Goal: Task Accomplishment & Management: Use online tool/utility

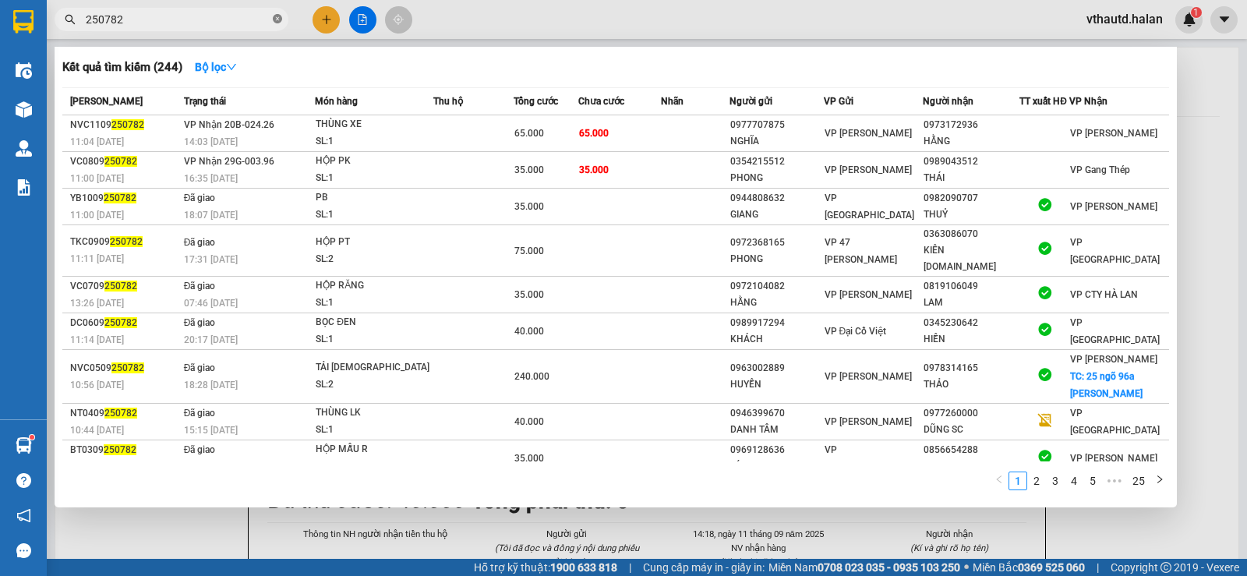
click at [278, 17] on icon "close-circle" at bounding box center [277, 18] width 9 height 9
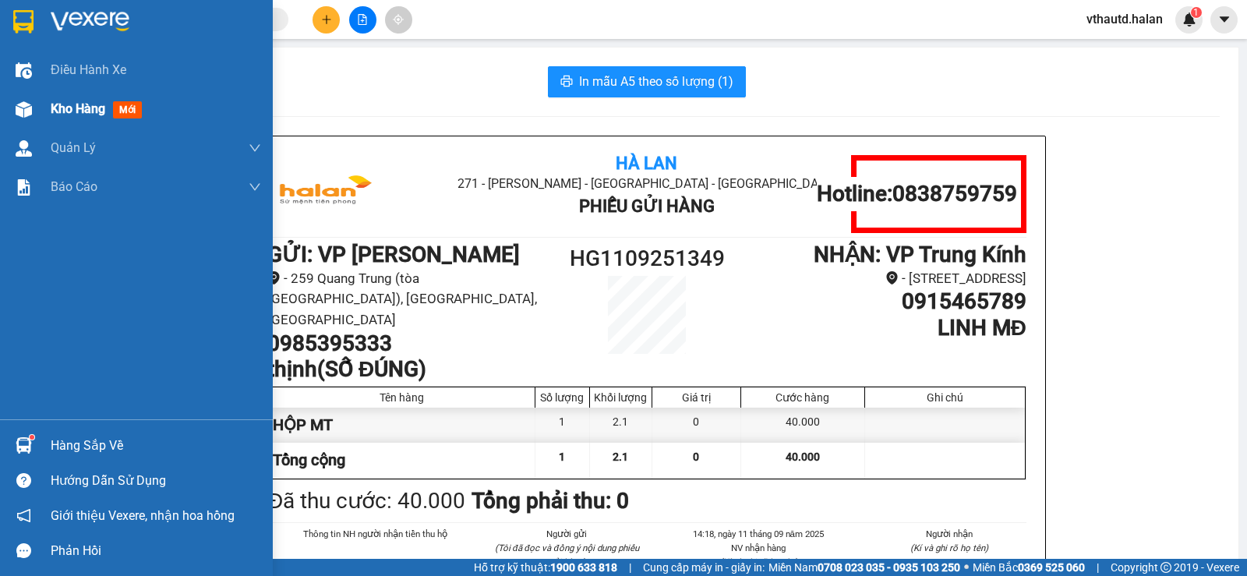
click at [76, 107] on span "Kho hàng" at bounding box center [78, 108] width 55 height 15
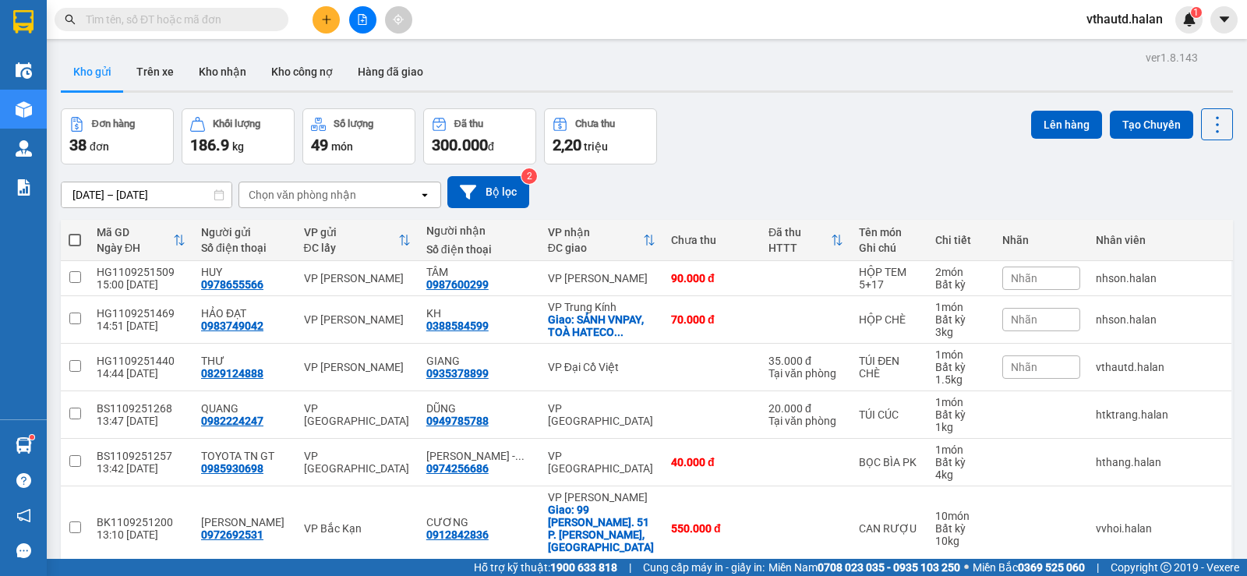
click at [182, 24] on input "text" at bounding box center [178, 19] width 184 height 17
click at [364, 197] on div "Chọn văn phòng nhận" at bounding box center [328, 194] width 179 height 25
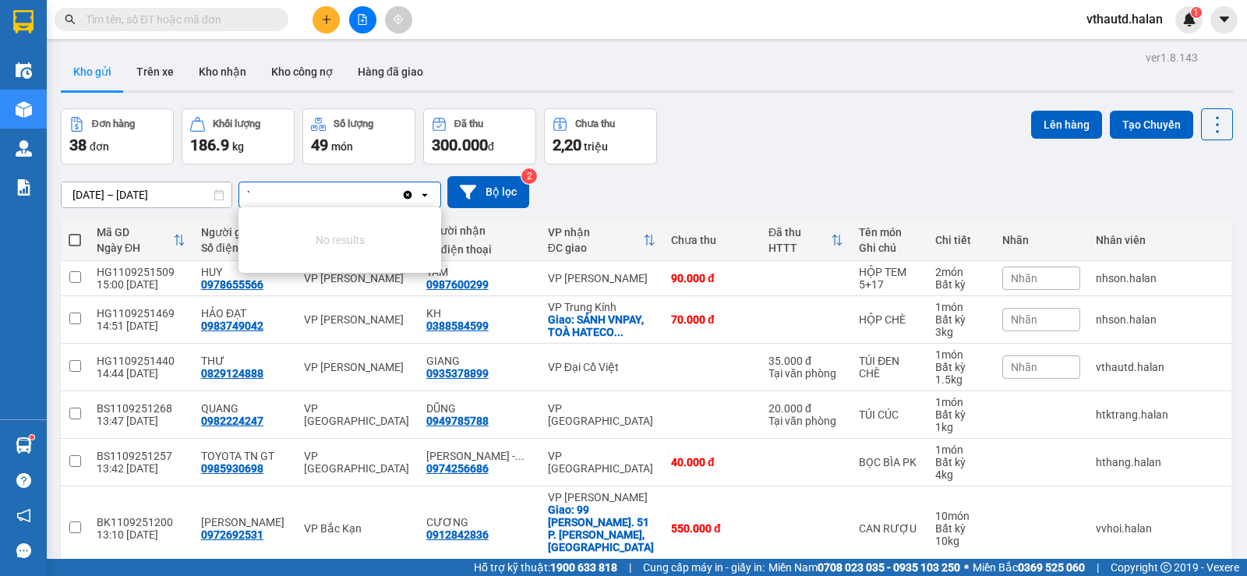
type input "`"
click at [406, 196] on icon "Clear all" at bounding box center [408, 194] width 9 height 9
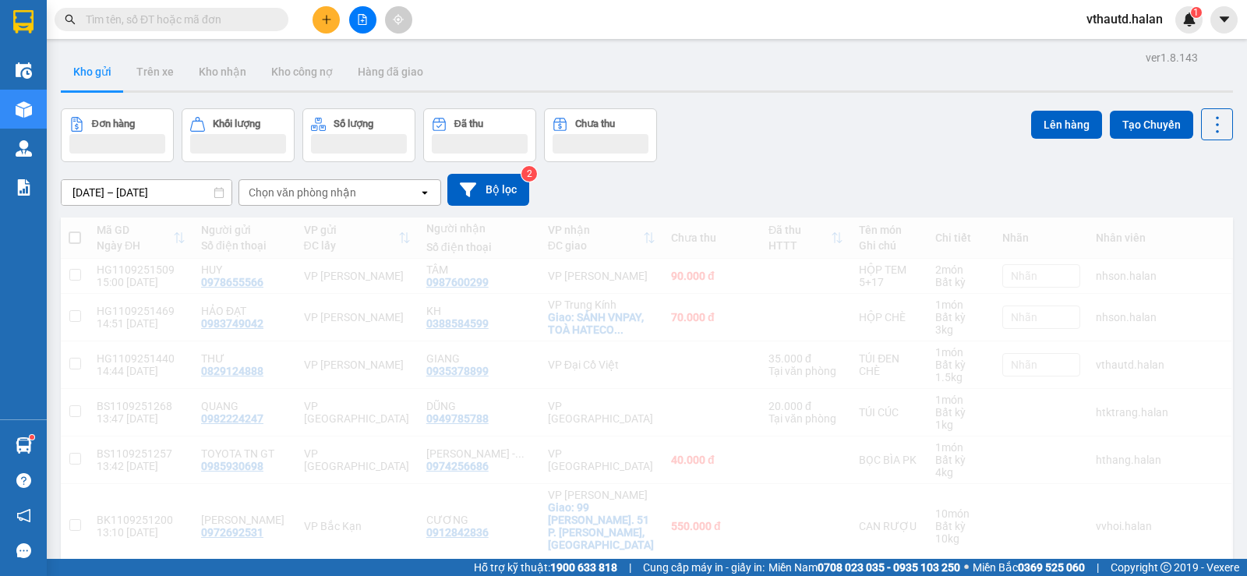
click at [257, 189] on div "Chọn văn phòng nhận" at bounding box center [303, 193] width 108 height 16
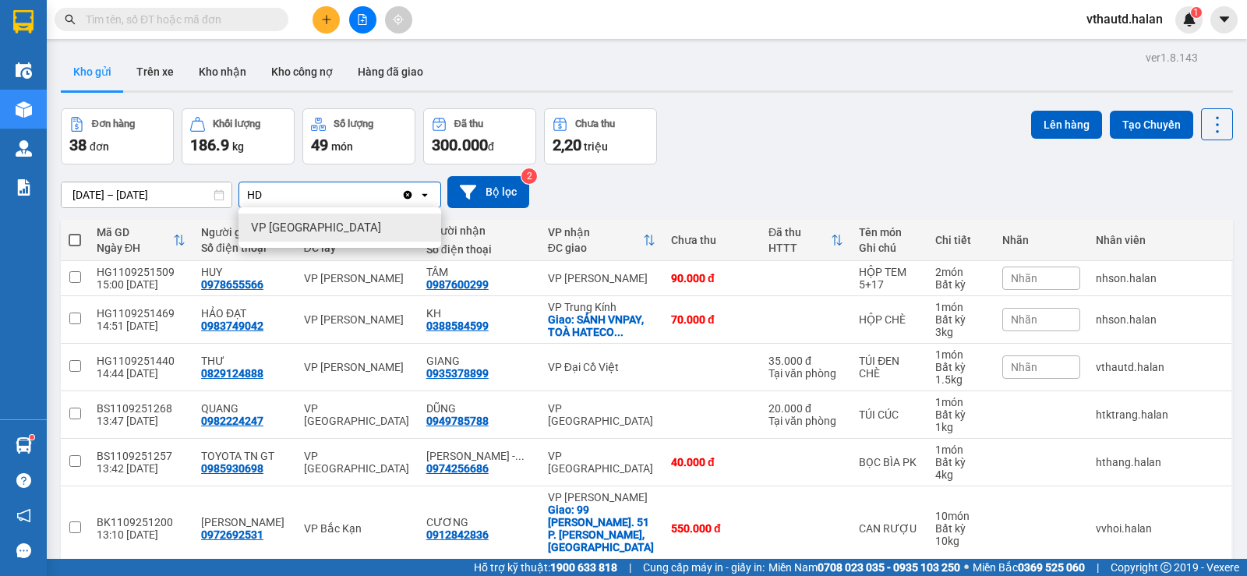
type input "HD"
click at [287, 228] on span "VP [GEOGRAPHIC_DATA]" at bounding box center [316, 228] width 130 height 16
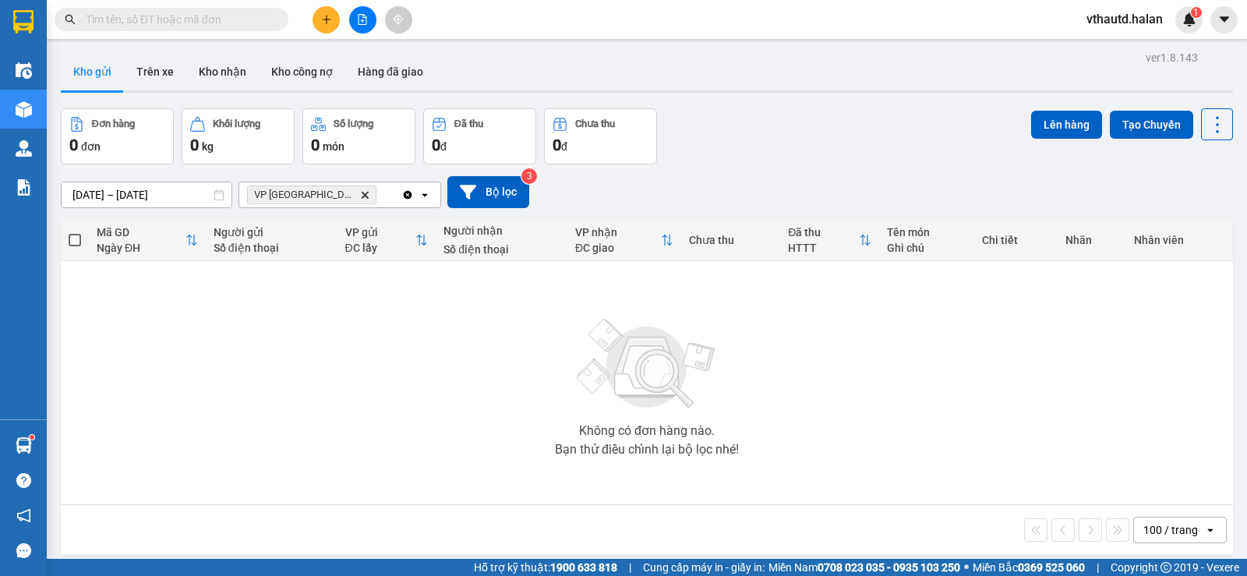
click at [358, 199] on div "VP Hà Đông Delete" at bounding box center [320, 194] width 162 height 25
type input "TT"
click at [355, 232] on div "VP [GEOGRAPHIC_DATA]" at bounding box center [340, 228] width 203 height 28
click at [479, 195] on icon "Clear all" at bounding box center [485, 195] width 12 height 12
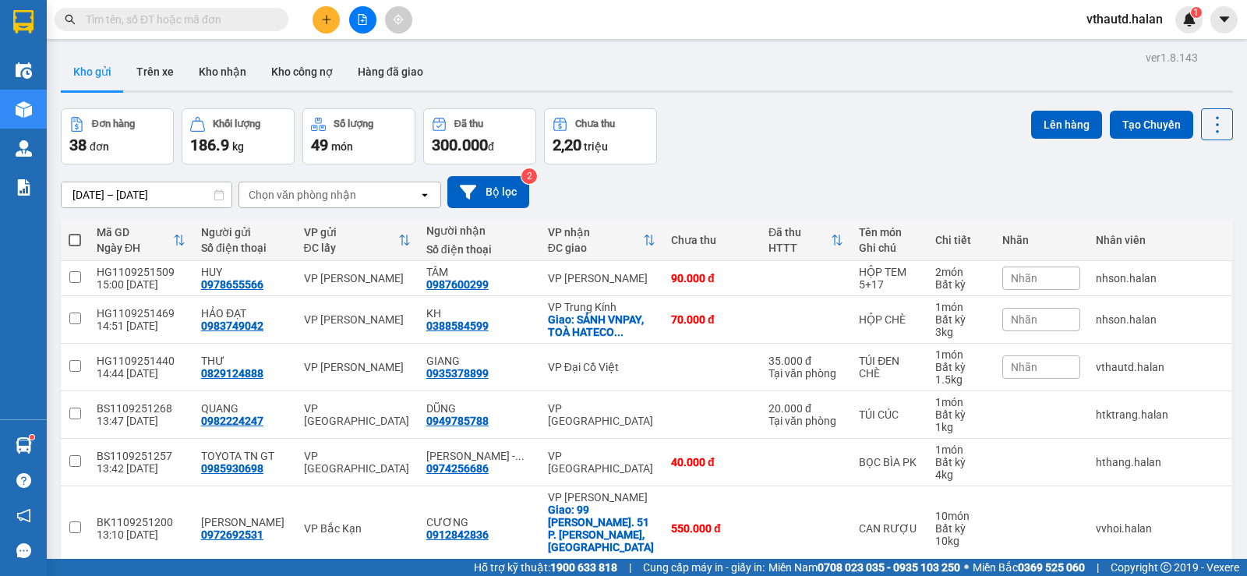
click at [168, 12] on input "text" at bounding box center [178, 19] width 184 height 17
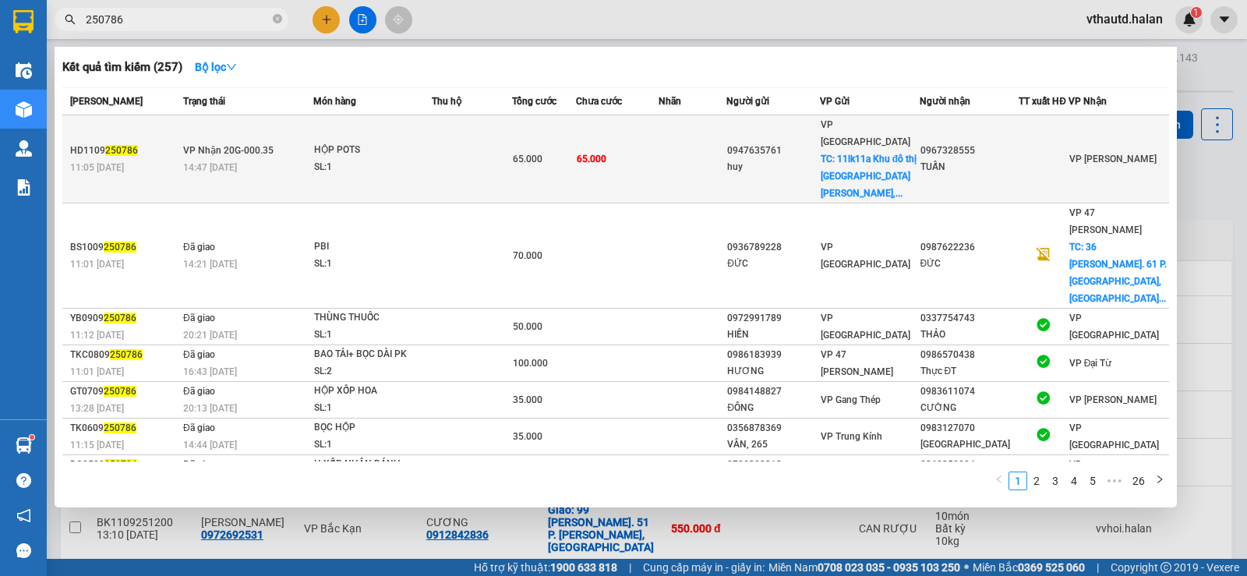
type input "250786"
click at [709, 124] on td at bounding box center [693, 159] width 69 height 88
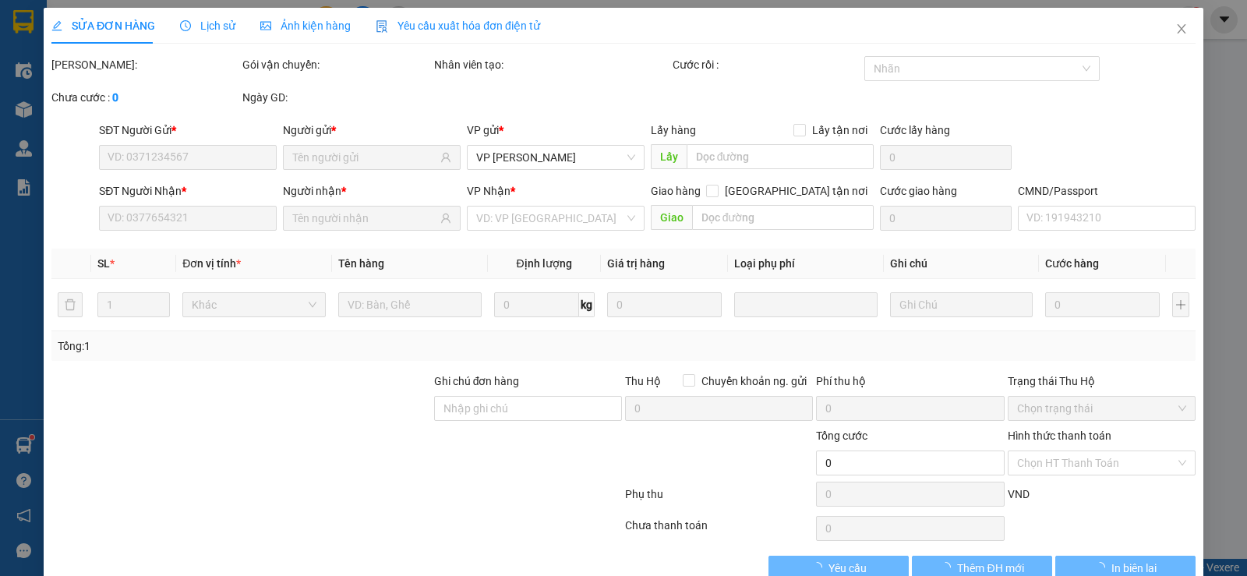
type input "0947635761"
type input "huy"
checkbox input "true"
type input "11lk11a Khu đô thị Mỗ Lao, Mộ Lao, Hà Đông, Hà Nội, Việt Nam"
type input "30.000"
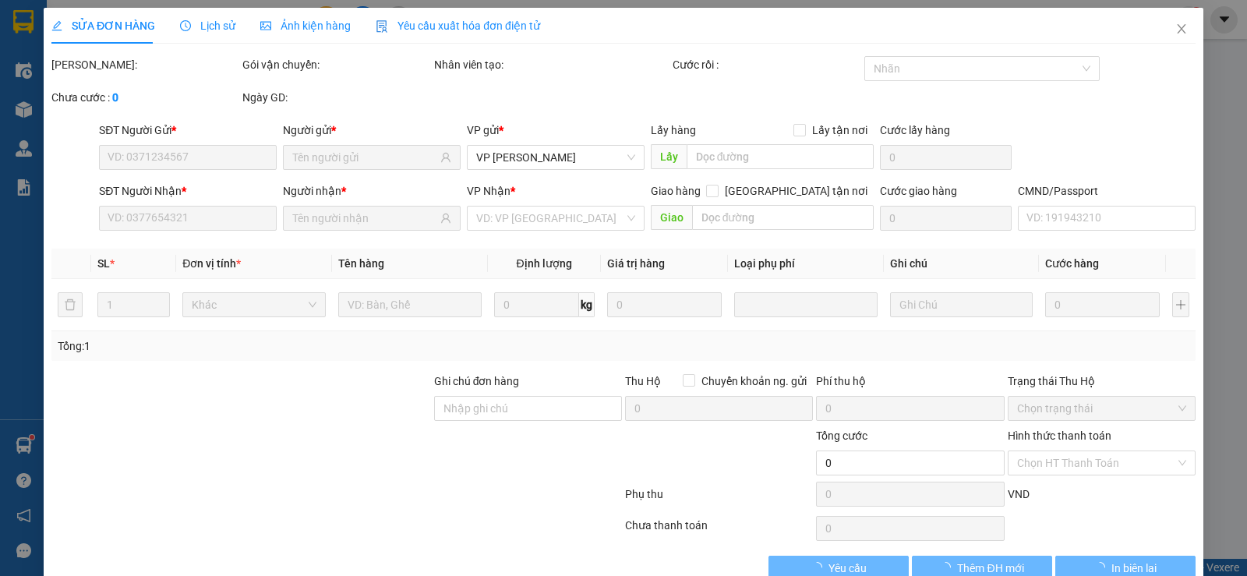
type input "0967328555"
type input "TUẤN"
type input "ANH TUẤN THÁI NGUYÊN QUA LẤY HÀNG"
type input "65.000"
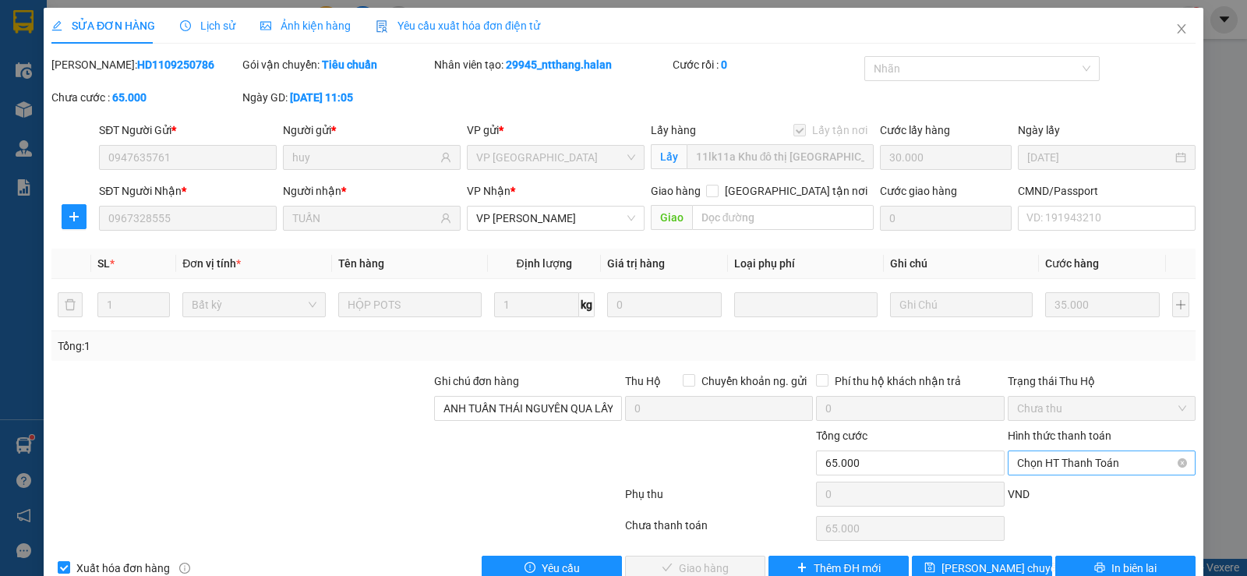
scroll to position [35, 0]
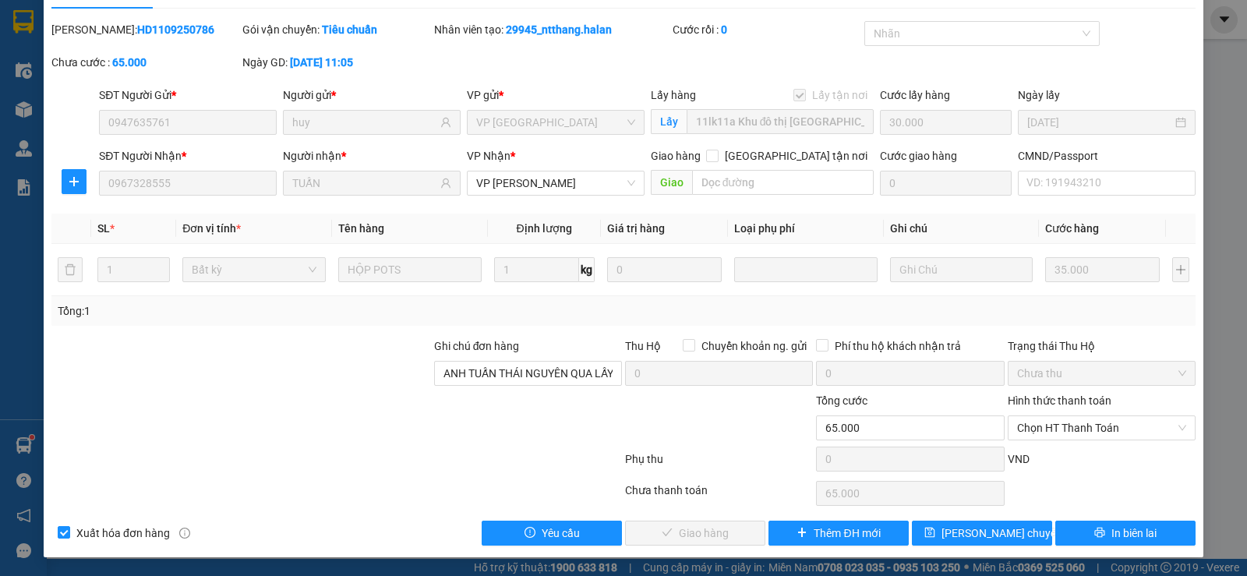
click at [1074, 396] on label "Hình thức thanh toán" at bounding box center [1060, 400] width 104 height 12
click at [1074, 416] on input "Hình thức thanh toán" at bounding box center [1096, 427] width 158 height 23
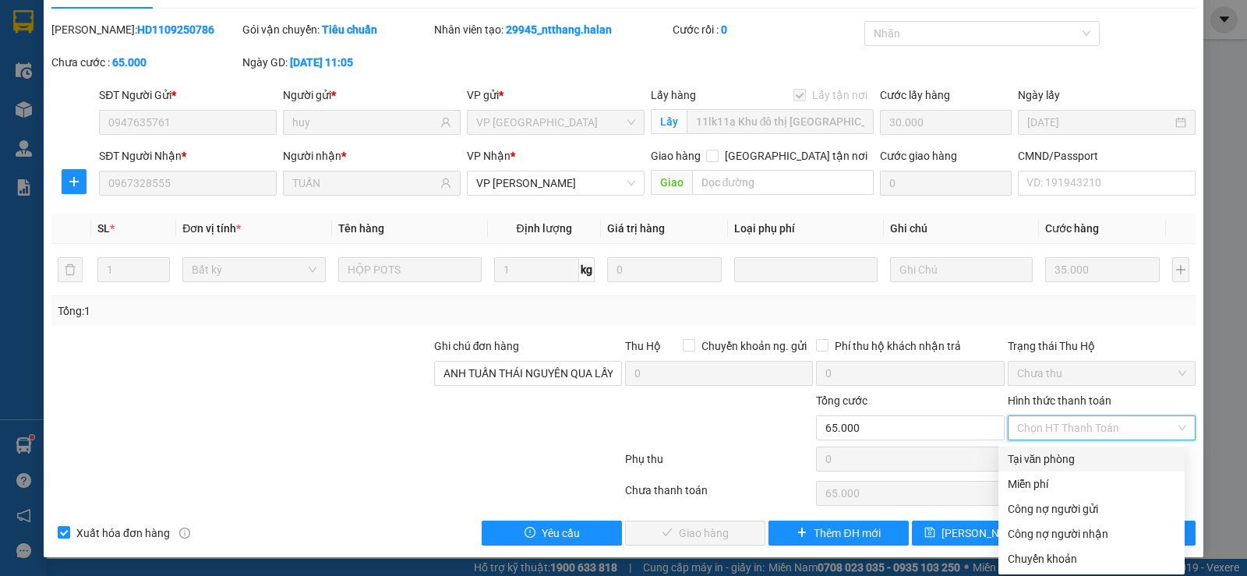
click at [1044, 455] on div "Tại văn phòng" at bounding box center [1092, 459] width 168 height 17
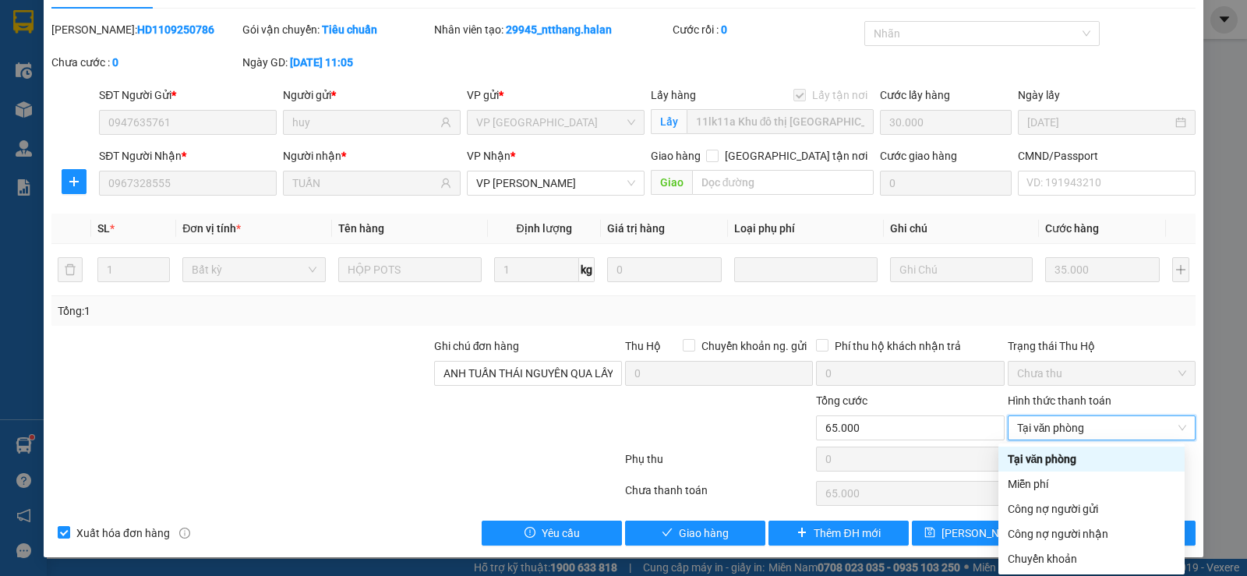
type input "0"
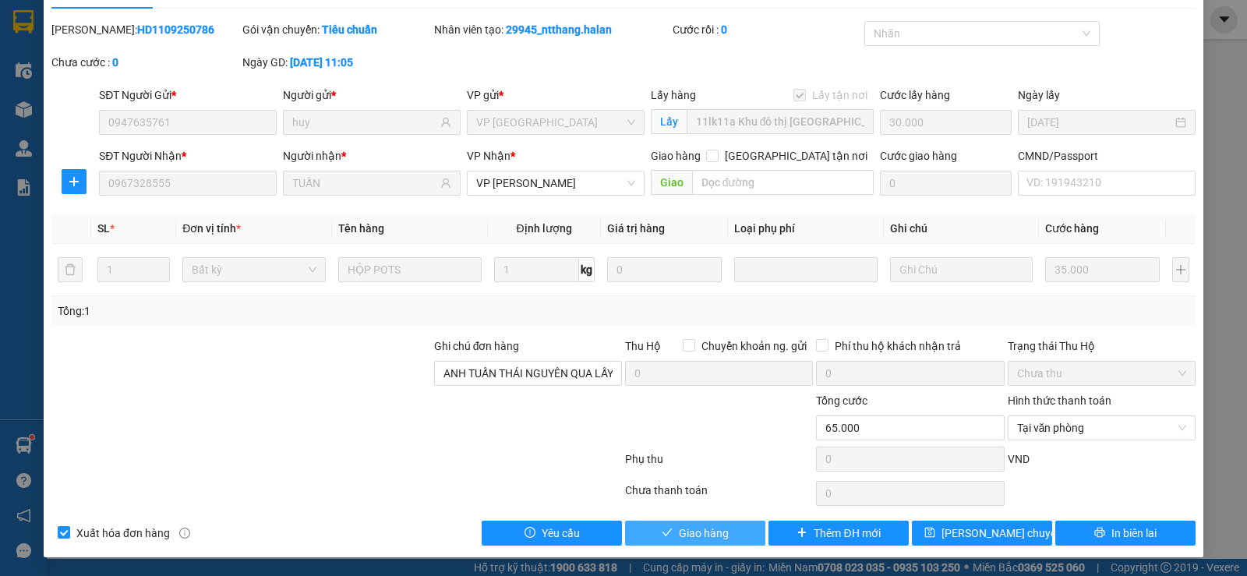
click at [690, 522] on button "Giao hàng" at bounding box center [695, 533] width 140 height 25
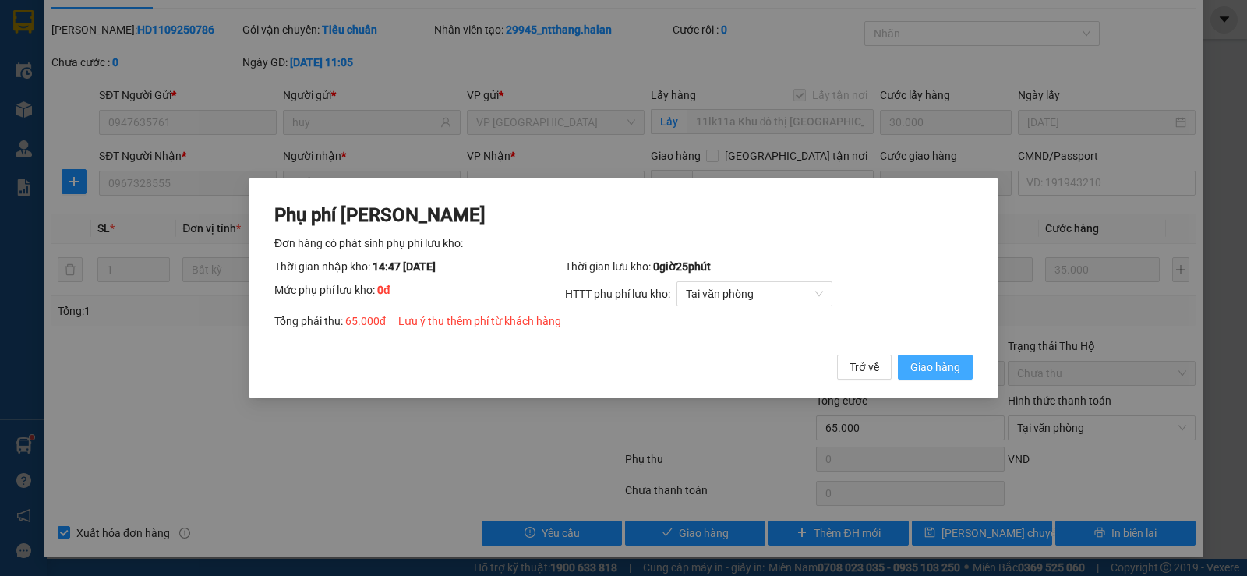
click at [941, 355] on button "Giao hàng" at bounding box center [935, 367] width 75 height 25
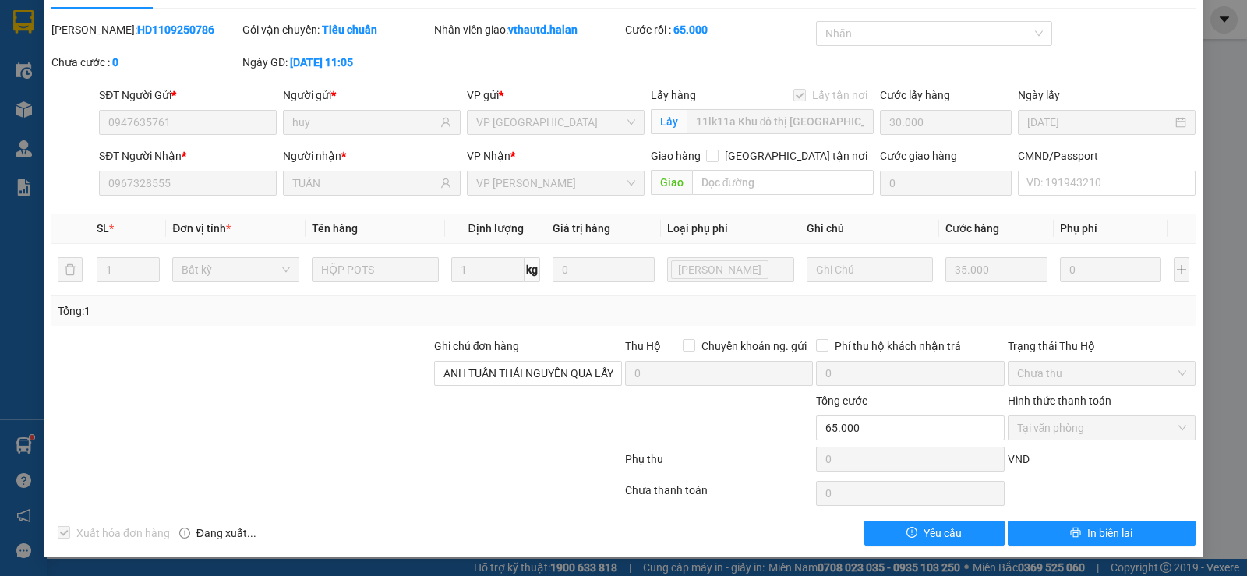
scroll to position [0, 0]
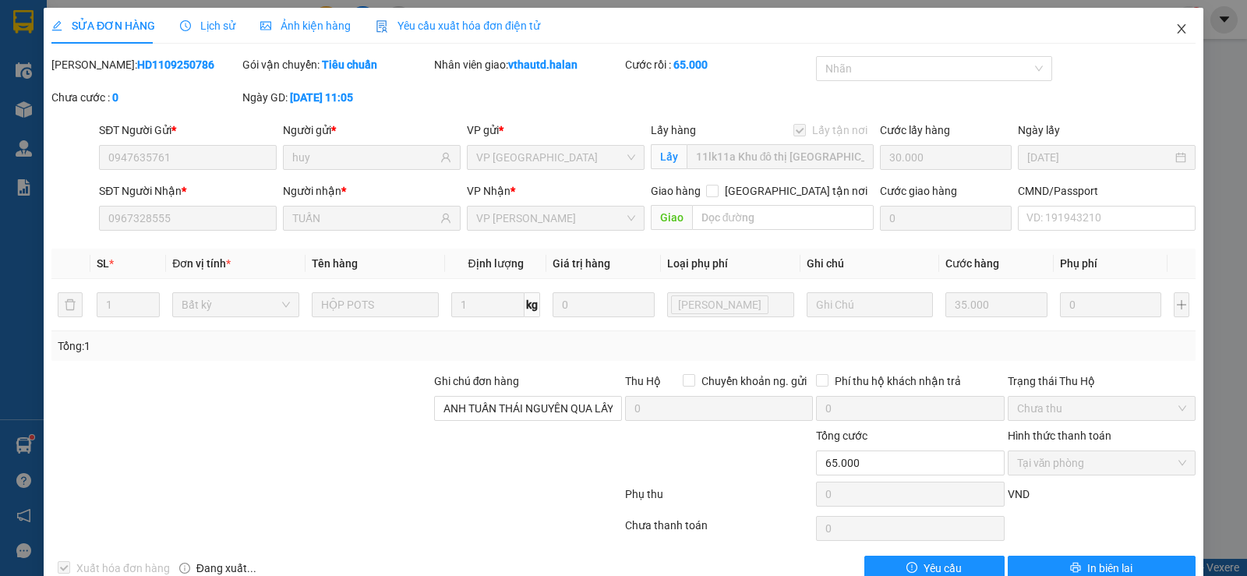
click at [1176, 29] on icon "close" at bounding box center [1182, 29] width 12 height 12
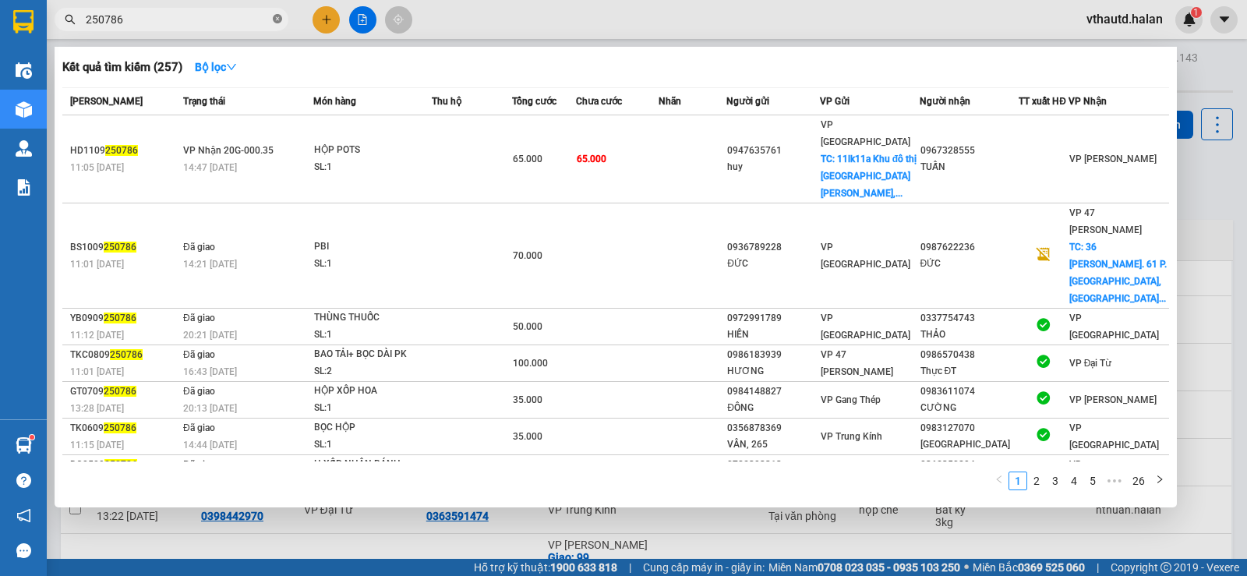
click at [274, 19] on icon "close-circle" at bounding box center [277, 18] width 9 height 9
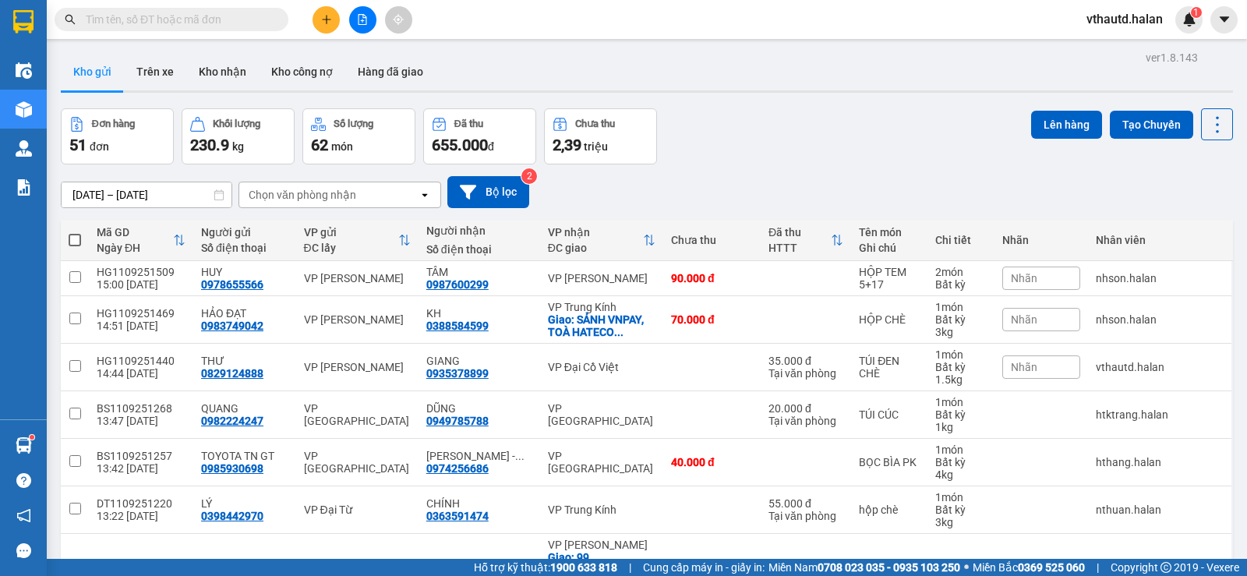
click at [191, 22] on input "text" at bounding box center [178, 19] width 184 height 17
type input "09"
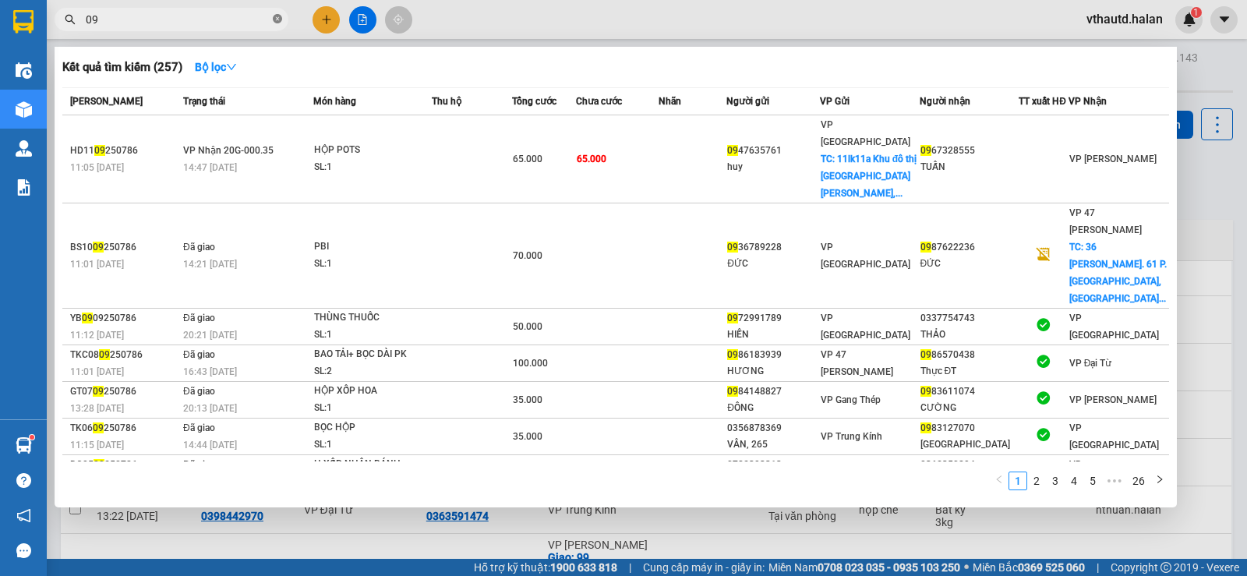
click at [278, 23] on icon "close-circle" at bounding box center [277, 18] width 9 height 9
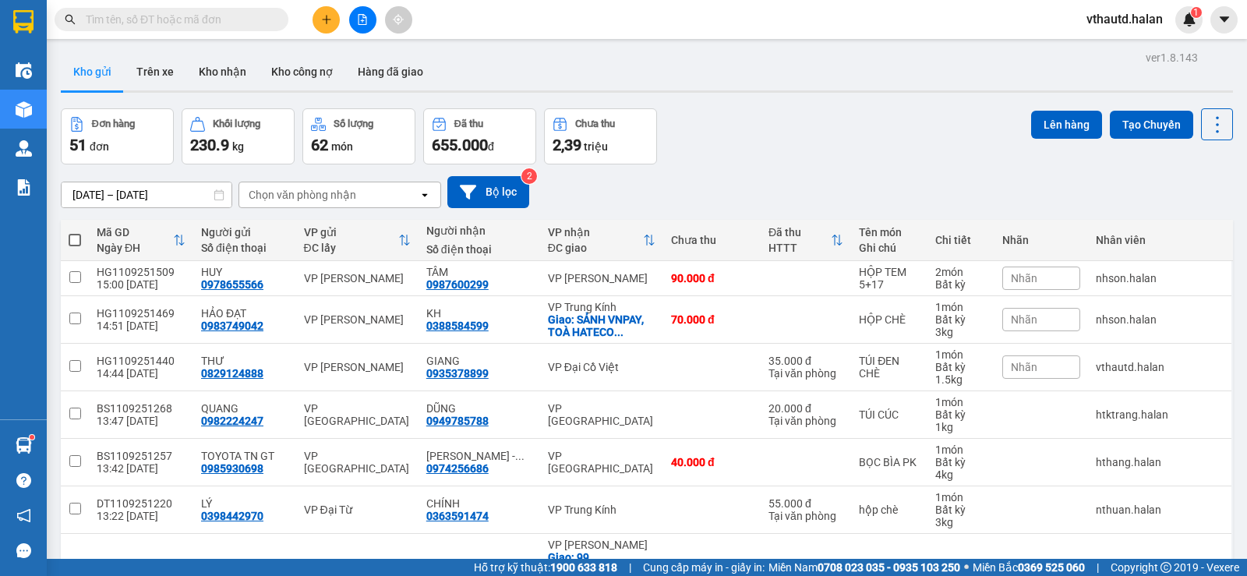
click at [154, 24] on input "text" at bounding box center [178, 19] width 184 height 17
click at [319, 16] on button at bounding box center [326, 19] width 27 height 27
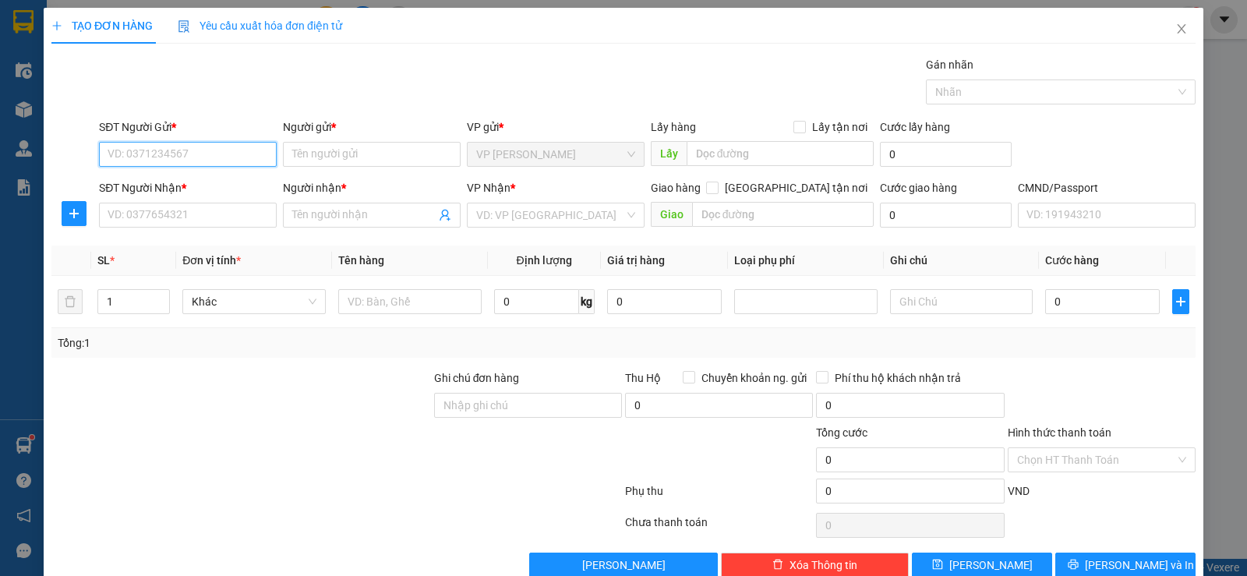
drag, startPoint x: 15, startPoint y: 1, endPoint x: 175, endPoint y: 146, distance: 215.8
click at [175, 146] on input "SĐT Người Gửi *" at bounding box center [188, 154] width 178 height 25
click at [182, 152] on input "SĐT Người Gửi *" at bounding box center [188, 154] width 178 height 25
type input "0359833198"
click at [203, 184] on div "0359833198 - LUYỆN" at bounding box center [186, 185] width 157 height 17
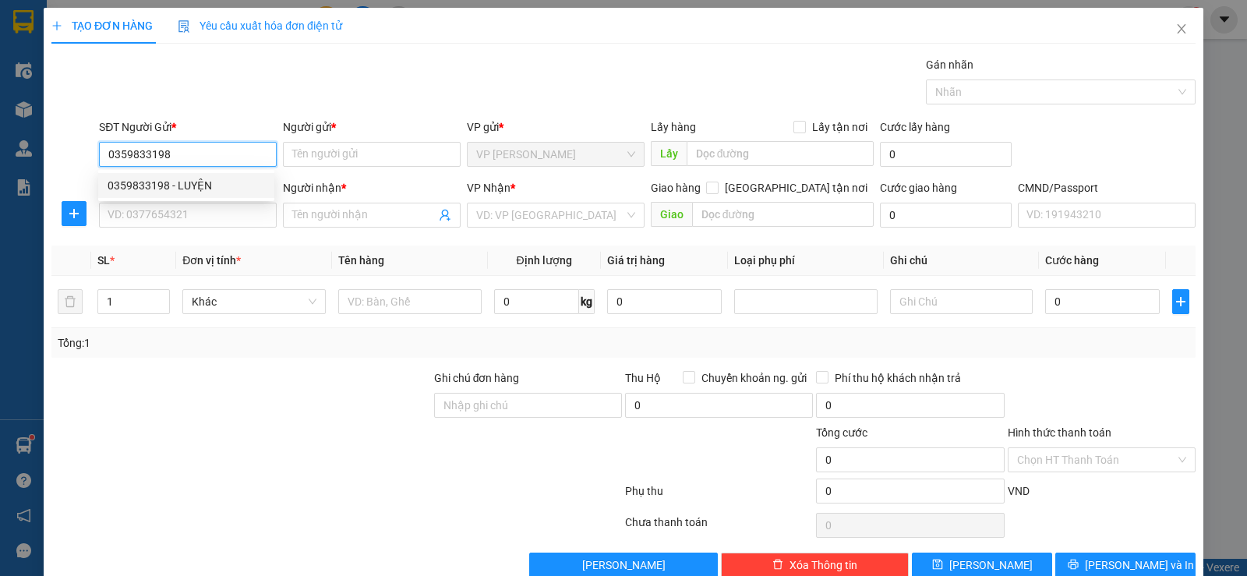
type input "LUYỆN"
type input "0359833198"
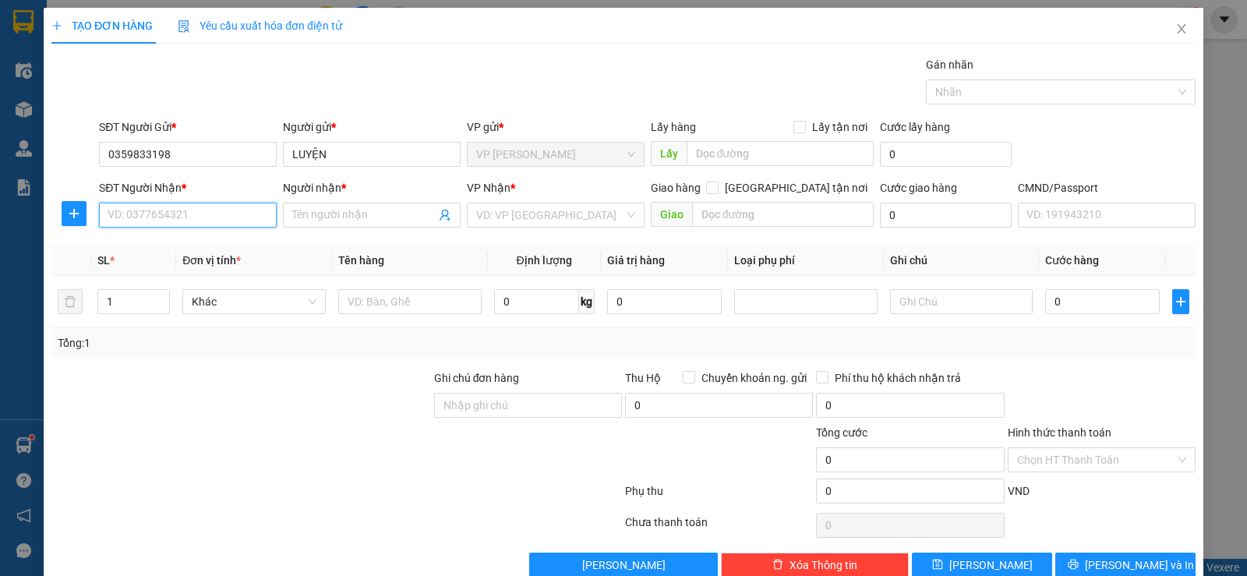
click at [185, 210] on input "SĐT Người Nhận *" at bounding box center [188, 215] width 178 height 25
click at [192, 273] on div "0986904838 - QUÂN, VCC" at bounding box center [186, 271] width 157 height 17
type input "0986904838"
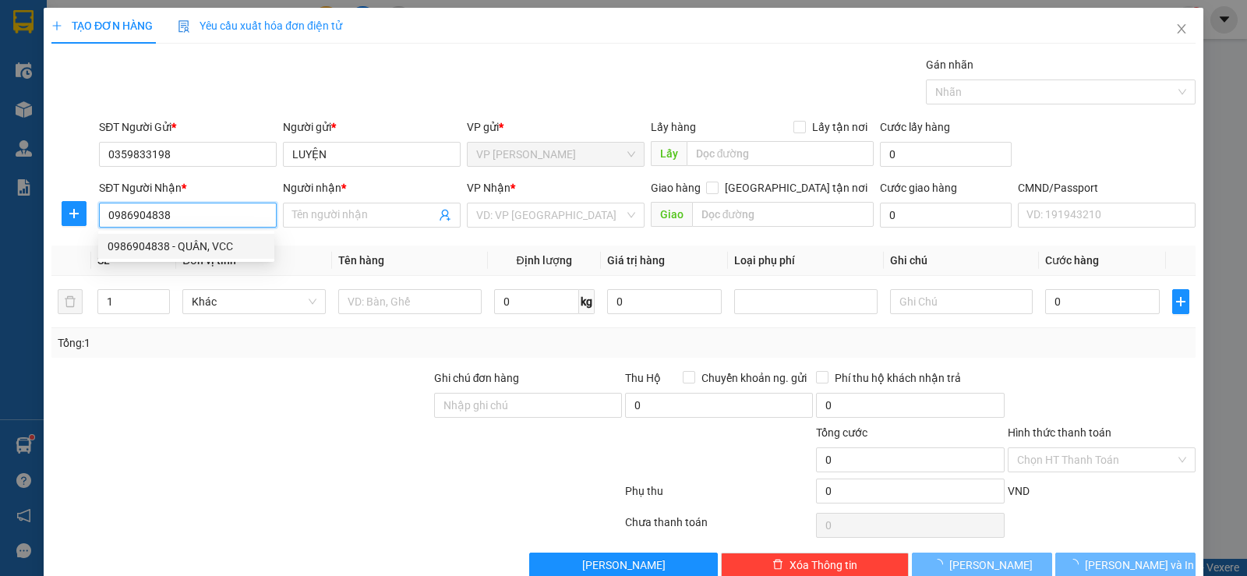
type input "QUÂN, VCC"
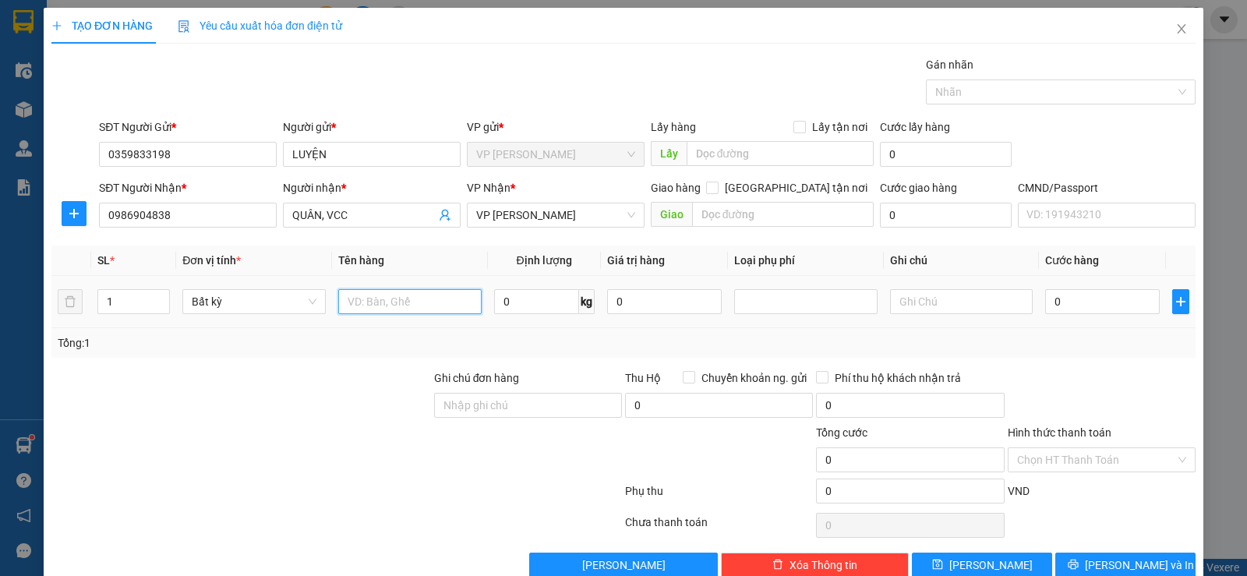
click at [386, 307] on input "text" at bounding box center [409, 301] width 143 height 25
type input "XỐP ĐỒ ĂN"
type input "24"
type input "65.000"
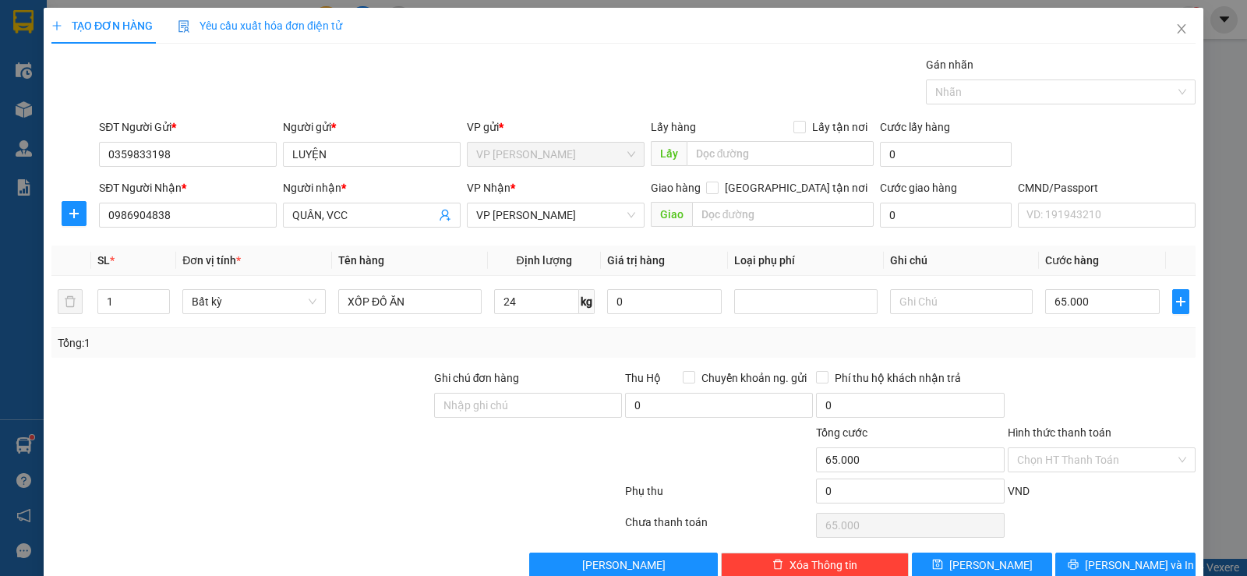
click at [1053, 432] on label "Hình thức thanh toán" at bounding box center [1060, 432] width 104 height 12
click at [1053, 448] on input "Hình thức thanh toán" at bounding box center [1096, 459] width 158 height 23
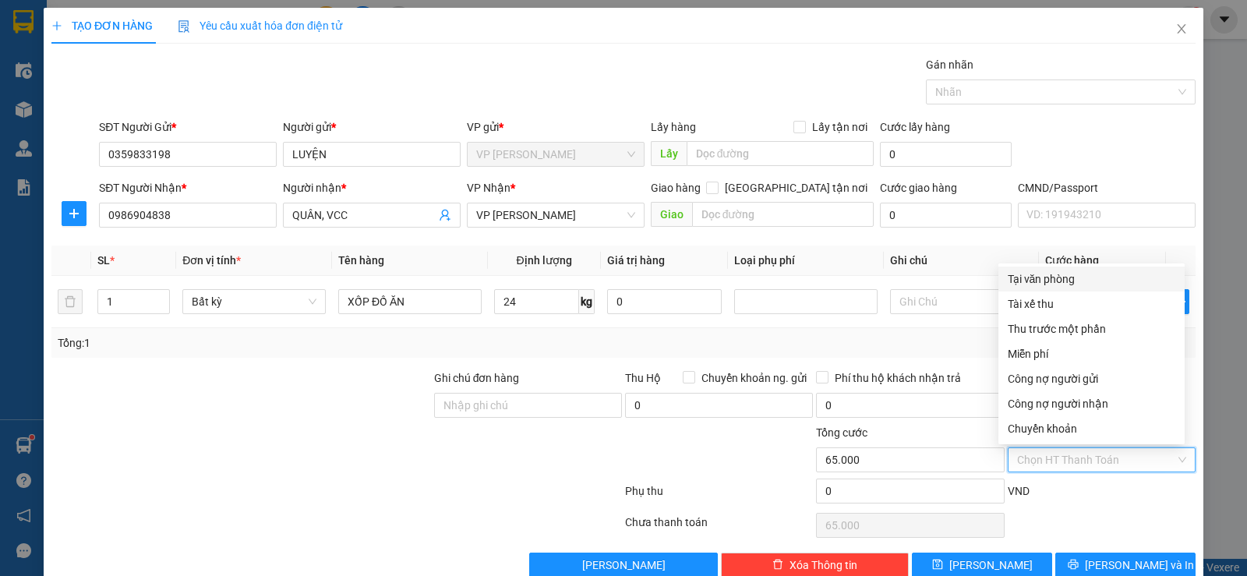
click at [1073, 278] on div "Tại văn phòng" at bounding box center [1092, 279] width 168 height 17
type input "0"
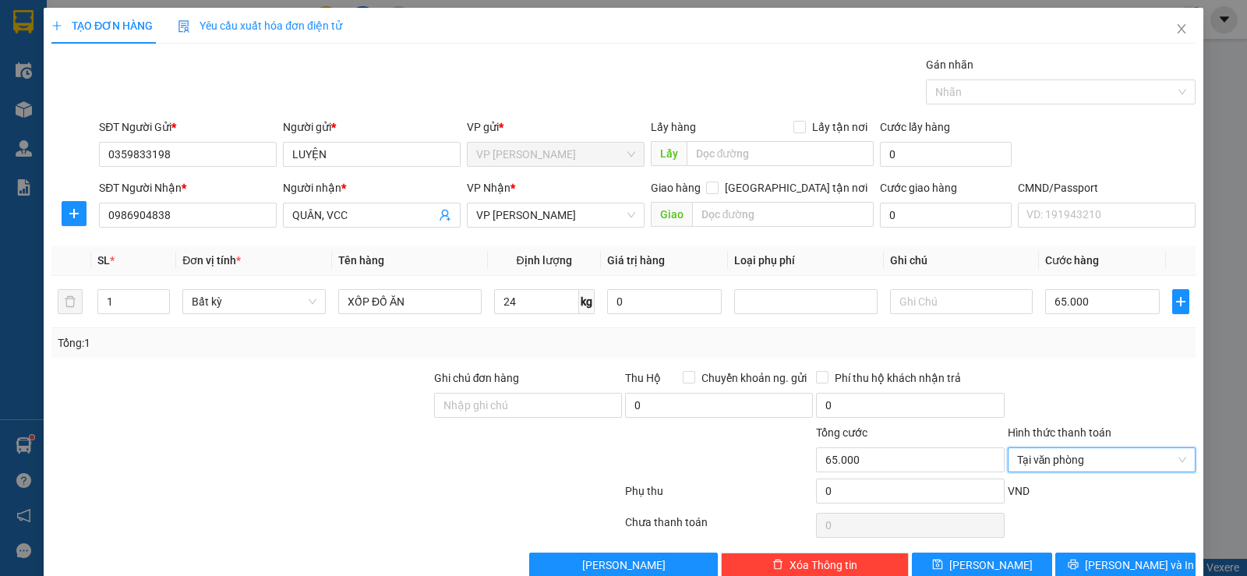
scroll to position [32, 0]
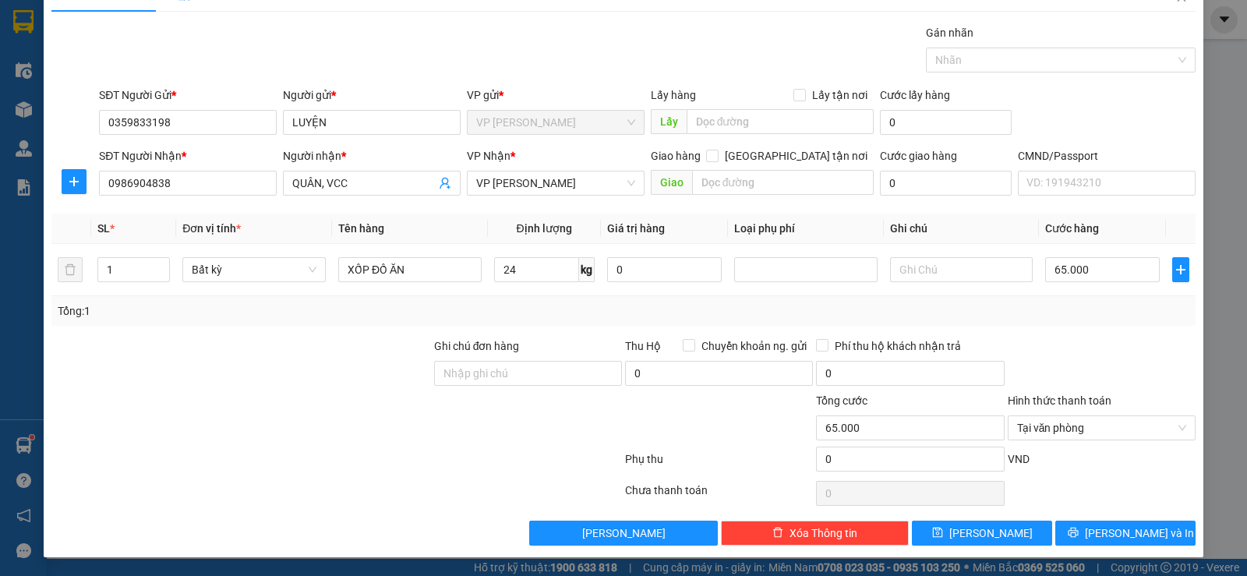
click at [1098, 518] on div "Transit Pickup Surcharge Ids Transit Deliver Surcharge Ids Transit Deliver Surc…" at bounding box center [623, 285] width 1144 height 522
click at [1130, 535] on span "[PERSON_NAME] và In" at bounding box center [1139, 533] width 109 height 17
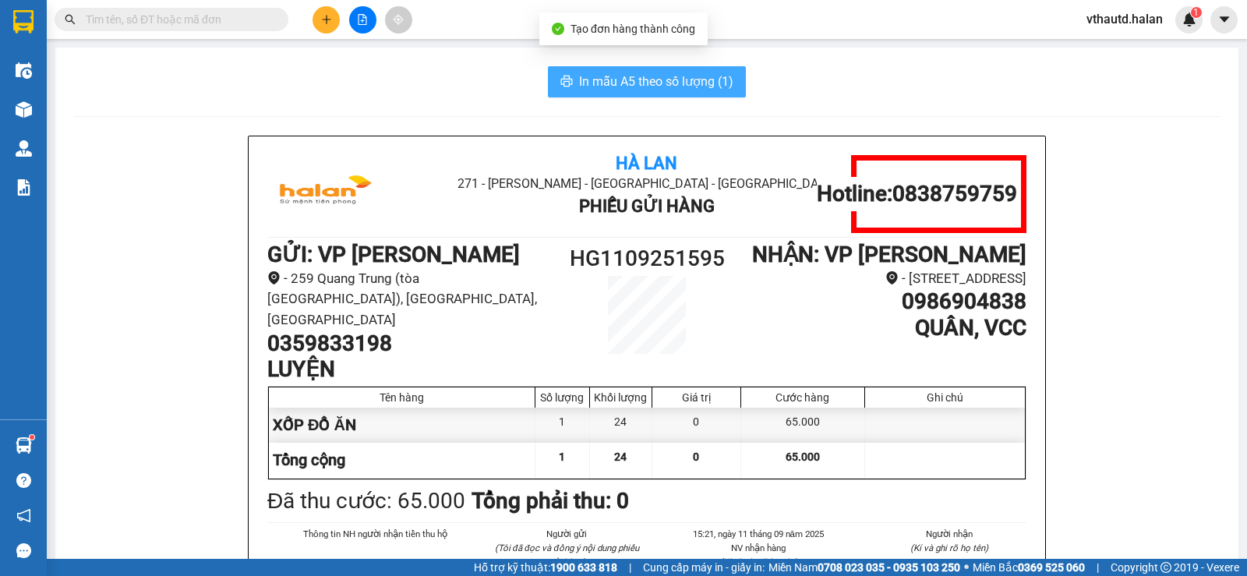
click at [656, 83] on span "In mẫu A5 theo số lượng (1)" at bounding box center [656, 81] width 154 height 19
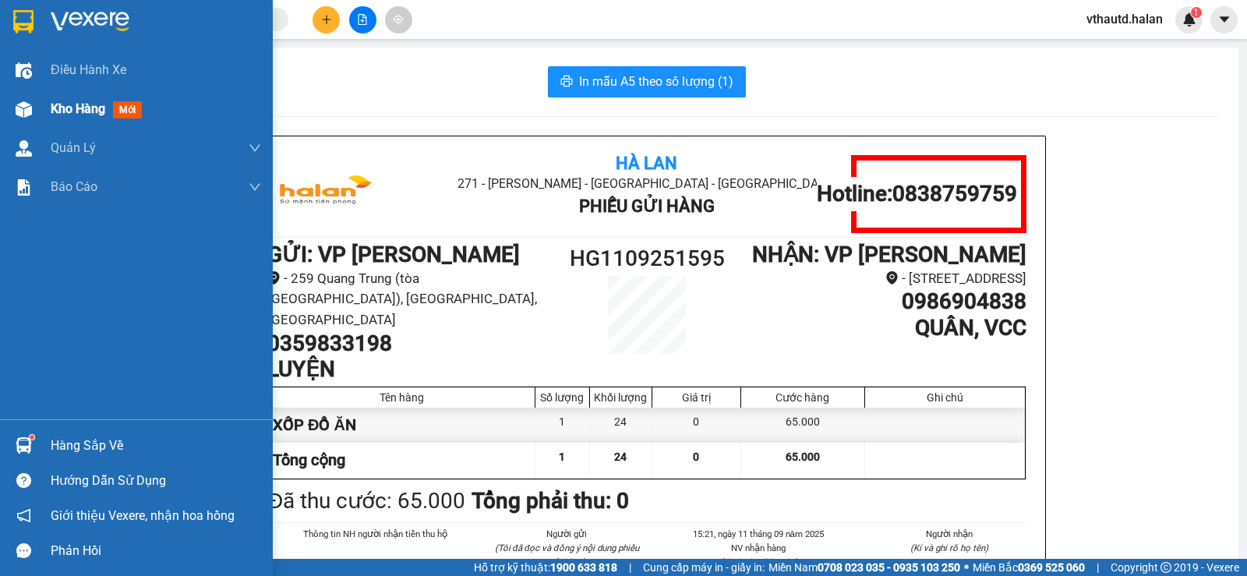
click at [65, 104] on span "Kho hàng" at bounding box center [78, 108] width 55 height 15
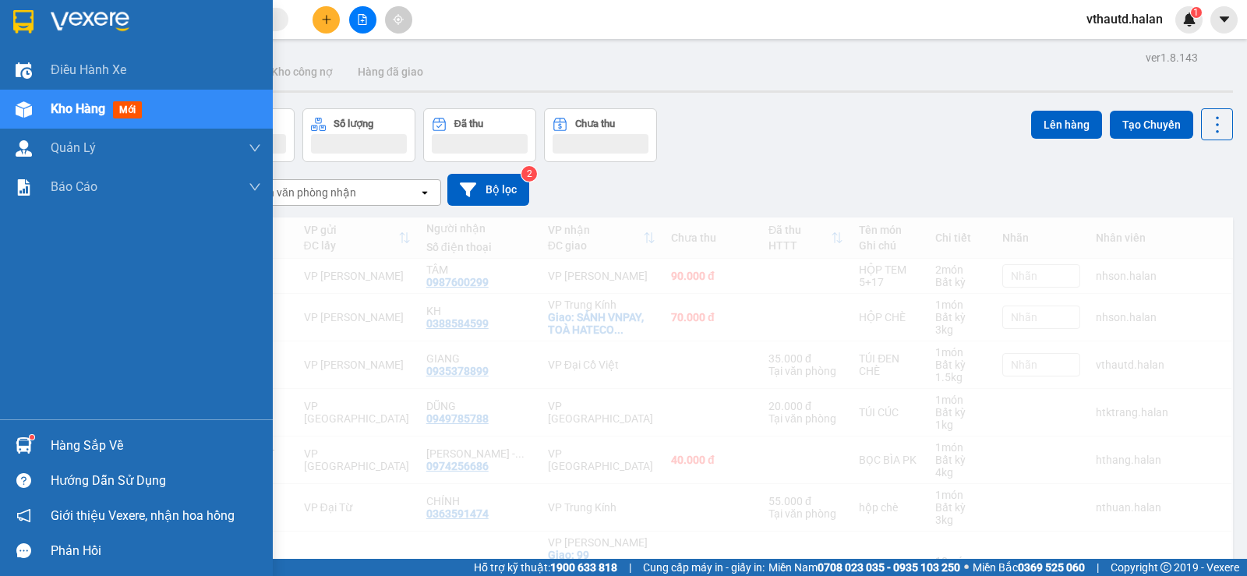
click at [68, 101] on span "Kho hàng" at bounding box center [78, 108] width 55 height 15
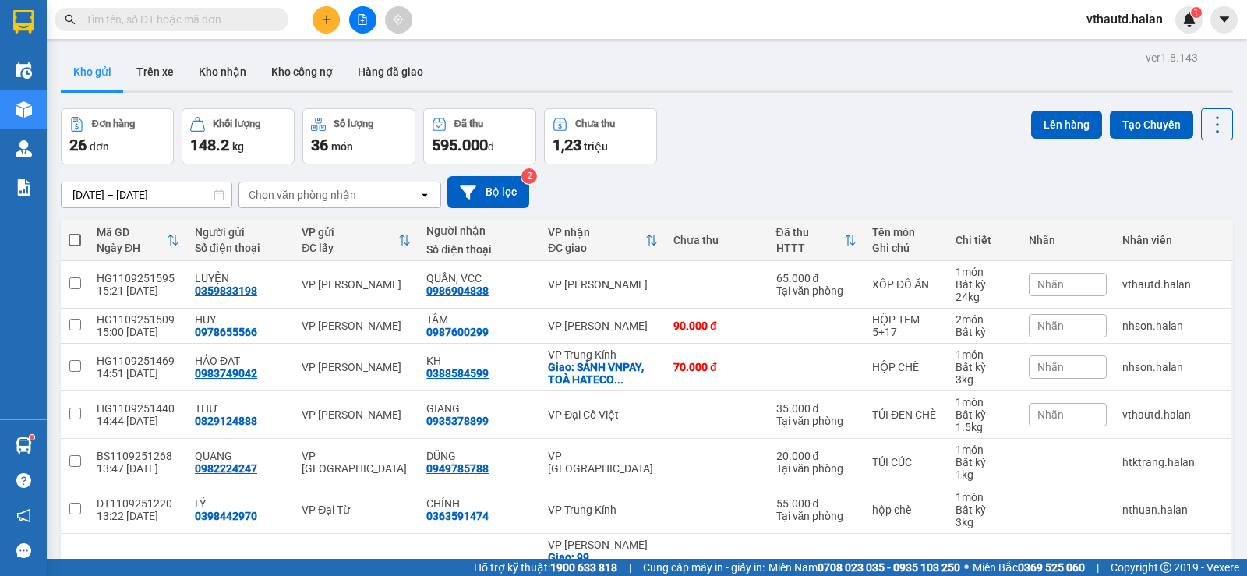
click at [317, 197] on div "Chọn văn phòng nhận" at bounding box center [303, 195] width 108 height 16
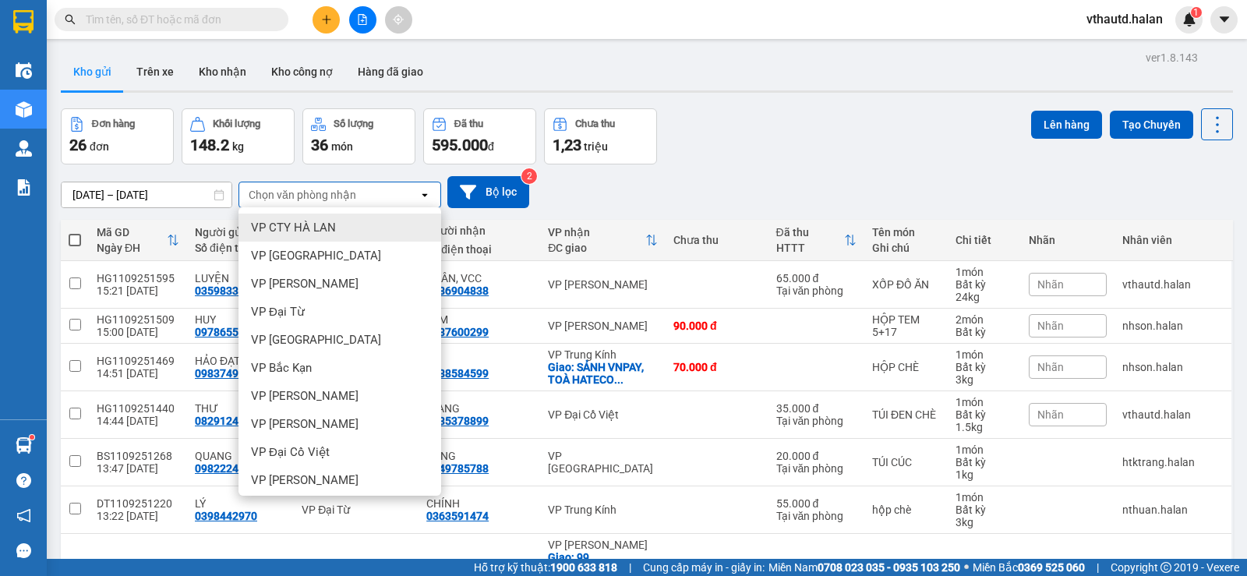
type input "T"
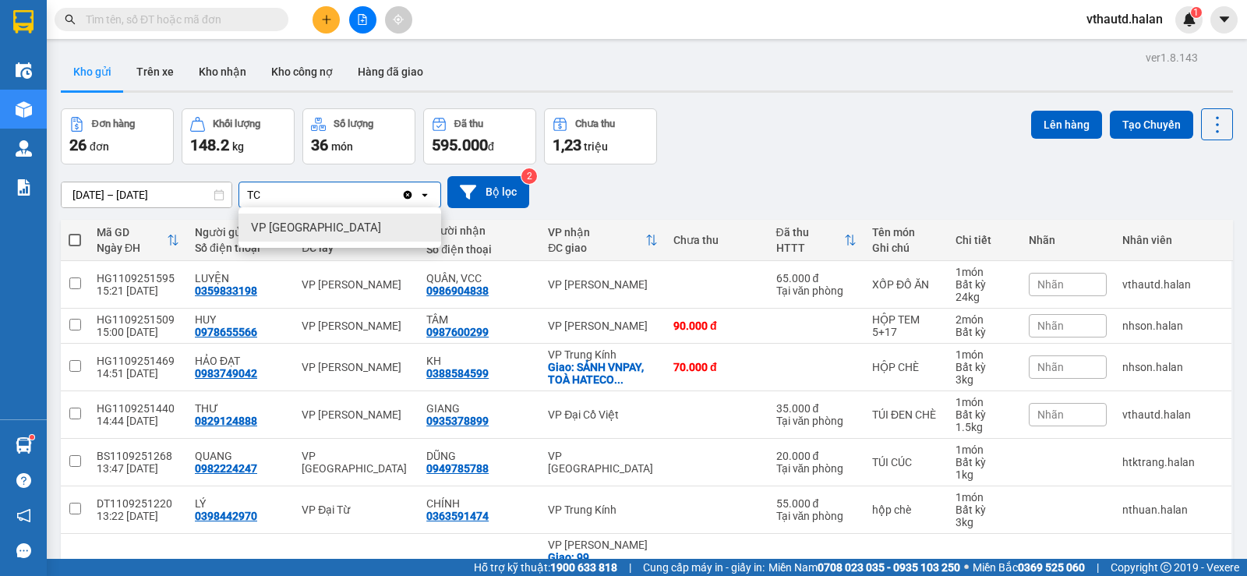
type input "TC"
click at [347, 230] on div "VP [GEOGRAPHIC_DATA]" at bounding box center [340, 228] width 203 height 28
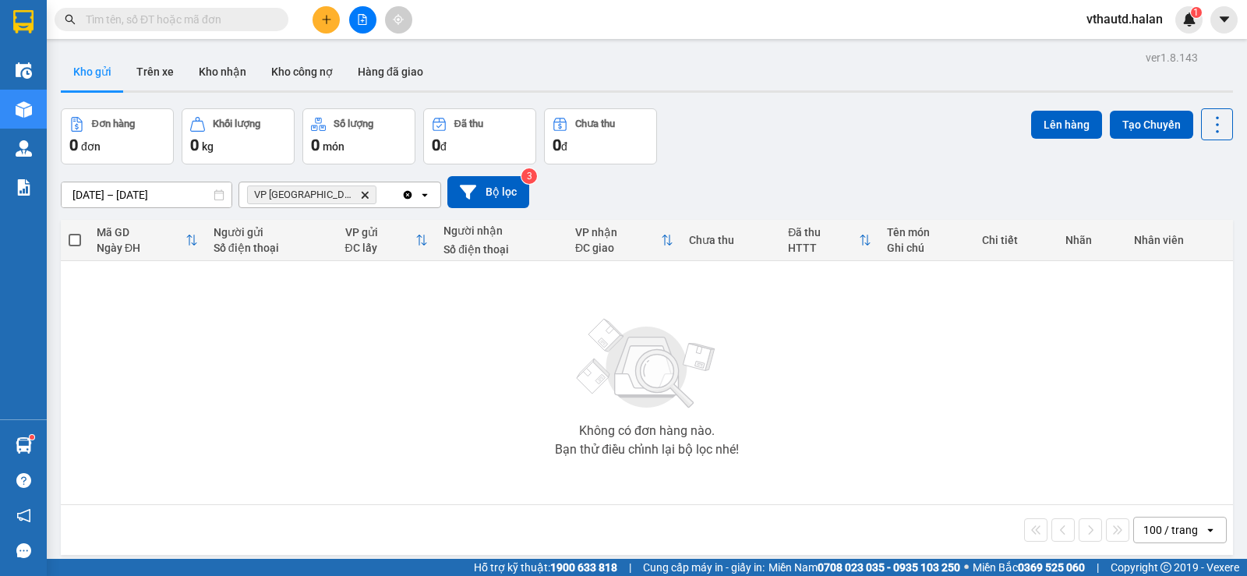
click at [371, 193] on div "VP Trường Chinh Delete" at bounding box center [320, 194] width 162 height 25
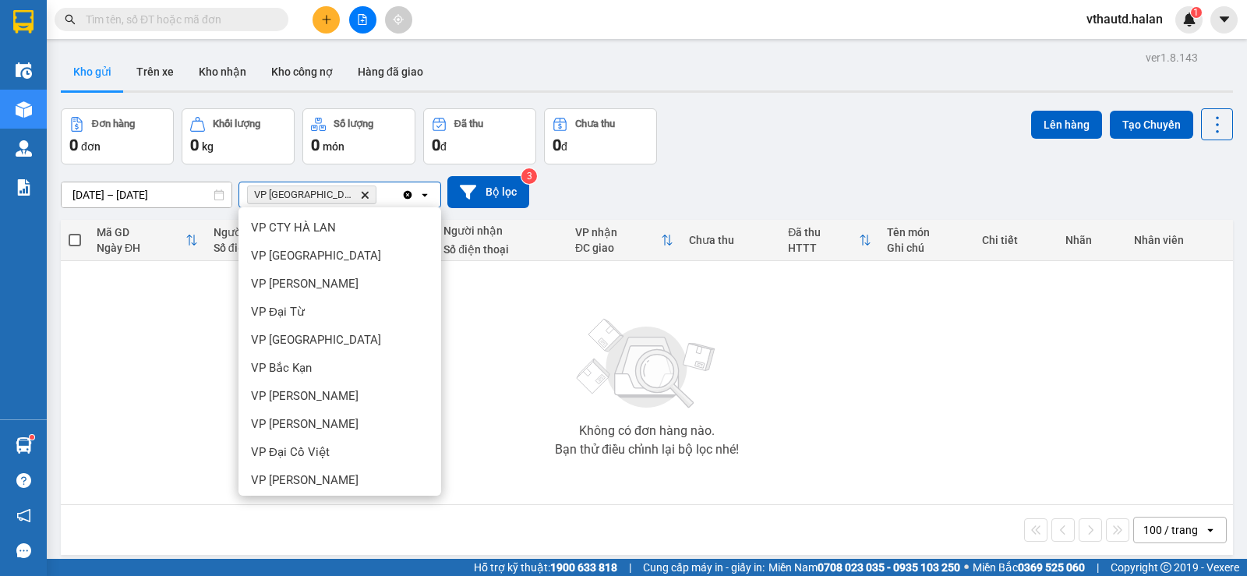
scroll to position [325, 0]
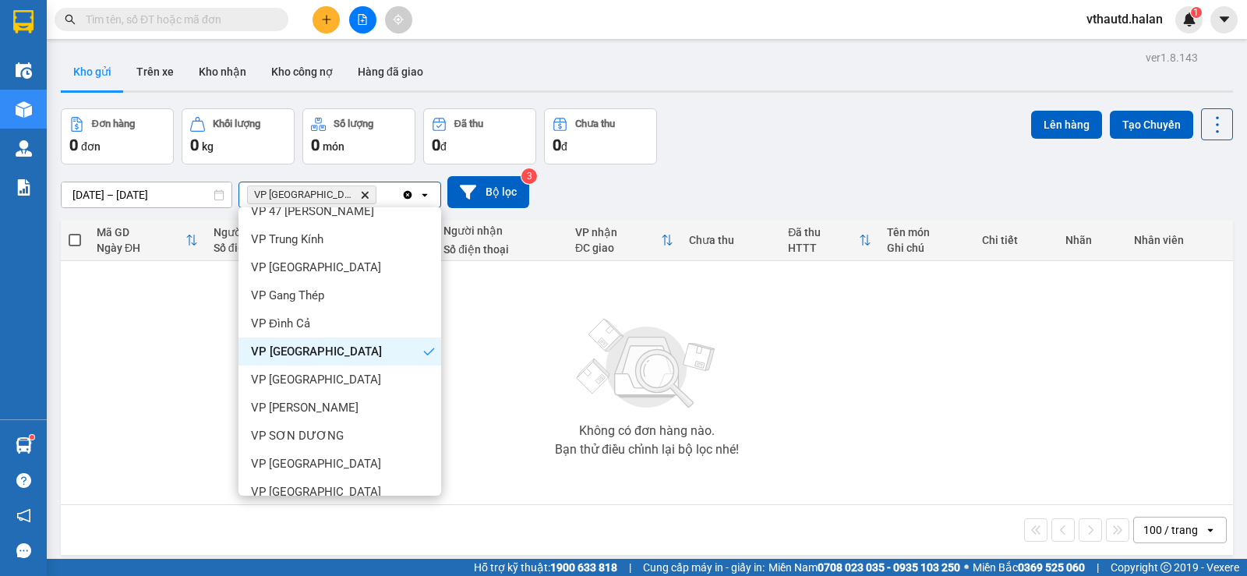
click at [407, 197] on icon "Clear all" at bounding box center [408, 194] width 9 height 9
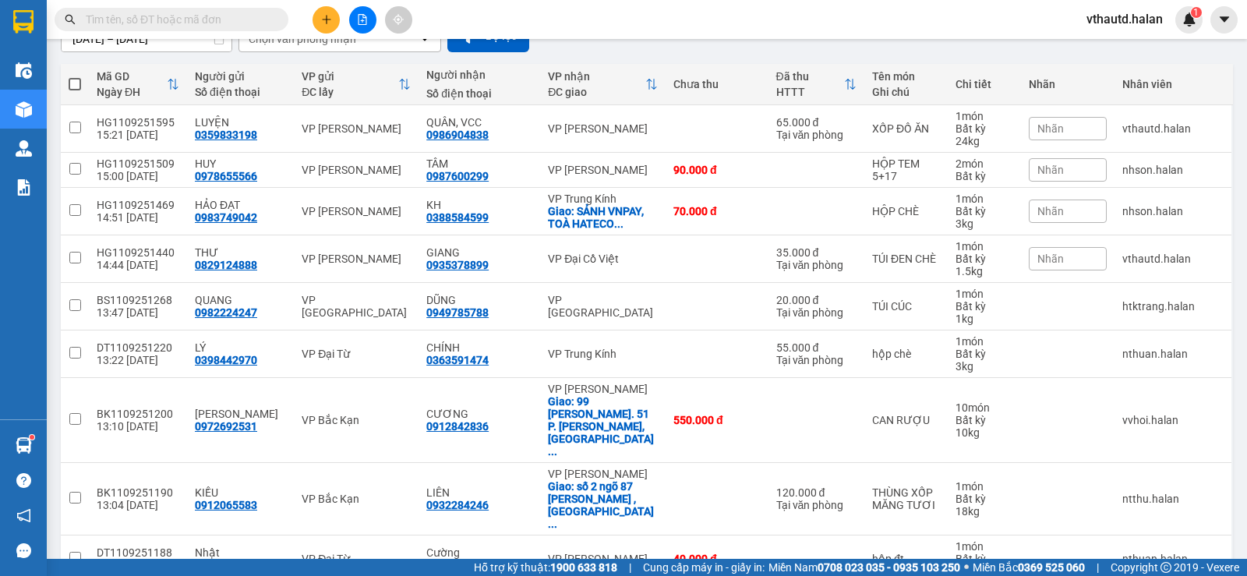
scroll to position [0, 0]
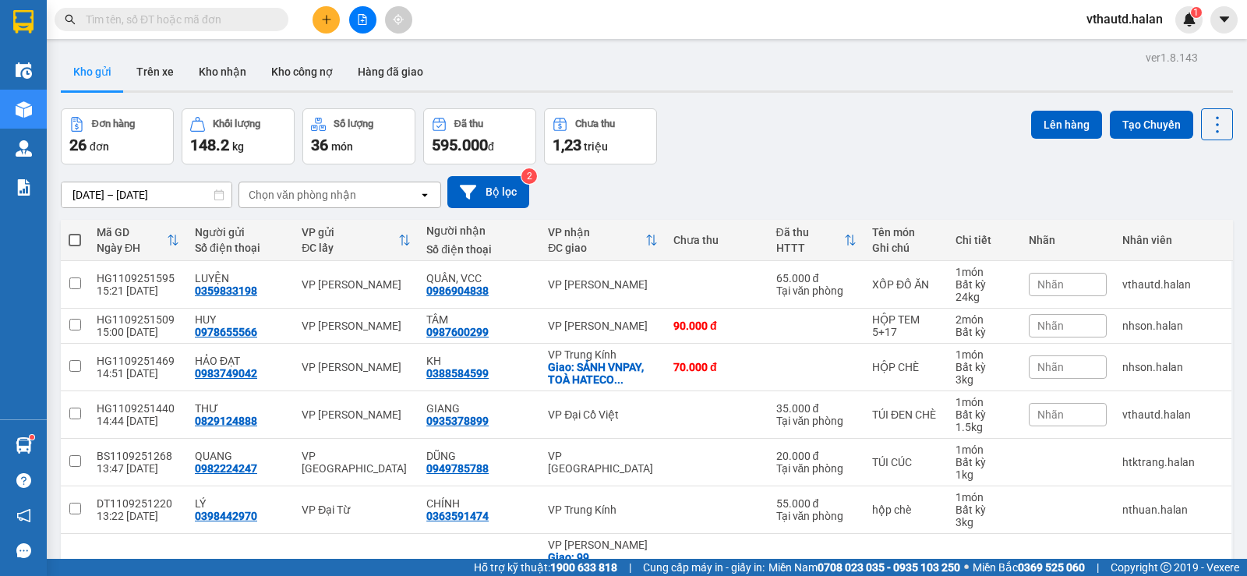
click at [292, 204] on div "Chọn văn phòng nhận" at bounding box center [328, 194] width 179 height 25
type input "BT"
click at [306, 220] on span "VP [GEOGRAPHIC_DATA]" at bounding box center [316, 228] width 130 height 16
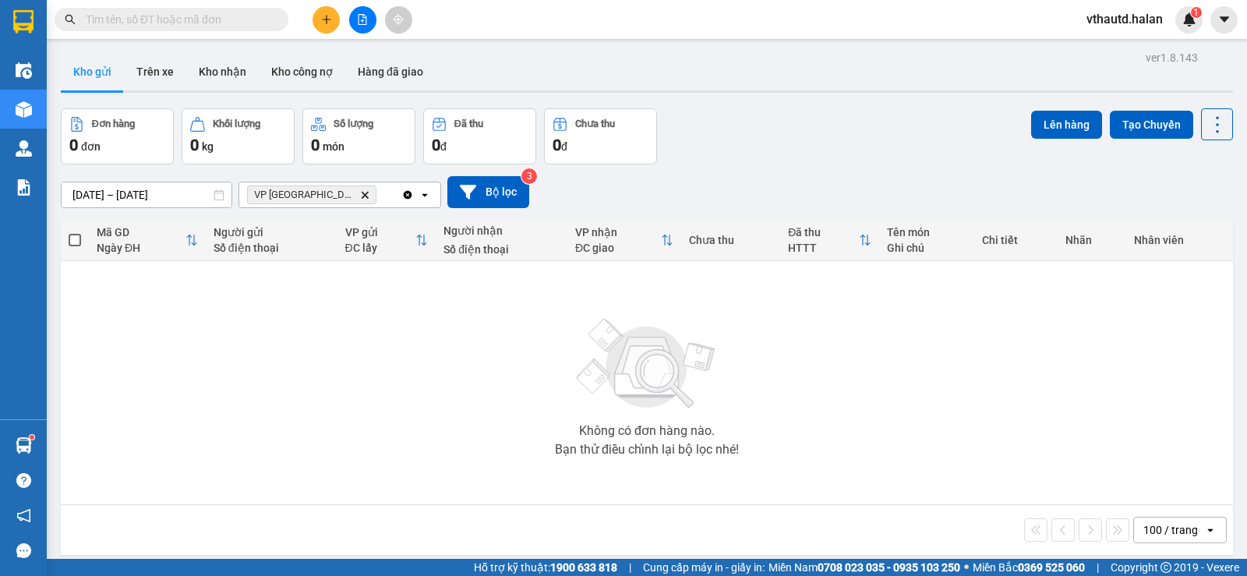
click at [408, 193] on icon "Clear all" at bounding box center [408, 194] width 9 height 9
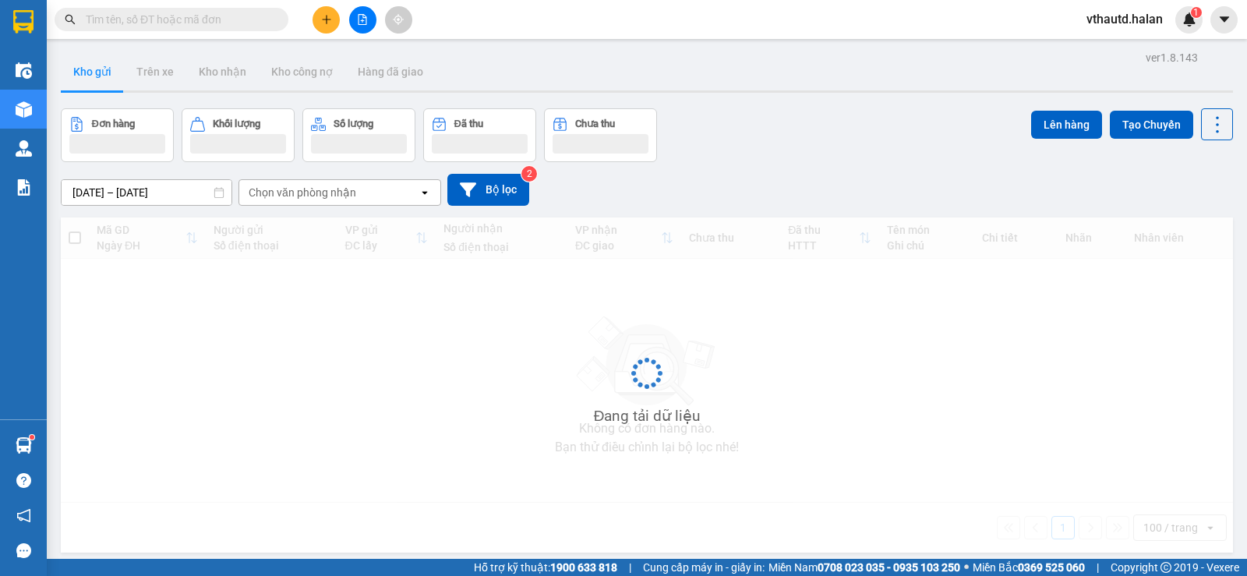
click at [327, 190] on div "Chọn văn phòng nhận" at bounding box center [303, 193] width 108 height 16
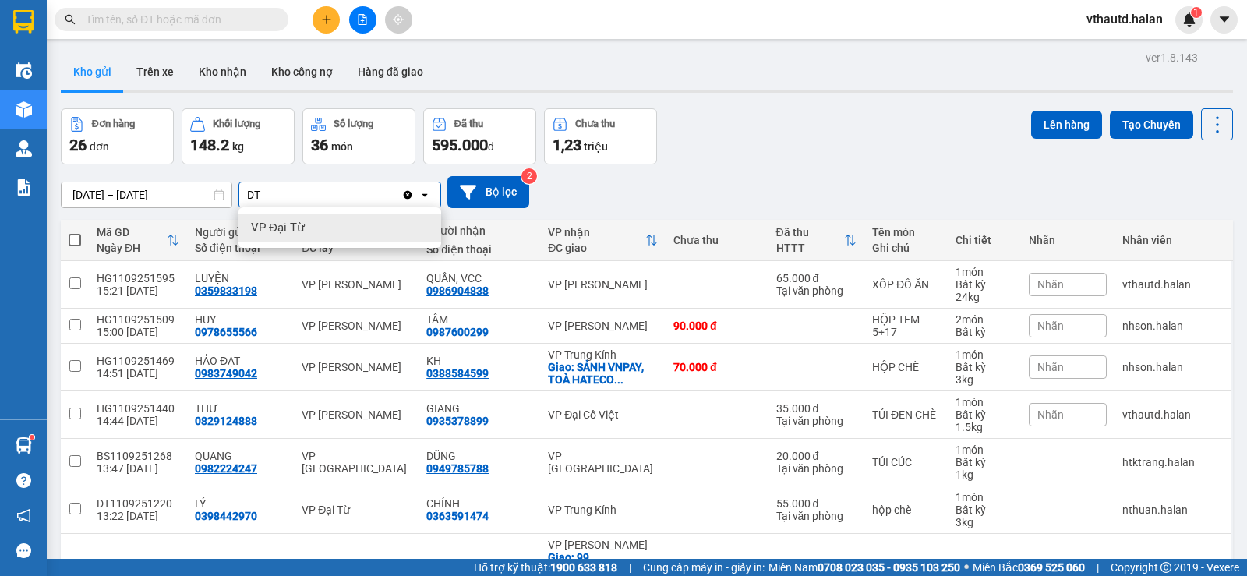
type input "DT"
click at [302, 226] on span "VP Đại Từ" at bounding box center [278, 228] width 54 height 16
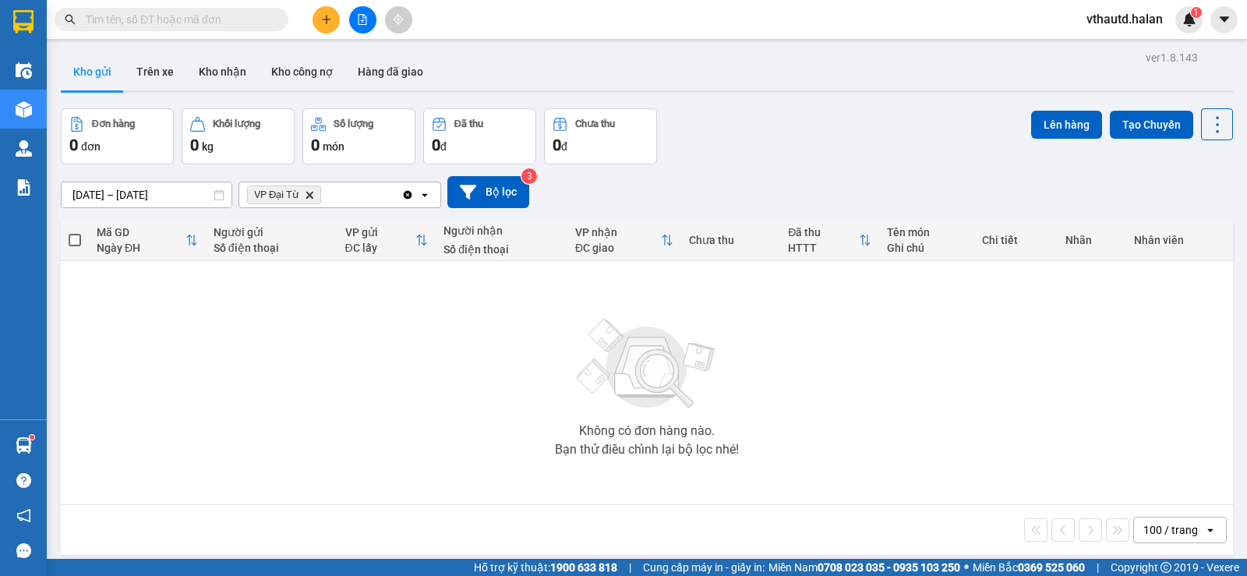
click at [407, 200] on icon "Clear all" at bounding box center [407, 195] width 12 height 12
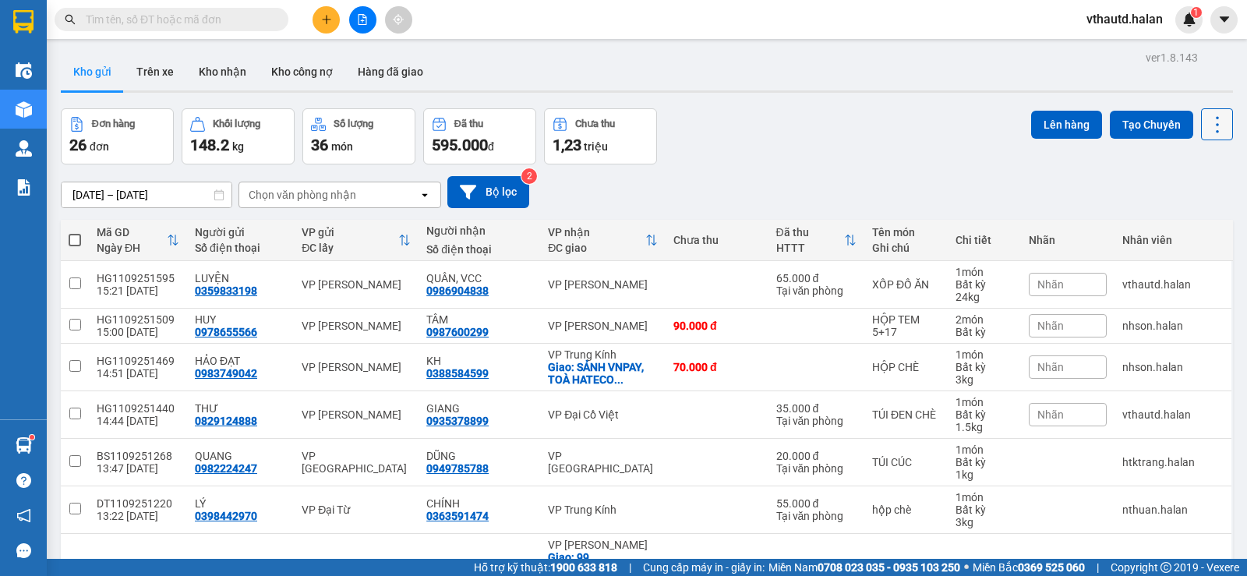
click at [1207, 128] on icon at bounding box center [1218, 125] width 22 height 22
click at [1194, 218] on span "Làm mới" at bounding box center [1183, 223] width 43 height 16
click at [195, 20] on input "text" at bounding box center [178, 19] width 184 height 17
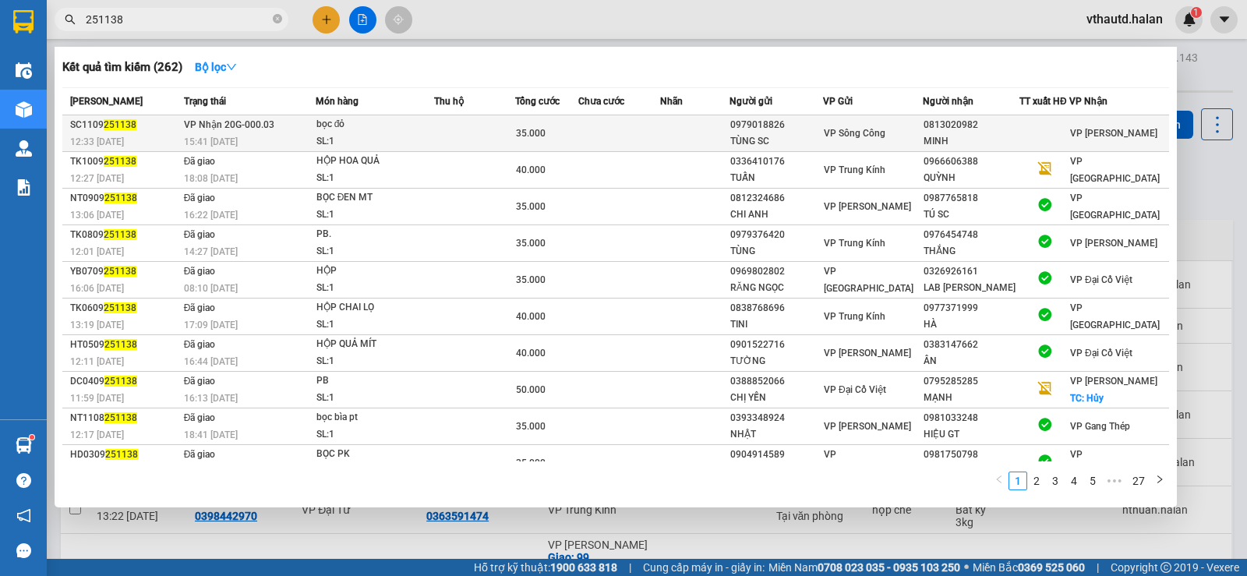
type input "251138"
click at [548, 141] on div "35.000" at bounding box center [547, 133] width 62 height 17
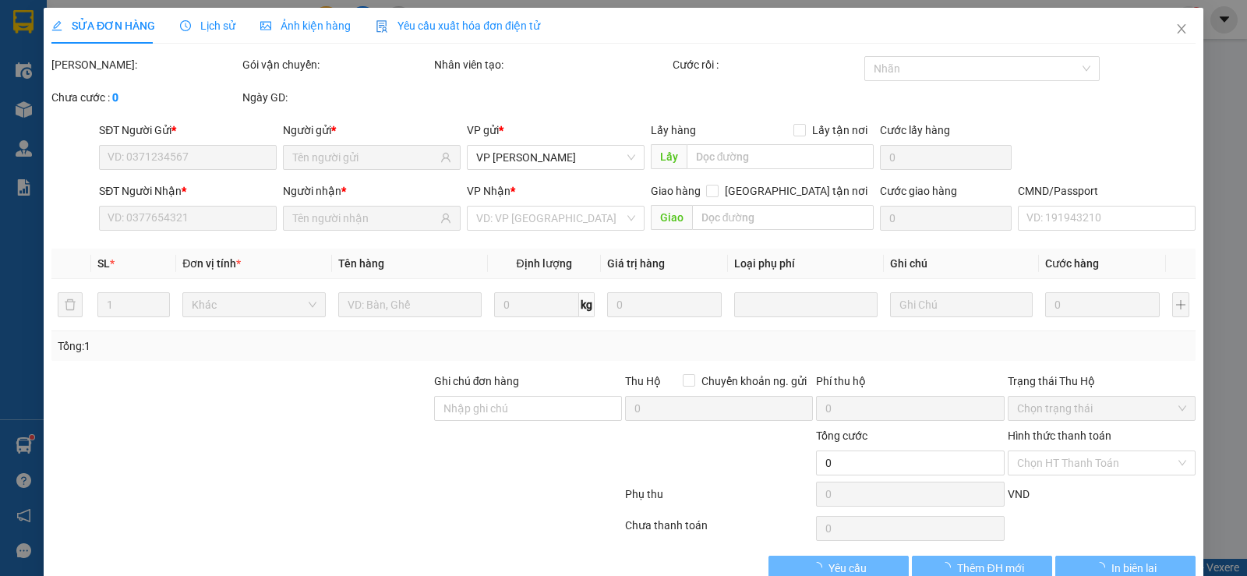
type input "0979018826"
type input "TÙNG SC"
type input "0813020982"
type input "MINH"
type input "35.000"
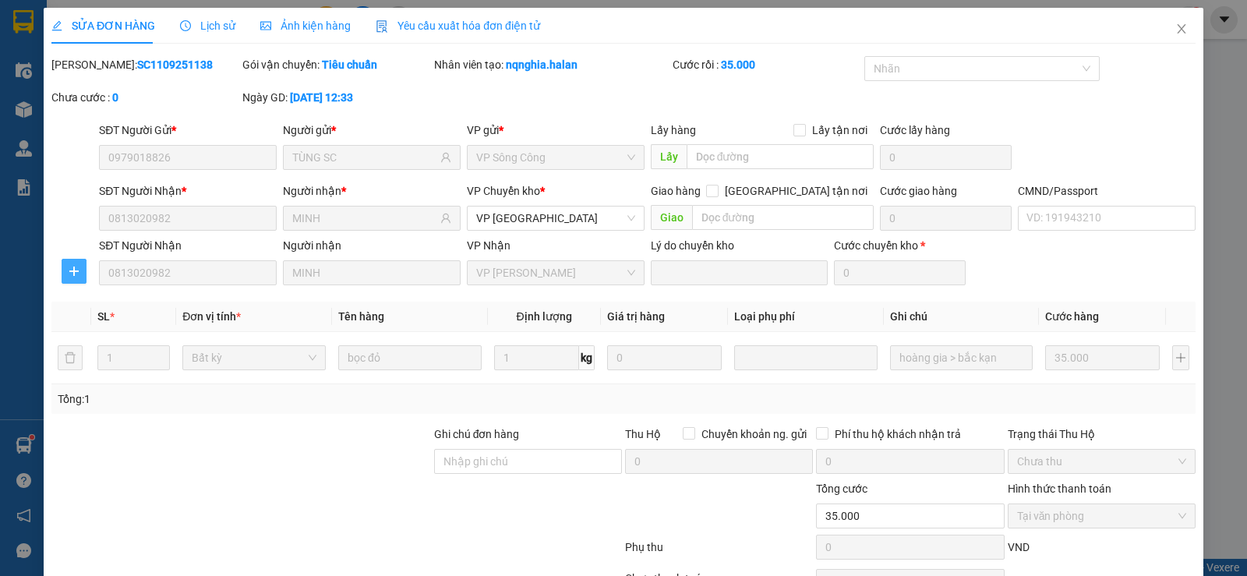
click at [80, 267] on span "plus" at bounding box center [73, 271] width 23 height 12
click at [110, 302] on span "Chuyển kho" at bounding box center [102, 302] width 64 height 17
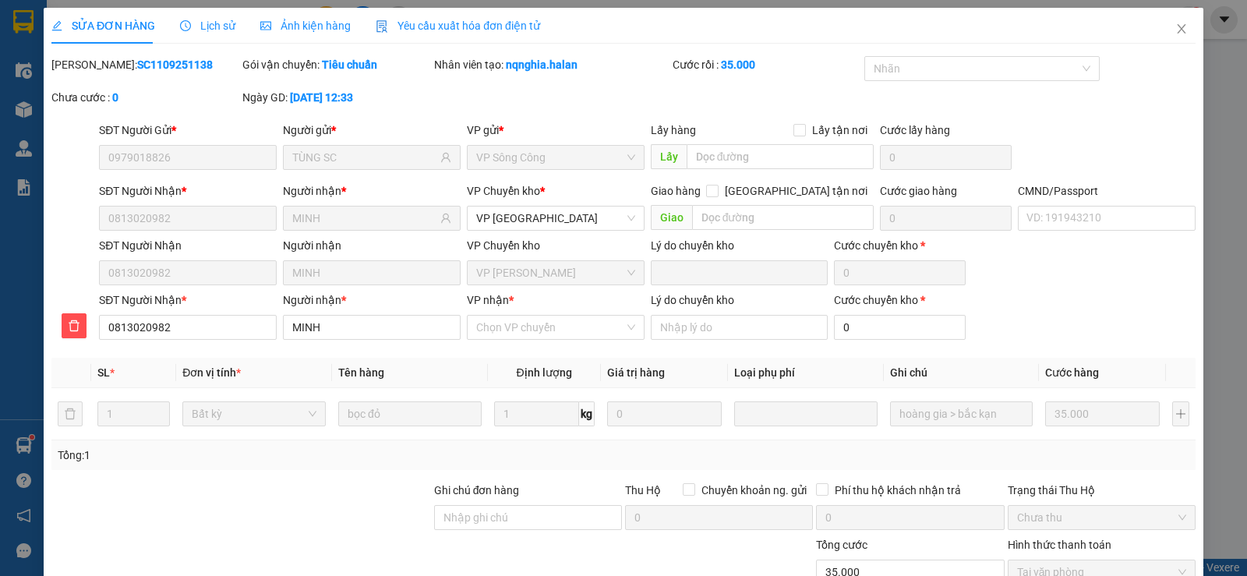
click at [577, 271] on span "VP [PERSON_NAME]" at bounding box center [555, 272] width 159 height 23
click at [596, 334] on input "VP nhận *" at bounding box center [550, 327] width 148 height 23
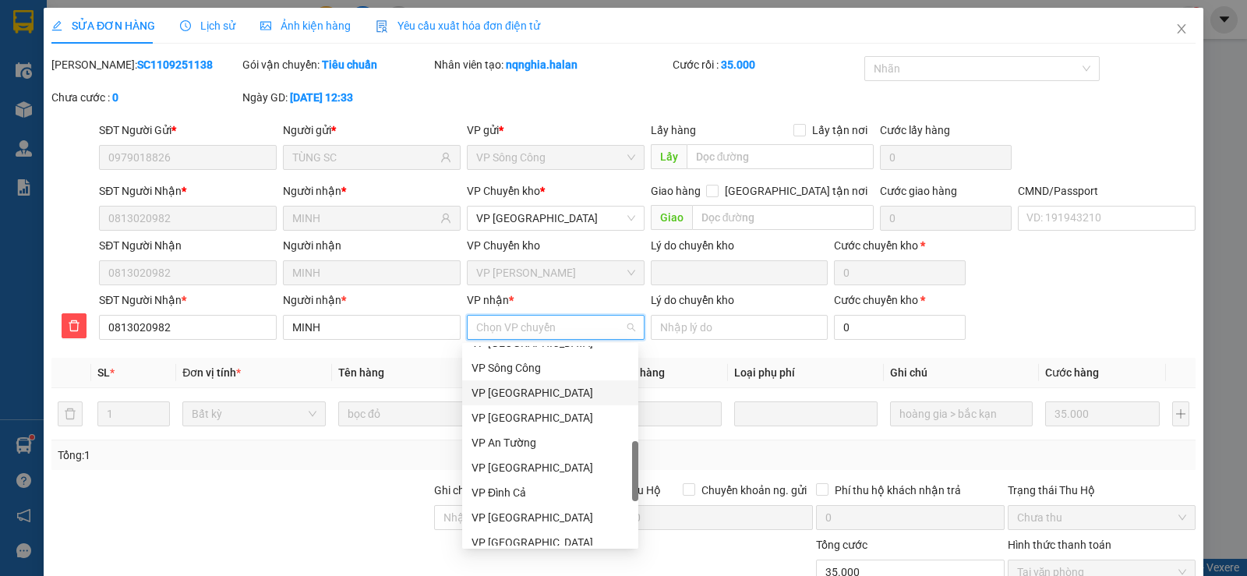
scroll to position [624, 0]
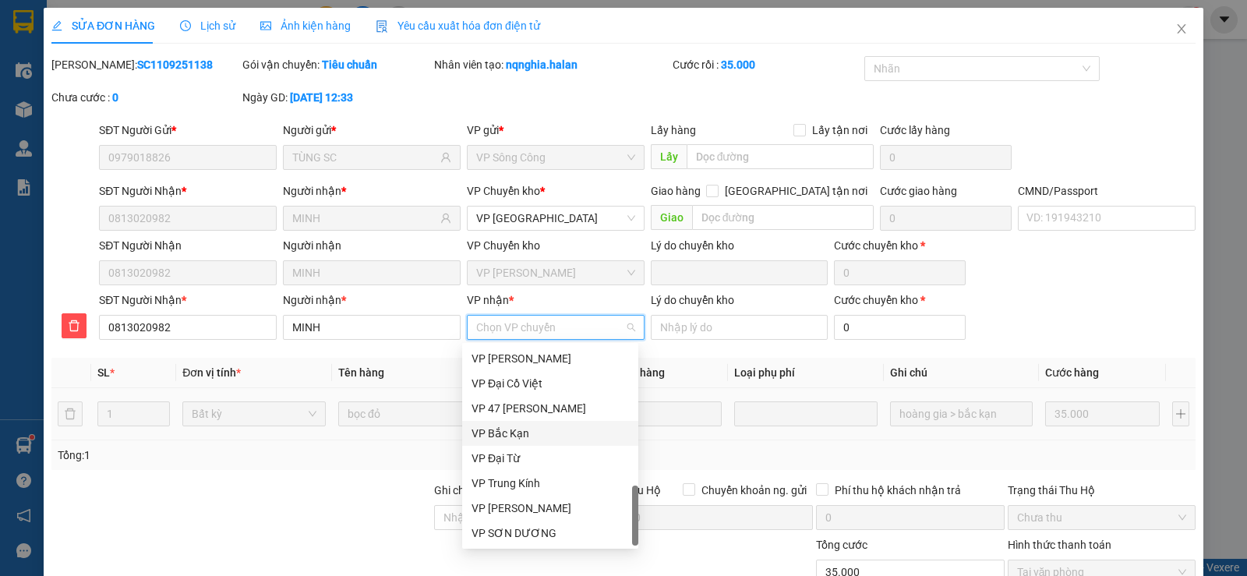
click at [492, 426] on div "VP Bắc Kạn" at bounding box center [550, 433] width 157 height 17
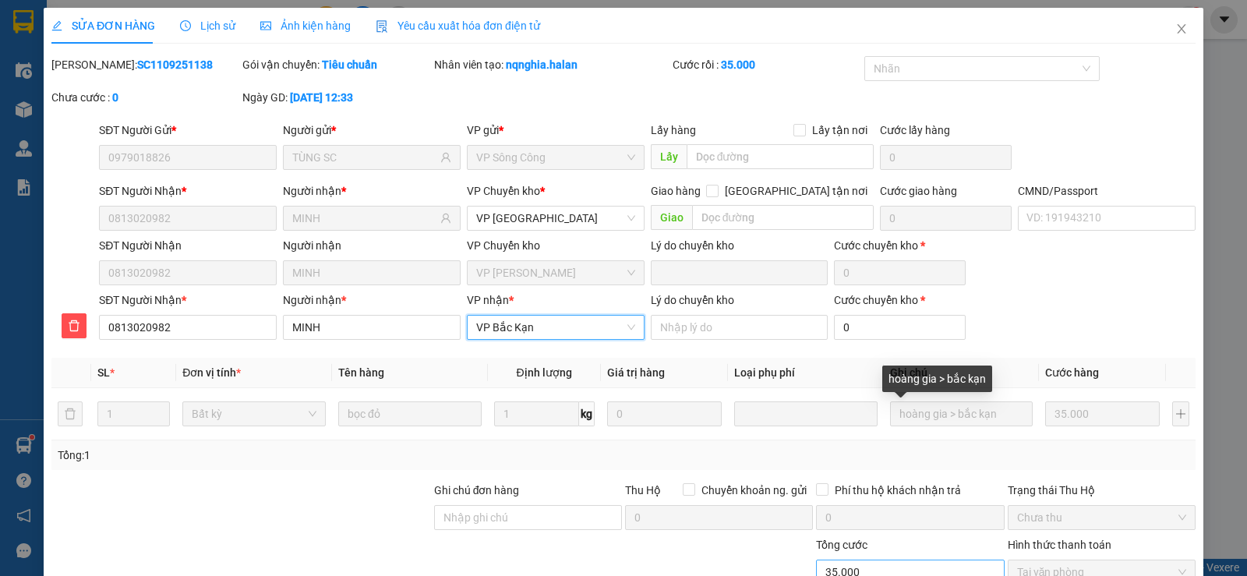
scroll to position [144, 0]
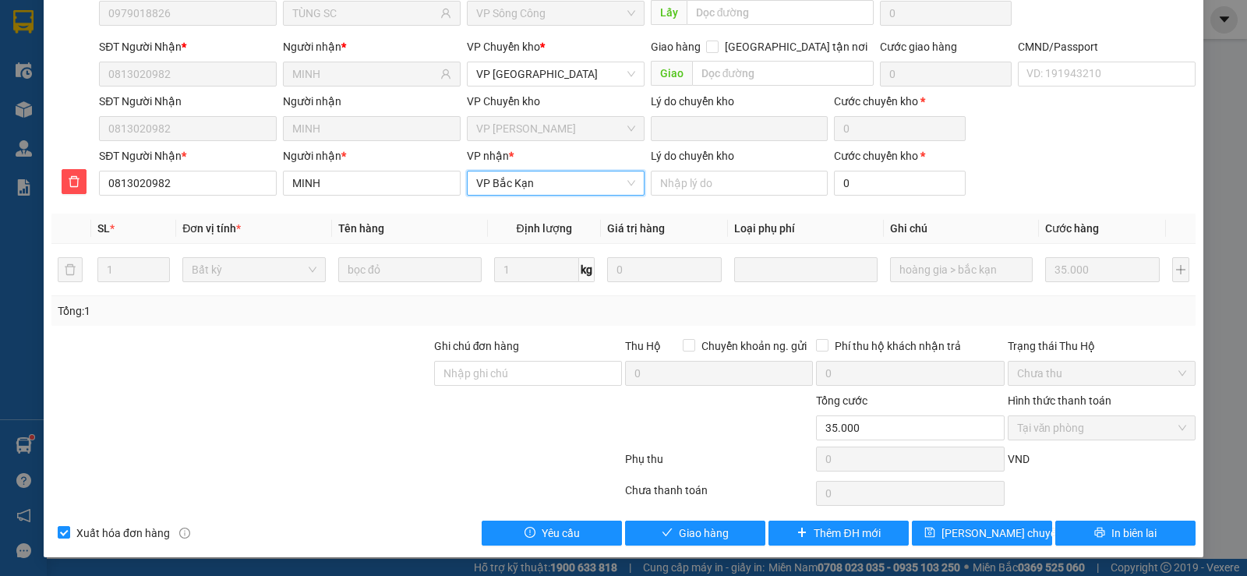
click at [249, 372] on div at bounding box center [241, 365] width 383 height 55
click at [960, 541] on span "[PERSON_NAME] chuyển hoàn" at bounding box center [1016, 533] width 148 height 17
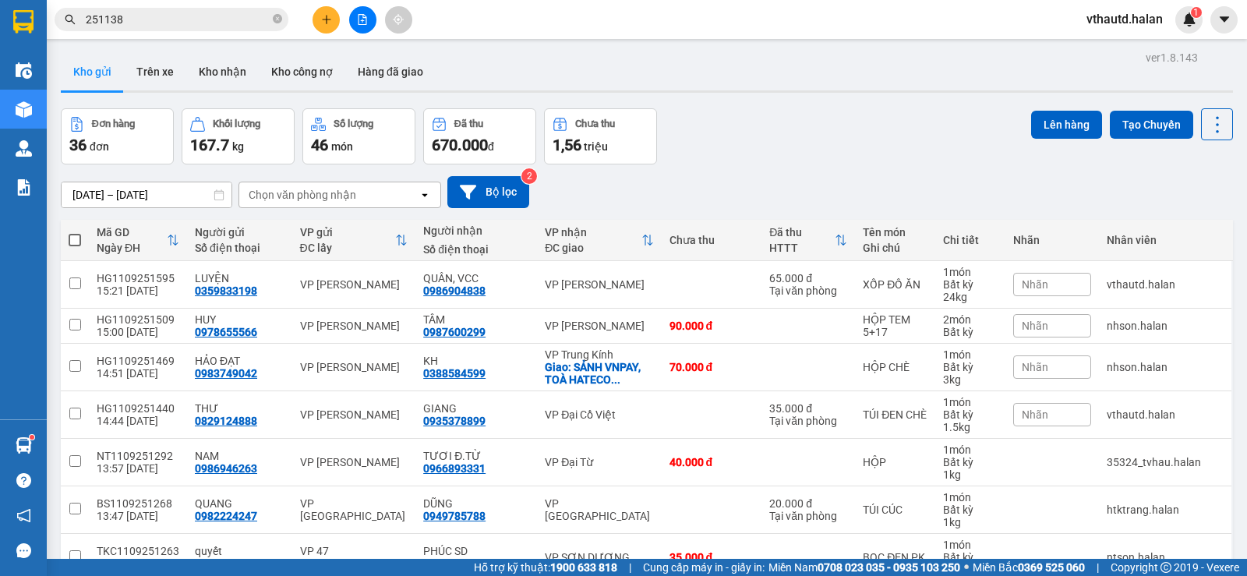
click at [172, 19] on input "251138" at bounding box center [178, 19] width 184 height 17
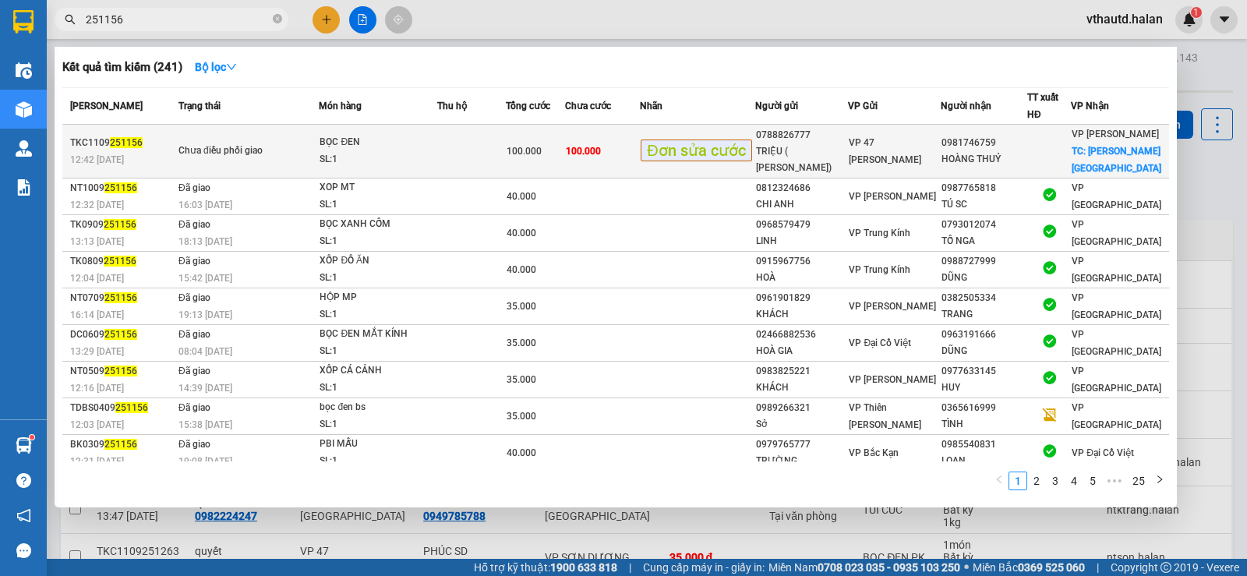
type input "251156"
click at [497, 144] on td at bounding box center [471, 152] width 69 height 54
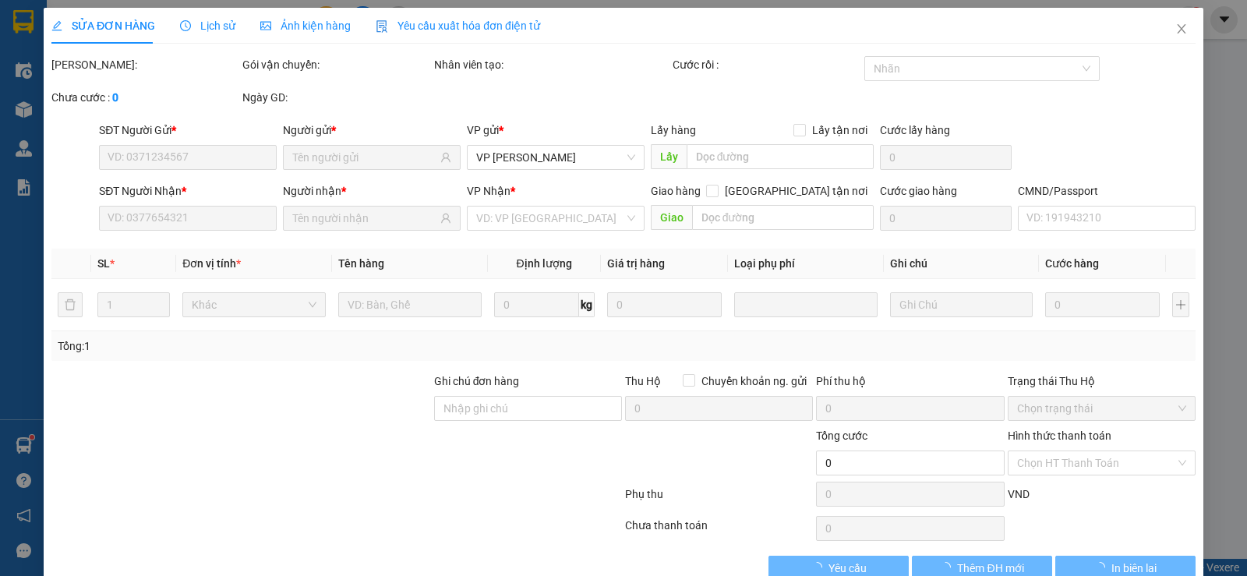
type input "0788826777"
type input "TRIỆU ( [PERSON_NAME])"
type input "0981746759"
type input "HOÀNG THUỶ"
checkbox input "true"
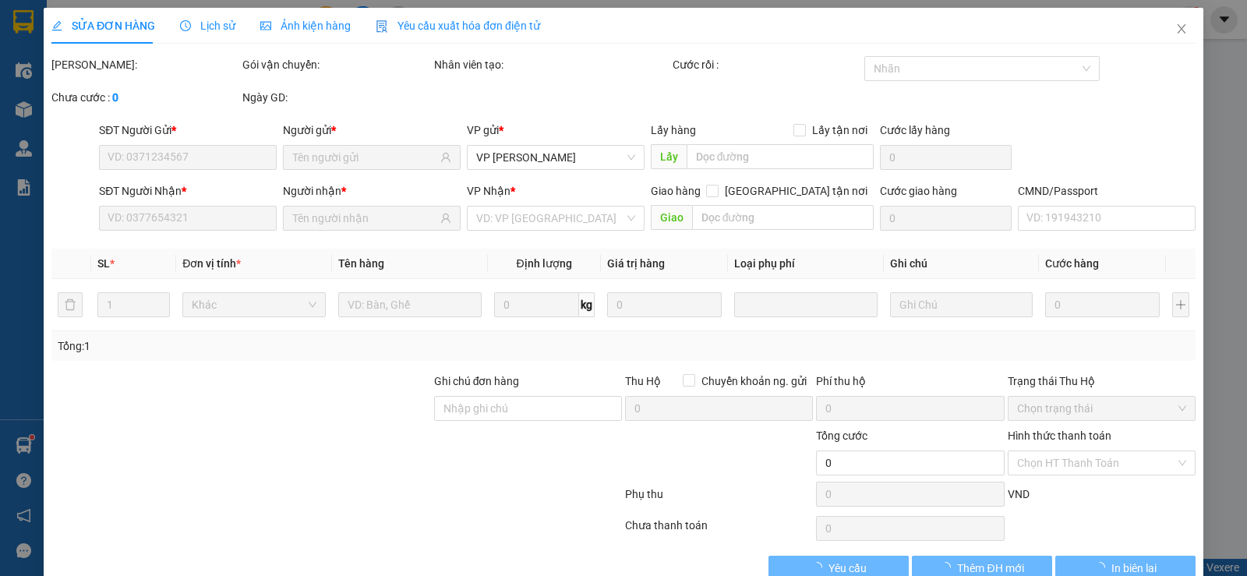
type input "ĐU PHÚ LƯƠNG"
type input "20.000"
type input "100.000"
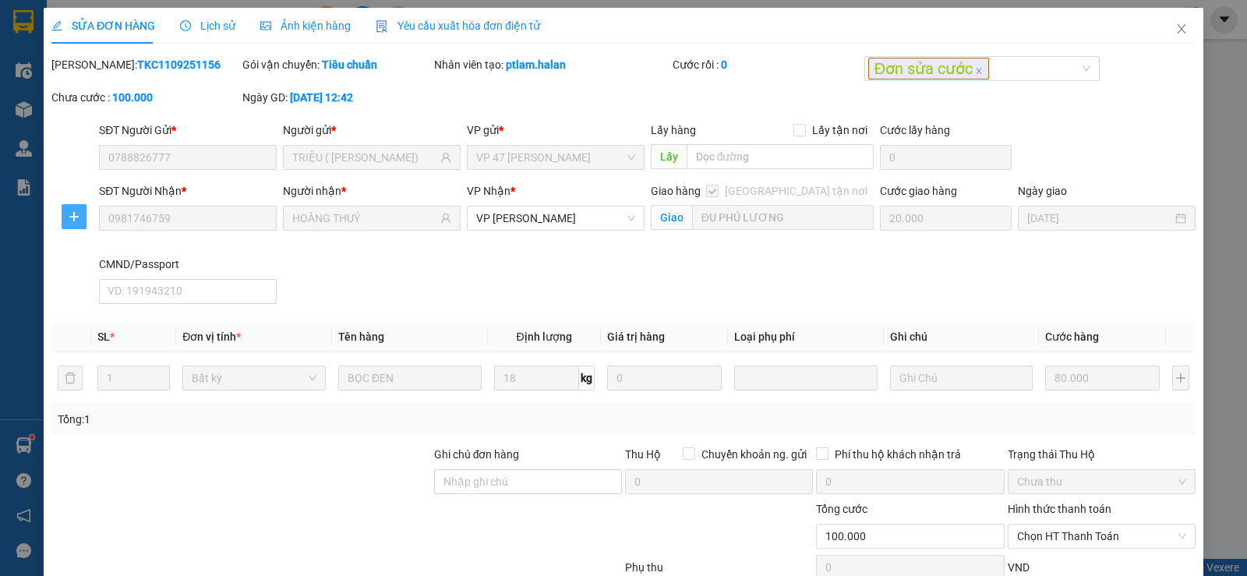
click at [75, 221] on icon "plus" at bounding box center [74, 216] width 12 height 12
click at [116, 247] on span "Chuyển kho" at bounding box center [102, 247] width 64 height 17
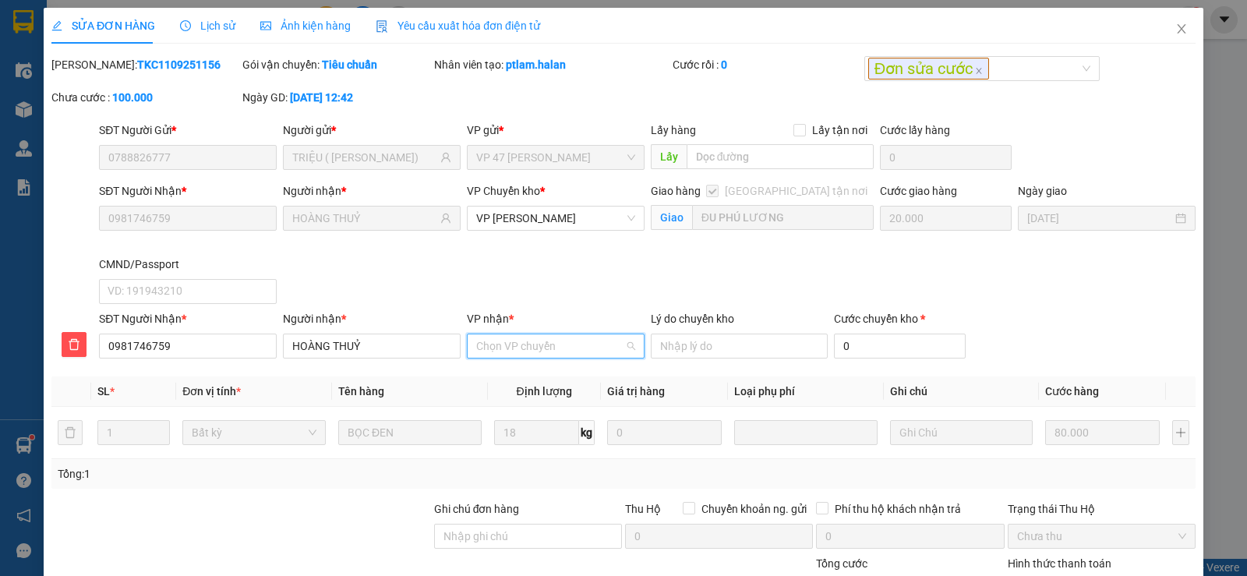
click at [550, 343] on input "VP nhận *" at bounding box center [550, 345] width 148 height 23
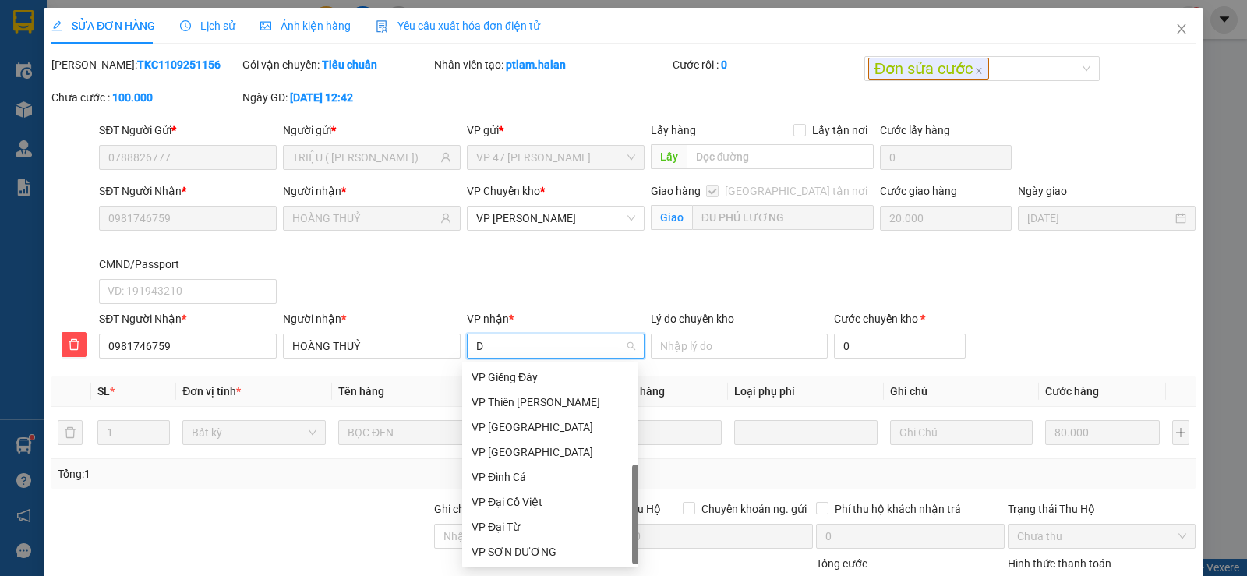
scroll to position [50, 0]
type input "D"
type input "Đ"
click at [548, 504] on div "VP [GEOGRAPHIC_DATA]" at bounding box center [550, 501] width 157 height 17
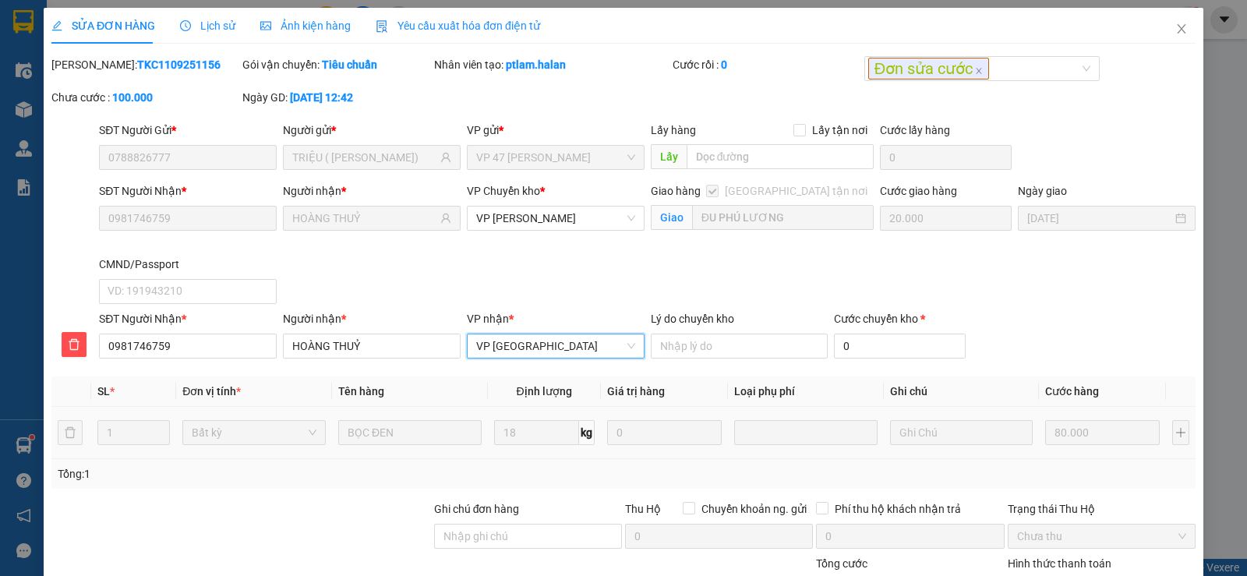
scroll to position [163, 0]
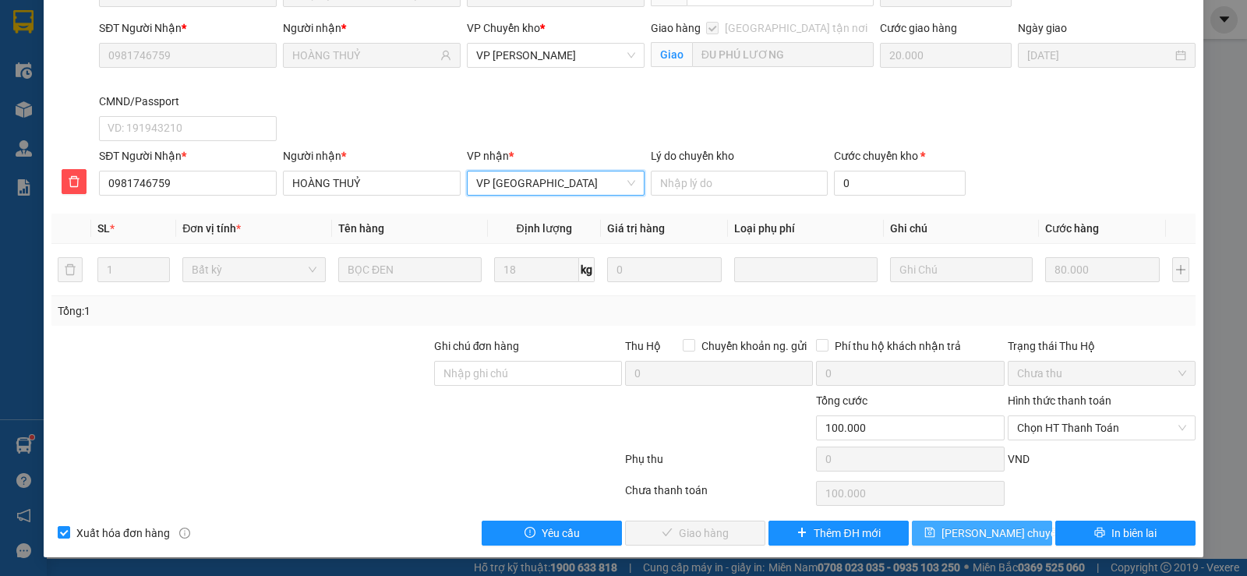
click at [987, 529] on span "[PERSON_NAME] chuyển hoàn" at bounding box center [1016, 533] width 148 height 17
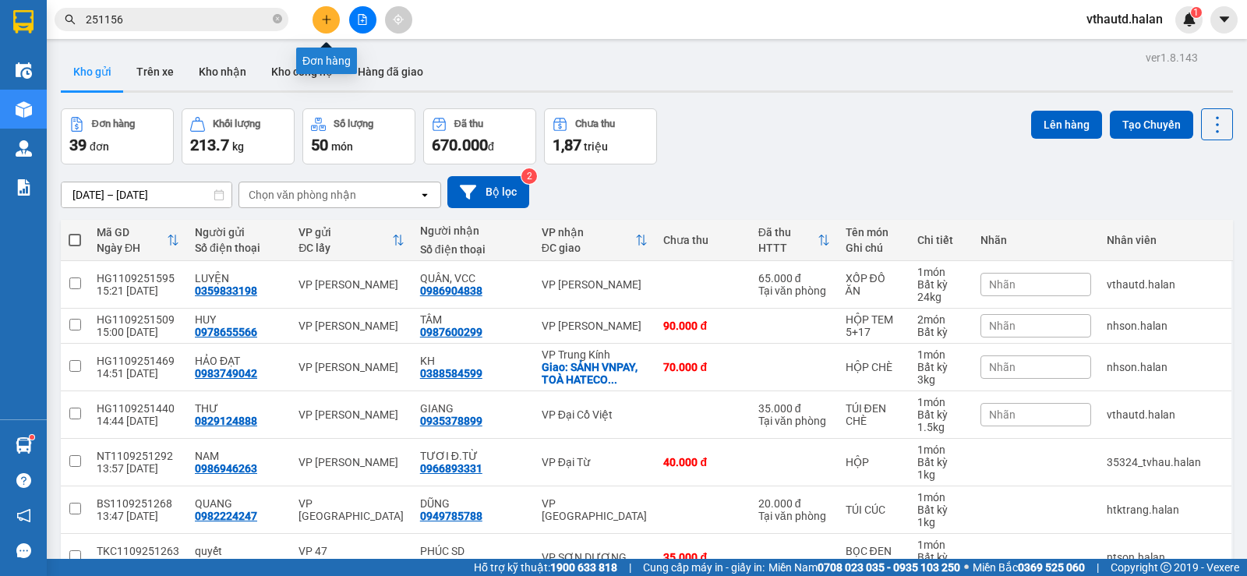
click at [328, 22] on icon "plus" at bounding box center [326, 19] width 11 height 11
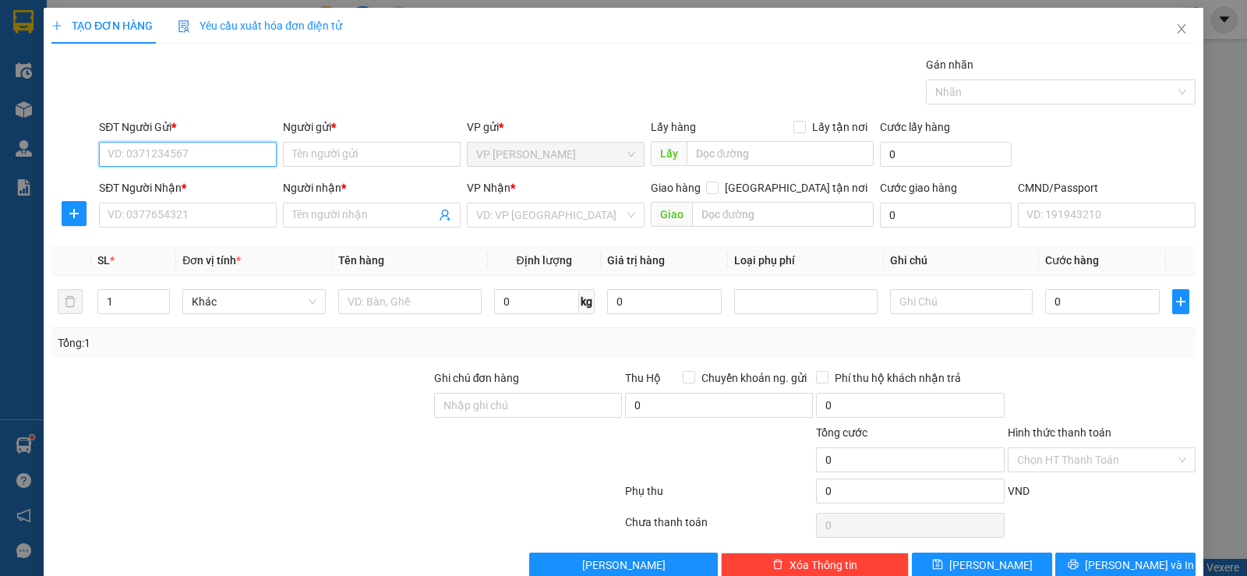
click at [209, 150] on input "SĐT Người Gửi *" at bounding box center [188, 154] width 178 height 25
click at [212, 154] on input "0357719611" at bounding box center [188, 154] width 178 height 25
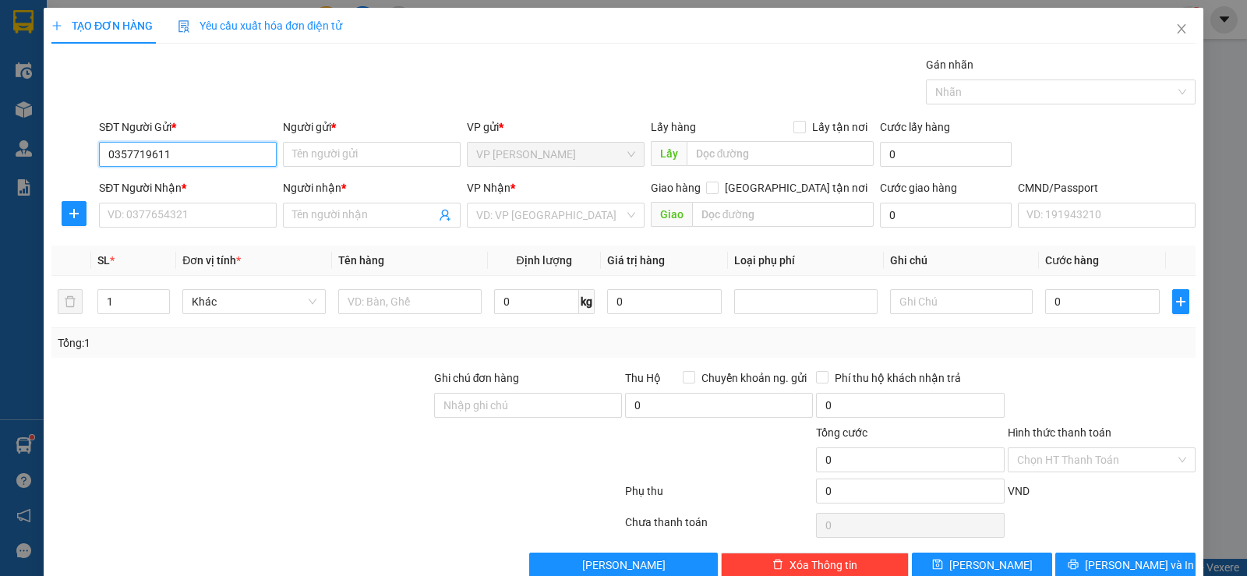
click at [212, 154] on input "0357719611" at bounding box center [188, 154] width 178 height 25
click at [207, 156] on input "0357719611" at bounding box center [188, 154] width 178 height 25
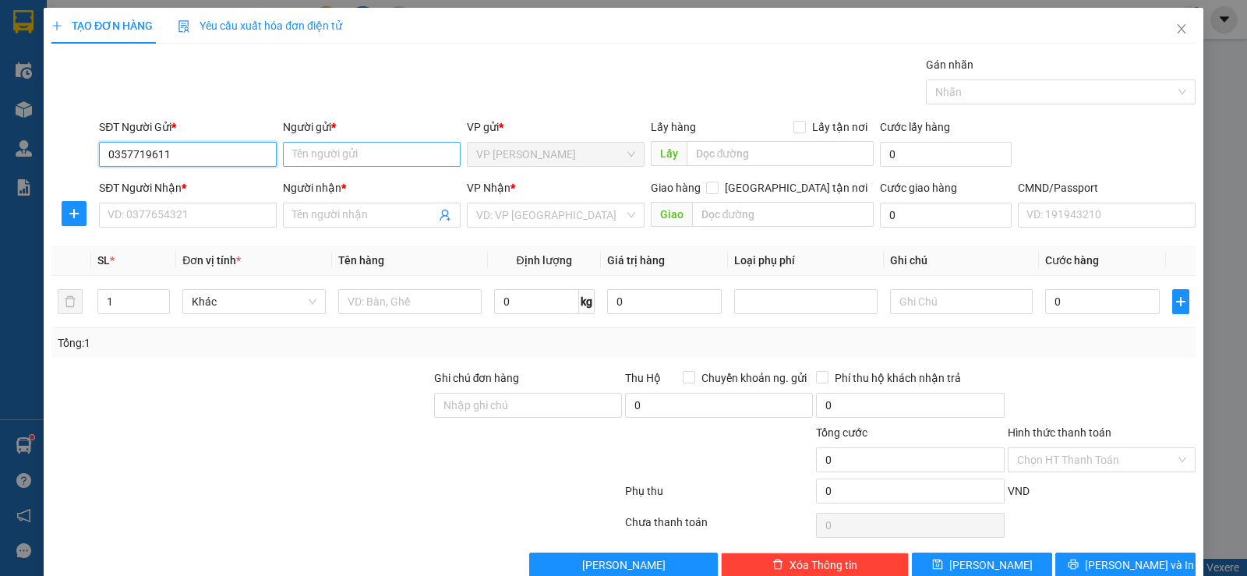
type input "0357719611"
click at [324, 148] on input "Người gửi *" at bounding box center [372, 154] width 178 height 25
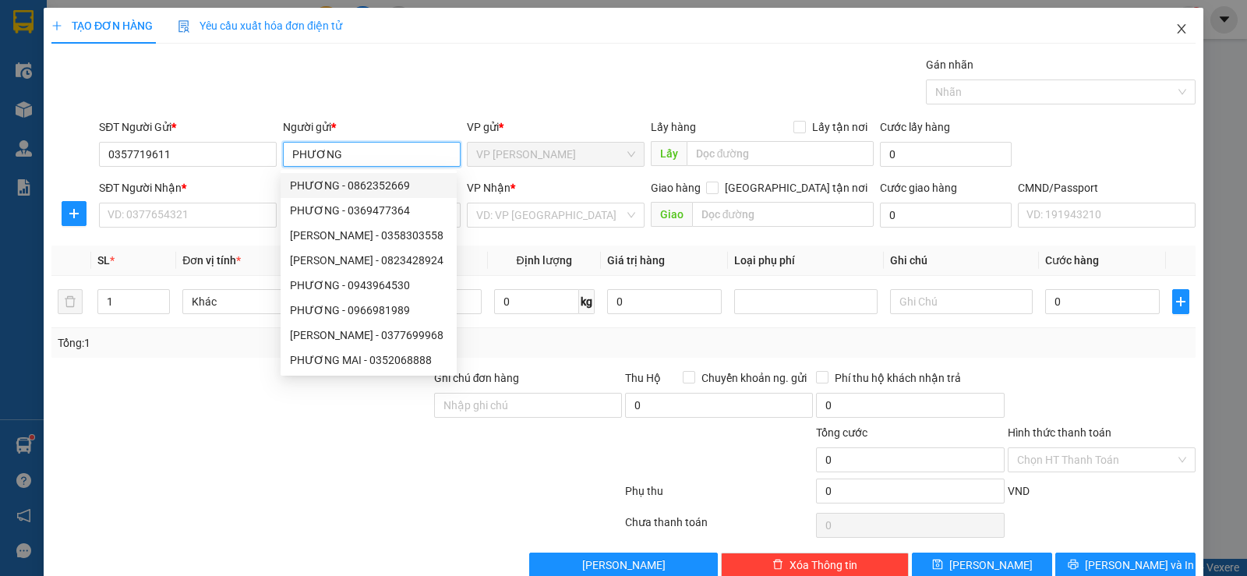
type input "PHƯƠNG"
click at [1176, 29] on icon "close" at bounding box center [1182, 29] width 12 height 12
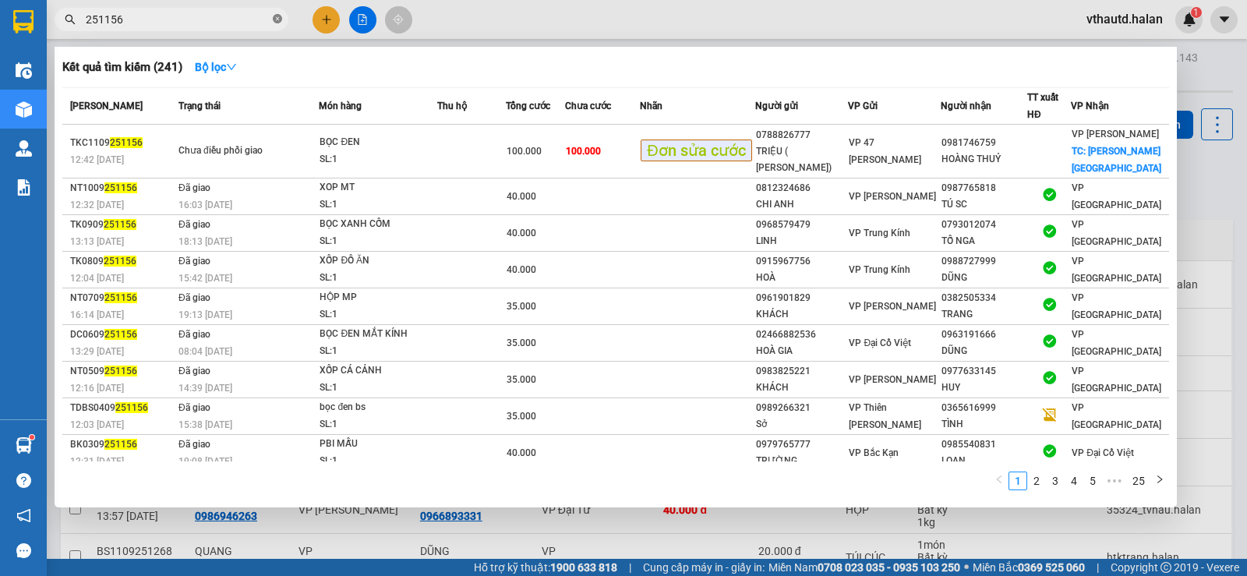
click at [281, 16] on icon "close-circle" at bounding box center [277, 18] width 9 height 9
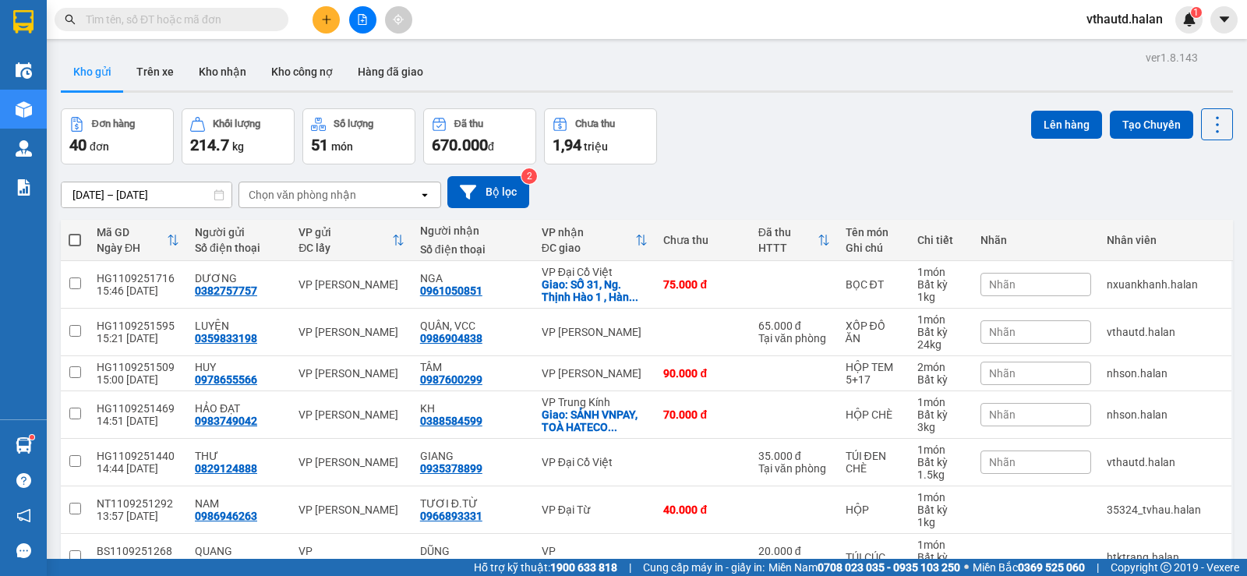
click at [206, 16] on input "text" at bounding box center [178, 19] width 184 height 17
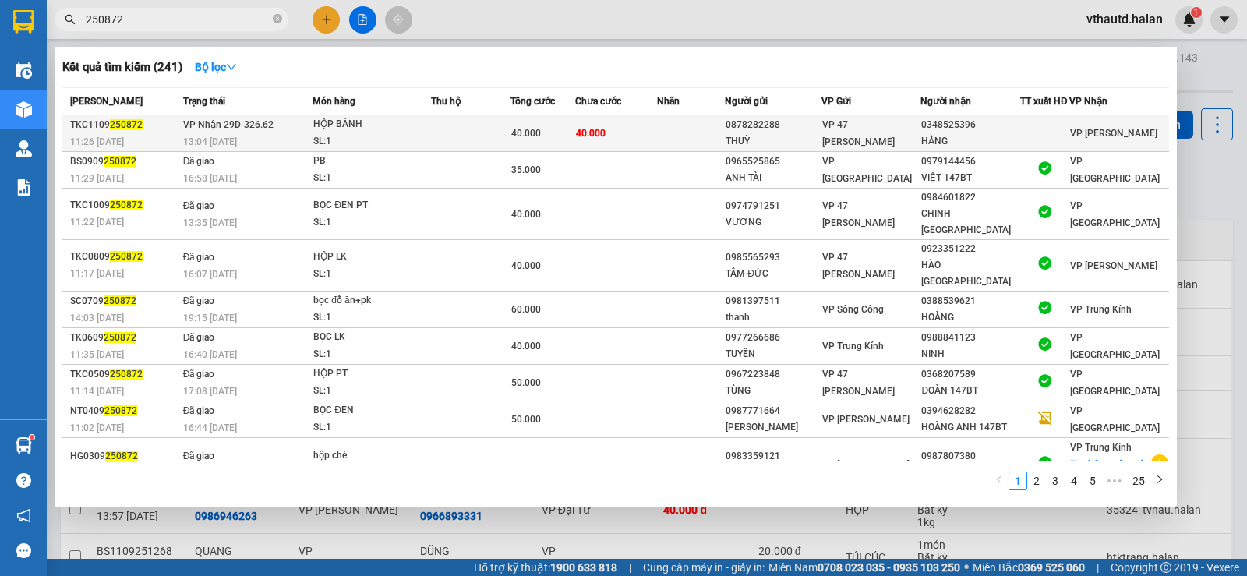
type input "250872"
click at [625, 122] on td "40.000" at bounding box center [616, 133] width 82 height 37
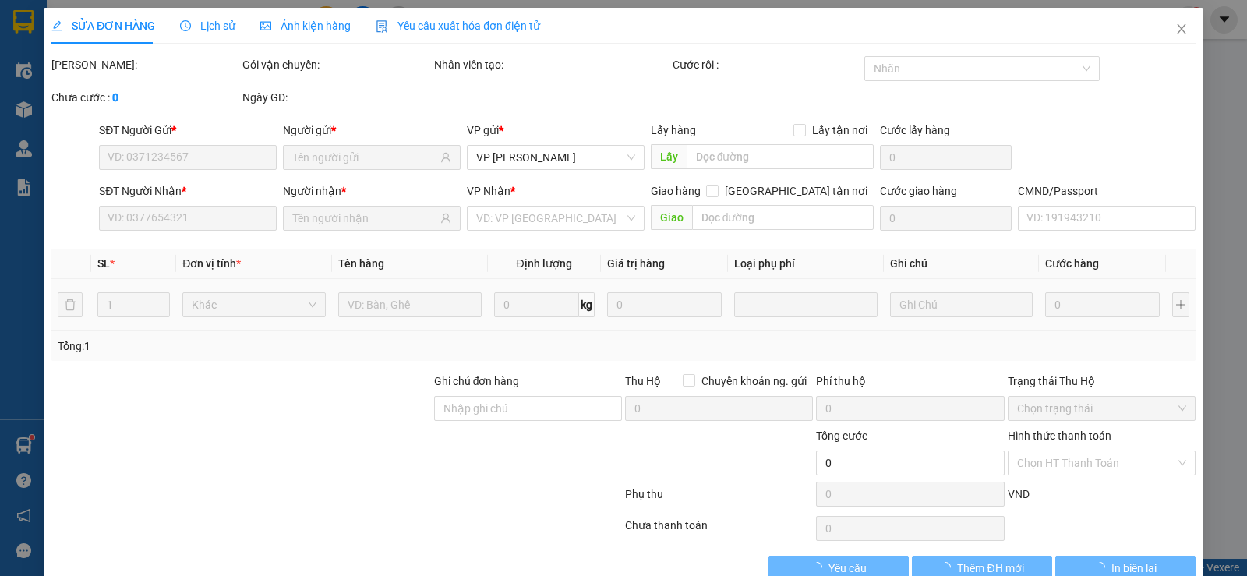
scroll to position [27, 0]
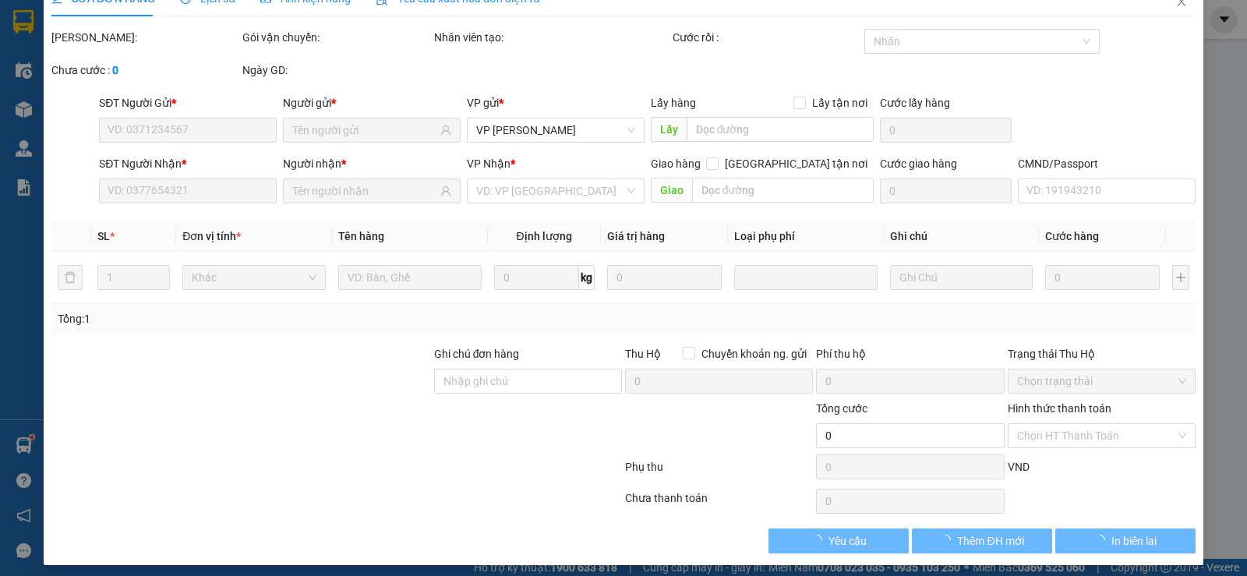
type input "0878282288"
type input "THUỲ"
type input "0348525396"
type input "HẰNG"
type input "40.000"
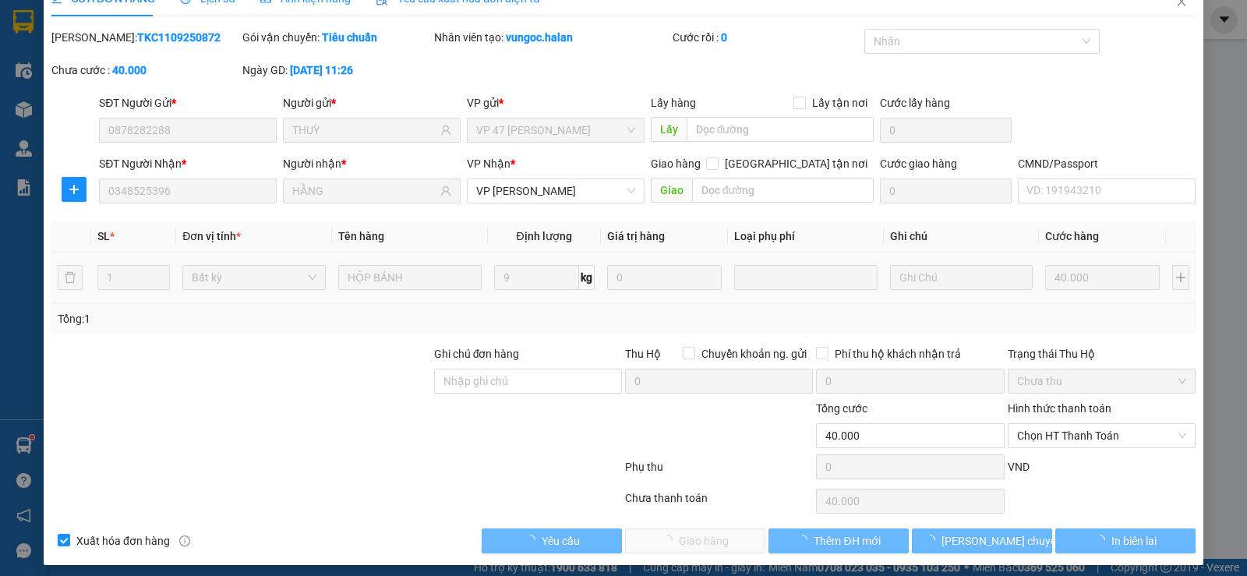
scroll to position [0, 0]
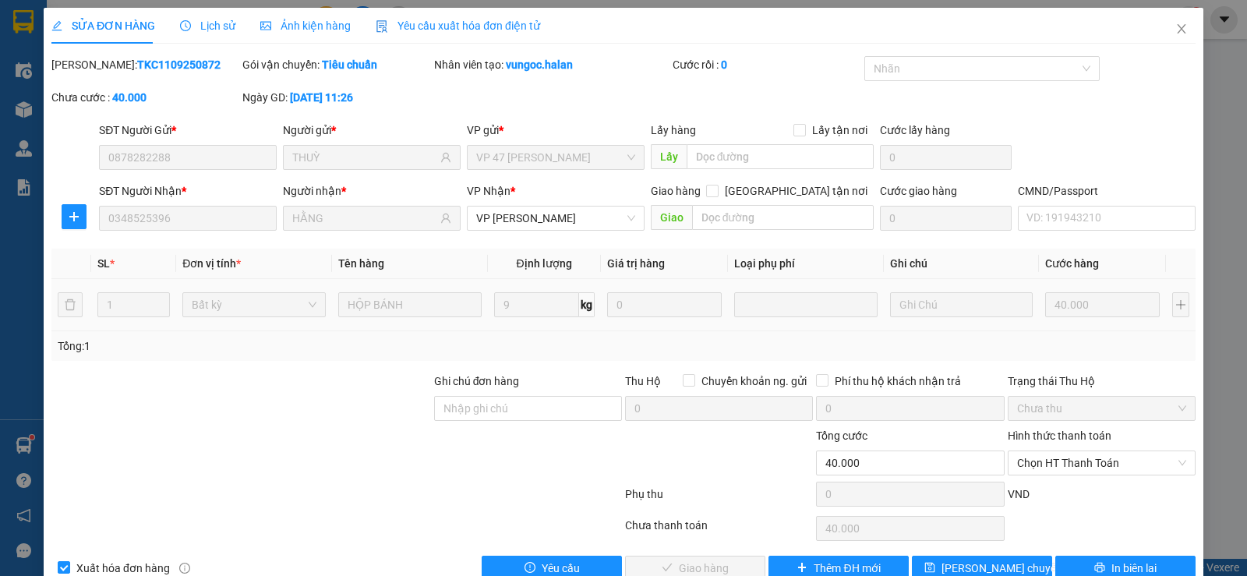
click at [1059, 437] on label "Hình thức thanh toán" at bounding box center [1060, 436] width 104 height 12
click at [1059, 451] on input "Hình thức thanh toán" at bounding box center [1096, 462] width 158 height 23
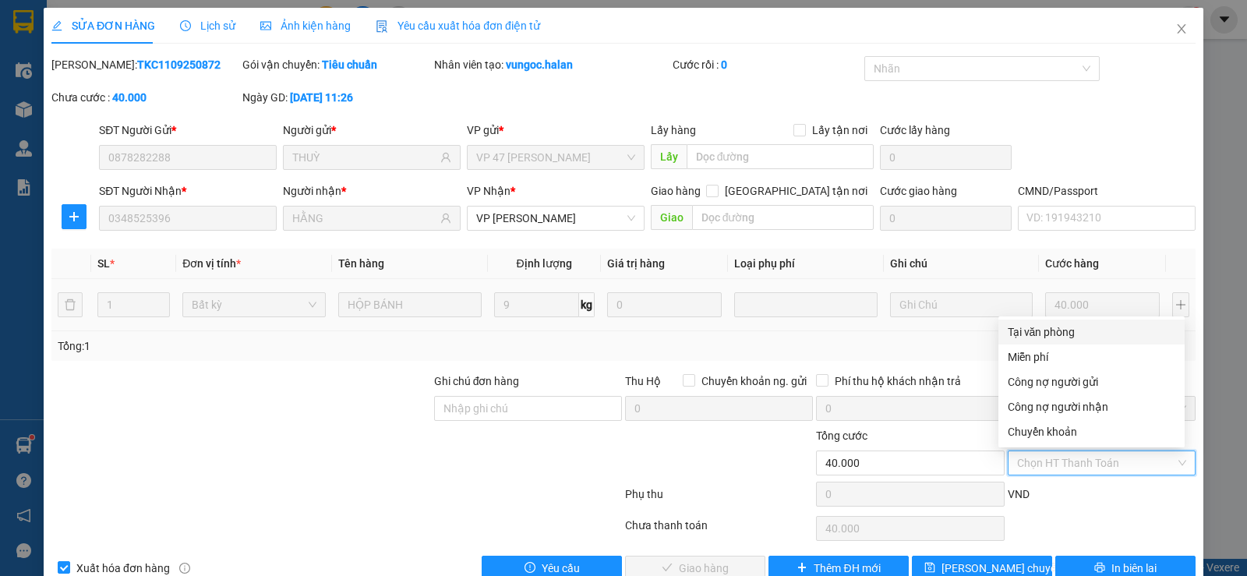
click at [1109, 327] on div "Tại văn phòng" at bounding box center [1092, 332] width 168 height 17
type input "0"
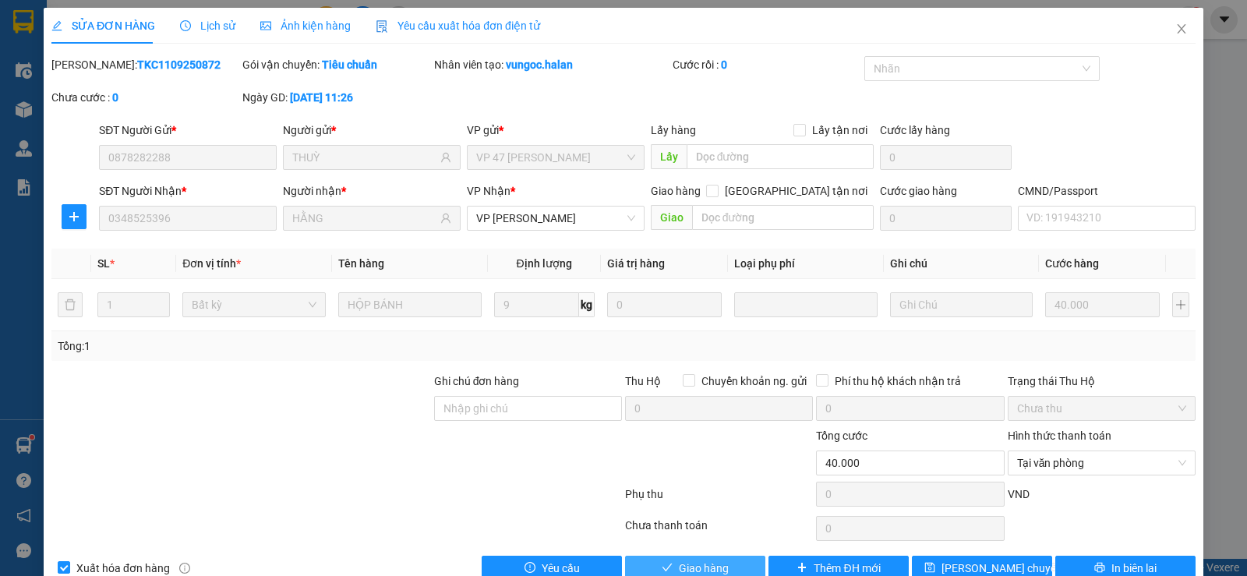
drag, startPoint x: 700, startPoint y: 567, endPoint x: 684, endPoint y: 546, distance: 26.7
click at [700, 564] on span "Giao hàng" at bounding box center [704, 568] width 50 height 17
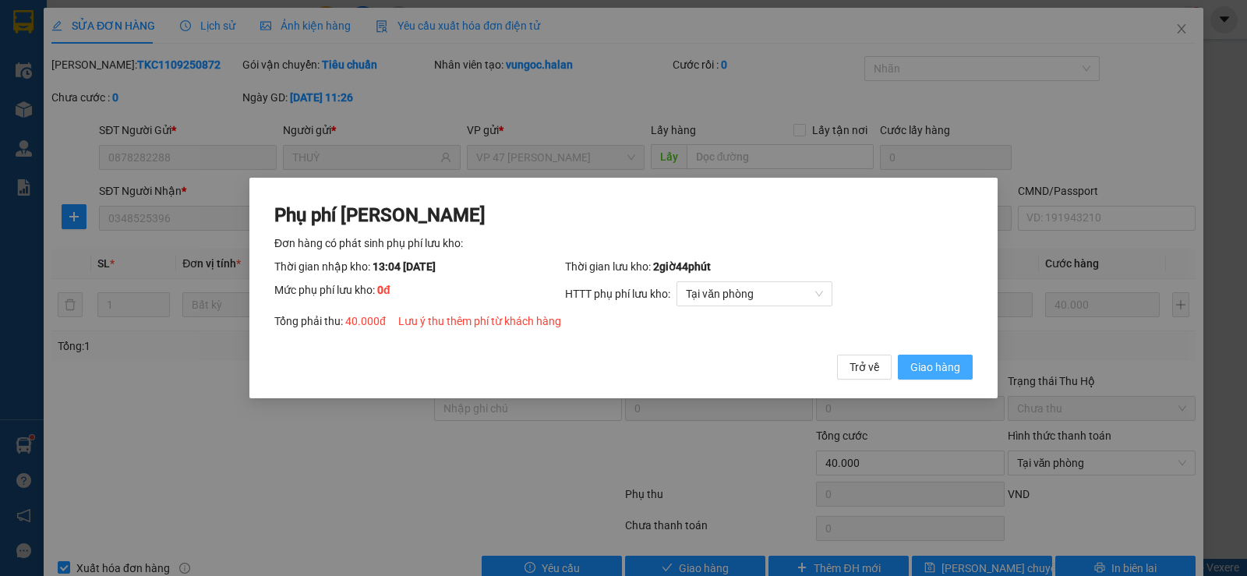
click at [959, 370] on span "Giao hàng" at bounding box center [936, 367] width 50 height 17
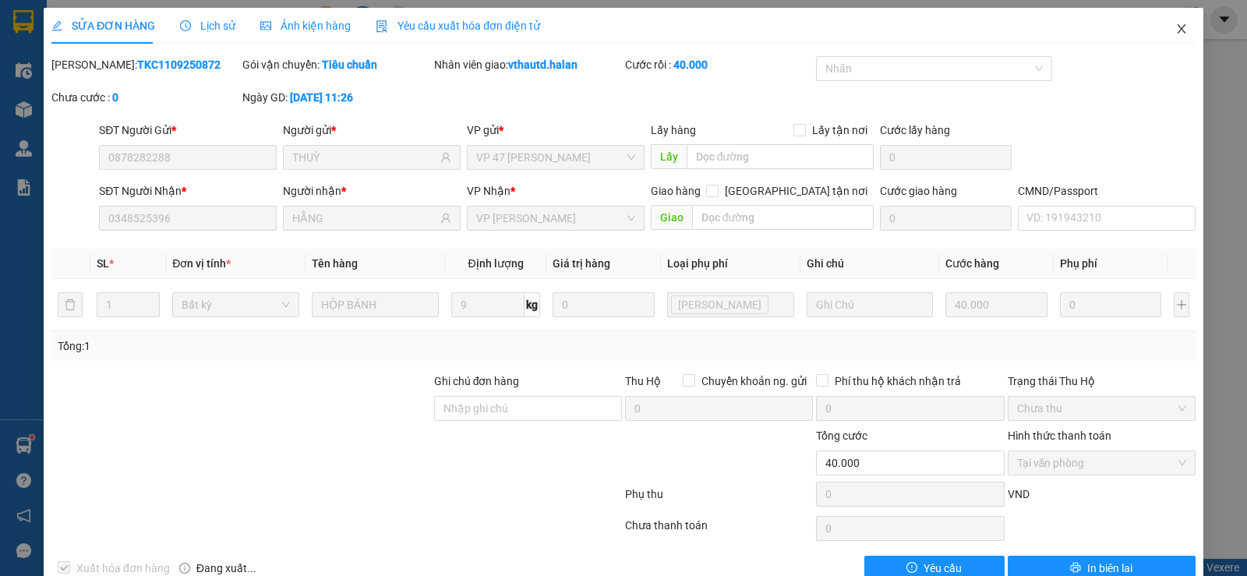
click at [1177, 30] on icon "close" at bounding box center [1181, 28] width 9 height 9
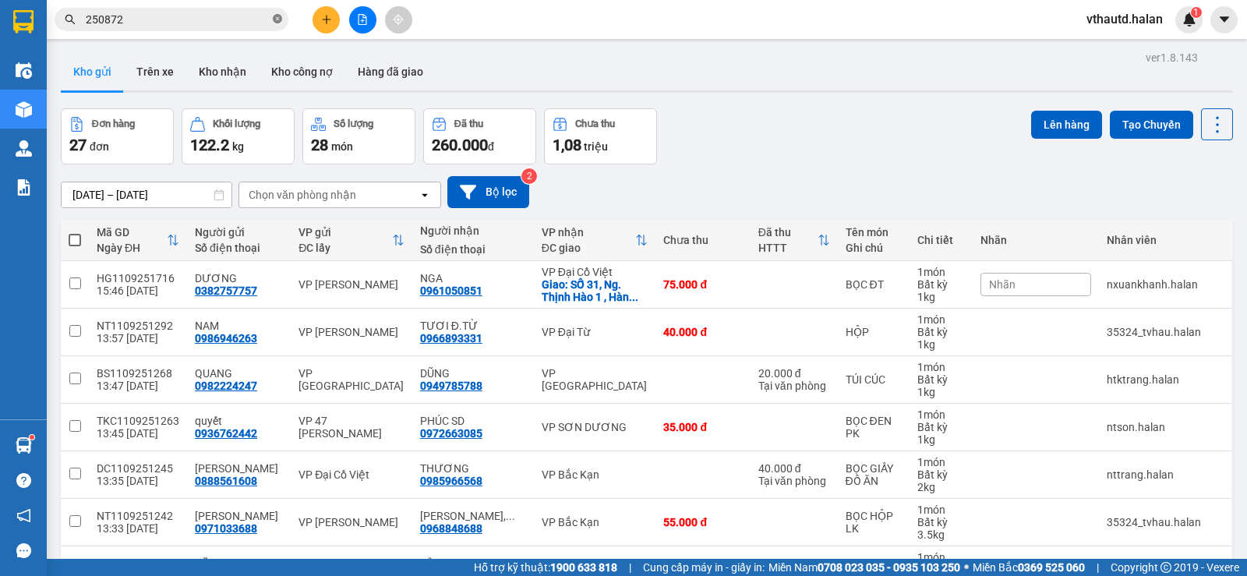
click at [279, 23] on icon "close-circle" at bounding box center [277, 18] width 9 height 9
click at [238, 27] on input "text" at bounding box center [178, 19] width 184 height 17
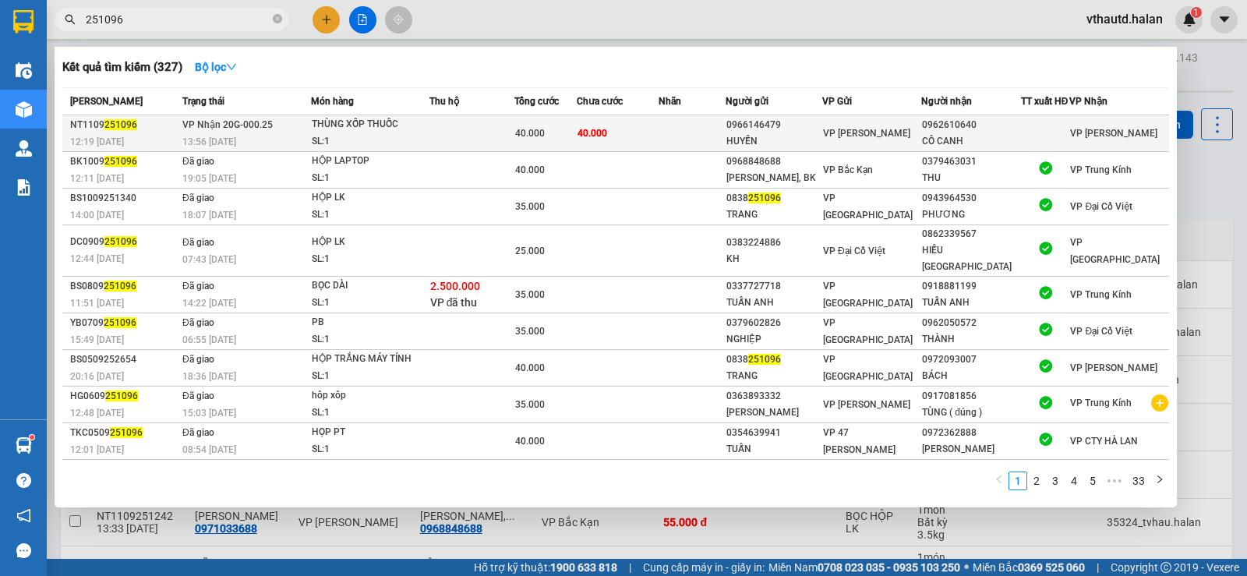
type input "251096"
click at [384, 133] on div "THÙNG XỐP THUỐC" at bounding box center [370, 124] width 117 height 17
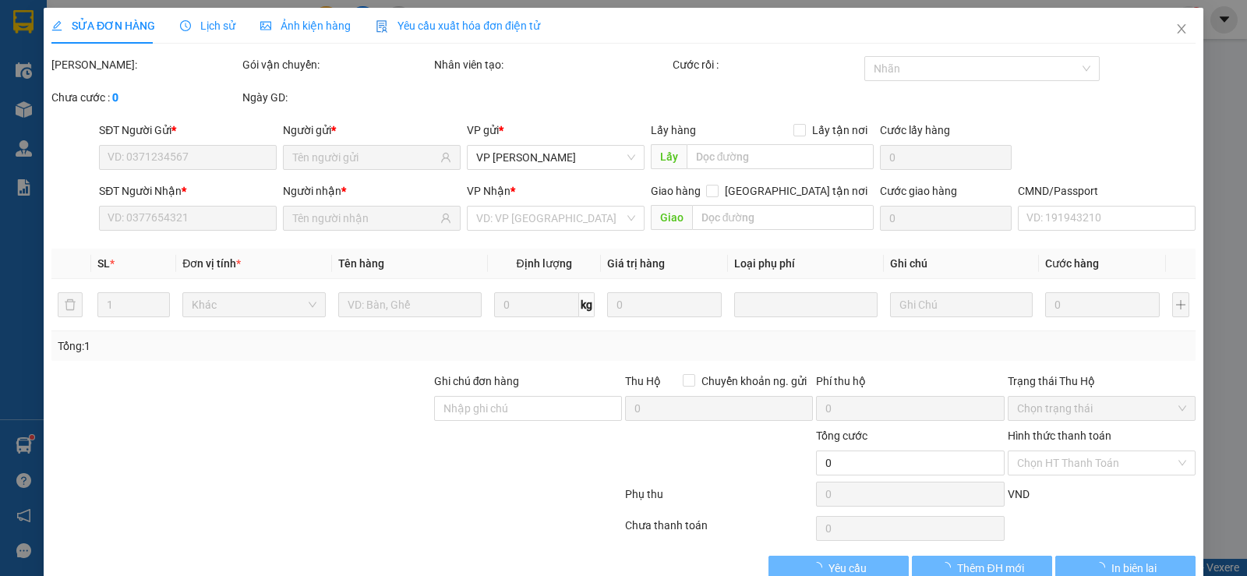
type input "0966146479"
type input "HUYỀN"
type input "0962610640"
type input "CÔ CANH"
type input "40.000"
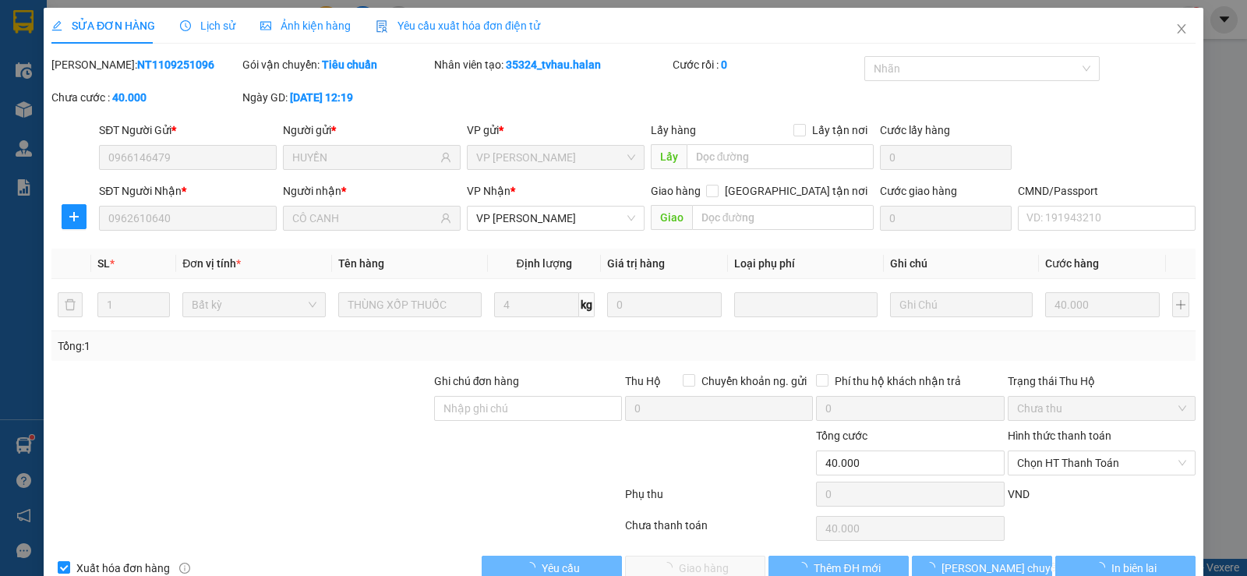
scroll to position [35, 0]
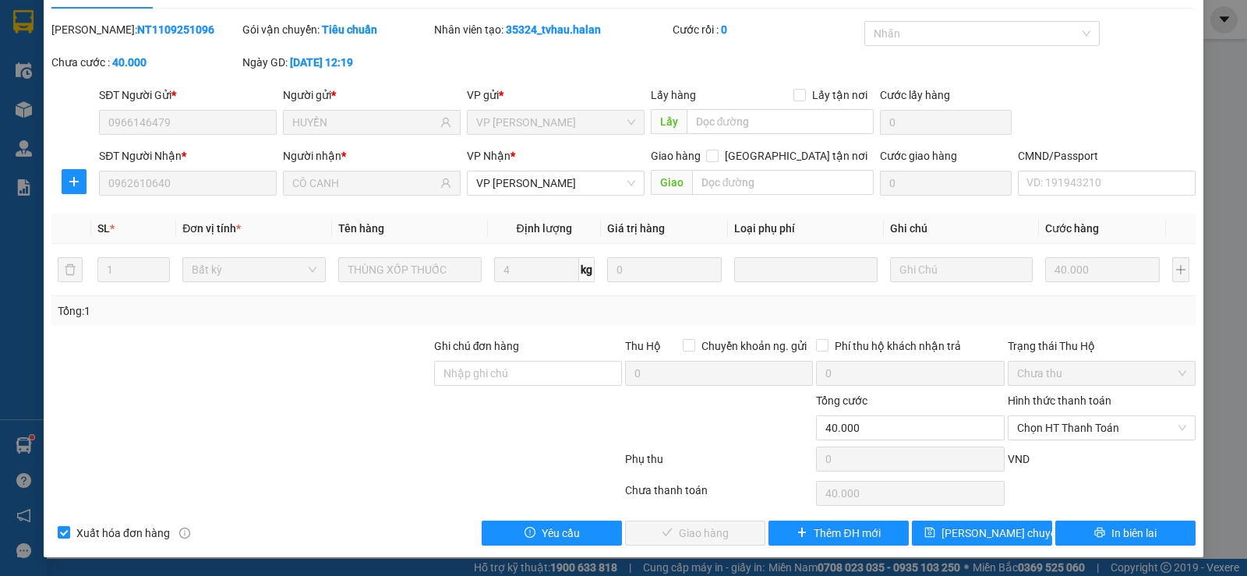
click at [1077, 398] on label "Hình thức thanh toán" at bounding box center [1060, 400] width 104 height 12
click at [1077, 416] on input "Hình thức thanh toán" at bounding box center [1096, 427] width 158 height 23
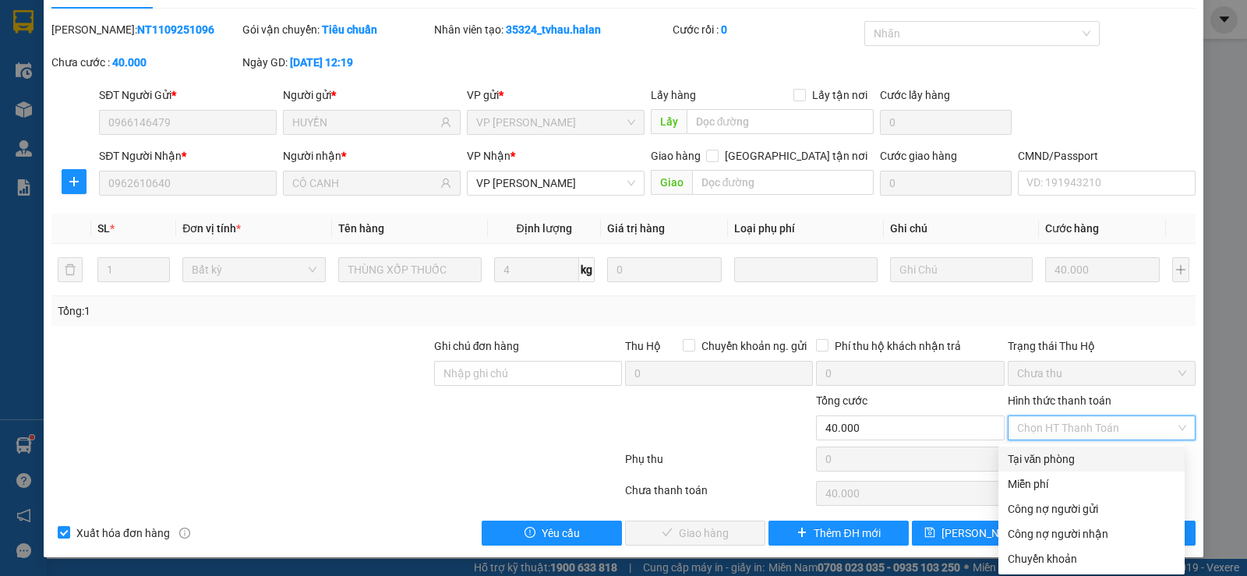
drag, startPoint x: 1080, startPoint y: 458, endPoint x: 964, endPoint y: 475, distance: 116.5
click at [1073, 459] on div "Tại văn phòng" at bounding box center [1092, 459] width 168 height 17
type input "0"
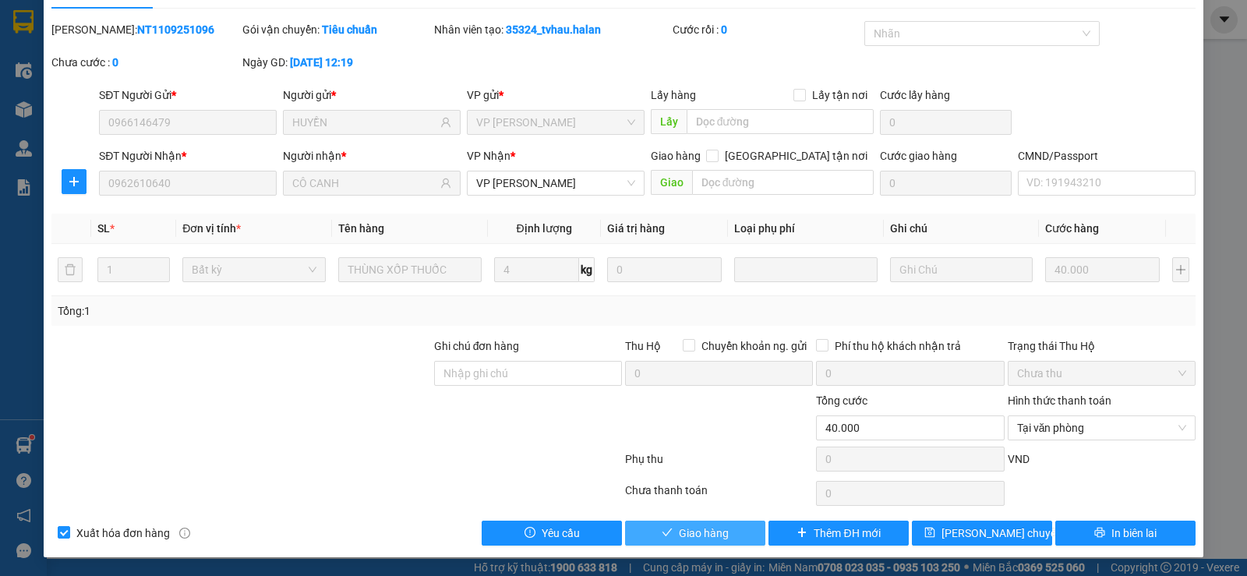
drag, startPoint x: 699, startPoint y: 525, endPoint x: 515, endPoint y: 476, distance: 191.2
click at [698, 525] on span "Giao hàng" at bounding box center [704, 533] width 50 height 17
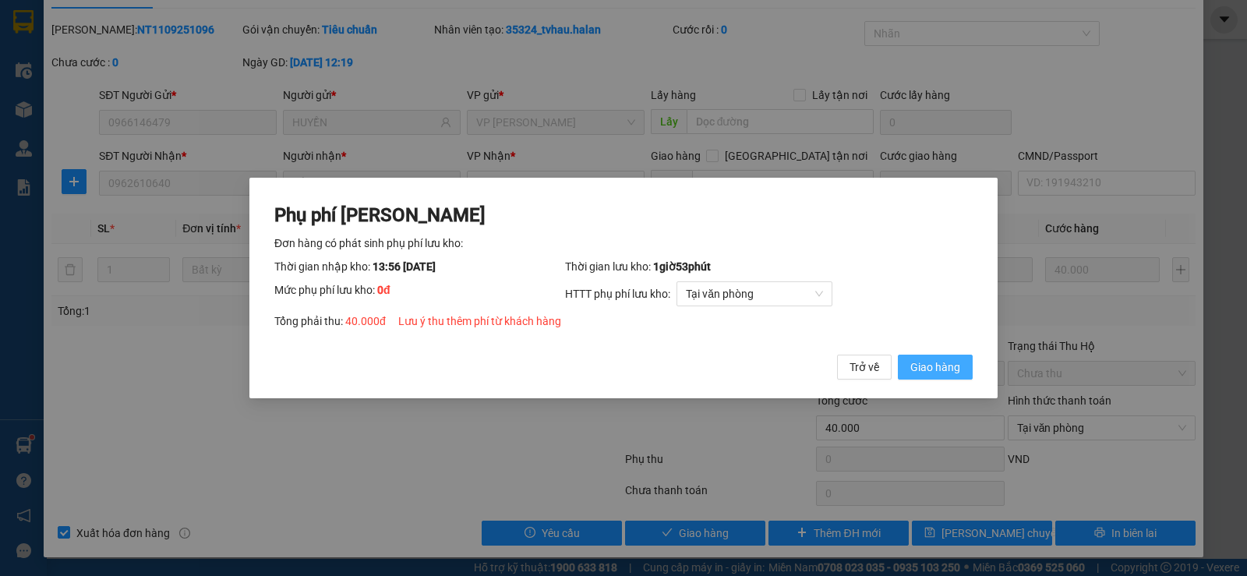
click at [955, 373] on span "Giao hàng" at bounding box center [936, 367] width 50 height 17
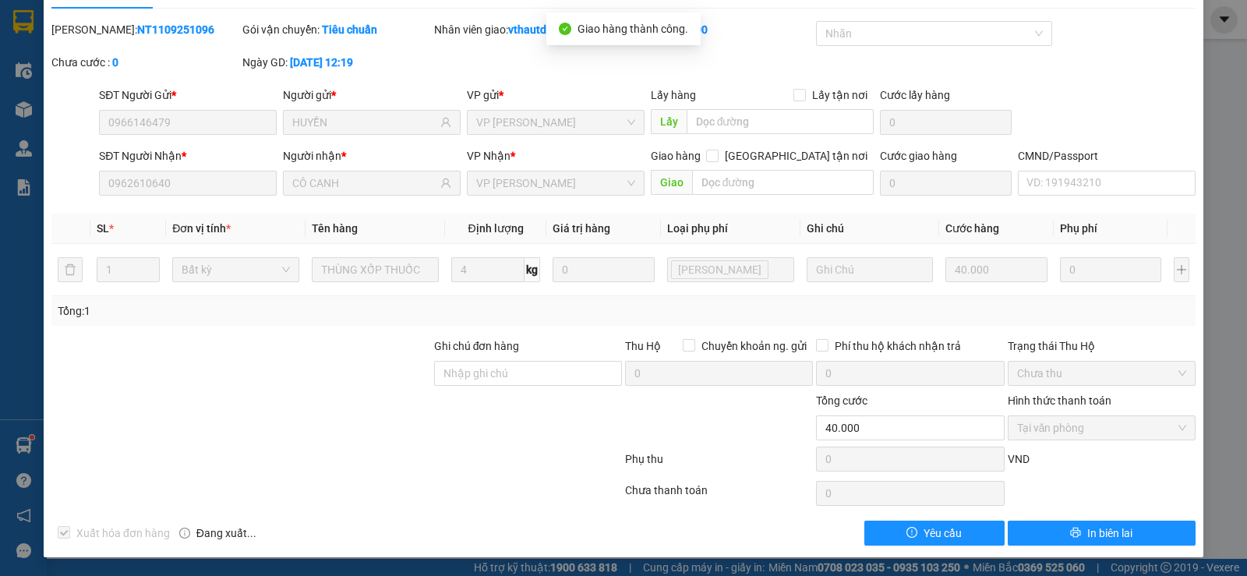
scroll to position [0, 0]
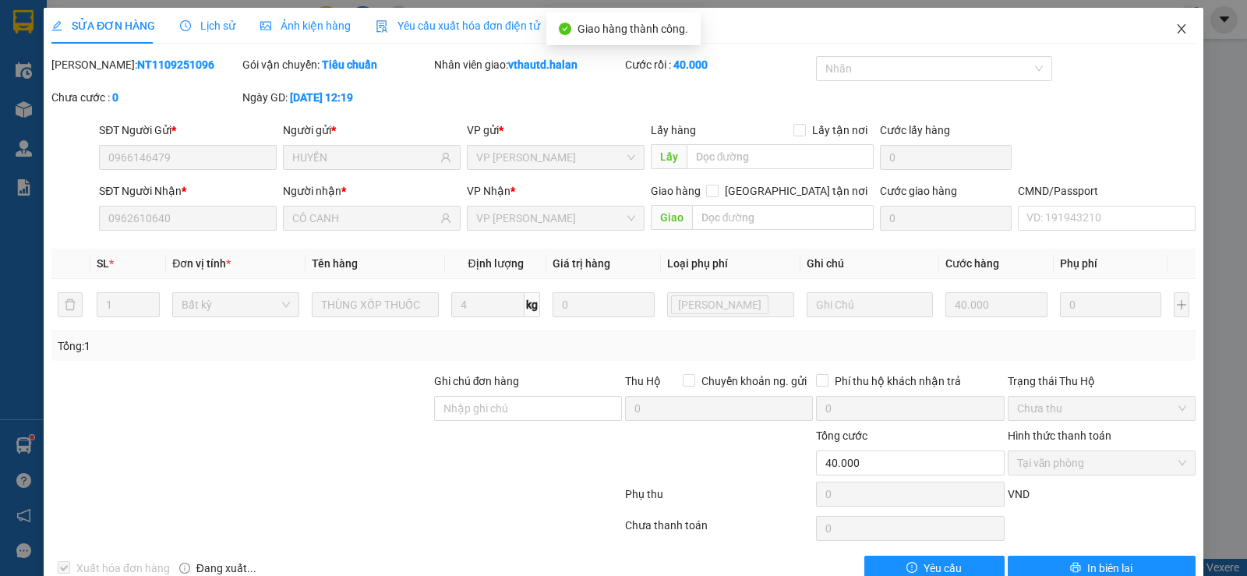
click at [1176, 34] on icon "close" at bounding box center [1182, 29] width 12 height 12
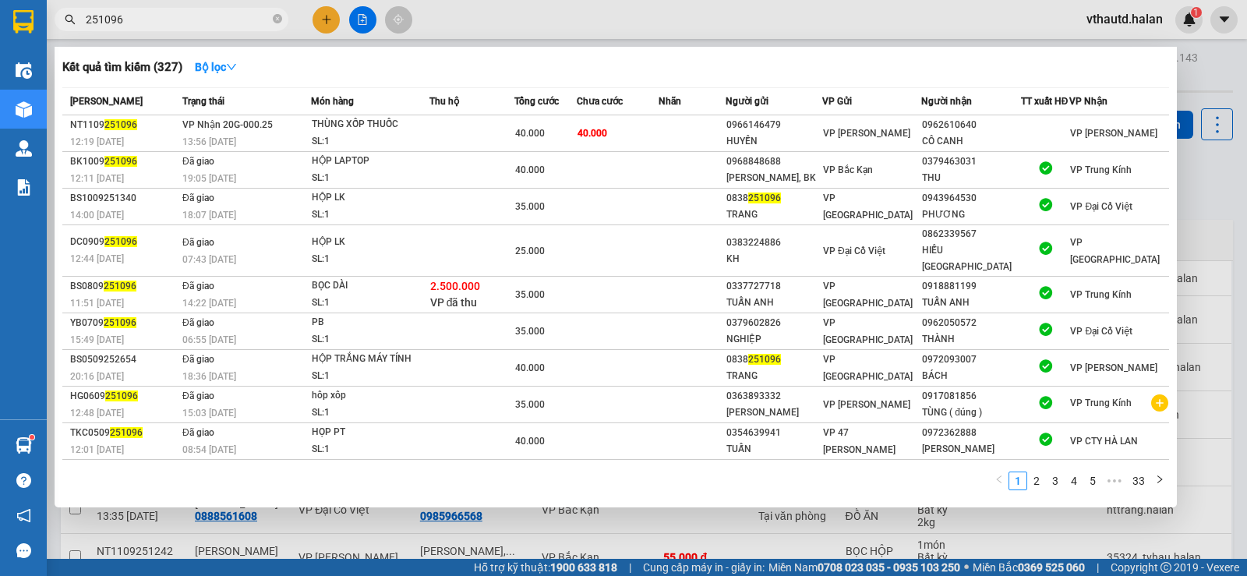
drag, startPoint x: 277, startPoint y: 15, endPoint x: 172, endPoint y: 16, distance: 104.5
click at [263, 15] on span "251096" at bounding box center [172, 19] width 234 height 23
click at [172, 16] on input "251096" at bounding box center [178, 19] width 184 height 17
drag, startPoint x: 281, startPoint y: 22, endPoint x: 174, endPoint y: 22, distance: 106.8
click at [280, 22] on icon "close-circle" at bounding box center [277, 18] width 9 height 9
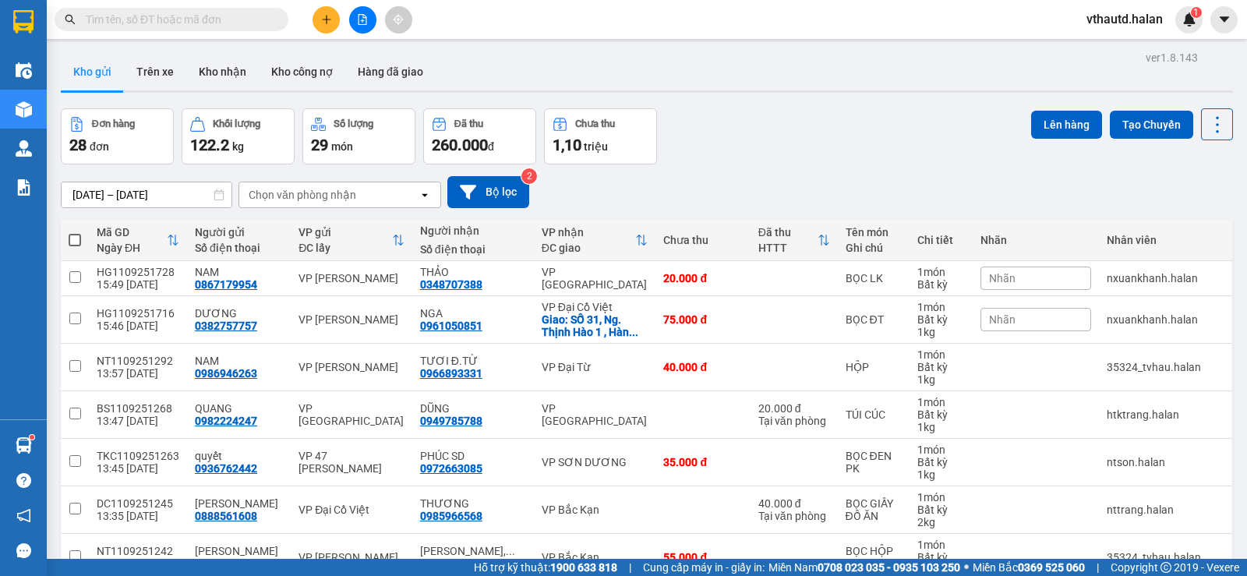
click at [169, 22] on input "text" at bounding box center [178, 19] width 184 height 17
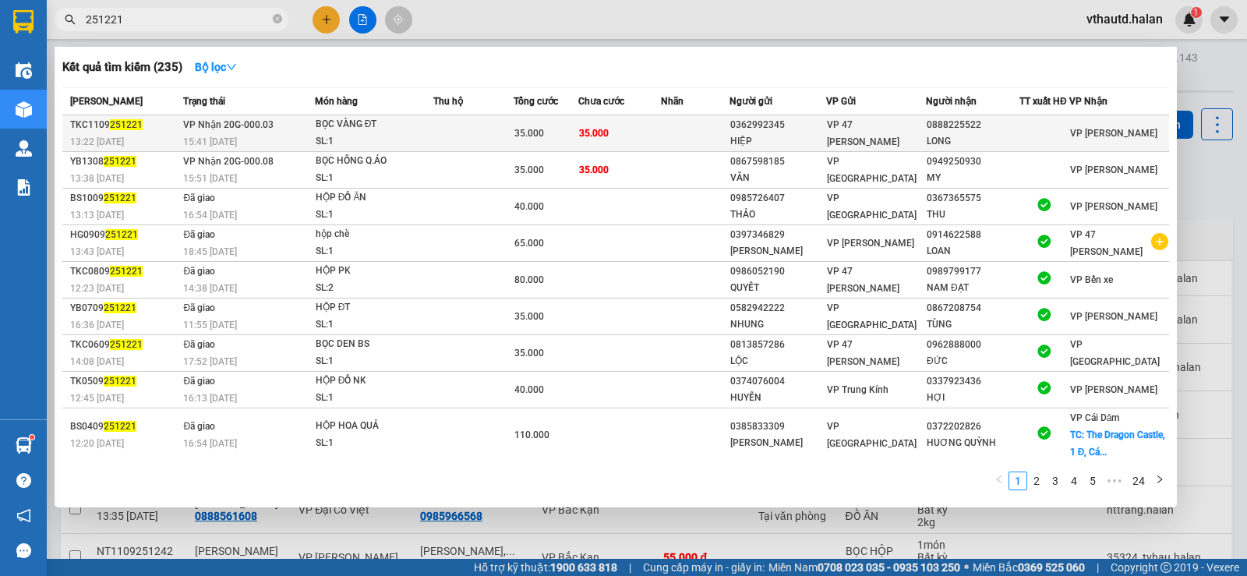
type input "251221"
click at [298, 132] on td "VP Nhận 20G-000.03 15:41 - 11/09" at bounding box center [246, 133] width 135 height 37
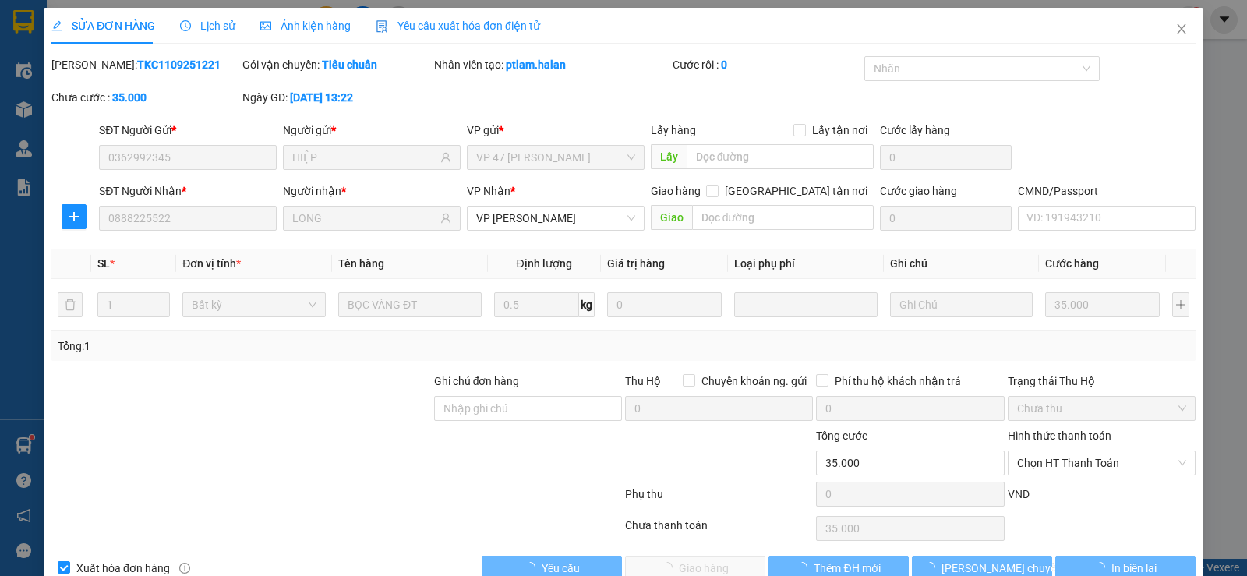
type input "0362992345"
type input "HIỆP"
type input "0888225522"
type input "LONG"
type input "35.000"
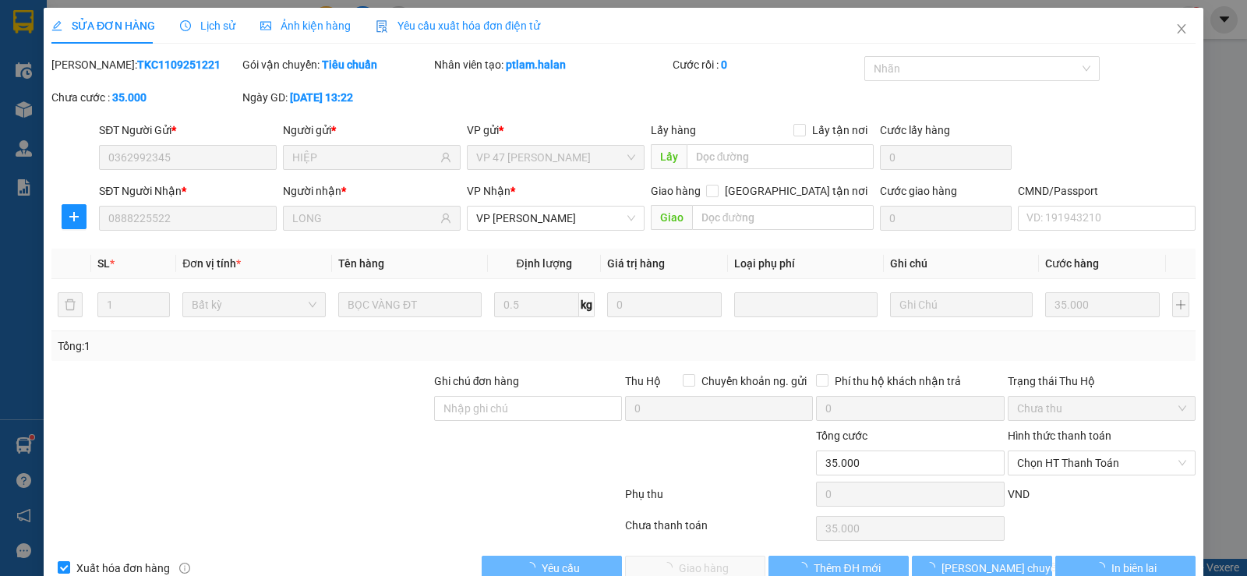
scroll to position [27, 0]
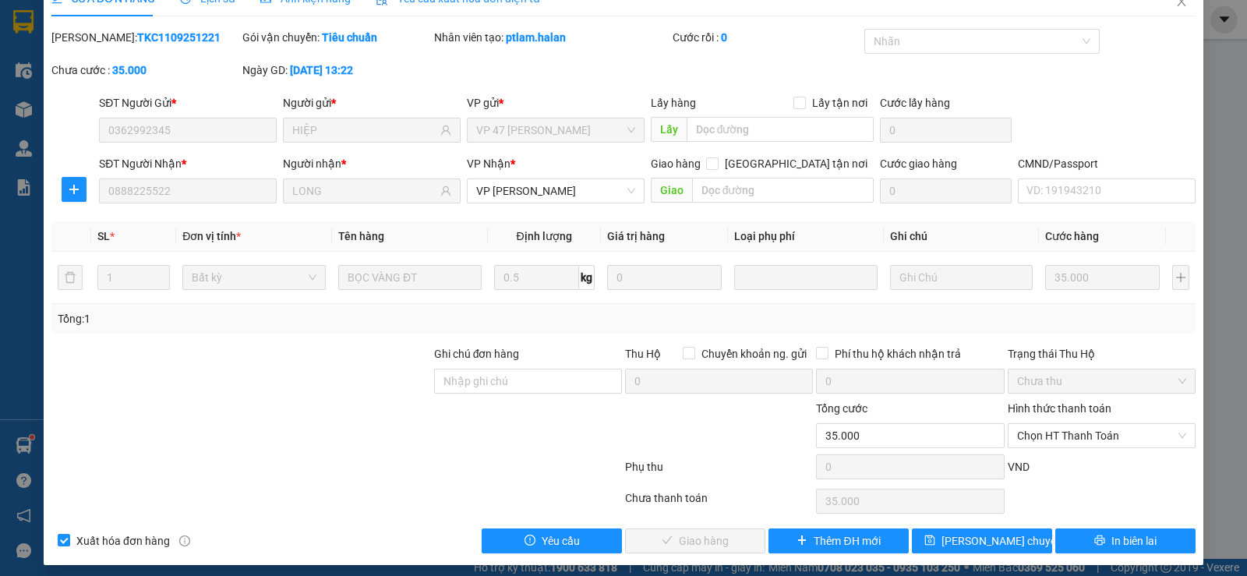
click at [1057, 406] on label "Hình thức thanh toán" at bounding box center [1060, 408] width 104 height 12
click at [1057, 424] on input "Hình thức thanh toán" at bounding box center [1096, 435] width 158 height 23
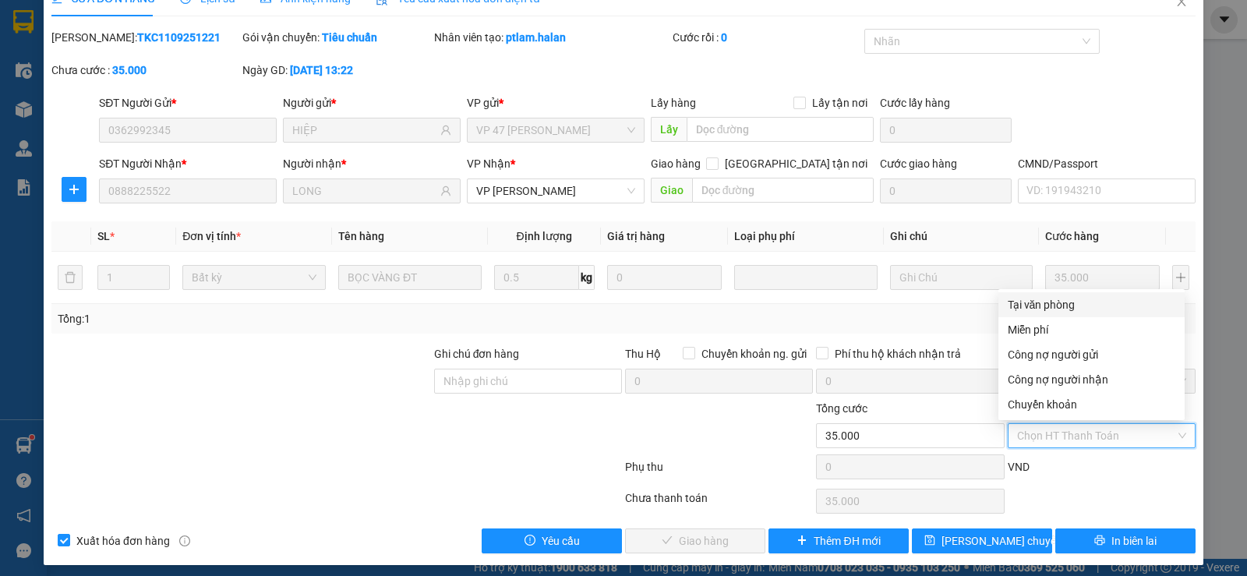
click at [1052, 309] on div "Tại văn phòng" at bounding box center [1092, 304] width 168 height 17
type input "0"
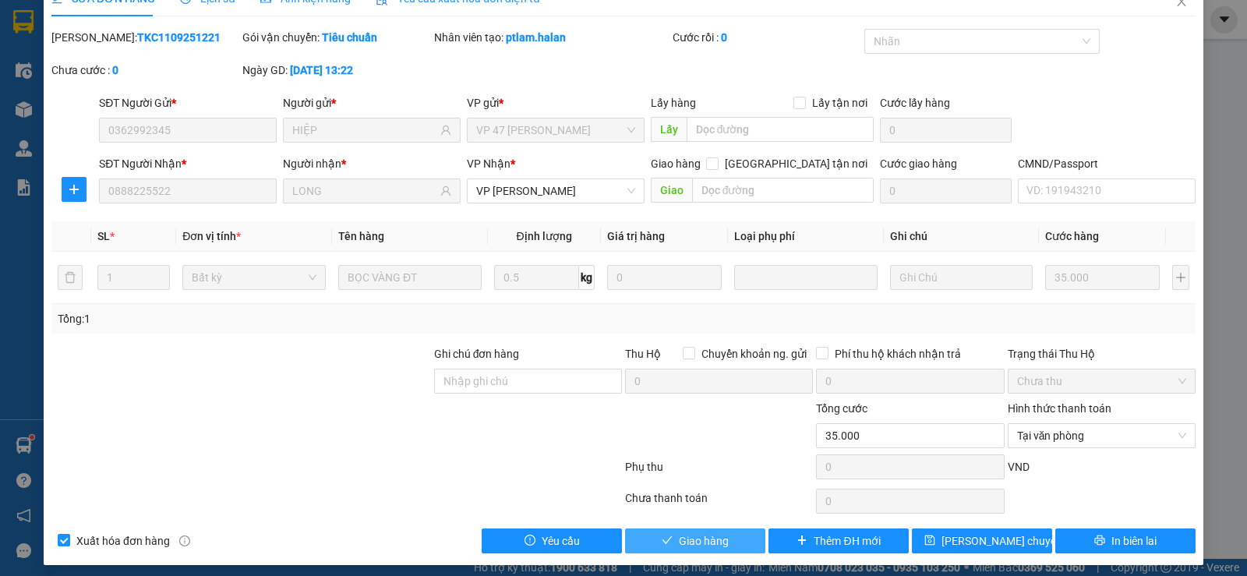
click at [751, 534] on button "Giao hàng" at bounding box center [695, 541] width 140 height 25
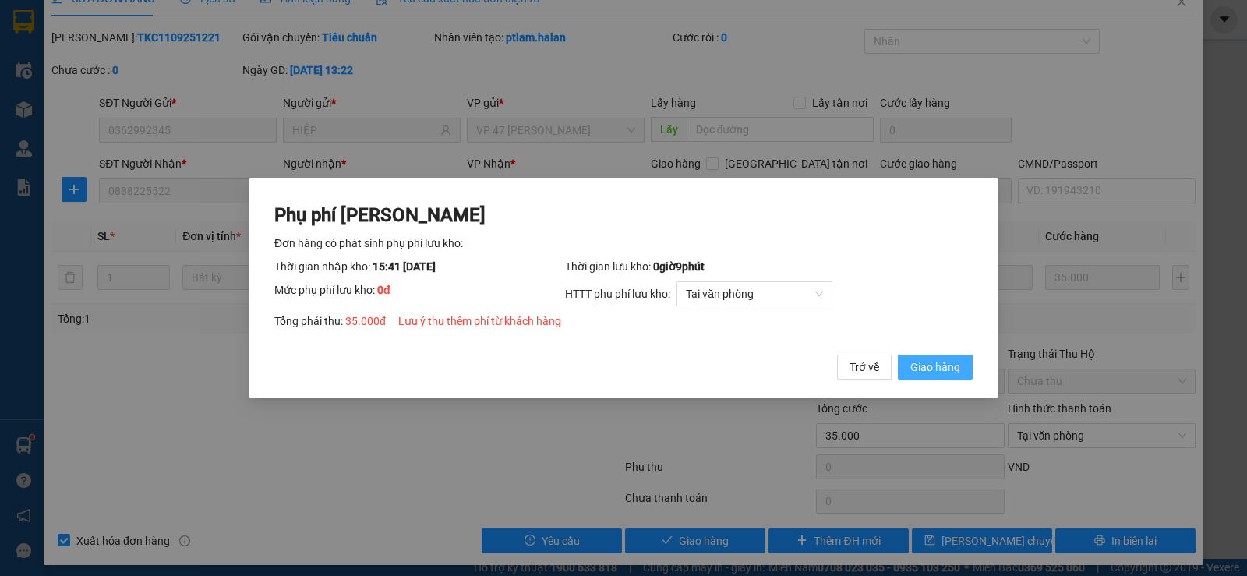
click at [907, 364] on button "Giao hàng" at bounding box center [935, 367] width 75 height 25
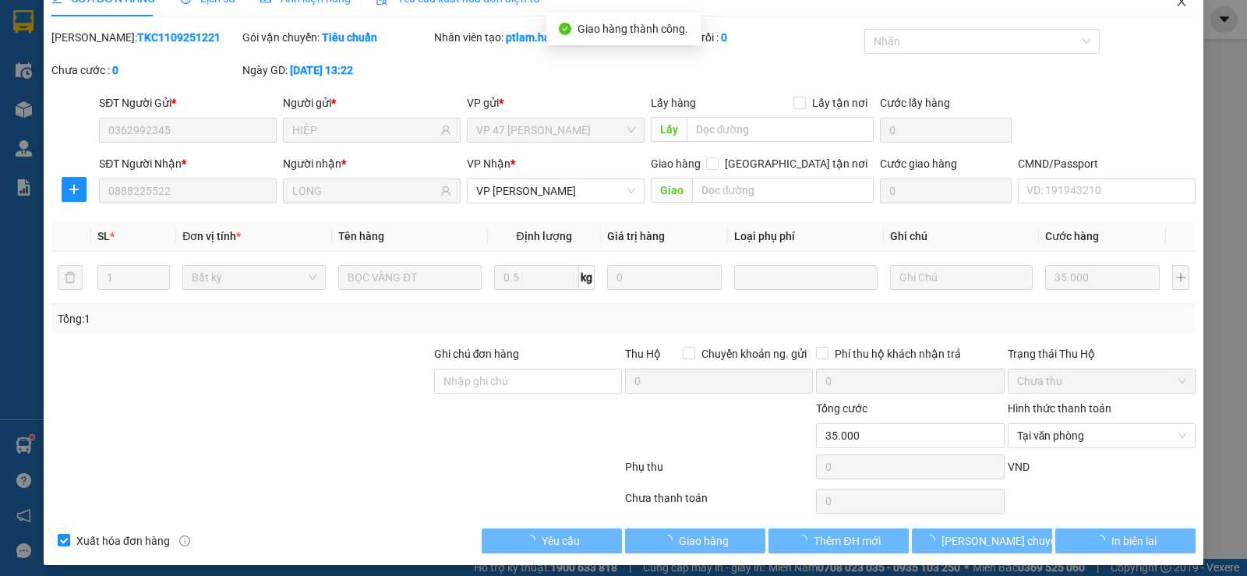
click at [1176, 5] on icon "close" at bounding box center [1182, 1] width 12 height 12
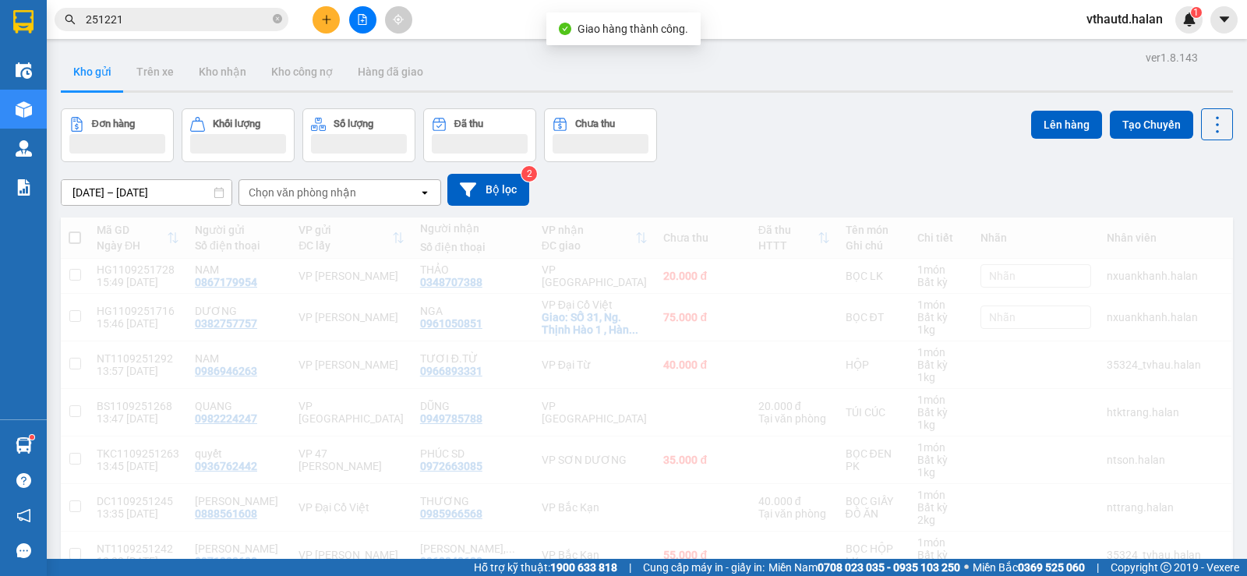
drag, startPoint x: 1171, startPoint y: 3, endPoint x: 1167, endPoint y: 23, distance: 19.9
click at [1171, 10] on div "Kết quả tìm kiếm ( 235 ) Bộ lọc Mã ĐH Trạng thái Món hàng Thu hộ Tổng cước Chưa…" at bounding box center [623, 19] width 1247 height 39
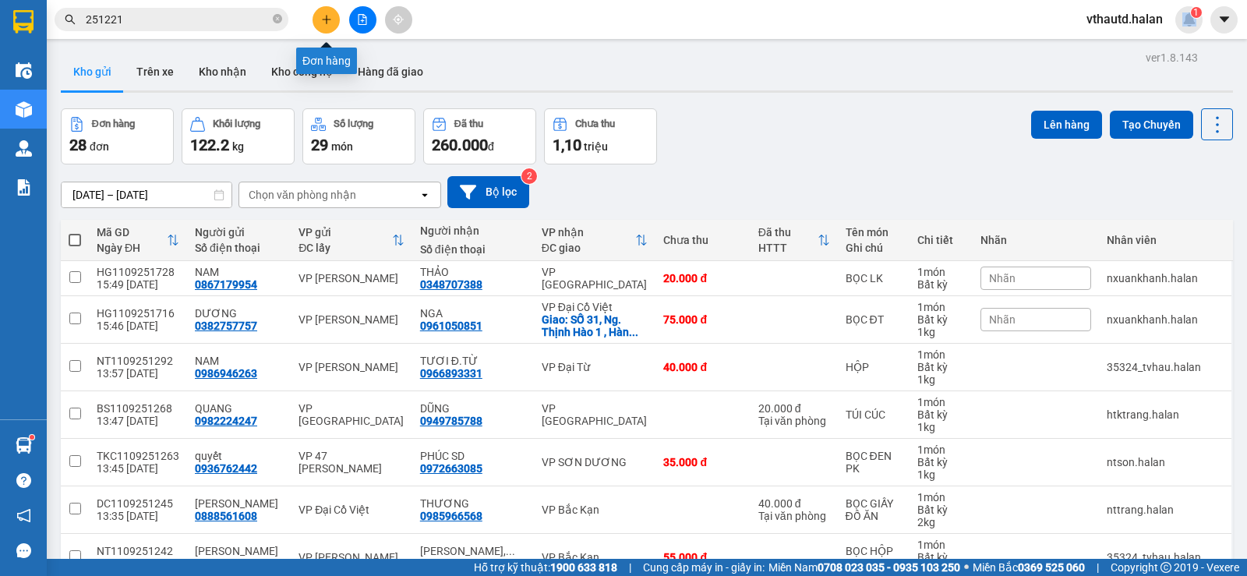
click at [335, 13] on button at bounding box center [326, 19] width 27 height 27
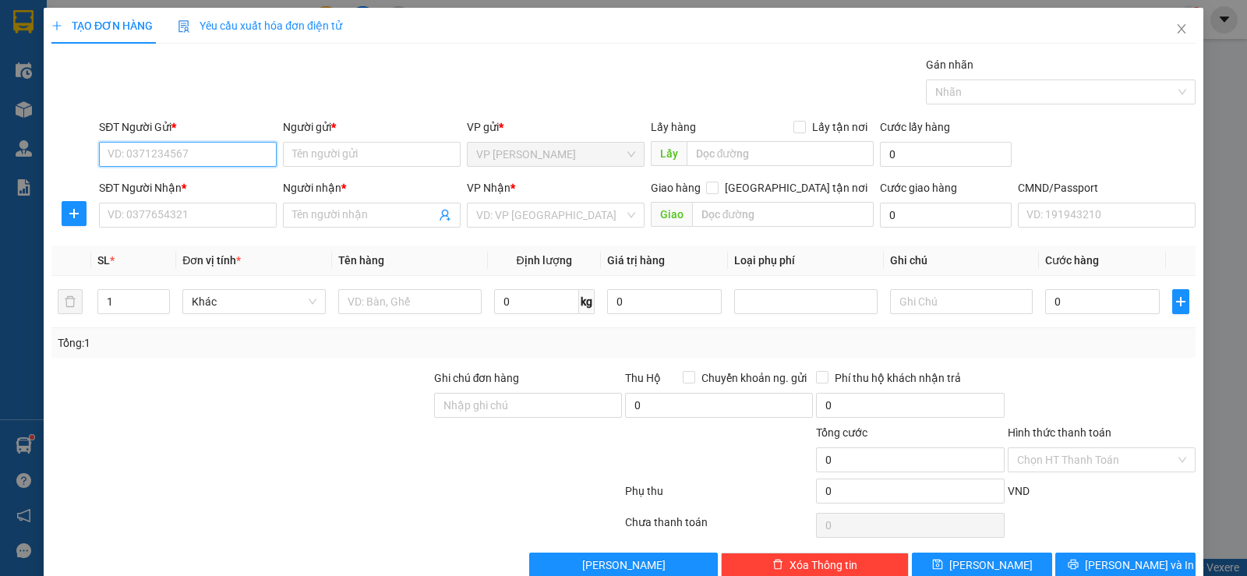
click at [248, 163] on input "SĐT Người Gửi *" at bounding box center [188, 154] width 178 height 25
type input "0979732095"
click at [215, 182] on div "0979732095 - hiền" at bounding box center [186, 185] width 157 height 17
type input "hiền"
type input "0979732095"
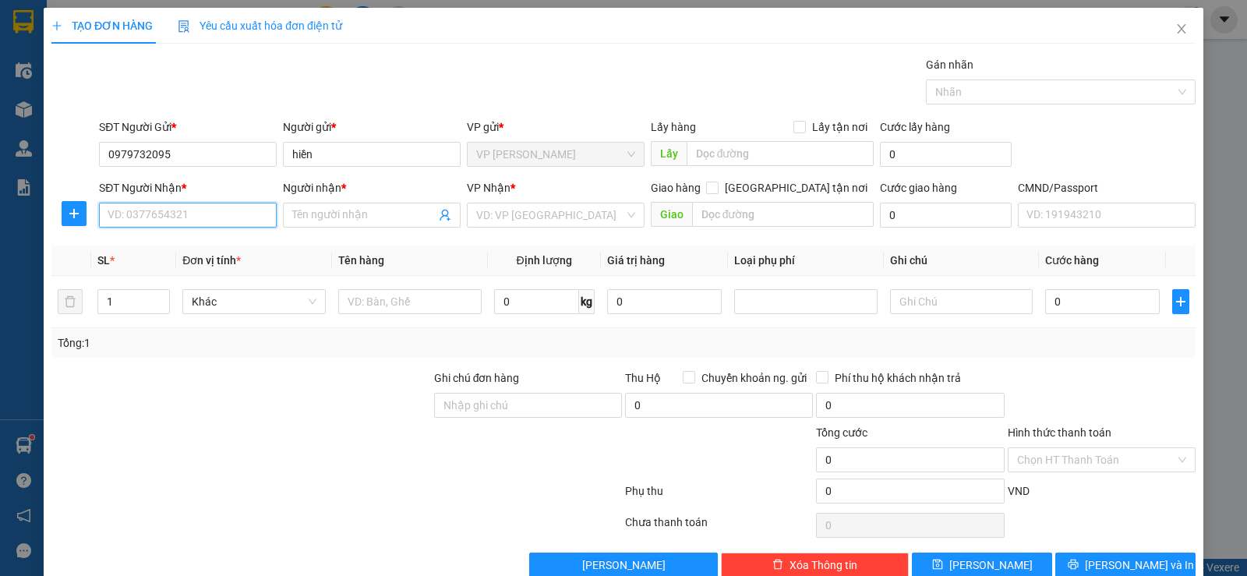
click at [202, 222] on input "SĐT Người Nhận *" at bounding box center [188, 215] width 178 height 25
click at [189, 251] on div "0904509606 - đông" at bounding box center [186, 246] width 157 height 17
type input "0904509606"
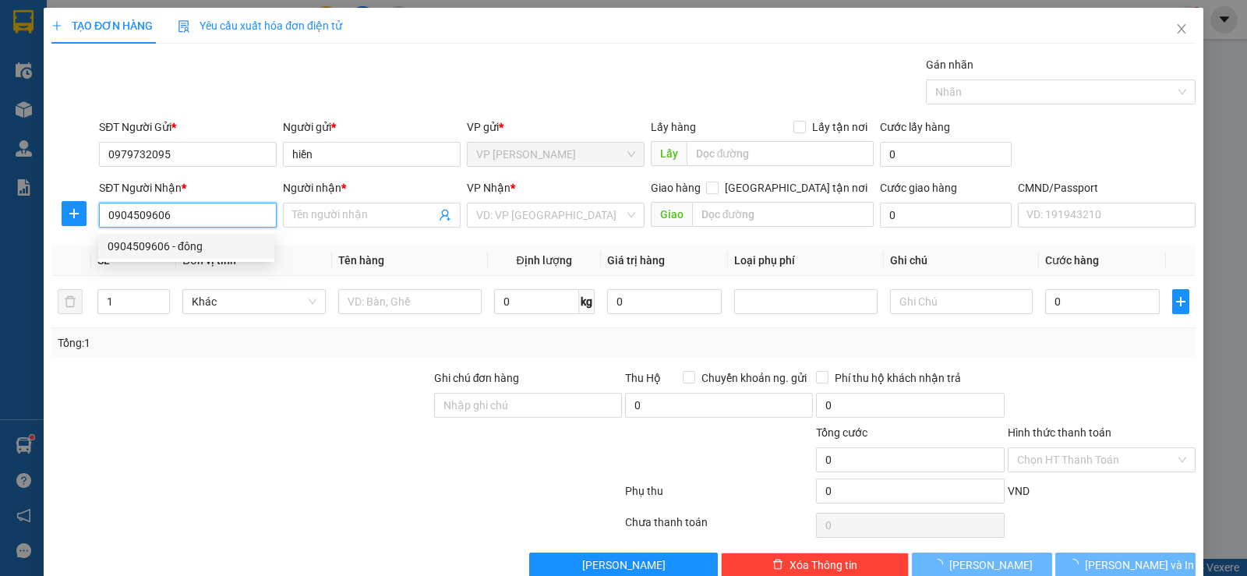
type input "đông"
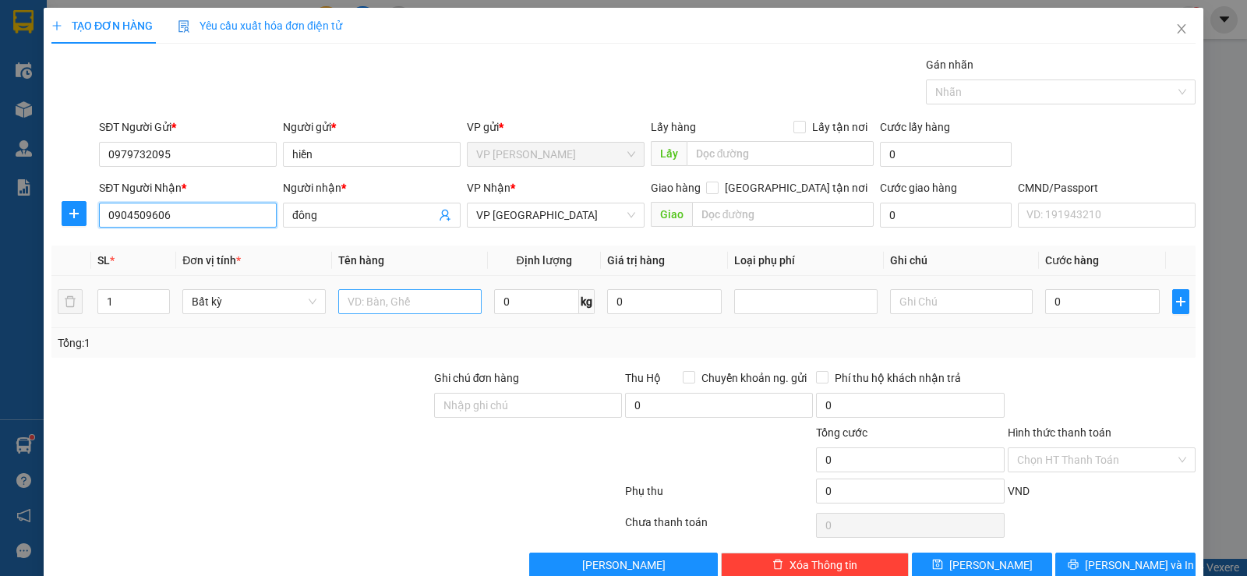
type input "0904509606"
click at [397, 301] on input "text" at bounding box center [409, 301] width 143 height 25
type input "HỘP QUẢ TRÁM"
type input "8.5"
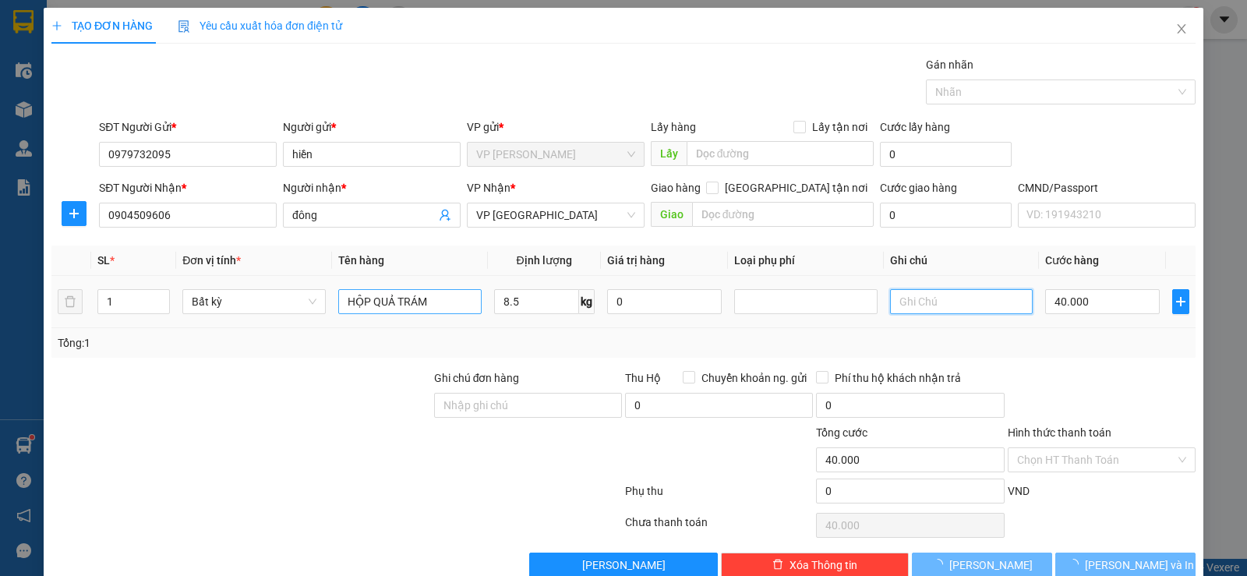
type input "40.000"
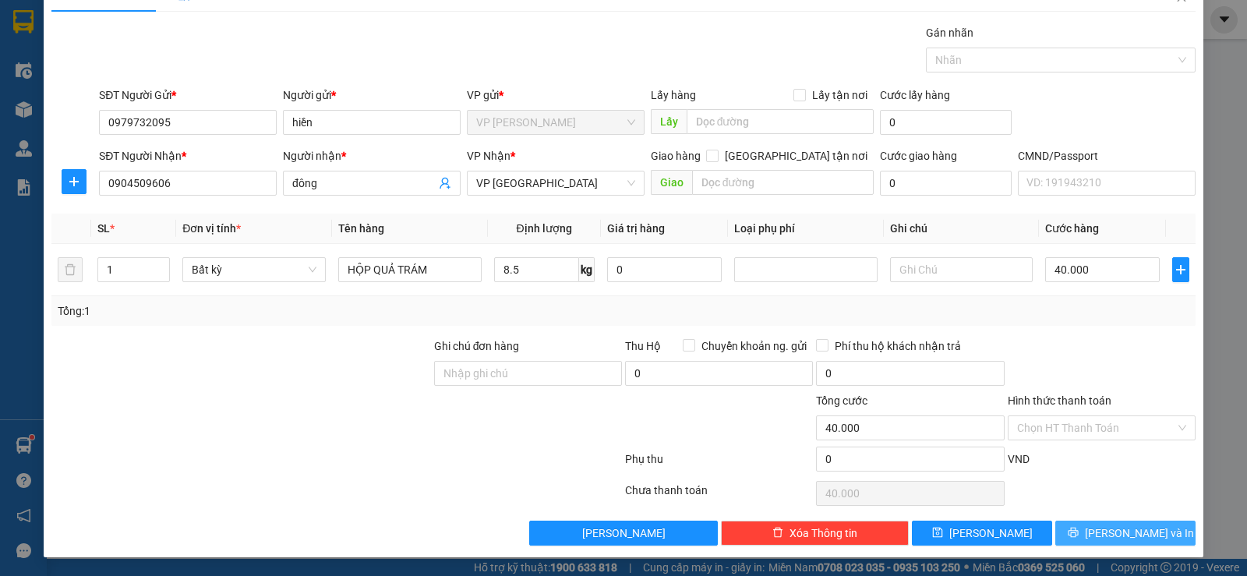
click at [1116, 533] on span "[PERSON_NAME] và In" at bounding box center [1139, 533] width 109 height 17
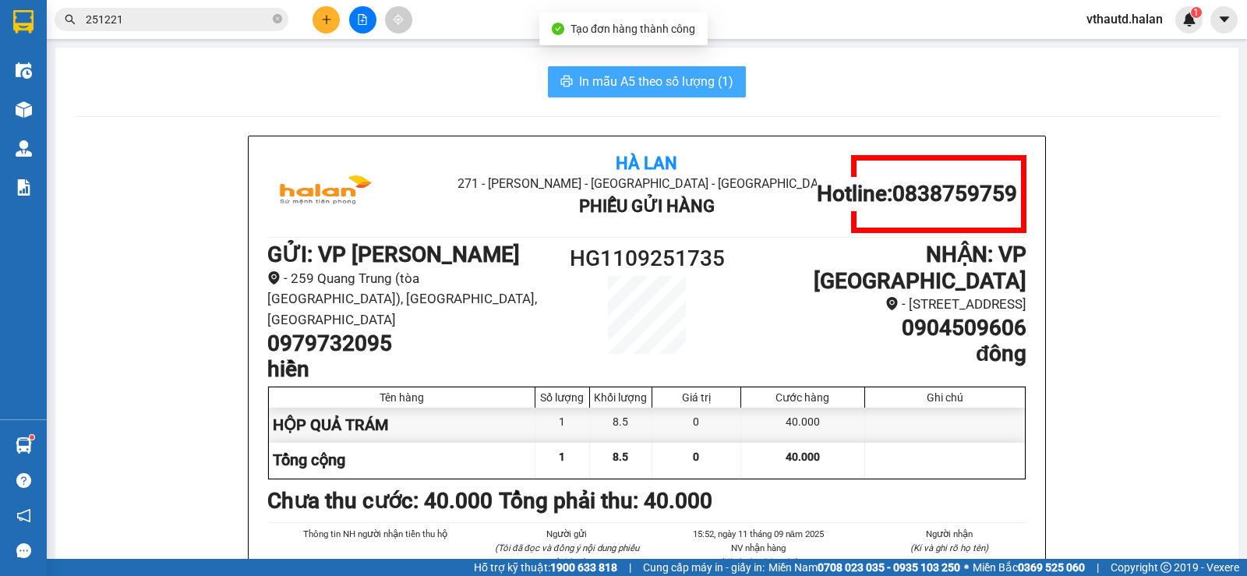
click at [579, 73] on span "In mẫu A5 theo số lượng (1)" at bounding box center [656, 81] width 154 height 19
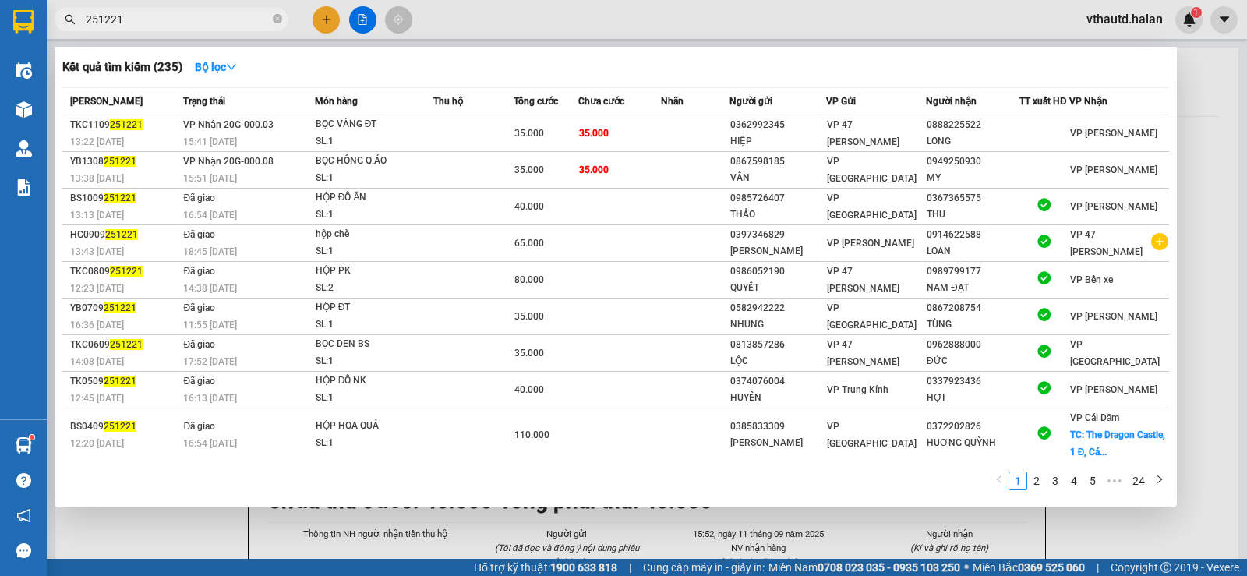
click at [282, 18] on span "251221" at bounding box center [172, 19] width 234 height 23
click at [276, 23] on icon "close-circle" at bounding box center [277, 18] width 9 height 9
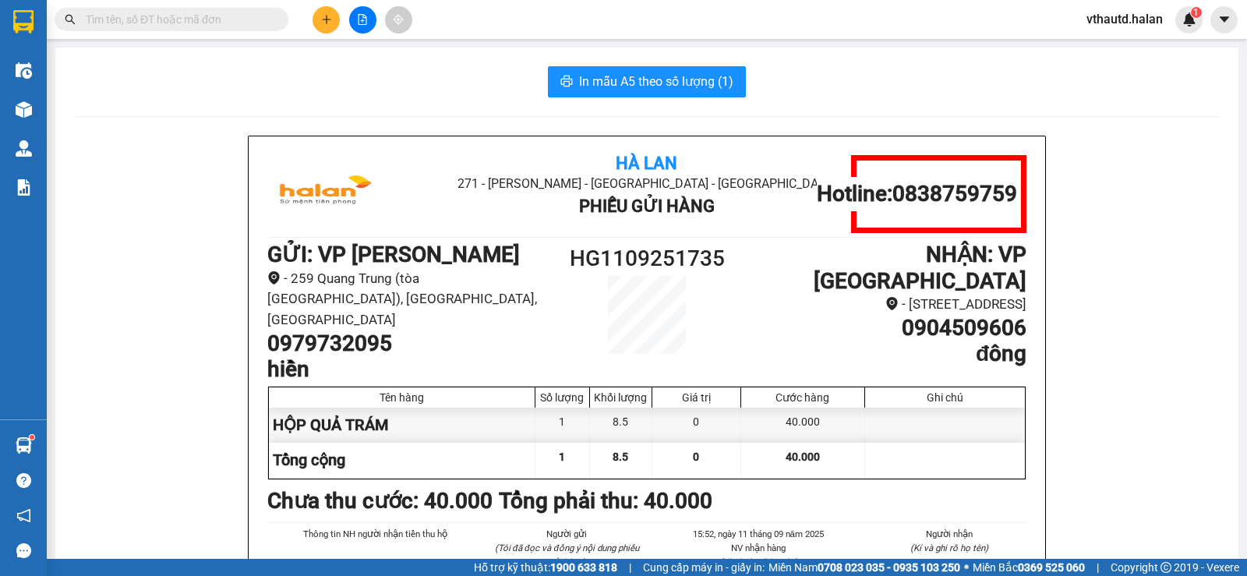
click at [217, 15] on input "text" at bounding box center [178, 19] width 184 height 17
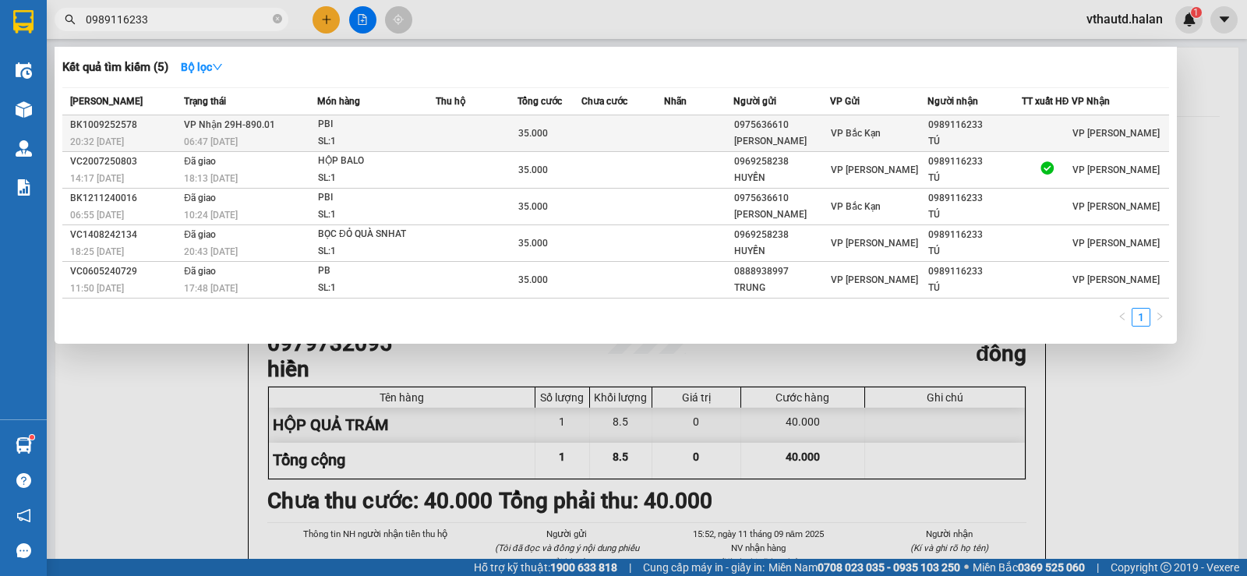
type input "0989116233"
click at [614, 126] on td at bounding box center [623, 133] width 83 height 37
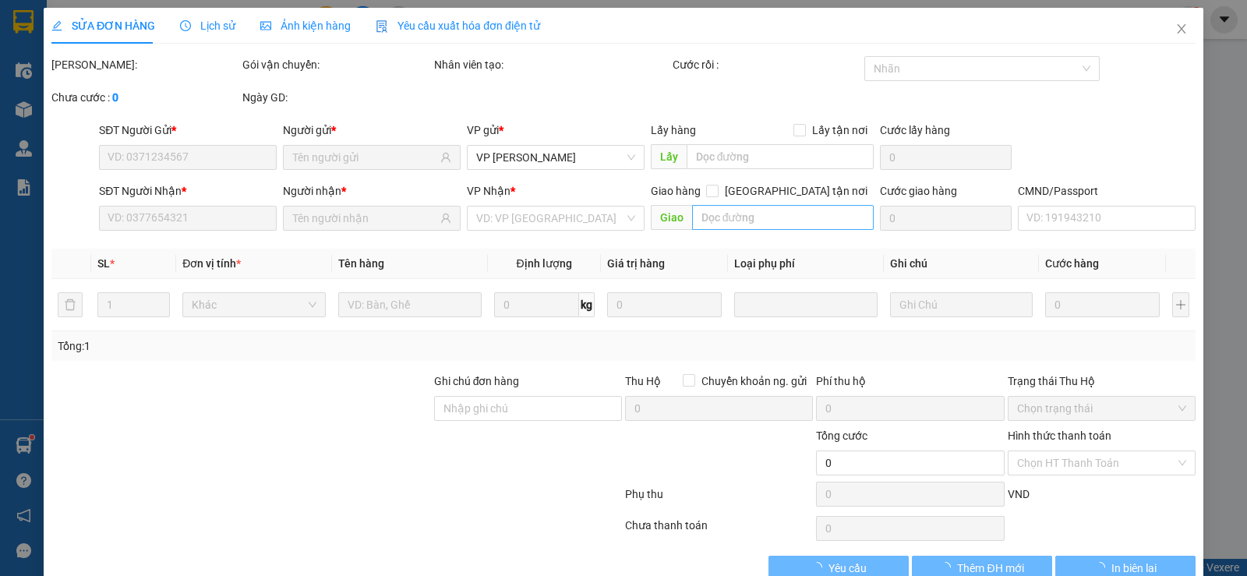
type input "0975636610"
type input "PHẠM NGỌC TUẤN"
type input "0989116233"
type input "TÚ"
type input "35.000"
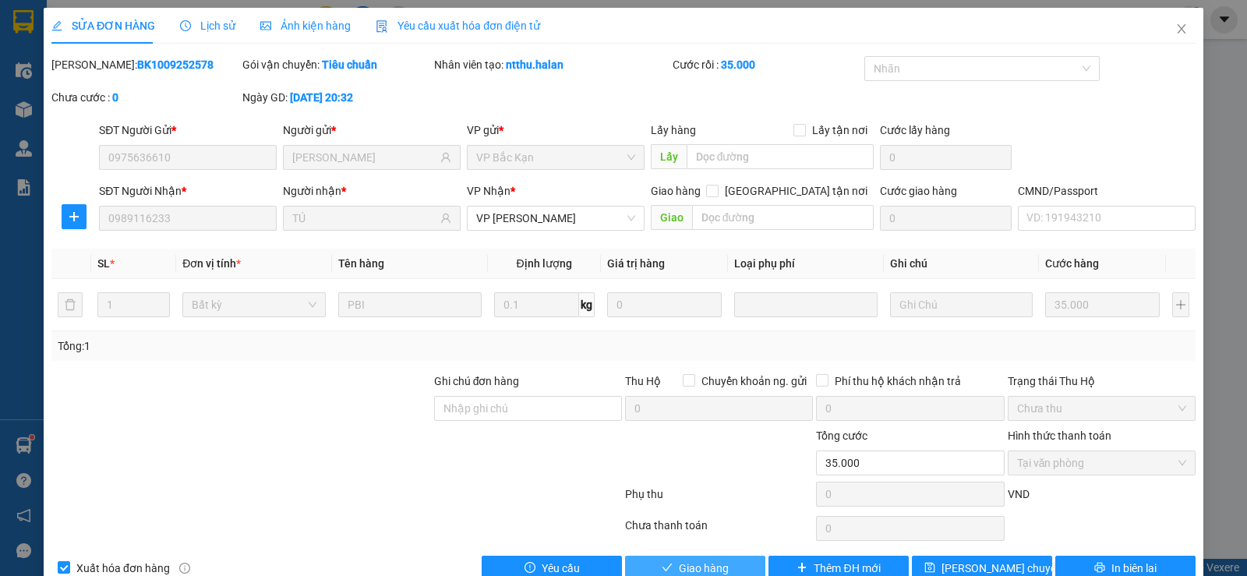
click at [731, 556] on button "Giao hàng" at bounding box center [695, 568] width 140 height 25
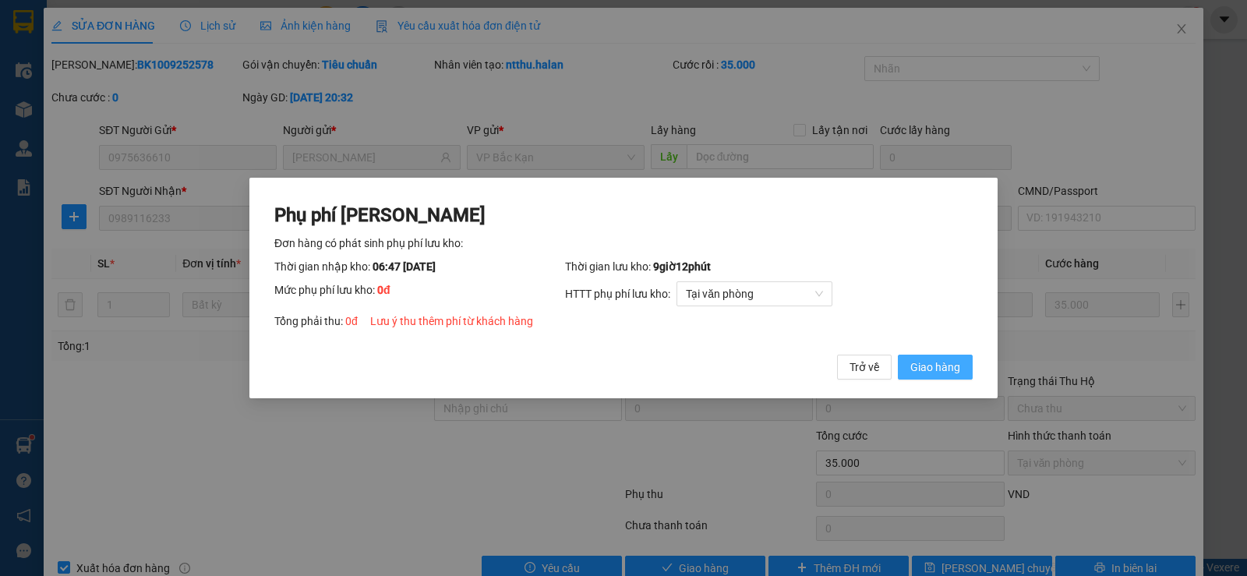
click at [922, 368] on span "Giao hàng" at bounding box center [936, 367] width 50 height 17
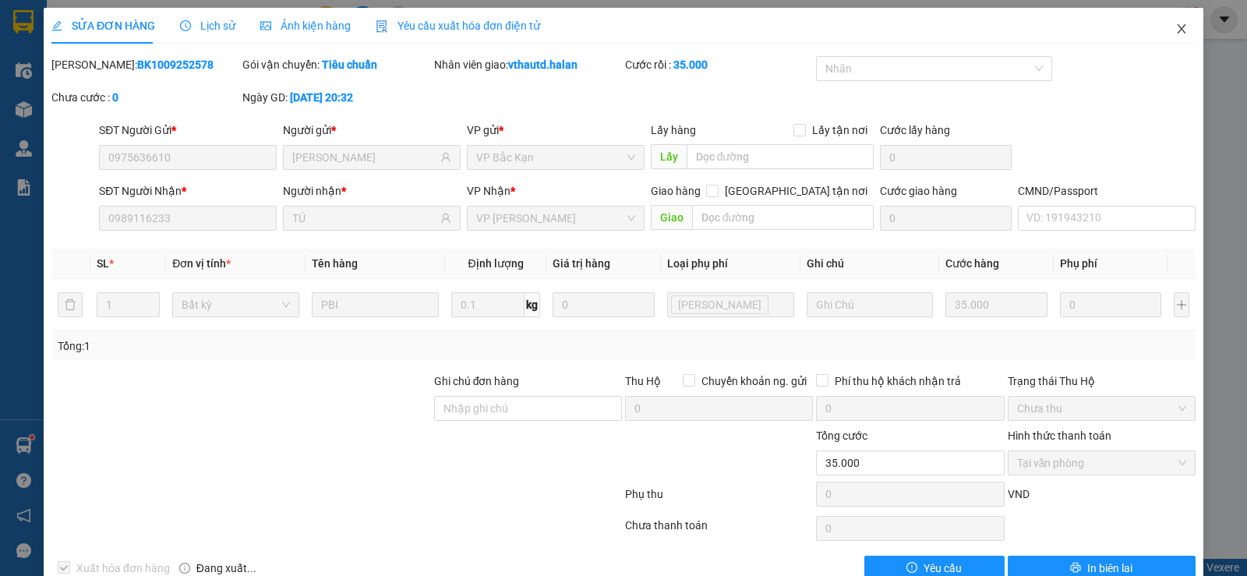
click at [1176, 29] on icon "close" at bounding box center [1182, 29] width 12 height 12
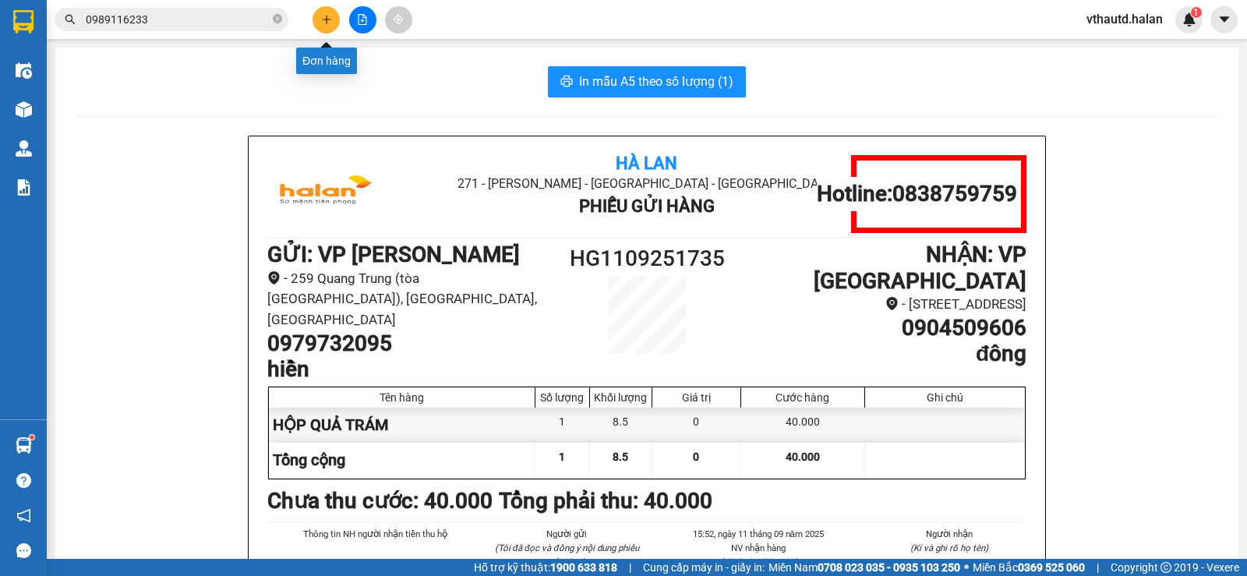
click at [327, 19] on icon "plus" at bounding box center [326, 19] width 11 height 11
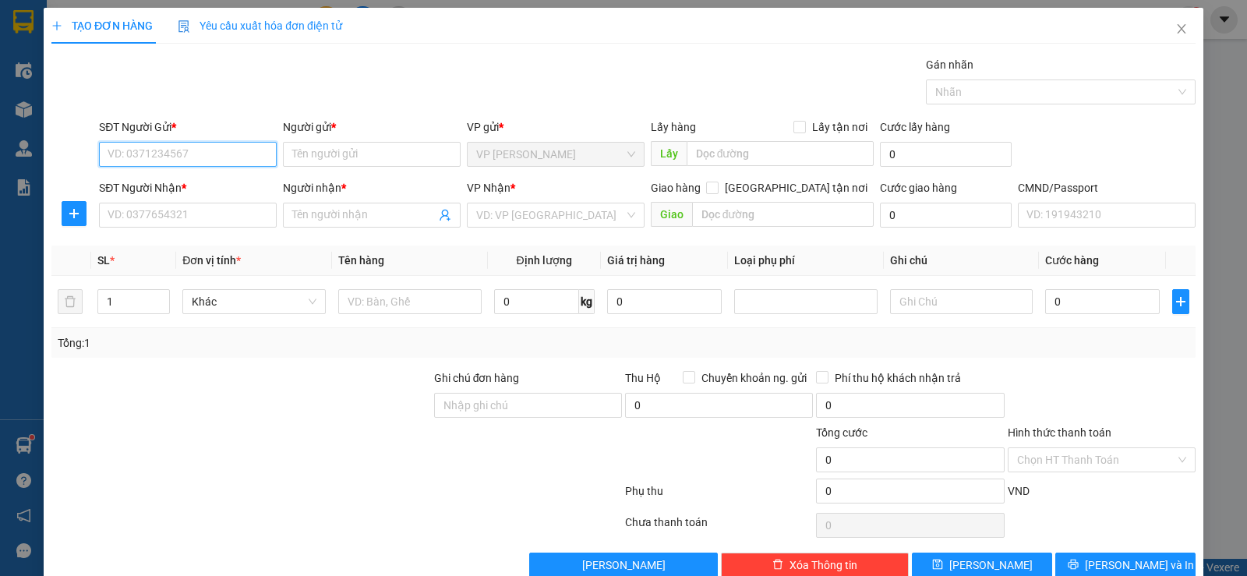
click at [179, 155] on input "SĐT Người Gửi *" at bounding box center [188, 154] width 178 height 25
click at [195, 149] on input "0989380000" at bounding box center [188, 154] width 178 height 25
click at [198, 154] on input "0989380000" at bounding box center [188, 154] width 178 height 25
click at [199, 157] on input "0989380000" at bounding box center [188, 154] width 178 height 25
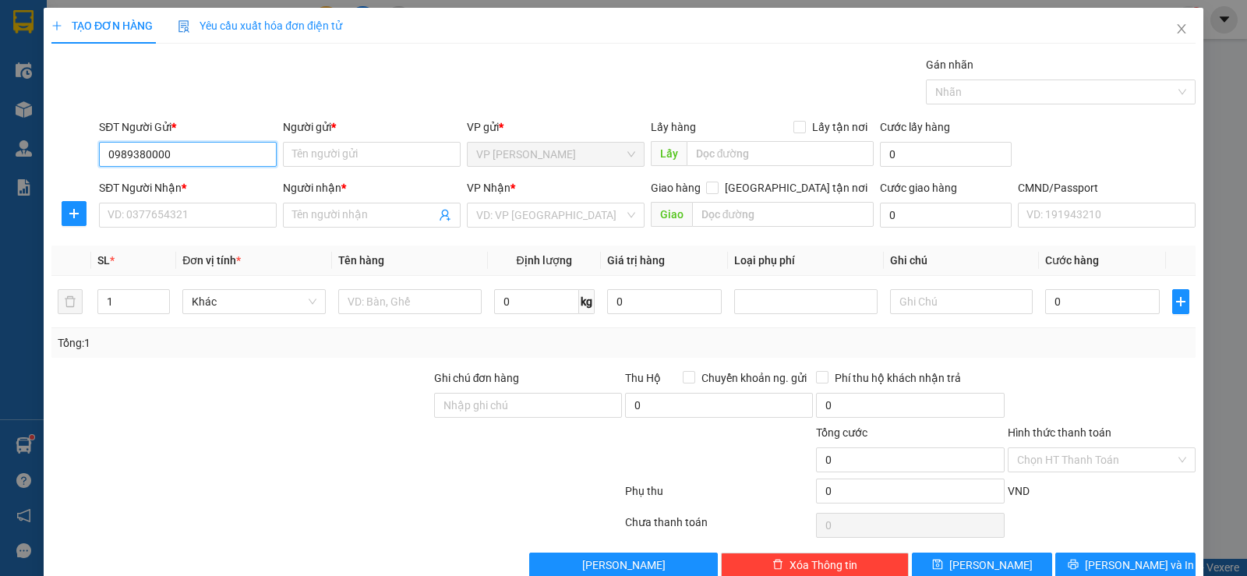
click at [199, 157] on input "0989380000" at bounding box center [188, 154] width 178 height 25
click at [332, 152] on input "Người gửi *" at bounding box center [372, 154] width 178 height 25
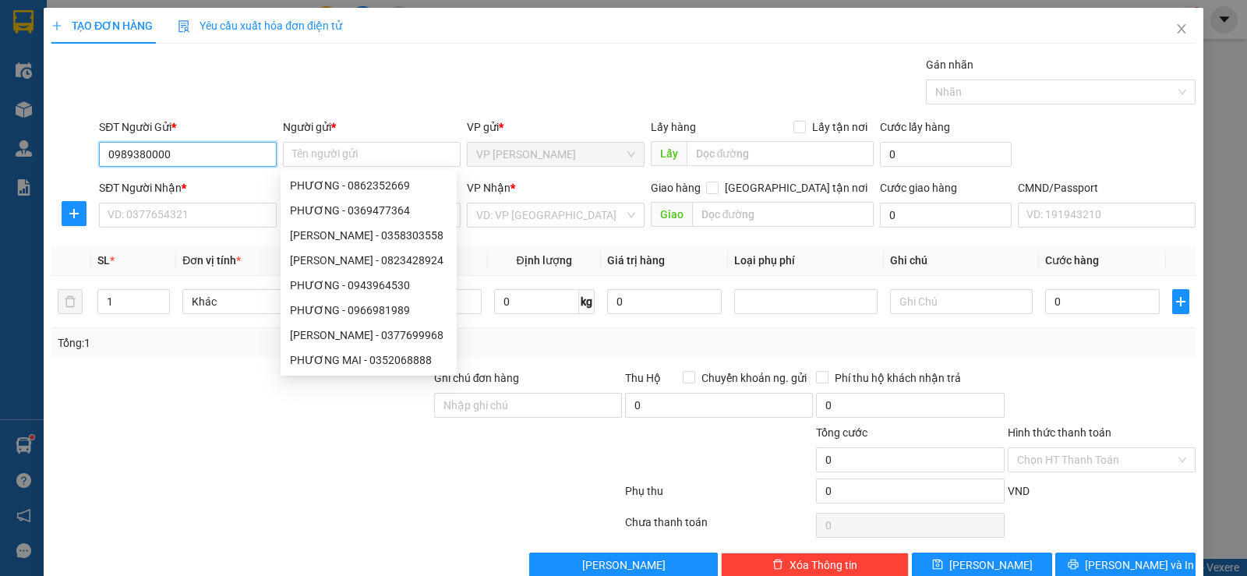
click at [150, 151] on input "0989380000" at bounding box center [188, 154] width 178 height 25
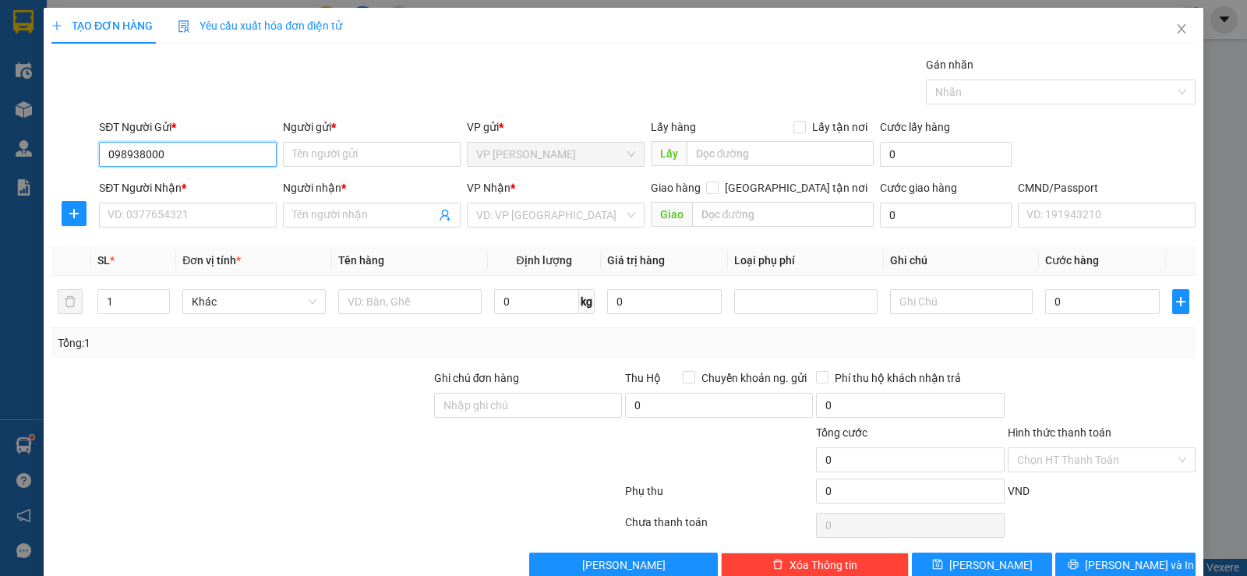
type input "0989385000"
click at [186, 148] on input "0989385000" at bounding box center [188, 154] width 178 height 25
click at [219, 183] on div "0989385000 - TÙNG HỒNG" at bounding box center [186, 185] width 157 height 17
type input "TÙNG HỒNG"
checkbox input "true"
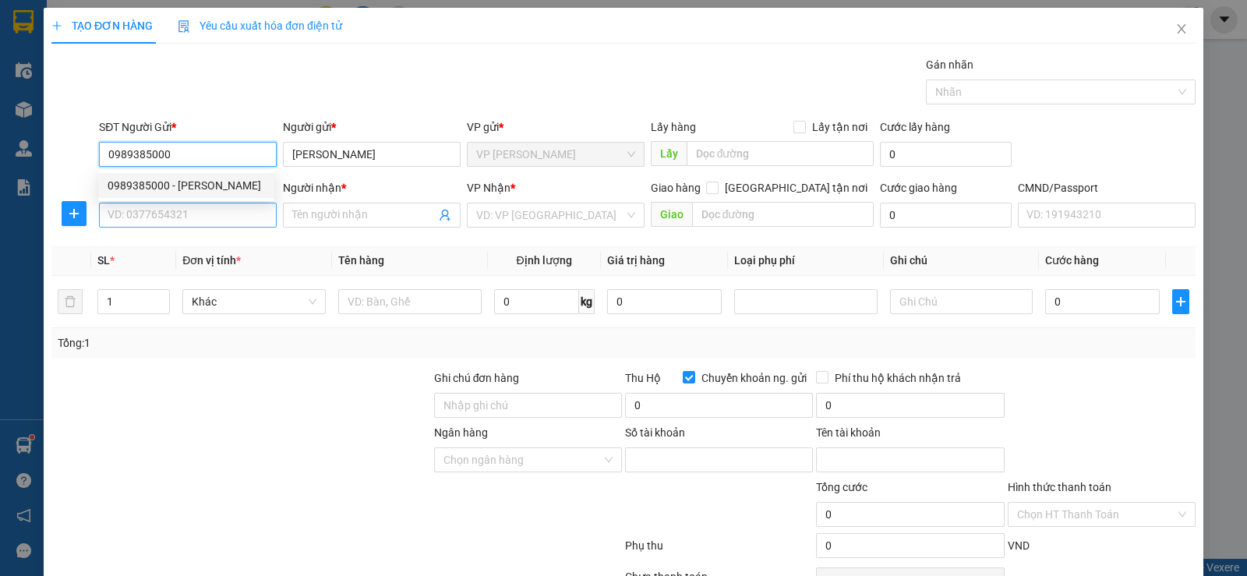
type input "6668889990"
type input "ĐỖ SƠN TÙNG"
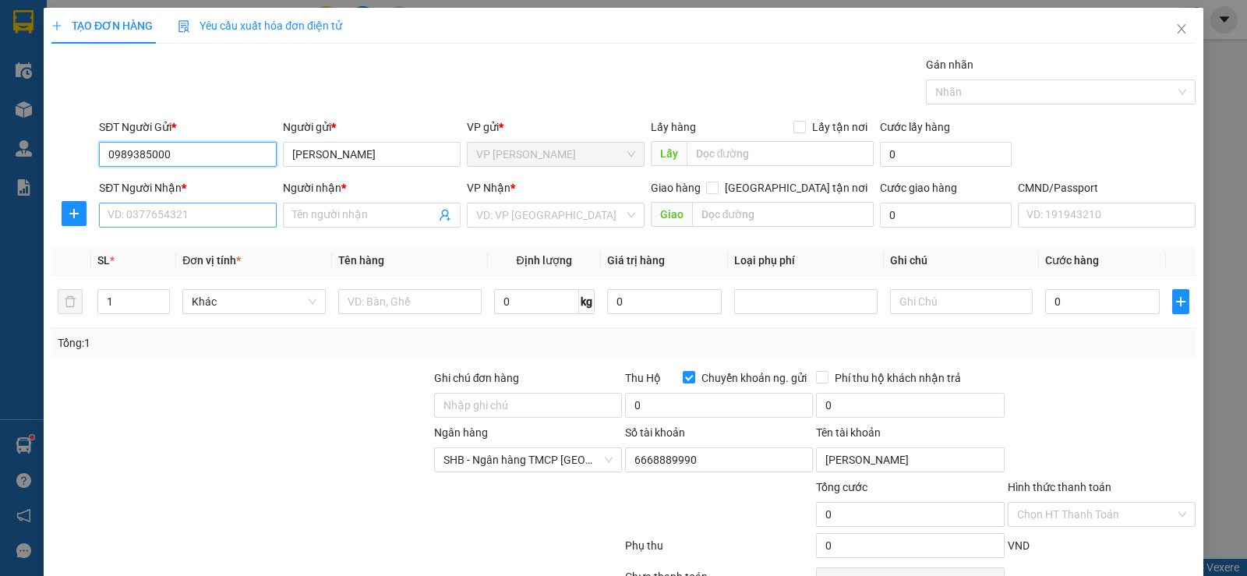
type input "0989385000"
click at [220, 214] on input "SĐT Người Nhận *" at bounding box center [188, 215] width 178 height 25
click at [209, 214] on input "0838107099" at bounding box center [188, 215] width 178 height 25
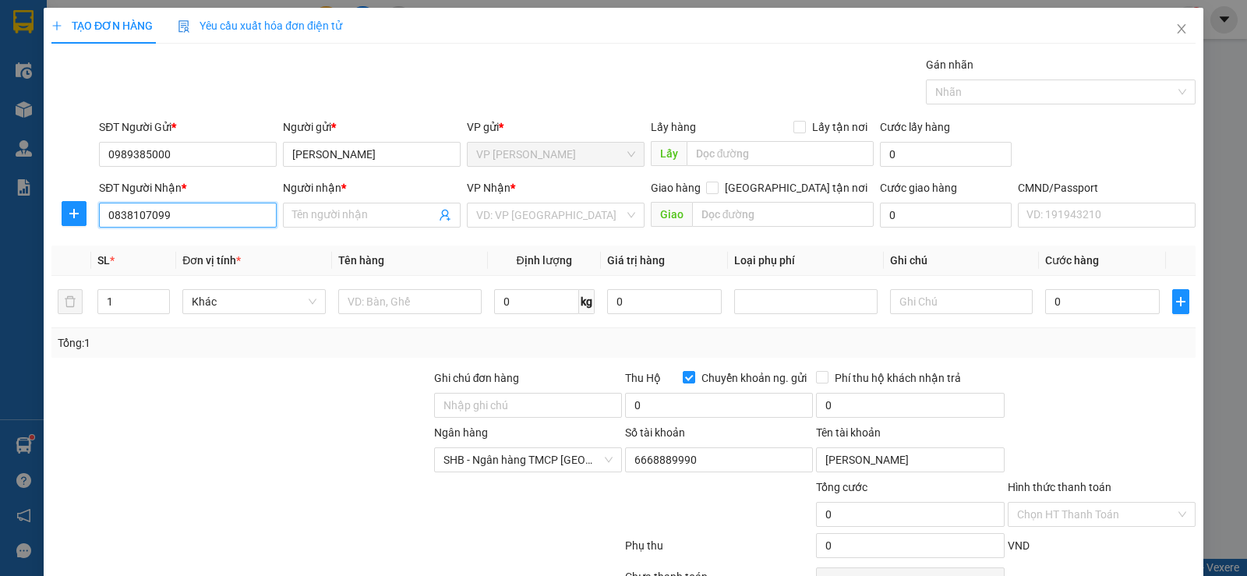
click at [209, 214] on input "0838107099" at bounding box center [188, 215] width 178 height 25
type input "0838107099"
click at [350, 209] on input "Người nhận *" at bounding box center [363, 215] width 143 height 17
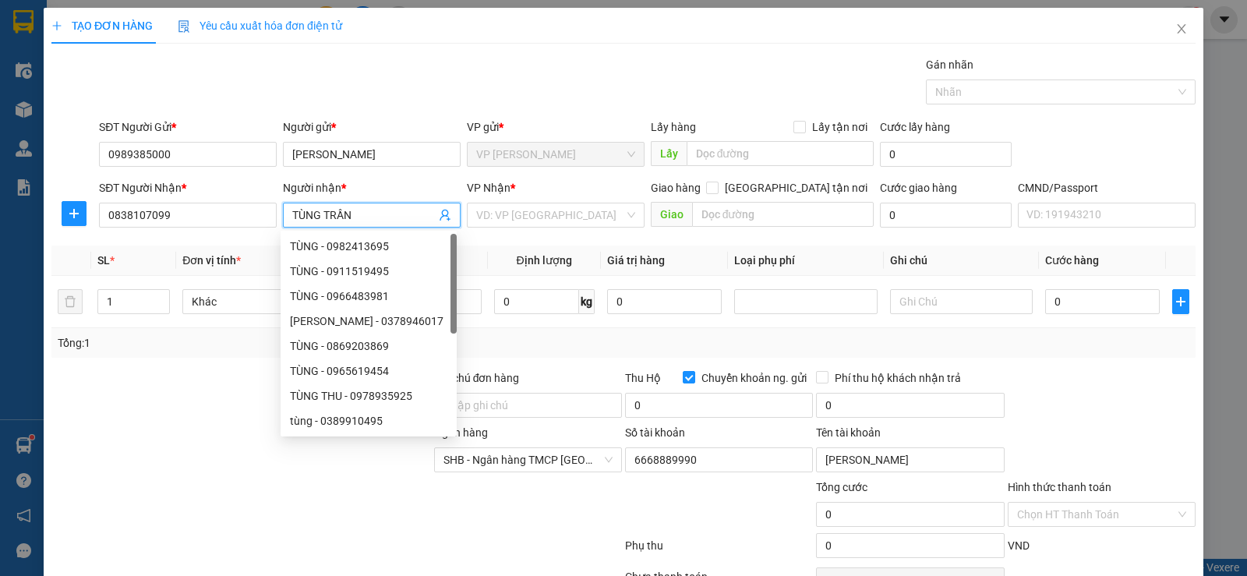
type input "TÙNG TRẦN"
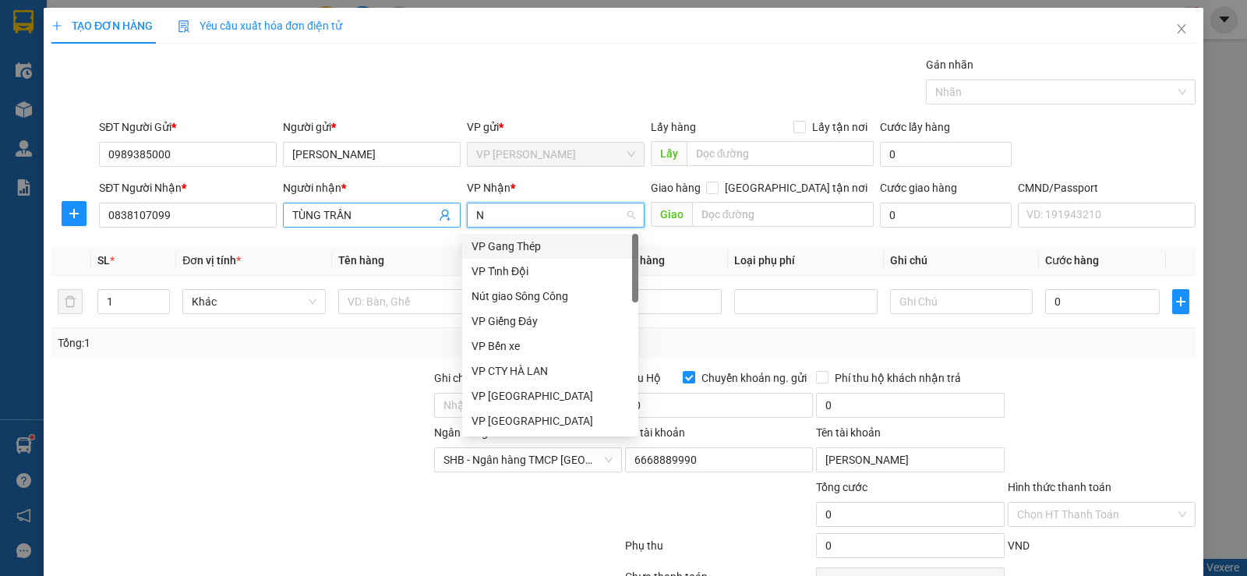
type input "NT"
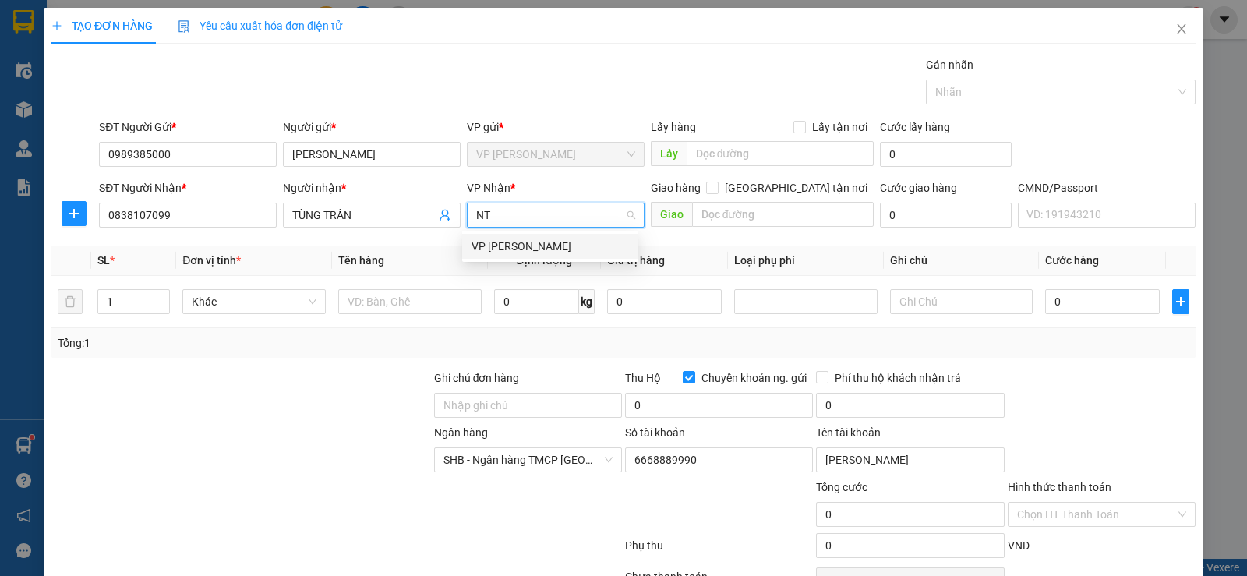
click at [508, 242] on div "VP [PERSON_NAME]" at bounding box center [550, 246] width 157 height 17
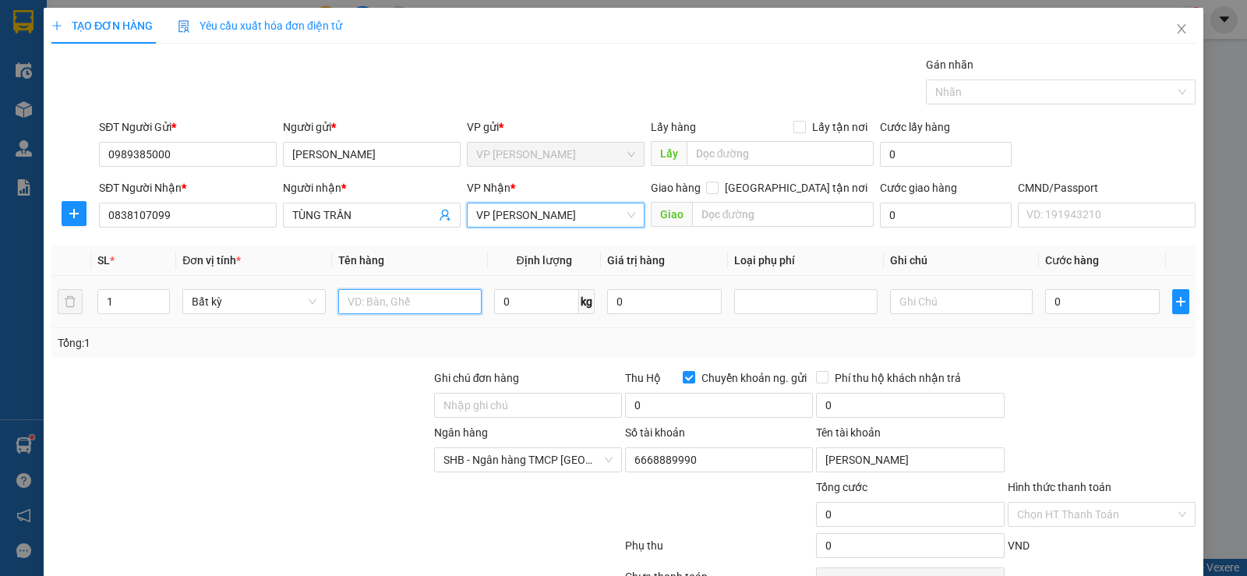
click at [362, 297] on input "text" at bounding box center [409, 301] width 143 height 25
type input "HỘP LK"
type input "1"
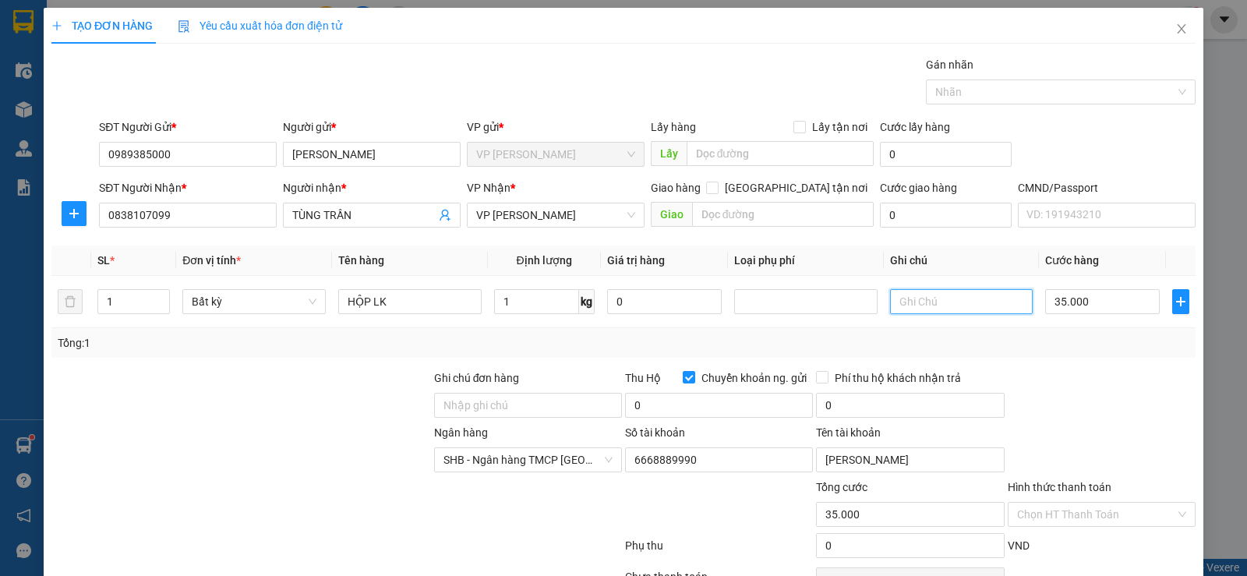
type input "35.000"
click at [1113, 363] on div "Transit Pickup Surcharge Ids Transit Deliver Surcharge Ids Transit Deliver Surc…" at bounding box center [623, 344] width 1144 height 576
click at [1080, 486] on label "Hình thức thanh toán" at bounding box center [1060, 487] width 104 height 12
click at [1080, 503] on input "Hình thức thanh toán" at bounding box center [1096, 514] width 158 height 23
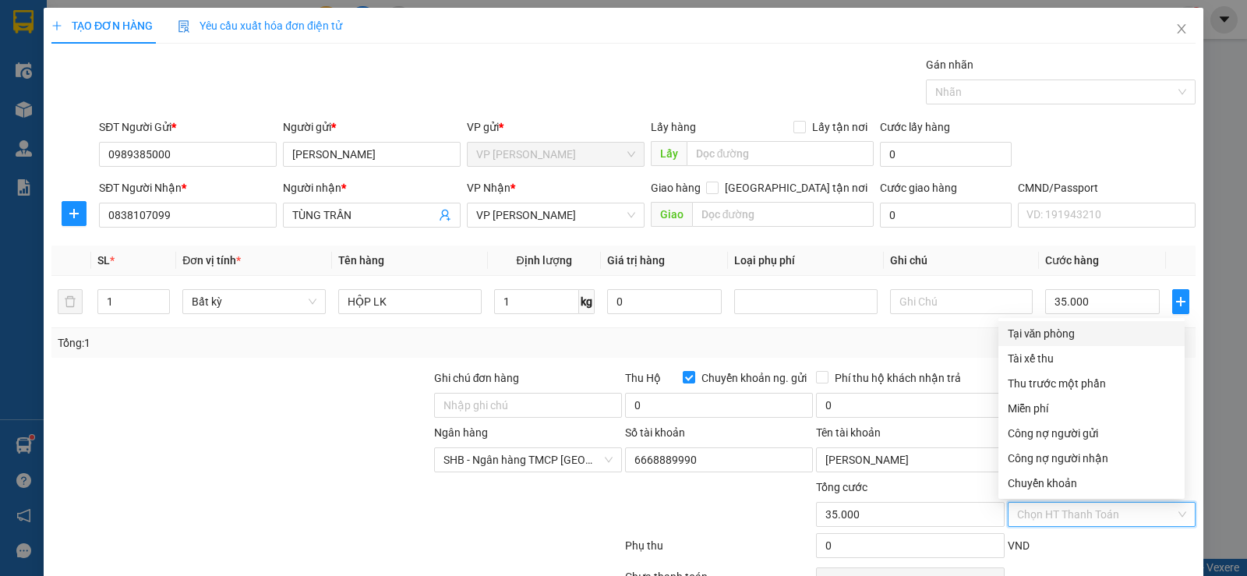
click at [1080, 335] on div "Tại văn phòng" at bounding box center [1092, 333] width 168 height 17
type input "0"
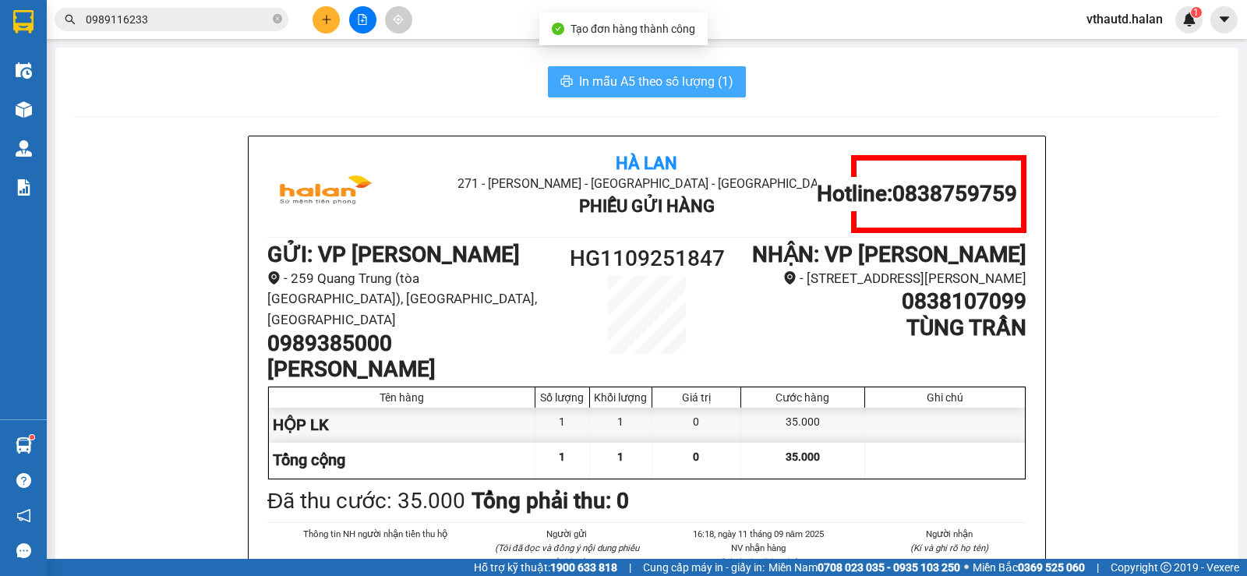
click at [632, 73] on span "In mẫu A5 theo số lượng (1)" at bounding box center [656, 81] width 154 height 19
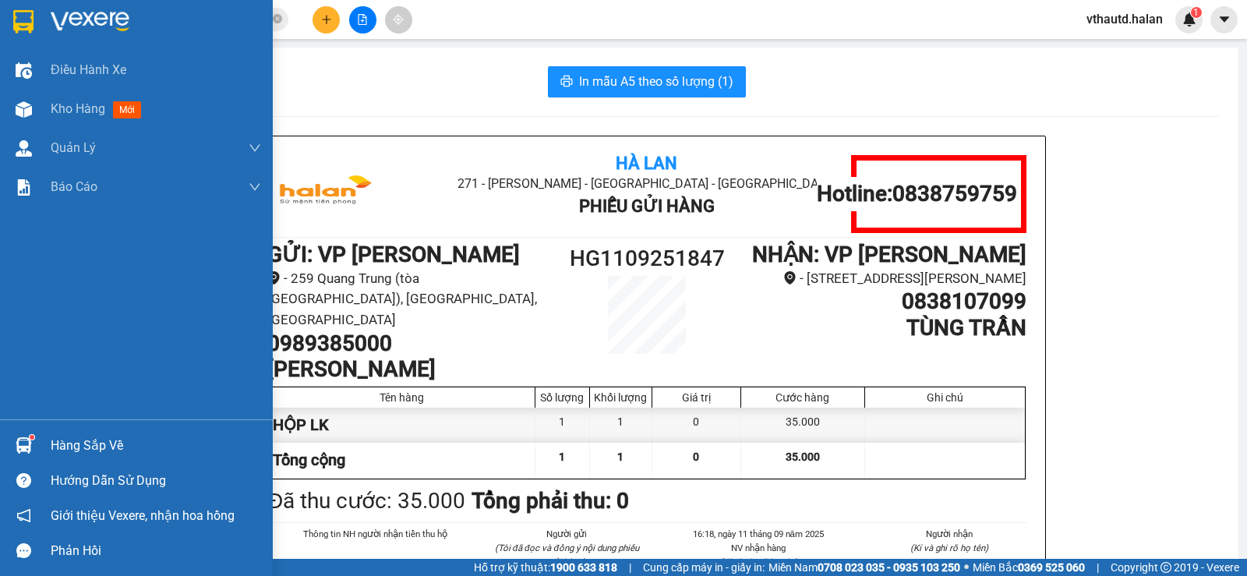
click at [65, 440] on div "Hàng sắp về" at bounding box center [156, 445] width 210 height 23
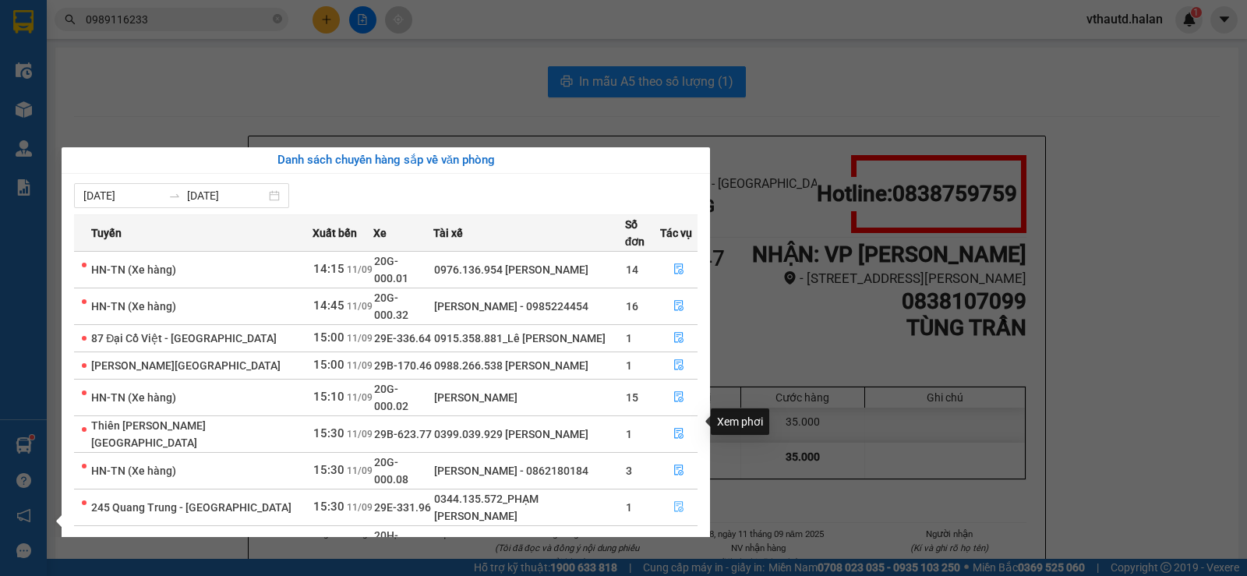
click at [674, 501] on icon "file-done" at bounding box center [679, 506] width 11 height 11
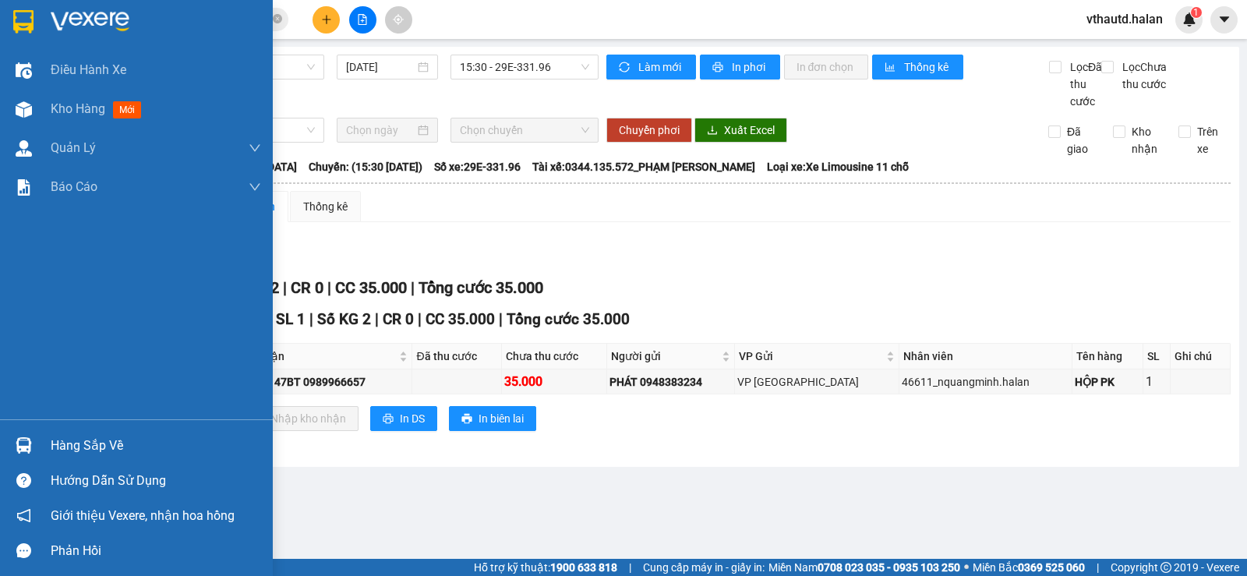
click at [87, 437] on div "Hàng sắp về" at bounding box center [156, 445] width 210 height 23
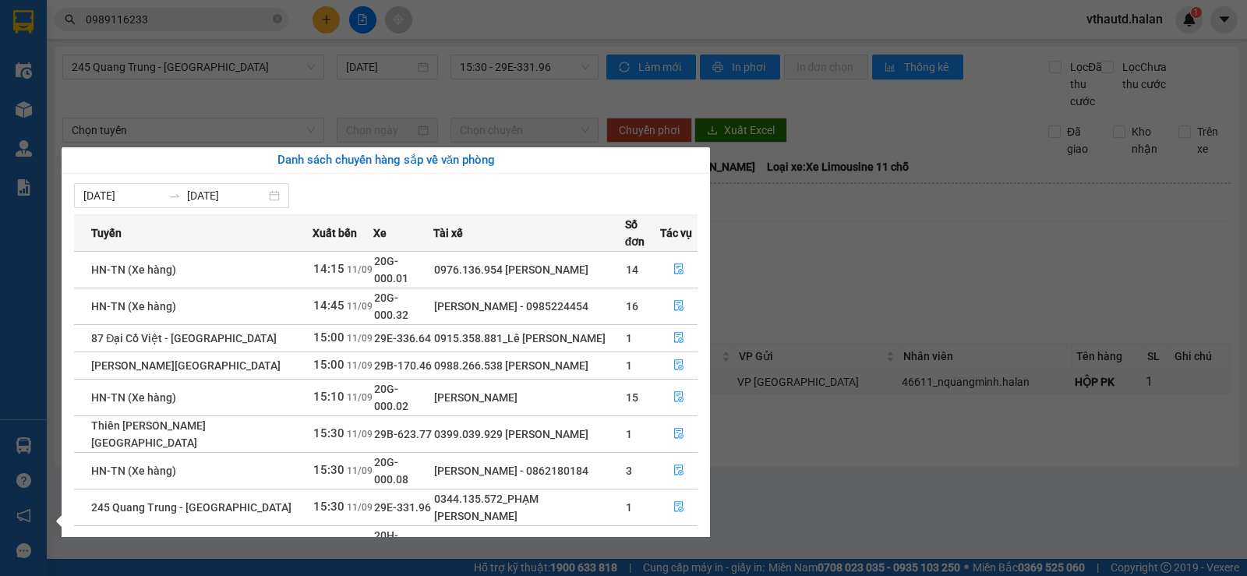
click at [271, 119] on section "Kết quả tìm kiếm ( 5 ) Bộ lọc Mã ĐH Trạng thái Món hàng Thu hộ Tổng cước Chưa c…" at bounding box center [623, 288] width 1247 height 576
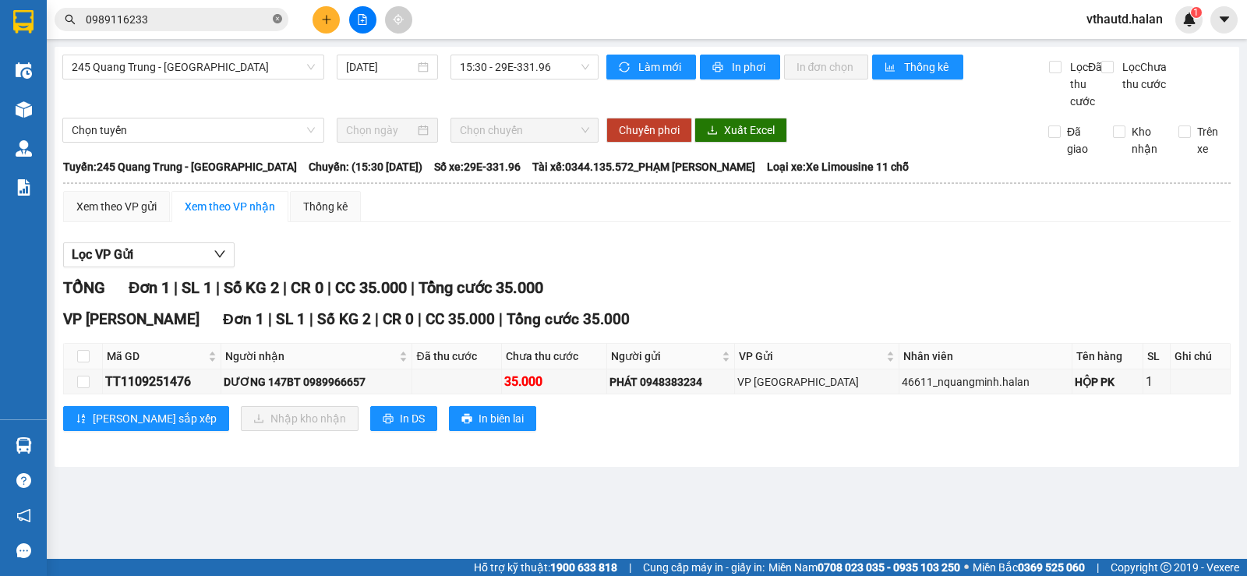
click at [276, 20] on icon "close-circle" at bounding box center [277, 18] width 9 height 9
click at [172, 17] on input "text" at bounding box center [178, 19] width 184 height 17
click at [149, 10] on span at bounding box center [172, 19] width 234 height 23
click at [137, 20] on input "text" at bounding box center [178, 19] width 184 height 17
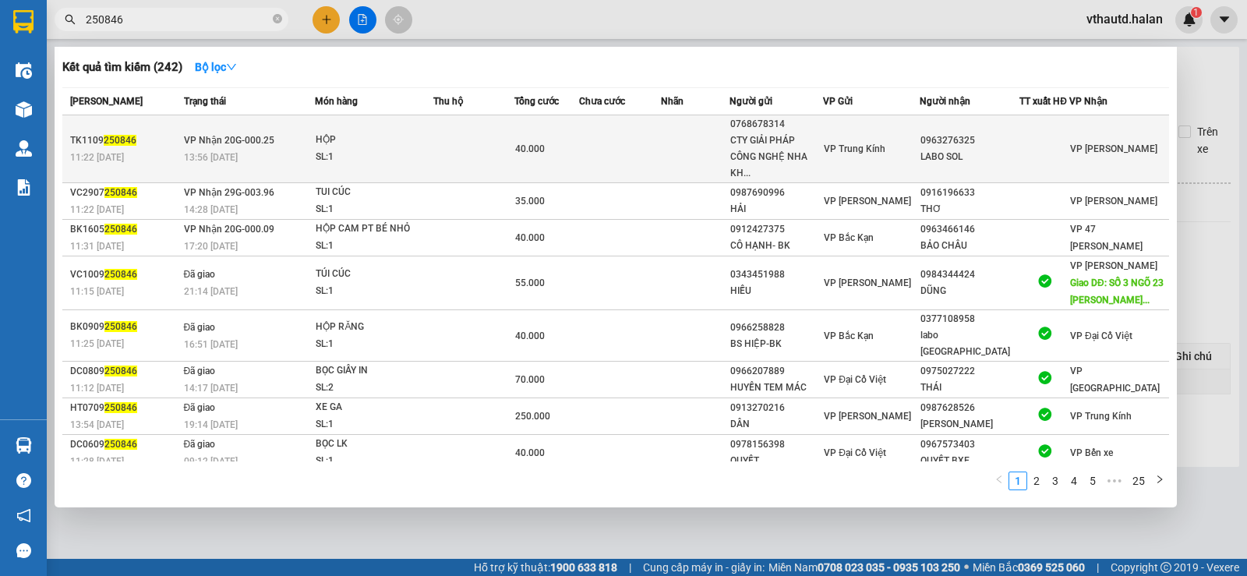
type input "250846"
click at [607, 150] on td at bounding box center [620, 149] width 82 height 68
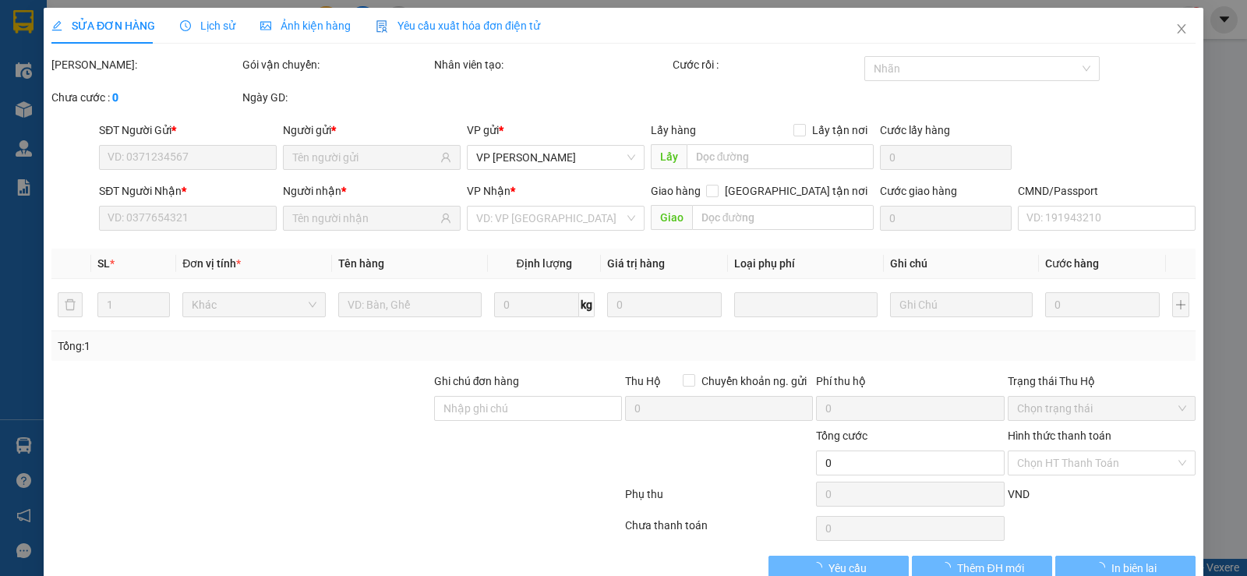
type input "0768678314"
type input "CTY GIẢI PHÁP CÔNG NGHỆ NHA KHOA TCE"
type input "0963276325"
type input "LABO SOL"
type input "40.000"
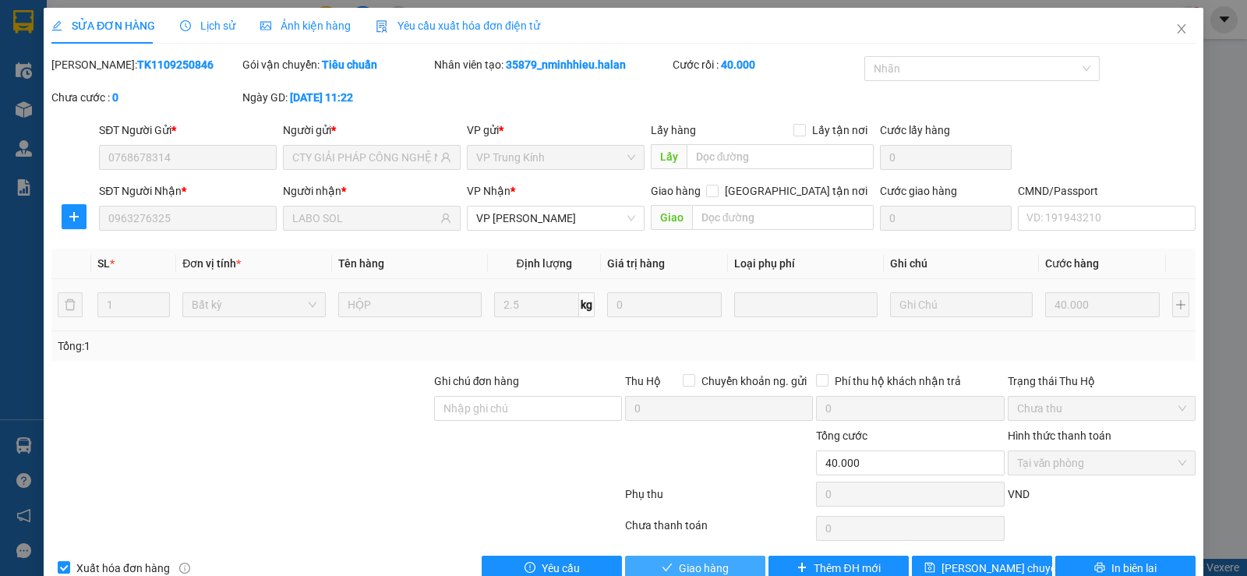
click at [734, 562] on button "Giao hàng" at bounding box center [695, 568] width 140 height 25
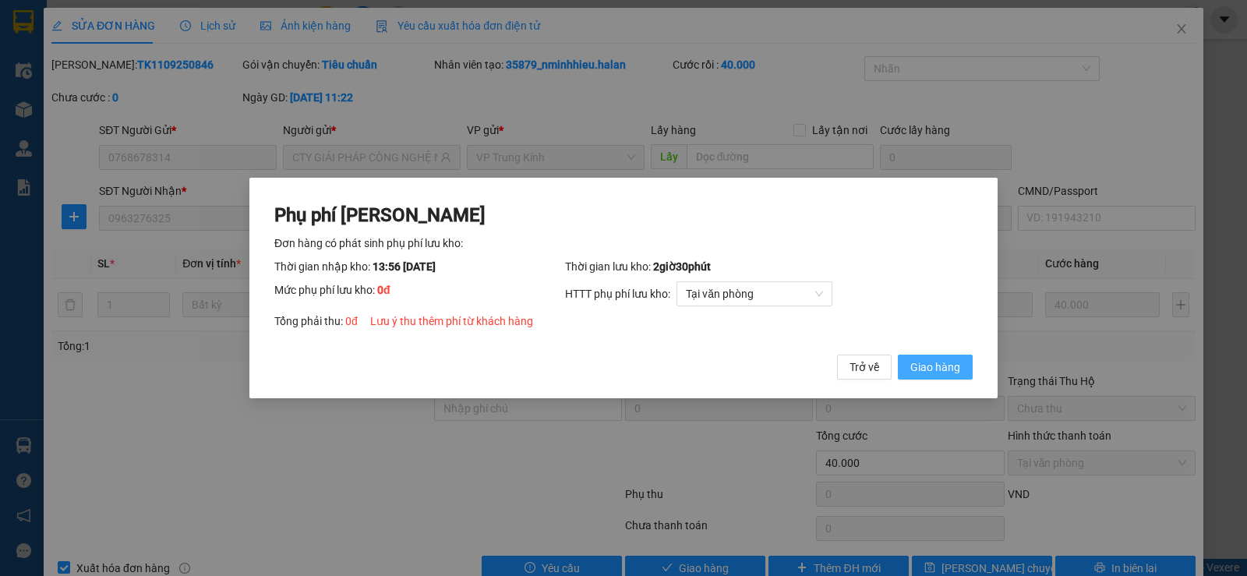
drag, startPoint x: 954, startPoint y: 366, endPoint x: 957, endPoint y: 6, distance: 360.2
click at [954, 366] on span "Giao hàng" at bounding box center [936, 367] width 50 height 17
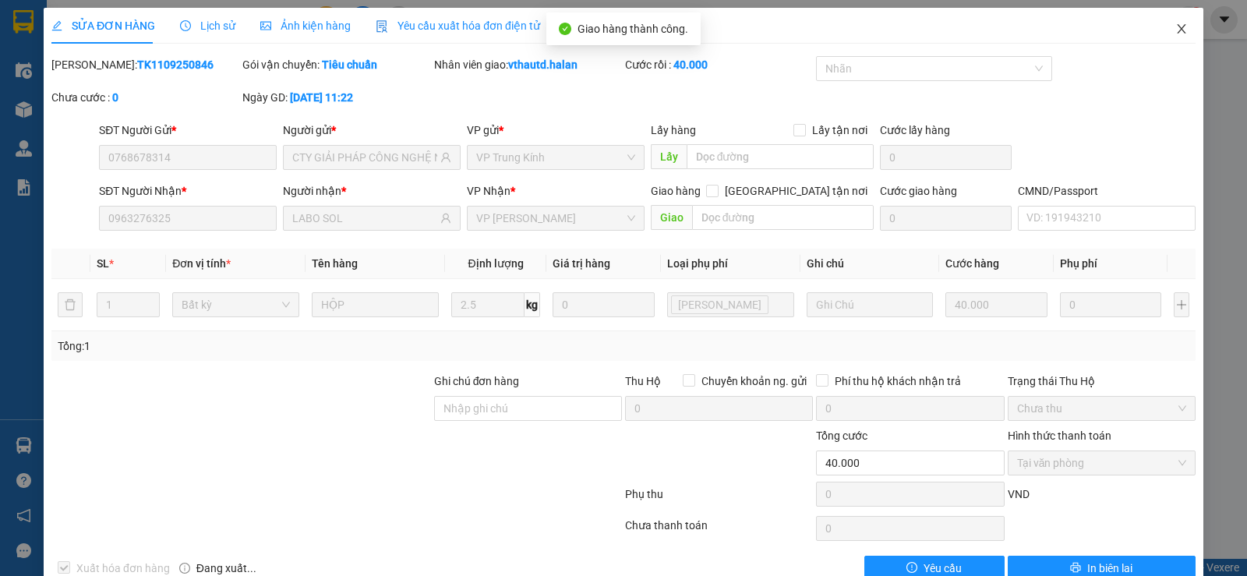
click at [1177, 28] on icon "close" at bounding box center [1181, 28] width 9 height 9
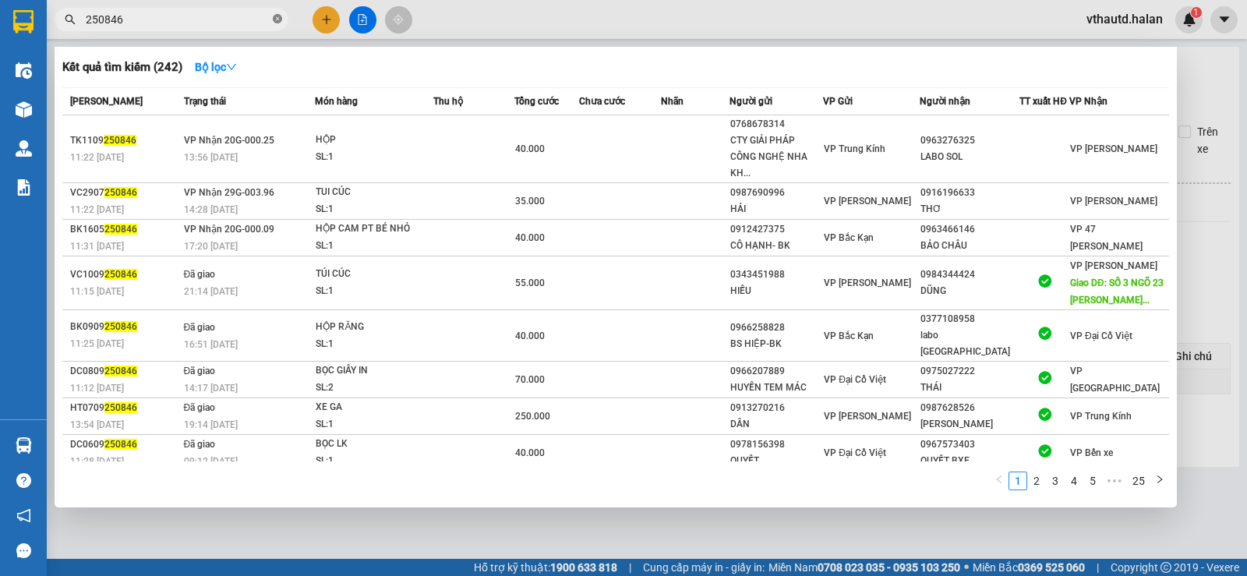
click at [274, 16] on icon "close-circle" at bounding box center [277, 18] width 9 height 9
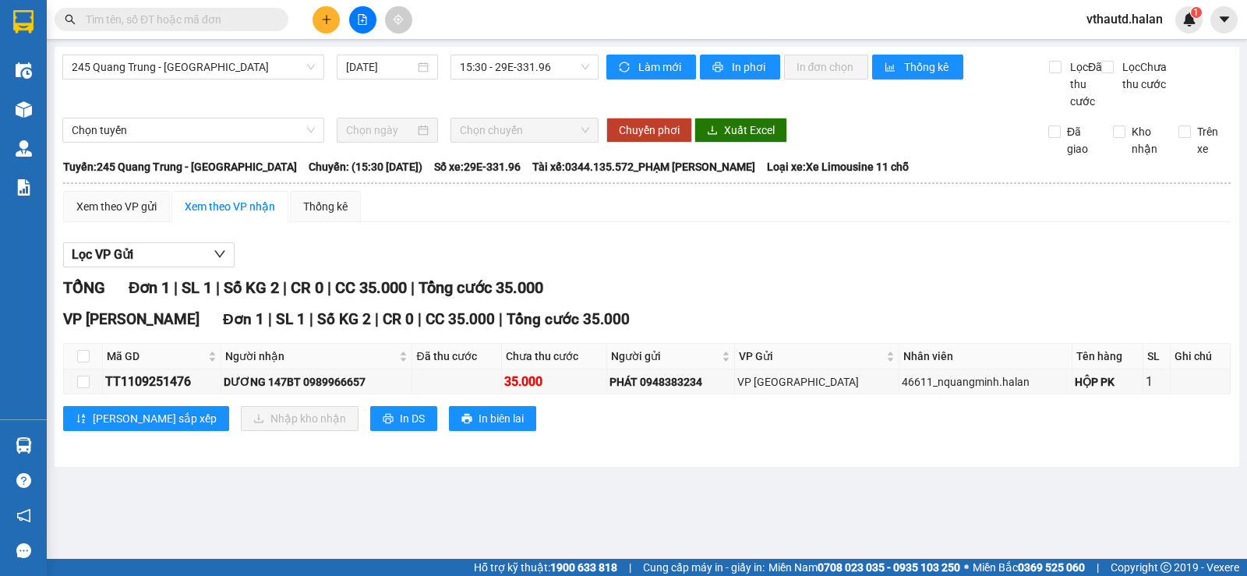
click at [186, 22] on input "text" at bounding box center [178, 19] width 184 height 17
click at [213, 19] on input "text" at bounding box center [178, 19] width 184 height 17
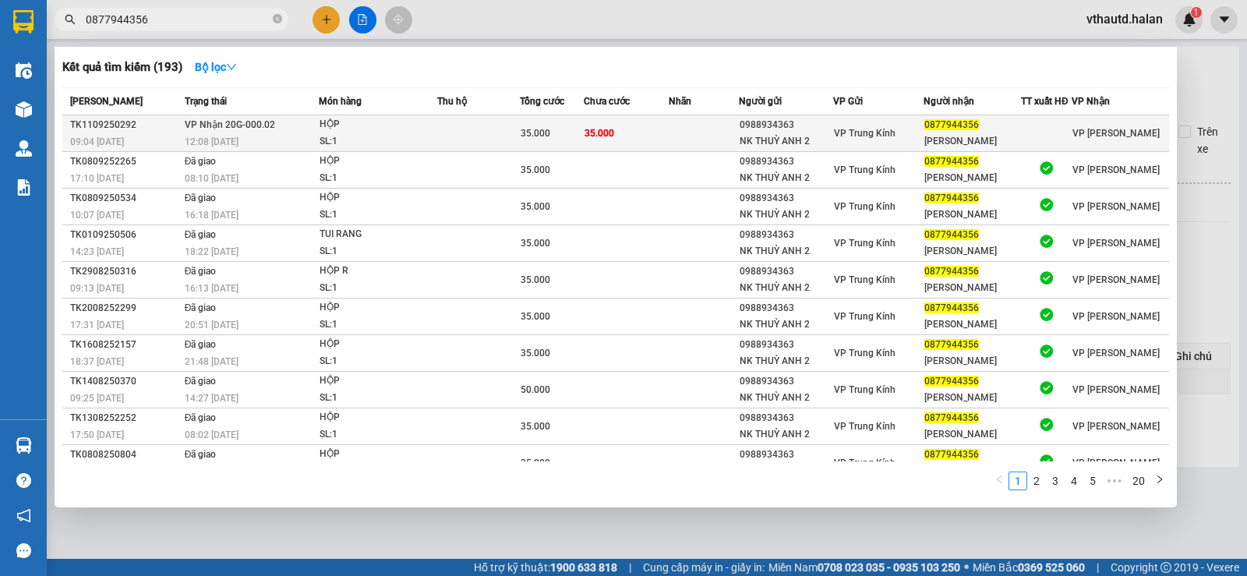
type input "0877944356"
click at [147, 132] on div "TK1109250292" at bounding box center [125, 125] width 110 height 16
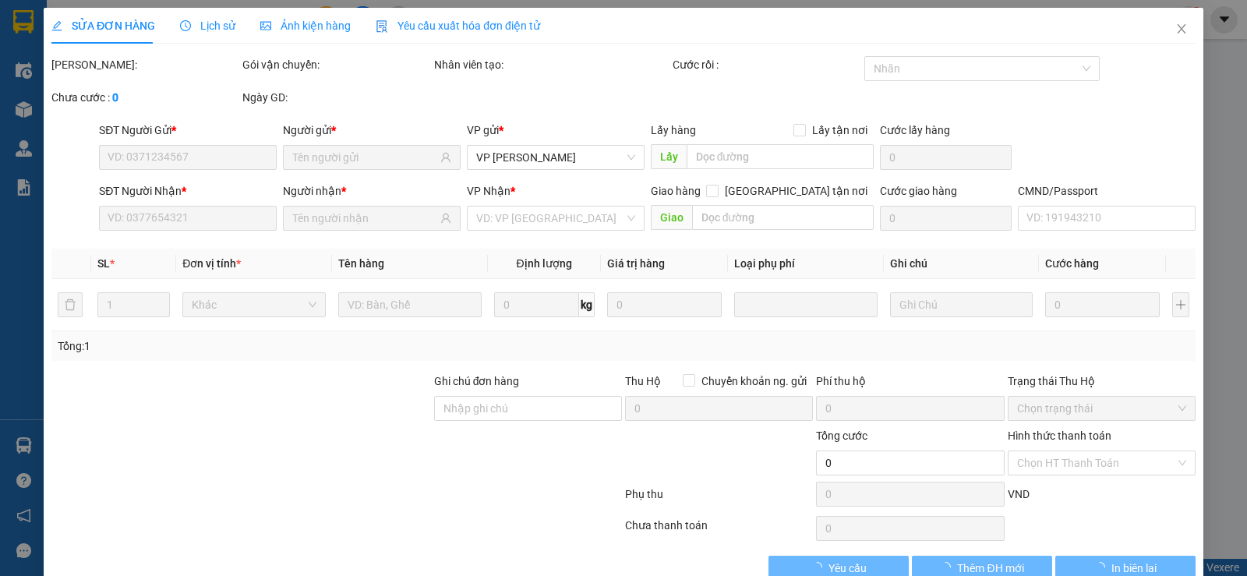
type input "0988934363"
type input "NK THUỲ ANH 2"
type input "0877944356"
type input "MINH ANH"
type input "35.000"
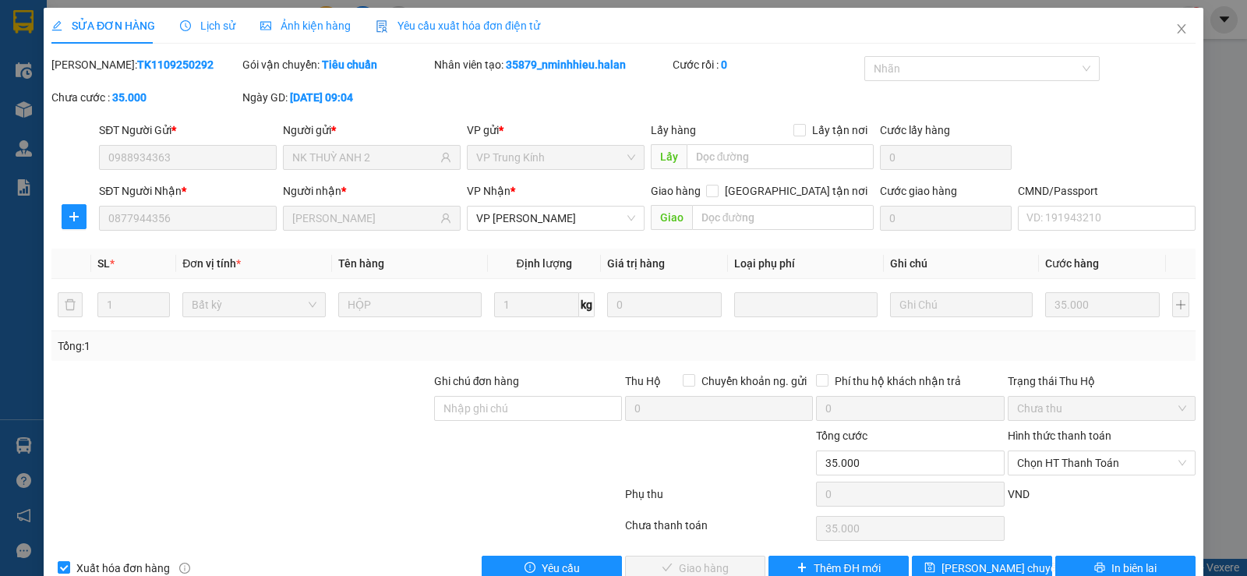
click at [1055, 437] on label "Hình thức thanh toán" at bounding box center [1060, 436] width 104 height 12
click at [1055, 451] on input "Hình thức thanh toán" at bounding box center [1096, 462] width 158 height 23
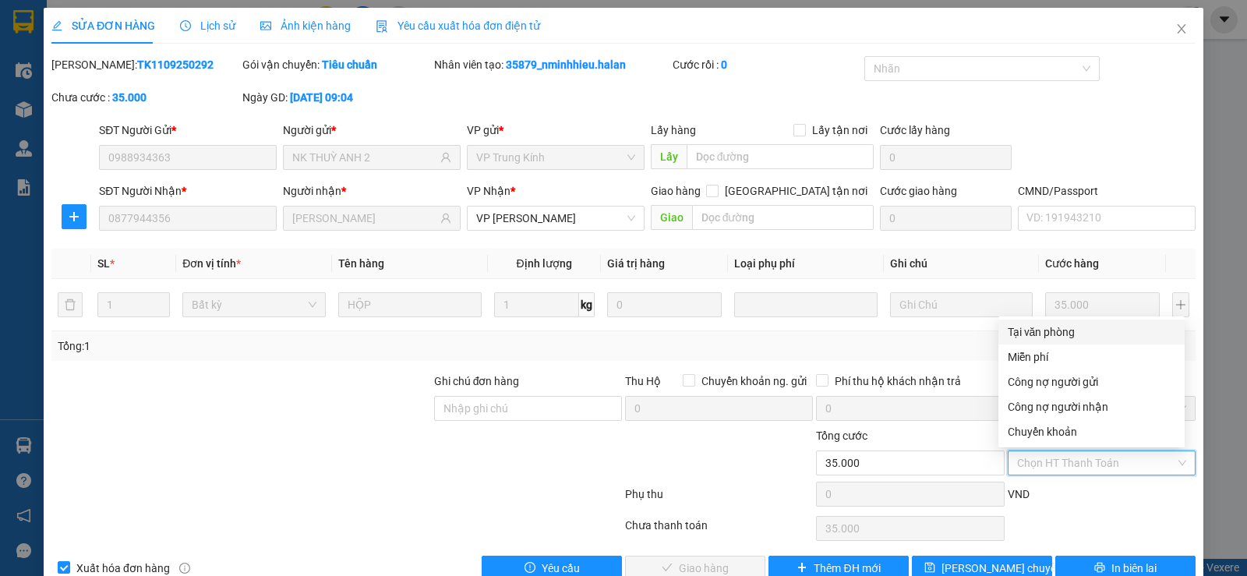
click at [1080, 322] on div "Tại văn phòng" at bounding box center [1092, 332] width 186 height 25
type input "0"
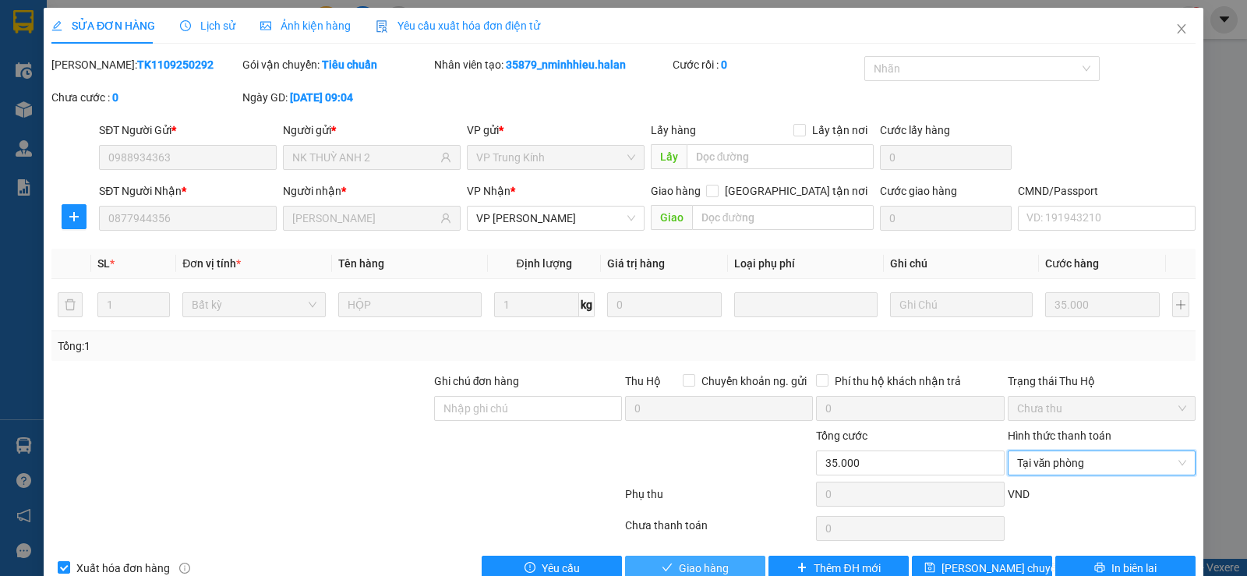
click at [713, 563] on span "Giao hàng" at bounding box center [704, 568] width 50 height 17
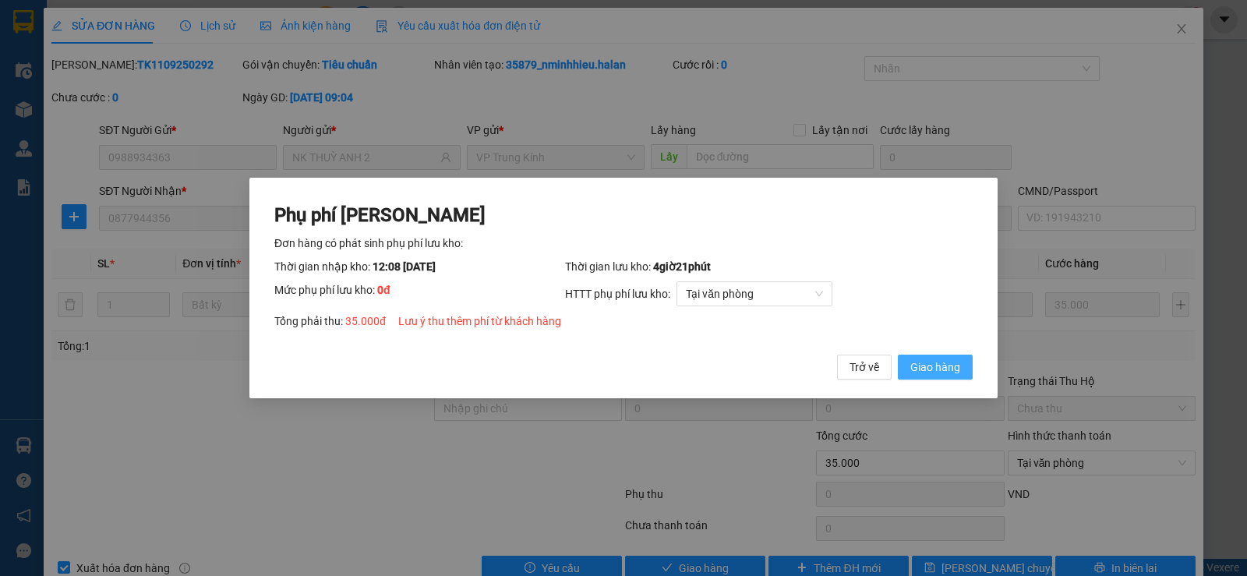
click at [943, 364] on span "Giao hàng" at bounding box center [936, 367] width 50 height 17
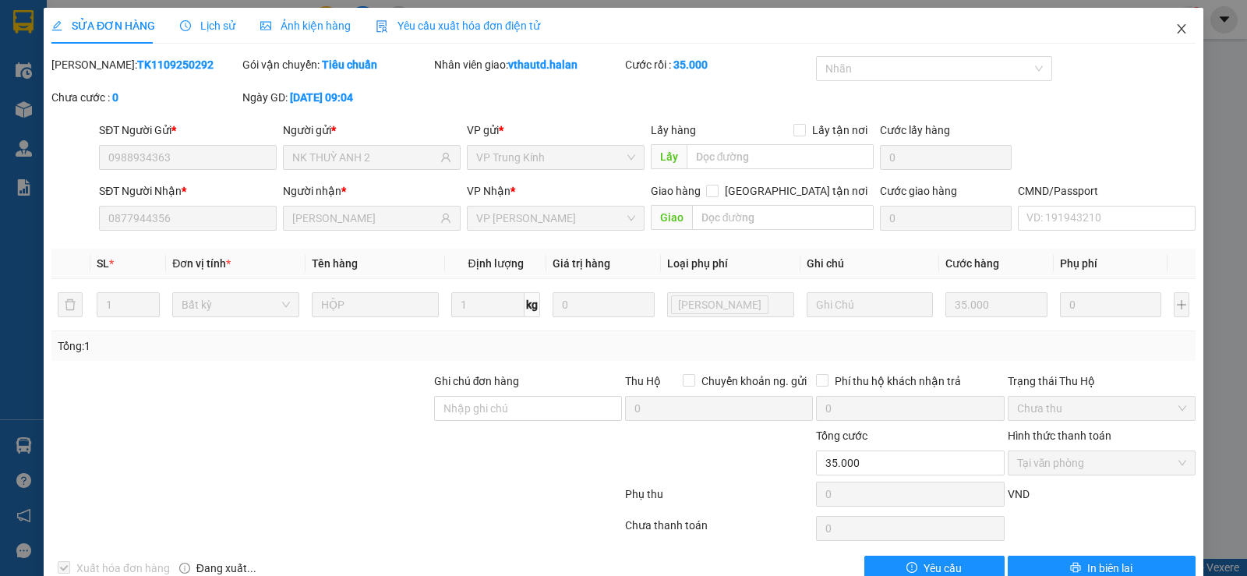
click at [1176, 23] on icon "close" at bounding box center [1182, 29] width 12 height 12
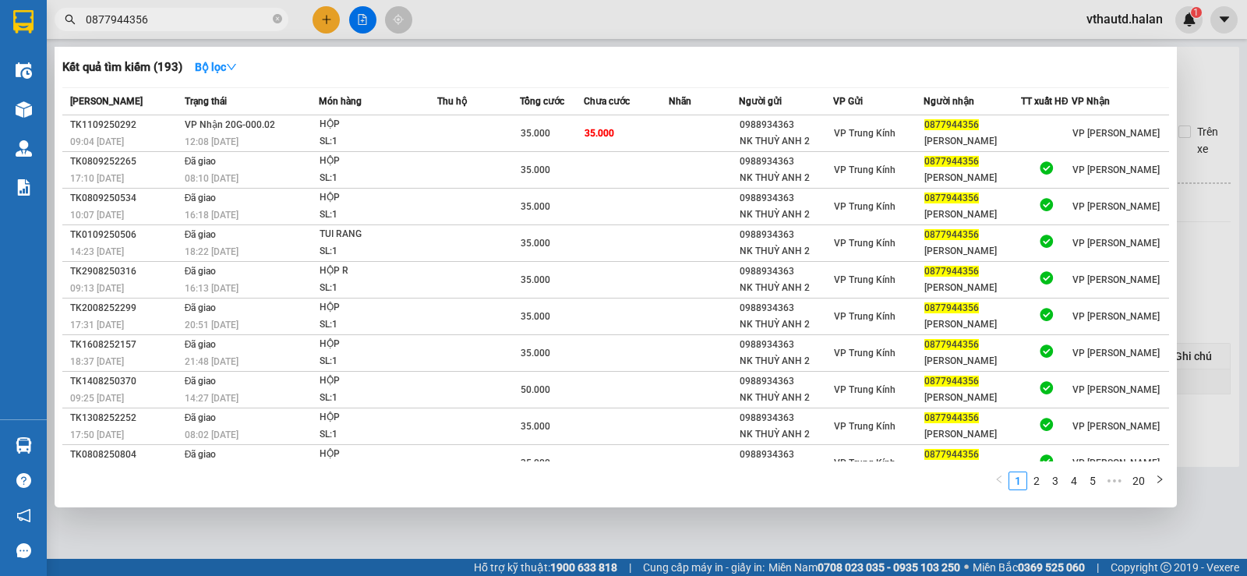
drag, startPoint x: 274, startPoint y: 16, endPoint x: 172, endPoint y: 17, distance: 101.4
click at [263, 16] on span "0877944356" at bounding box center [172, 19] width 234 height 23
click at [172, 17] on input "0877944356" at bounding box center [178, 19] width 184 height 17
drag, startPoint x: 277, startPoint y: 22, endPoint x: 139, endPoint y: 25, distance: 138.0
click at [276, 22] on icon "close-circle" at bounding box center [277, 18] width 9 height 9
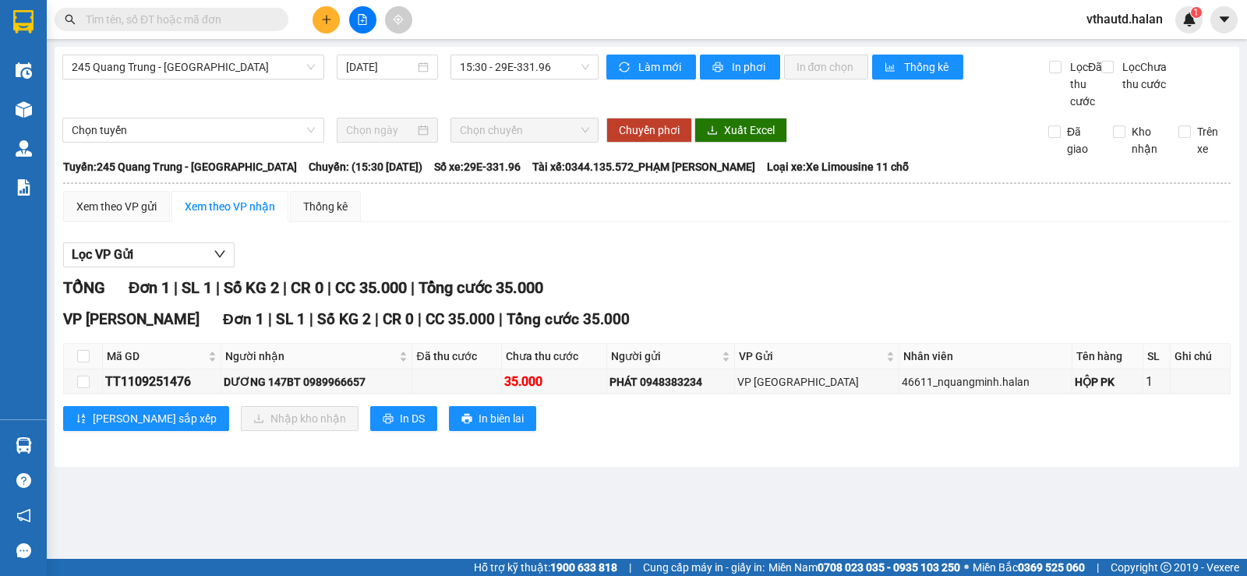
click at [137, 25] on input "text" at bounding box center [178, 19] width 184 height 17
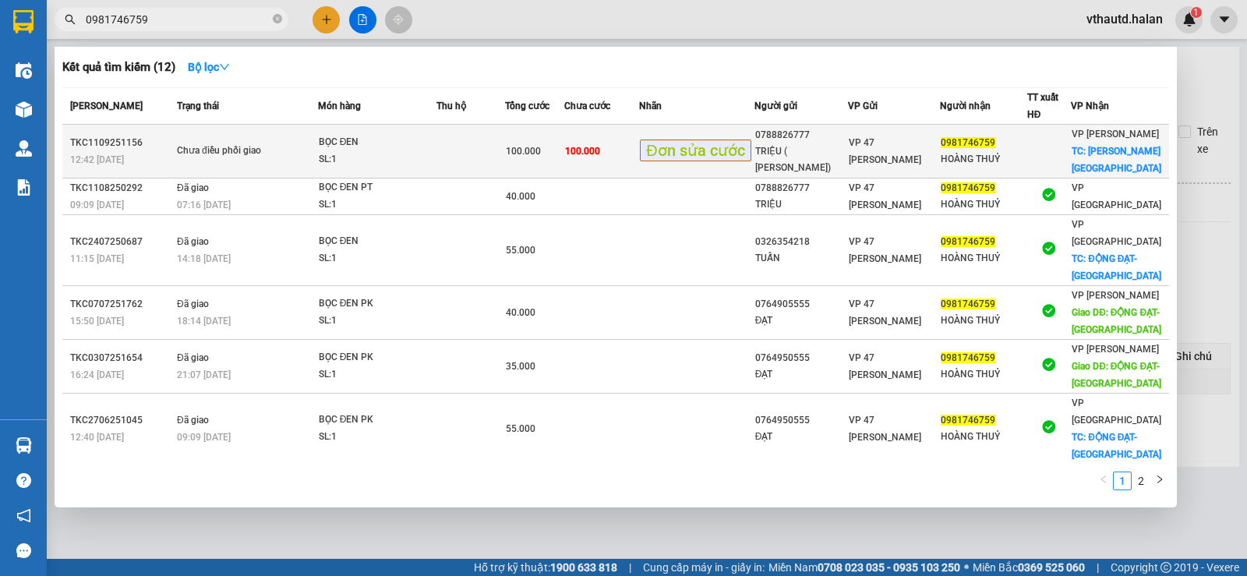
type input "0981746759"
click at [539, 149] on span "100.000" at bounding box center [523, 151] width 35 height 11
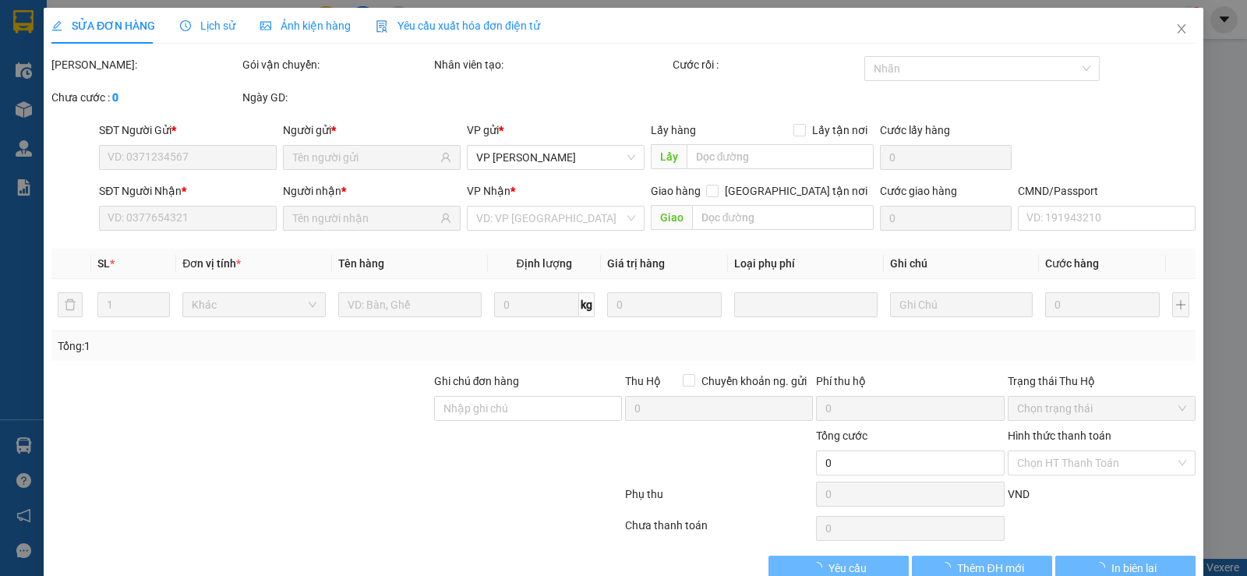
type input "0788826777"
type input "TRIỆU ( [PERSON_NAME])"
type input "0981746759"
type input "HOÀNG THUỶ"
checkbox input "true"
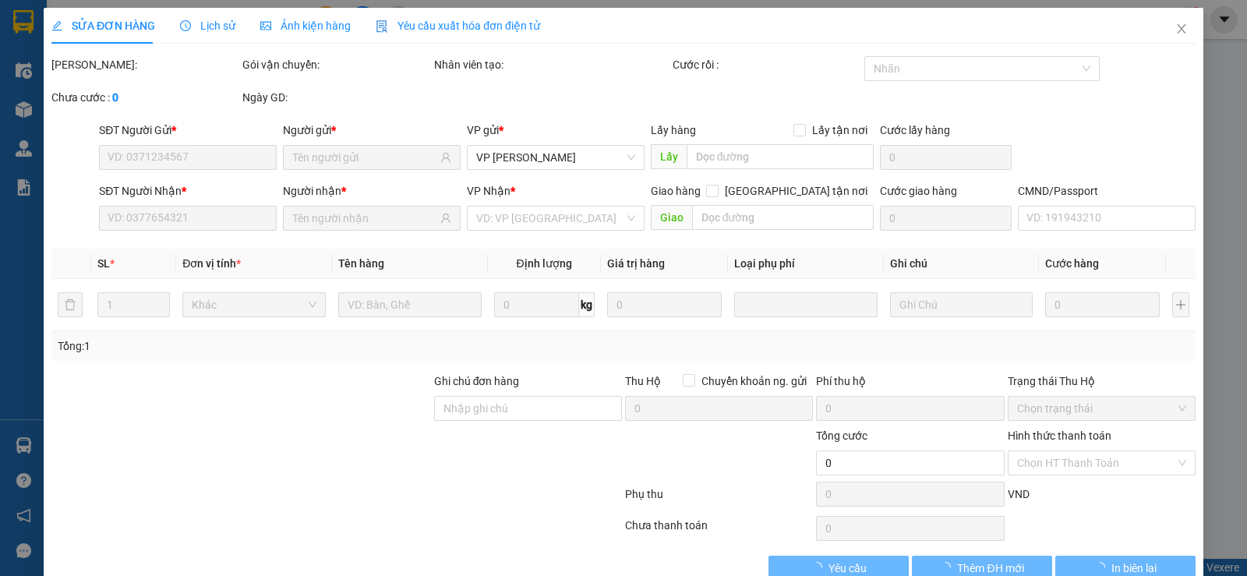
type input "ĐU PHÚ LƯƠNG"
type input "20.000"
type input "100.000"
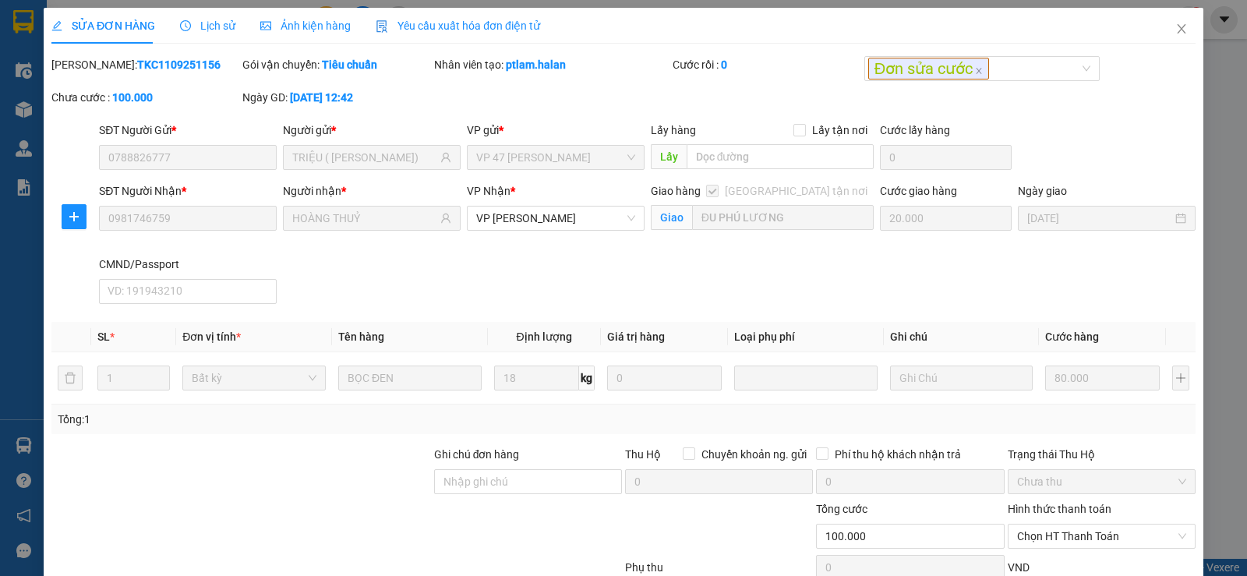
click at [1078, 503] on label "Hình thức thanh toán" at bounding box center [1060, 509] width 104 height 12
click at [1078, 525] on input "Hình thức thanh toán" at bounding box center [1096, 536] width 158 height 23
click at [1066, 559] on div "Tại văn phòng" at bounding box center [1092, 567] width 168 height 17
type input "0"
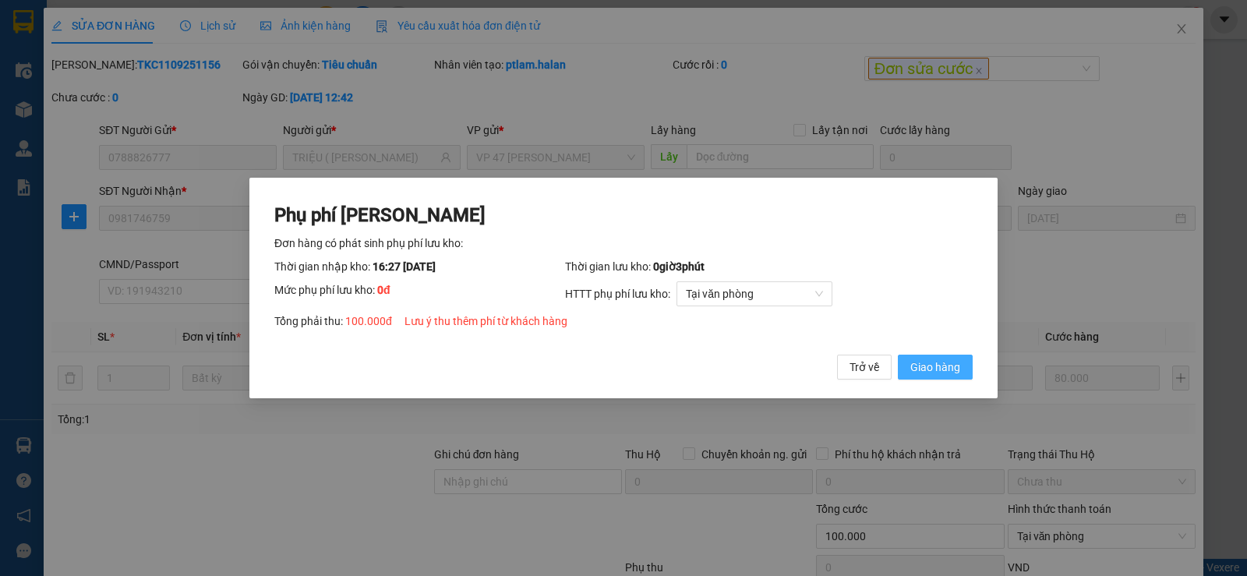
click at [928, 361] on span "Giao hàng" at bounding box center [936, 367] width 50 height 17
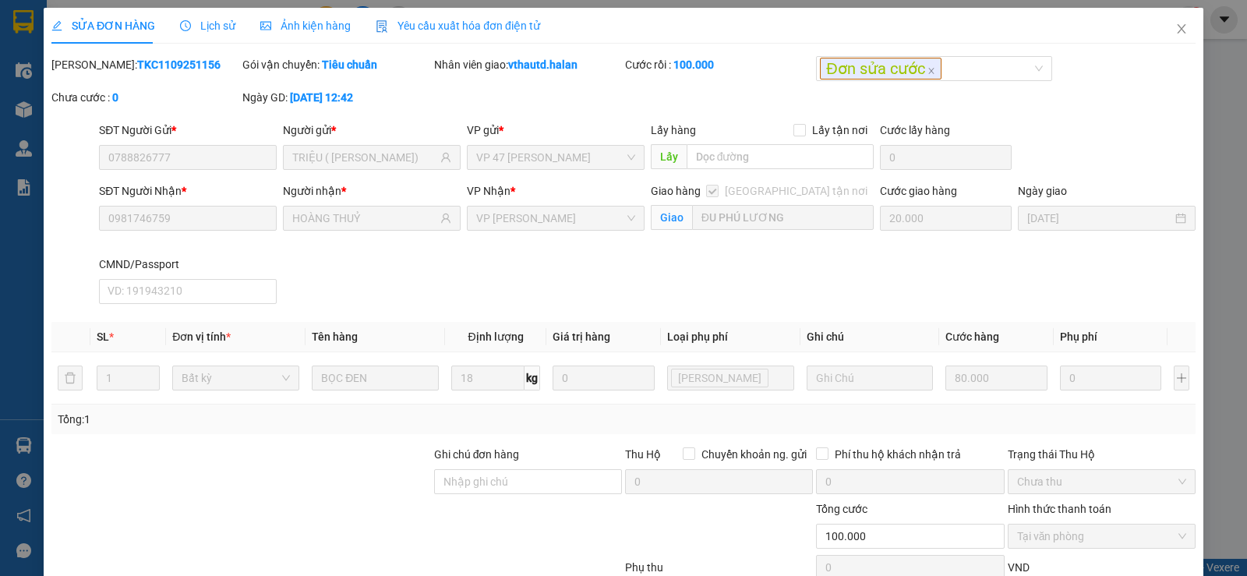
drag, startPoint x: 20, startPoint y: 483, endPoint x: 42, endPoint y: 222, distance: 262.1
click at [20, 476] on div "SỬA ĐƠN HÀNG Lịch sử Ảnh kiện hàng Yêu cầu xuất hóa đơn điện tử Total Paid Fee …" at bounding box center [623, 288] width 1247 height 576
click at [1176, 28] on icon "close" at bounding box center [1182, 29] width 12 height 12
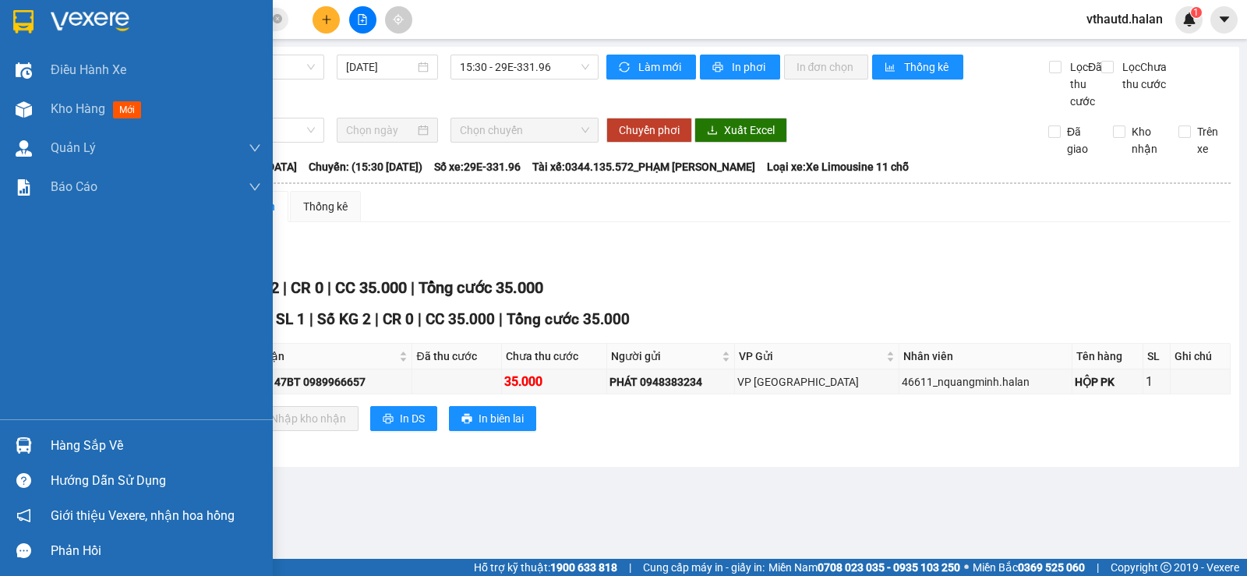
click at [90, 438] on div "Hàng sắp về" at bounding box center [156, 445] width 210 height 23
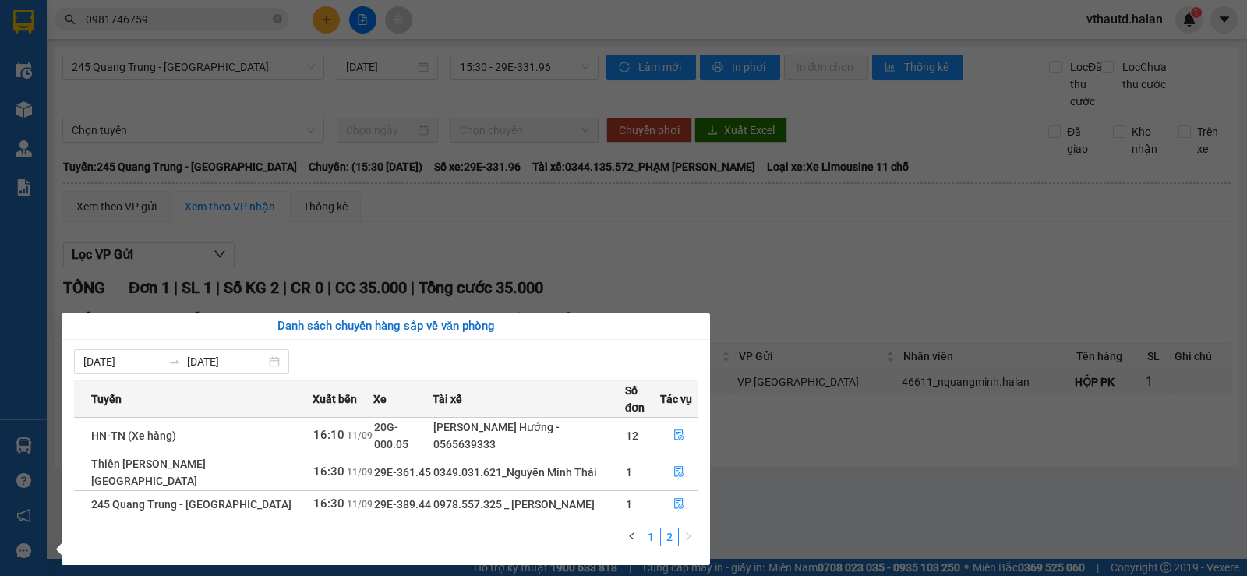
click at [653, 529] on link "1" at bounding box center [650, 537] width 17 height 17
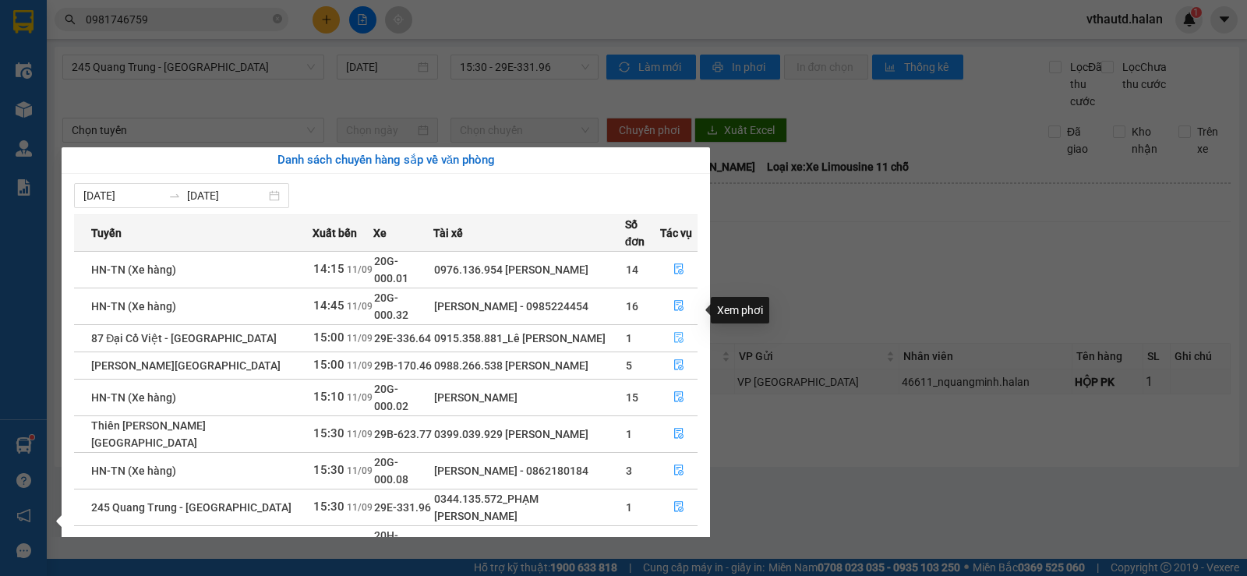
click at [678, 333] on icon "file-done" at bounding box center [678, 338] width 9 height 11
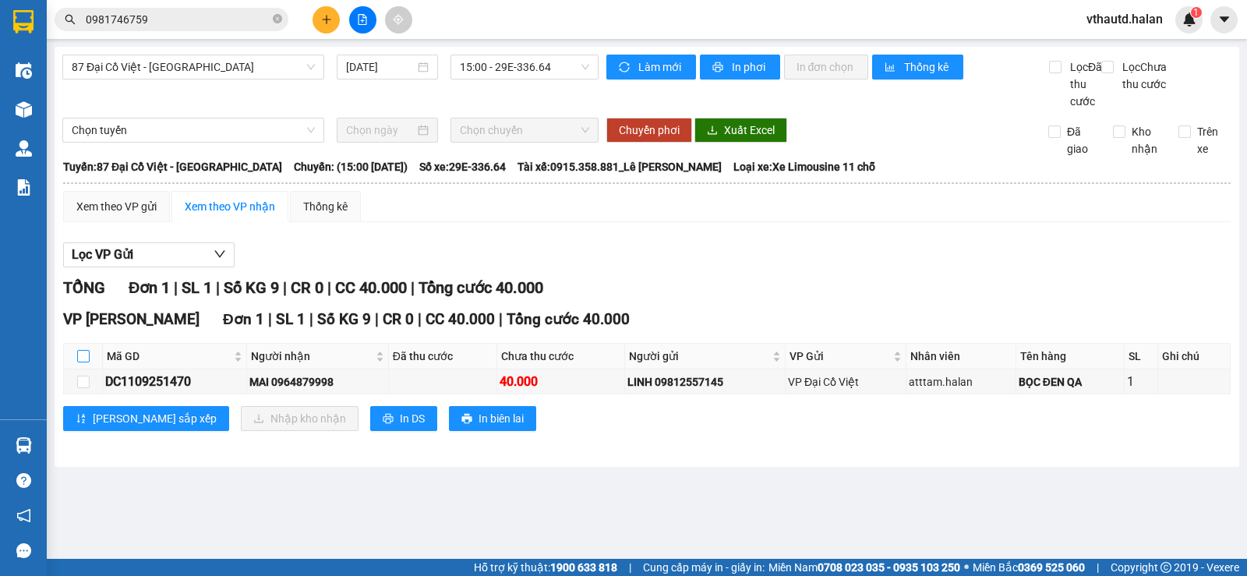
click at [82, 363] on input "checkbox" at bounding box center [83, 356] width 12 height 12
checkbox input "true"
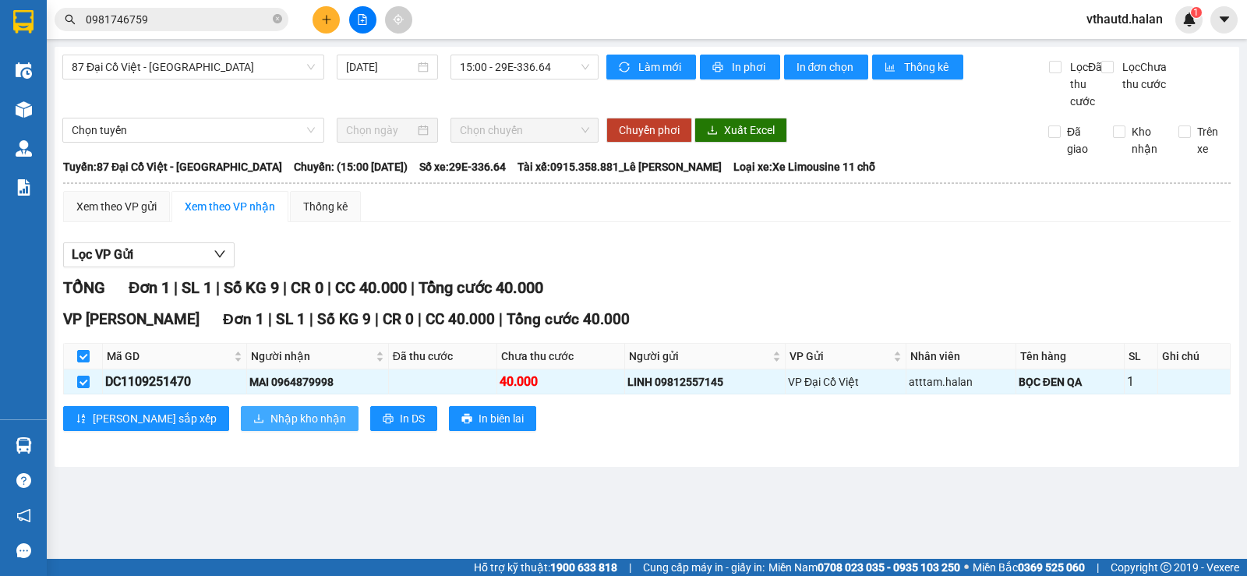
click at [271, 427] on span "Nhập kho nhận" at bounding box center [309, 418] width 76 height 17
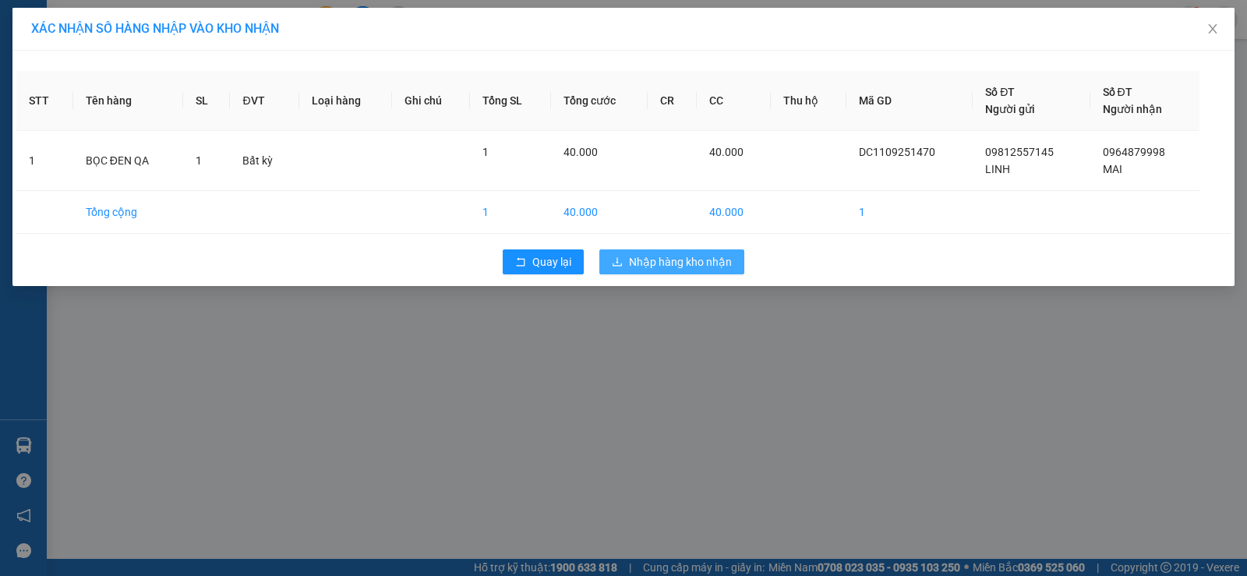
click at [647, 267] on span "Nhập hàng kho nhận" at bounding box center [680, 261] width 103 height 17
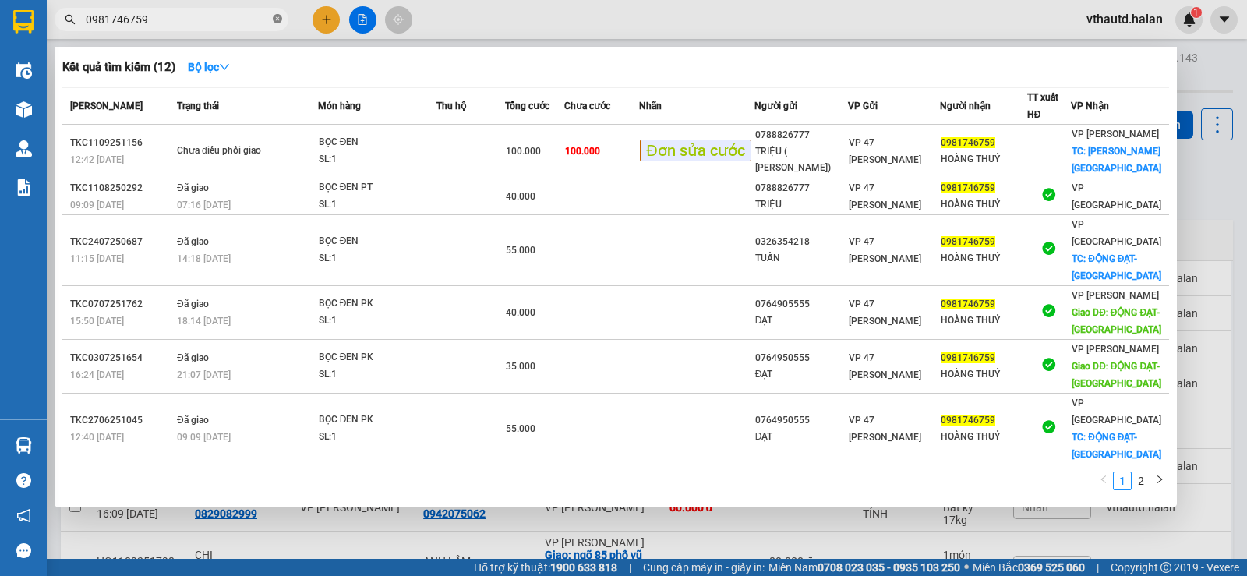
click at [276, 19] on icon "close-circle" at bounding box center [277, 18] width 9 height 9
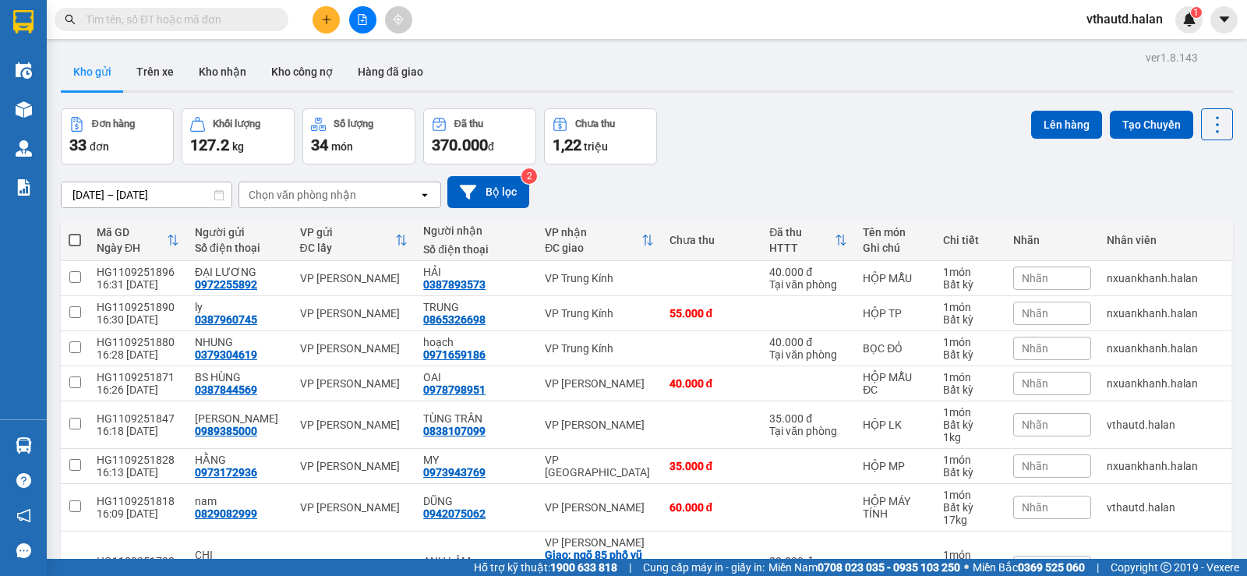
click at [200, 19] on input "text" at bounding box center [178, 19] width 184 height 17
type input "25"
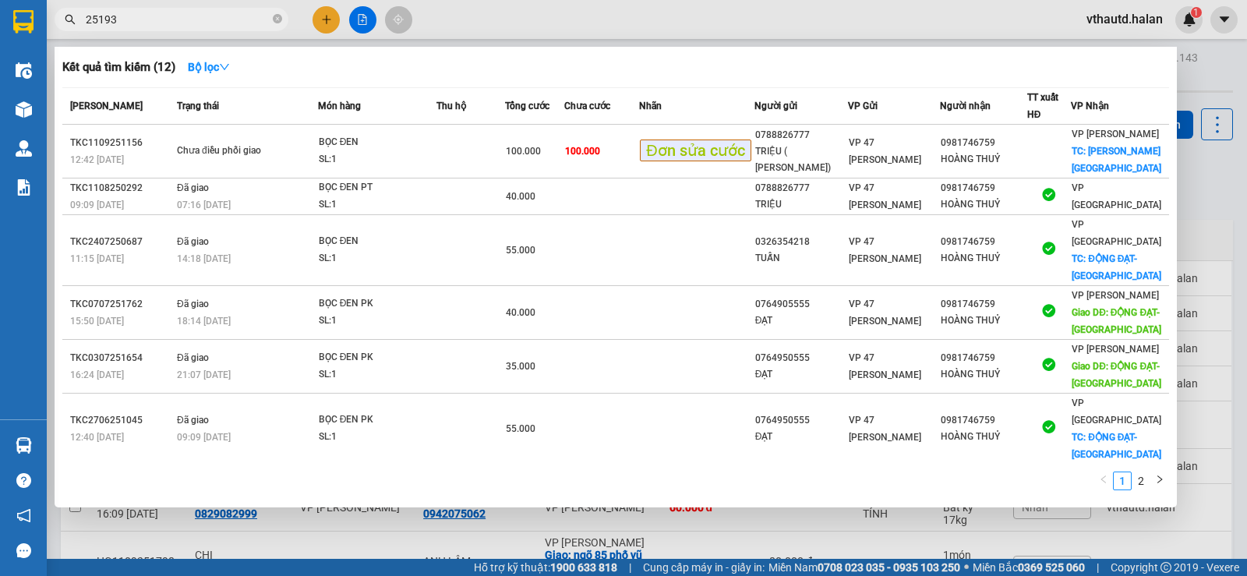
type input "251930"
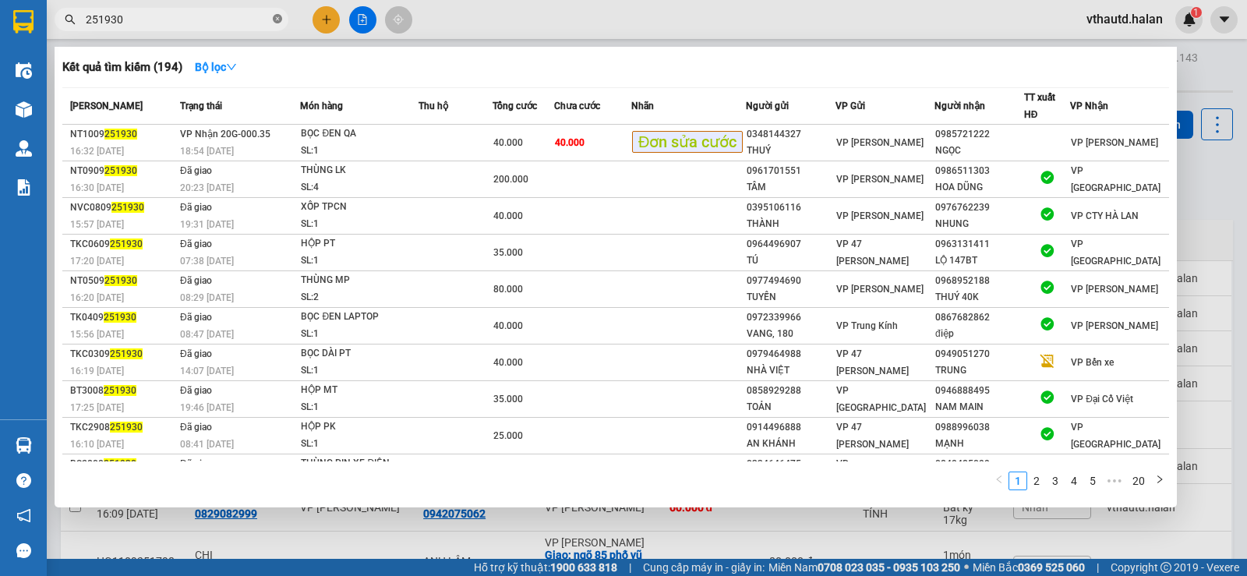
click at [278, 17] on icon "close-circle" at bounding box center [277, 18] width 9 height 9
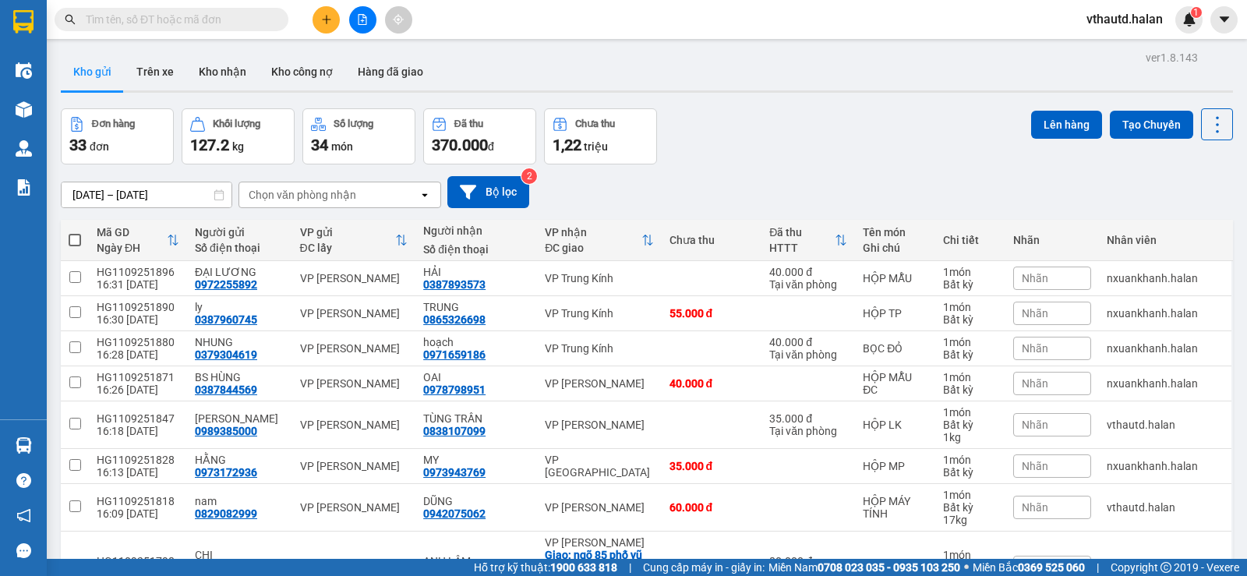
click at [201, 36] on div "Kết quả tìm kiếm ( 194 ) Bộ lọc Mã ĐH Trạng thái Món hàng Thu hộ Tổng cước Chưa…" at bounding box center [623, 19] width 1247 height 39
click at [210, 25] on input "text" at bounding box center [178, 19] width 184 height 17
click at [324, 24] on icon "plus" at bounding box center [326, 19] width 11 height 11
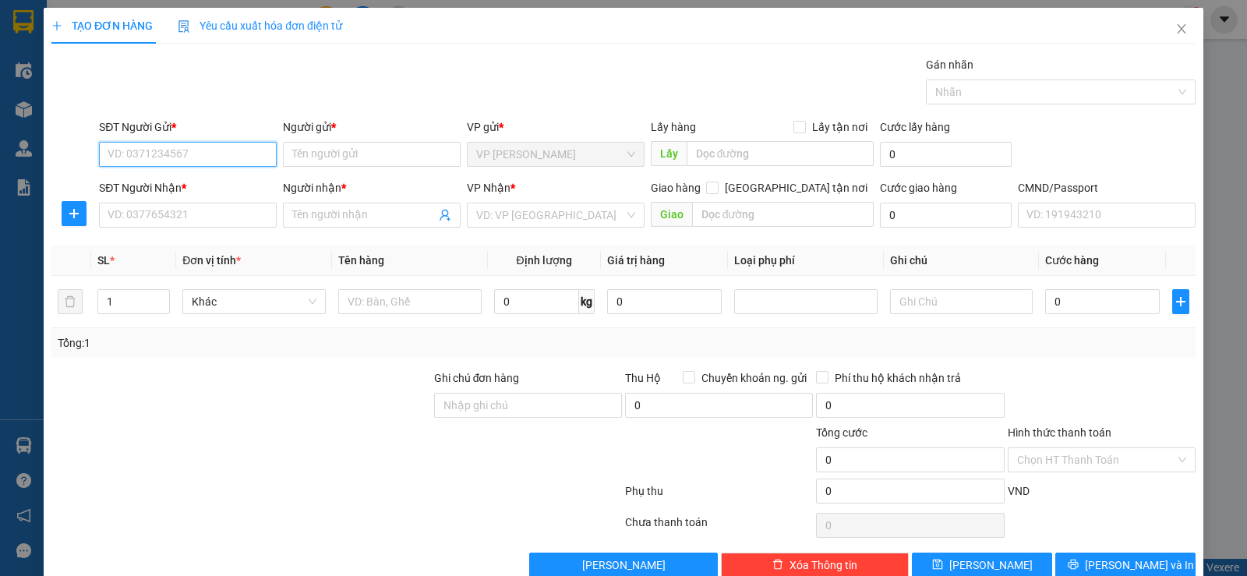
click at [205, 150] on input "SĐT Người Gửi *" at bounding box center [188, 154] width 178 height 25
type input "0333900666"
click at [182, 175] on div "0333900666 - ĐẠT" at bounding box center [186, 185] width 176 height 25
type input "ĐẠT"
type input "0333900666"
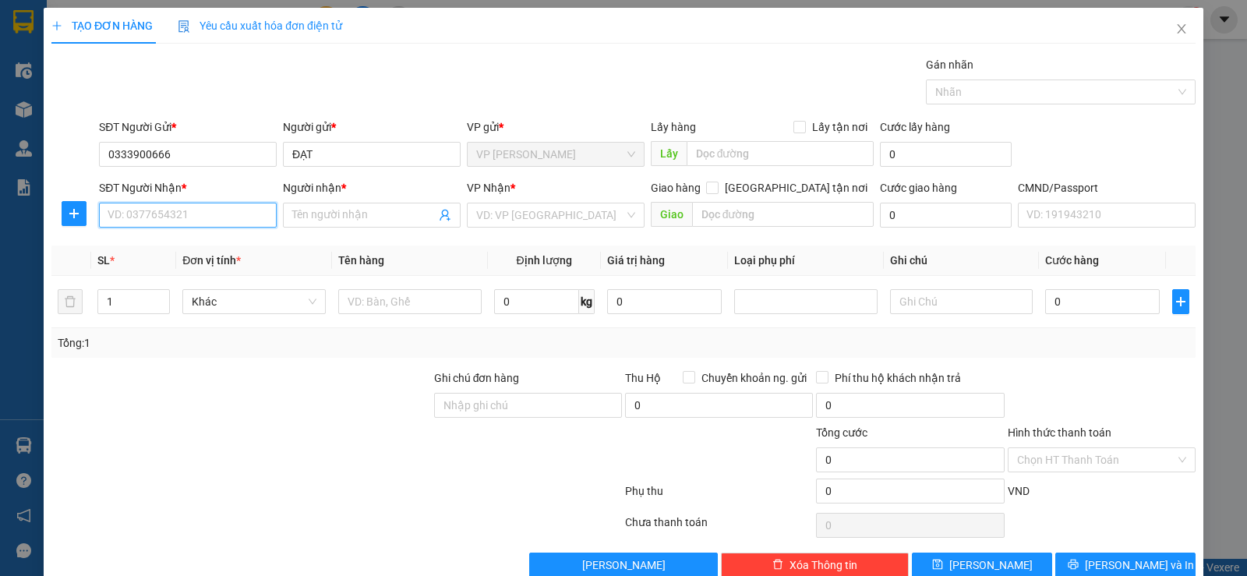
click at [193, 210] on input "SĐT Người Nhận *" at bounding box center [188, 215] width 178 height 25
click at [193, 210] on input "0969549763" at bounding box center [188, 215] width 178 height 25
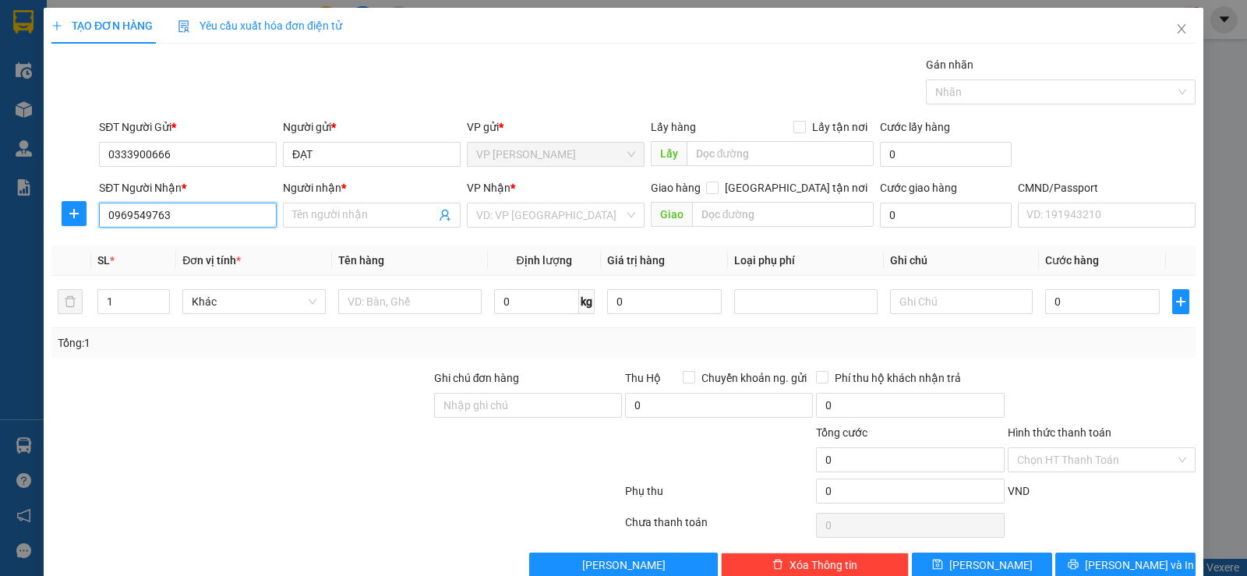
click at [193, 210] on input "0969549763" at bounding box center [188, 215] width 178 height 25
type input "0969549763"
click at [337, 217] on input "Người nhận *" at bounding box center [363, 215] width 143 height 17
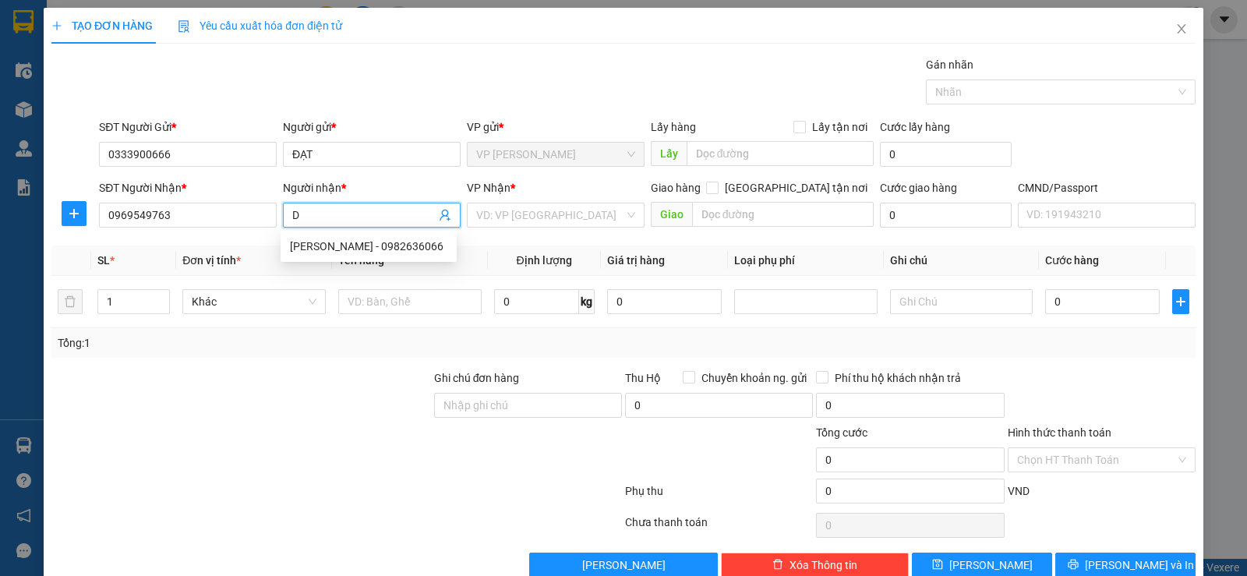
type input "D"
type input "ĐĂNG"
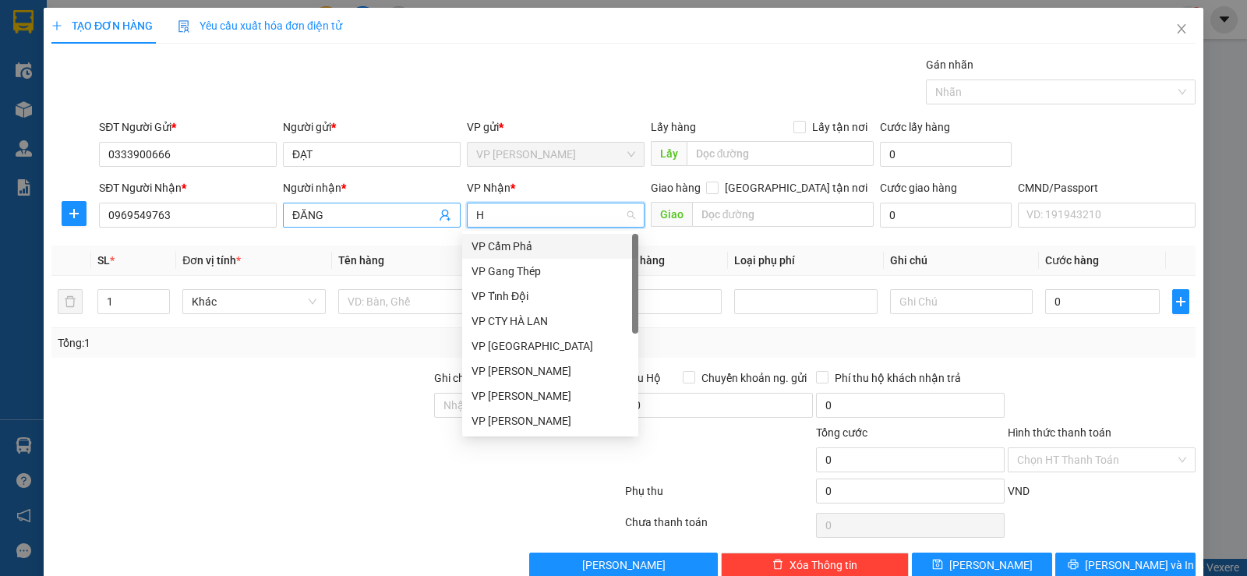
type input "HD"
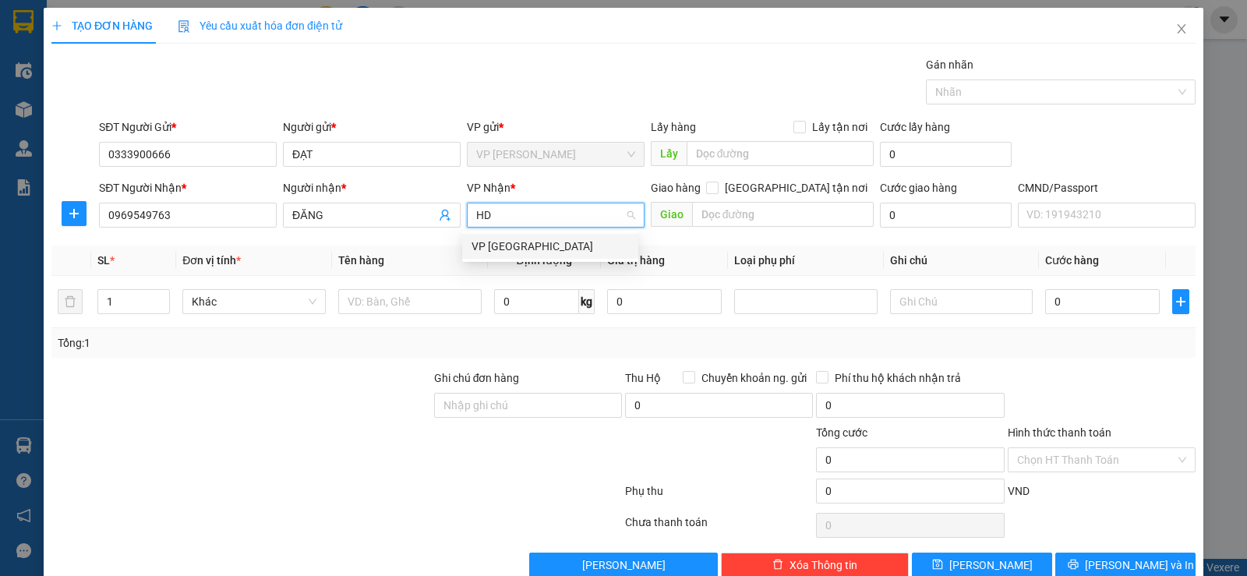
click at [551, 243] on div "VP [GEOGRAPHIC_DATA]" at bounding box center [550, 246] width 157 height 17
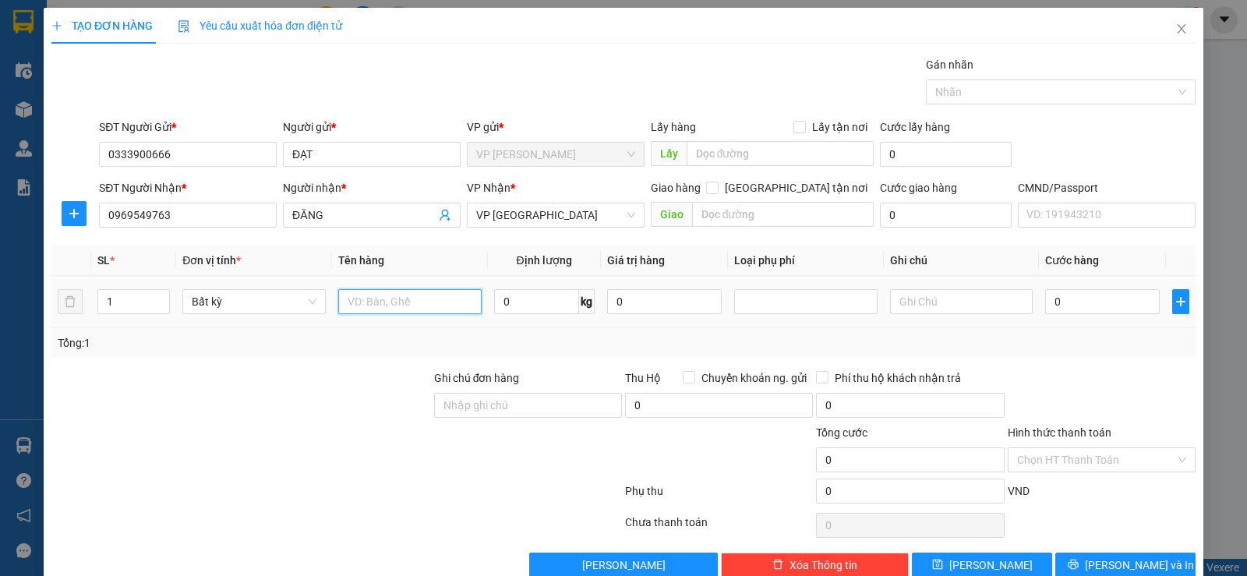
click at [365, 299] on input "text" at bounding box center [409, 301] width 143 height 25
type input "HỘP PK"
click at [637, 386] on div "Thu Hộ Chuyển khoản ng. gửi" at bounding box center [719, 378] width 188 height 17
click at [635, 382] on span "Thu Hộ" at bounding box center [643, 378] width 36 height 12
click at [644, 395] on input "0" at bounding box center [719, 405] width 188 height 25
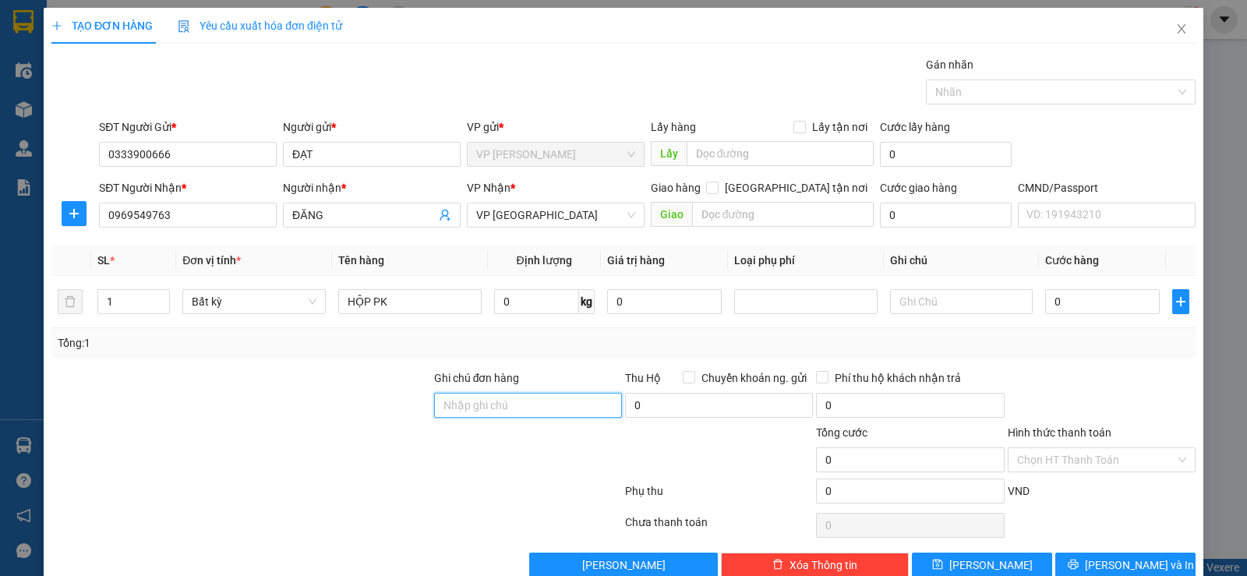
click at [549, 407] on input "Ghi chú đơn hàng" at bounding box center [528, 405] width 188 height 25
click at [900, 371] on span "Phí thu hộ khách nhận trả" at bounding box center [898, 378] width 139 height 17
click at [827, 371] on input "Phí thu hộ khách nhận trả" at bounding box center [821, 376] width 11 height 11
checkbox input "true"
click at [525, 303] on input "0" at bounding box center [536, 301] width 85 height 25
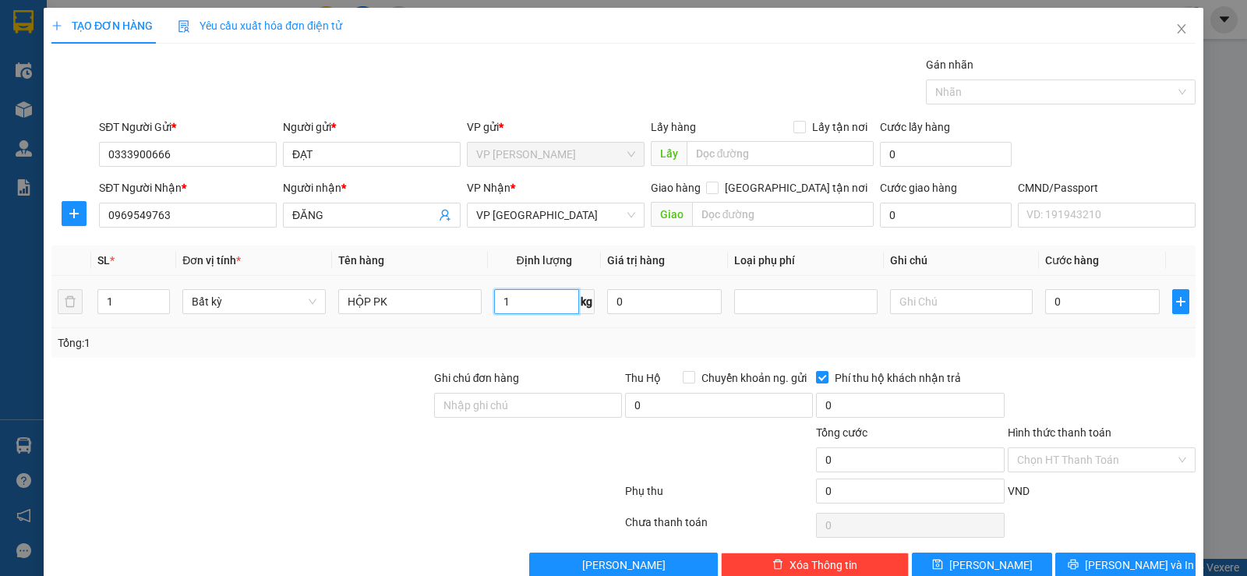
type input "1"
type input "35.000"
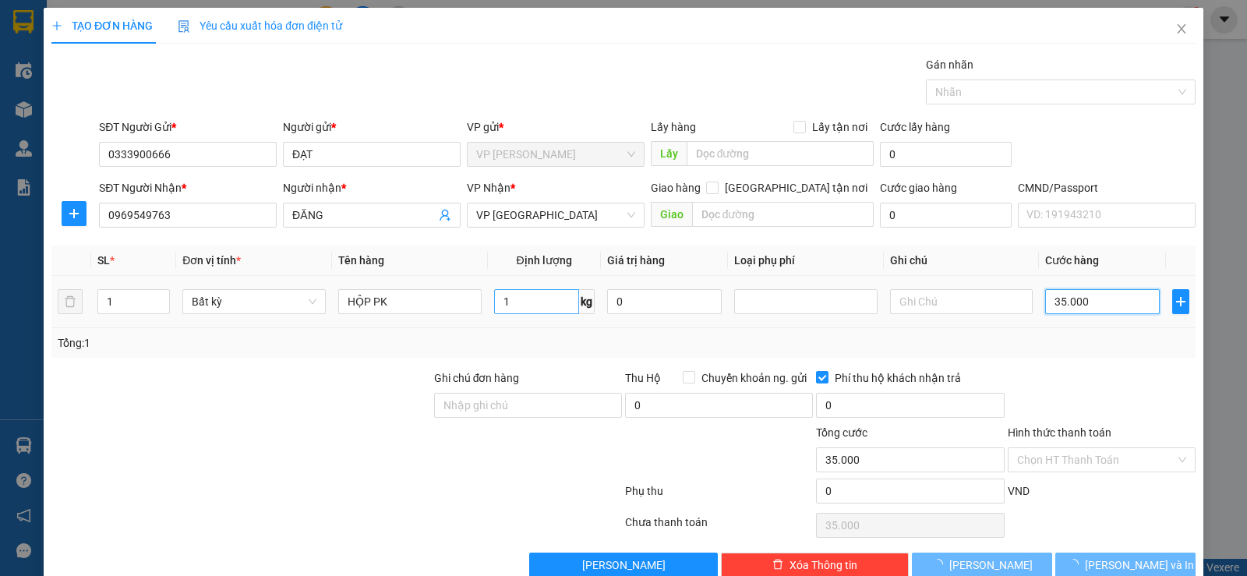
type input "35.000"
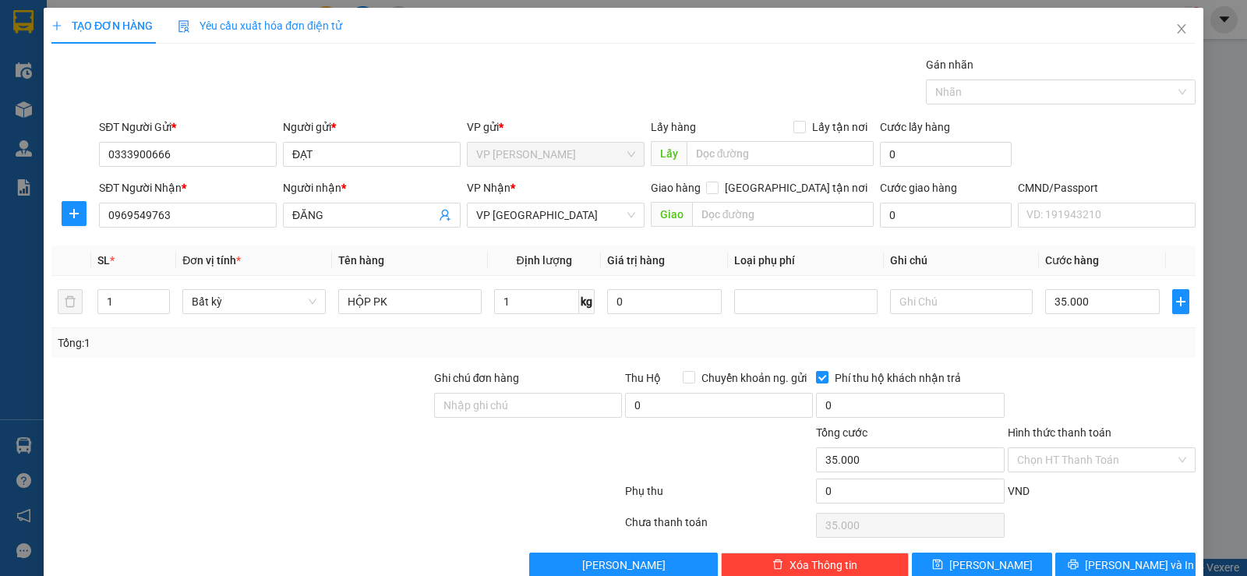
click at [1070, 361] on div "Transit Pickup Surcharge Ids Transit Deliver Surcharge Ids Transit Deliver Surc…" at bounding box center [623, 317] width 1144 height 522
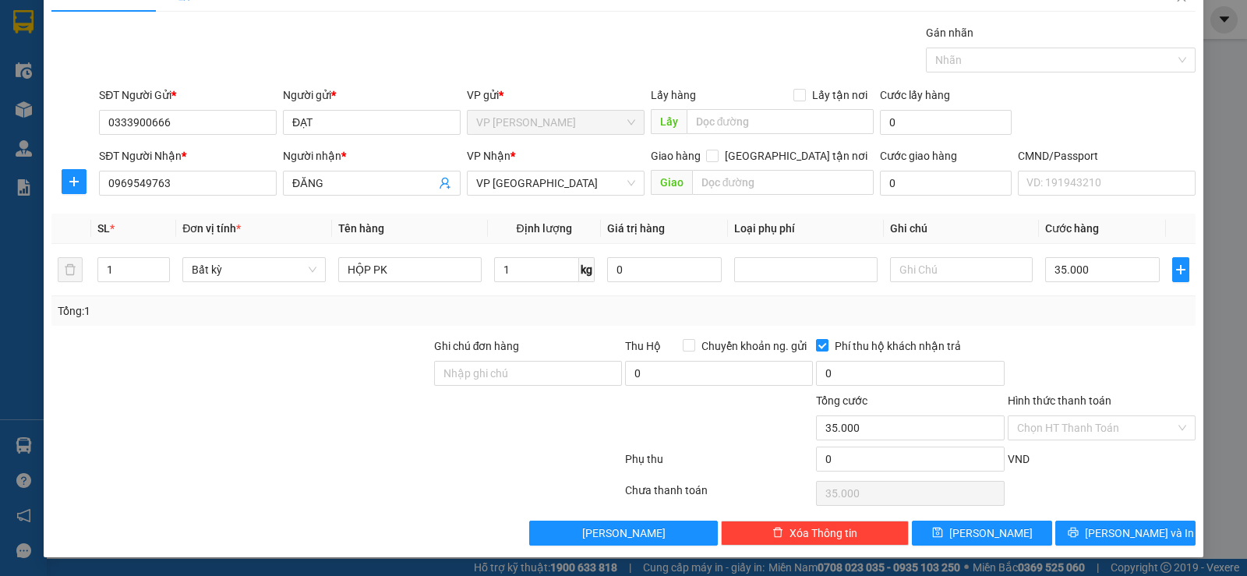
click at [674, 342] on div "Thu Hộ Chuyển khoản ng. gửi" at bounding box center [719, 346] width 188 height 17
click at [683, 345] on input "Chuyển khoản ng. gửi" at bounding box center [688, 344] width 11 height 11
checkbox input "true"
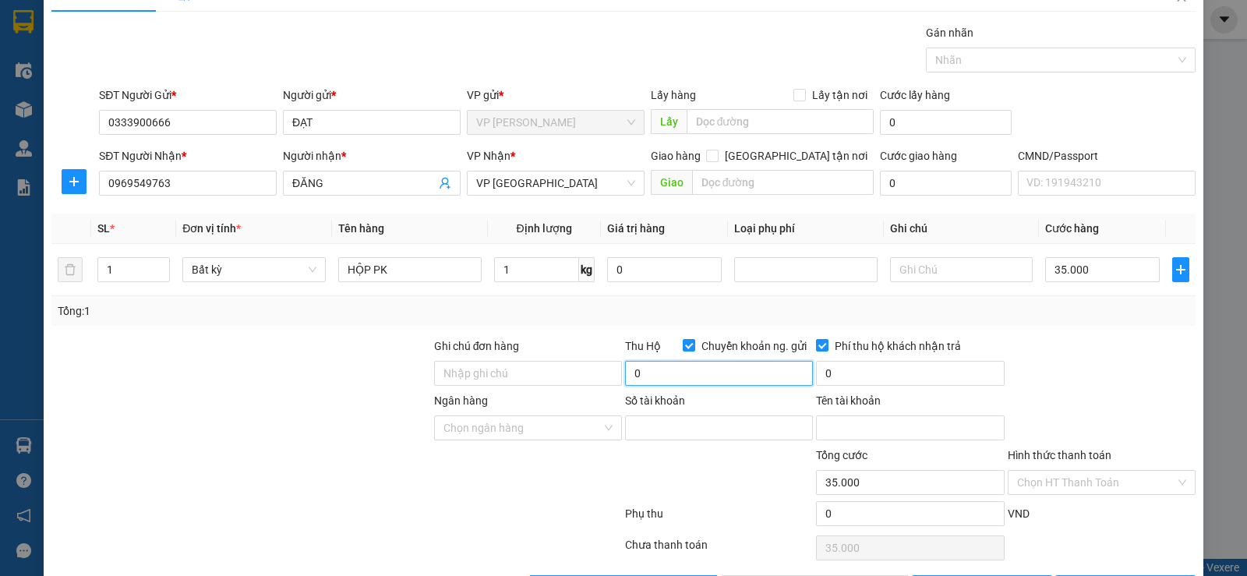
click at [667, 372] on input "0" at bounding box center [719, 373] width 188 height 25
type input "2.166.000"
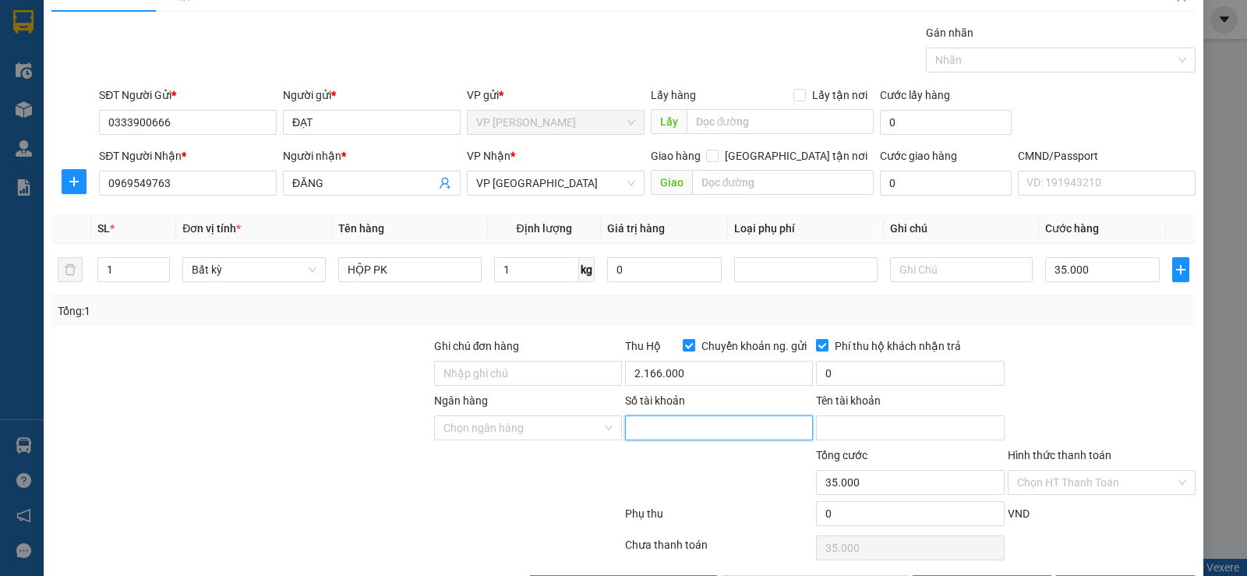
type input "40.000"
click at [645, 426] on input "Số tài khoản" at bounding box center [719, 428] width 188 height 25
type input "0"
type input "8395066666"
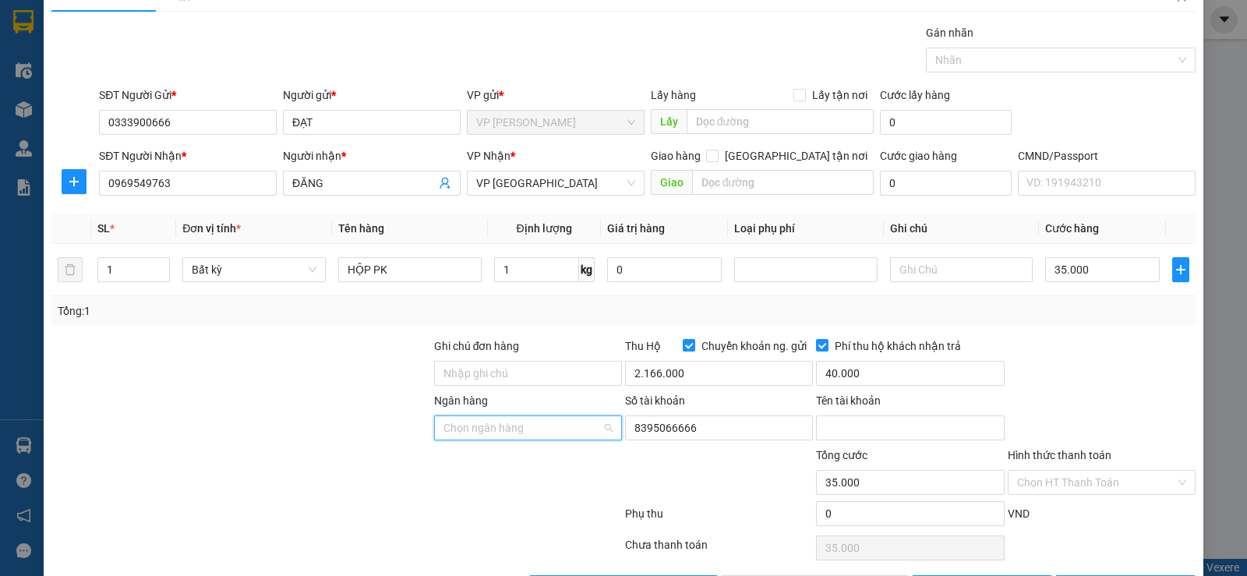
click at [504, 430] on input "Ngân hàng" at bounding box center [523, 427] width 158 height 23
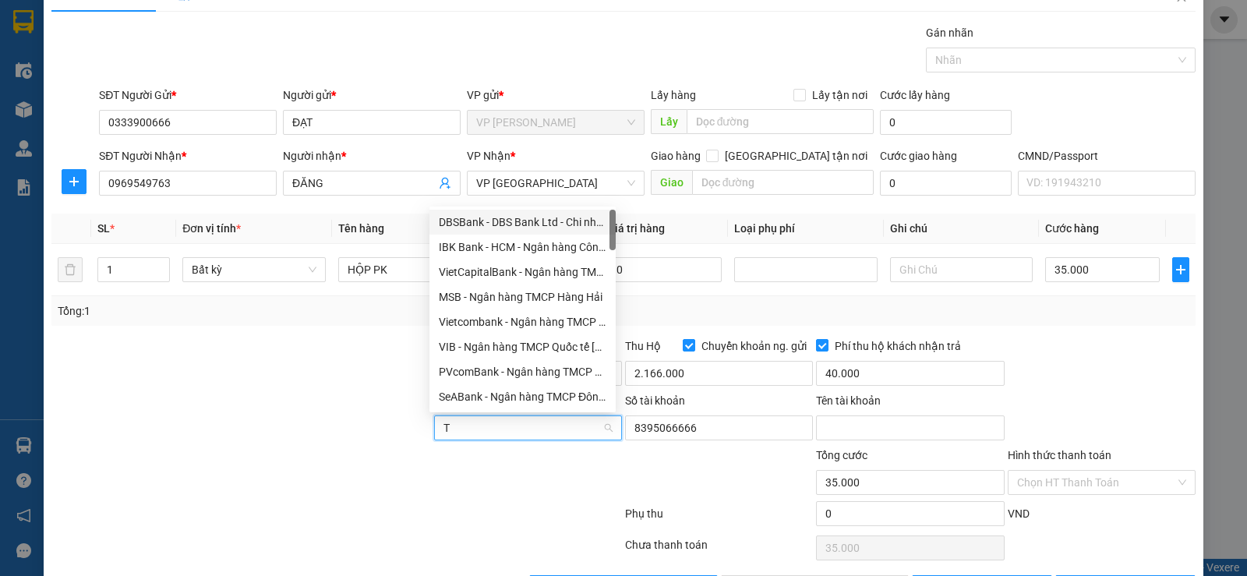
type input "TE"
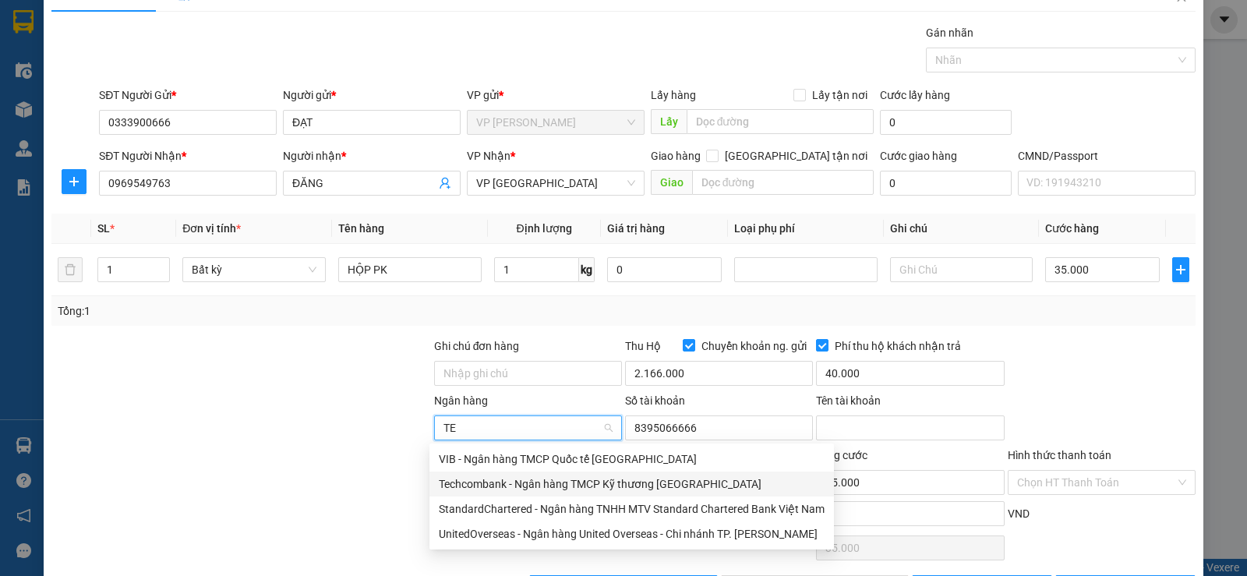
click at [504, 479] on div "Techcombank - Ngân hàng TMCP Kỹ thương Việt Nam" at bounding box center [632, 484] width 386 height 17
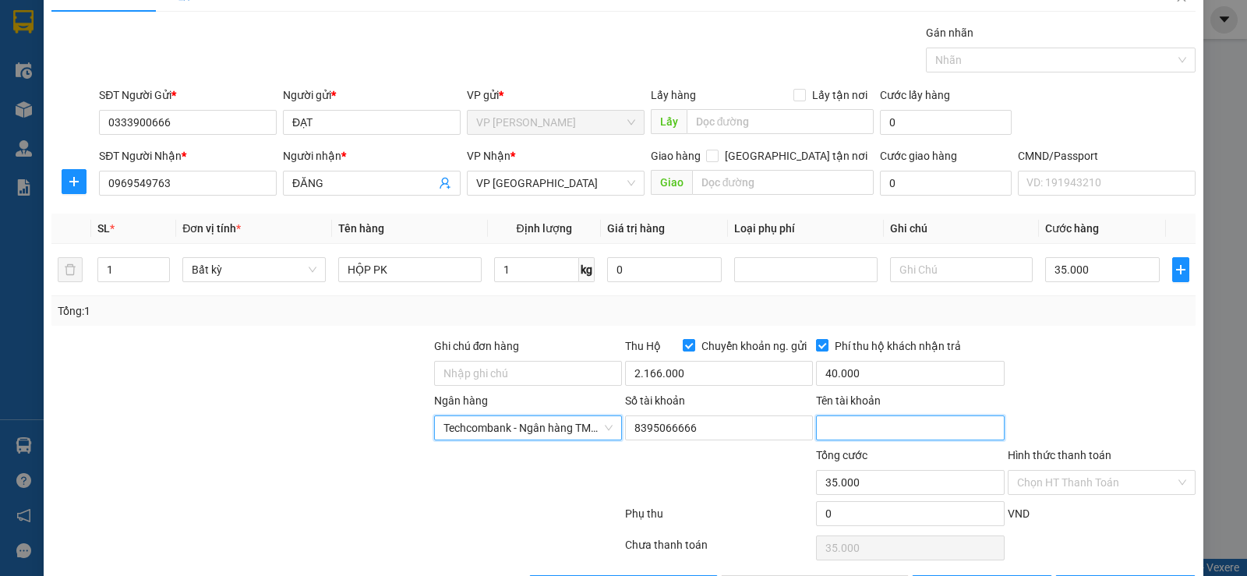
click at [829, 425] on input "Tên tài khoản" at bounding box center [910, 428] width 188 height 25
click at [816, 426] on input "CT TNHH HUNONIC- THÁI NGUYÊN" at bounding box center [910, 428] width 188 height 25
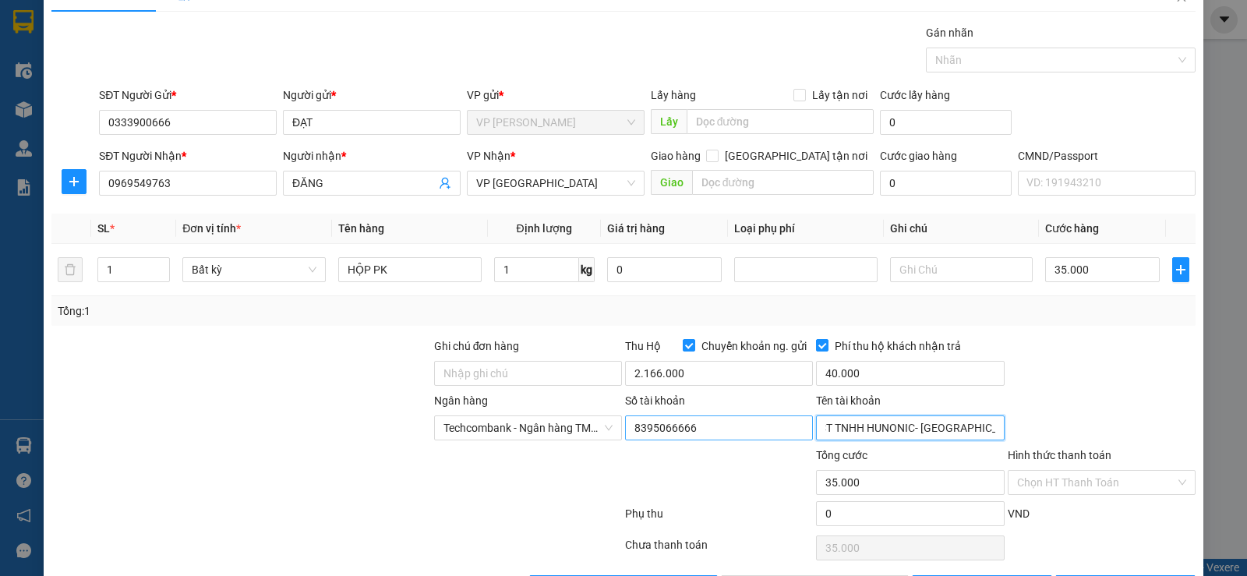
type input "CT TNHH HUNONIC- THÁI NGUYÊN"
click at [645, 428] on input "8395066666" at bounding box center [719, 428] width 188 height 25
click at [645, 427] on input "835066666" at bounding box center [719, 428] width 188 height 25
click at [725, 428] on input "8359066666" at bounding box center [719, 428] width 188 height 25
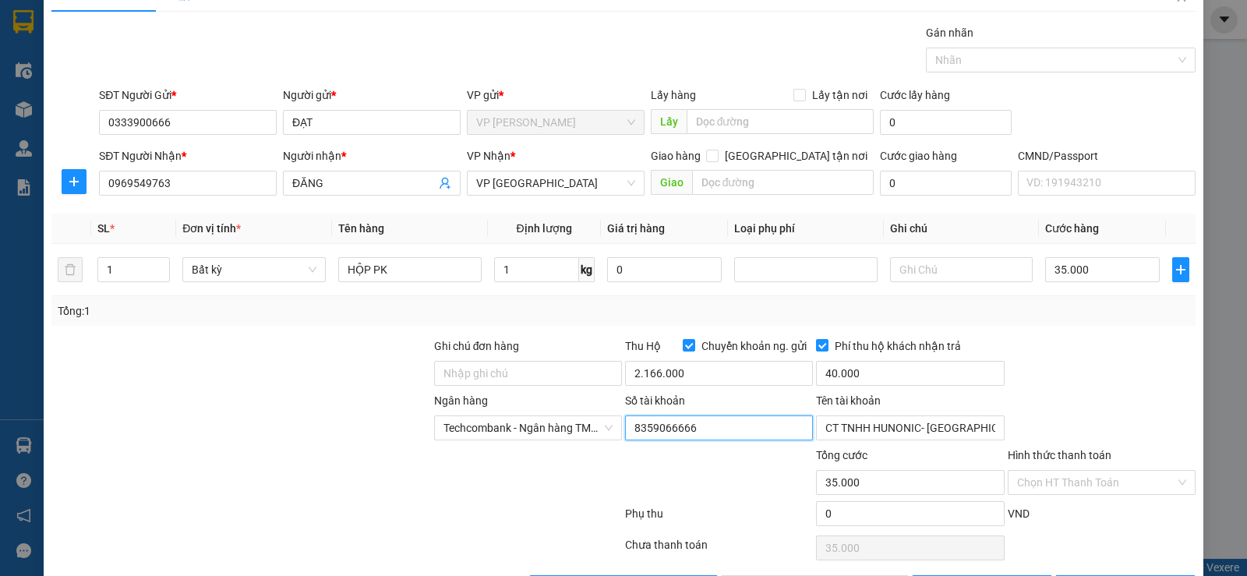
scroll to position [87, 0]
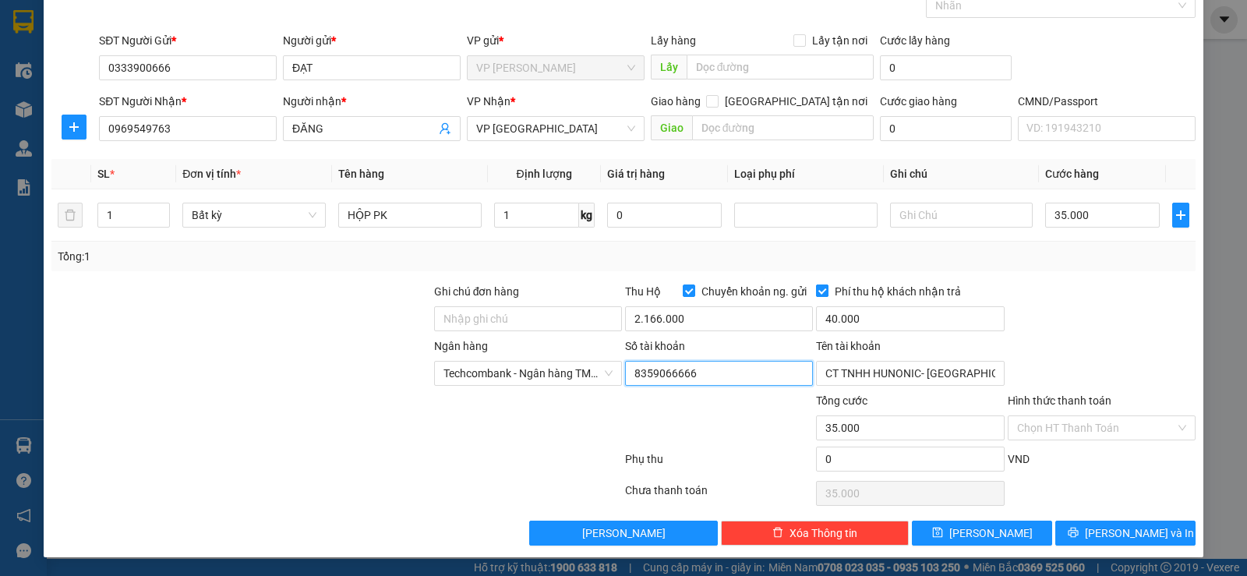
type input "8359066666"
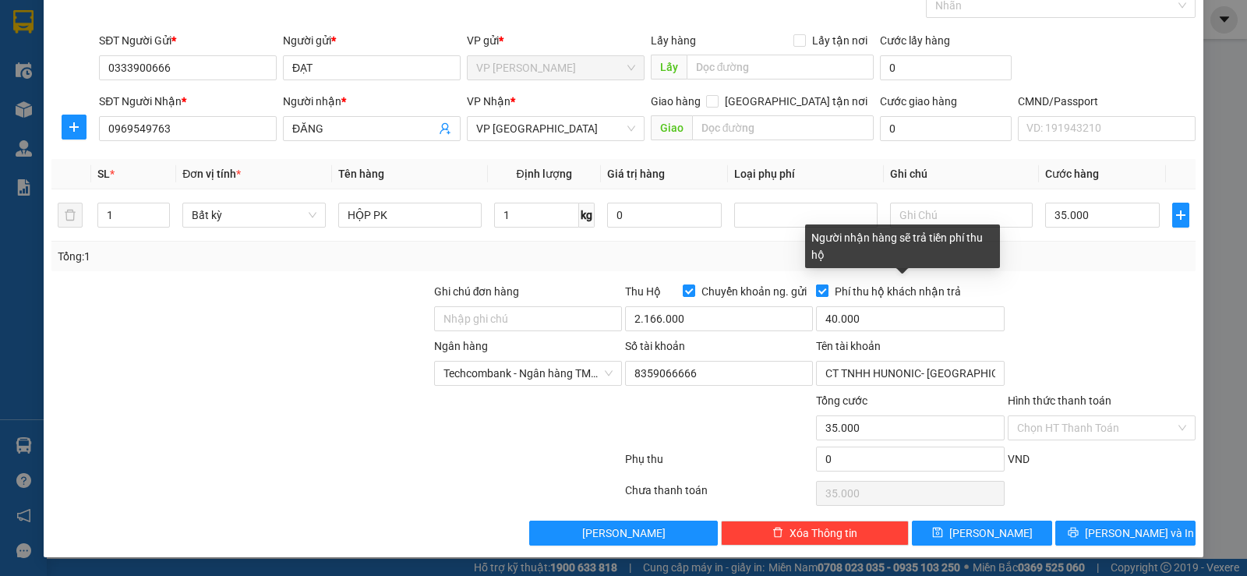
click at [816, 295] on input "Phí thu hộ khách nhận trả" at bounding box center [821, 290] width 11 height 11
checkbox input "false"
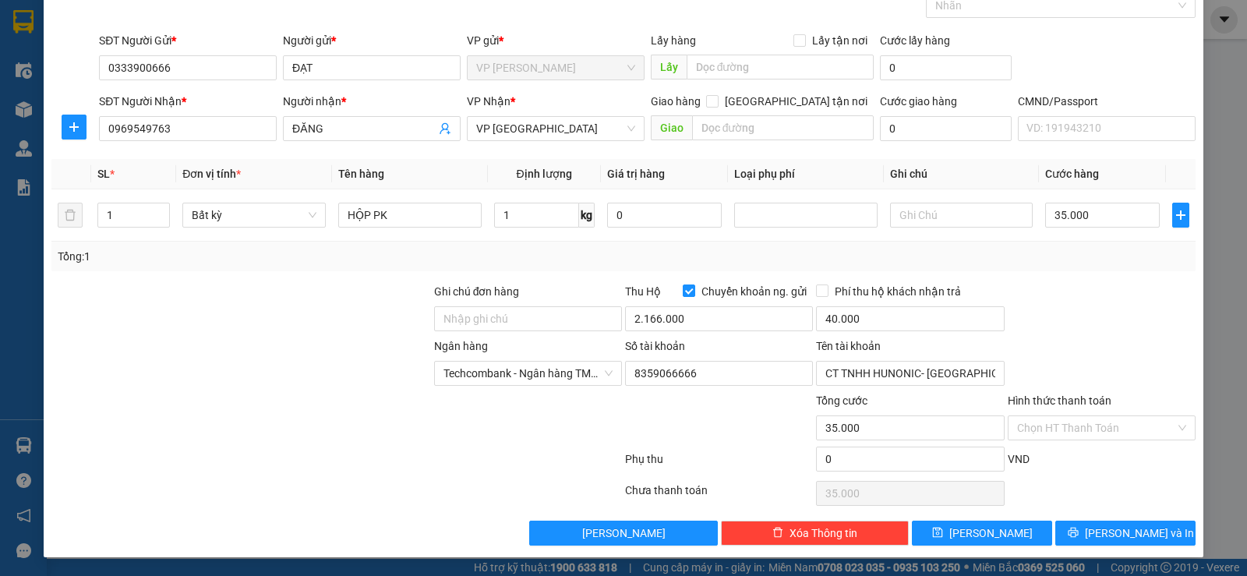
click at [1057, 401] on label "Hình thức thanh toán" at bounding box center [1060, 400] width 104 height 12
click at [1057, 416] on input "Hình thức thanh toán" at bounding box center [1096, 427] width 158 height 23
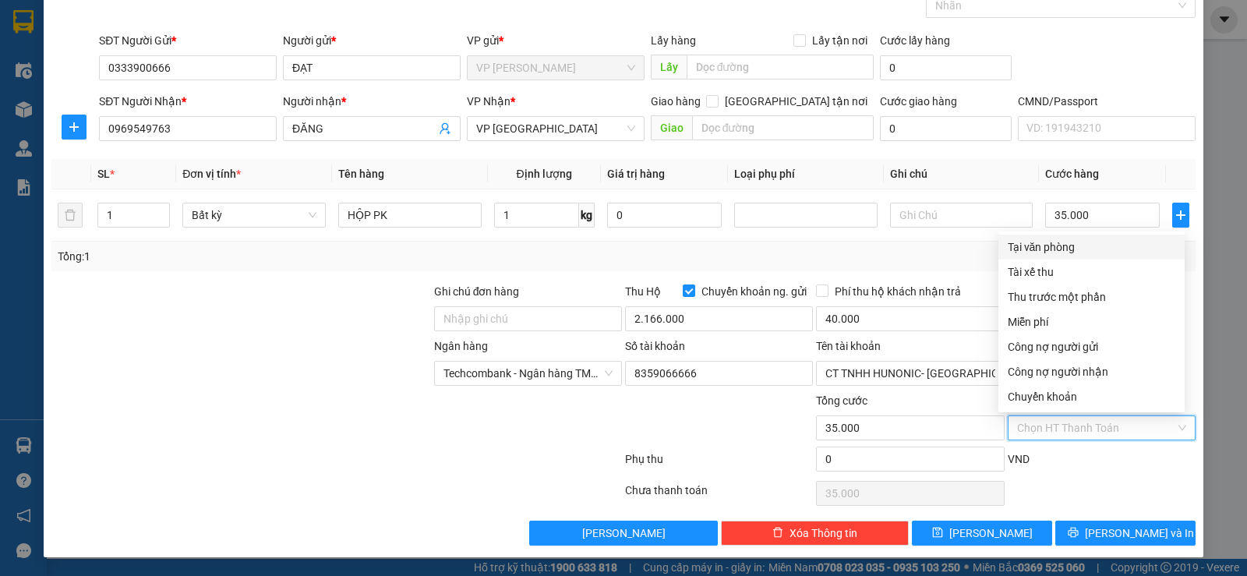
click at [1040, 251] on div "Tại văn phòng" at bounding box center [1092, 247] width 168 height 17
type input "0"
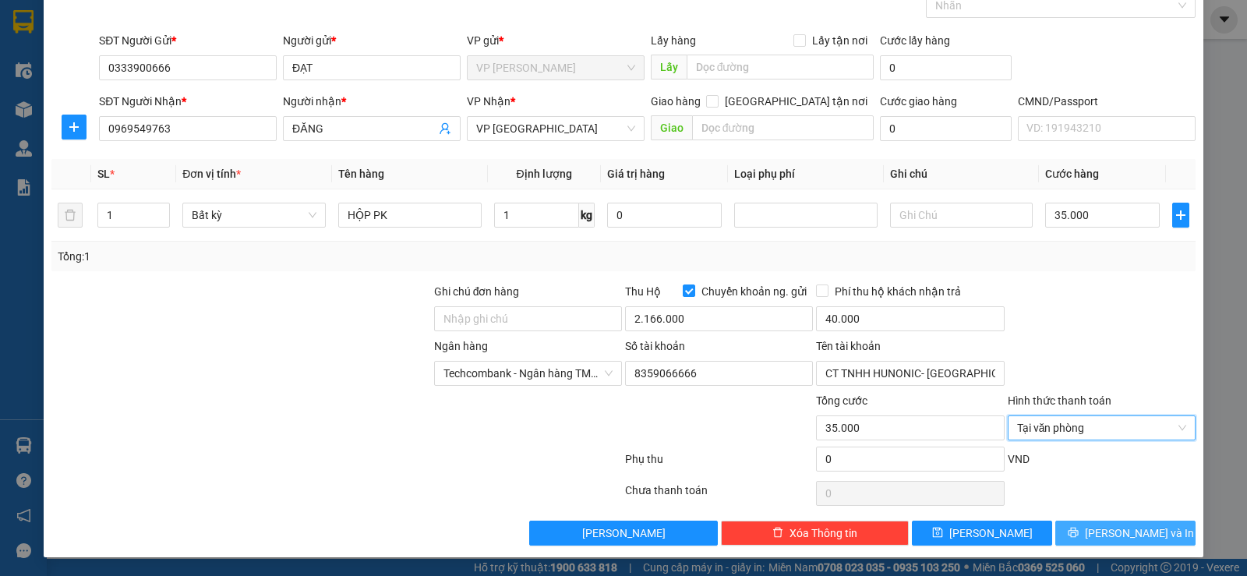
click at [1088, 525] on button "[PERSON_NAME] và In" at bounding box center [1126, 533] width 140 height 25
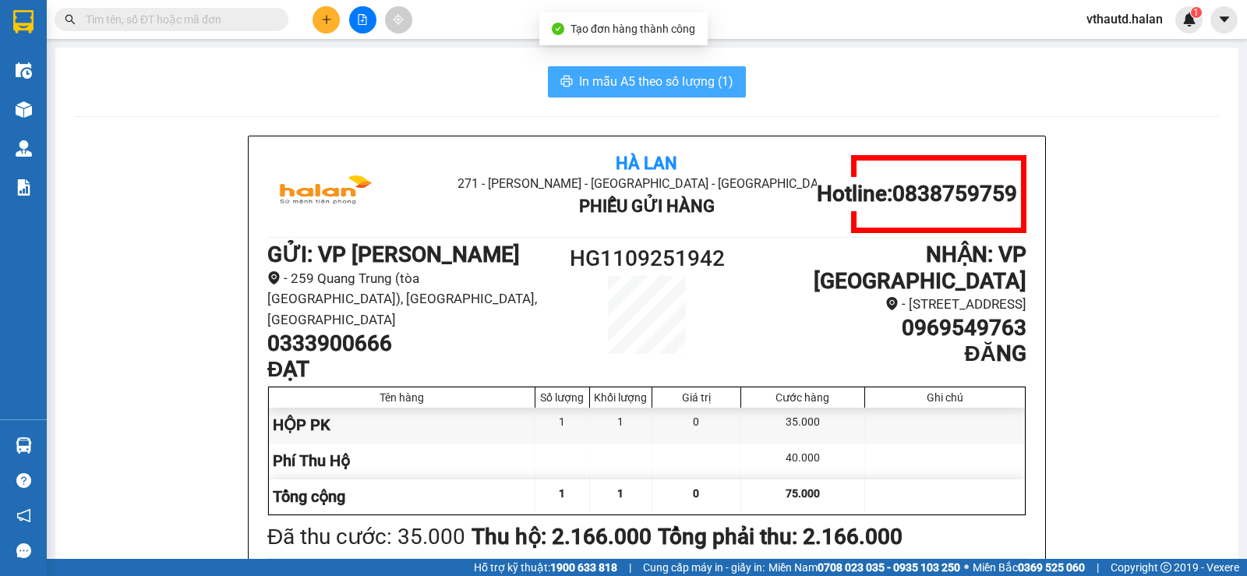
click at [669, 75] on span "In mẫu A5 theo số lượng (1)" at bounding box center [656, 81] width 154 height 19
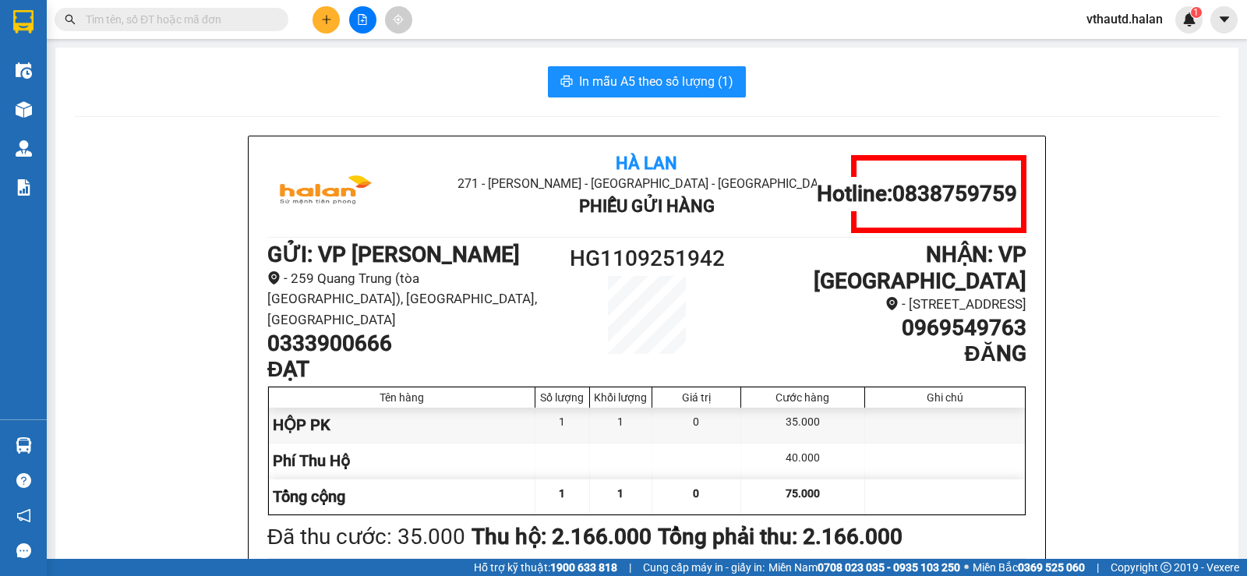
drag, startPoint x: 978, startPoint y: 529, endPoint x: 419, endPoint y: 70, distance: 722.9
click at [419, 70] on div "In mẫu A5 theo số lượng (1)" at bounding box center [647, 81] width 1146 height 31
click at [324, 28] on button at bounding box center [326, 19] width 27 height 27
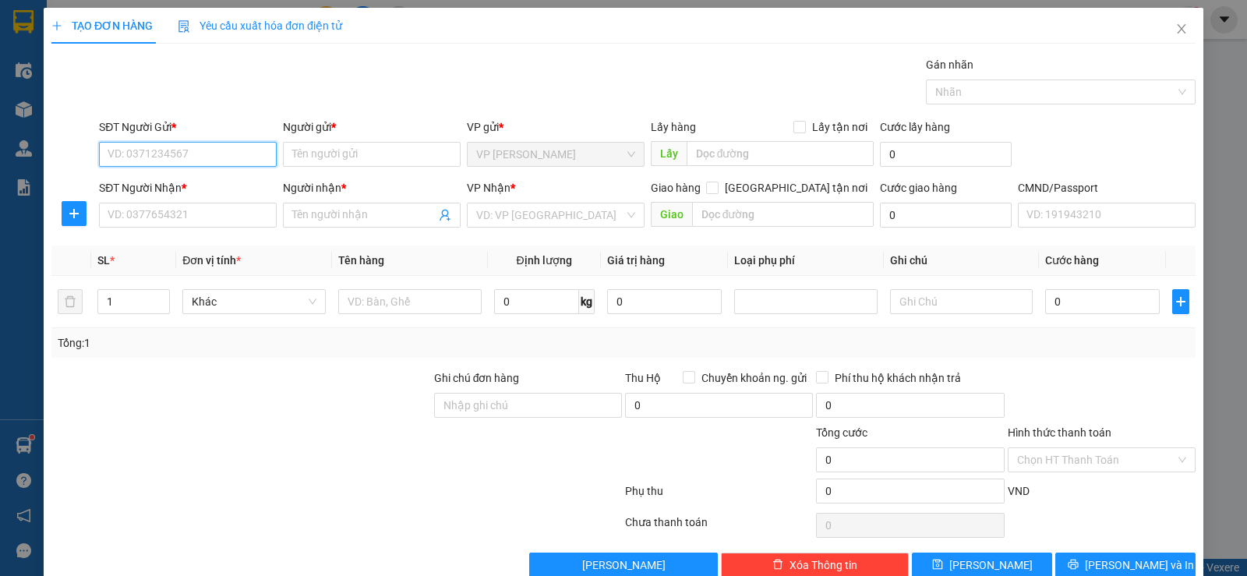
click at [155, 147] on input "SĐT Người Gửi *" at bounding box center [188, 154] width 178 height 25
type input "0963363831"
click at [322, 157] on input "Người gửi *" at bounding box center [372, 154] width 178 height 25
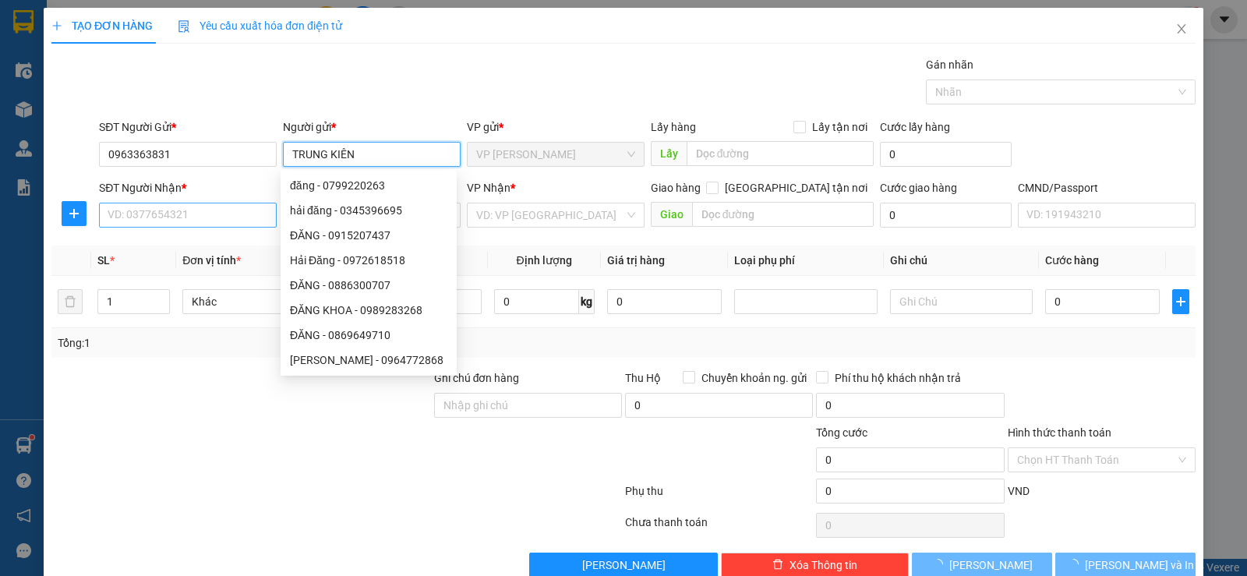
type input "TRUNG KIÊN"
click at [182, 218] on input "SĐT Người Nhận *" at bounding box center [188, 215] width 178 height 25
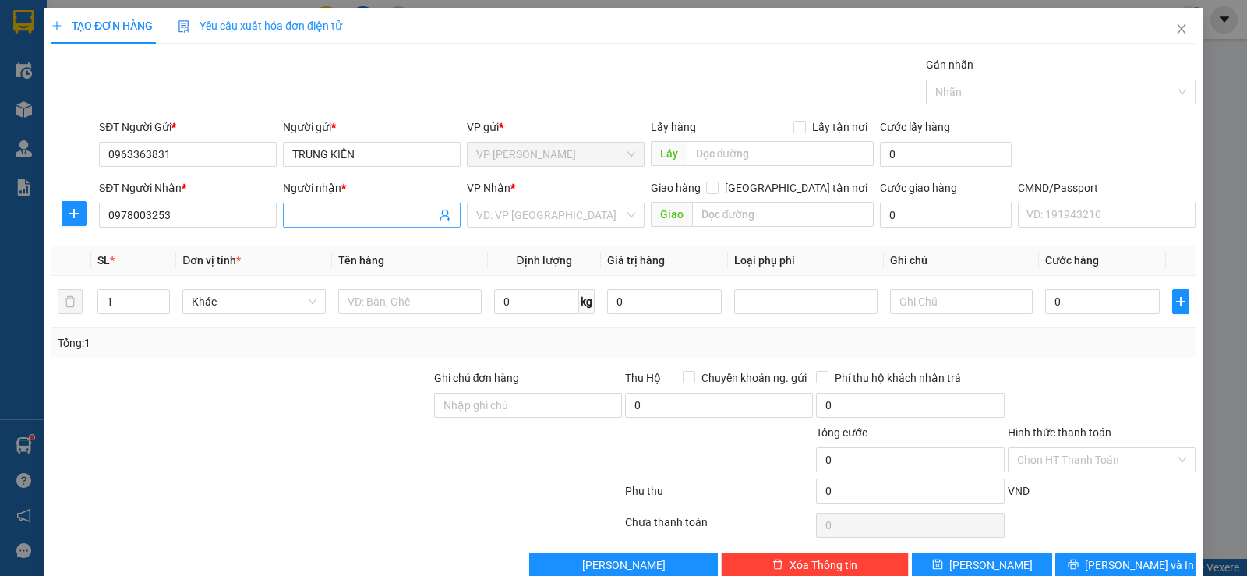
click at [322, 220] on input "Người nhận *" at bounding box center [363, 215] width 143 height 17
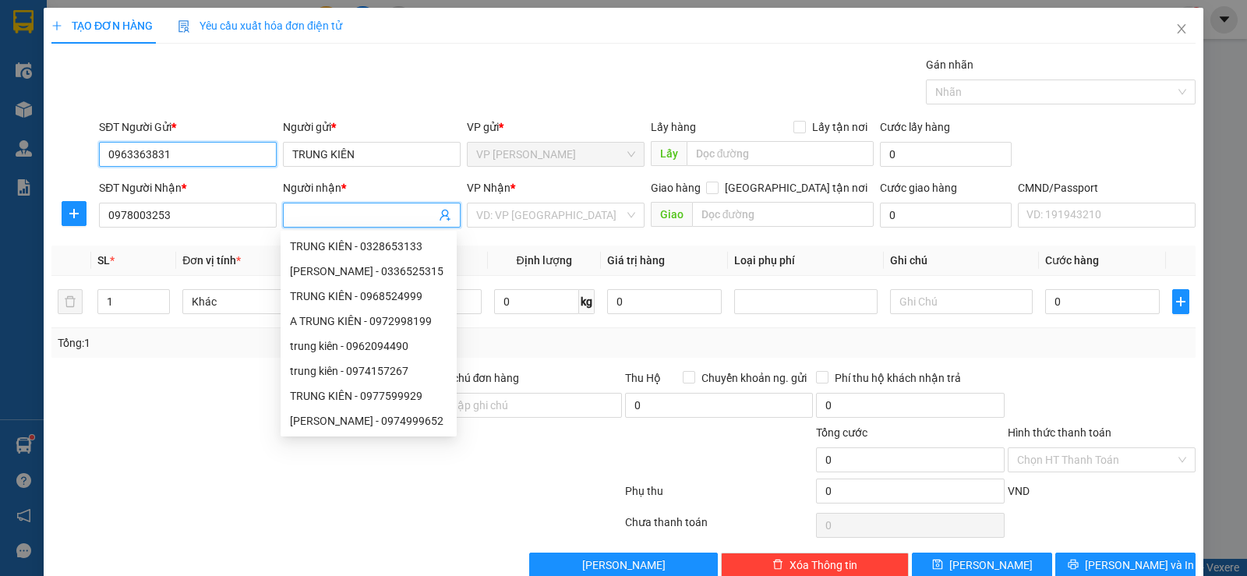
click at [201, 157] on input "0963363831" at bounding box center [188, 154] width 178 height 25
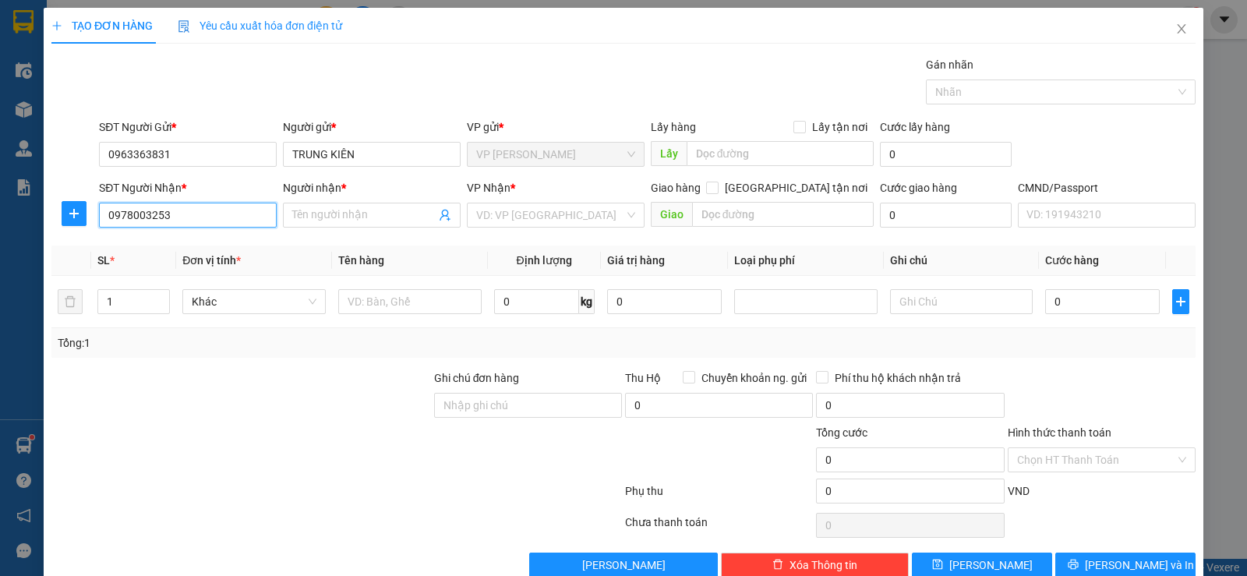
click at [200, 218] on input "0978003253" at bounding box center [188, 215] width 178 height 25
paste input "63363831"
type input "0963363831"
click at [305, 218] on input "Người nhận *" at bounding box center [363, 215] width 143 height 17
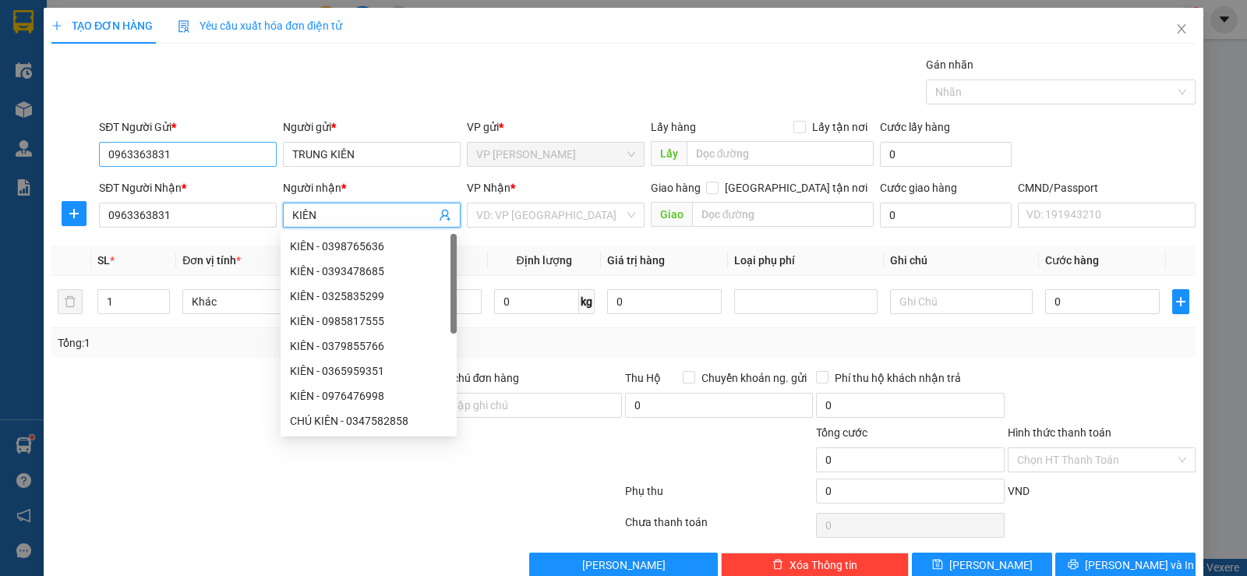
type input "KIÊN"
click at [189, 155] on input "0963363831" at bounding box center [188, 154] width 178 height 25
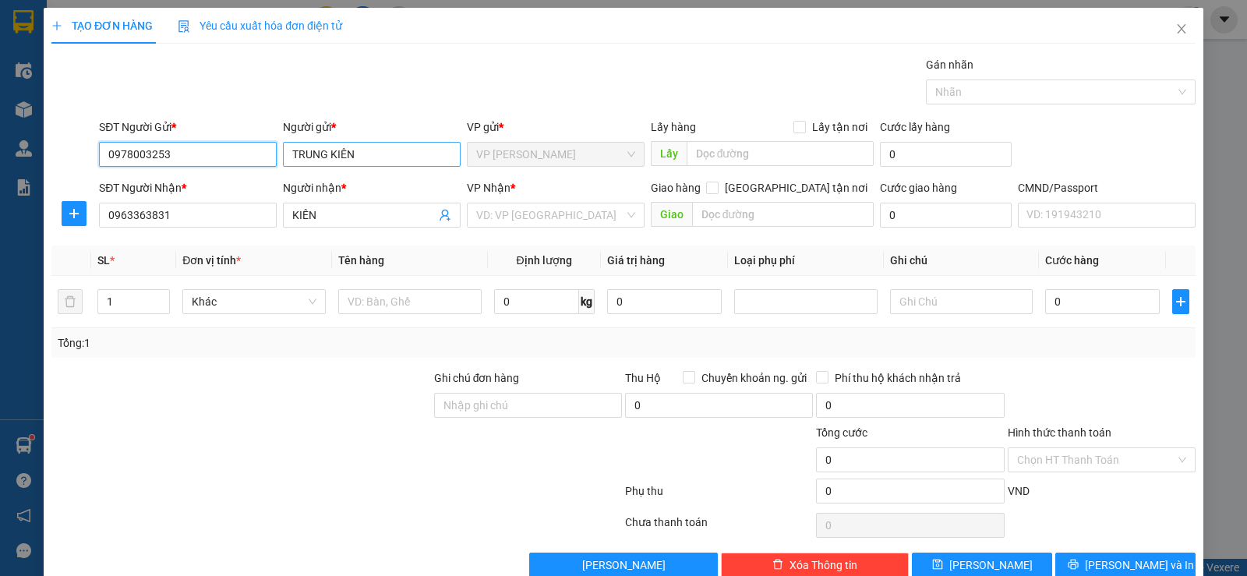
type input "0978003253"
click at [366, 157] on input "TRUNG KIÊN" at bounding box center [372, 154] width 178 height 25
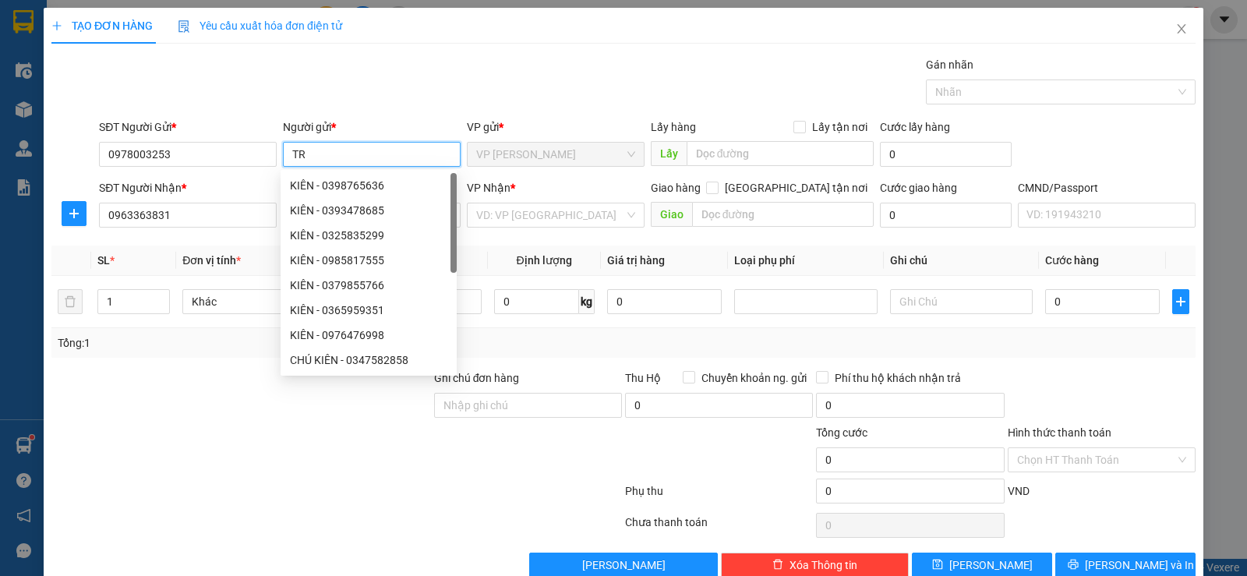
type input "T"
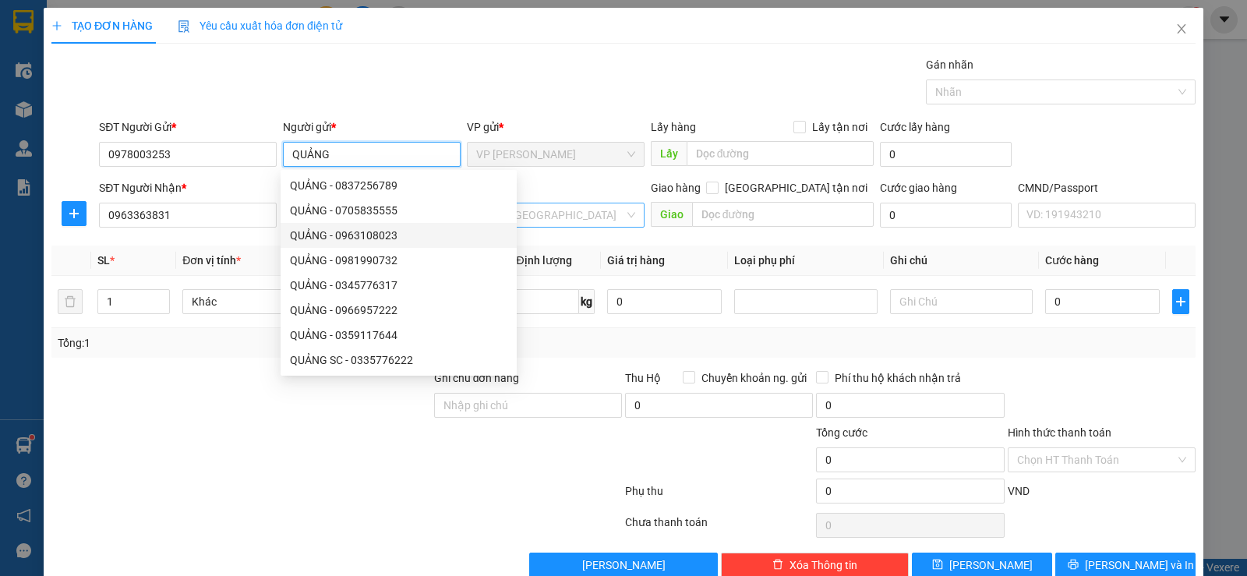
type input "QUẢNG"
click at [554, 212] on input "search" at bounding box center [550, 214] width 148 height 23
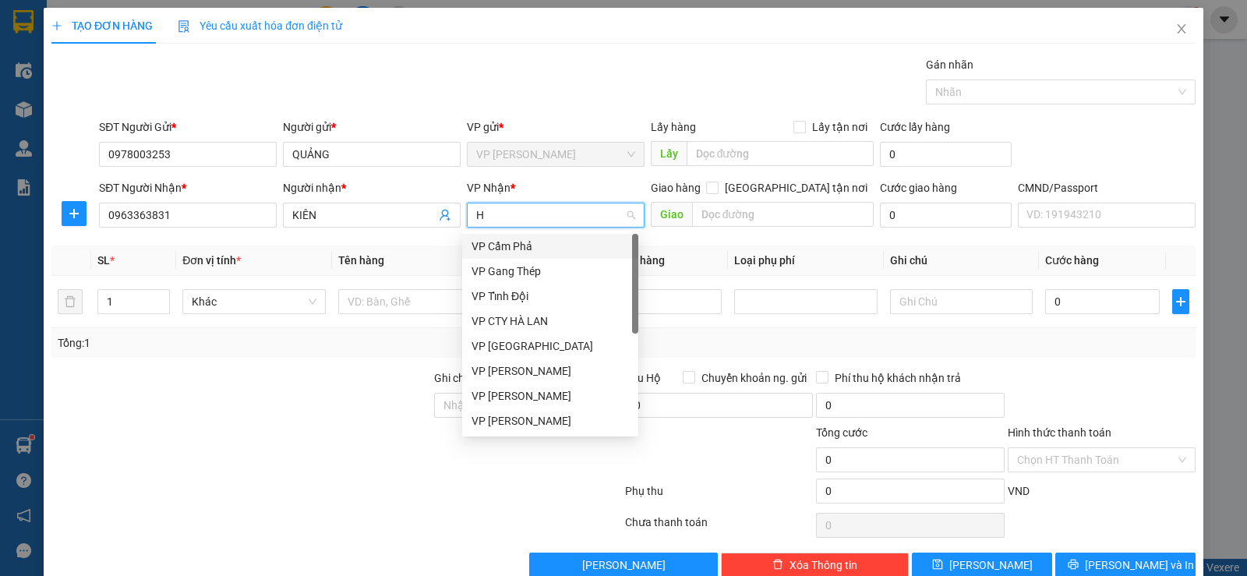
type input "HA"
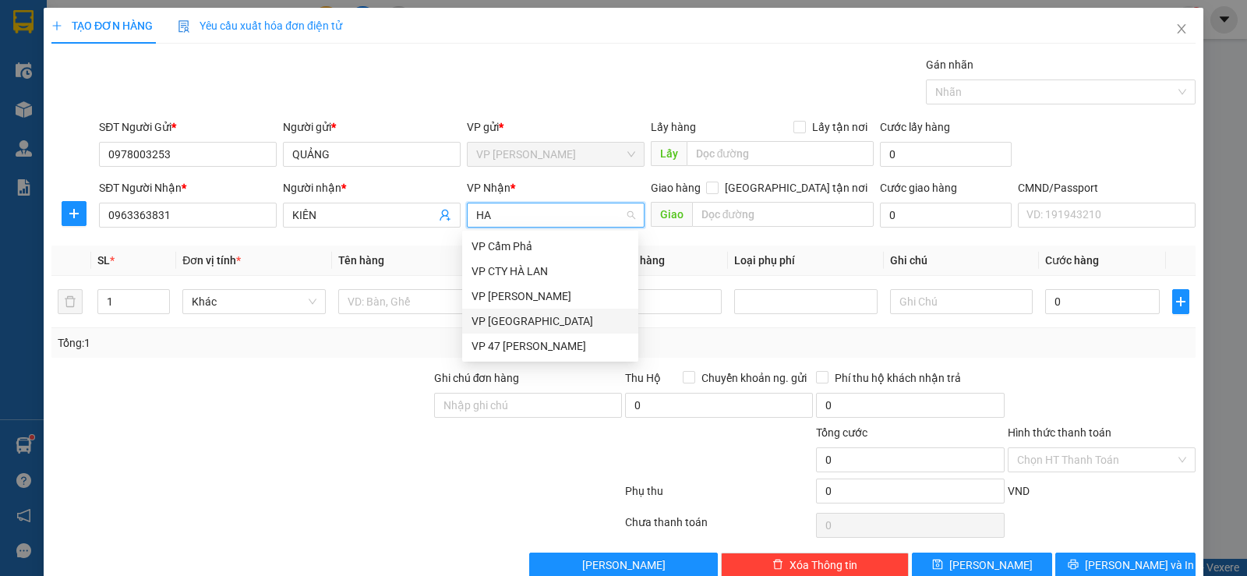
drag, startPoint x: 516, startPoint y: 324, endPoint x: 391, endPoint y: 309, distance: 125.5
click at [513, 324] on div "VP [GEOGRAPHIC_DATA]" at bounding box center [550, 321] width 157 height 17
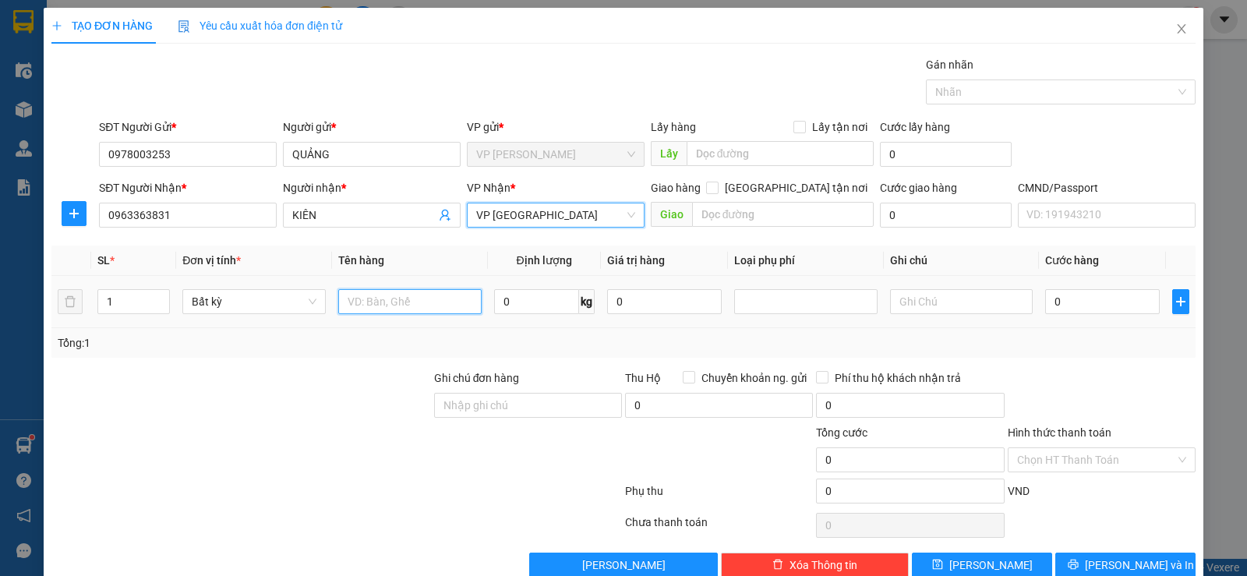
click at [388, 307] on input "text" at bounding box center [409, 301] width 143 height 25
type input "TUI CÚC"
click at [1066, 296] on input "0" at bounding box center [1102, 301] width 115 height 25
type input "3"
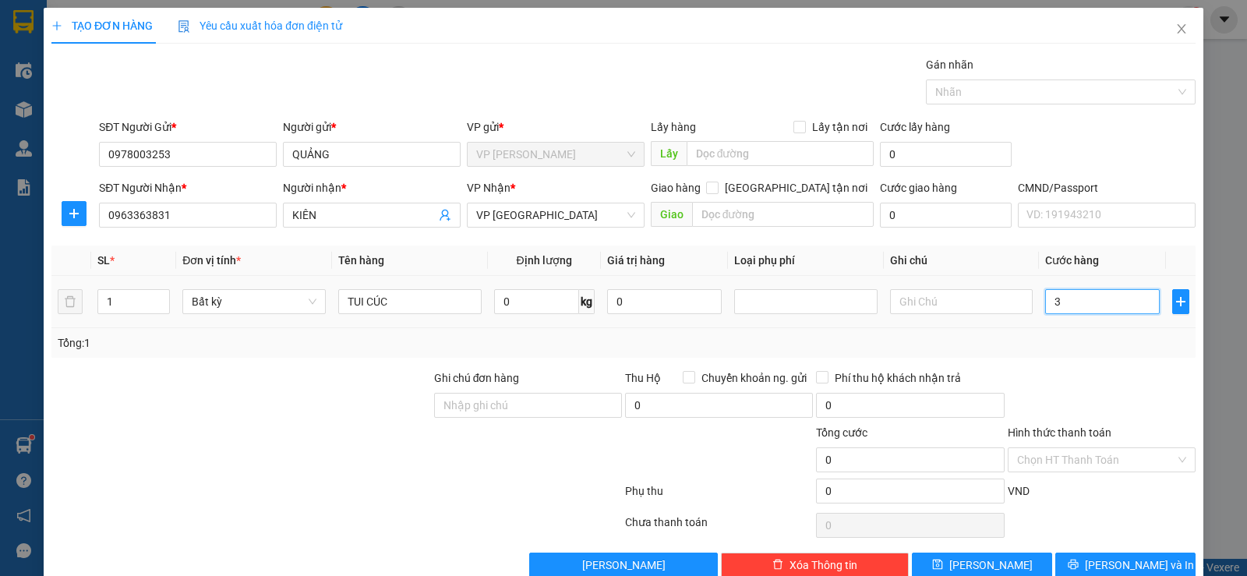
type input "3"
type input "35"
type input "35.000"
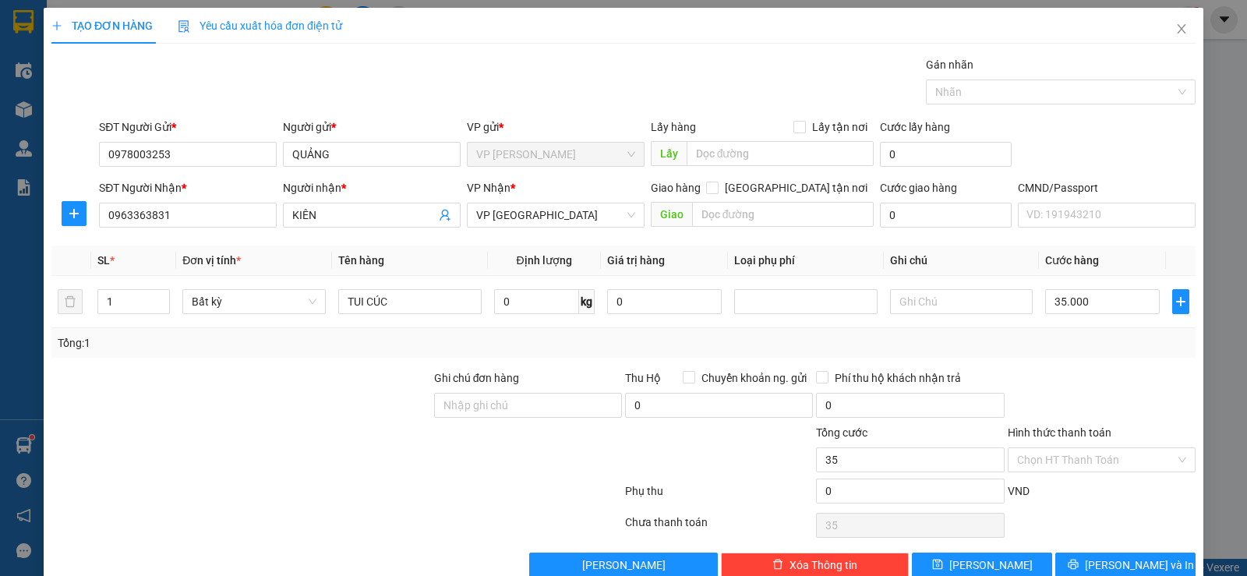
type input "35.000"
click at [1062, 375] on div at bounding box center [1101, 397] width 191 height 55
click at [1104, 564] on span "[PERSON_NAME] và In" at bounding box center [1139, 565] width 109 height 17
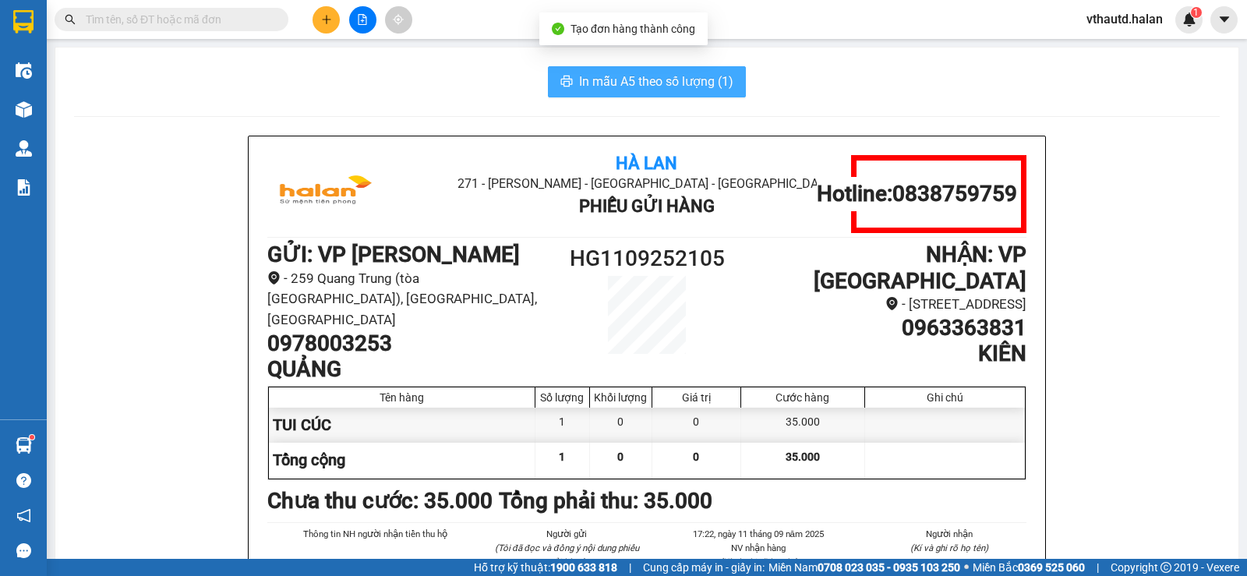
click at [653, 77] on span "In mẫu A5 theo số lượng (1)" at bounding box center [656, 81] width 154 height 19
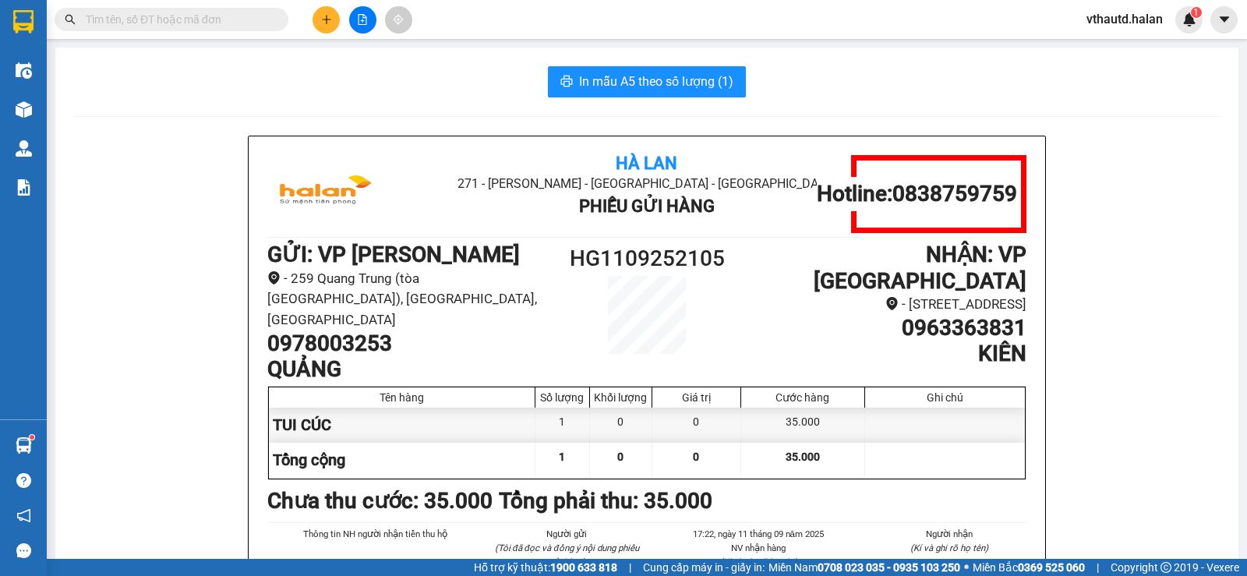
click at [141, 23] on input "text" at bounding box center [178, 19] width 184 height 17
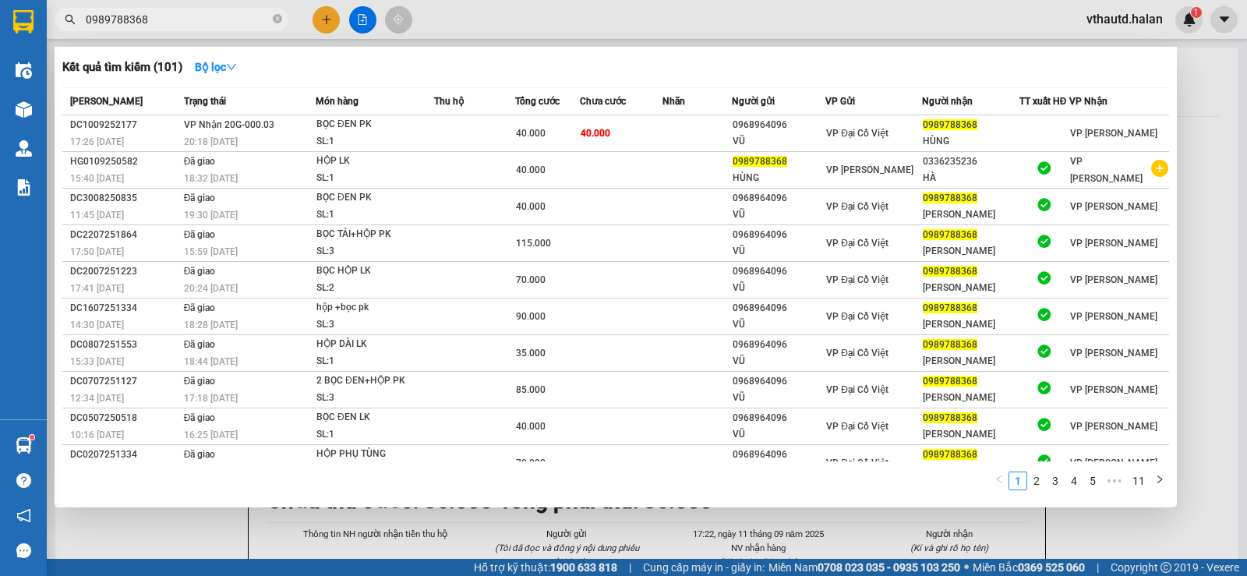
type input "0989788368"
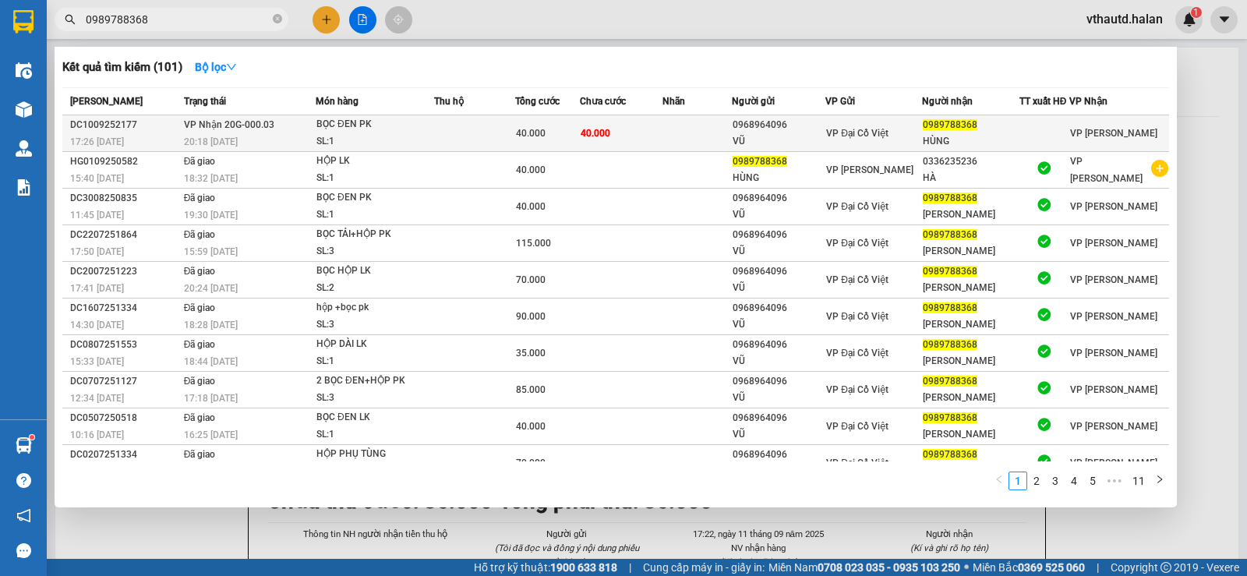
click at [403, 122] on div "BỌC ĐEN PK" at bounding box center [375, 124] width 117 height 17
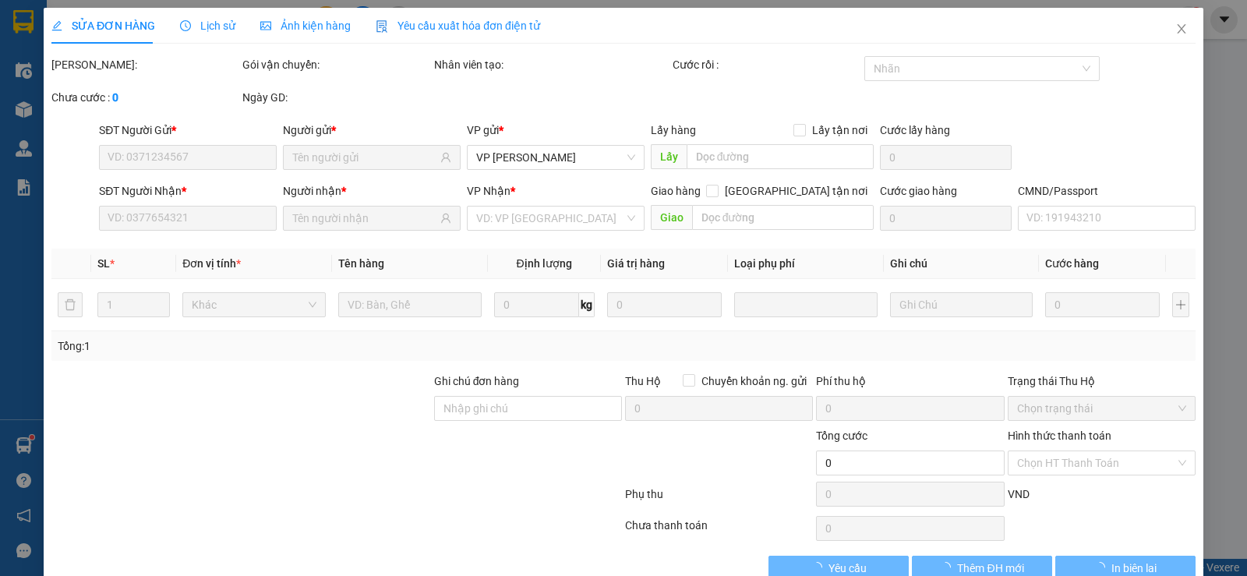
type input "0968964096"
type input "VŨ"
type input "0989788368"
type input "HÙNG"
type input "40.000"
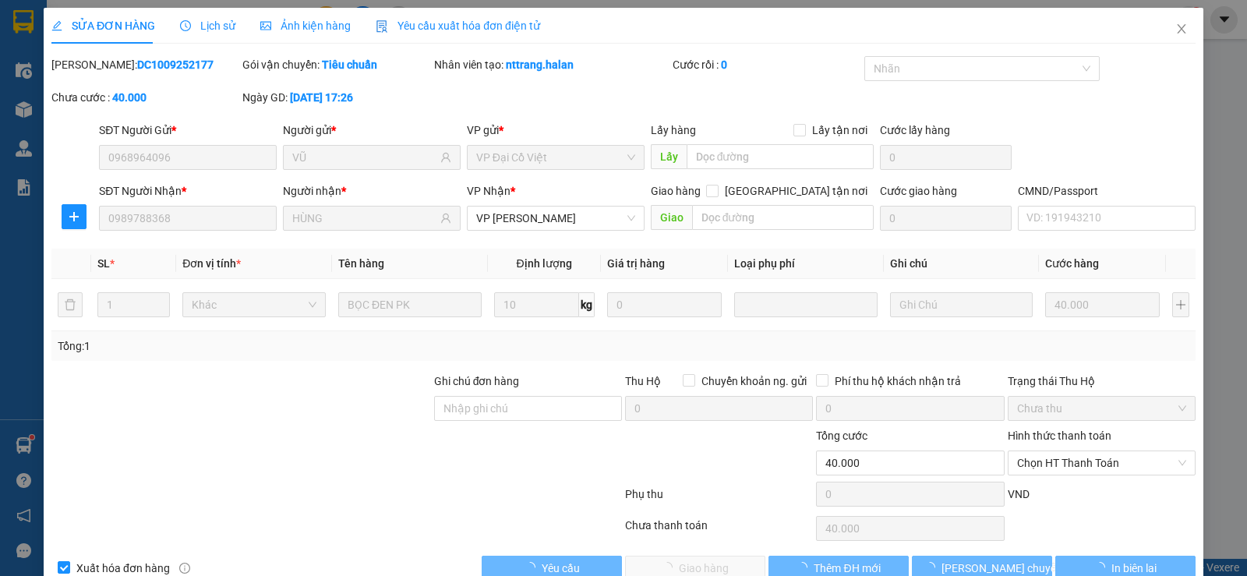
scroll to position [35, 0]
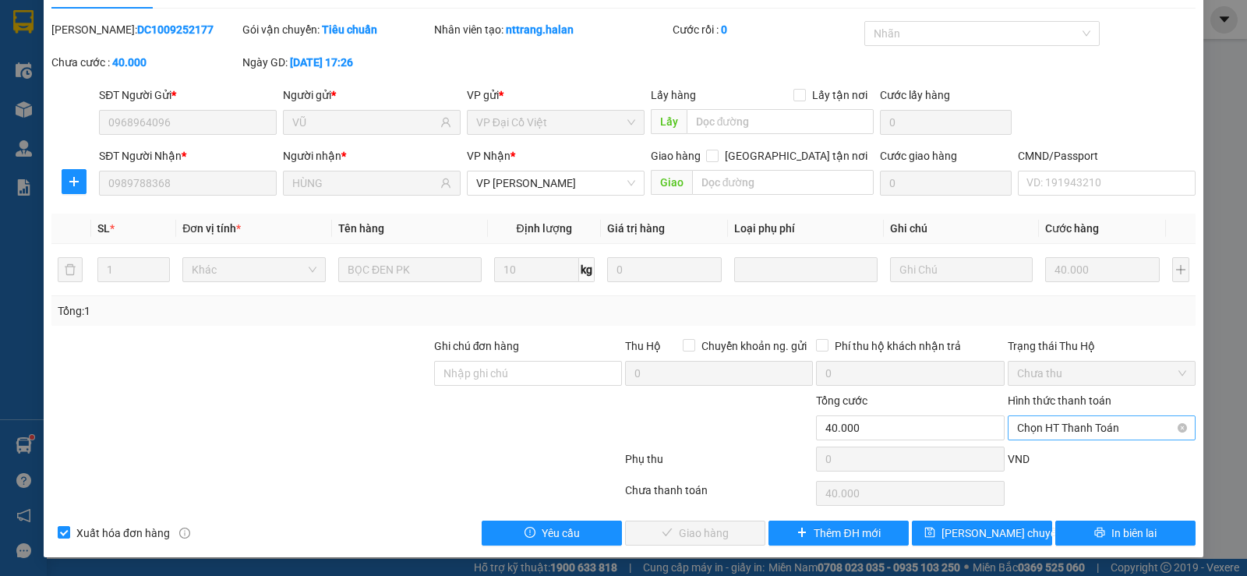
click at [1063, 430] on span "Chọn HT Thanh Toán" at bounding box center [1101, 427] width 169 height 23
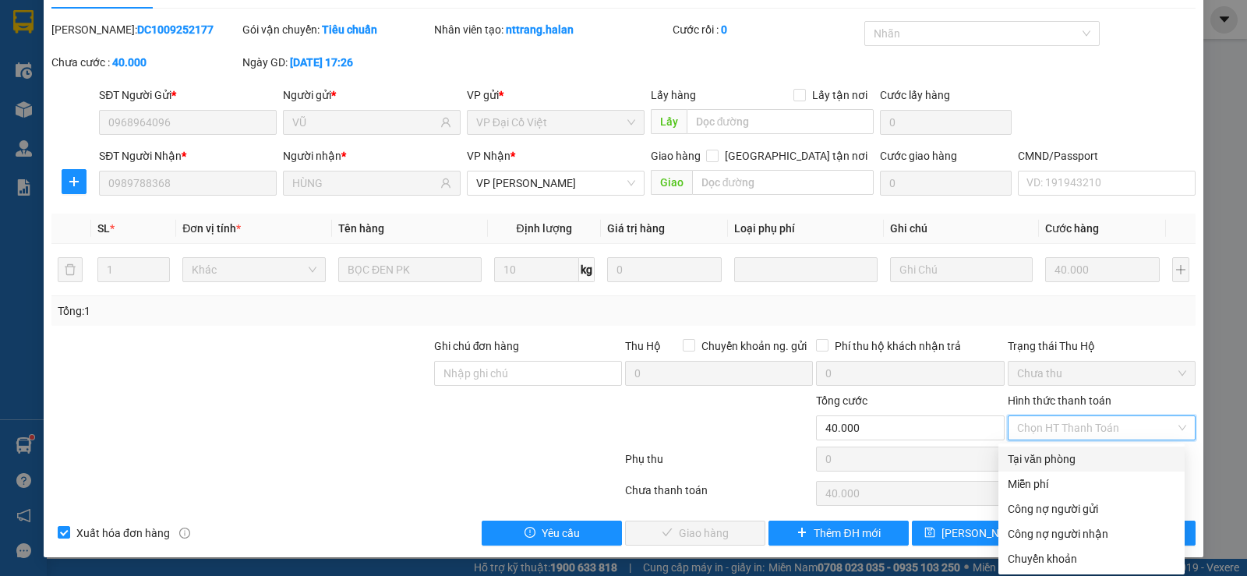
click at [1038, 458] on div "Tại văn phòng" at bounding box center [1092, 459] width 168 height 17
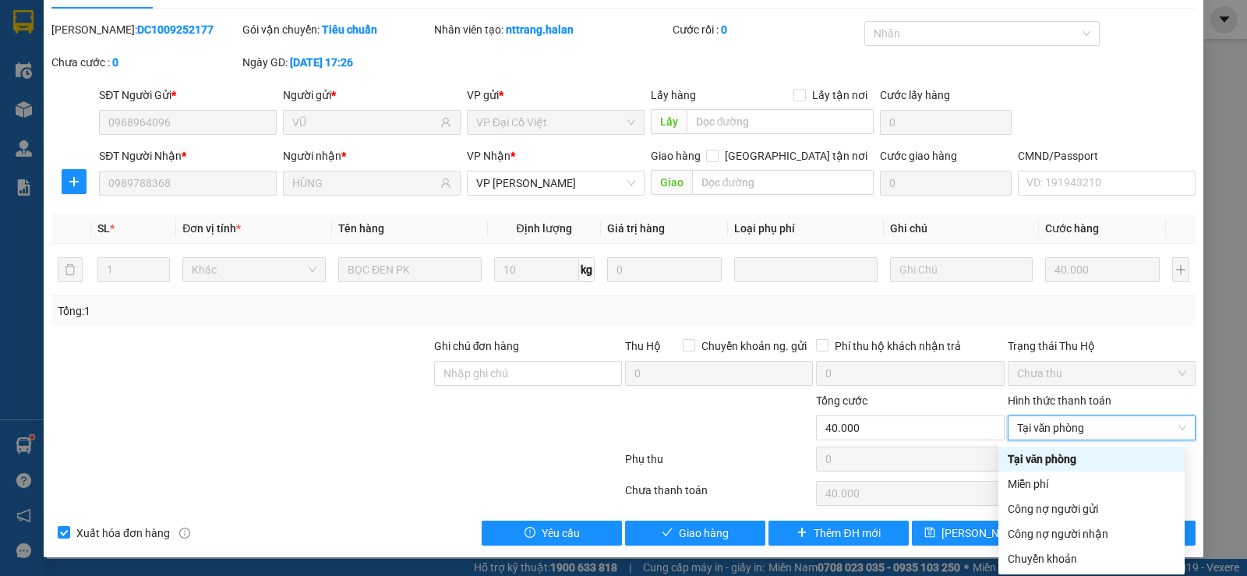
type input "0"
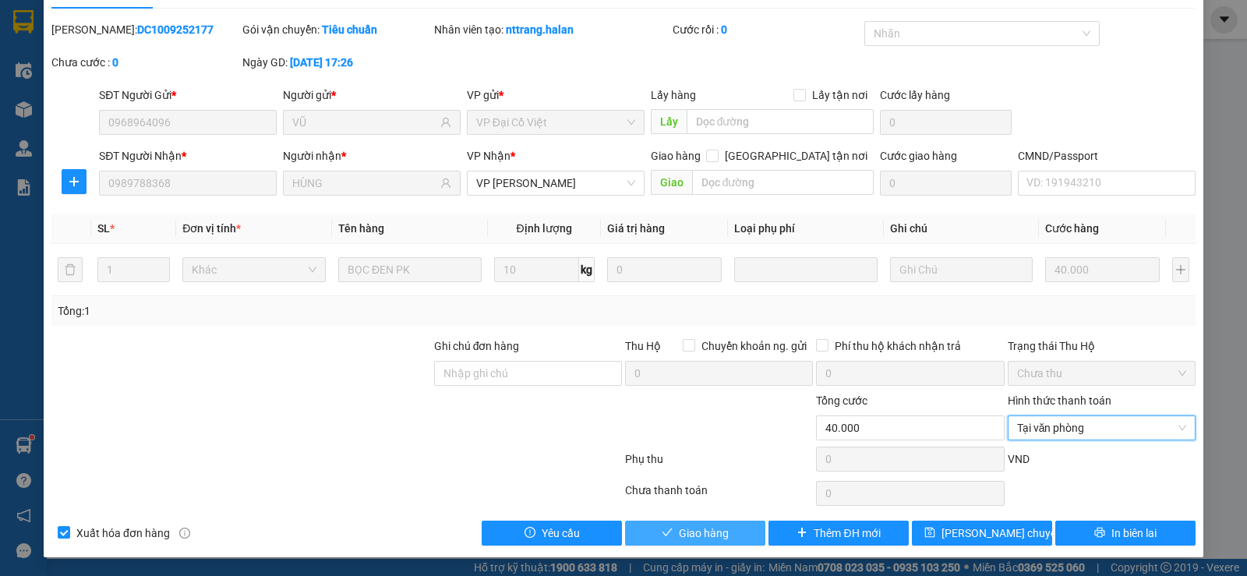
click at [704, 543] on button "Giao hàng" at bounding box center [695, 533] width 140 height 25
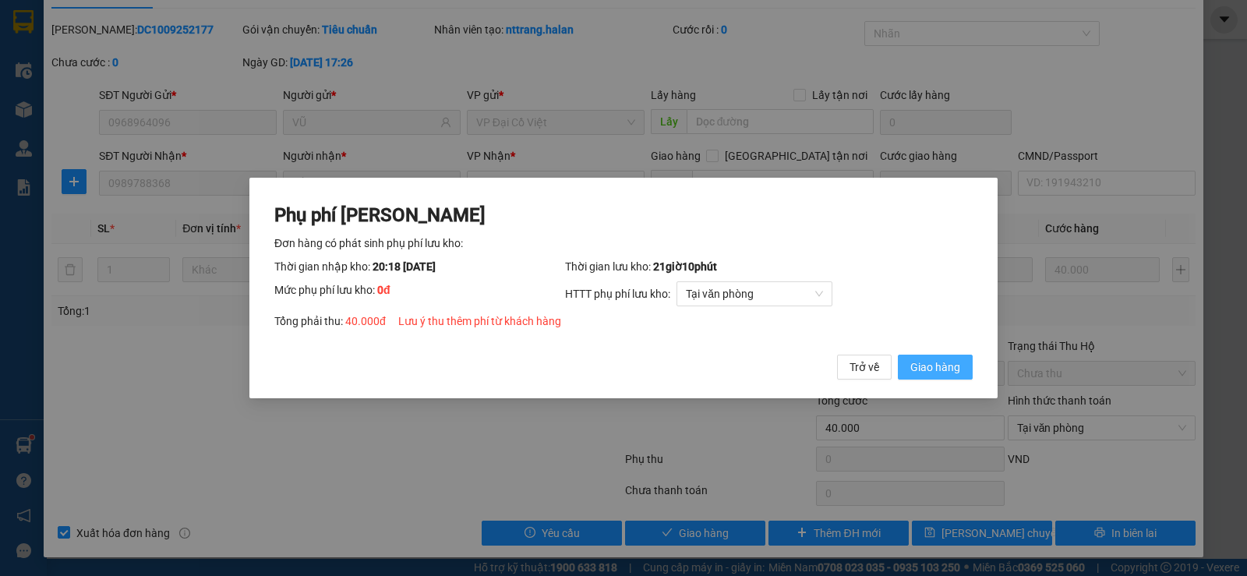
click at [960, 380] on button "Giao hàng" at bounding box center [935, 367] width 75 height 25
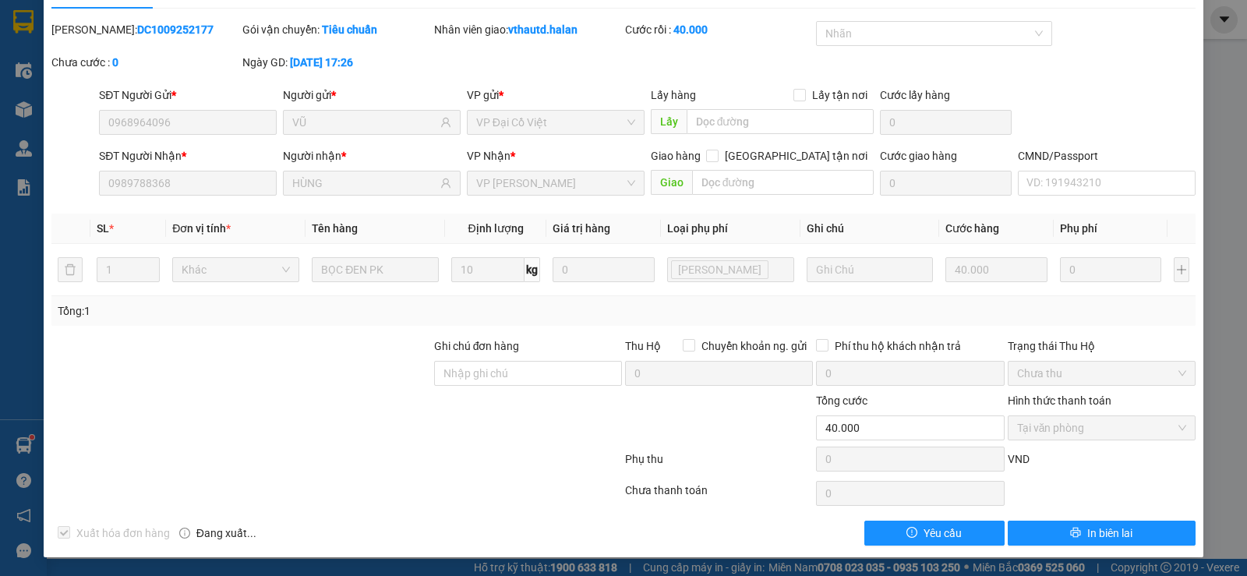
scroll to position [0, 0]
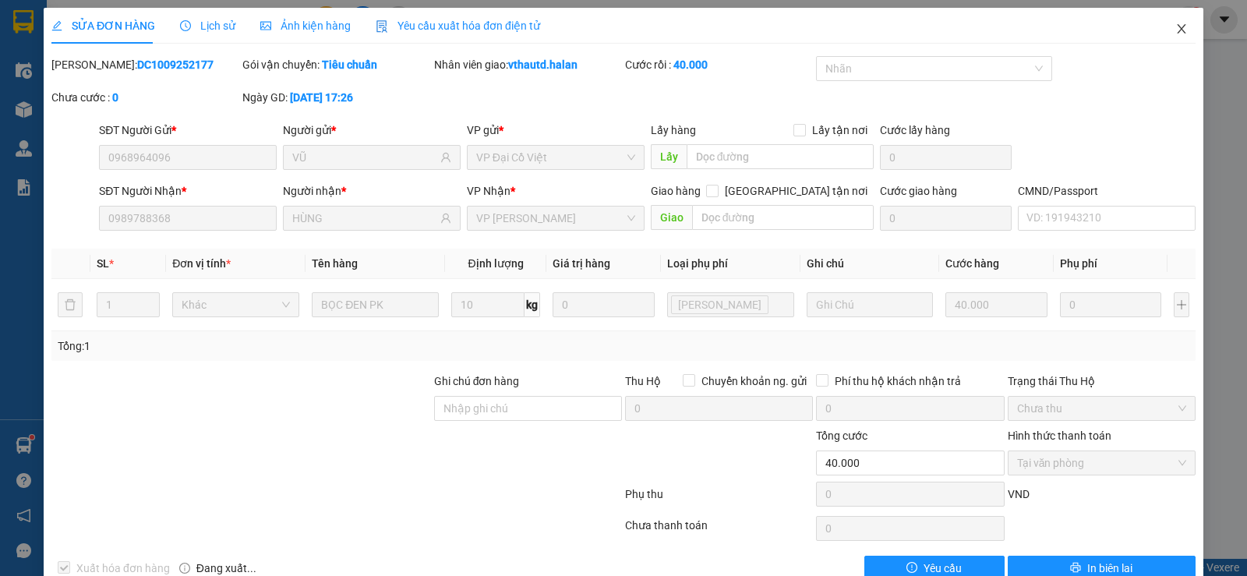
click at [1177, 30] on icon "close" at bounding box center [1181, 28] width 9 height 9
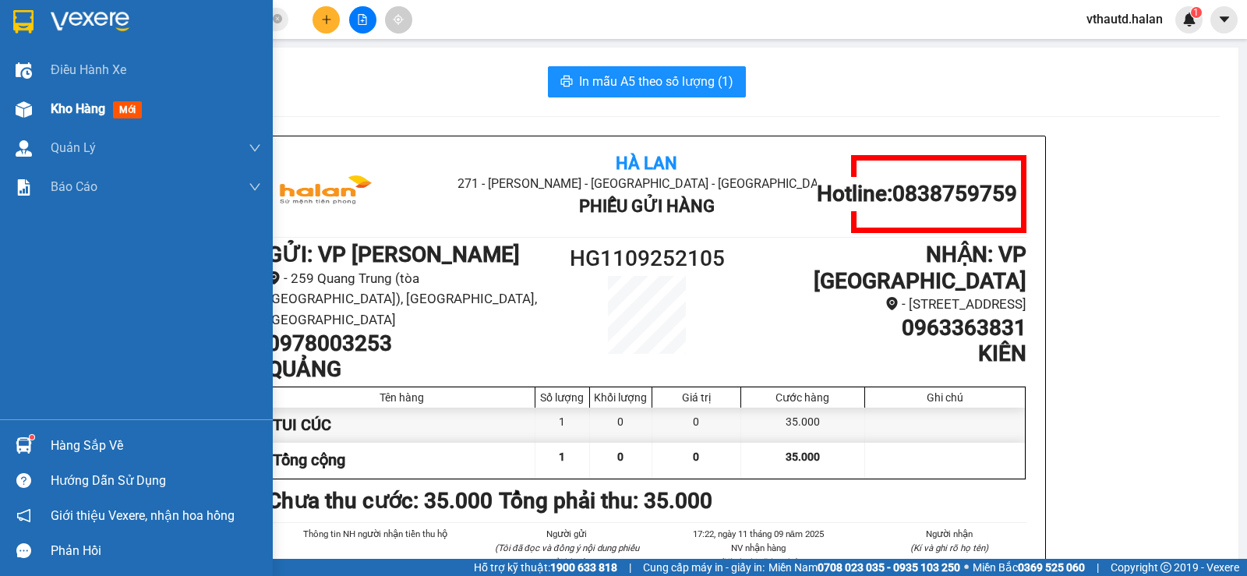
click at [57, 107] on span "Kho hàng" at bounding box center [78, 108] width 55 height 15
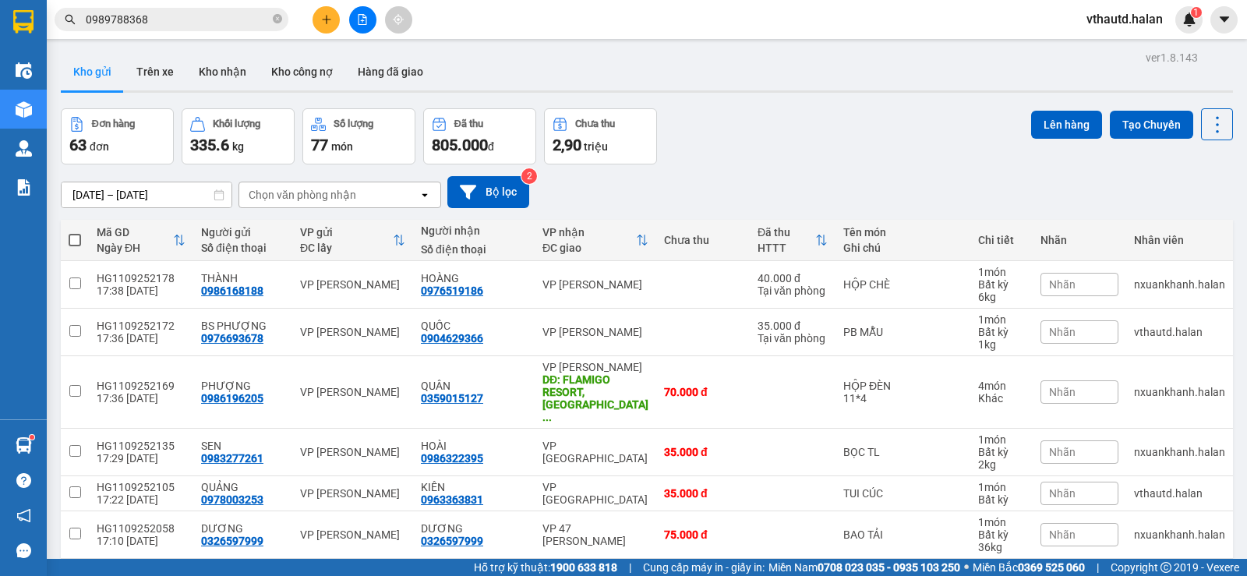
click at [167, 19] on input "0989788368" at bounding box center [178, 19] width 184 height 17
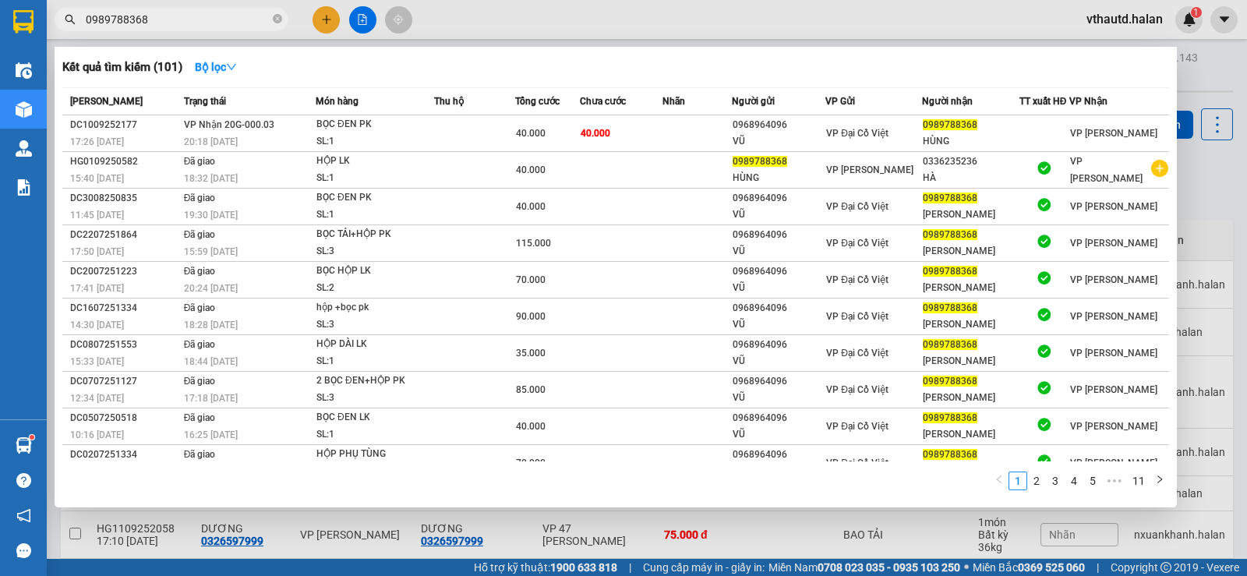
click at [167, 19] on input "0989788368" at bounding box center [178, 19] width 184 height 17
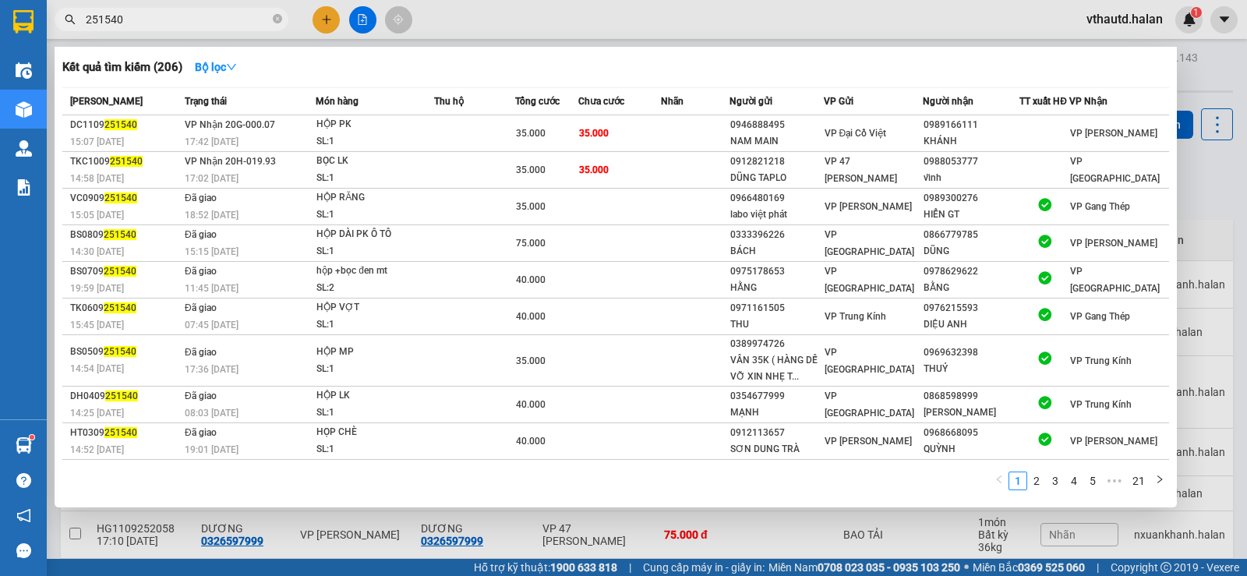
click at [164, 19] on input "251540" at bounding box center [178, 19] width 184 height 17
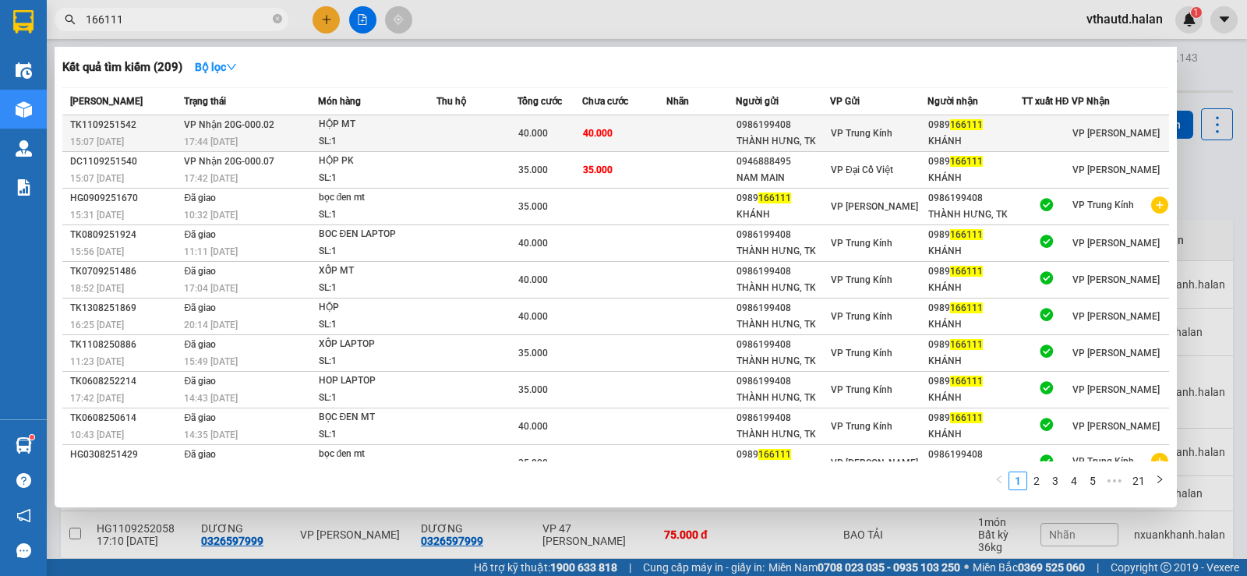
type input "166111"
click at [640, 133] on td "40.000" at bounding box center [624, 133] width 84 height 37
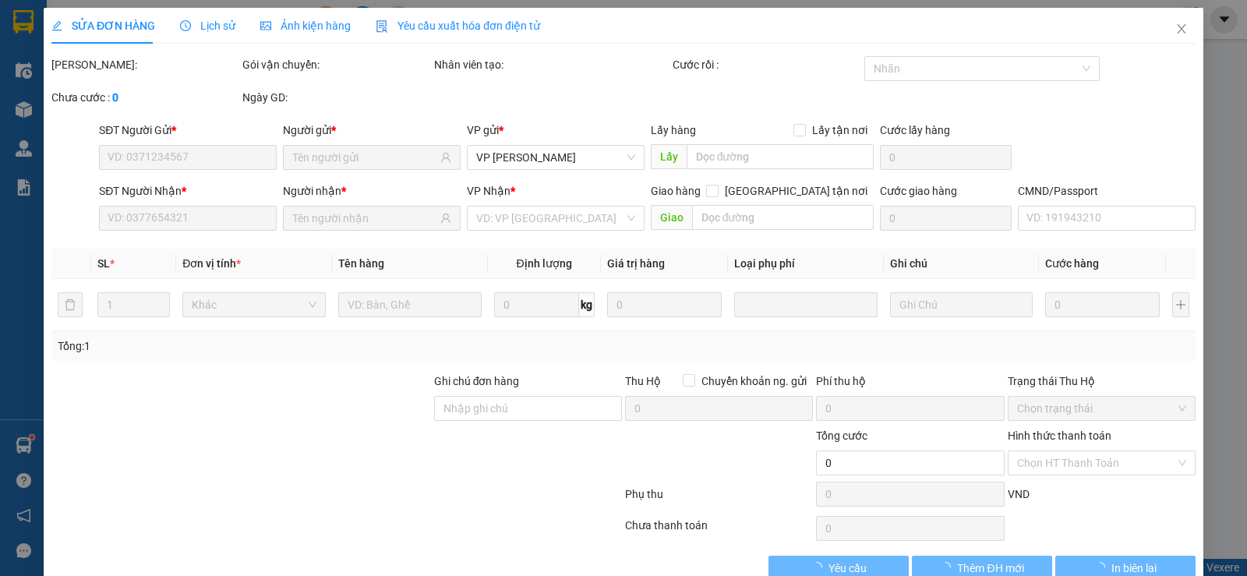
type input "0986199408"
type input "THÀNH HƯNG, TK"
type input "0989166111"
type input "KHÁNH"
type input "40.000"
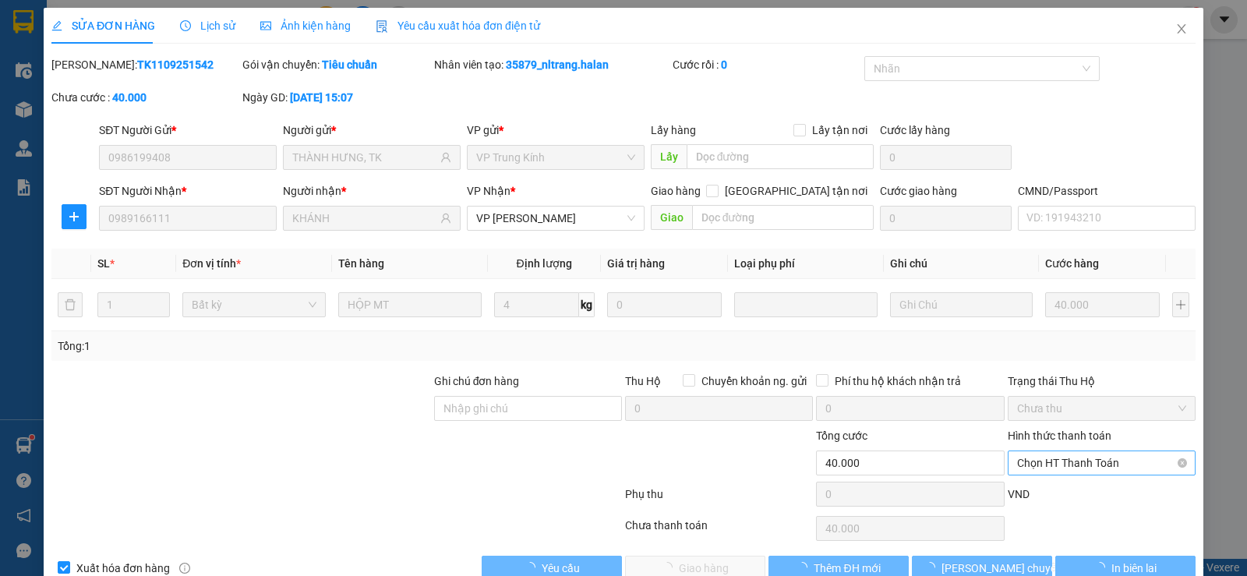
click at [1024, 458] on span "Chọn HT Thanh Toán" at bounding box center [1101, 462] width 169 height 23
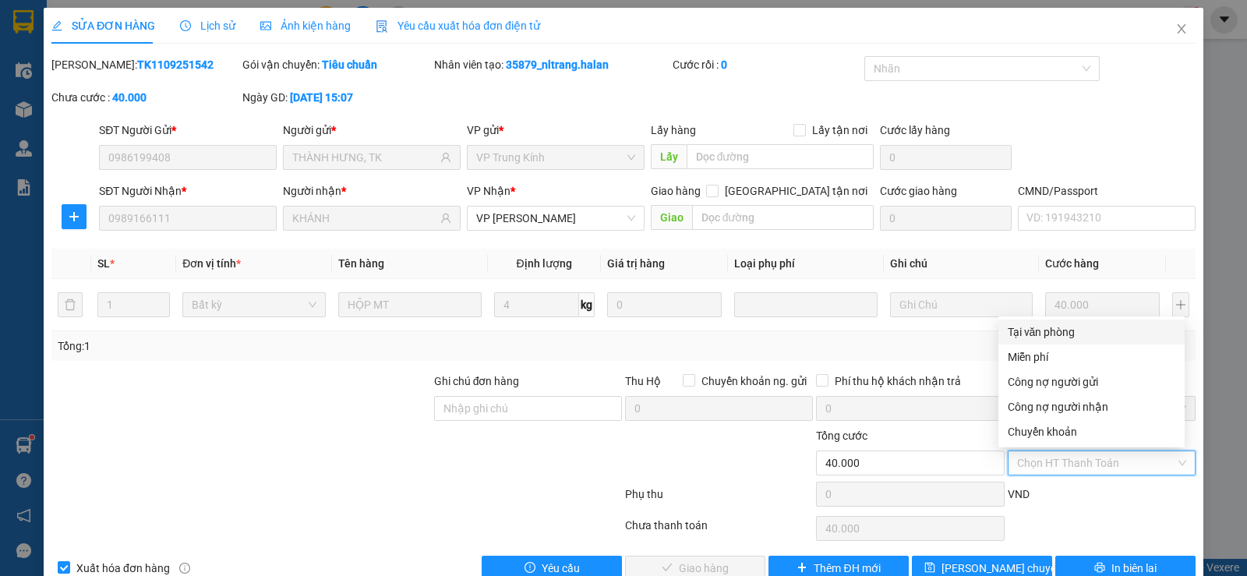
drag, startPoint x: 1025, startPoint y: 326, endPoint x: 780, endPoint y: 505, distance: 303.4
click at [1013, 338] on div "Tại văn phòng" at bounding box center [1092, 332] width 168 height 17
type input "0"
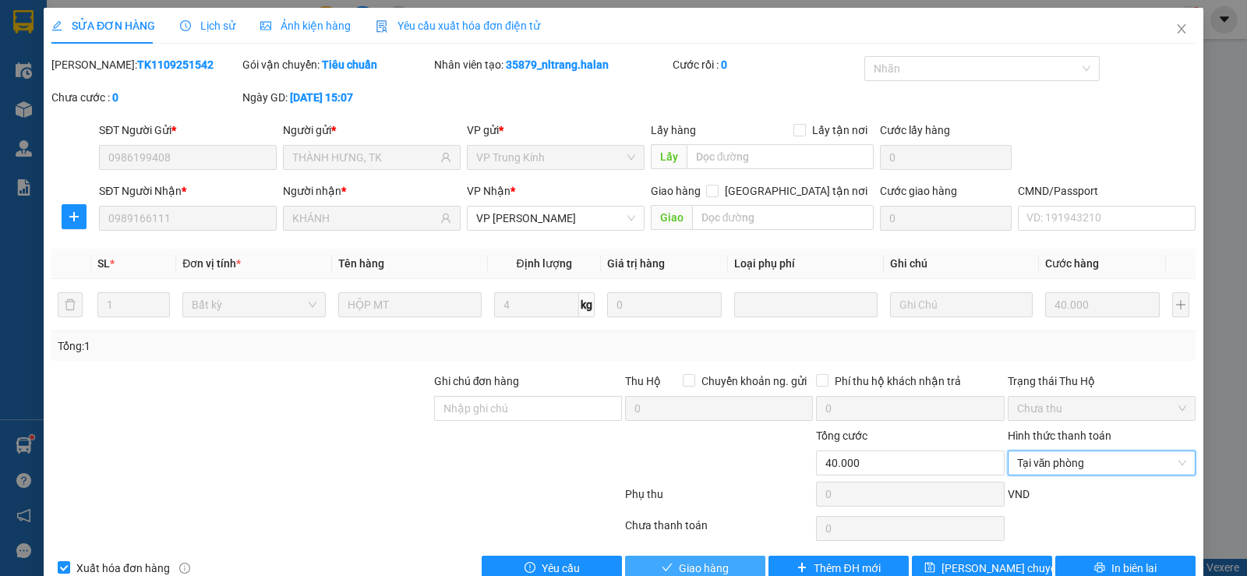
click at [701, 567] on span "Giao hàng" at bounding box center [704, 568] width 50 height 17
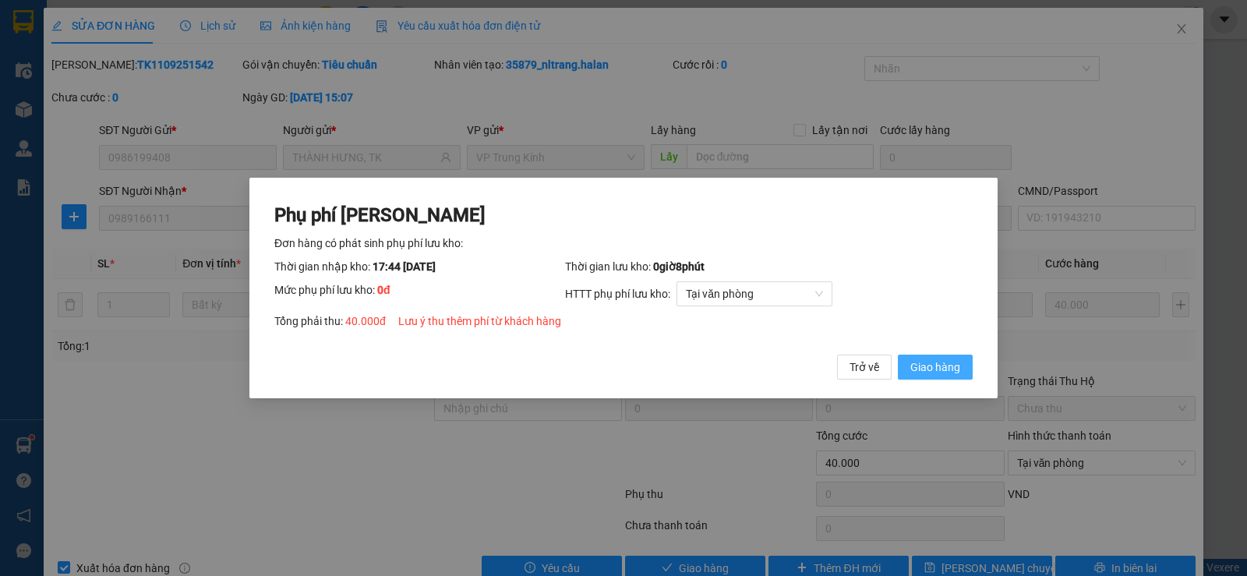
click at [945, 371] on span "Giao hàng" at bounding box center [936, 367] width 50 height 17
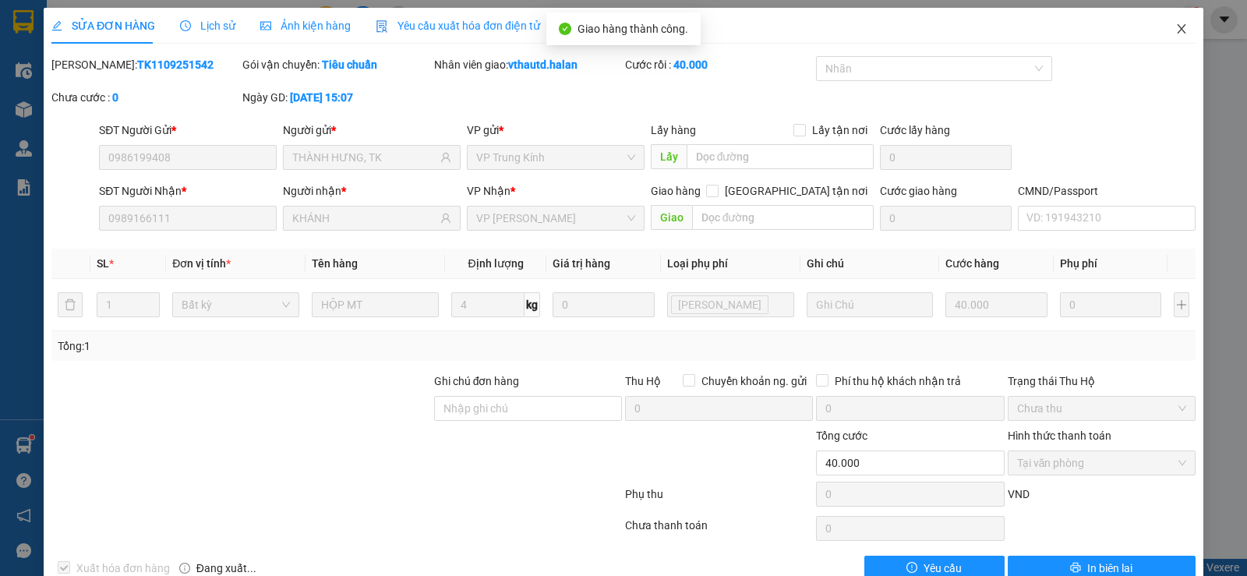
click at [1176, 31] on icon "close" at bounding box center [1182, 29] width 12 height 12
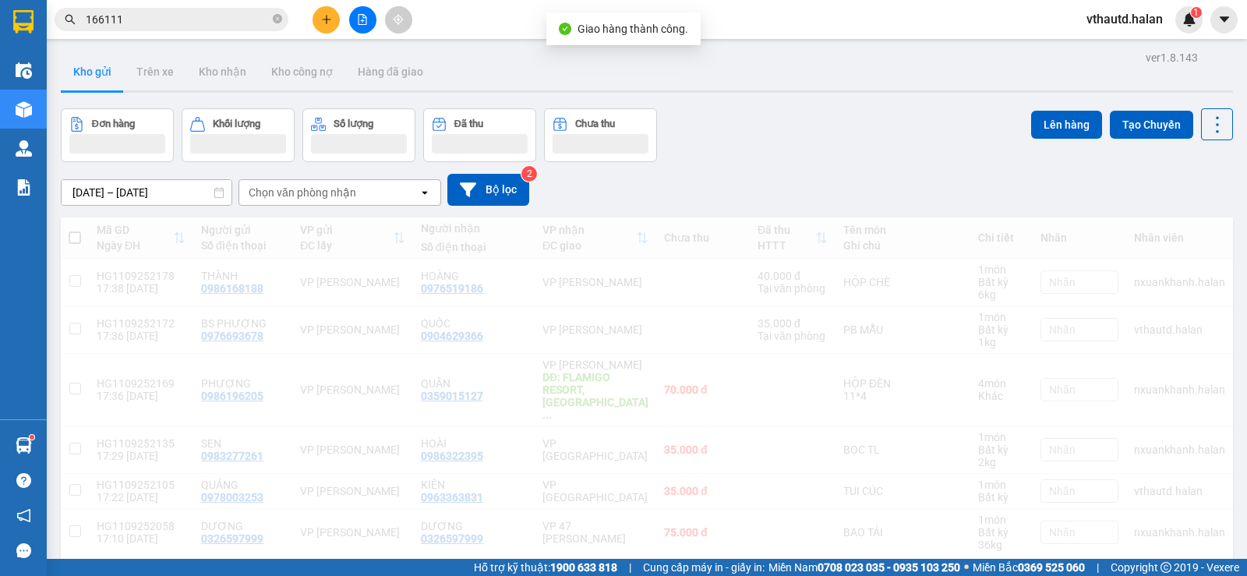
click at [176, 23] on input "166111" at bounding box center [178, 19] width 184 height 17
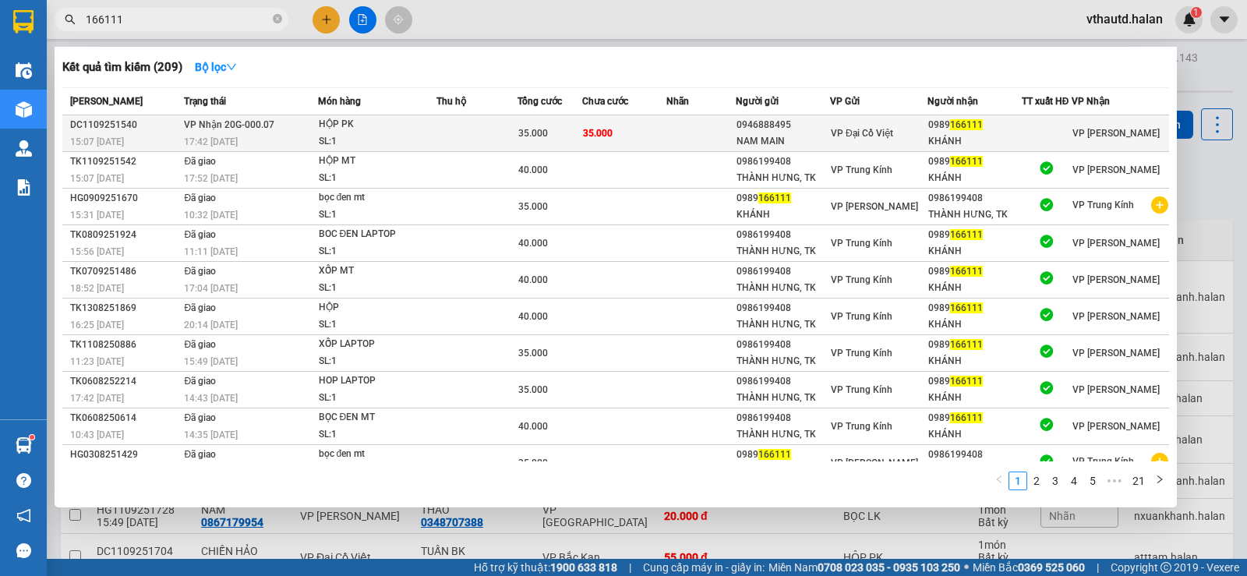
click at [421, 132] on div "HỘP PK" at bounding box center [377, 124] width 117 height 17
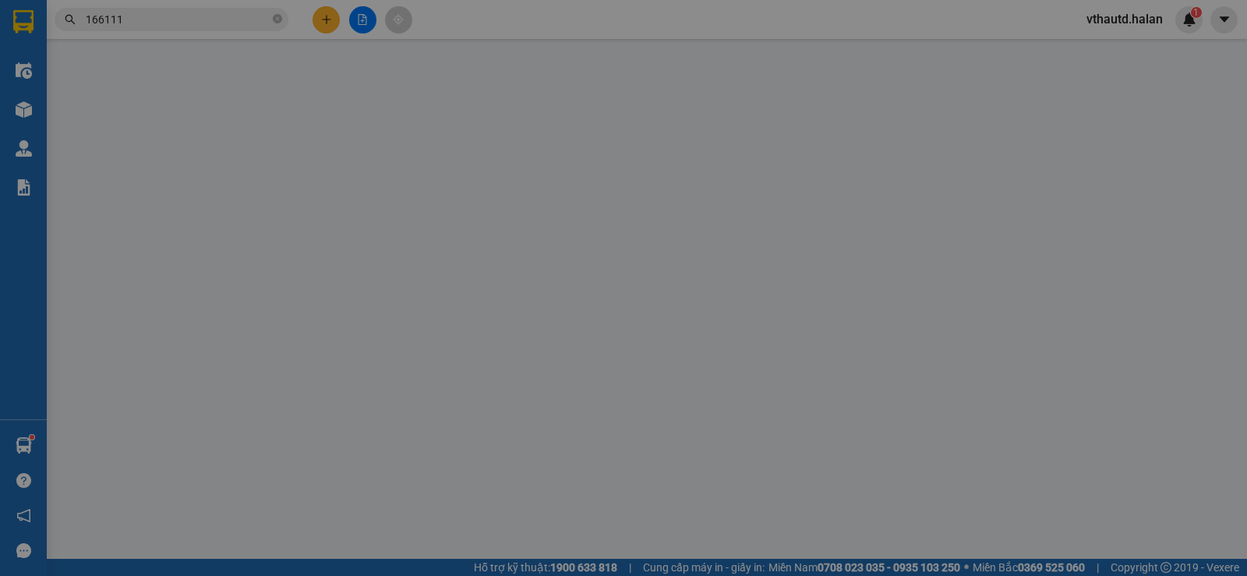
type input "0946888495"
type input "NAM MAIN"
type input "0989166111"
type input "KHÁNH"
type input "35.000"
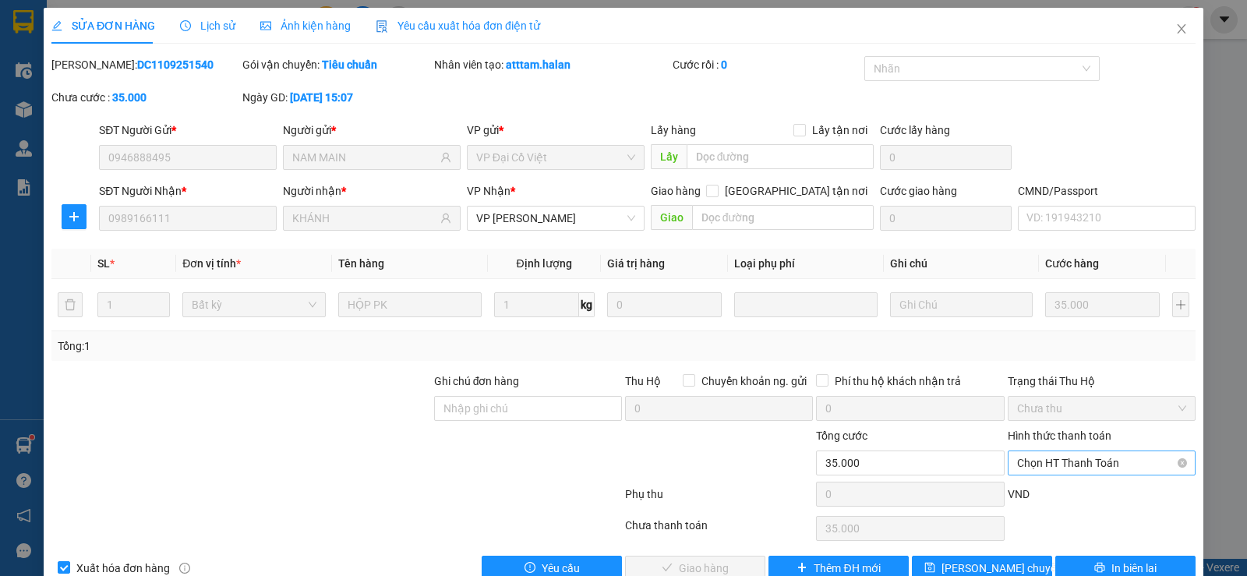
click at [1035, 462] on span "Chọn HT Thanh Toán" at bounding box center [1101, 462] width 169 height 23
click at [1038, 335] on div "Tại văn phòng" at bounding box center [1092, 332] width 168 height 17
type input "0"
click at [679, 565] on span "Giao hàng" at bounding box center [704, 568] width 50 height 17
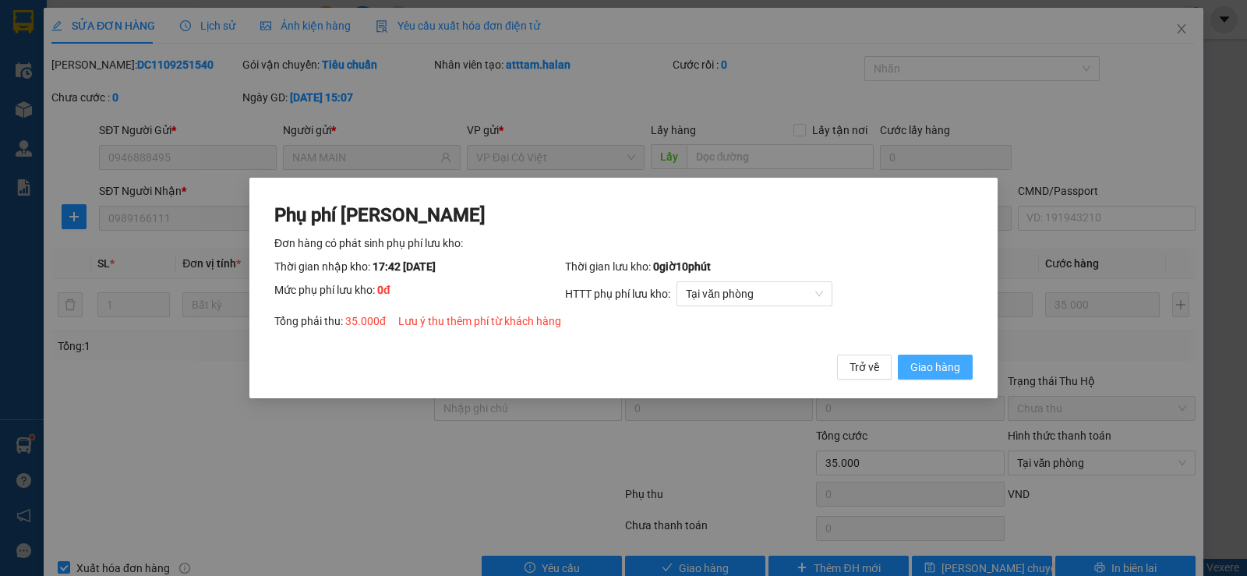
click at [930, 364] on span "Giao hàng" at bounding box center [936, 367] width 50 height 17
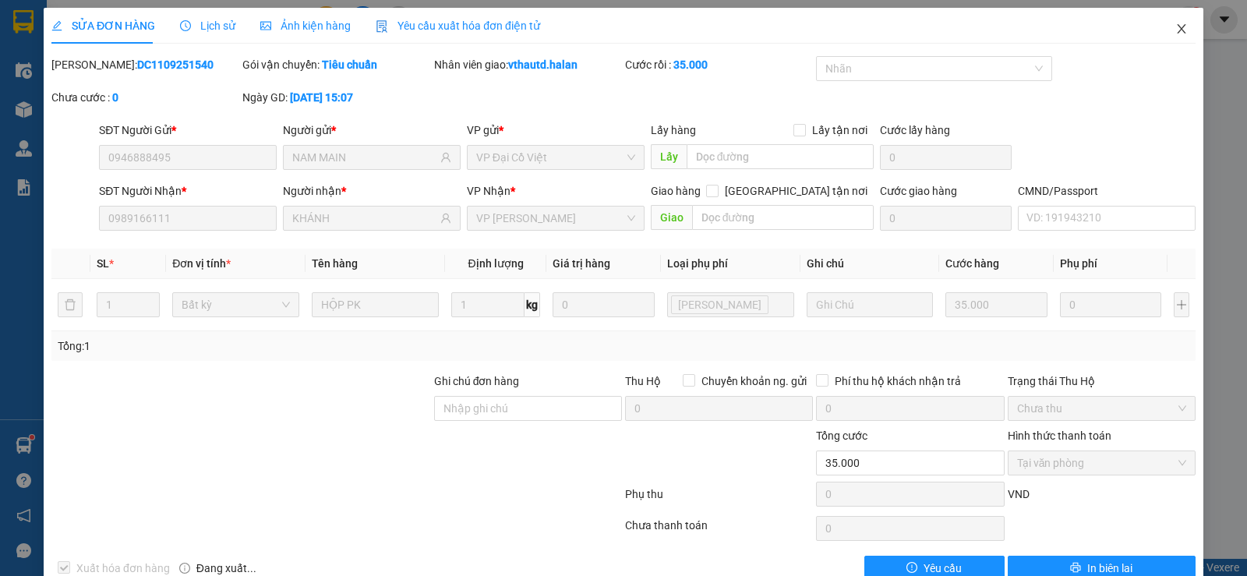
click at [1177, 31] on icon "close" at bounding box center [1181, 28] width 9 height 9
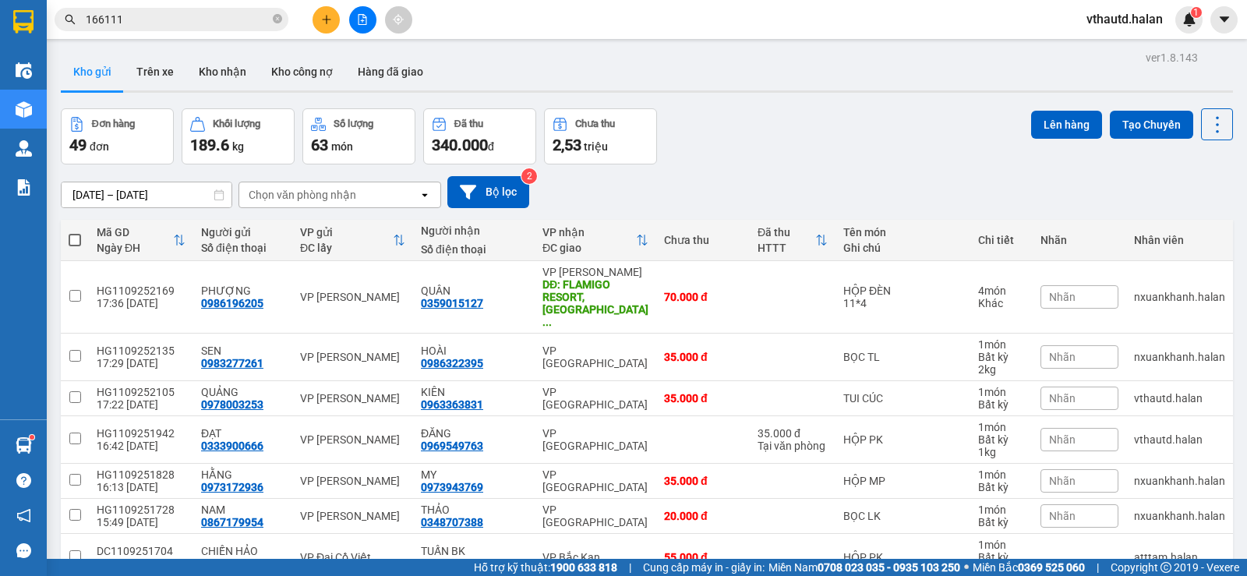
click at [330, 196] on div "Chọn văn phòng nhận" at bounding box center [303, 195] width 108 height 16
type input "DT"
click at [308, 227] on div "VP Đại Từ" at bounding box center [340, 228] width 203 height 28
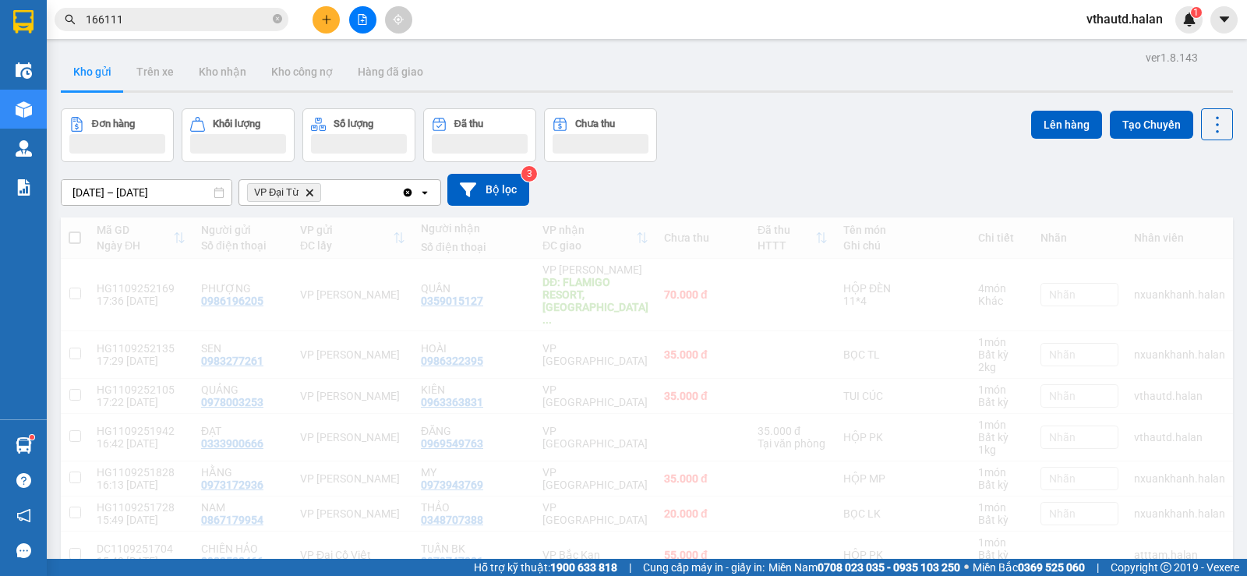
click at [339, 195] on div "VP Đại Từ Delete" at bounding box center [320, 192] width 162 height 25
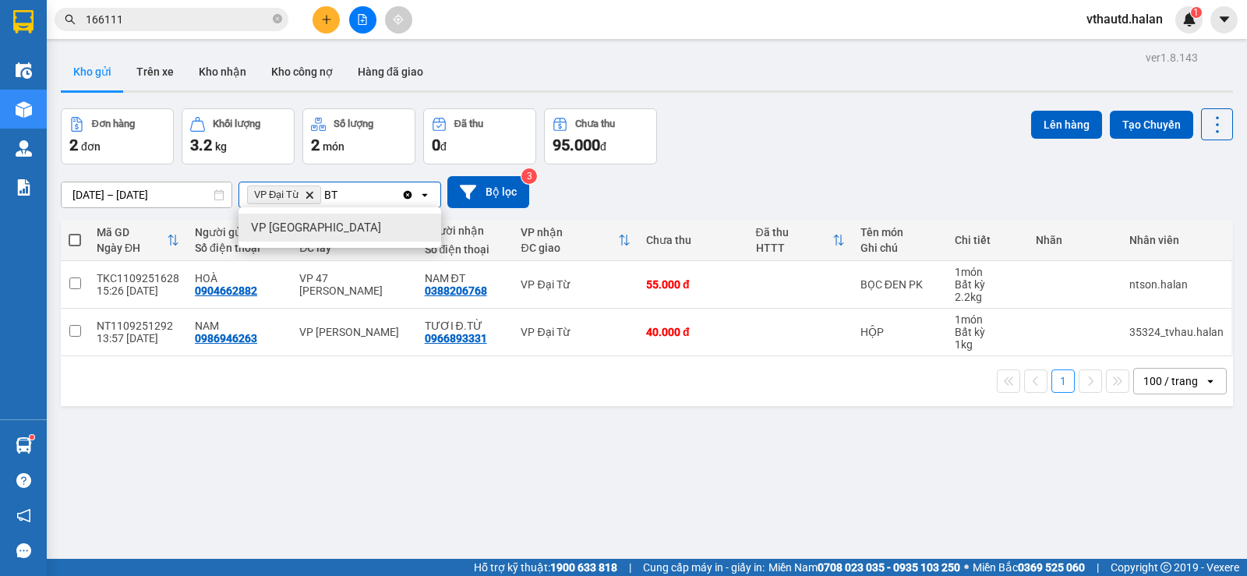
type input "BT"
drag, startPoint x: 320, startPoint y: 221, endPoint x: 341, endPoint y: 223, distance: 20.4
click at [319, 222] on span "VP [GEOGRAPHIC_DATA]" at bounding box center [316, 228] width 130 height 16
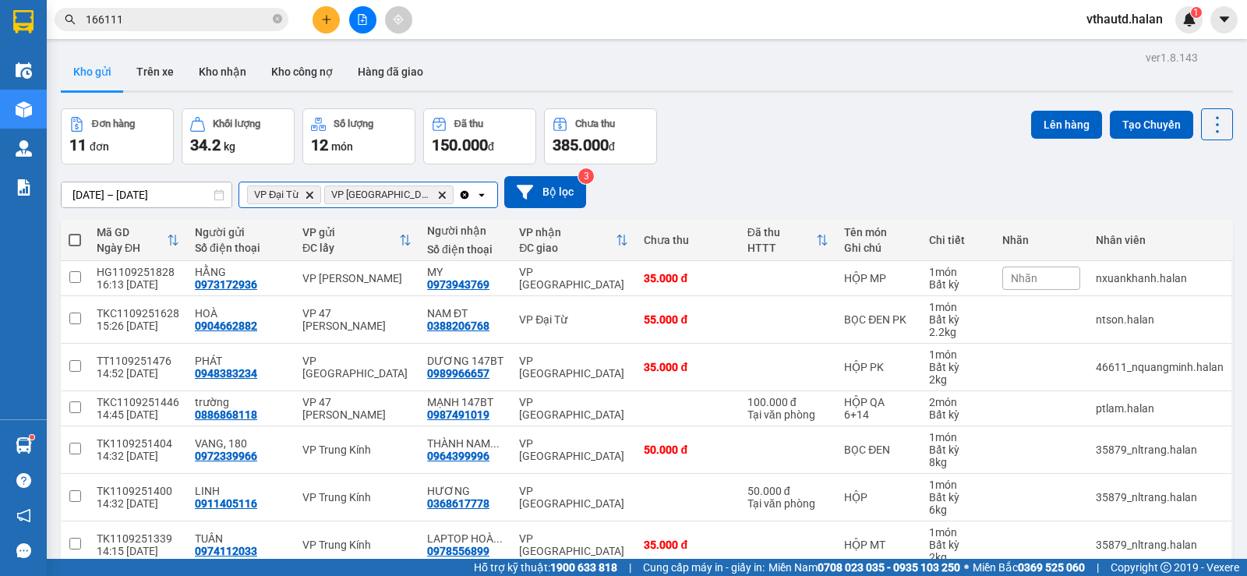
click at [457, 195] on input "Selected VP Đại Từ, VP Bình Thuận." at bounding box center [458, 195] width 2 height 16
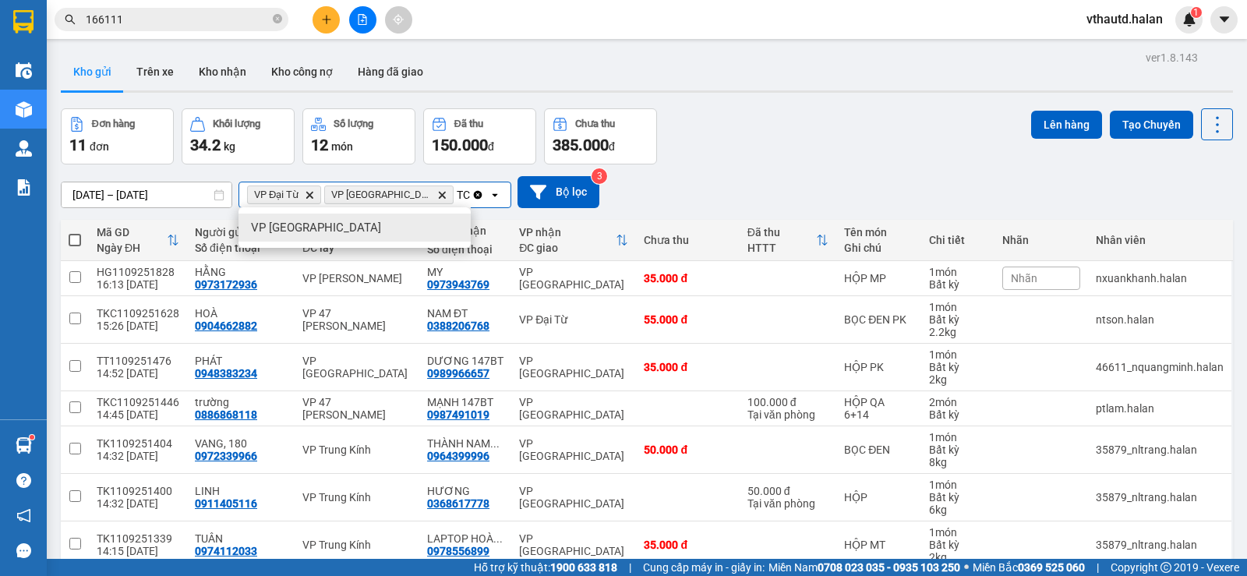
type input "TC"
click at [316, 229] on span "VP [GEOGRAPHIC_DATA]" at bounding box center [316, 228] width 130 height 16
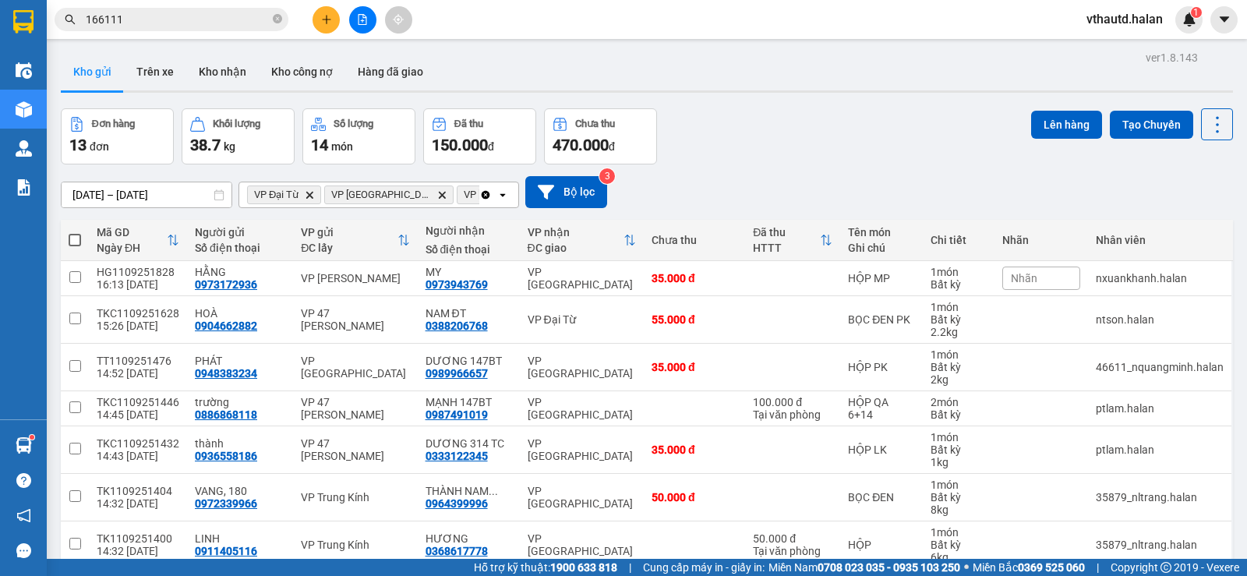
click at [493, 193] on div "Clear all open" at bounding box center [498, 194] width 39 height 25
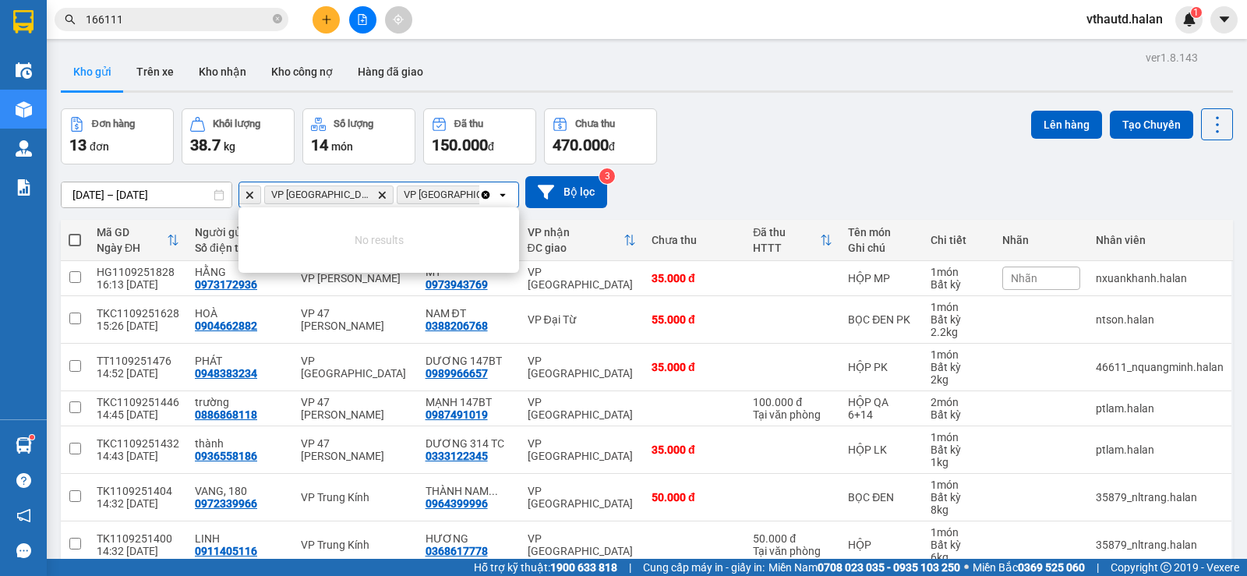
scroll to position [0, 67]
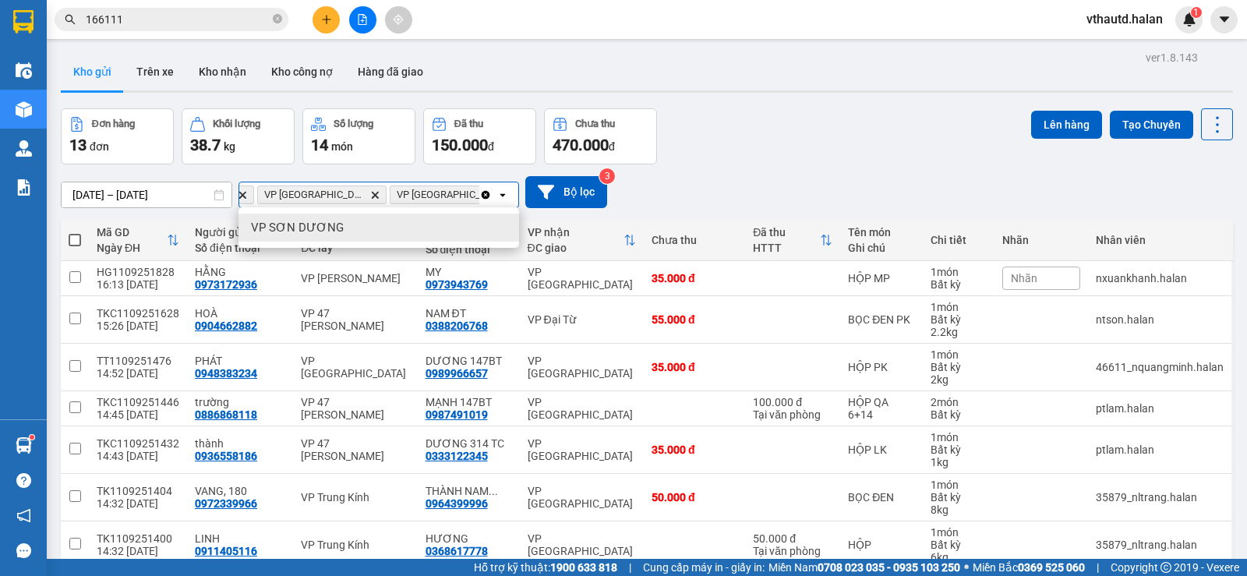
type input "SD"
click at [356, 222] on div "VP SƠN DƯƠNG" at bounding box center [379, 228] width 281 height 28
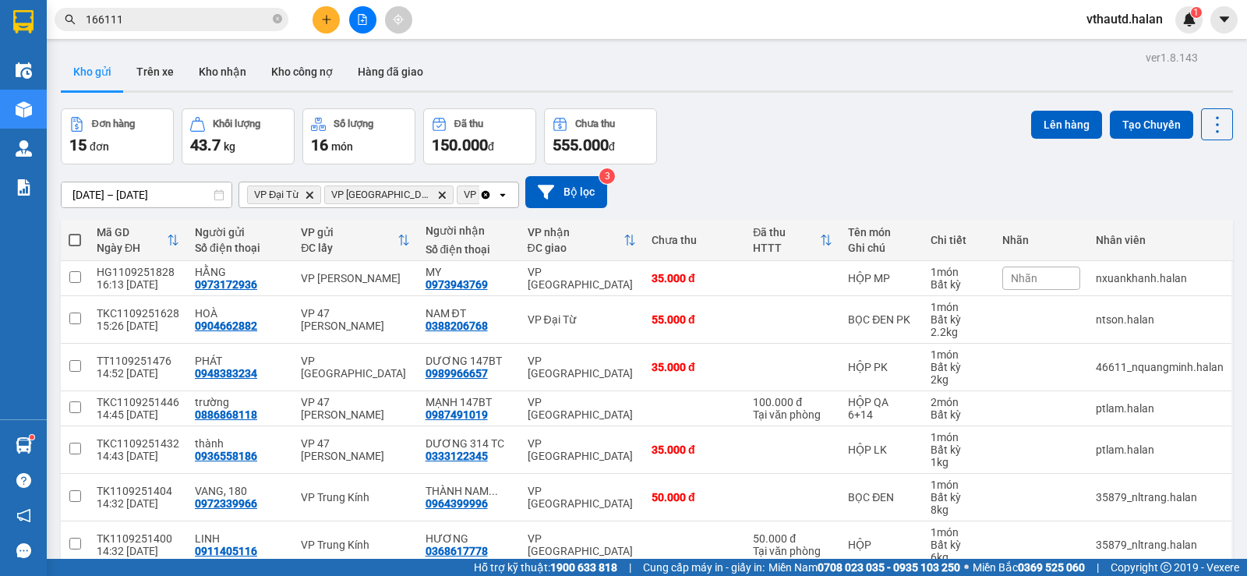
click at [73, 242] on span at bounding box center [75, 240] width 12 height 12
click at [75, 232] on input "checkbox" at bounding box center [75, 232] width 0 height 0
checkbox input "true"
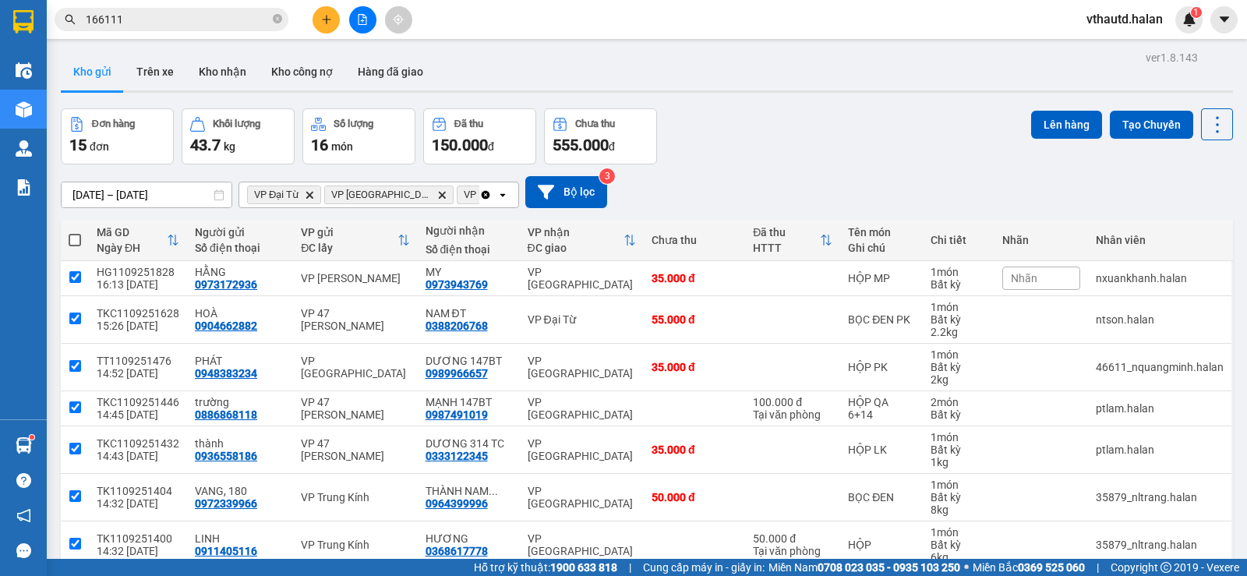
checkbox input "true"
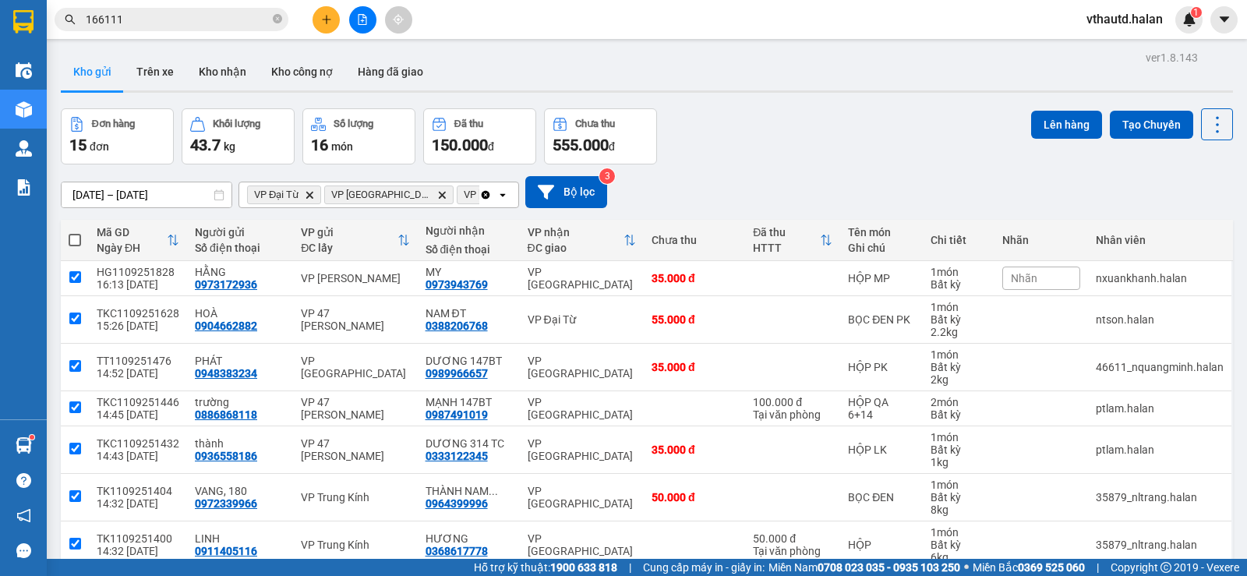
checkbox input "true"
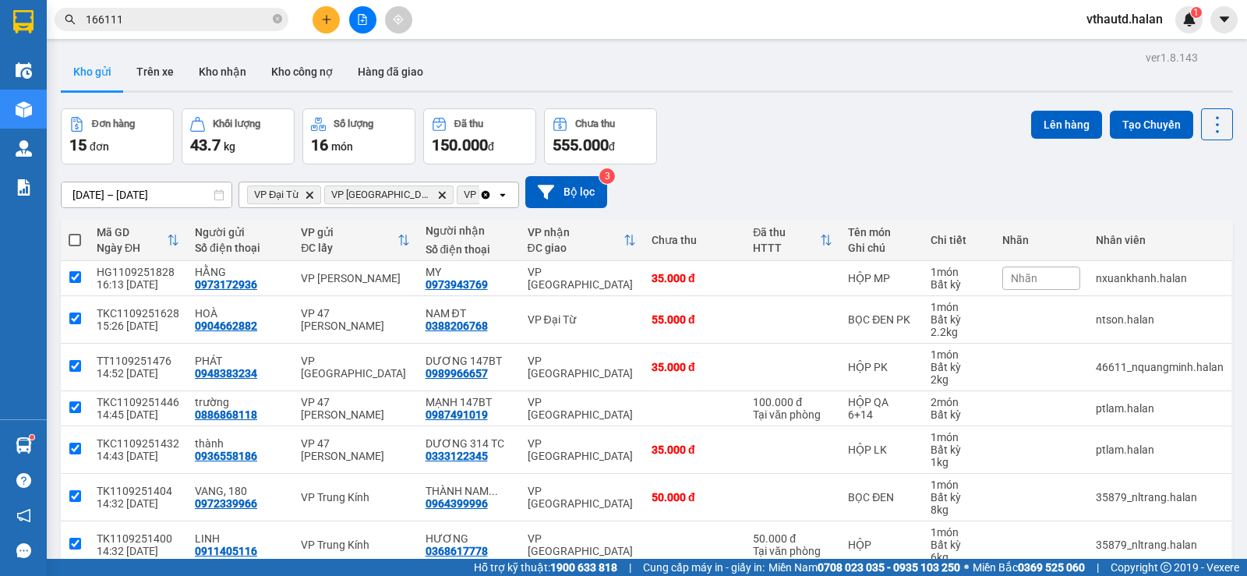
checkbox input "true"
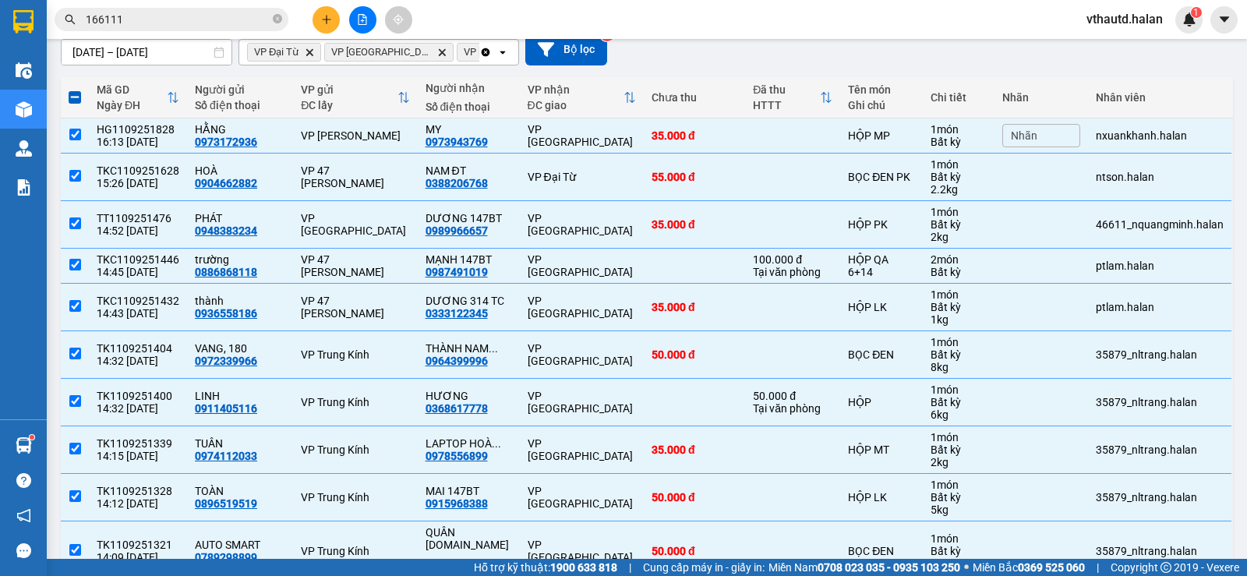
scroll to position [0, 0]
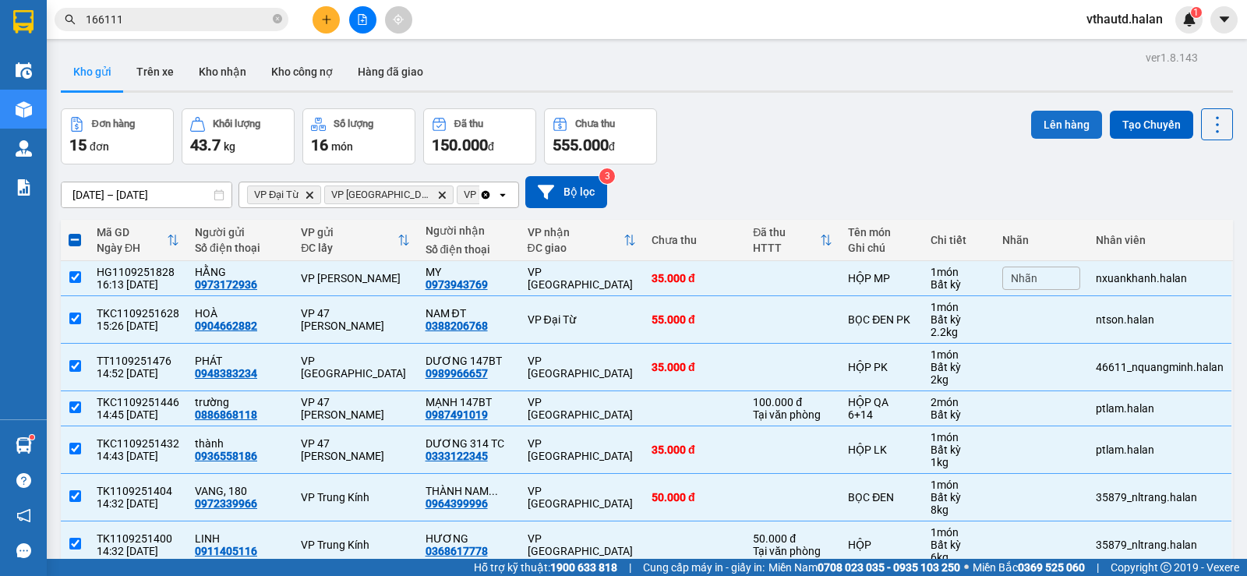
click at [1051, 126] on button "Lên hàng" at bounding box center [1066, 125] width 71 height 28
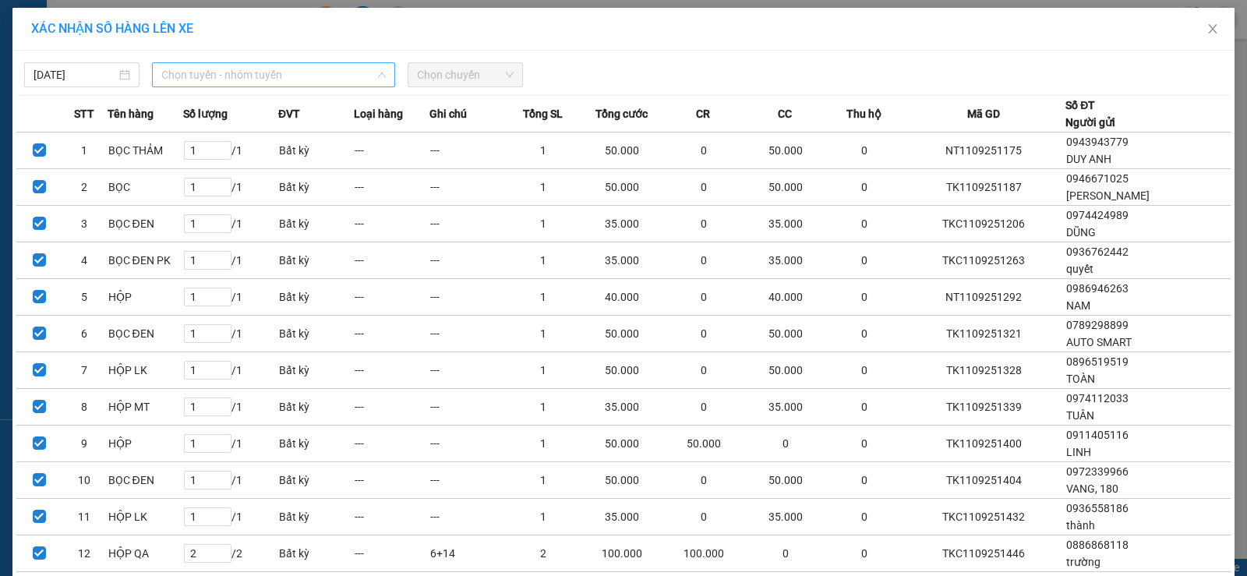
click at [241, 74] on span "Chọn tuyến - nhóm tuyến" at bounding box center [273, 74] width 225 height 23
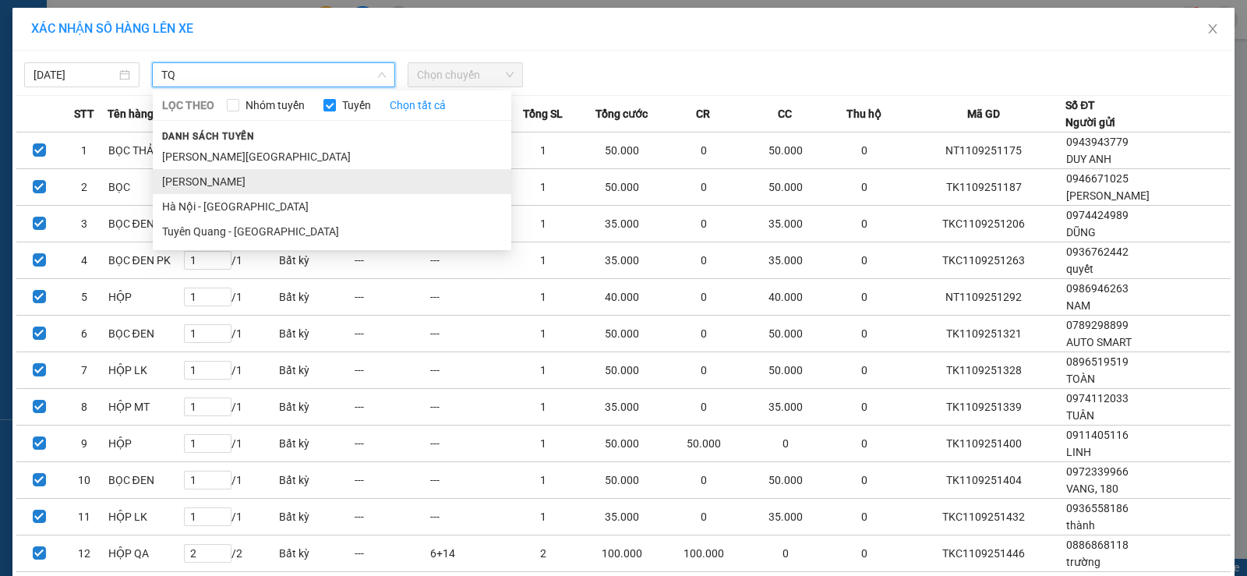
type input "TQ"
click at [218, 178] on li "[PERSON_NAME]" at bounding box center [332, 181] width 359 height 25
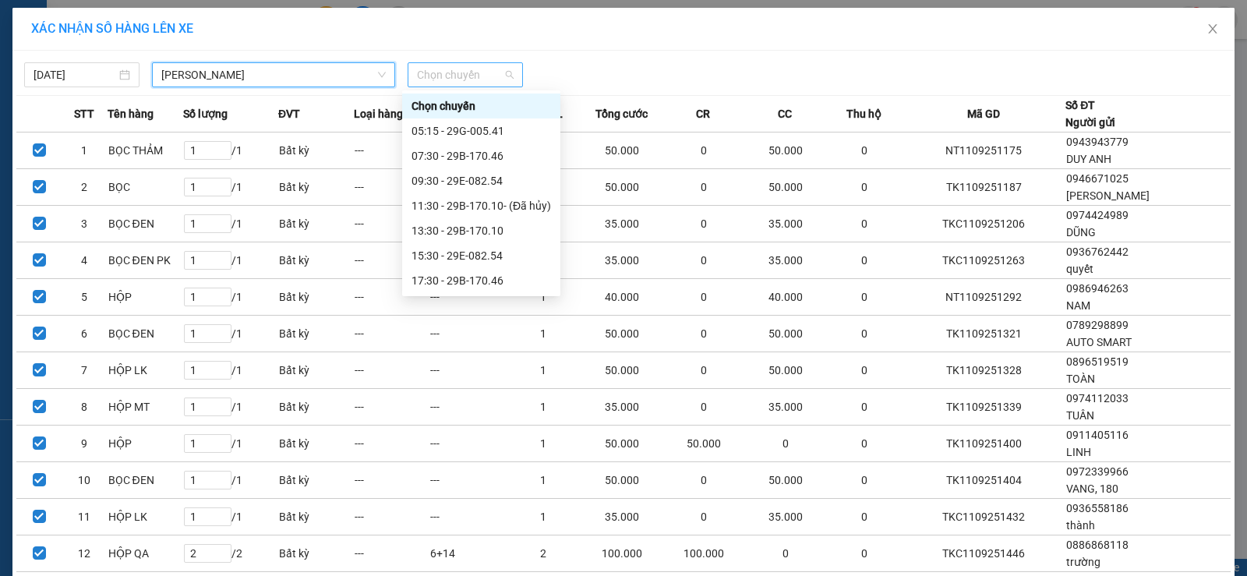
click at [457, 72] on span "Chọn chuyến" at bounding box center [465, 74] width 97 height 23
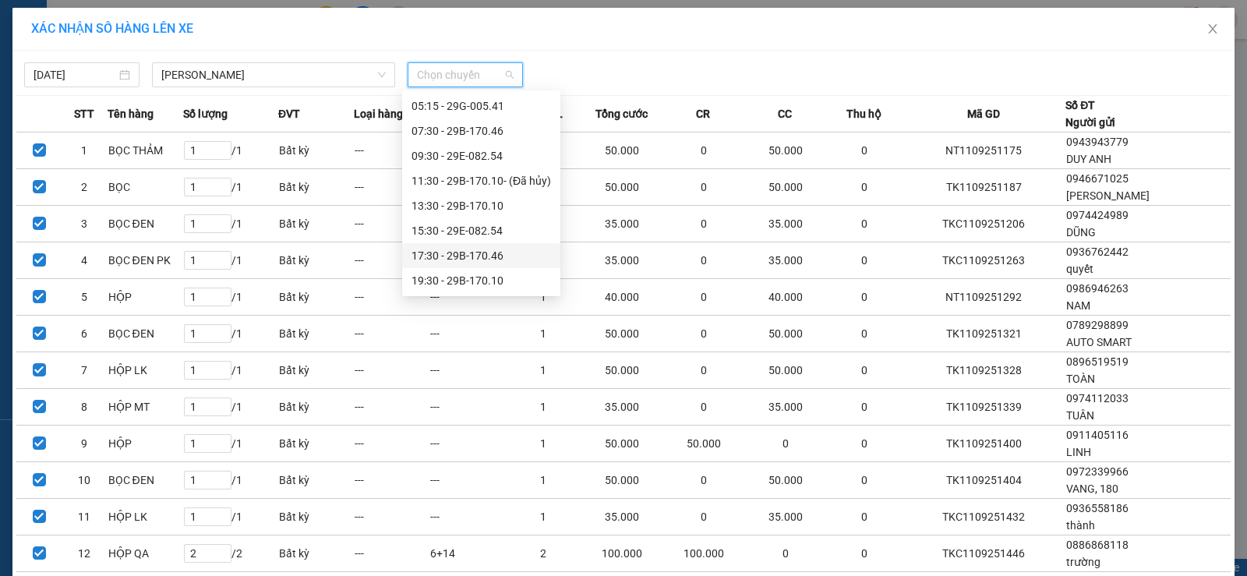
click at [479, 254] on div "17:30 - 29B-170.46" at bounding box center [482, 255] width 140 height 17
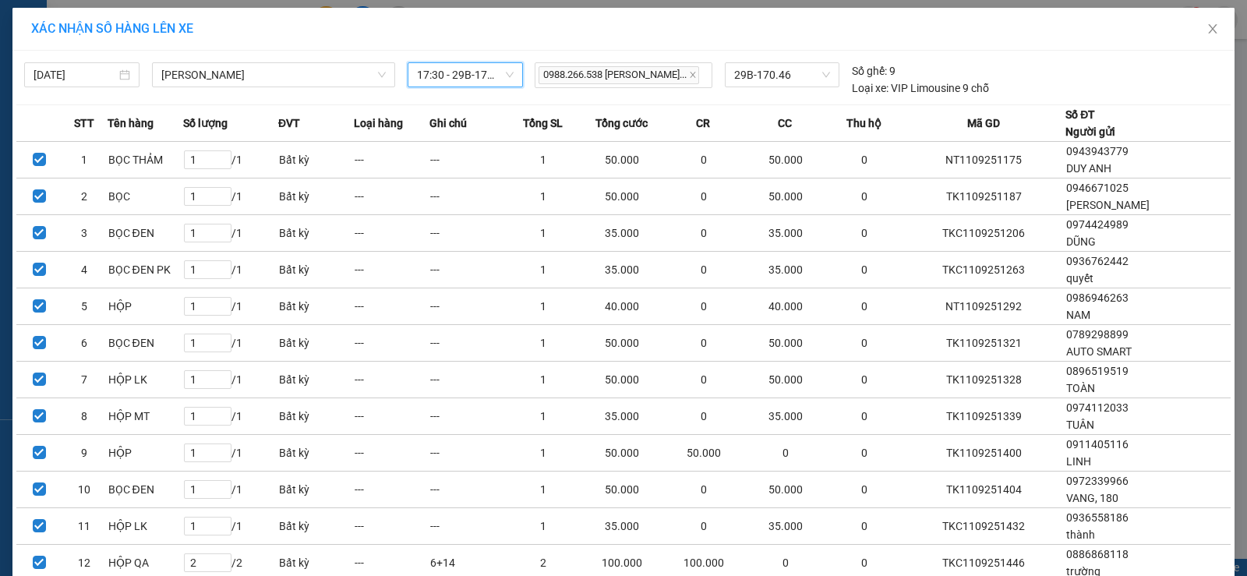
scroll to position [221, 0]
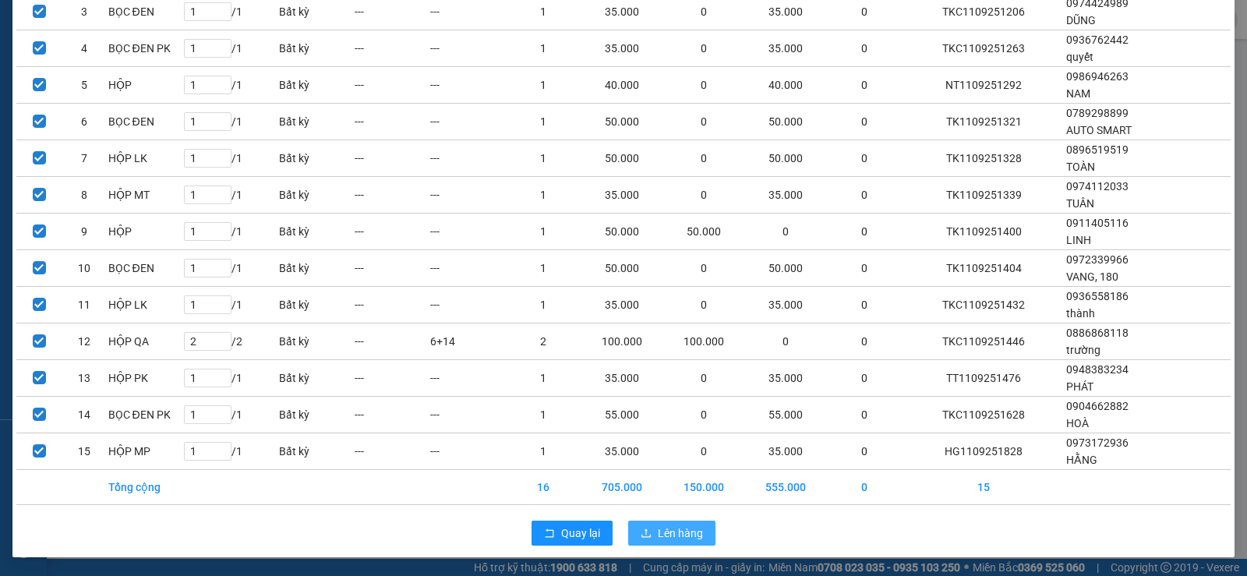
click at [700, 532] on button "Lên hàng" at bounding box center [671, 533] width 87 height 25
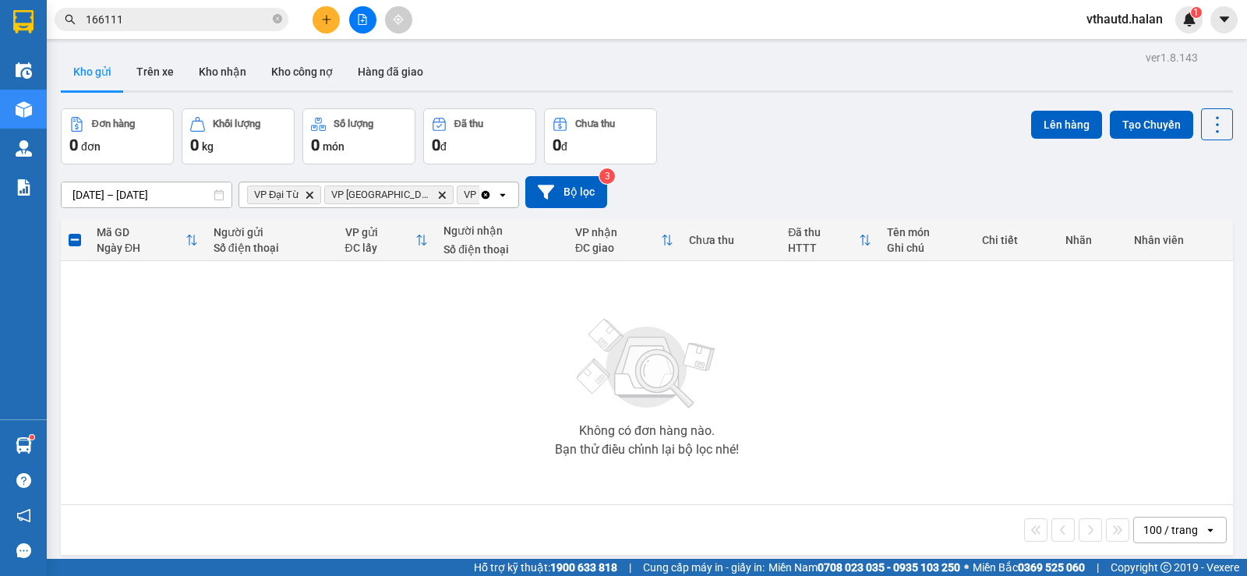
click at [484, 193] on icon "Clear all" at bounding box center [485, 195] width 12 height 12
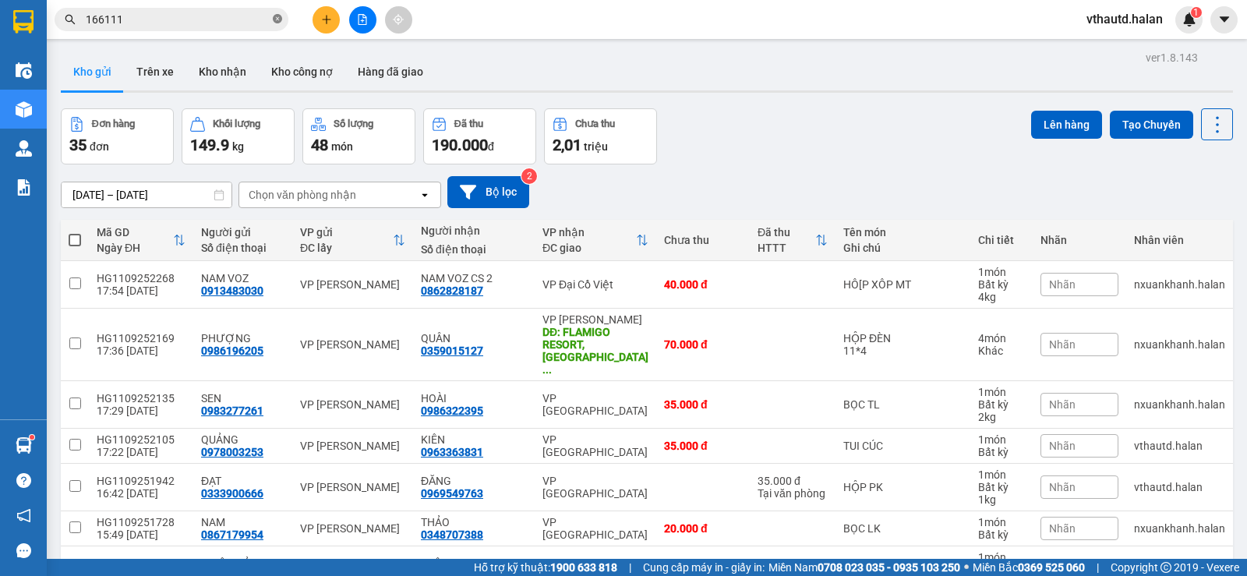
click at [276, 22] on icon "close-circle" at bounding box center [277, 18] width 9 height 9
click at [225, 19] on input "text" at bounding box center [178, 19] width 184 height 17
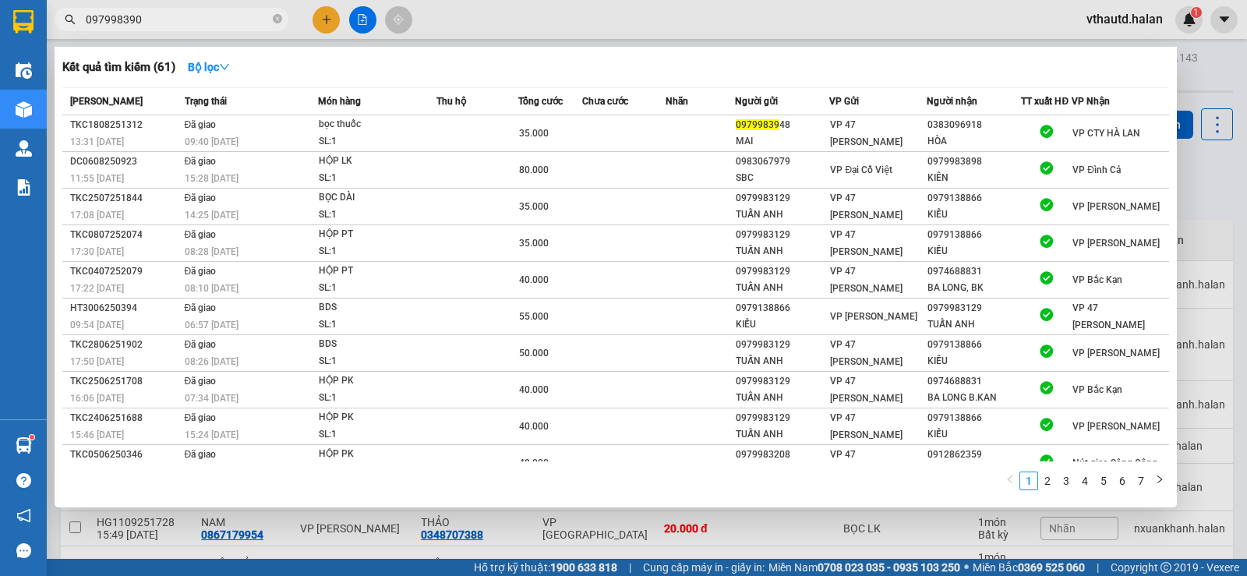
type input "0979983900"
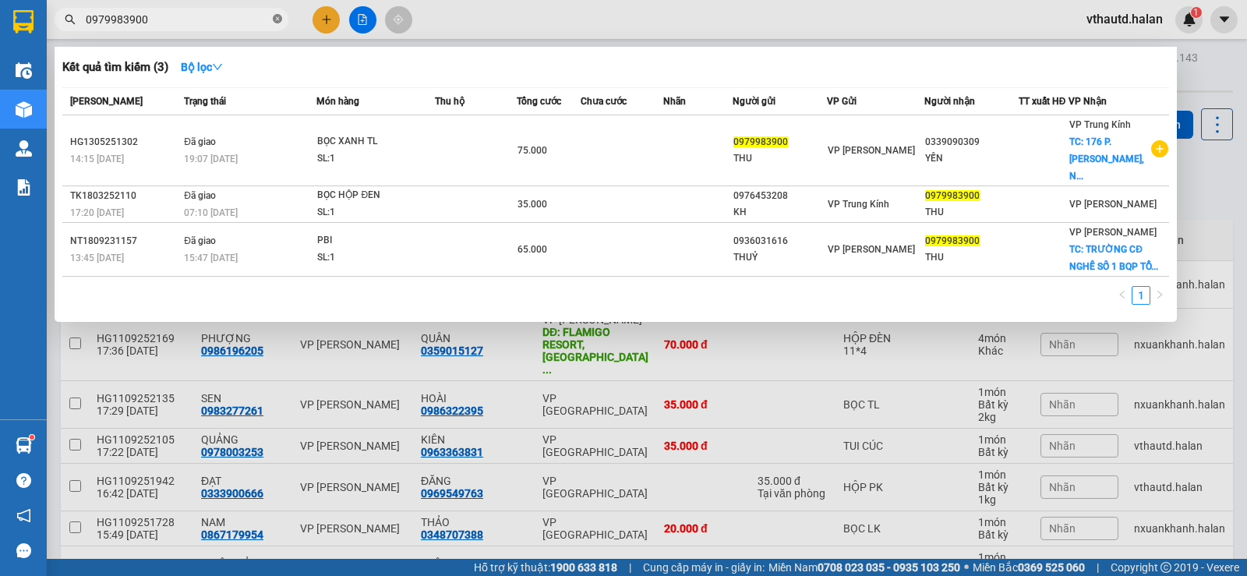
drag, startPoint x: 275, startPoint y: 15, endPoint x: 284, endPoint y: 18, distance: 9.1
click at [275, 16] on icon "close-circle" at bounding box center [277, 18] width 9 height 9
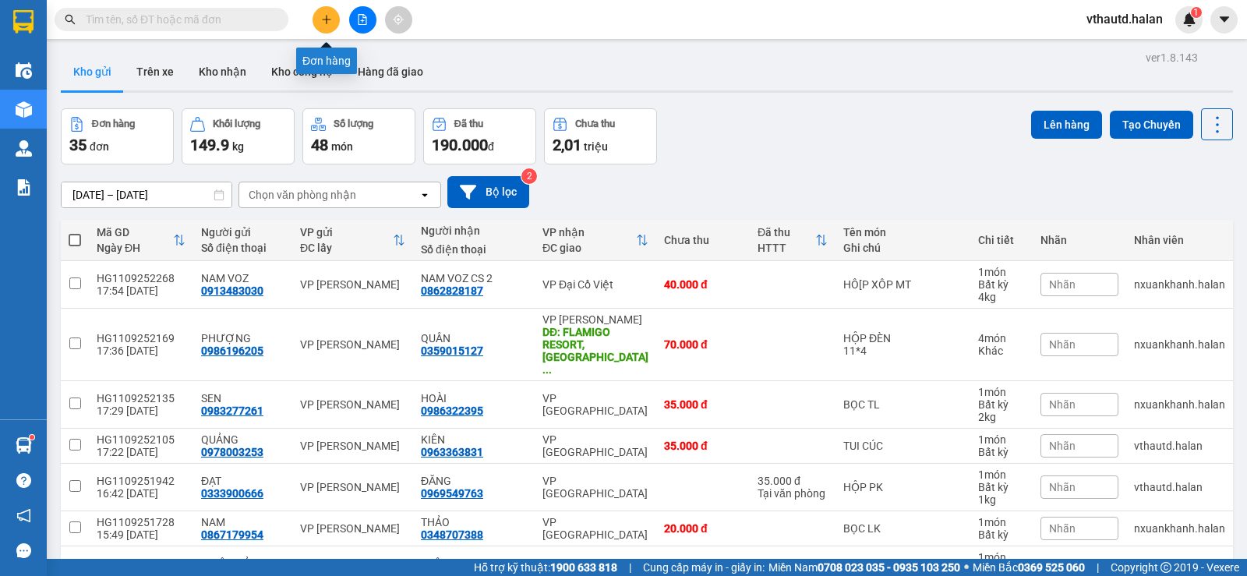
click at [327, 20] on icon "plus" at bounding box center [326, 19] width 1 height 9
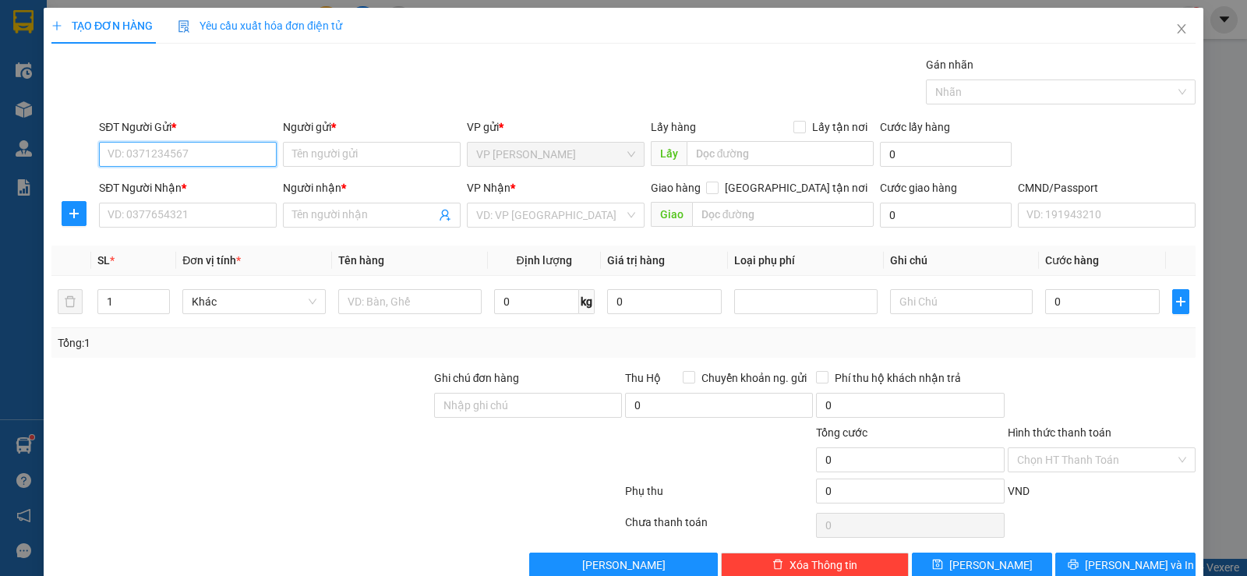
click at [208, 157] on input "SĐT Người Gửi *" at bounding box center [188, 154] width 178 height 25
type input "0979983900"
click at [164, 187] on div "0979983900 - THU" at bounding box center [186, 185] width 157 height 17
type input "THU"
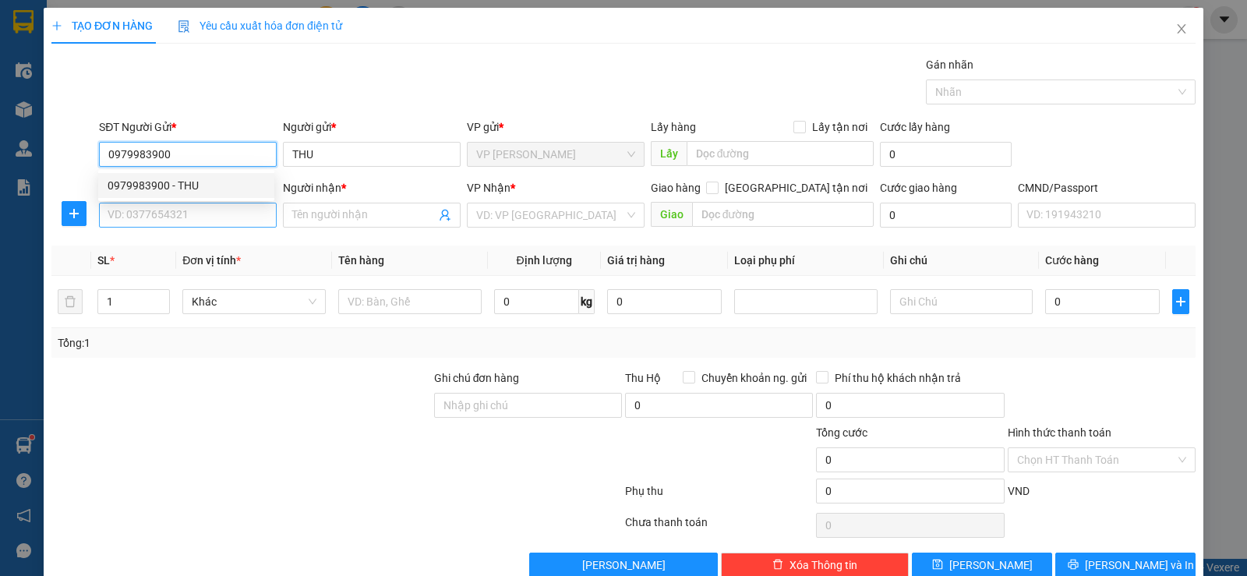
type input "0979983900"
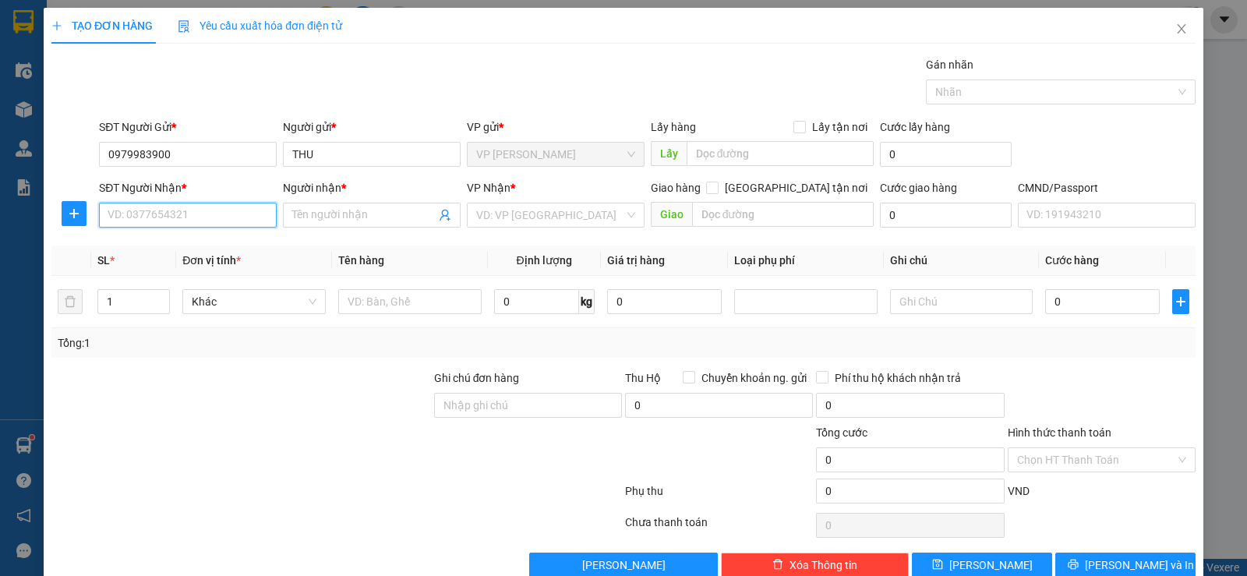
click at [162, 217] on input "SĐT Người Nhận *" at bounding box center [188, 215] width 178 height 25
type input "0889541988"
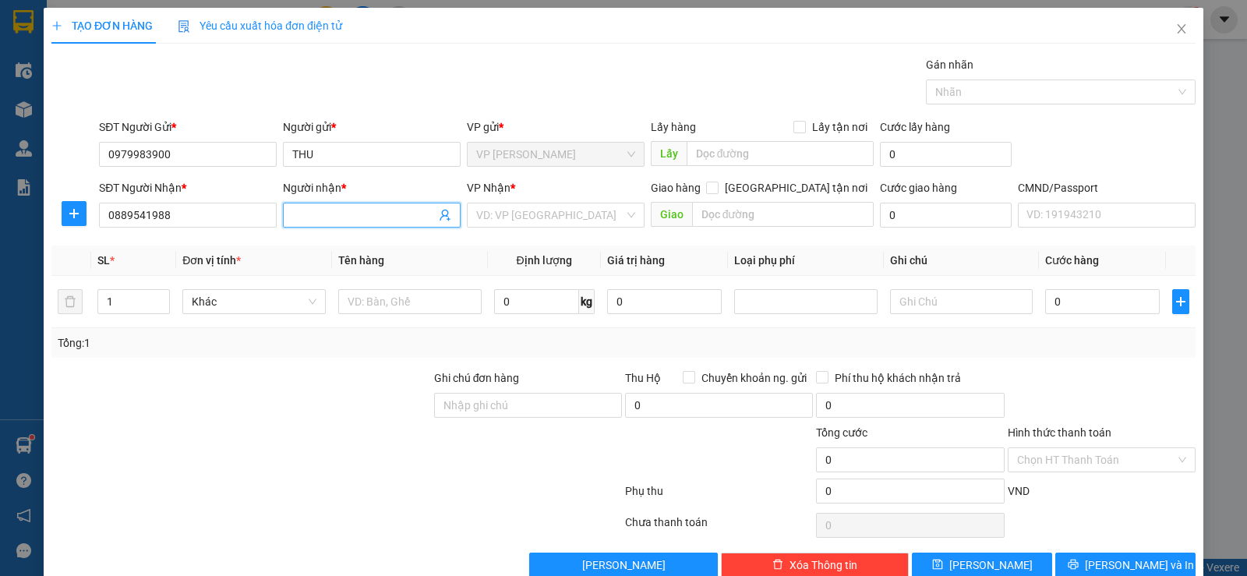
click at [324, 219] on input "Người nhận *" at bounding box center [363, 215] width 143 height 17
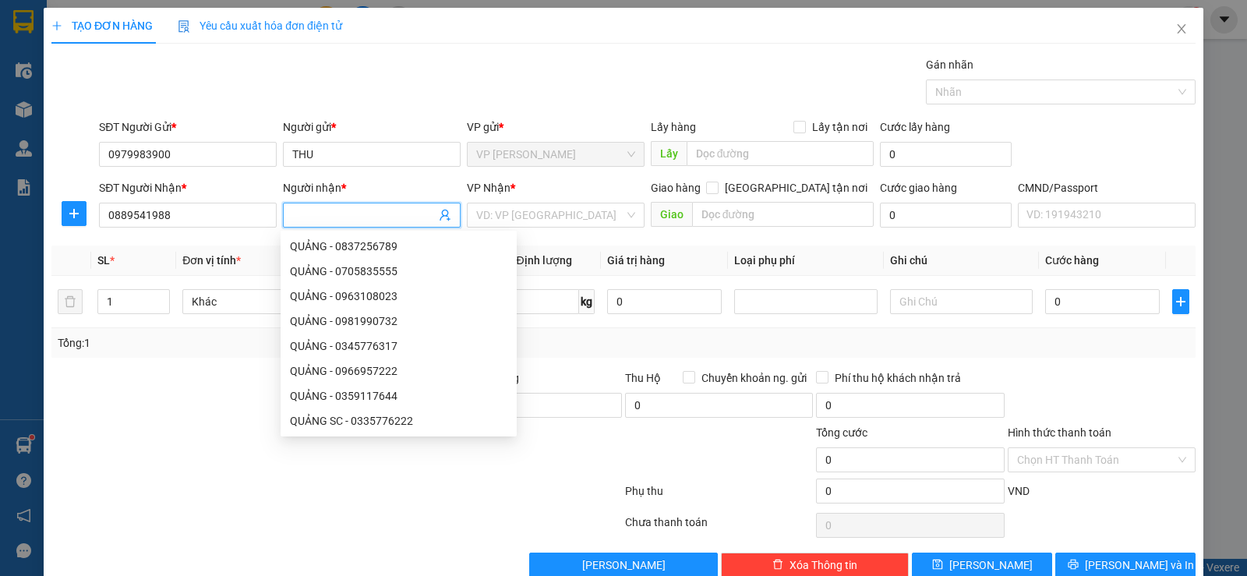
click at [324, 219] on input "Người nhận *" at bounding box center [363, 215] width 143 height 17
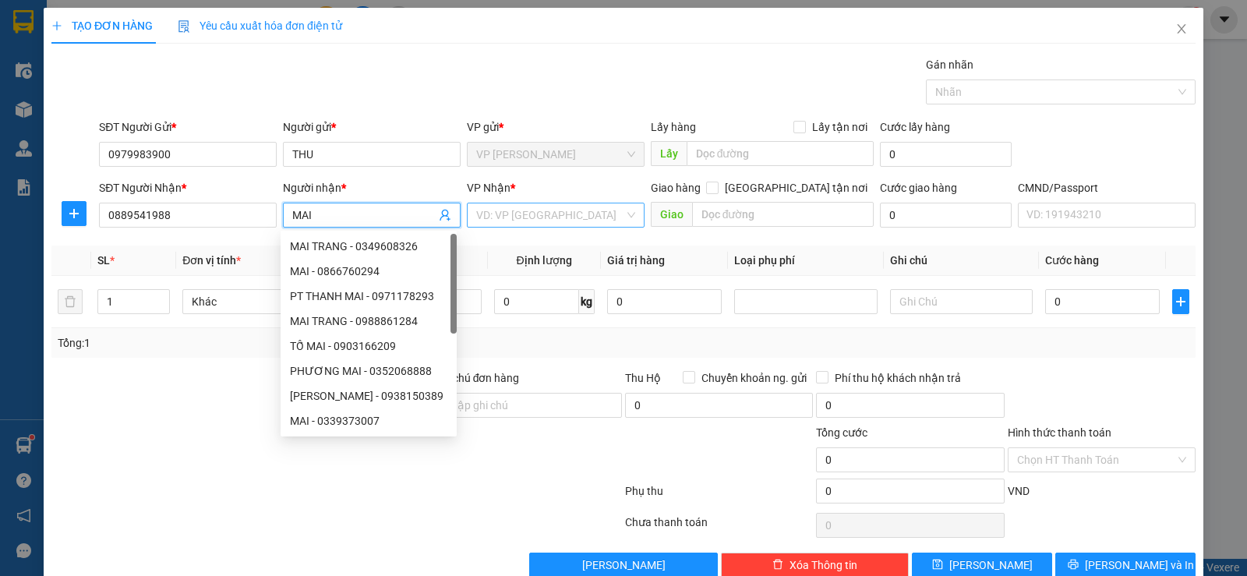
type input "MAI"
click at [495, 223] on input "search" at bounding box center [550, 214] width 148 height 23
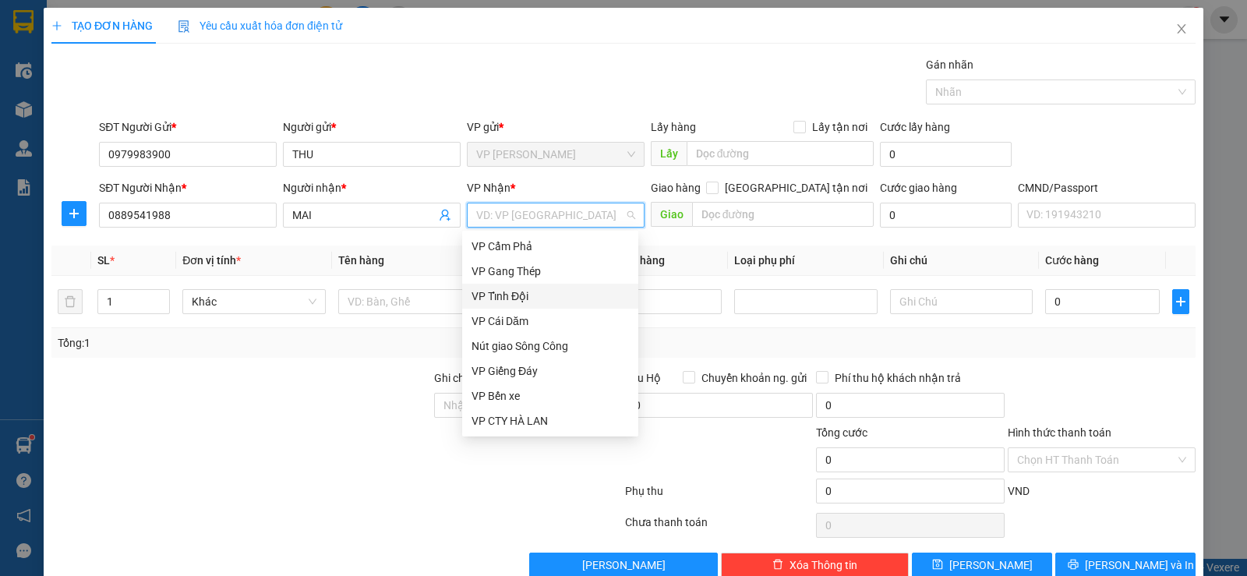
click at [515, 221] on input "search" at bounding box center [550, 214] width 148 height 23
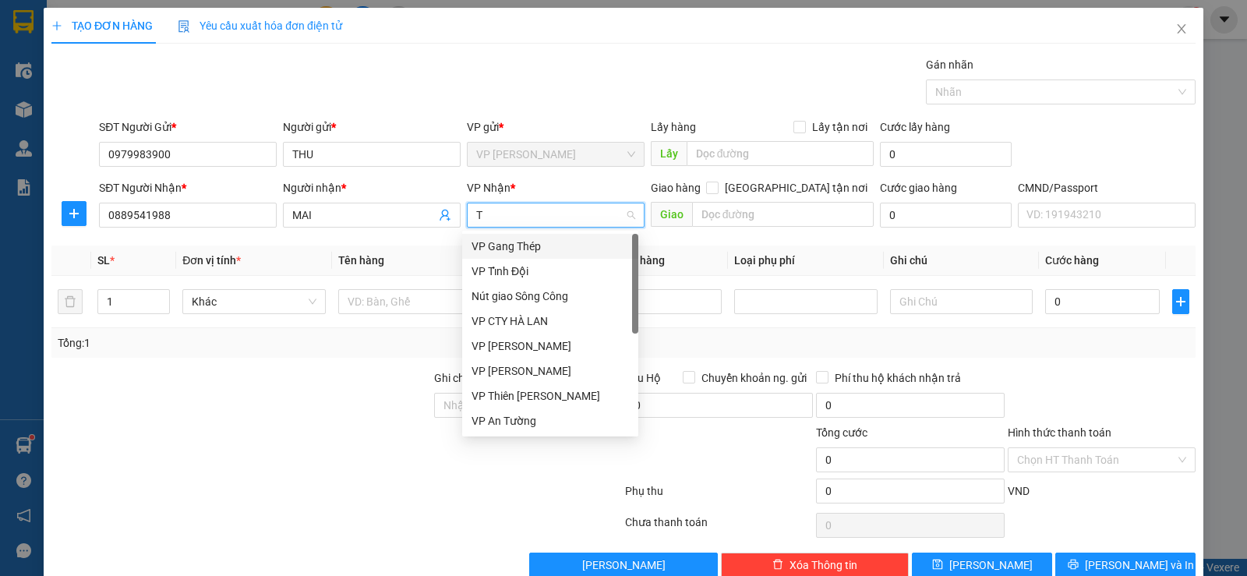
type input "TC"
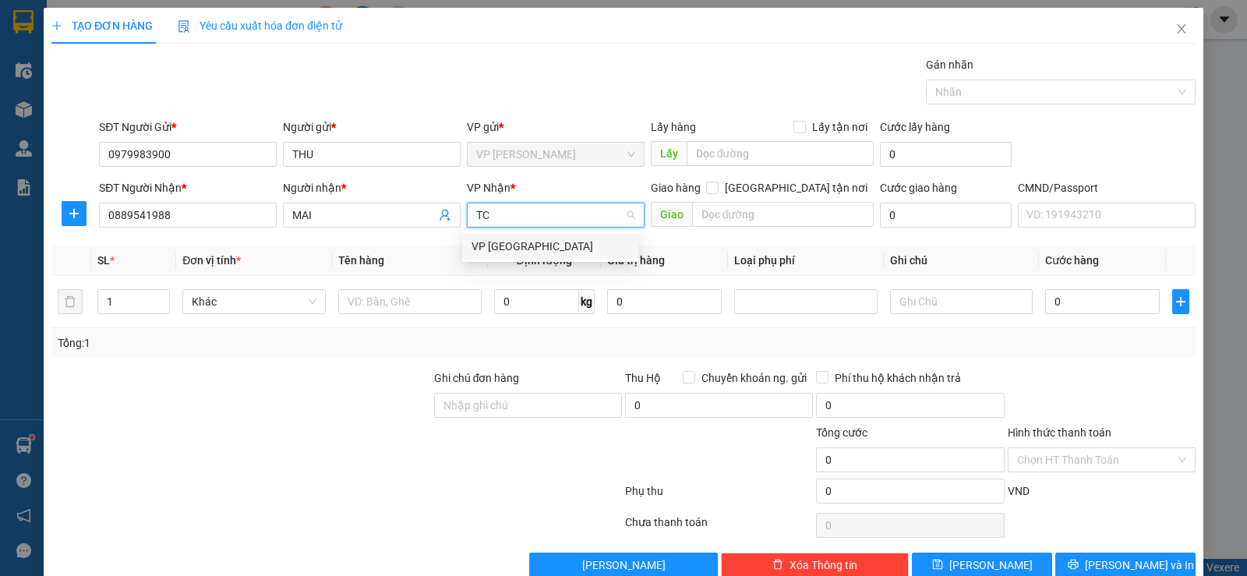
click at [513, 255] on div "VP [GEOGRAPHIC_DATA]" at bounding box center [550, 246] width 176 height 25
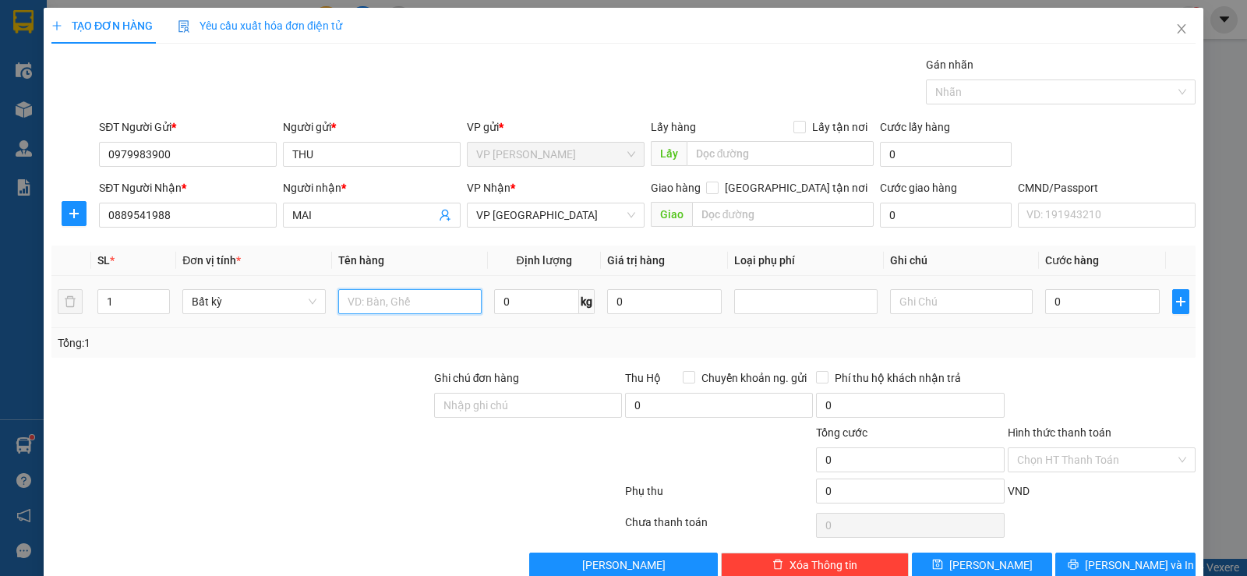
click at [421, 308] on input "text" at bounding box center [409, 301] width 143 height 25
type input "TÚI CÚC GT"
click at [563, 294] on input "0" at bounding box center [536, 301] width 85 height 25
type input "1"
drag, startPoint x: 582, startPoint y: 333, endPoint x: 589, endPoint y: 337, distance: 8.0
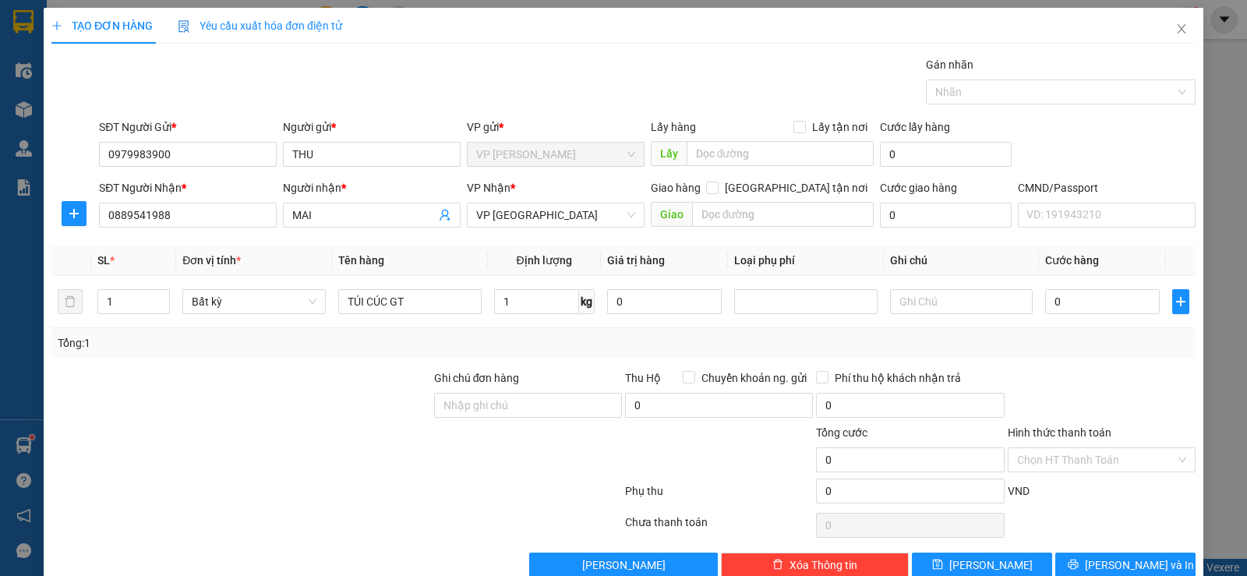
click at [583, 334] on div "Tổng: 1" at bounding box center [623, 343] width 1144 height 30
type input "35.000"
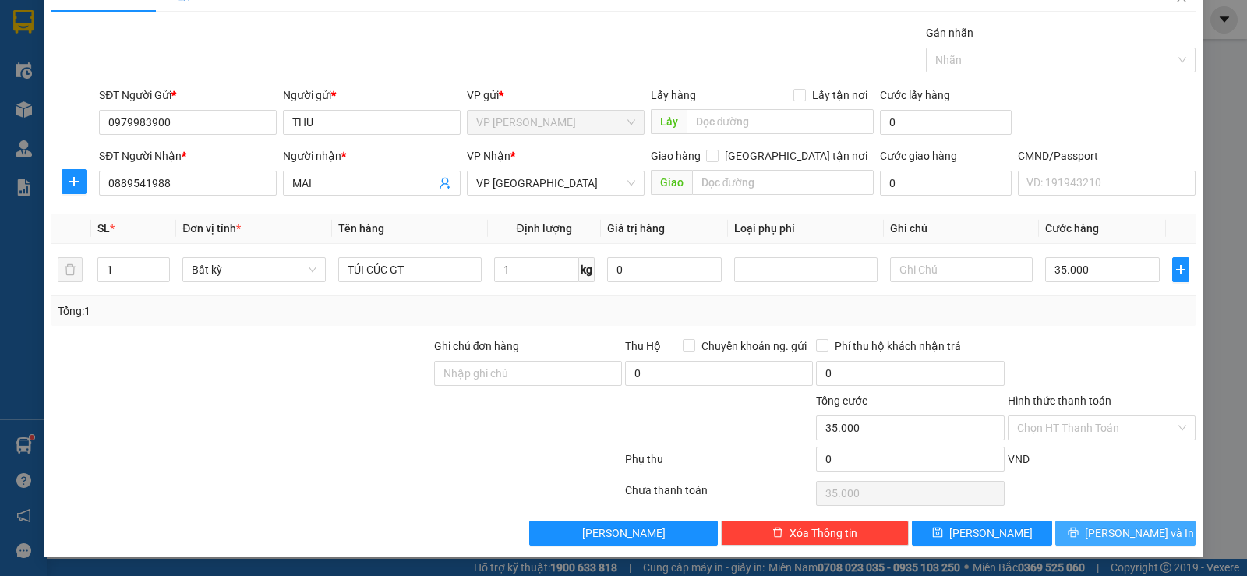
click at [1078, 529] on icon "printer" at bounding box center [1073, 533] width 10 height 10
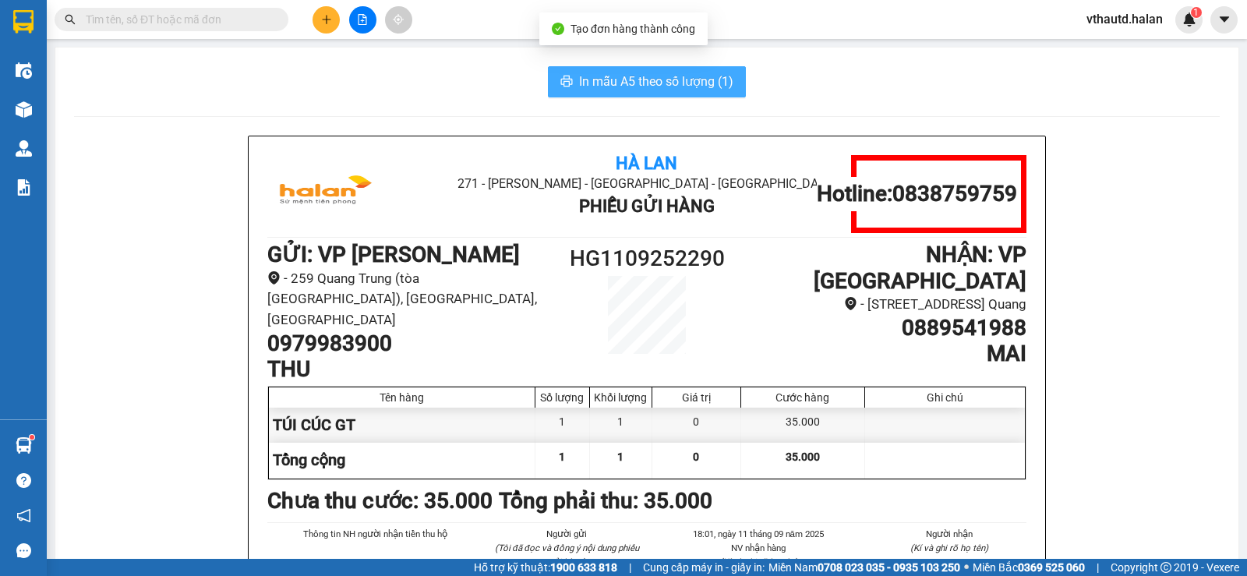
click at [637, 73] on span "In mẫu A5 theo số lượng (1)" at bounding box center [656, 81] width 154 height 19
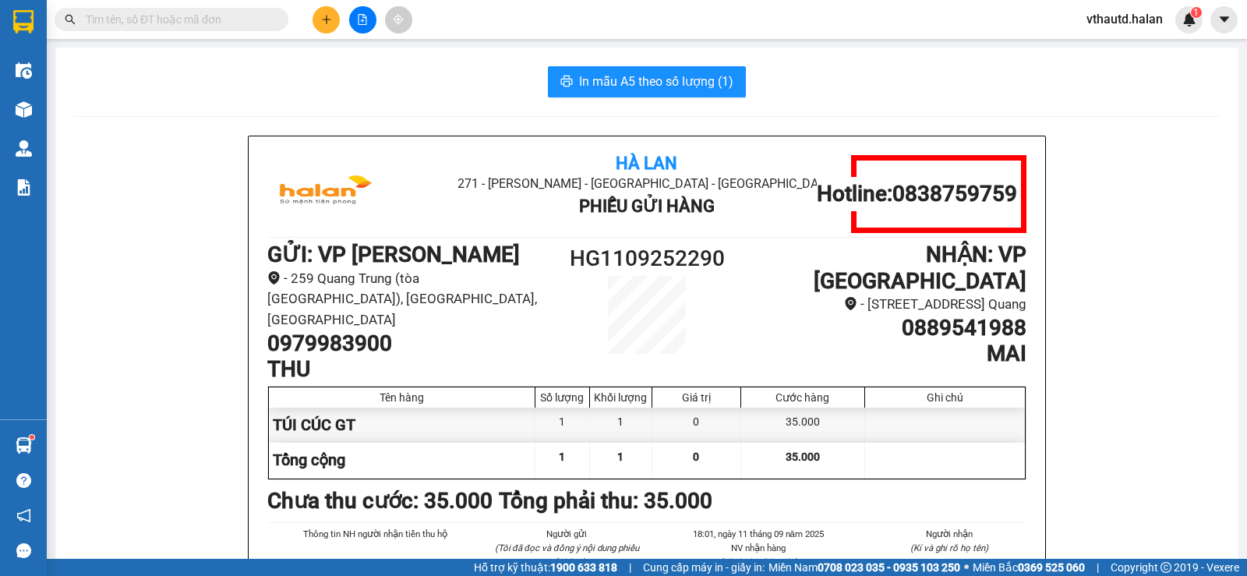
click at [182, 22] on input "text" at bounding box center [178, 19] width 184 height 17
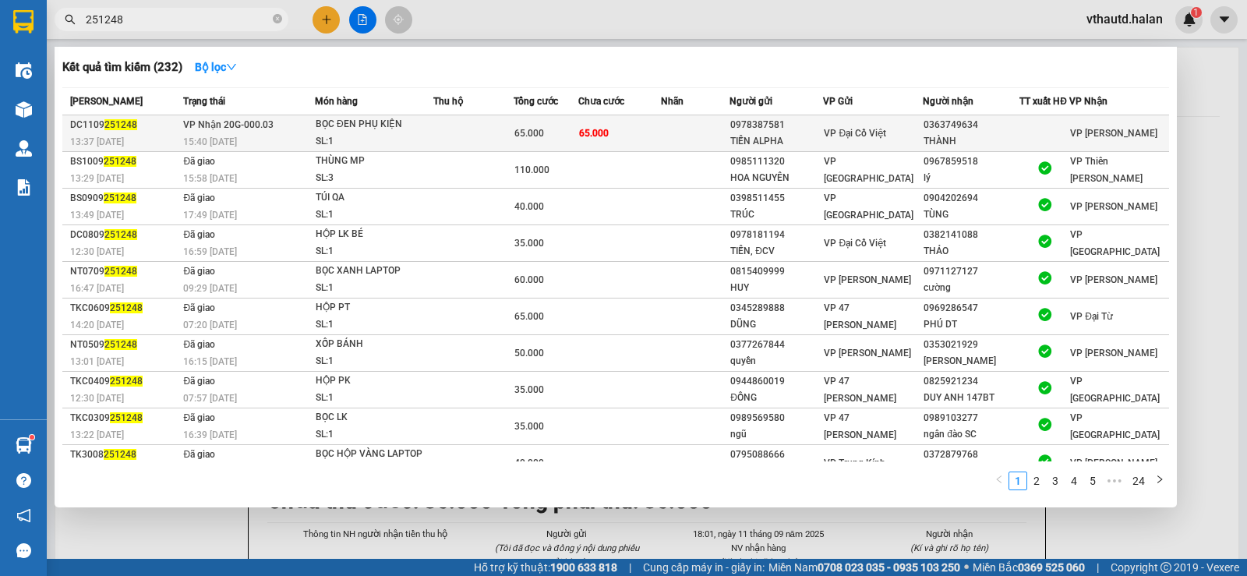
type input "251248"
click at [661, 135] on td "65.000" at bounding box center [619, 133] width 83 height 37
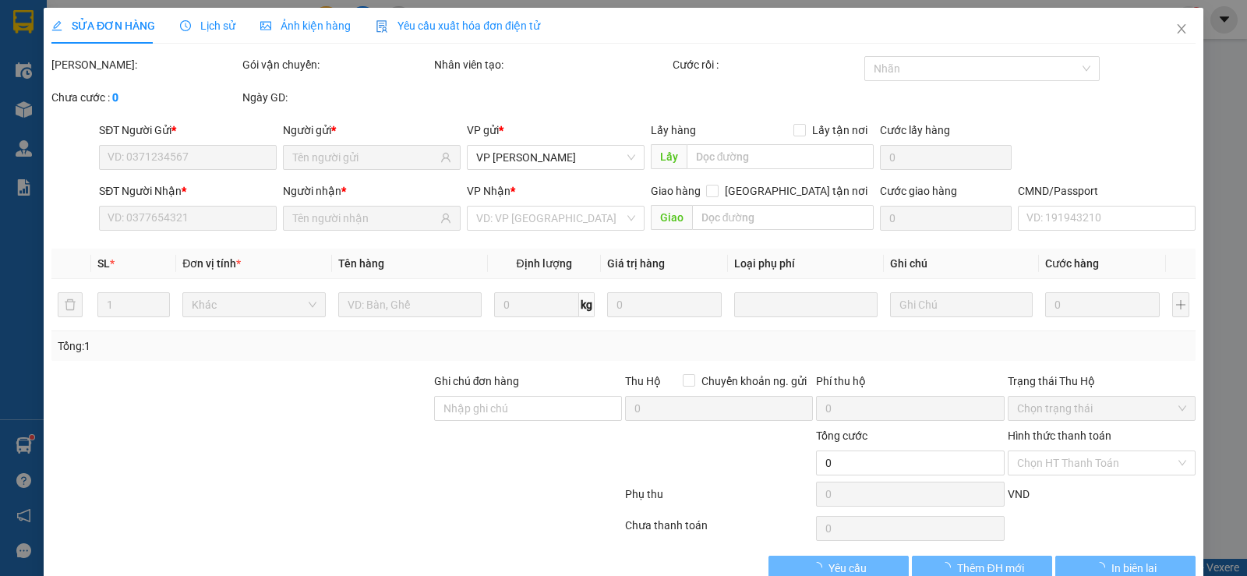
type input "0978387581"
type input "TIẾN ALPHA"
type input "0363749634"
type input "THÀNH"
type input "65.000"
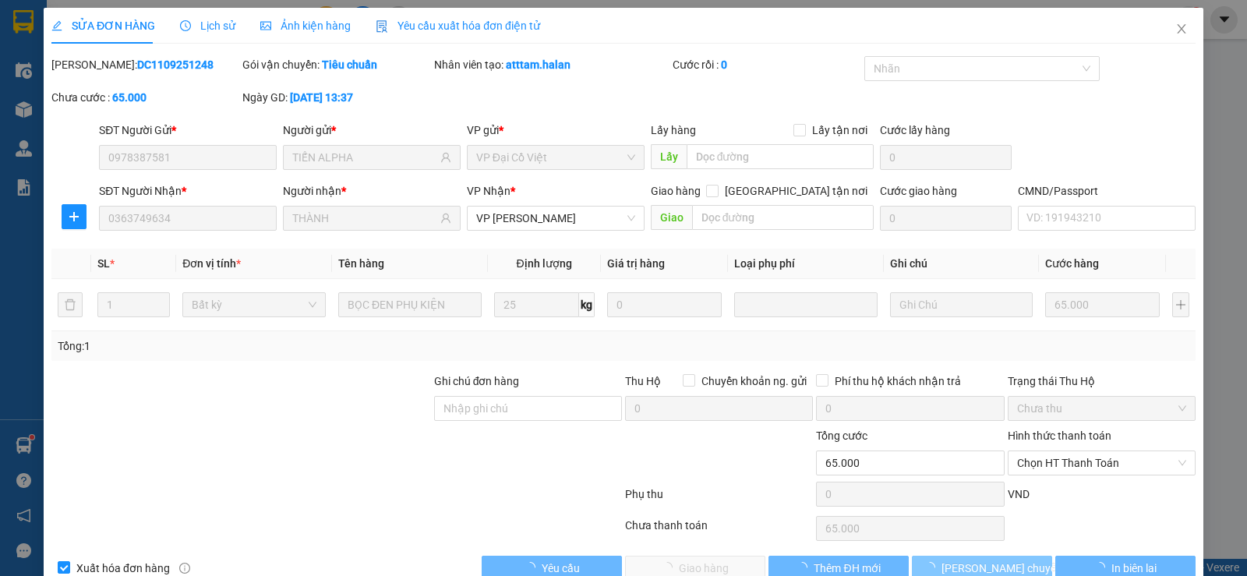
scroll to position [35, 0]
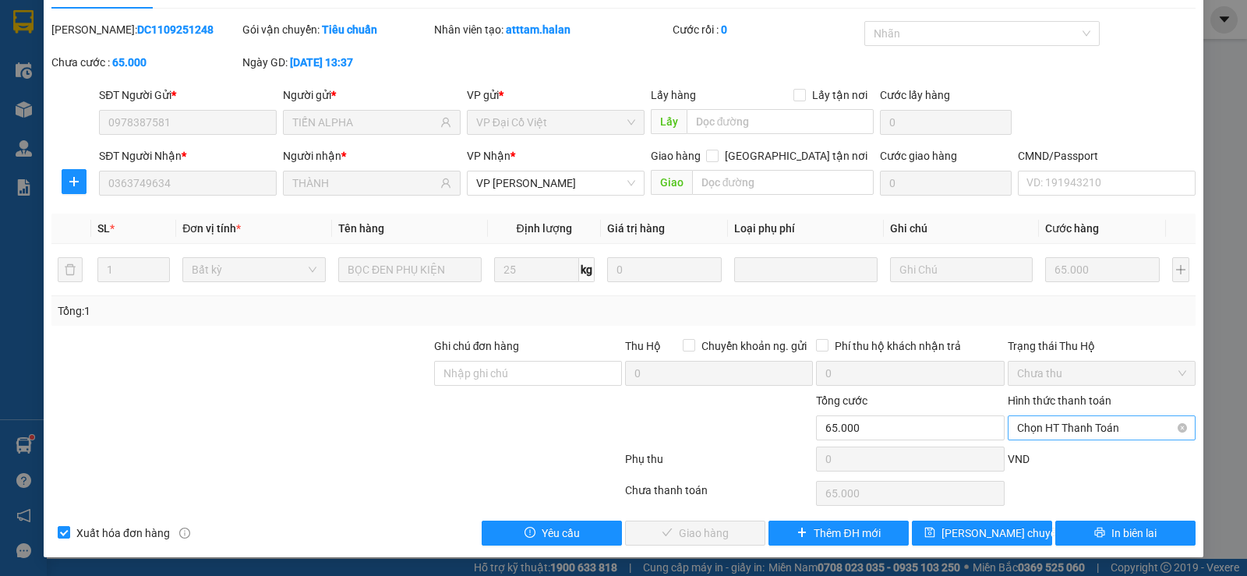
click at [1087, 430] on span "Chọn HT Thanh Toán" at bounding box center [1101, 427] width 169 height 23
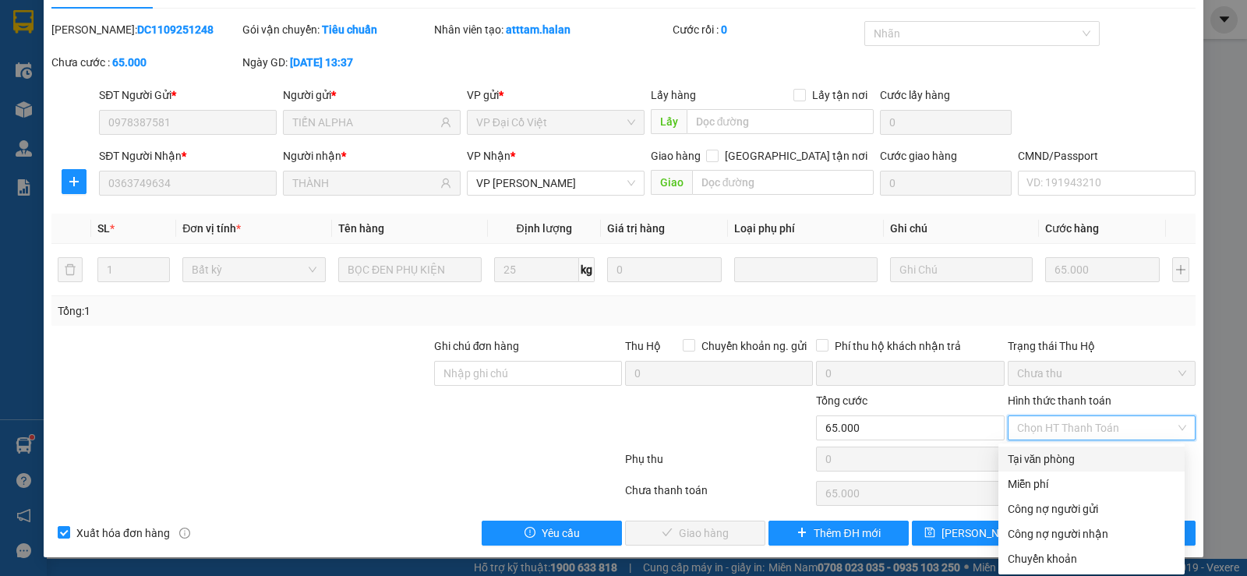
click at [1059, 464] on div "Tại văn phòng" at bounding box center [1092, 459] width 168 height 17
type input "0"
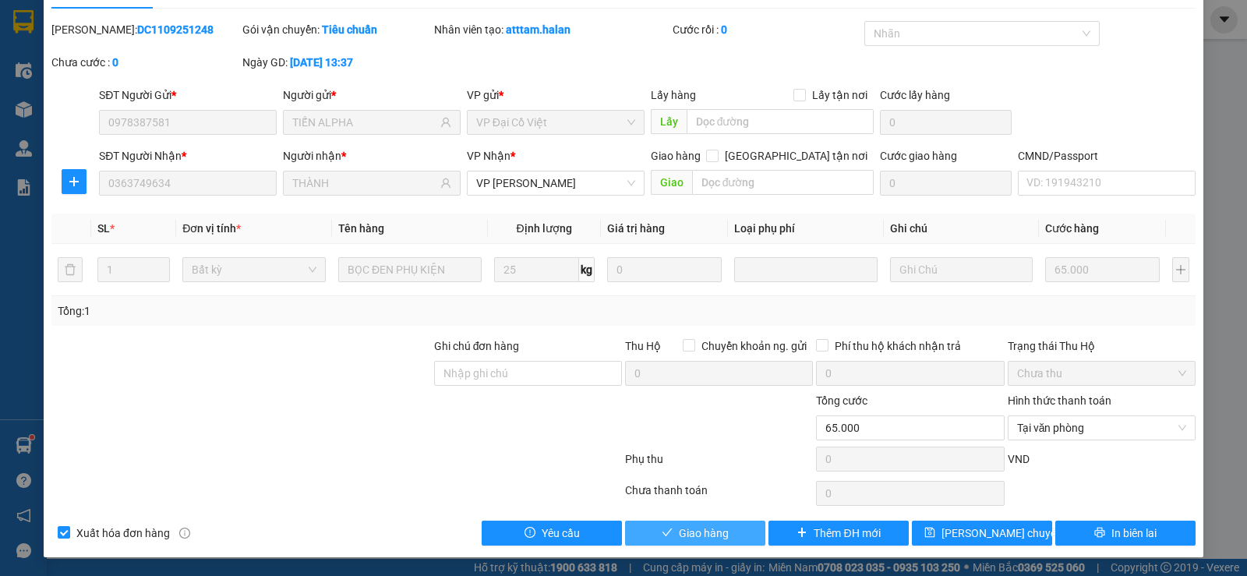
click at [706, 536] on span "Giao hàng" at bounding box center [704, 533] width 50 height 17
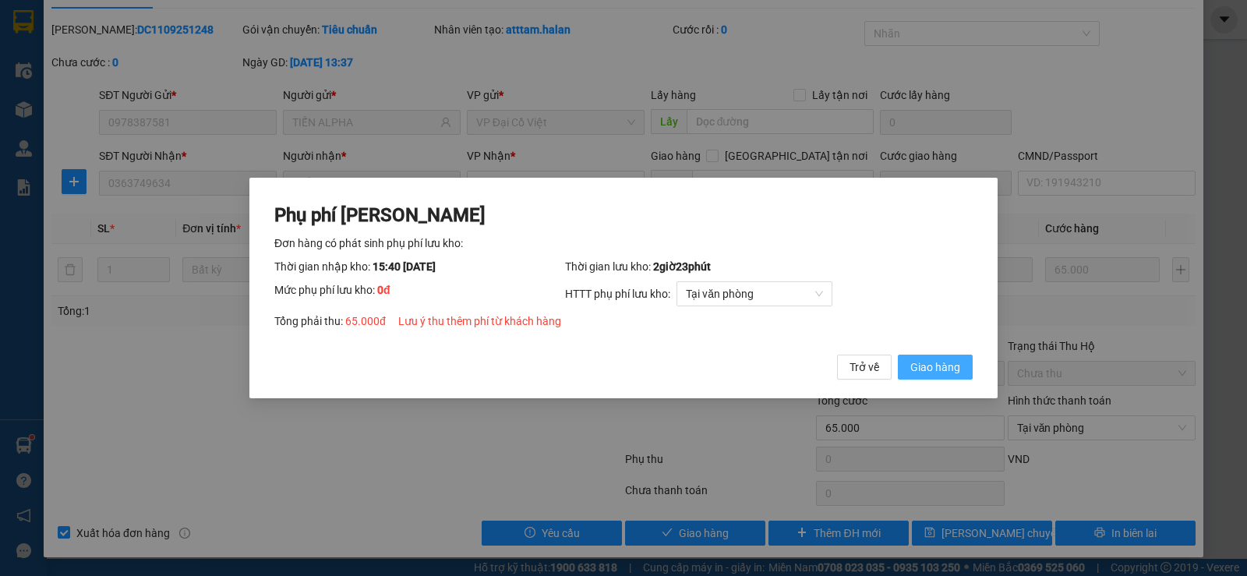
click at [934, 366] on span "Giao hàng" at bounding box center [936, 367] width 50 height 17
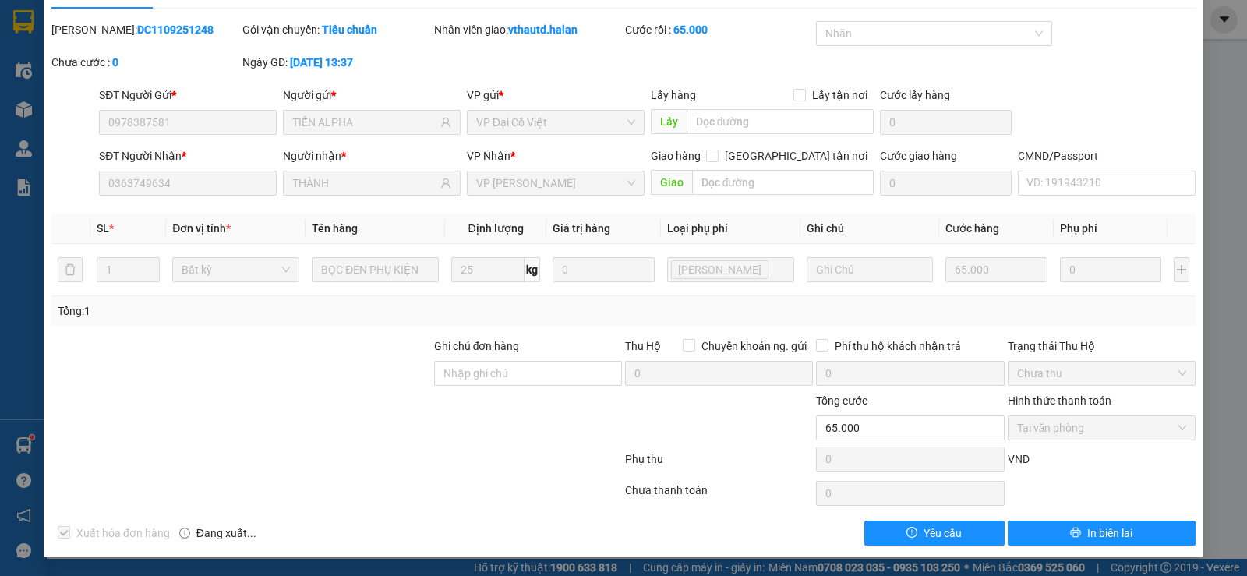
scroll to position [0, 0]
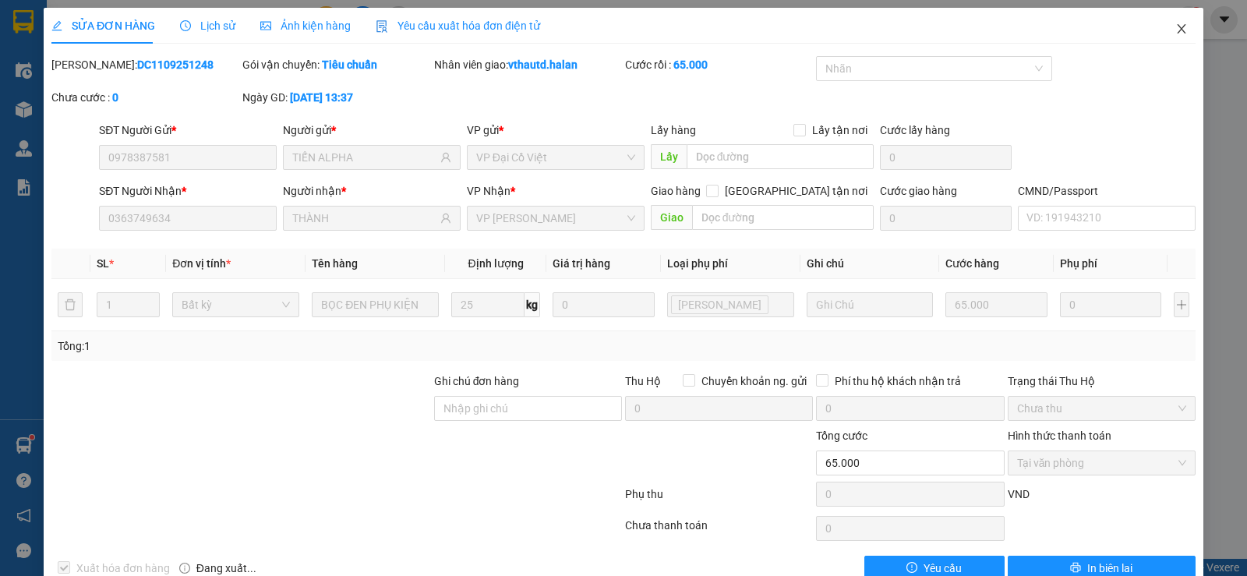
click at [1176, 33] on icon "close" at bounding box center [1182, 29] width 12 height 12
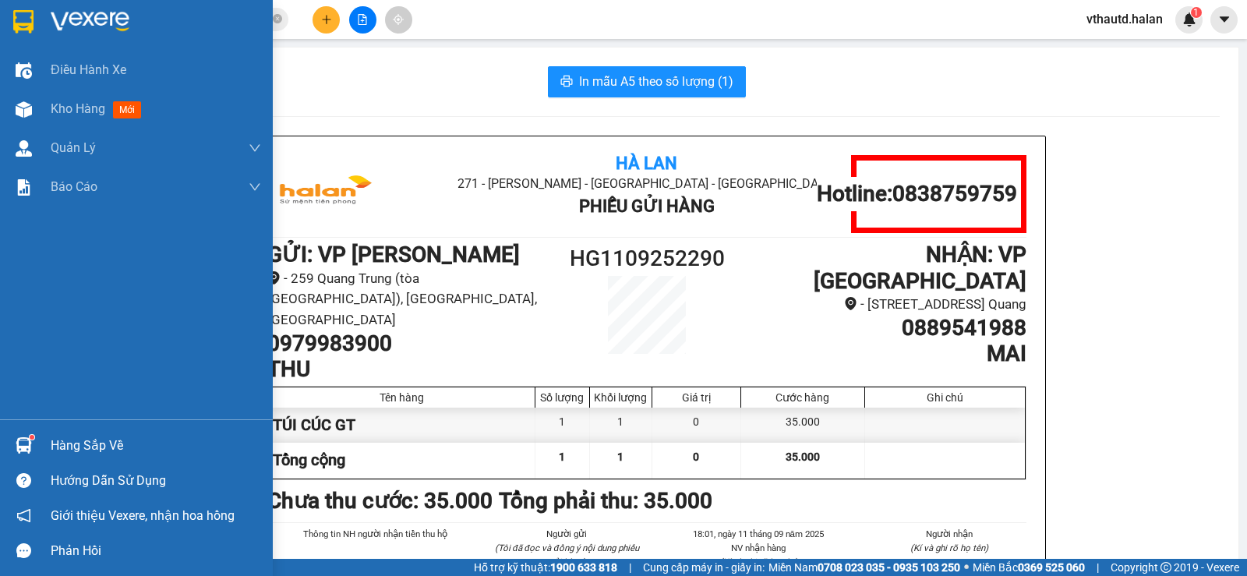
click at [65, 445] on div "Hàng sắp về" at bounding box center [156, 445] width 210 height 23
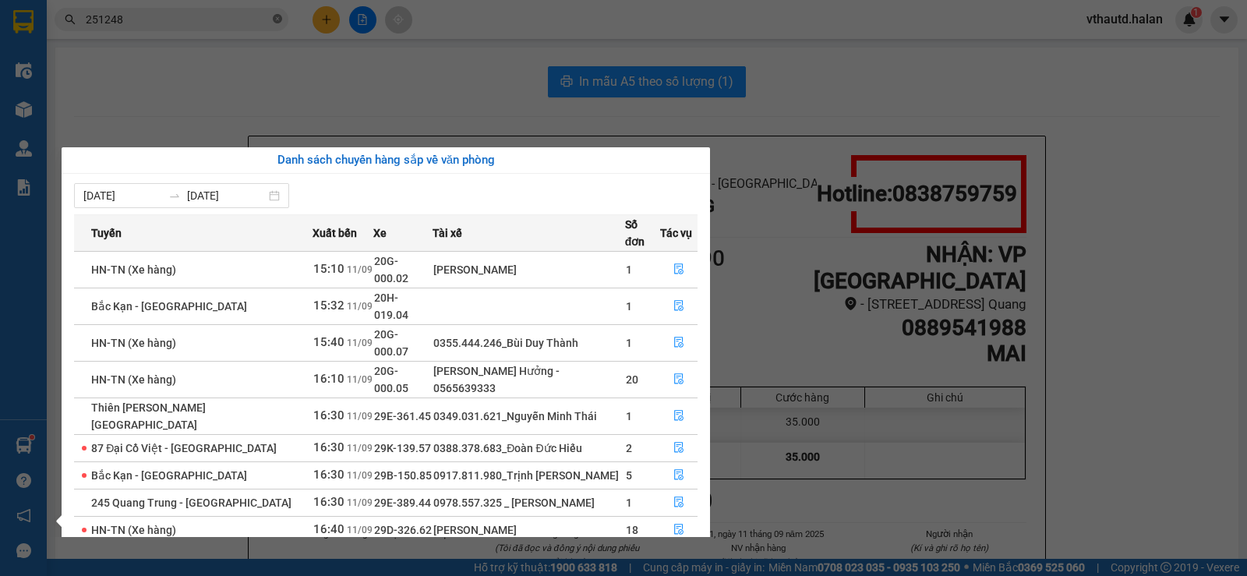
click at [271, 19] on section "Kết quả tìm kiếm ( 232 ) Bộ lọc Mã ĐH Trạng thái Món hàng Thu hộ Tổng cước Chưa…" at bounding box center [623, 288] width 1247 height 576
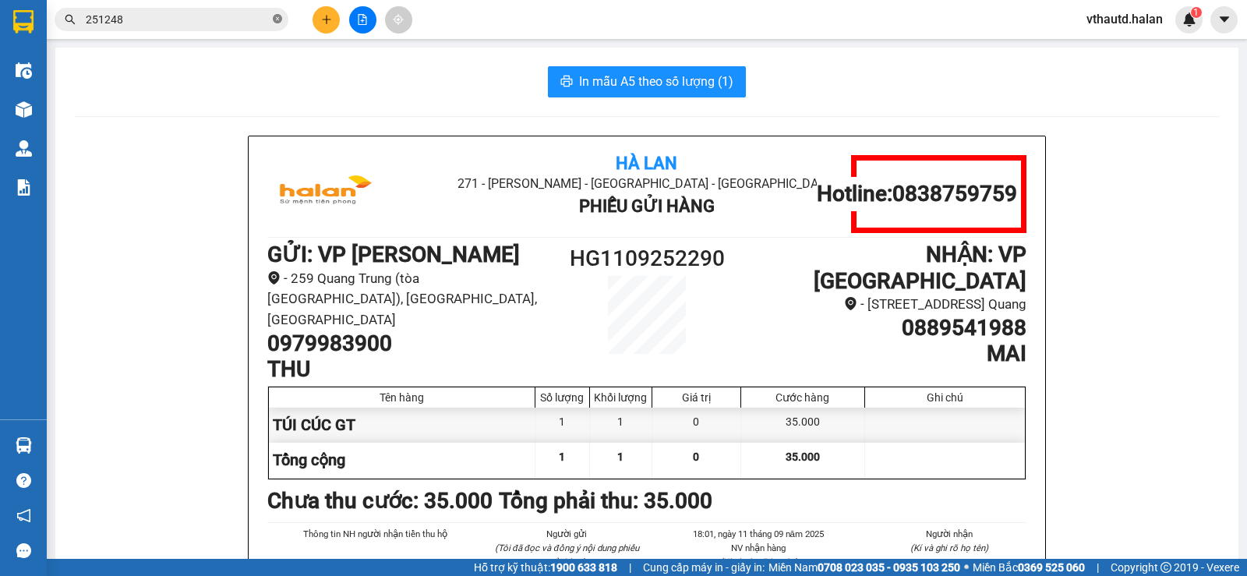
click at [278, 23] on icon "close-circle" at bounding box center [277, 18] width 9 height 9
click at [319, 23] on button at bounding box center [326, 19] width 27 height 27
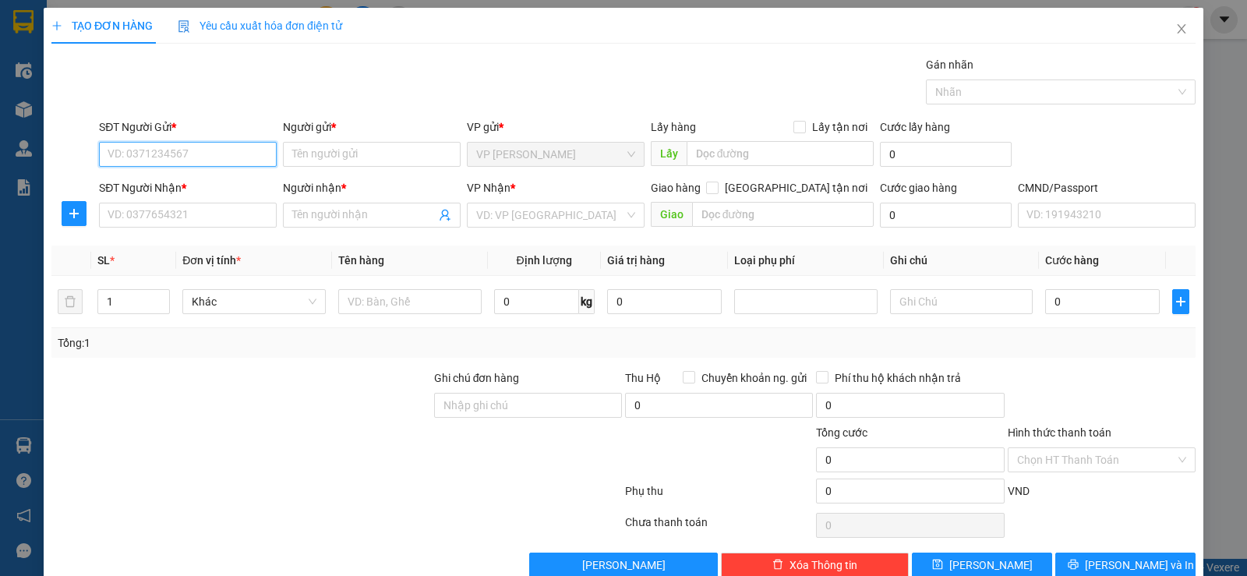
click at [194, 161] on input "SĐT Người Gửi *" at bounding box center [188, 154] width 178 height 25
type input "0973805515"
click at [187, 189] on div "0973805515 - thao" at bounding box center [186, 185] width 157 height 17
type input "thao"
type input "0973805515"
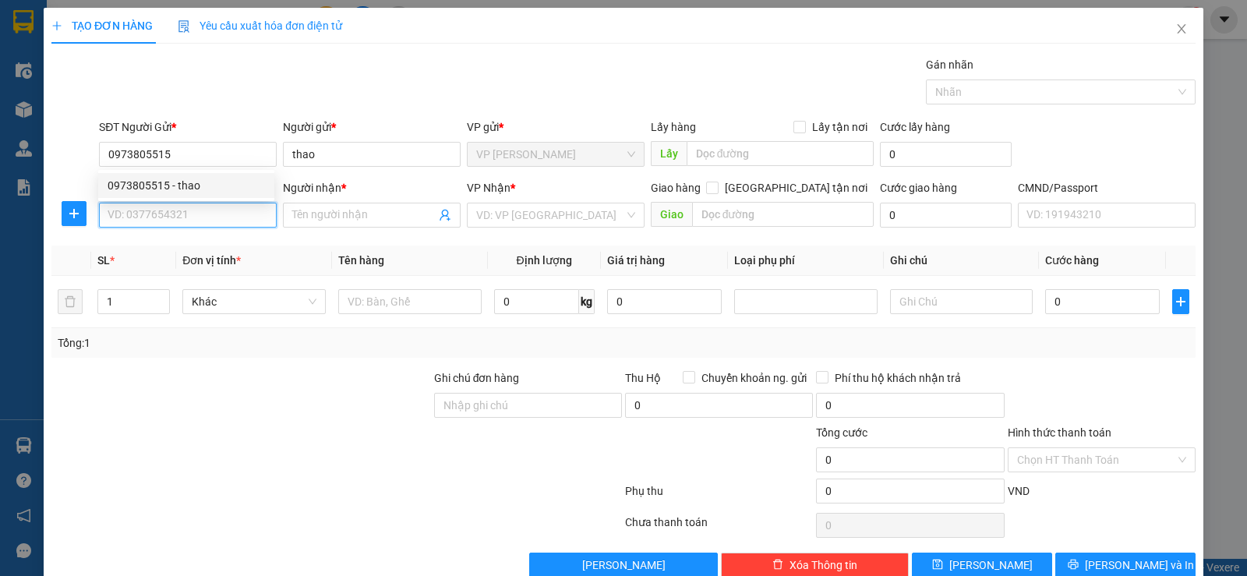
click at [185, 213] on input "SĐT Người Nhận *" at bounding box center [188, 215] width 178 height 25
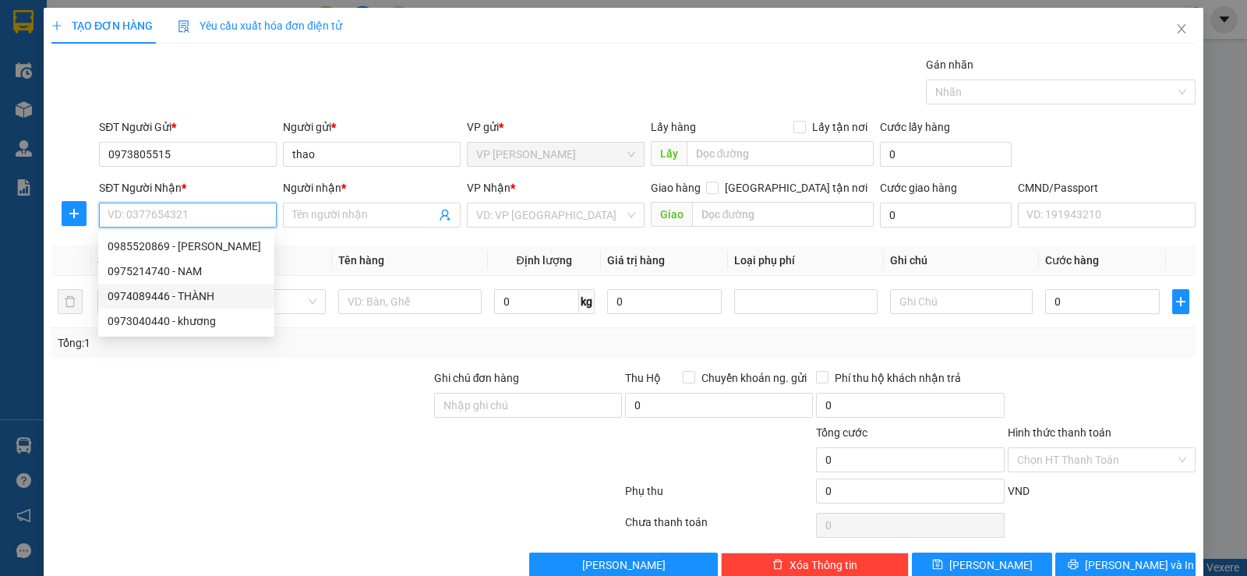
click at [202, 299] on div "0974089446 - THÀNH" at bounding box center [186, 296] width 157 height 17
type input "0974089446"
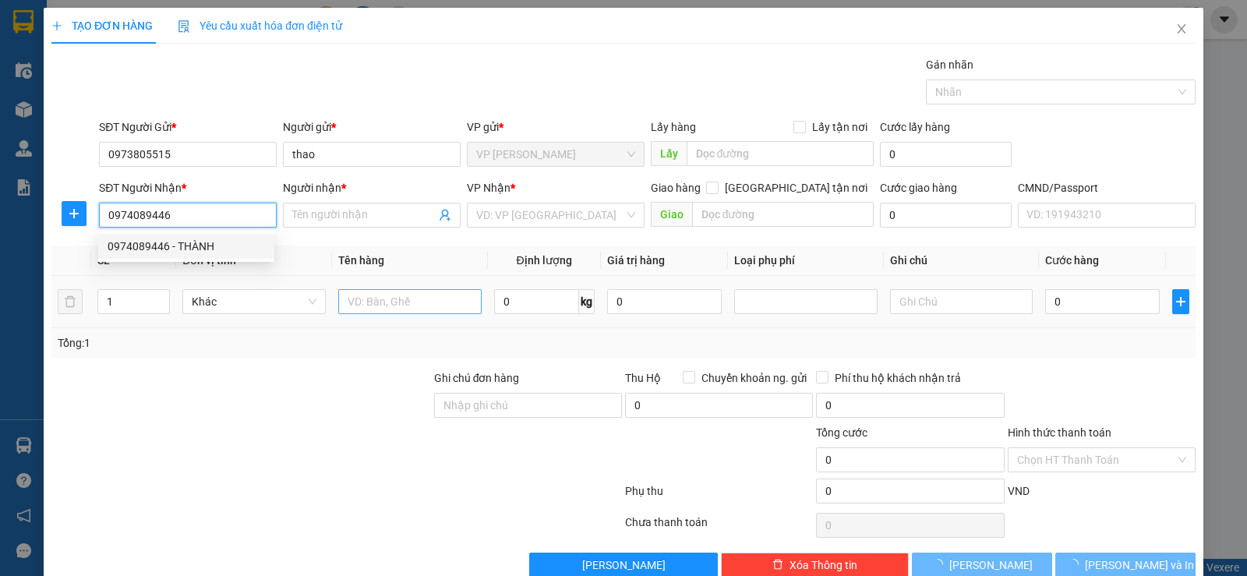
type input "THÀNH"
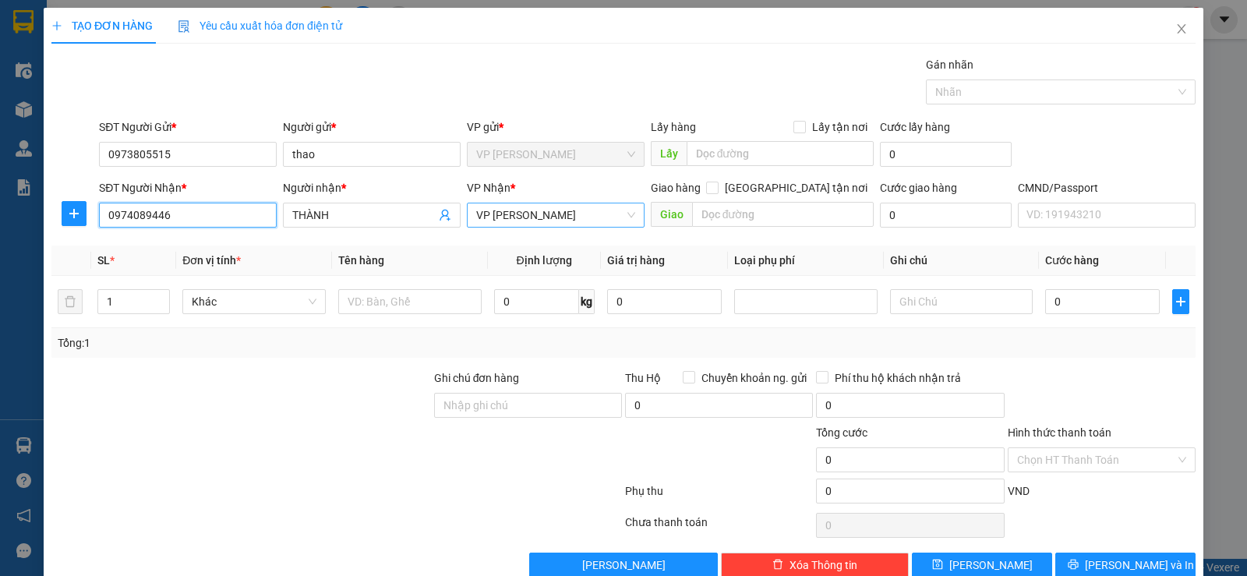
click at [565, 214] on span "VP [PERSON_NAME]" at bounding box center [555, 214] width 159 height 23
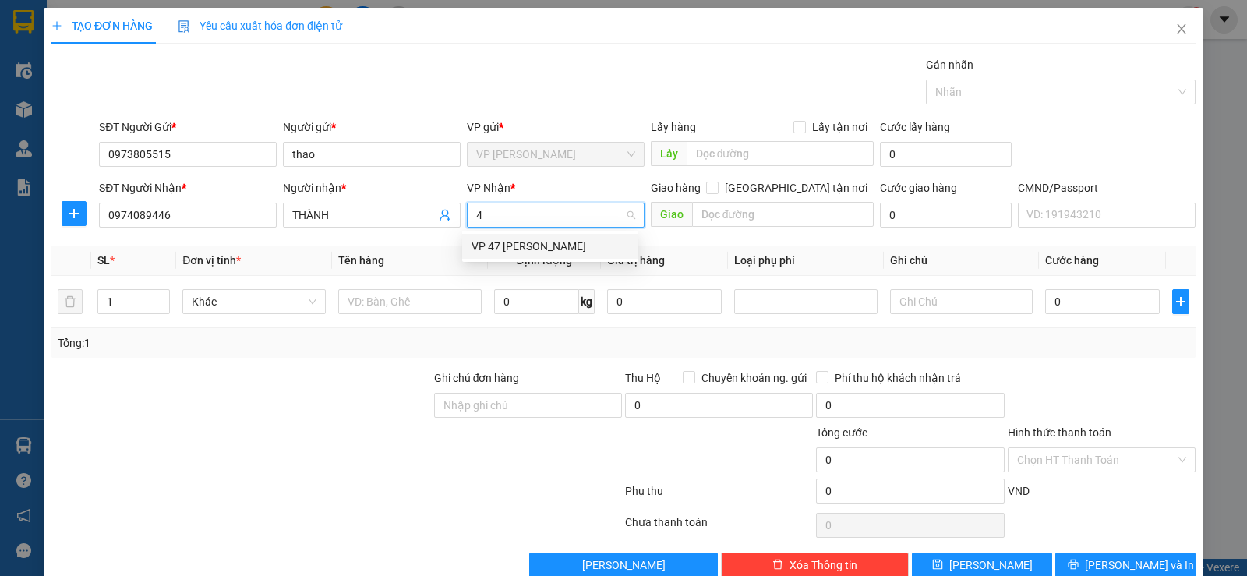
type input "47"
drag, startPoint x: 513, startPoint y: 254, endPoint x: 441, endPoint y: 301, distance: 85.6
click at [511, 258] on div "VP 47 [PERSON_NAME]" at bounding box center [550, 246] width 176 height 25
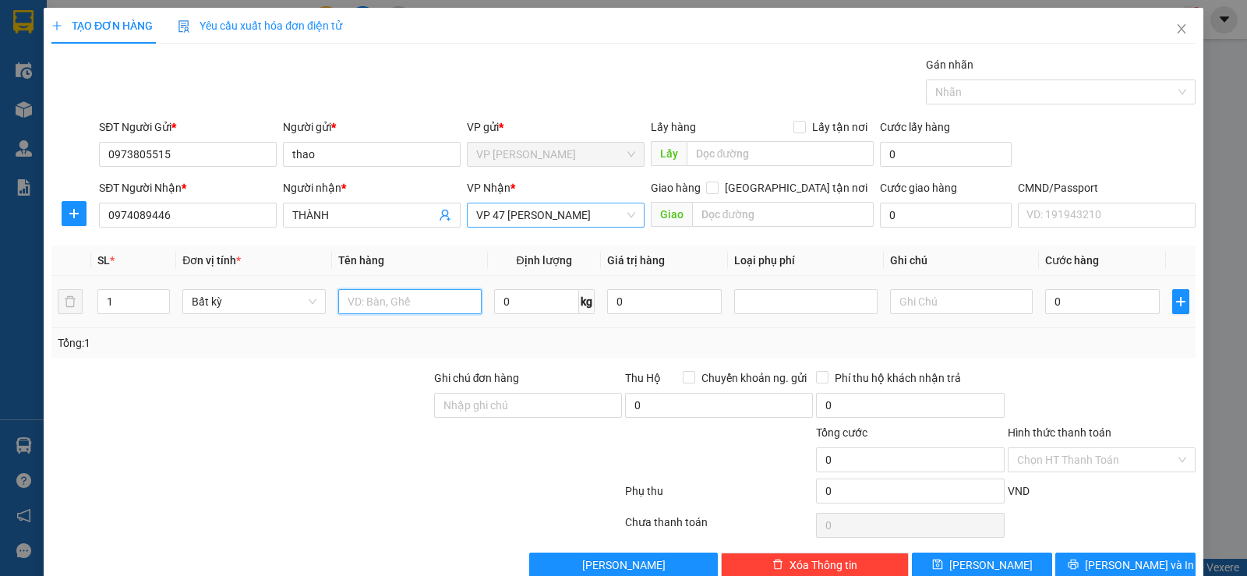
click at [432, 306] on input "text" at bounding box center [409, 301] width 143 height 25
click at [385, 301] on input "HỘP LK ĐT" at bounding box center [409, 301] width 143 height 25
type input "HỘP LKĐT"
click at [530, 307] on input "0" at bounding box center [536, 301] width 85 height 25
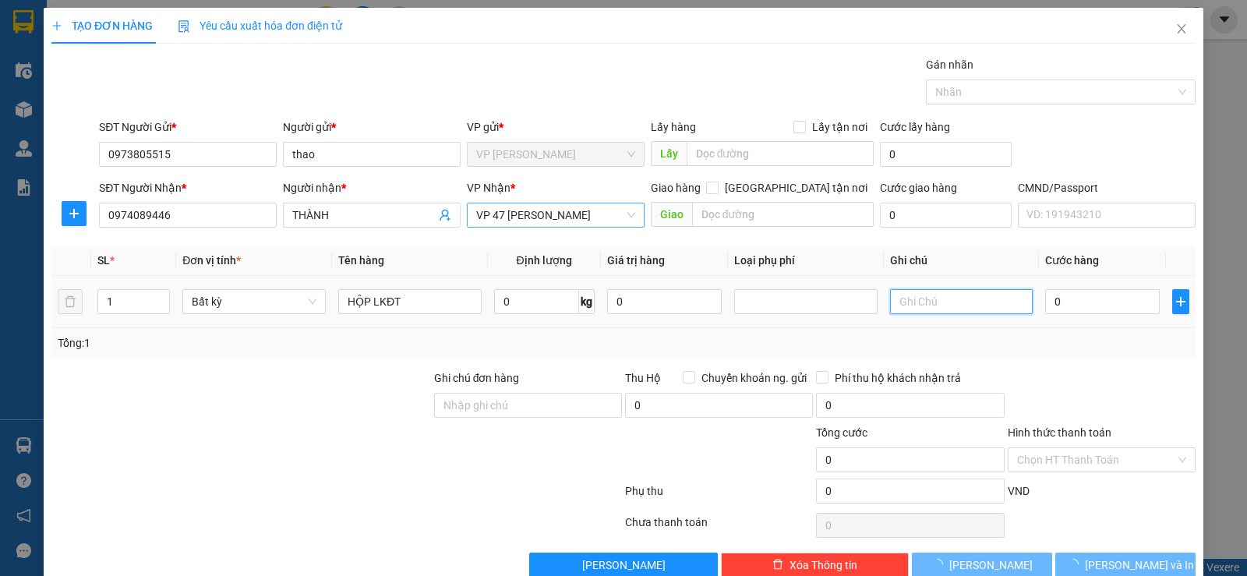
click at [945, 302] on input "text" at bounding box center [961, 301] width 143 height 25
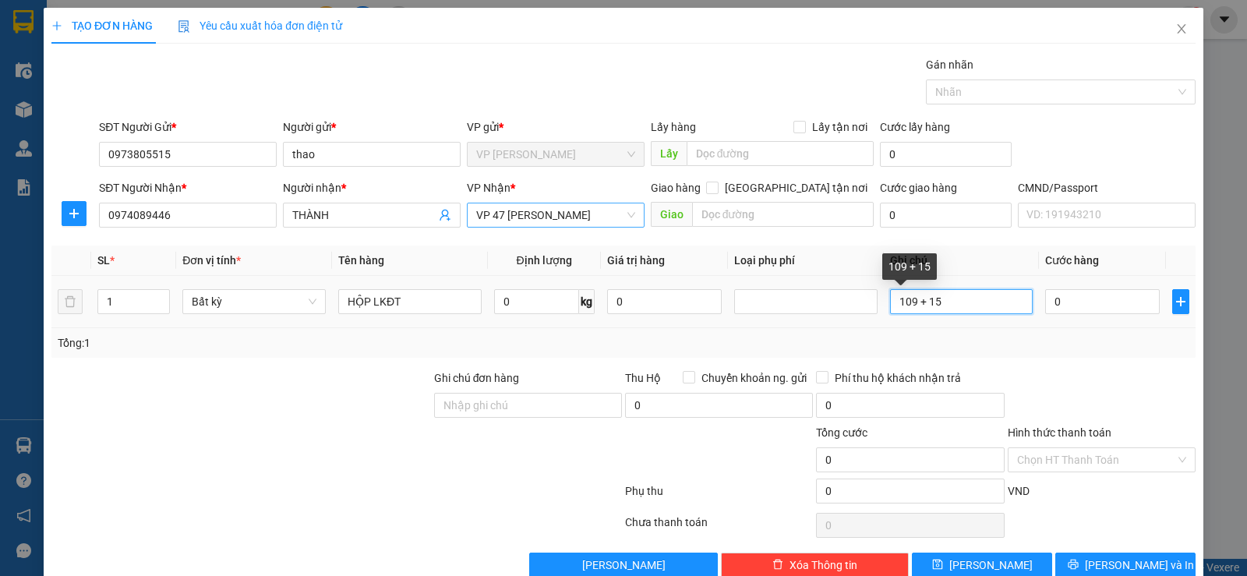
click at [907, 299] on input "109 + 15" at bounding box center [961, 301] width 143 height 25
type input "10 + 15"
click at [1091, 305] on input "0" at bounding box center [1102, 301] width 115 height 25
type input "8"
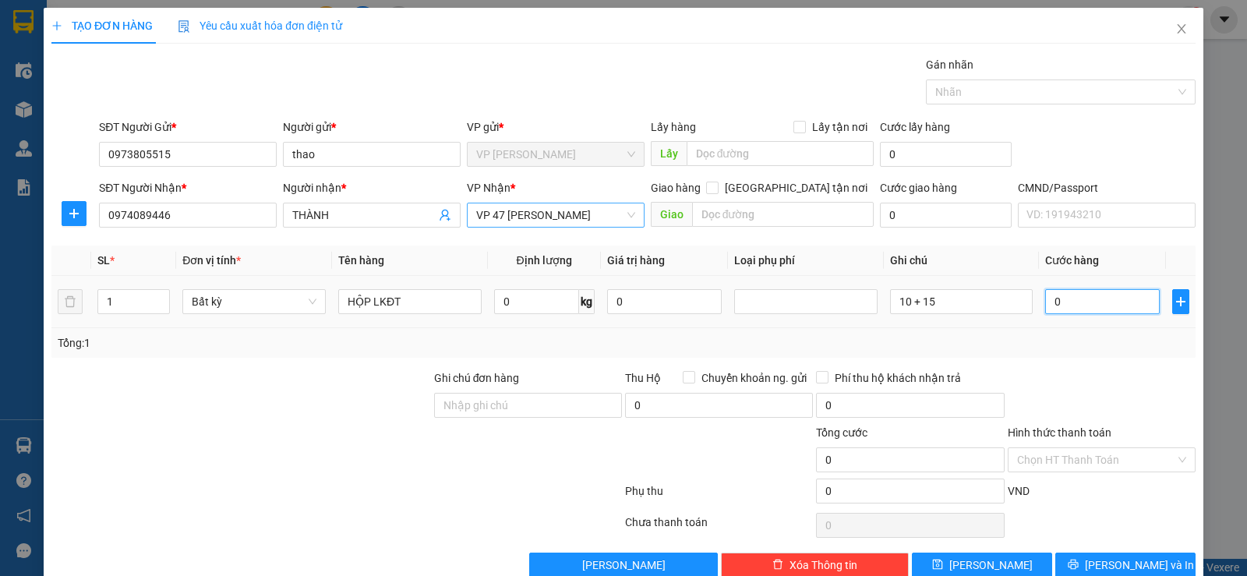
type input "8"
type input "80"
type input "800"
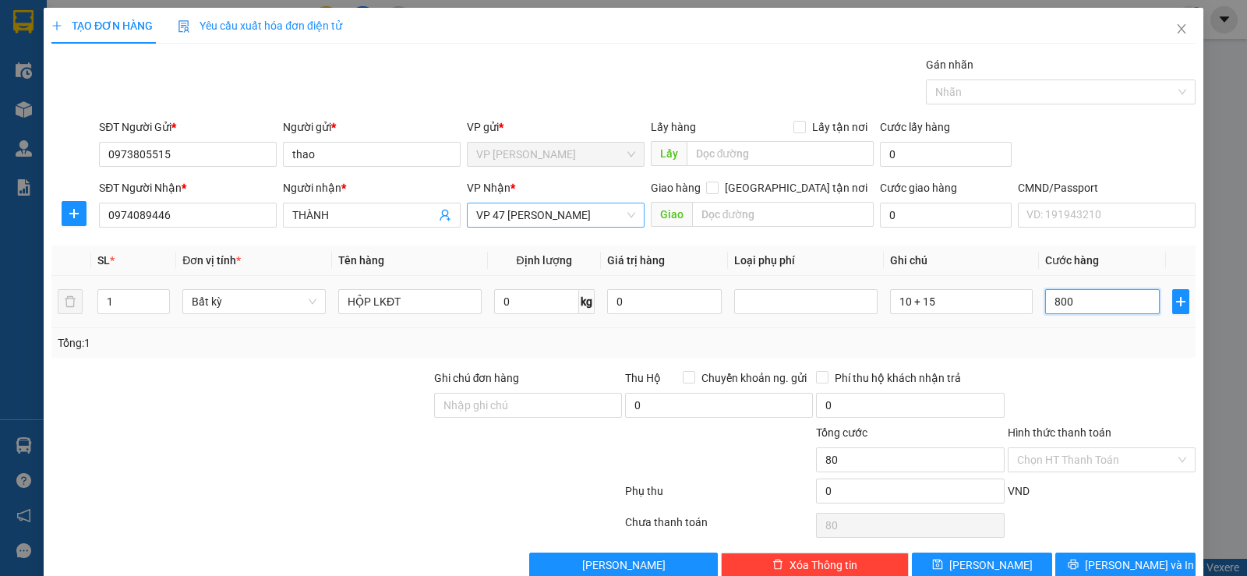
type input "800"
type input "8.000"
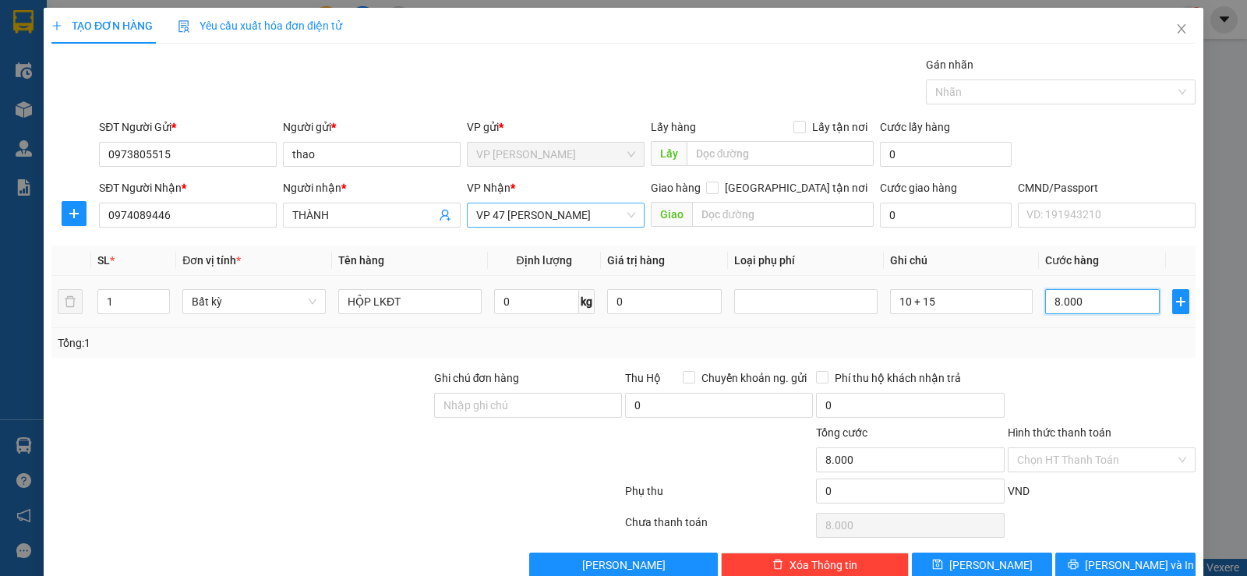
type input "80.000"
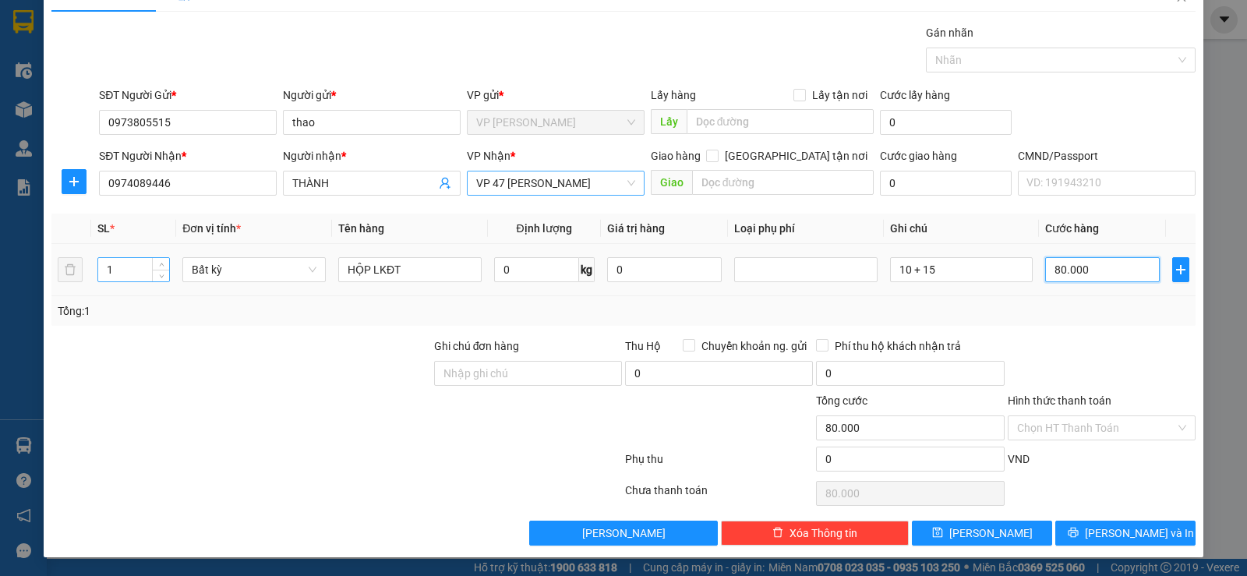
type input "80.000"
click at [131, 276] on input "1" at bounding box center [133, 269] width 71 height 23
type input "2"
click at [975, 324] on div "Tổng: 2" at bounding box center [623, 311] width 1144 height 30
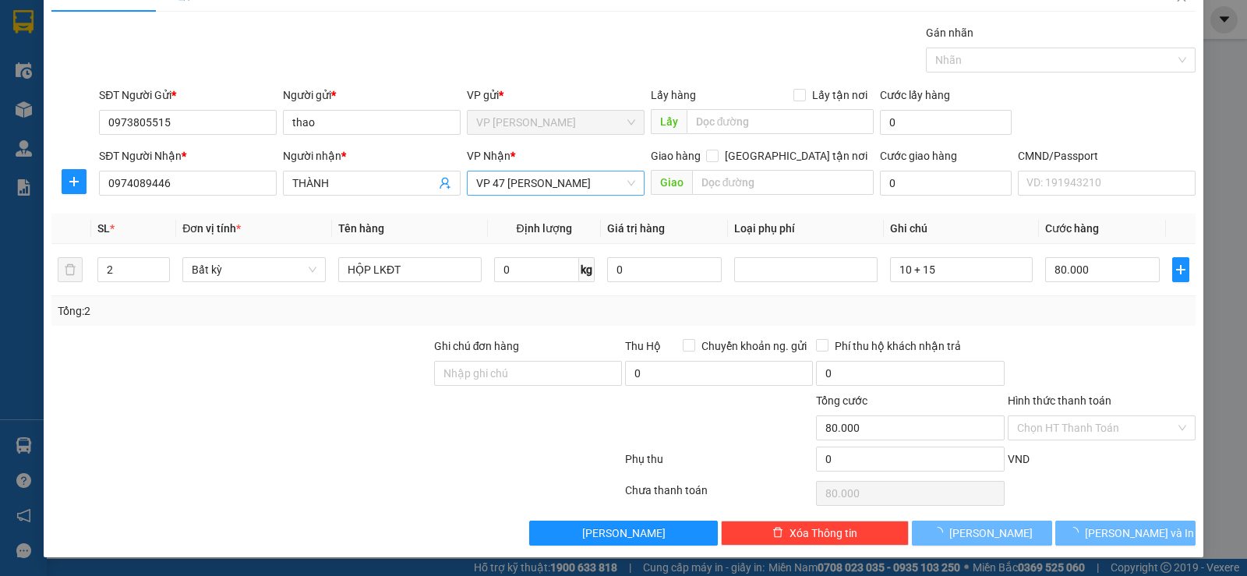
type input "0"
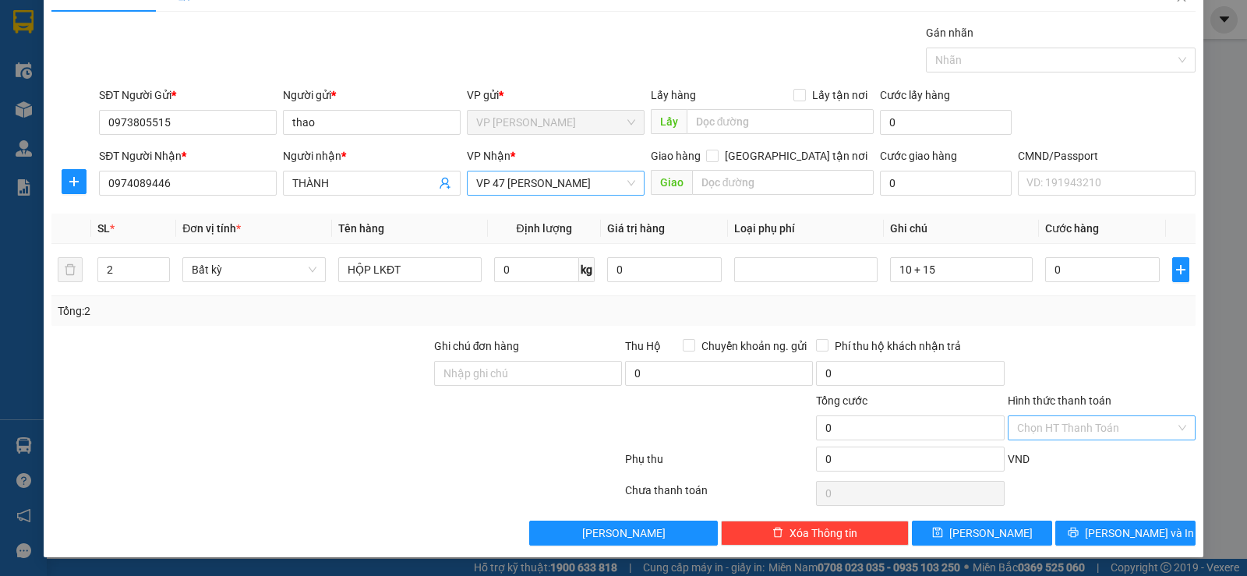
click at [1091, 427] on input "Hình thức thanh toán" at bounding box center [1096, 427] width 158 height 23
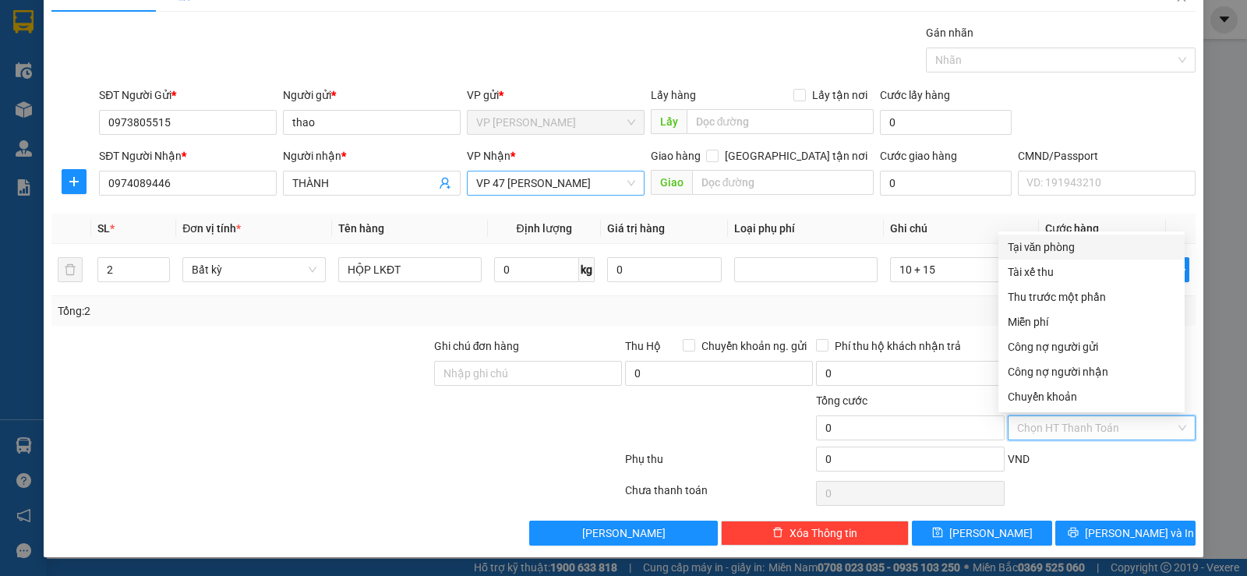
click at [1067, 254] on div "Tại văn phòng" at bounding box center [1092, 247] width 168 height 17
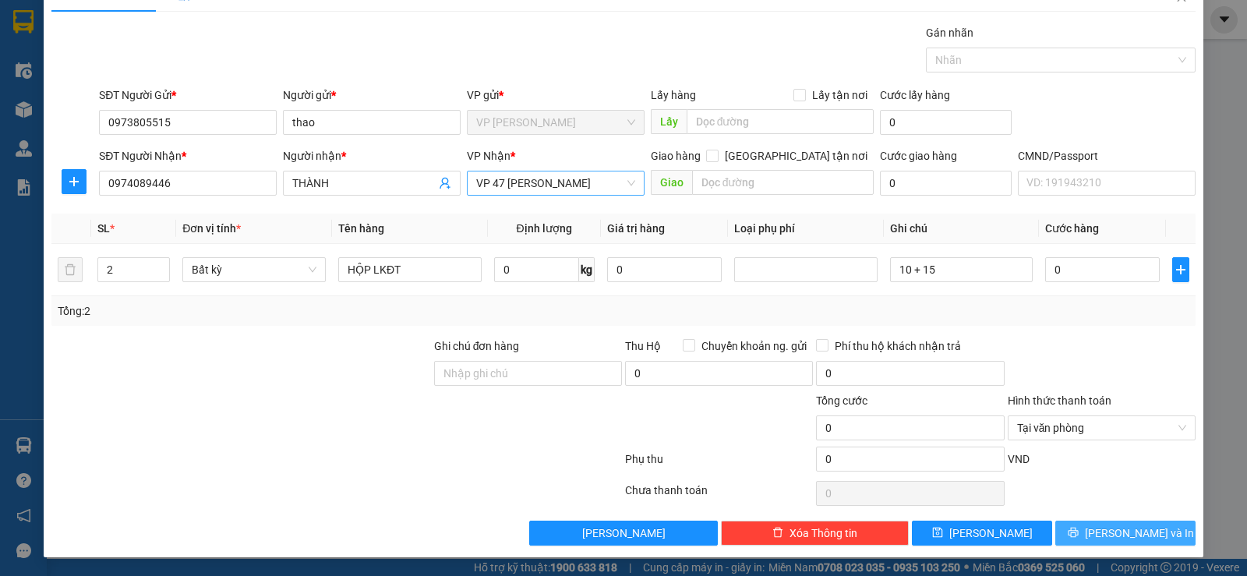
click at [1066, 539] on button "[PERSON_NAME] và In" at bounding box center [1126, 533] width 140 height 25
click at [1068, 537] on button "[PERSON_NAME] và In" at bounding box center [1126, 533] width 140 height 25
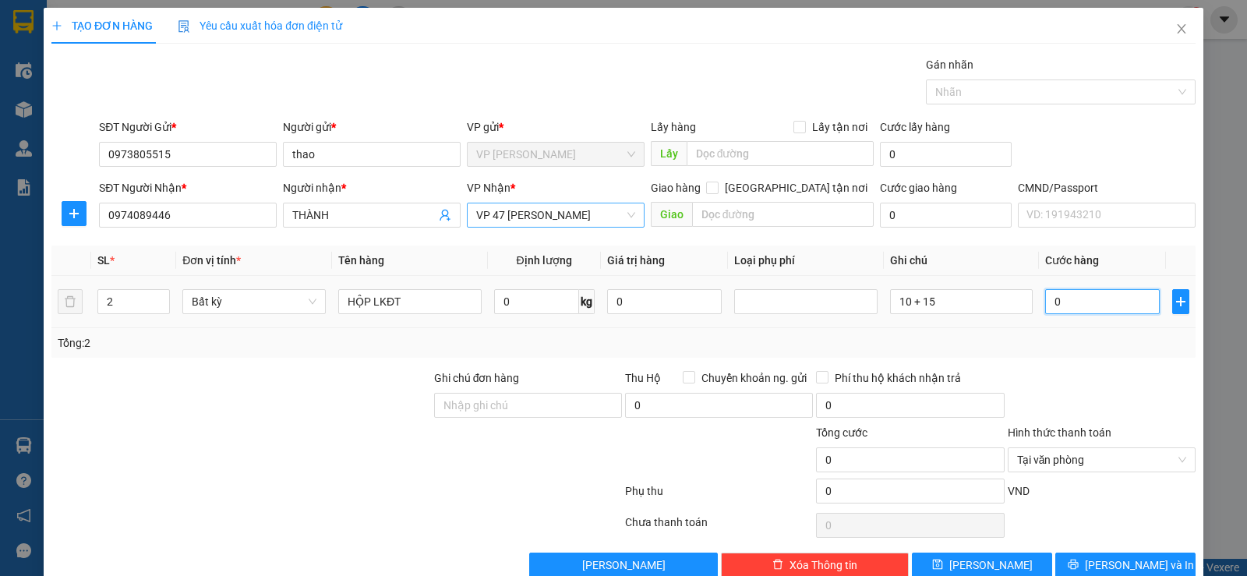
click at [1062, 300] on input "0" at bounding box center [1102, 301] width 115 height 25
type input "8"
type input "80"
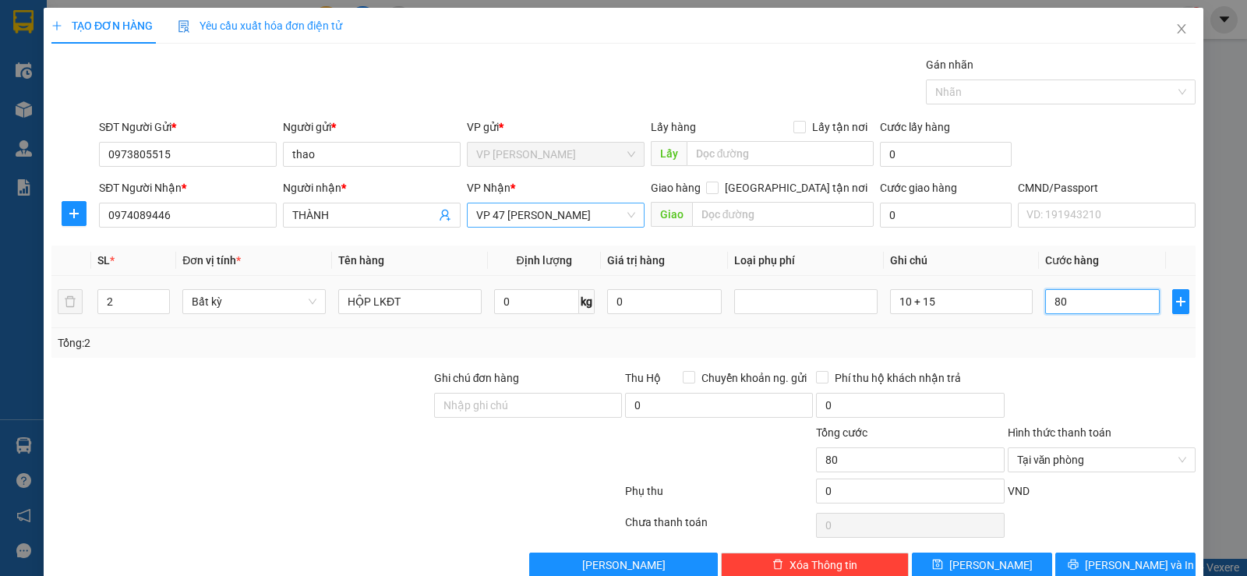
type input "800"
type input "8.000"
type input "80.000"
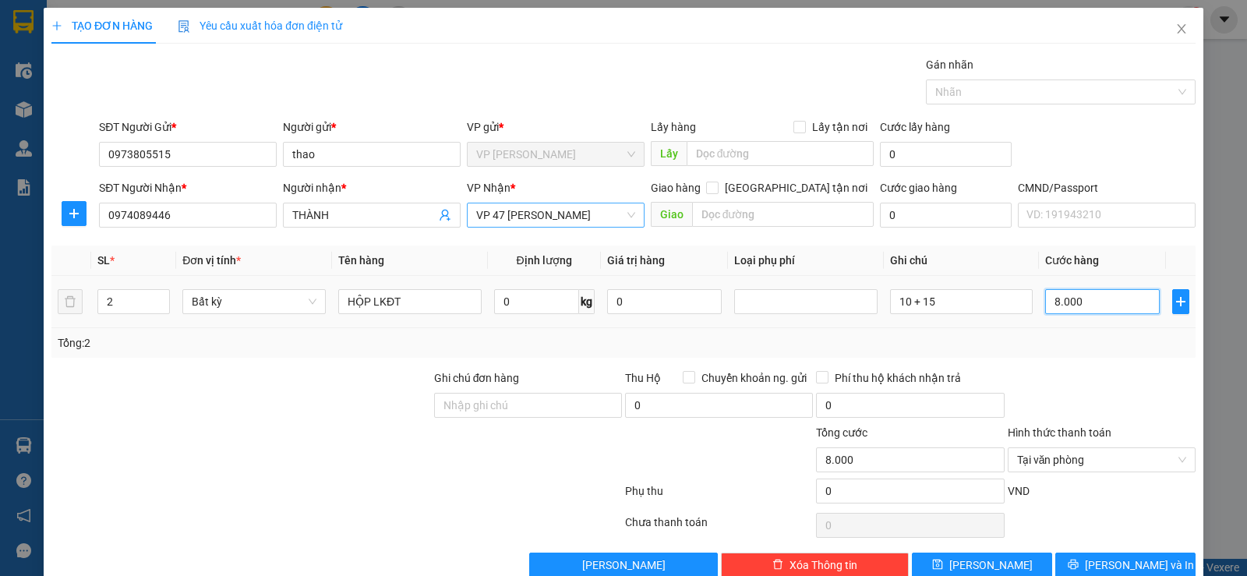
type input "80.000"
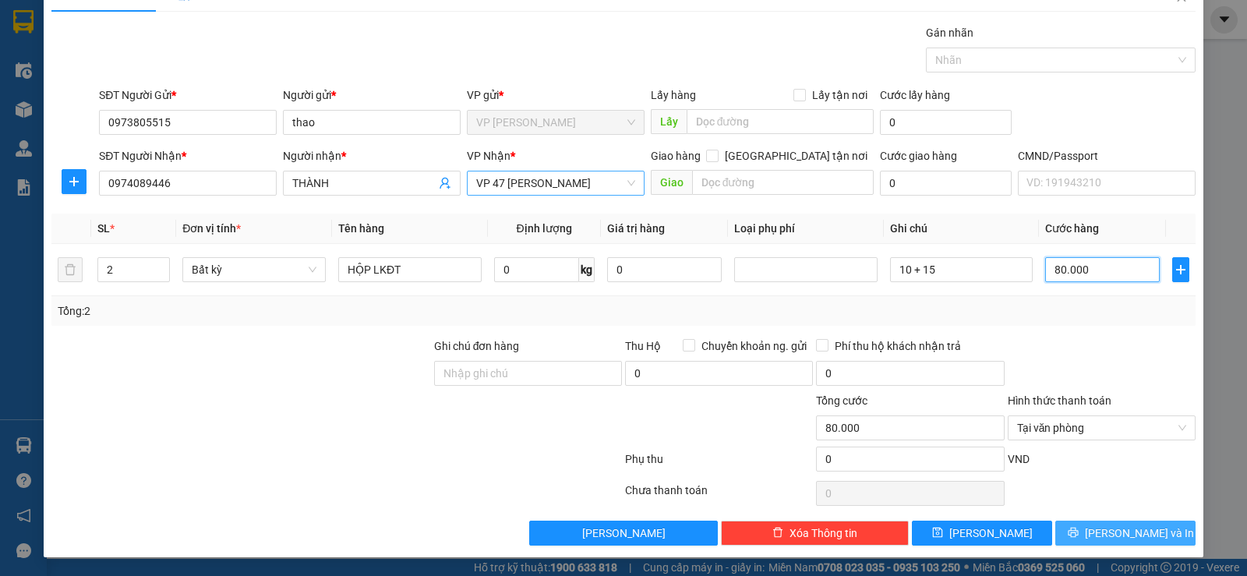
type input "80.000"
click at [1077, 528] on button "[PERSON_NAME] và In" at bounding box center [1126, 533] width 140 height 25
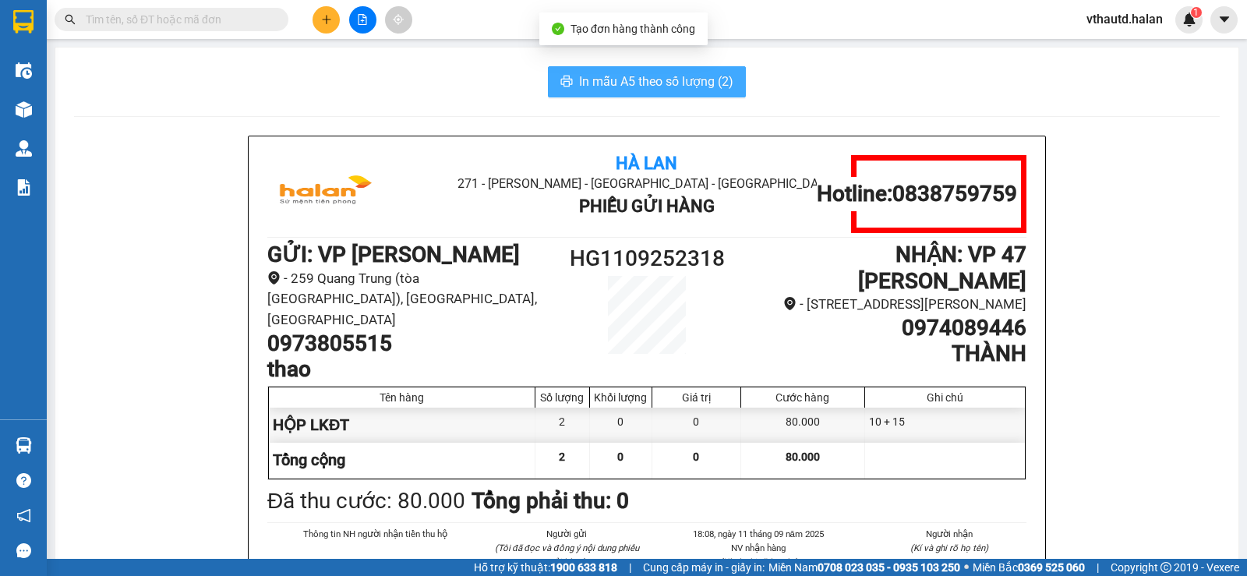
click at [667, 82] on span "In mẫu A5 theo số lượng (2)" at bounding box center [656, 81] width 154 height 19
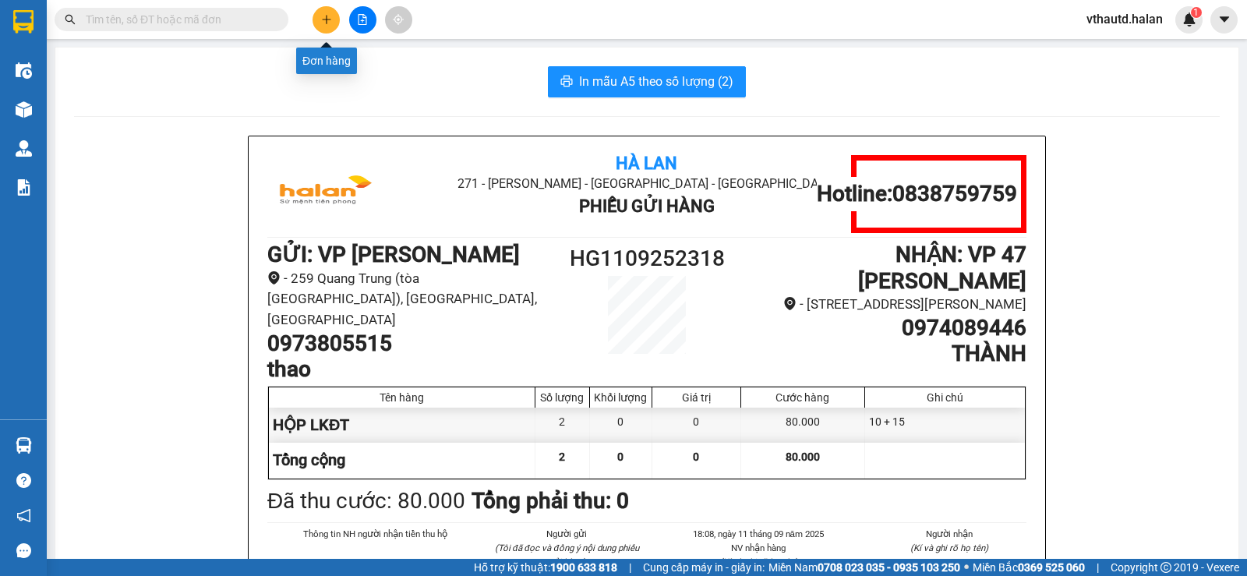
click at [335, 18] on button at bounding box center [326, 19] width 27 height 27
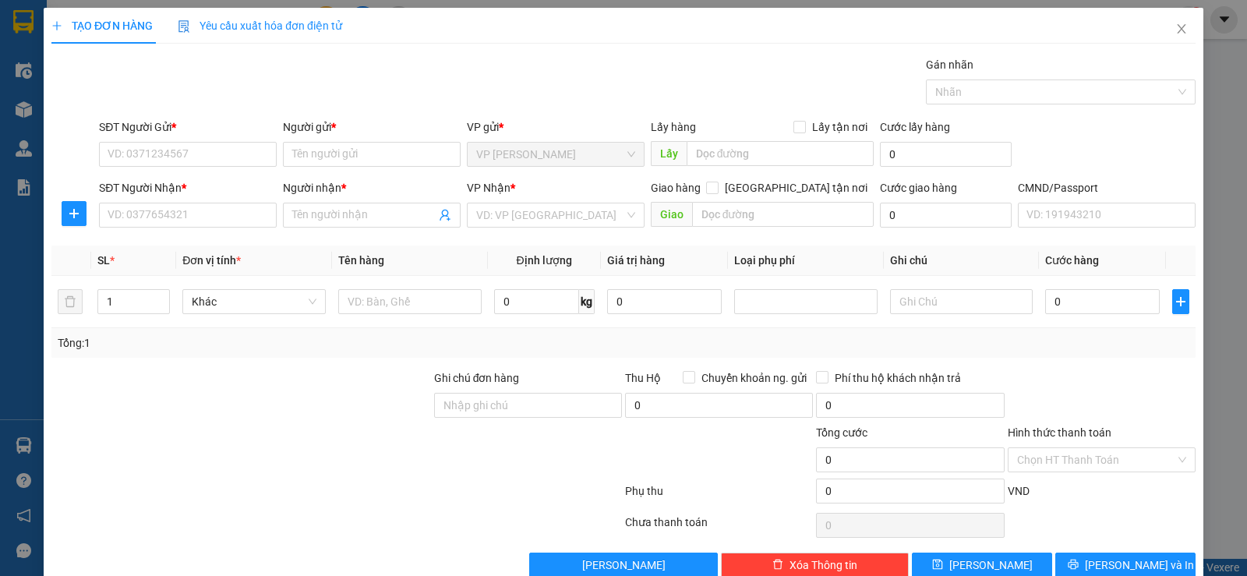
click at [241, 168] on div "SĐT Người Gửi * VD: 0371234567" at bounding box center [188, 145] width 178 height 55
click at [241, 149] on input "SĐT Người Gửi *" at bounding box center [188, 154] width 178 height 25
click at [126, 152] on input "0393893332" at bounding box center [188, 154] width 178 height 25
type input "0363893332"
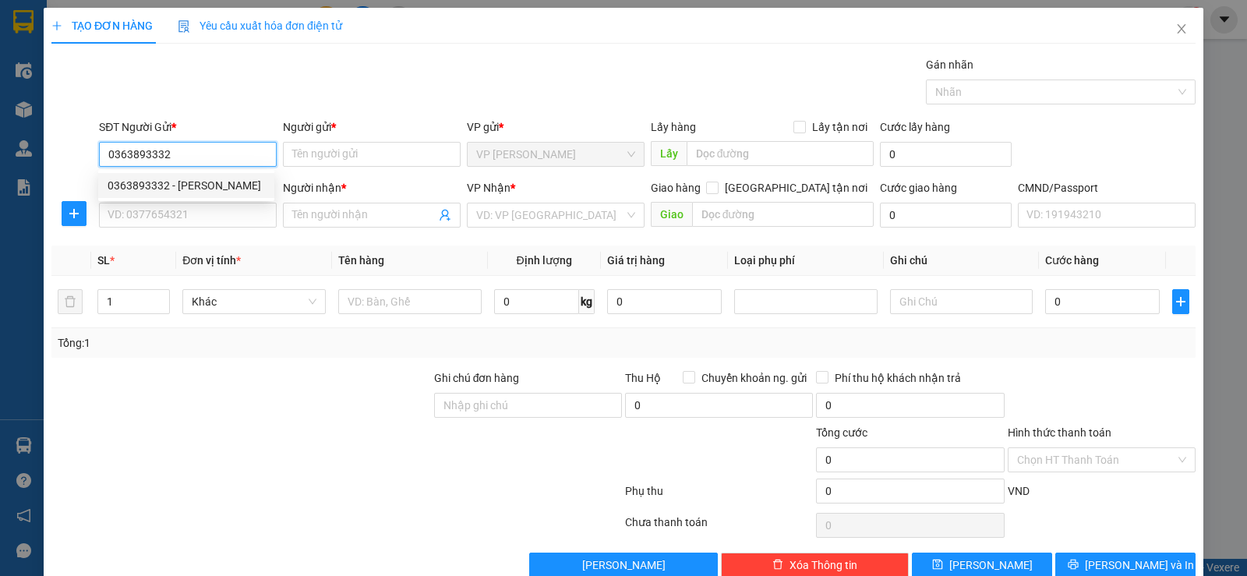
click at [242, 189] on div "0363893332 - LÂM VĂN TÙNG" at bounding box center [186, 185] width 157 height 17
type input "[PERSON_NAME]"
type input "0363893332"
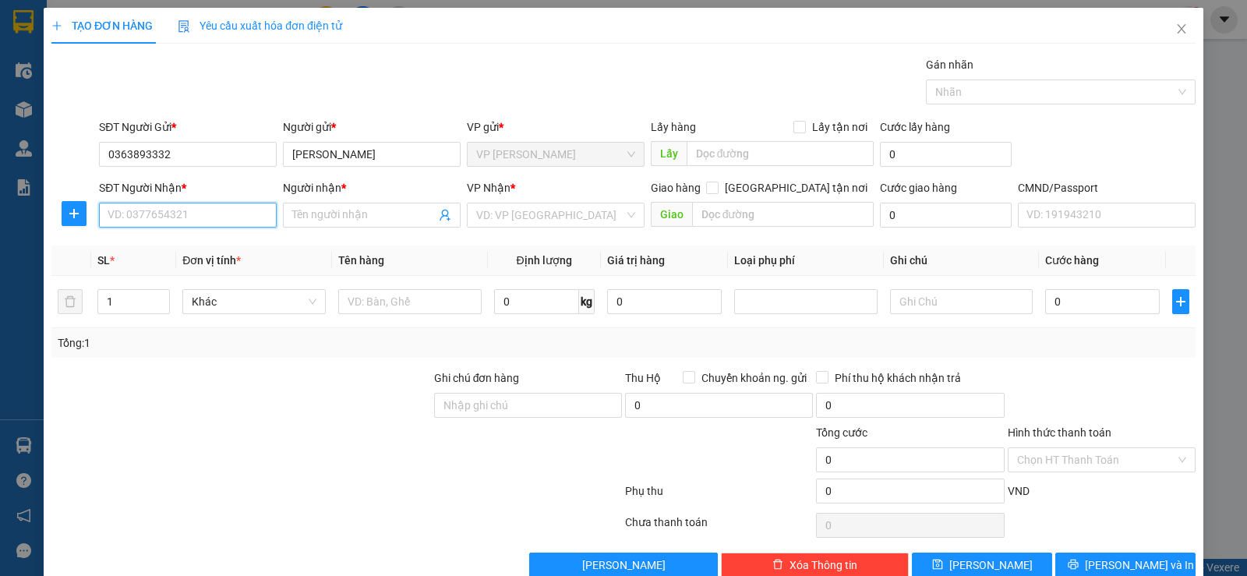
click at [235, 216] on input "SĐT Người Nhận *" at bounding box center [188, 215] width 178 height 25
click at [211, 238] on div "0917081856 - TÙNG ( đúng )" at bounding box center [186, 246] width 157 height 17
type input "0917081856"
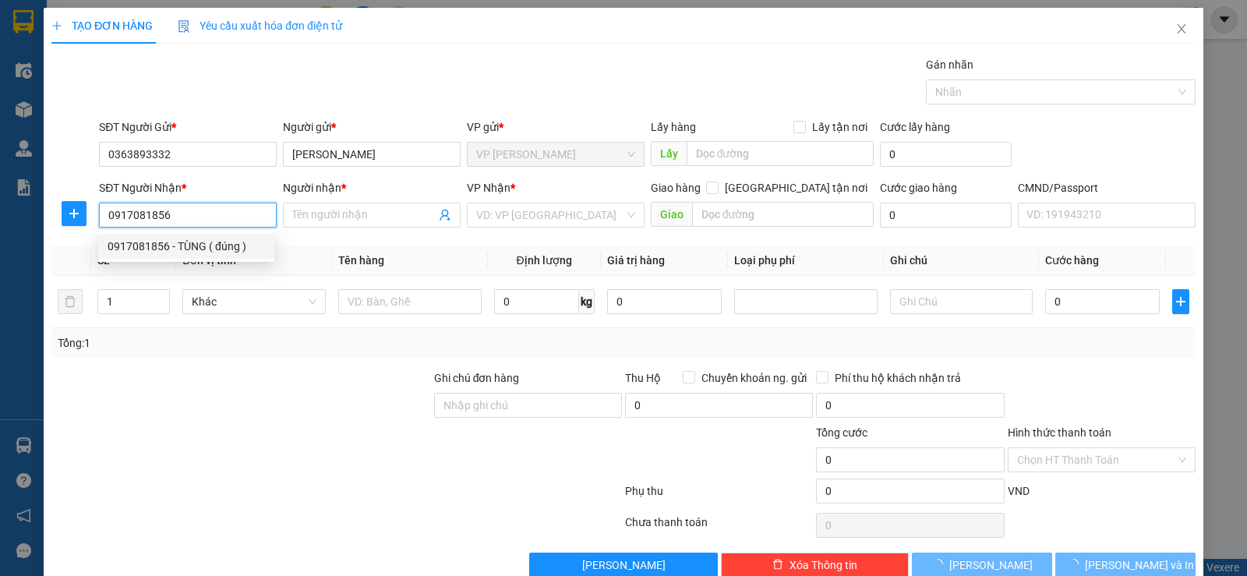
type input "TÙNG ( đúng )"
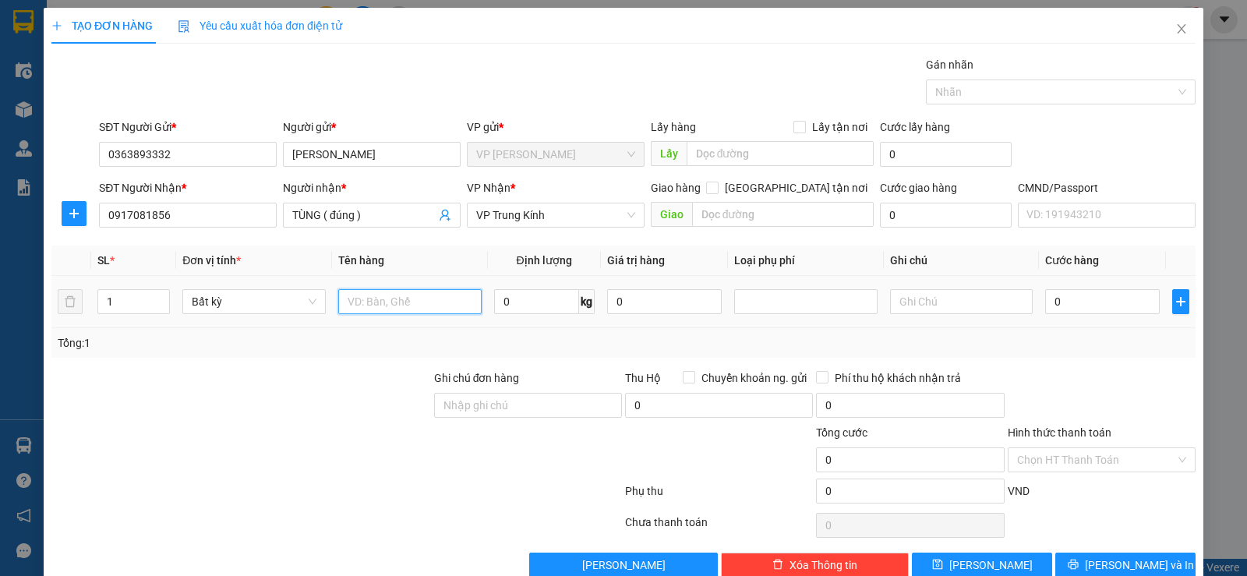
click at [384, 298] on input "text" at bounding box center [409, 301] width 143 height 25
type input "XỐP MẪU"
click at [517, 300] on input "0" at bounding box center [536, 301] width 85 height 25
type input "1"
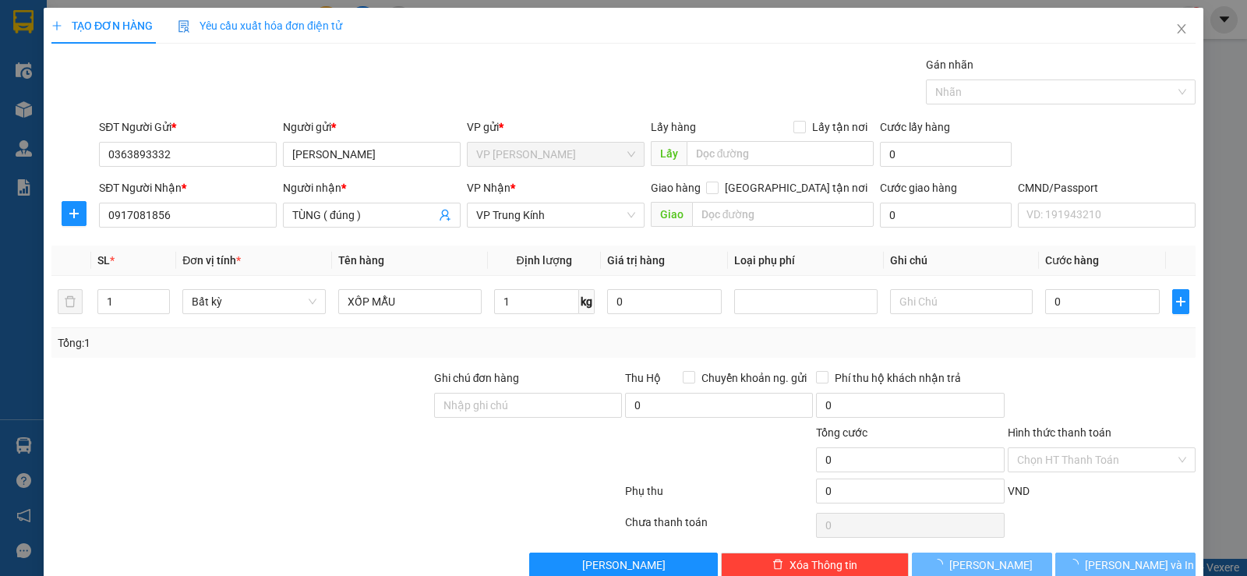
drag, startPoint x: 541, startPoint y: 334, endPoint x: 1082, endPoint y: 396, distance: 544.6
click at [545, 338] on div "Tổng: 1" at bounding box center [624, 342] width 1132 height 17
type input "35.000"
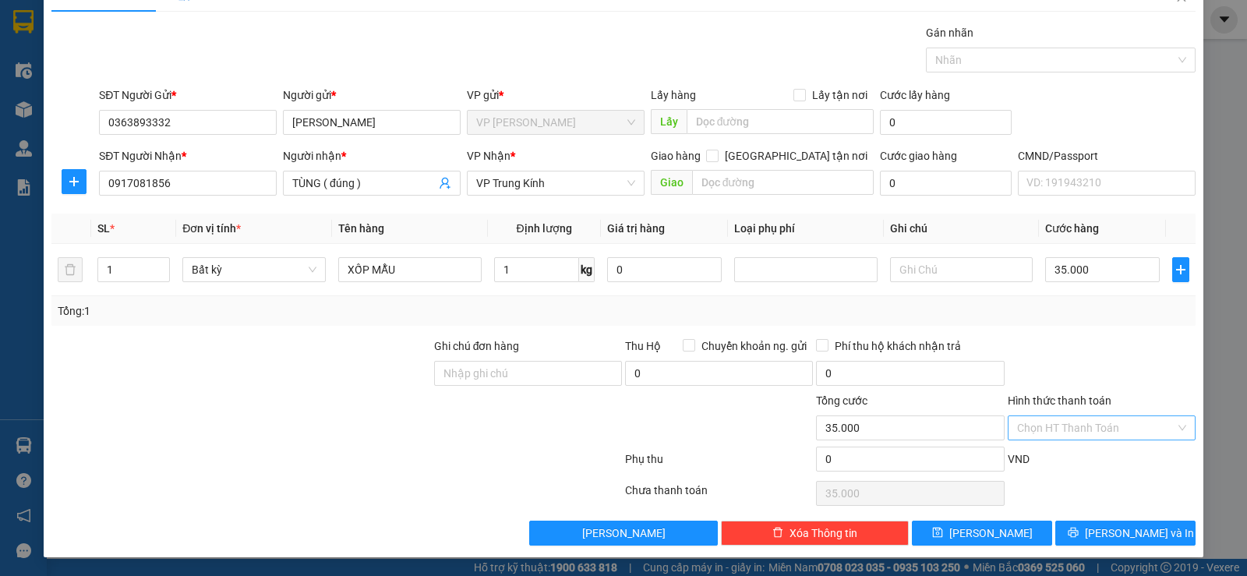
click at [1044, 420] on input "Hình thức thanh toán" at bounding box center [1096, 427] width 158 height 23
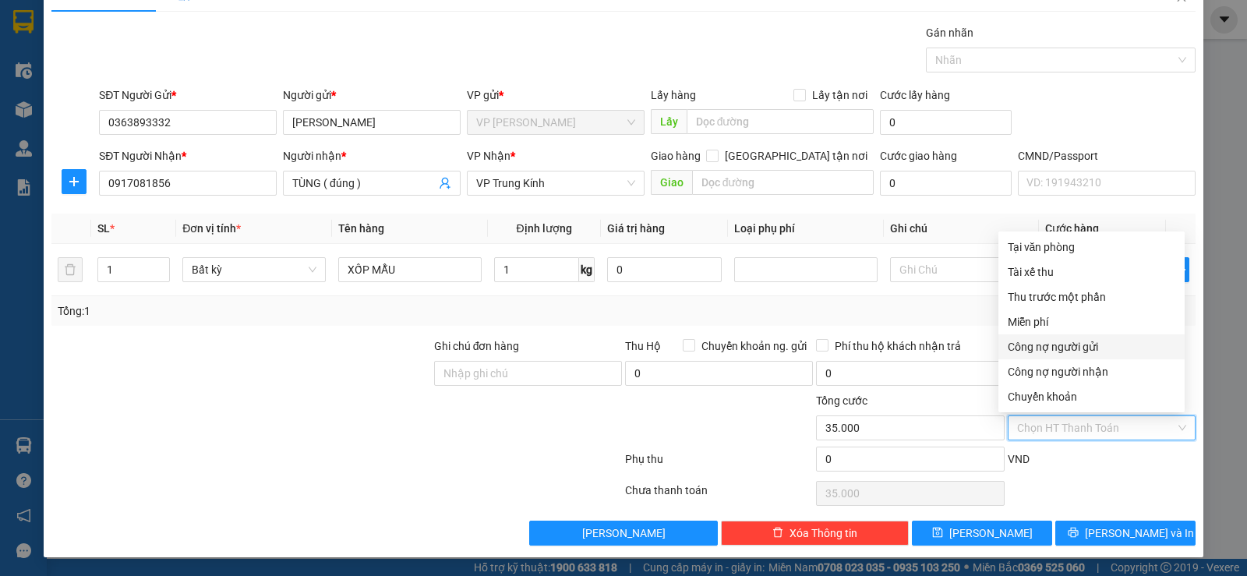
click at [1059, 351] on div "Công nợ người gửi" at bounding box center [1092, 346] width 168 height 17
type input "0"
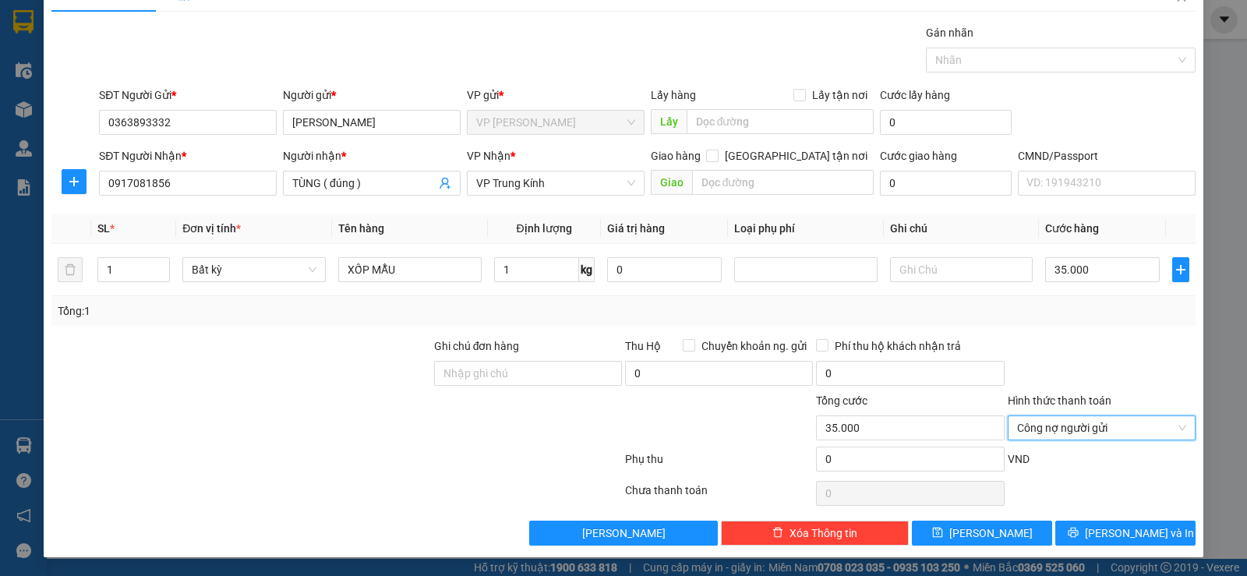
click at [1092, 546] on div "TẠO ĐƠN HÀNG Yêu cầu xuất hóa đơn điện tử Transit Pickup Surcharge Ids Transit …" at bounding box center [624, 267] width 1160 height 582
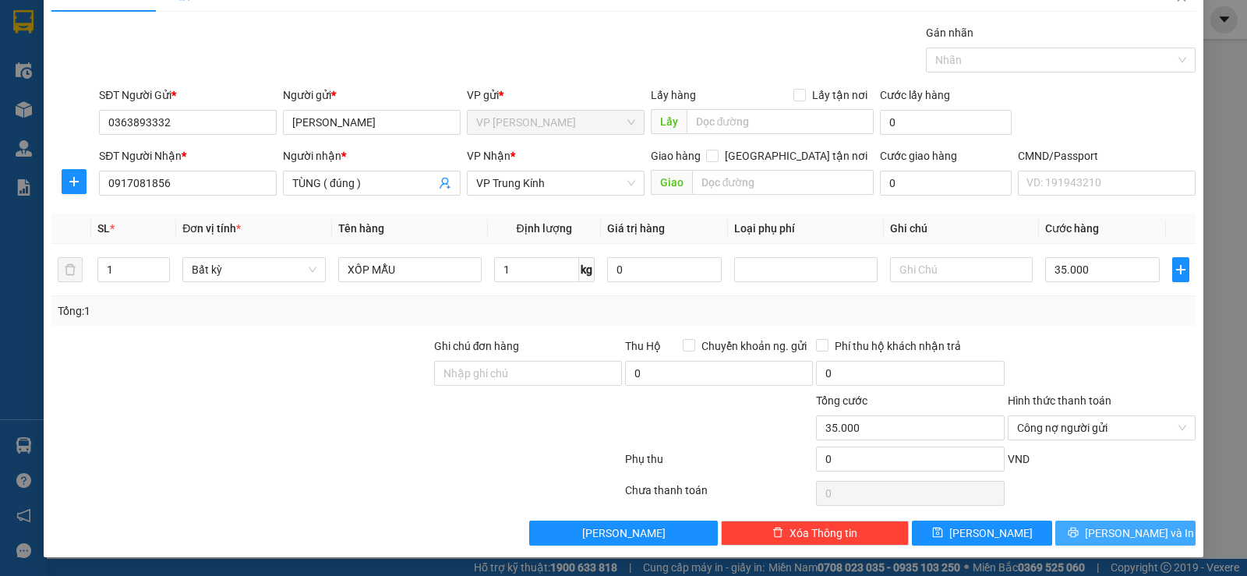
click at [1092, 543] on button "[PERSON_NAME] và In" at bounding box center [1126, 533] width 140 height 25
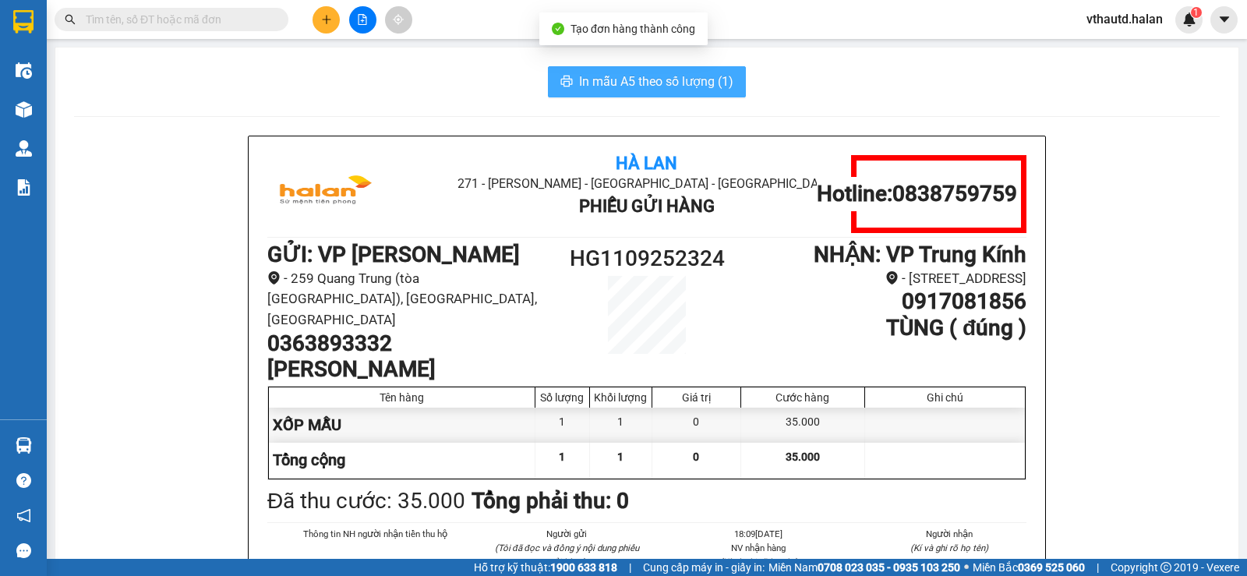
click at [693, 93] on button "In mẫu A5 theo số lượng (1)" at bounding box center [647, 81] width 198 height 31
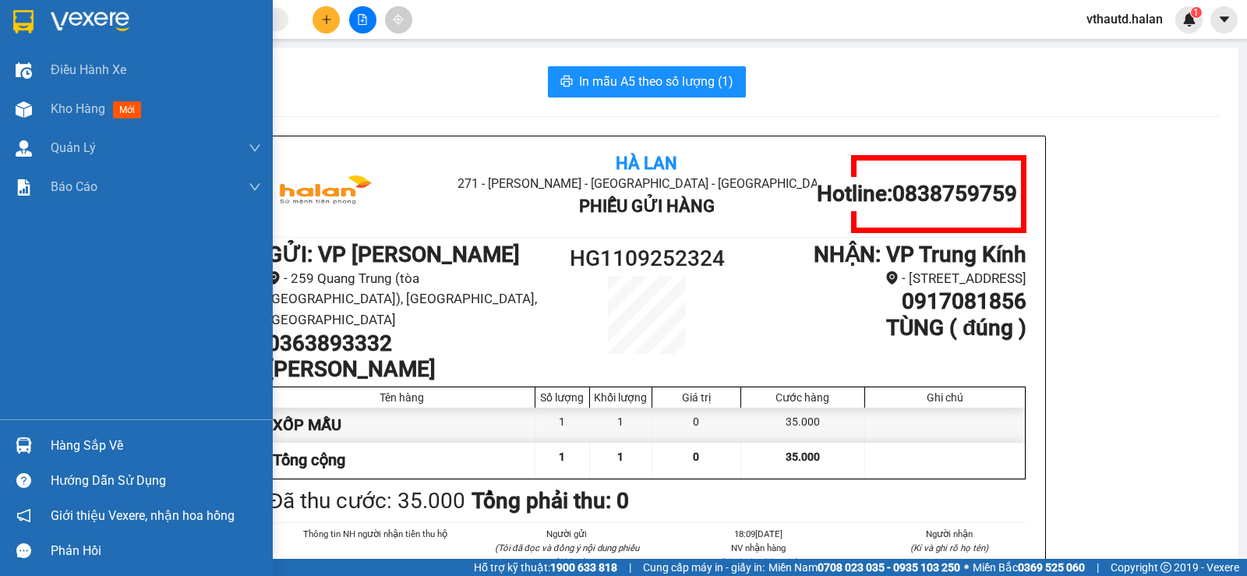
click at [84, 452] on div "Hàng sắp về" at bounding box center [156, 445] width 210 height 23
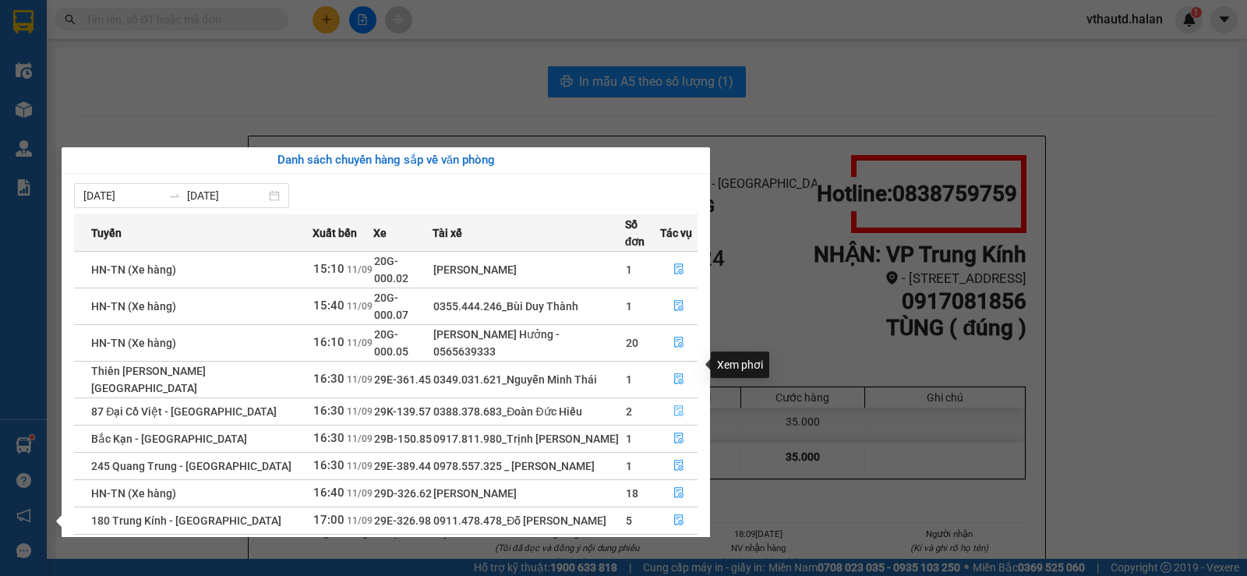
click at [670, 399] on button "button" at bounding box center [679, 411] width 36 height 25
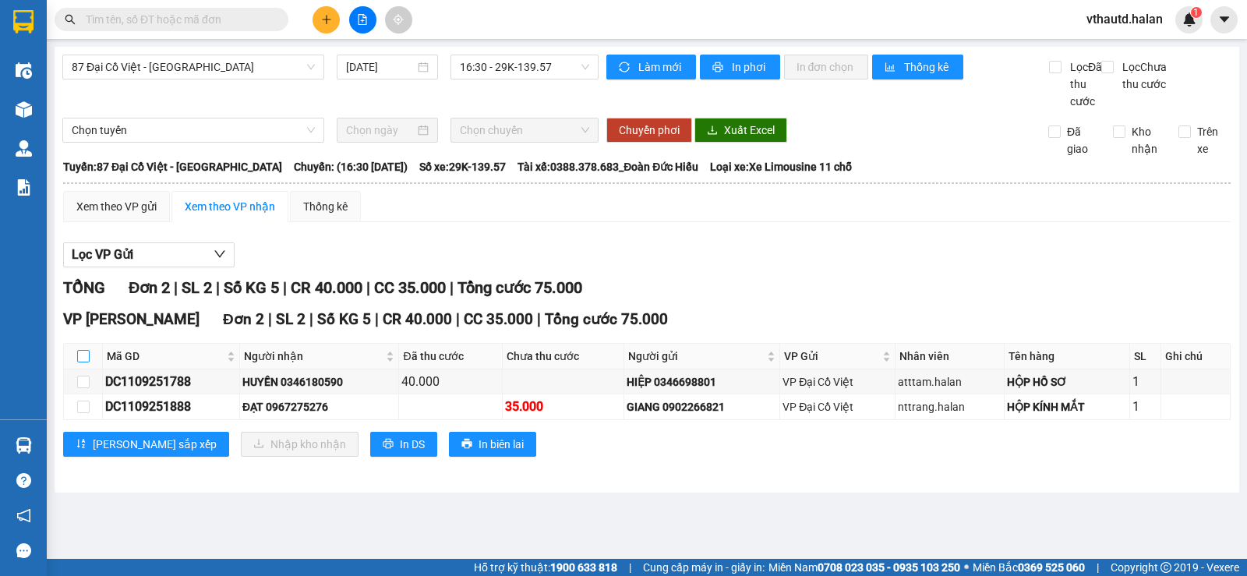
click at [84, 363] on input "checkbox" at bounding box center [83, 356] width 12 height 12
checkbox input "true"
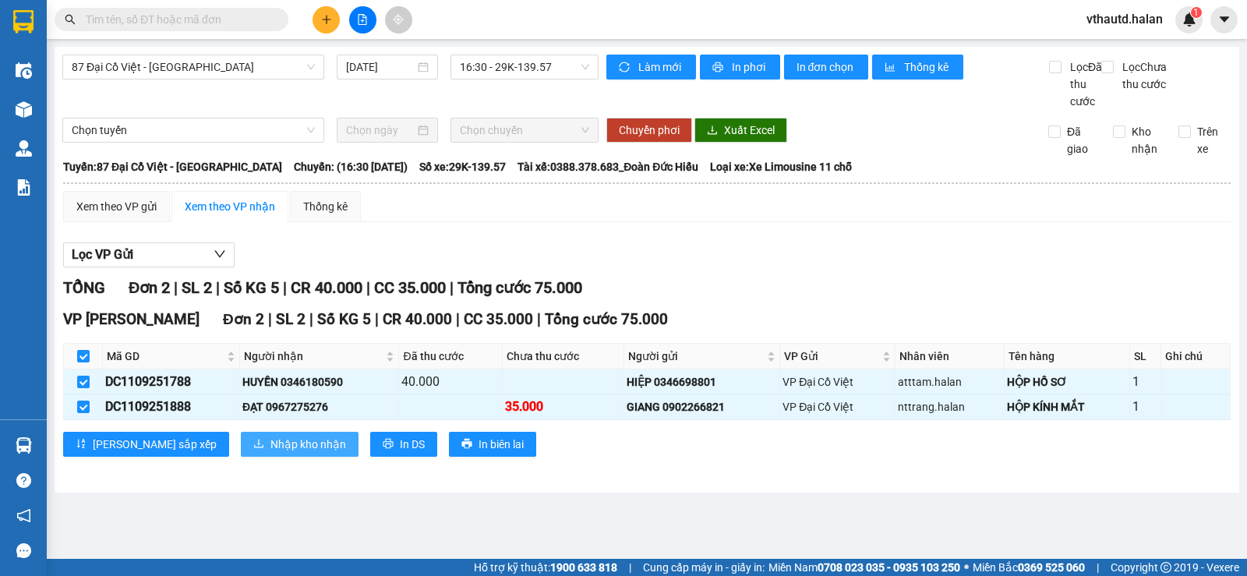
click at [271, 453] on span "Nhập kho nhận" at bounding box center [309, 444] width 76 height 17
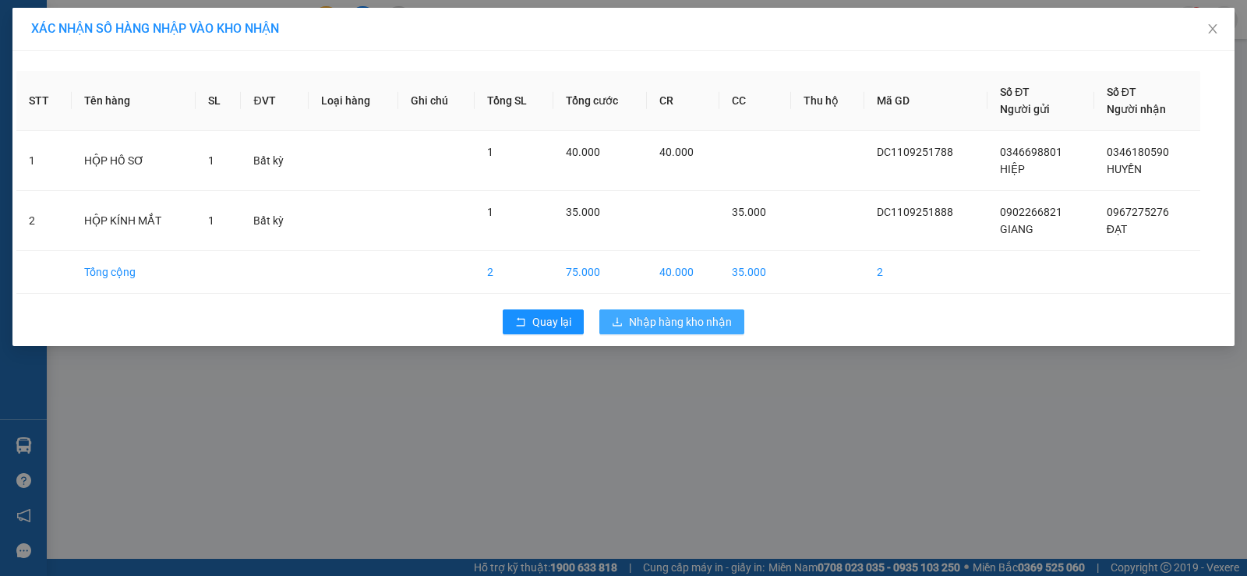
click at [661, 327] on span "Nhập hàng kho nhận" at bounding box center [680, 321] width 103 height 17
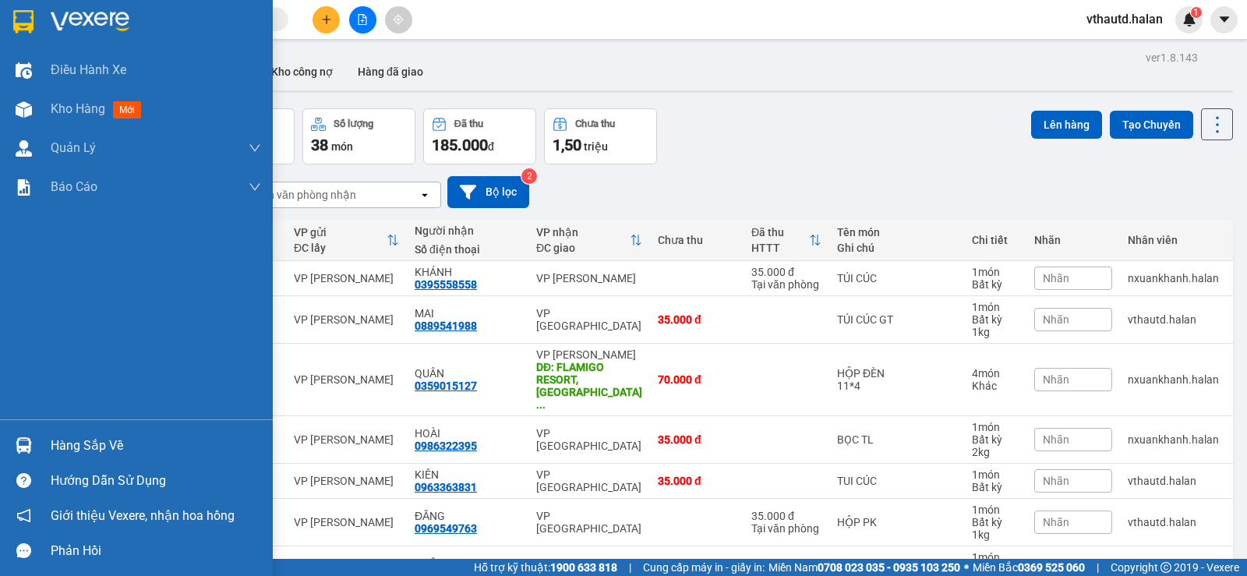
click at [66, 441] on div "Hàng sắp về" at bounding box center [156, 445] width 210 height 23
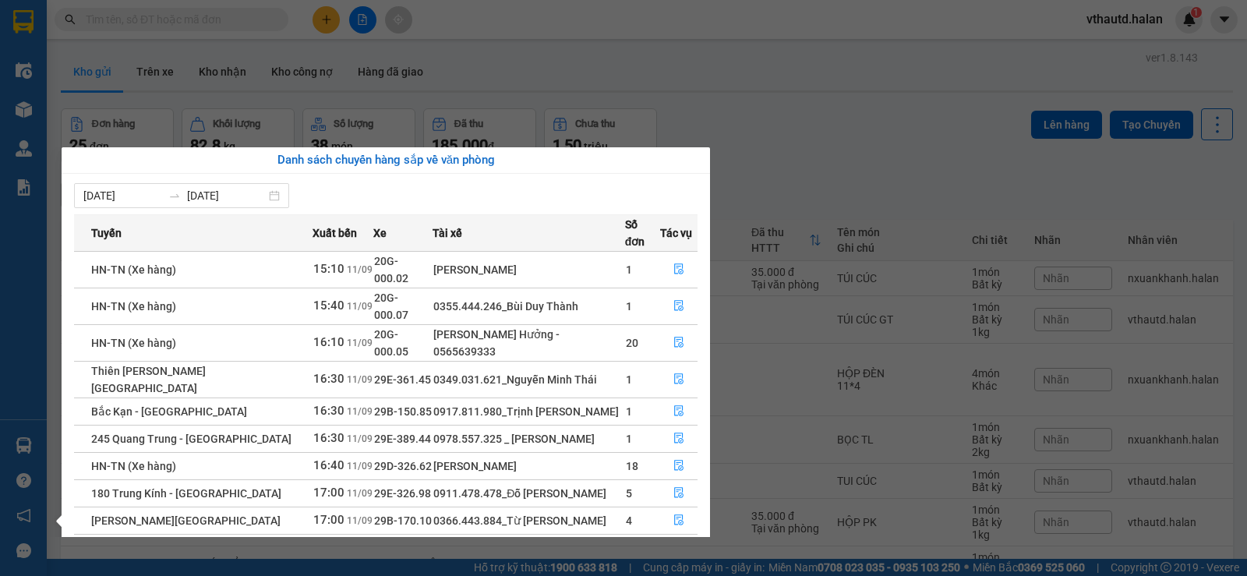
scroll to position [25, 0]
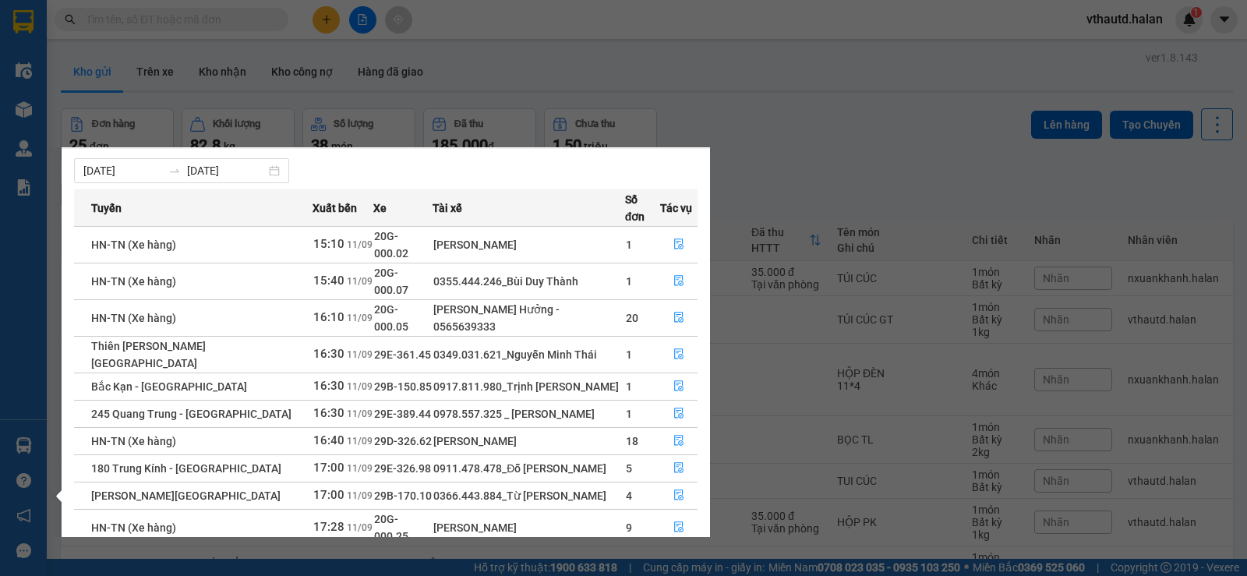
click at [672, 557] on link "2" at bounding box center [669, 565] width 17 height 17
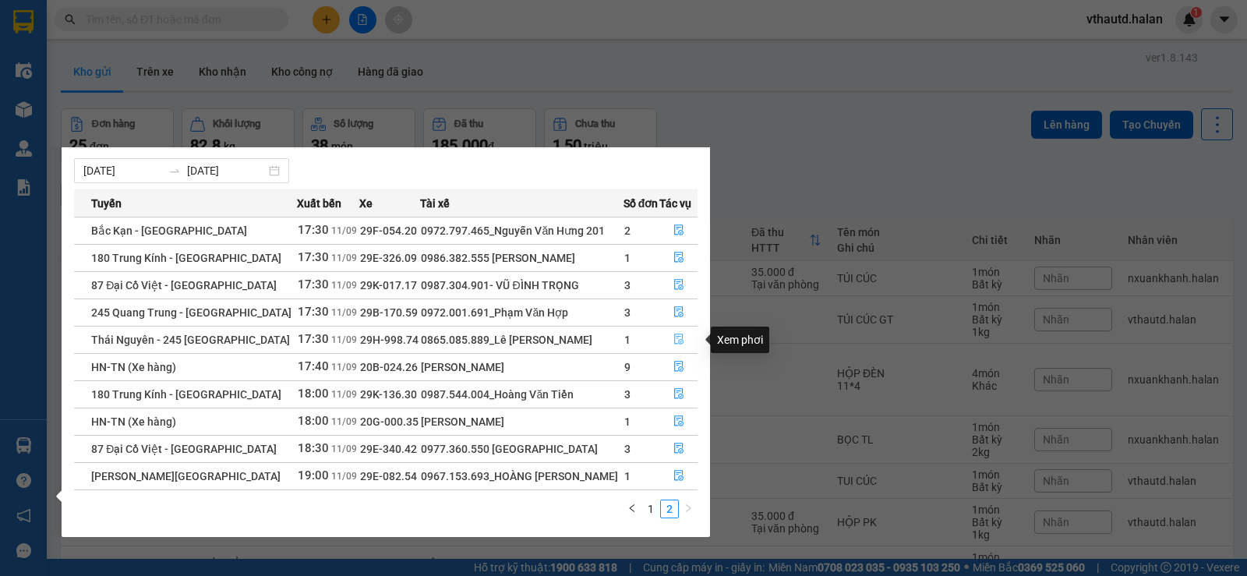
click at [679, 338] on icon "file-done" at bounding box center [679, 339] width 11 height 11
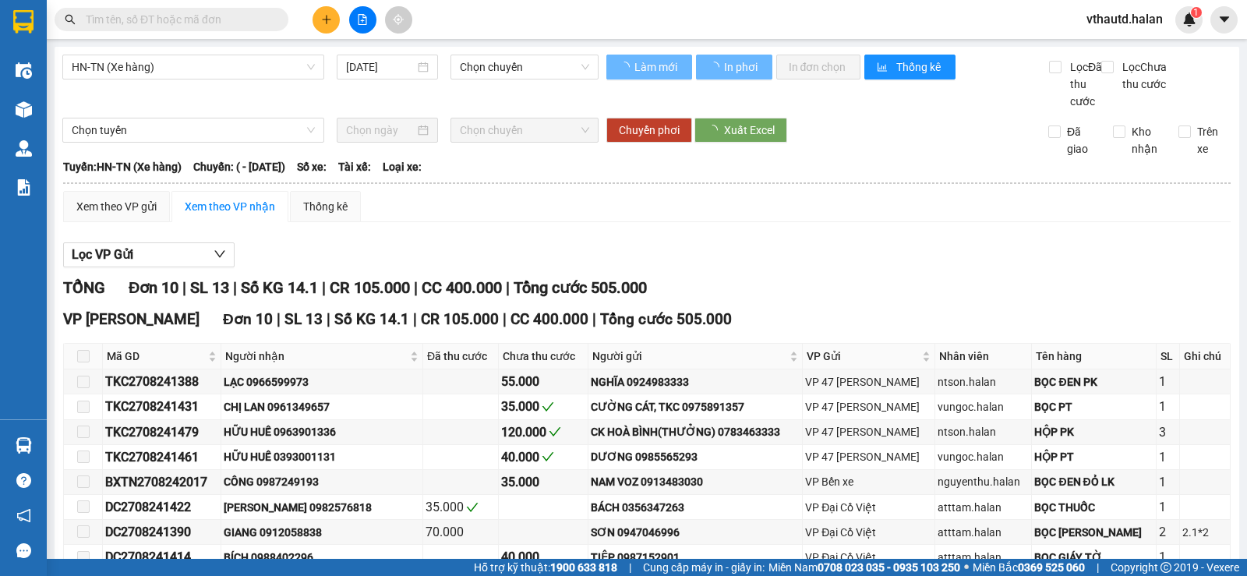
type input "27/08/2024"
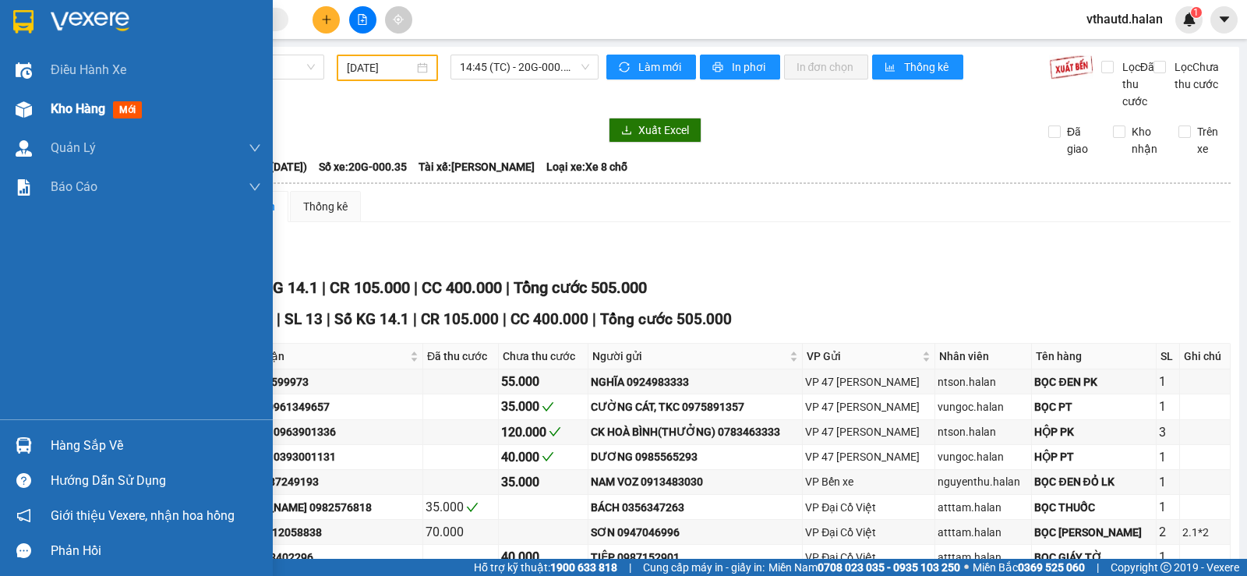
click at [56, 111] on span "Kho hàng" at bounding box center [78, 108] width 55 height 15
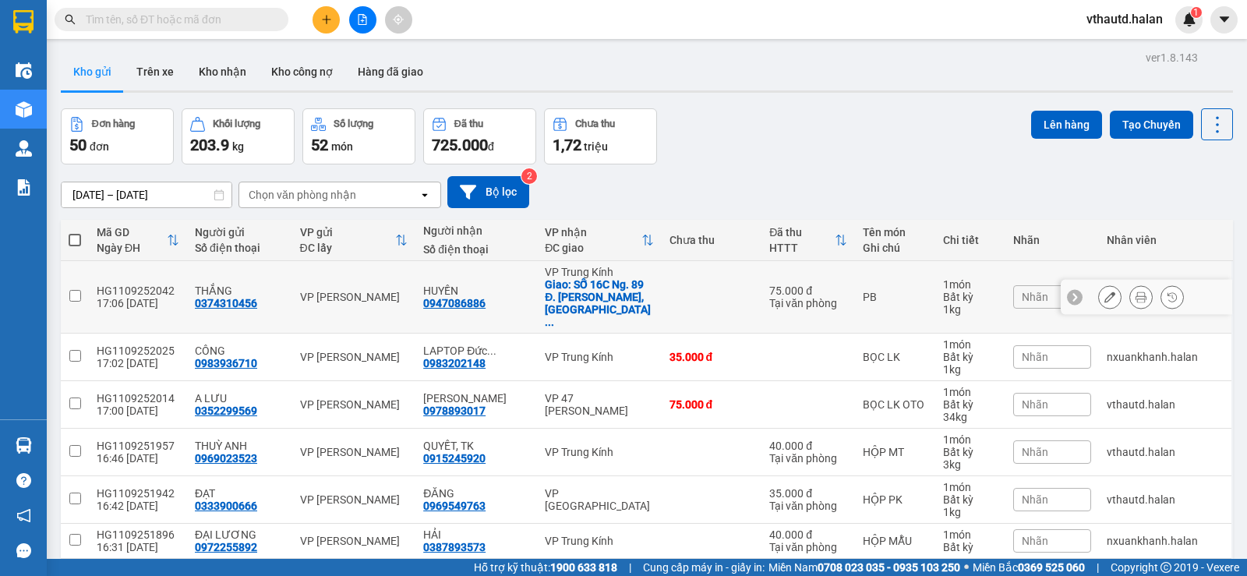
drag, startPoint x: 180, startPoint y: 274, endPoint x: 92, endPoint y: 285, distance: 88.8
click at [92, 285] on td "HG1109252042 17:06 11/09" at bounding box center [138, 297] width 98 height 73
checkbox input "true"
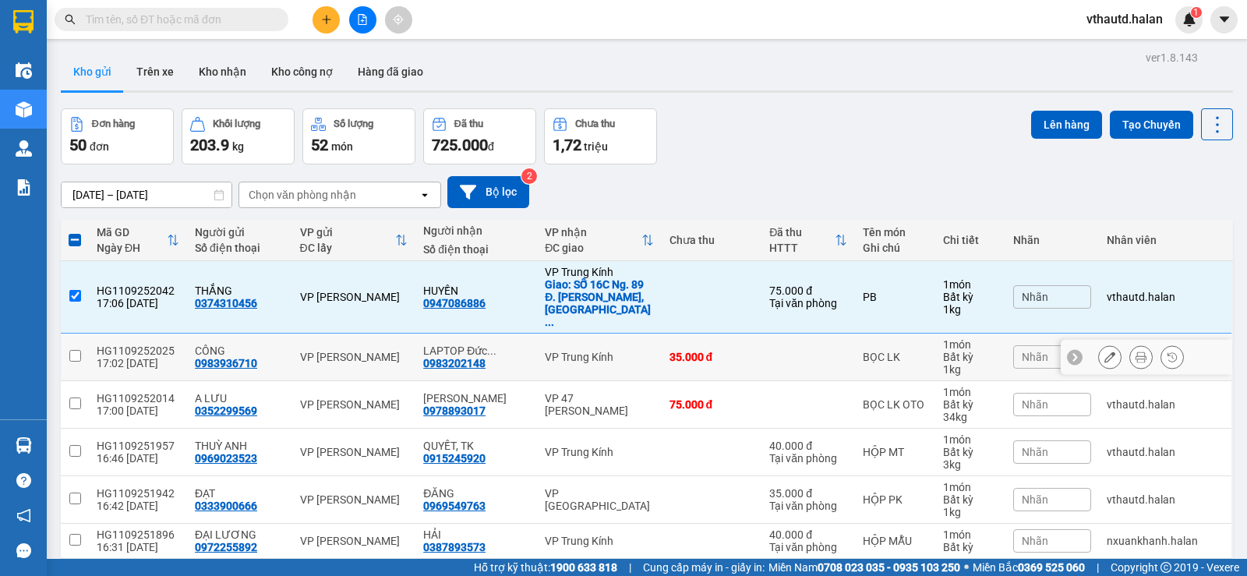
click at [131, 334] on td "HG1109252025 17:02 11/09" at bounding box center [138, 358] width 98 height 48
checkbox input "true"
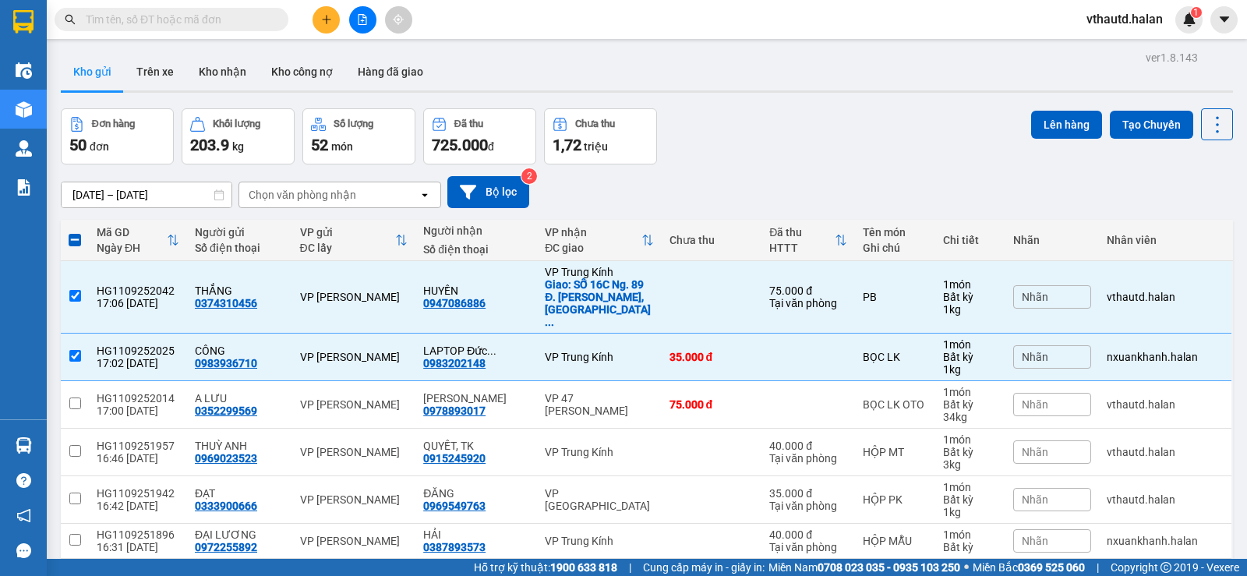
click at [720, 161] on div "Đơn hàng 50 đơn Khối lượng 203.9 kg Số lượng 52 món Đã thu 725.000 đ Chưa thu 1…" at bounding box center [647, 136] width 1172 height 56
click at [67, 239] on th at bounding box center [75, 240] width 28 height 41
click at [71, 240] on span at bounding box center [75, 240] width 12 height 12
click at [75, 232] on input "checkbox" at bounding box center [75, 232] width 0 height 0
checkbox input "true"
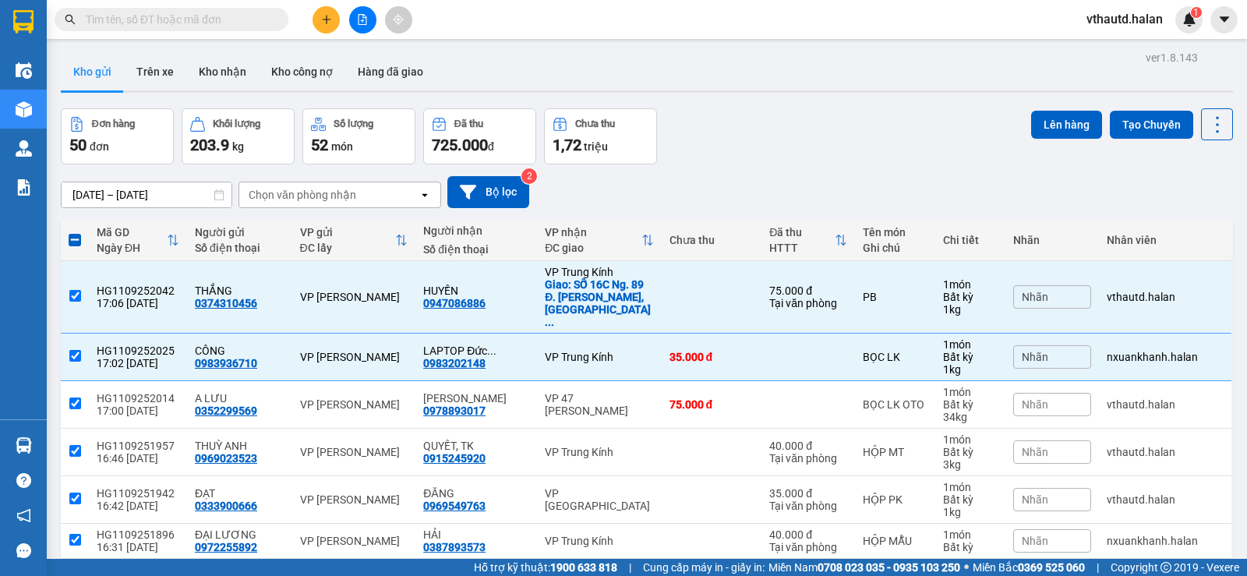
checkbox input "true"
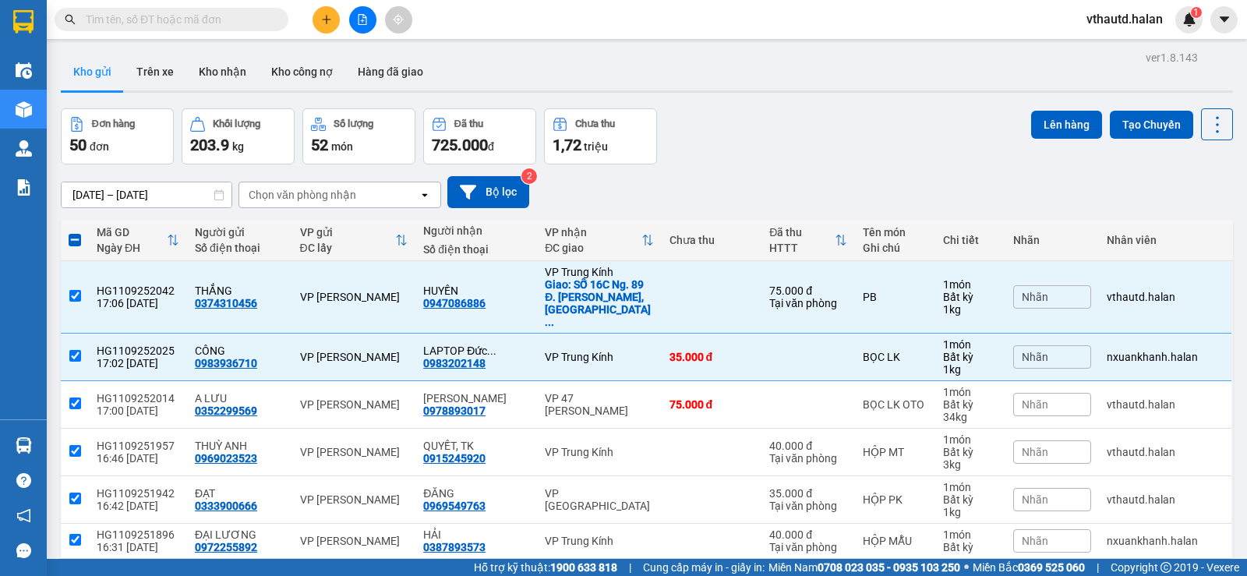
checkbox input "true"
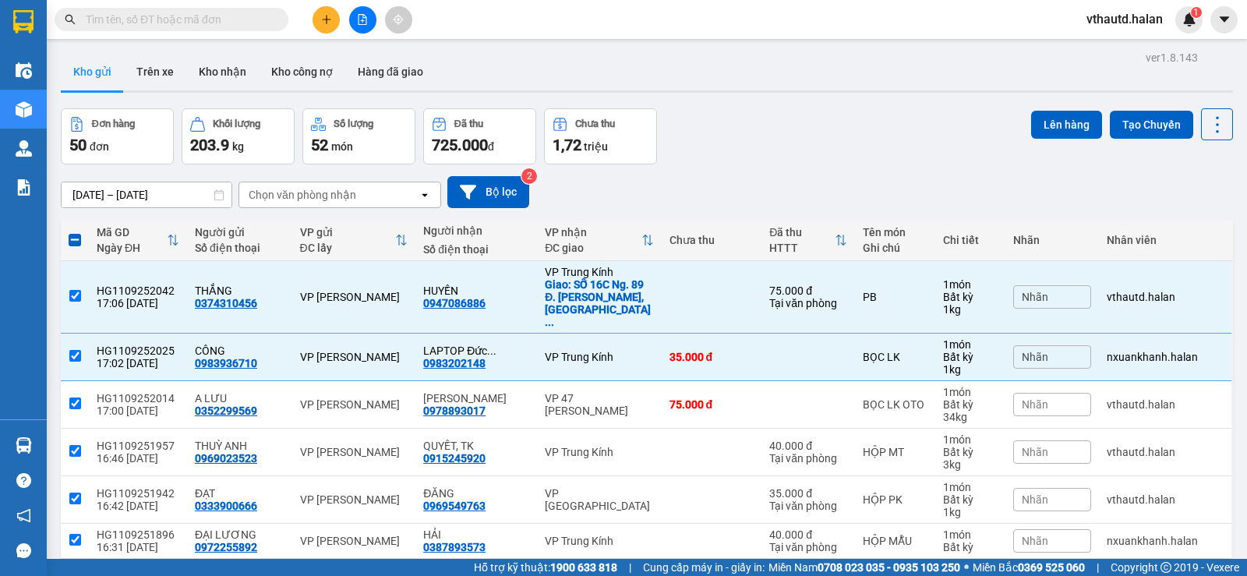
checkbox input "true"
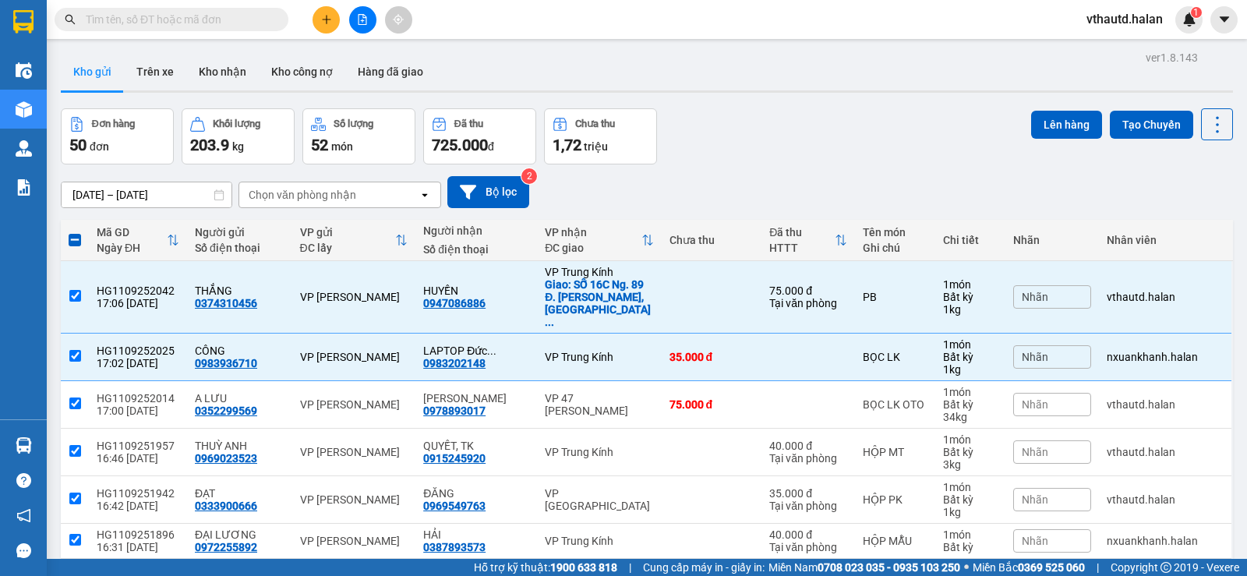
checkbox input "true"
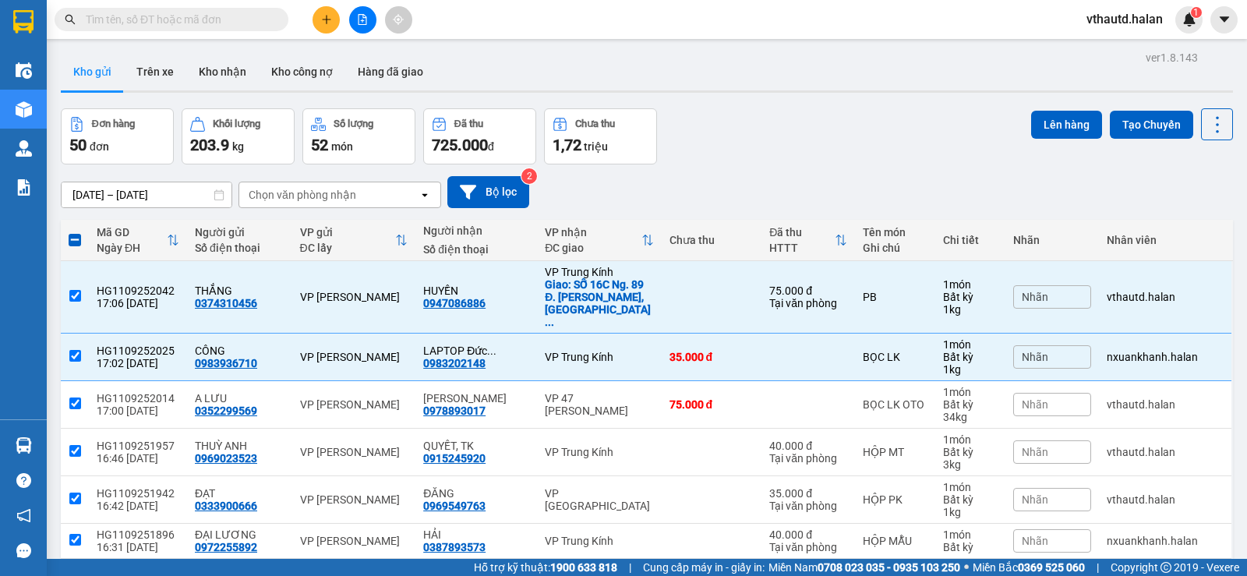
checkbox input "true"
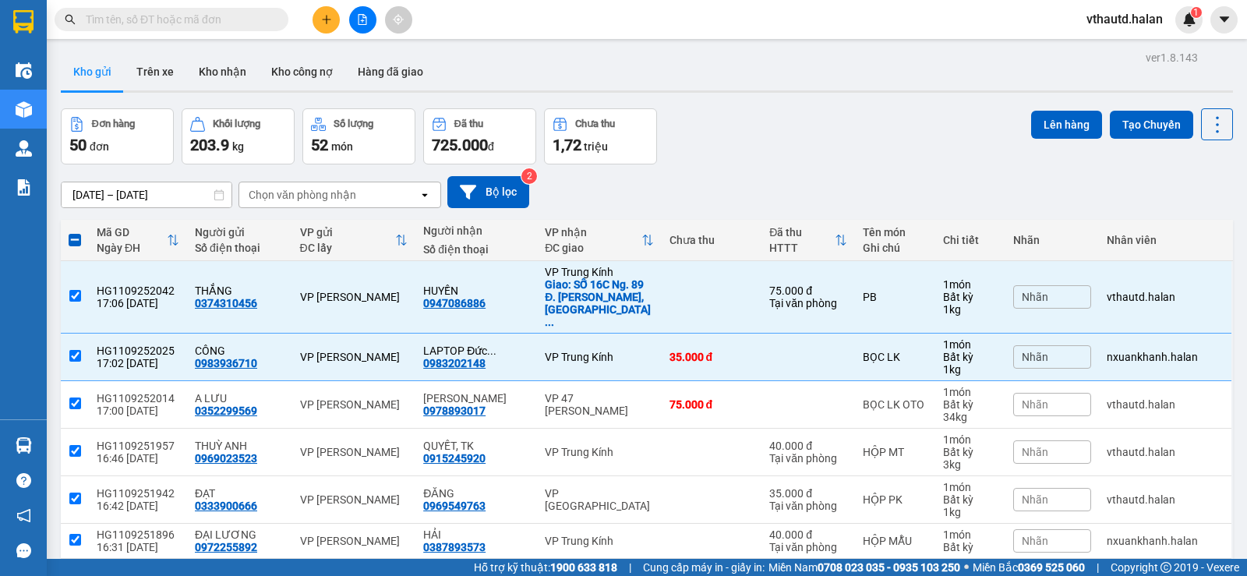
checkbox input "true"
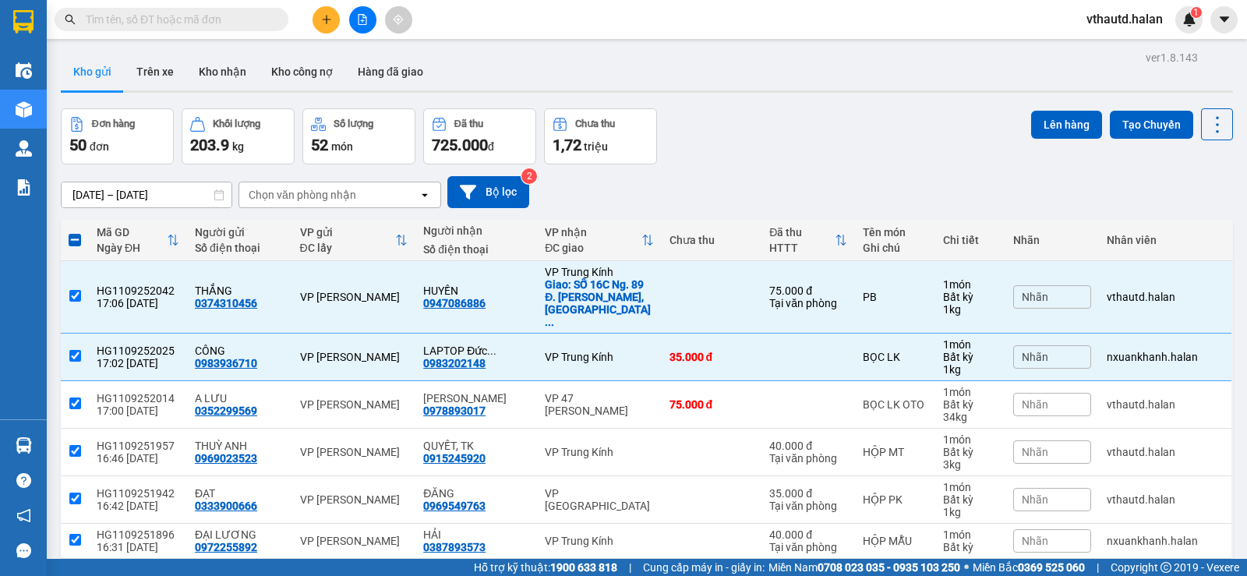
checkbox input "true"
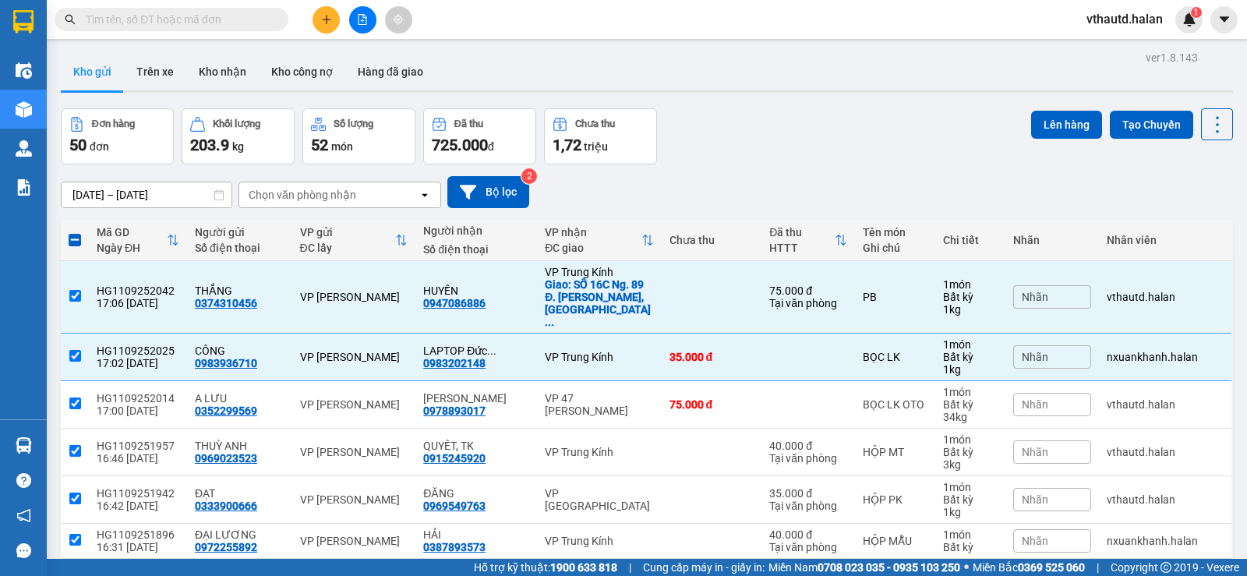
checkbox input "true"
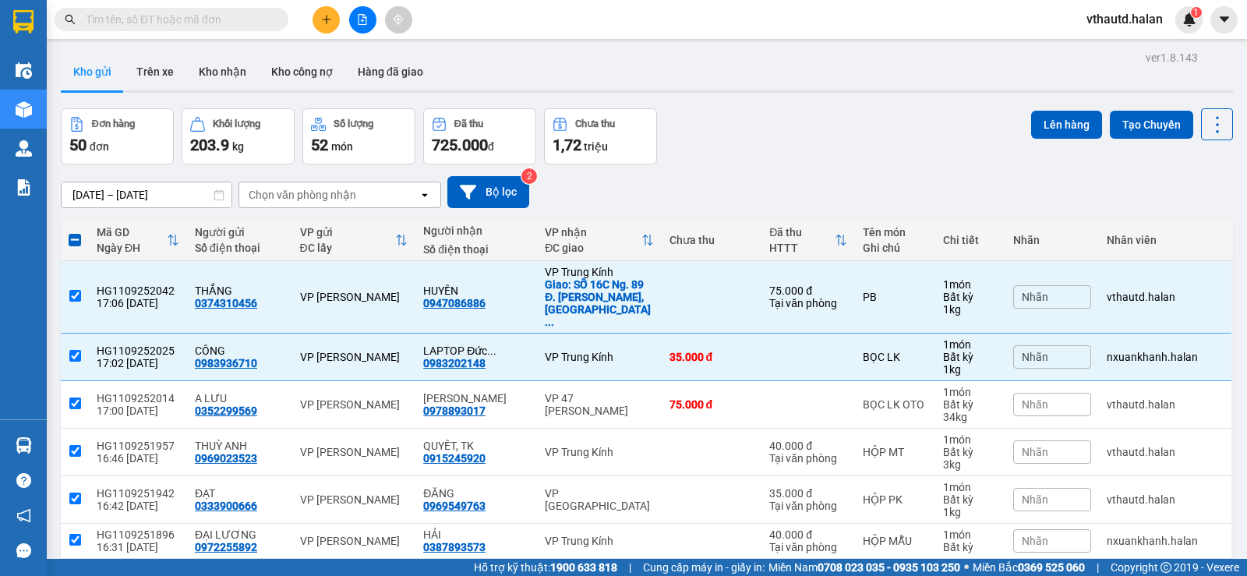
checkbox input "true"
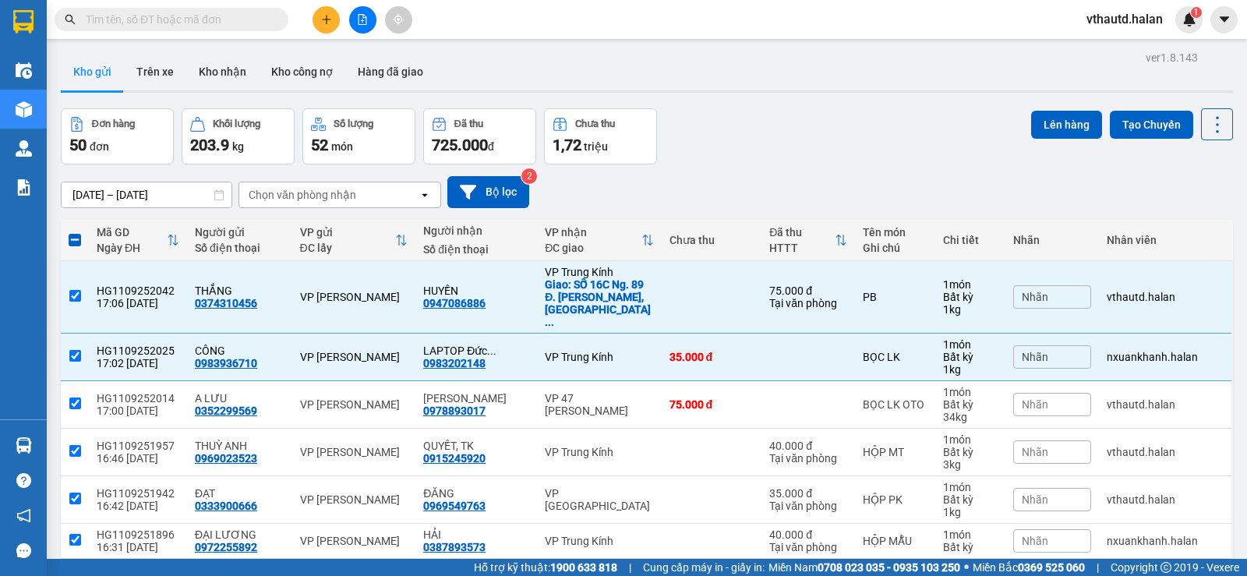
checkbox input "true"
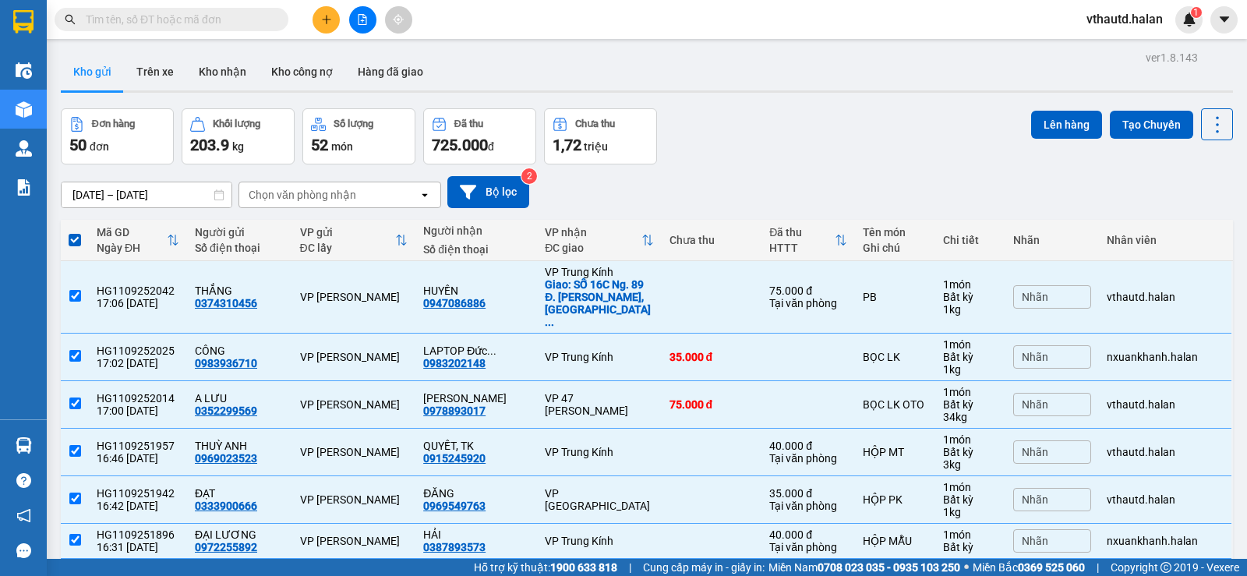
click at [71, 240] on span at bounding box center [75, 240] width 12 height 12
click at [75, 232] on input "checkbox" at bounding box center [75, 232] width 0 height 0
checkbox input "false"
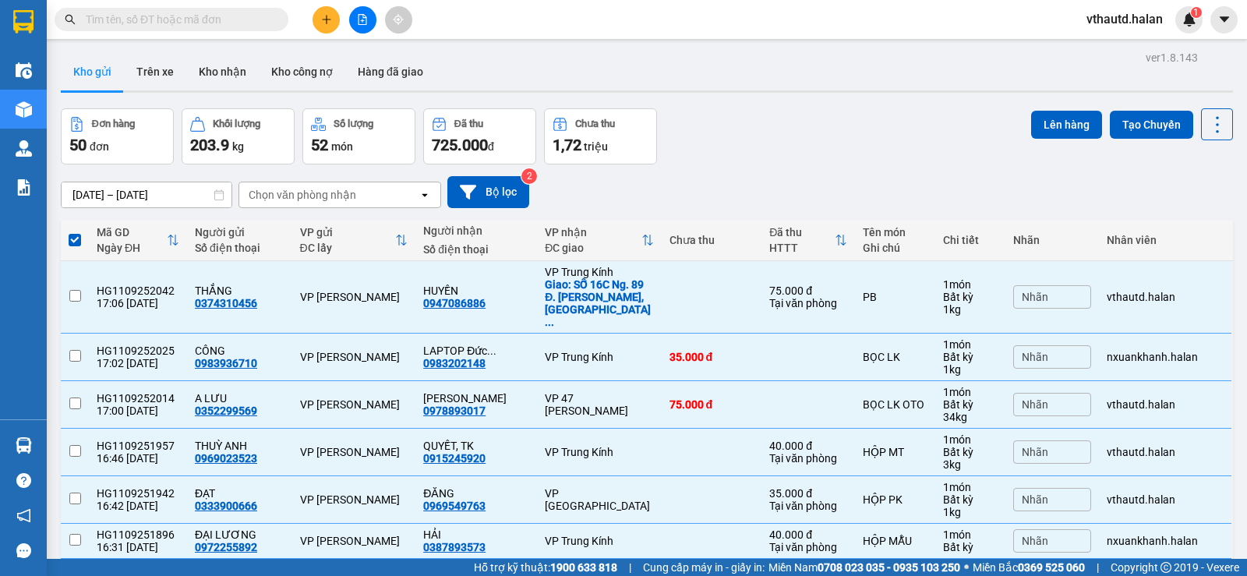
checkbox input "false"
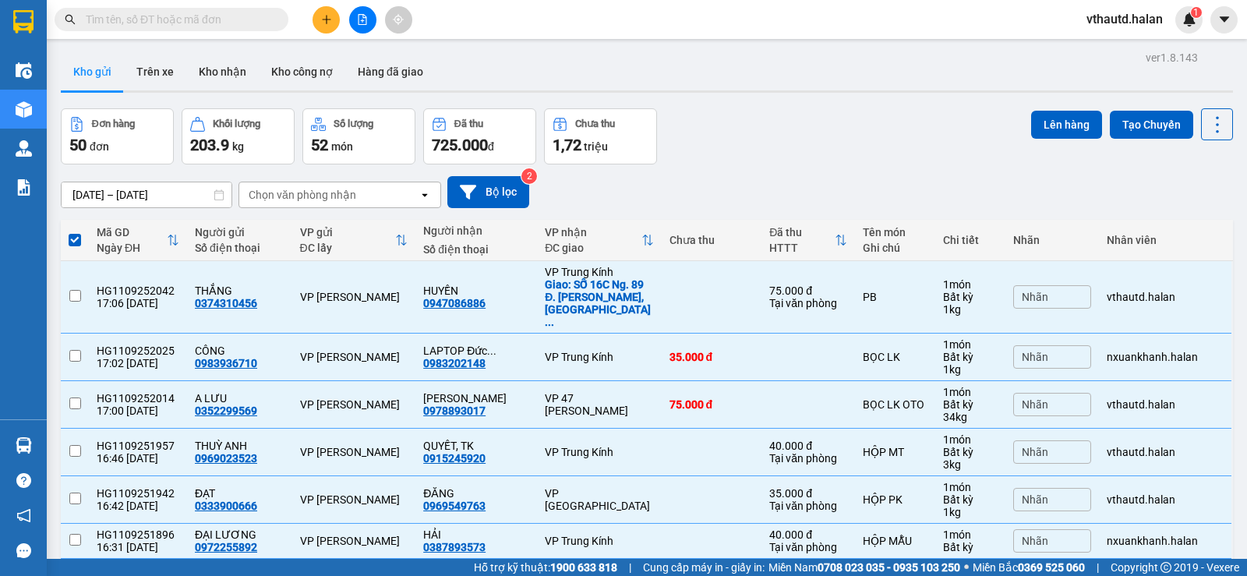
checkbox input "false"
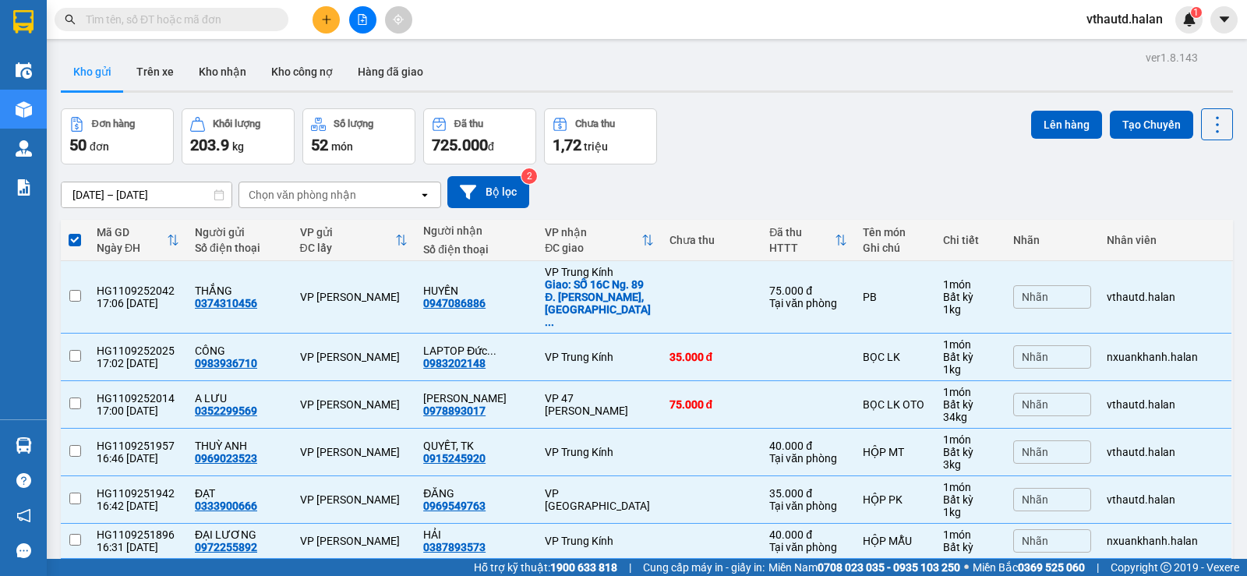
checkbox input "false"
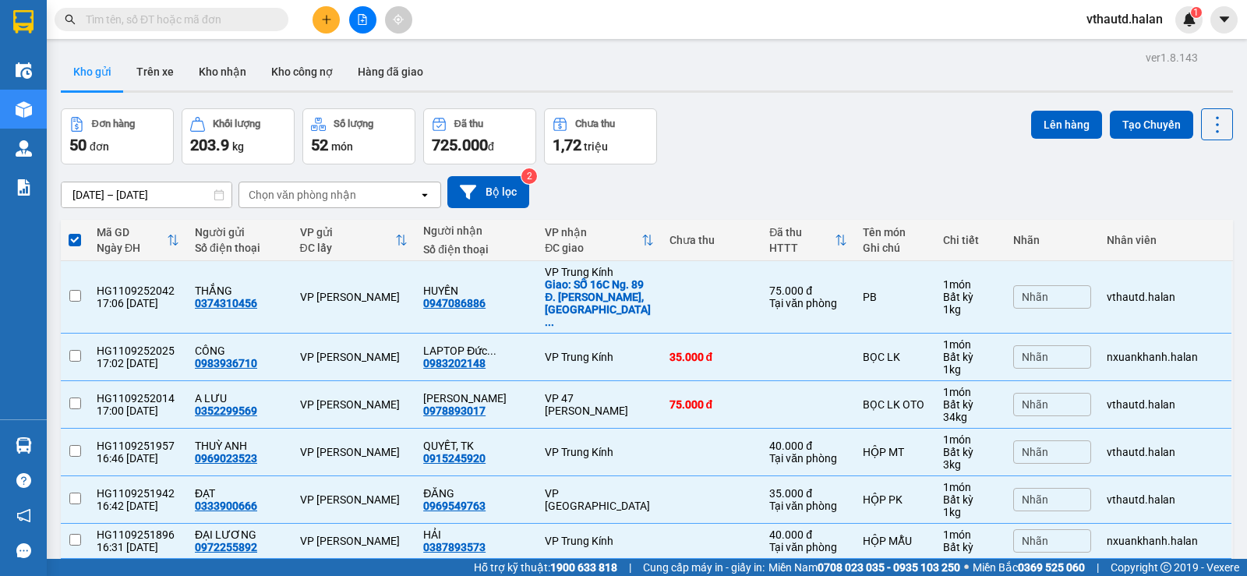
checkbox input "false"
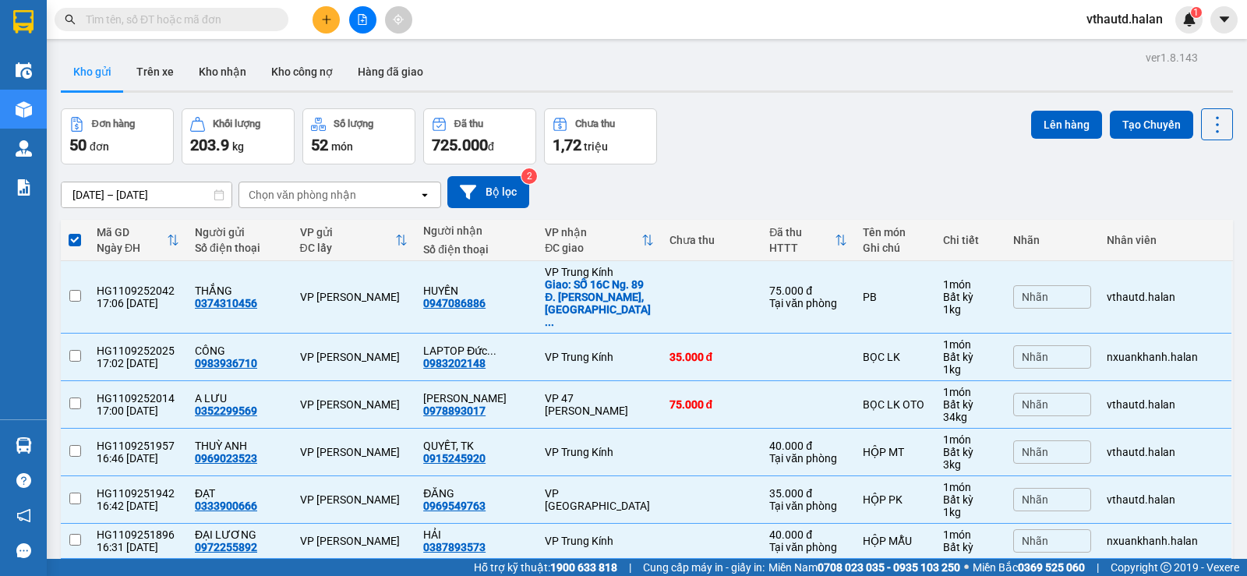
checkbox input "false"
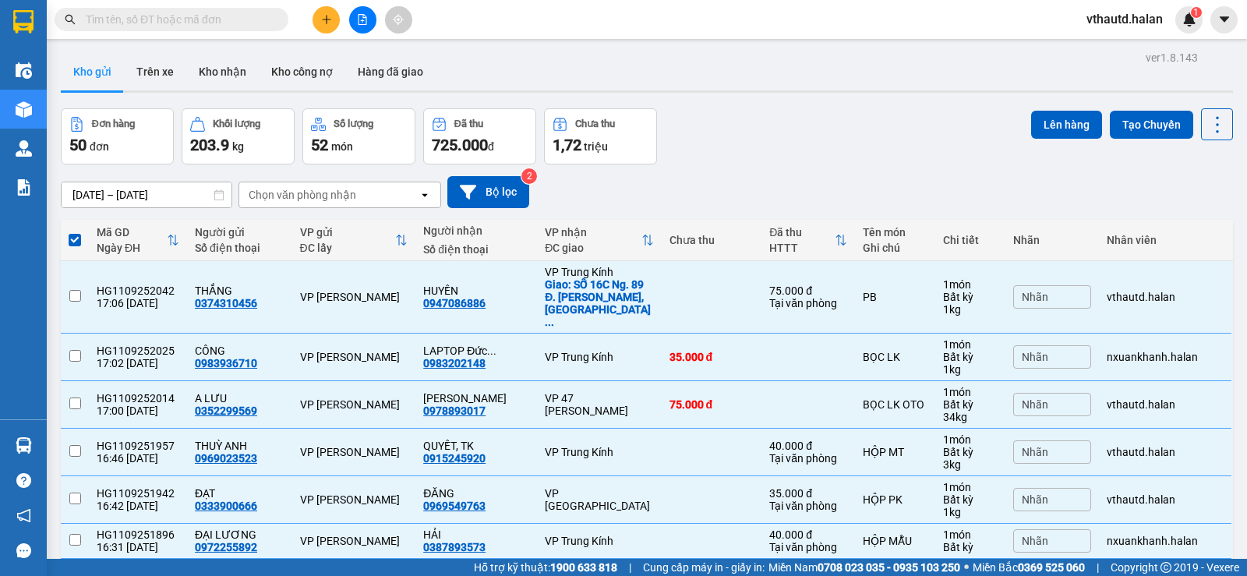
checkbox input "false"
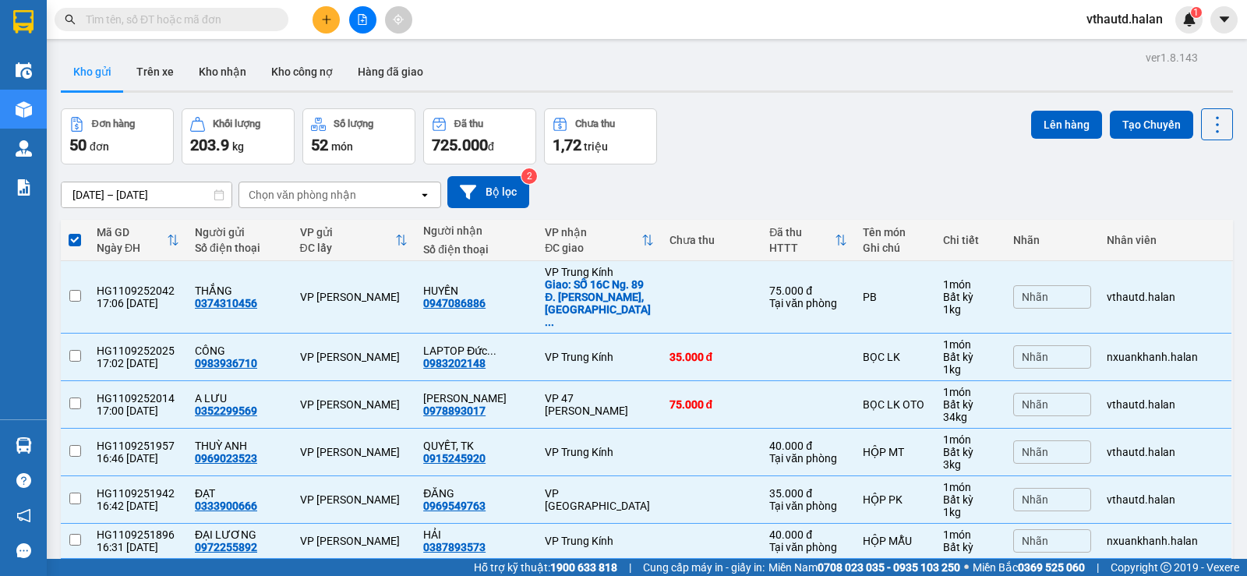
checkbox input "false"
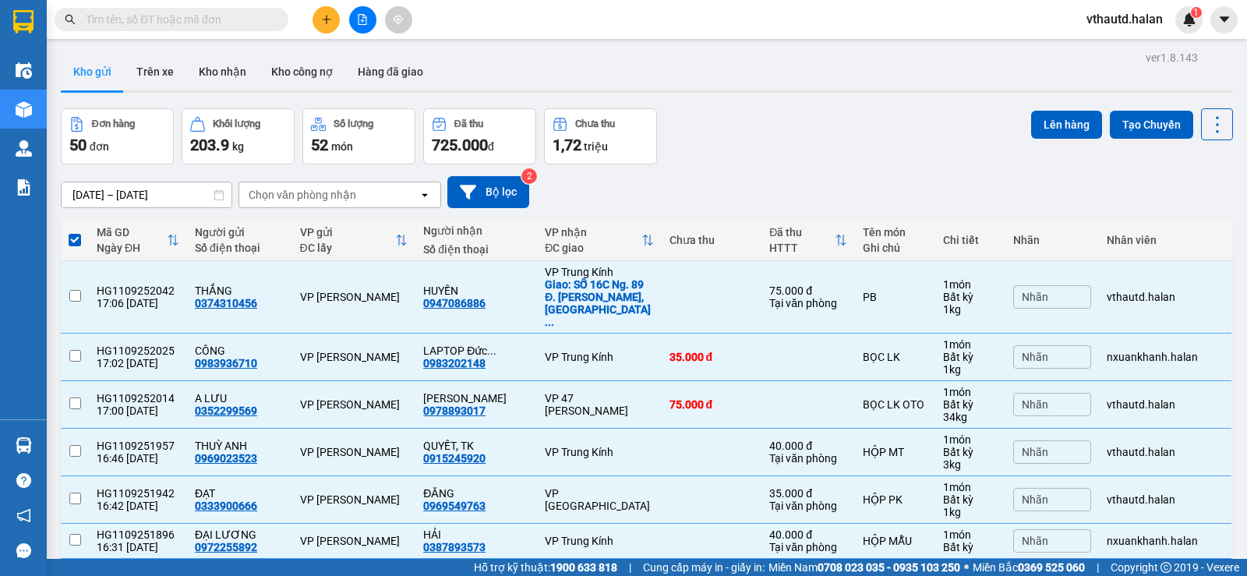
checkbox input "false"
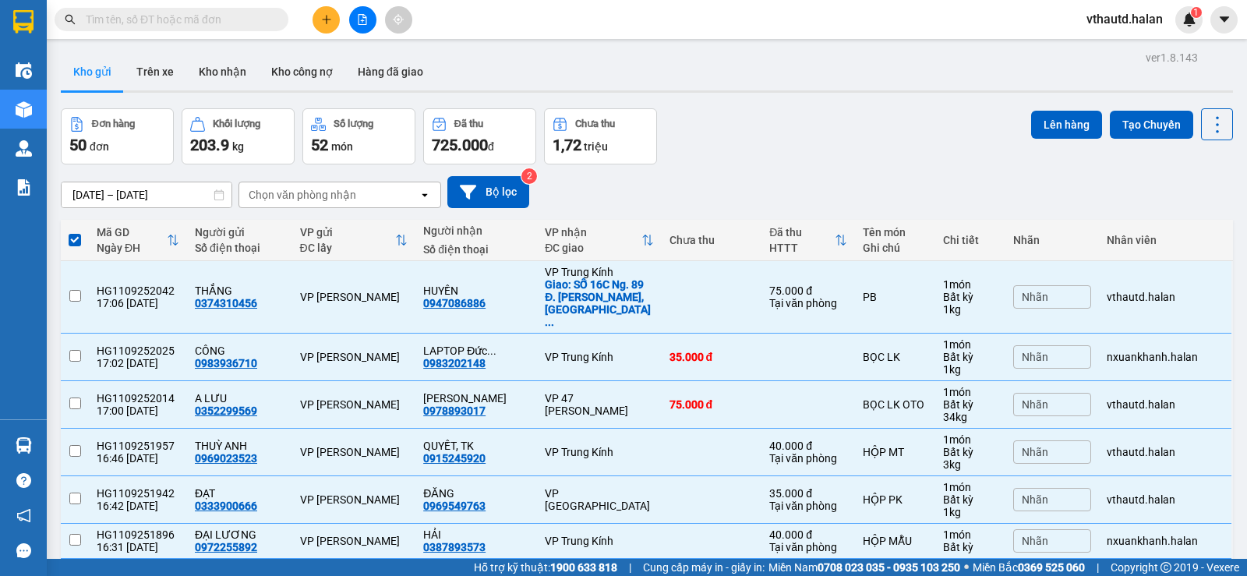
checkbox input "false"
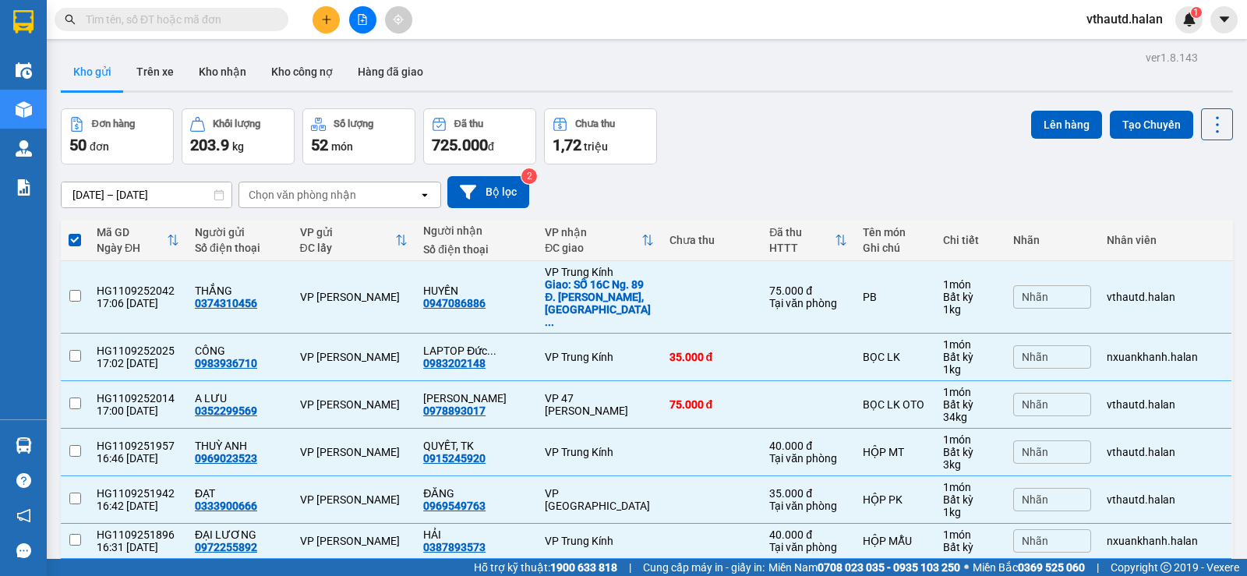
checkbox input "false"
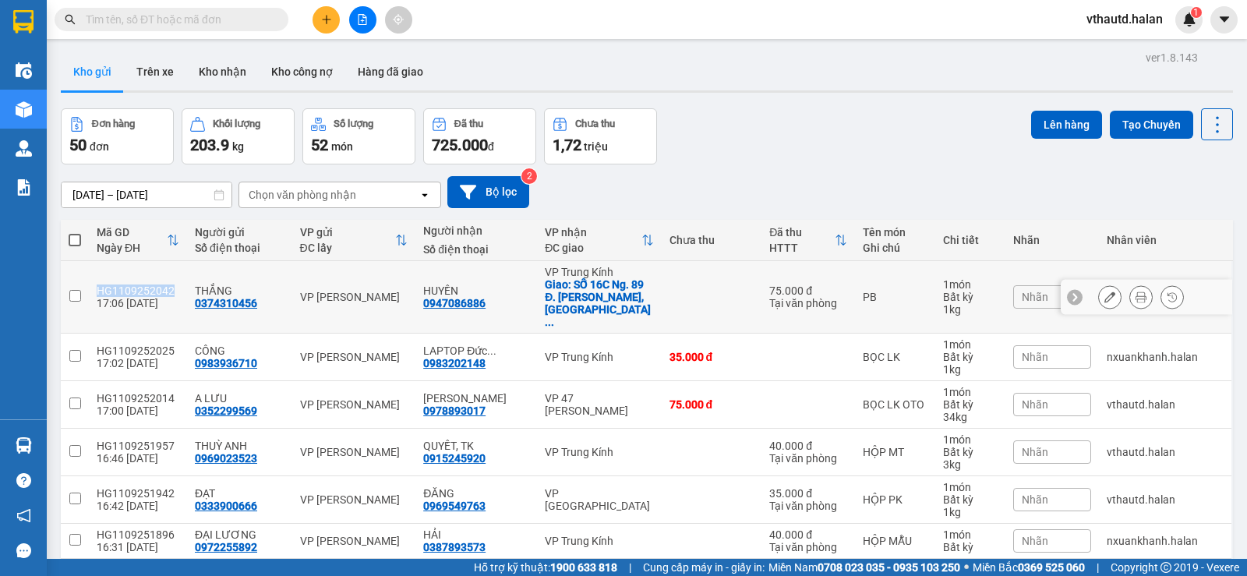
drag, startPoint x: 175, startPoint y: 274, endPoint x: 90, endPoint y: 277, distance: 85.0
click at [90, 277] on td "HG1109252042 17:06 11/09" at bounding box center [138, 297] width 98 height 73
checkbox input "true"
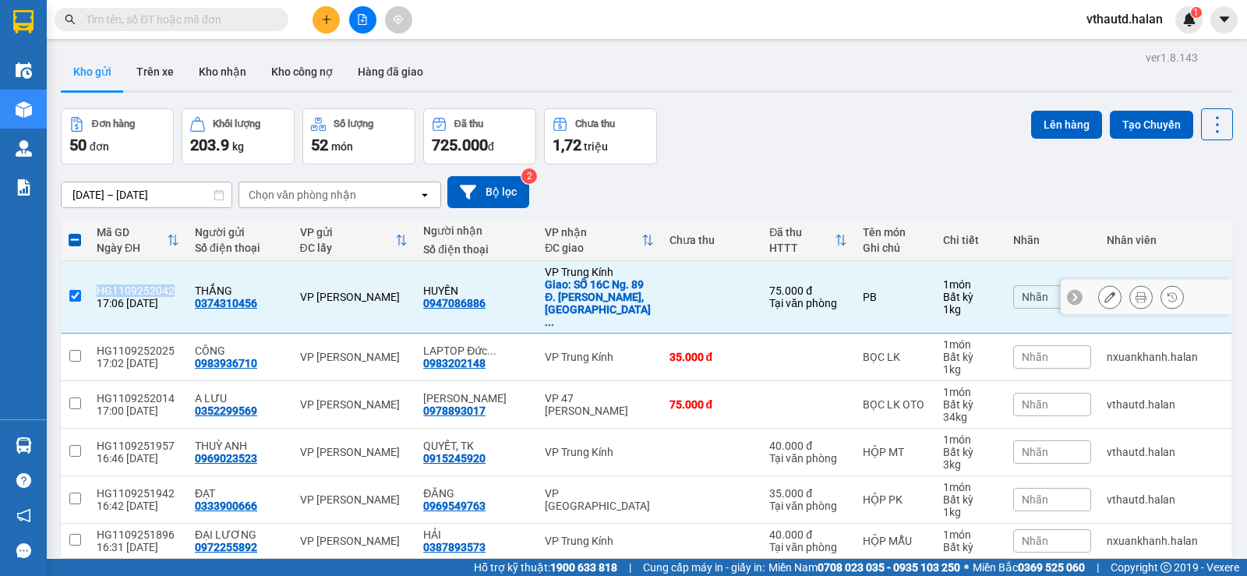
copy div "HG1109252042"
paste input "HG1109252042"
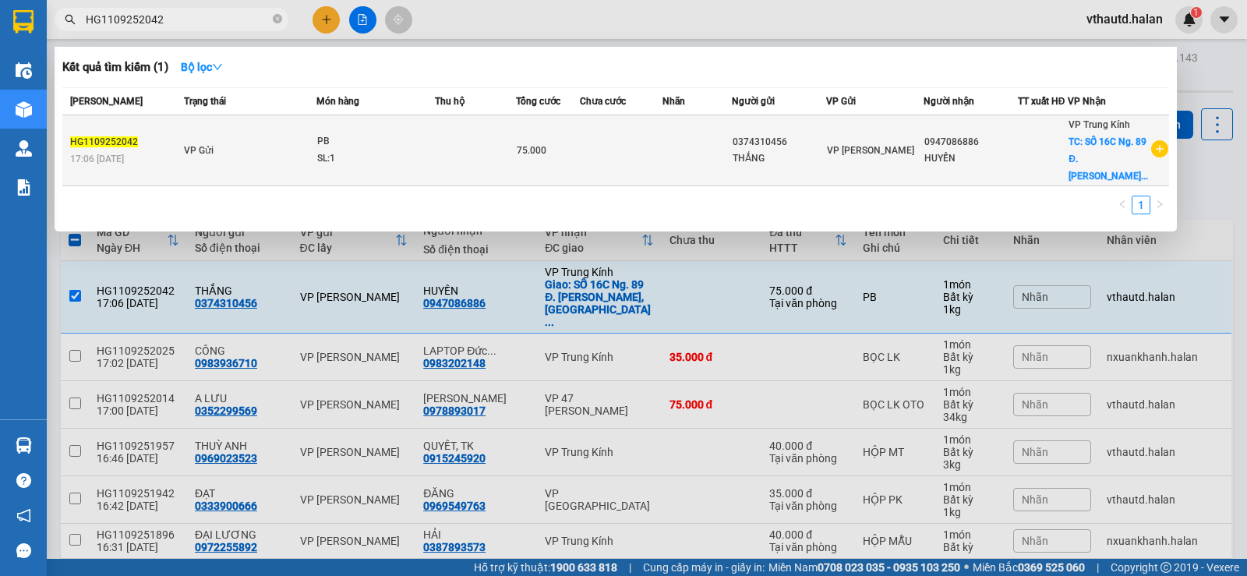
type input "HG1109252042"
click at [430, 151] on div "SL: 1" at bounding box center [375, 158] width 117 height 17
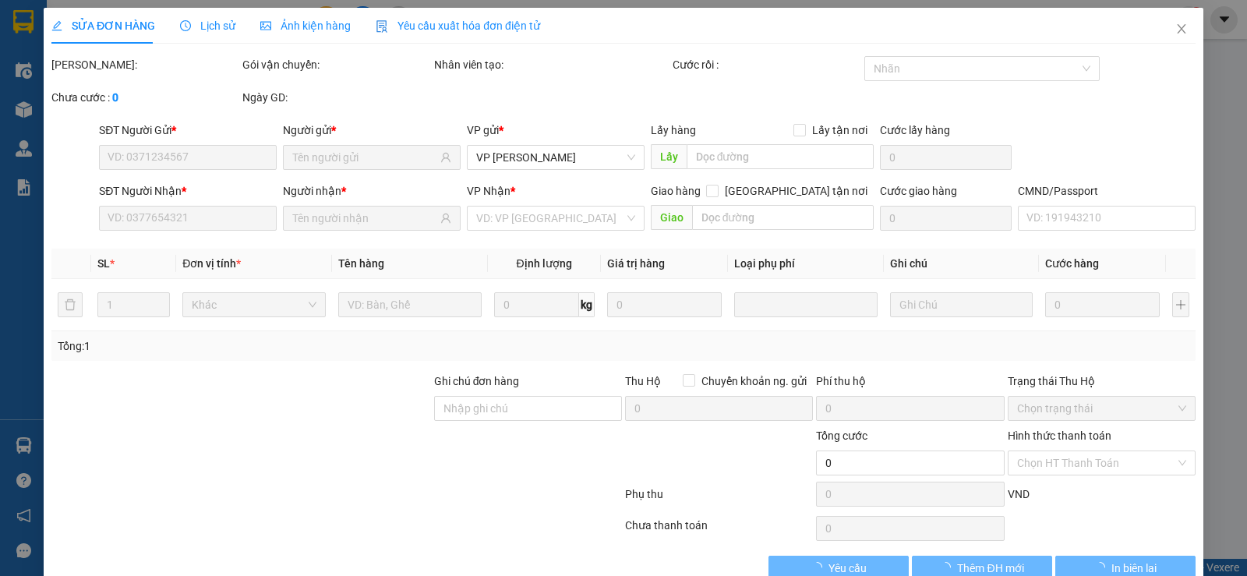
type input "0374310456"
type input "0947086886"
checkbox input "true"
type input "SỐ 16C Ng. 89 Đ. Lê Đức Thọ, Mỹ Đình 2, Nam Từ Liêm, Hà Nội, Việt Nam"
type input "75.000"
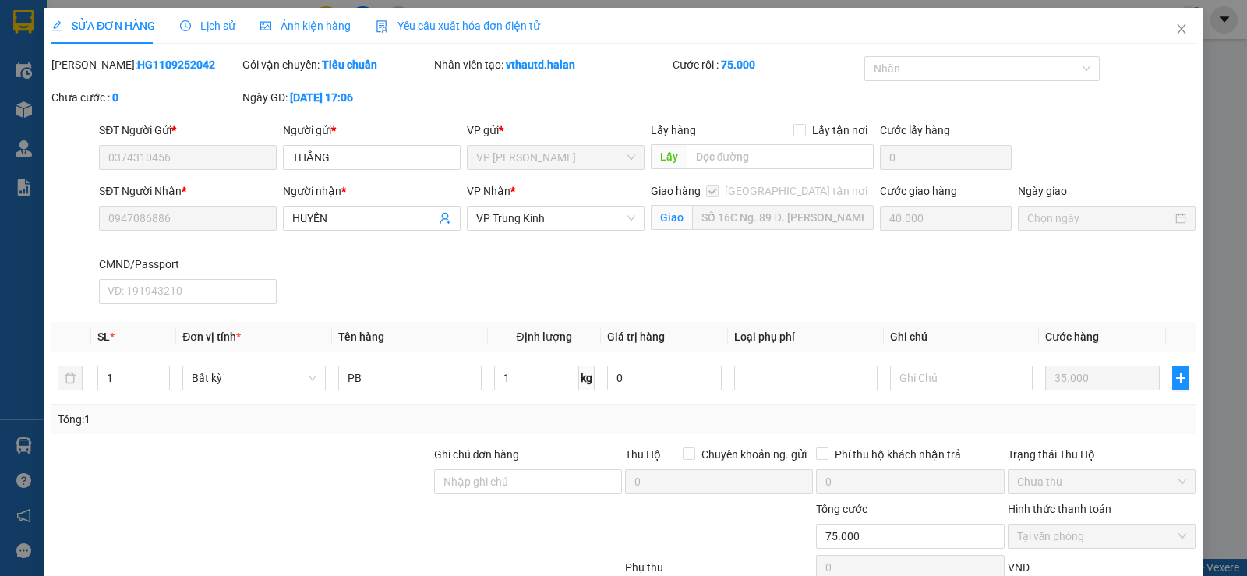
scroll to position [108, 0]
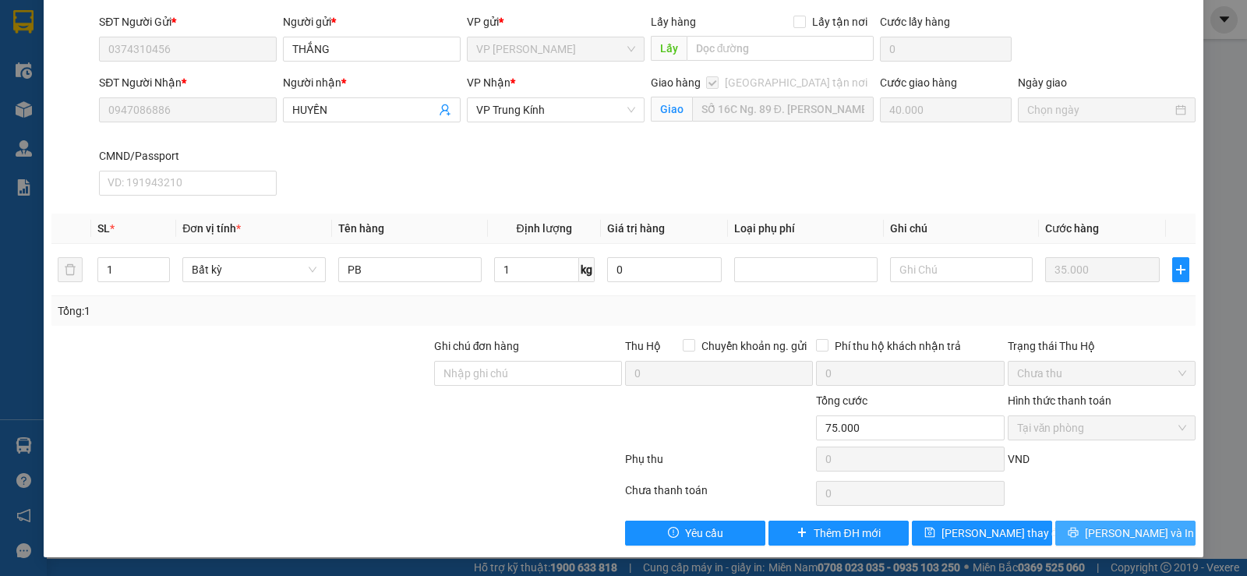
click at [1112, 523] on button "[PERSON_NAME] và In" at bounding box center [1126, 533] width 140 height 25
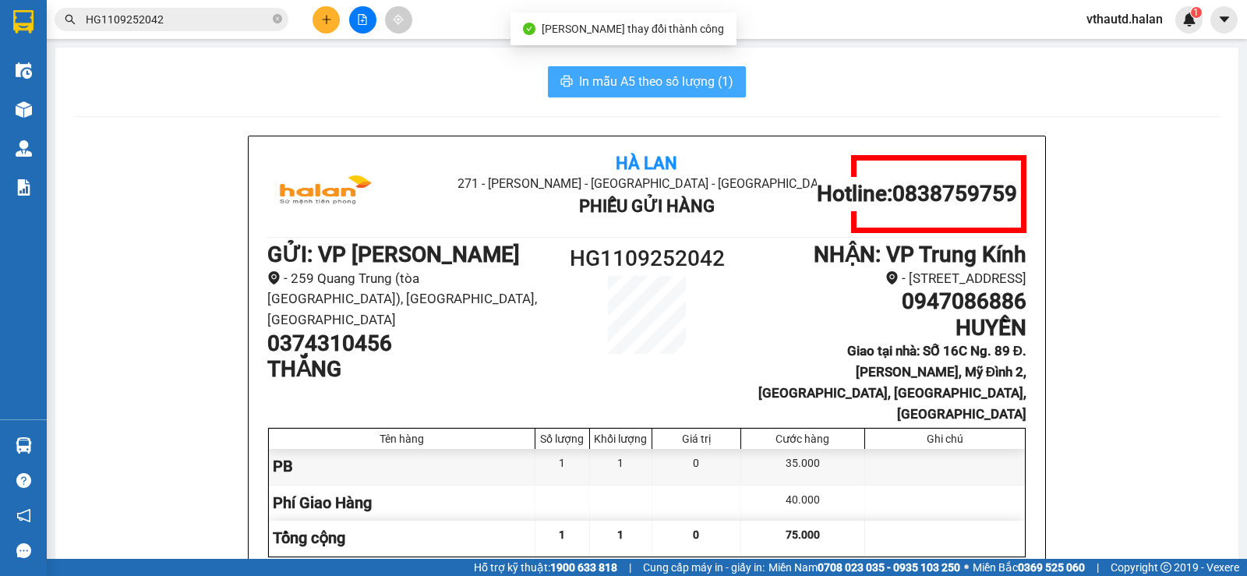
click at [666, 84] on span "In mẫu A5 theo số lượng (1)" at bounding box center [656, 81] width 154 height 19
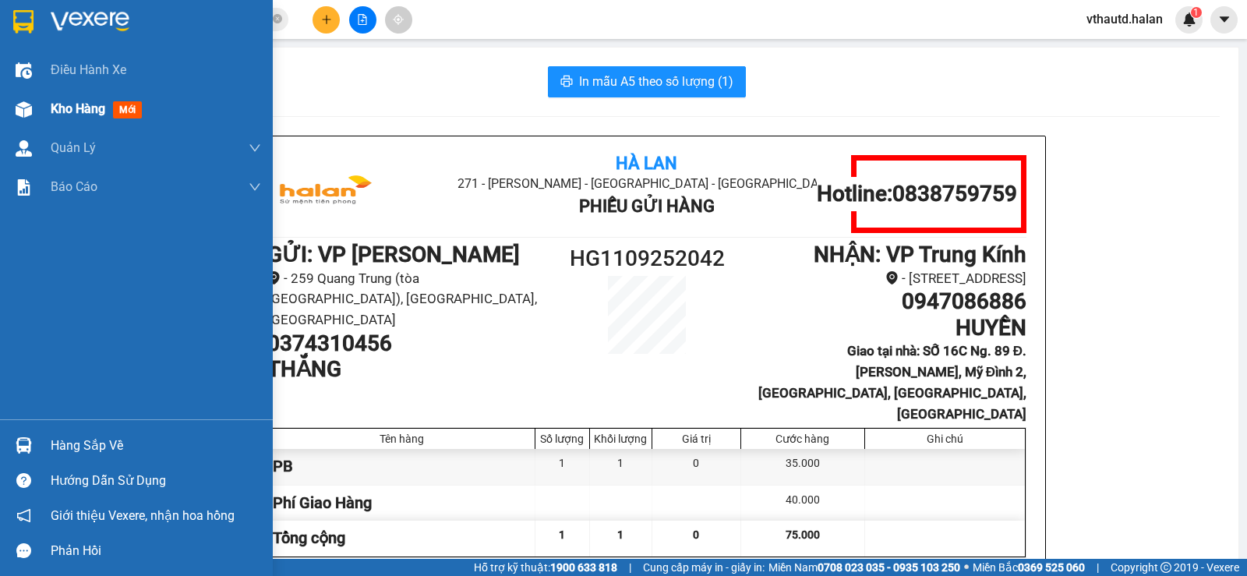
click at [102, 97] on div "Kho hàng mới" at bounding box center [156, 109] width 210 height 39
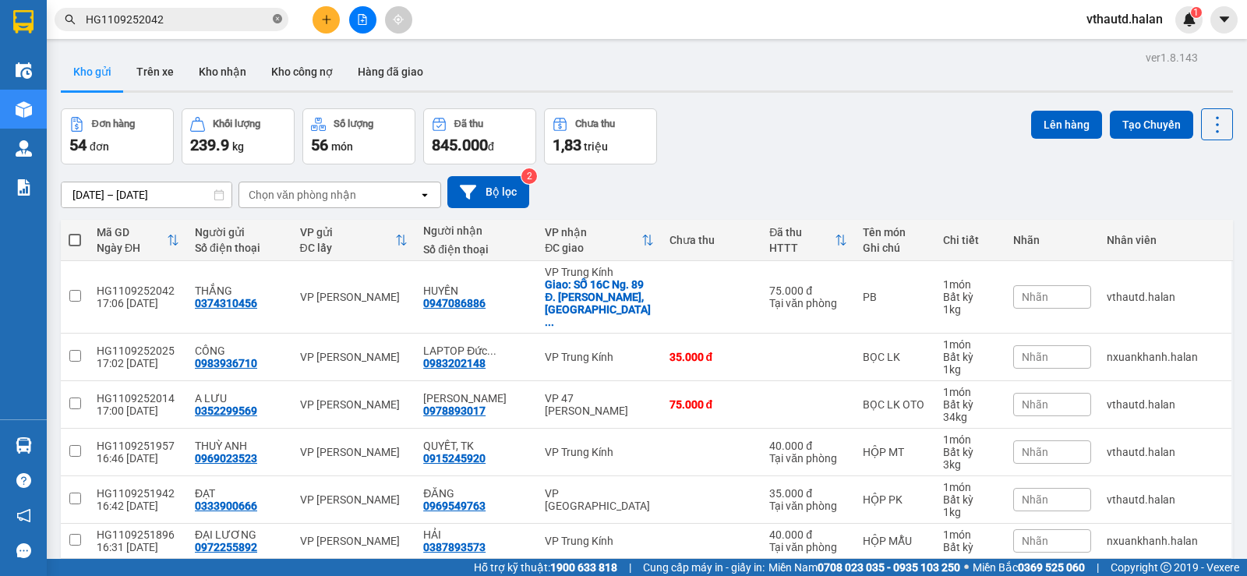
click at [278, 18] on icon "close-circle" at bounding box center [277, 18] width 9 height 9
click at [193, 15] on input "text" at bounding box center [178, 19] width 184 height 17
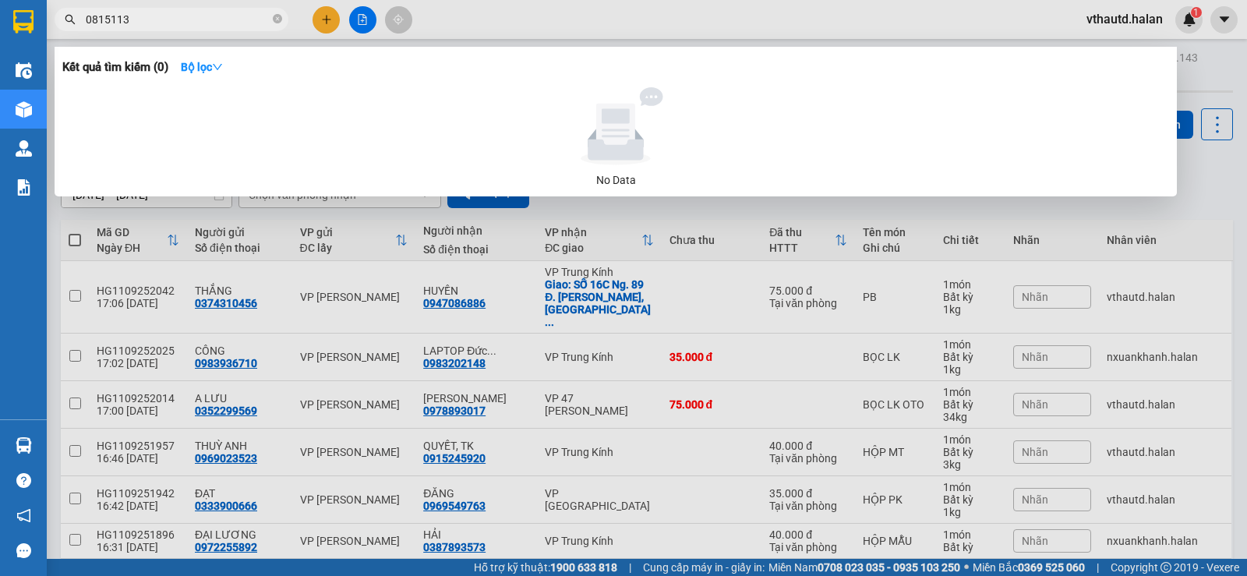
type input "08151138"
click at [192, 16] on input "08151138" at bounding box center [178, 19] width 184 height 17
drag, startPoint x: 281, startPoint y: 16, endPoint x: 236, endPoint y: 50, distance: 55.7
click at [279, 18] on icon "close-circle" at bounding box center [277, 18] width 9 height 9
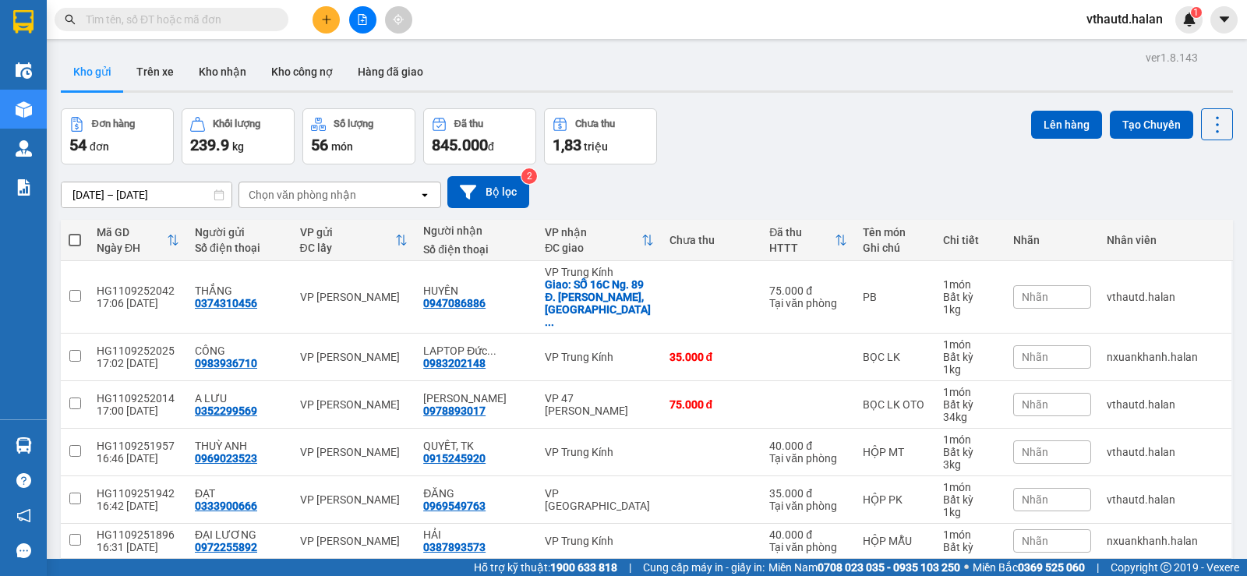
click at [294, 199] on div "Chọn văn phòng nhận" at bounding box center [303, 195] width 108 height 16
type input "BK"
click at [294, 229] on span "VP Bắc Kạn" at bounding box center [281, 228] width 61 height 16
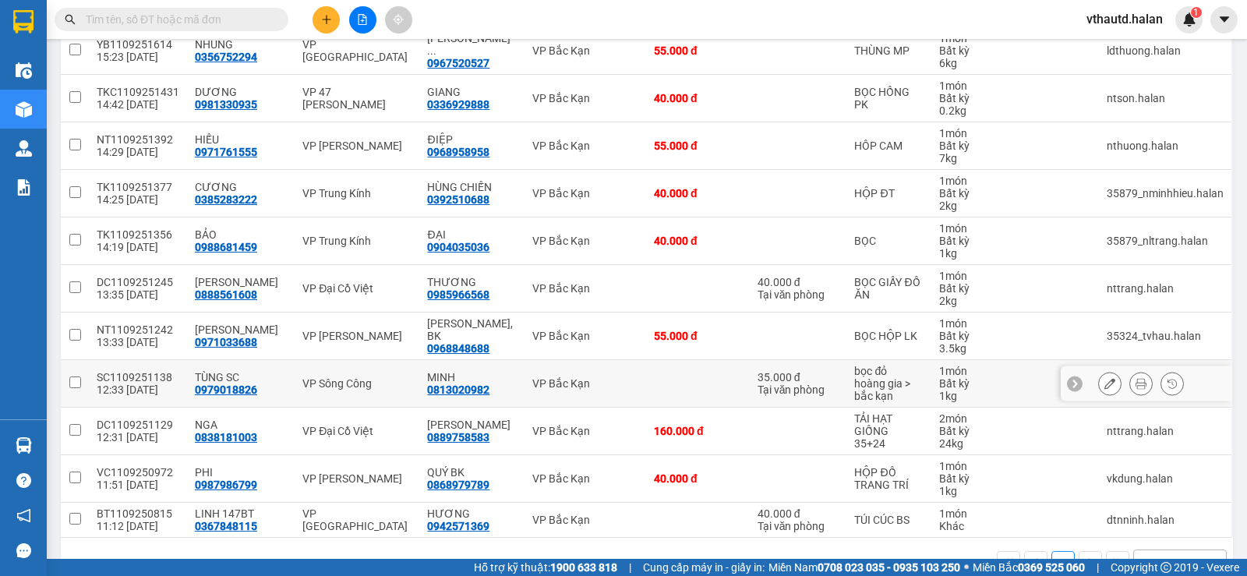
scroll to position [277, 0]
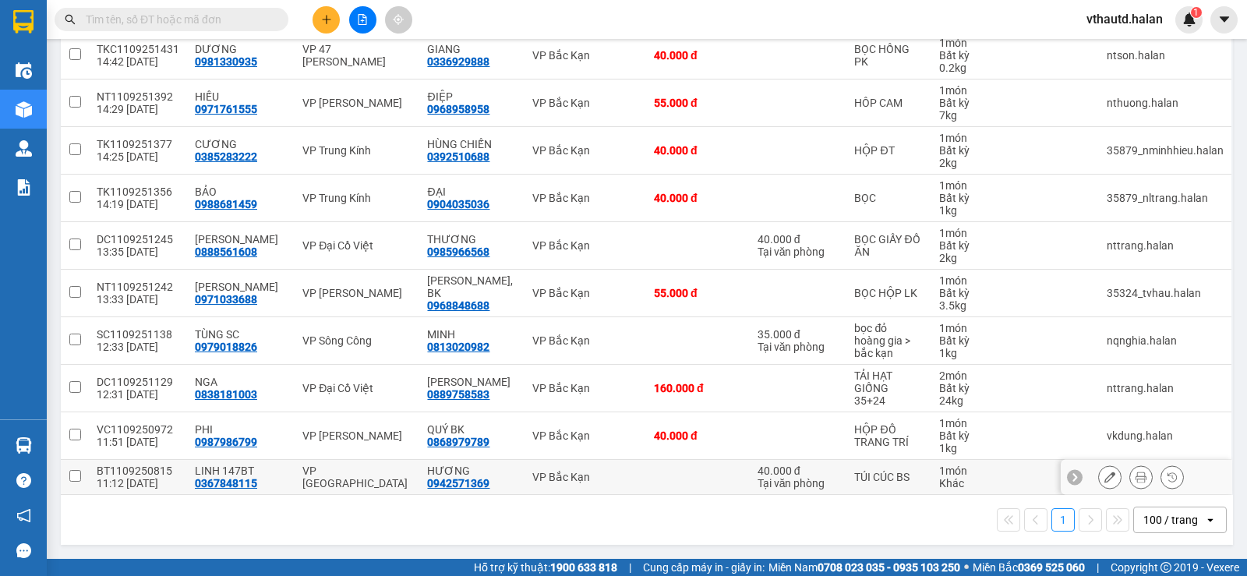
click at [76, 477] on input "checkbox" at bounding box center [75, 476] width 12 height 12
checkbox input "true"
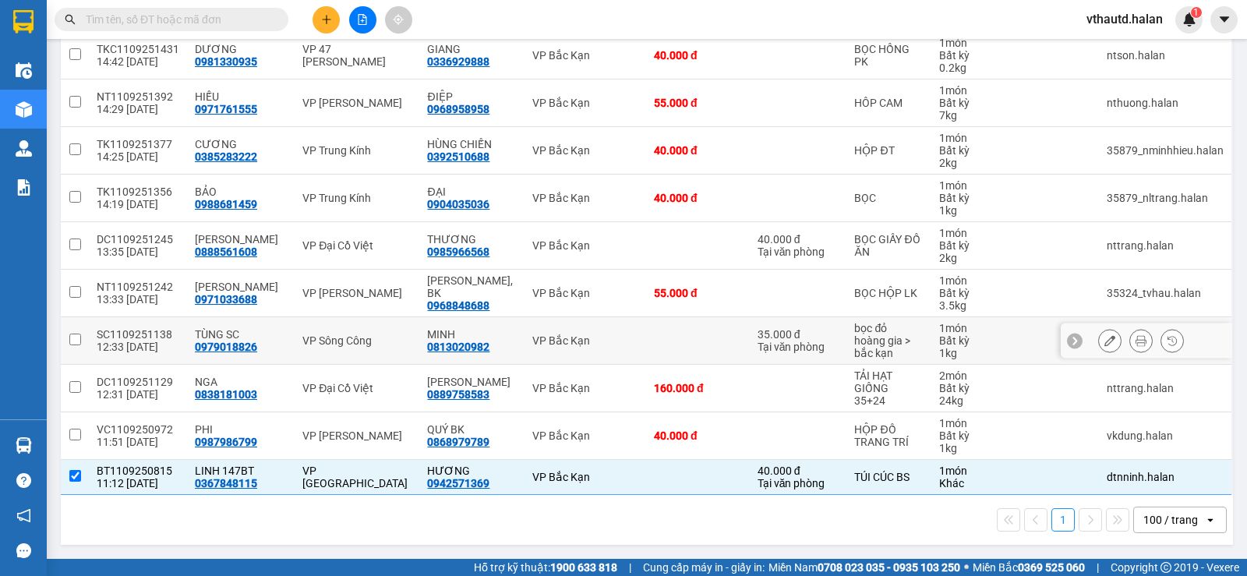
click at [80, 341] on input "checkbox" at bounding box center [75, 340] width 12 height 12
checkbox input "true"
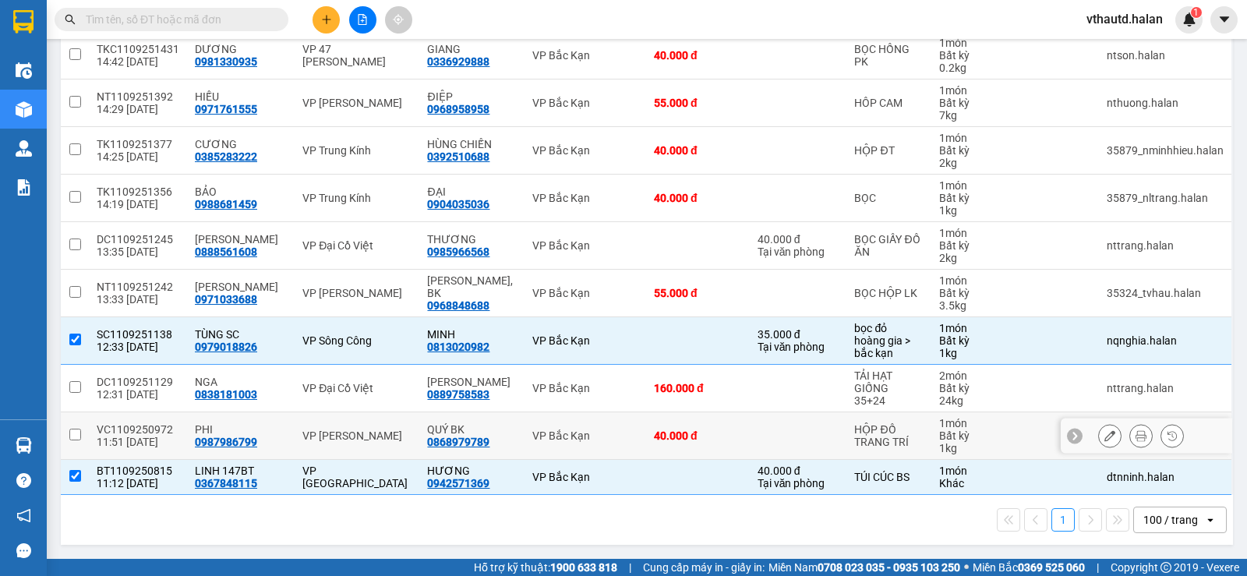
click at [73, 432] on input "checkbox" at bounding box center [75, 435] width 12 height 12
checkbox input "true"
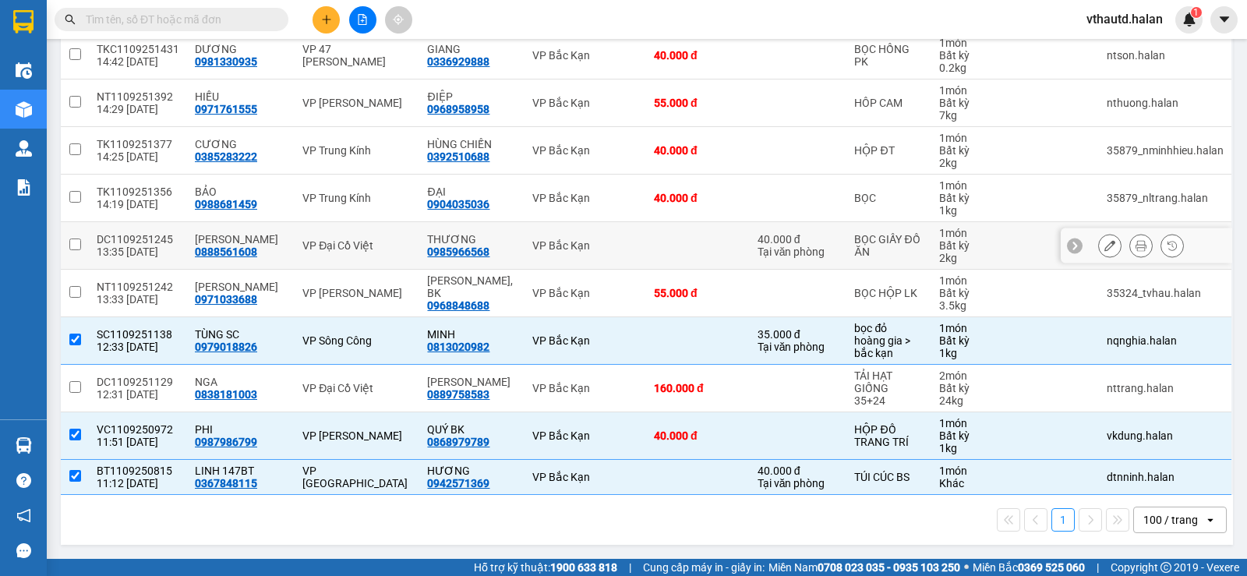
click at [78, 243] on input "checkbox" at bounding box center [75, 245] width 12 height 12
checkbox input "true"
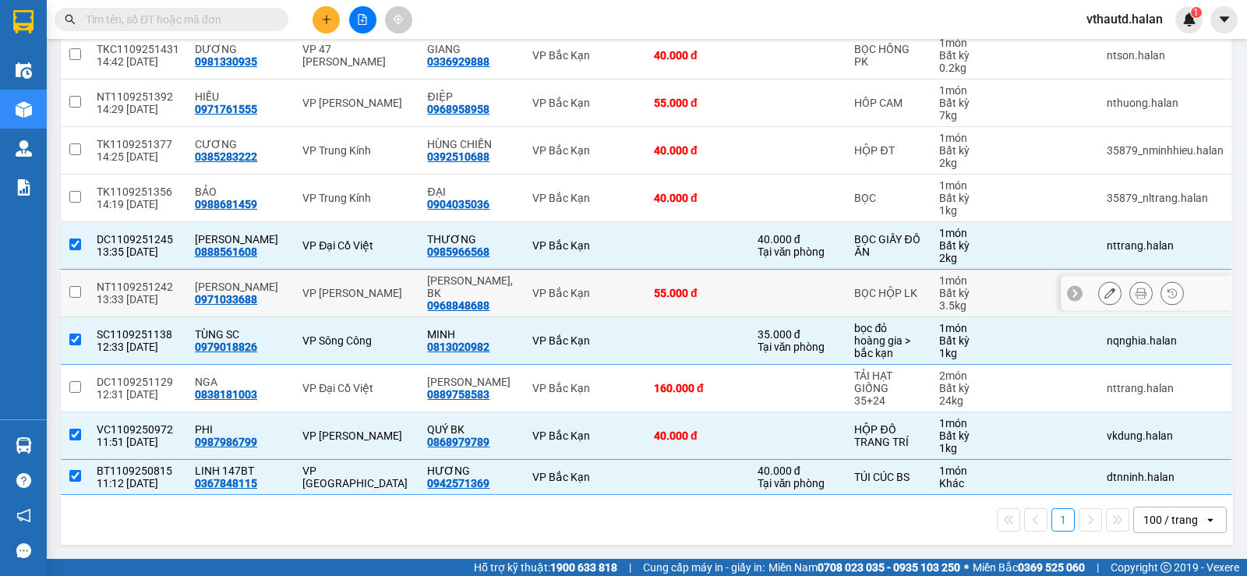
click at [81, 295] on td at bounding box center [75, 294] width 28 height 48
checkbox input "true"
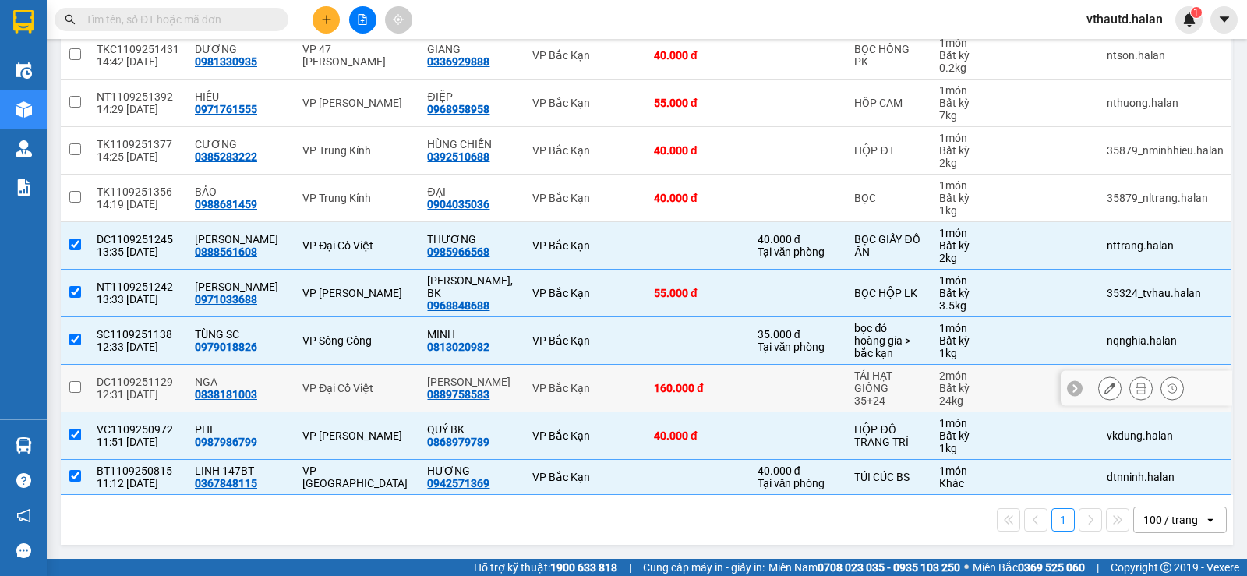
click at [76, 396] on td at bounding box center [75, 389] width 28 height 48
checkbox input "true"
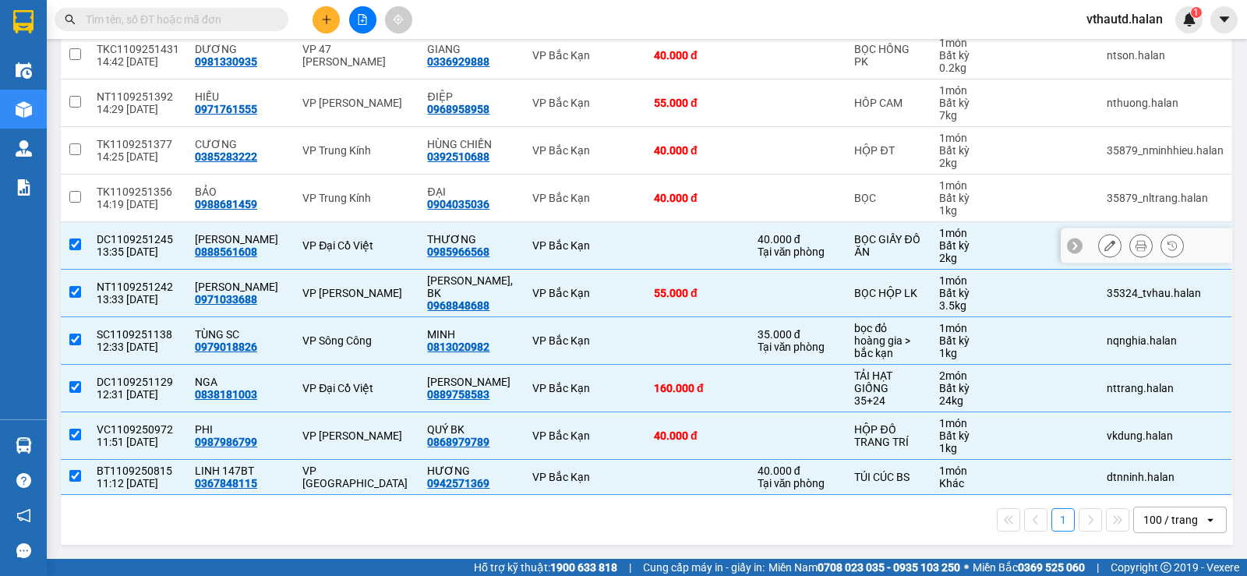
scroll to position [43, 0]
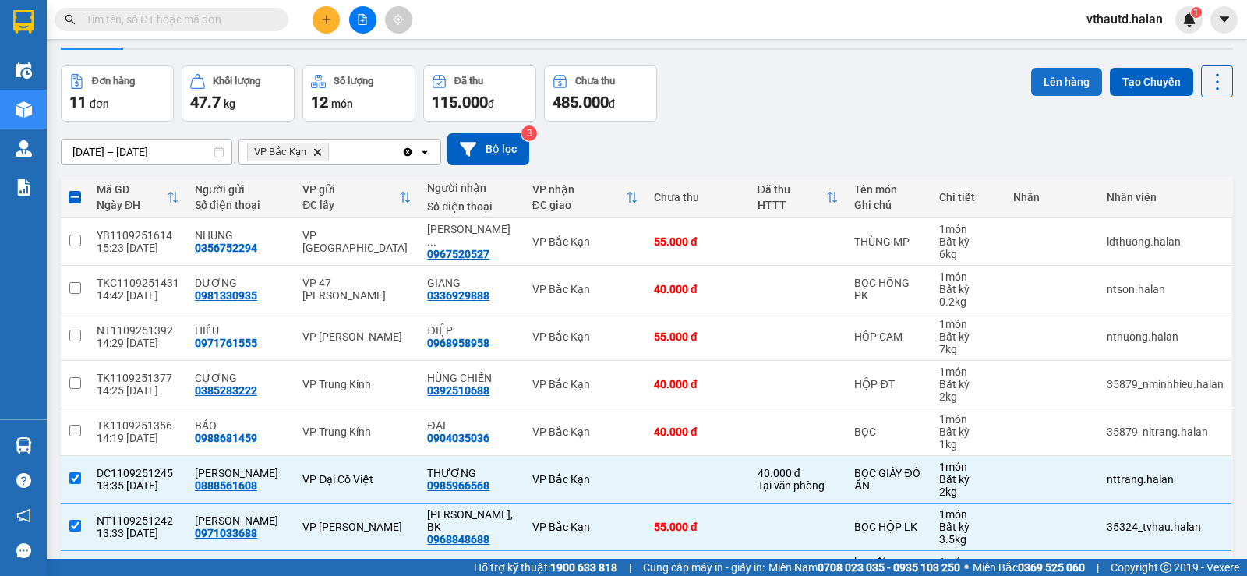
click at [1041, 80] on button "Lên hàng" at bounding box center [1066, 82] width 71 height 28
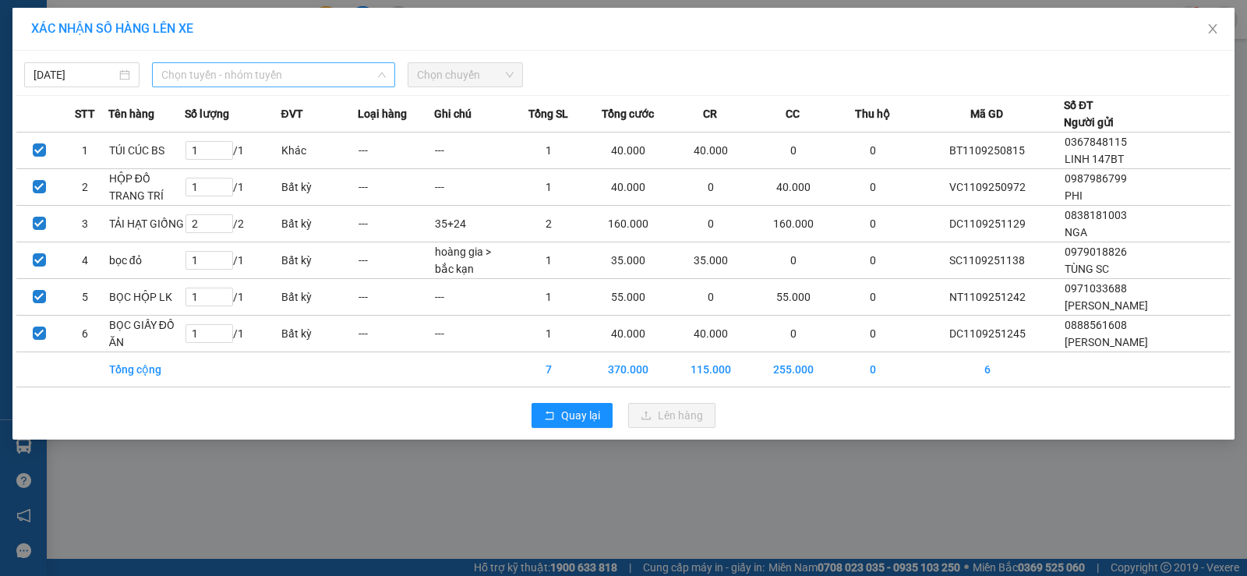
click at [244, 81] on span "Chọn tuyến - nhóm tuyến" at bounding box center [273, 74] width 225 height 23
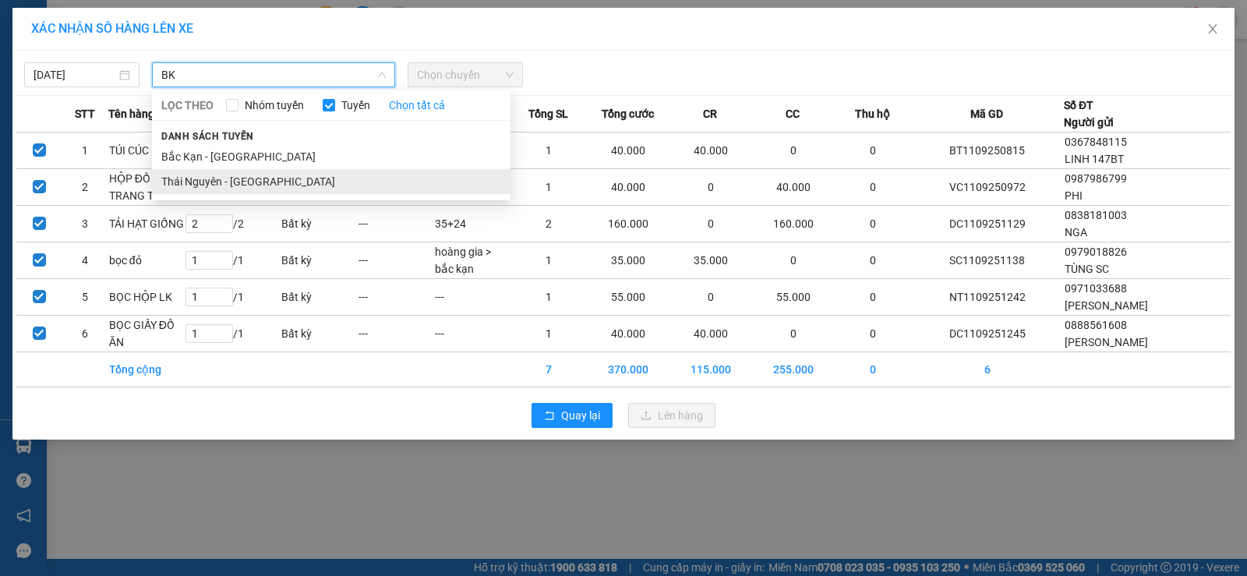
type input "BK"
click at [243, 191] on li "Thái Nguyên - [GEOGRAPHIC_DATA]" at bounding box center [331, 181] width 359 height 25
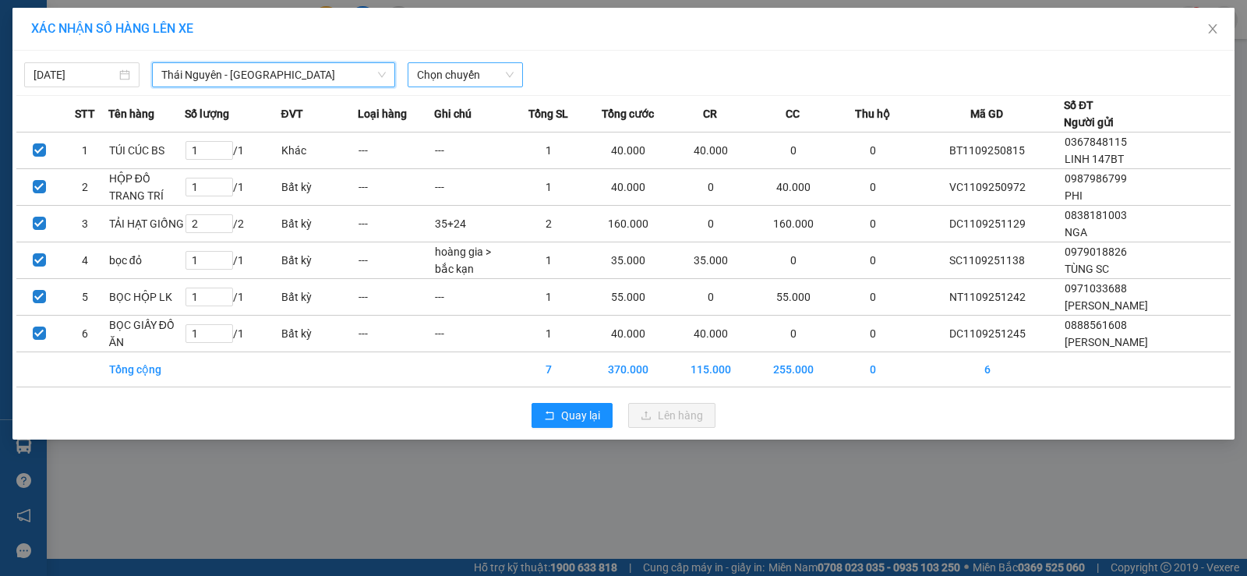
click at [493, 72] on span "Chọn chuyến" at bounding box center [465, 74] width 97 height 23
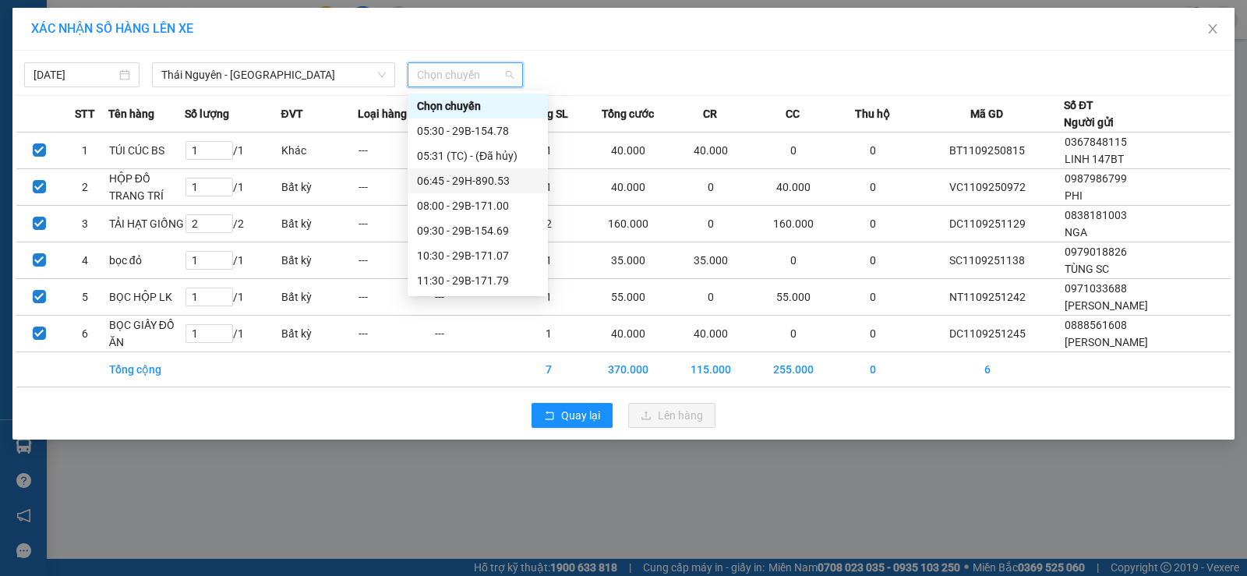
scroll to position [225, 0]
click at [489, 154] on div "15:30 - 29B-154.78" at bounding box center [478, 155] width 122 height 17
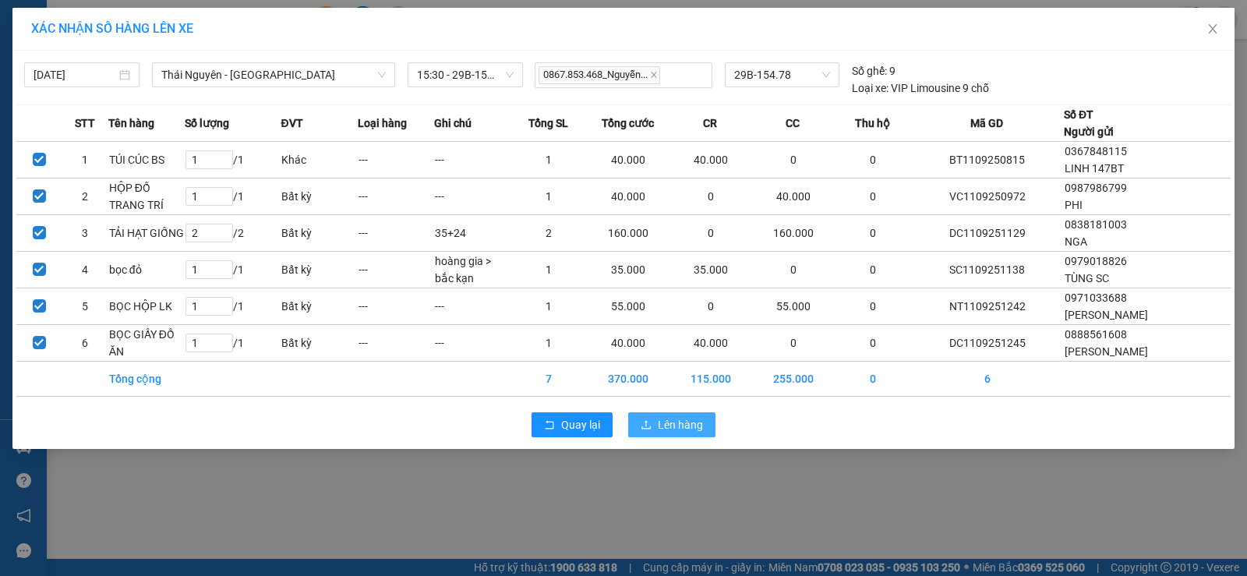
click at [679, 425] on span "Lên hàng" at bounding box center [680, 424] width 45 height 17
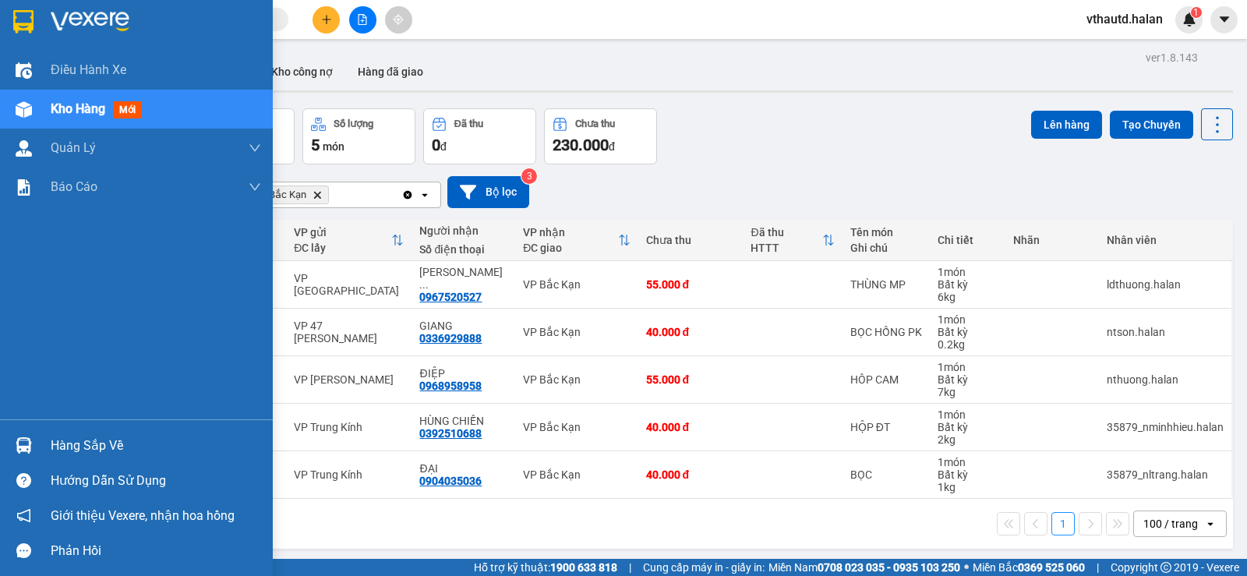
click at [87, 454] on div "Hàng sắp về" at bounding box center [156, 445] width 210 height 23
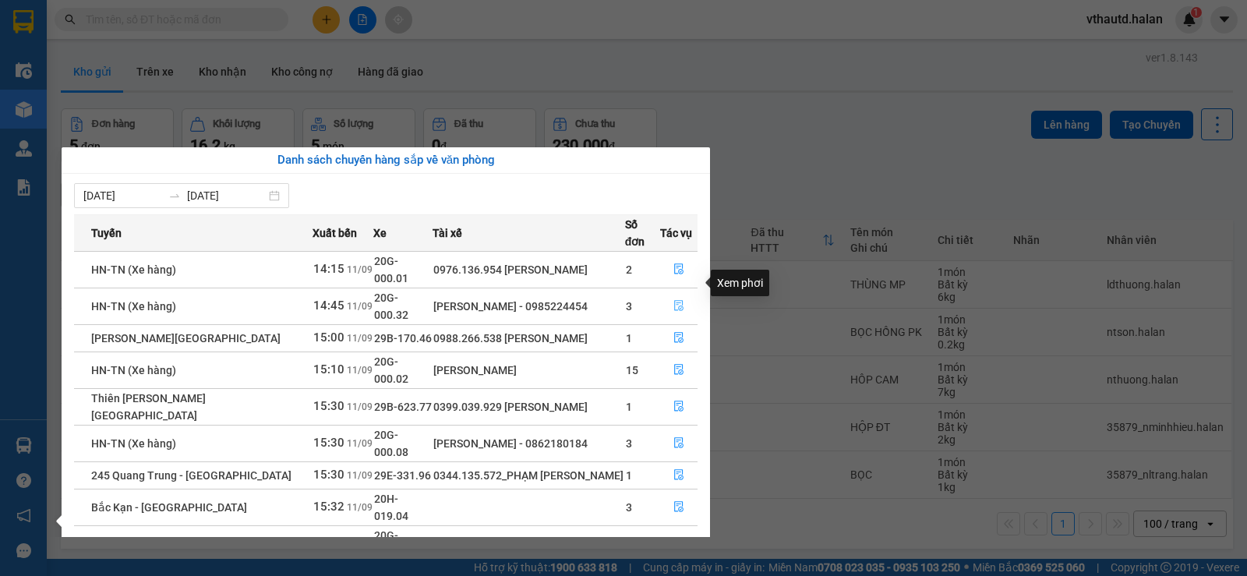
click at [674, 301] on icon "file-done" at bounding box center [678, 306] width 9 height 11
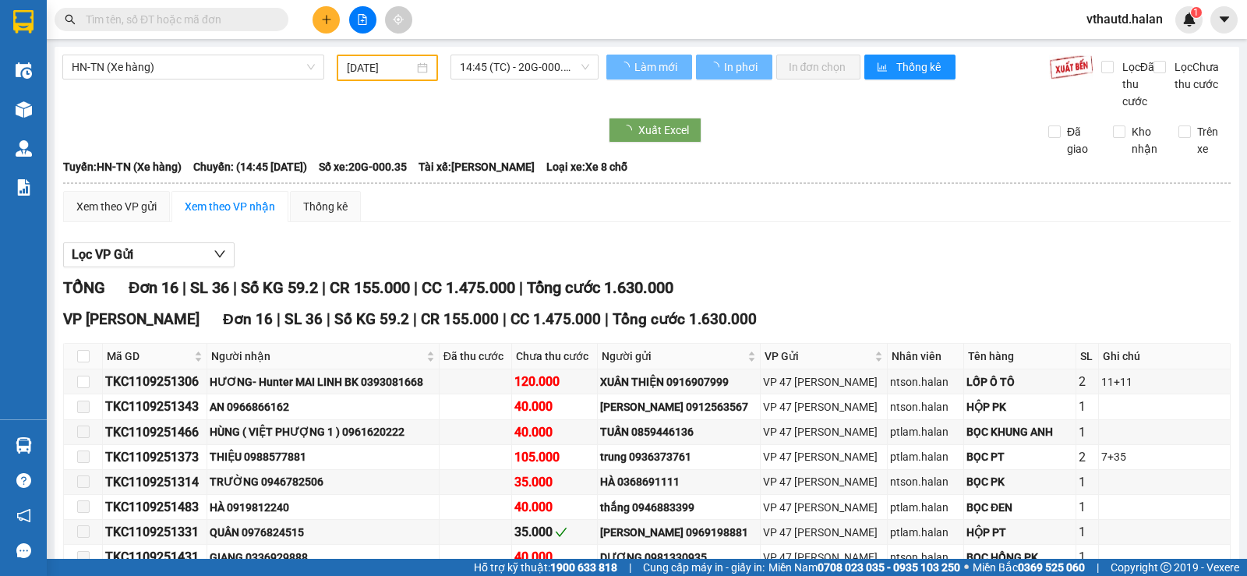
type input "[DATE]"
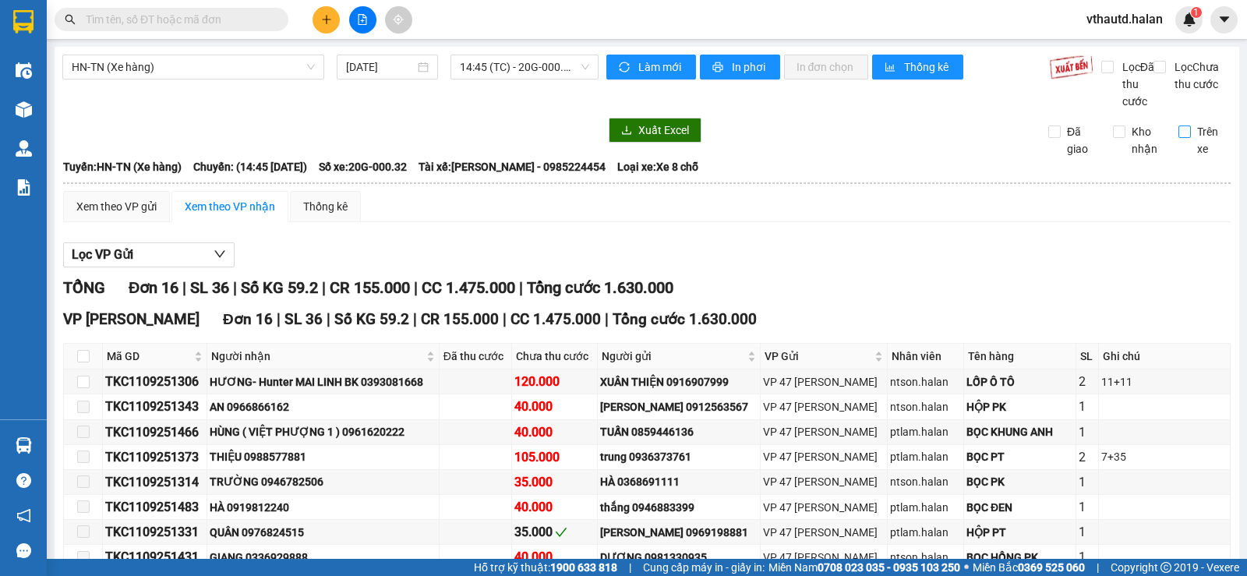
click at [1179, 138] on input "Trên xe" at bounding box center [1185, 132] width 12 height 12
checkbox input "true"
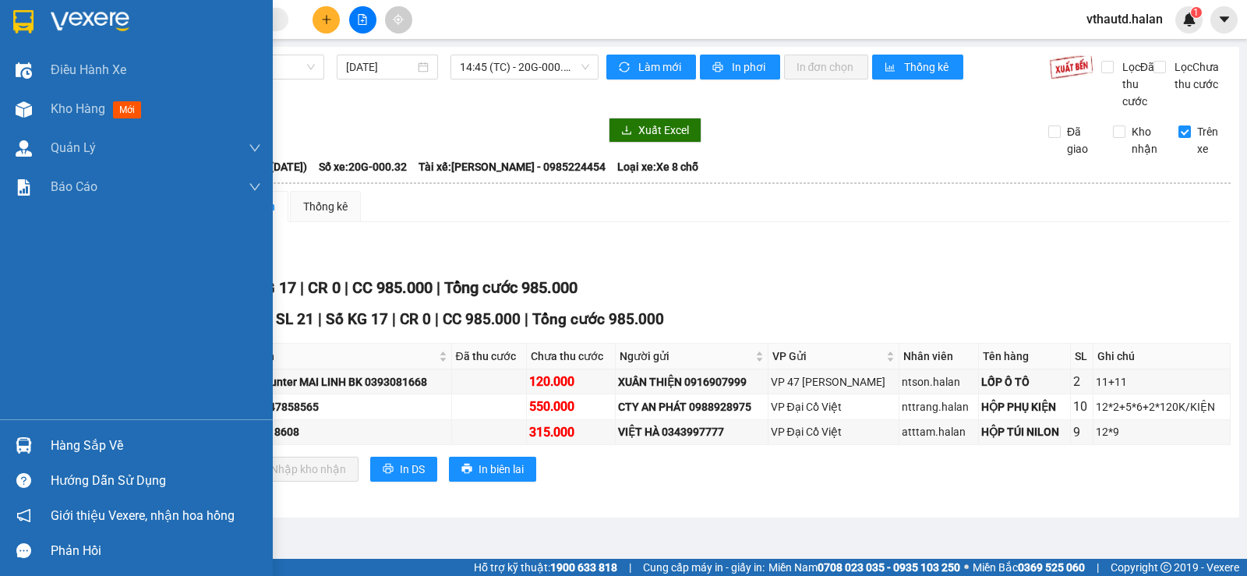
click at [104, 441] on div "Hàng sắp về" at bounding box center [156, 445] width 210 height 23
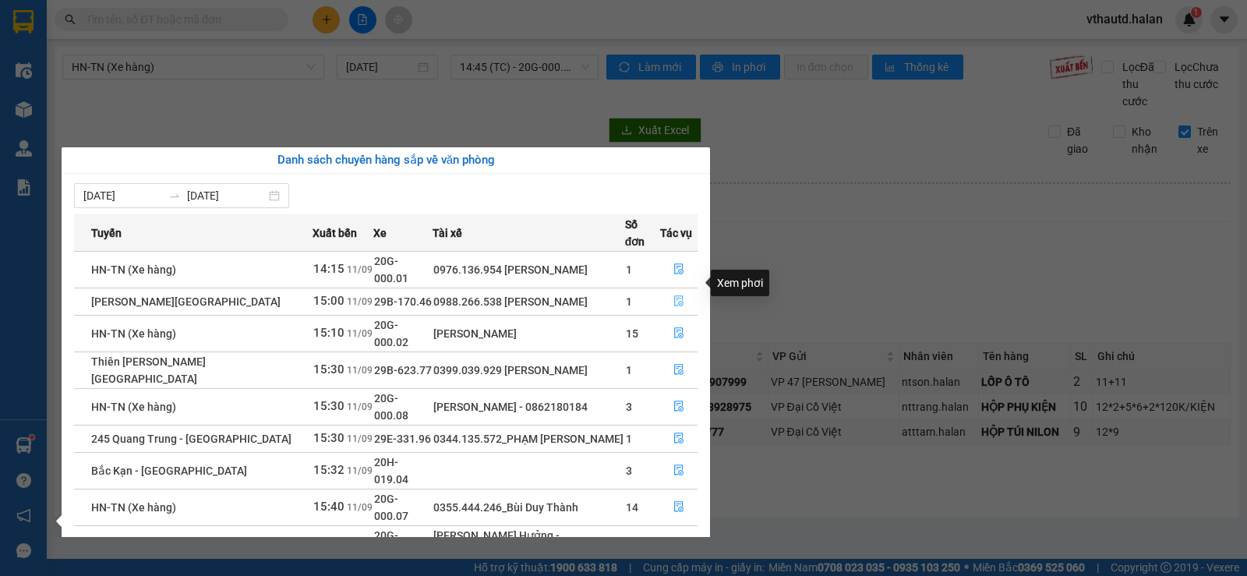
click at [674, 295] on icon "file-done" at bounding box center [679, 300] width 11 height 11
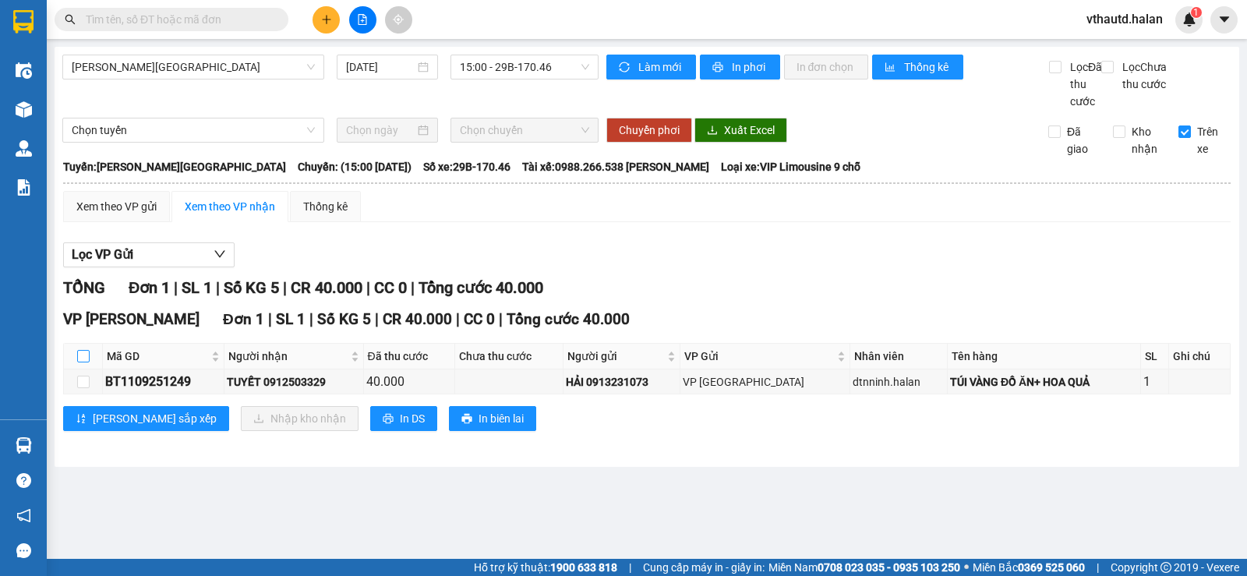
click at [87, 363] on input "checkbox" at bounding box center [83, 356] width 12 height 12
checkbox input "true"
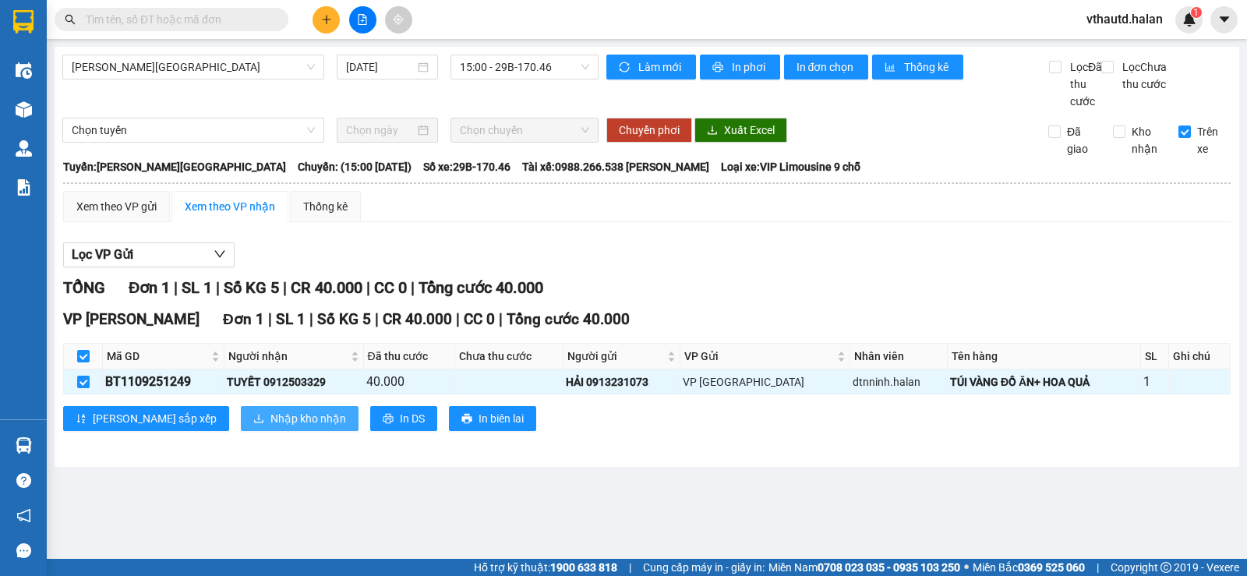
click at [271, 427] on span "Nhập kho nhận" at bounding box center [309, 418] width 76 height 17
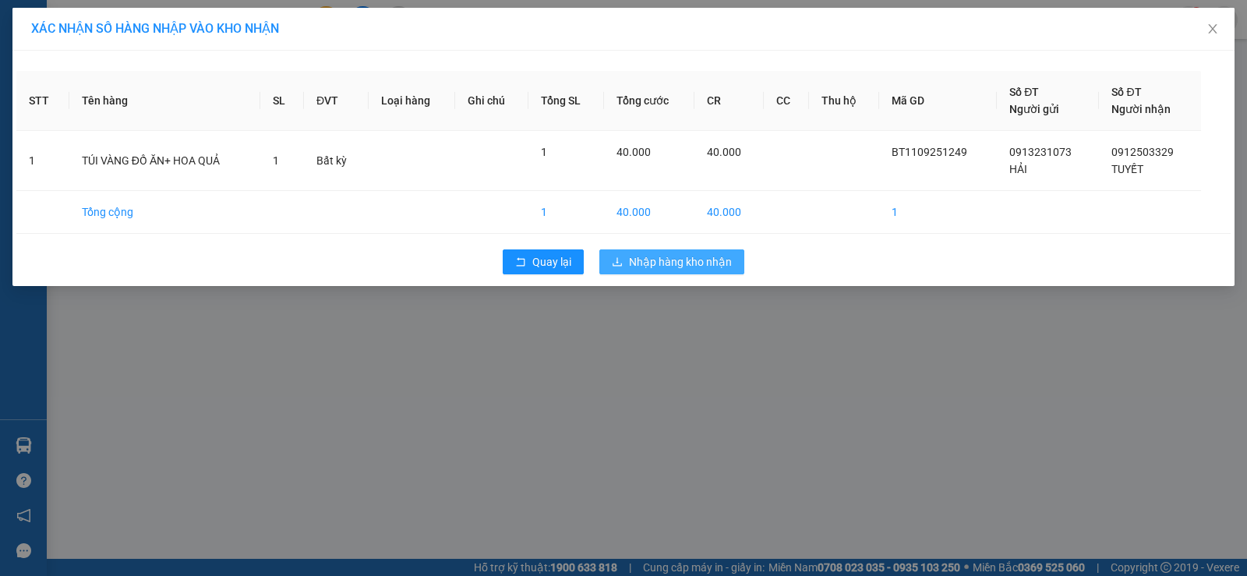
click at [675, 268] on span "Nhập hàng kho nhận" at bounding box center [680, 261] width 103 height 17
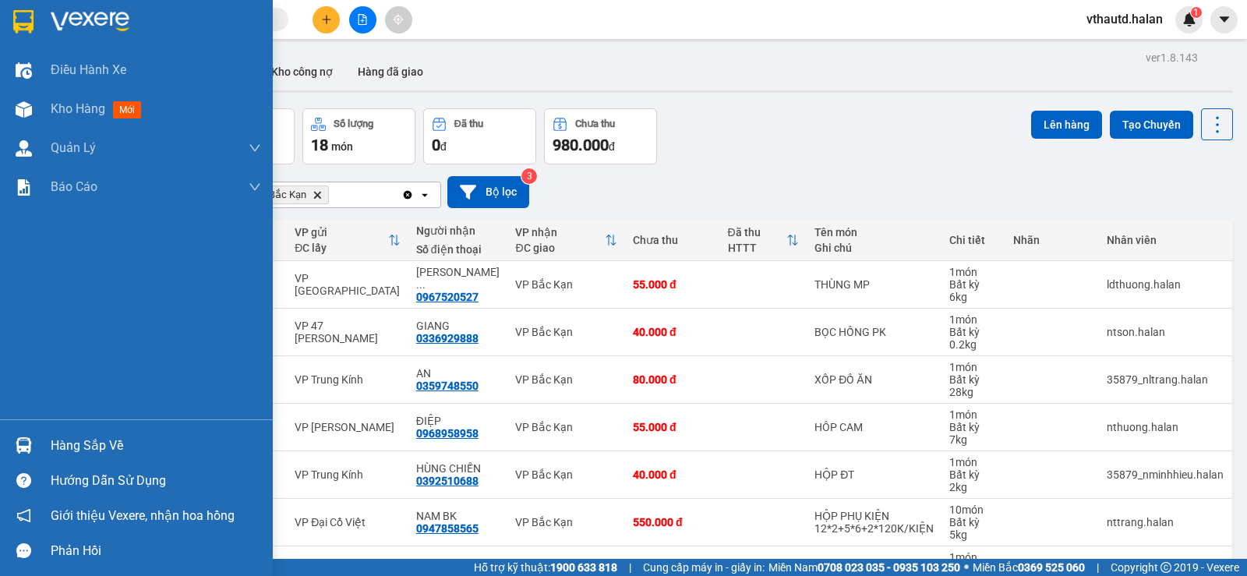
click at [69, 449] on div "Hàng sắp về" at bounding box center [156, 445] width 210 height 23
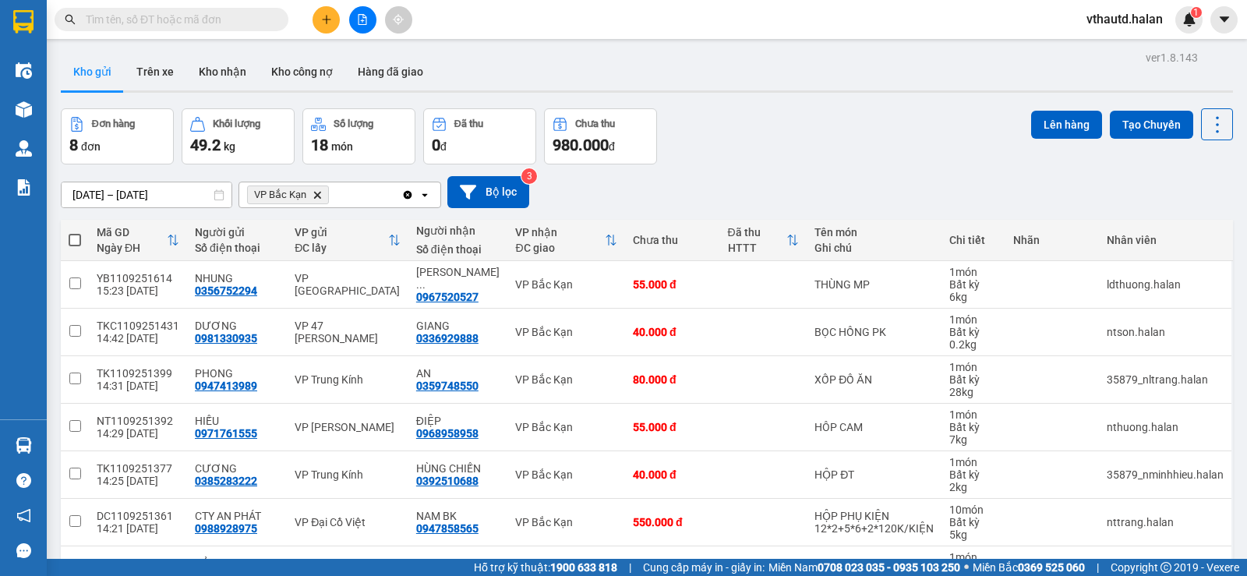
click at [465, 67] on section "Kết quả tìm kiếm ( 0 ) Bộ lọc No Data vthautd.halan 1 Điều hành xe Kho hàng mới…" at bounding box center [623, 288] width 1247 height 576
click at [406, 191] on icon "Clear all" at bounding box center [408, 194] width 9 height 9
click at [361, 190] on div "Chọn văn phòng nhận" at bounding box center [328, 194] width 179 height 25
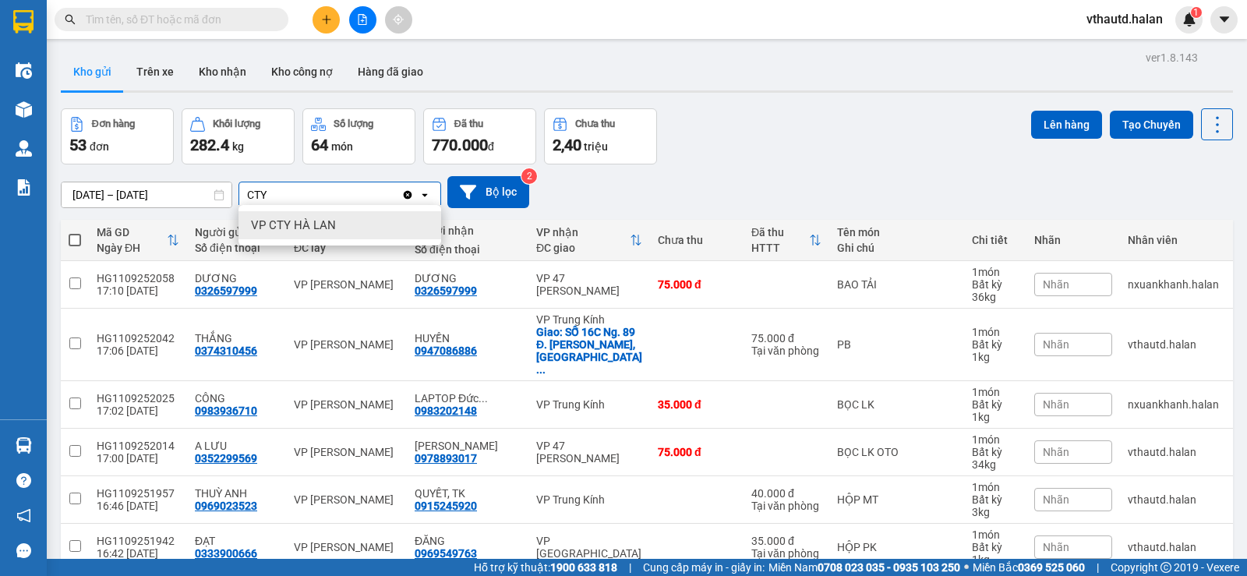
type input "CTY"
click at [361, 234] on div "VP CTY HÀ LAN" at bounding box center [340, 225] width 203 height 28
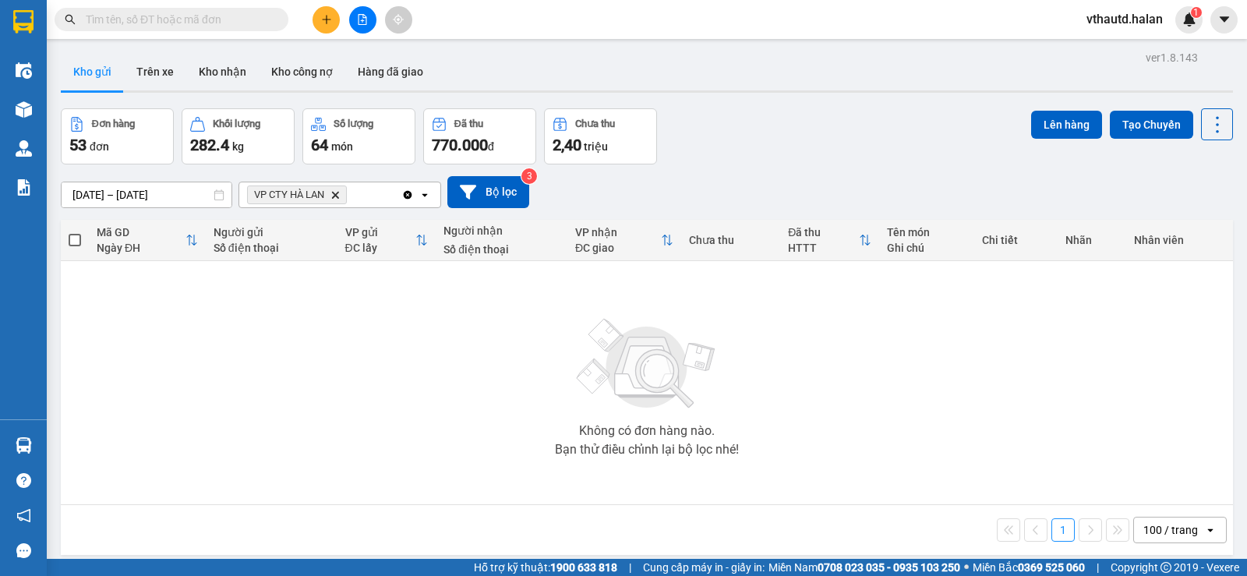
click at [376, 193] on div "VP CTY HÀ LAN Delete" at bounding box center [320, 194] width 162 height 25
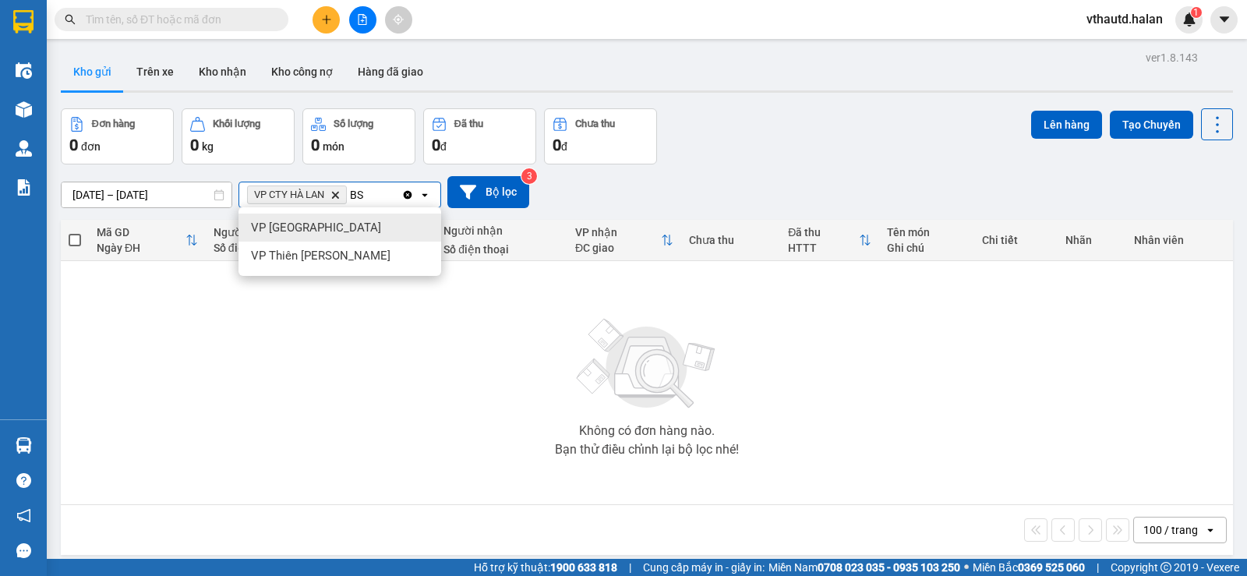
type input "BS"
click at [351, 232] on div "VP [GEOGRAPHIC_DATA]" at bounding box center [340, 228] width 203 height 28
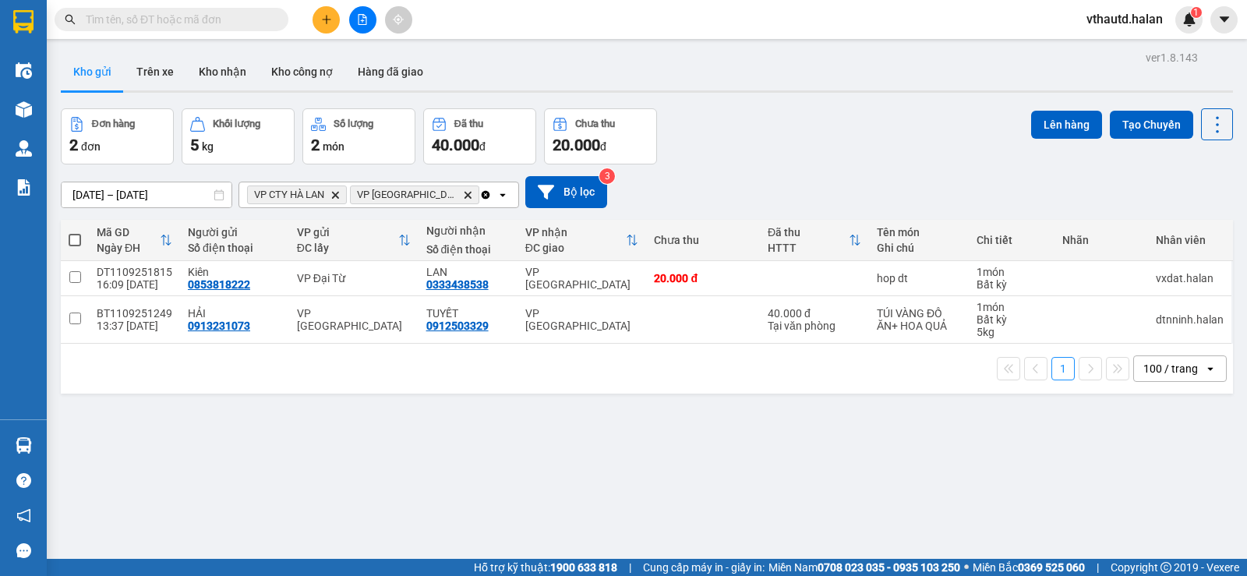
click at [436, 192] on div "VP CTY HÀ LAN Delete VP Bắc Sơn Delete" at bounding box center [359, 194] width 240 height 25
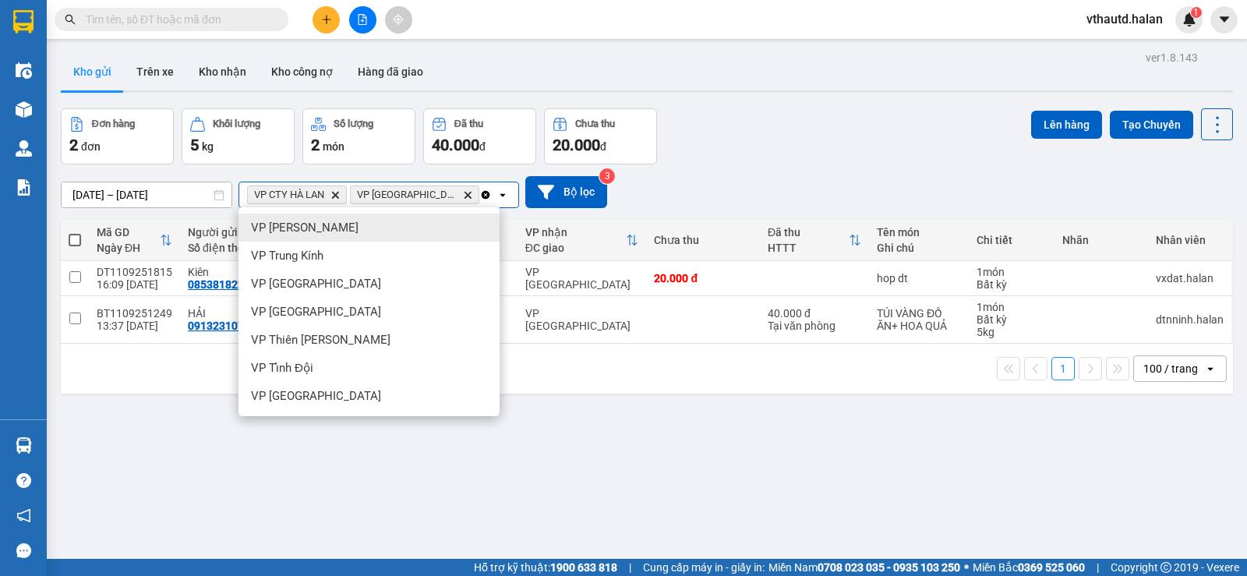
type input "HVT"
click at [398, 235] on div "VP [PERSON_NAME]" at bounding box center [369, 228] width 261 height 28
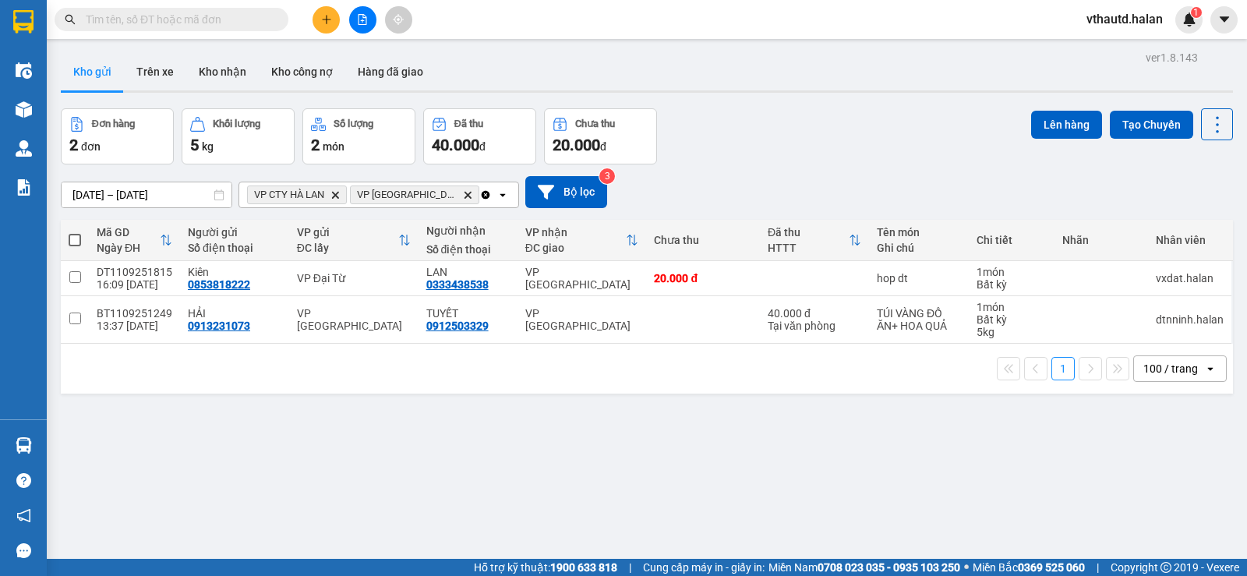
click at [488, 194] on icon "Clear all" at bounding box center [486, 194] width 9 height 9
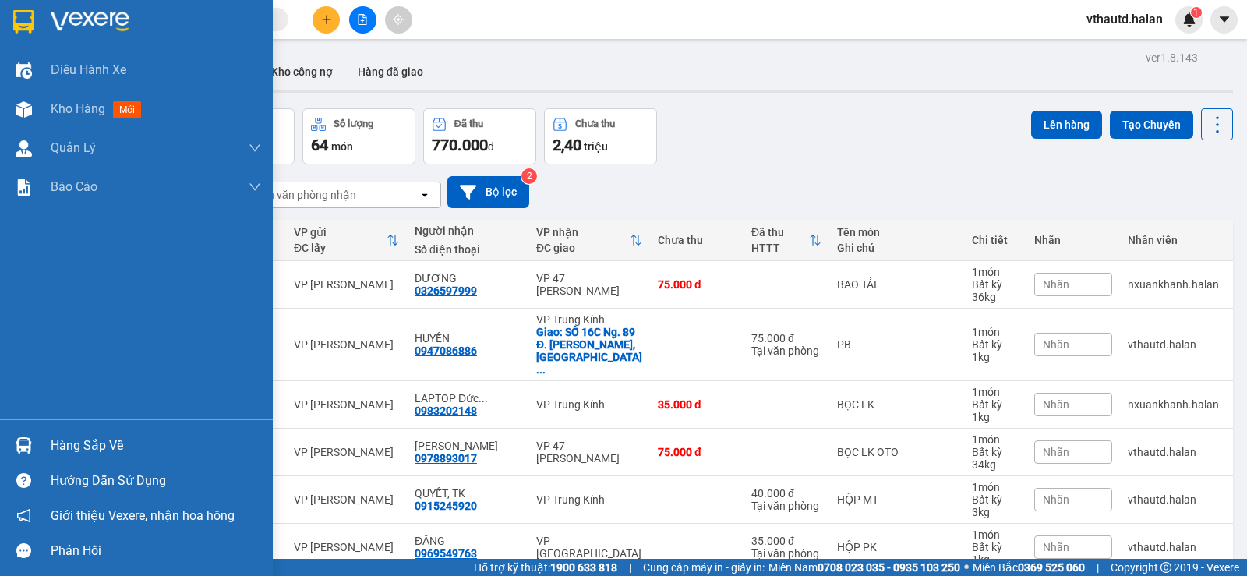
click at [62, 452] on div "Hàng sắp về" at bounding box center [156, 445] width 210 height 23
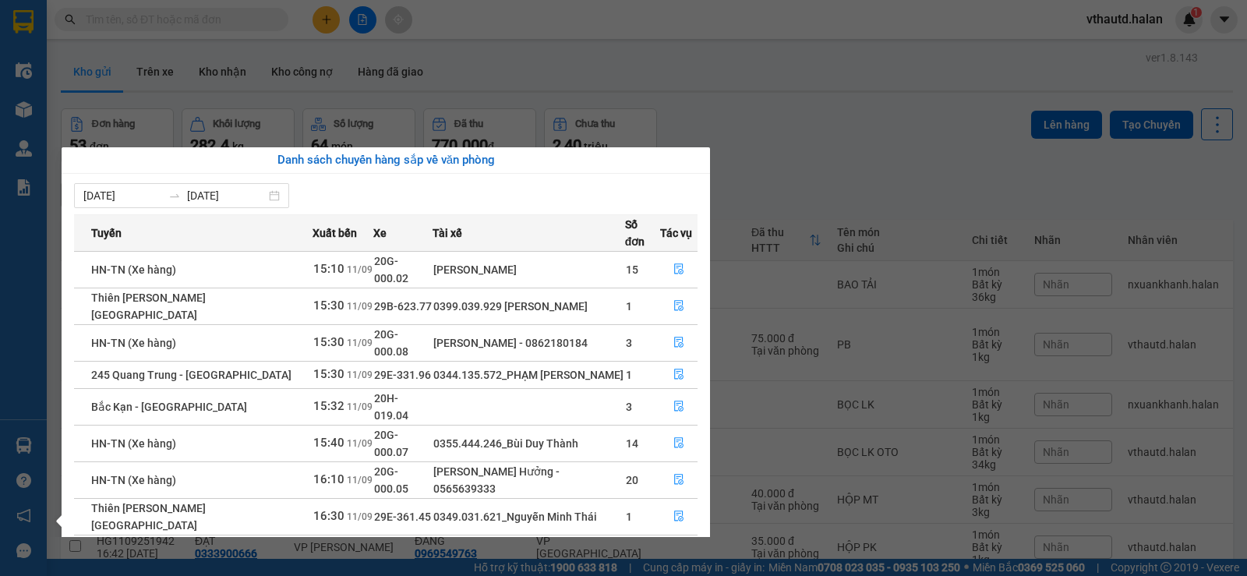
click at [172, 16] on section "Kết quả tìm kiếm ( 0 ) Bộ lọc No Data vthautd.halan 1 Điều hành xe Kho hàng mới…" at bounding box center [623, 288] width 1247 height 576
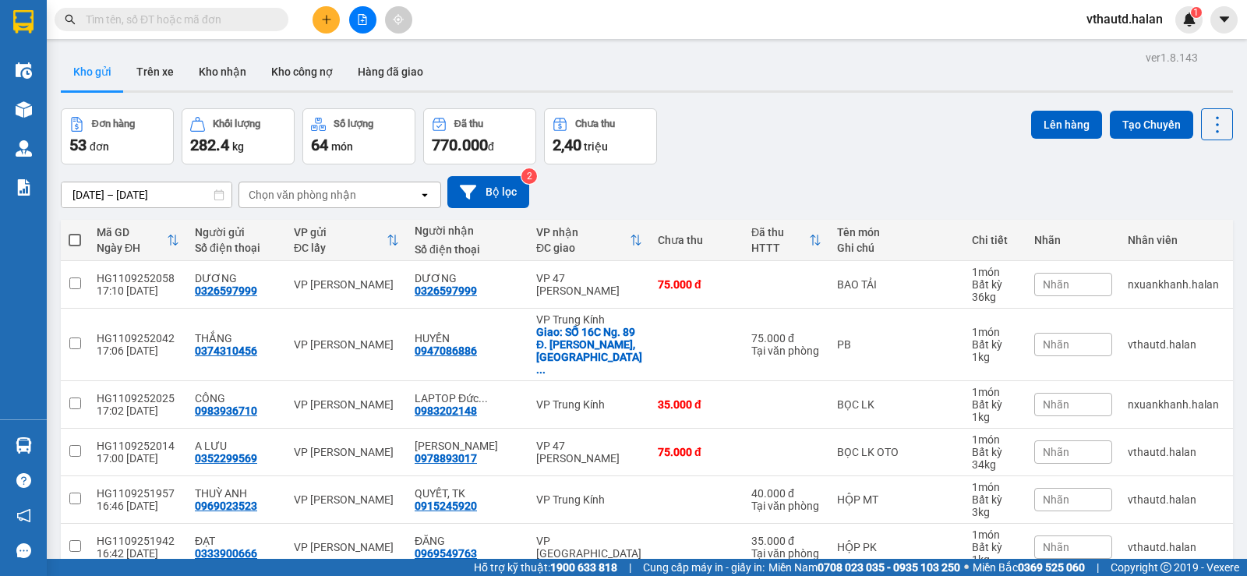
click at [172, 16] on input "text" at bounding box center [178, 19] width 184 height 17
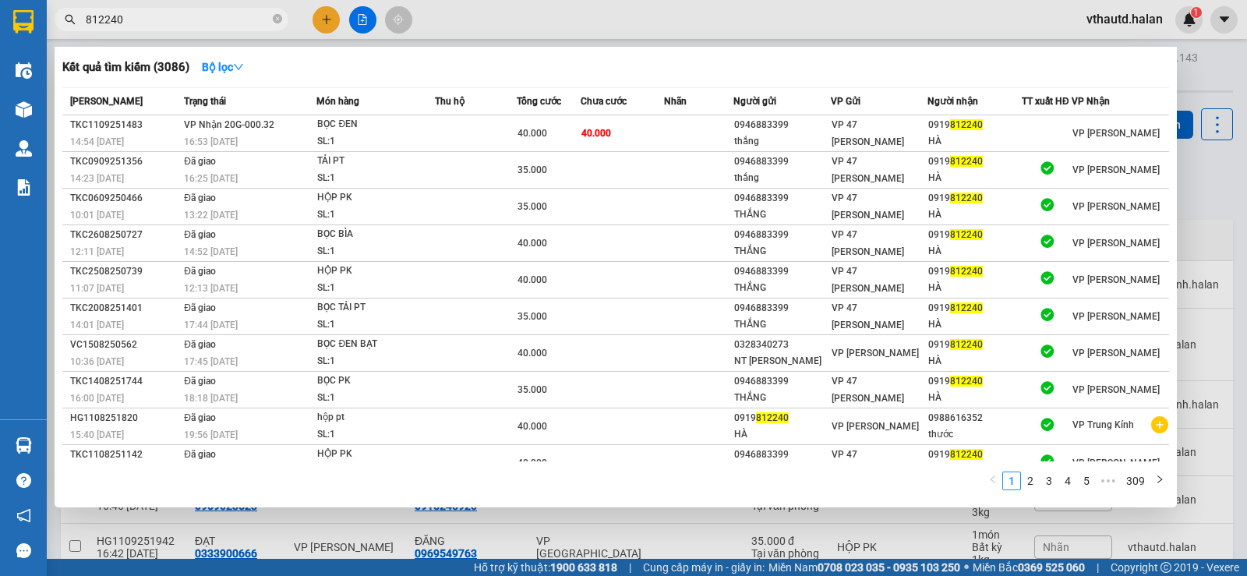
type input "812240"
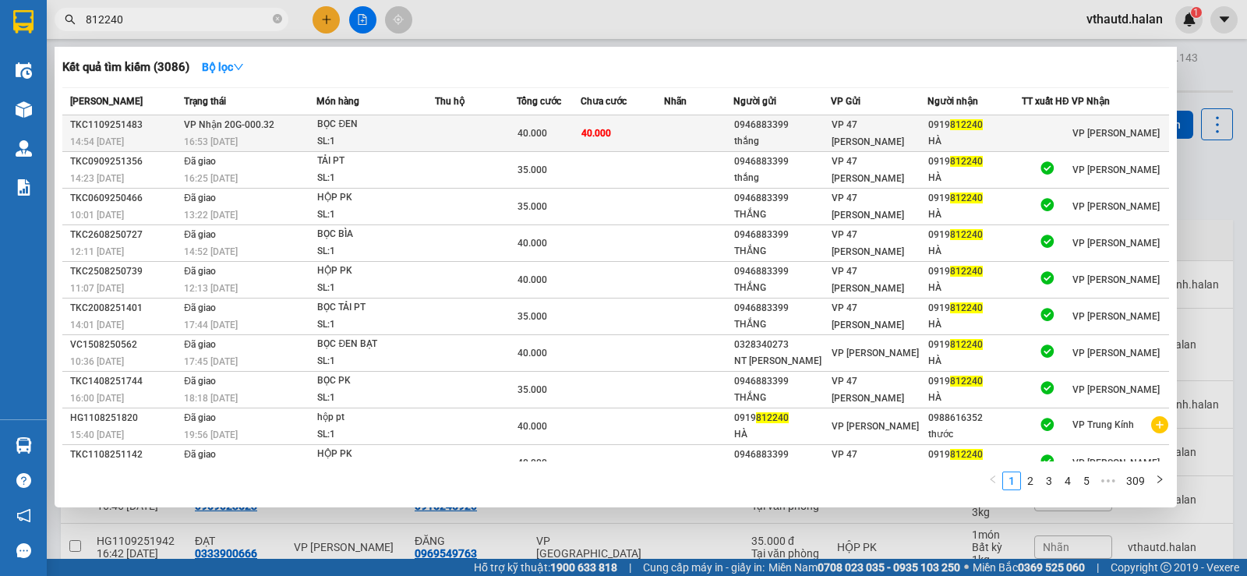
click at [424, 139] on div "SL: 1" at bounding box center [375, 141] width 117 height 17
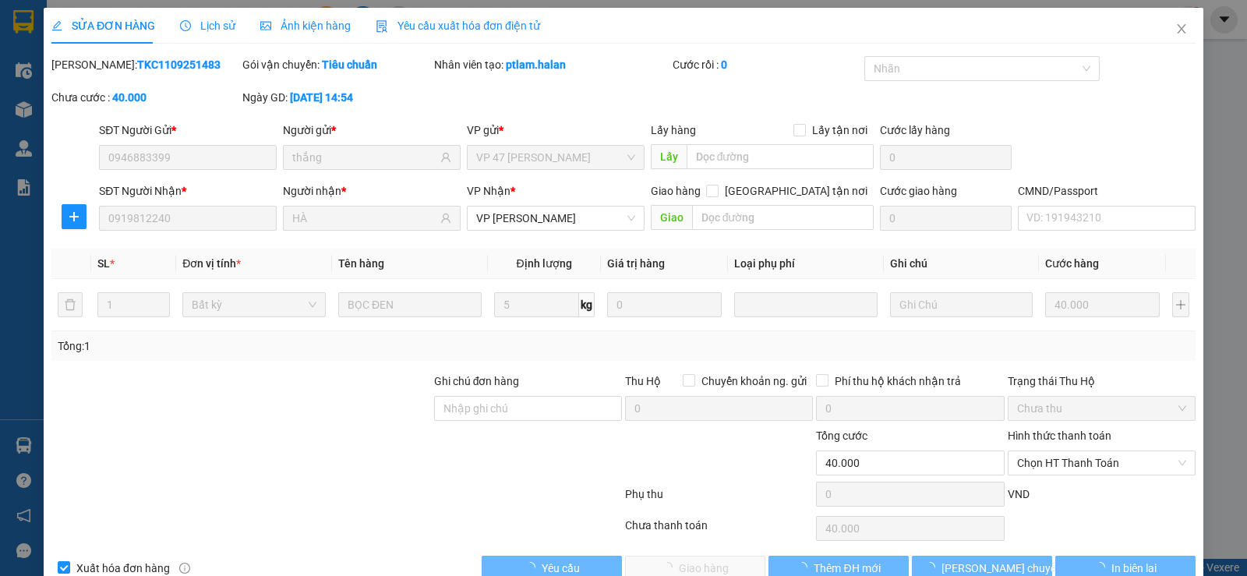
type input "0946883399"
type input "thắng"
type input "0919812240"
type input "HÀ"
type input "40.000"
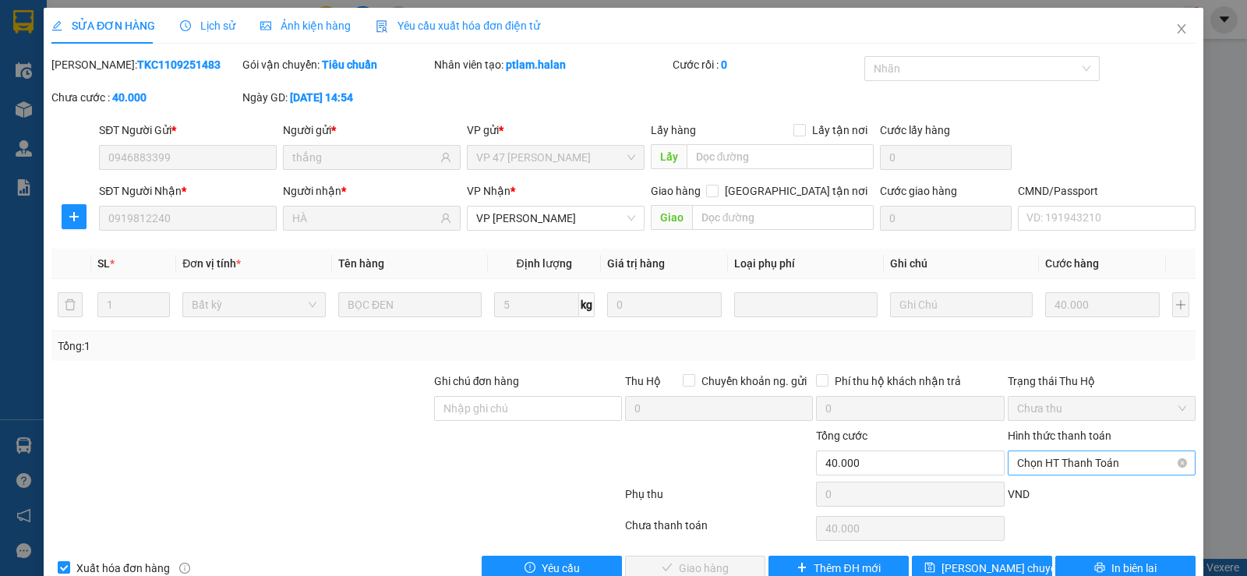
click at [1077, 469] on span "Chọn HT Thanh Toán" at bounding box center [1101, 462] width 169 height 23
click at [1068, 495] on div "VND" at bounding box center [1101, 499] width 191 height 27
click at [1066, 471] on span "Chọn HT Thanh Toán" at bounding box center [1101, 462] width 169 height 23
click at [1031, 330] on div "Tại văn phòng" at bounding box center [1092, 332] width 168 height 17
type input "0"
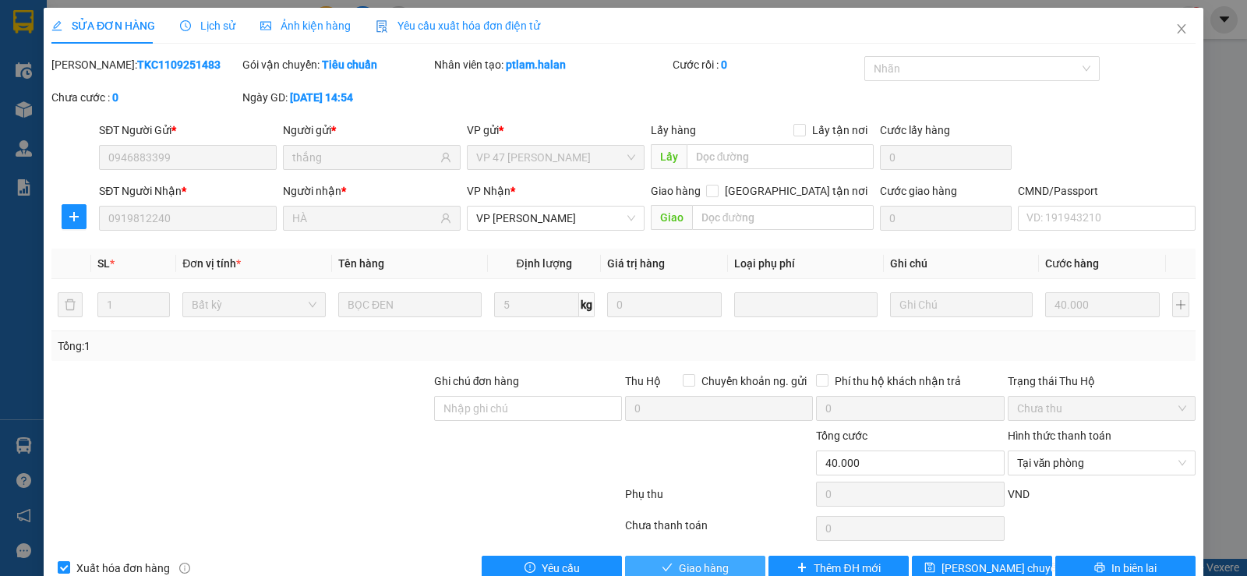
click at [709, 561] on span "Giao hàng" at bounding box center [704, 568] width 50 height 17
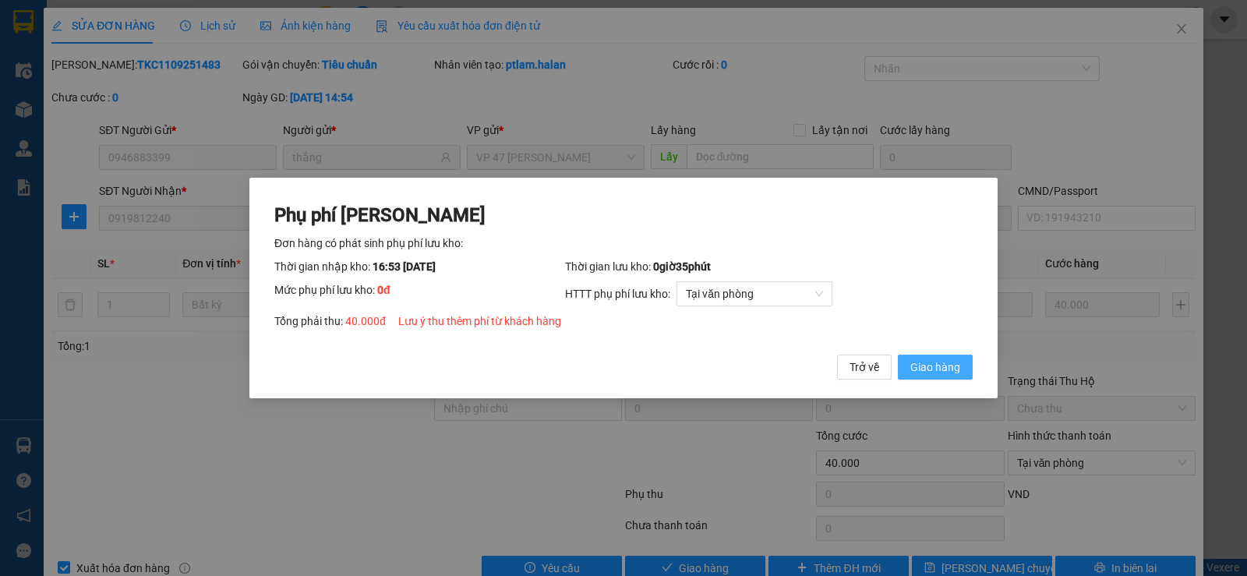
click at [959, 361] on span "Giao hàng" at bounding box center [936, 367] width 50 height 17
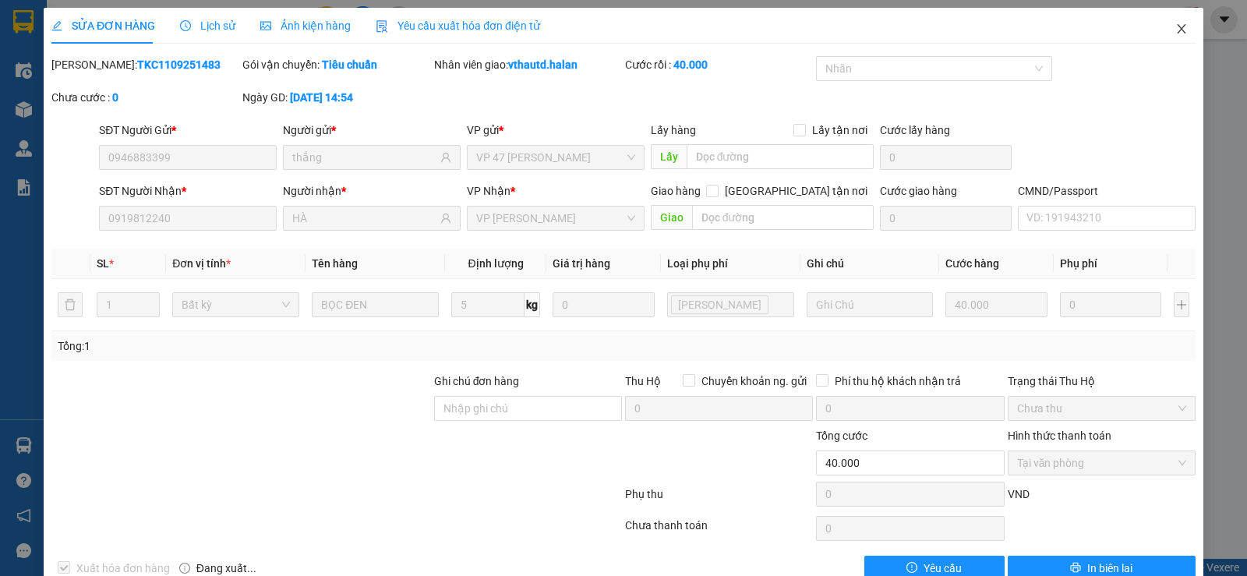
click at [1176, 32] on icon "close" at bounding box center [1182, 29] width 12 height 12
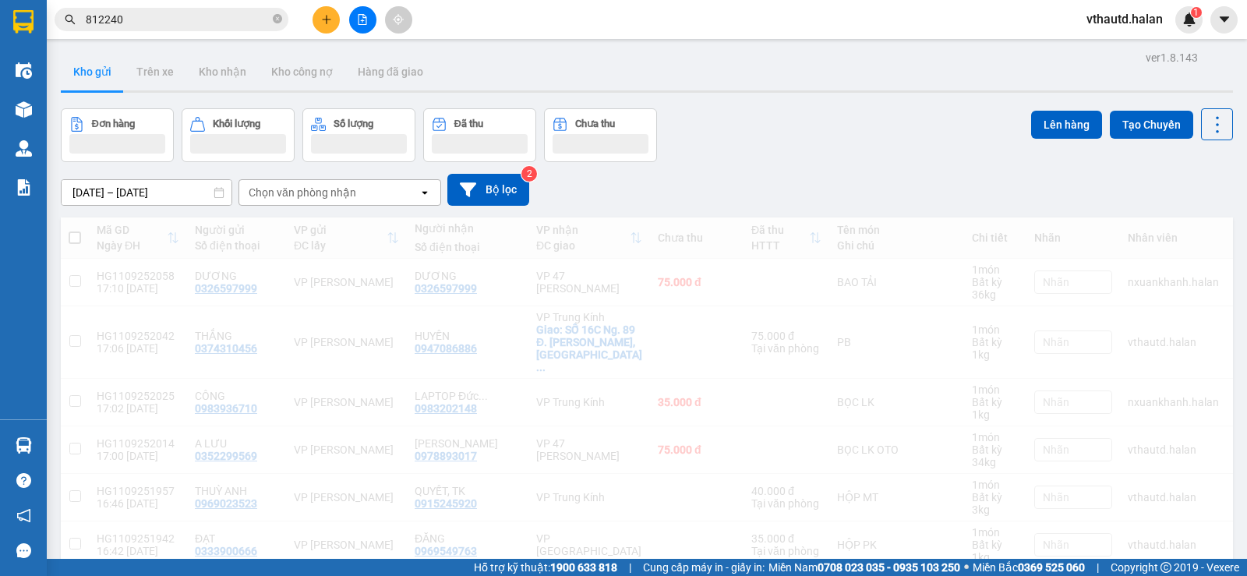
click at [198, 24] on input "812240" at bounding box center [178, 19] width 184 height 17
click at [196, 23] on input "812240" at bounding box center [178, 19] width 184 height 17
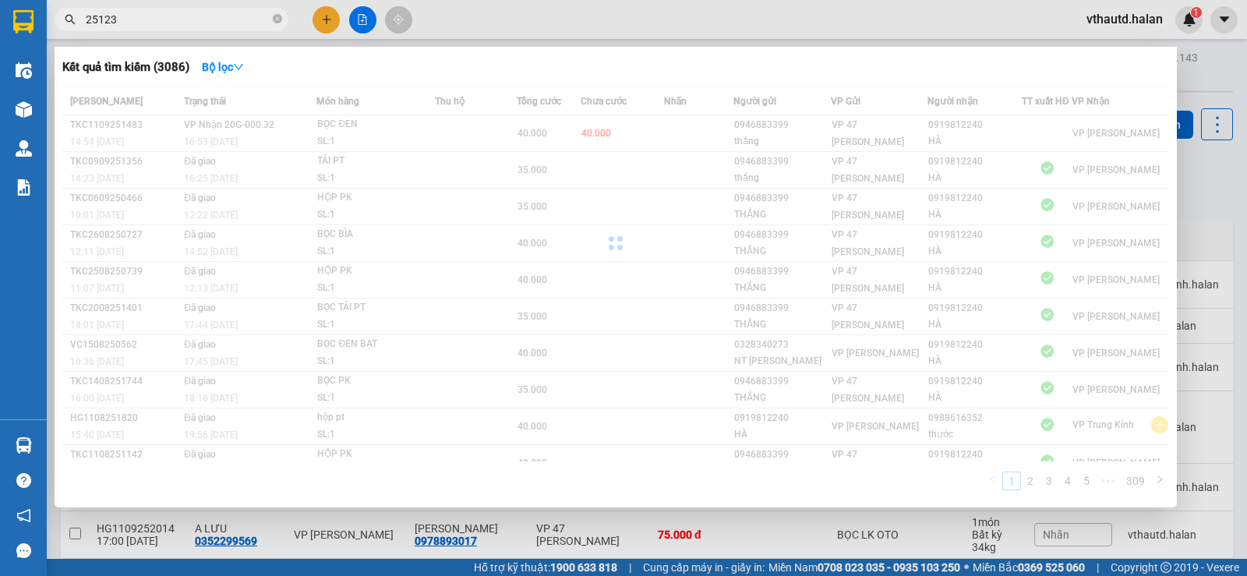
type input "251230"
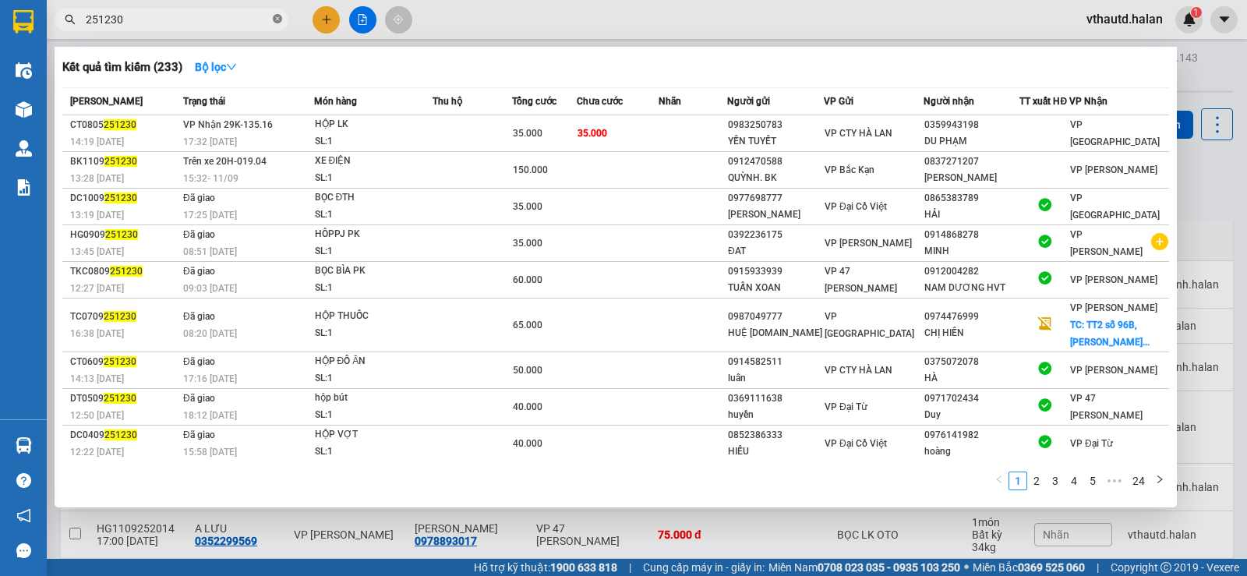
click at [279, 21] on icon "close-circle" at bounding box center [277, 18] width 9 height 9
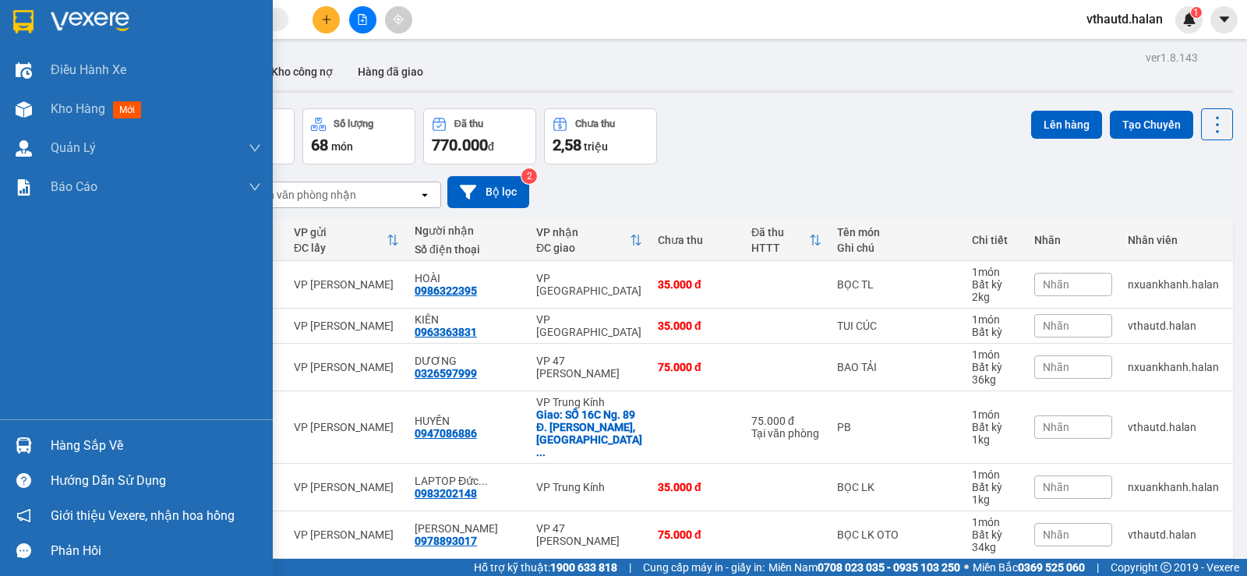
click at [82, 455] on div "Hàng sắp về" at bounding box center [156, 445] width 210 height 23
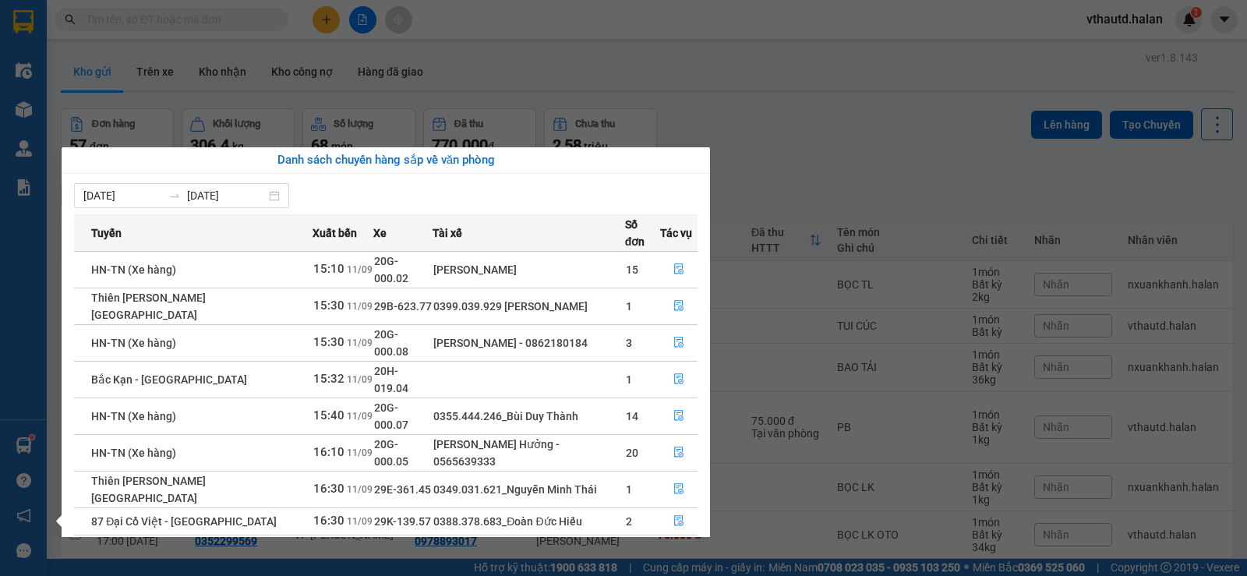
click at [787, 126] on section "Kết quả tìm kiếm ( 233 ) Bộ lọc Mã ĐH Trạng thái Món hàng Thu hộ Tổng cước Chưa…" at bounding box center [623, 288] width 1247 height 576
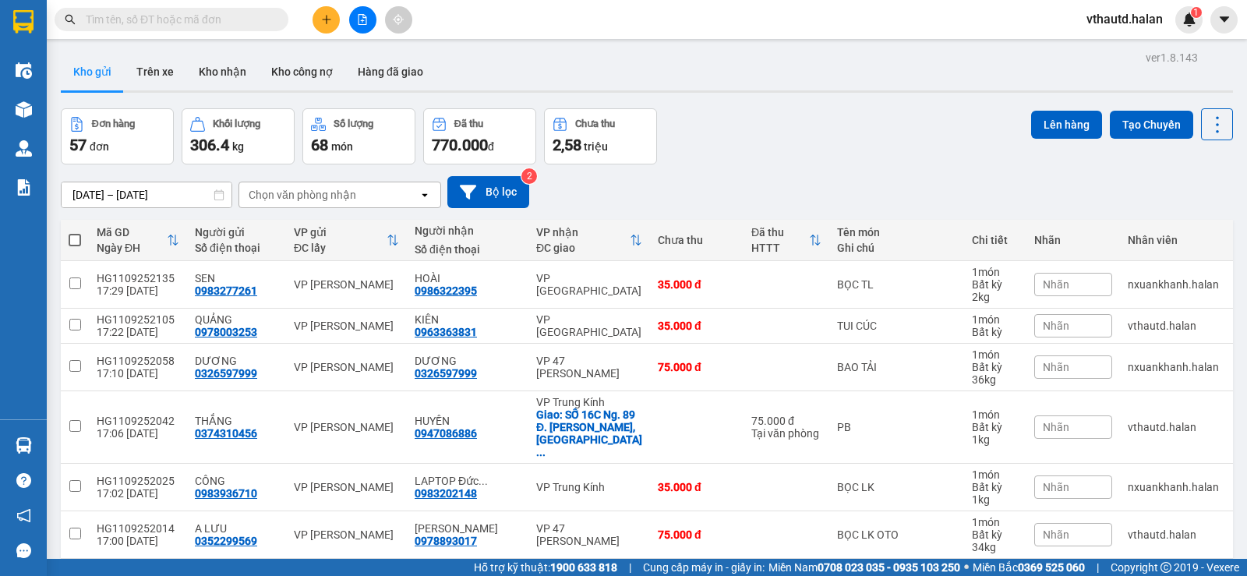
click at [305, 192] on div "Chọn văn phòng nhận" at bounding box center [303, 195] width 108 height 16
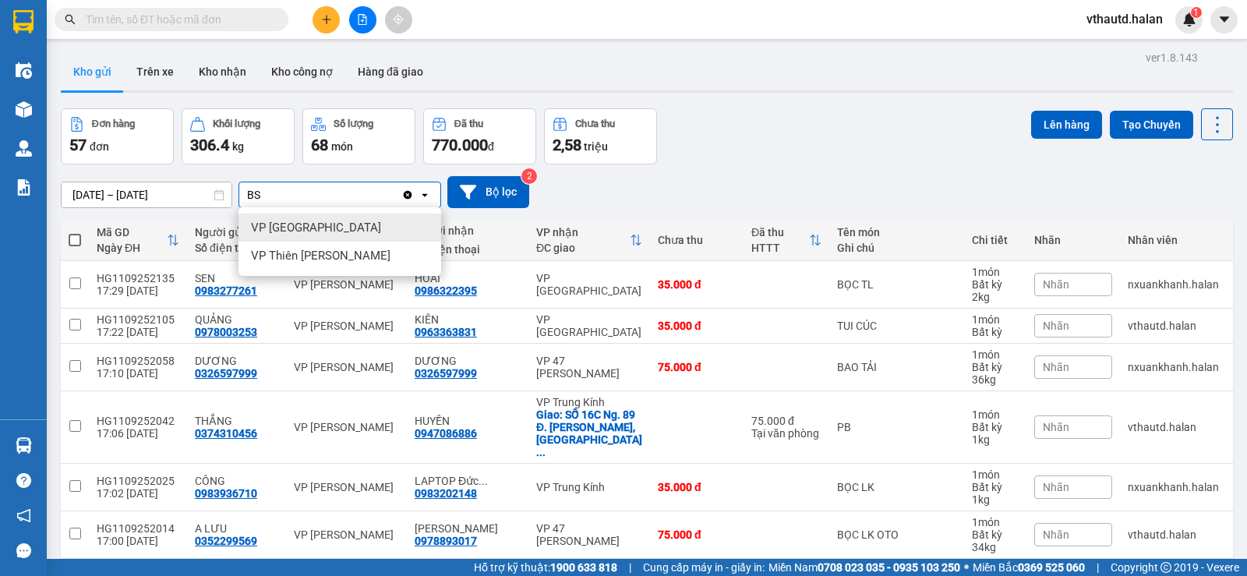
type input "BS"
click at [296, 227] on span "VP [GEOGRAPHIC_DATA]" at bounding box center [316, 228] width 130 height 16
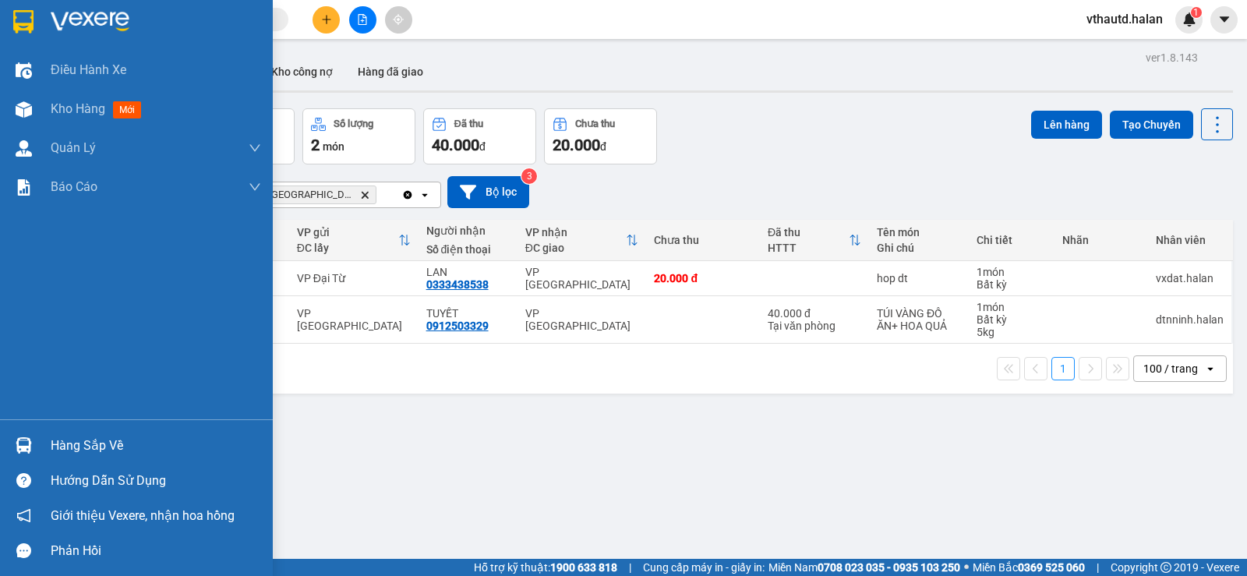
click at [58, 452] on div "Hàng sắp về" at bounding box center [156, 445] width 210 height 23
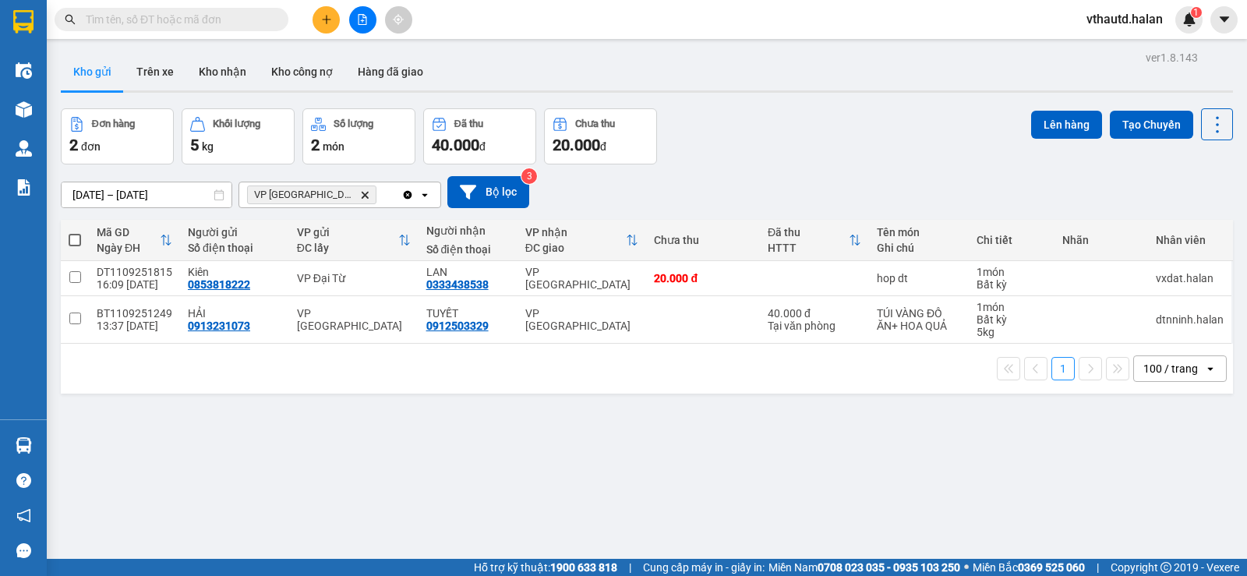
click at [324, 94] on section "Kết quả tìm kiếm ( 233 ) Bộ lọc Mã ĐH Trạng thái Món hàng Thu hộ Tổng cước Chưa…" at bounding box center [623, 288] width 1247 height 576
drag, startPoint x: 73, startPoint y: 238, endPoint x: 589, endPoint y: 216, distance: 516.5
click at [85, 238] on th at bounding box center [75, 240] width 28 height 41
click at [1059, 128] on button "Lên hàng" at bounding box center [1066, 125] width 71 height 28
click at [1052, 119] on button "Lên hàng" at bounding box center [1066, 125] width 71 height 28
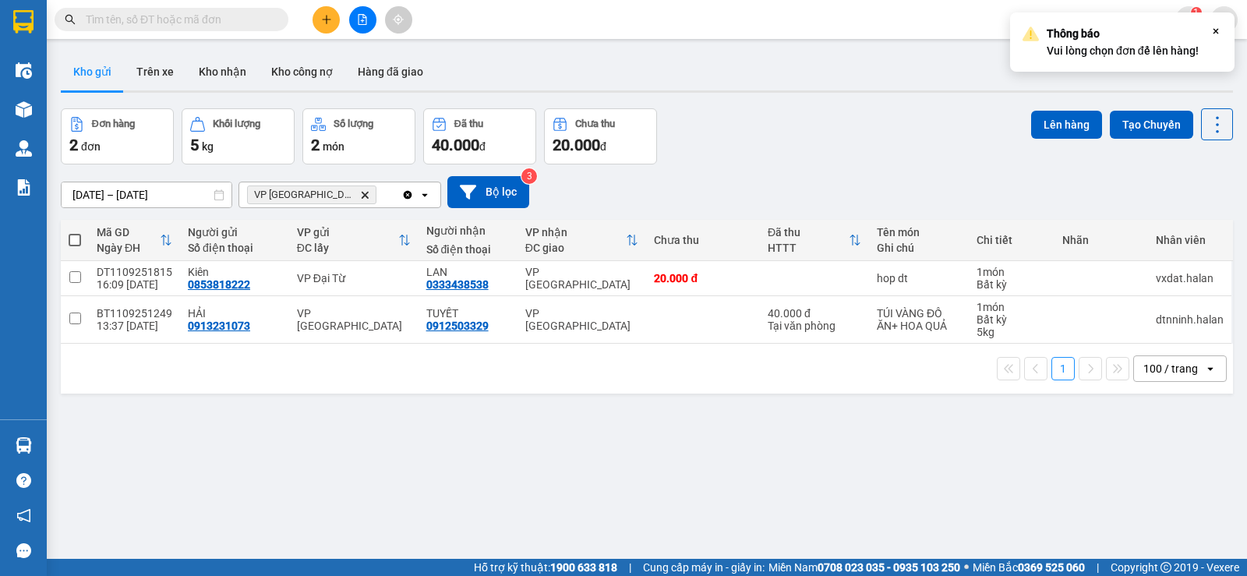
click at [76, 234] on span at bounding box center [75, 240] width 12 height 12
click at [75, 232] on input "checkbox" at bounding box center [75, 232] width 0 height 0
checkbox input "true"
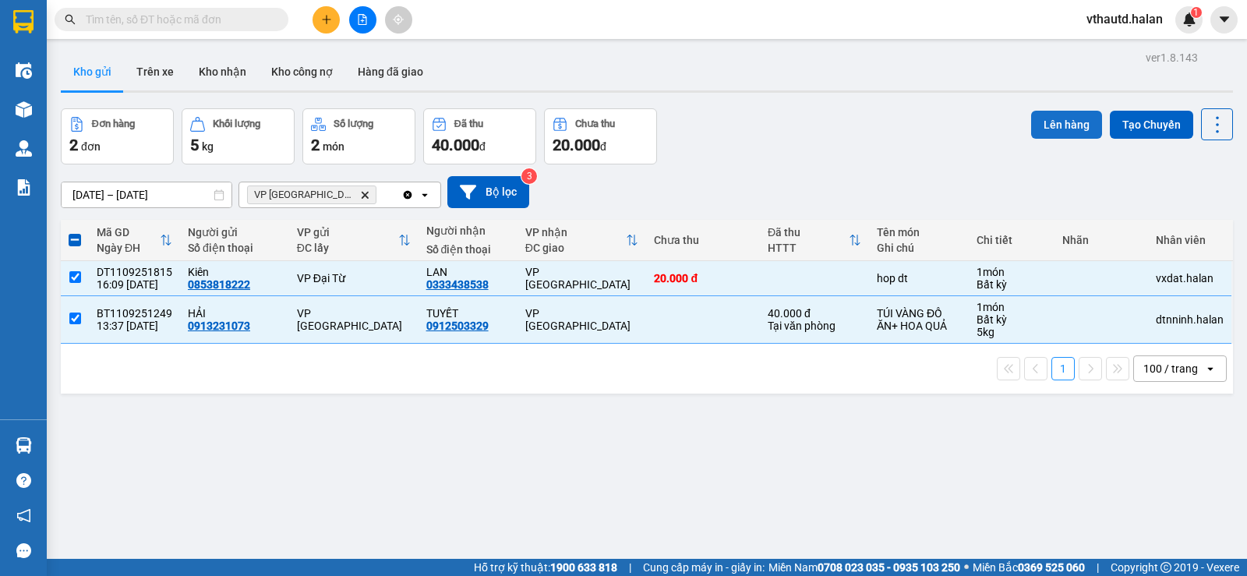
click at [1060, 122] on button "Lên hàng" at bounding box center [1066, 125] width 71 height 28
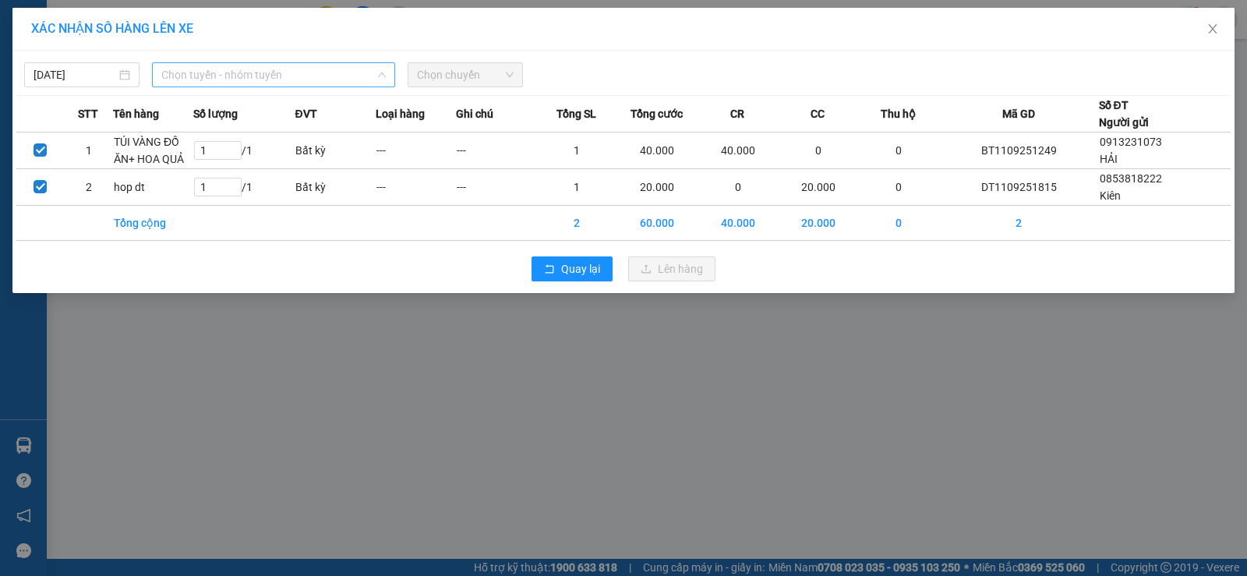
click at [191, 79] on span "Chọn tuyến - nhóm tuyến" at bounding box center [273, 74] width 225 height 23
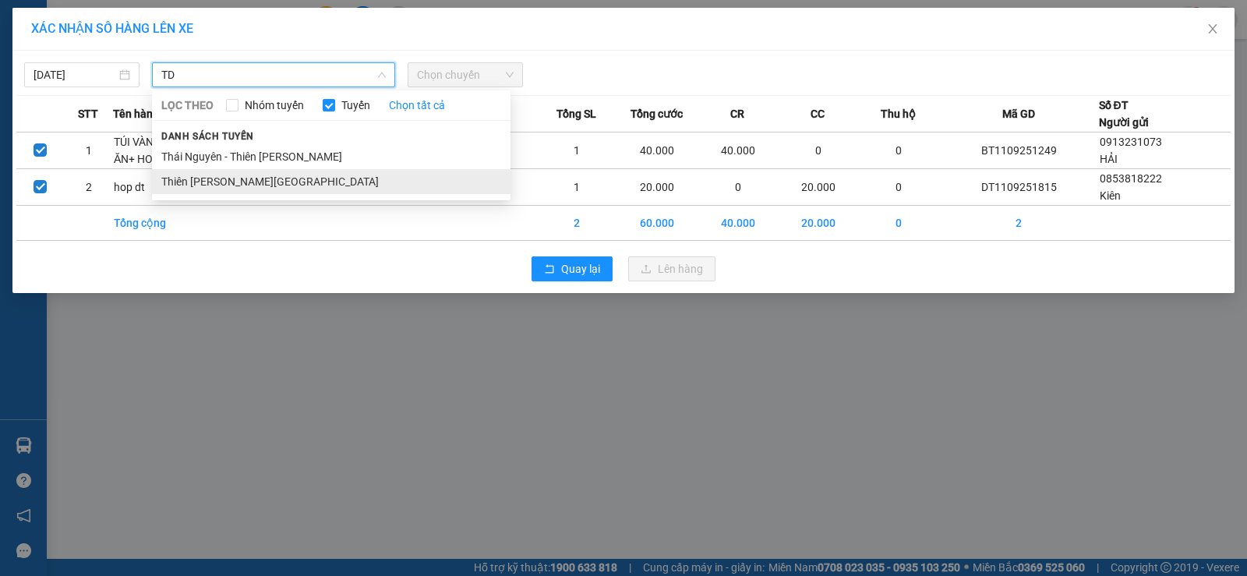
type input "TD"
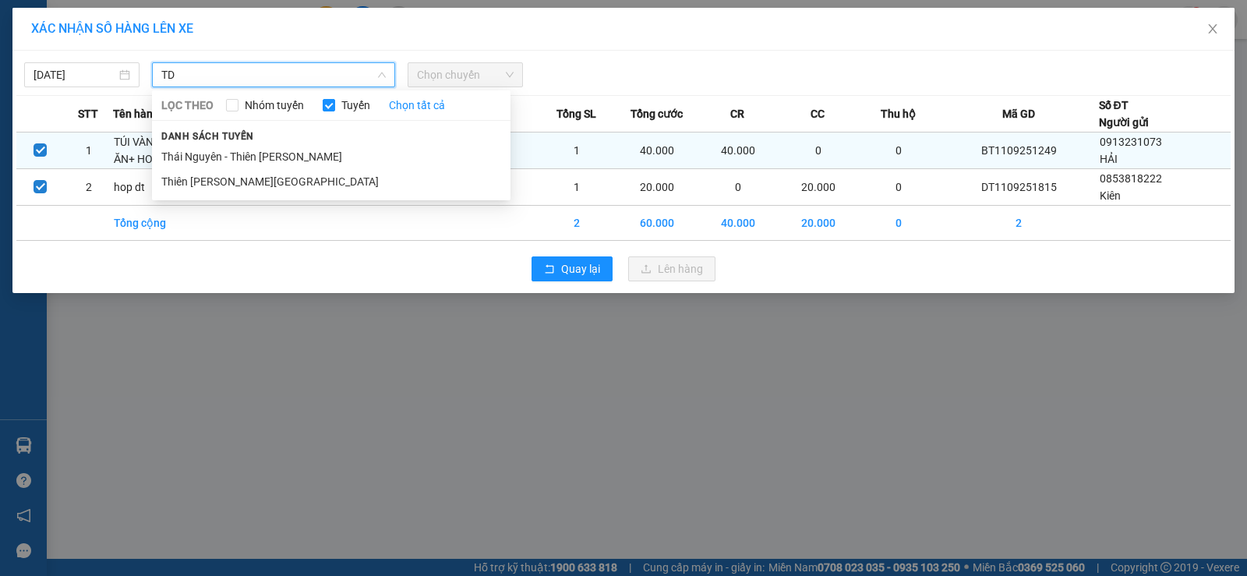
drag, startPoint x: 230, startPoint y: 175, endPoint x: 467, endPoint y: 133, distance: 240.7
click at [236, 175] on li "Thiên [PERSON_NAME][GEOGRAPHIC_DATA]" at bounding box center [331, 181] width 359 height 25
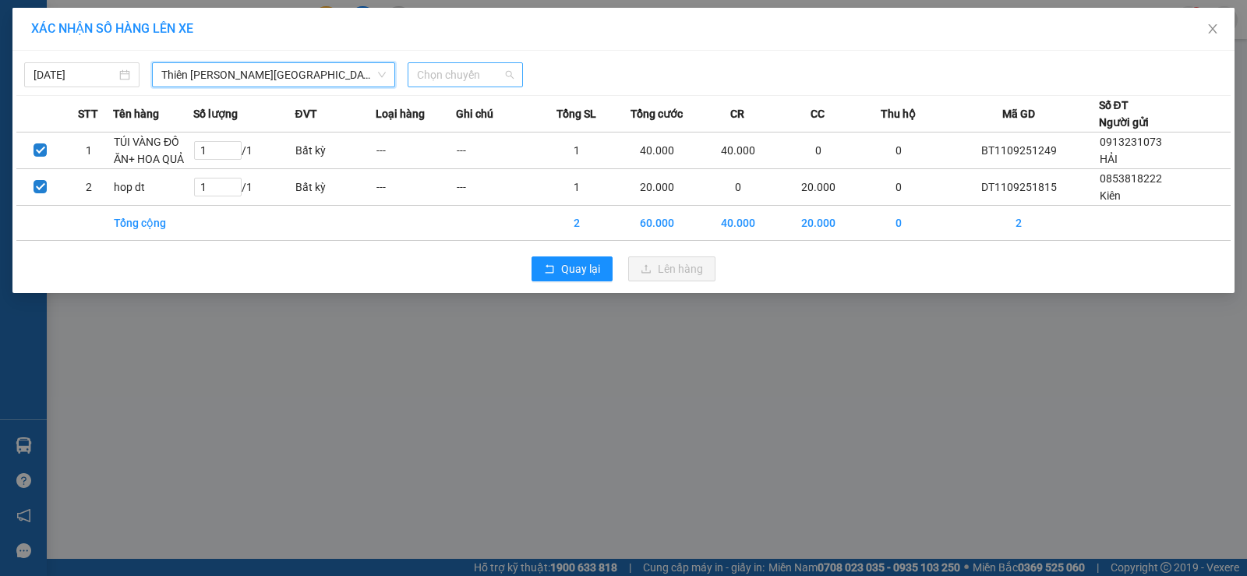
click at [472, 77] on span "Chọn chuyến" at bounding box center [465, 74] width 97 height 23
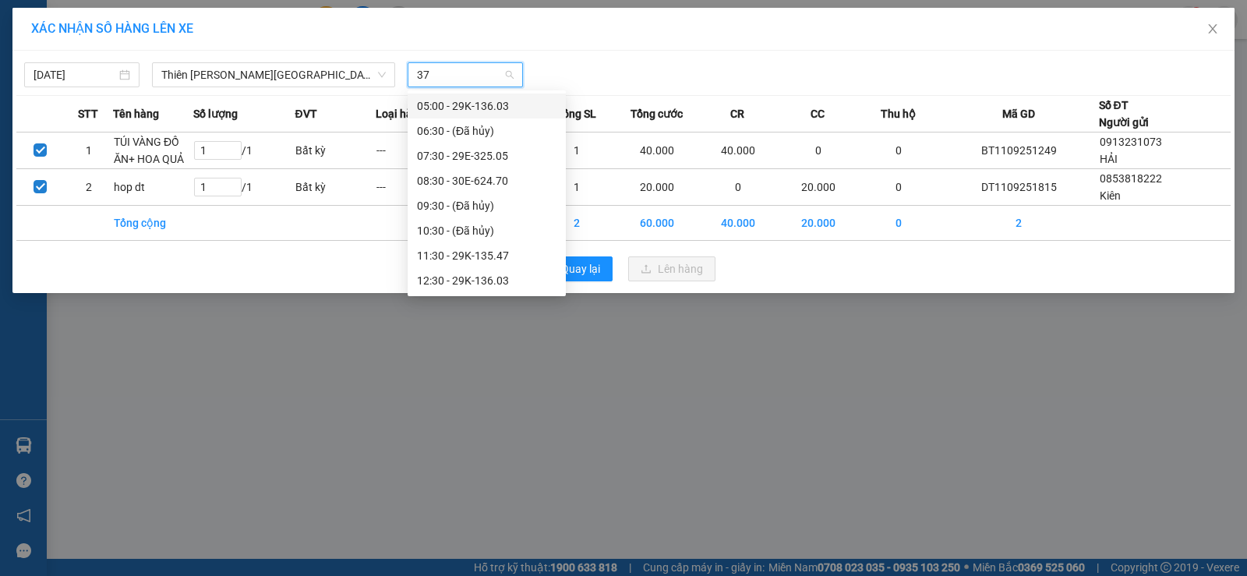
type input "377"
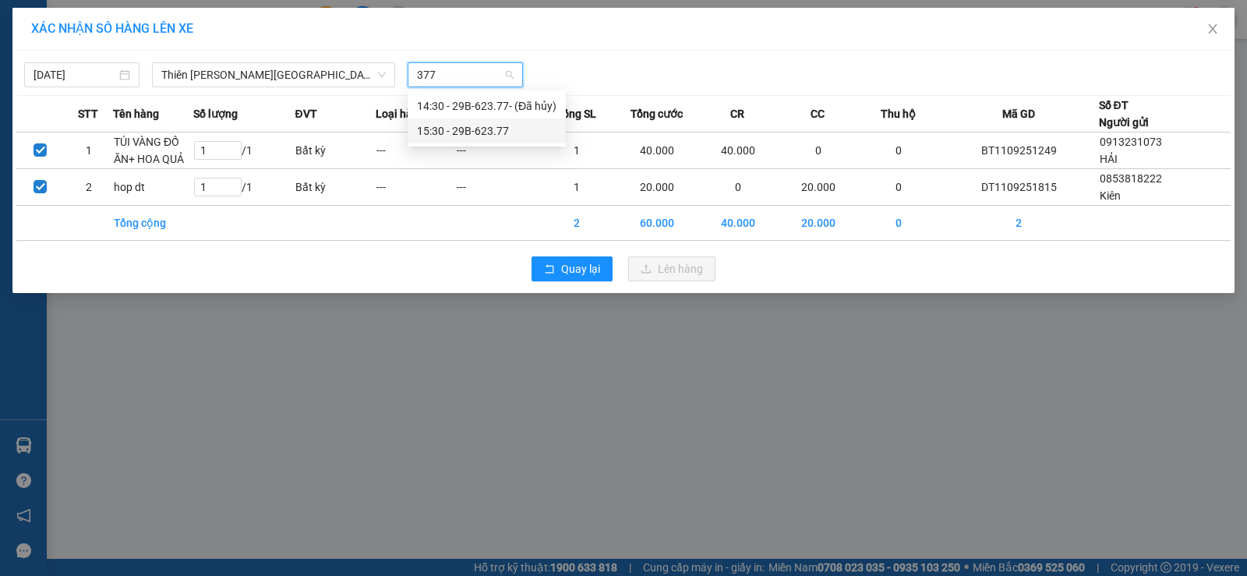
click at [480, 128] on div "15:30 - 29B-623.77" at bounding box center [487, 130] width 140 height 17
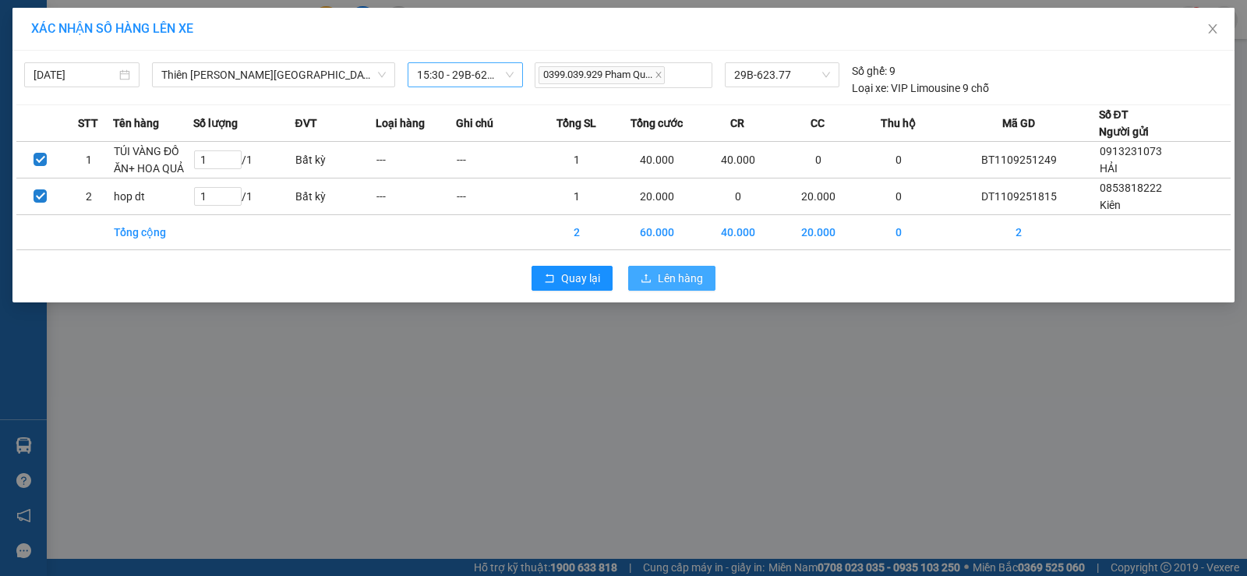
click at [664, 282] on span "Lên hàng" at bounding box center [680, 278] width 45 height 17
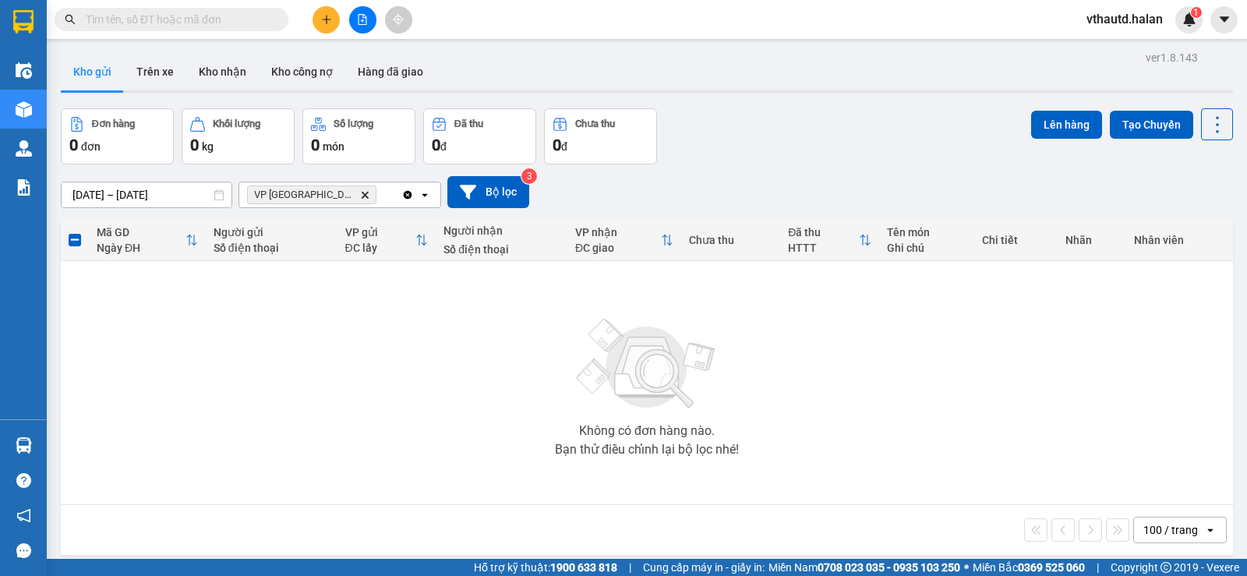
click at [408, 197] on icon "Clear all" at bounding box center [408, 194] width 9 height 9
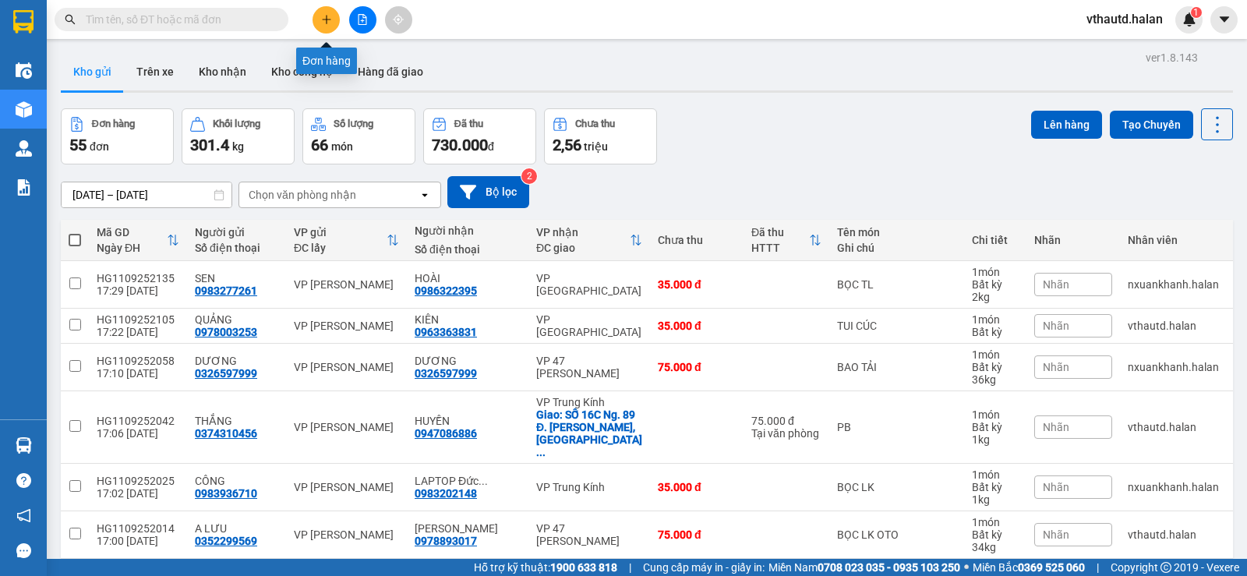
click at [327, 23] on icon "plus" at bounding box center [326, 19] width 11 height 11
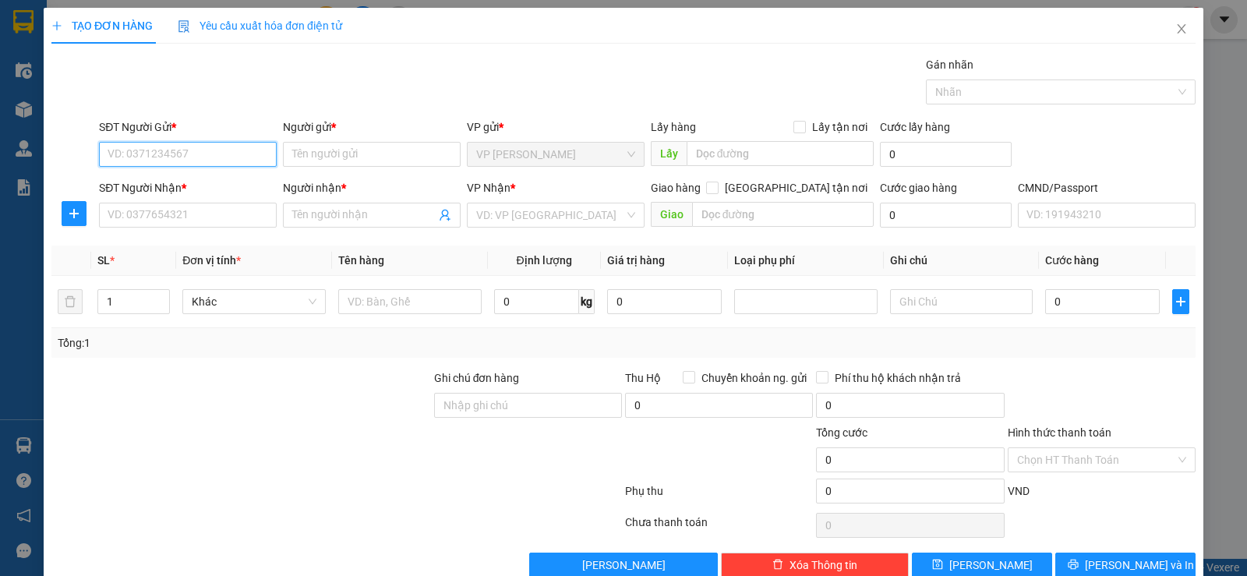
click at [207, 159] on input "SĐT Người Gửi *" at bounding box center [188, 154] width 178 height 25
type input "0976693678"
click at [209, 177] on div "0976693678 - BS PHƯỢNG" at bounding box center [186, 185] width 157 height 17
type input "BS PHƯỢNG"
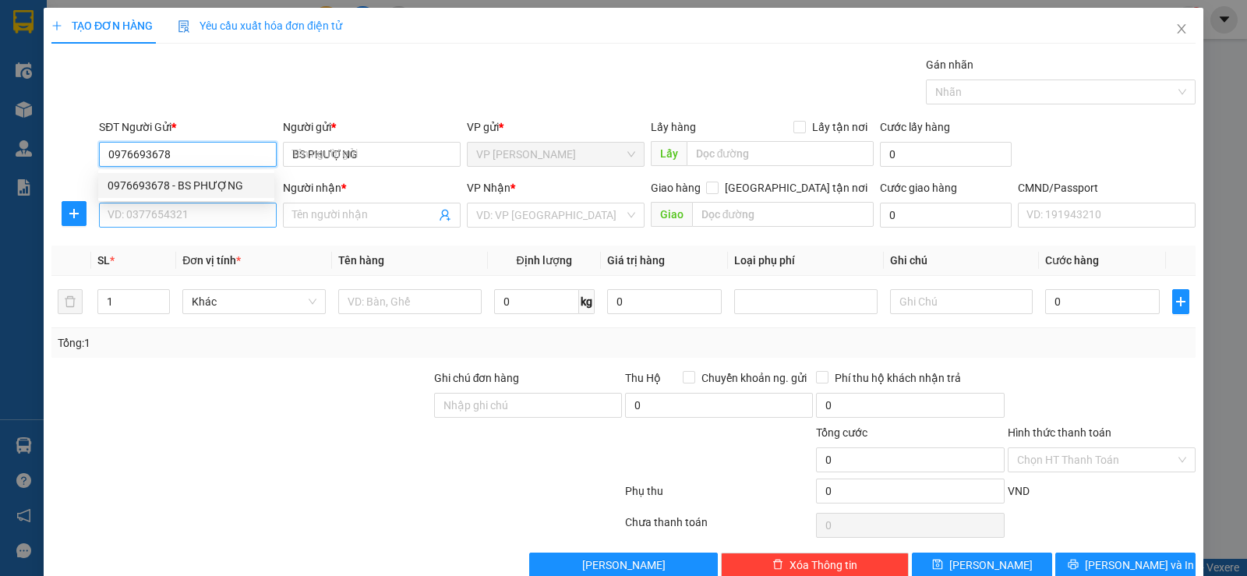
type input "0976693678"
click at [207, 213] on input "SĐT Người Nhận *" at bounding box center [188, 215] width 178 height 25
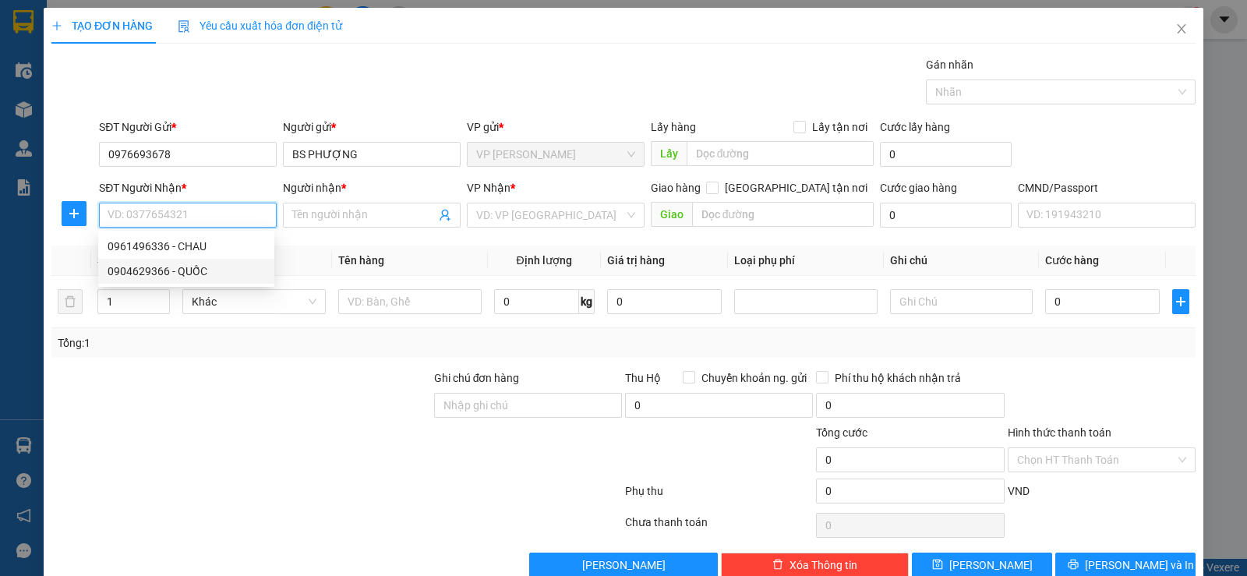
click at [196, 275] on div "0904629366 - QUỐC" at bounding box center [186, 271] width 157 height 17
type input "0904629366"
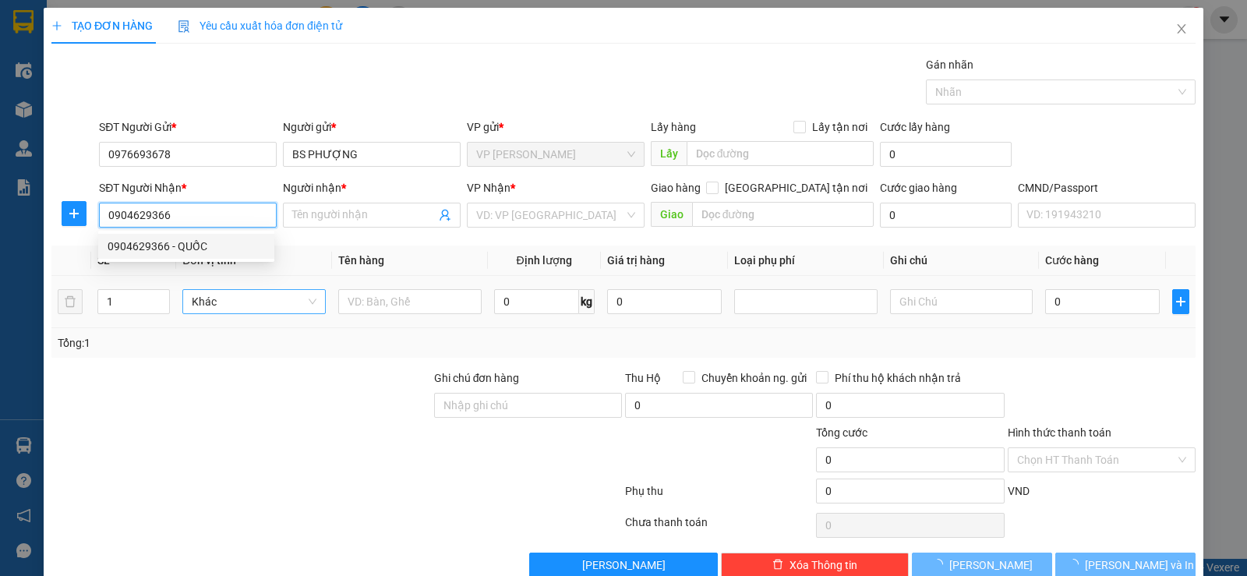
type input "QUỐC"
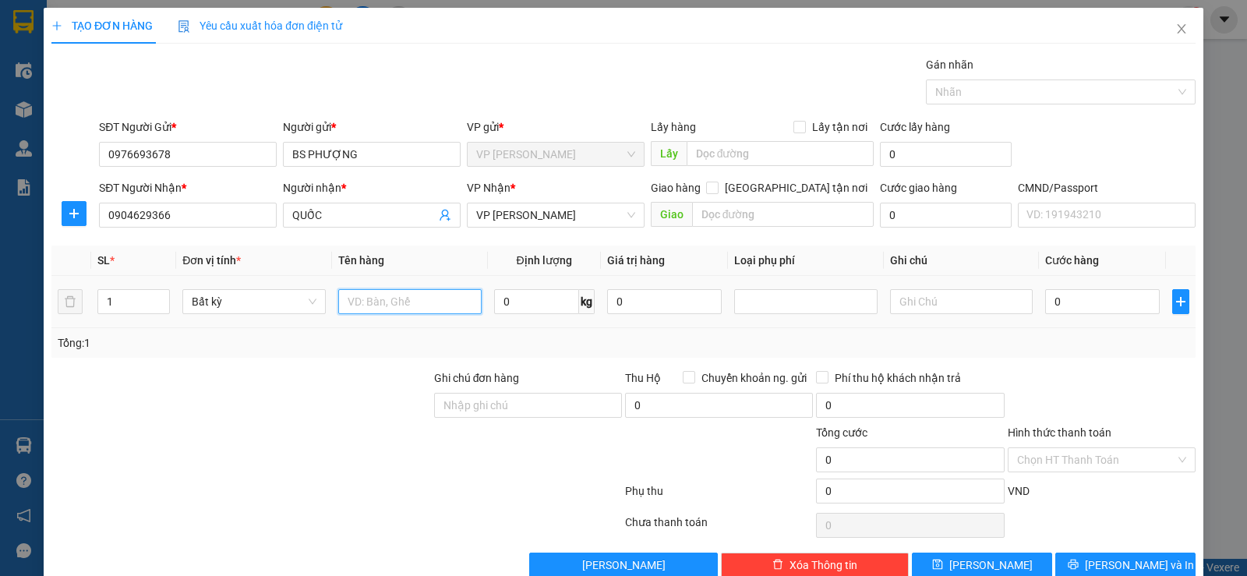
click at [426, 305] on input "text" at bounding box center [409, 301] width 143 height 25
click at [403, 303] on input "text" at bounding box center [409, 301] width 143 height 25
type input "PB MẪU"
click at [540, 299] on input "0" at bounding box center [536, 301] width 85 height 25
type input "1"
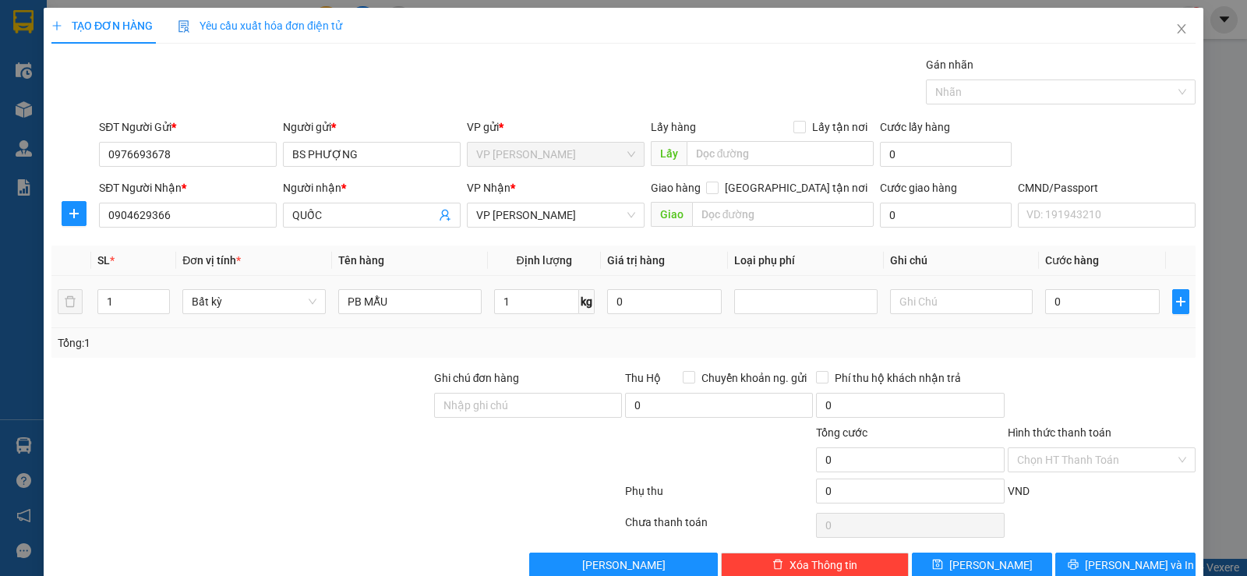
drag, startPoint x: 546, startPoint y: 324, endPoint x: 557, endPoint y: 329, distance: 11.2
click at [546, 326] on td "1 kg" at bounding box center [544, 302] width 113 height 52
type input "35.000"
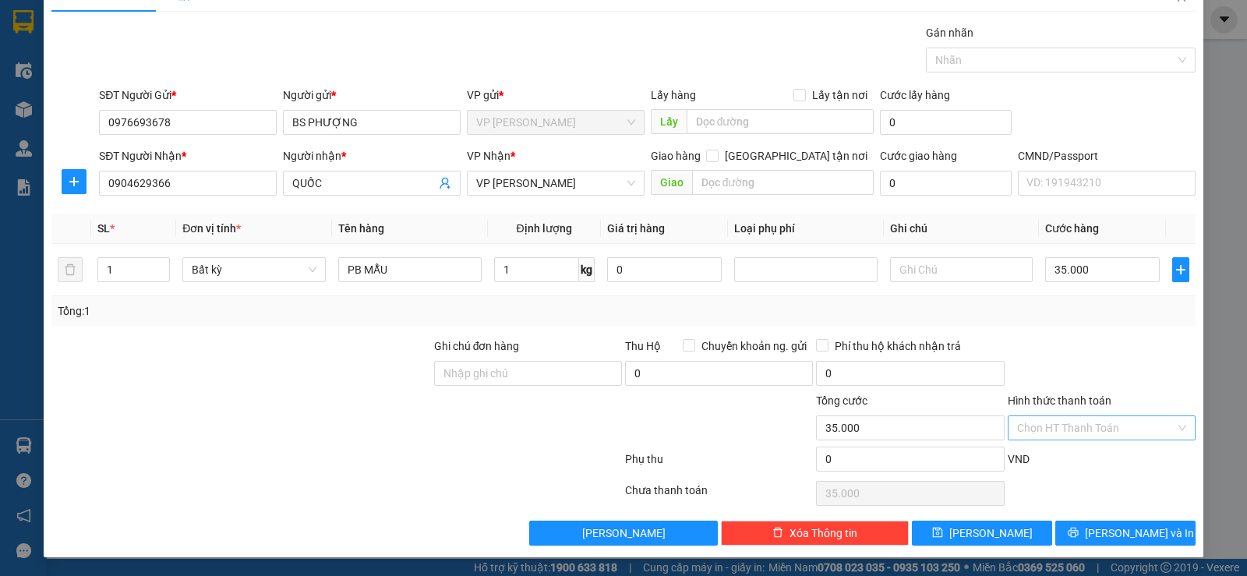
click at [1077, 433] on input "Hình thức thanh toán" at bounding box center [1096, 427] width 158 height 23
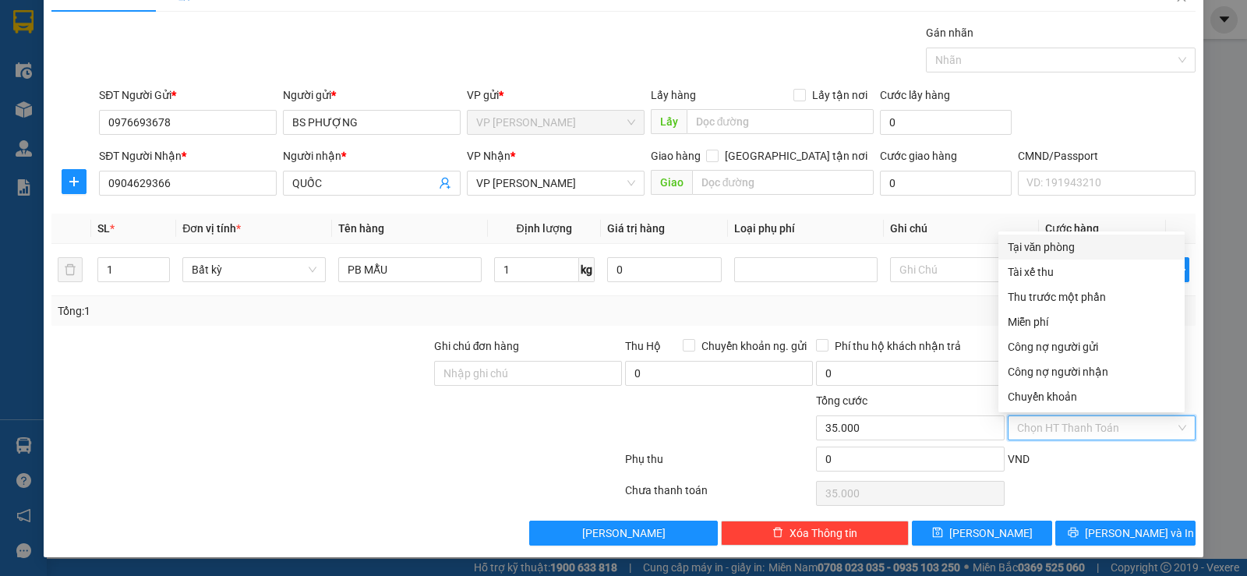
click at [1055, 249] on div "Tại văn phòng" at bounding box center [1092, 247] width 168 height 17
type input "0"
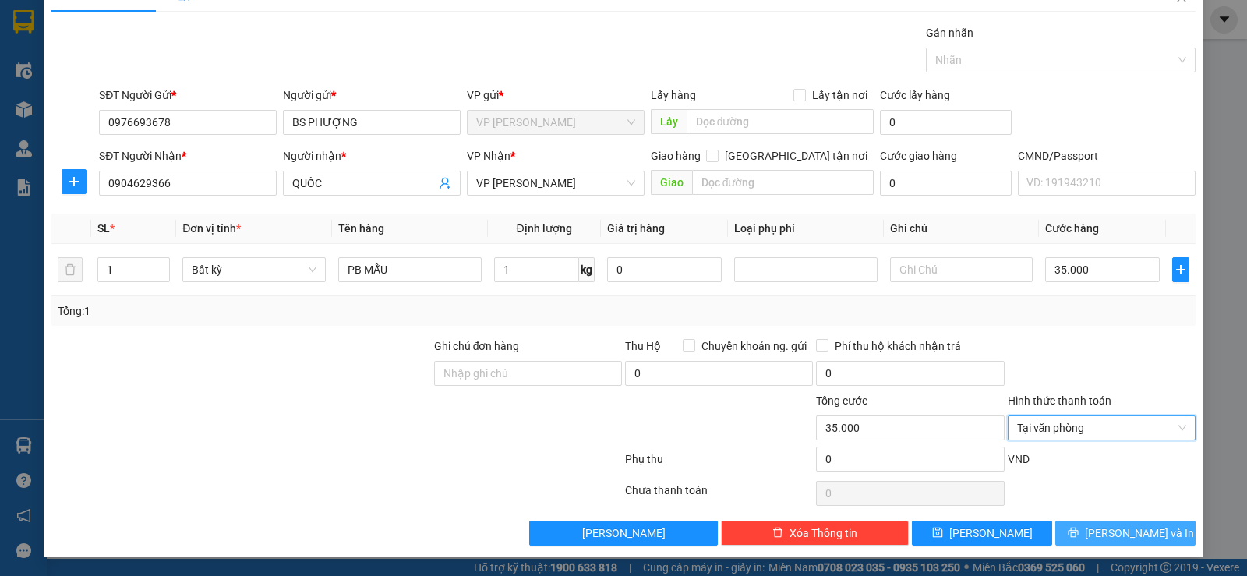
click at [1077, 539] on button "[PERSON_NAME] và In" at bounding box center [1126, 533] width 140 height 25
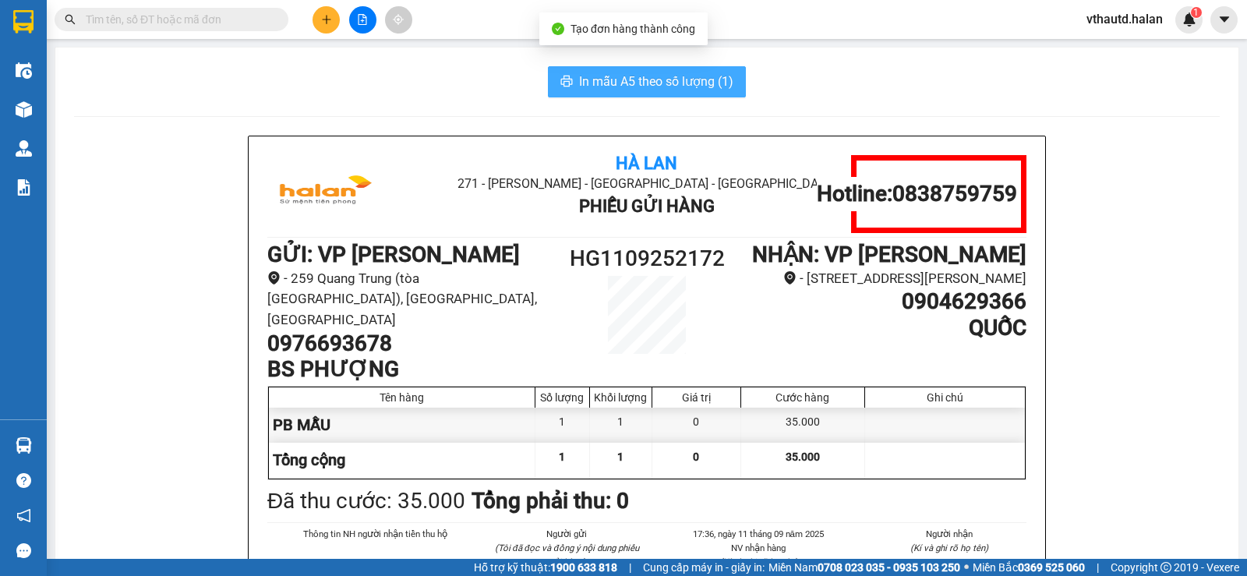
click at [645, 76] on span "In mẫu A5 theo số lượng (1)" at bounding box center [656, 81] width 154 height 19
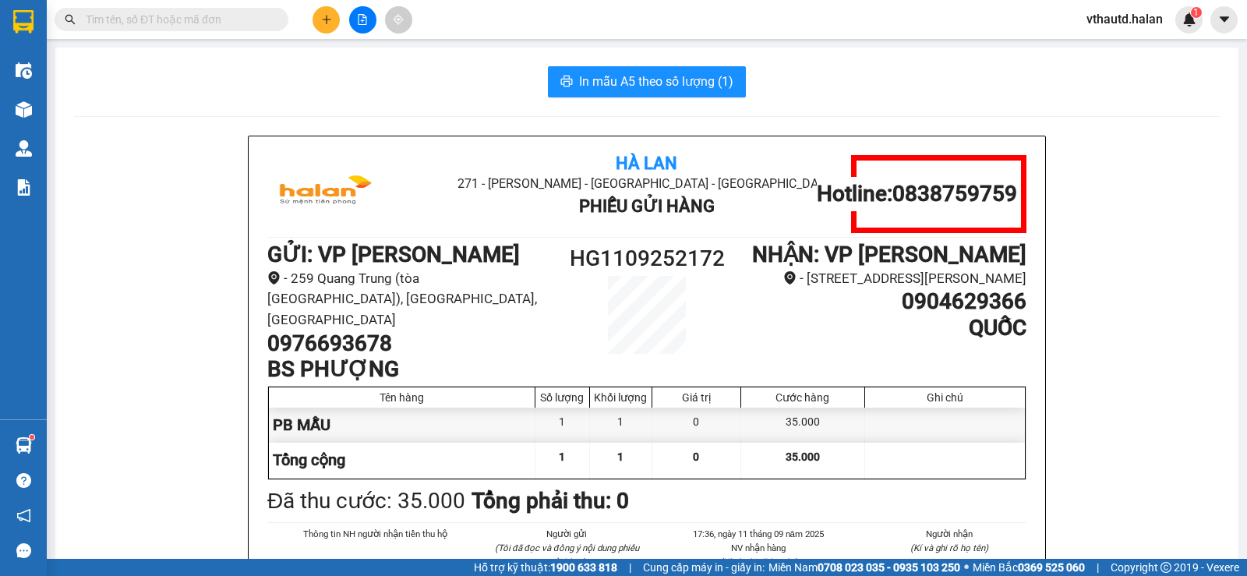
click at [170, 22] on input "text" at bounding box center [178, 19] width 184 height 17
click at [143, 14] on input "text" at bounding box center [178, 19] width 184 height 17
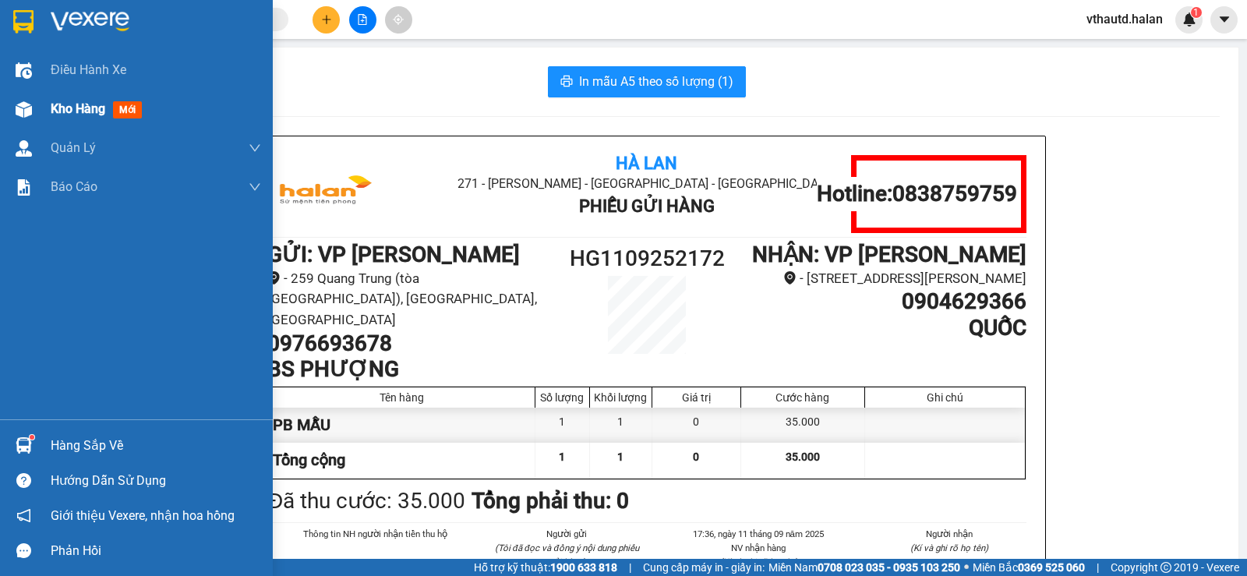
click at [87, 109] on span "Kho hàng" at bounding box center [78, 108] width 55 height 15
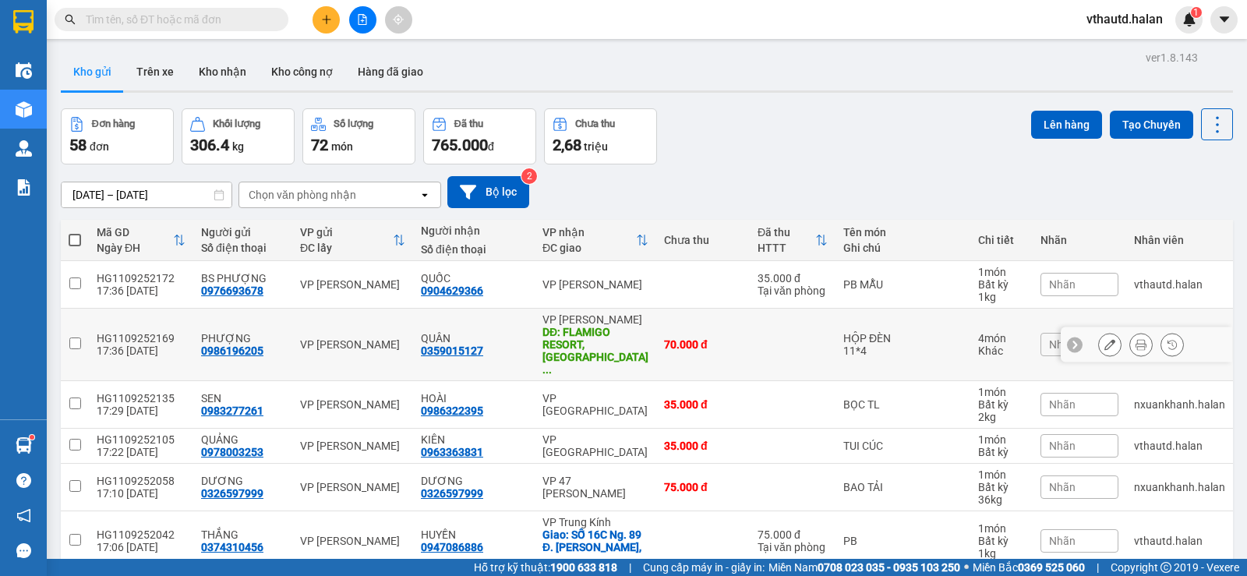
click at [698, 342] on td "70.000 đ" at bounding box center [703, 345] width 94 height 73
checkbox input "true"
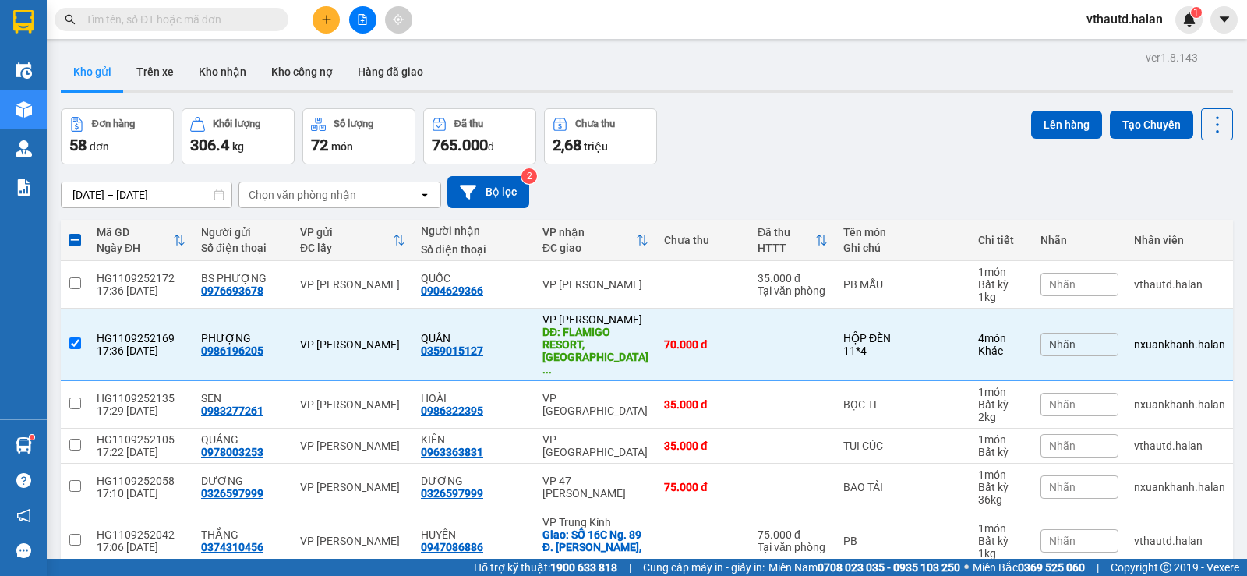
click at [208, 22] on input "text" at bounding box center [178, 19] width 184 height 17
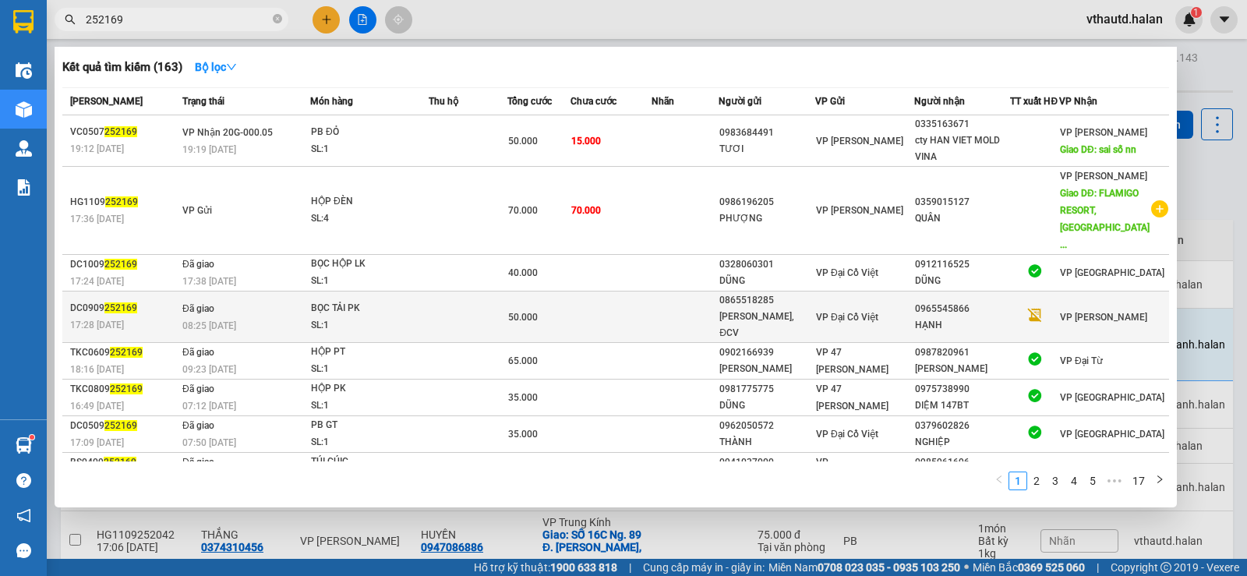
drag, startPoint x: 208, startPoint y: 22, endPoint x: 126, endPoint y: 306, distance: 295.3
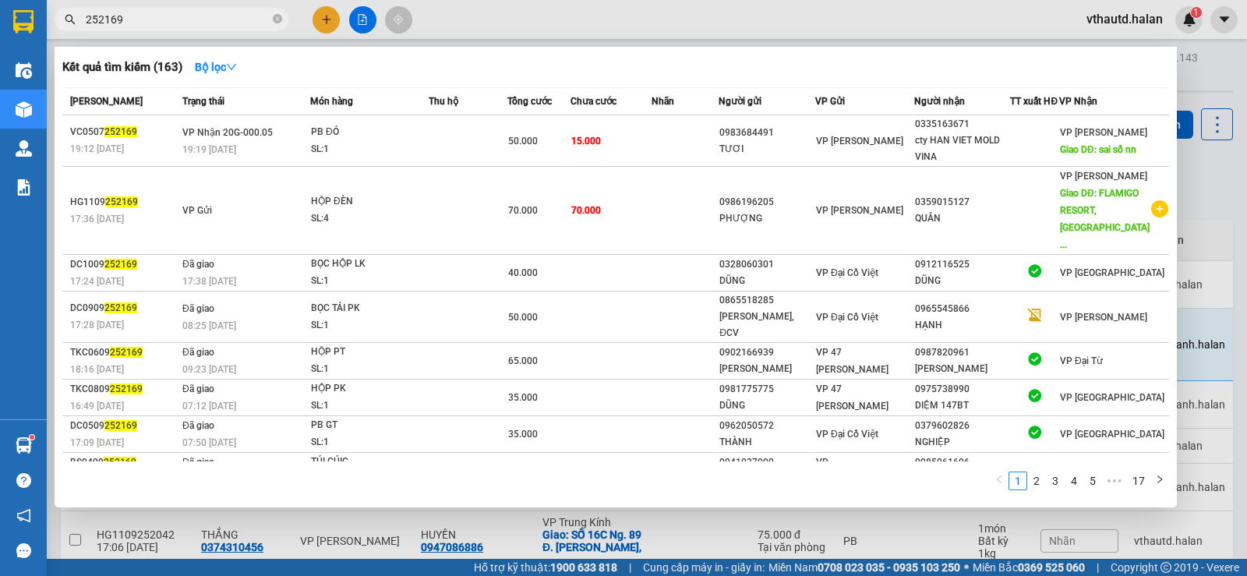
type input "252169"
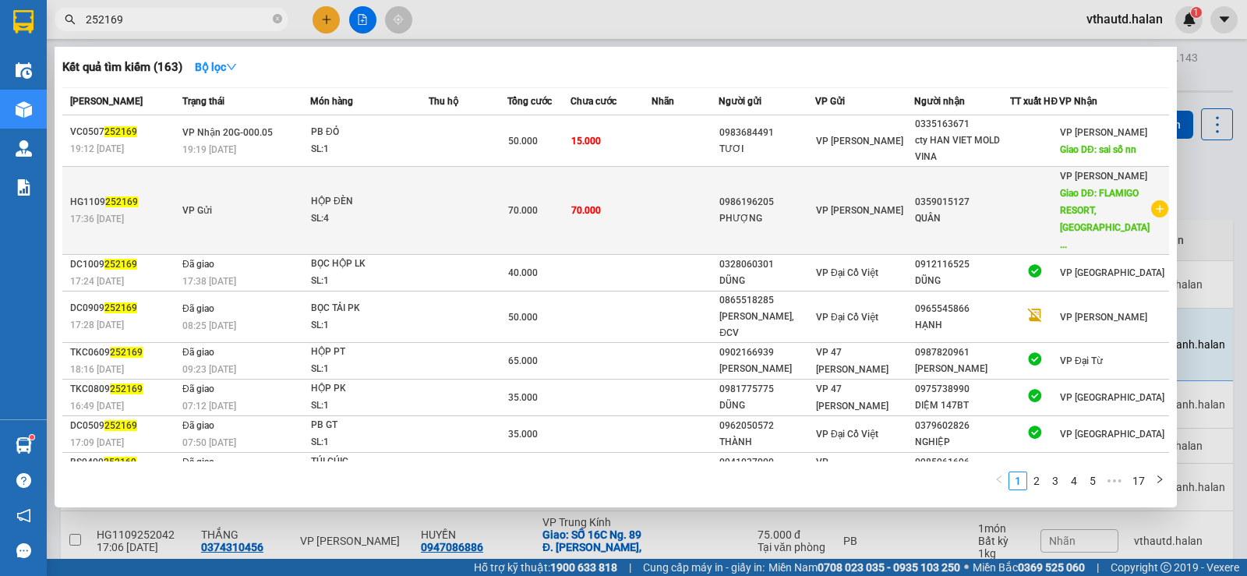
click at [616, 195] on td "70.000" at bounding box center [611, 211] width 81 height 88
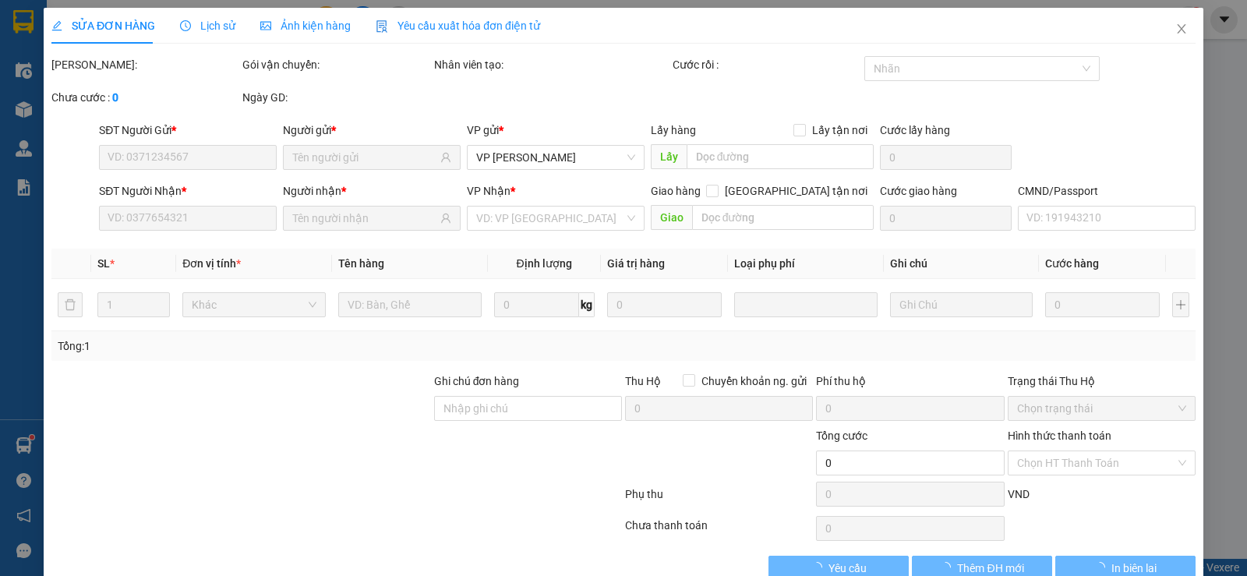
type input "0986196205"
type input "0359015127"
type input "FLAMIGO RESORT, [GEOGRAPHIC_DATA], [GEOGRAPHIC_DATA]"
type input "ĐƠN CHUYỂN HOÀN MÃ HD1109251330"
type input "70.000"
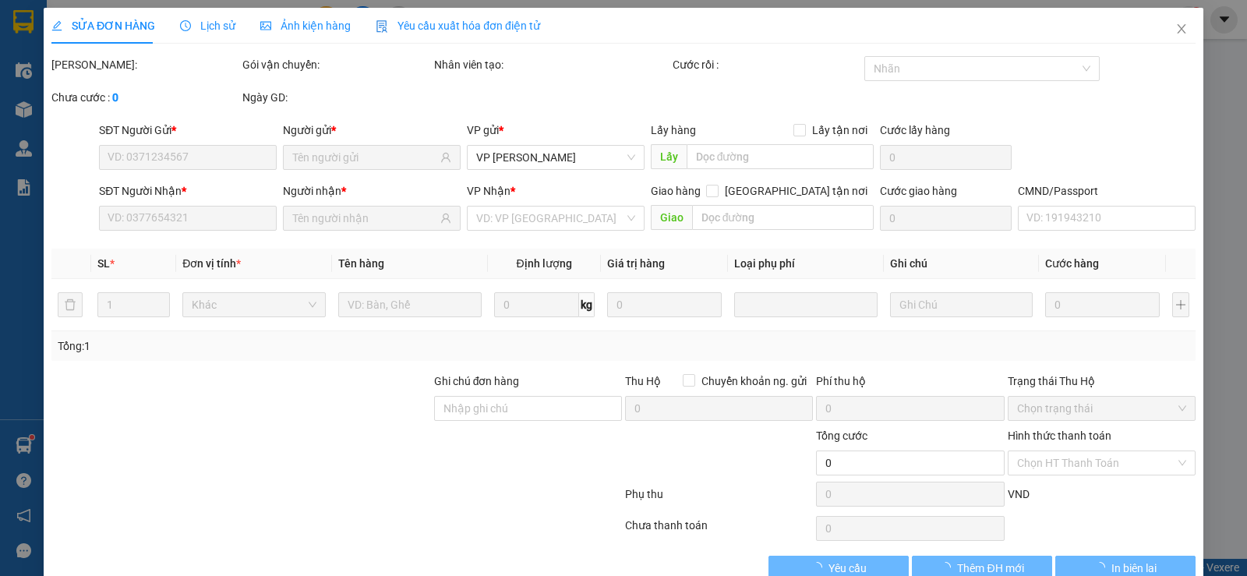
type input "70.000"
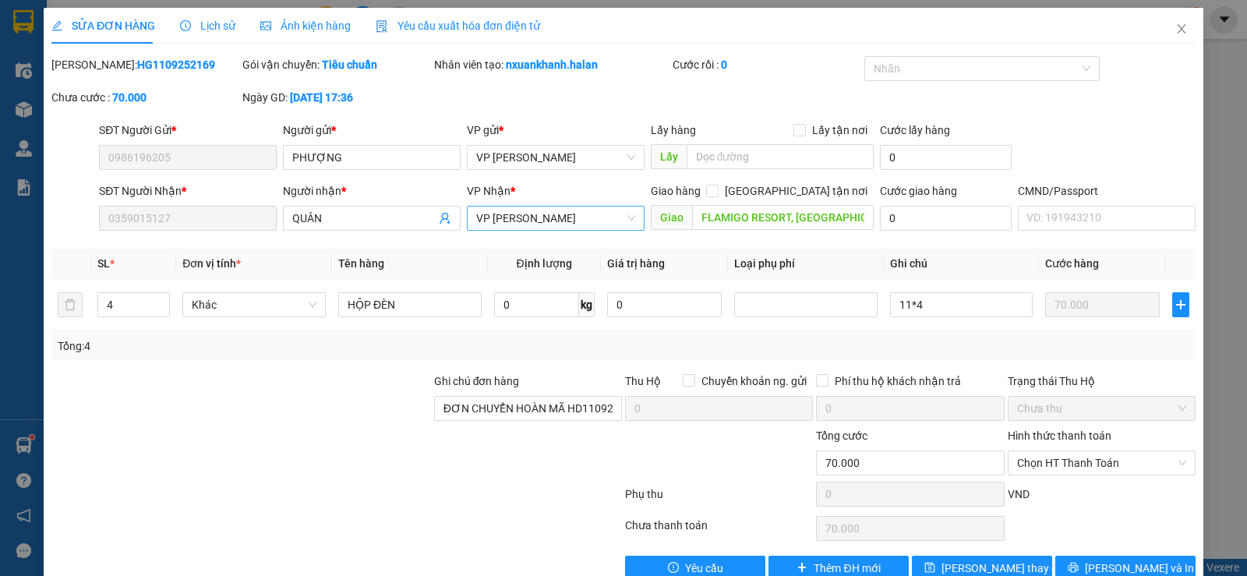
click at [599, 221] on span "VP [PERSON_NAME]" at bounding box center [555, 218] width 159 height 23
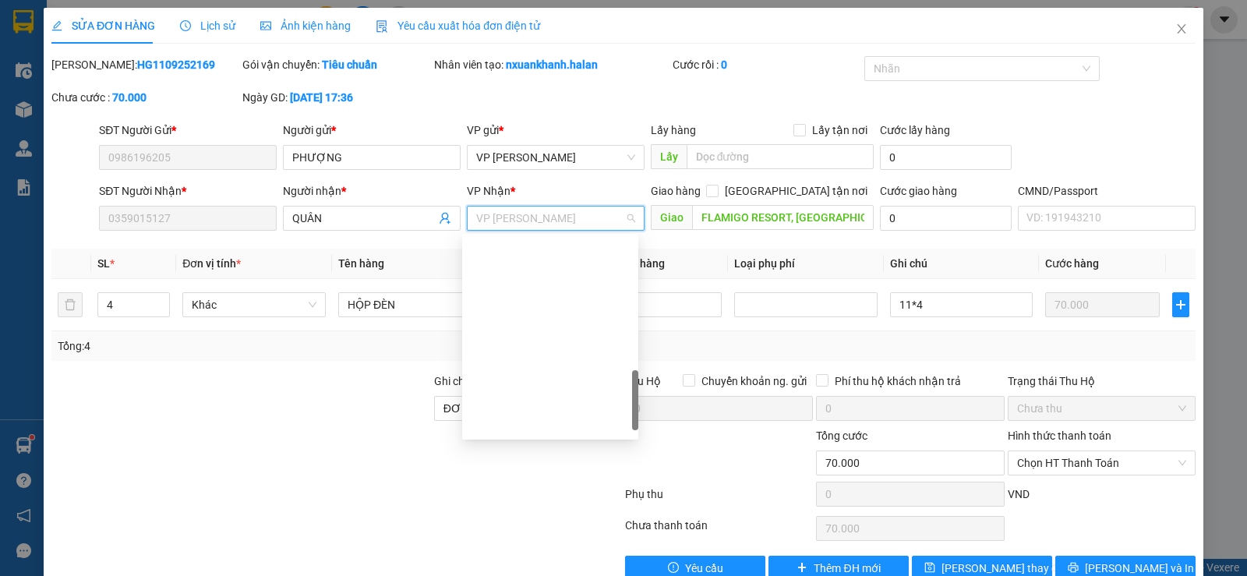
scroll to position [543, 0]
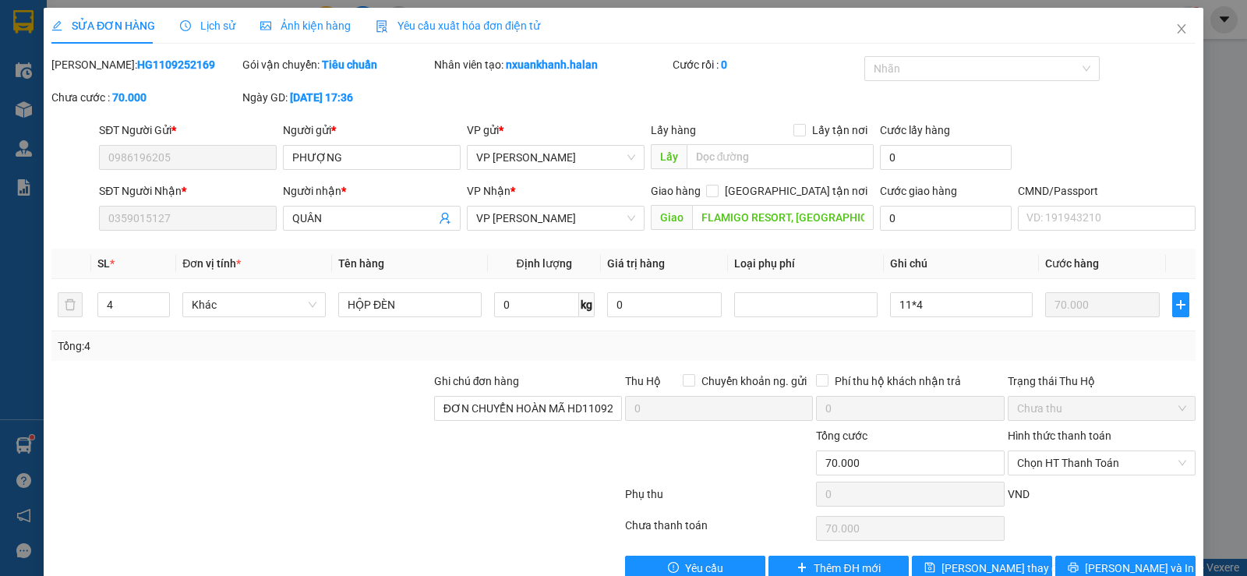
click at [348, 394] on div at bounding box center [241, 400] width 383 height 55
click at [545, 225] on span "VP [PERSON_NAME]" at bounding box center [555, 218] width 159 height 23
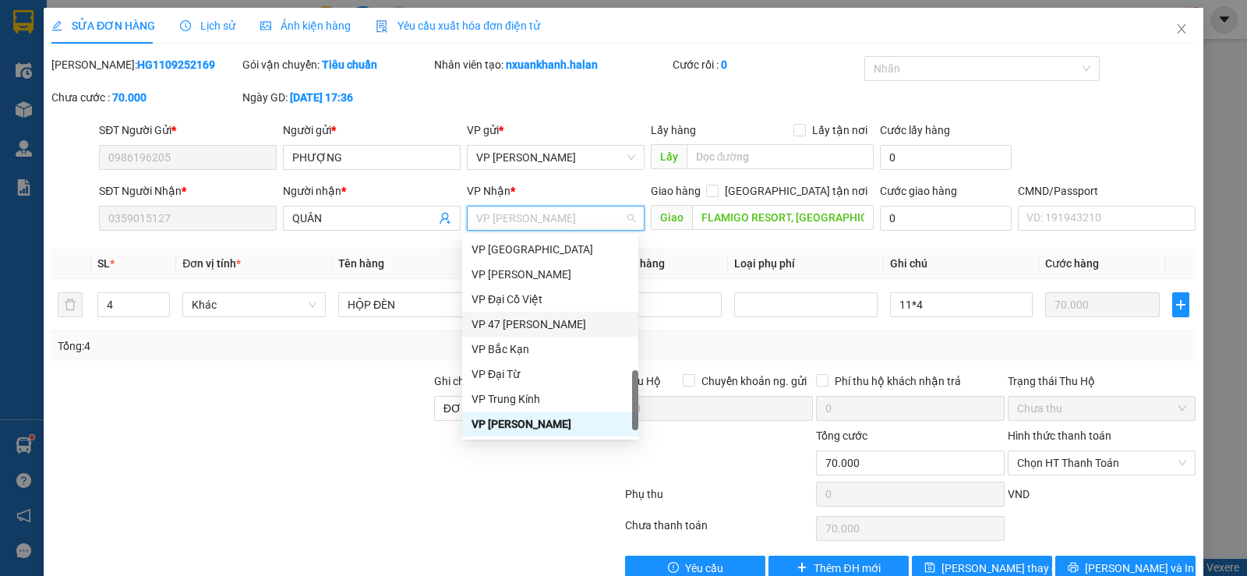
click at [470, 522] on div at bounding box center [337, 528] width 574 height 31
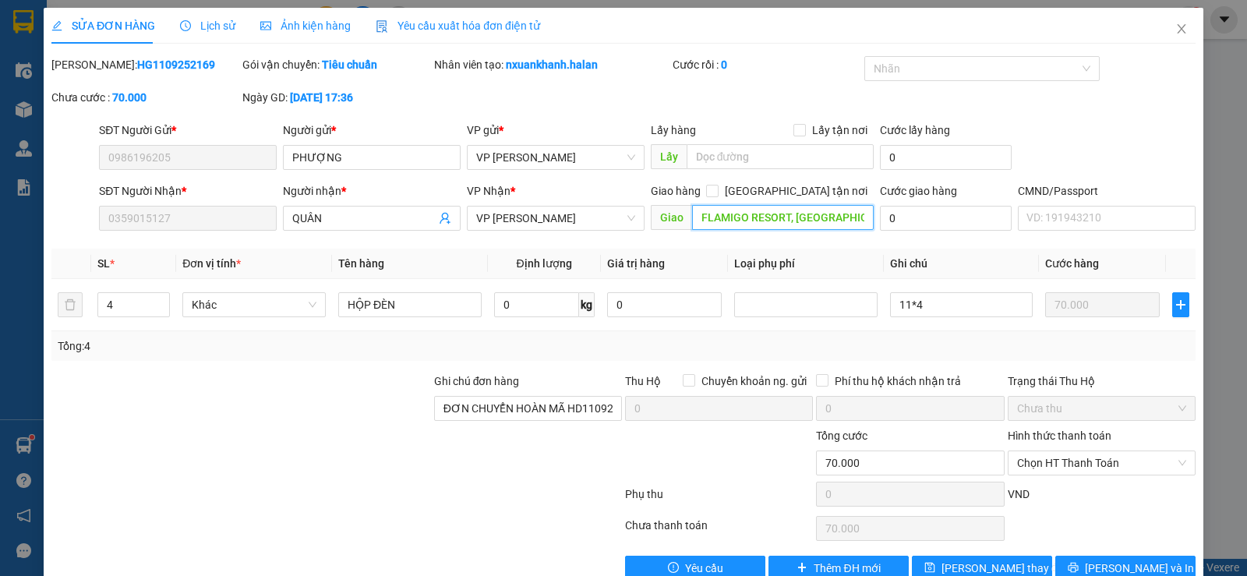
click at [852, 221] on input "FLAMIGO RESORT, [GEOGRAPHIC_DATA], [GEOGRAPHIC_DATA]" at bounding box center [783, 217] width 182 height 25
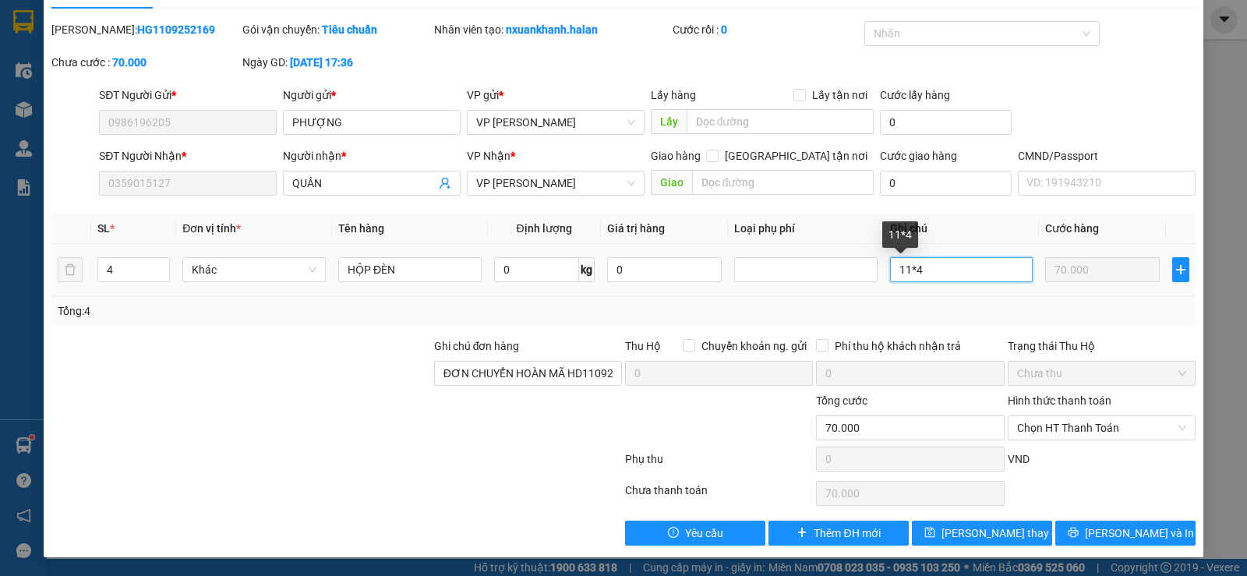
click at [937, 267] on input "11*4" at bounding box center [961, 269] width 143 height 25
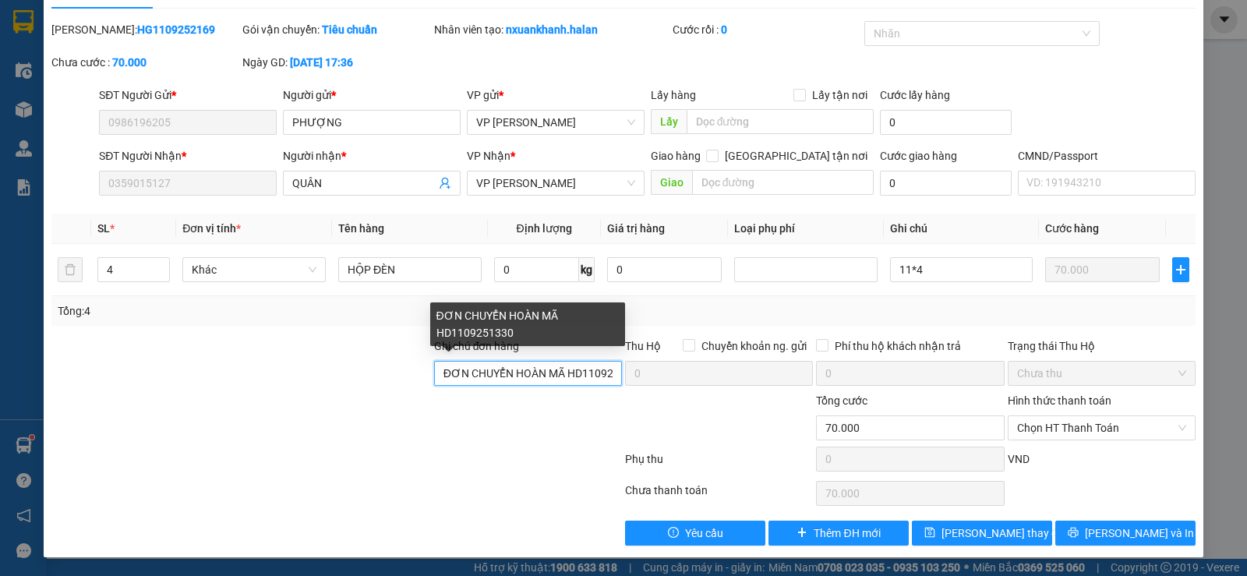
scroll to position [0, 32]
drag, startPoint x: 440, startPoint y: 372, endPoint x: 609, endPoint y: 371, distance: 169.2
click at [609, 371] on input "ĐƠN CHUYỂN HOÀN MÃ HD1109251330" at bounding box center [528, 373] width 188 height 25
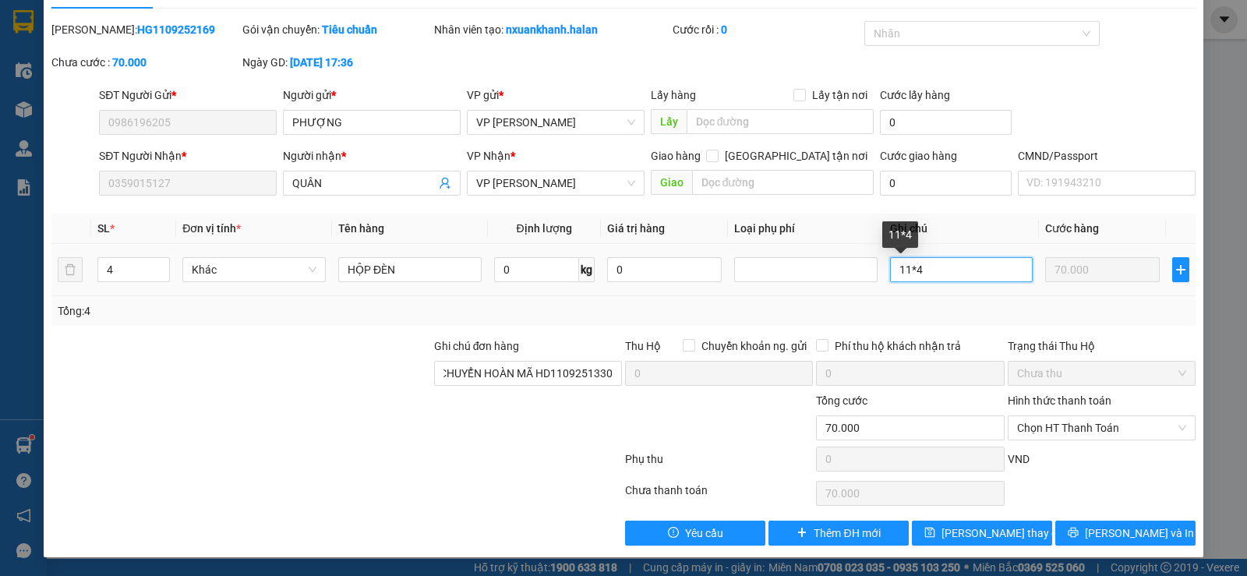
scroll to position [0, 0]
click at [936, 270] on input "11*4" at bounding box center [961, 269] width 143 height 25
paste input "ĐƠN CHUYỂN HOÀN MÃ HD1109251330"
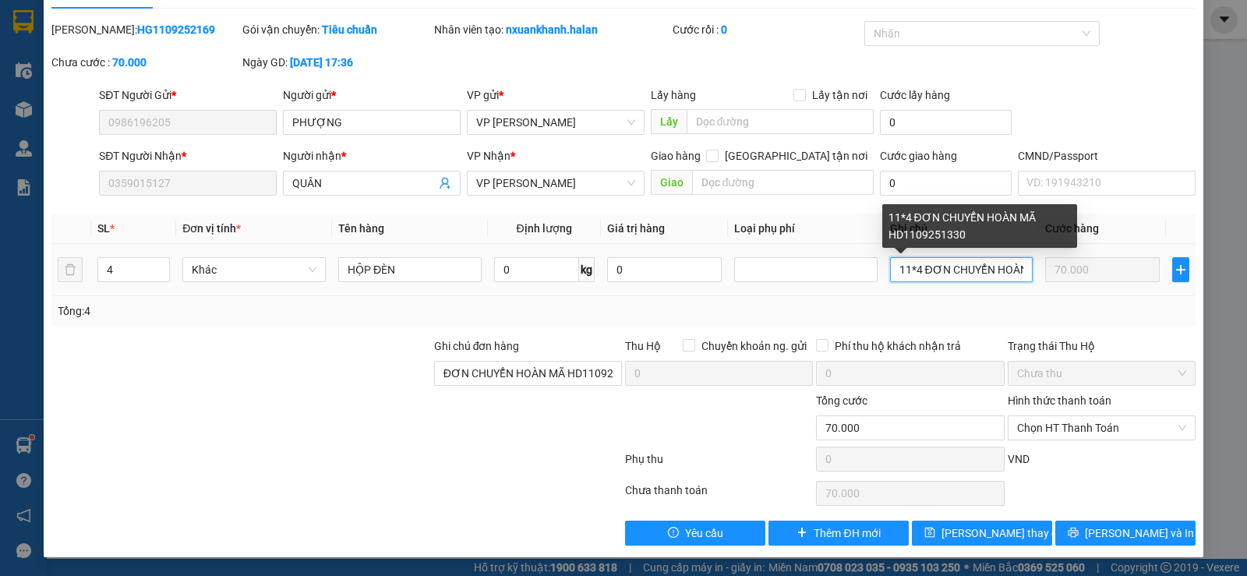
click at [912, 268] on input "11*4 ĐƠN CHUYỂN HOÀN MÃ HD1109251330" at bounding box center [961, 269] width 143 height 25
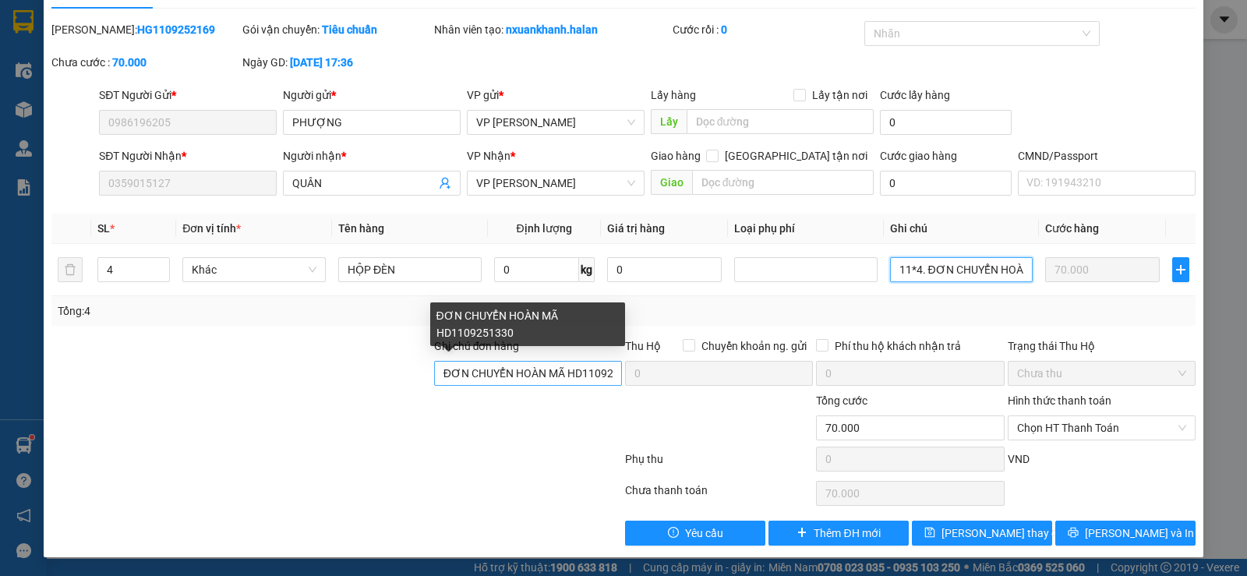
type input "11*4. ĐƠN CHUYỂN HOÀN MÃ HD1109251330"
click at [440, 374] on input "ĐƠN CHUYỂN HOÀN MÃ HD1109251330" at bounding box center [528, 373] width 188 height 25
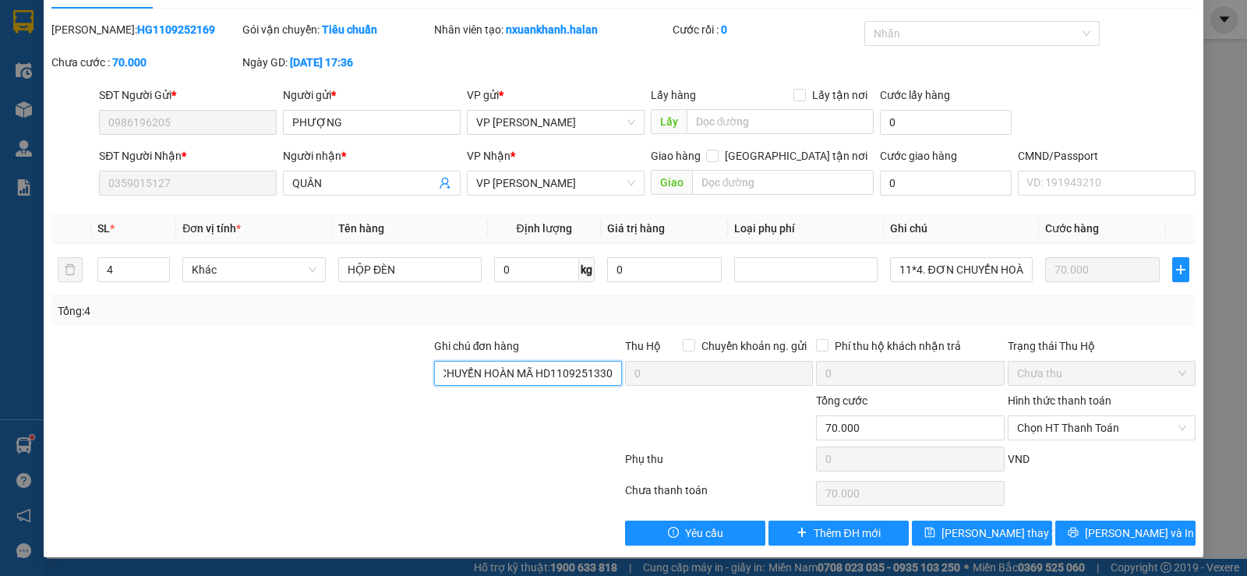
drag, startPoint x: 440, startPoint y: 374, endPoint x: 617, endPoint y: 377, distance: 177.8
click at [617, 377] on div "Ghi chú đơn hàng ĐƠN CHUYỂN HOÀN MÃ HD1109251330 Thu Hộ Chuyển khoản ng. gửi 0 …" at bounding box center [624, 365] width 1148 height 55
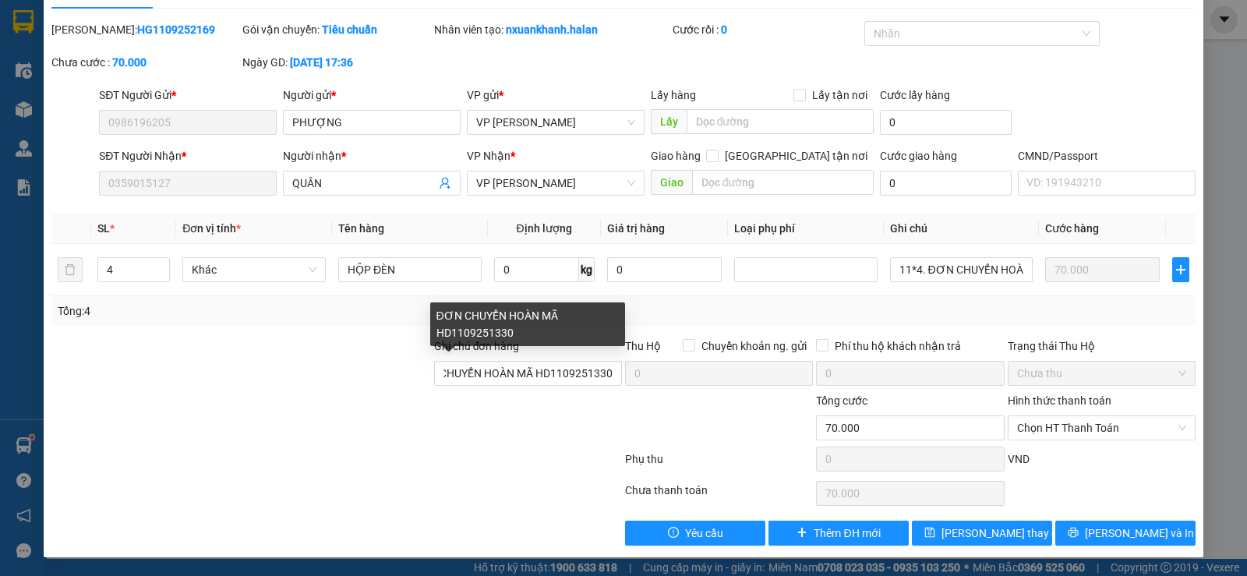
scroll to position [0, 0]
drag, startPoint x: 603, startPoint y: 375, endPoint x: 550, endPoint y: 412, distance: 65.5
click at [550, 412] on div at bounding box center [528, 419] width 191 height 55
drag, startPoint x: 440, startPoint y: 372, endPoint x: 614, endPoint y: 371, distance: 174.6
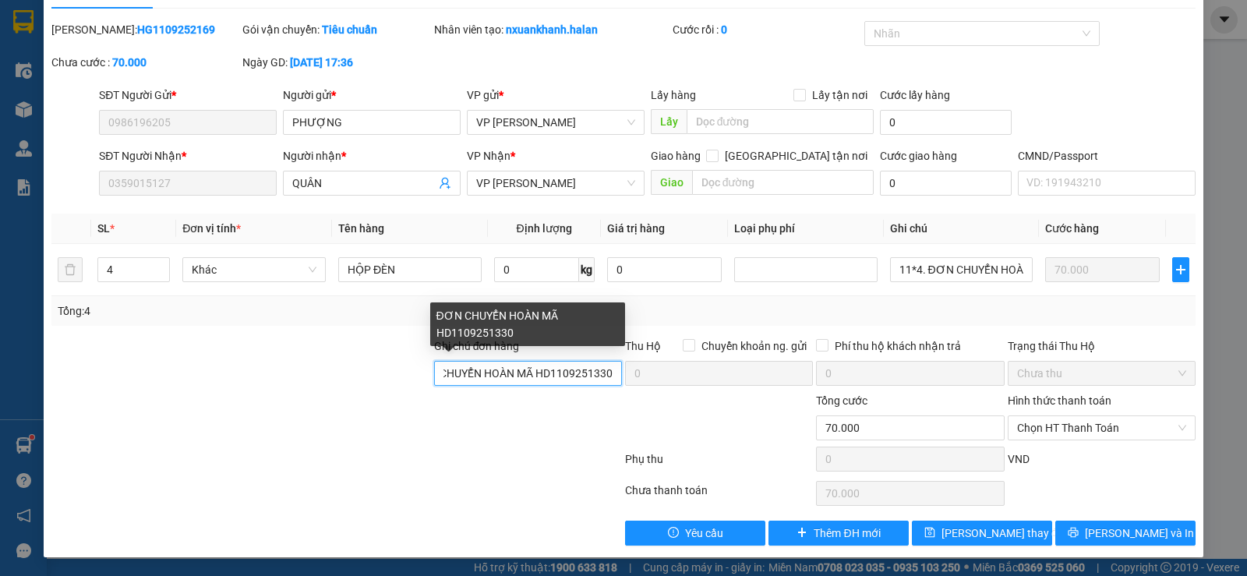
click at [614, 371] on input "ĐƠN CHUYỂN HOÀN MÃ HD1109251330" at bounding box center [528, 373] width 188 height 25
drag, startPoint x: 569, startPoint y: 371, endPoint x: 532, endPoint y: 65, distance: 307.9
click at [532, 65] on div "Mã ĐH: HG1109252169 Gói vận chuyển: Tiêu chuẩn Nhân viên tạo: nxuankhanh.halan …" at bounding box center [624, 53] width 1148 height 65
click at [606, 373] on input "ĐƠN CHUYỂN HOÀN MÃ HD1109251330" at bounding box center [528, 373] width 188 height 25
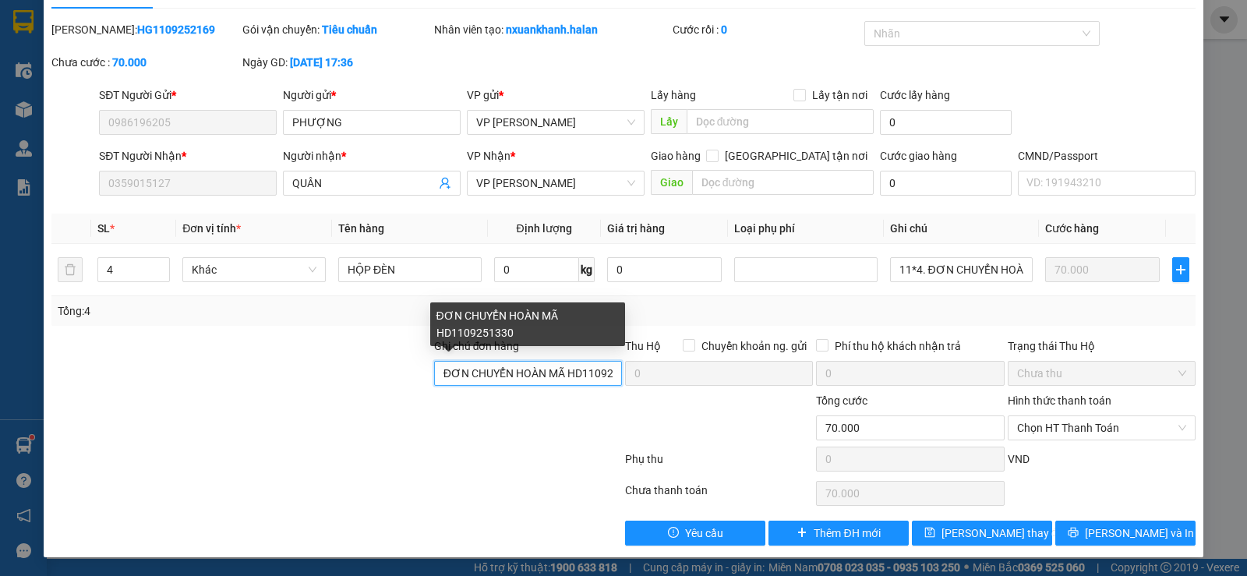
click at [606, 371] on input "ĐƠN CHUYỂN HOÀN MÃ HD1109251330" at bounding box center [528, 373] width 188 height 25
drag, startPoint x: 440, startPoint y: 375, endPoint x: 614, endPoint y: 375, distance: 174.6
click at [614, 375] on input "ĐƠN CHUYỂN HOÀN MÃ HD1109251330" at bounding box center [528, 373] width 188 height 25
drag, startPoint x: 534, startPoint y: 369, endPoint x: 409, endPoint y: 439, distance: 143.1
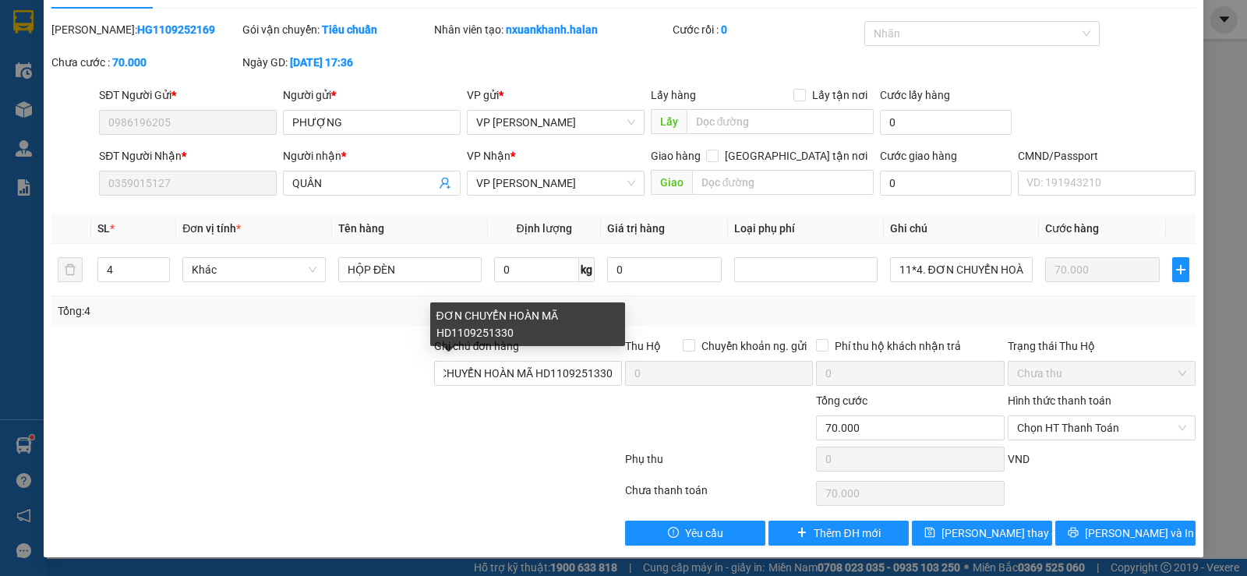
click at [409, 439] on div at bounding box center [241, 419] width 383 height 55
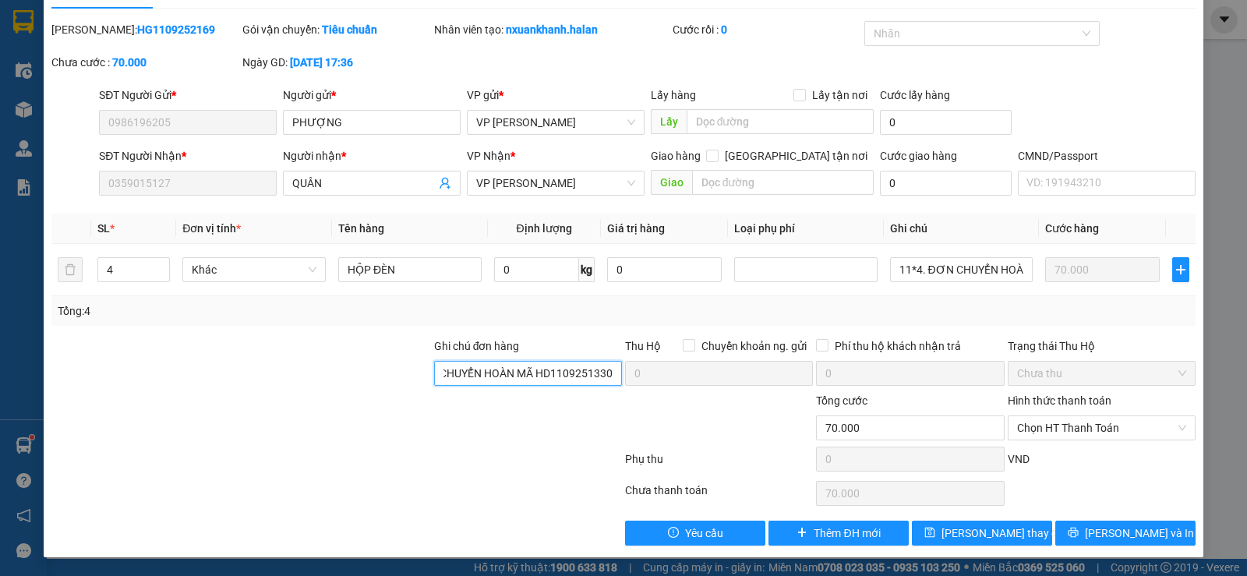
drag, startPoint x: 440, startPoint y: 370, endPoint x: 628, endPoint y: 355, distance: 189.2
click at [628, 355] on div "Ghi chú đơn hàng ĐƠN CHUYỂN HOÀN MÃ HD1109251330 Thu Hộ Chuyển khoản ng. gửi 0 …" at bounding box center [624, 365] width 1148 height 55
click at [558, 423] on div at bounding box center [528, 419] width 191 height 55
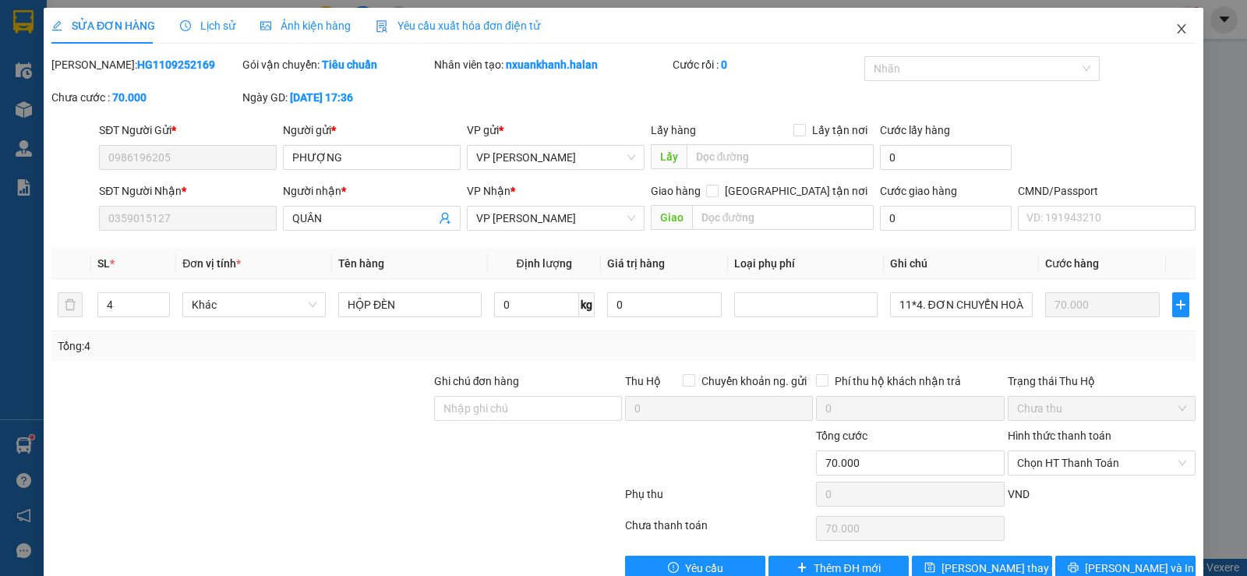
click at [1177, 30] on icon "close" at bounding box center [1181, 28] width 9 height 9
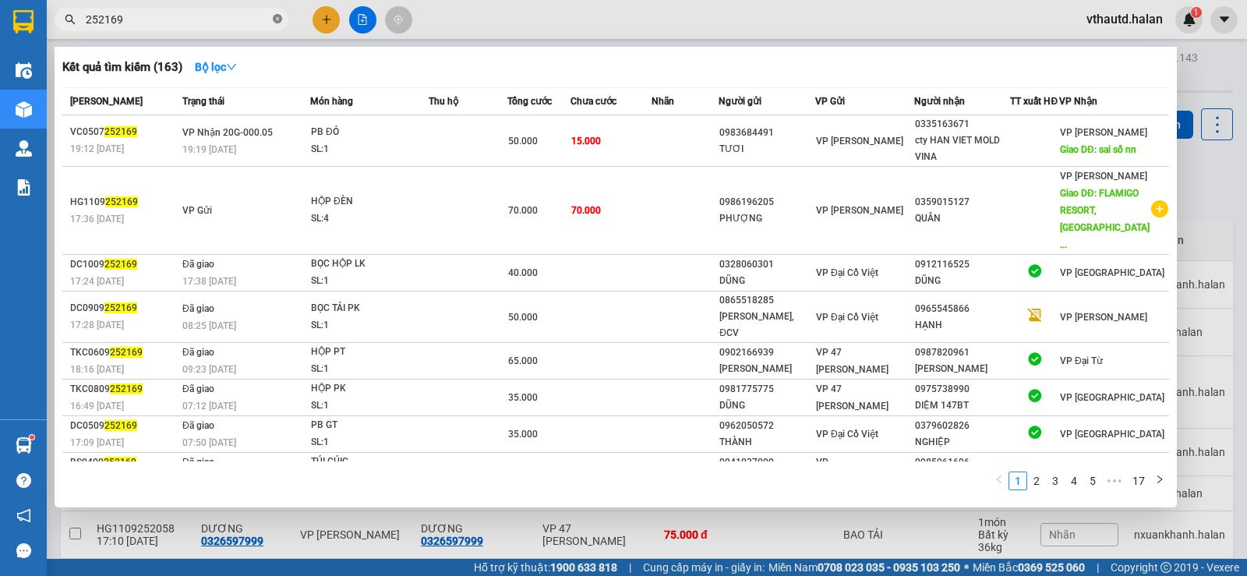
click at [278, 18] on icon "close-circle" at bounding box center [277, 18] width 9 height 9
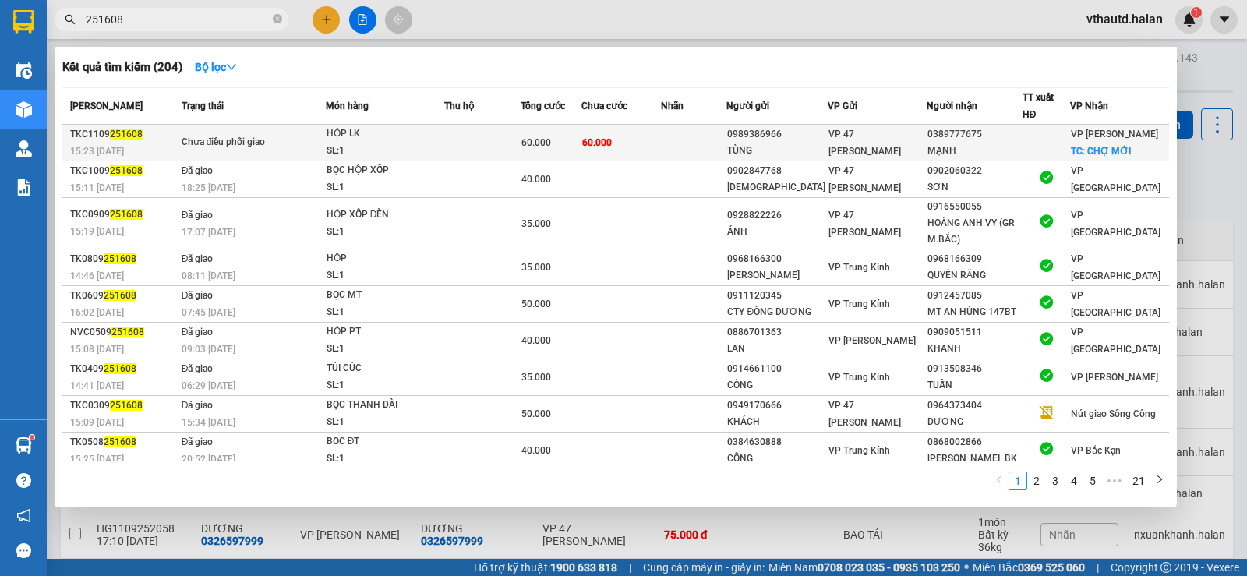
type input "251608"
click at [652, 147] on td "60.000" at bounding box center [622, 143] width 80 height 37
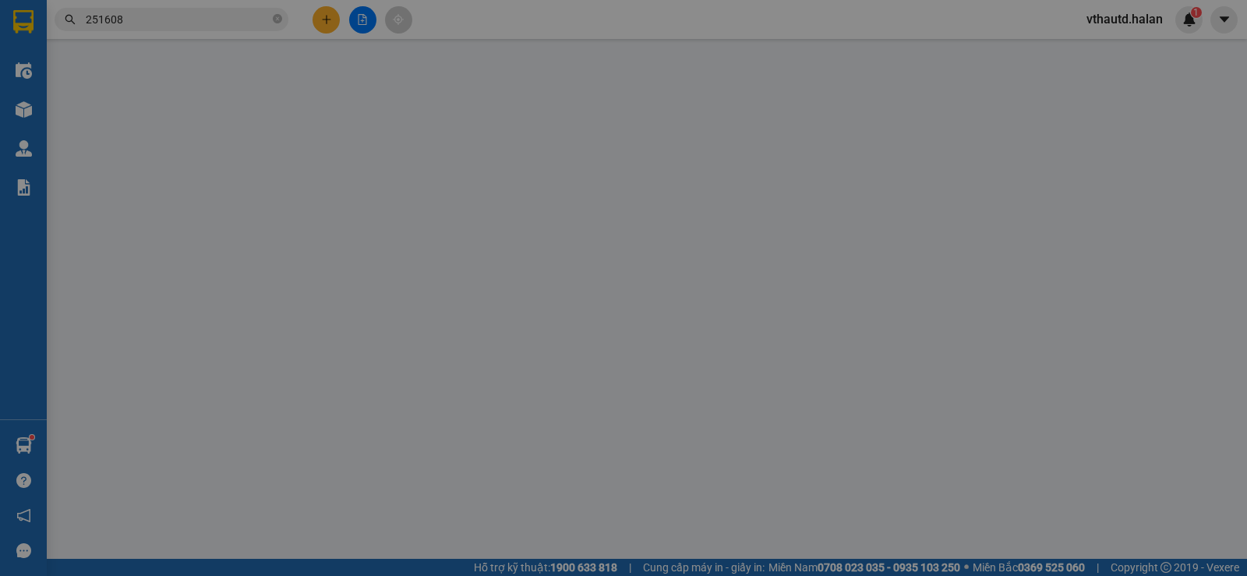
type input "0989386966"
type input "TÙNG"
type input "0389777675"
type input "MẠNH"
checkbox input "true"
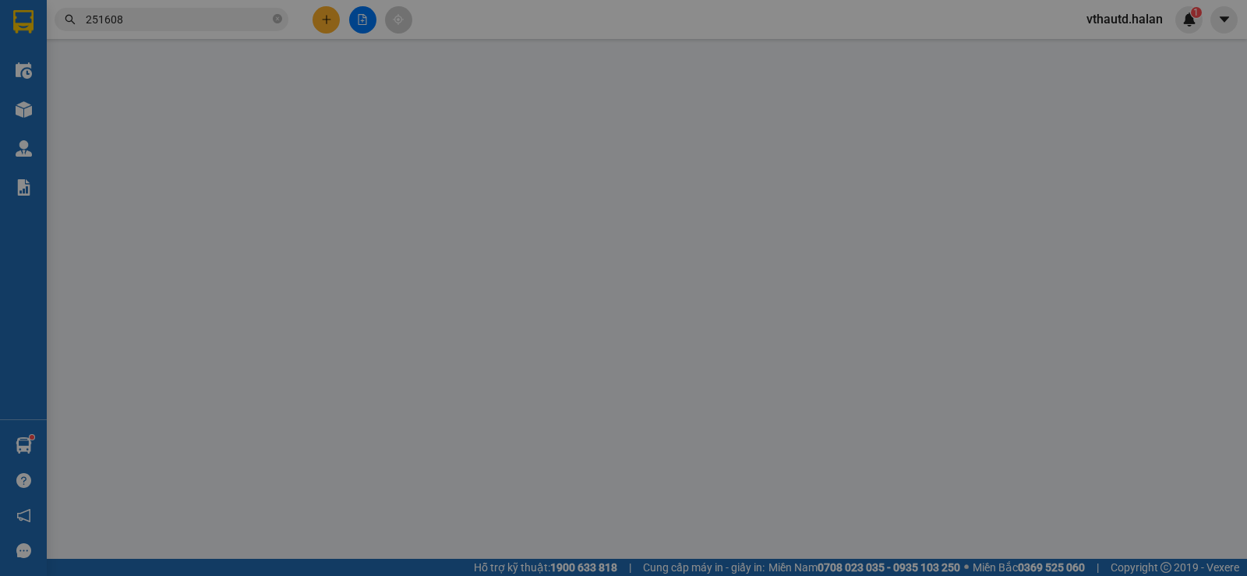
type input "CHỢ MỚI"
type input "20.000"
type input "60.000"
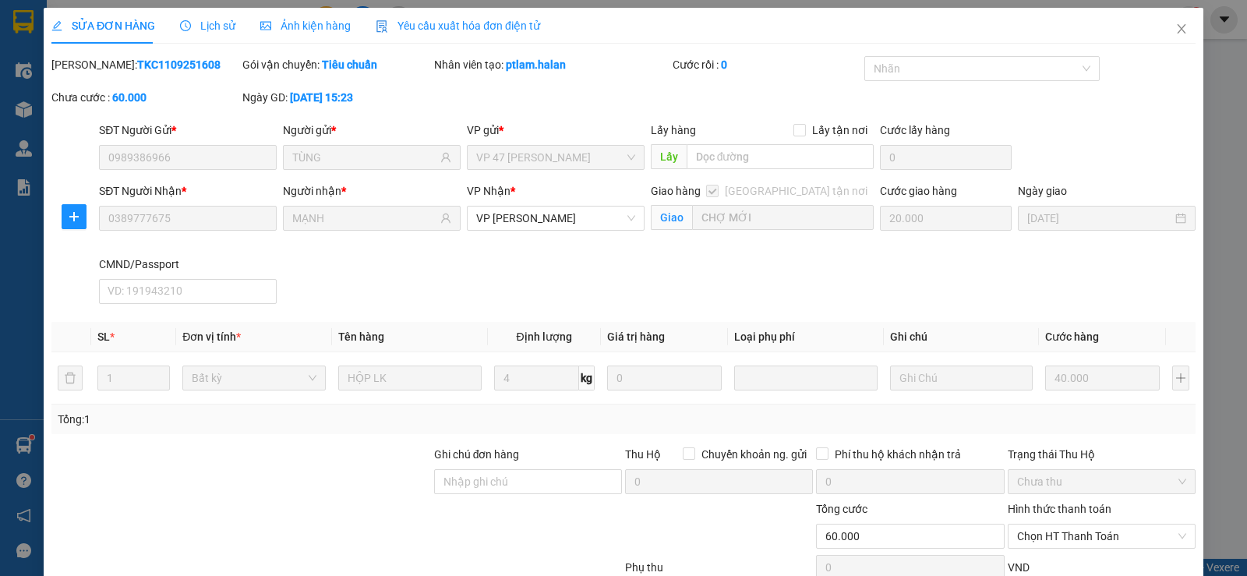
scroll to position [78, 0]
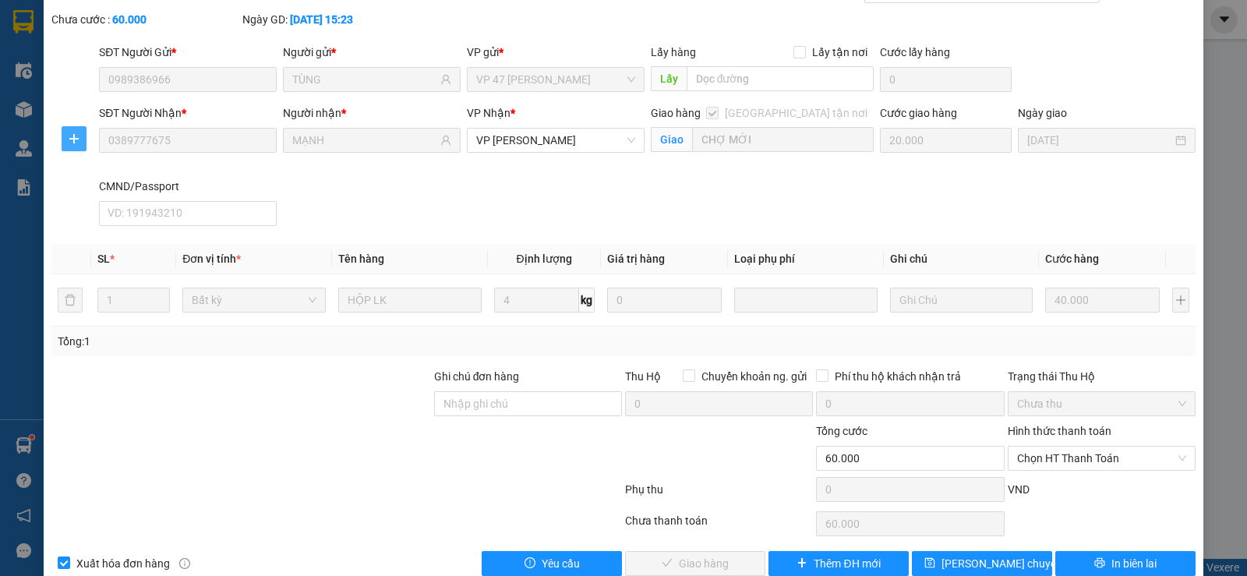
click at [80, 141] on span "plus" at bounding box center [73, 139] width 23 height 12
click at [103, 168] on span "Chuyển kho" at bounding box center [102, 169] width 64 height 17
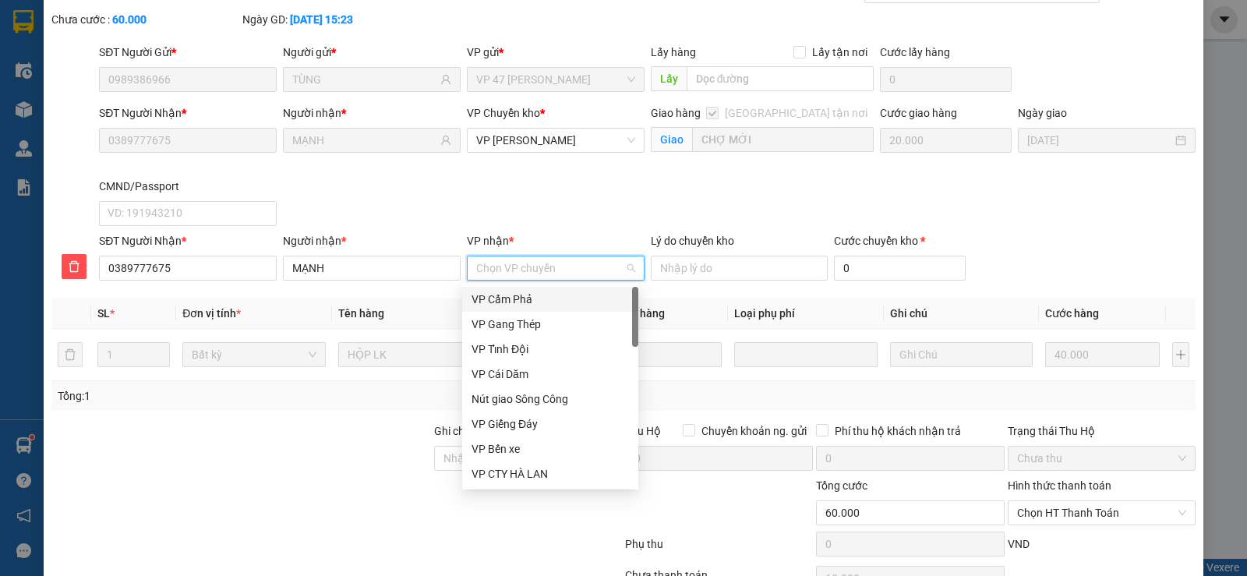
click at [578, 265] on input "VP nhận *" at bounding box center [550, 267] width 148 height 23
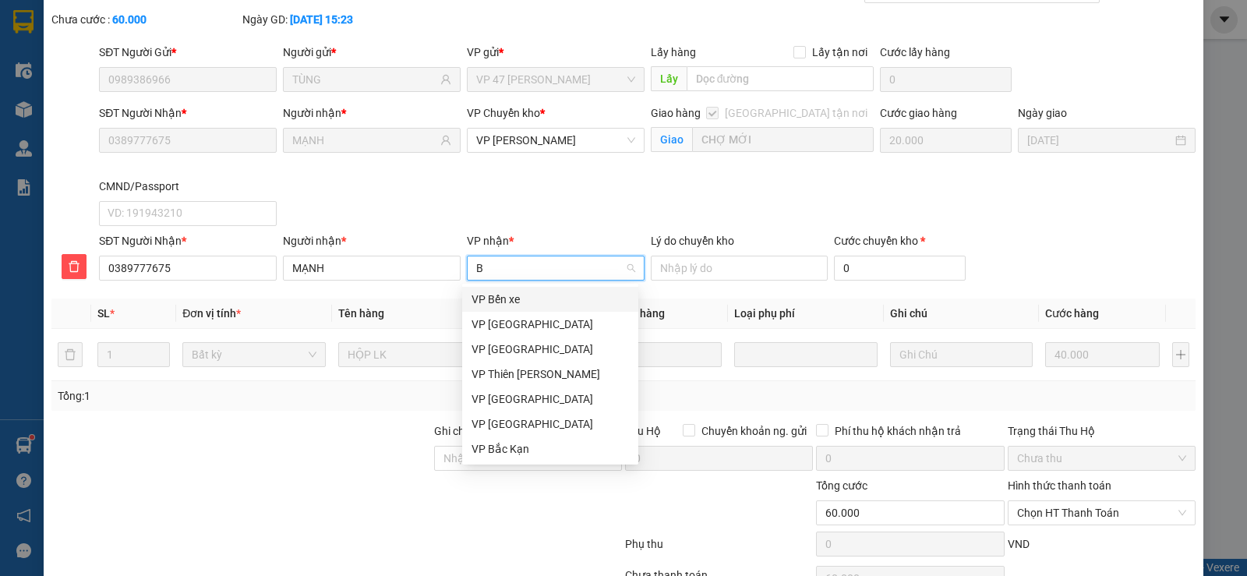
type input "BK"
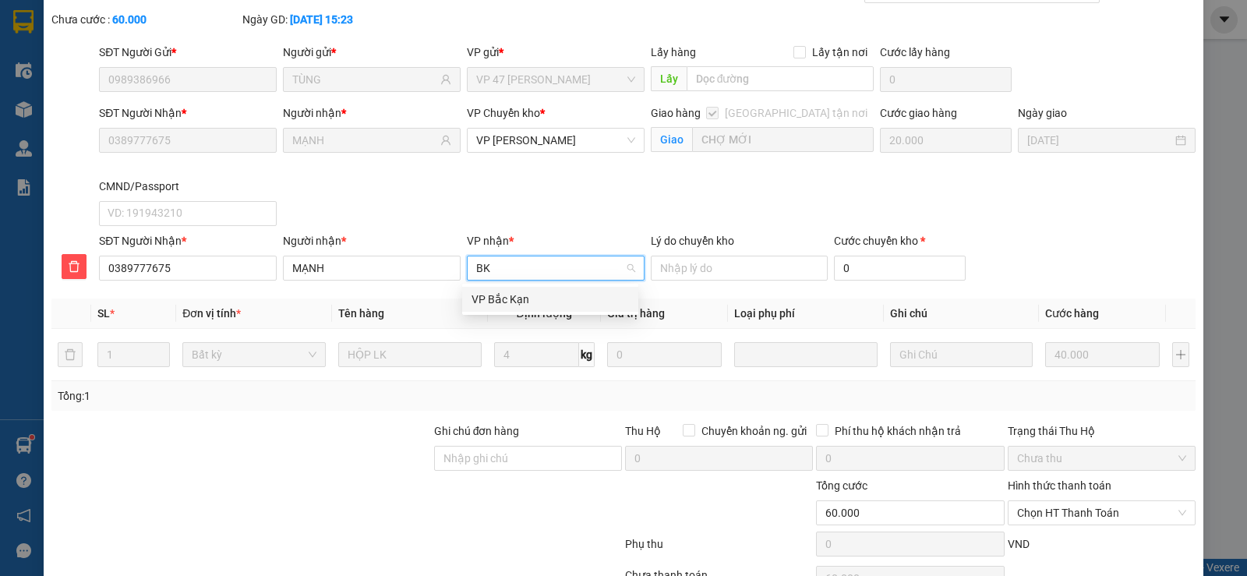
click at [519, 298] on div "VP Bắc Kạn" at bounding box center [550, 299] width 157 height 17
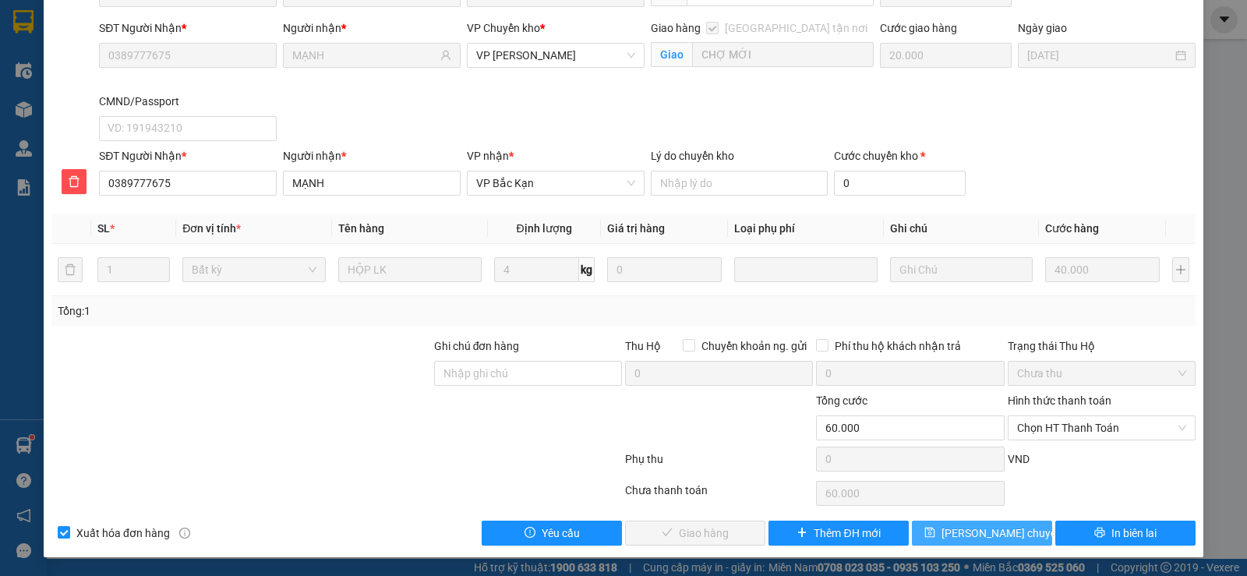
click at [997, 532] on span "[PERSON_NAME] chuyển hoàn" at bounding box center [1016, 533] width 148 height 17
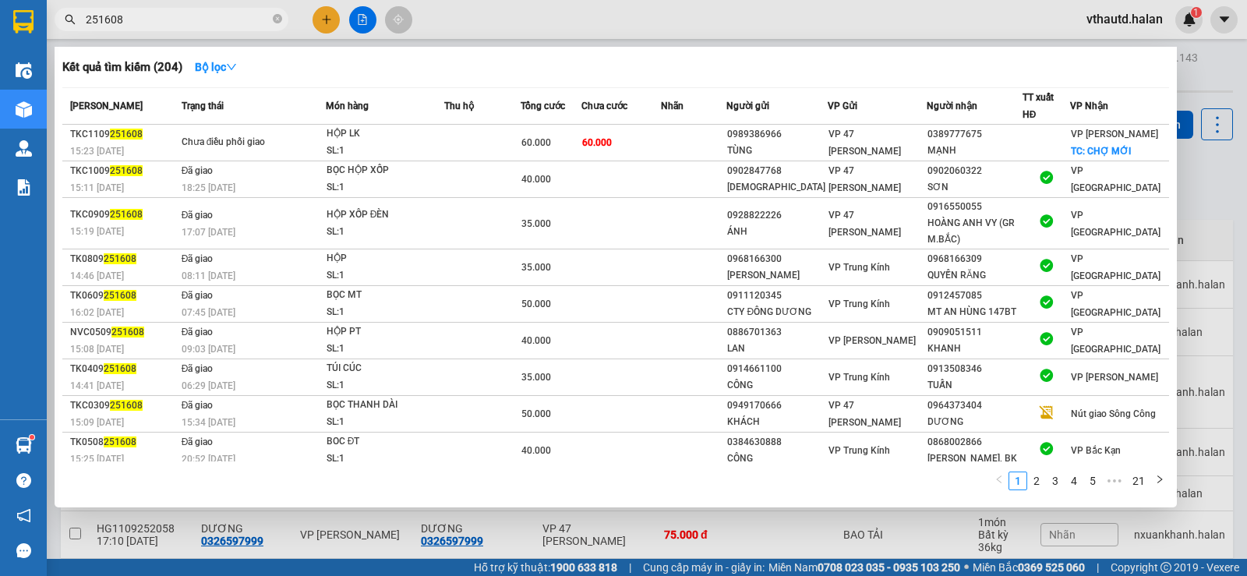
click at [167, 17] on input "251608" at bounding box center [178, 19] width 184 height 17
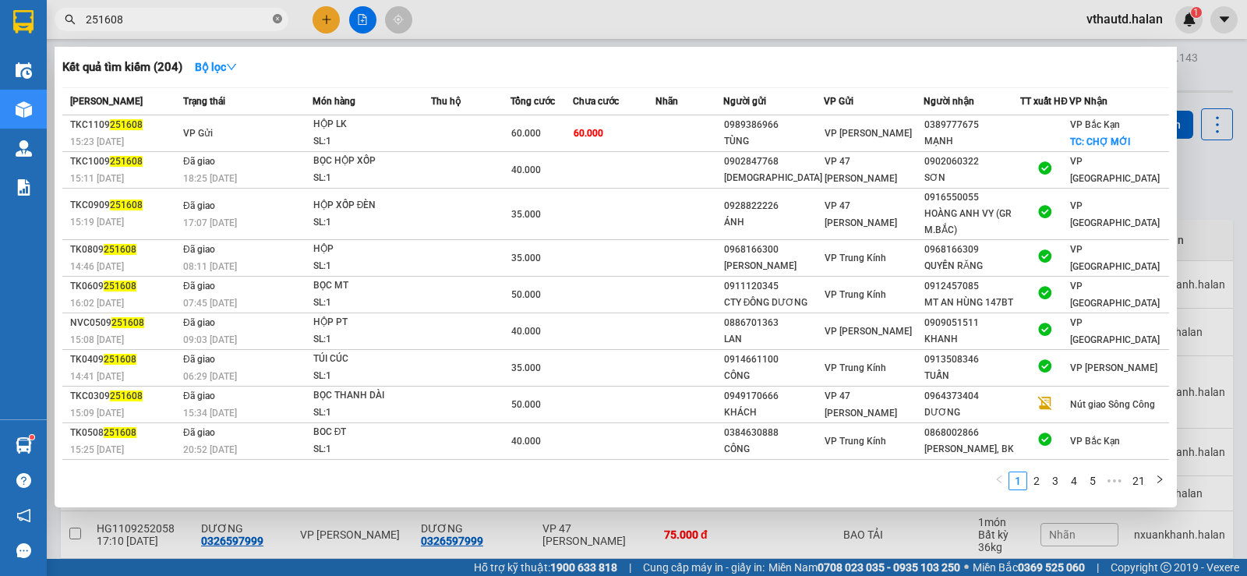
click at [279, 20] on icon "close-circle" at bounding box center [277, 18] width 9 height 9
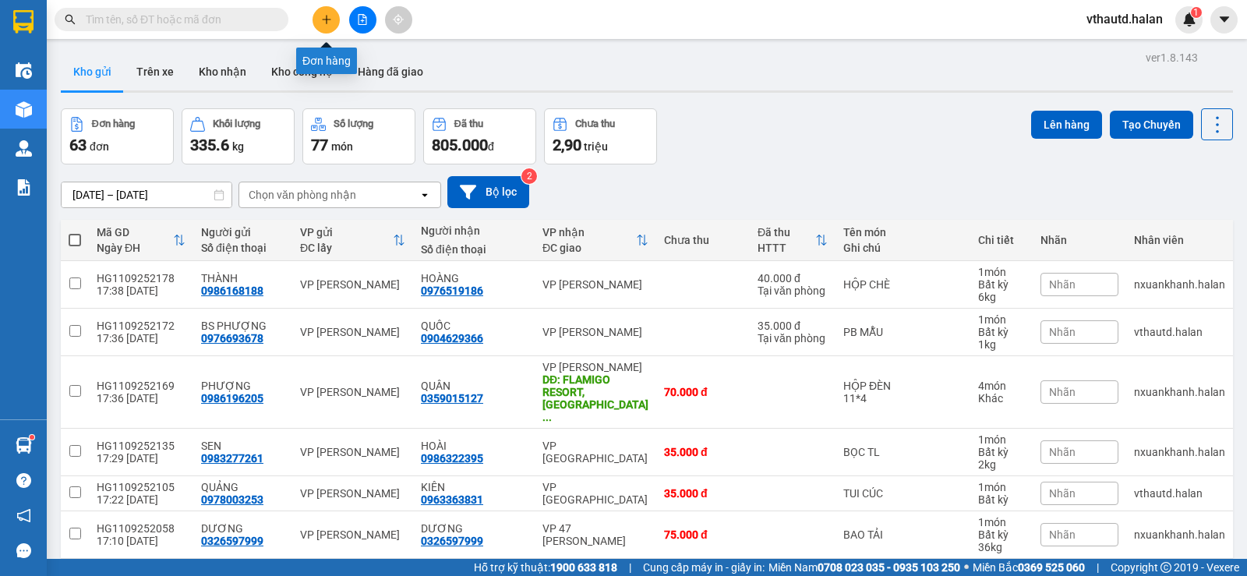
click at [331, 28] on button at bounding box center [326, 19] width 27 height 27
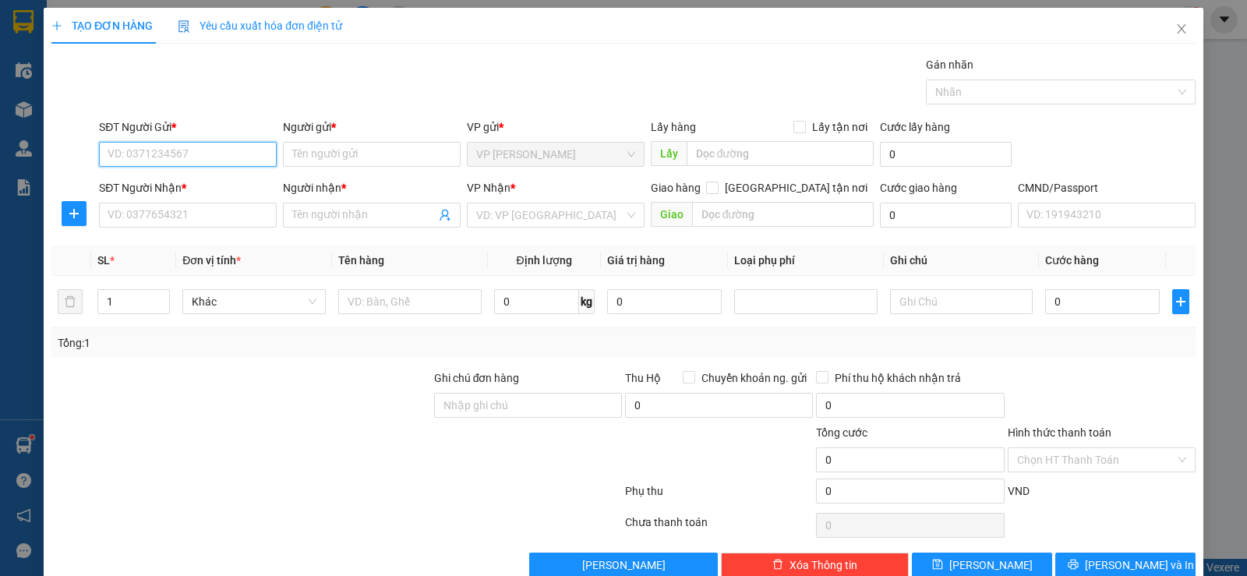
click at [180, 158] on input "SĐT Người Gửi *" at bounding box center [188, 154] width 178 height 25
click at [164, 218] on input "SĐT Người Nhận *" at bounding box center [188, 215] width 178 height 25
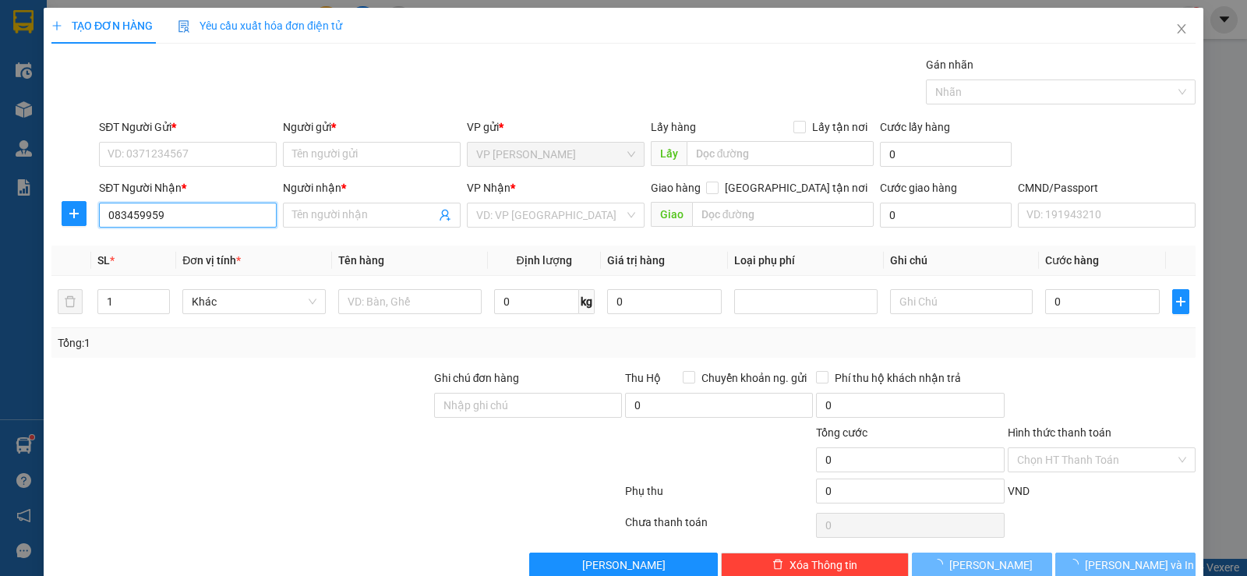
type input "0834599599"
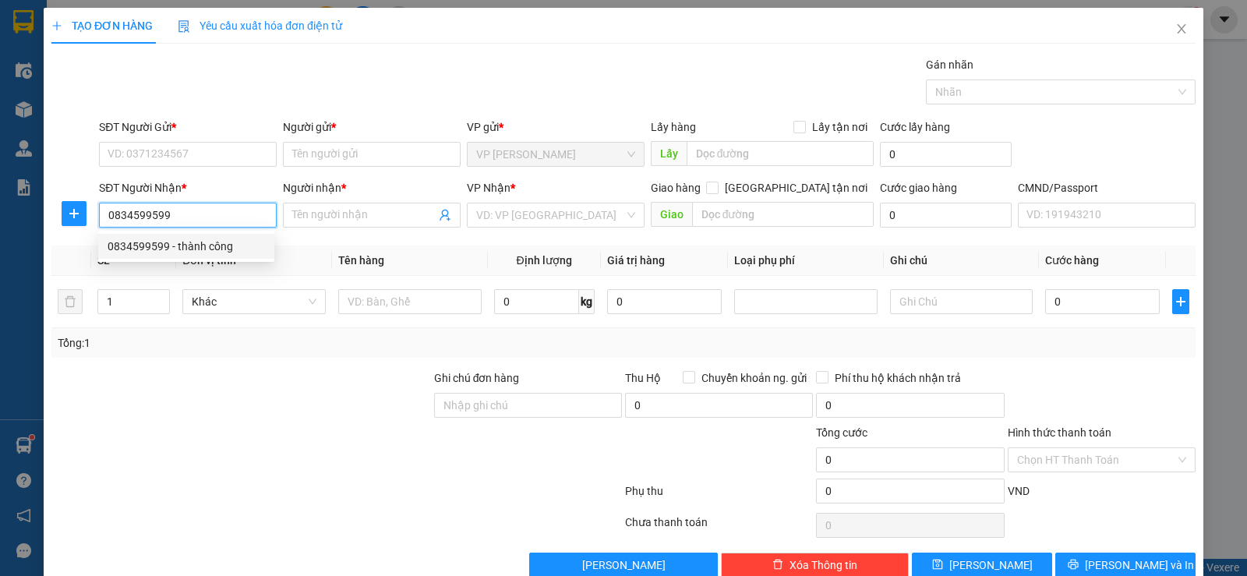
click at [197, 244] on div "0834599599 - thành công" at bounding box center [186, 246] width 157 height 17
type input "thành công"
type input "0834599599"
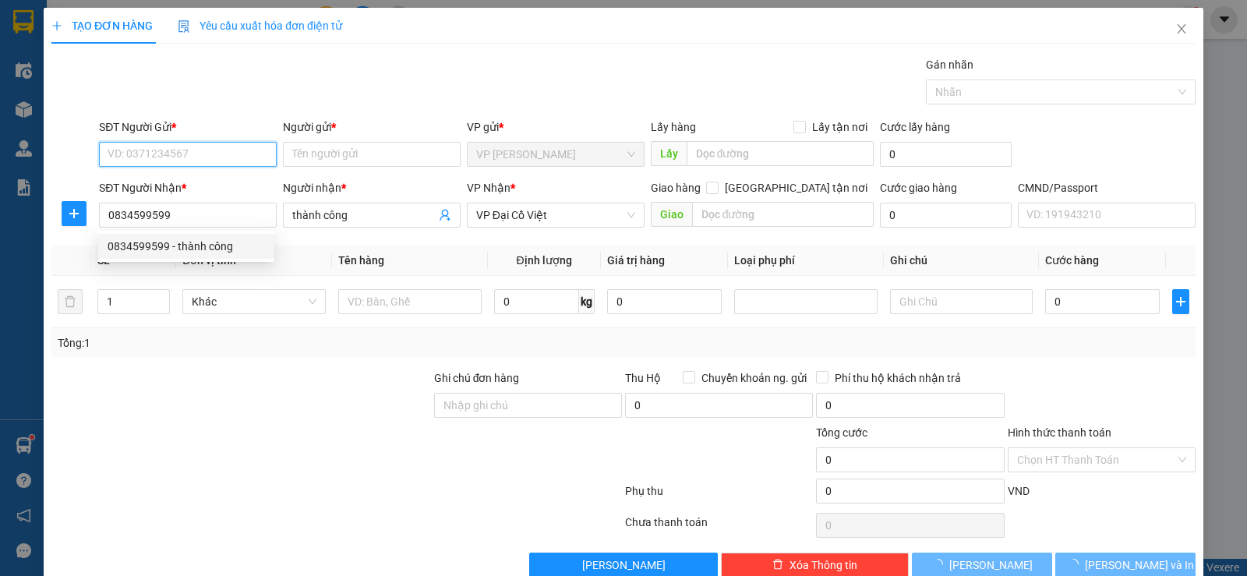
click at [216, 148] on input "SĐT Người Gửi *" at bounding box center [188, 154] width 178 height 25
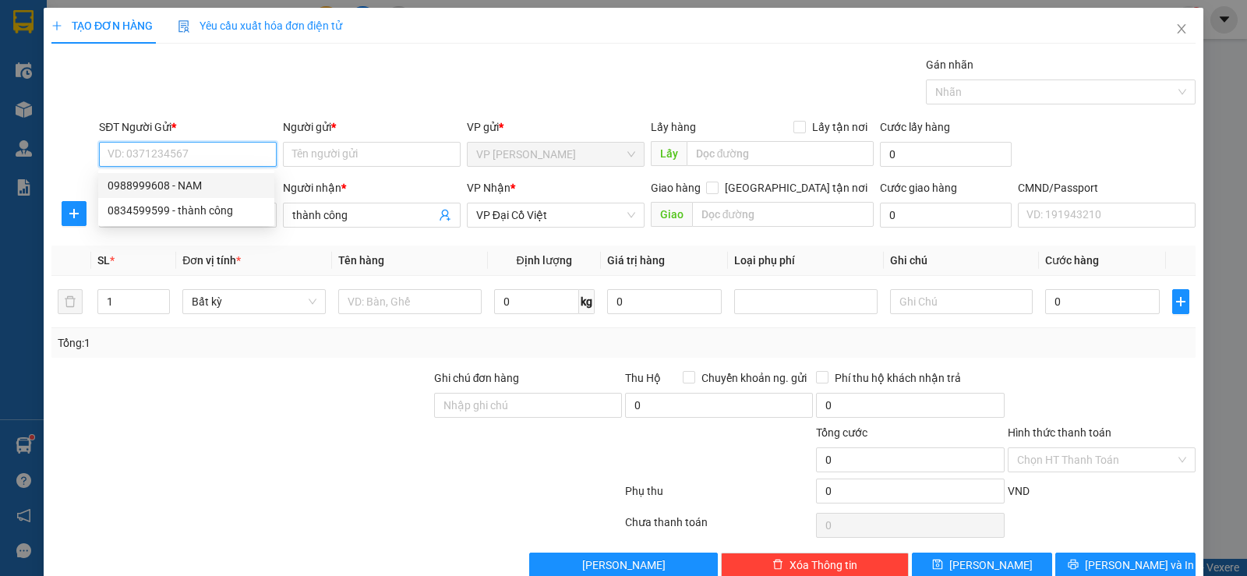
click at [207, 186] on div "0988999608 - NAM" at bounding box center [186, 185] width 157 height 17
type input "0988999608"
type input "NAM"
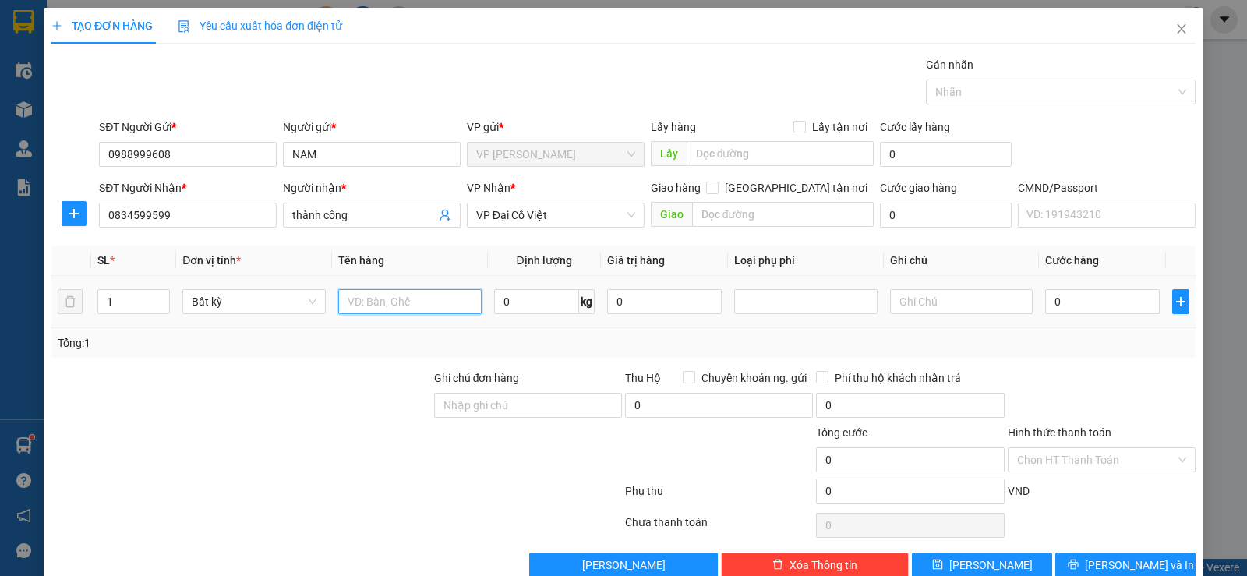
click at [387, 310] on input "text" at bounding box center [409, 301] width 143 height 25
type input "HỘP LK"
click at [511, 299] on input "0" at bounding box center [536, 301] width 85 height 25
type input "1"
click at [535, 322] on td "1 kg" at bounding box center [544, 302] width 113 height 52
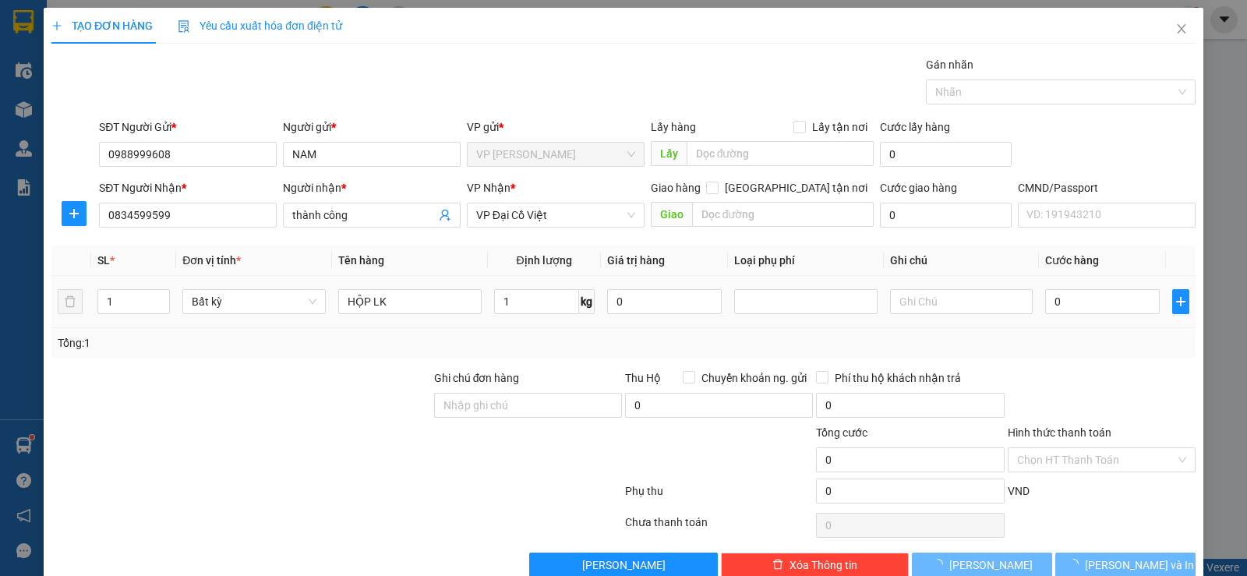
type input "35.000"
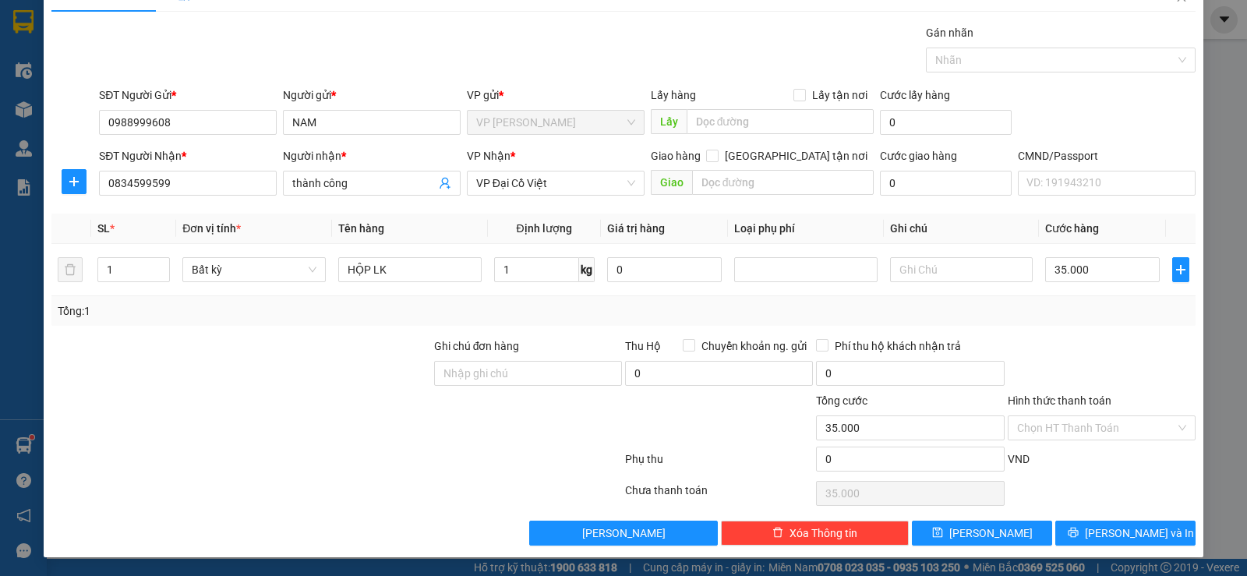
click at [1077, 546] on div "TẠO ĐƠN HÀNG Yêu cầu xuất hóa đơn điện tử Transit Pickup Surcharge Ids Transit …" at bounding box center [624, 267] width 1160 height 582
click at [1077, 544] on button "[PERSON_NAME] và In" at bounding box center [1126, 533] width 140 height 25
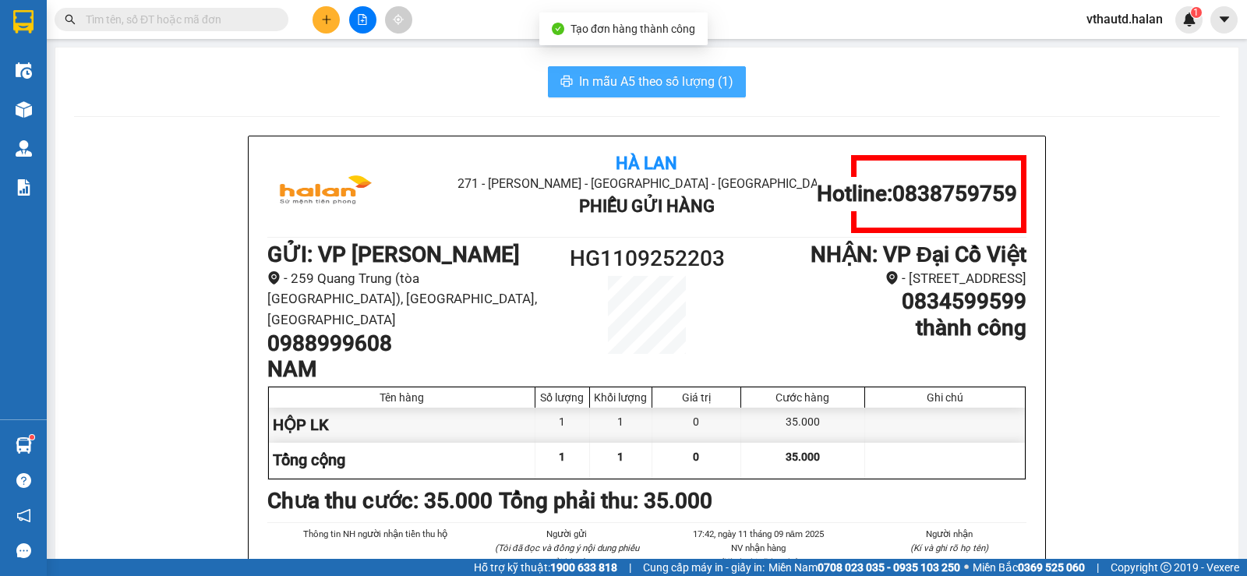
click at [612, 88] on span "In mẫu A5 theo số lượng (1)" at bounding box center [656, 81] width 154 height 19
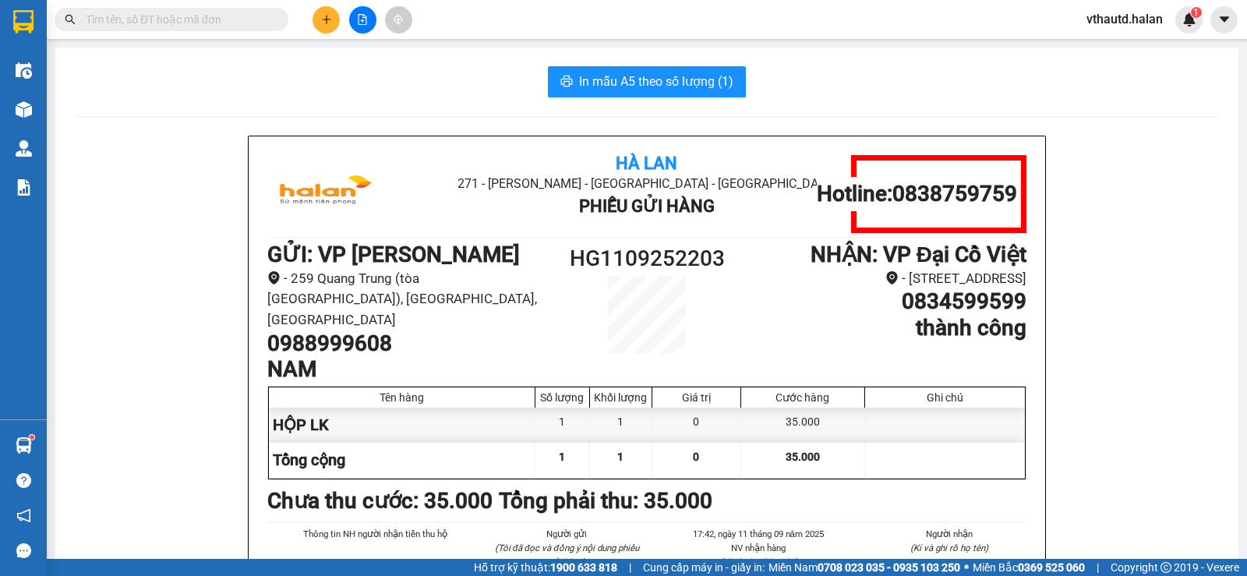
click at [174, 21] on input "text" at bounding box center [178, 19] width 184 height 17
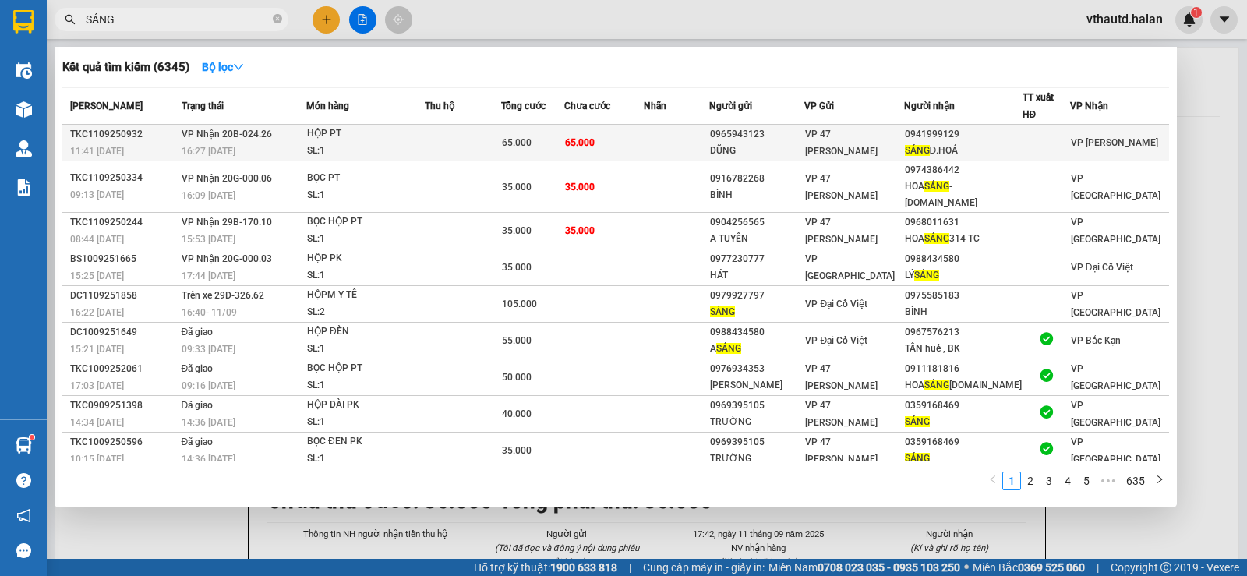
type input "SÁNG"
click at [644, 136] on td "65.000" at bounding box center [604, 143] width 80 height 37
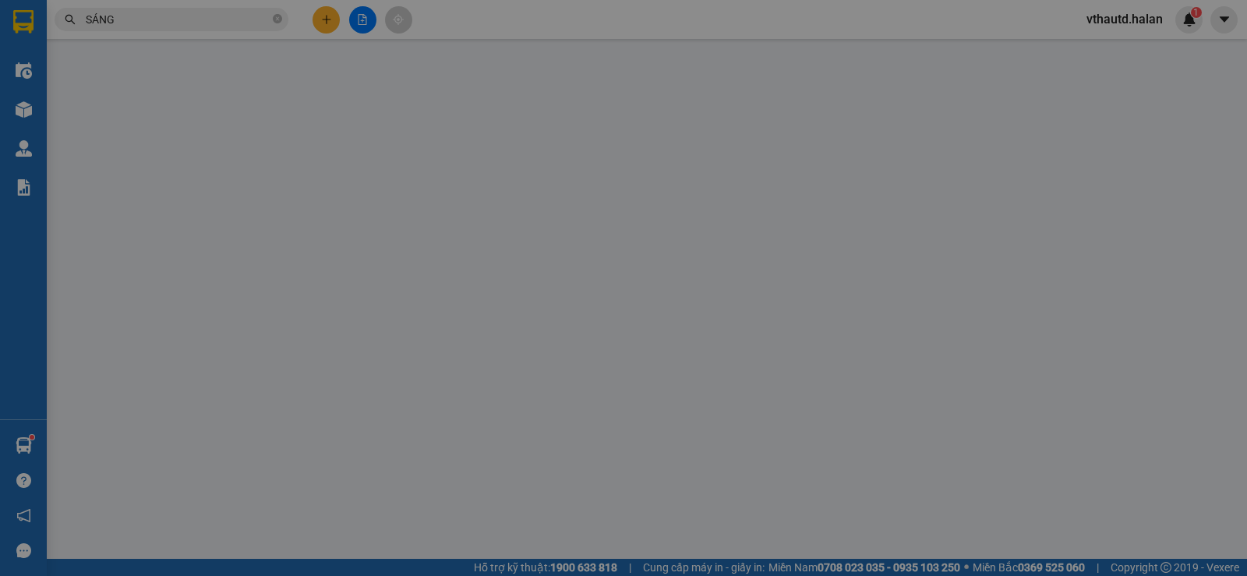
type input "0965943123"
type input "DŨNG"
type input "0941999129"
type input "SÁNG Đ.HOÁ"
type input "65.000"
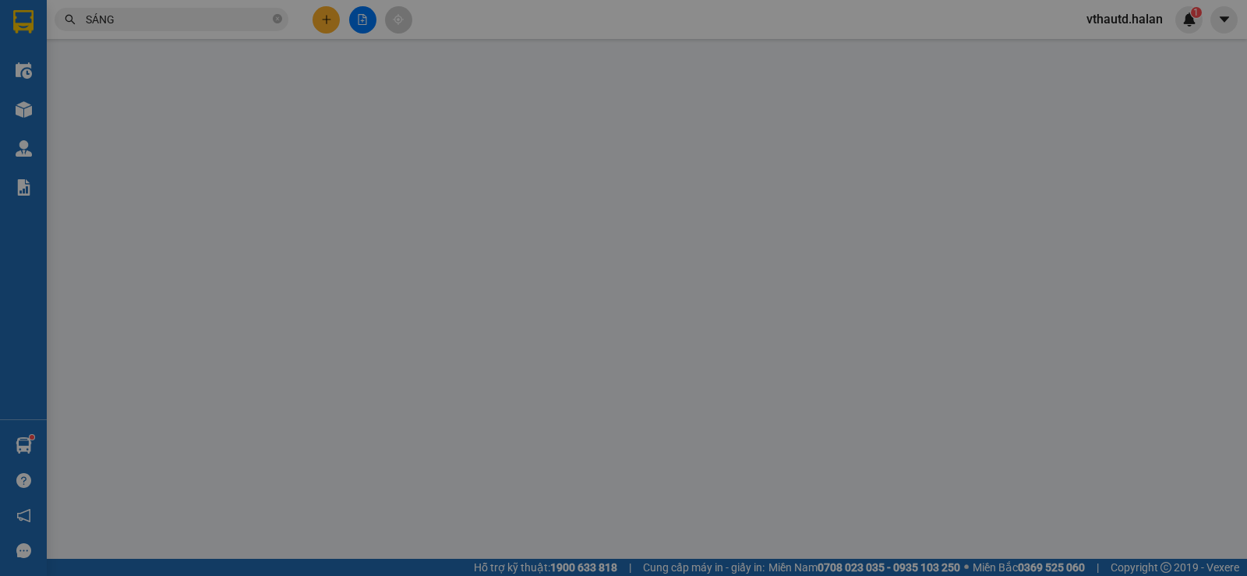
type input "65.000"
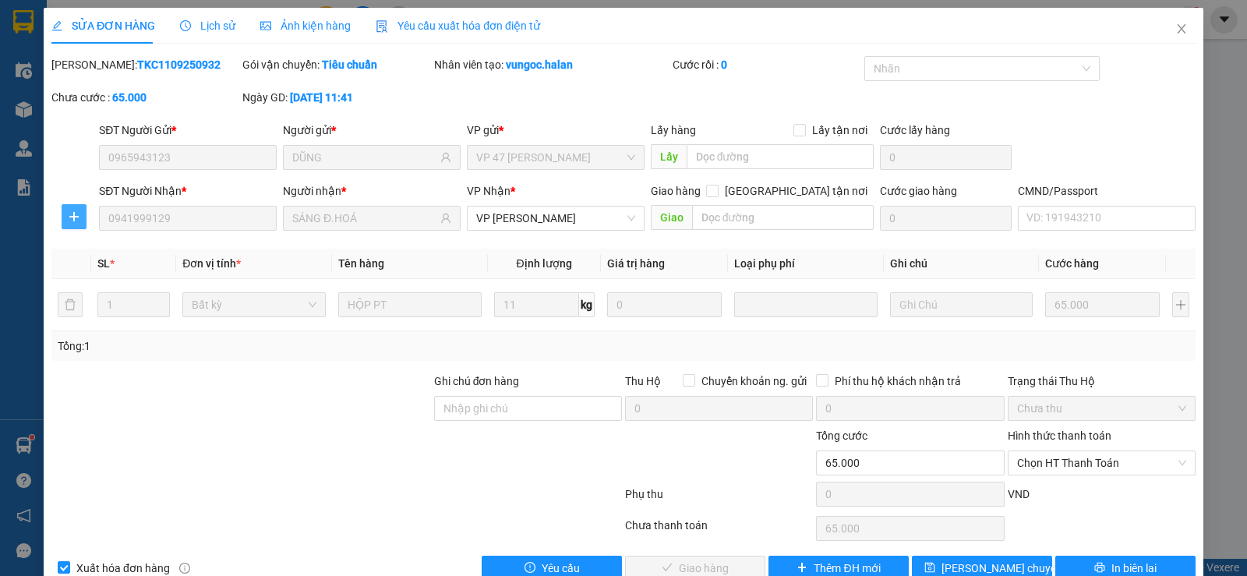
drag, startPoint x: 76, startPoint y: 221, endPoint x: 83, endPoint y: 228, distance: 10.5
click at [75, 221] on icon "plus" at bounding box center [74, 216] width 12 height 12
click at [103, 243] on span "Chuyển kho" at bounding box center [102, 247] width 64 height 17
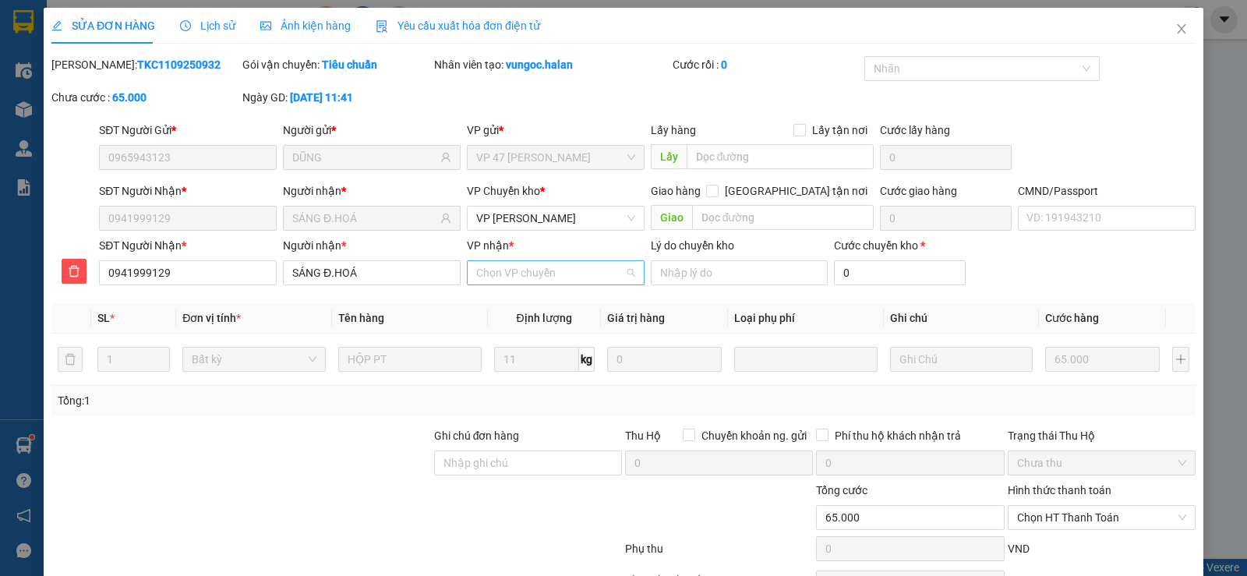
click at [488, 271] on input "VP nhận *" at bounding box center [550, 272] width 148 height 23
type input "CTY"
drag, startPoint x: 487, startPoint y: 297, endPoint x: 488, endPoint y: 305, distance: 7.8
click at [487, 299] on div "VP CTY HÀ LAN" at bounding box center [550, 303] width 157 height 17
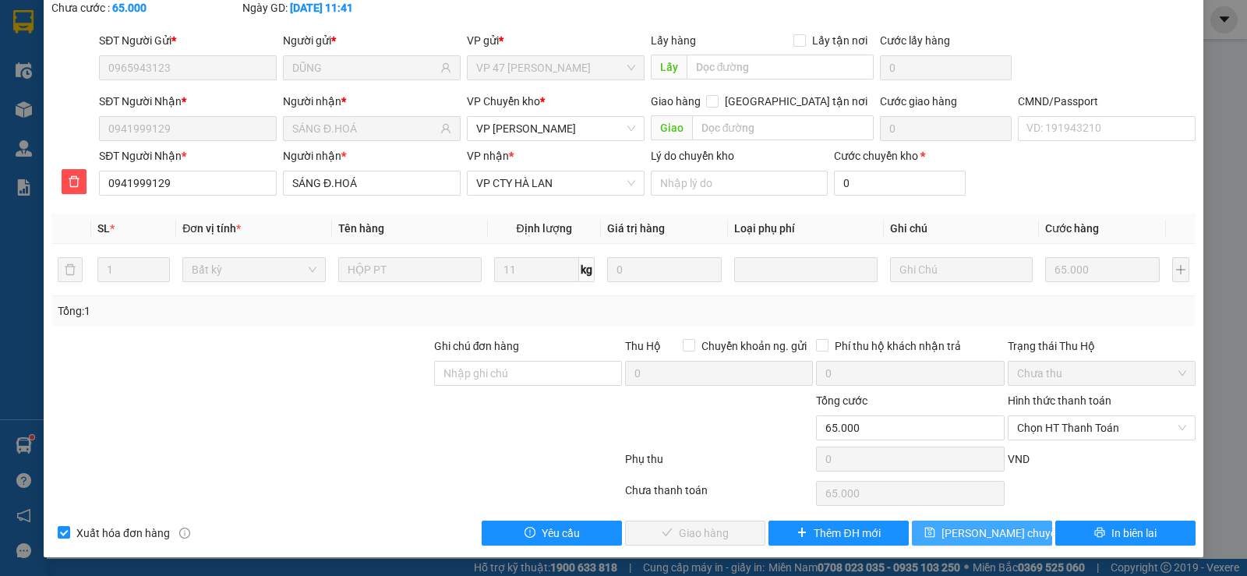
click at [999, 533] on span "[PERSON_NAME] chuyển hoàn" at bounding box center [1016, 533] width 148 height 17
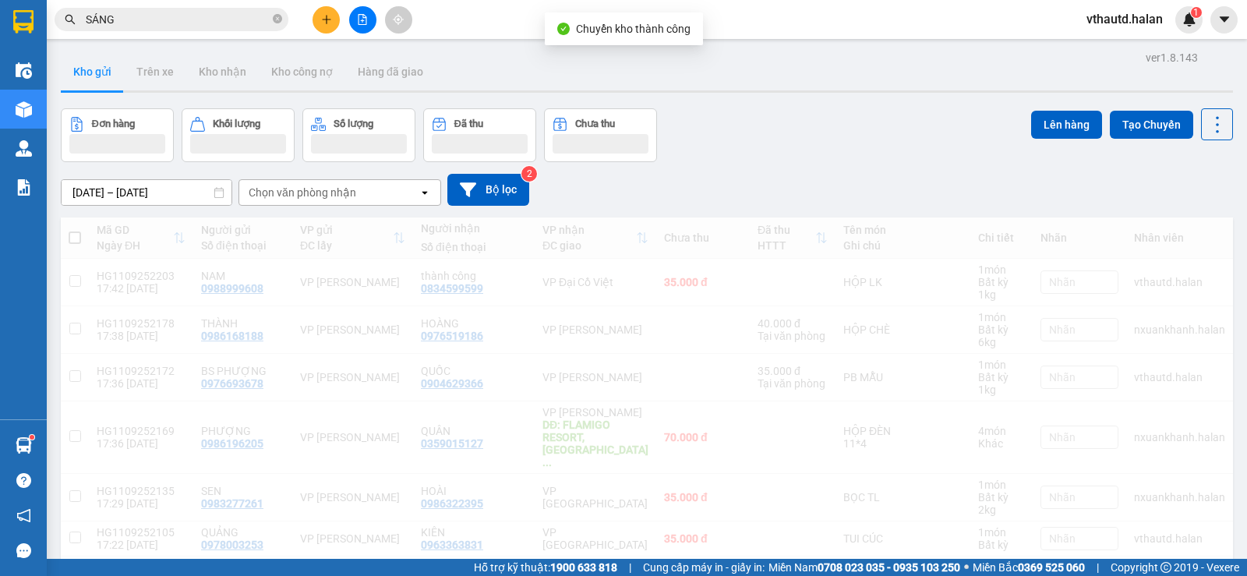
click at [304, 195] on div "Chọn văn phòng nhận" at bounding box center [303, 193] width 108 height 16
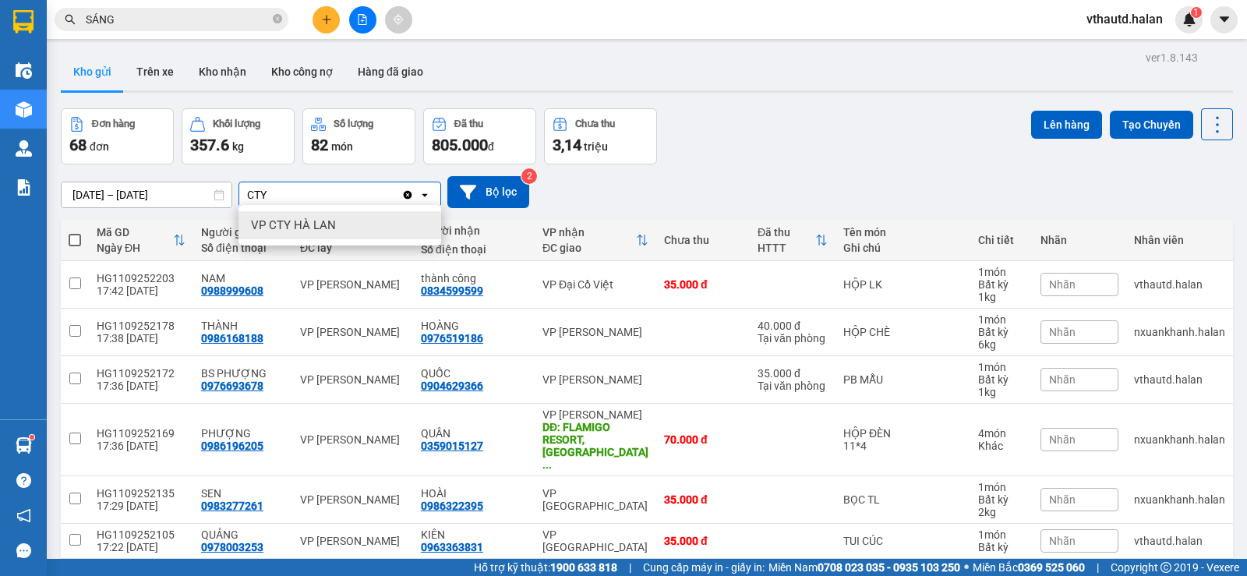
type input "CTY"
click at [290, 227] on span "VP CTY HÀ LAN" at bounding box center [293, 226] width 85 height 16
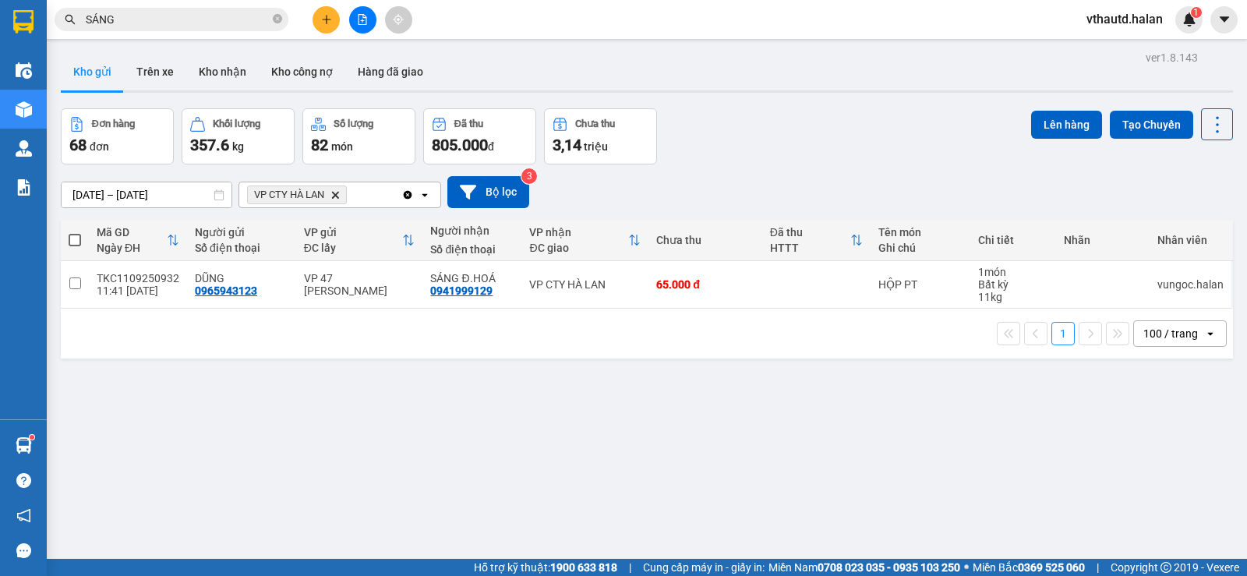
click at [78, 242] on span at bounding box center [75, 240] width 12 height 12
click at [75, 232] on input "checkbox" at bounding box center [75, 232] width 0 height 0
checkbox input "true"
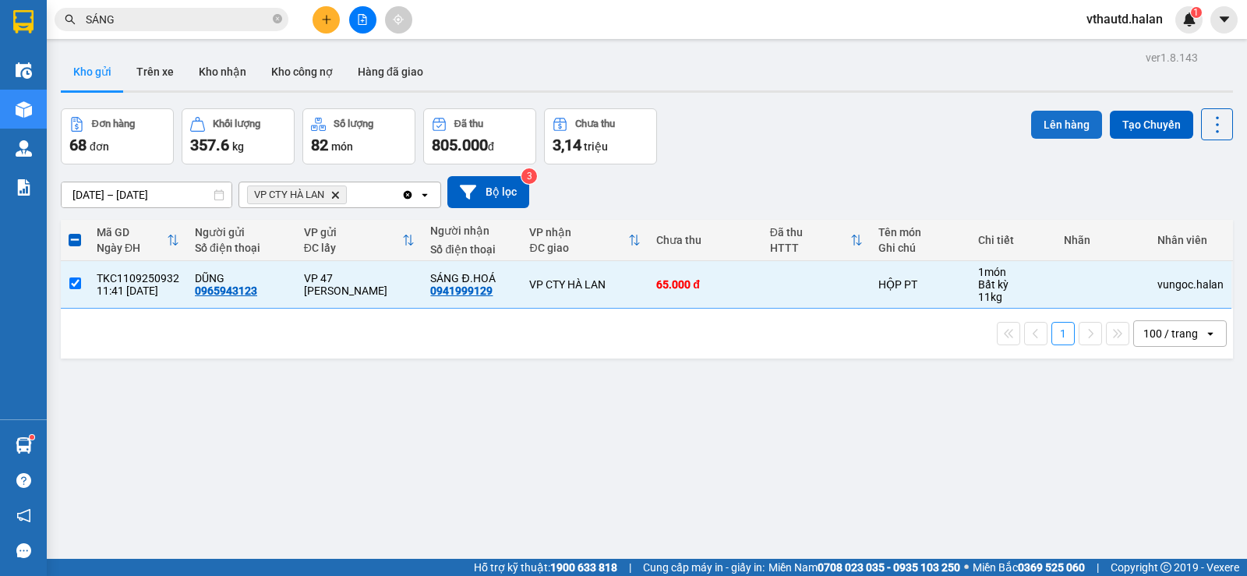
click at [1046, 121] on button "Lên hàng" at bounding box center [1066, 125] width 71 height 28
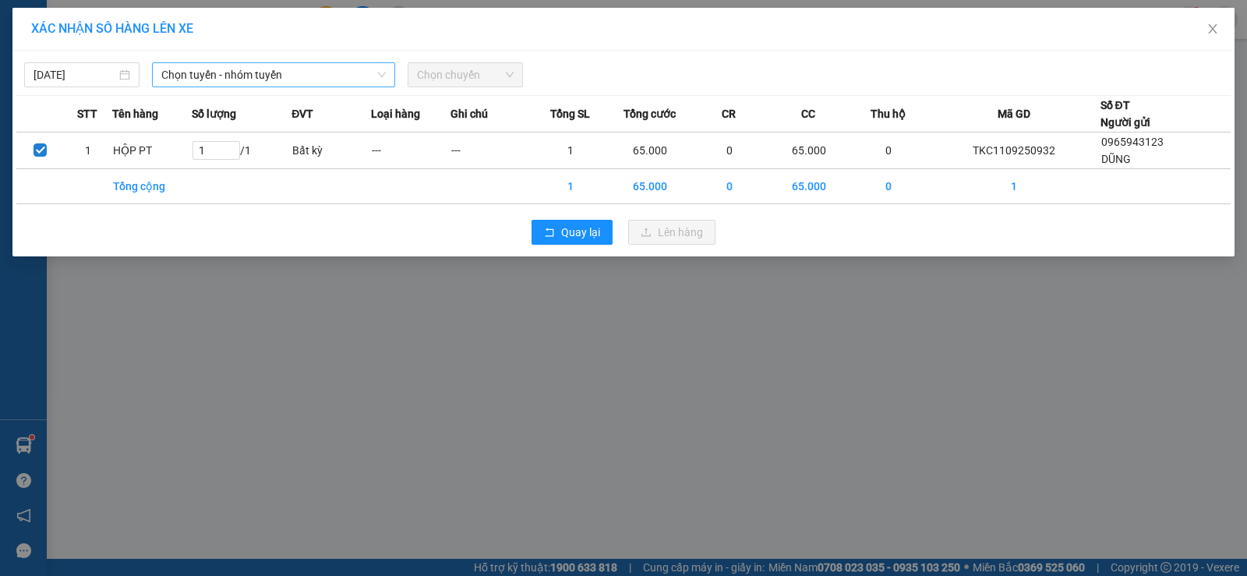
click at [235, 72] on span "Chọn tuyến - nhóm tuyến" at bounding box center [273, 74] width 225 height 23
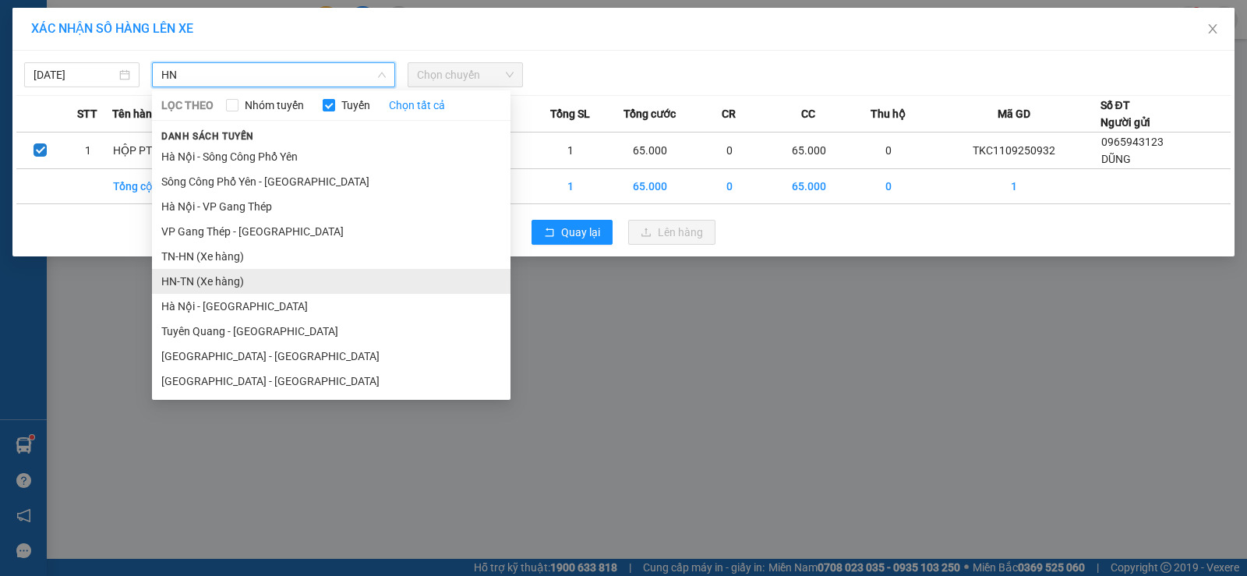
type input "HN"
click at [228, 272] on li "HN-TN (Xe hàng)" at bounding box center [331, 281] width 359 height 25
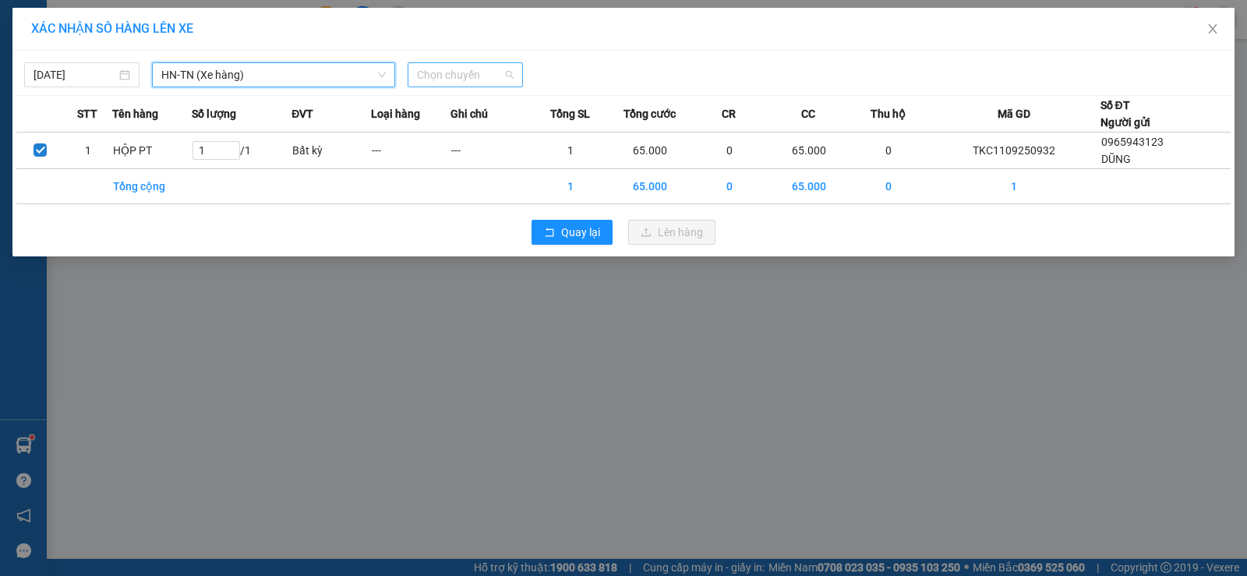
click at [448, 84] on span "Chọn chuyến" at bounding box center [465, 74] width 97 height 23
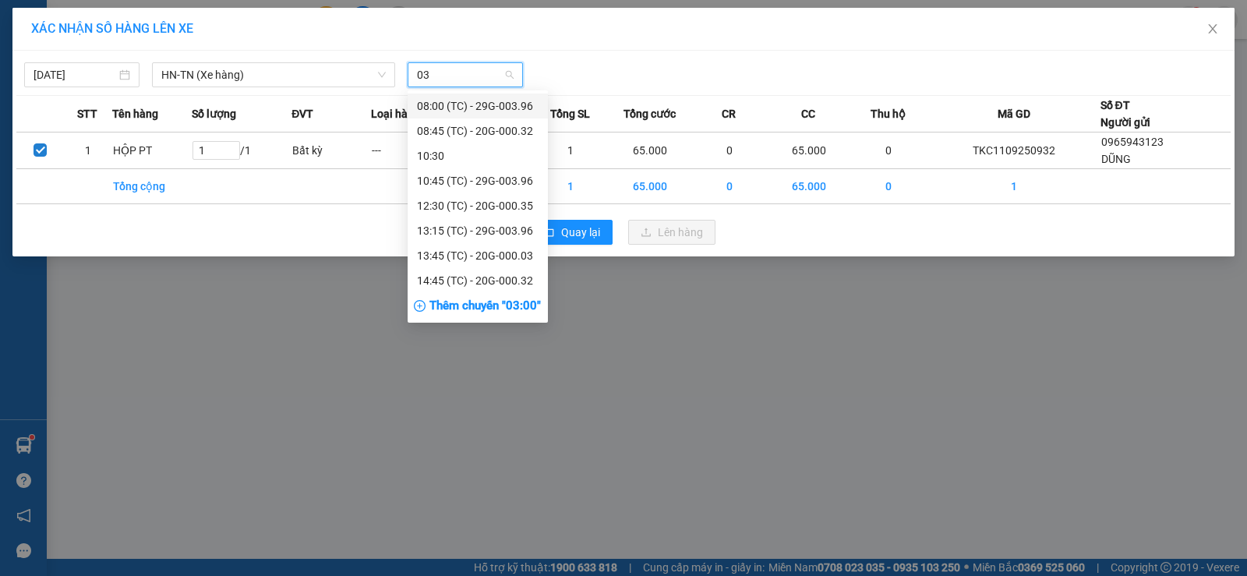
type input "032"
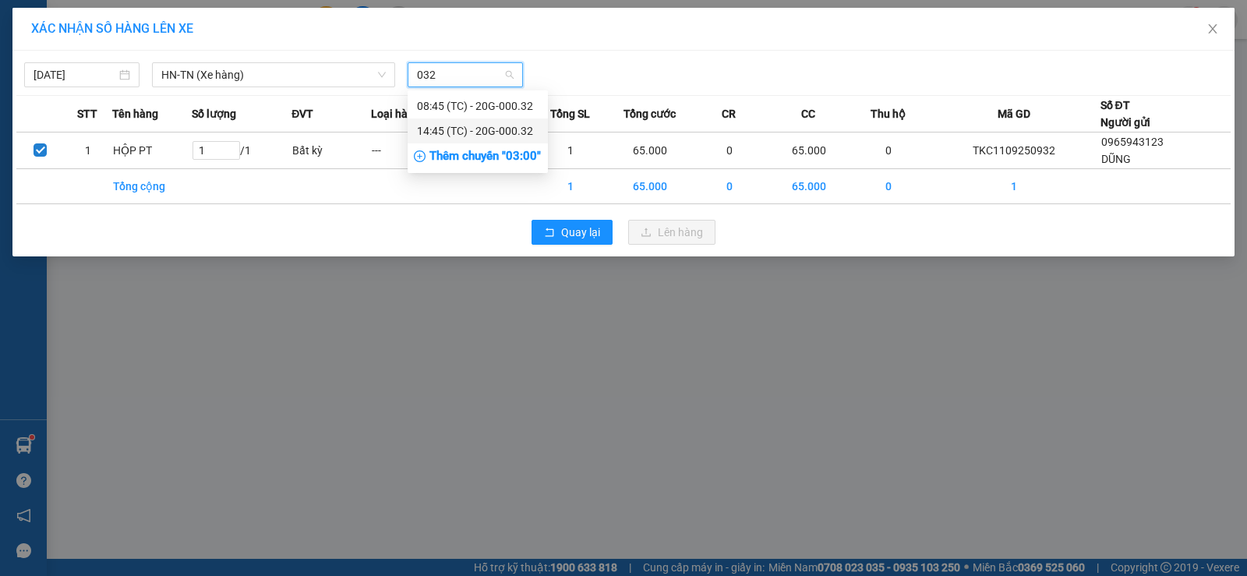
click at [503, 130] on div "14:45 (TC) - 20G-000.32" at bounding box center [478, 130] width 122 height 17
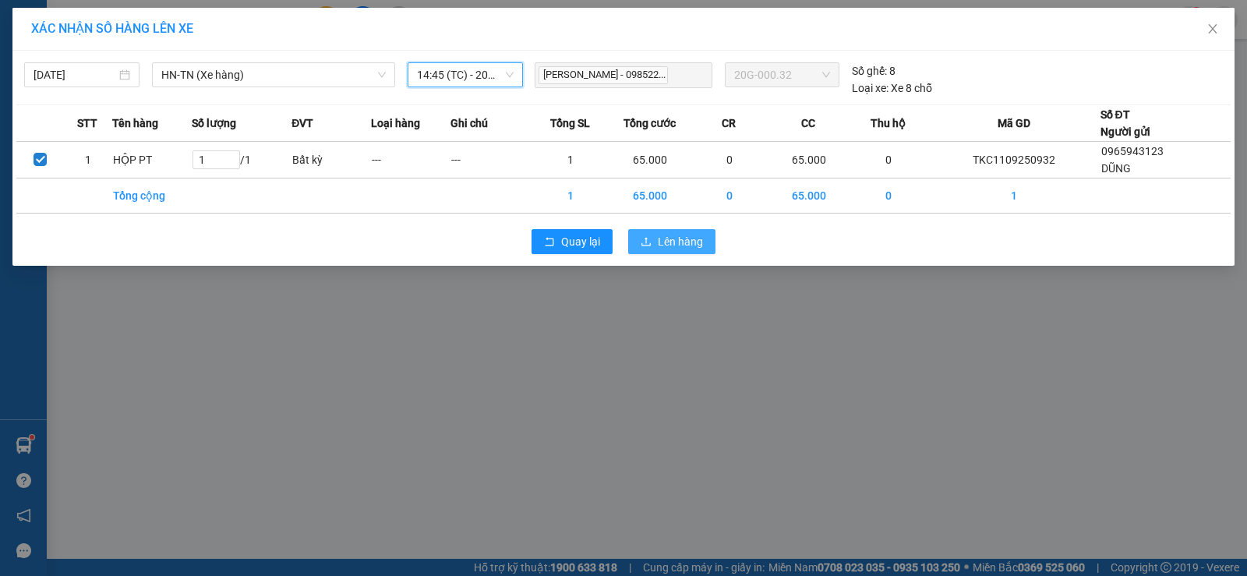
click at [674, 242] on span "Lên hàng" at bounding box center [680, 241] width 45 height 17
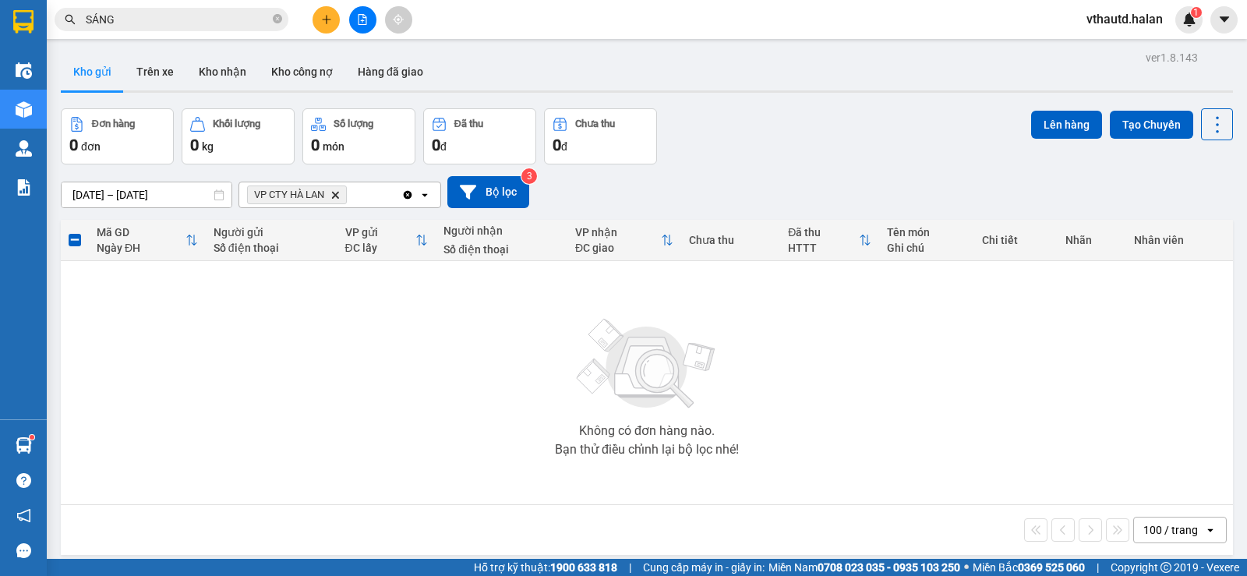
click at [408, 199] on icon "Clear all" at bounding box center [408, 194] width 9 height 9
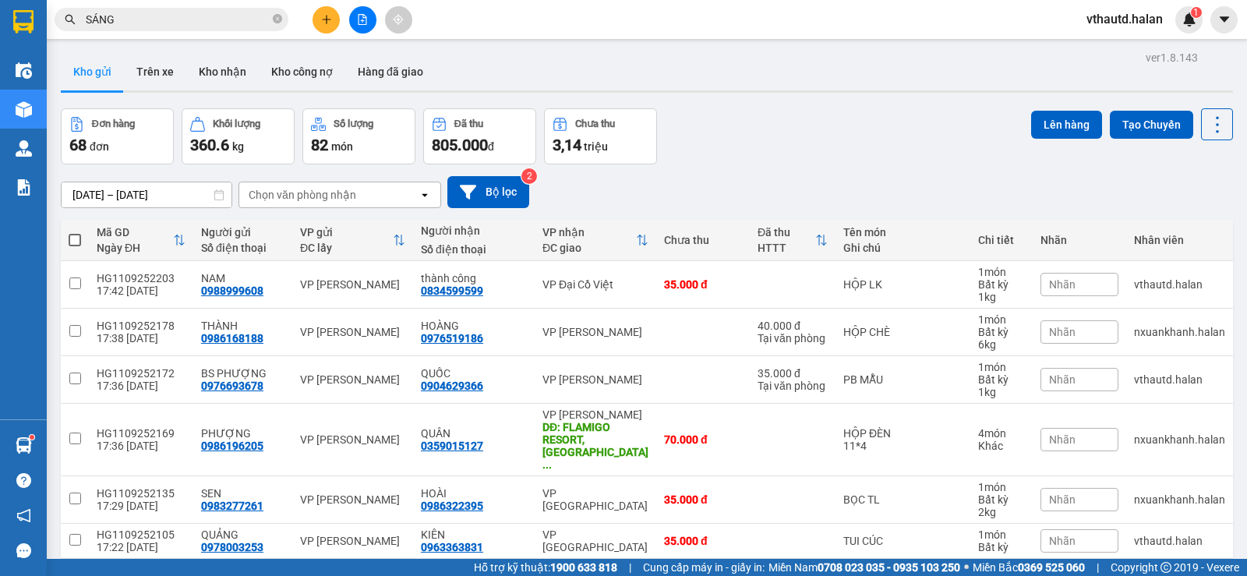
scroll to position [156, 0]
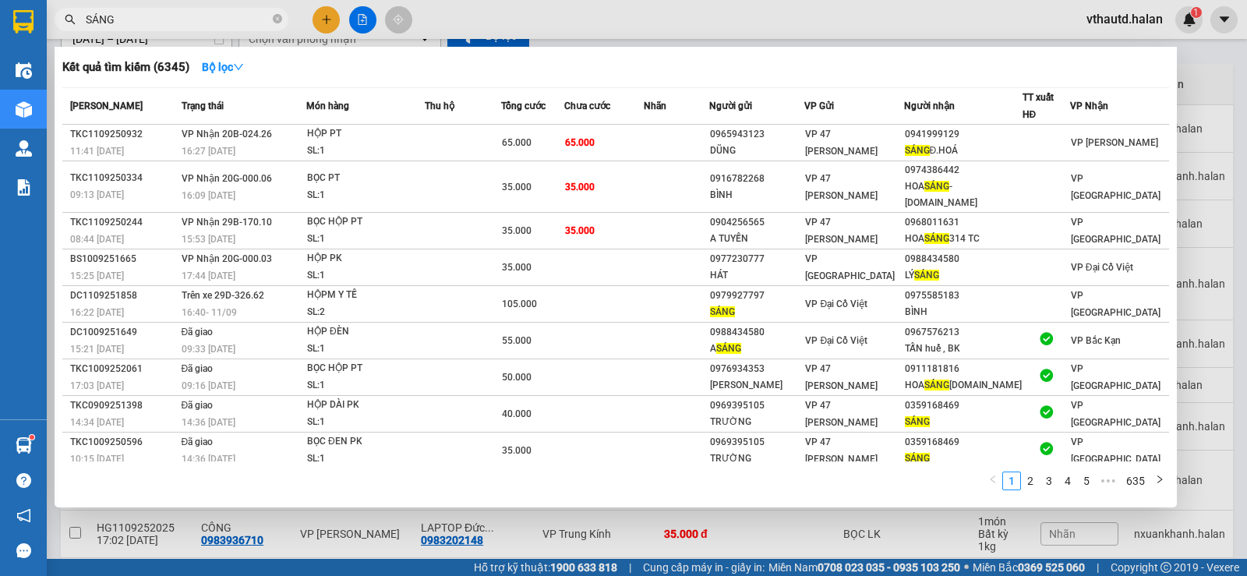
click at [194, 17] on input "SÁNG" at bounding box center [178, 19] width 184 height 17
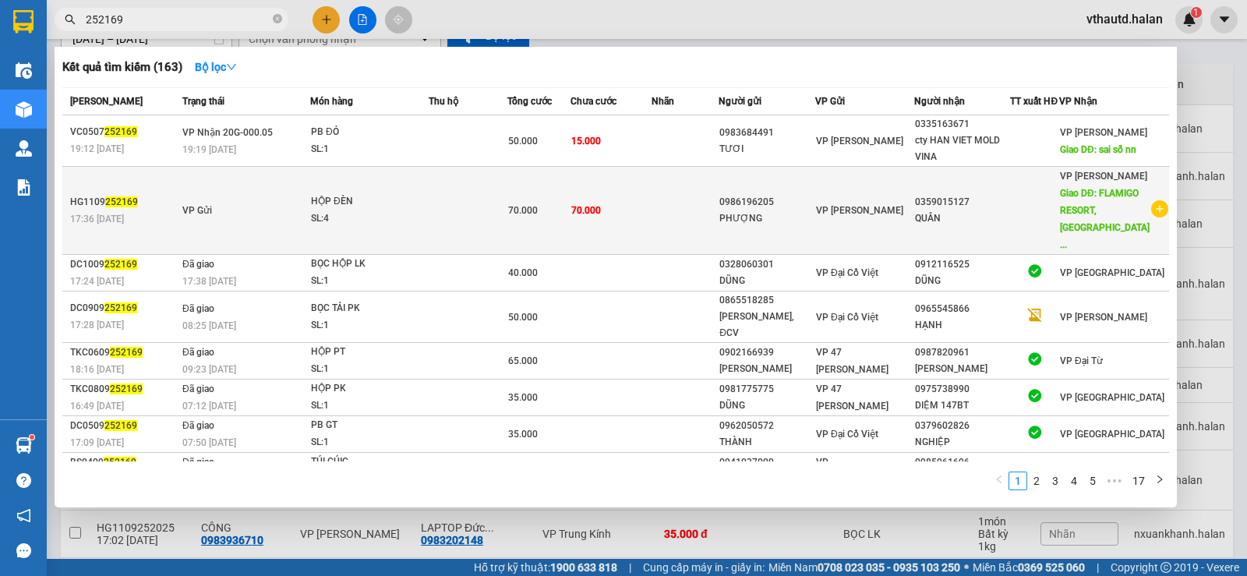
click at [673, 205] on td at bounding box center [685, 211] width 67 height 88
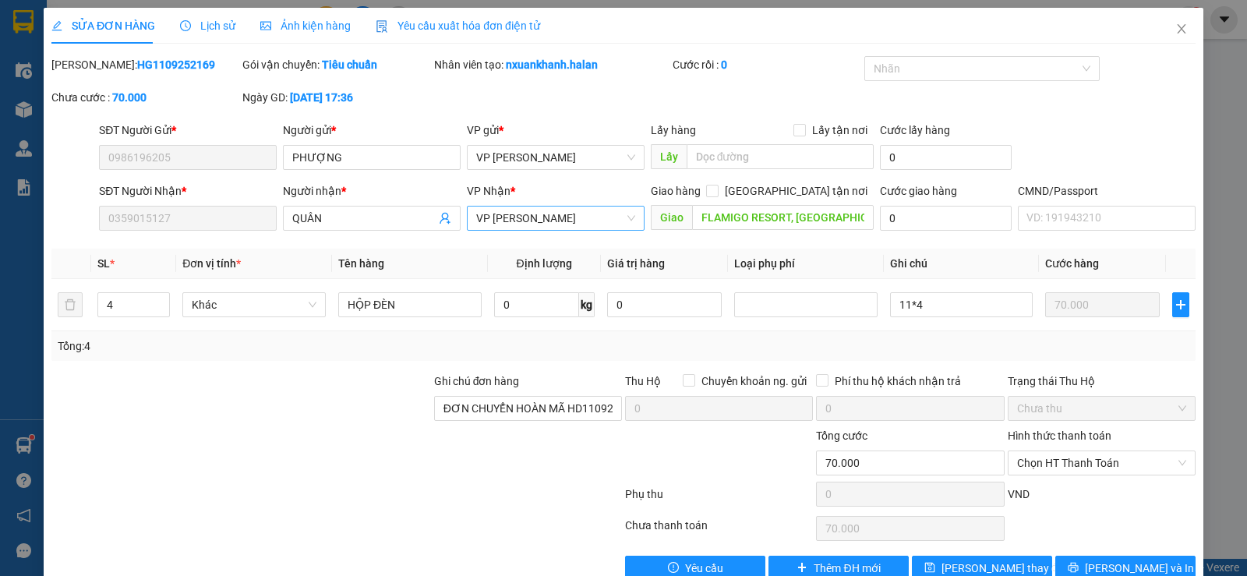
click at [557, 218] on span "VP [PERSON_NAME]" at bounding box center [555, 218] width 159 height 23
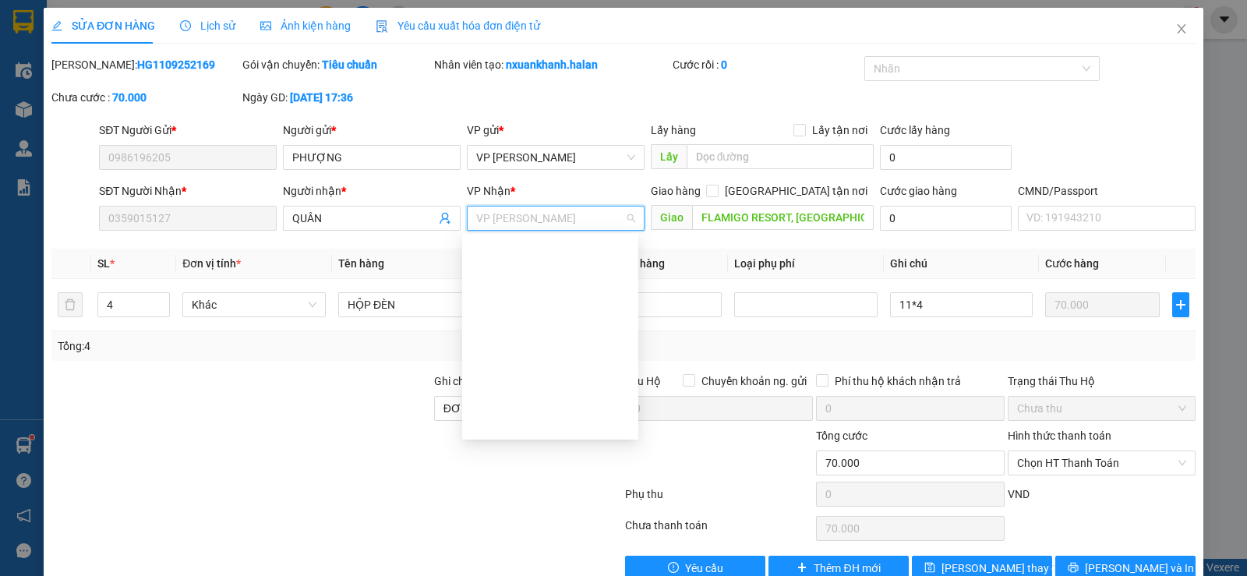
scroll to position [543, 0]
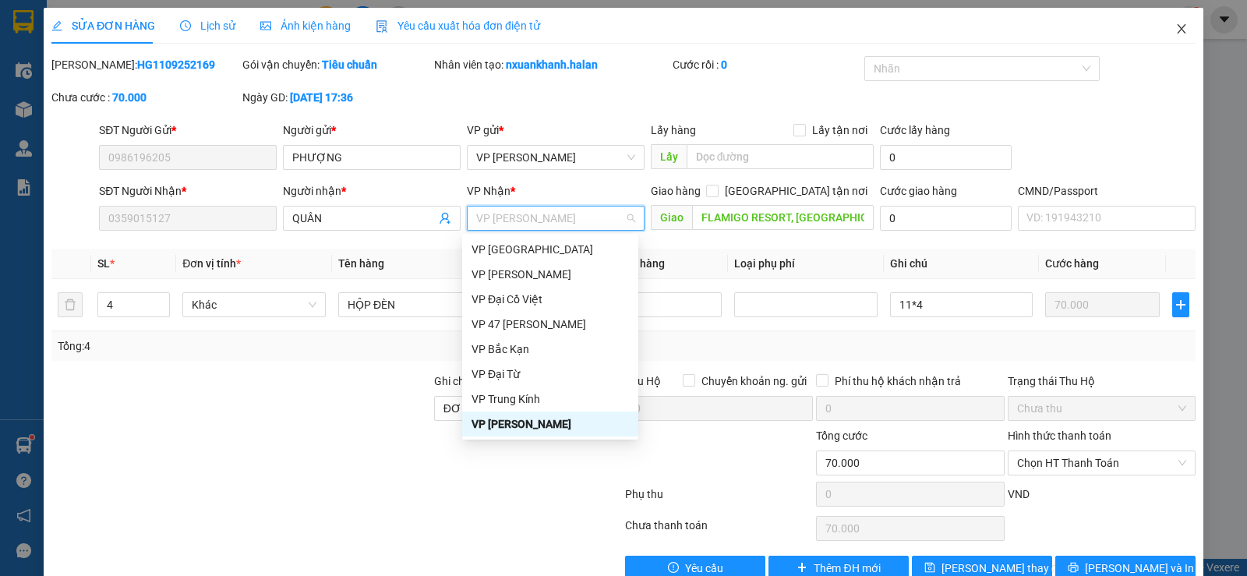
click at [1176, 32] on icon "close" at bounding box center [1182, 29] width 12 height 12
click at [1164, 28] on span "vthautd.halan" at bounding box center [1124, 18] width 101 height 19
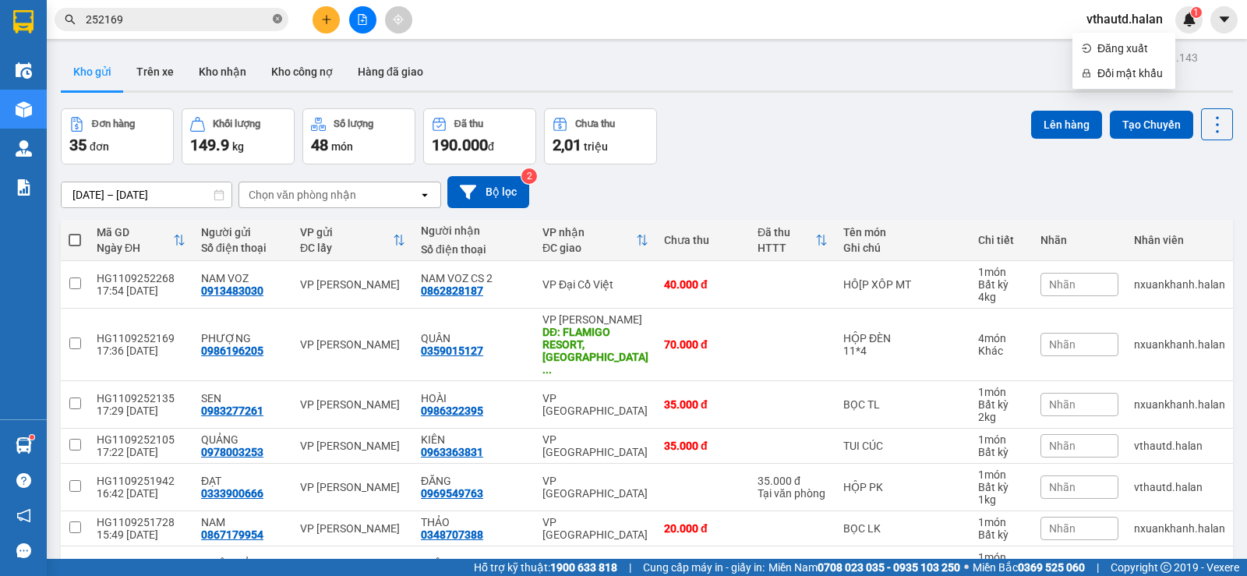
click at [276, 17] on icon "close-circle" at bounding box center [277, 18] width 9 height 9
click at [228, 18] on input "text" at bounding box center [178, 19] width 184 height 17
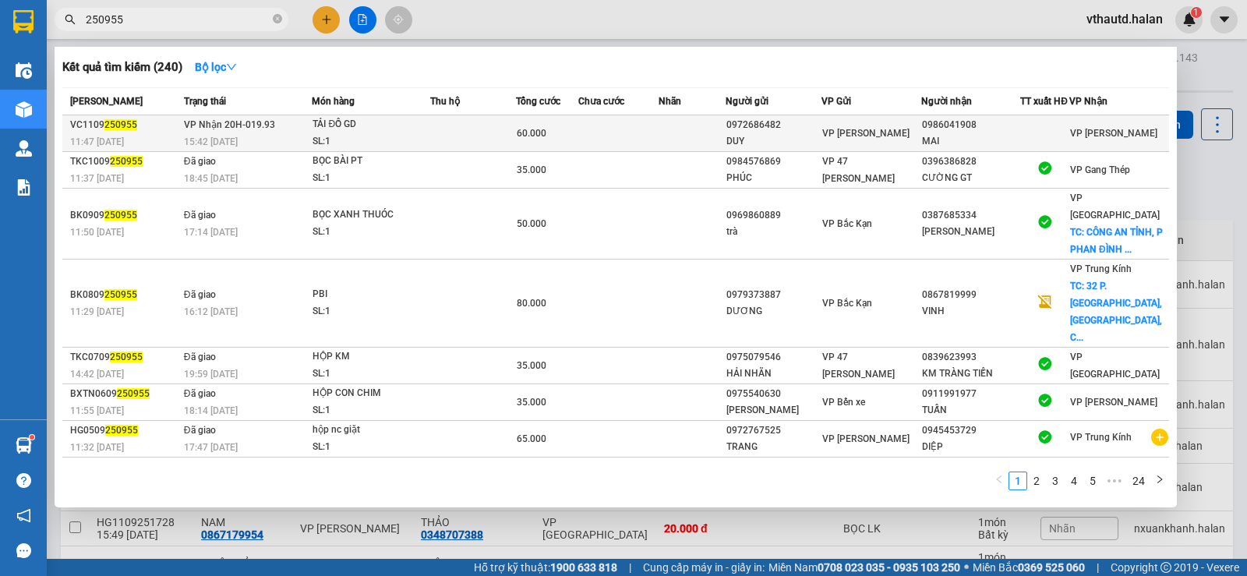
type input "250955"
click at [458, 150] on td at bounding box center [472, 133] width 85 height 37
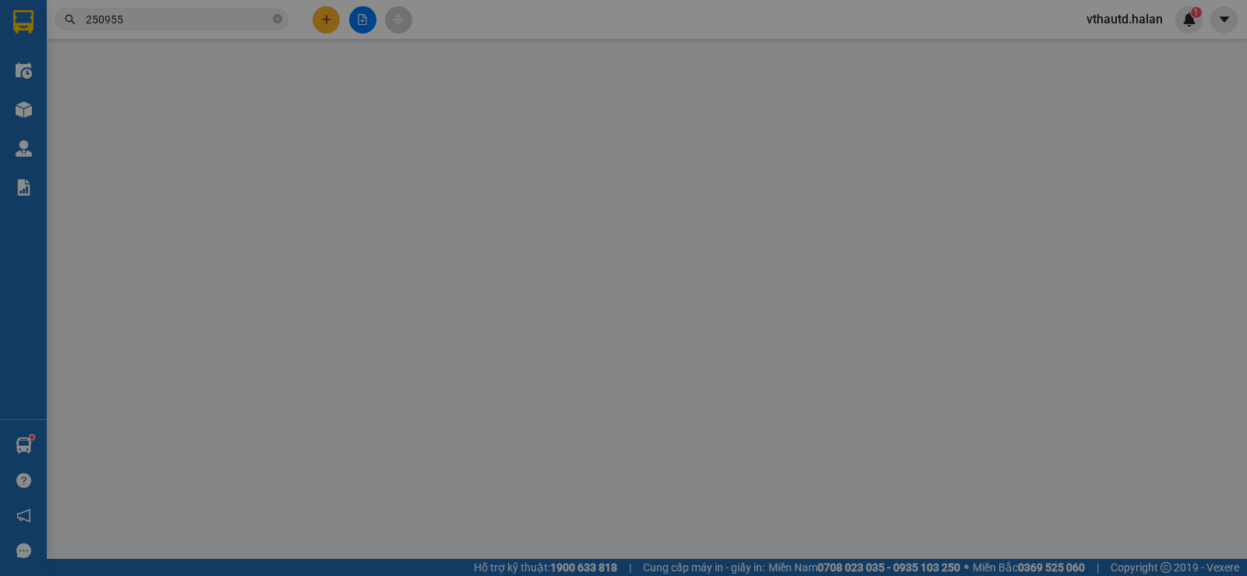
type input "0972686482"
type input "DUY"
type input "0986041908"
type input "MAI"
type input "60.000"
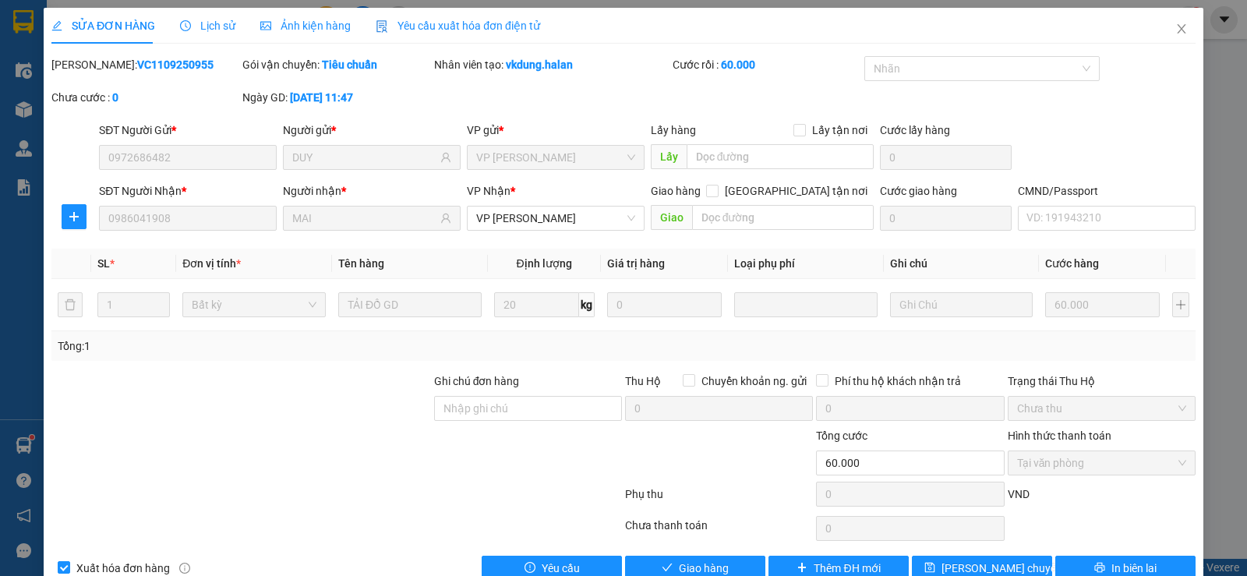
scroll to position [35, 0]
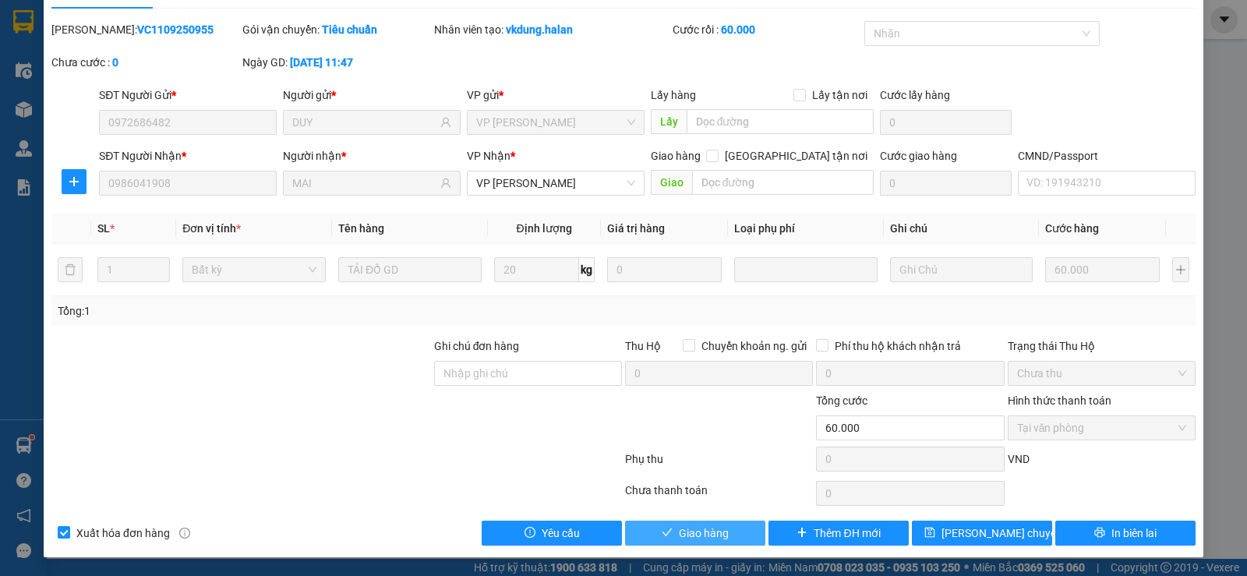
click at [738, 529] on button "Giao hàng" at bounding box center [695, 533] width 140 height 25
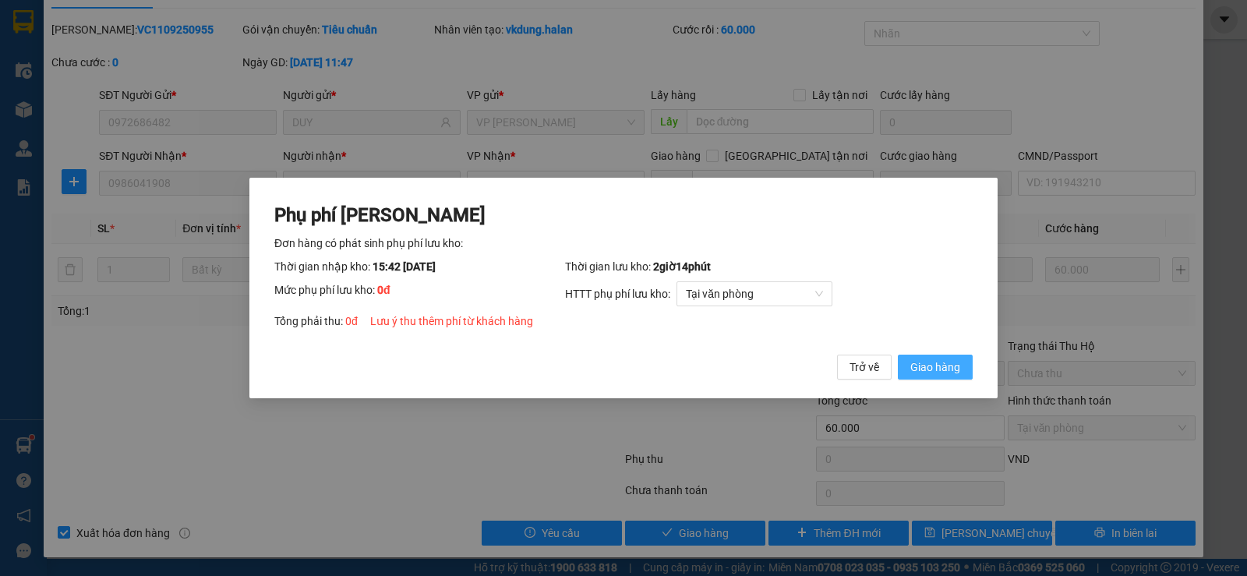
click at [928, 359] on span "Giao hàng" at bounding box center [936, 367] width 50 height 17
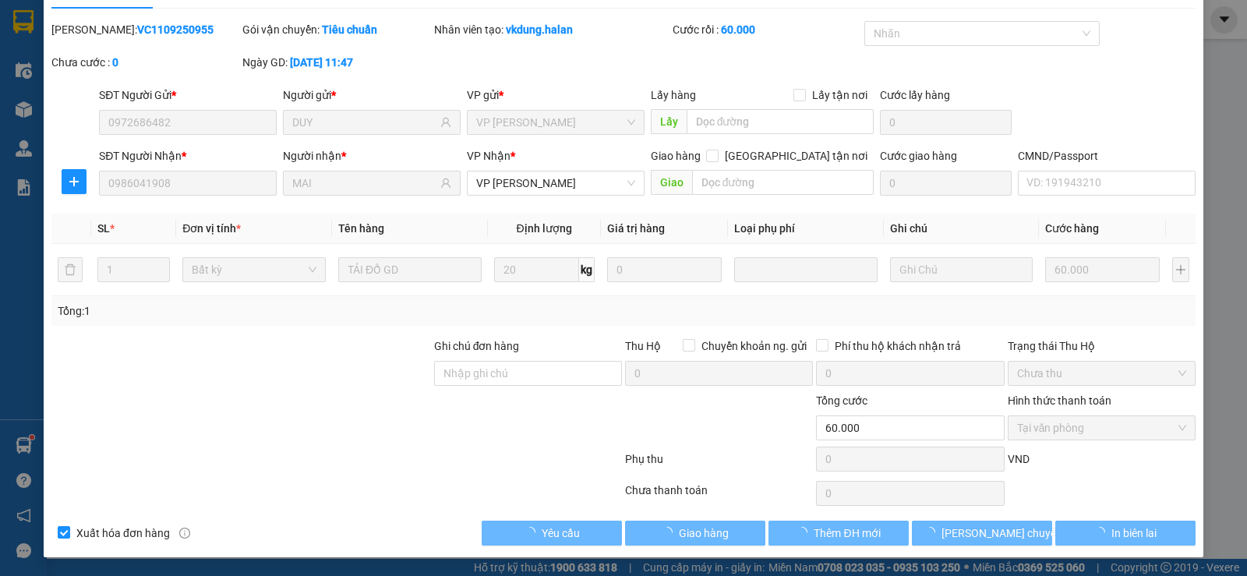
scroll to position [0, 0]
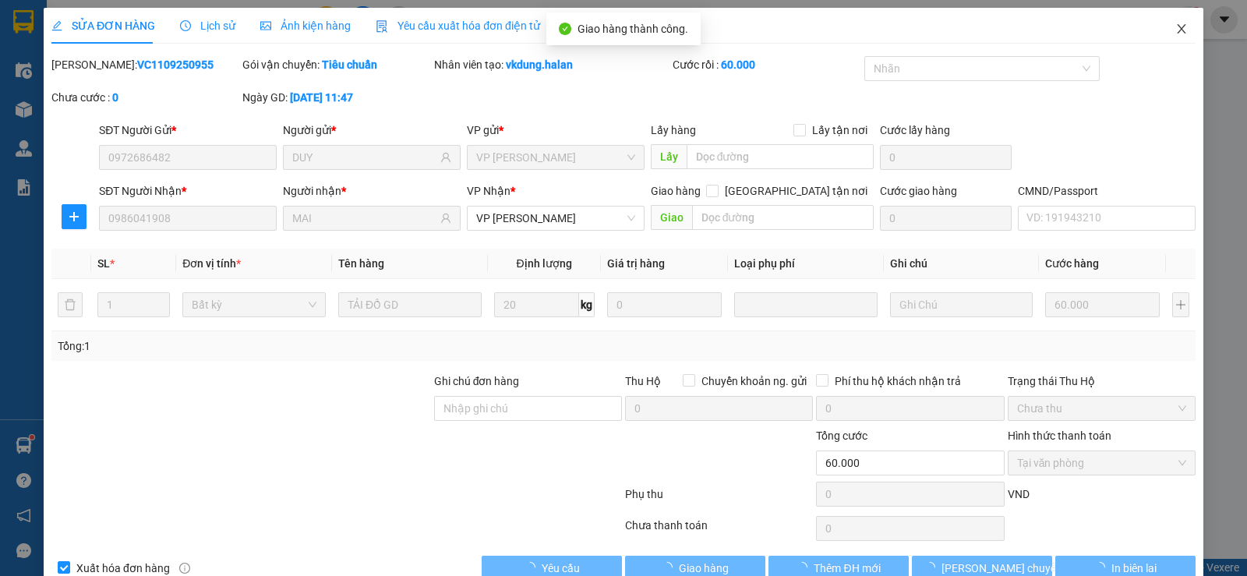
click at [1171, 36] on span "Close" at bounding box center [1182, 30] width 44 height 44
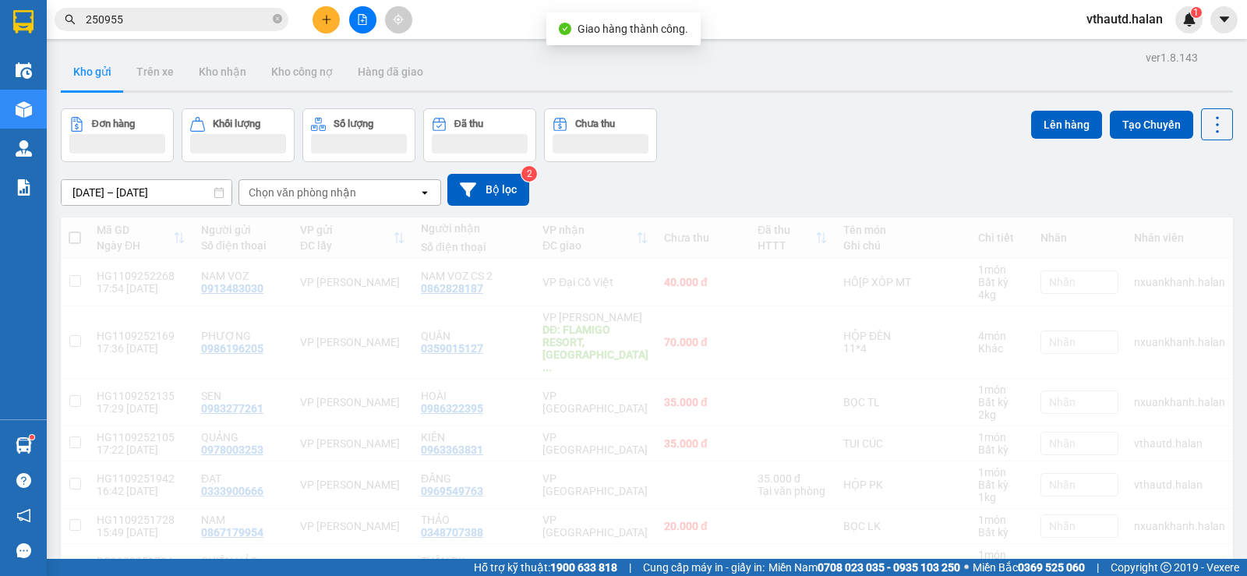
click at [217, 24] on input "250955" at bounding box center [178, 19] width 184 height 17
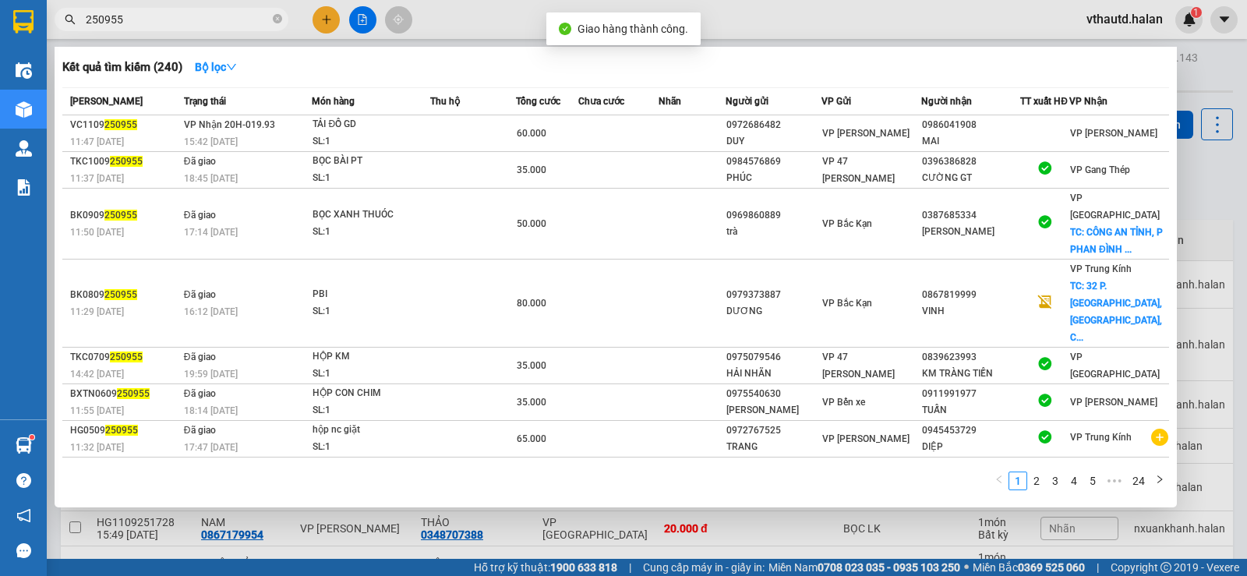
click at [215, 23] on input "250955" at bounding box center [178, 19] width 184 height 17
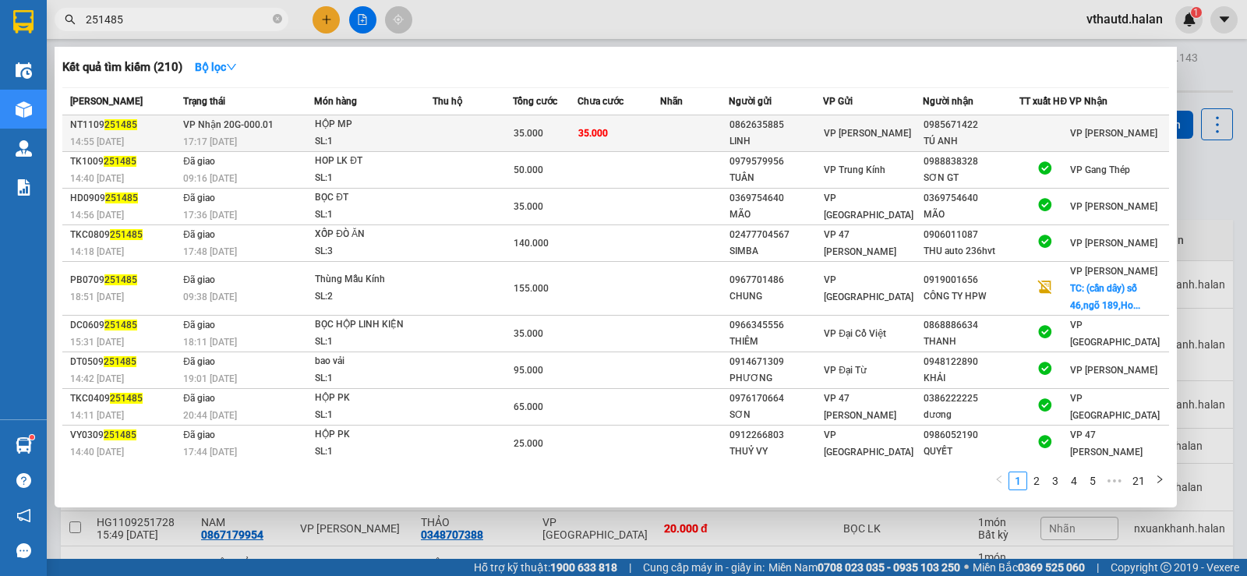
type input "251485"
click at [688, 145] on td at bounding box center [694, 133] width 69 height 37
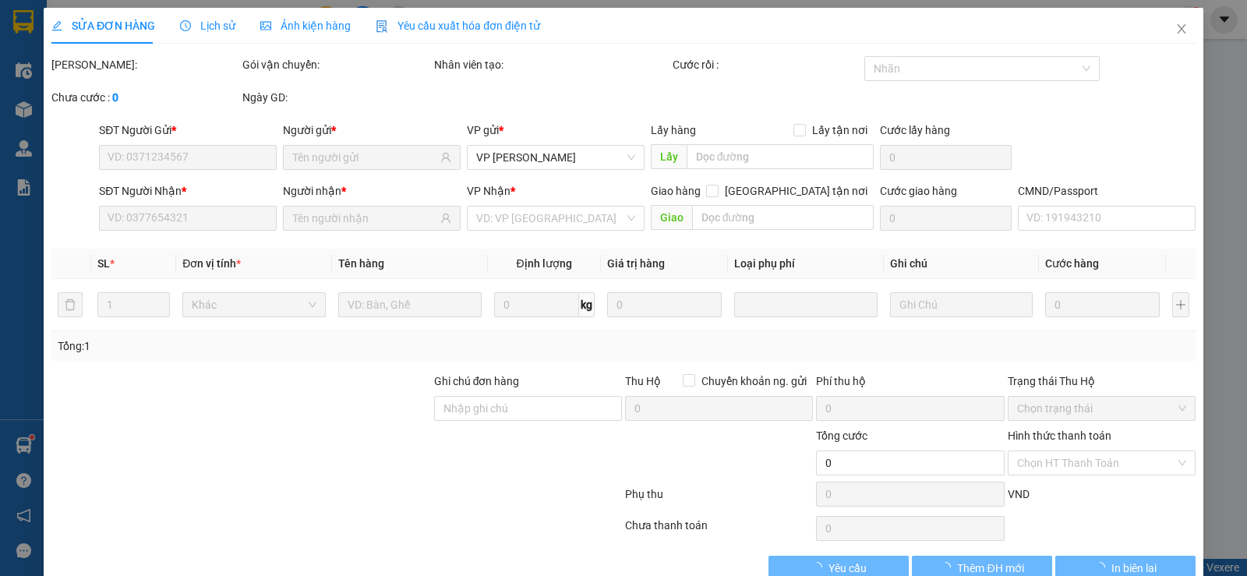
type input "0862635885"
type input "LINH"
type input "0985671422"
type input "TÚ ANH"
type input "35.000"
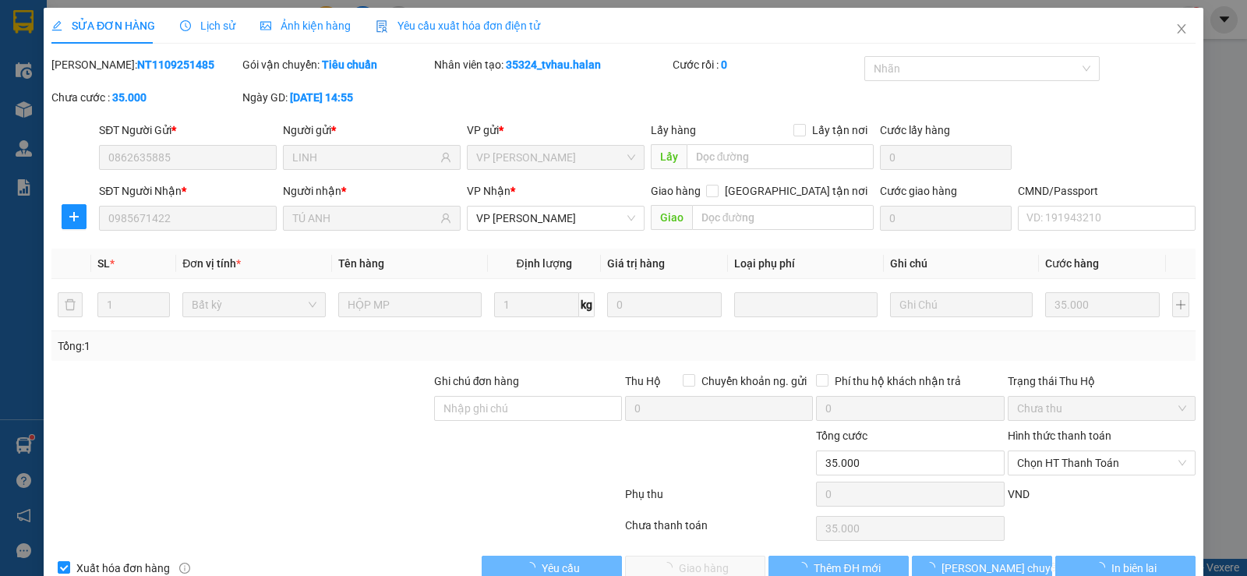
scroll to position [35, 0]
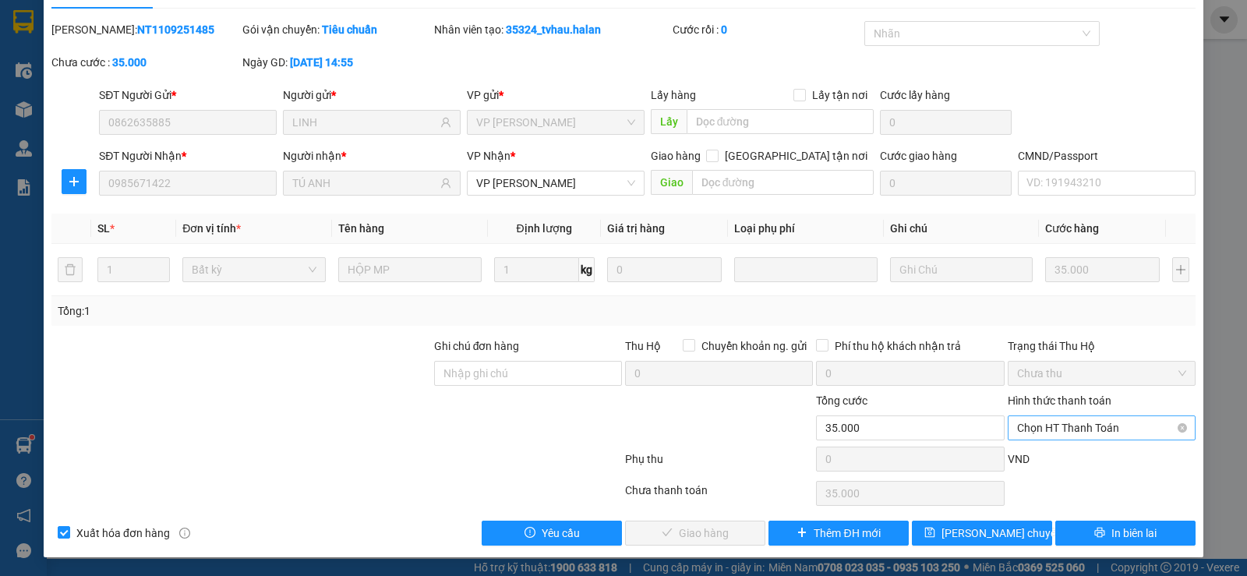
click at [1084, 433] on span "Chọn HT Thanh Toán" at bounding box center [1101, 427] width 169 height 23
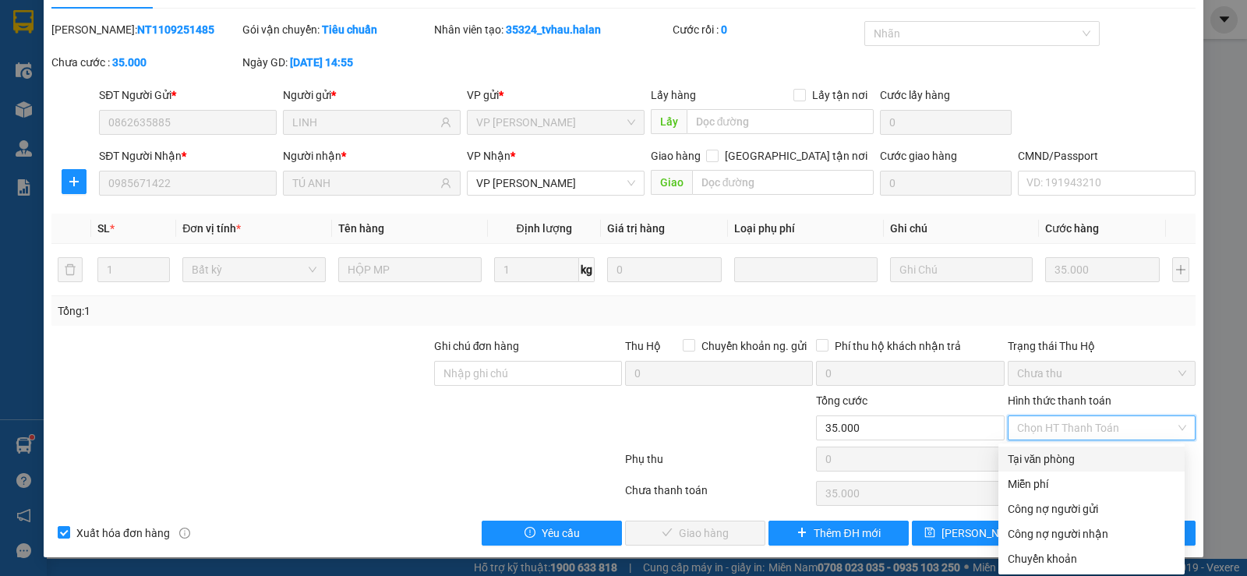
click at [1045, 463] on div "Tại văn phòng" at bounding box center [1092, 459] width 168 height 17
type input "0"
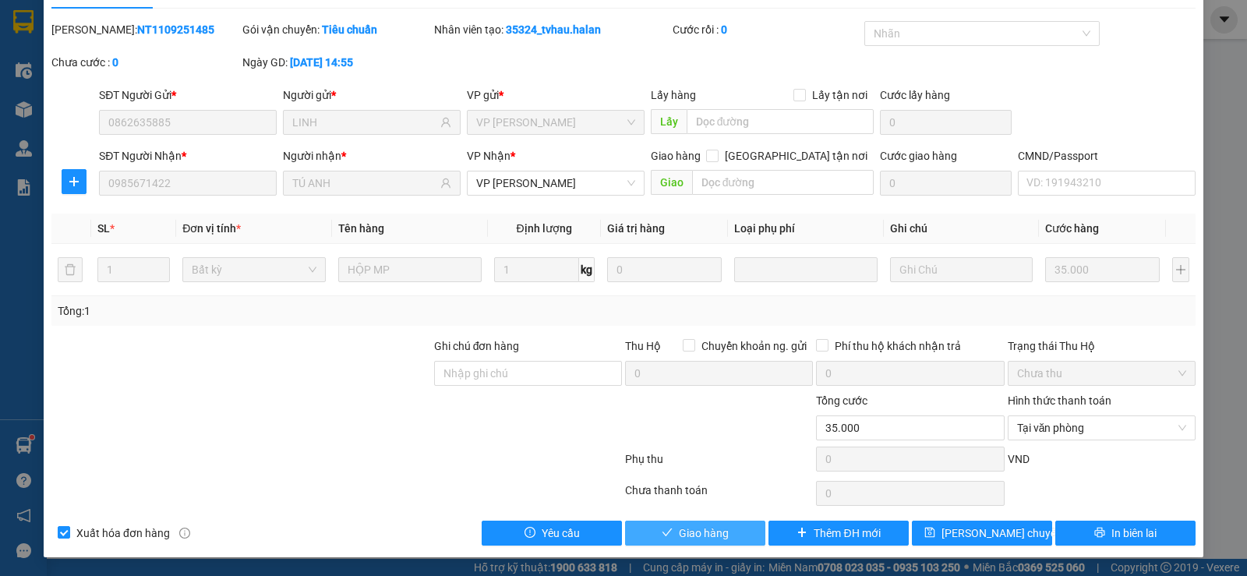
click at [712, 532] on span "Giao hàng" at bounding box center [704, 533] width 50 height 17
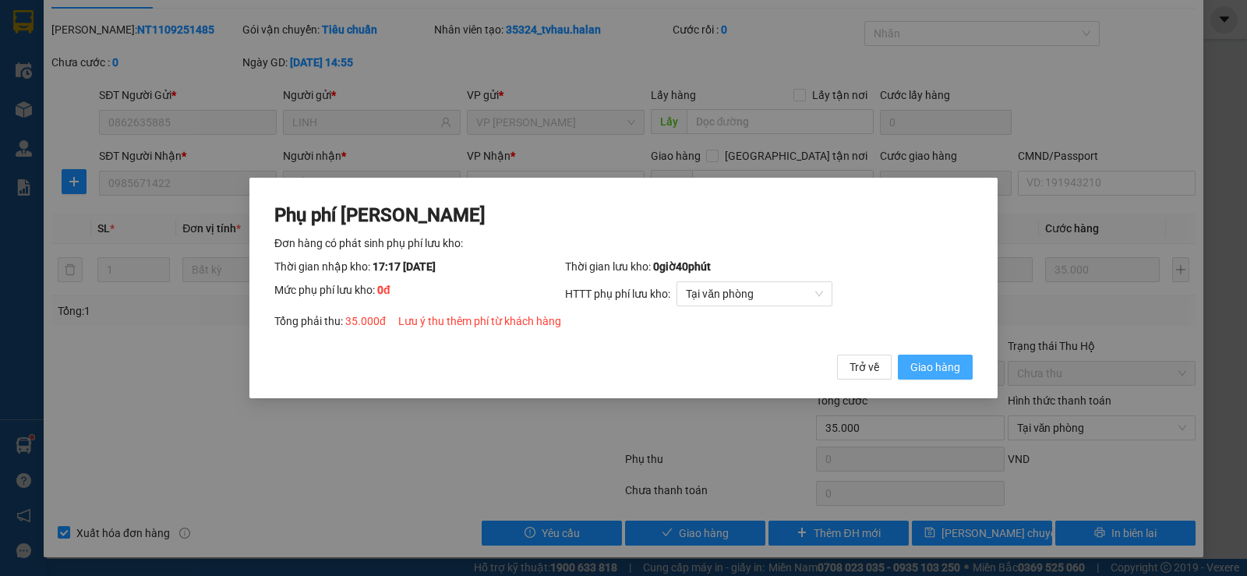
click at [929, 377] on button "Giao hàng" at bounding box center [935, 367] width 75 height 25
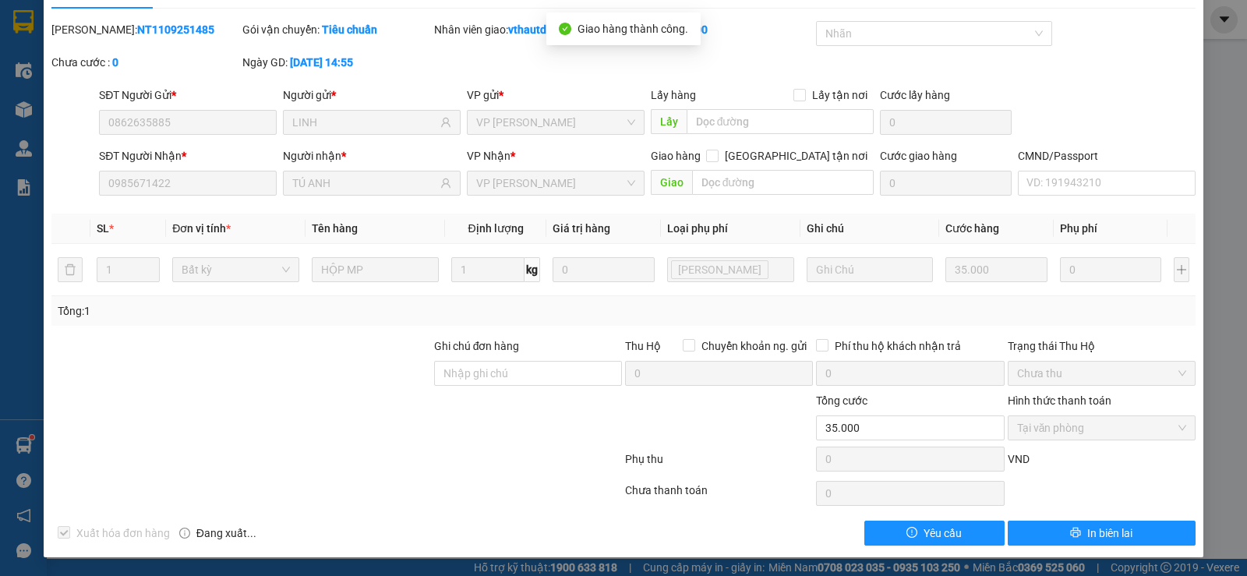
scroll to position [0, 0]
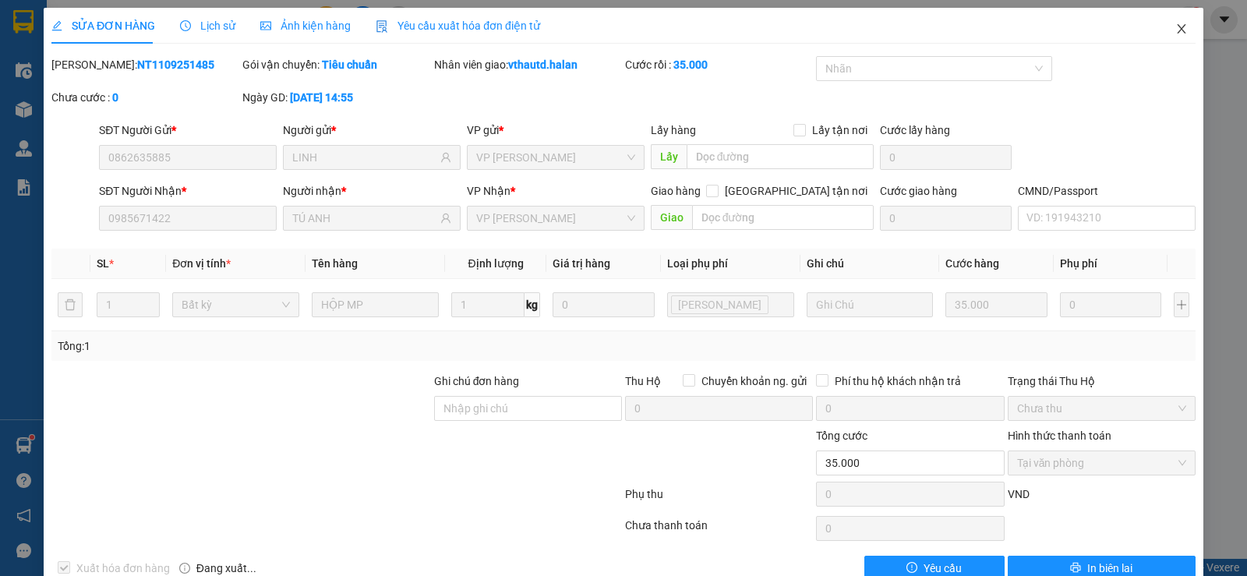
click at [1176, 32] on icon "close" at bounding box center [1182, 29] width 12 height 12
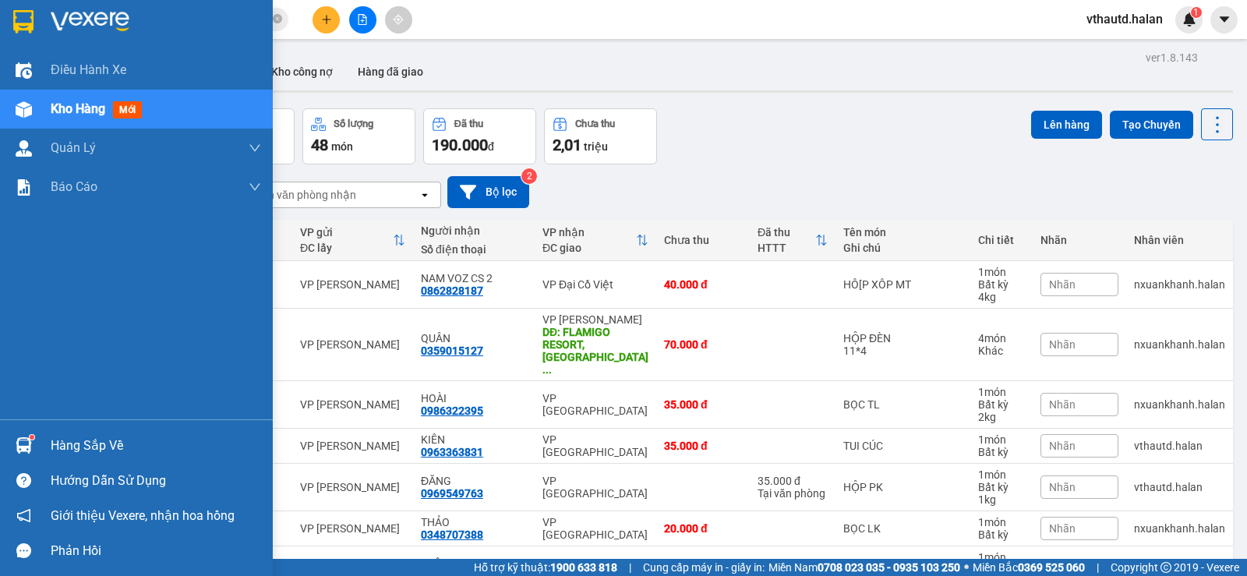
click at [83, 453] on div "Hàng sắp về" at bounding box center [156, 445] width 210 height 23
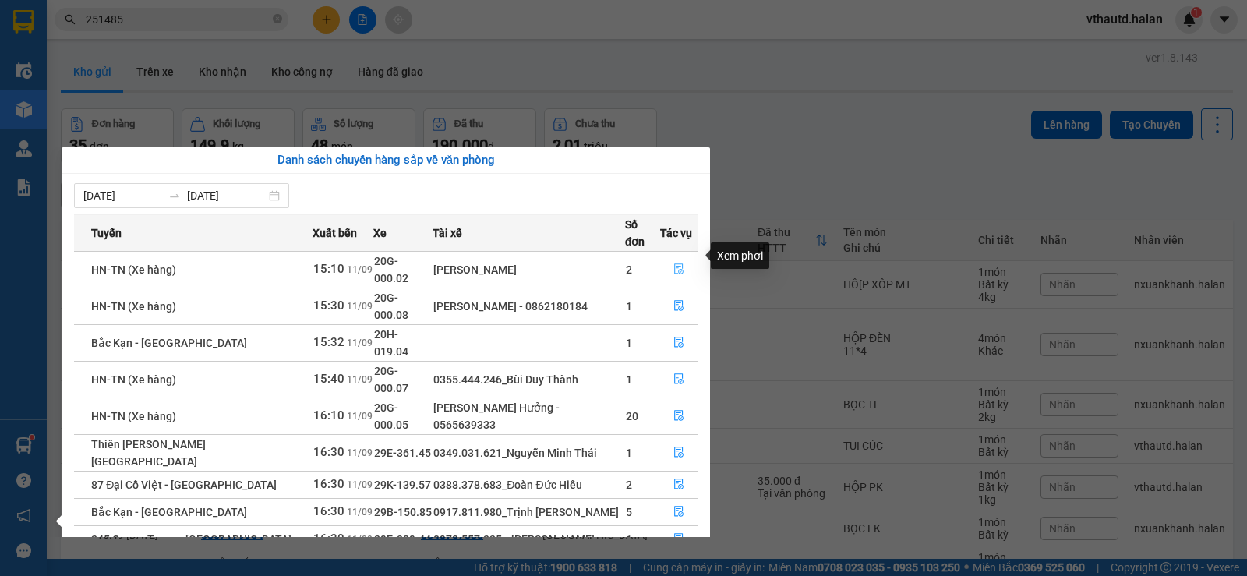
click at [677, 264] on icon "file-done" at bounding box center [678, 269] width 9 height 11
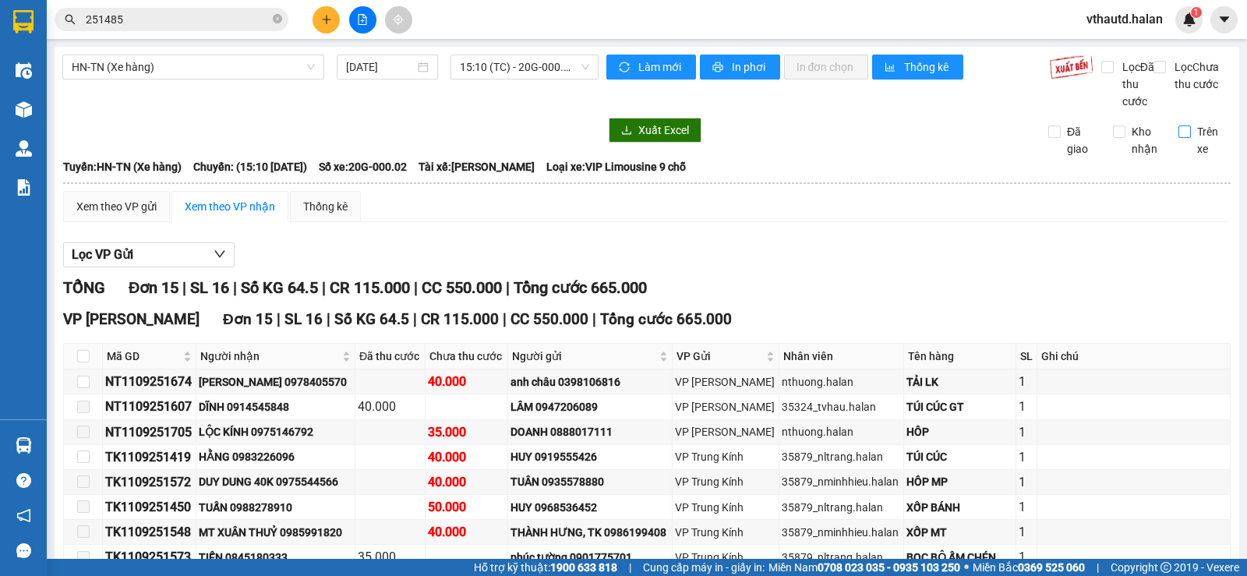
click at [1179, 138] on input "Trên xe" at bounding box center [1185, 132] width 12 height 12
checkbox input "true"
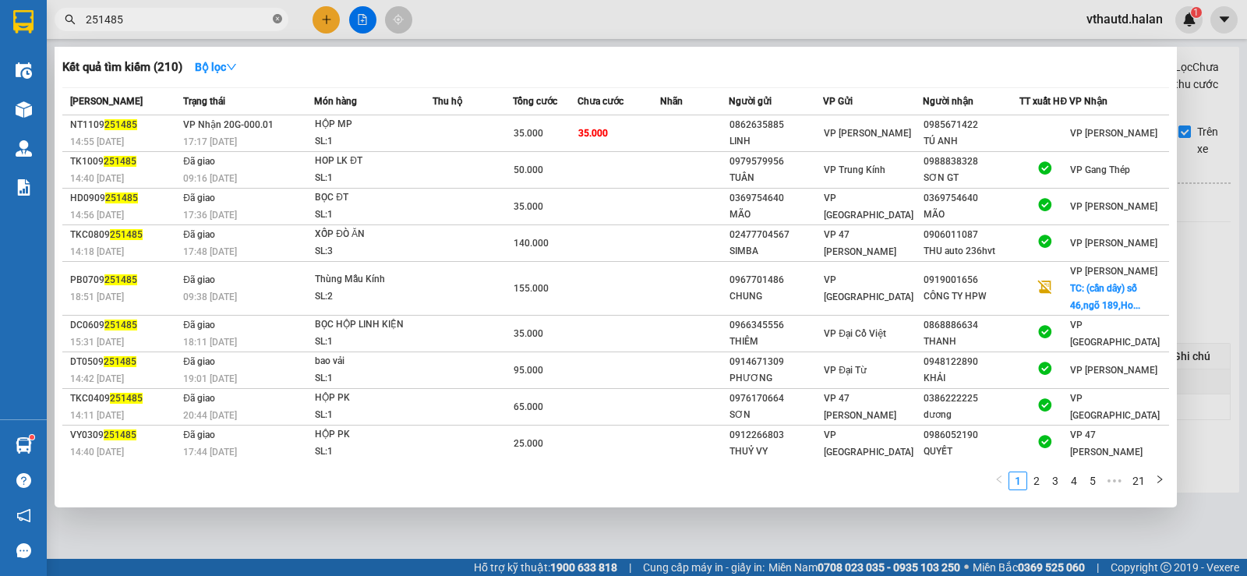
click at [276, 20] on icon "close-circle" at bounding box center [277, 18] width 9 height 9
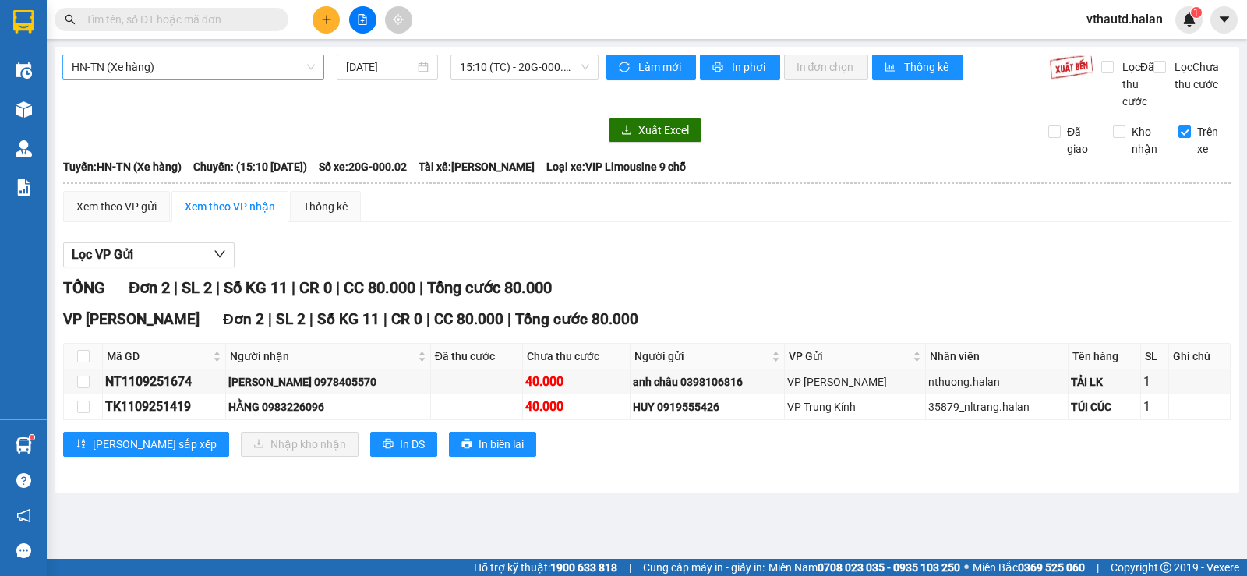
click at [215, 62] on span "HN-TN (Xe hàng)" at bounding box center [193, 66] width 243 height 23
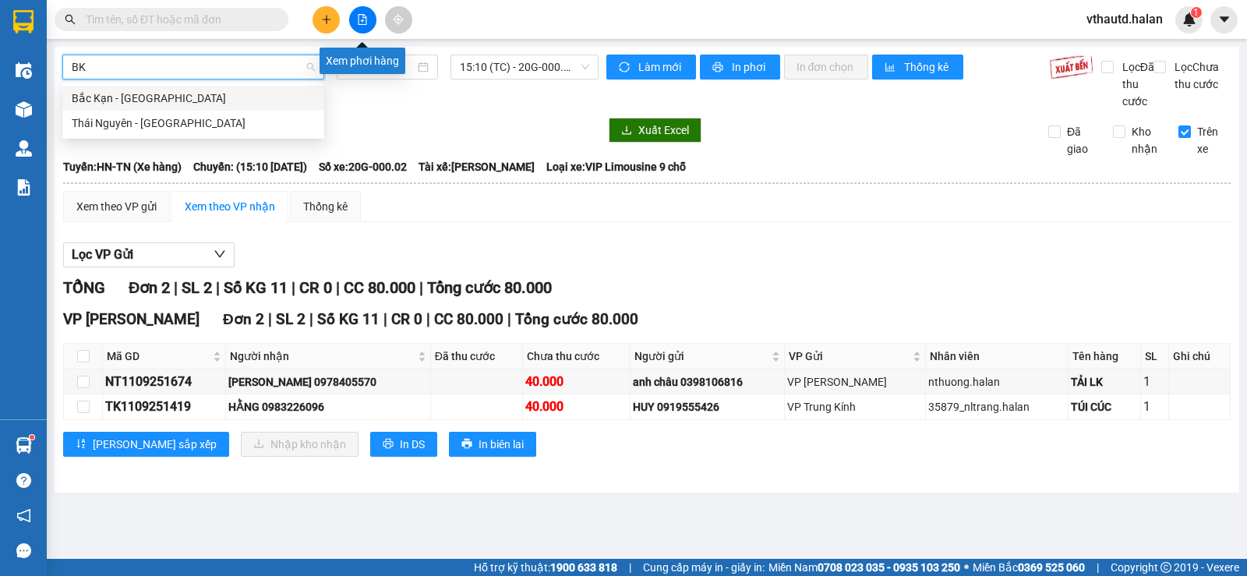
type input "BK"
click at [370, 23] on button at bounding box center [362, 19] width 27 height 27
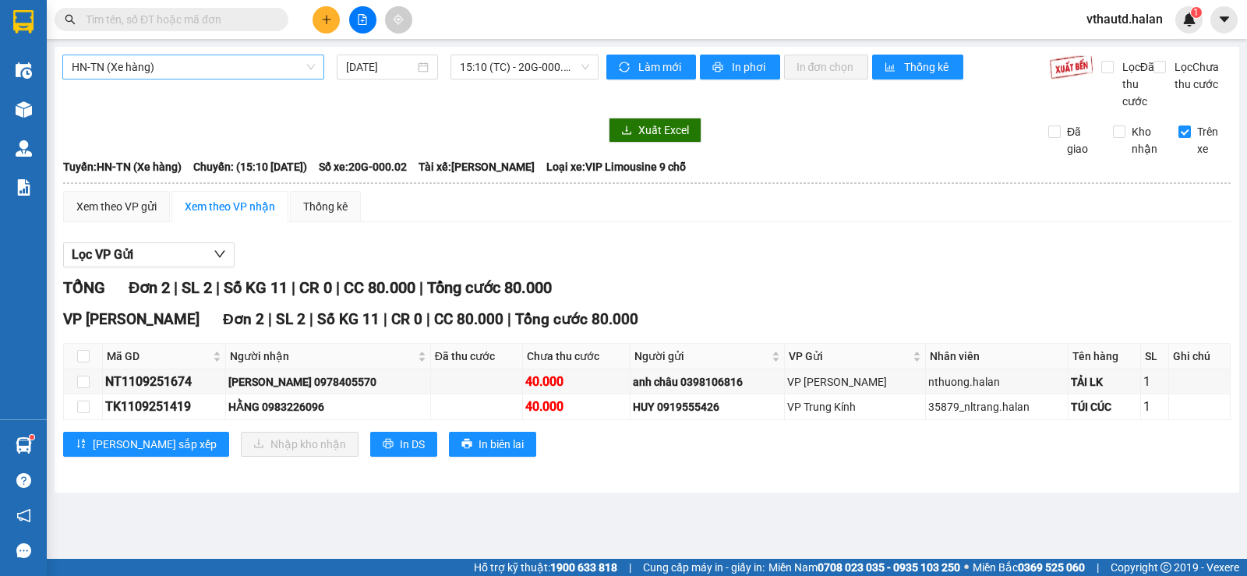
click at [370, 23] on button at bounding box center [362, 19] width 27 height 27
click at [370, 24] on button at bounding box center [362, 19] width 27 height 27
click at [362, 31] on button at bounding box center [362, 19] width 27 height 27
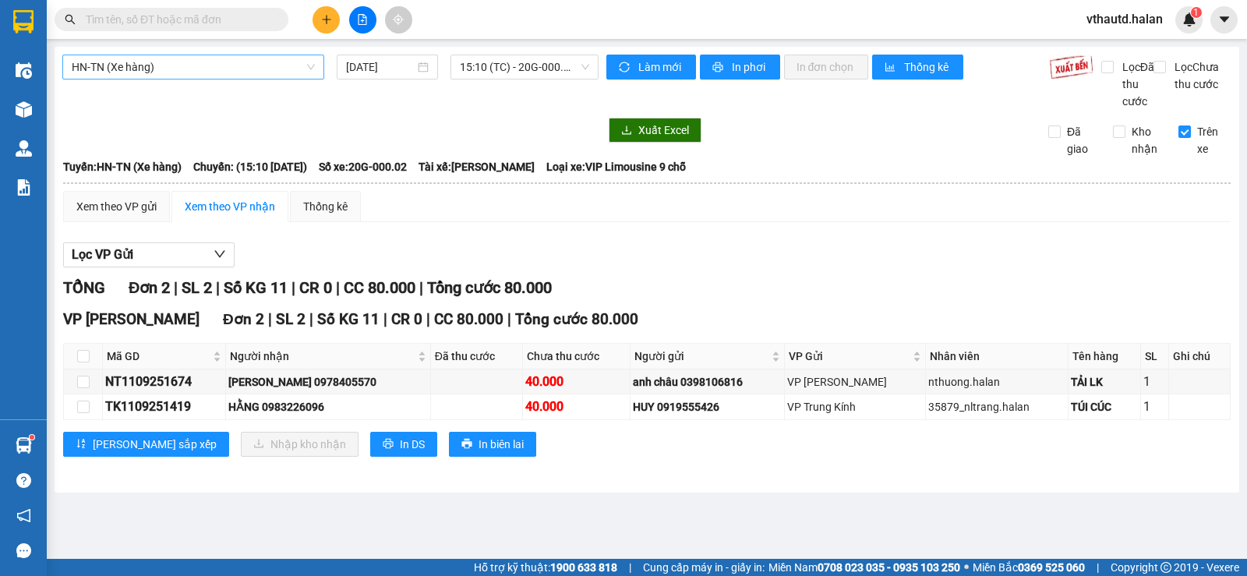
click at [362, 31] on button at bounding box center [362, 19] width 27 height 27
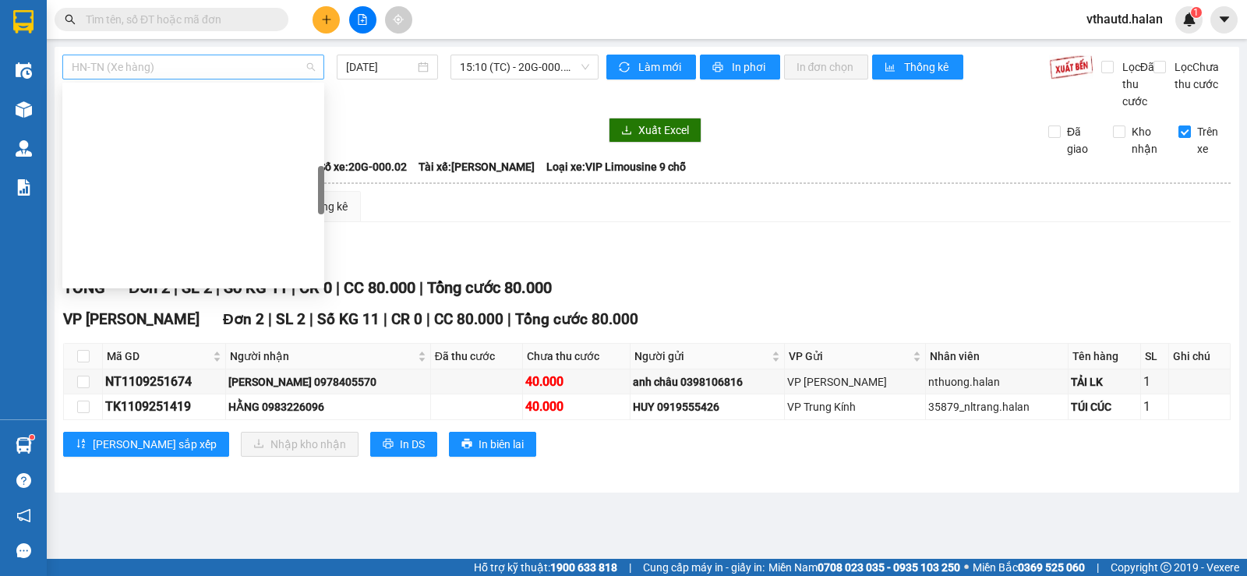
scroll to position [393, 0]
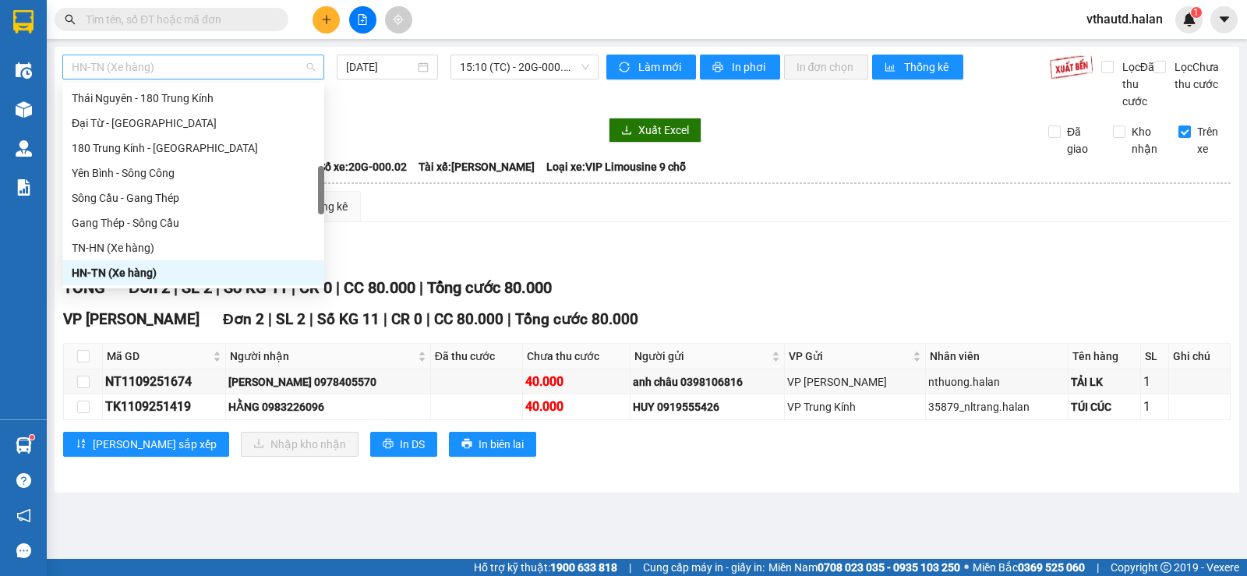
click at [211, 60] on span "HN-TN (Xe hàng)" at bounding box center [193, 66] width 243 height 23
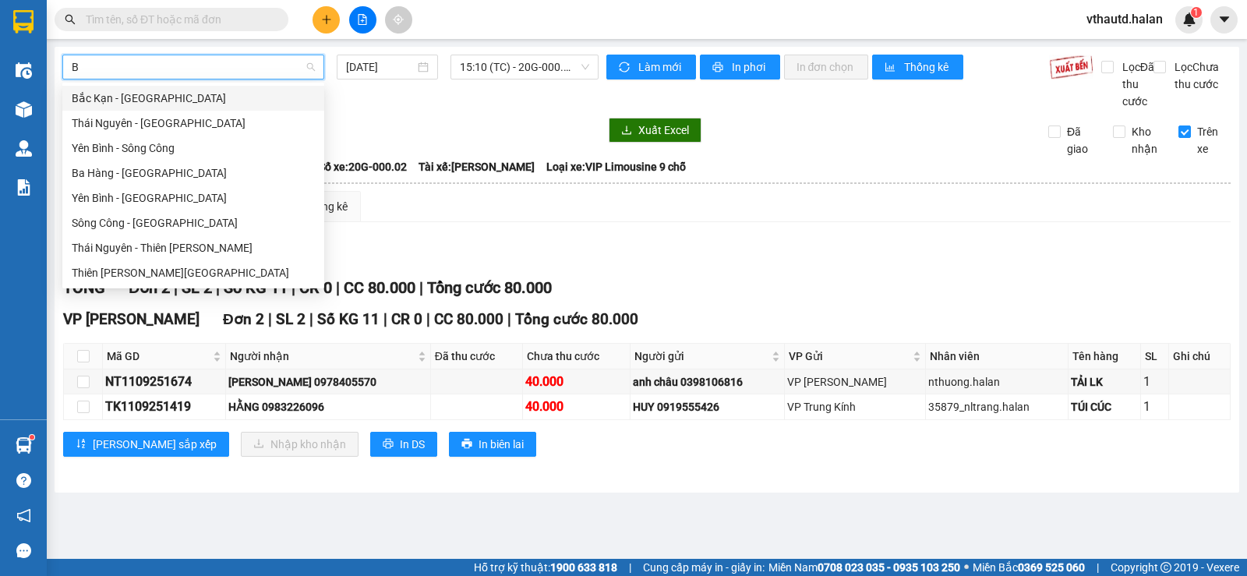
scroll to position [0, 0]
type input "BK"
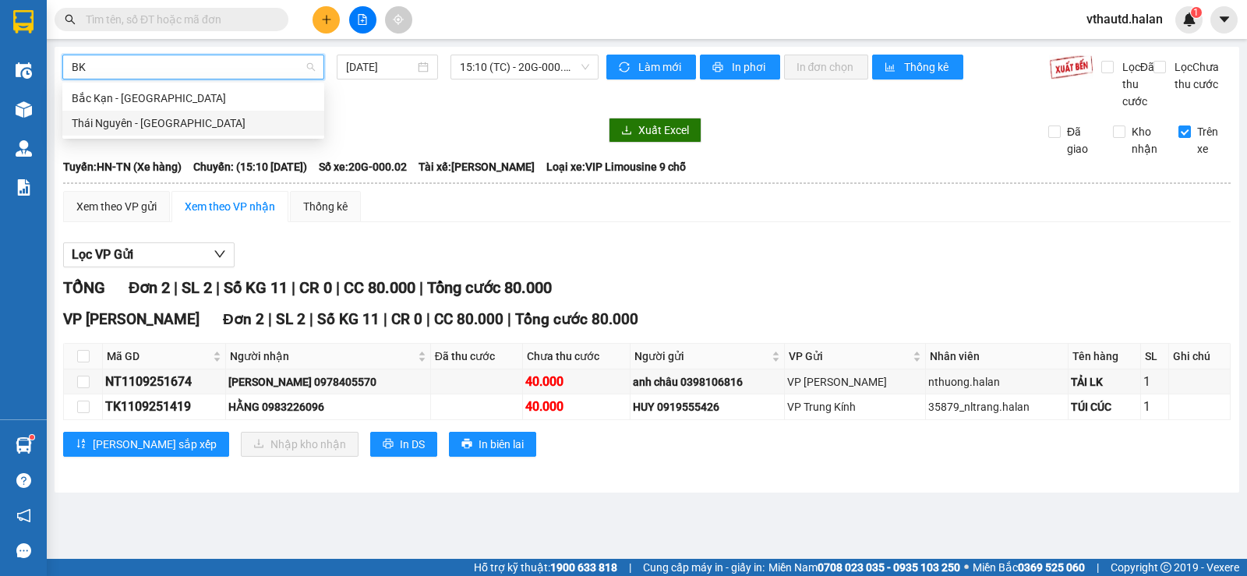
click at [148, 125] on div "Thái Nguyên - [GEOGRAPHIC_DATA]" at bounding box center [193, 123] width 243 height 17
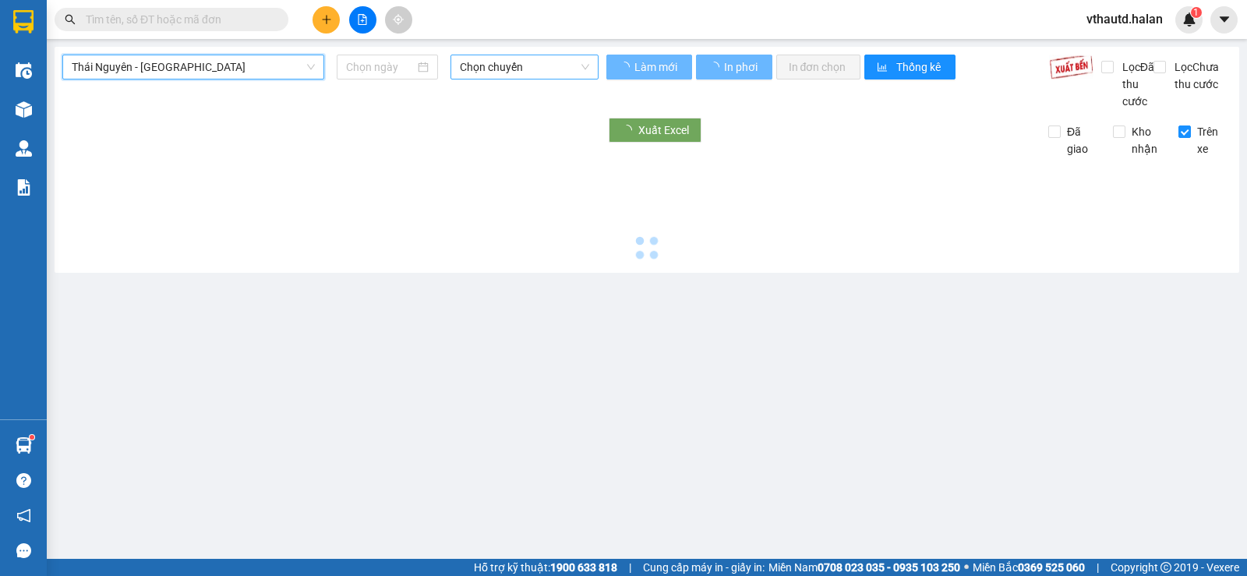
type input "[DATE]"
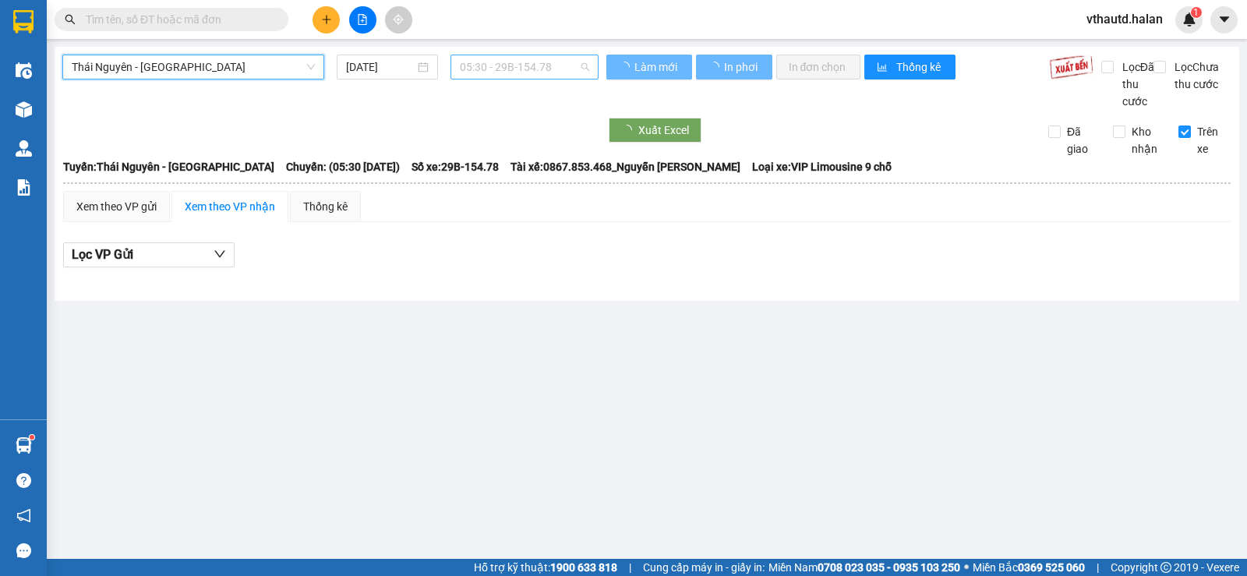
click at [508, 67] on span "05:30 - 29B-154.78" at bounding box center [524, 66] width 129 height 23
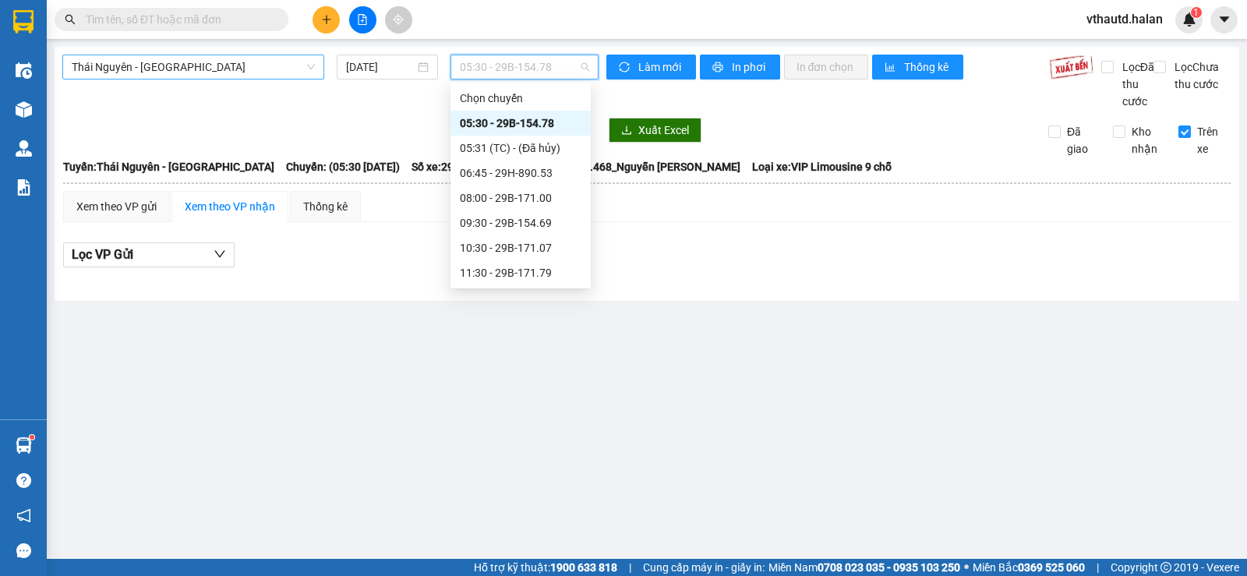
scroll to position [225, 0]
click at [500, 193] on div "17:30 - 29B-171.00" at bounding box center [521, 197] width 122 height 17
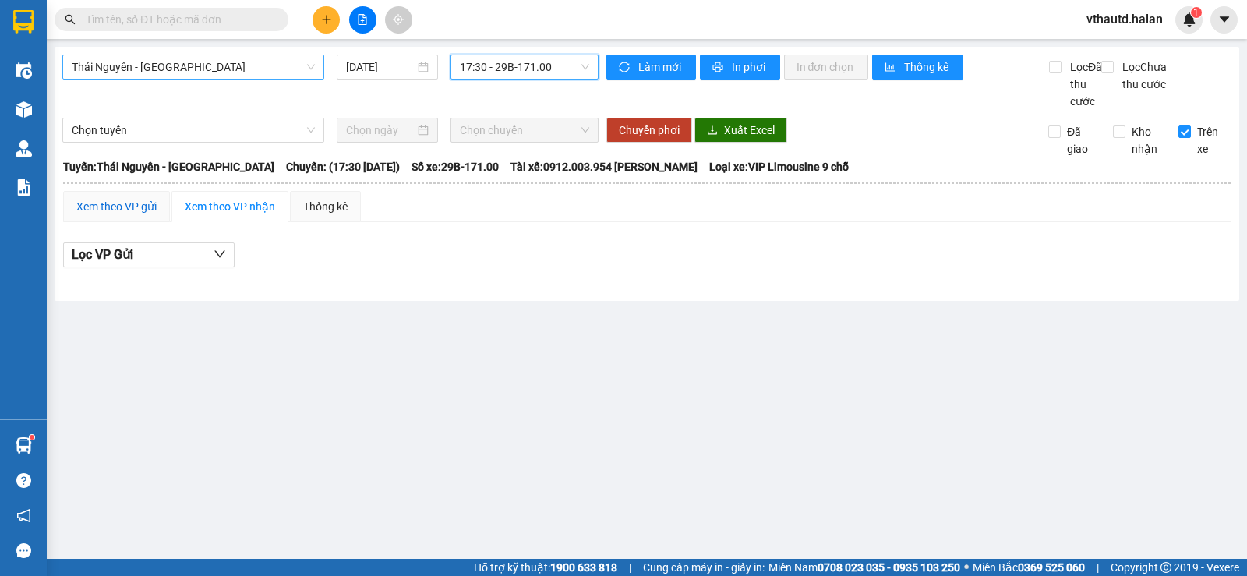
click at [121, 215] on div "Xem theo VP gửi" at bounding box center [116, 206] width 80 height 17
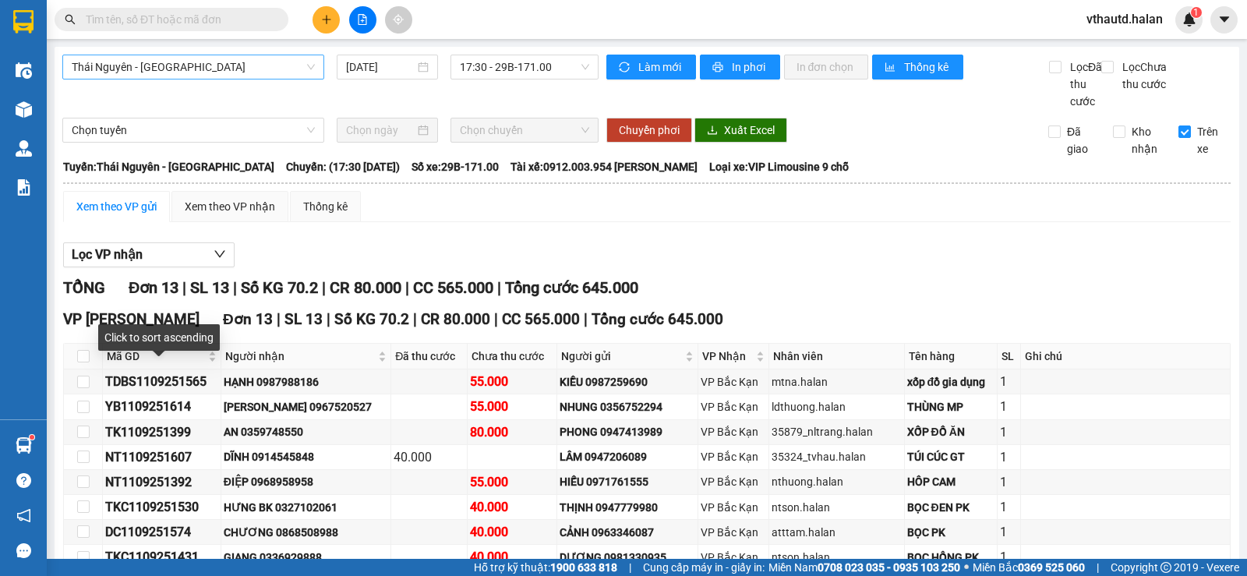
scroll to position [156, 0]
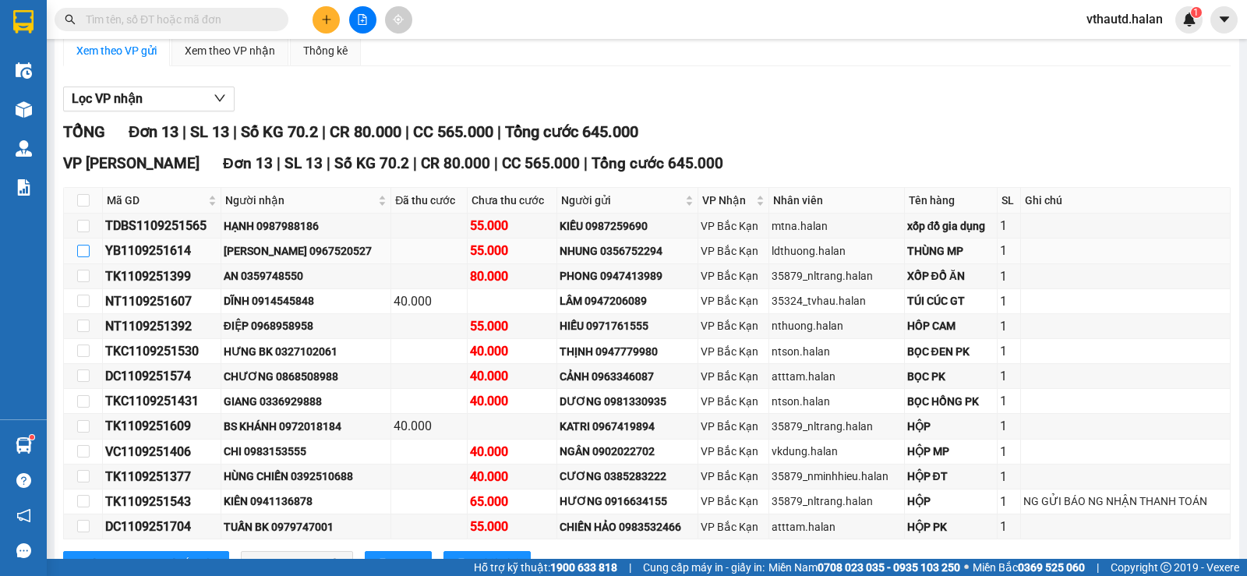
click at [80, 257] on input "checkbox" at bounding box center [83, 251] width 12 height 12
checkbox input "true"
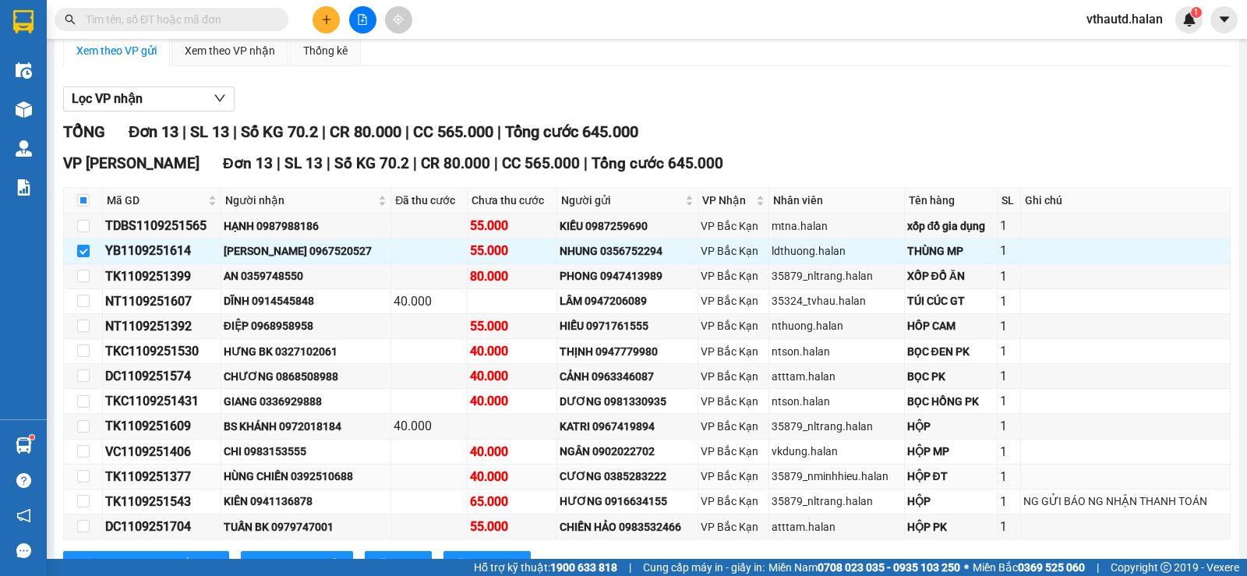
click at [90, 490] on td at bounding box center [83, 477] width 39 height 25
drag, startPoint x: 86, startPoint y: 492, endPoint x: 253, endPoint y: 501, distance: 167.1
click at [85, 483] on input "checkbox" at bounding box center [83, 476] width 12 height 12
checkbox input "true"
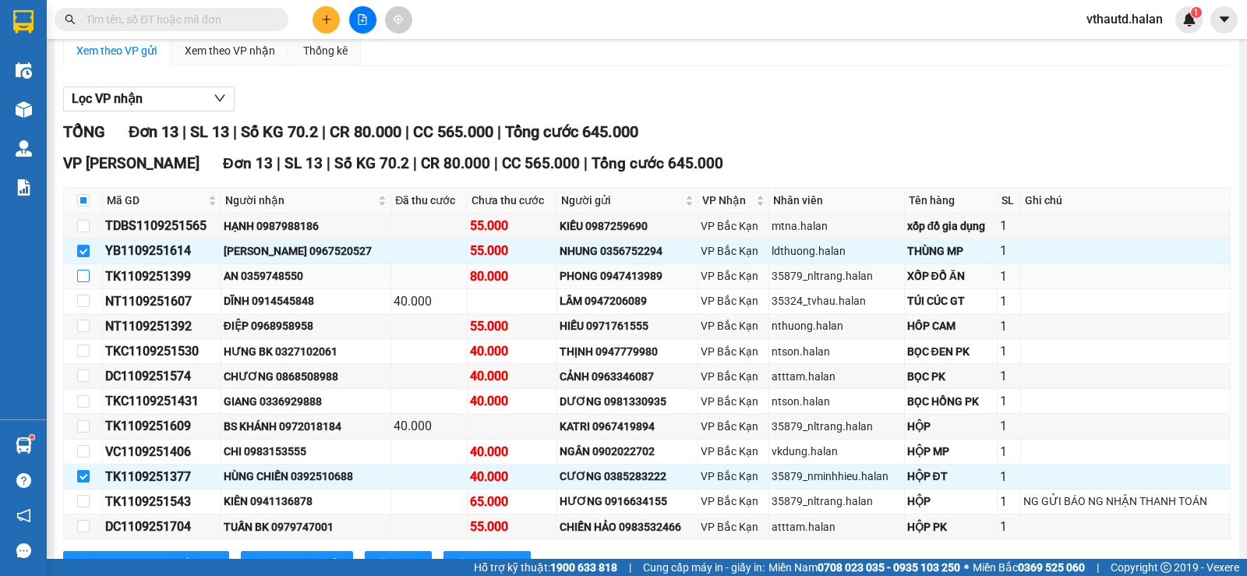
click at [86, 282] on input "checkbox" at bounding box center [83, 276] width 12 height 12
checkbox input "true"
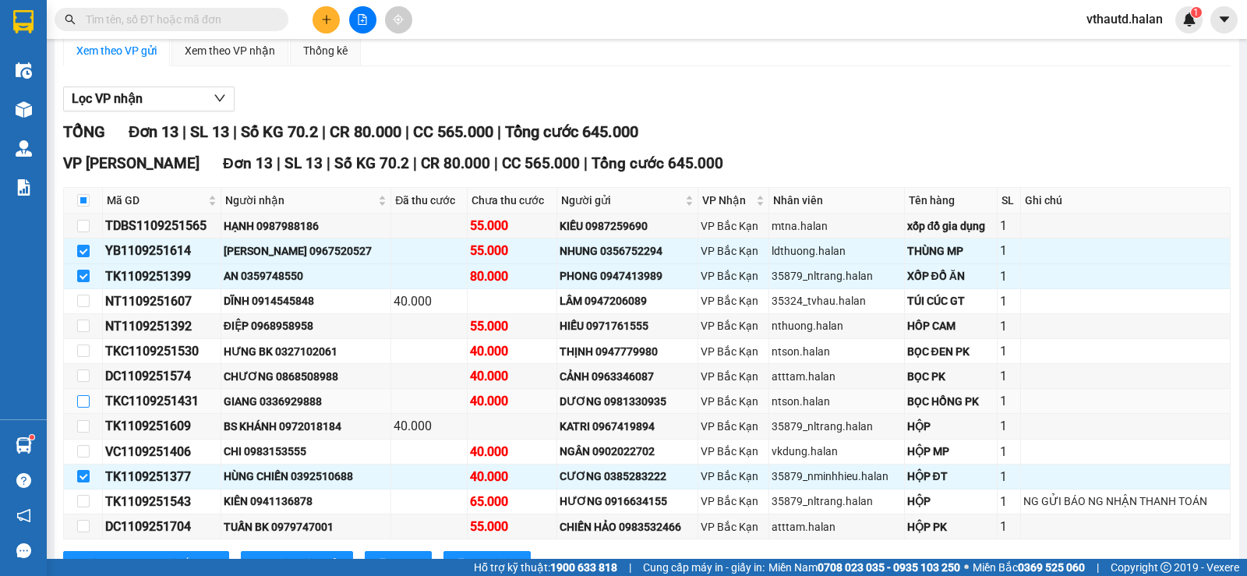
click at [85, 408] on input "checkbox" at bounding box center [83, 401] width 12 height 12
checkbox input "true"
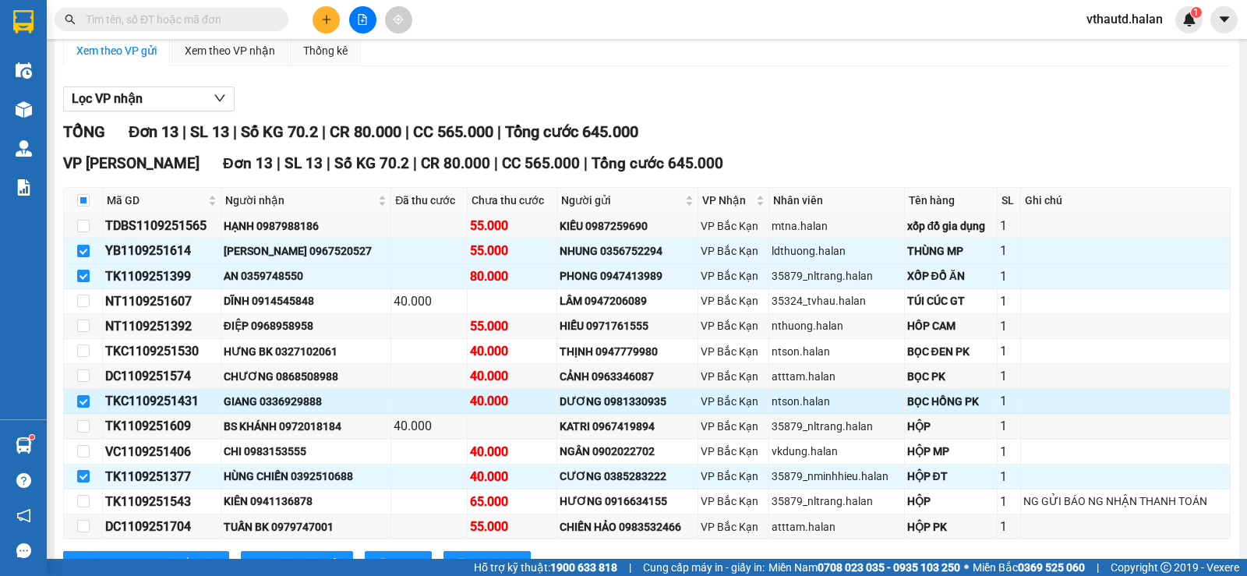
scroll to position [234, 0]
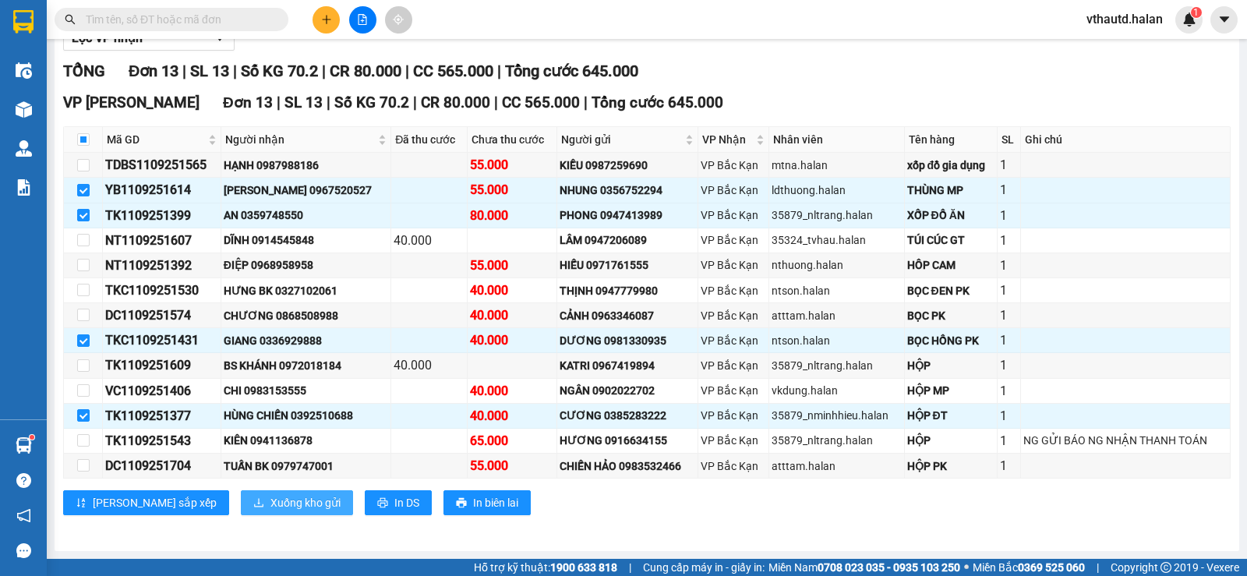
click at [271, 508] on span "Xuống kho gửi" at bounding box center [306, 502] width 70 height 17
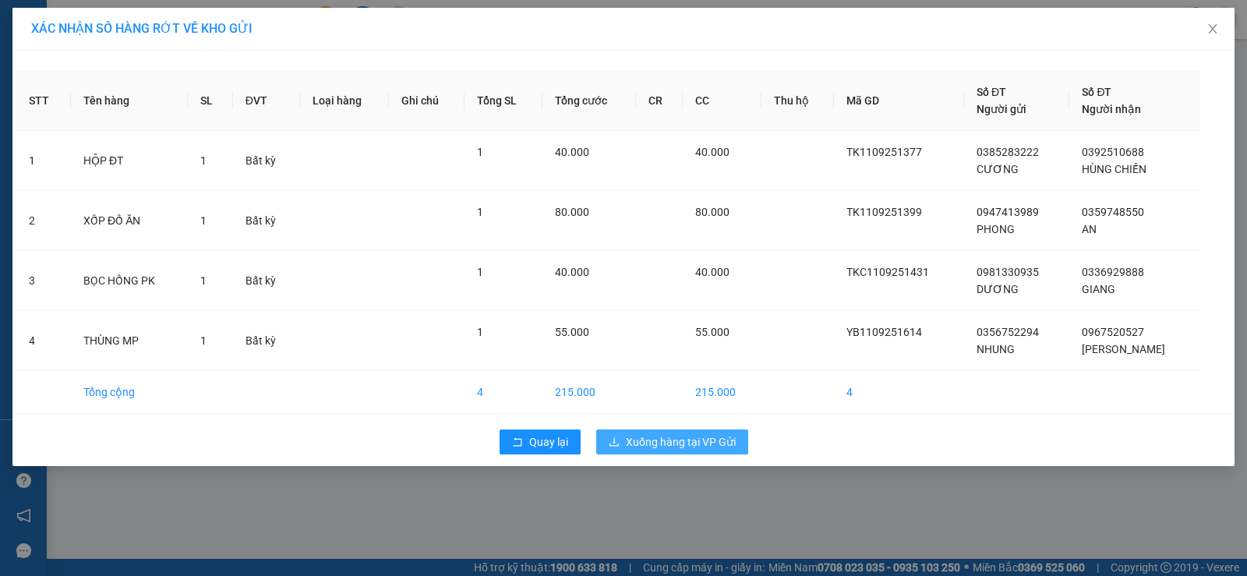
click at [716, 442] on span "Xuống hàng tại VP Gửi" at bounding box center [681, 441] width 110 height 17
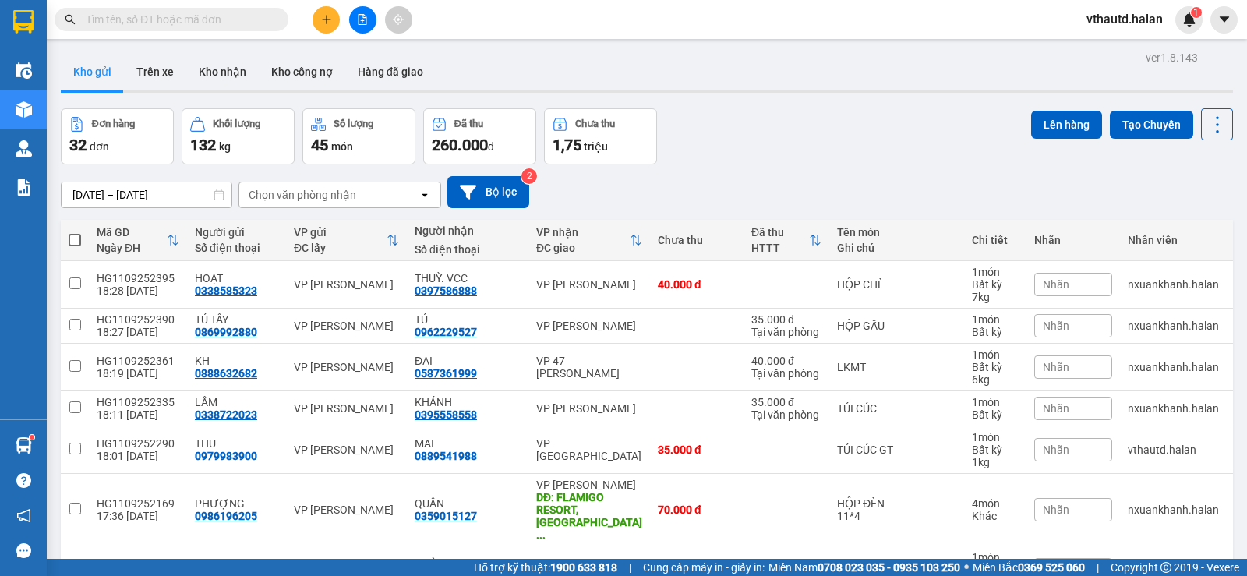
click at [165, 15] on input "text" at bounding box center [178, 19] width 184 height 17
click at [313, 198] on div "Chọn văn phòng nhận" at bounding box center [303, 195] width 108 height 16
type input "BK"
click at [300, 227] on span "VP Bắc Kạn" at bounding box center [281, 228] width 61 height 16
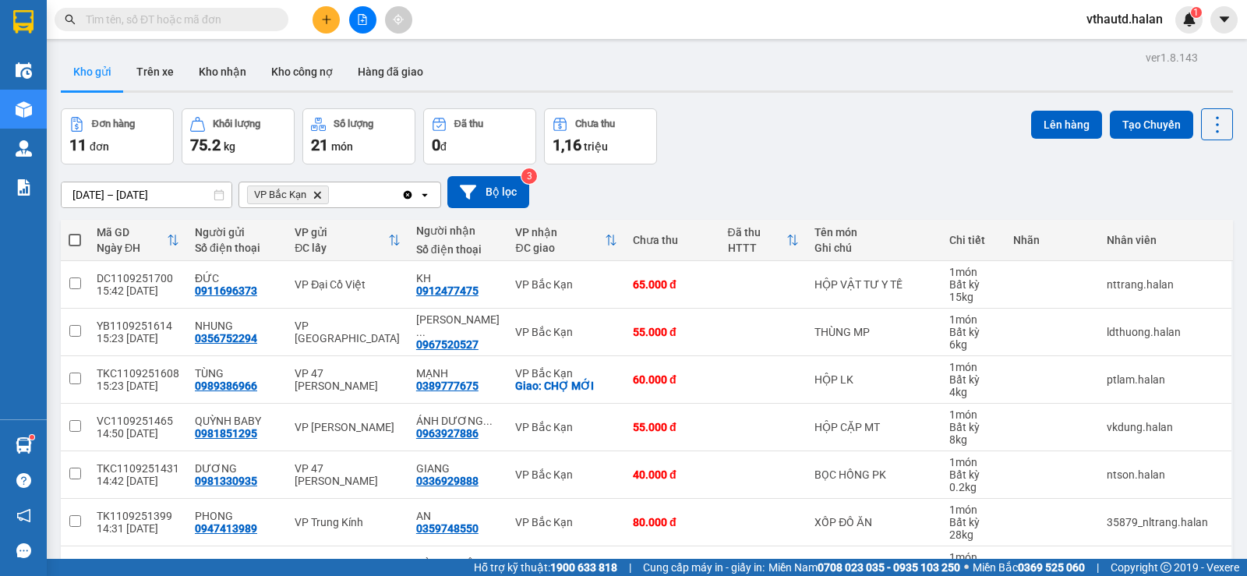
click at [167, 6] on div "Kết quả tìm kiếm ( 210 ) Bộ lọc Mã ĐH Trạng thái Món hàng Thu hộ Tổng cước Chưa…" at bounding box center [152, 19] width 304 height 27
click at [164, 17] on input "text" at bounding box center [178, 19] width 184 height 17
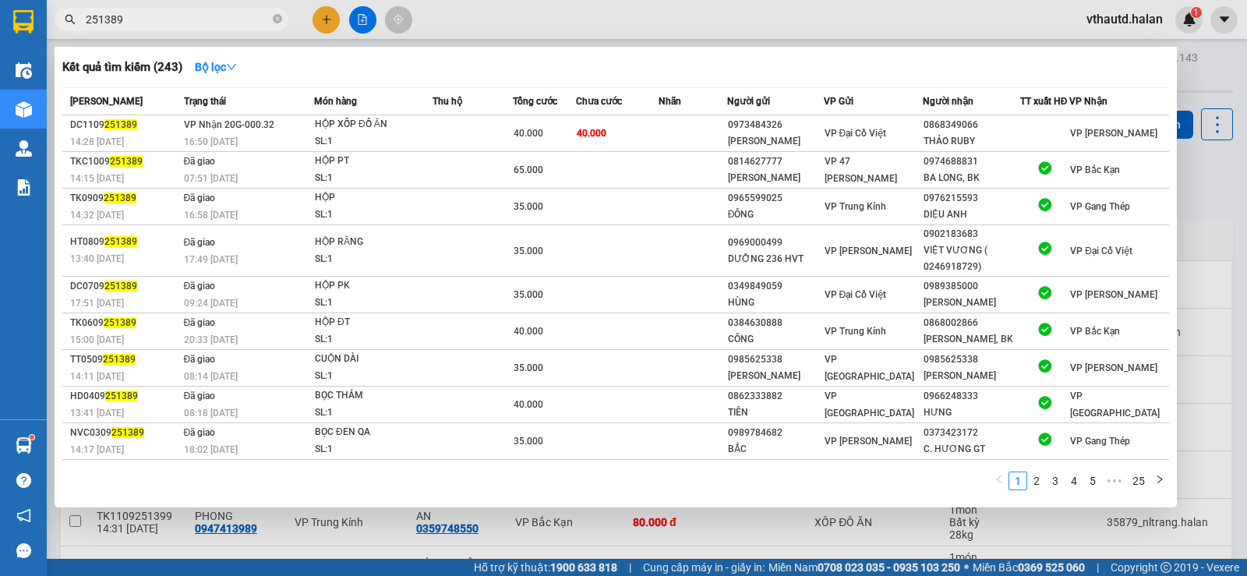
type input "251389"
click at [278, 20] on icon "close-circle" at bounding box center [277, 18] width 9 height 9
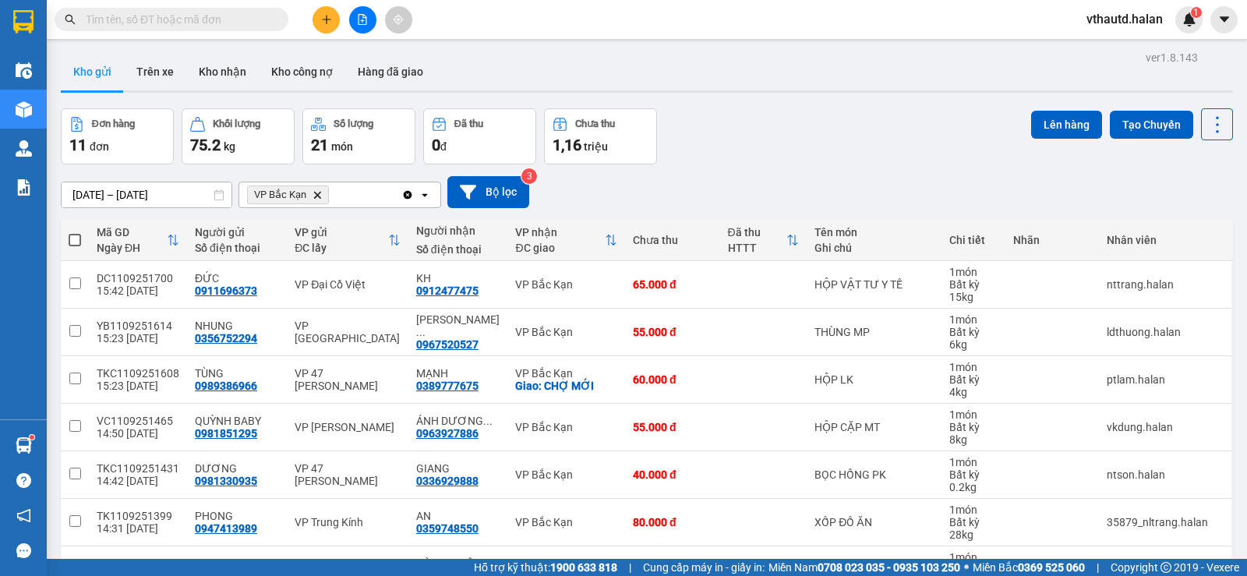
click at [406, 196] on icon "Clear all" at bounding box center [408, 194] width 9 height 9
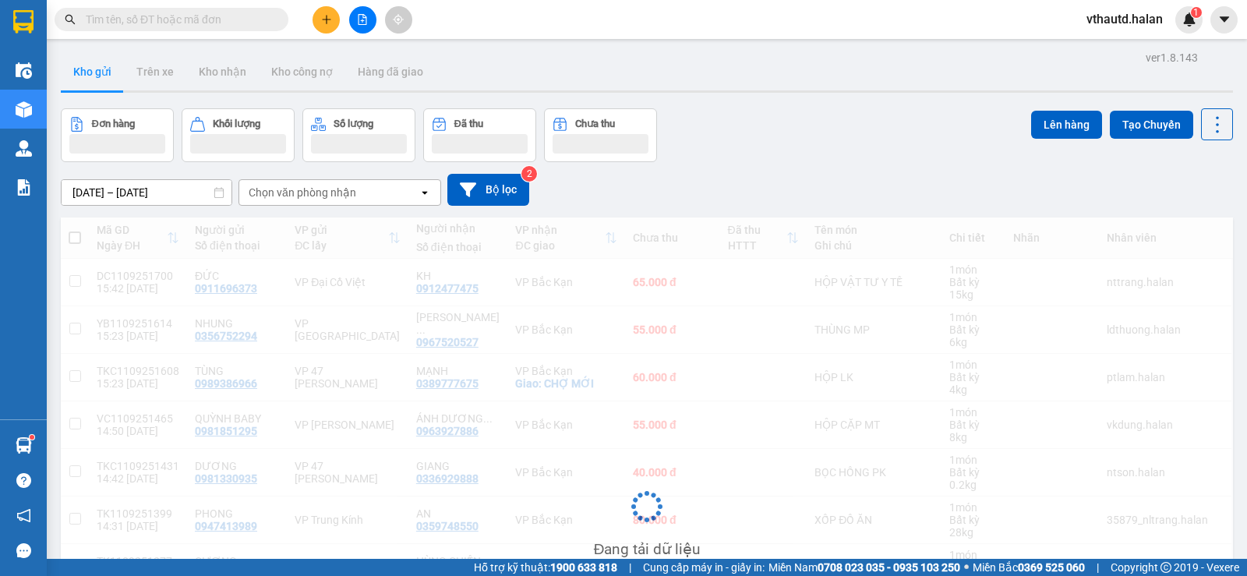
click at [373, 201] on div "Chọn văn phòng nhận" at bounding box center [328, 192] width 179 height 25
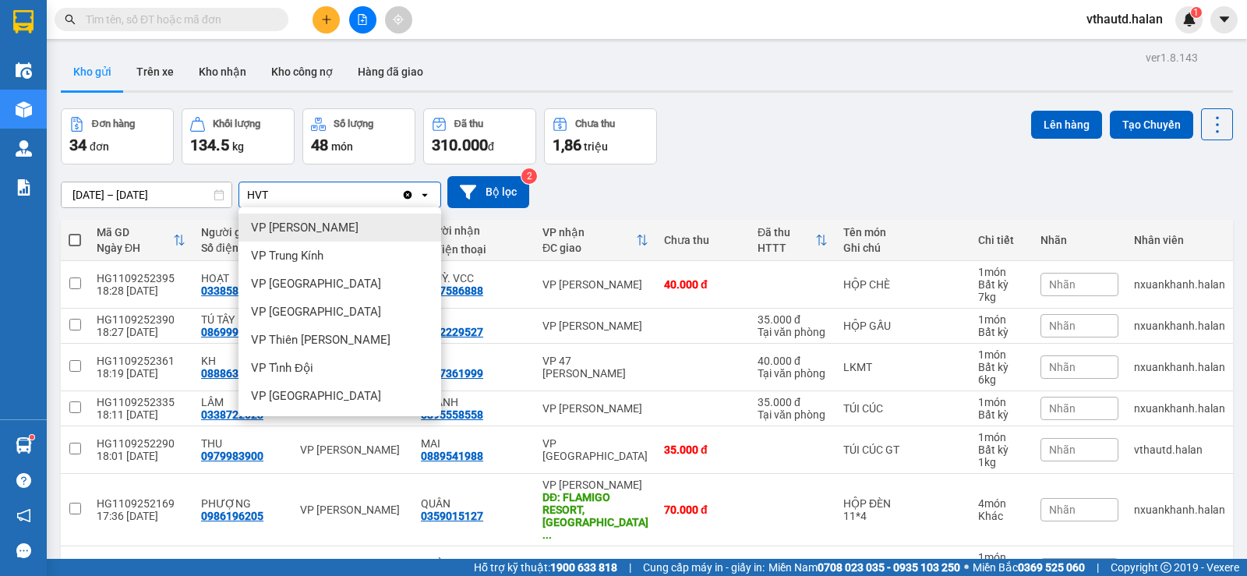
type input "HVT"
click at [361, 226] on div "VP [PERSON_NAME]" at bounding box center [340, 228] width 203 height 28
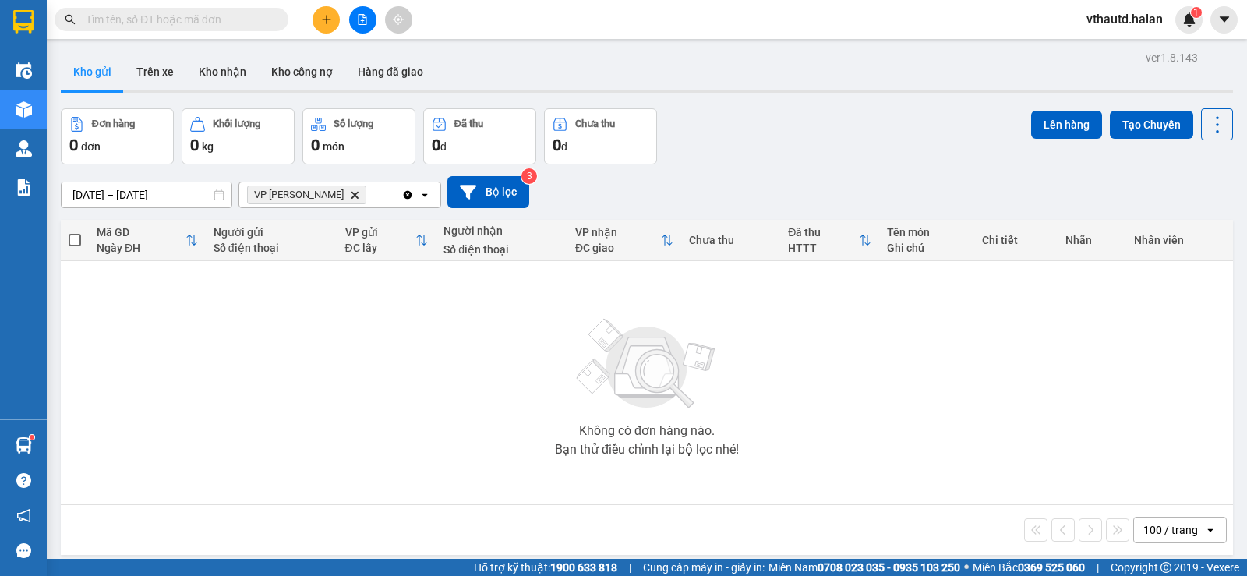
click at [406, 193] on icon "Clear all" at bounding box center [407, 195] width 12 height 12
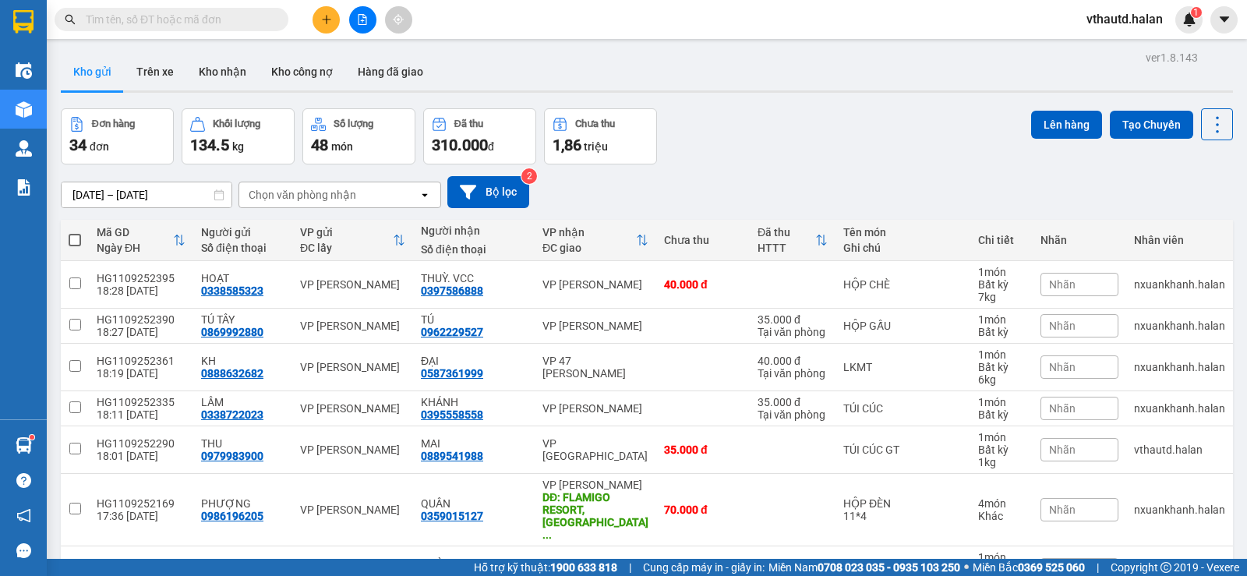
click at [189, 24] on input "text" at bounding box center [178, 19] width 184 height 17
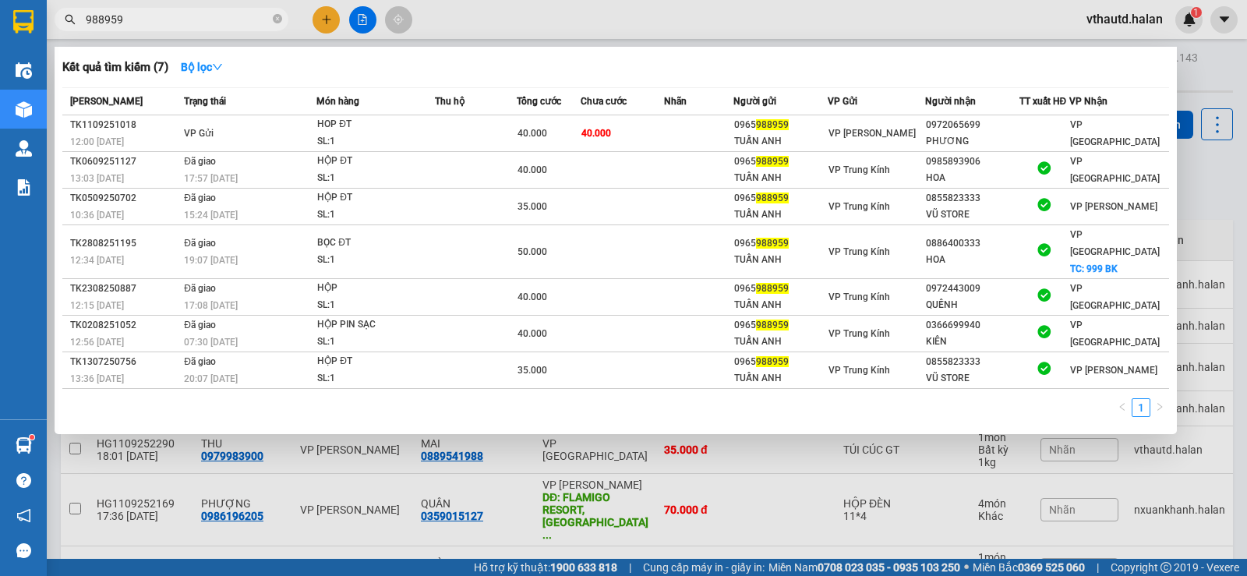
click at [197, 19] on input "988959" at bounding box center [178, 19] width 184 height 17
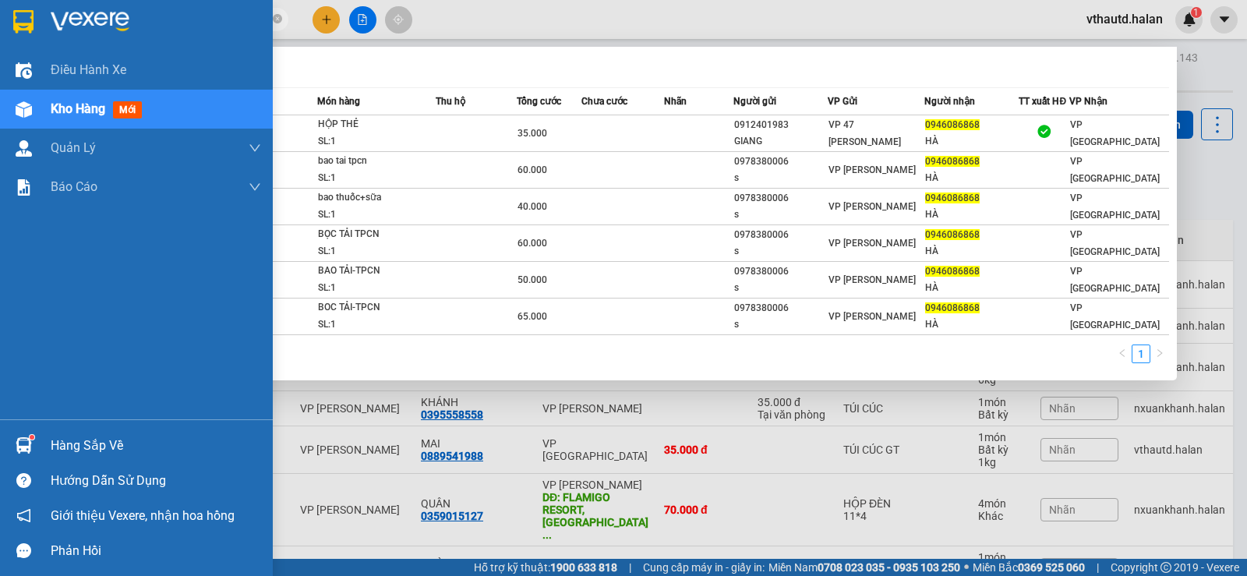
click at [83, 449] on div "Hàng sắp về" at bounding box center [156, 445] width 210 height 23
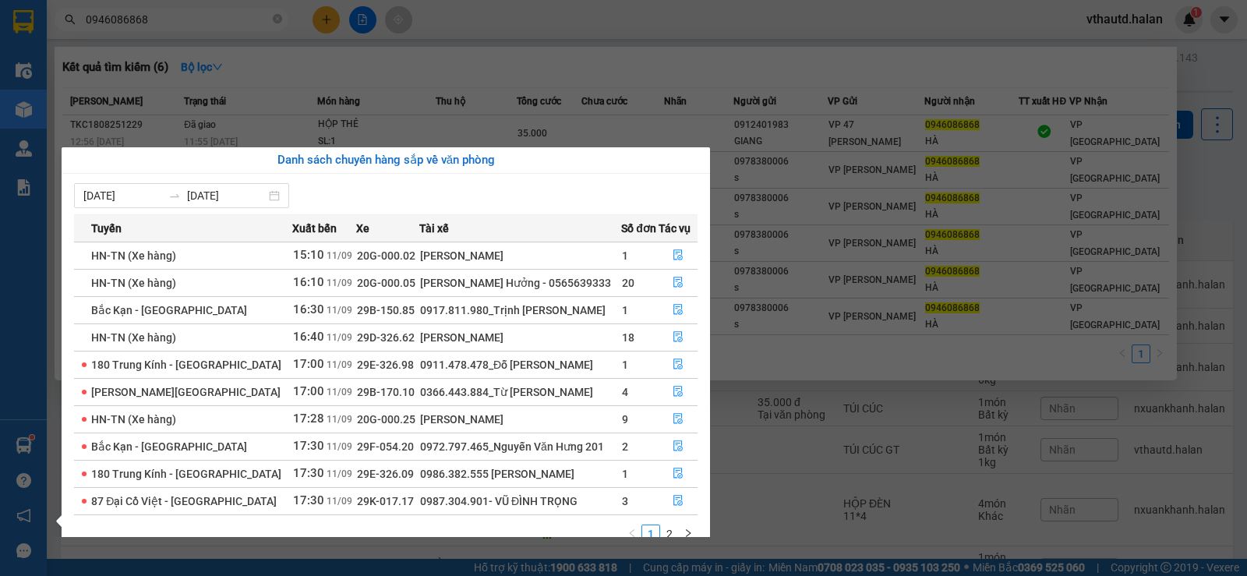
click at [203, 23] on section "Kết quả tìm kiếm ( 6 ) Bộ lọc Mã ĐH Trạng thái Món hàng Thu hộ Tổng cước Chưa c…" at bounding box center [623, 288] width 1247 height 576
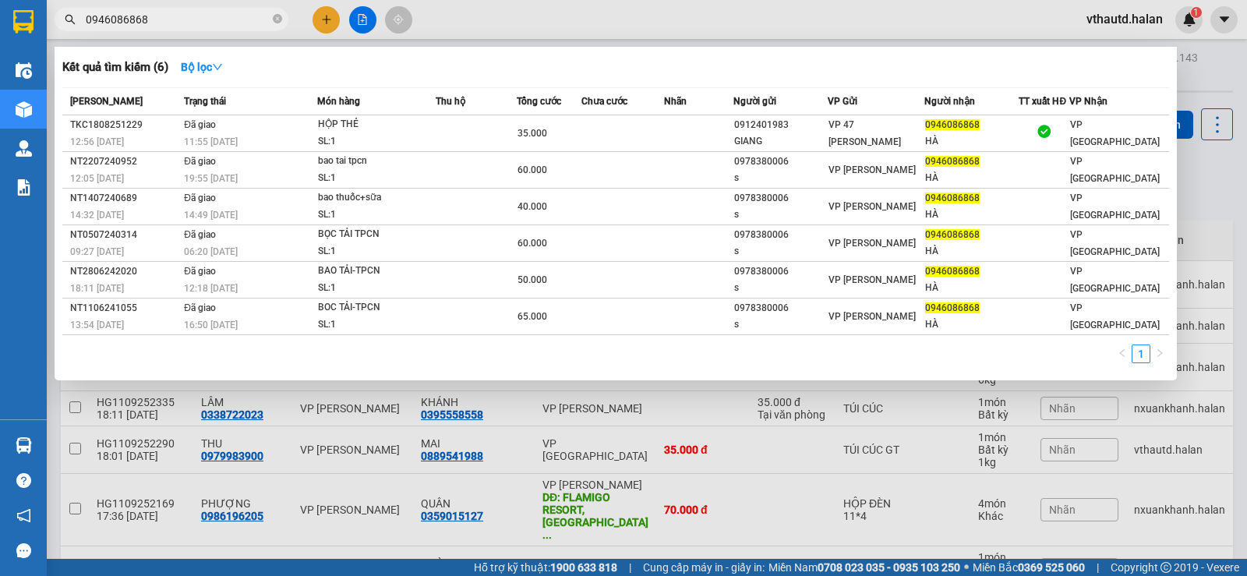
click at [203, 23] on input "0946086868" at bounding box center [178, 19] width 184 height 17
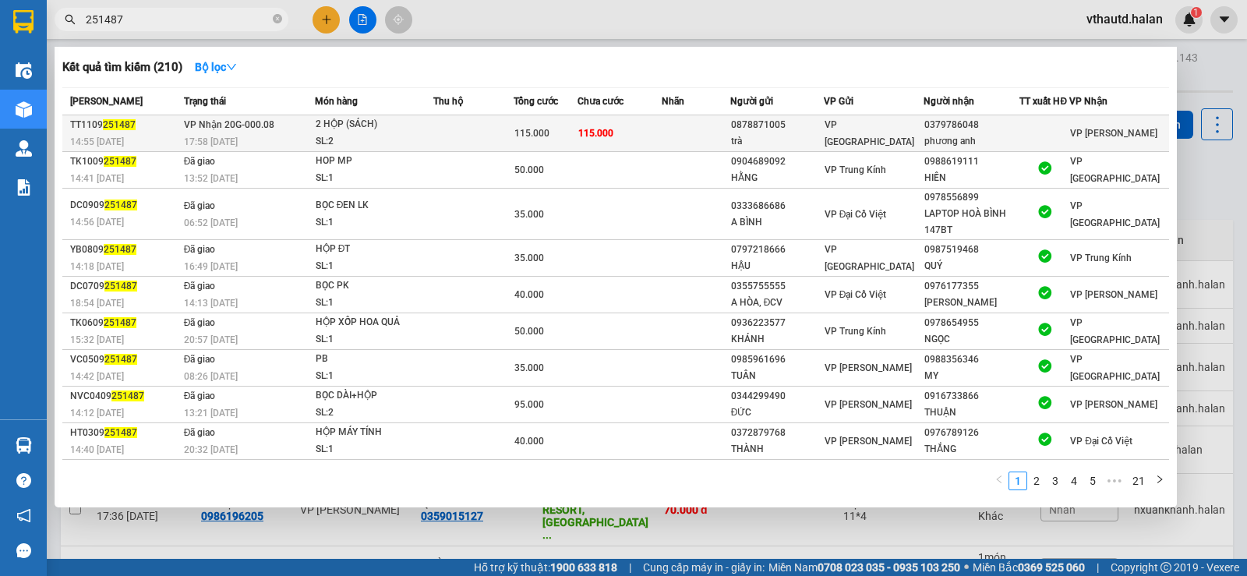
type input "251487"
click at [634, 141] on td "115.000" at bounding box center [619, 133] width 83 height 37
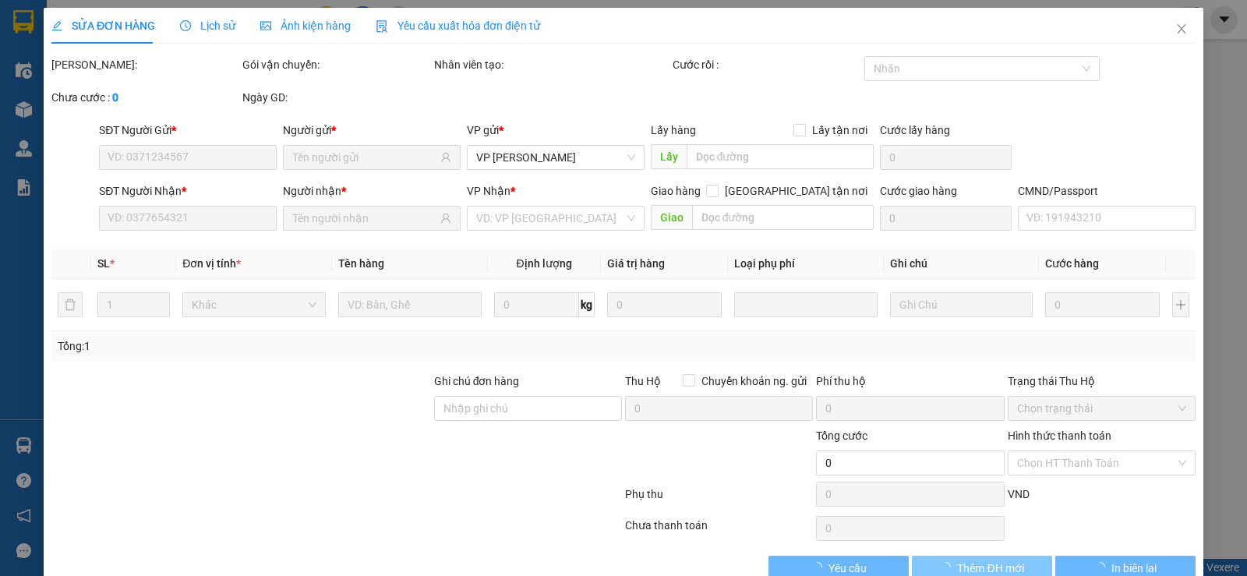
type input "0878871005"
type input "trà"
type input "0379786048"
type input "phương anh"
type input "115.000"
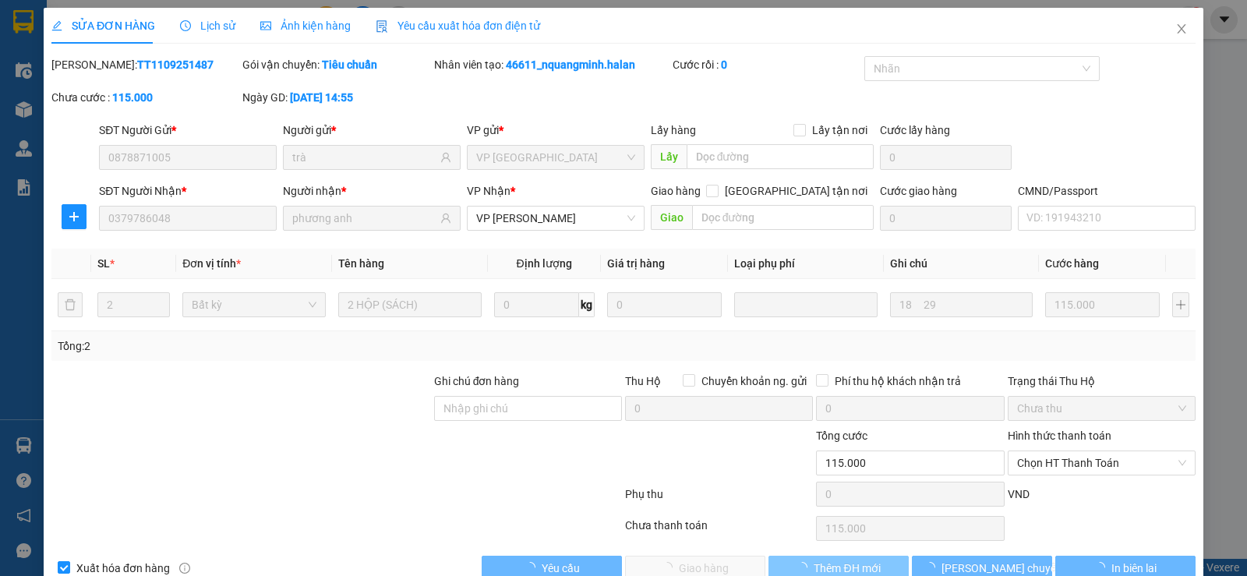
scroll to position [35, 0]
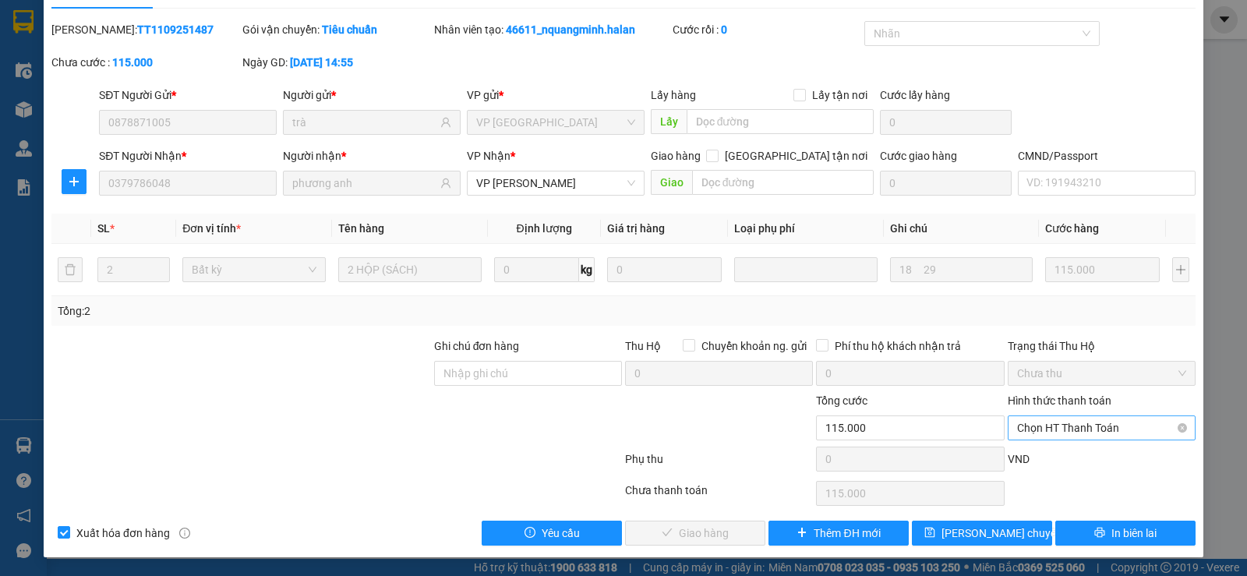
click at [1057, 433] on span "Chọn HT Thanh Toán" at bounding box center [1101, 427] width 169 height 23
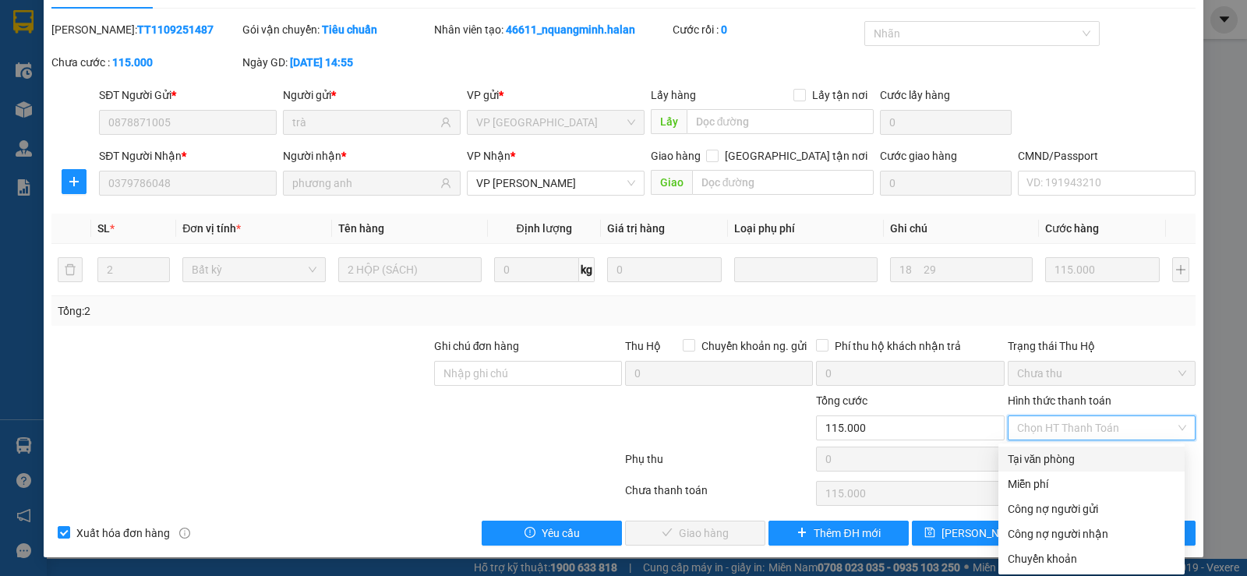
click at [1045, 458] on div "Tại văn phòng" at bounding box center [1092, 459] width 168 height 17
type input "0"
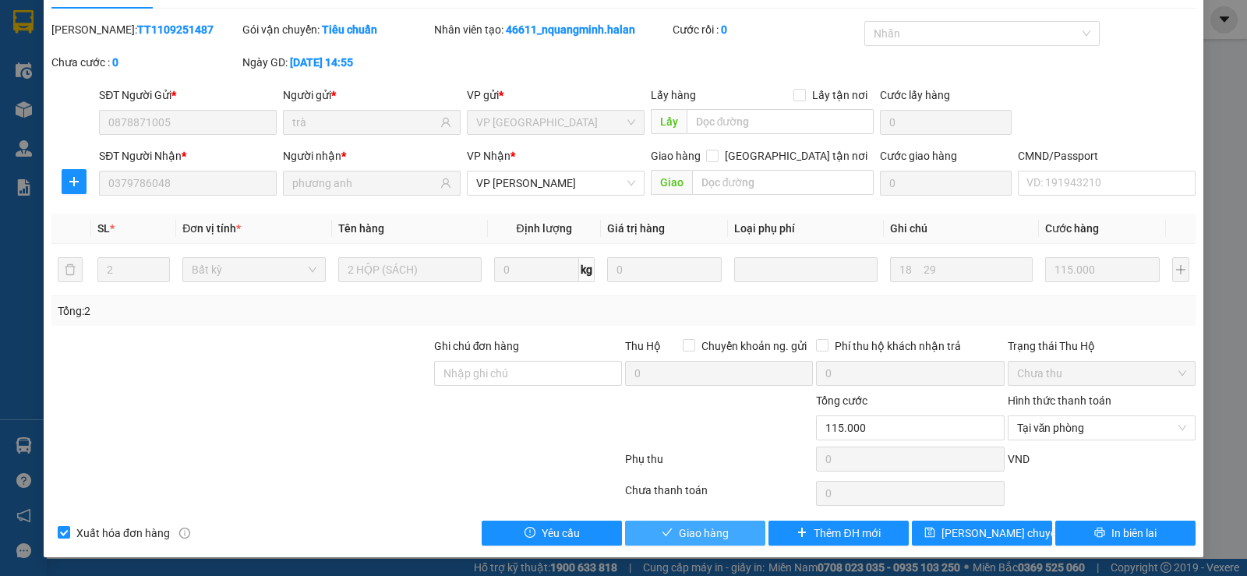
click at [679, 533] on span "Giao hàng" at bounding box center [704, 533] width 50 height 17
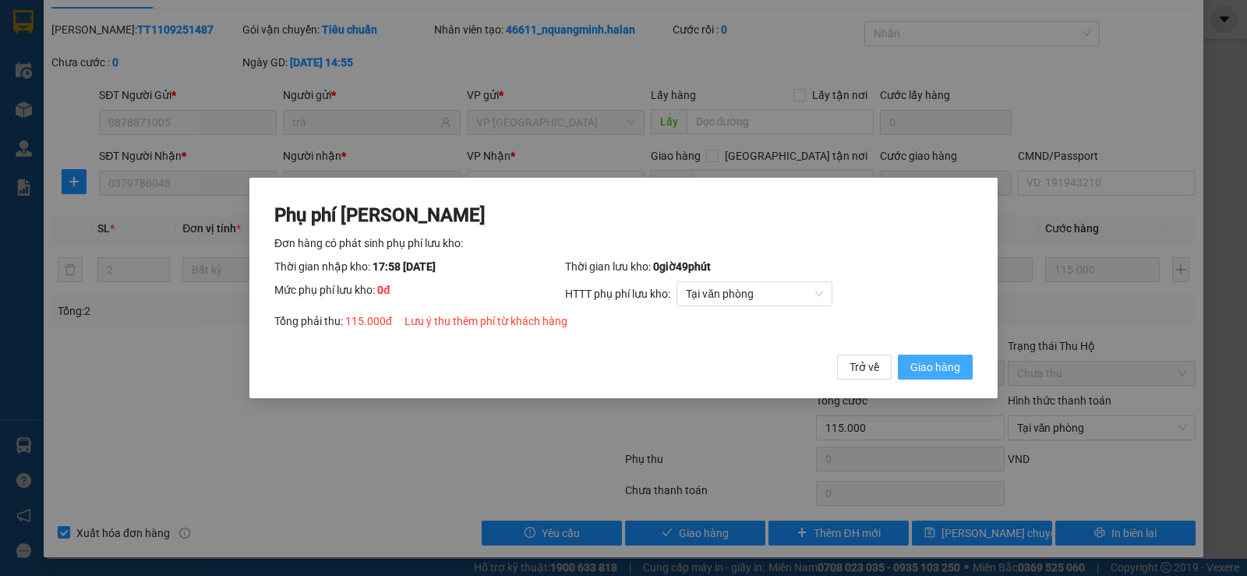
click at [960, 369] on span "Giao hàng" at bounding box center [936, 367] width 50 height 17
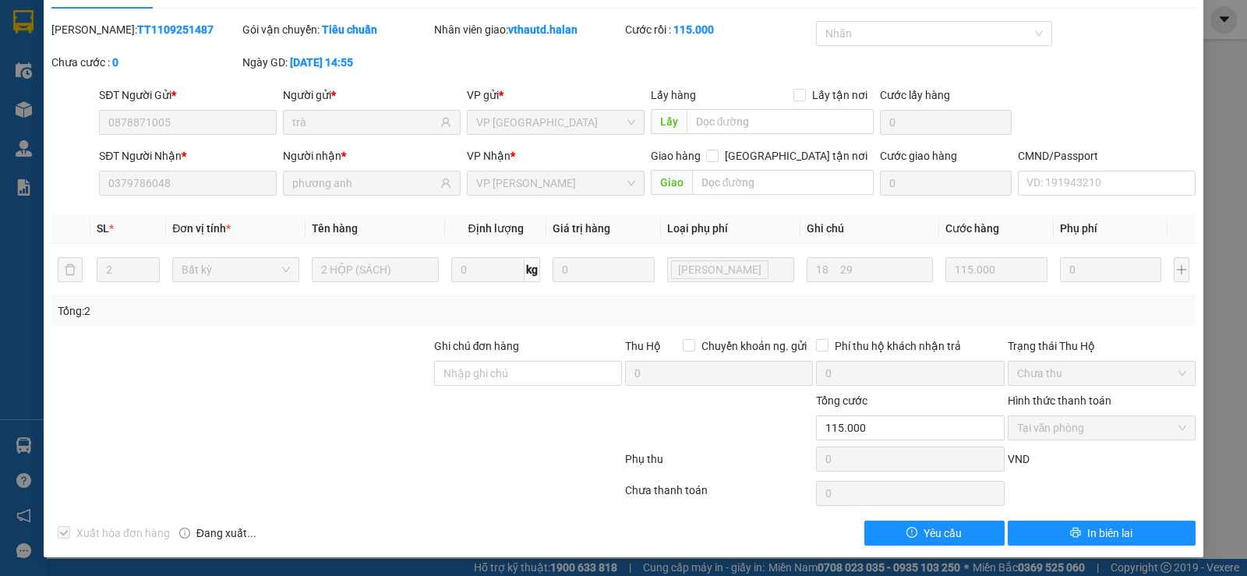
scroll to position [0, 0]
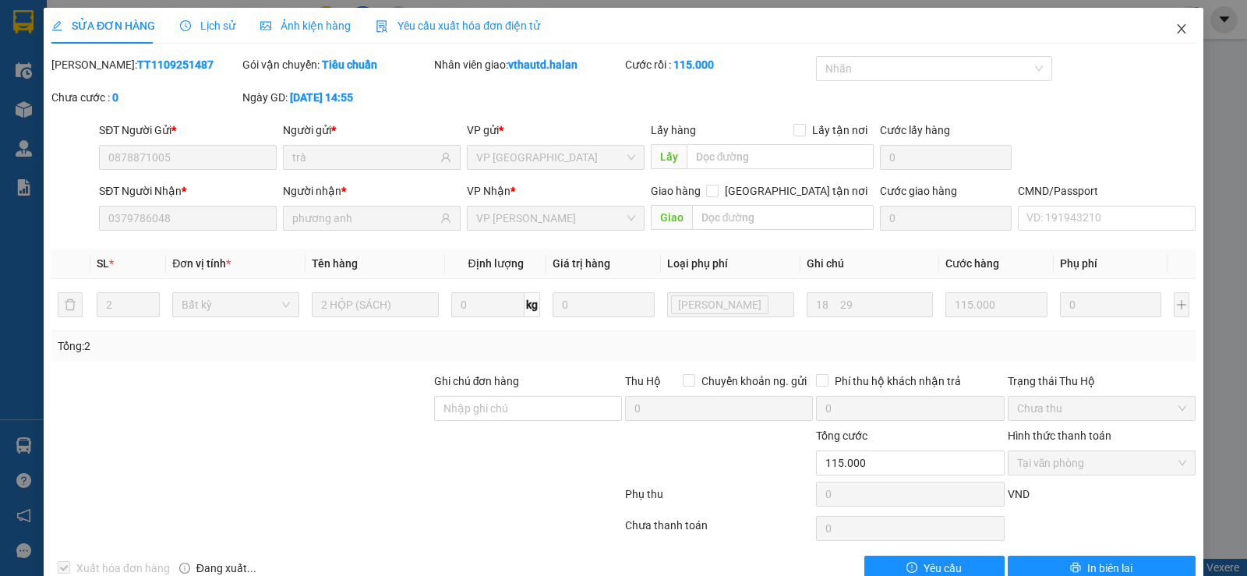
click at [1176, 28] on icon "close" at bounding box center [1182, 29] width 12 height 12
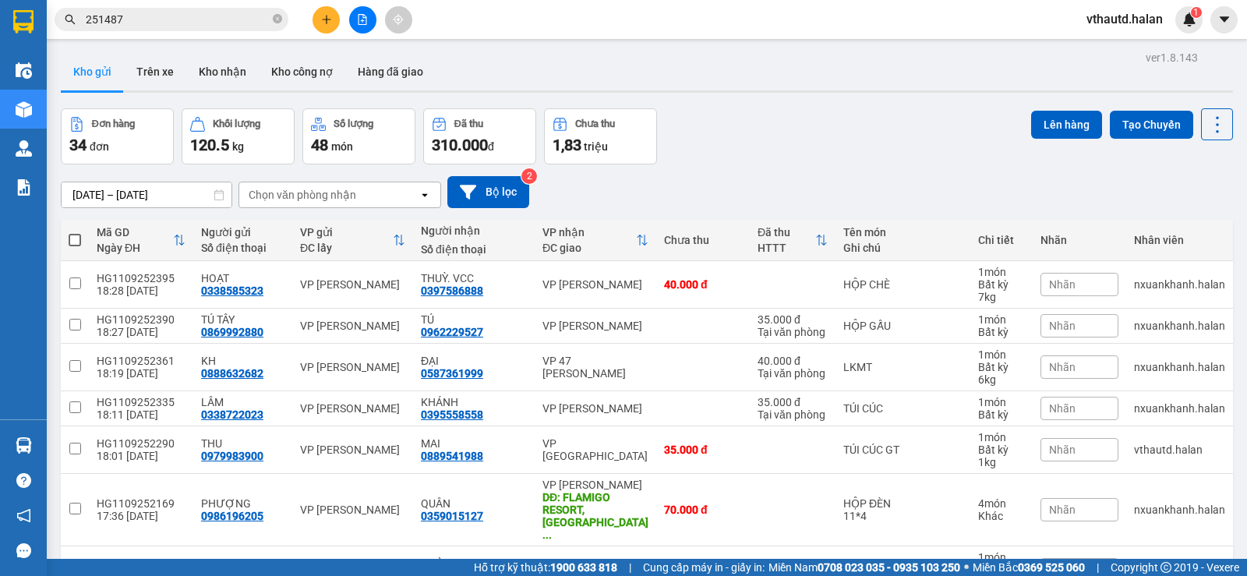
click at [187, 21] on input "251487" at bounding box center [178, 19] width 184 height 17
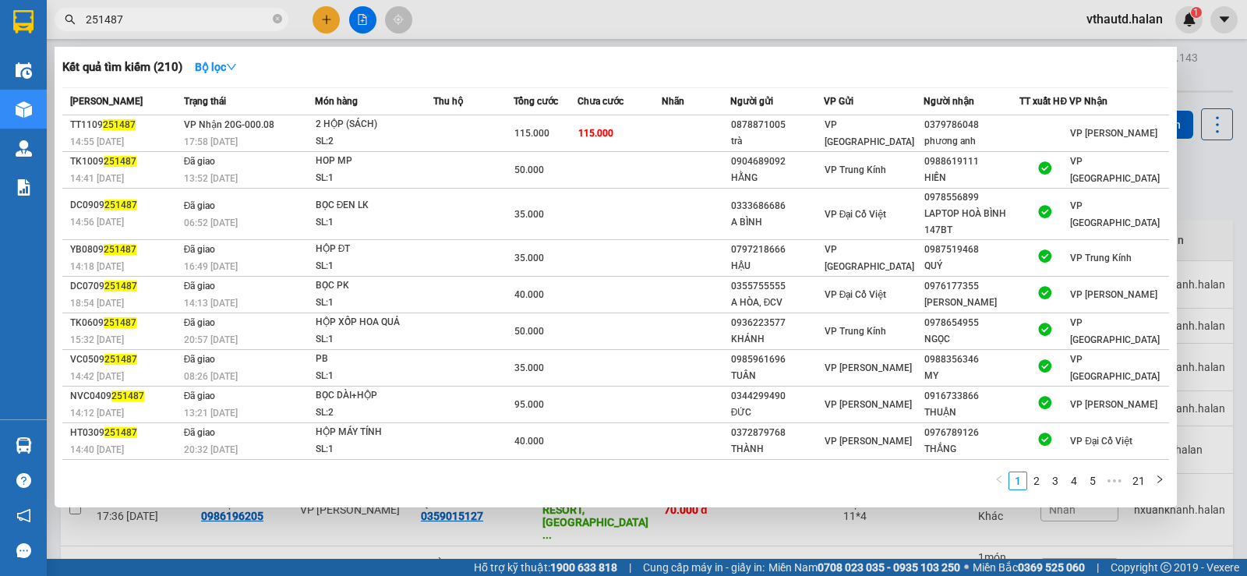
click at [187, 21] on input "251487" at bounding box center [178, 19] width 184 height 17
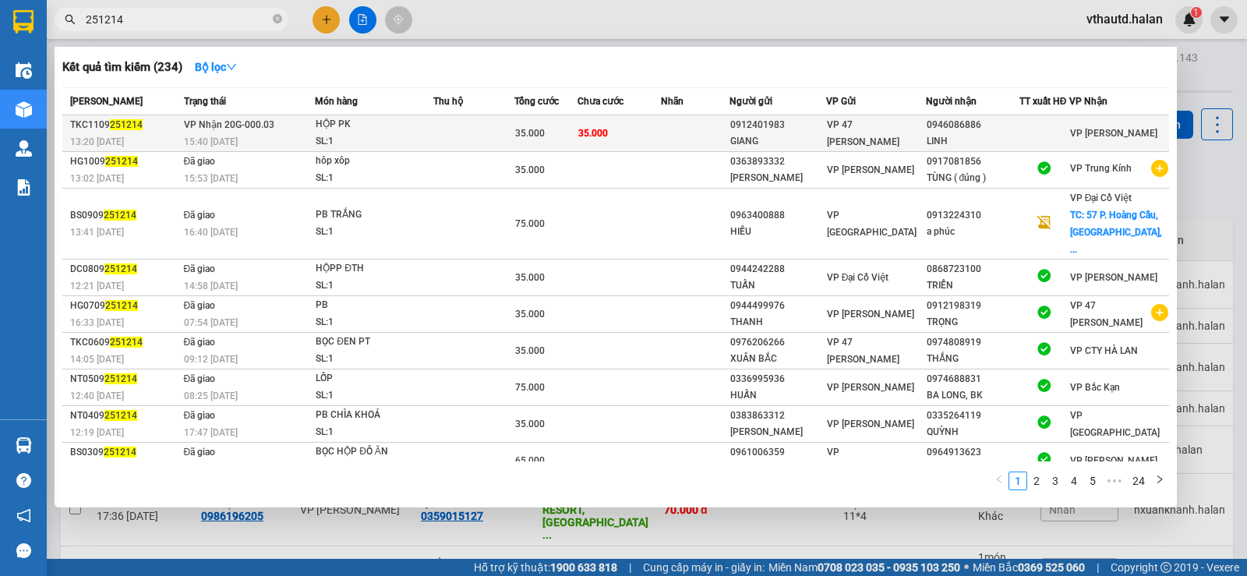
type input "251214"
click at [467, 143] on td at bounding box center [473, 133] width 80 height 37
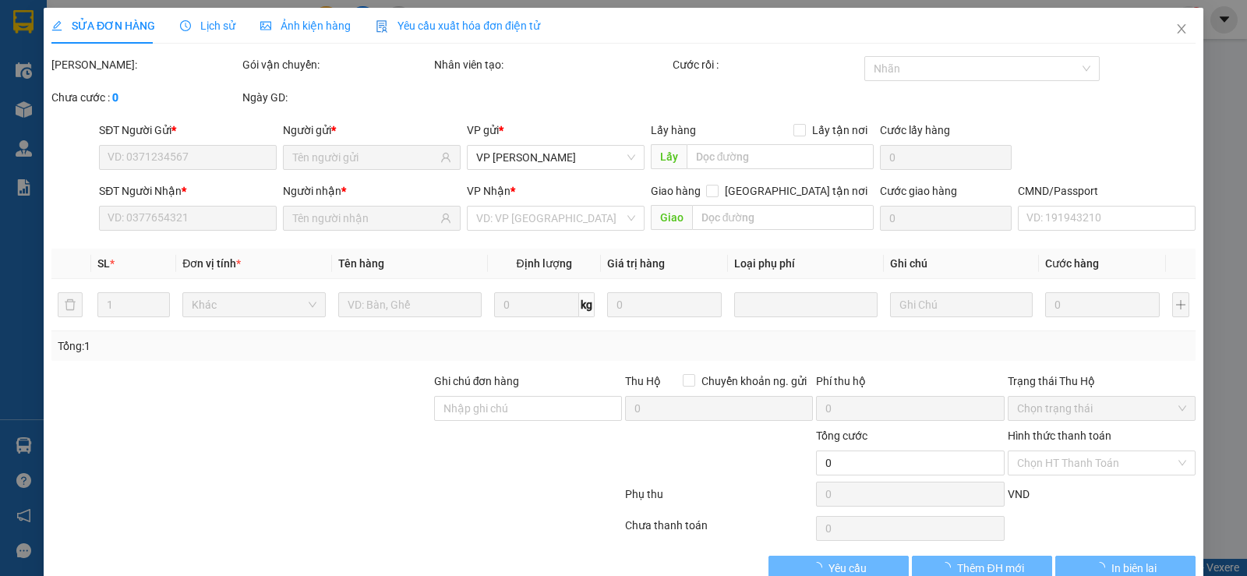
type input "0912401983"
type input "GIANG"
type input "0946086886"
type input "LINH"
type input "35.000"
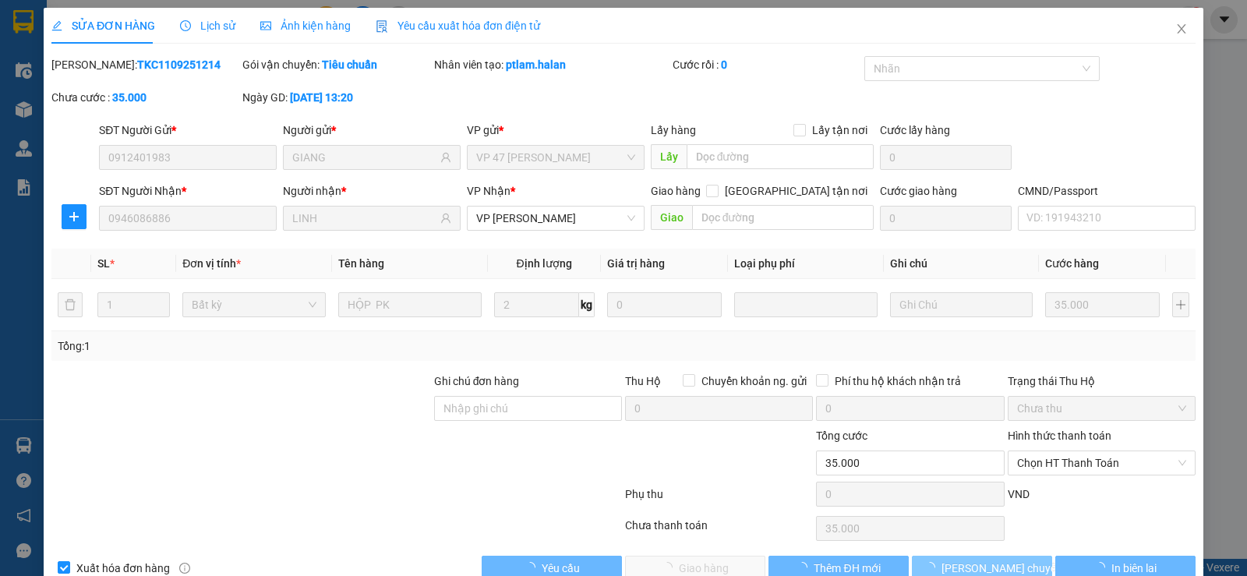
scroll to position [35, 0]
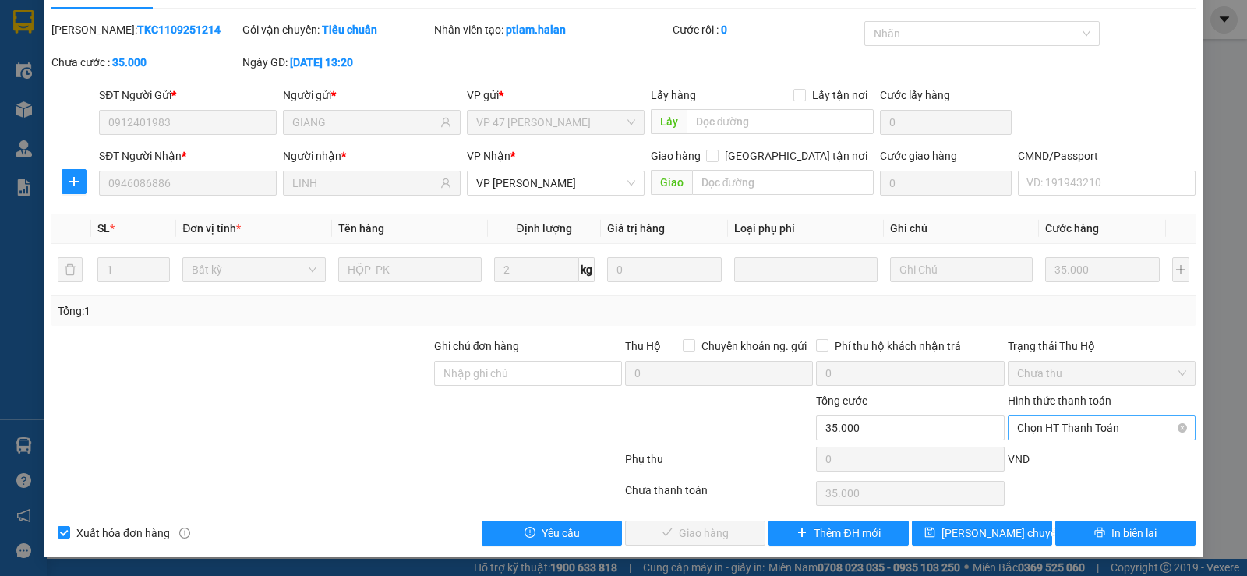
click at [1065, 425] on span "Chọn HT Thanh Toán" at bounding box center [1101, 427] width 169 height 23
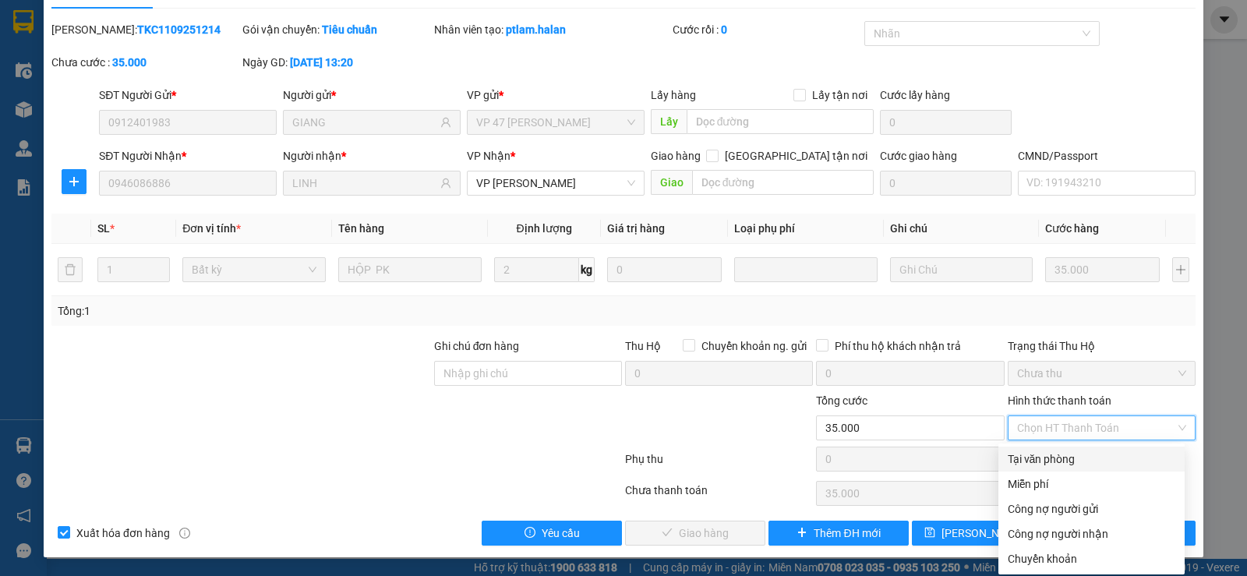
click at [1054, 454] on div "Tại văn phòng" at bounding box center [1092, 459] width 168 height 17
type input "0"
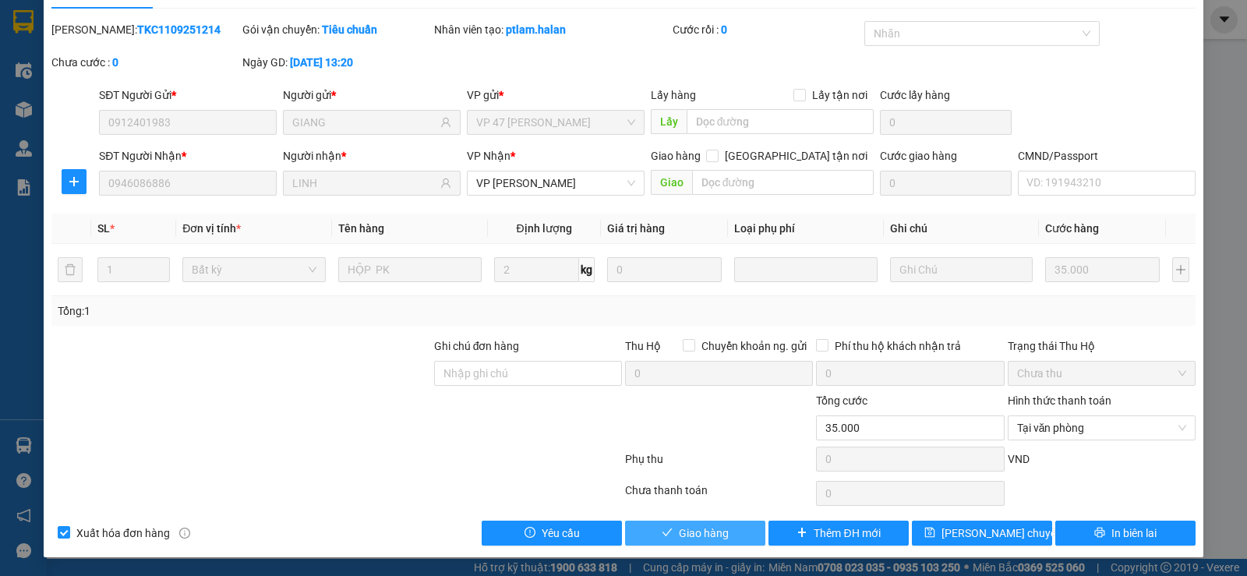
click at [690, 538] on span "Giao hàng" at bounding box center [704, 533] width 50 height 17
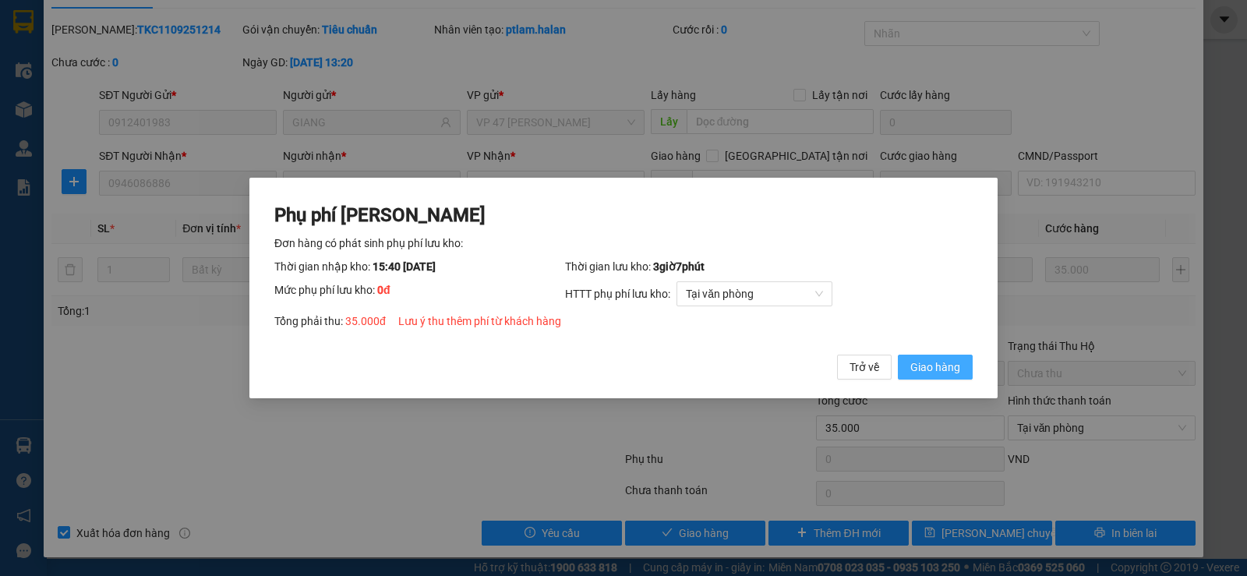
click at [948, 371] on span "Giao hàng" at bounding box center [936, 367] width 50 height 17
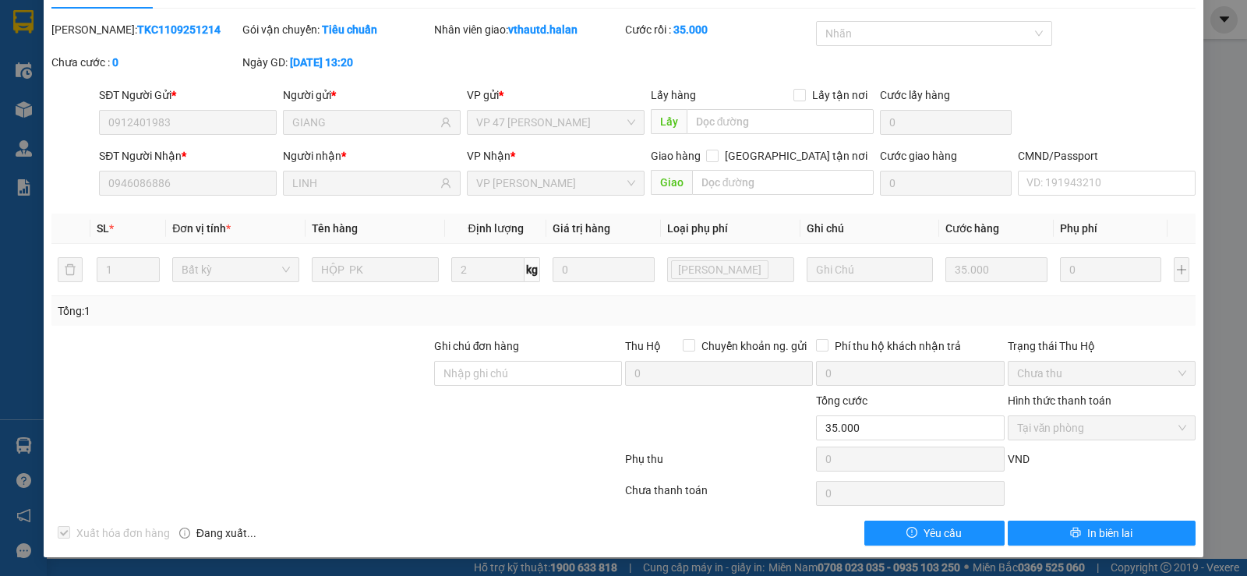
scroll to position [0, 0]
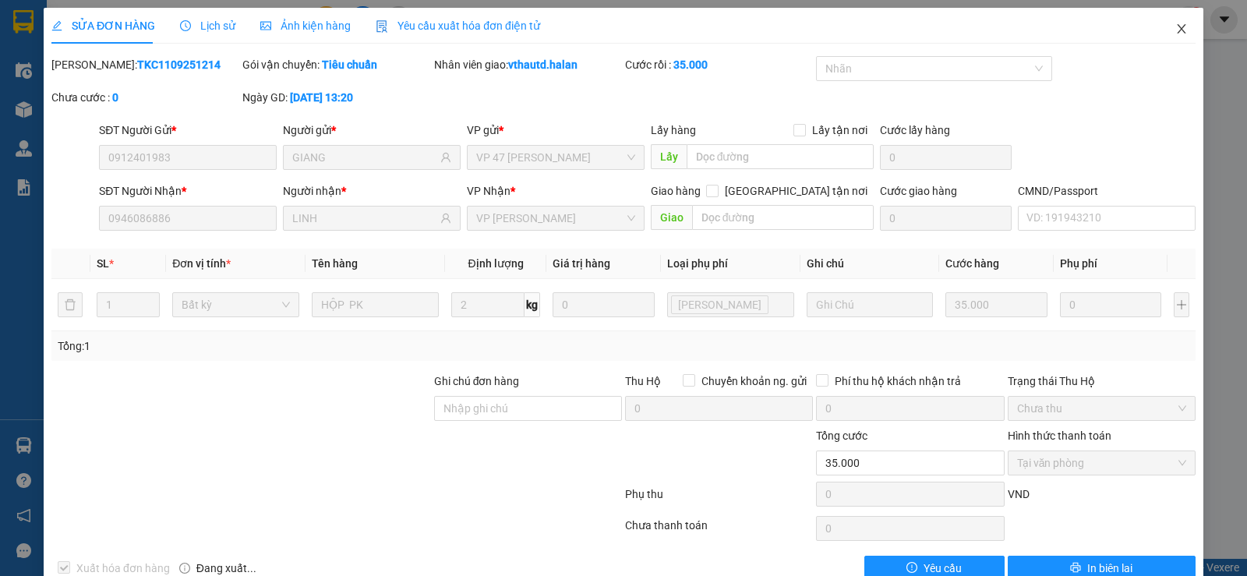
click at [1176, 30] on icon "close" at bounding box center [1182, 29] width 12 height 12
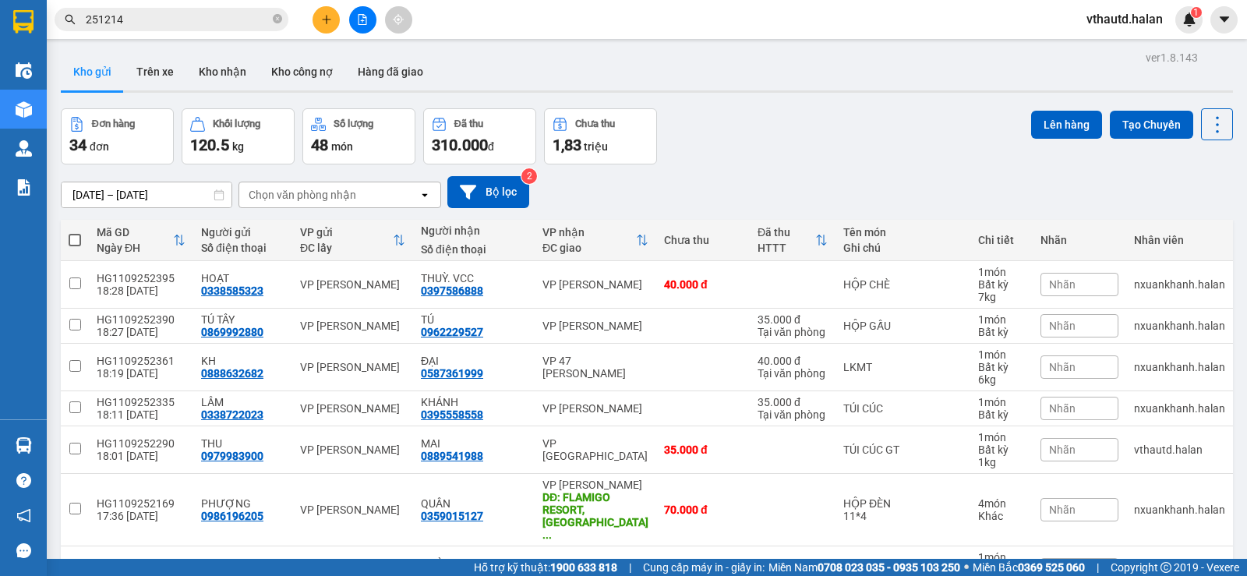
click at [306, 203] on div "Chọn văn phòng nhận" at bounding box center [328, 194] width 179 height 25
type input "BK"
click at [284, 228] on span "VP Bắc Kạn" at bounding box center [281, 228] width 61 height 16
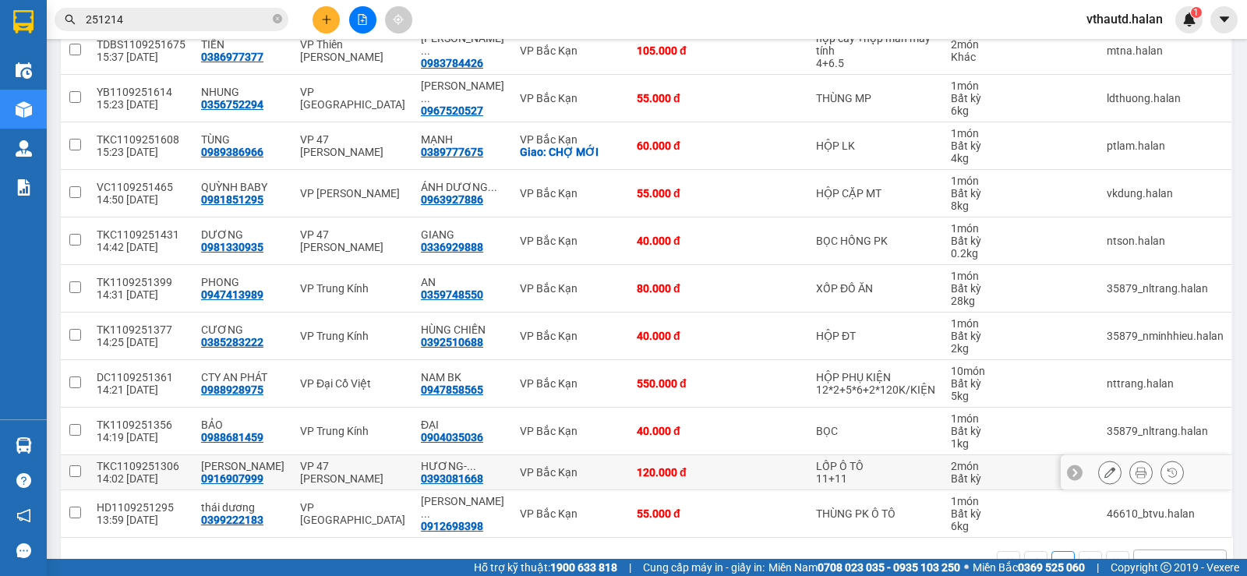
scroll to position [156, 0]
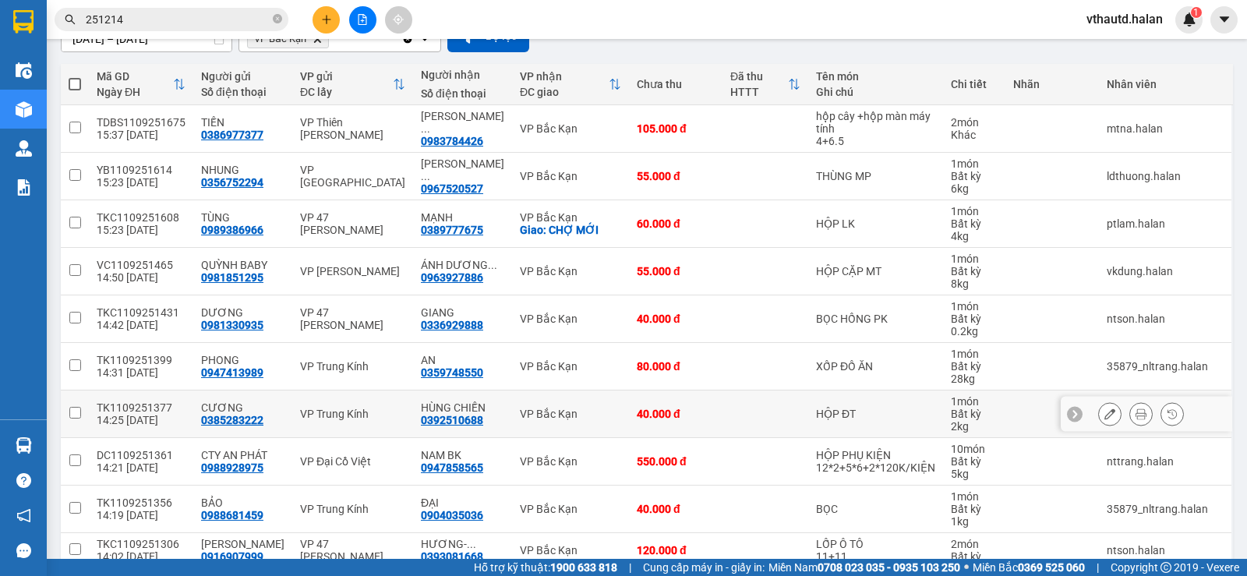
click at [70, 411] on input "checkbox" at bounding box center [75, 413] width 12 height 12
checkbox input "true"
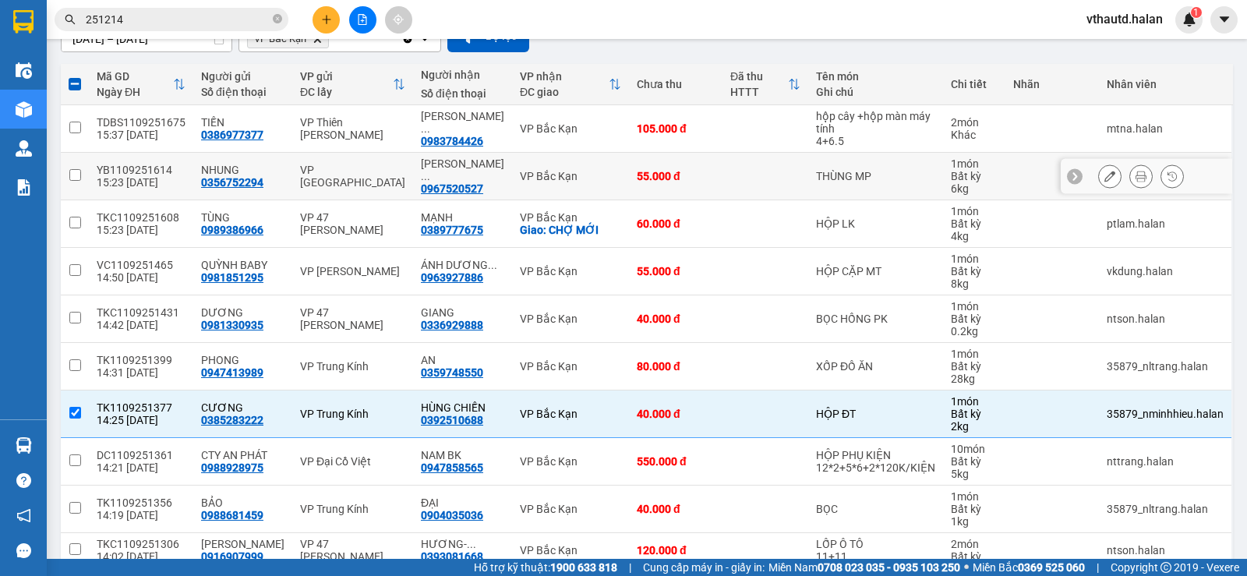
click at [77, 170] on input "checkbox" at bounding box center [75, 175] width 12 height 12
checkbox input "true"
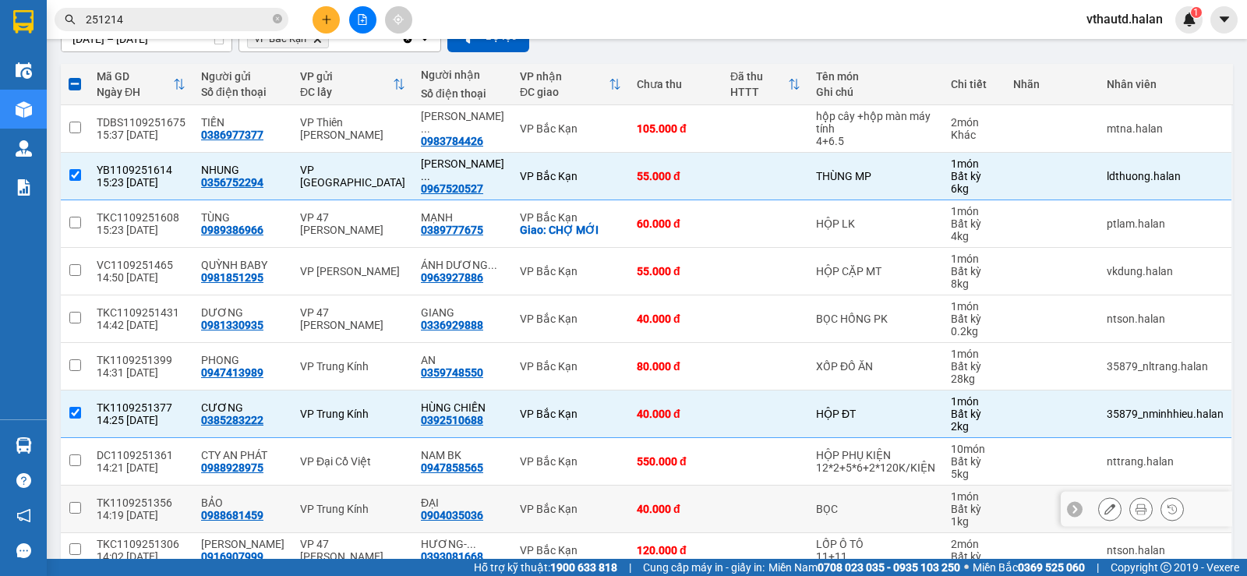
click at [75, 511] on input "checkbox" at bounding box center [75, 508] width 12 height 12
checkbox input "true"
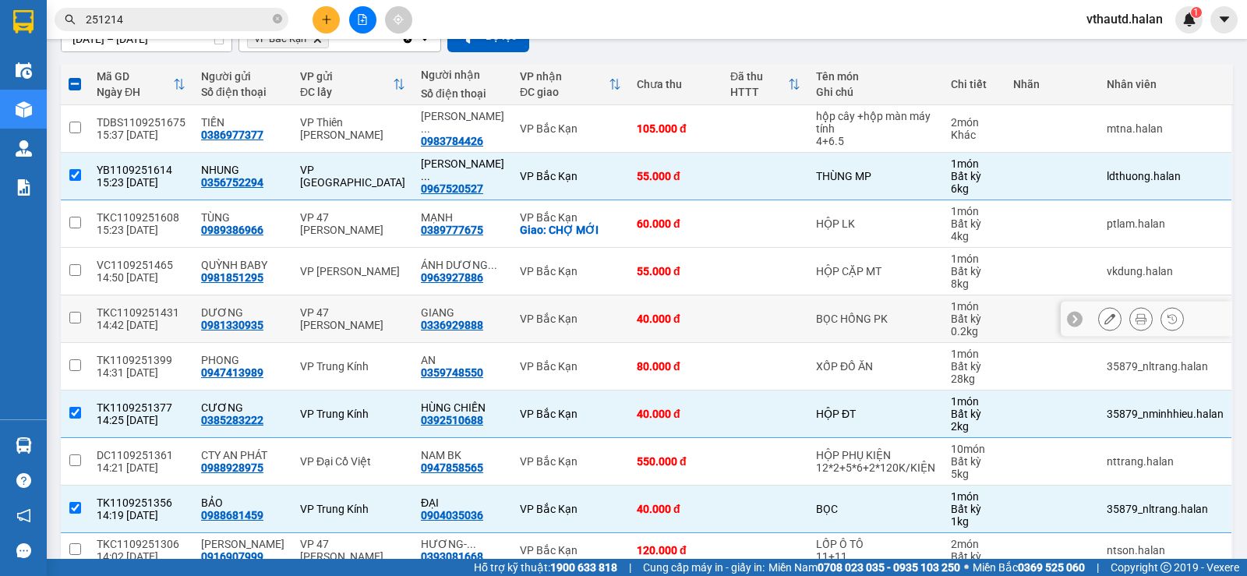
click at [69, 316] on input "checkbox" at bounding box center [75, 318] width 12 height 12
checkbox input "true"
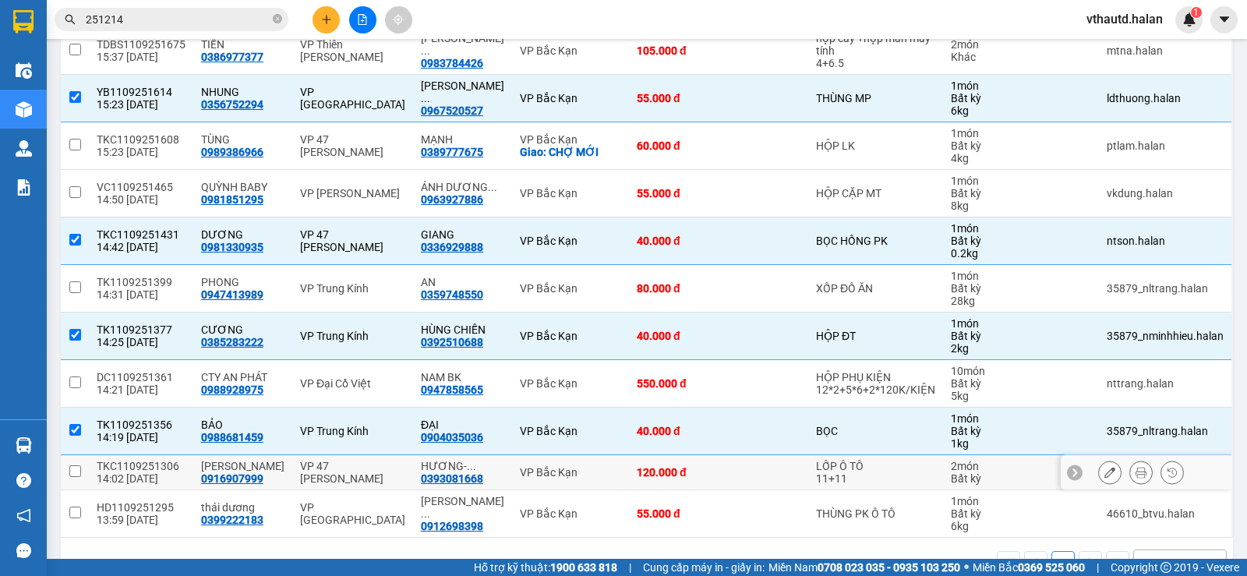
scroll to position [78, 0]
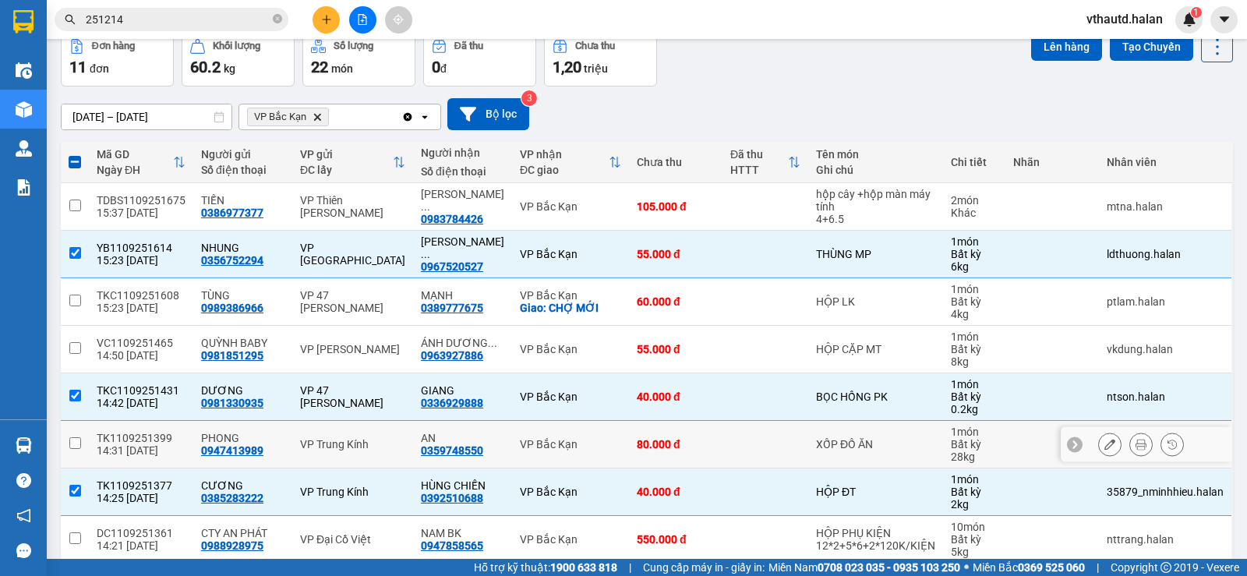
click at [73, 443] on input "checkbox" at bounding box center [75, 443] width 12 height 12
checkbox input "true"
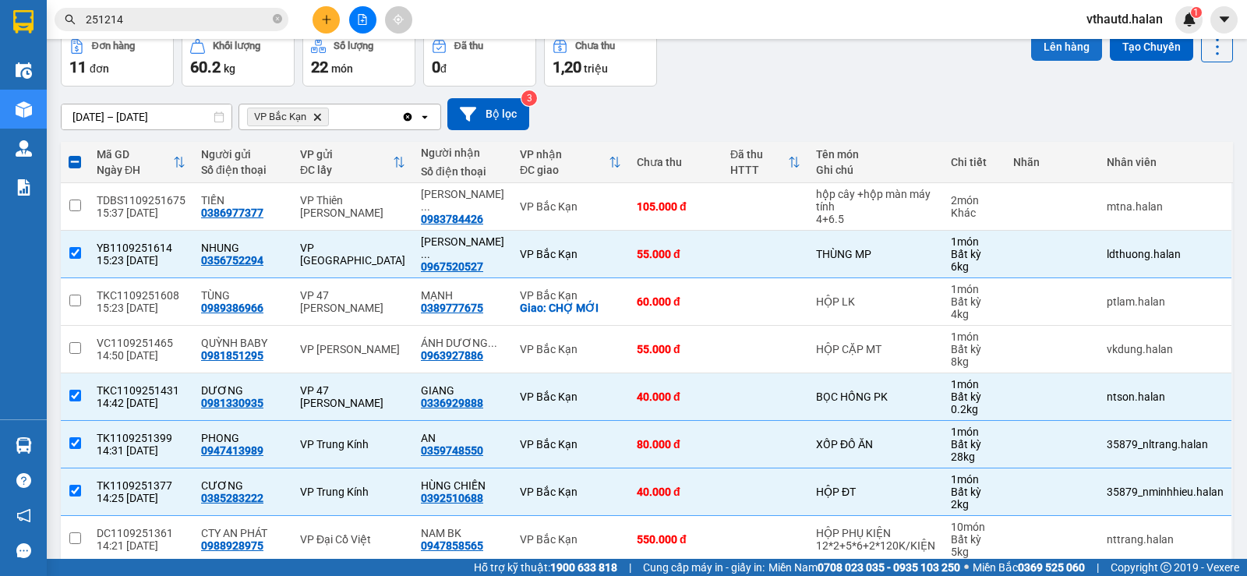
click at [1049, 55] on button "Lên hàng" at bounding box center [1066, 47] width 71 height 28
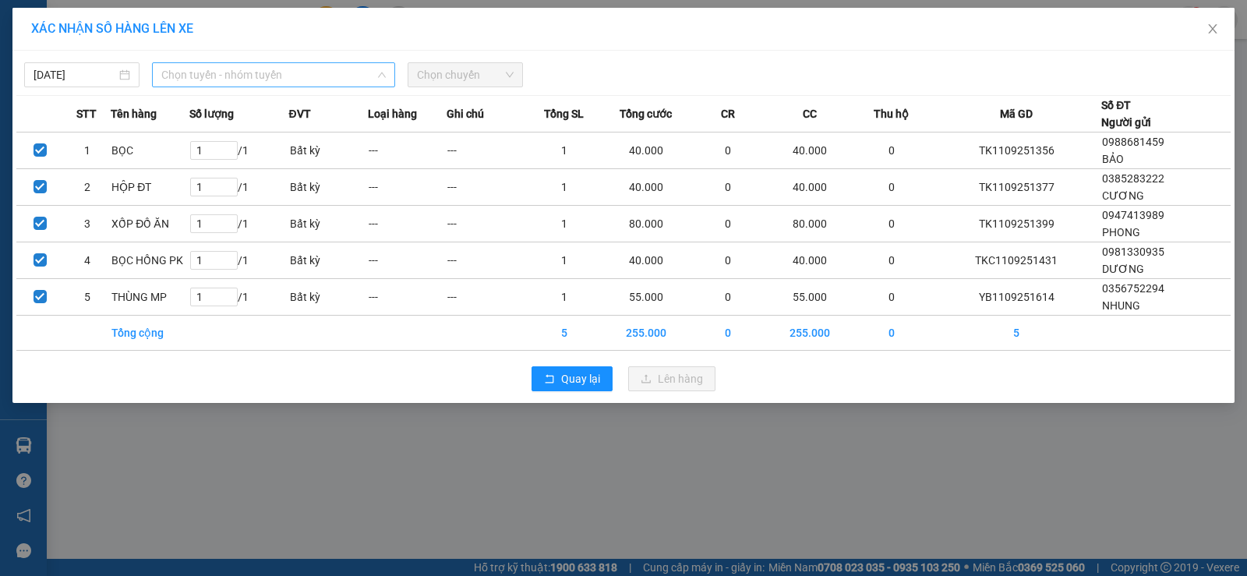
click at [284, 74] on span "Chọn tuyến - nhóm tuyến" at bounding box center [273, 74] width 225 height 23
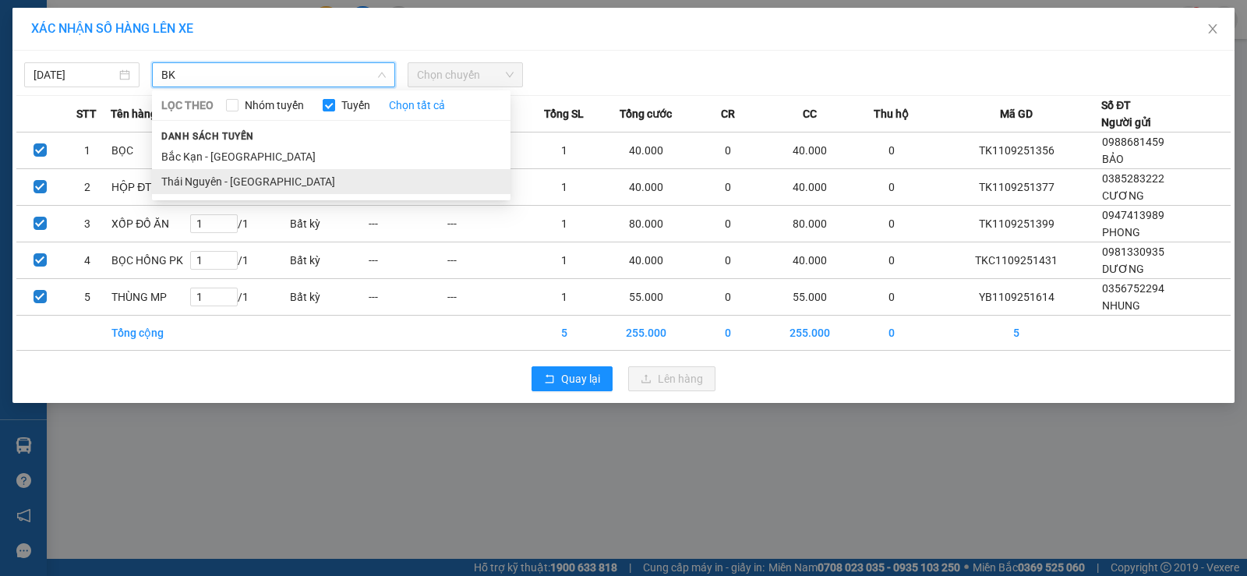
type input "BK"
click at [228, 179] on li "Thái Nguyên - [GEOGRAPHIC_DATA]" at bounding box center [331, 181] width 359 height 25
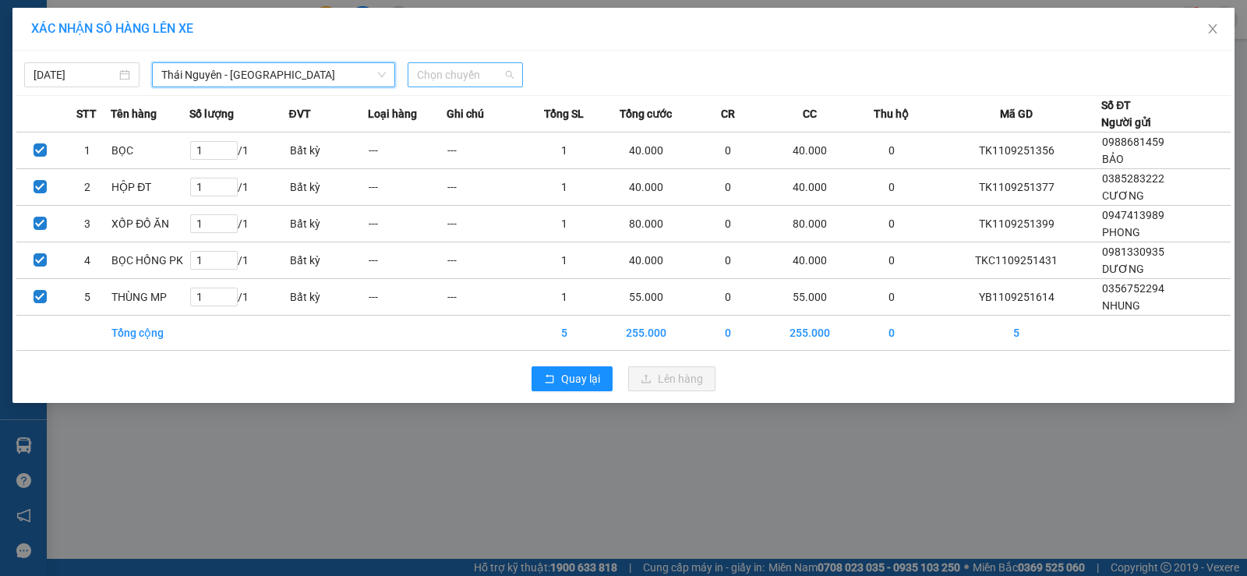
click at [439, 83] on span "Chọn chuyến" at bounding box center [465, 74] width 97 height 23
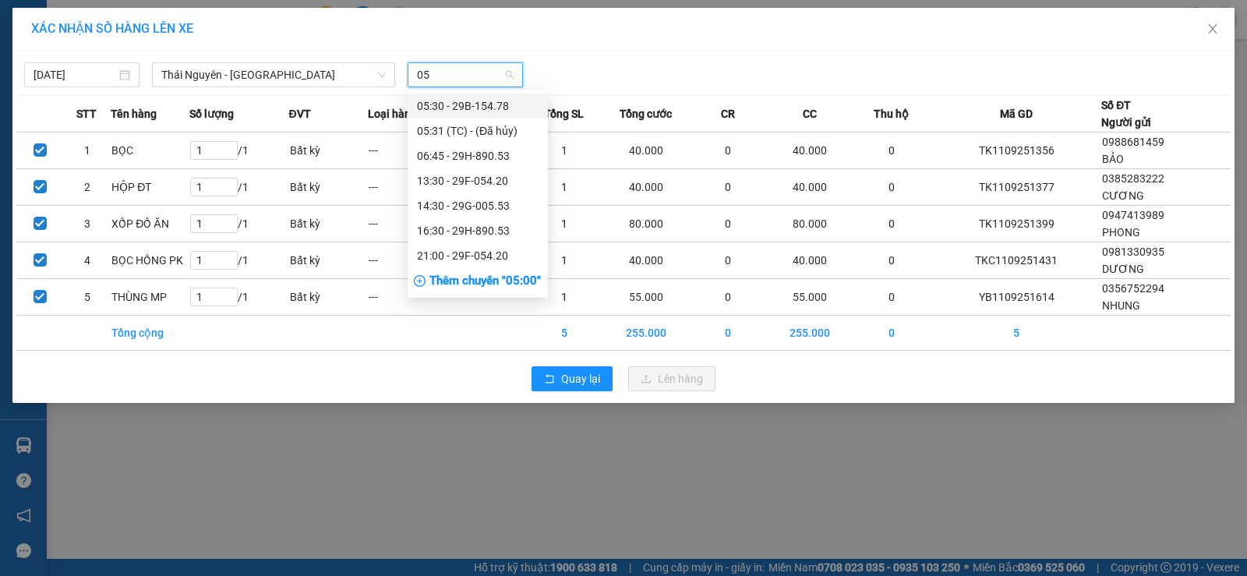
type input "053"
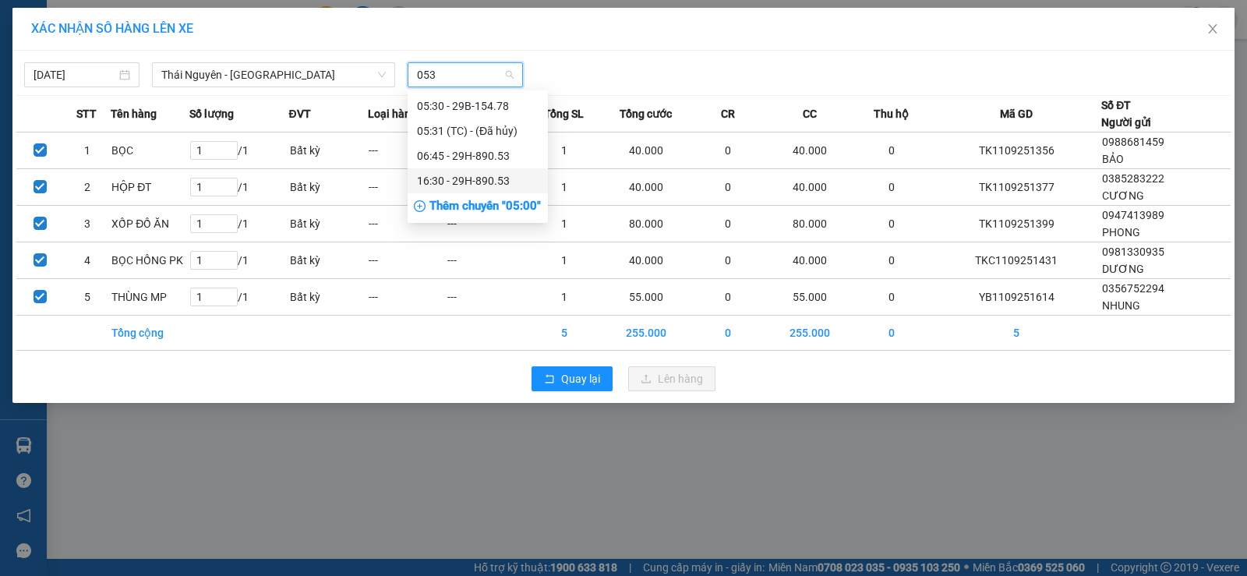
click at [480, 176] on div "16:30 - 29H-890.53" at bounding box center [478, 180] width 122 height 17
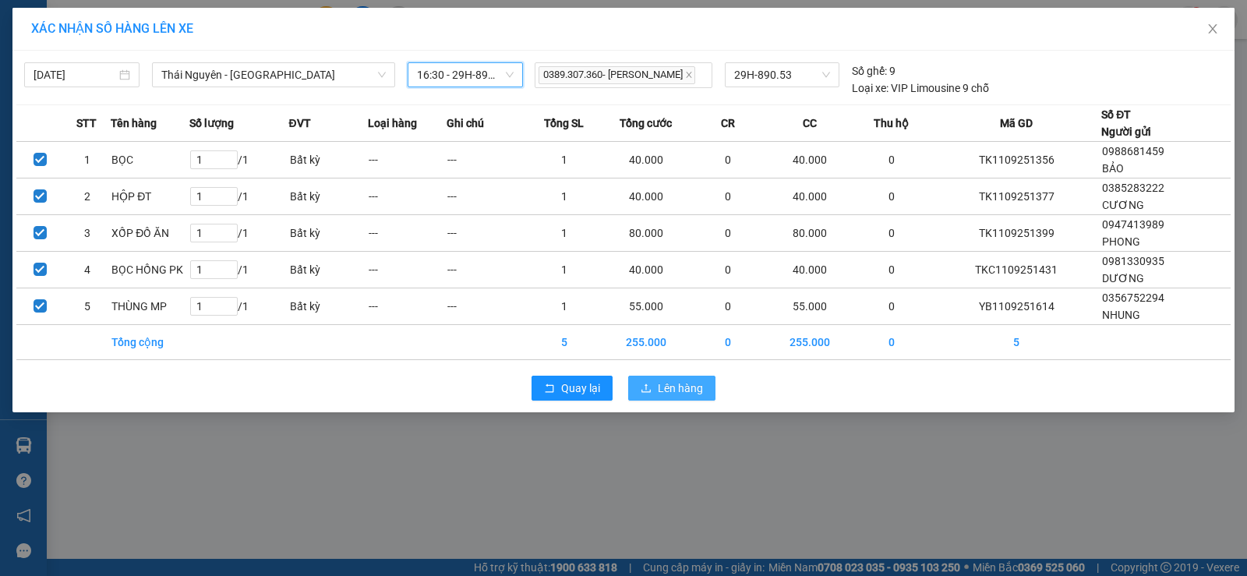
click at [677, 393] on span "Lên hàng" at bounding box center [680, 388] width 45 height 17
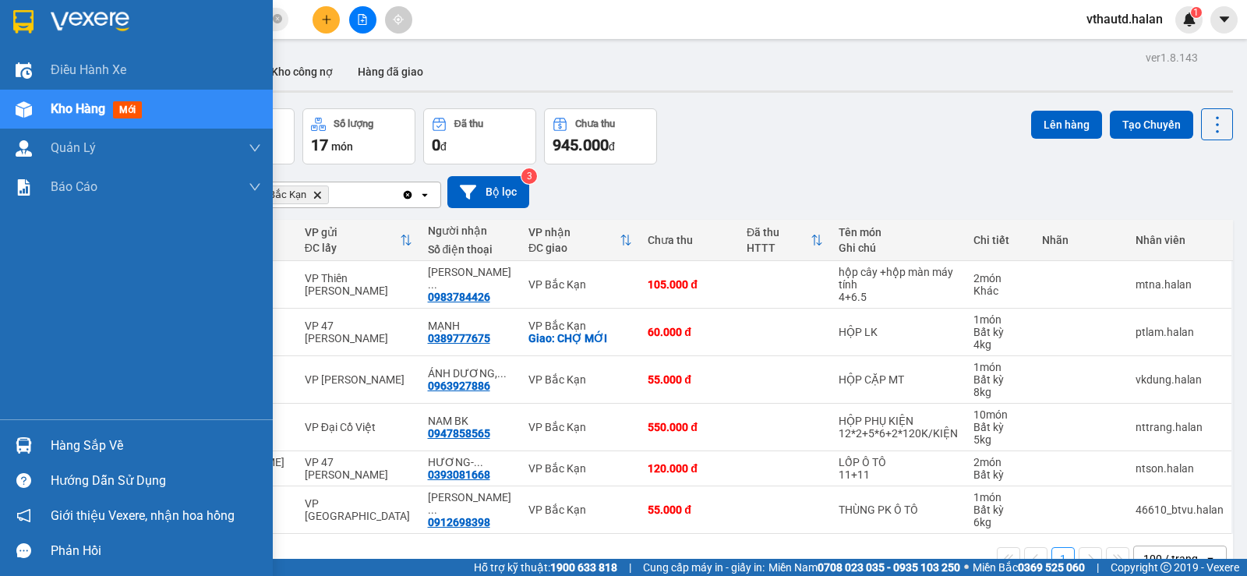
click at [116, 450] on div "Hàng sắp về" at bounding box center [156, 445] width 210 height 23
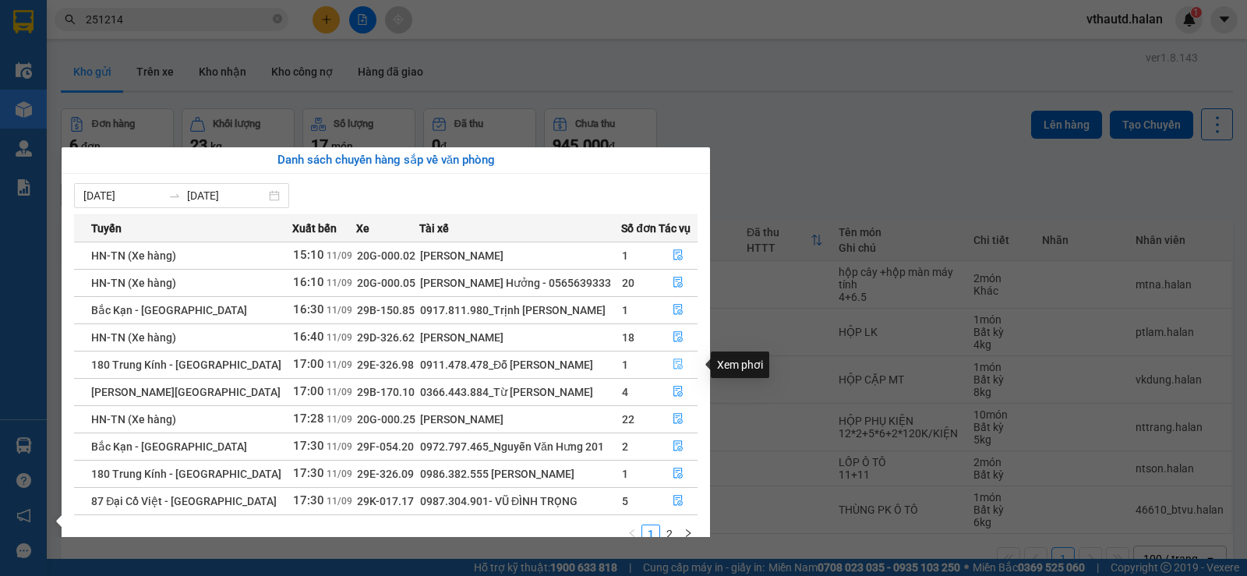
click at [677, 362] on icon "file-done" at bounding box center [678, 364] width 9 height 11
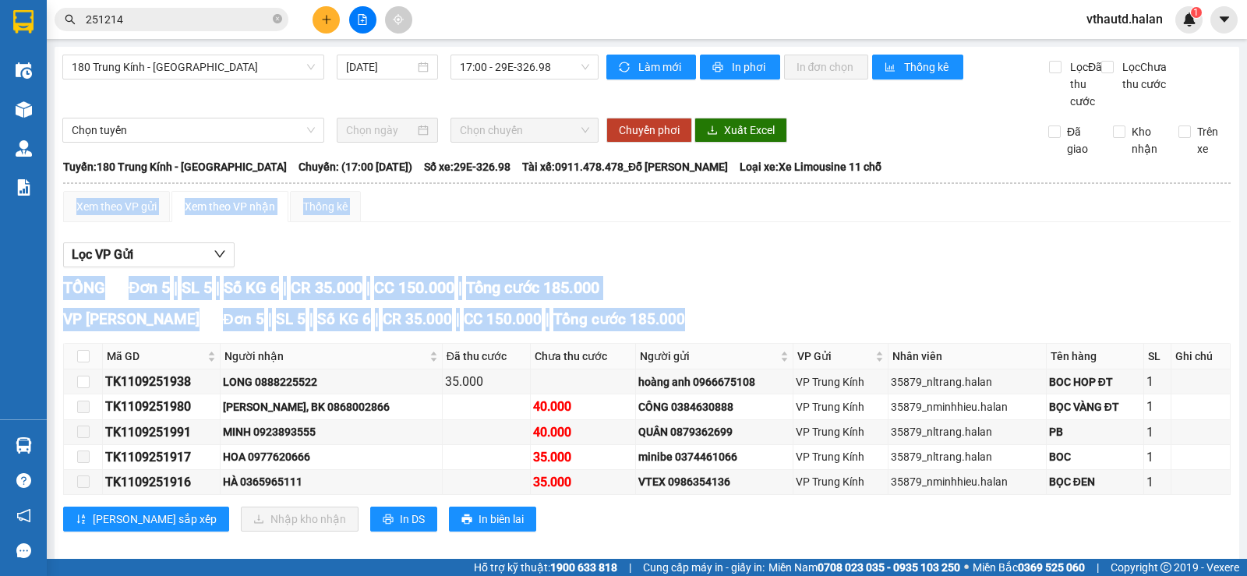
drag, startPoint x: 827, startPoint y: 324, endPoint x: 840, endPoint y: 193, distance: 130.8
click at [840, 193] on table "[GEOGRAPHIC_DATA] 02083737373 271 - [PERSON_NAME] - [GEOGRAPHIC_DATA] - [GEOGRA…" at bounding box center [646, 354] width 1169 height 394
click at [774, 268] on div "Lọc VP Gửi" at bounding box center [647, 255] width 1168 height 26
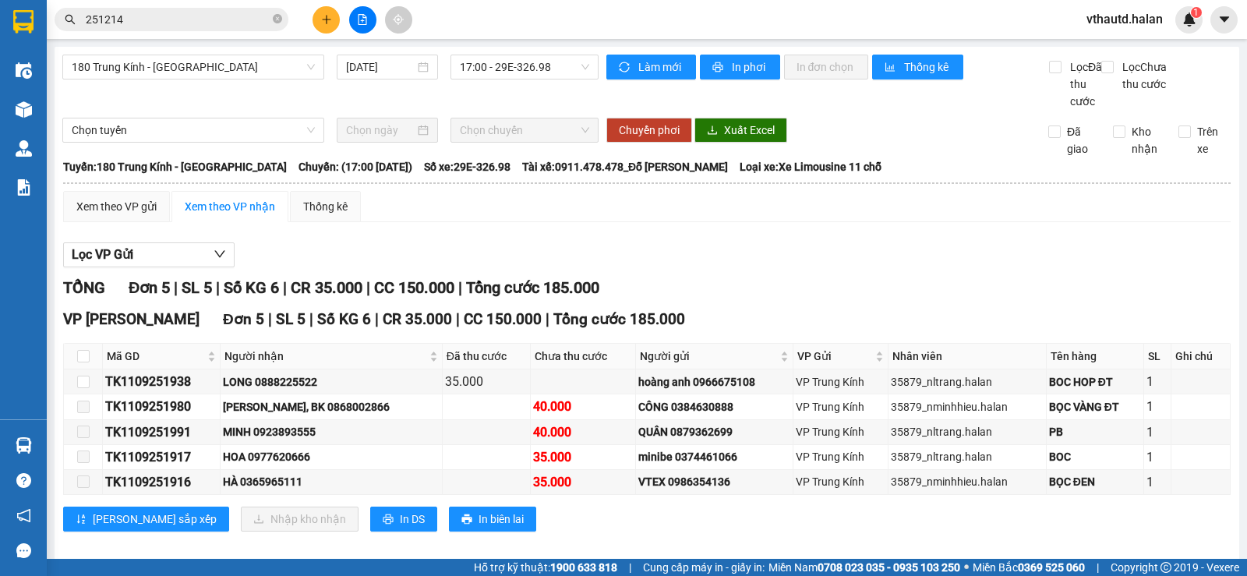
click at [775, 296] on div "TỔNG Đơn 5 | SL 5 | Số KG 6 | CR 35.000 | CC 150.000 | Tổng cước 185.000" at bounding box center [647, 288] width 1168 height 24
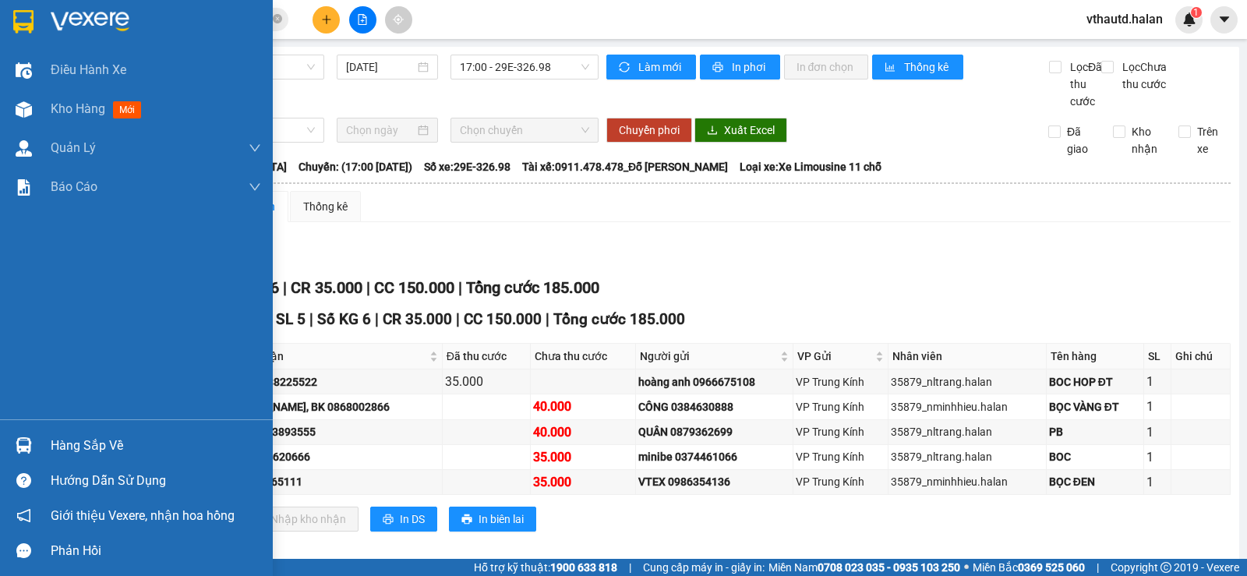
click at [48, 452] on div "Hàng sắp về" at bounding box center [136, 445] width 273 height 35
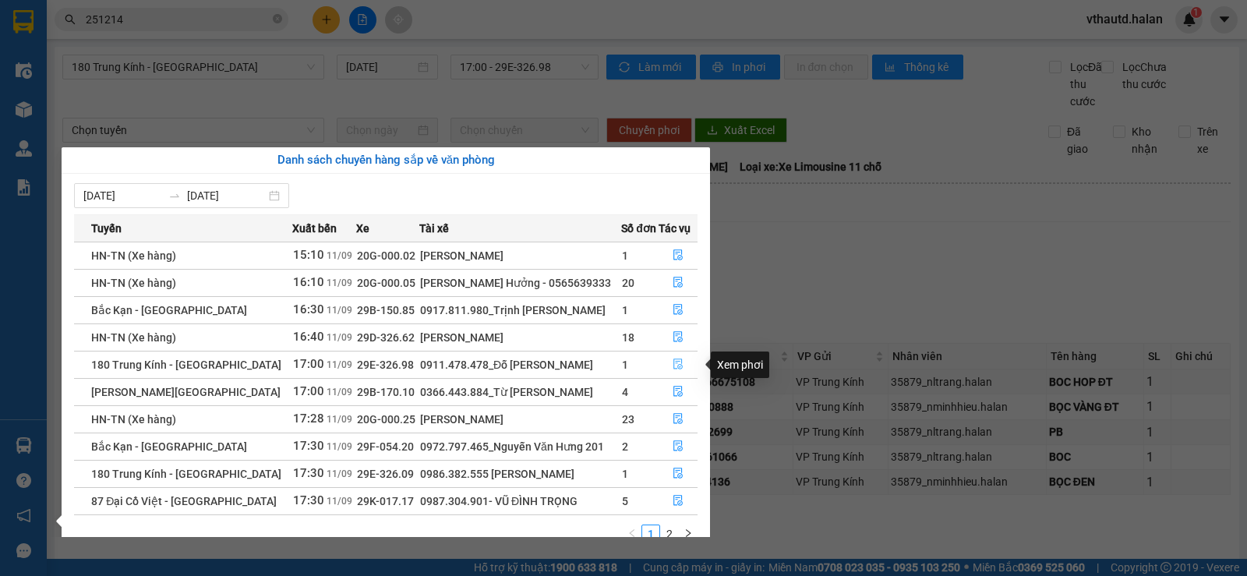
click at [681, 363] on icon "file-done" at bounding box center [678, 364] width 11 height 11
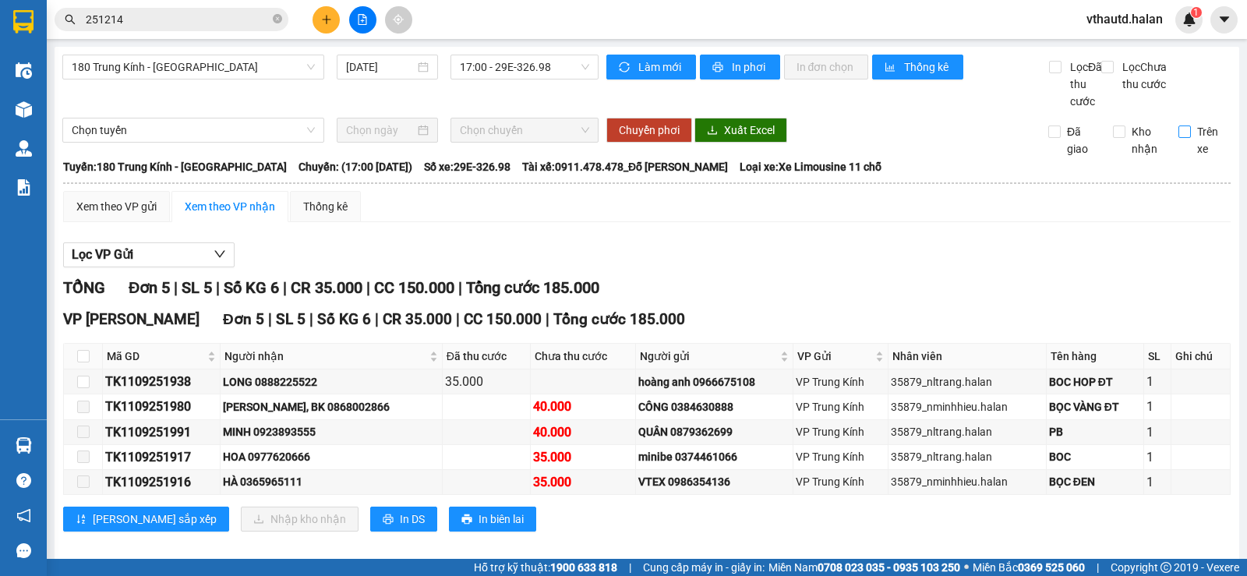
click at [1179, 138] on input "Trên xe" at bounding box center [1185, 132] width 12 height 12
checkbox input "true"
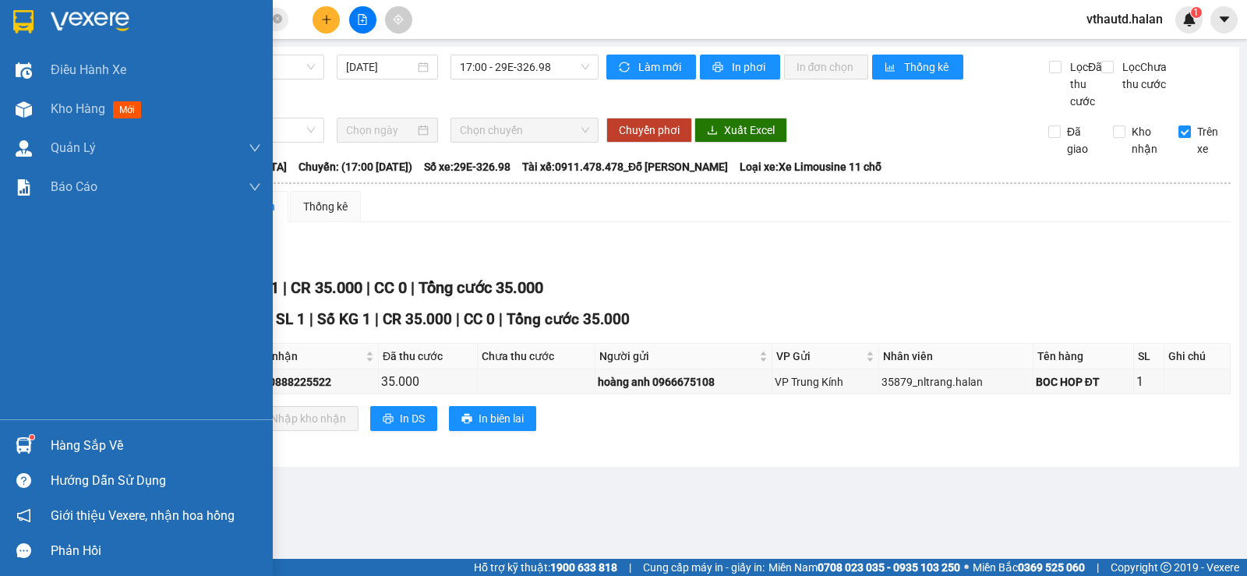
click at [80, 440] on div "Hàng sắp về" at bounding box center [156, 445] width 210 height 23
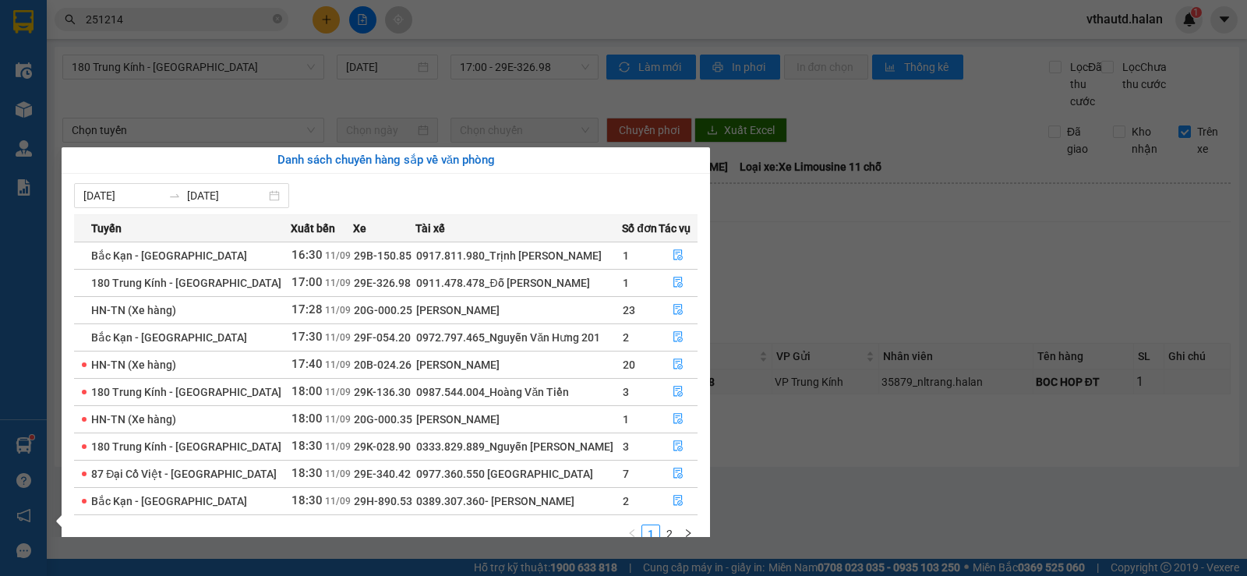
drag, startPoint x: 328, startPoint y: 65, endPoint x: 324, endPoint y: 27, distance: 38.4
click at [328, 64] on section "Kết quả tìm kiếm ( 234 ) Bộ lọc Mã ĐH Trạng thái Món hàng Thu hộ Tổng cước Chưa…" at bounding box center [623, 288] width 1247 height 576
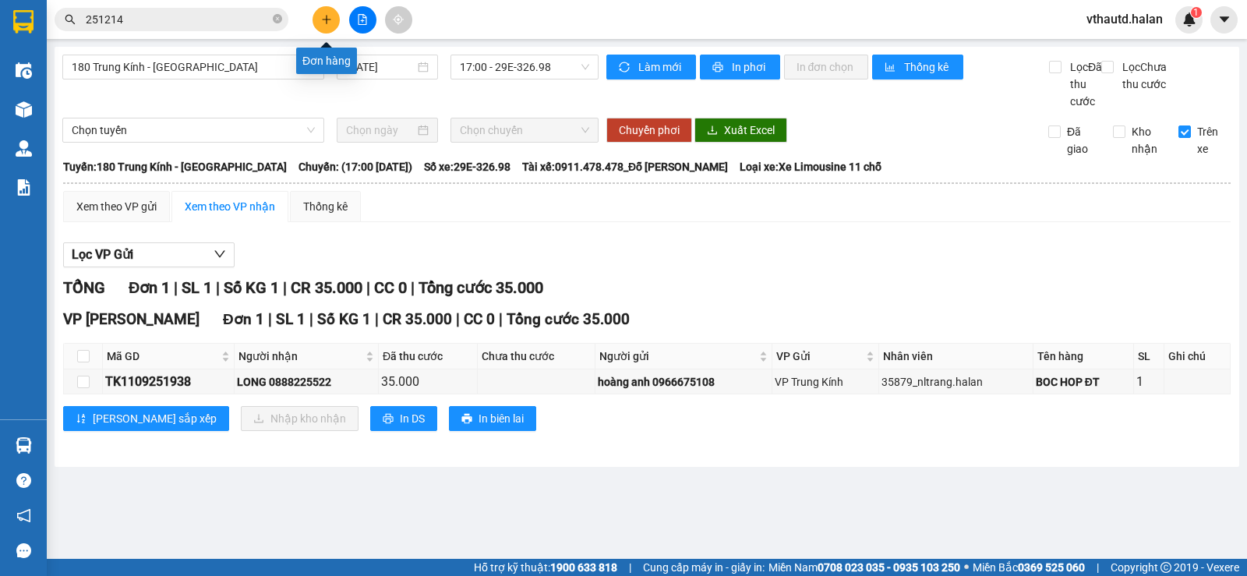
click at [323, 17] on icon "plus" at bounding box center [326, 19] width 11 height 11
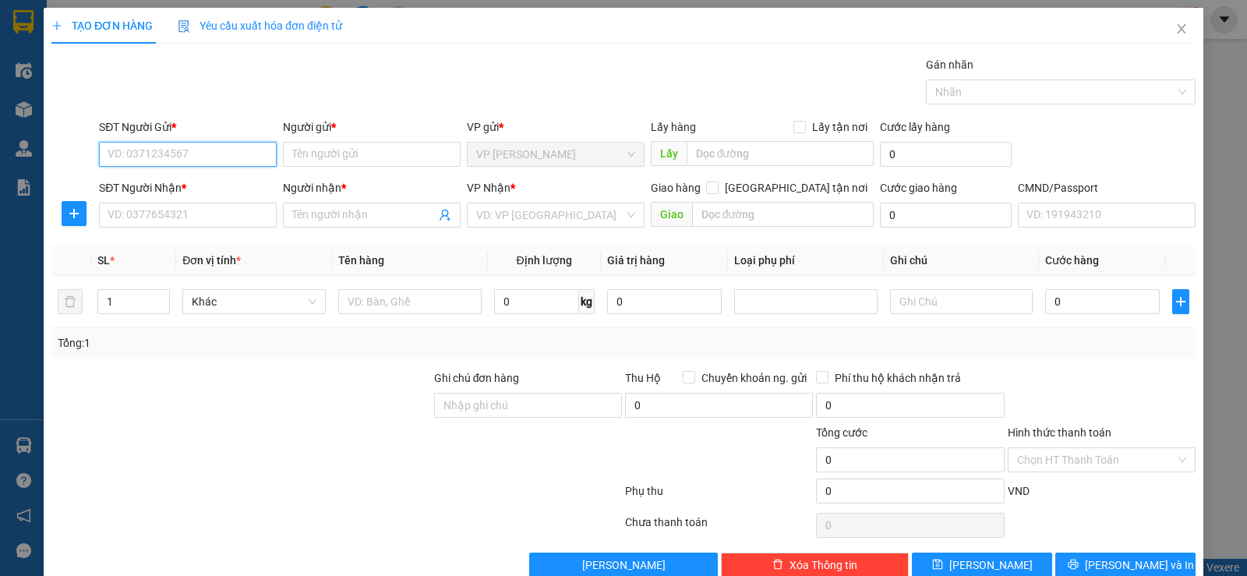
click at [214, 147] on input "SĐT Người Gửi *" at bounding box center [188, 154] width 178 height 25
type input "0912830496"
click at [232, 179] on div "0912830496 - KHIẾT ATK" at bounding box center [186, 185] width 157 height 17
type input "KHIẾT ATK"
type input "0912830496"
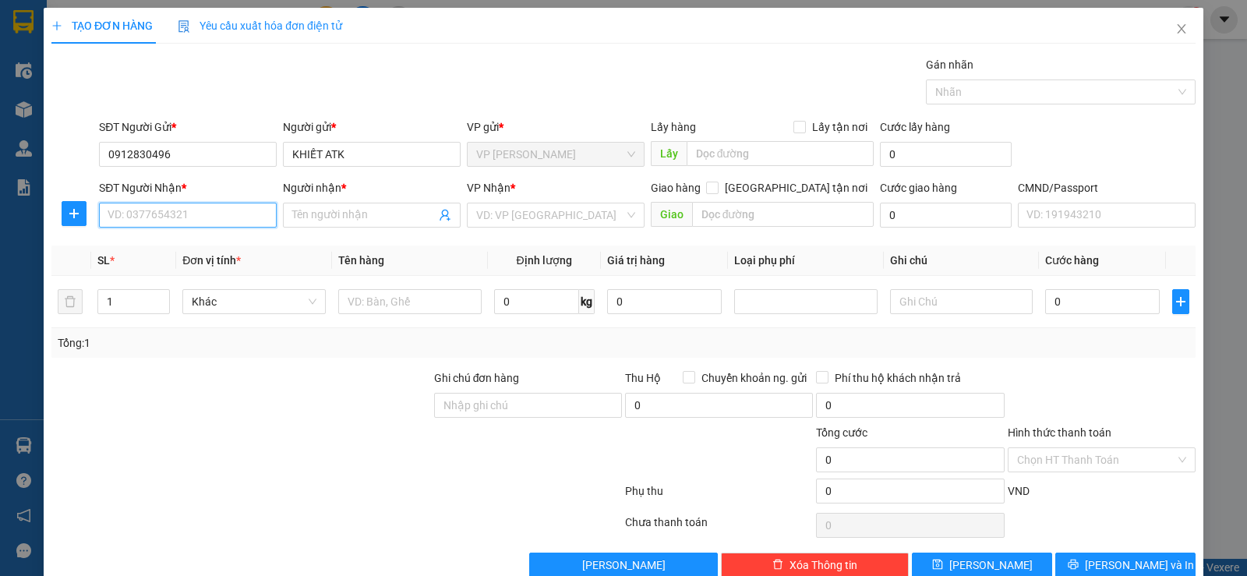
click at [218, 216] on input "SĐT Người Nhận *" at bounding box center [188, 215] width 178 height 25
type input "0912248096"
click at [252, 252] on div "0912248096 - [PERSON_NAME]" at bounding box center [186, 246] width 157 height 17
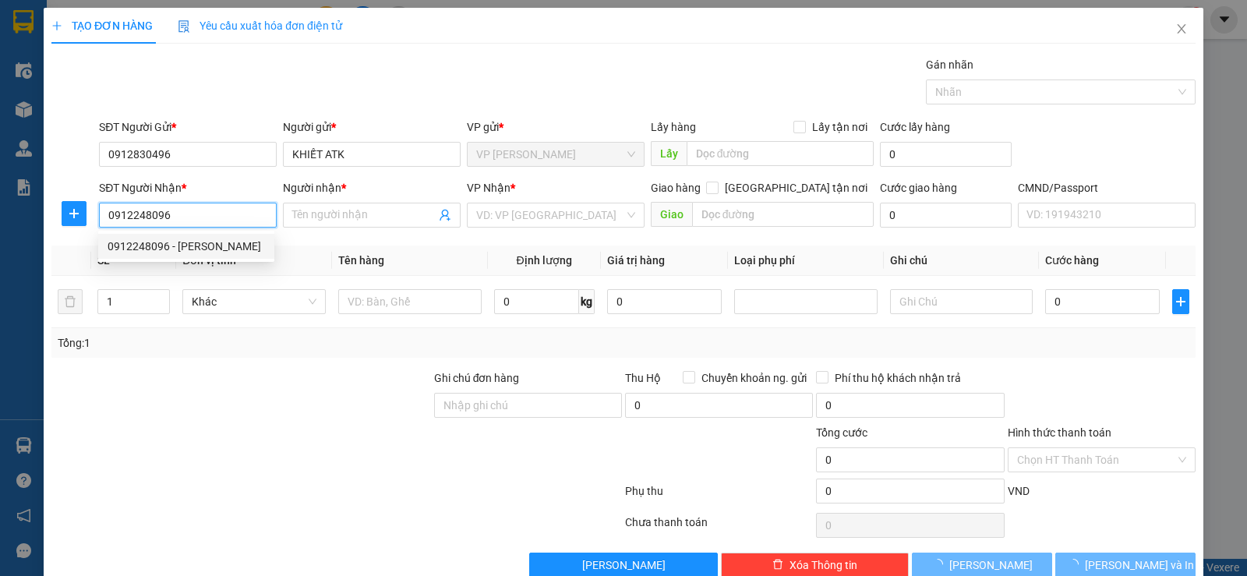
type input "LAD TUẤN HÙNG"
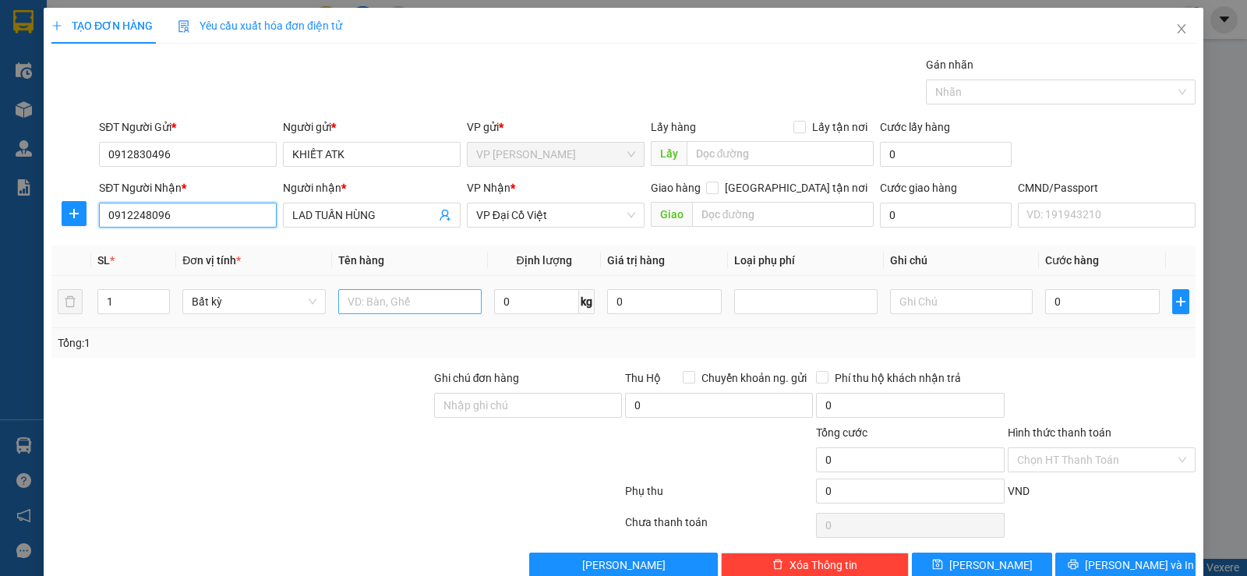
type input "0912248096"
click at [384, 303] on input "text" at bounding box center [409, 301] width 143 height 25
type input "HỘP MẪU"
click at [525, 307] on input "0" at bounding box center [536, 301] width 85 height 25
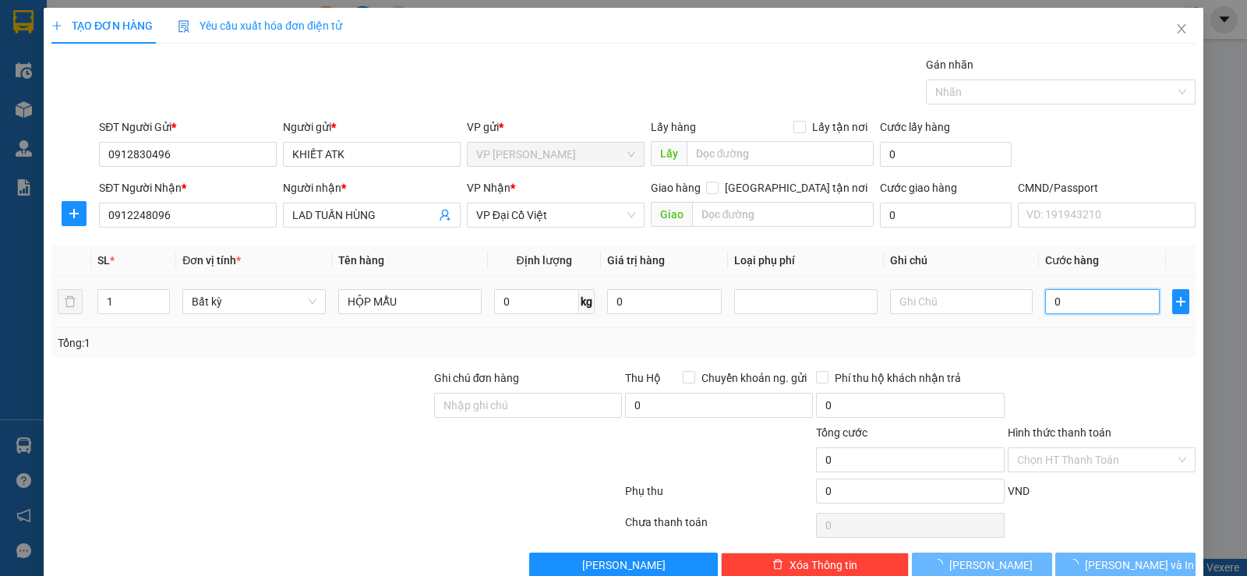
click at [1056, 296] on input "0" at bounding box center [1102, 301] width 115 height 25
type input "4"
type input "40"
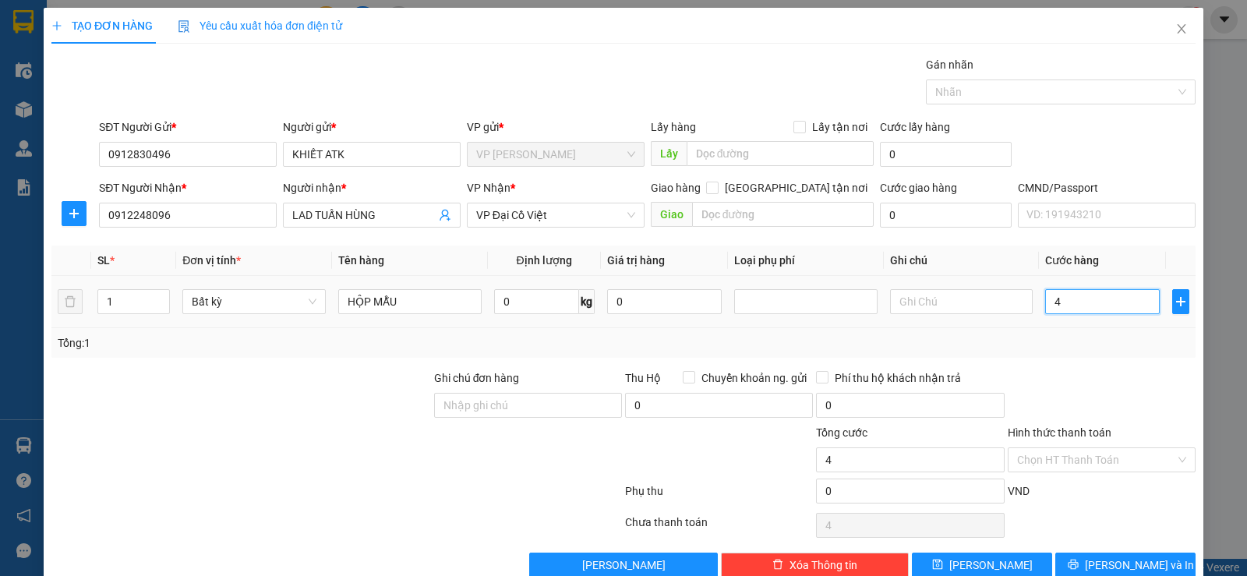
type input "40"
type input "40.000"
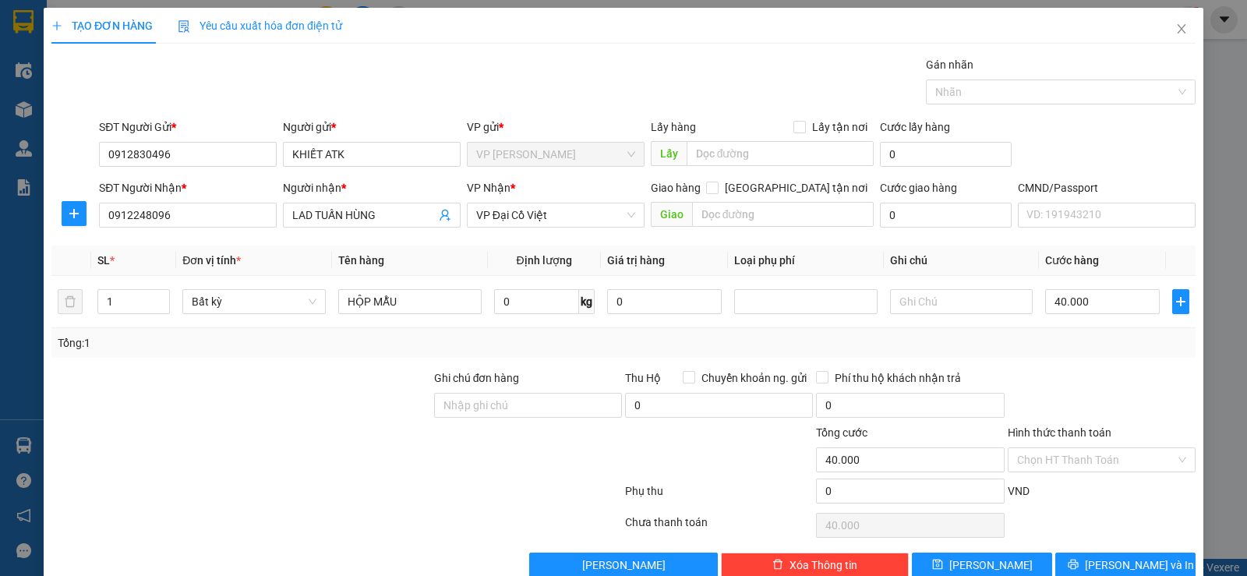
click at [1034, 383] on div at bounding box center [1101, 397] width 191 height 55
click at [1102, 562] on span "[PERSON_NAME] và In" at bounding box center [1139, 565] width 109 height 17
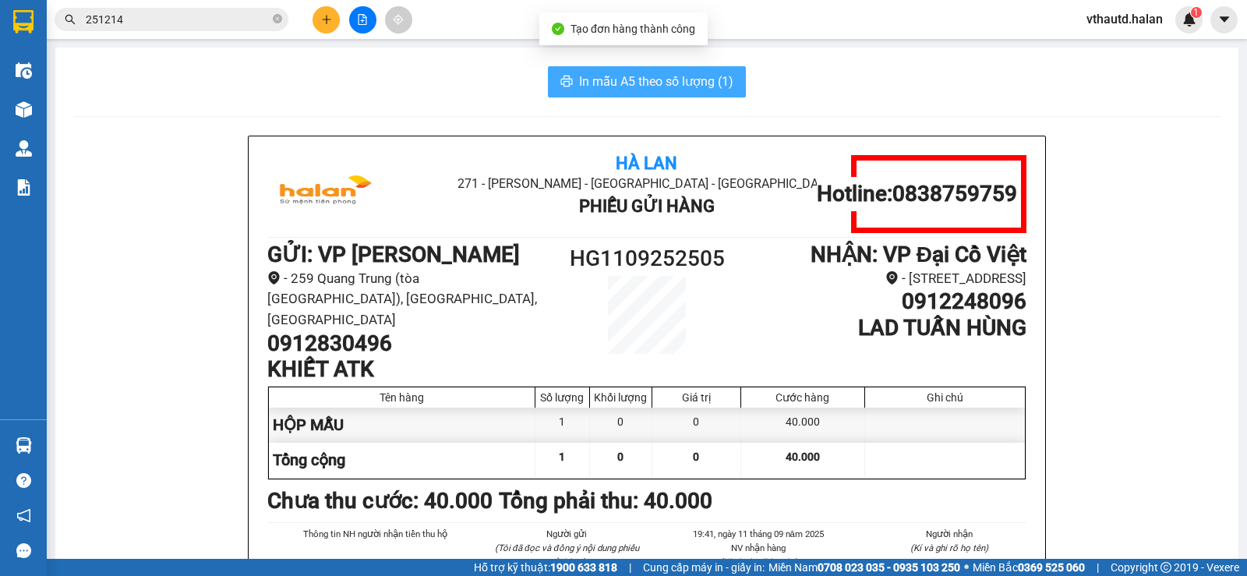
click at [664, 85] on span "In mẫu A5 theo số lượng (1)" at bounding box center [656, 81] width 154 height 19
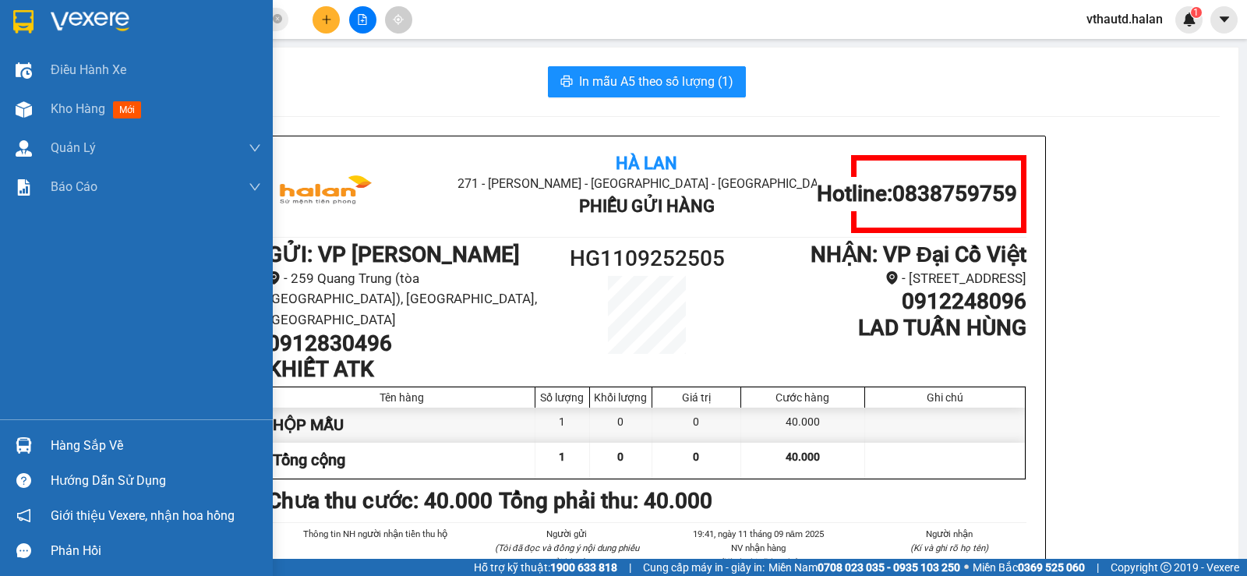
click at [12, 5] on div at bounding box center [136, 25] width 273 height 51
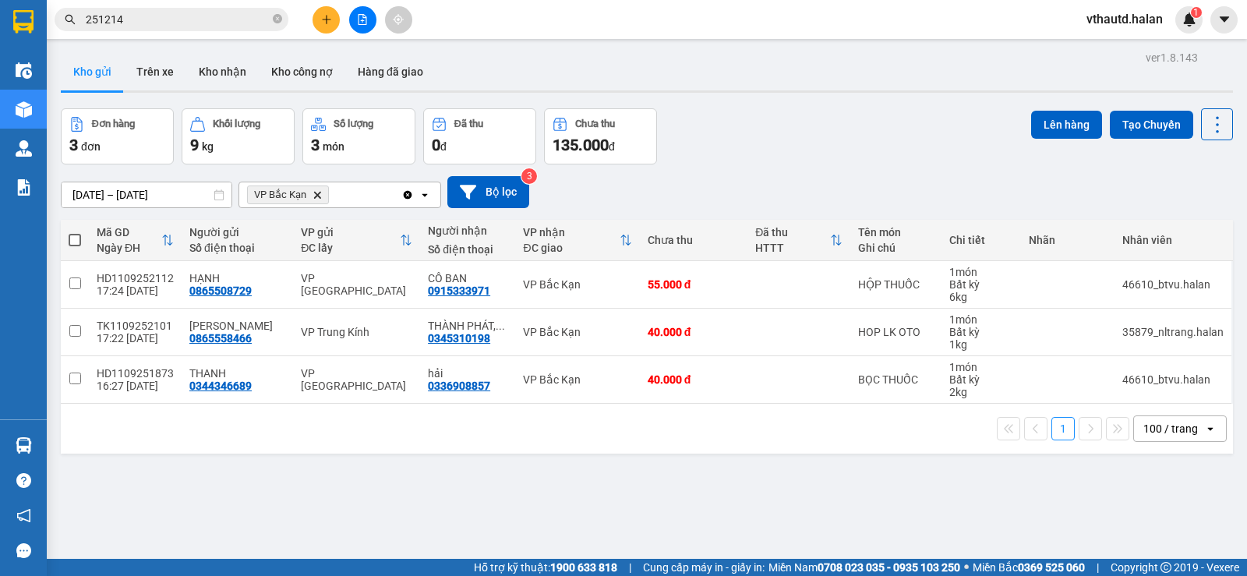
click at [1228, 133] on main "ver 1.8.143 Kho gửi Trên xe Kho nhận Kho công nợ Hàng đã giao Đơn hàng 3 đơn Kh…" at bounding box center [623, 279] width 1247 height 559
click at [1210, 131] on icon at bounding box center [1218, 125] width 22 height 22
click at [1194, 227] on span "Làm mới" at bounding box center [1183, 223] width 43 height 16
click at [76, 242] on span at bounding box center [75, 240] width 12 height 12
click at [75, 232] on input "checkbox" at bounding box center [75, 232] width 0 height 0
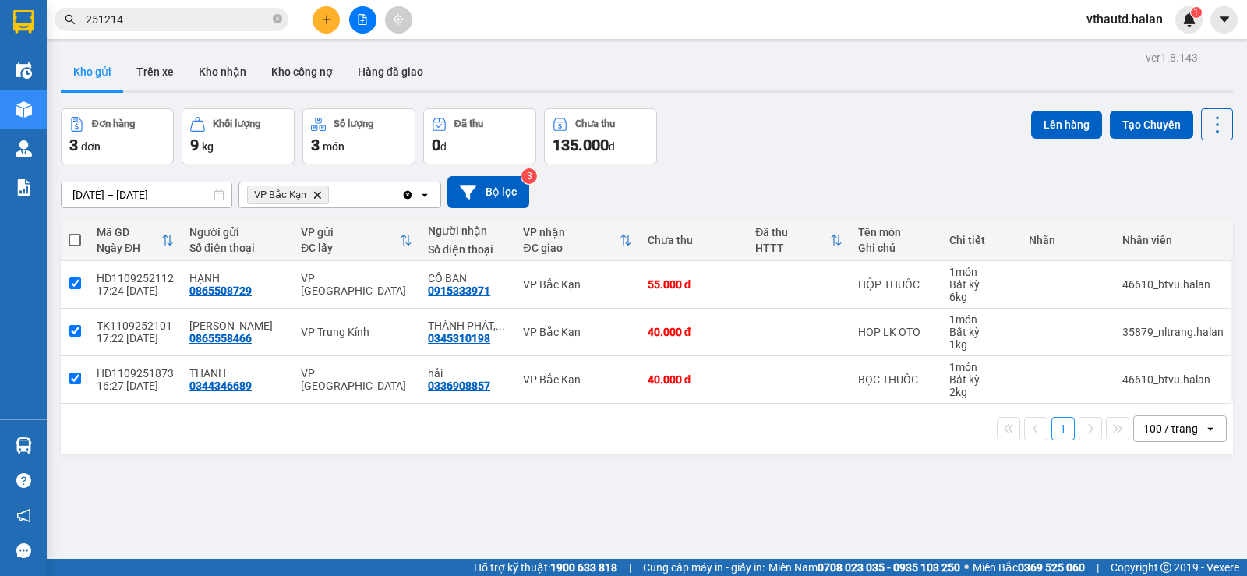
checkbox input "true"
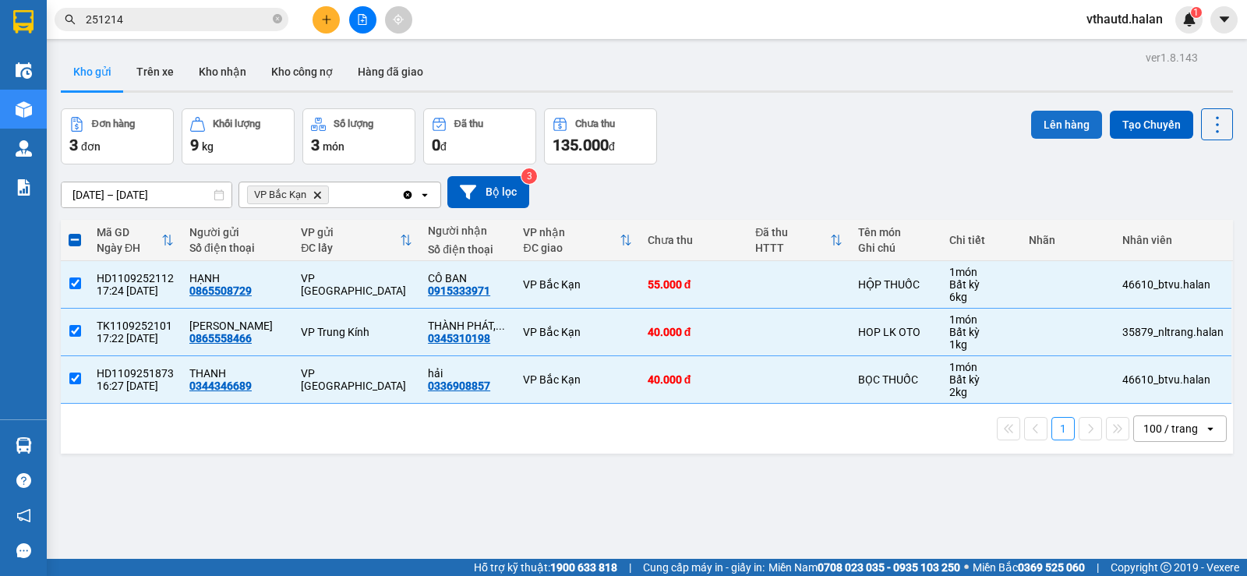
click at [1070, 124] on button "Lên hàng" at bounding box center [1066, 125] width 71 height 28
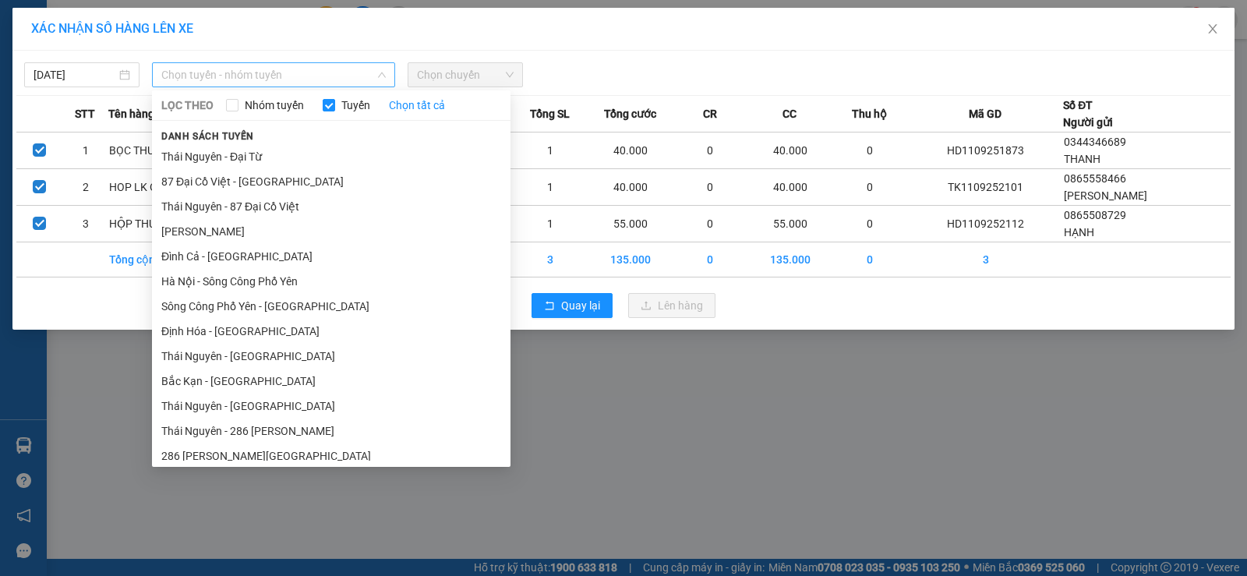
click at [273, 77] on span "Chọn tuyến - nhóm tuyến" at bounding box center [273, 74] width 225 height 23
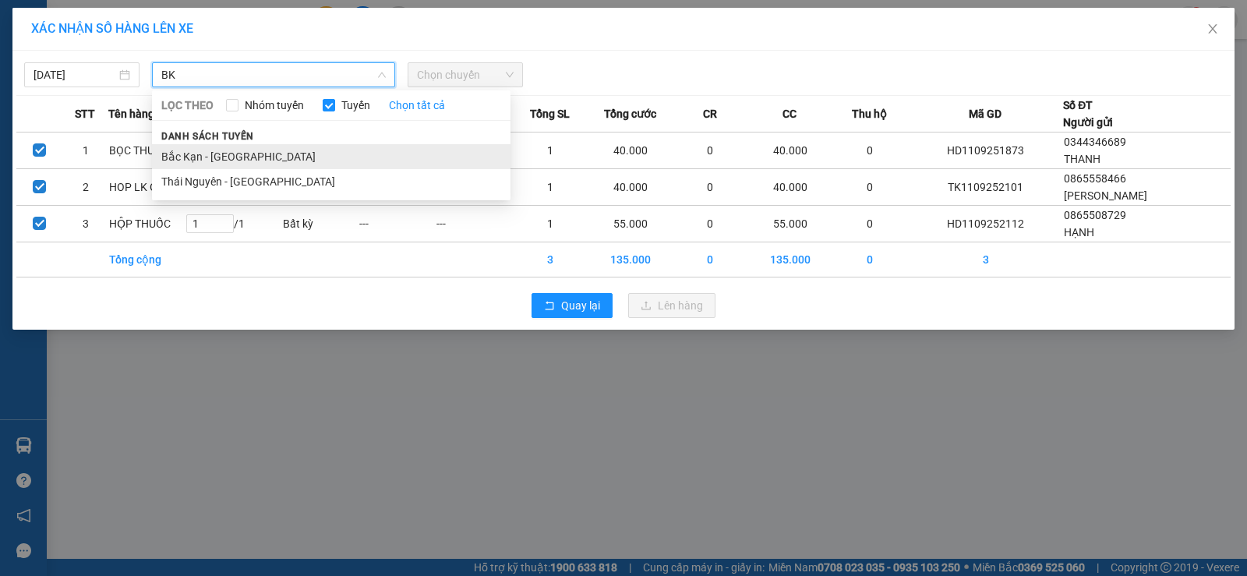
type input "BK"
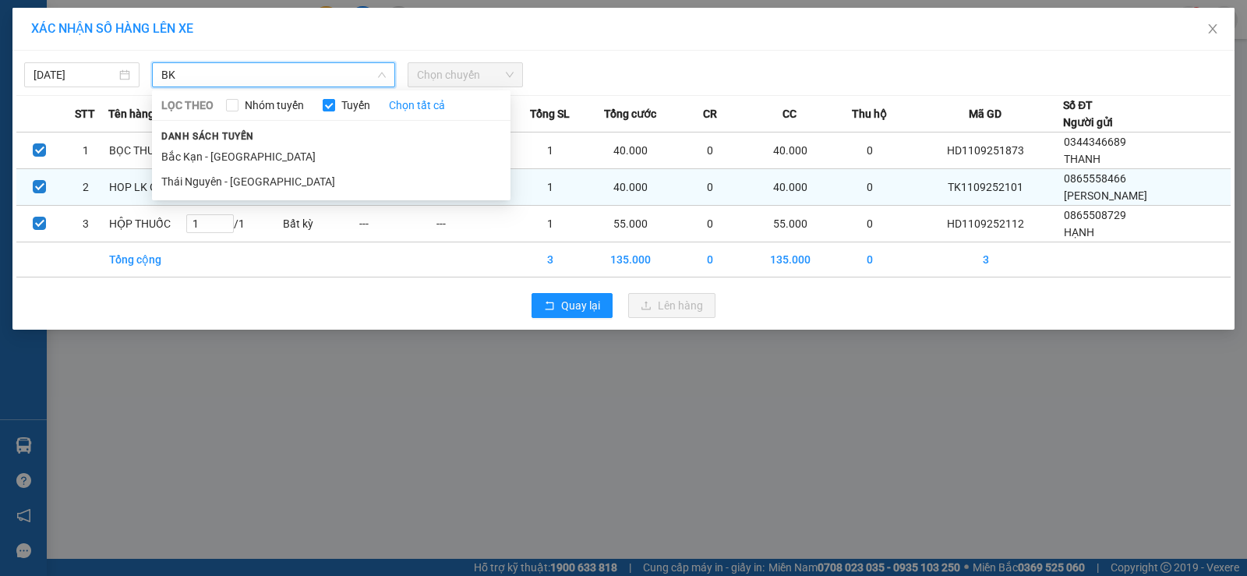
drag, startPoint x: 268, startPoint y: 164, endPoint x: 264, endPoint y: 174, distance: 10.1
click at [269, 164] on li "Bắc Kạn - [GEOGRAPHIC_DATA]" at bounding box center [331, 156] width 359 height 25
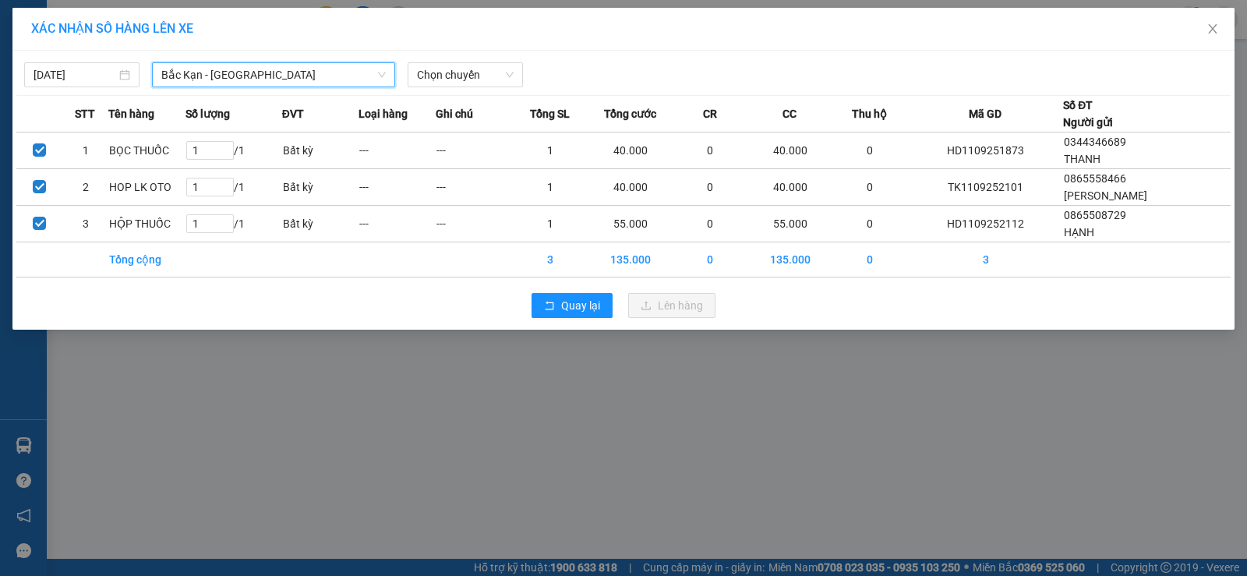
click at [286, 73] on span "Bắc Kạn - [GEOGRAPHIC_DATA]" at bounding box center [273, 74] width 225 height 23
drag, startPoint x: 25, startPoint y: 372, endPoint x: 48, endPoint y: 450, distance: 81.4
click at [24, 372] on div "XÁC NHẬN SỐ HÀNG LÊN XE [DATE] [GEOGRAPHIC_DATA] - [GEOGRAPHIC_DATA] LỌC THEO N…" at bounding box center [623, 288] width 1247 height 576
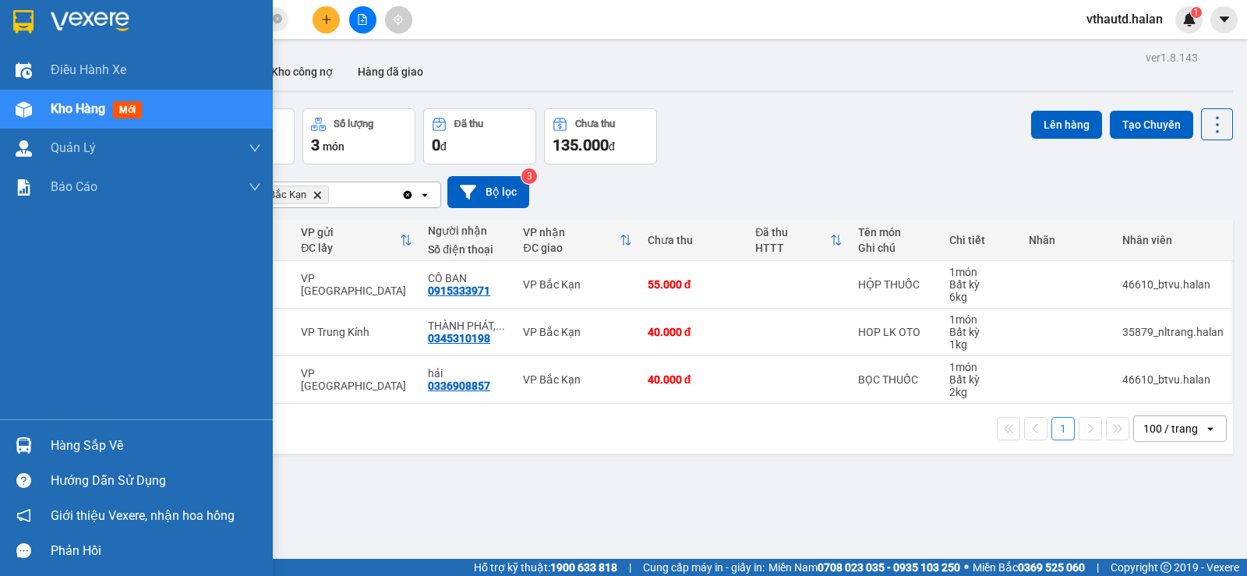
click at [80, 452] on div "Hàng sắp về" at bounding box center [156, 445] width 210 height 23
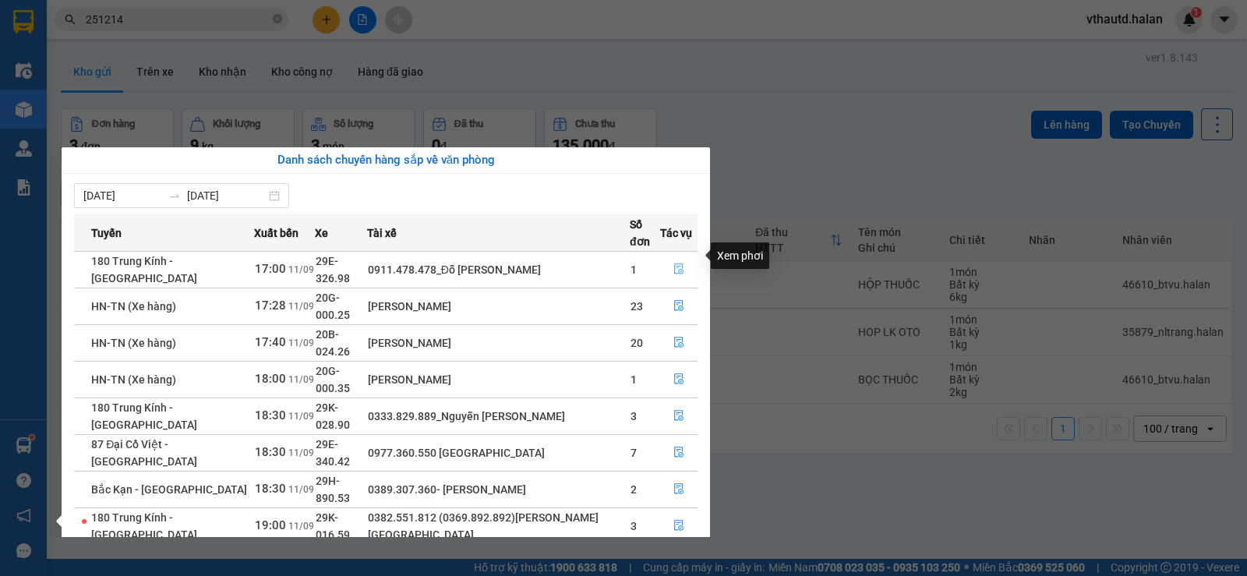
click at [677, 263] on icon "file-done" at bounding box center [679, 268] width 11 height 11
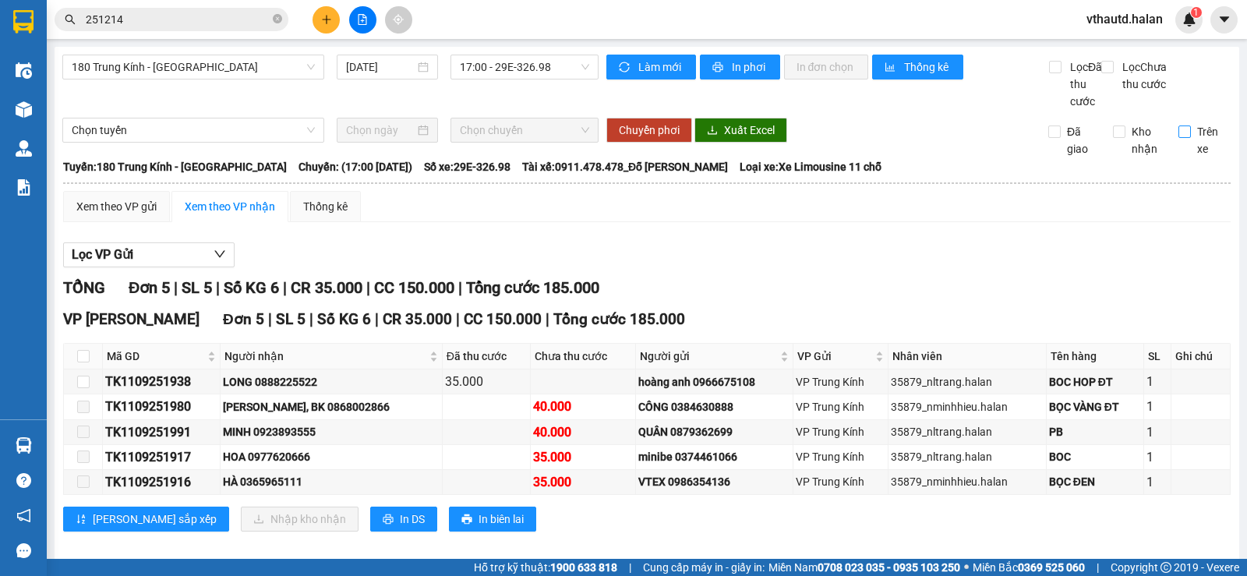
click at [1179, 138] on input "Trên xe" at bounding box center [1185, 132] width 12 height 12
checkbox input "true"
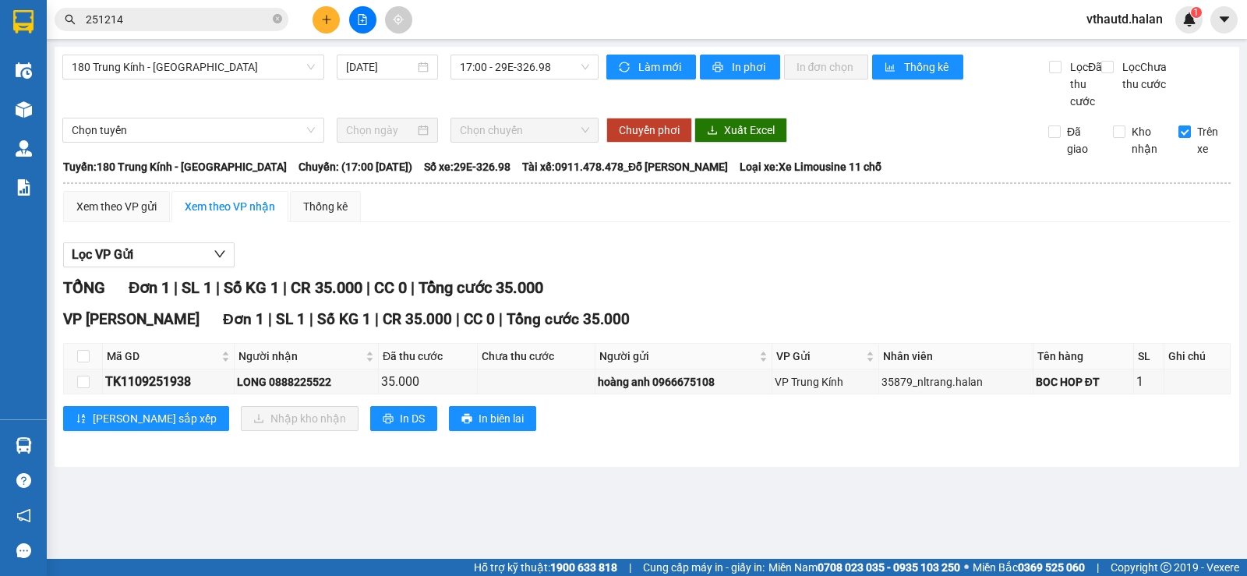
click at [170, 16] on input "251214" at bounding box center [178, 19] width 184 height 17
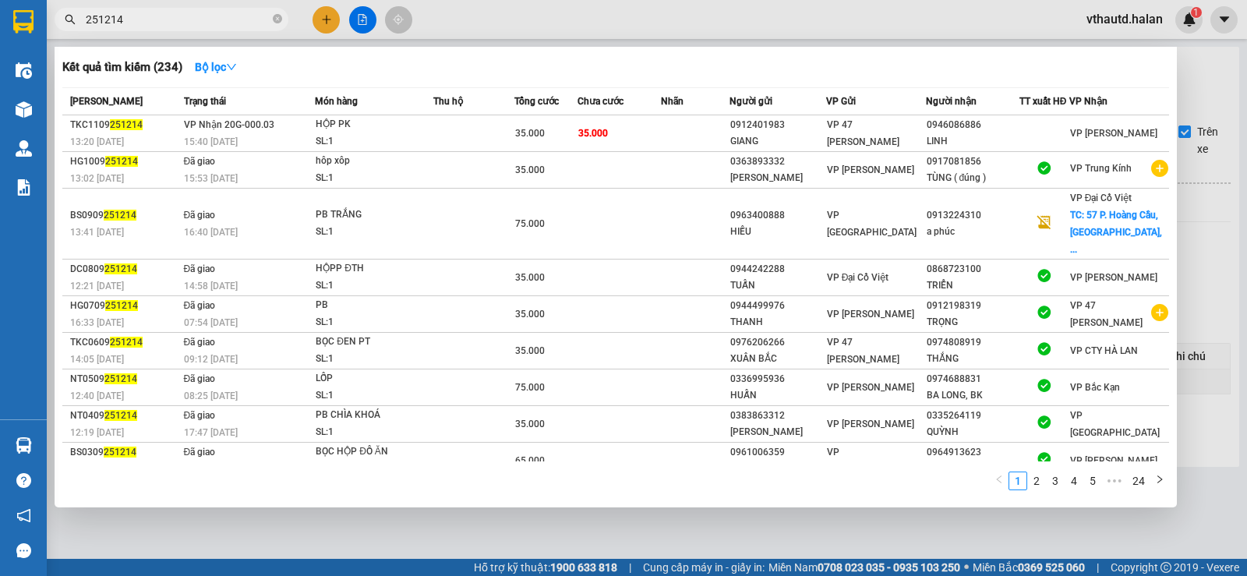
click at [170, 16] on input "251214" at bounding box center [178, 19] width 184 height 17
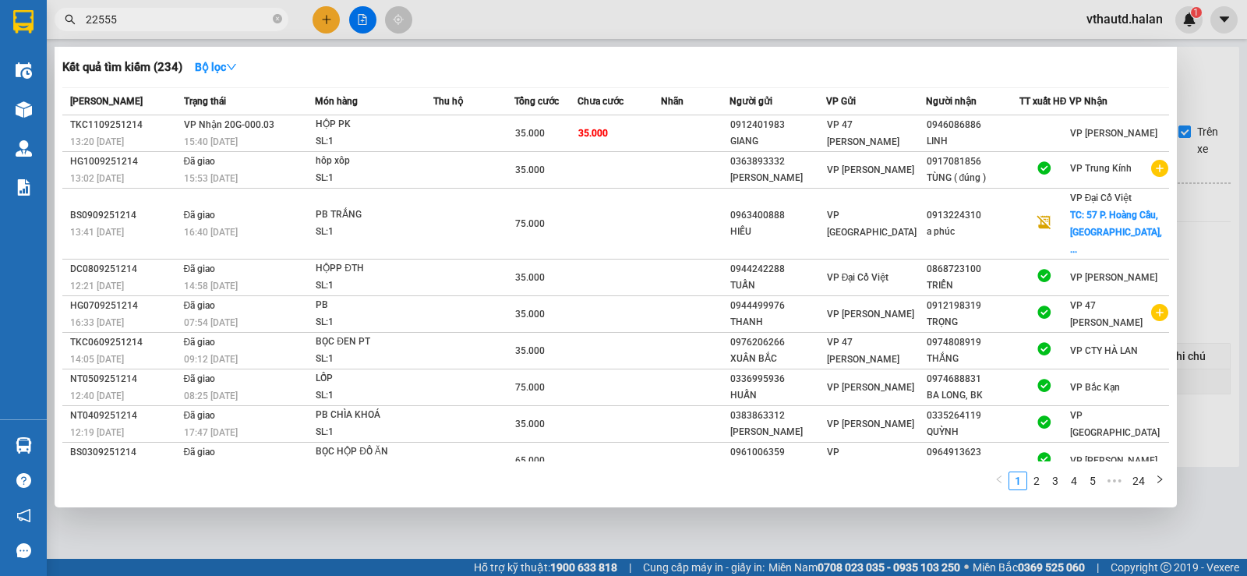
type input "225552"
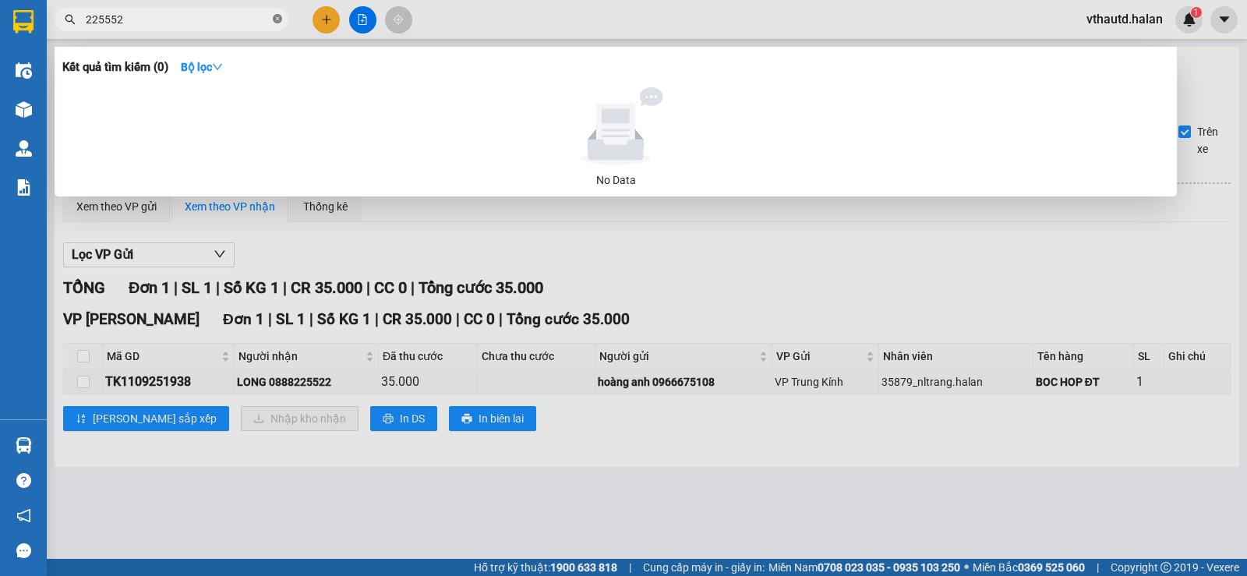
click at [275, 19] on icon "close-circle" at bounding box center [277, 18] width 9 height 9
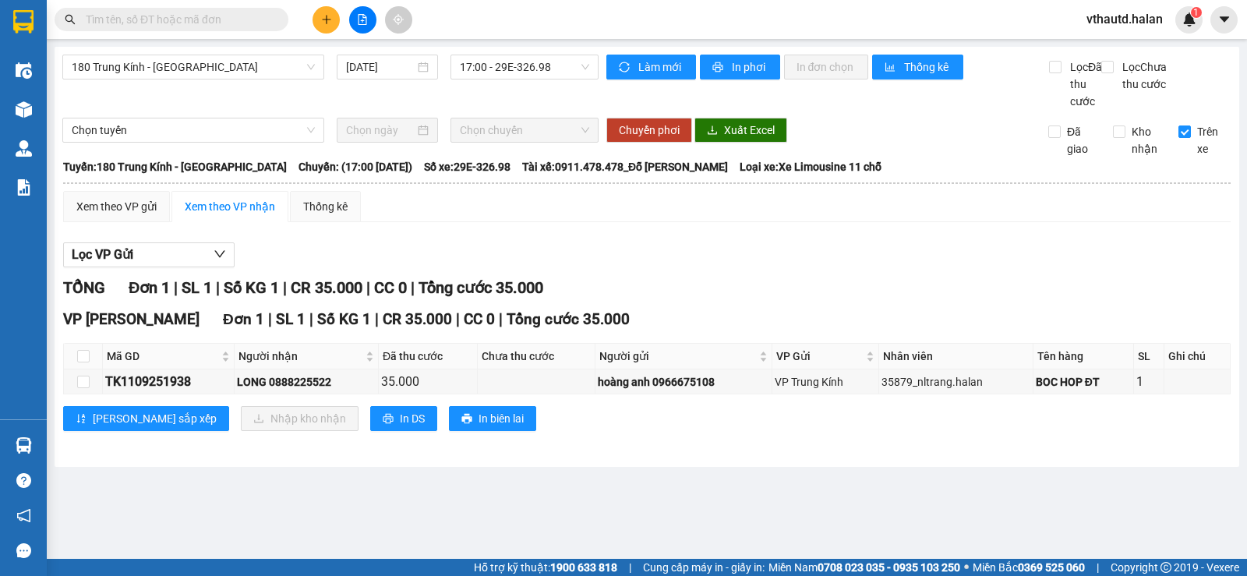
click at [190, 16] on input "text" at bounding box center [178, 19] width 184 height 17
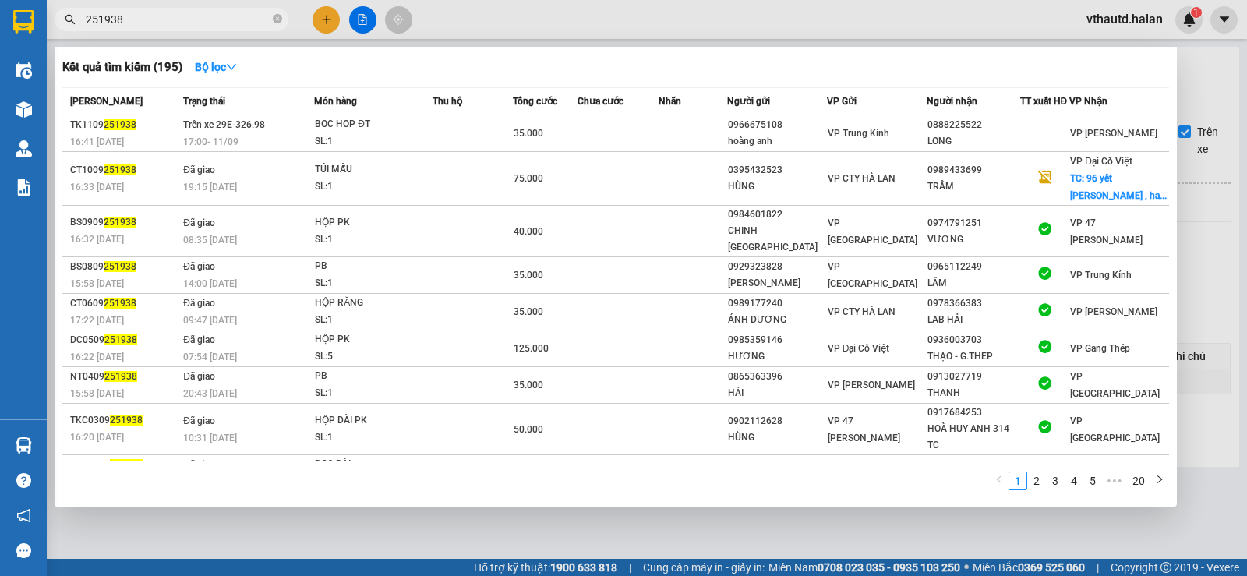
type input "251938"
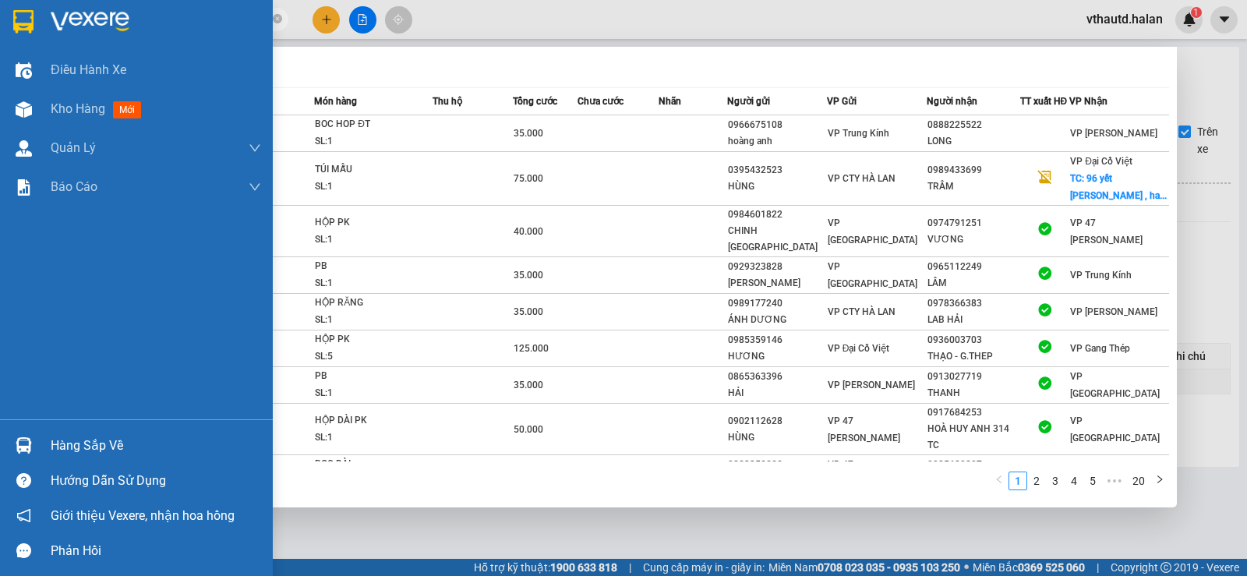
click at [99, 447] on div "Hàng sắp về" at bounding box center [156, 445] width 210 height 23
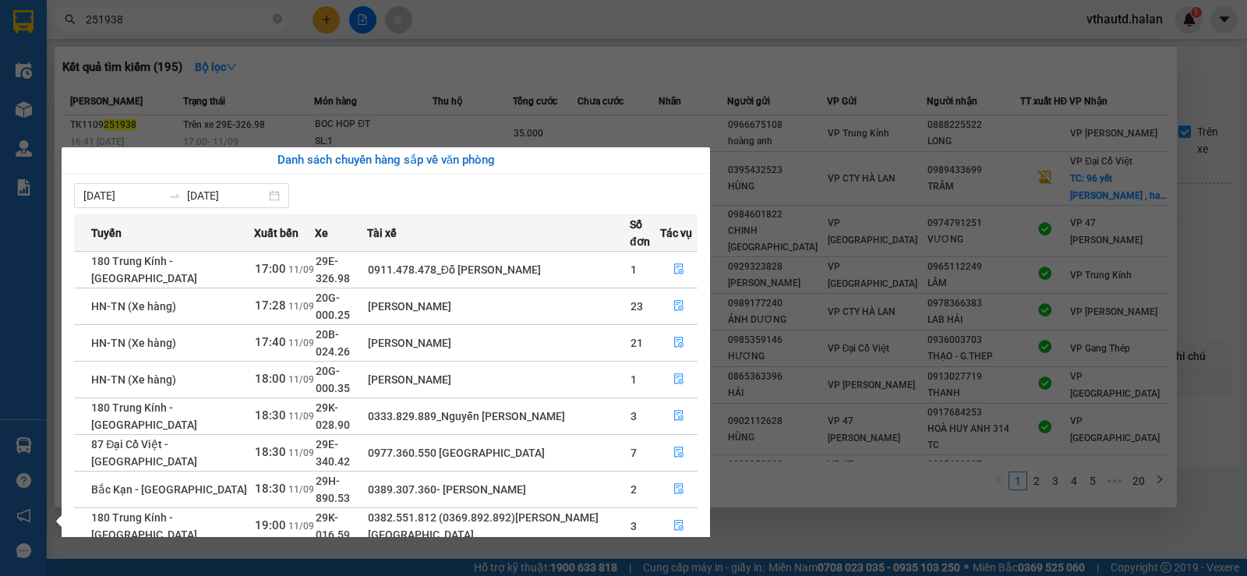
click at [280, 19] on section "Kết quả tìm kiếm ( 195 ) Bộ lọc Mã ĐH Trạng thái Món hàng Thu hộ Tổng cước Chưa…" at bounding box center [623, 288] width 1247 height 576
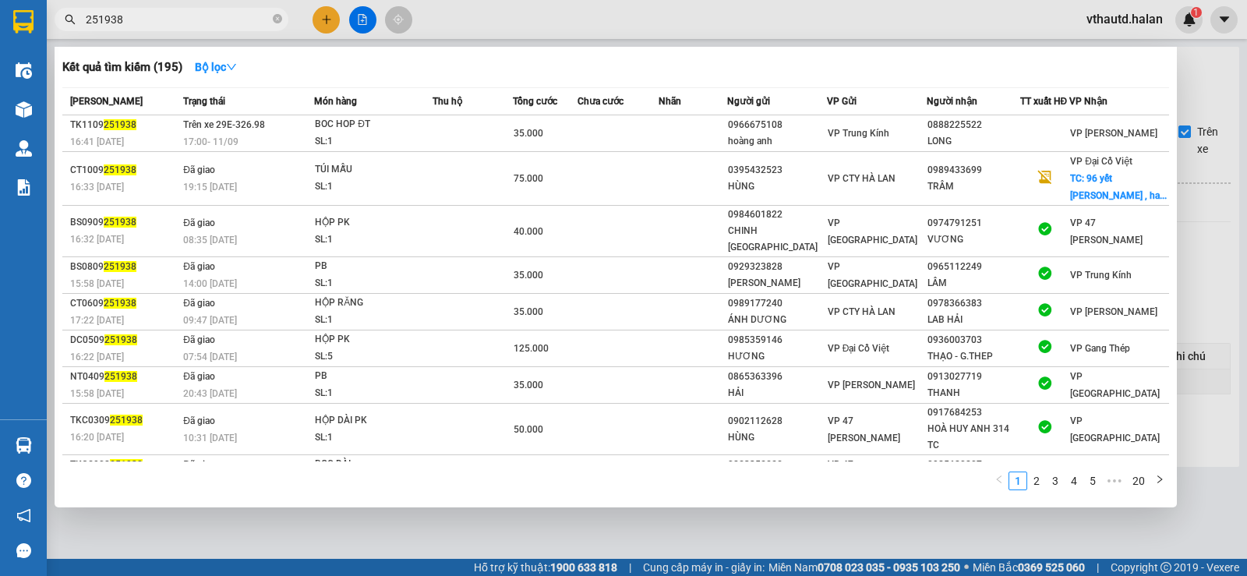
click at [280, 19] on icon "close-circle" at bounding box center [277, 18] width 9 height 9
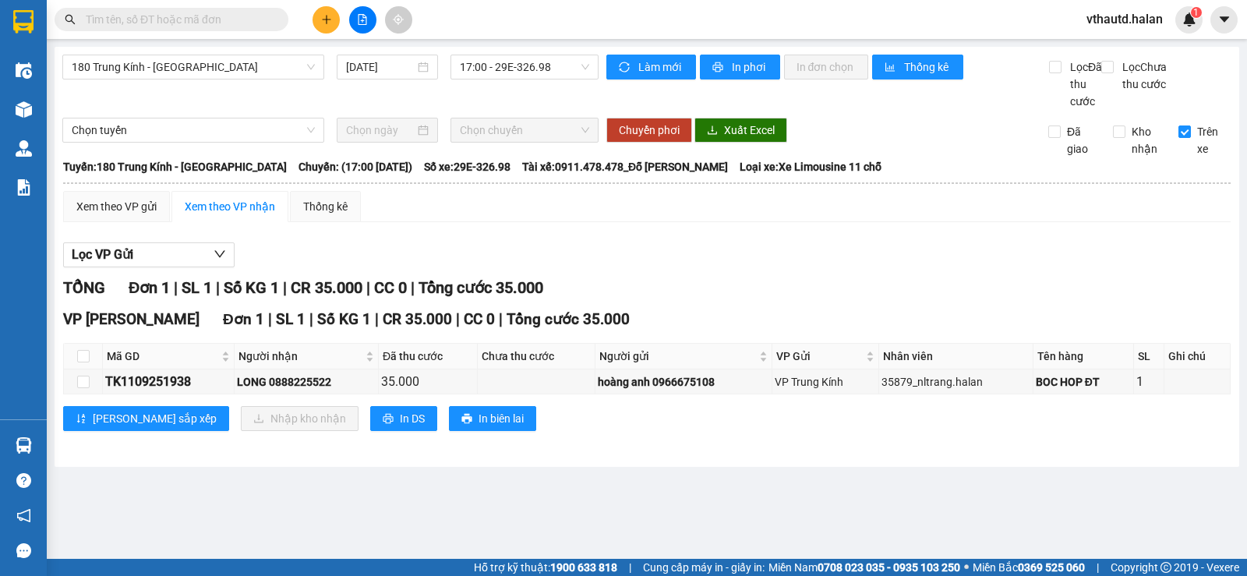
click at [163, 16] on input "text" at bounding box center [178, 19] width 184 height 17
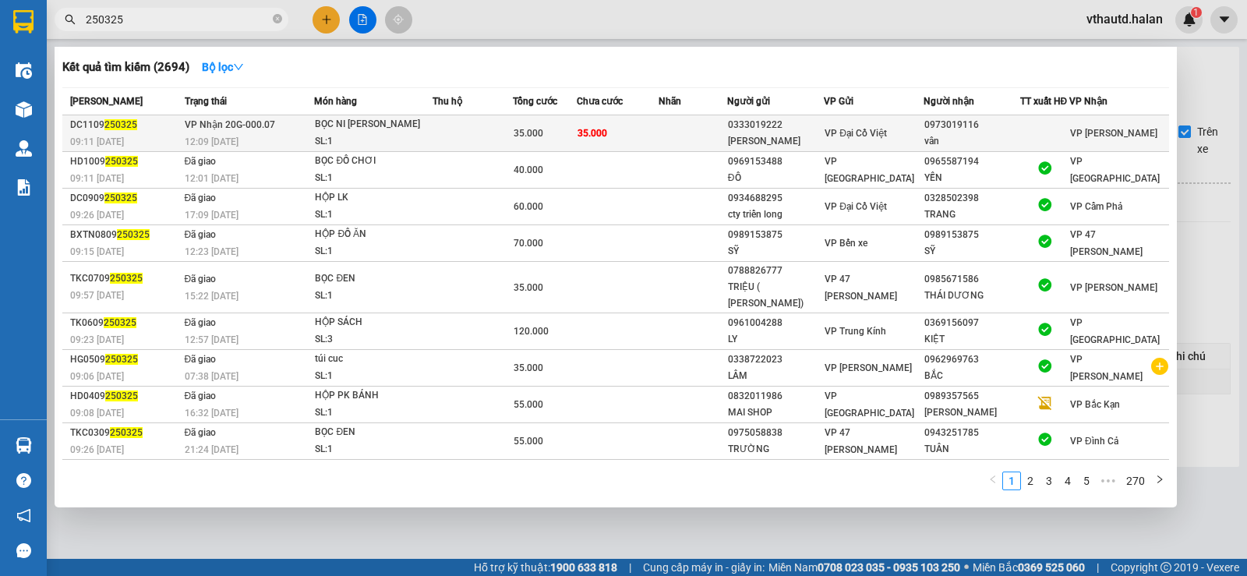
type input "250325"
click at [447, 139] on td at bounding box center [473, 133] width 80 height 37
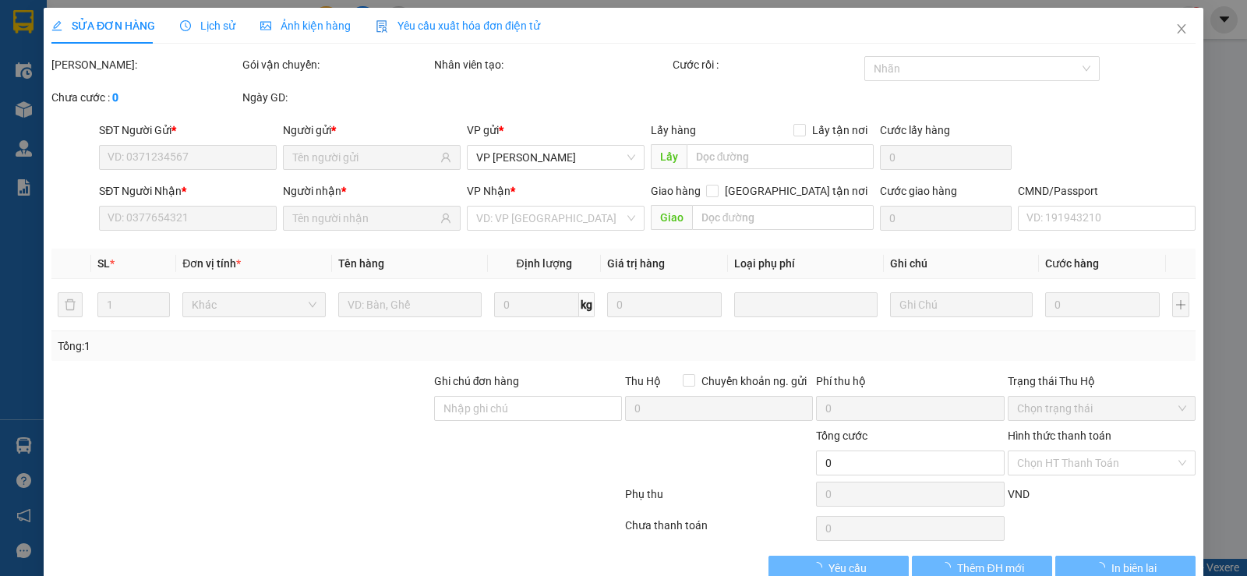
type input "0333019222"
type input "[PERSON_NAME]"
type input "0973019116"
type input "vân"
type input "35.000"
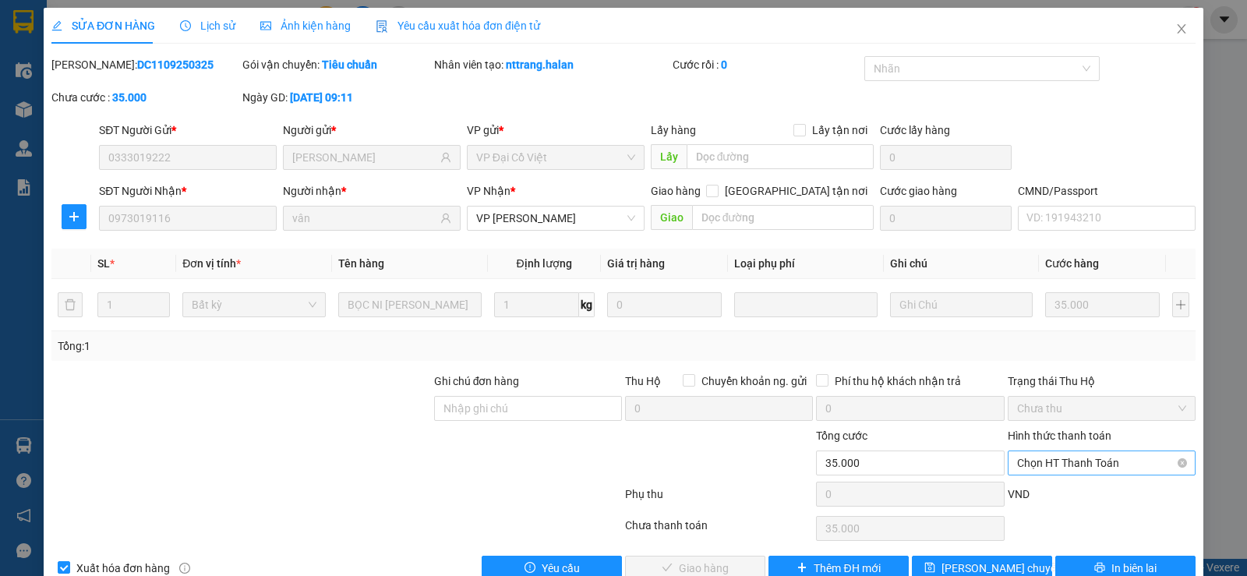
click at [1045, 467] on span "Chọn HT Thanh Toán" at bounding box center [1101, 462] width 169 height 23
click at [1027, 335] on div "Tại văn phòng" at bounding box center [1092, 332] width 168 height 17
type input "0"
click at [704, 570] on span "Giao hàng" at bounding box center [704, 568] width 50 height 17
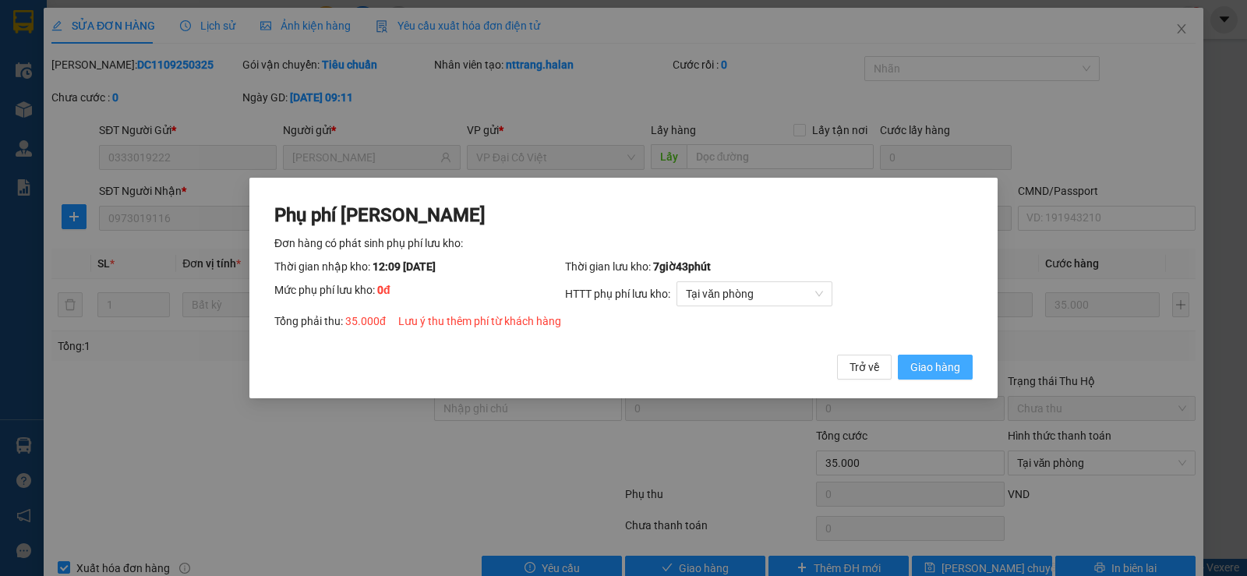
click at [929, 370] on span "Giao hàng" at bounding box center [936, 367] width 50 height 17
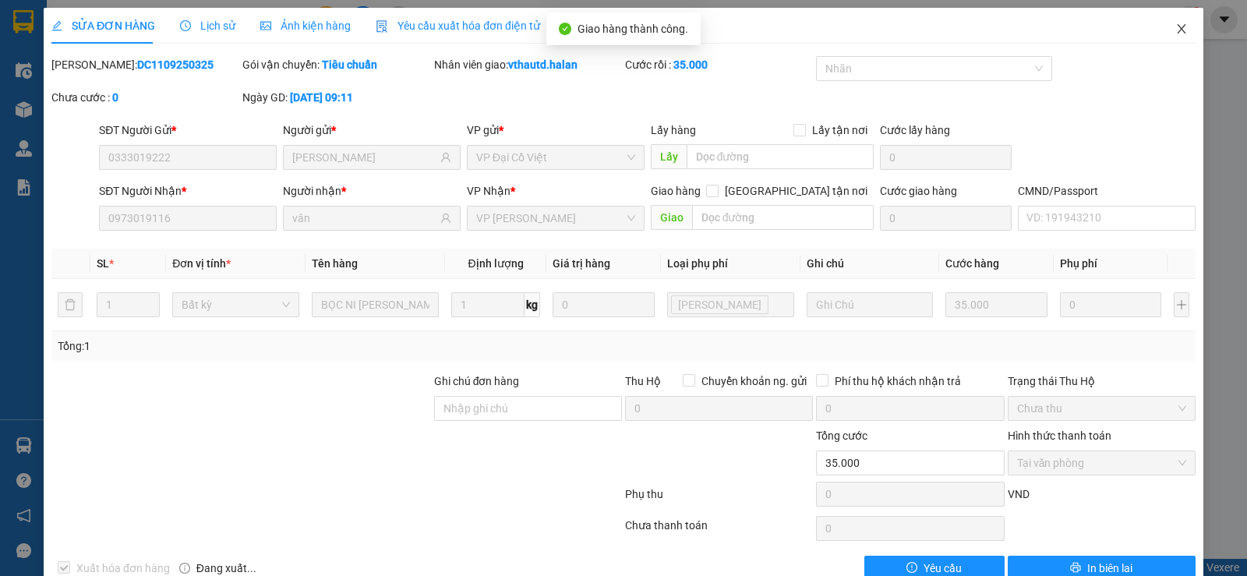
click at [1176, 28] on icon "close" at bounding box center [1182, 29] width 12 height 12
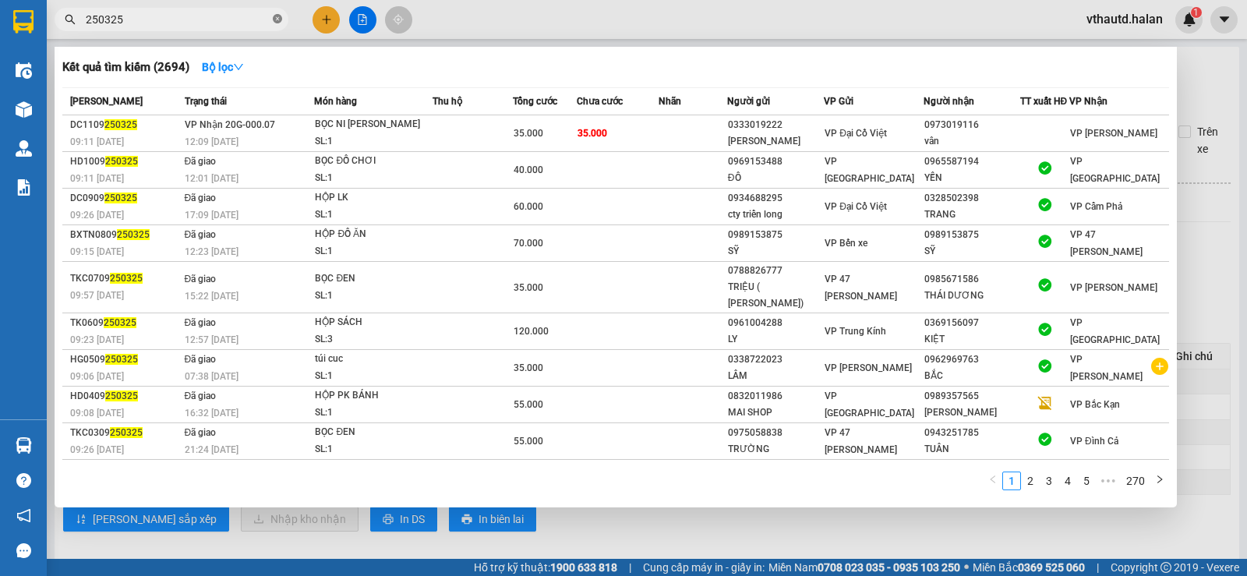
click at [279, 16] on icon "close-circle" at bounding box center [277, 18] width 9 height 9
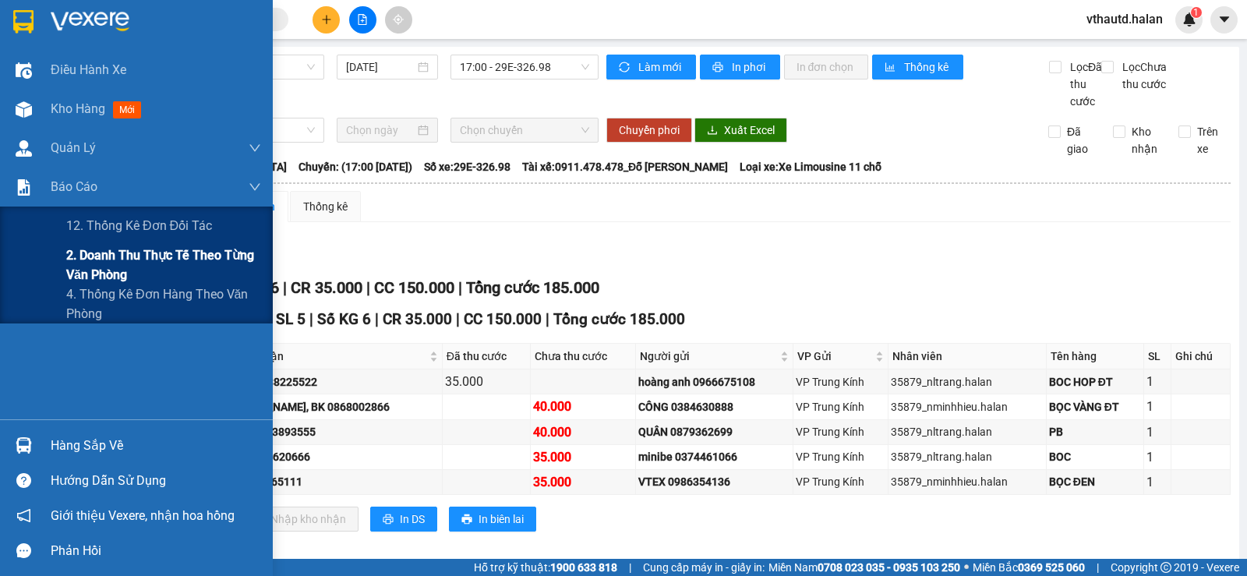
click at [109, 273] on span "2. Doanh thu thực tế theo từng văn phòng" at bounding box center [163, 265] width 195 height 39
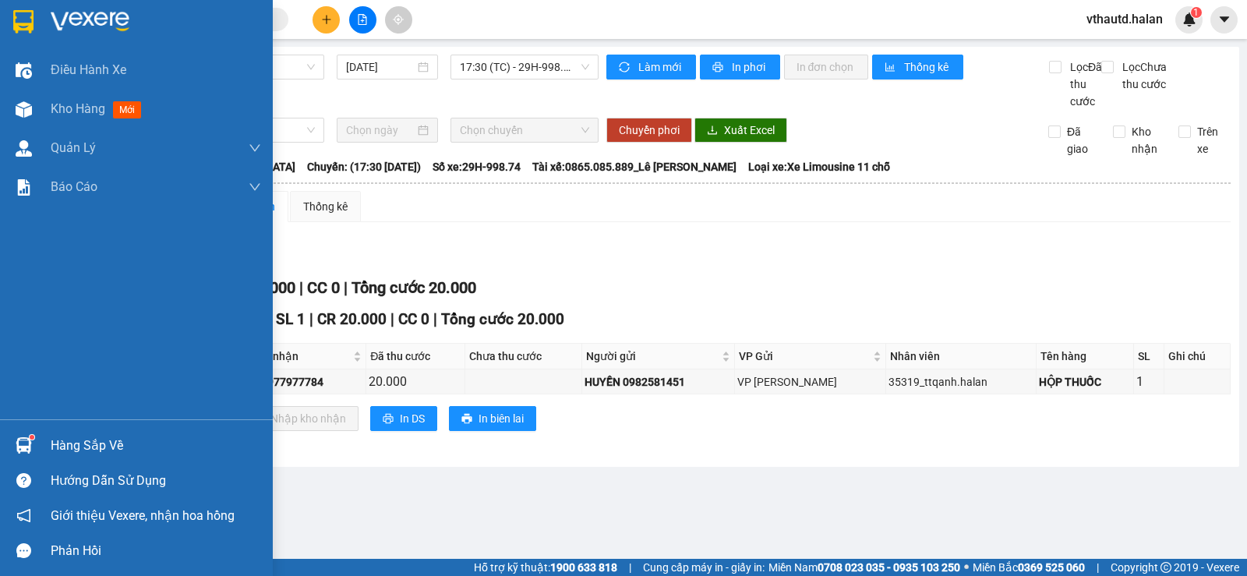
click at [67, 439] on div "Hàng sắp về" at bounding box center [156, 445] width 210 height 23
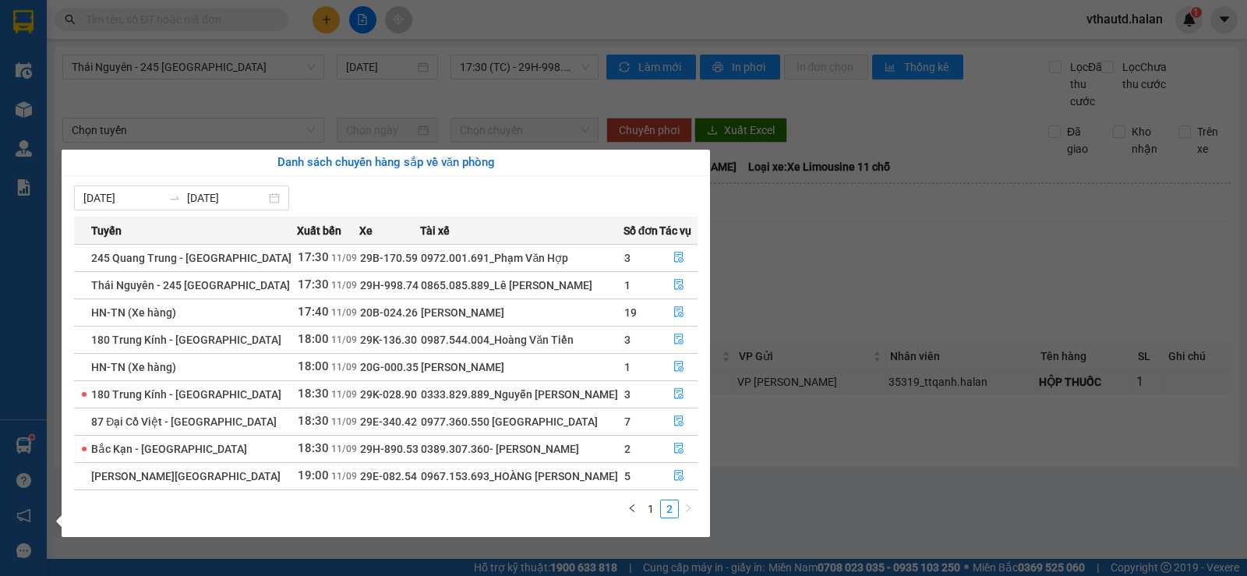
click at [175, 5] on section "Kết quả tìm kiếm ( 232 ) Bộ lọc Mã ĐH Trạng thái Món hàng Thu hộ Tổng cước Chưa…" at bounding box center [623, 288] width 1247 height 576
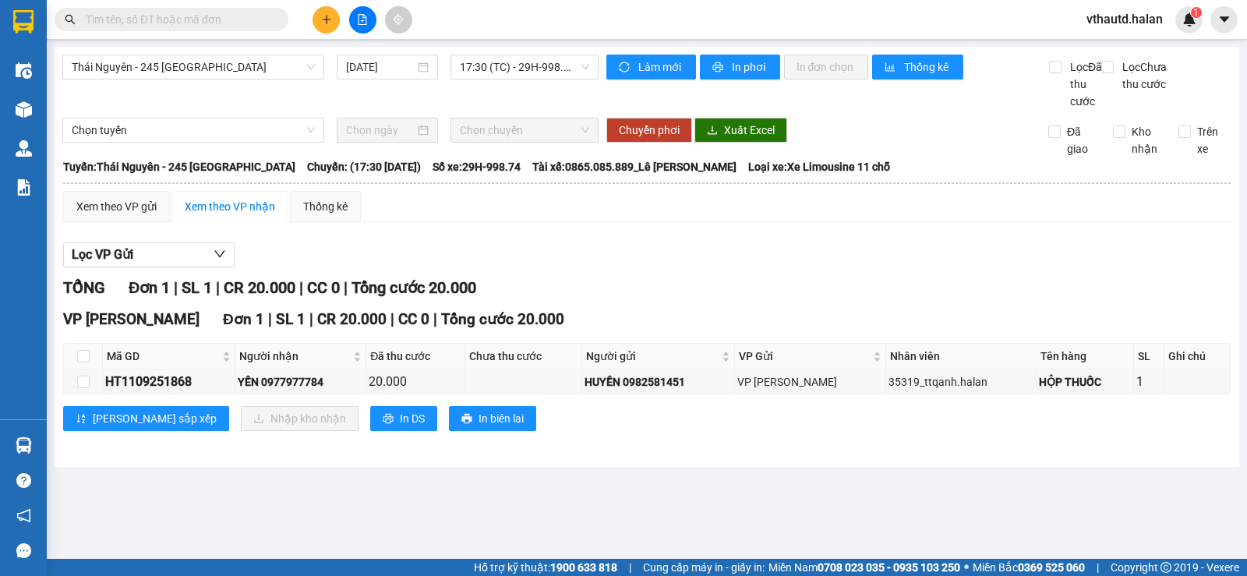
click at [173, 14] on input "text" at bounding box center [178, 19] width 184 height 17
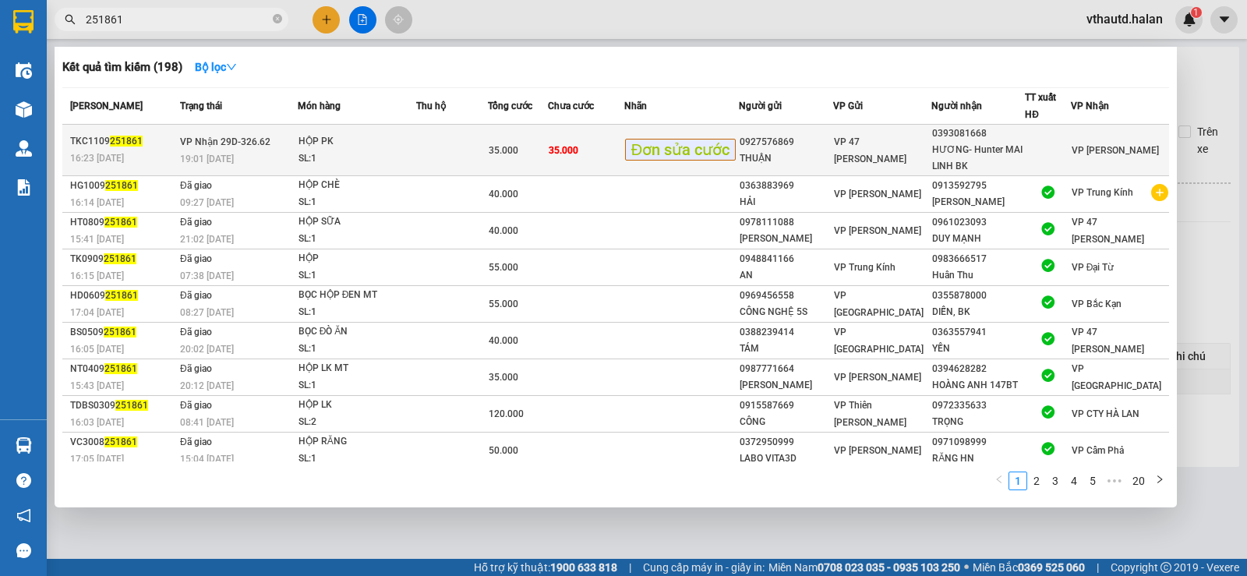
type input "251861"
click at [438, 161] on td at bounding box center [452, 150] width 72 height 51
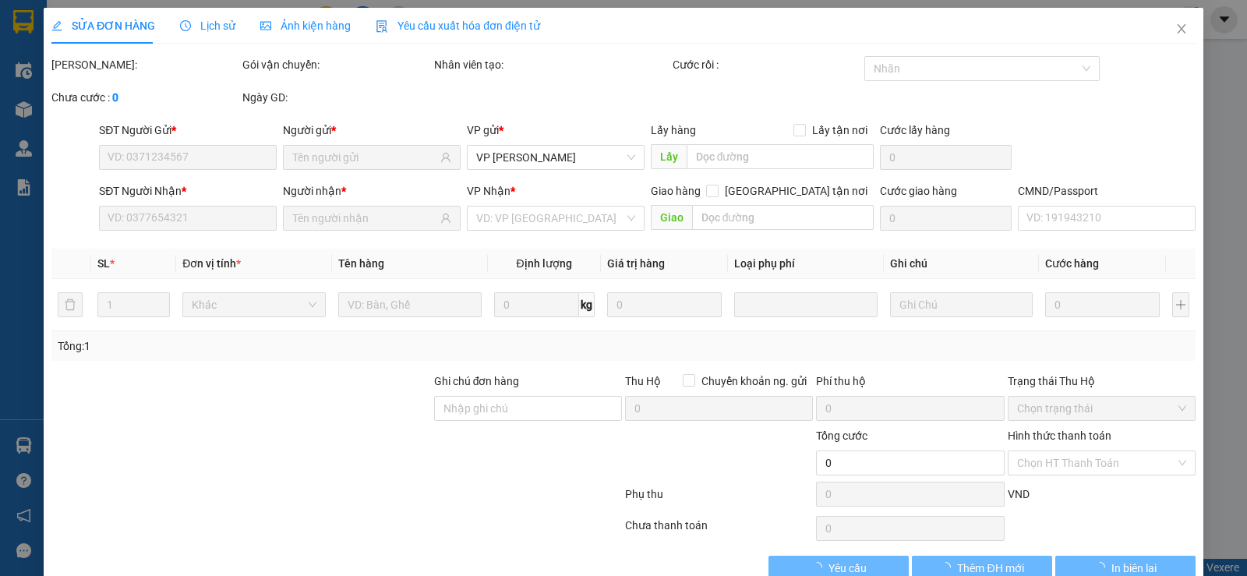
type input "0927576869"
type input "THUẬN"
type input "0393081668"
type input "HƯƠNG- Hunter MAI LINH BK"
type input "35.000"
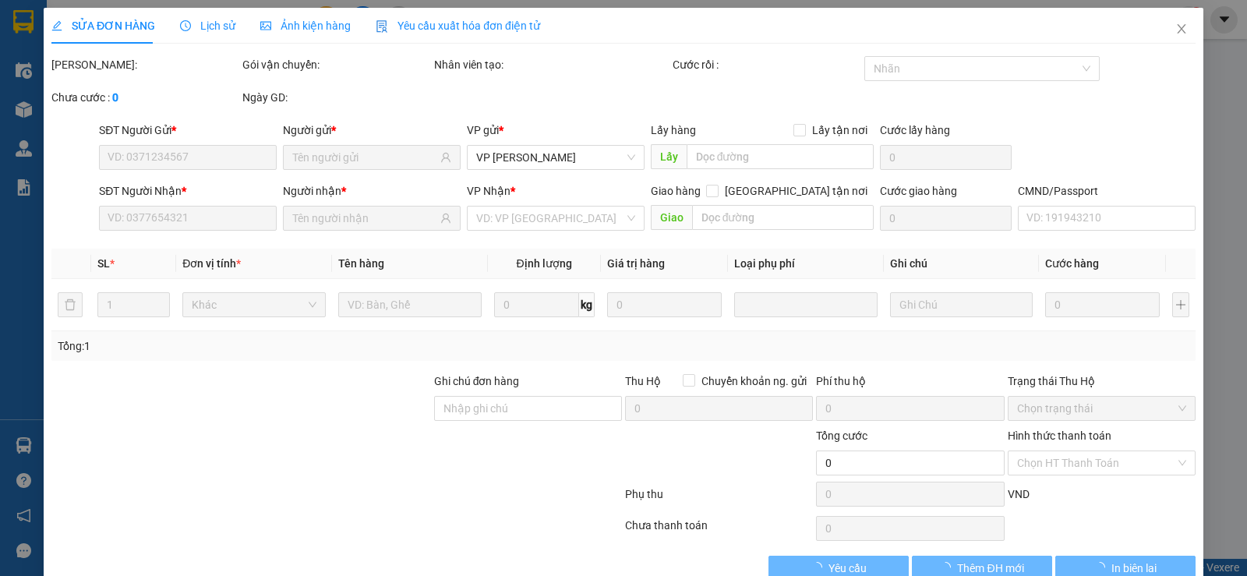
type input "35.000"
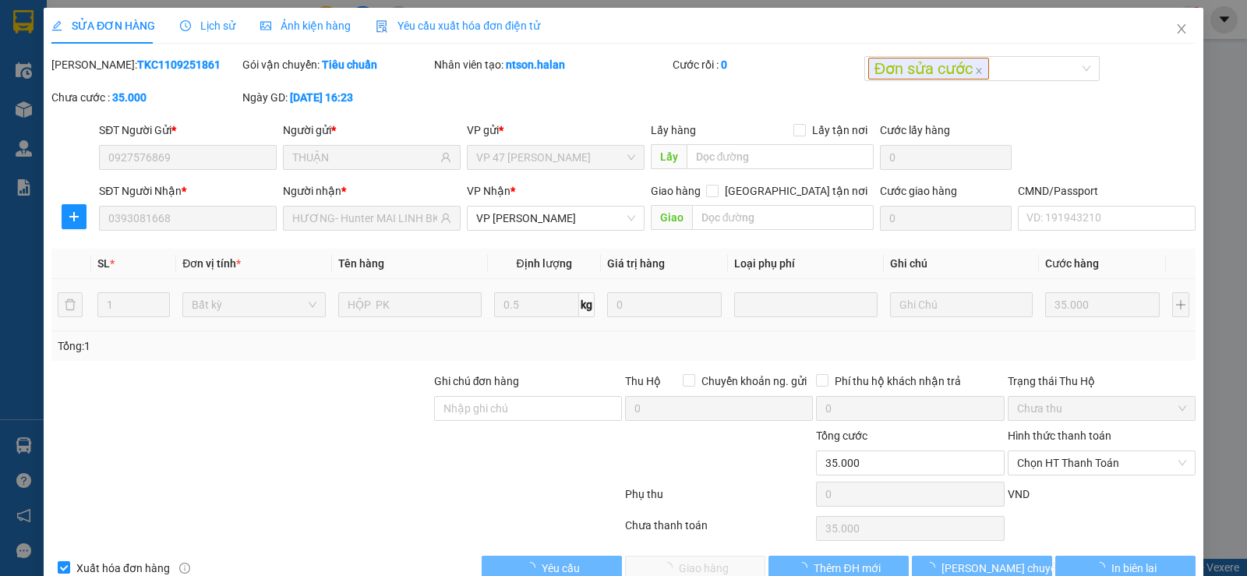
scroll to position [35, 0]
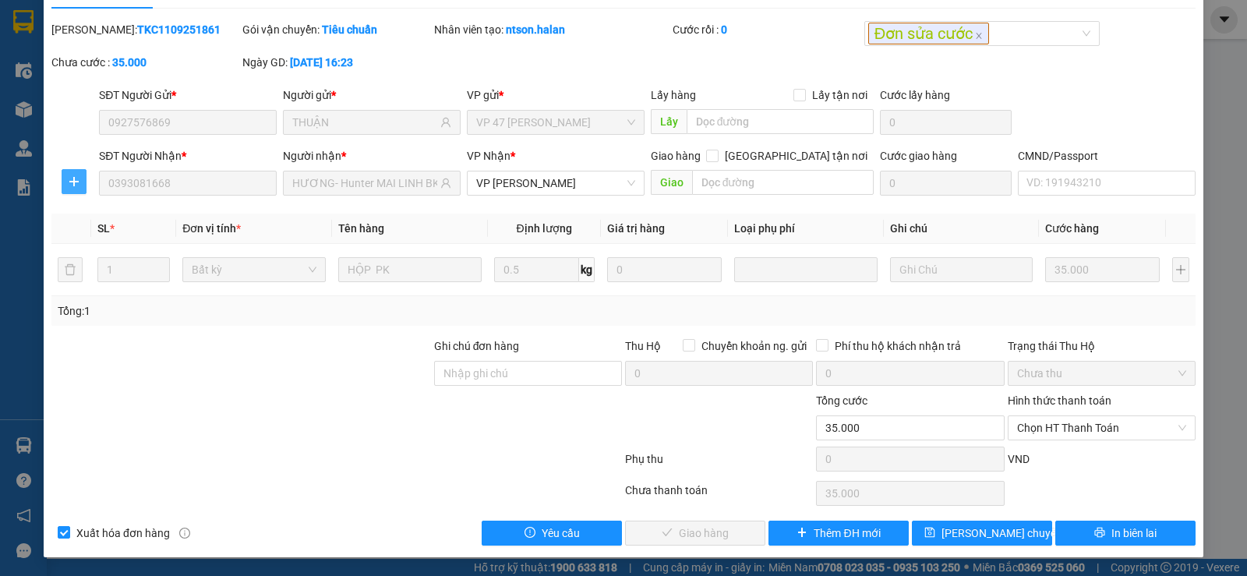
click at [77, 190] on button "button" at bounding box center [74, 181] width 25 height 25
click at [115, 211] on span "Chuyển kho" at bounding box center [102, 212] width 64 height 17
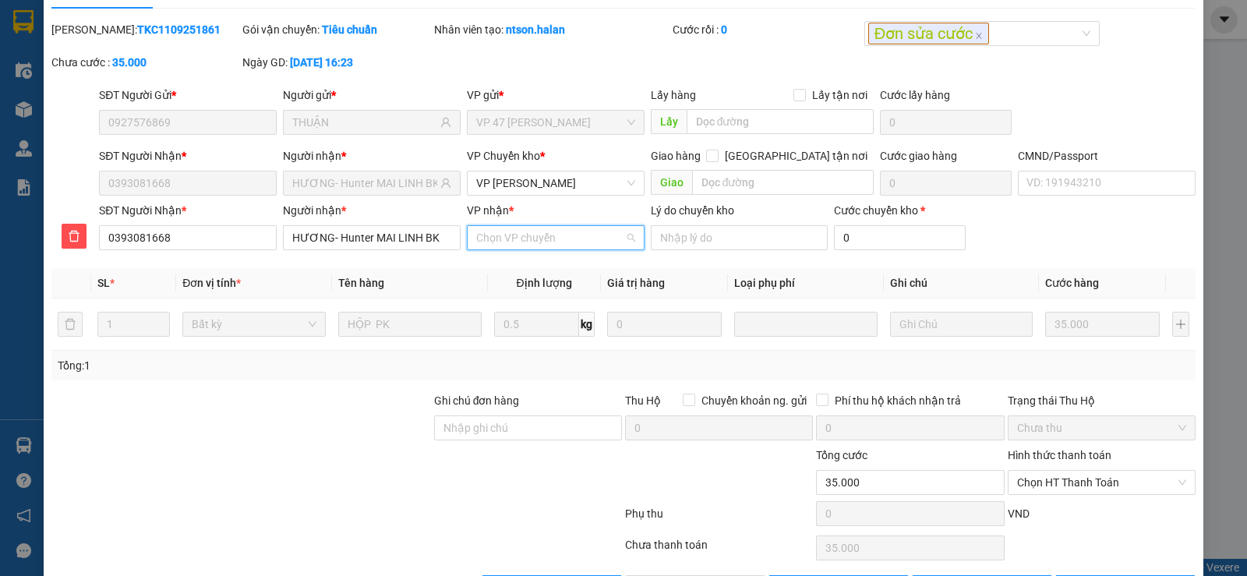
click at [580, 239] on input "VP nhận *" at bounding box center [550, 237] width 148 height 23
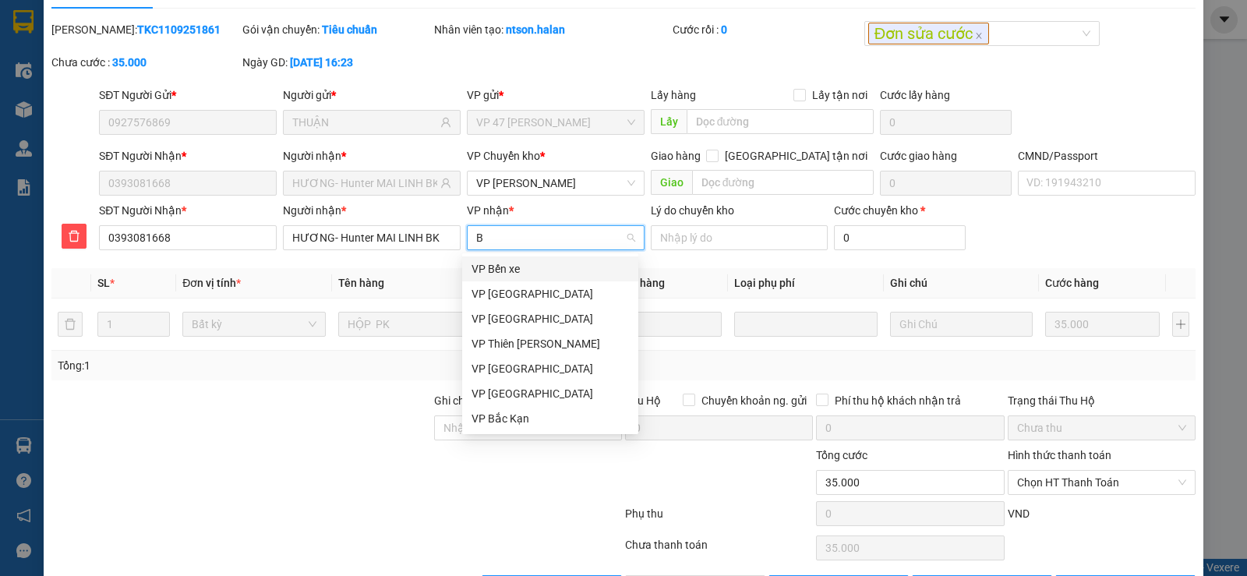
type input "BK"
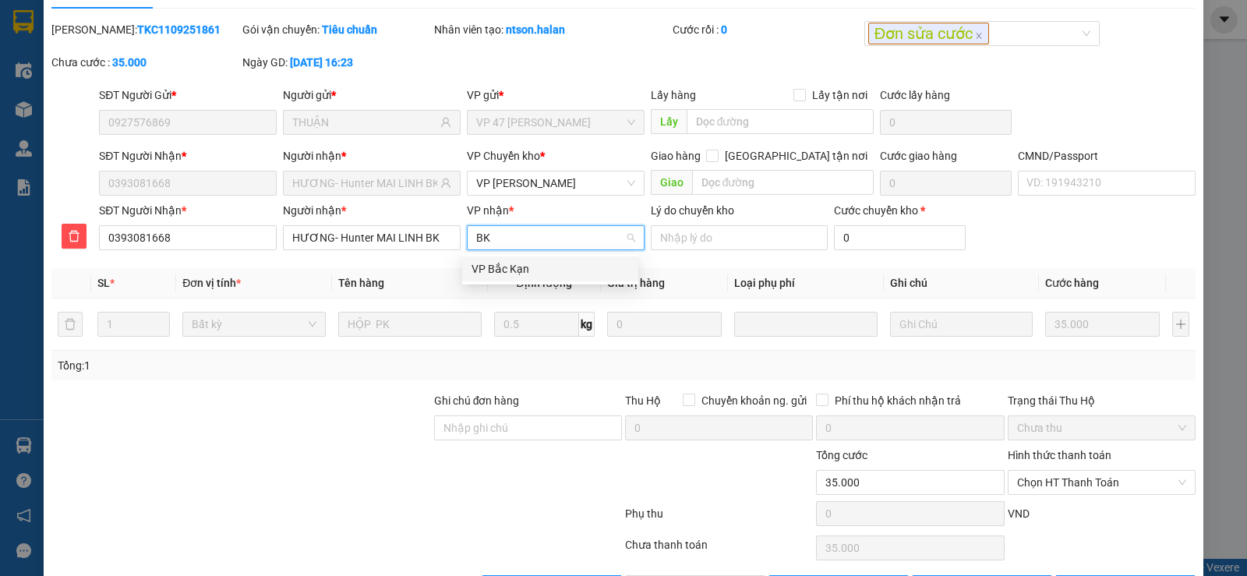
click at [506, 273] on div "VP Bắc Kạn" at bounding box center [550, 268] width 157 height 17
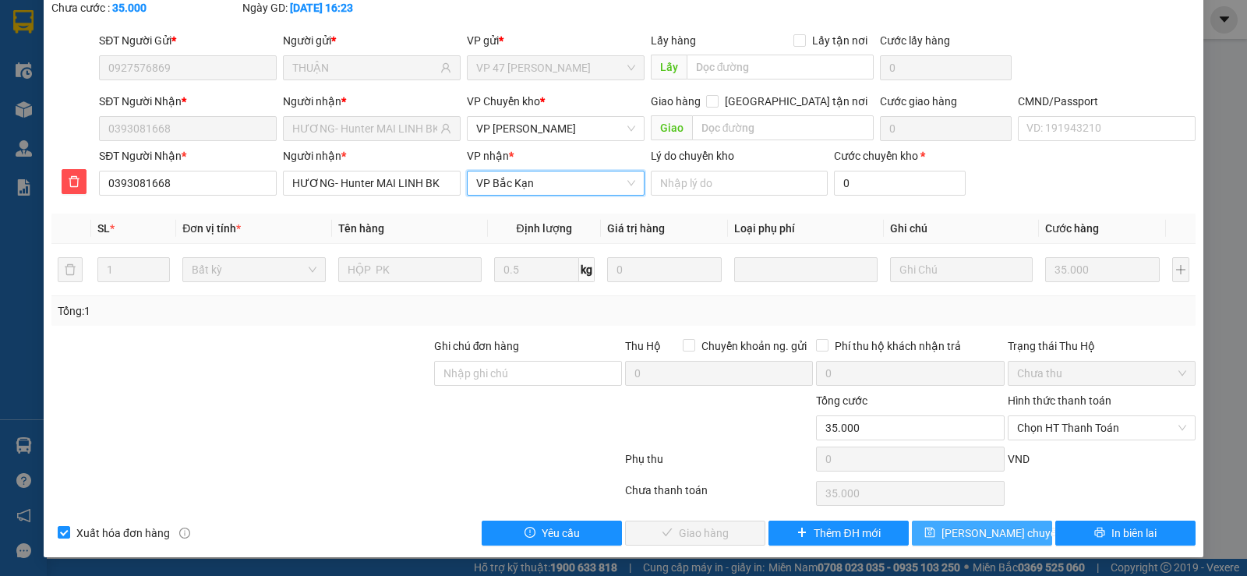
click at [1007, 533] on span "[PERSON_NAME] chuyển hoàn" at bounding box center [1016, 533] width 148 height 17
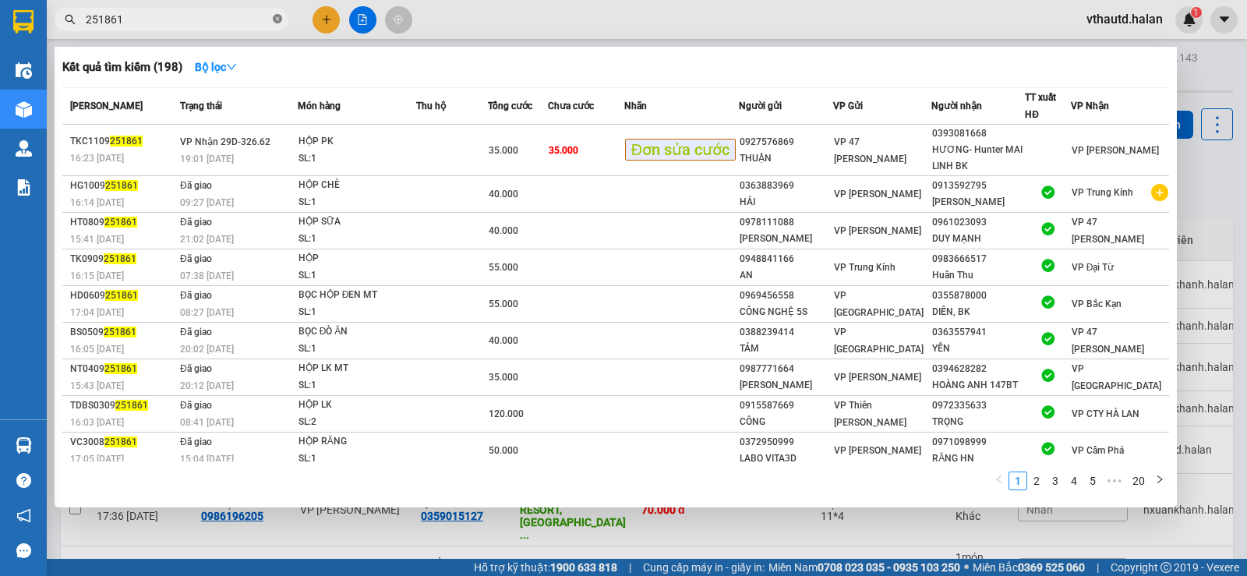
click at [274, 18] on icon "close-circle" at bounding box center [277, 18] width 9 height 9
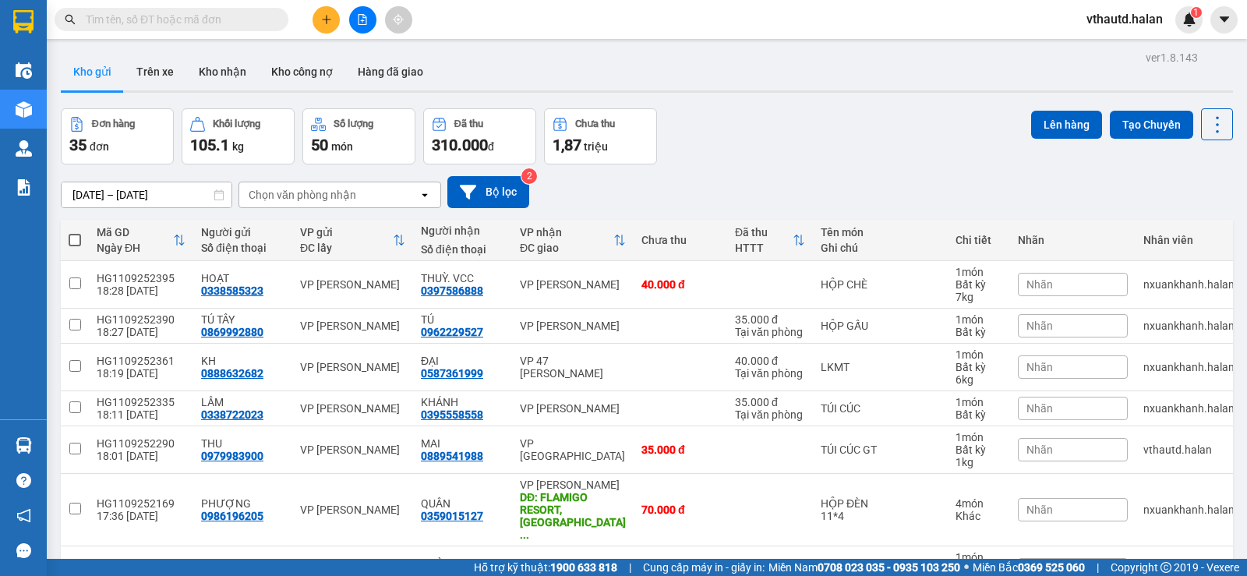
click at [164, 17] on input "text" at bounding box center [178, 19] width 184 height 17
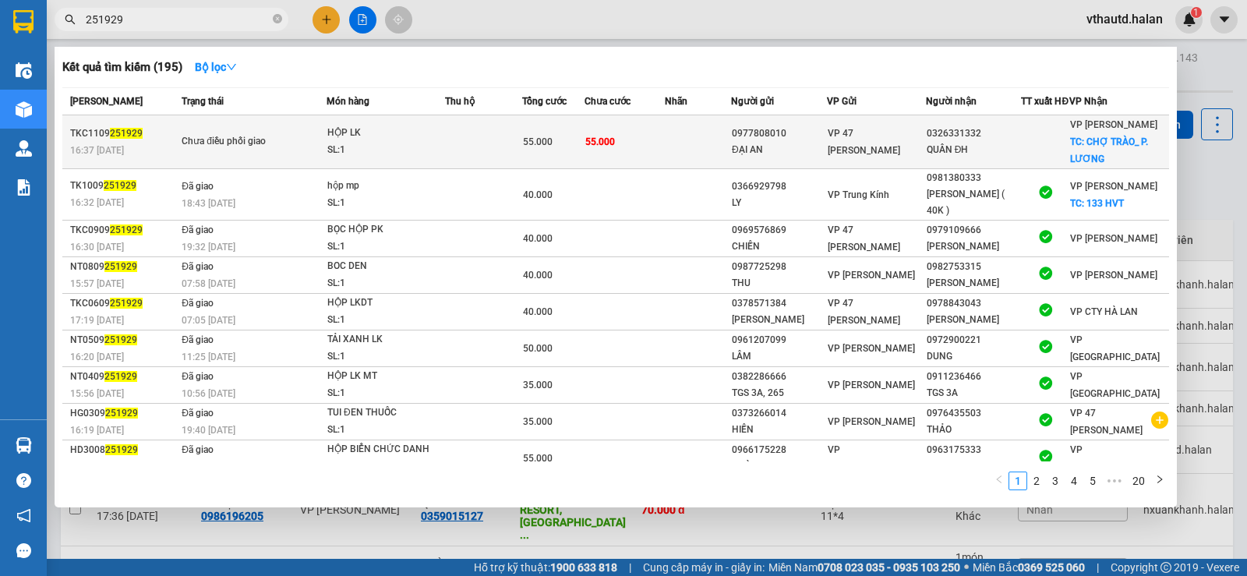
type input "251929"
click at [674, 162] on td at bounding box center [698, 142] width 66 height 54
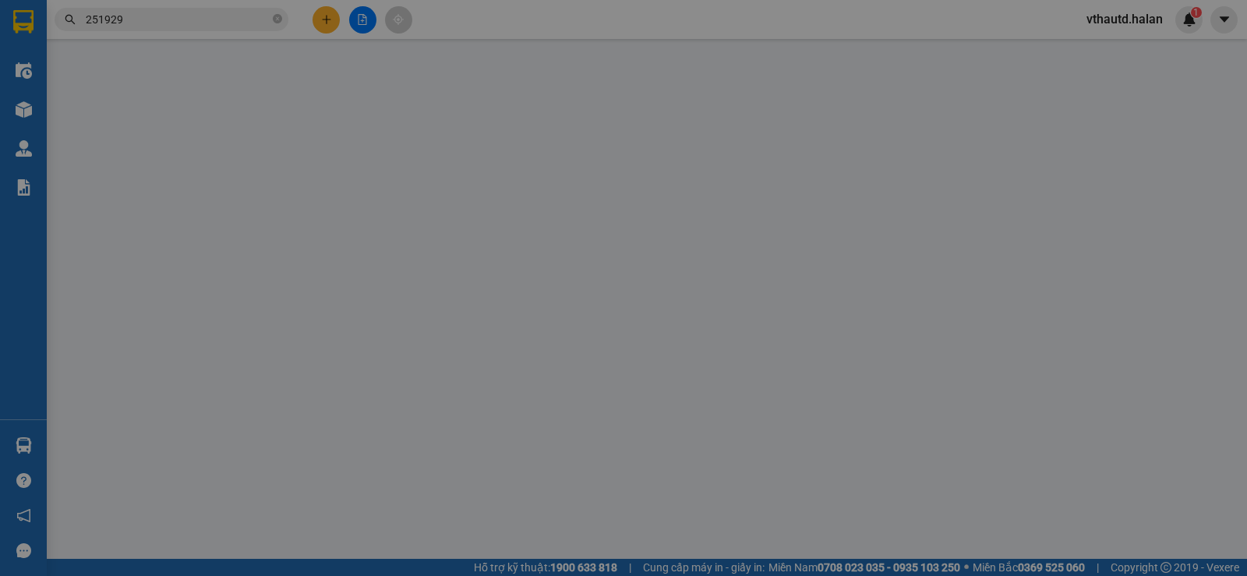
type input "0977808010"
type input "ĐẠI AN"
type input "0326331332"
type input "QUÂN ĐH"
checkbox input "true"
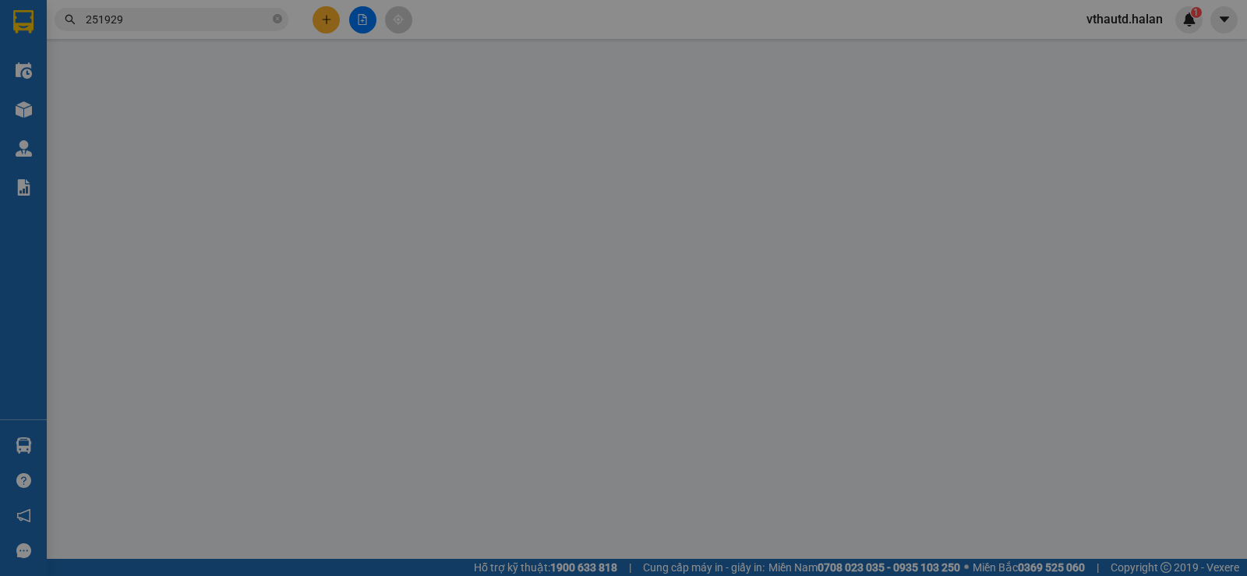
type input "CHỢ TRÀO_ P. LƯƠNG"
type input "20.000"
type input "55.000"
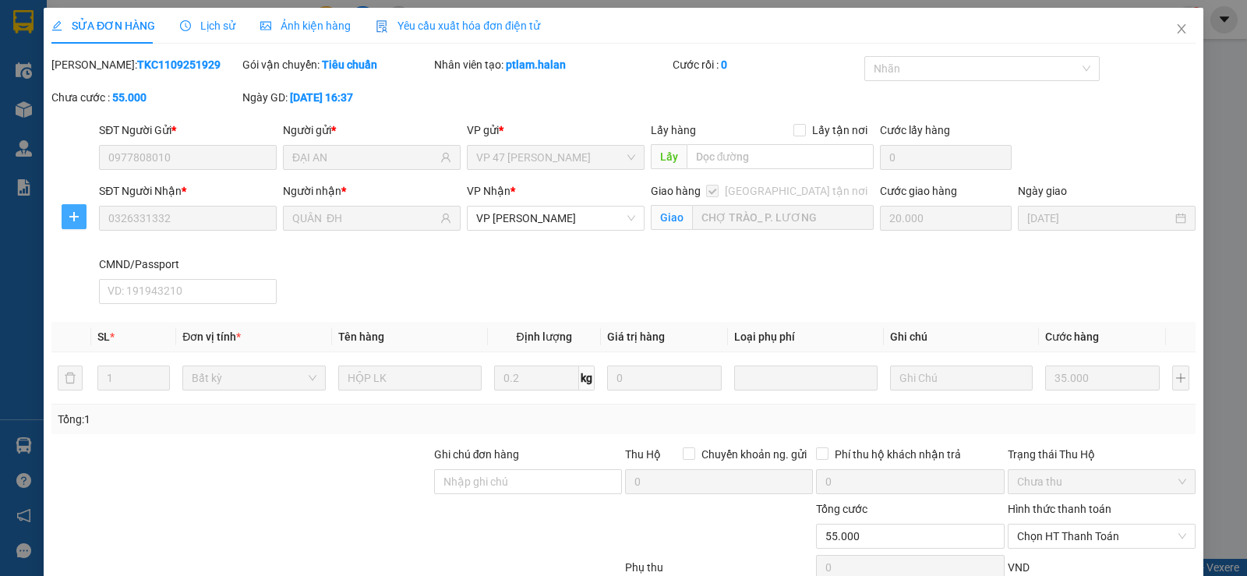
click at [70, 214] on icon "plus" at bounding box center [74, 216] width 12 height 12
click at [108, 247] on span "Chuyển kho" at bounding box center [102, 247] width 64 height 17
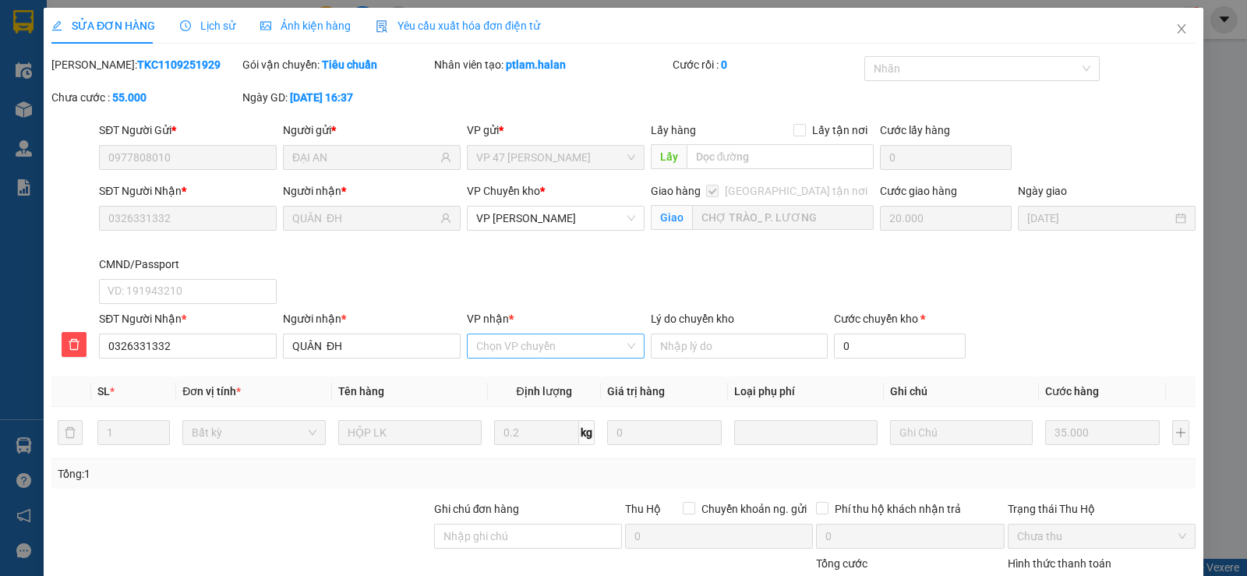
click at [561, 344] on input "VP nhận *" at bounding box center [550, 345] width 148 height 23
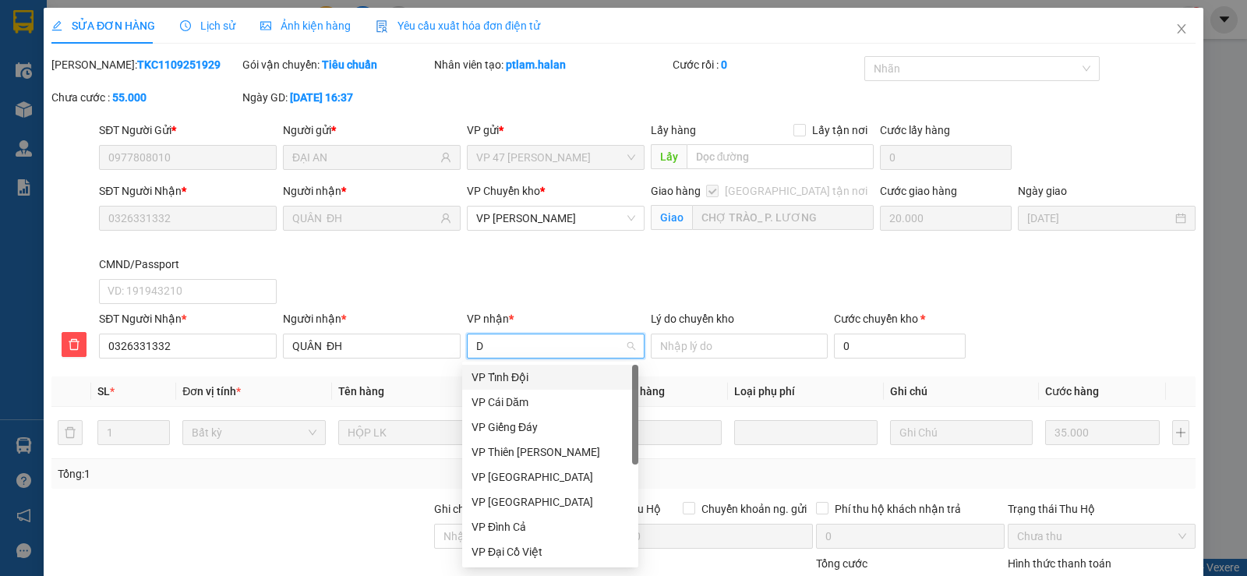
type input "DH"
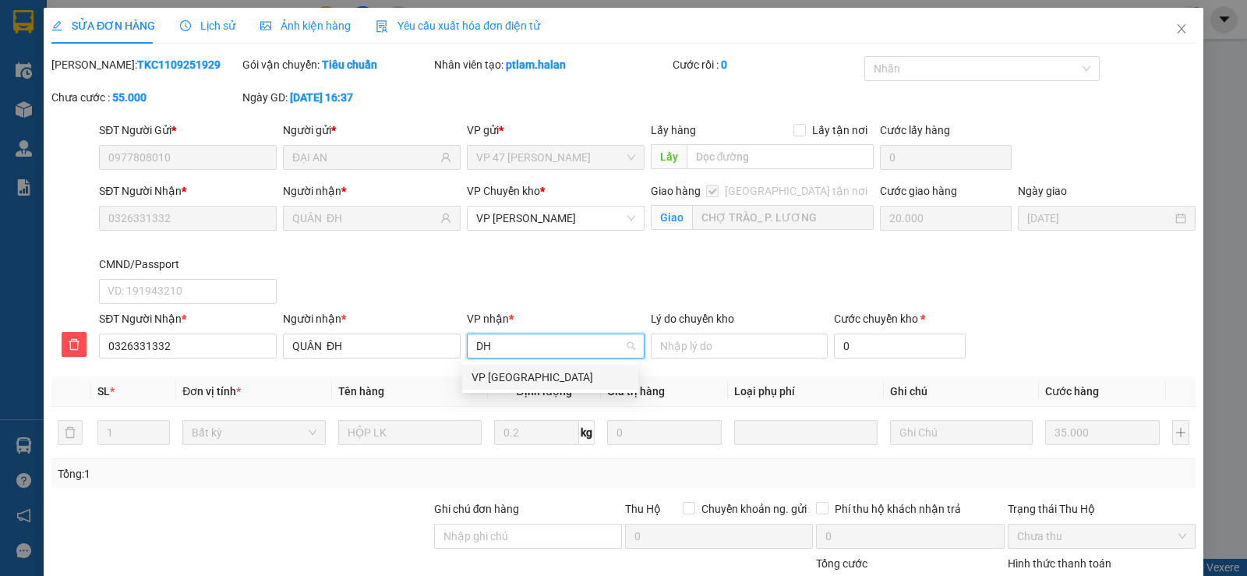
click at [508, 375] on div "VP [GEOGRAPHIC_DATA]" at bounding box center [550, 377] width 157 height 17
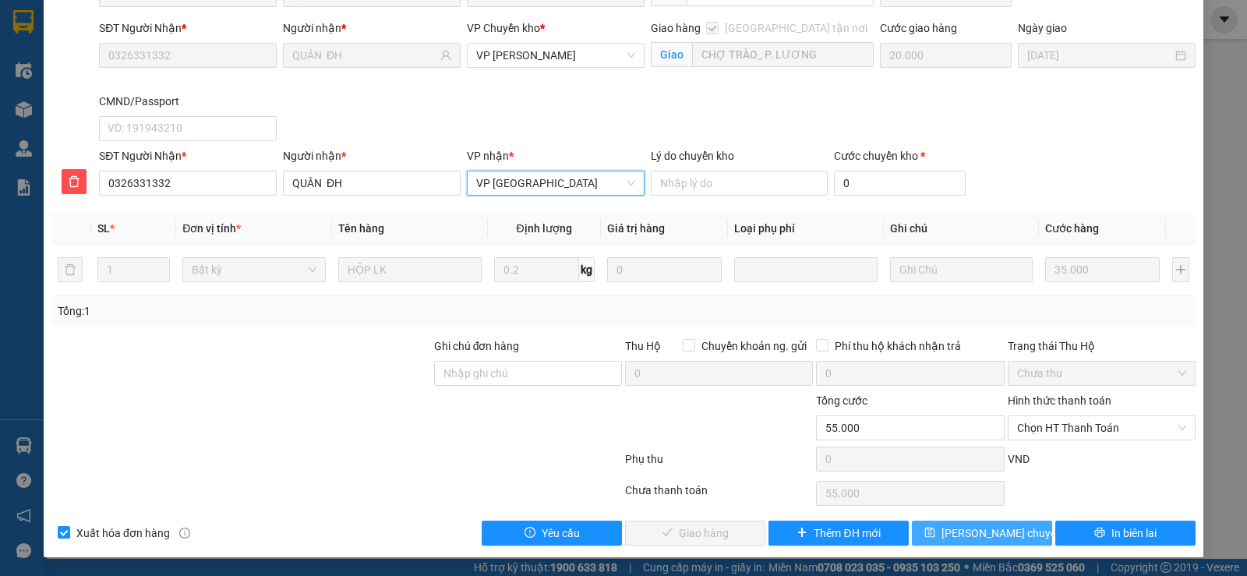
click at [984, 532] on span "[PERSON_NAME] chuyển hoàn" at bounding box center [1016, 533] width 148 height 17
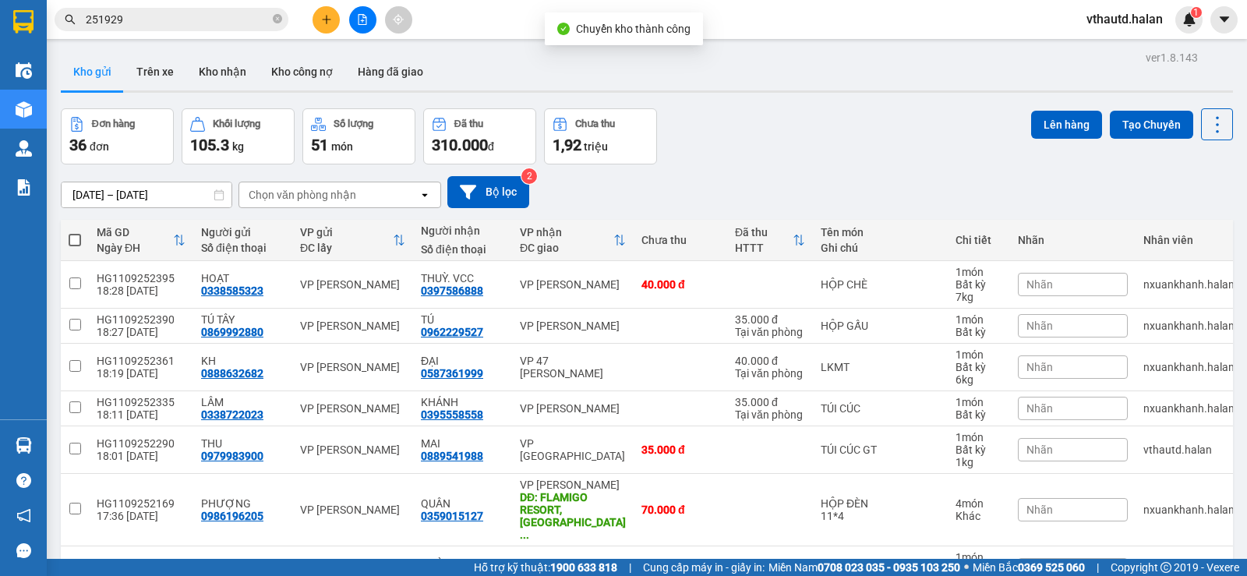
click at [188, 19] on input "251929" at bounding box center [178, 19] width 184 height 17
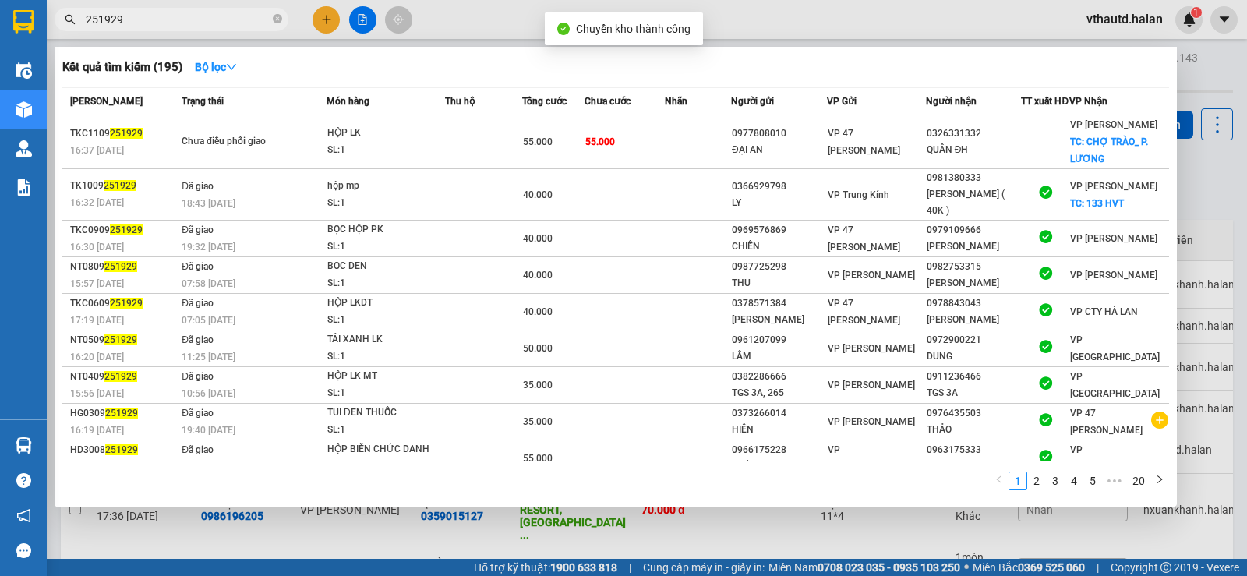
click at [188, 19] on input "251929" at bounding box center [178, 19] width 184 height 17
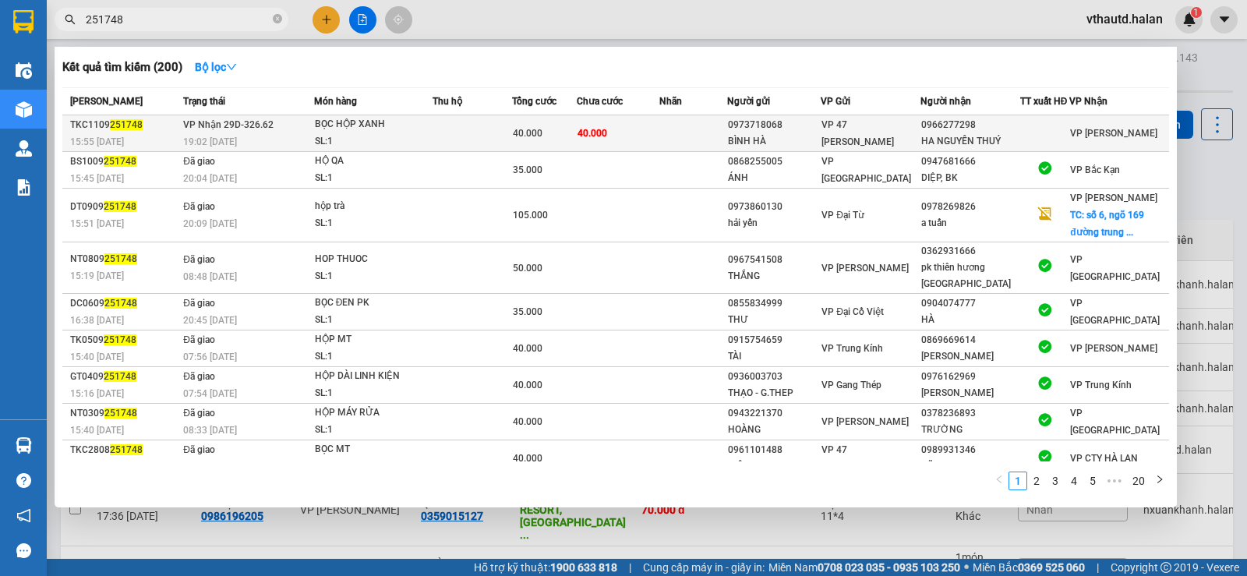
type input "251748"
click at [645, 131] on td "40.000" at bounding box center [618, 133] width 83 height 37
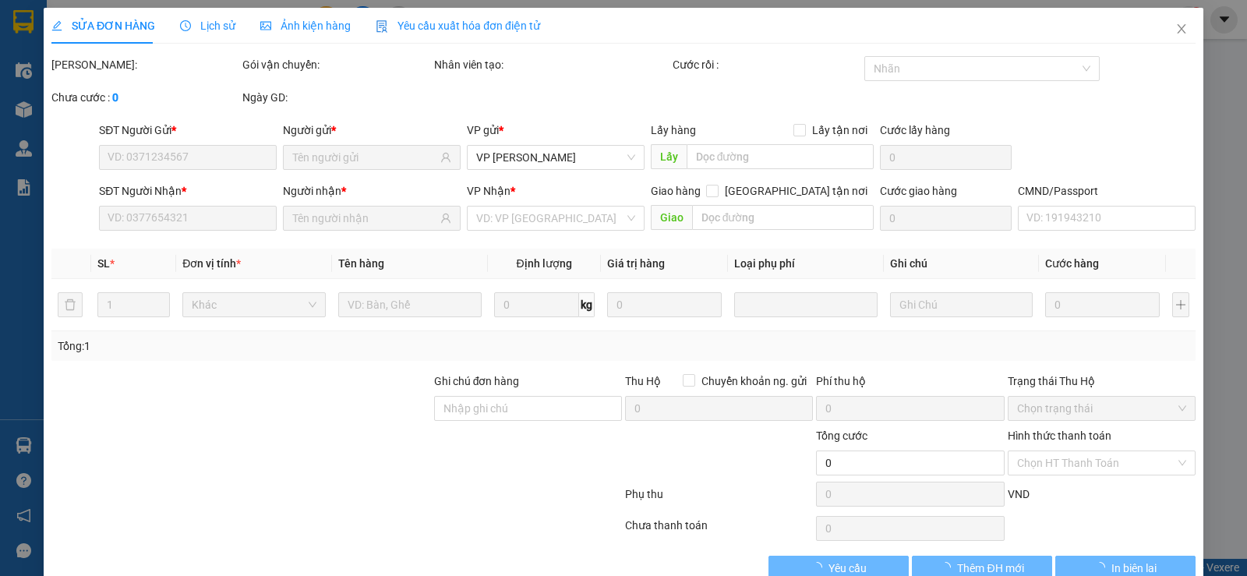
type input "0973718068"
type input "BÌNH HÀ"
type input "0966277298"
type input "HA NGUYÊN THUÝ"
type input "40.000"
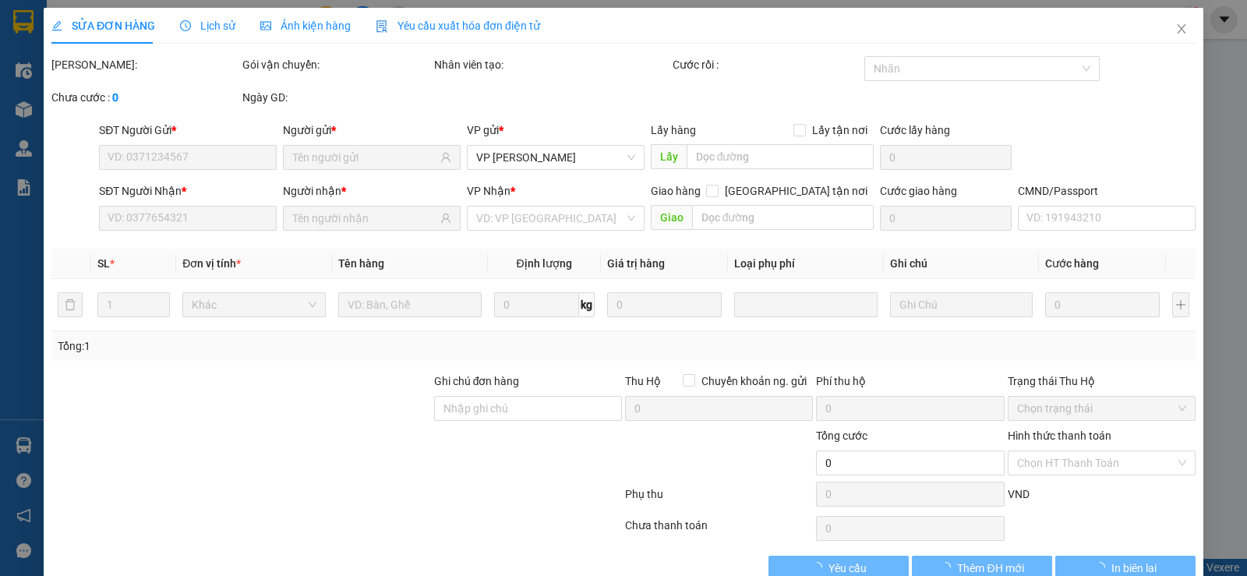
type input "40.000"
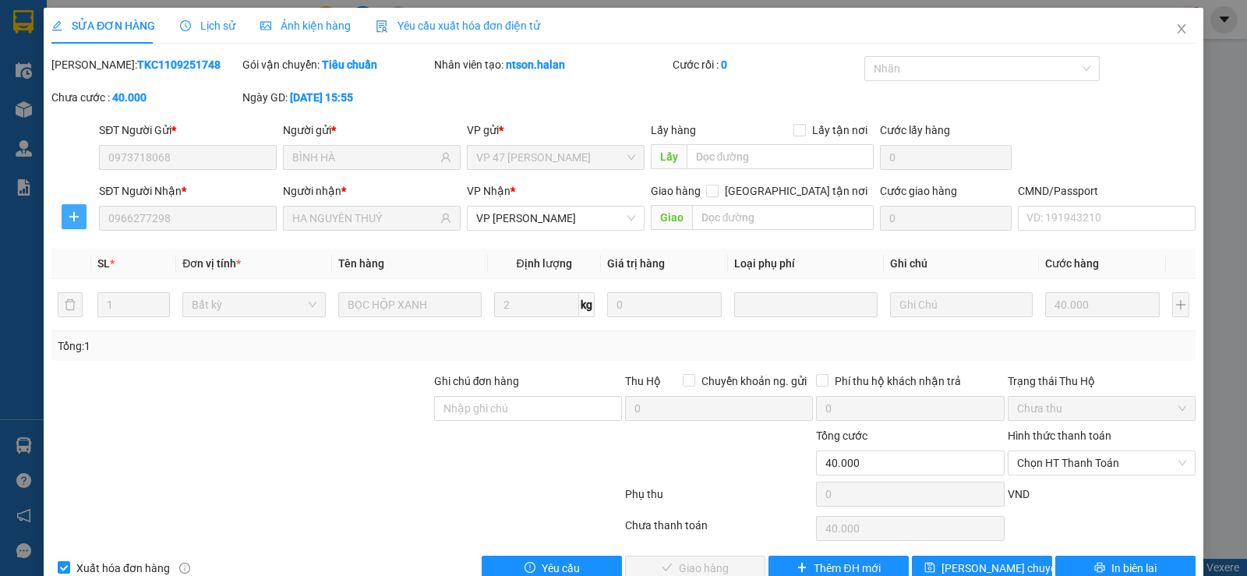
click at [78, 224] on button "button" at bounding box center [74, 216] width 25 height 25
click at [104, 252] on span "Chuyển kho" at bounding box center [102, 247] width 64 height 17
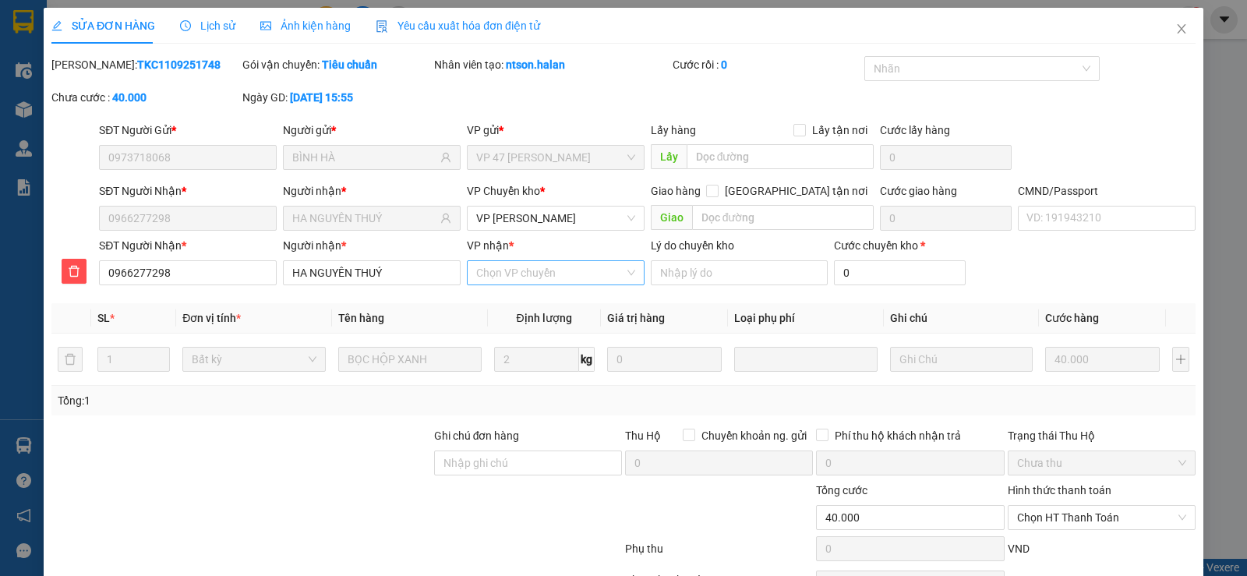
click at [555, 272] on input "VP nhận *" at bounding box center [550, 272] width 148 height 23
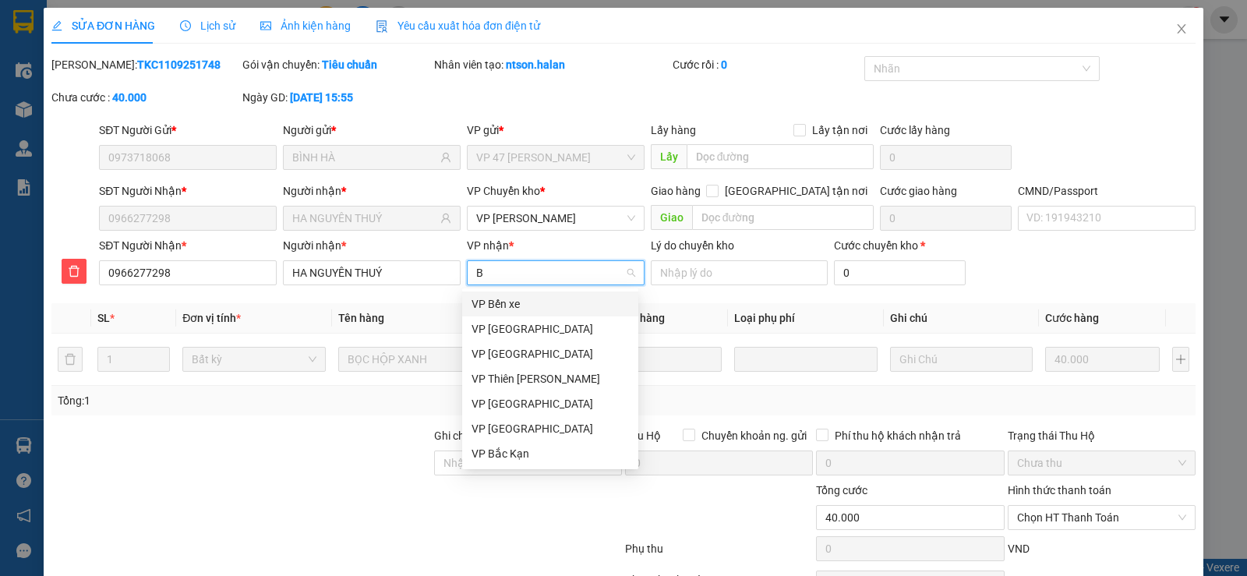
type input "BK"
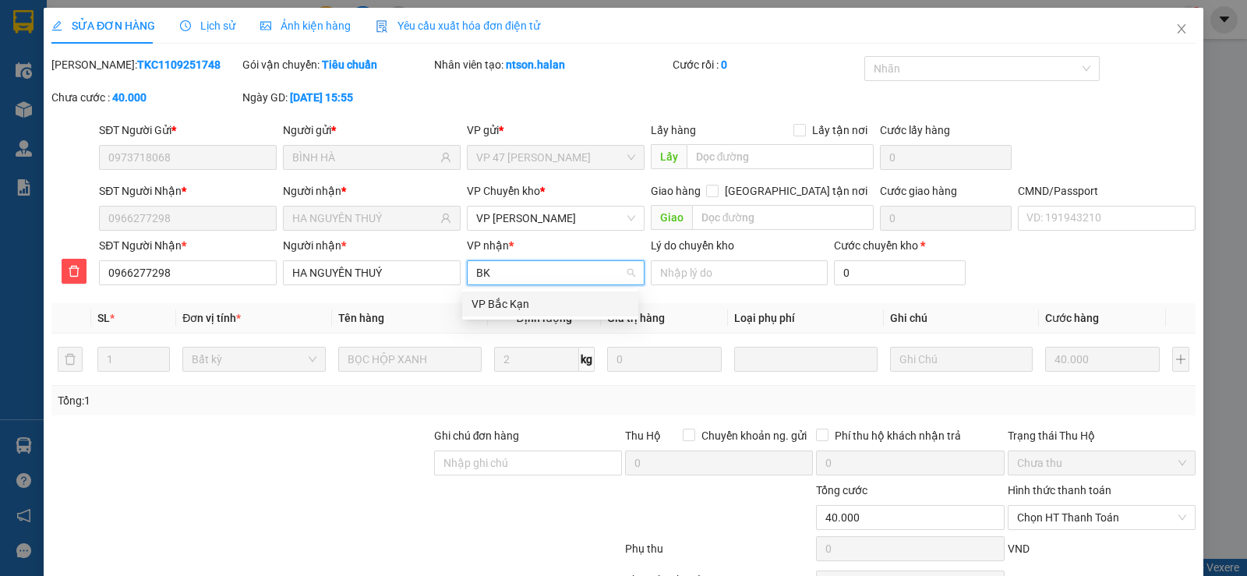
click at [522, 307] on div "VP Bắc Kạn" at bounding box center [550, 303] width 157 height 17
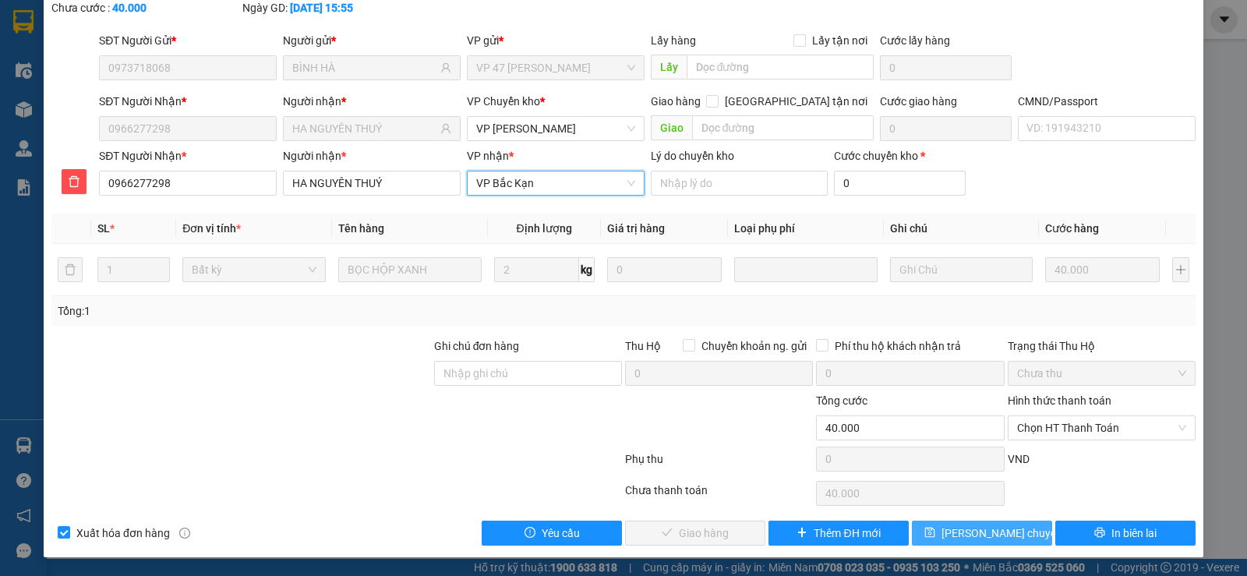
click at [971, 535] on span "[PERSON_NAME] chuyển hoàn" at bounding box center [1016, 533] width 148 height 17
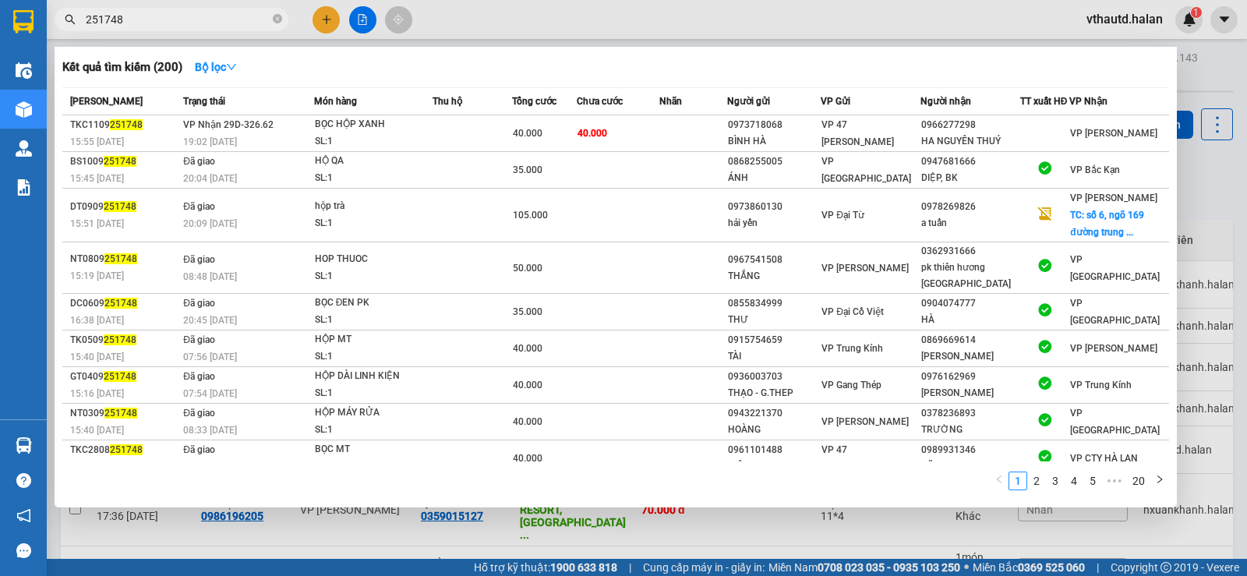
click at [159, 23] on input "251748" at bounding box center [178, 19] width 184 height 17
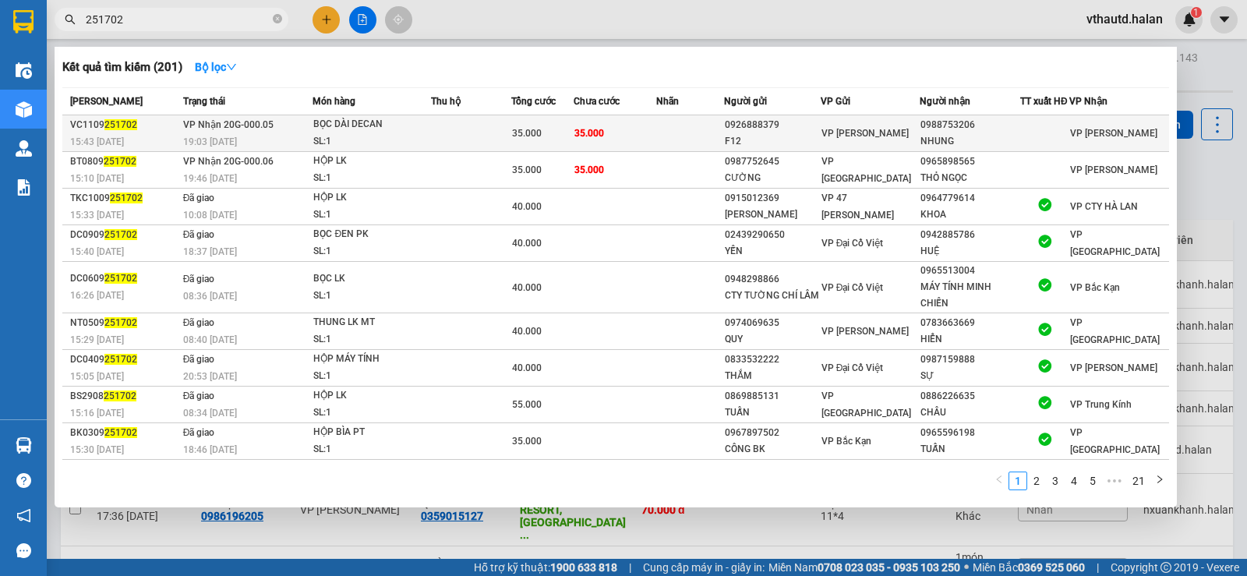
type input "251702"
click at [492, 124] on td at bounding box center [471, 133] width 80 height 37
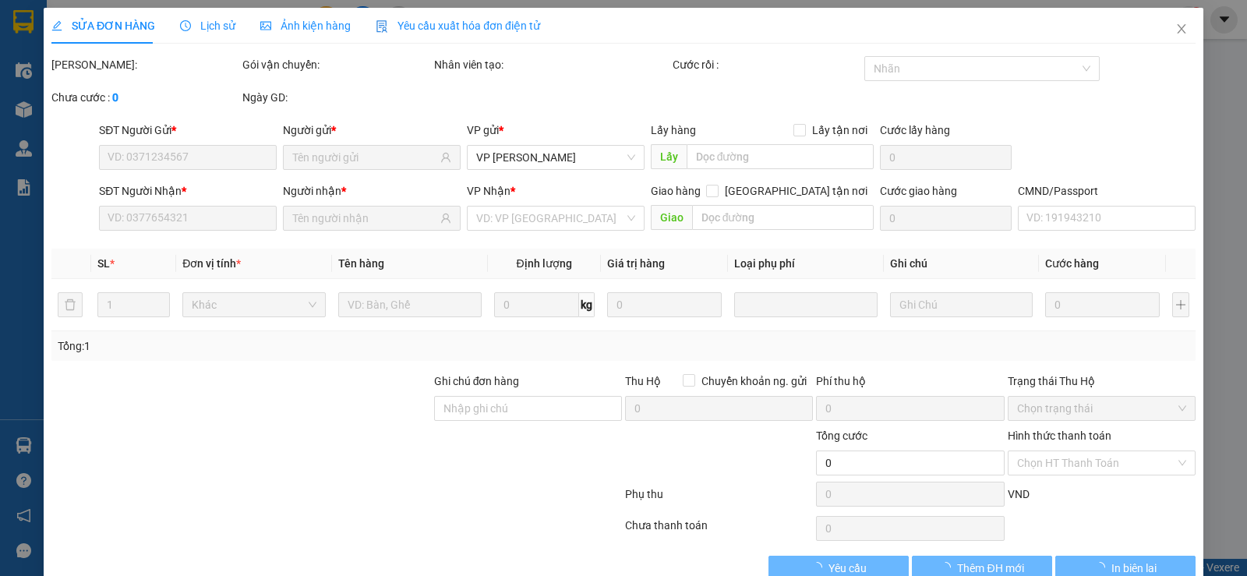
type input "0926888379"
type input "F12"
type input "0988753206"
type input "NHUNG"
type input "35.000"
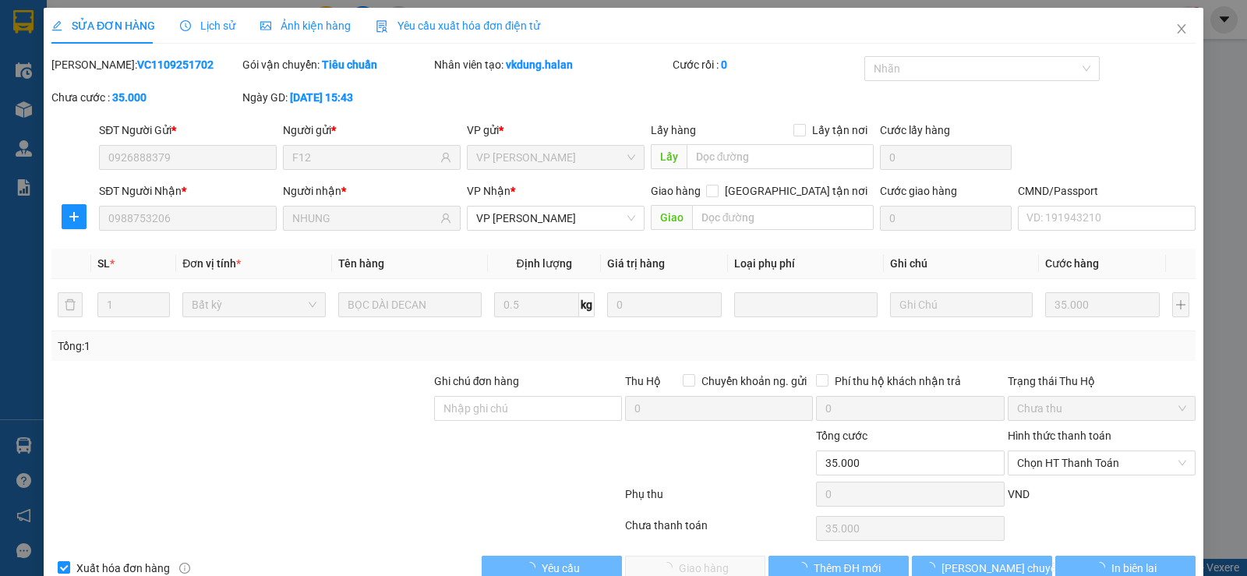
scroll to position [35, 0]
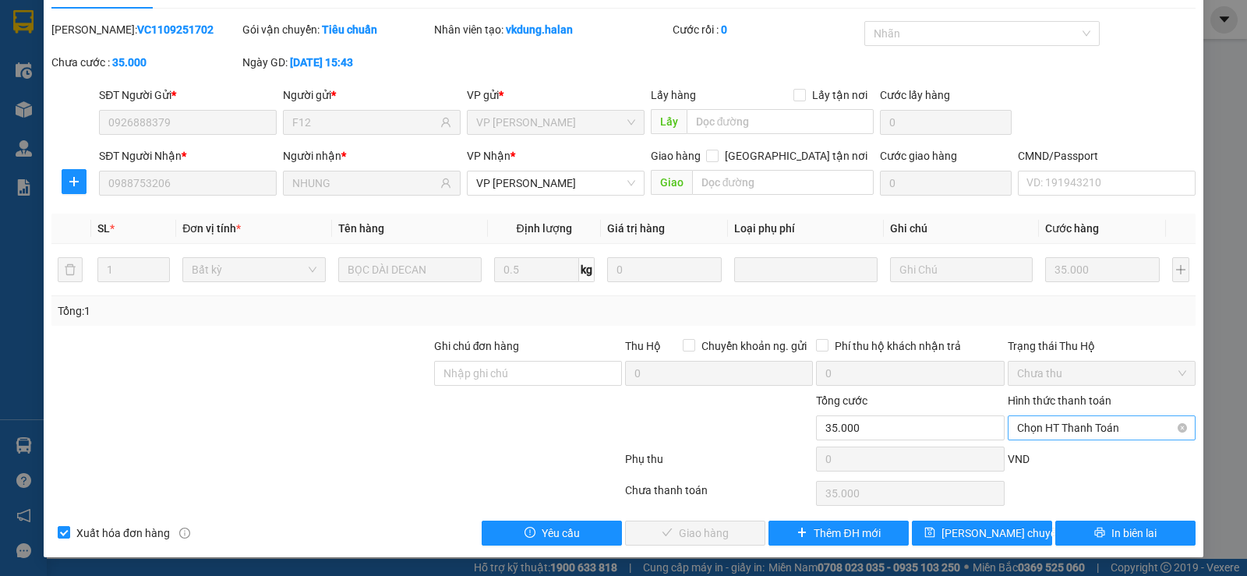
click at [1077, 430] on span "Chọn HT Thanh Toán" at bounding box center [1101, 427] width 169 height 23
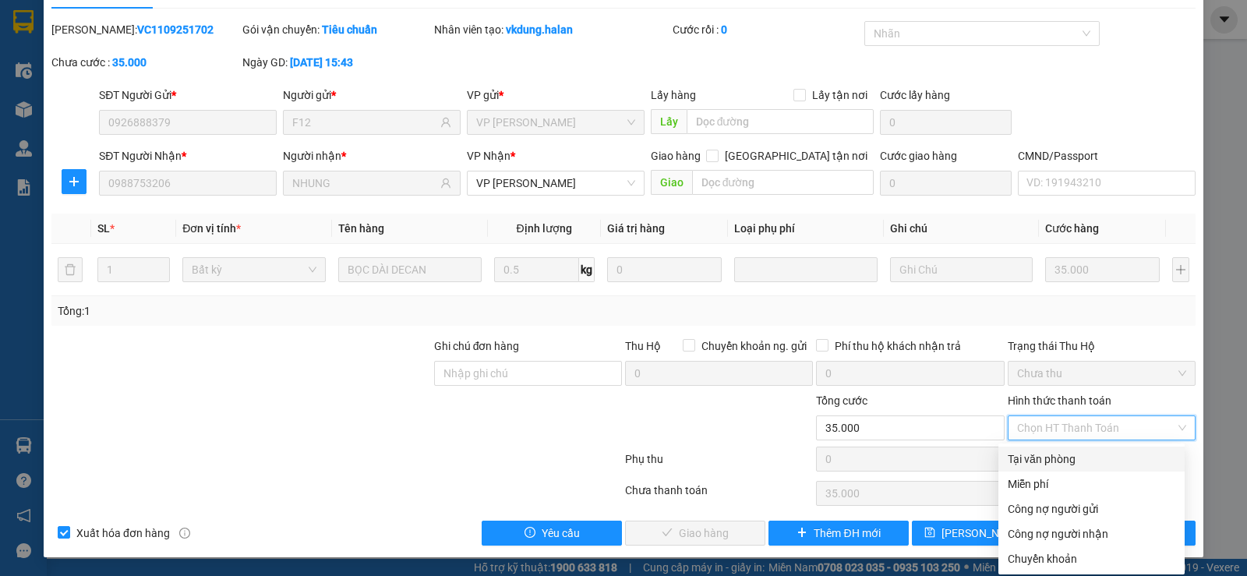
click at [1047, 460] on div "Tại văn phòng" at bounding box center [1092, 459] width 168 height 17
type input "0"
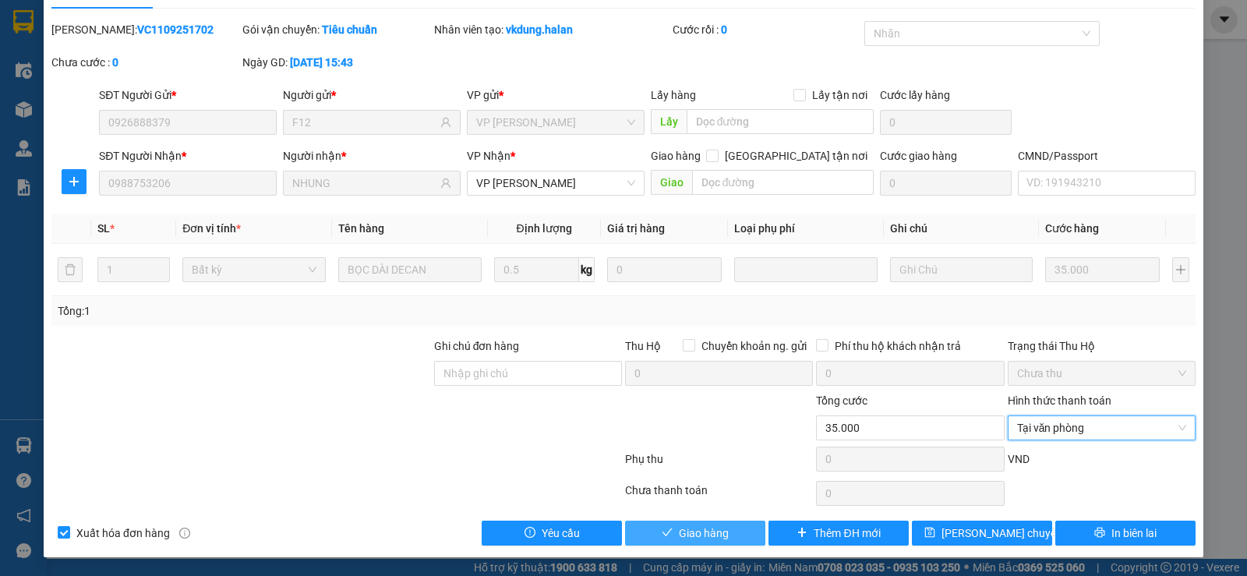
click at [720, 532] on span "Giao hàng" at bounding box center [704, 533] width 50 height 17
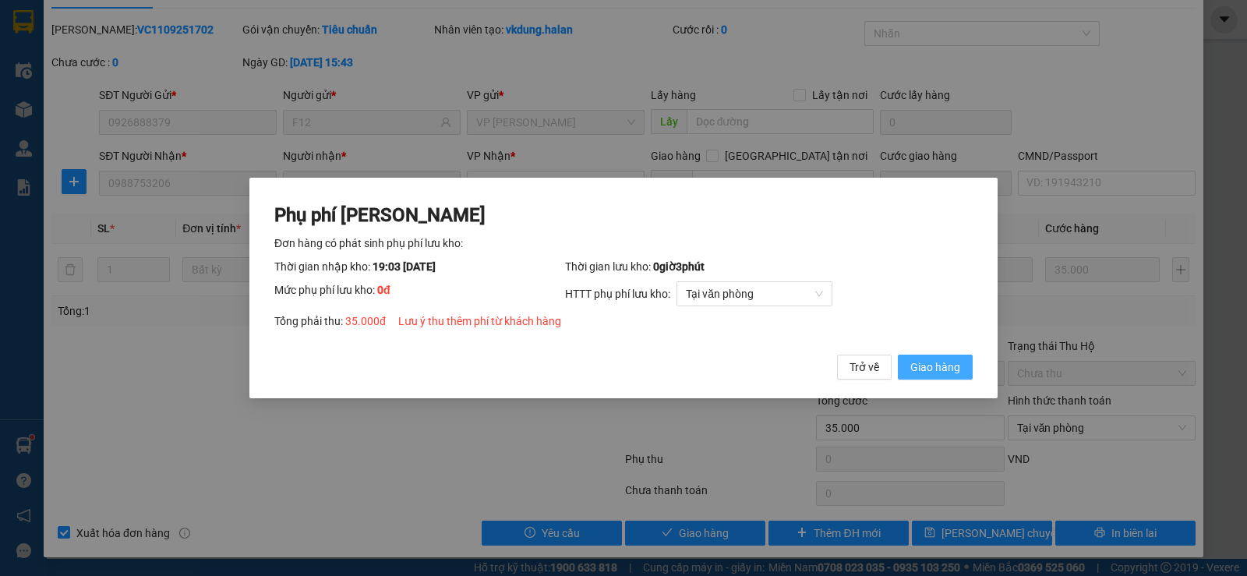
click at [949, 366] on span "Giao hàng" at bounding box center [936, 367] width 50 height 17
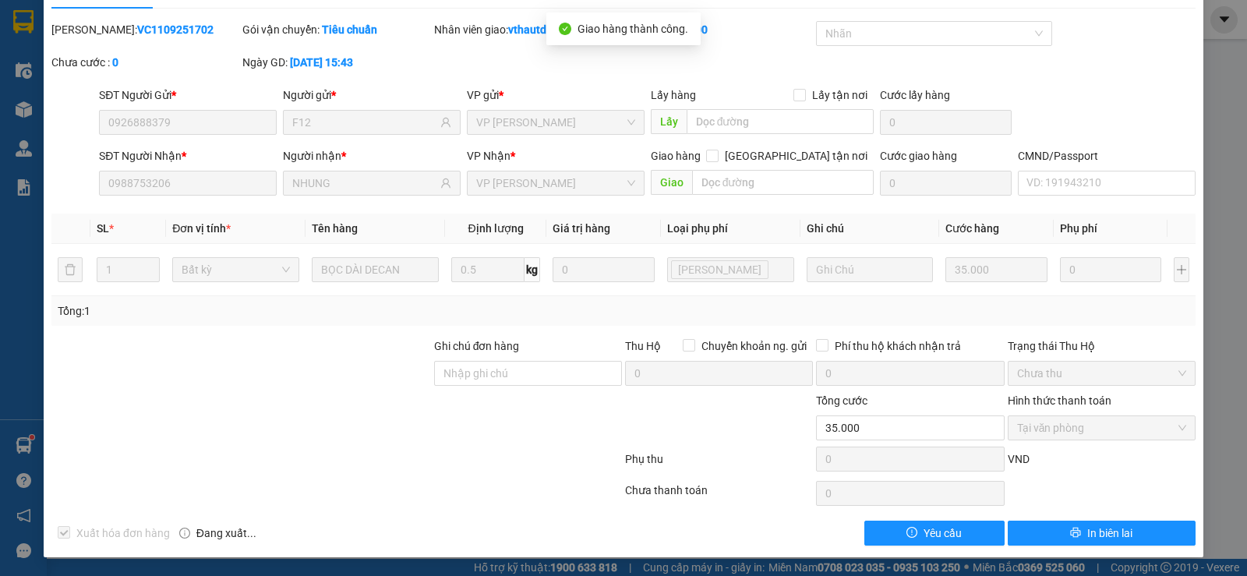
scroll to position [0, 0]
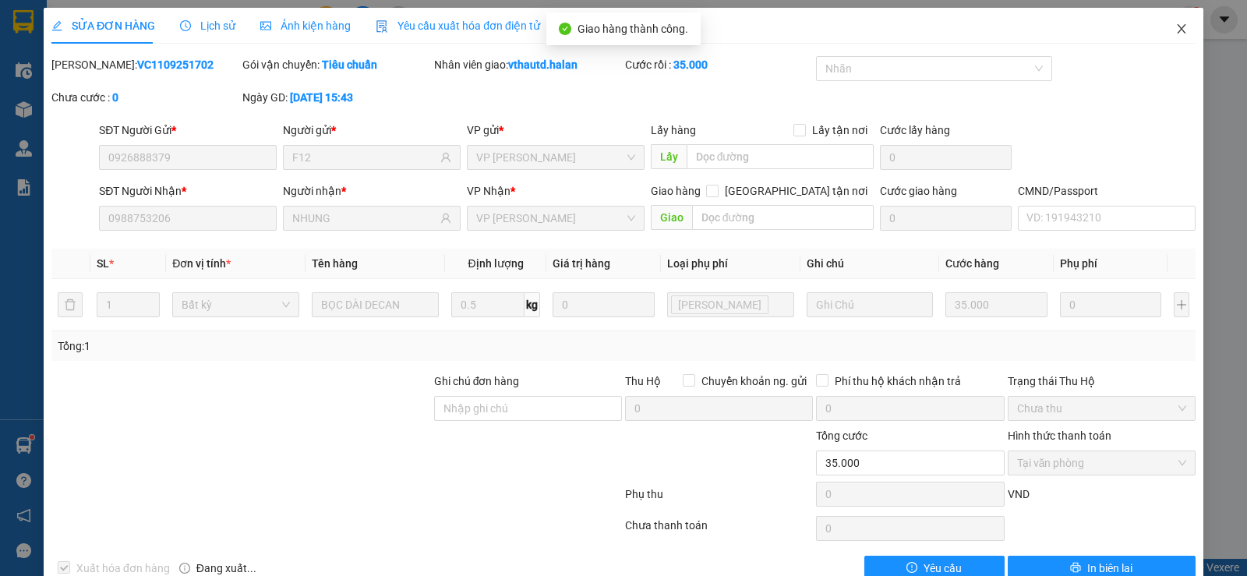
click at [1176, 34] on icon "close" at bounding box center [1182, 29] width 12 height 12
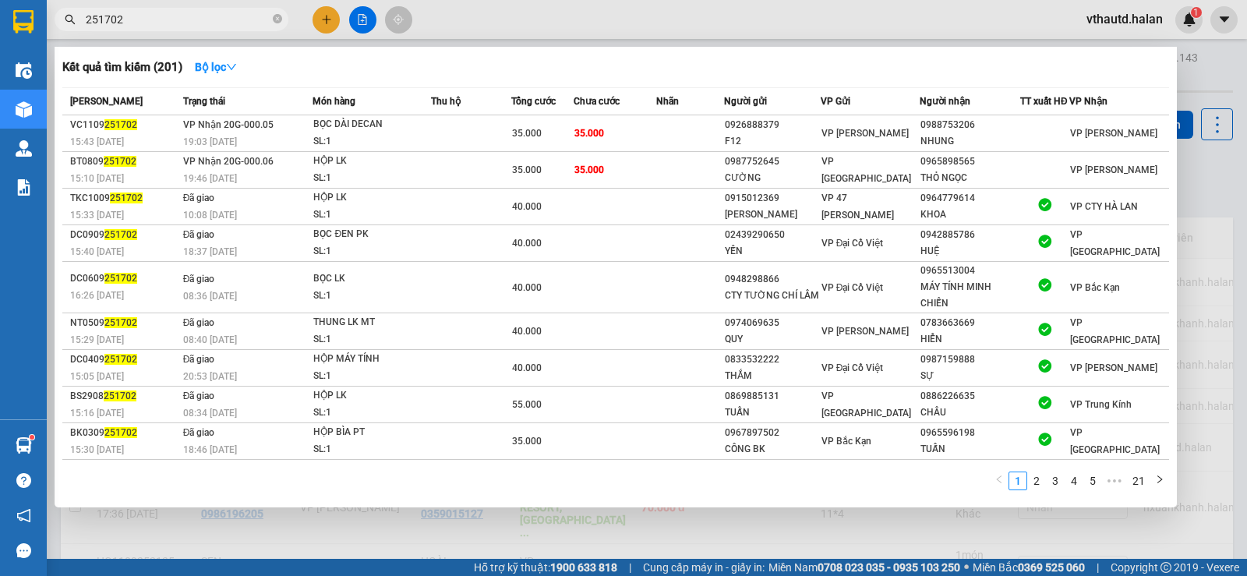
click at [186, 20] on input "251702" at bounding box center [178, 19] width 184 height 17
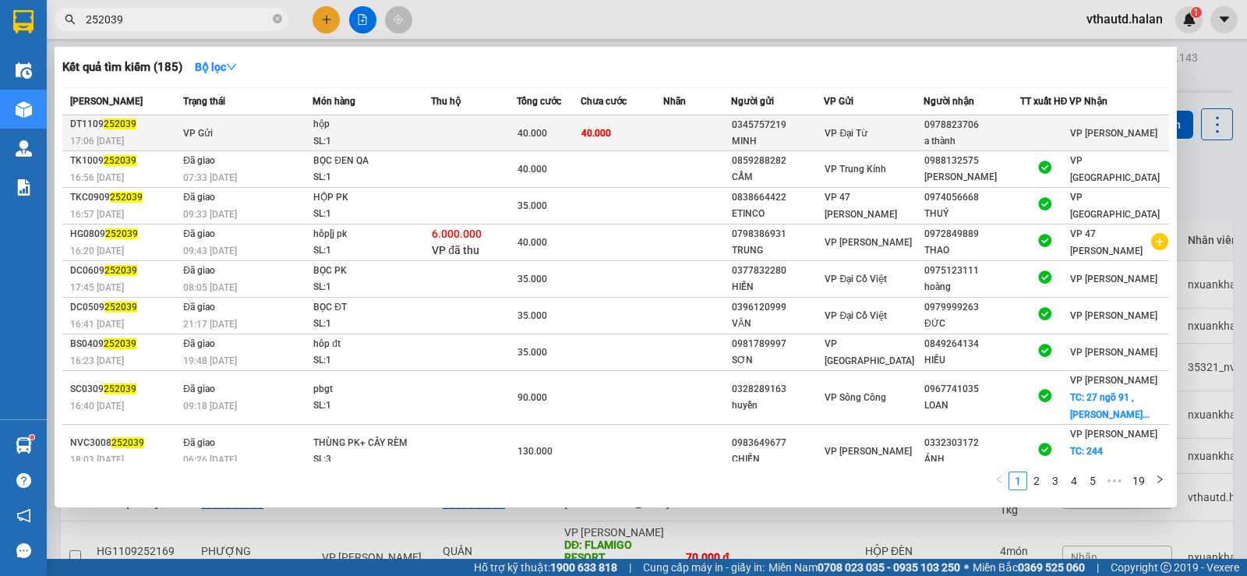
type input "252039"
click at [401, 133] on div "hộp" at bounding box center [371, 124] width 117 height 17
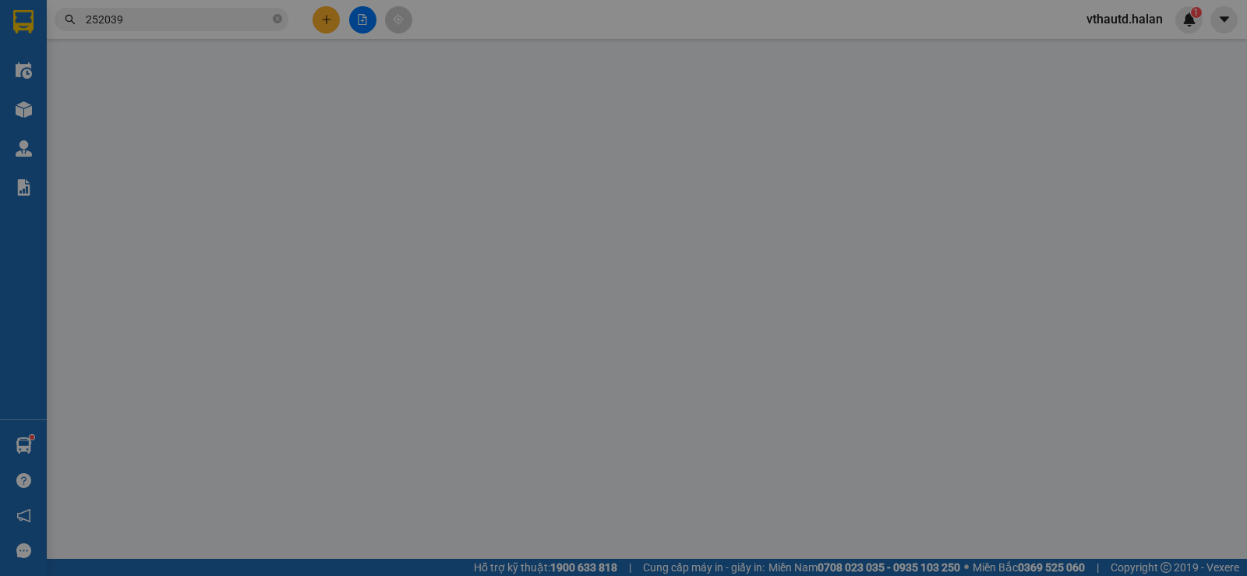
type input "0345757219"
type input "MINH"
type input "0978823706"
type input "a thành"
type input "40.000"
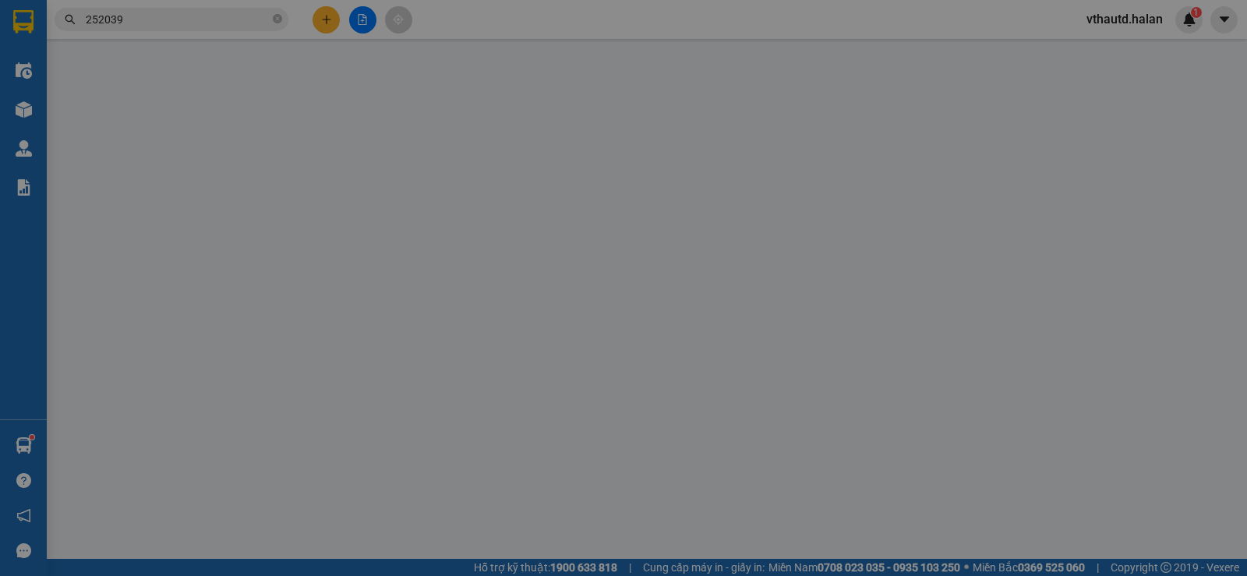
type input "40.000"
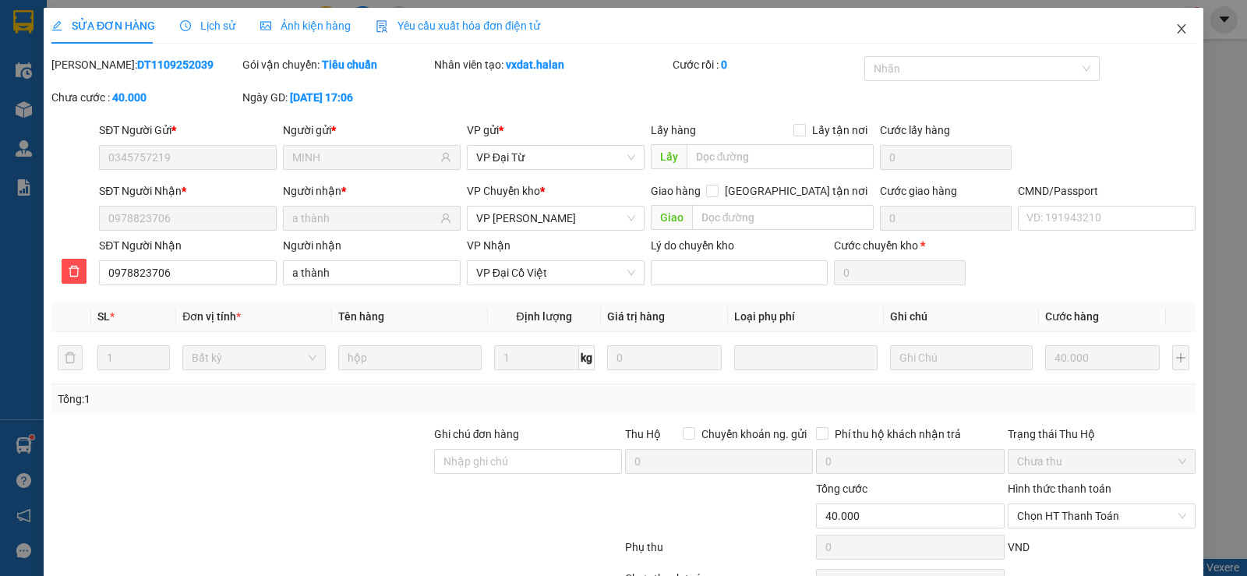
click at [1176, 30] on icon "close" at bounding box center [1182, 29] width 12 height 12
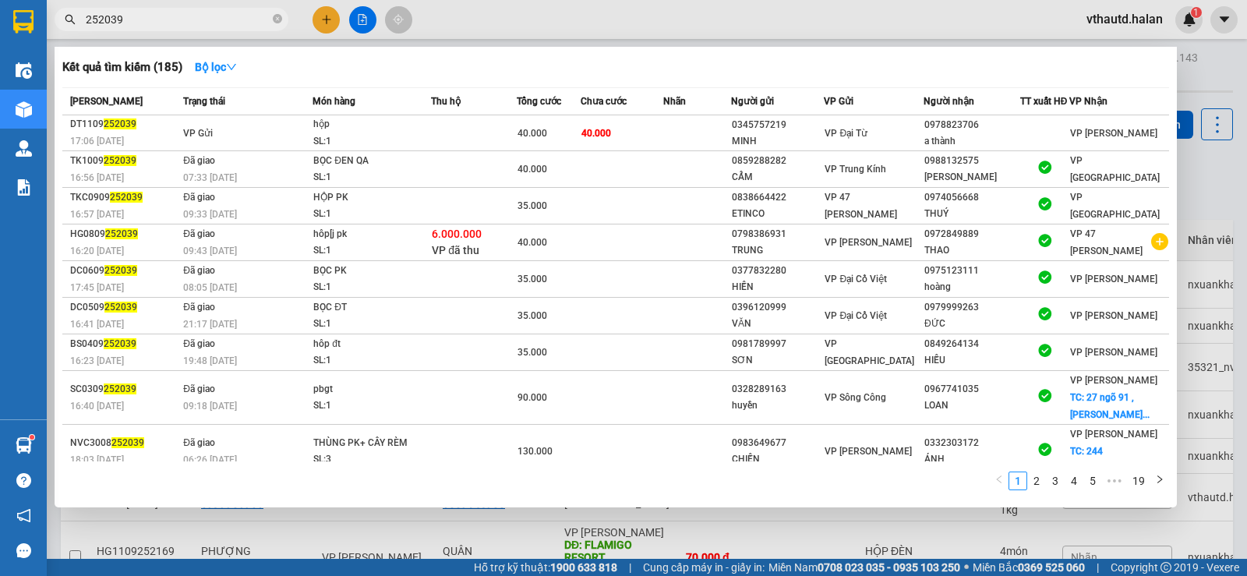
click at [186, 19] on input "252039" at bounding box center [178, 19] width 184 height 17
click at [277, 15] on icon "close-circle" at bounding box center [277, 18] width 9 height 9
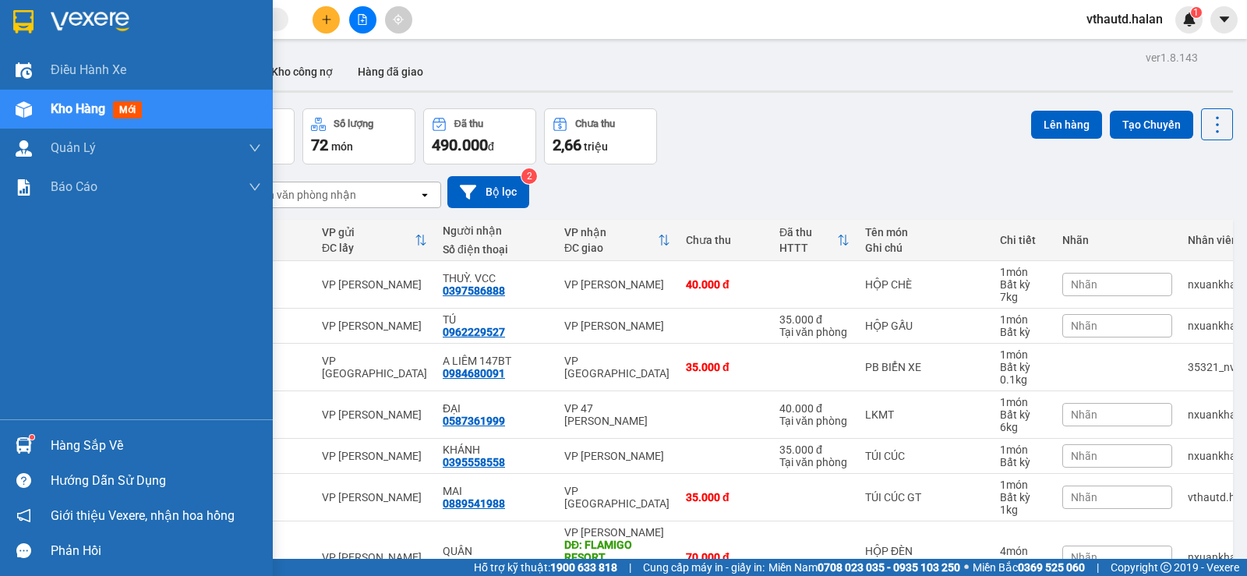
click at [78, 447] on div "Hàng sắp về" at bounding box center [156, 445] width 210 height 23
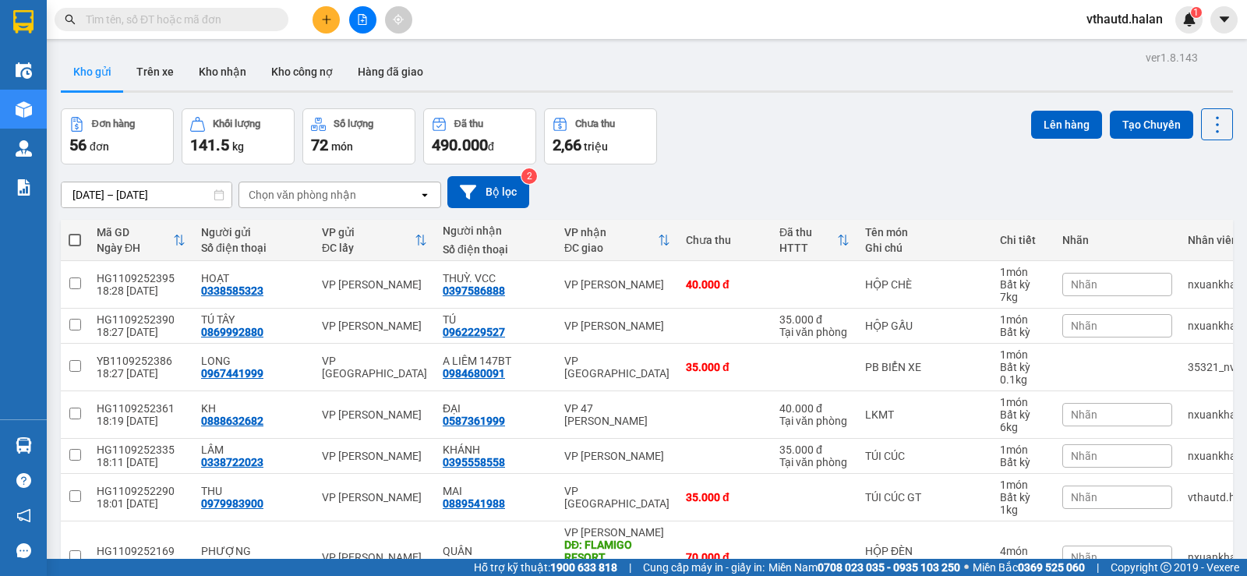
click at [522, 62] on section "Kết quả tìm kiếm ( 185 ) Bộ lọc Mã ĐH Trạng thái Món hàng Thu hộ Tổng cước Chưa…" at bounding box center [623, 288] width 1247 height 576
click at [285, 194] on div "Chọn văn phòng nhận" at bounding box center [303, 195] width 108 height 16
type input "BK"
click at [271, 235] on span "VP Bắc Kạn" at bounding box center [281, 228] width 61 height 16
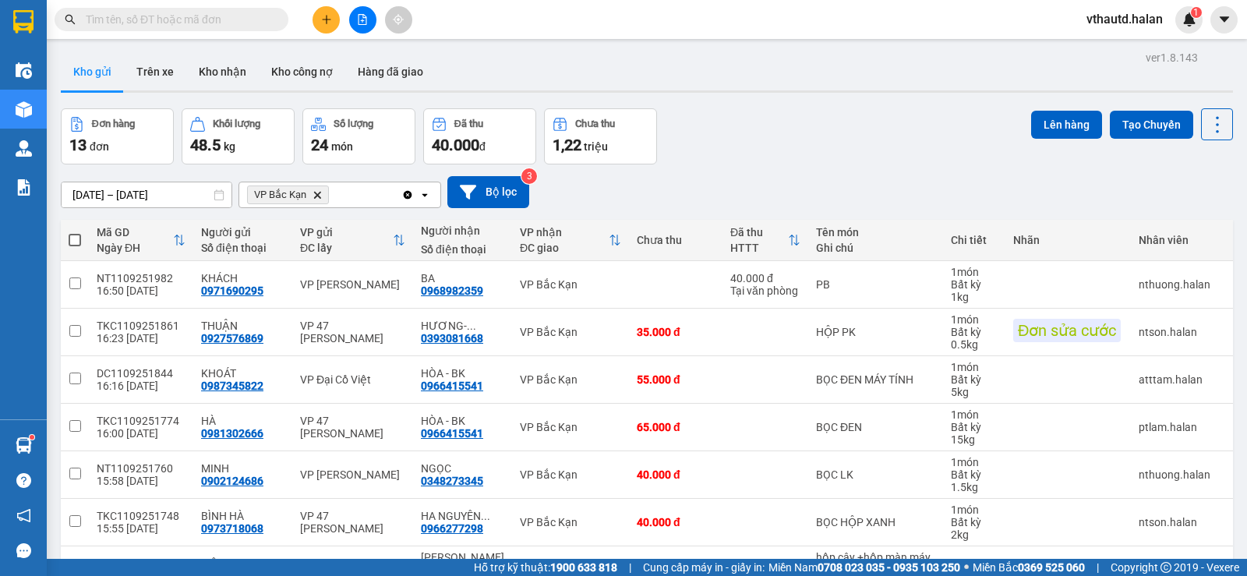
click at [77, 235] on span at bounding box center [75, 240] width 12 height 12
click at [75, 232] on input "checkbox" at bounding box center [75, 232] width 0 height 0
checkbox input "true"
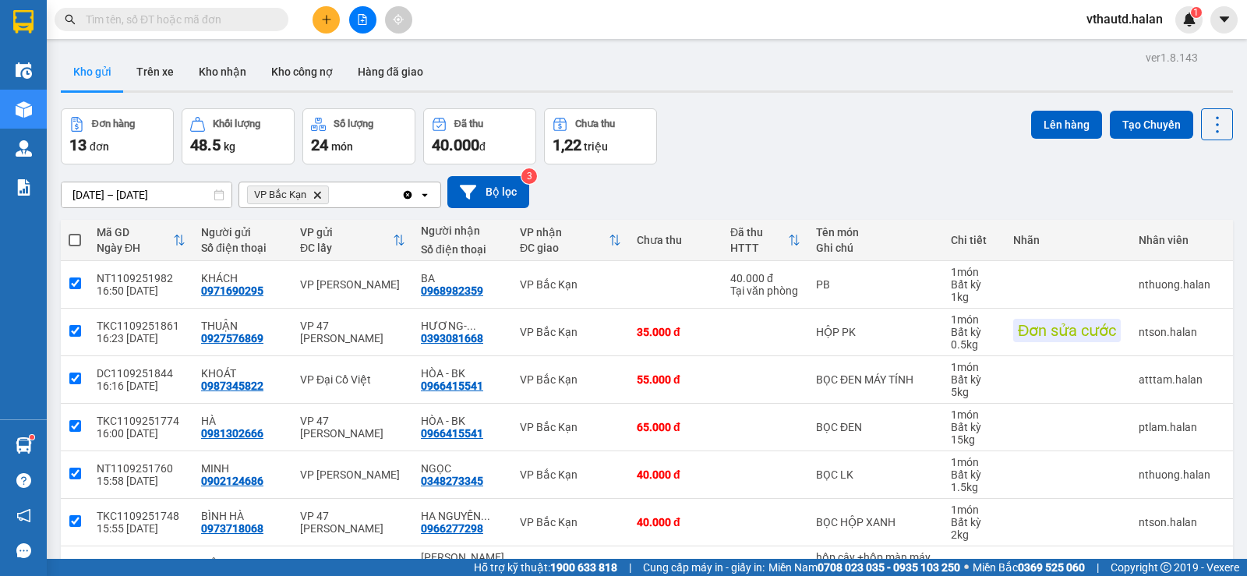
checkbox input "true"
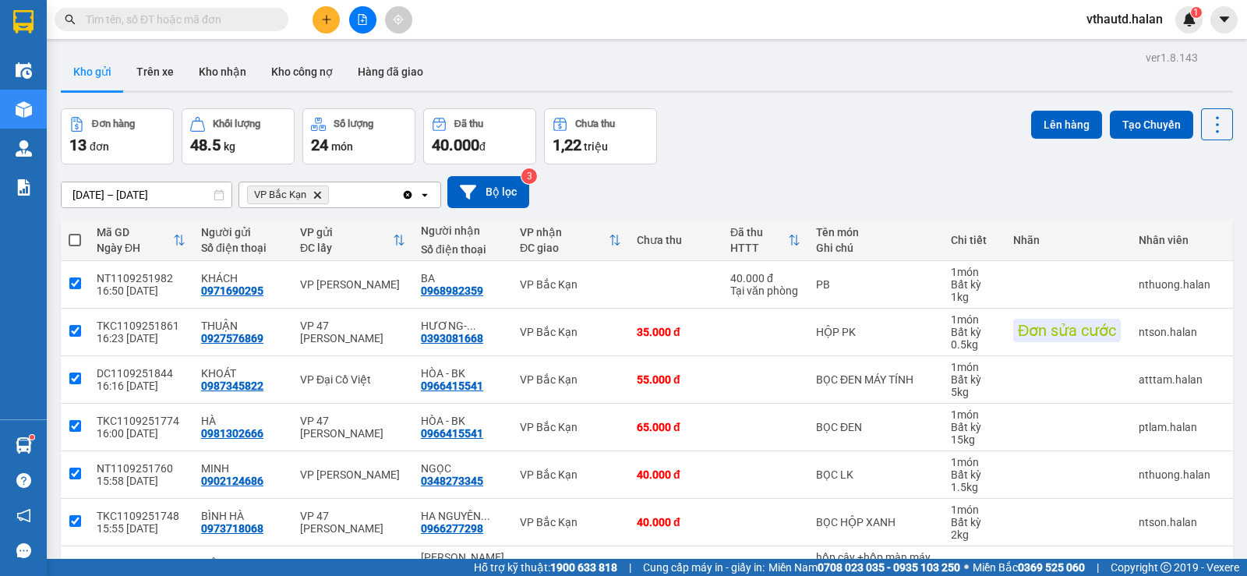
checkbox input "true"
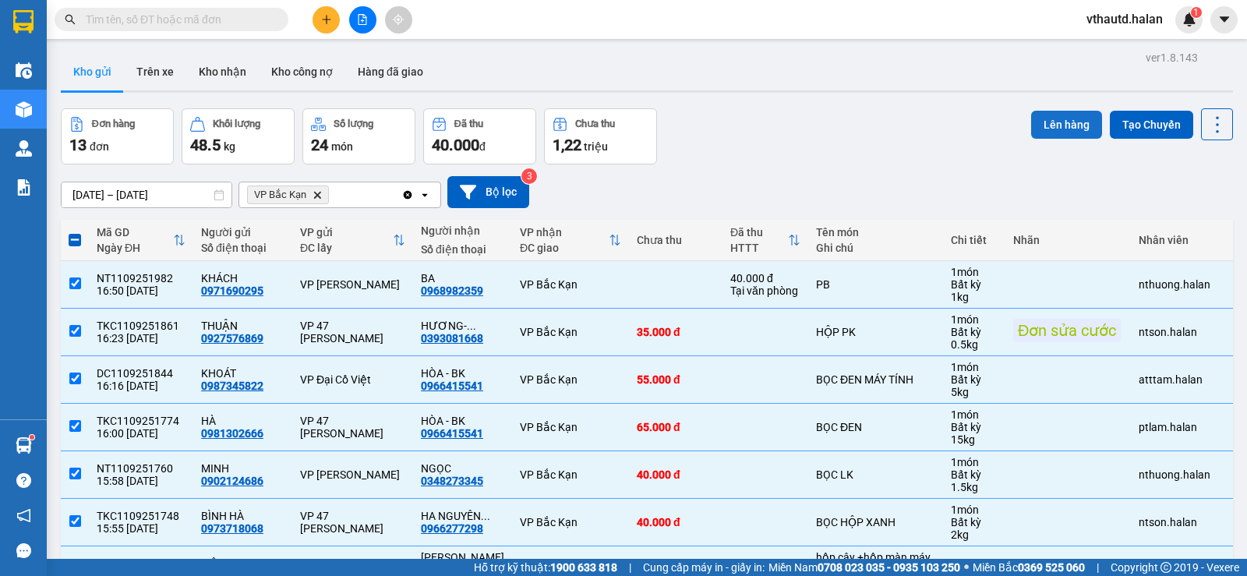
click at [1056, 128] on button "Lên hàng" at bounding box center [1066, 125] width 71 height 28
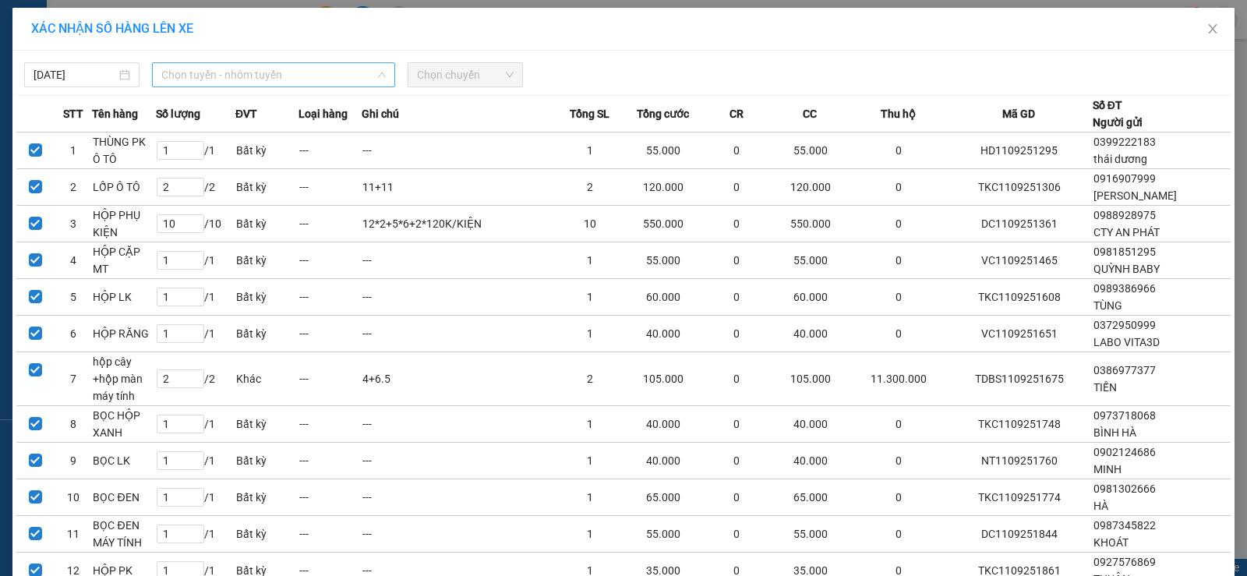
click at [277, 76] on span "Chọn tuyến - nhóm tuyến" at bounding box center [273, 74] width 225 height 23
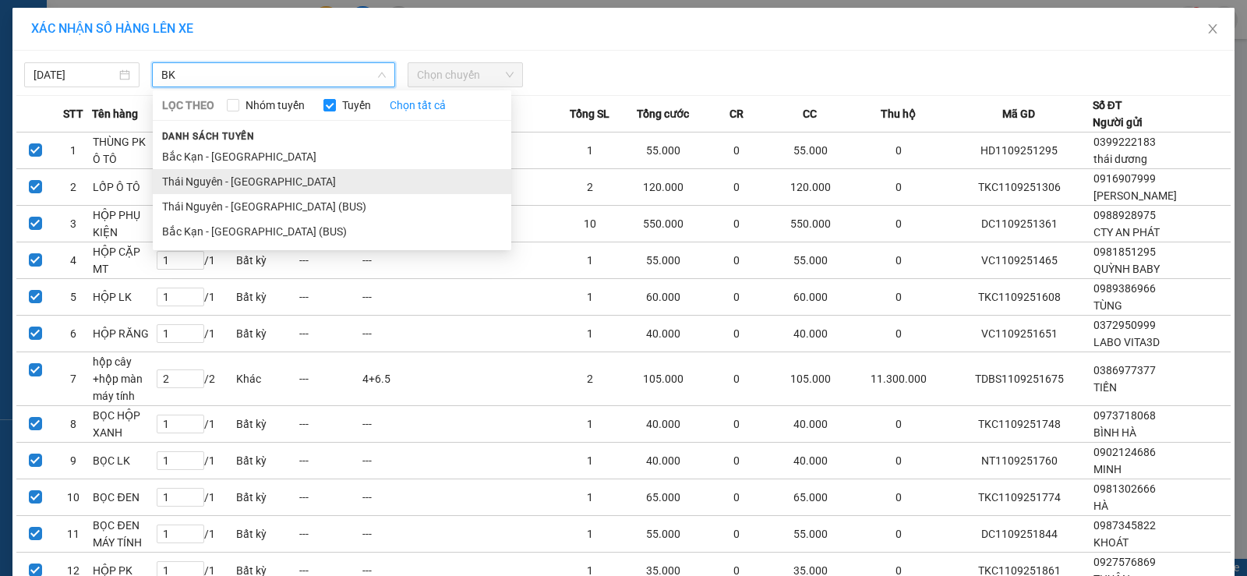
type input "BK"
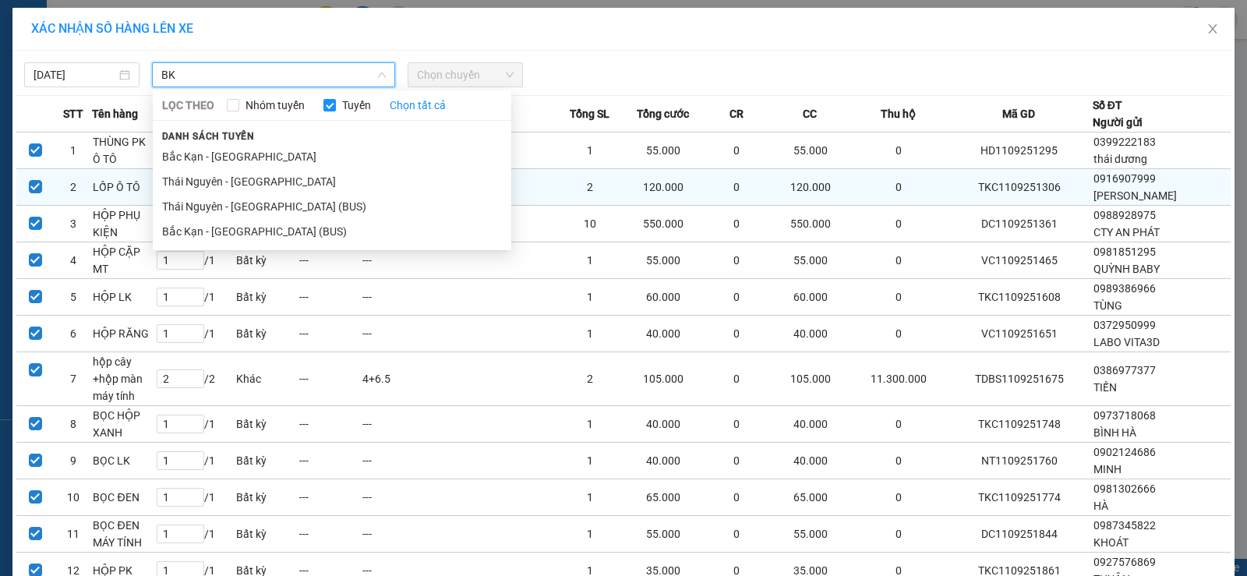
click at [212, 182] on li "Thái Nguyên - [GEOGRAPHIC_DATA]" at bounding box center [332, 181] width 359 height 25
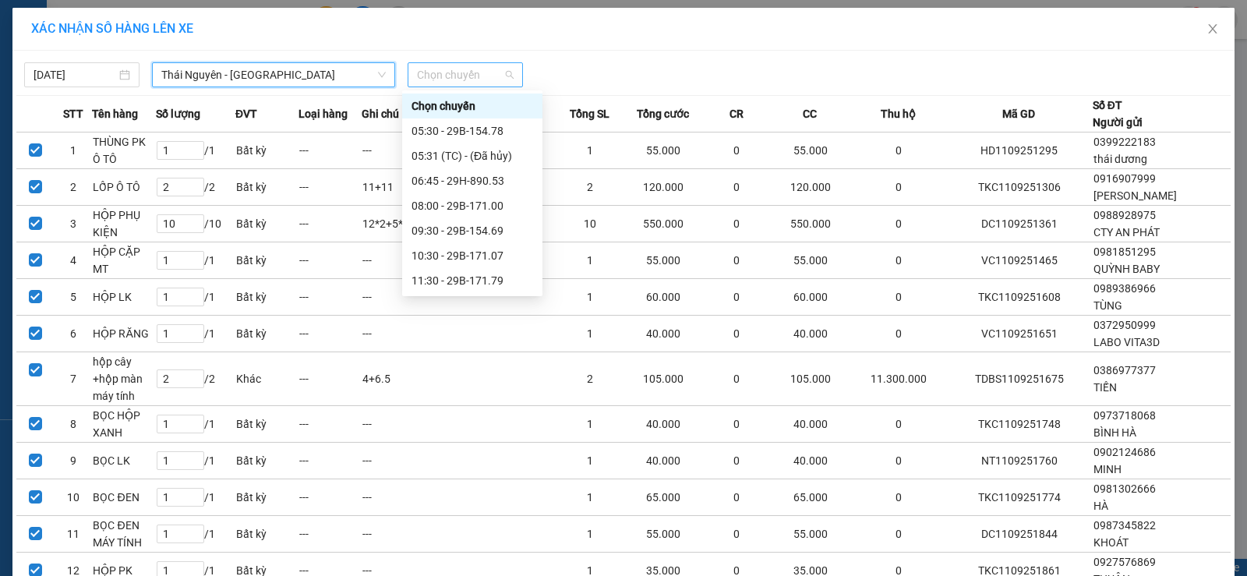
click at [470, 67] on span "Chọn chuyến" at bounding box center [465, 74] width 97 height 23
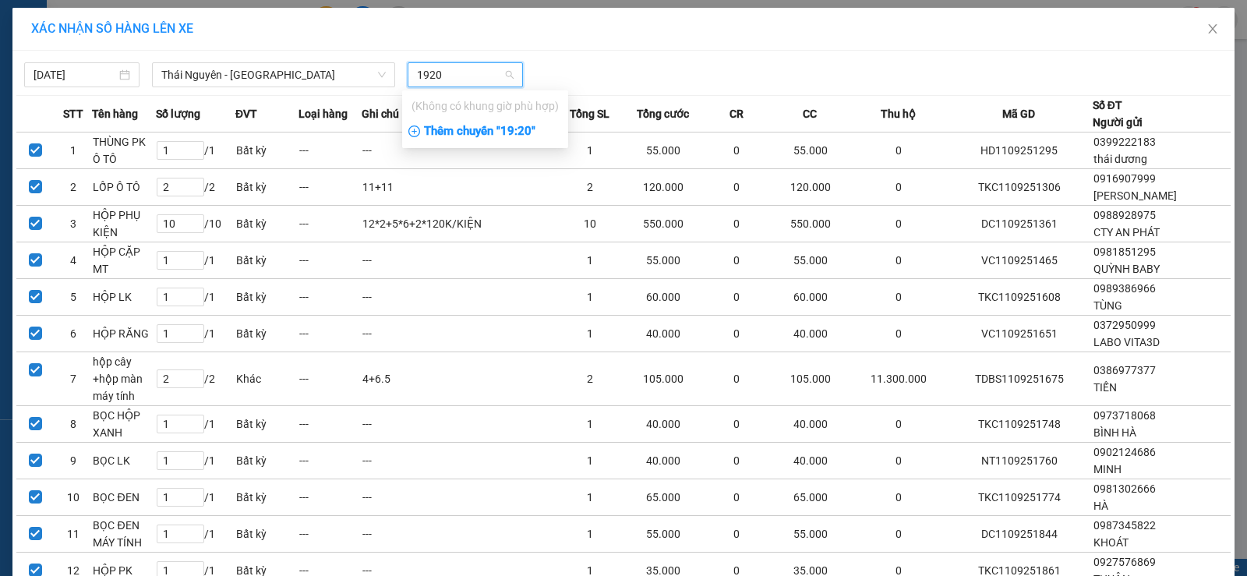
type input "1920"
click at [482, 136] on div "Thêm chuyến " 19:20 "" at bounding box center [485, 131] width 166 height 27
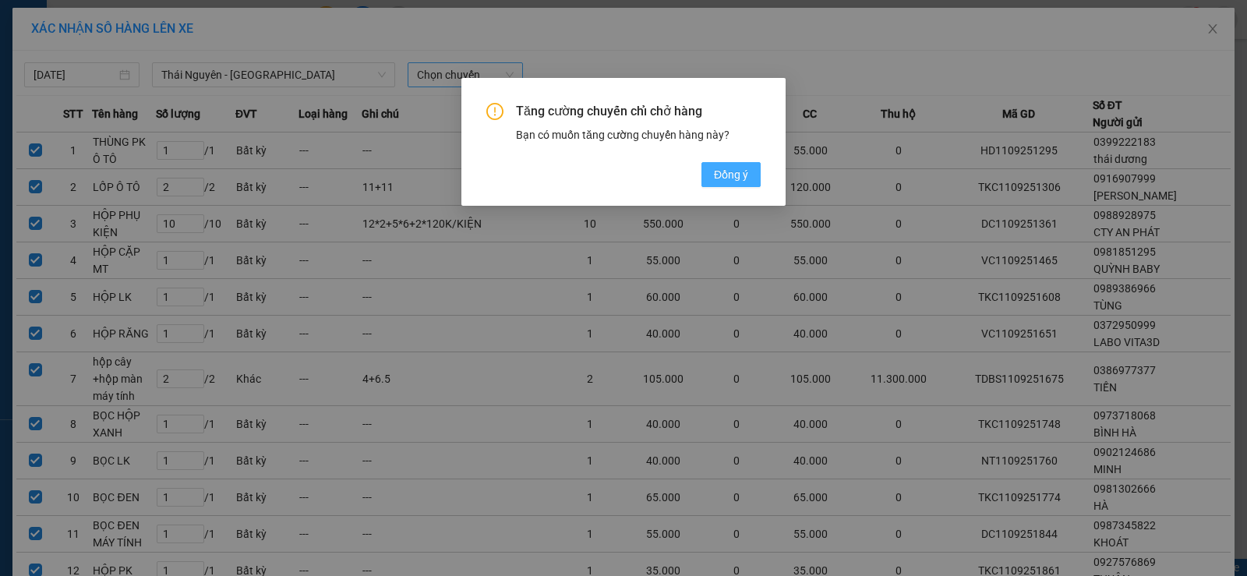
click at [740, 179] on span "Đồng ý" at bounding box center [731, 174] width 34 height 17
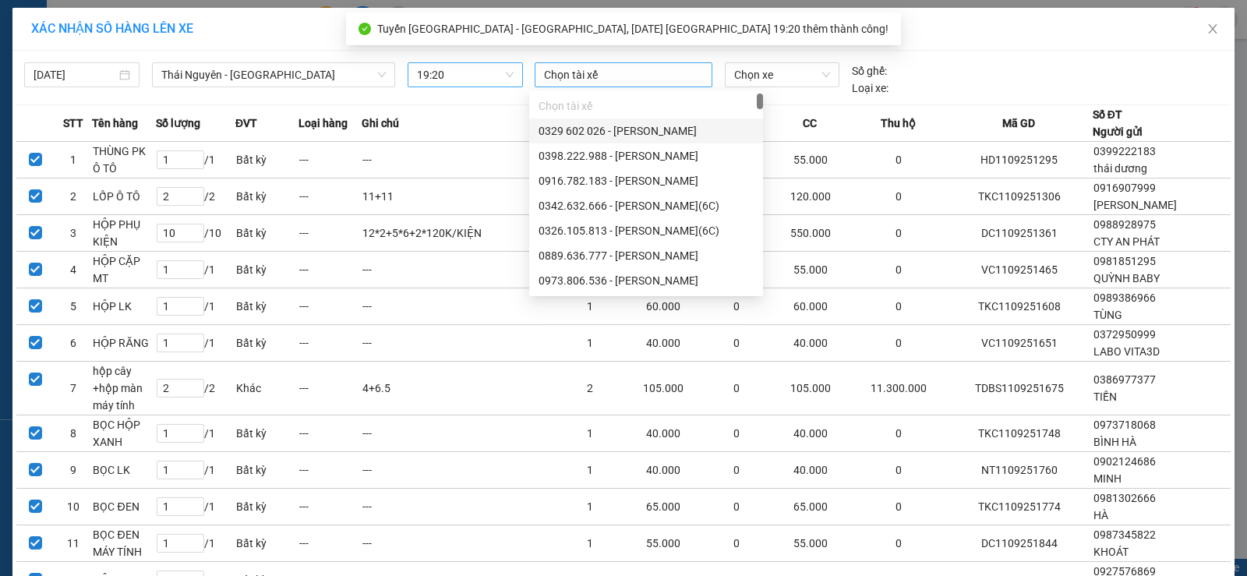
click at [590, 64] on div "Chọn tài xế" at bounding box center [624, 74] width 178 height 25
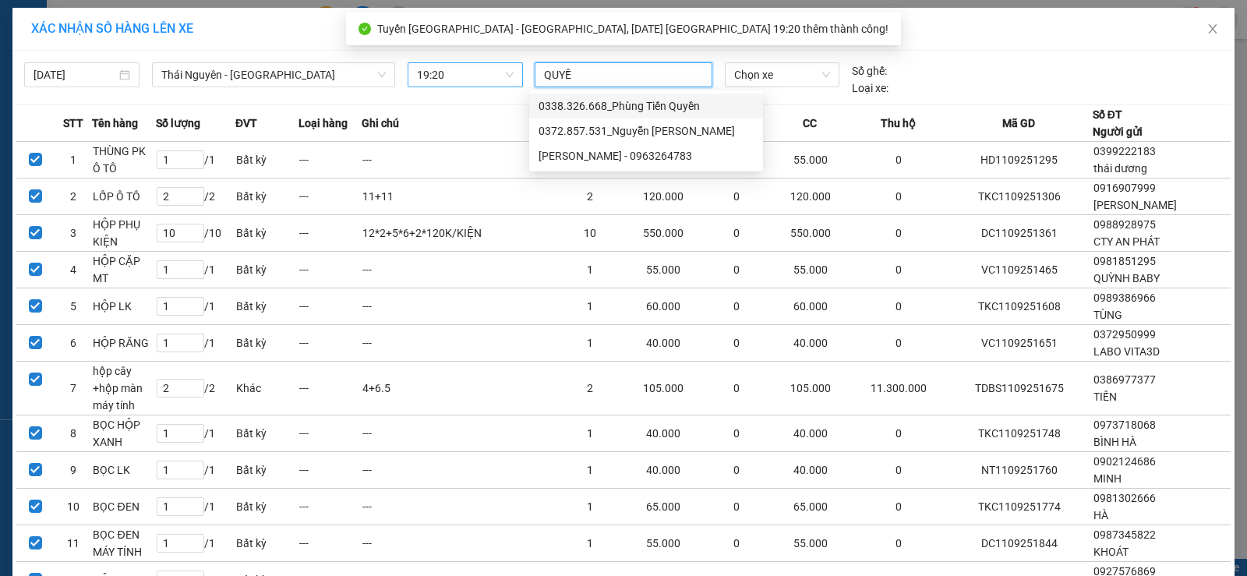
type input "QUYỀN"
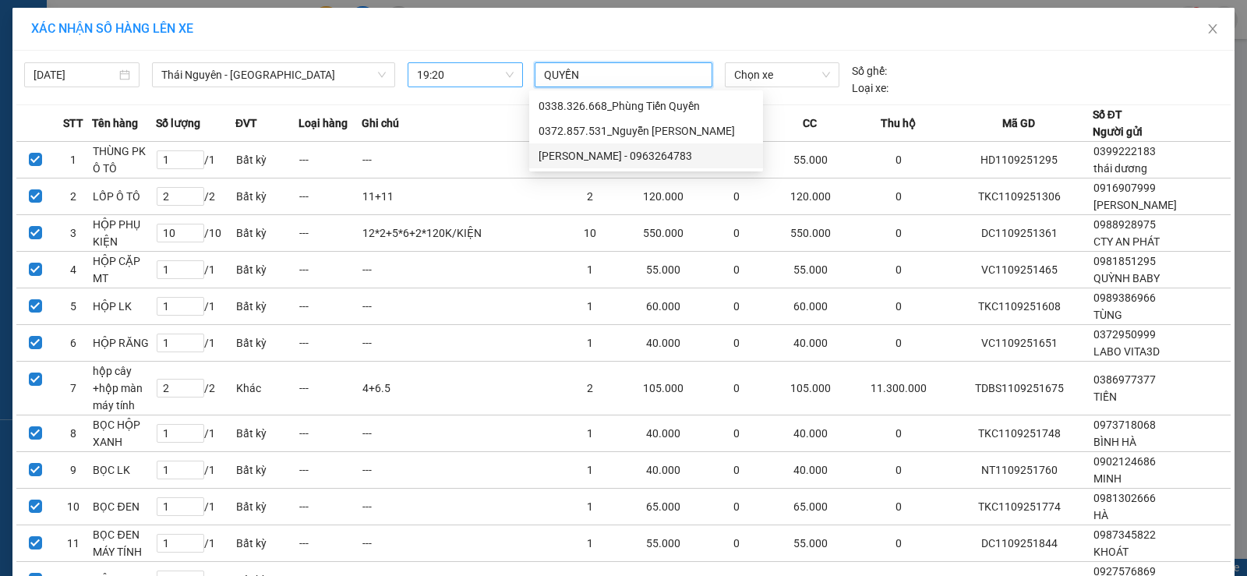
click at [610, 156] on div "[PERSON_NAME] - 0963264783" at bounding box center [646, 155] width 215 height 17
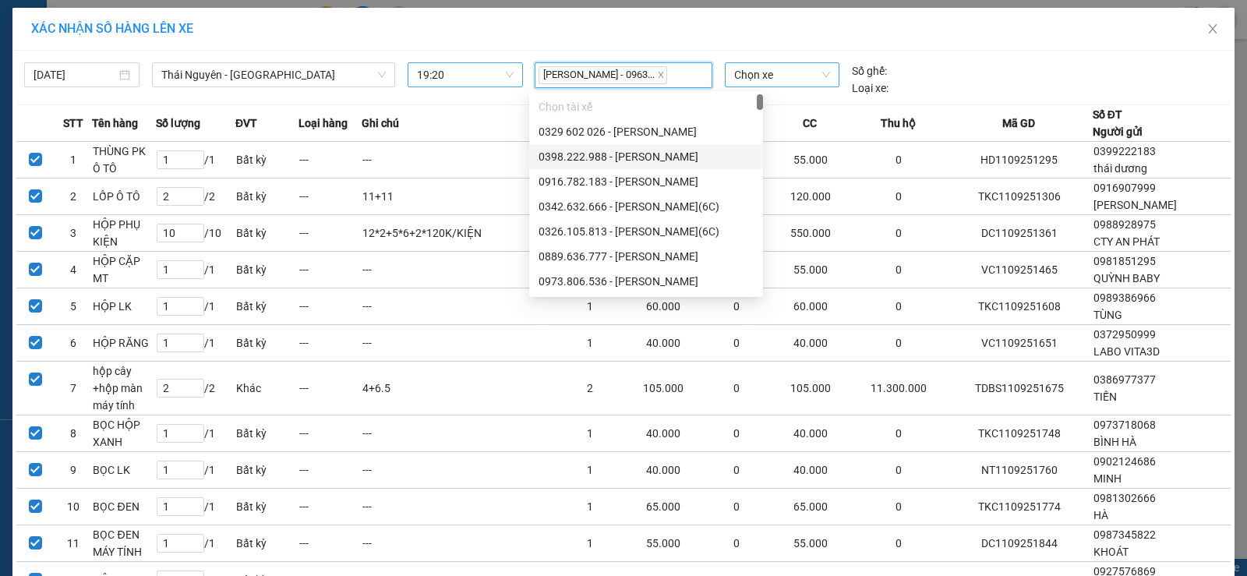
click at [787, 81] on span "Chọn xe" at bounding box center [782, 74] width 96 height 23
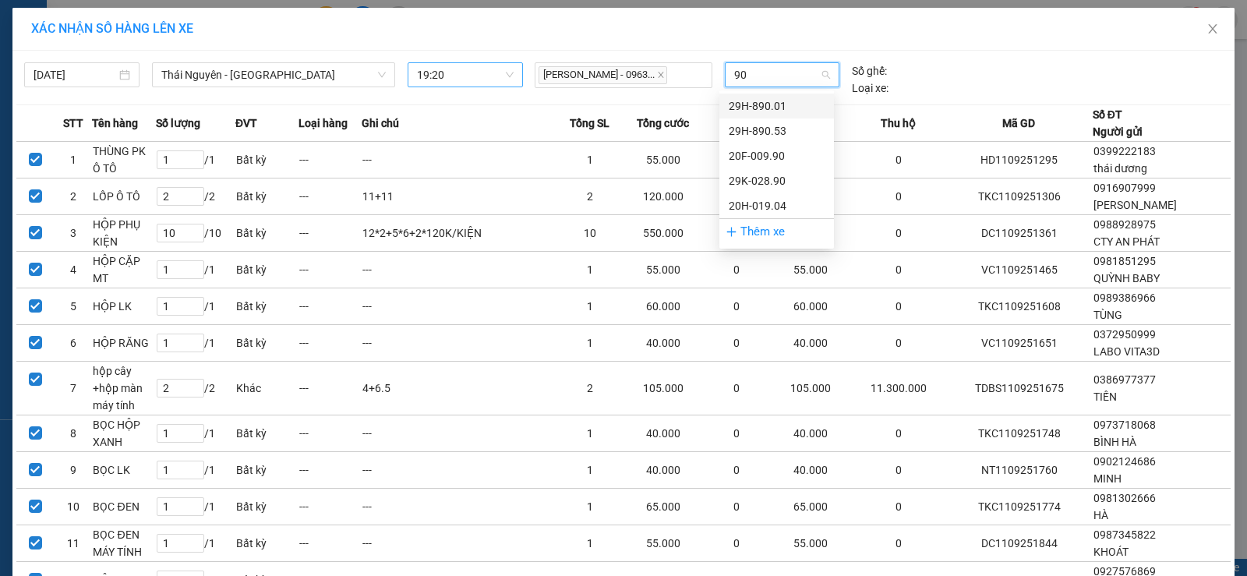
type input "904"
click at [776, 99] on div "20H-019.04" at bounding box center [777, 105] width 96 height 17
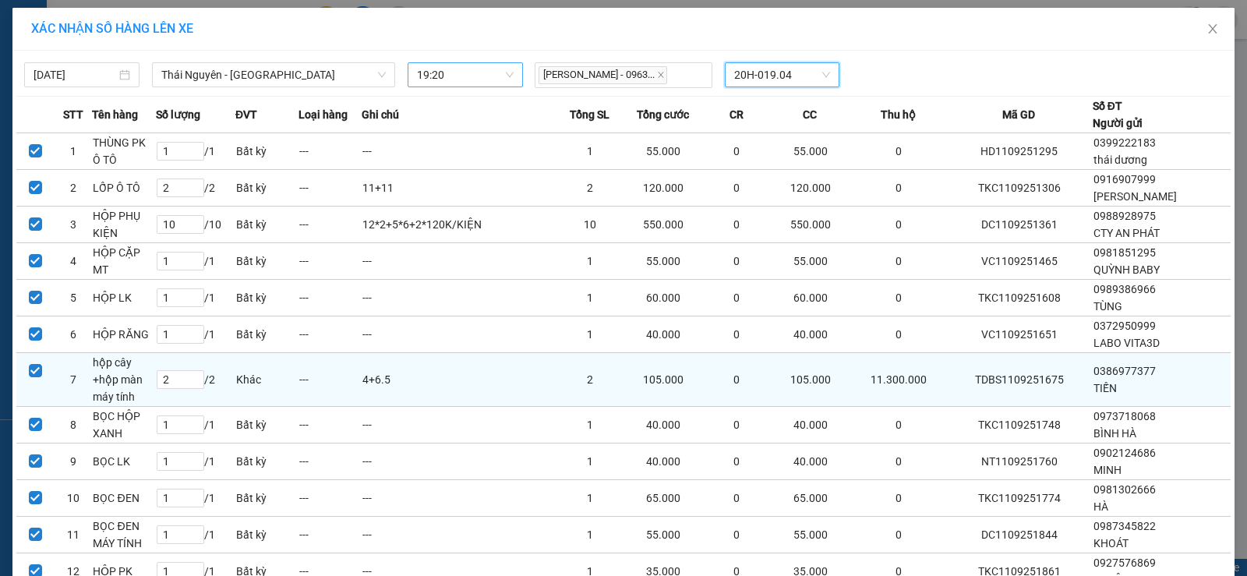
scroll to position [157, 0]
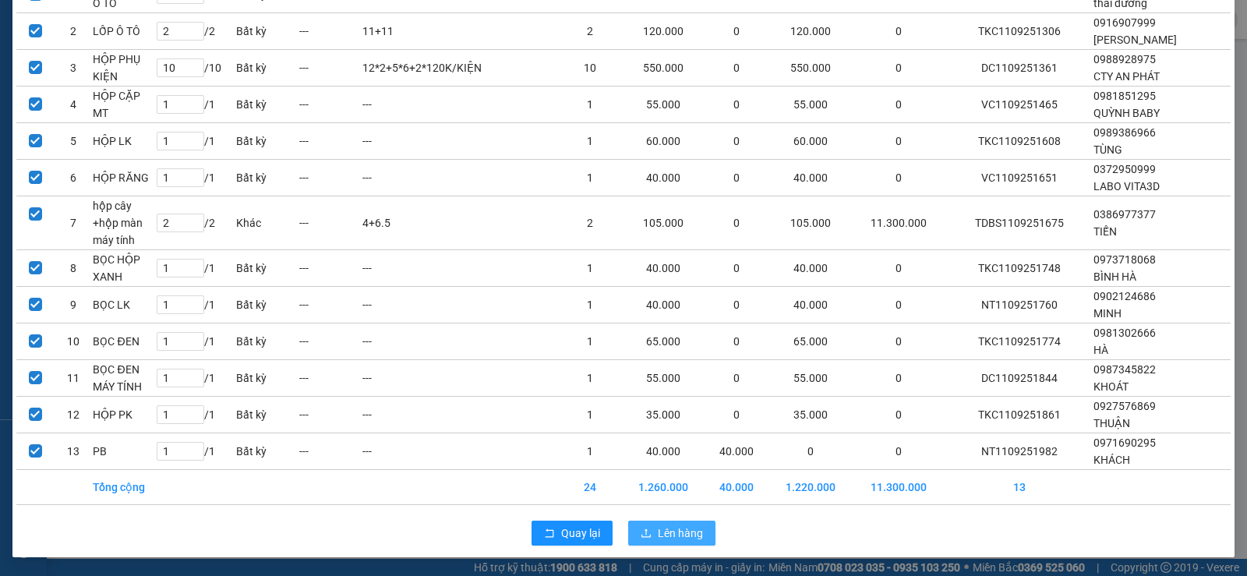
click at [662, 534] on span "Lên hàng" at bounding box center [680, 533] width 45 height 17
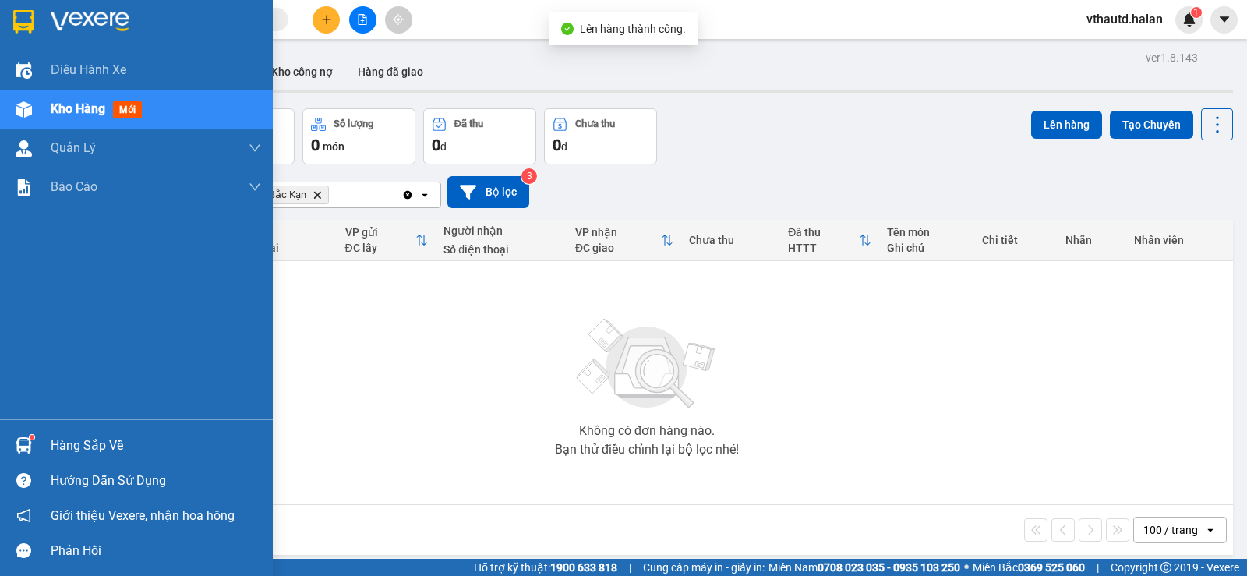
click at [68, 441] on div "Hàng sắp về" at bounding box center [156, 445] width 210 height 23
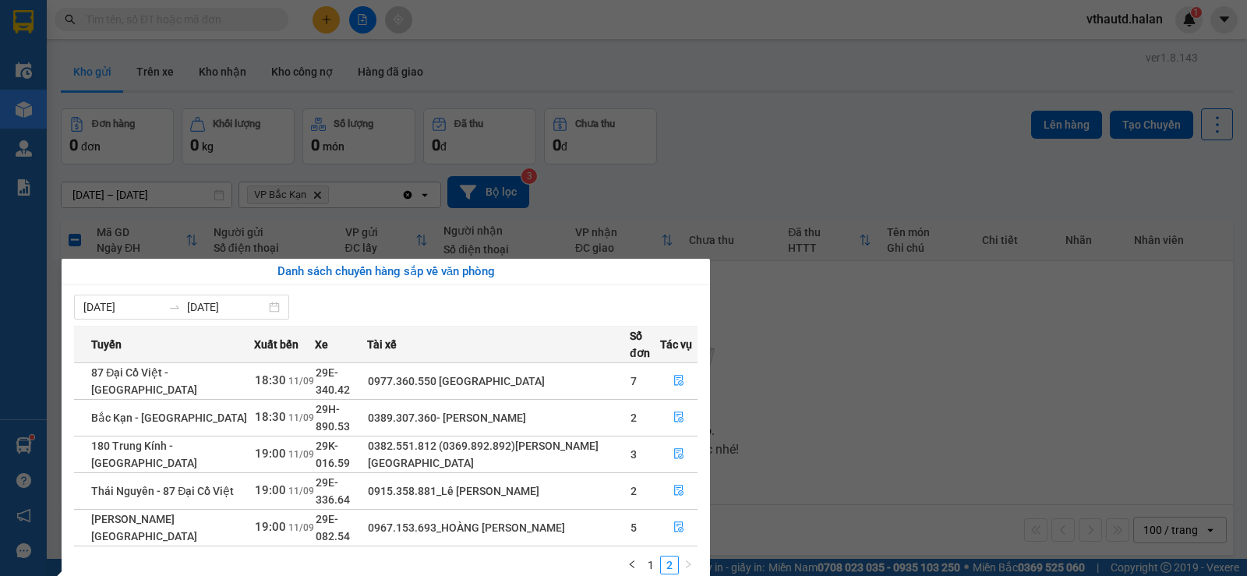
click at [800, 385] on section "Kết quả tìm kiếm ( 185 ) Bộ lọc Mã ĐH Trạng thái Món hàng Thu hộ Tổng cước Chưa…" at bounding box center [623, 288] width 1247 height 576
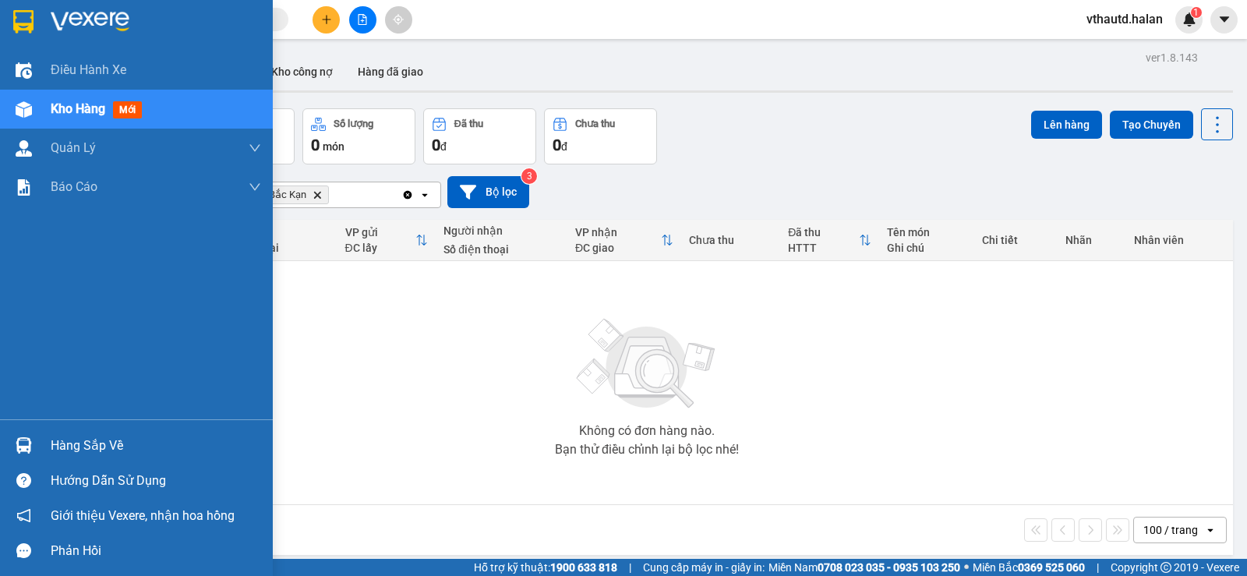
click at [84, 437] on div "Hàng sắp về" at bounding box center [156, 445] width 210 height 23
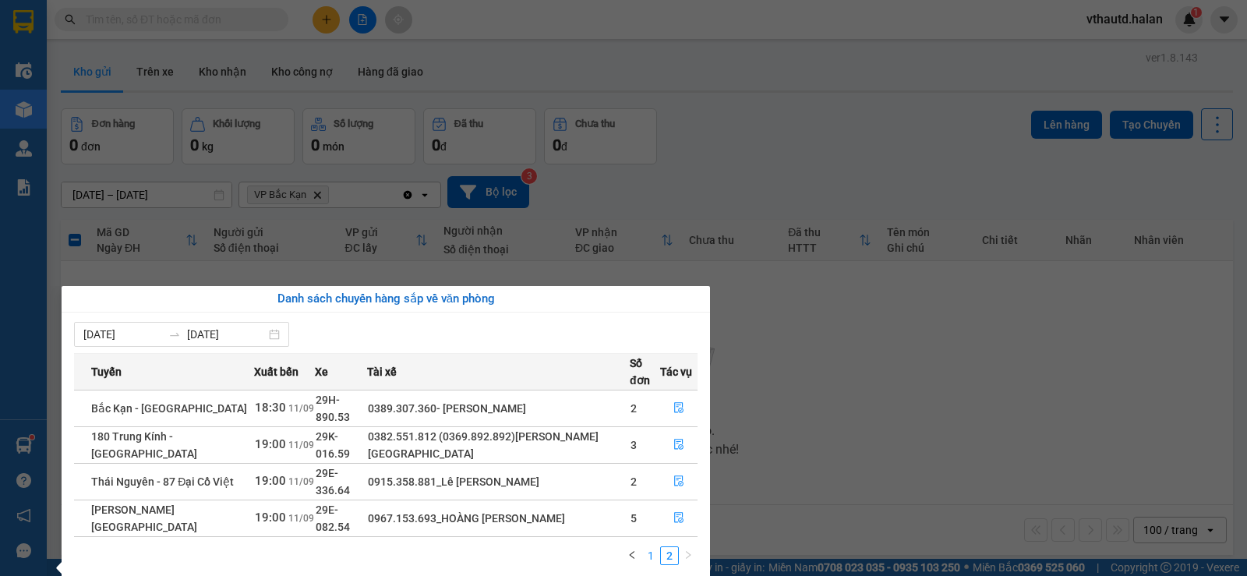
click at [651, 547] on link "1" at bounding box center [650, 555] width 17 height 17
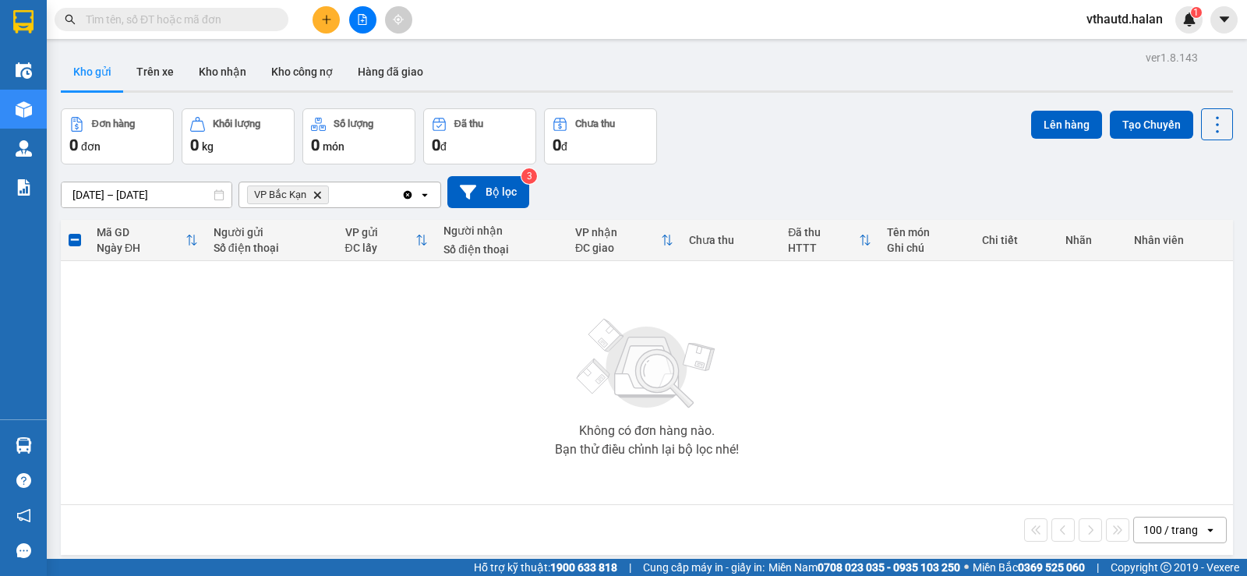
click at [851, 356] on section "Kết quả tìm kiếm ( 185 ) Bộ lọc Mã ĐH Trạng thái Món hàng Thu hộ Tổng cước Chưa…" at bounding box center [623, 288] width 1247 height 576
click at [405, 197] on icon "Clear all" at bounding box center [408, 194] width 9 height 9
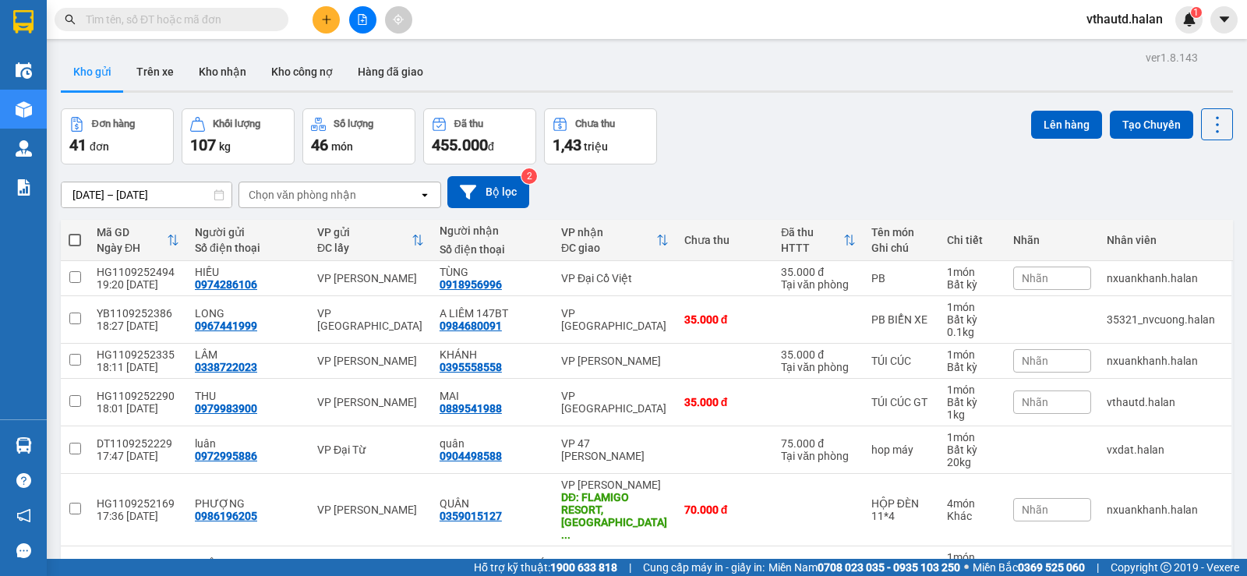
click at [199, 22] on input "text" at bounding box center [178, 19] width 184 height 17
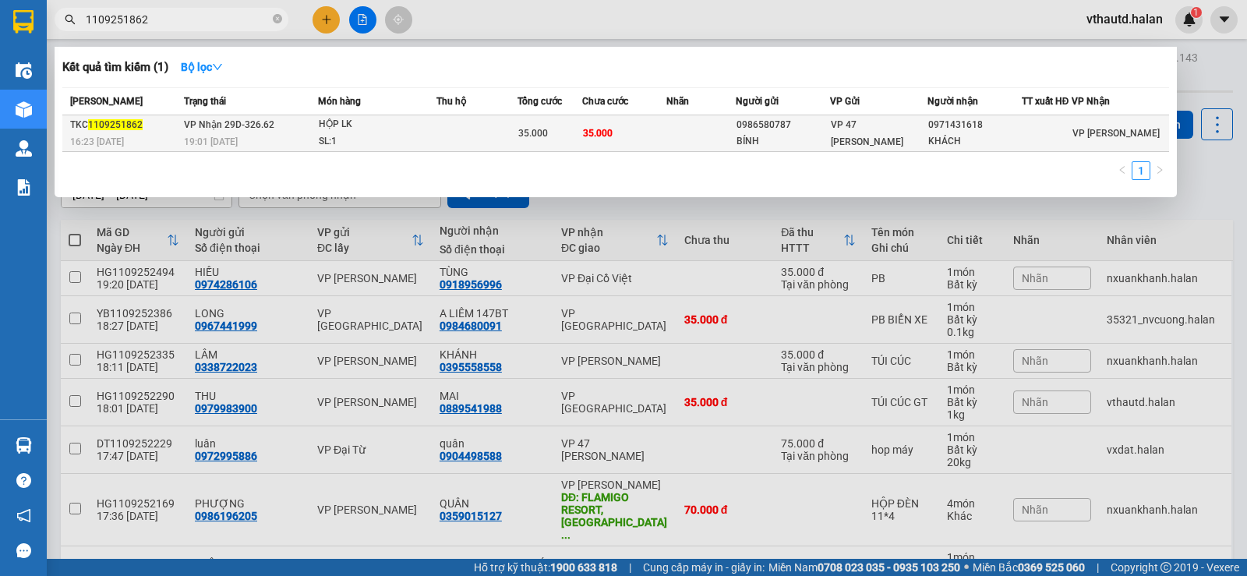
type input "1109251862"
click at [445, 118] on td at bounding box center [478, 133] width 82 height 37
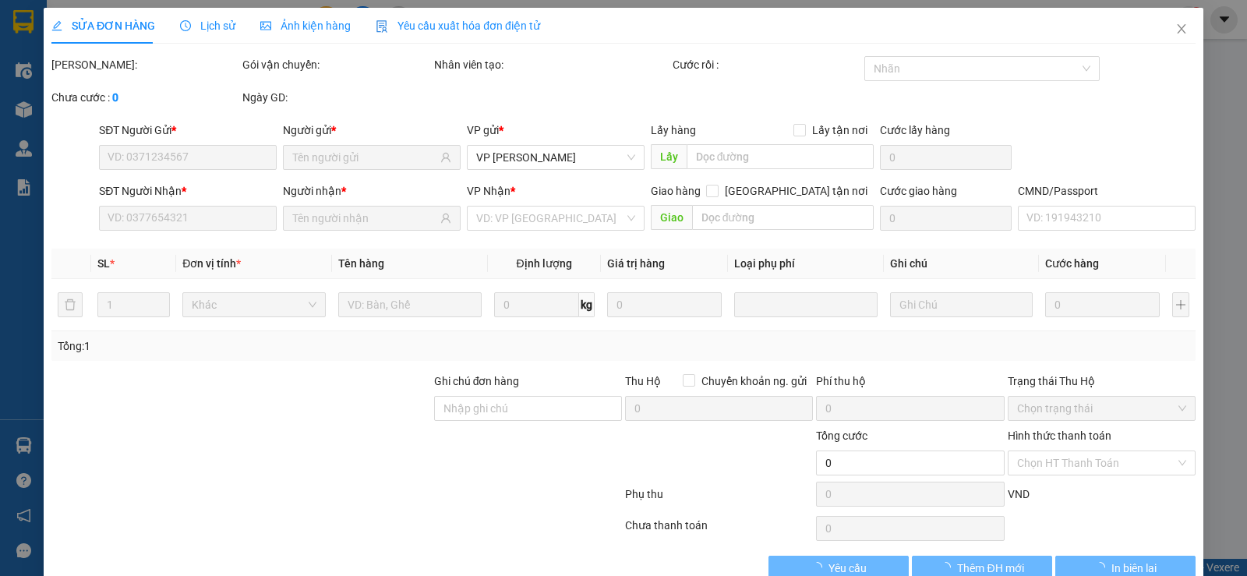
type input "0986580787"
type input "BÍNH"
type input "0971431618"
type input "KHÁCH"
type input "35.000"
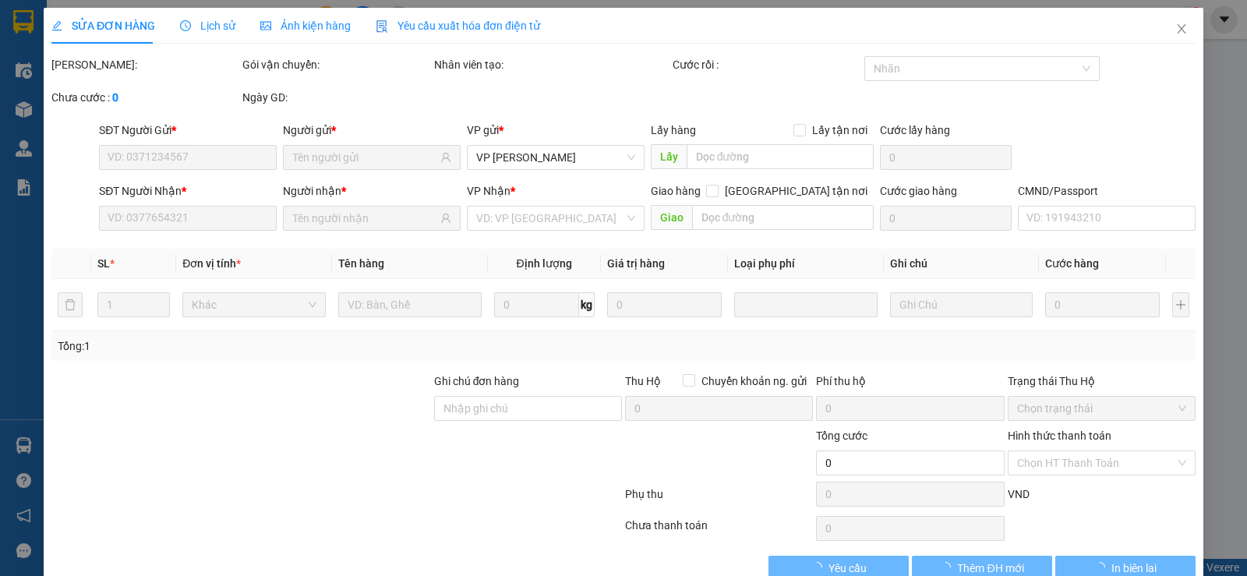
type input "35.000"
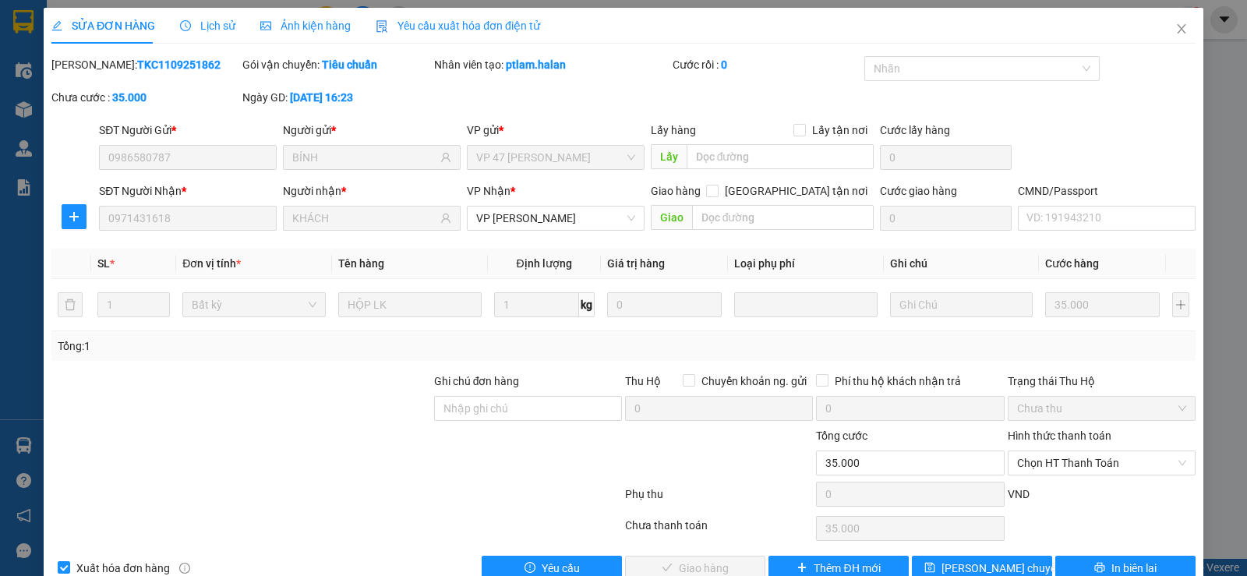
scroll to position [35, 0]
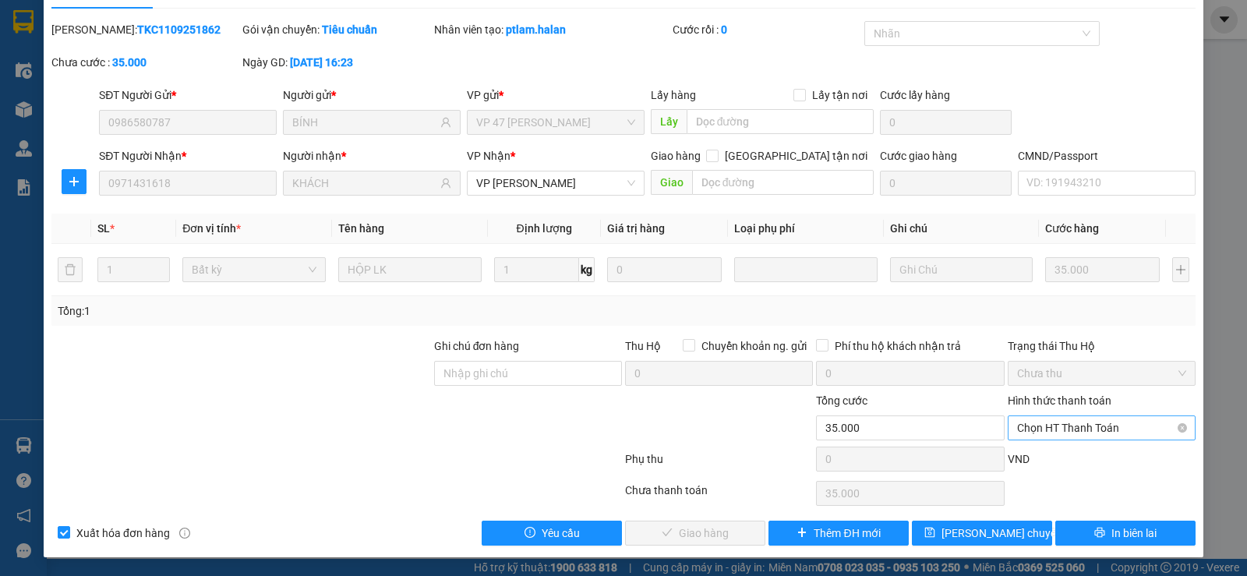
click at [1107, 430] on span "Chọn HT Thanh Toán" at bounding box center [1101, 427] width 169 height 23
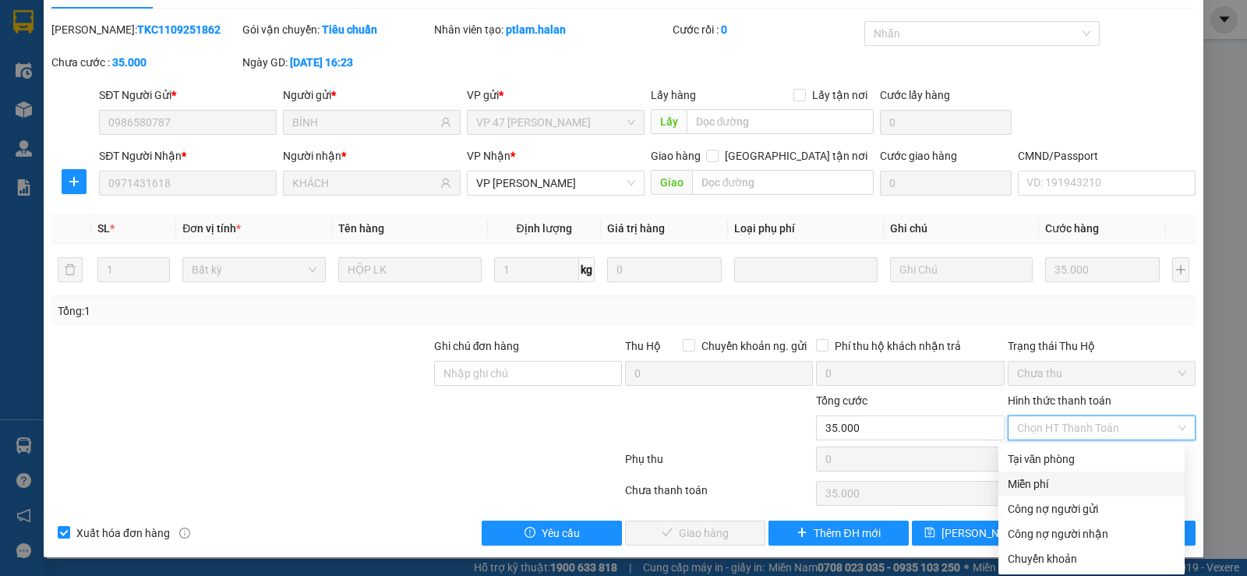
click at [1084, 472] on div "Miễn phí" at bounding box center [1092, 484] width 186 height 25
type input "0"
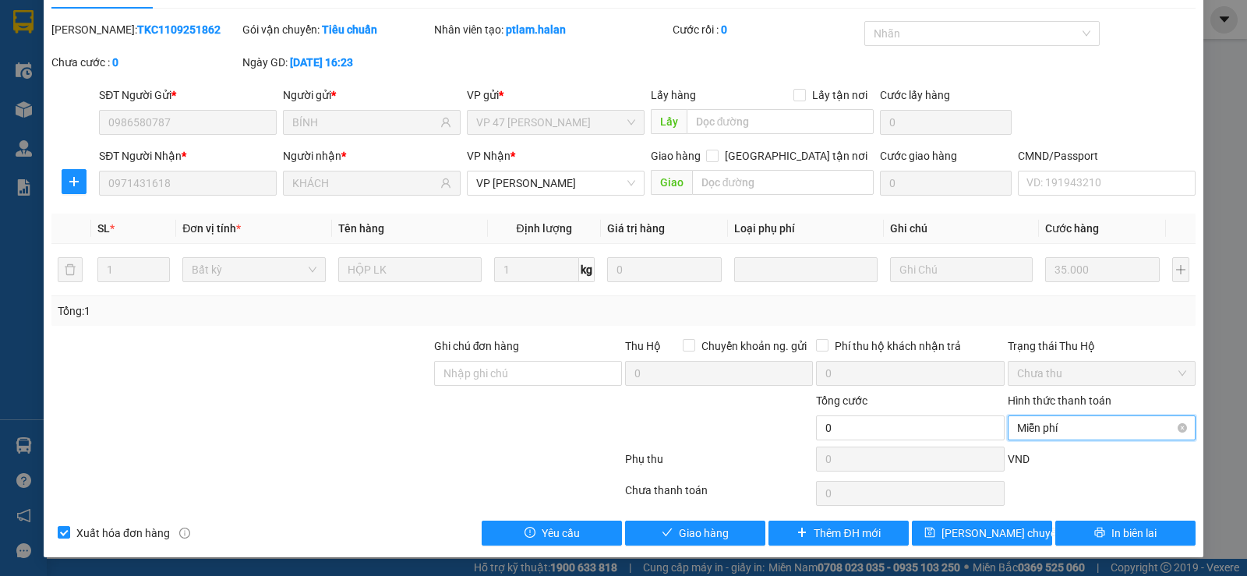
click at [1095, 436] on span "Miễn phí" at bounding box center [1101, 427] width 169 height 23
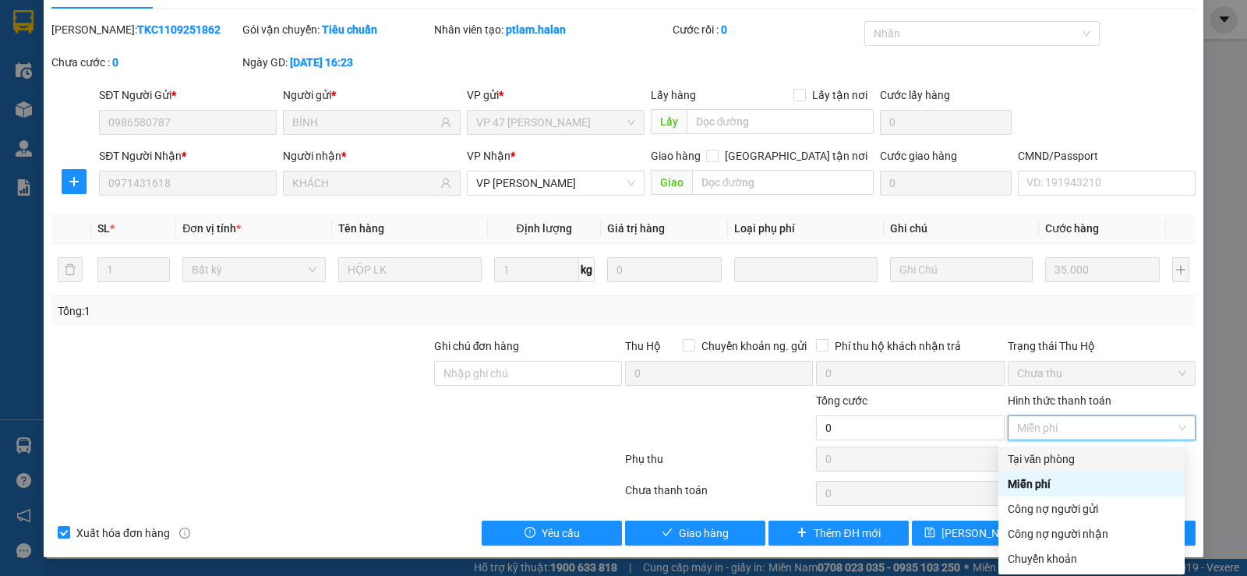
click at [1087, 458] on div "Tại văn phòng" at bounding box center [1092, 459] width 168 height 17
type input "35.000"
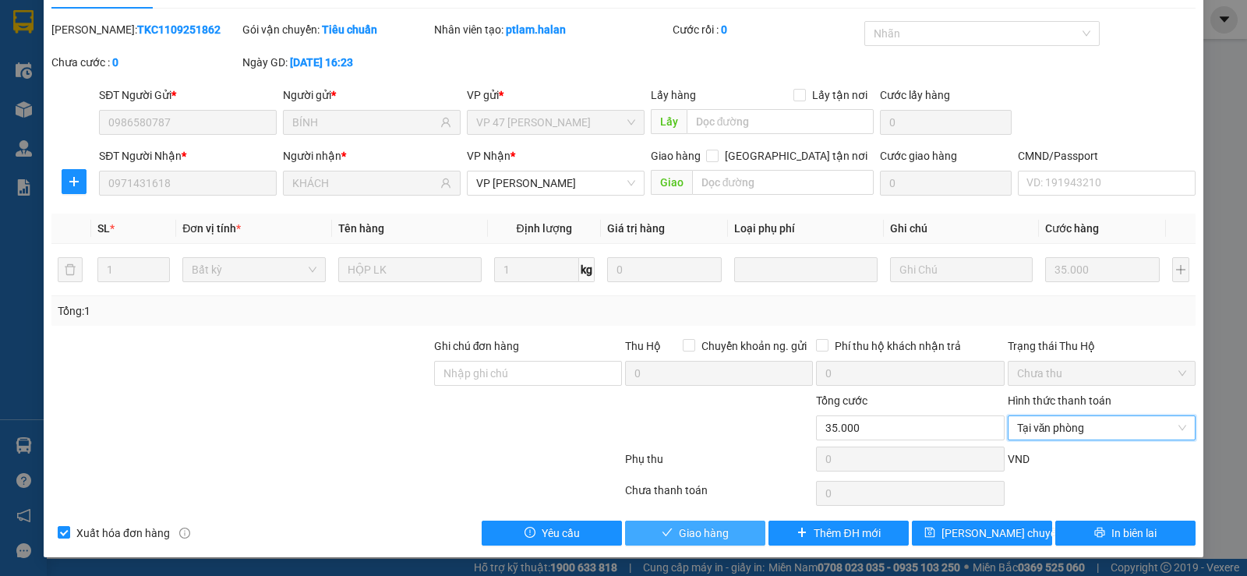
click at [728, 532] on button "Giao hàng" at bounding box center [695, 533] width 140 height 25
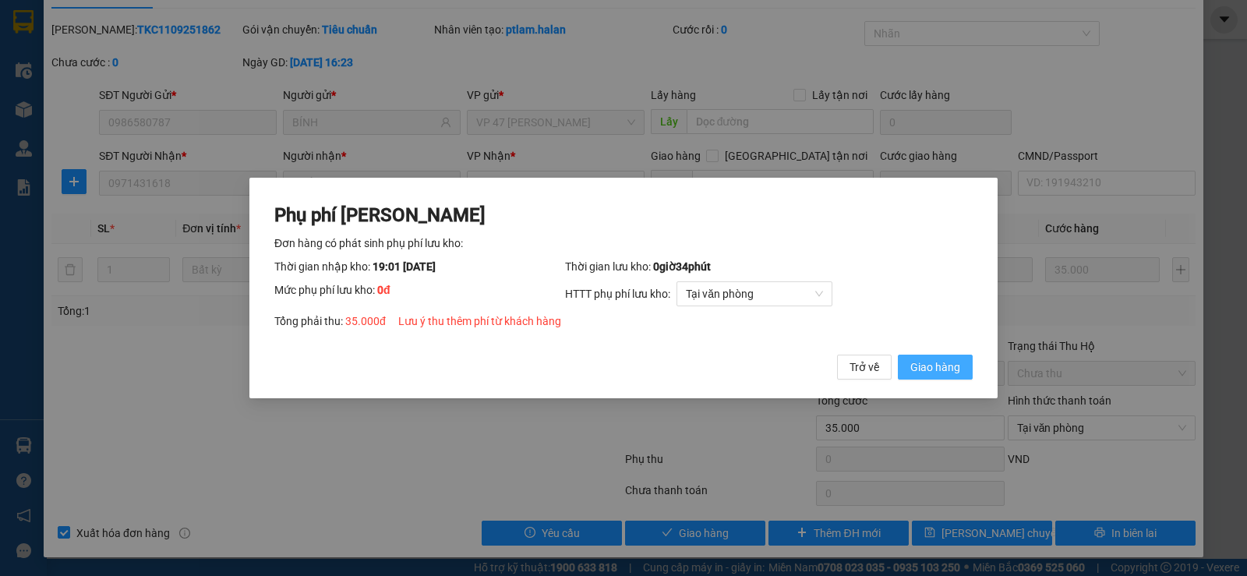
click at [961, 377] on button "Giao hàng" at bounding box center [935, 367] width 75 height 25
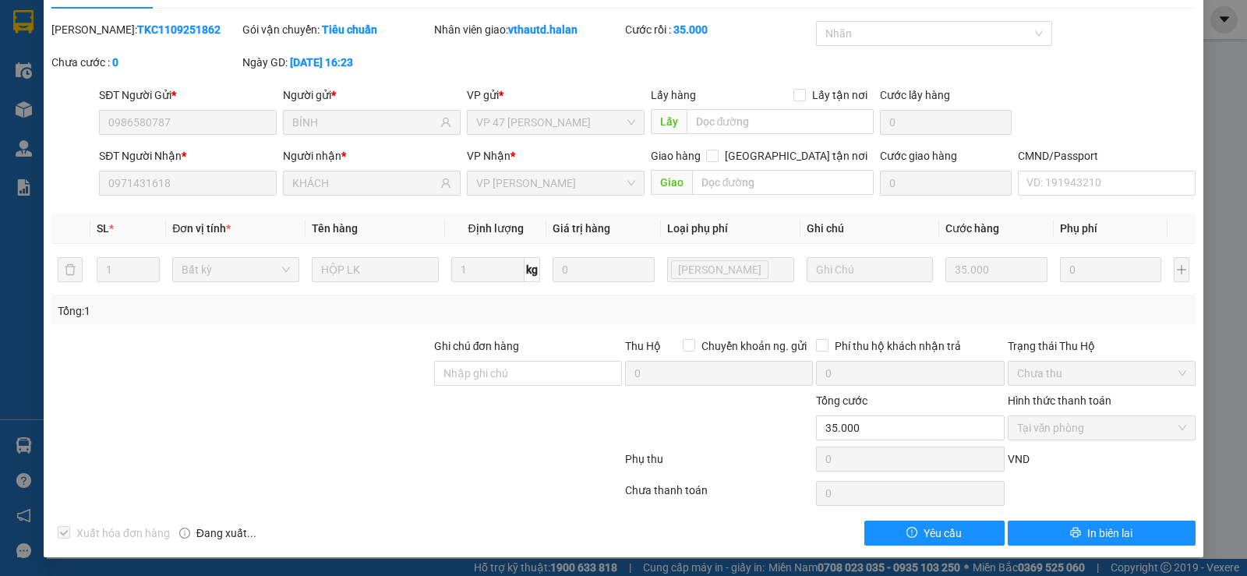
scroll to position [0, 0]
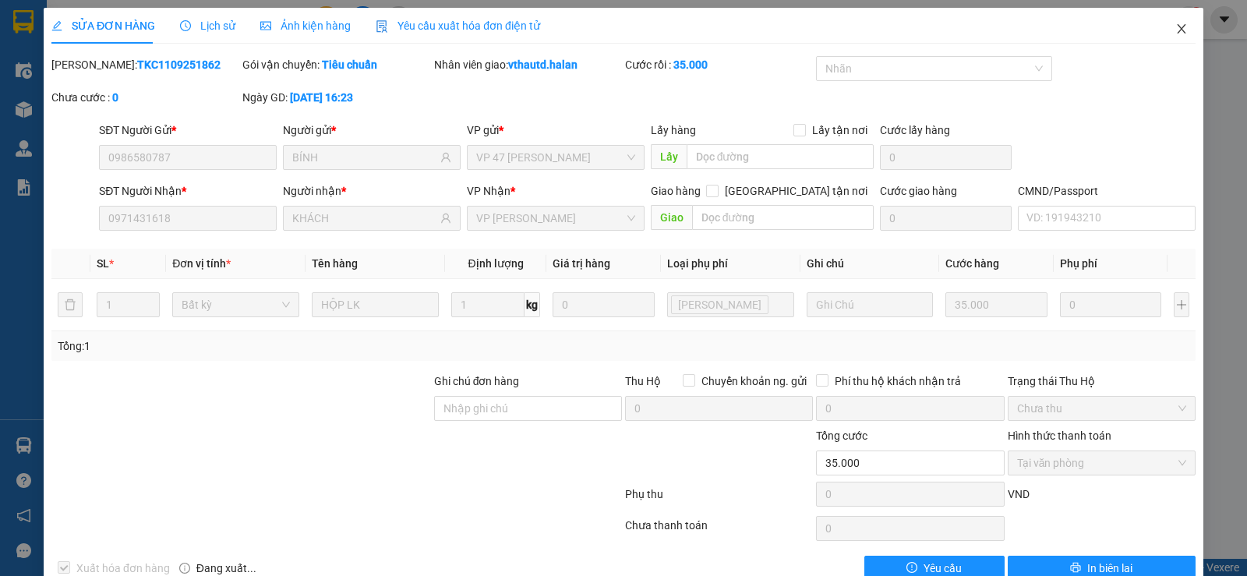
click at [1177, 28] on icon "close" at bounding box center [1181, 28] width 9 height 9
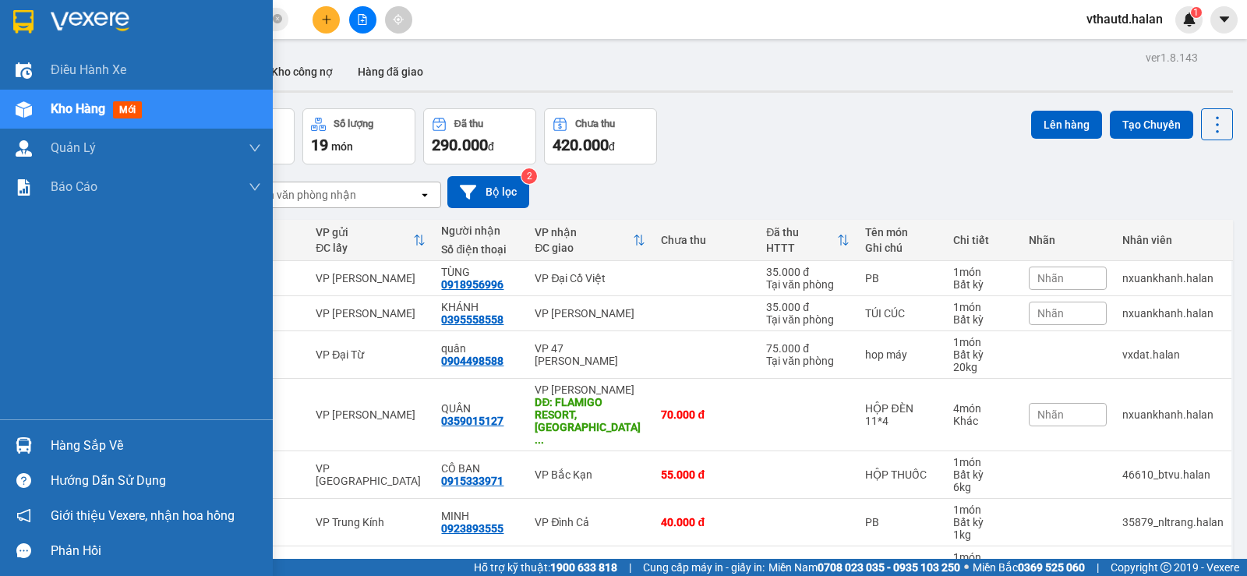
click at [11, 447] on div at bounding box center [23, 445] width 27 height 27
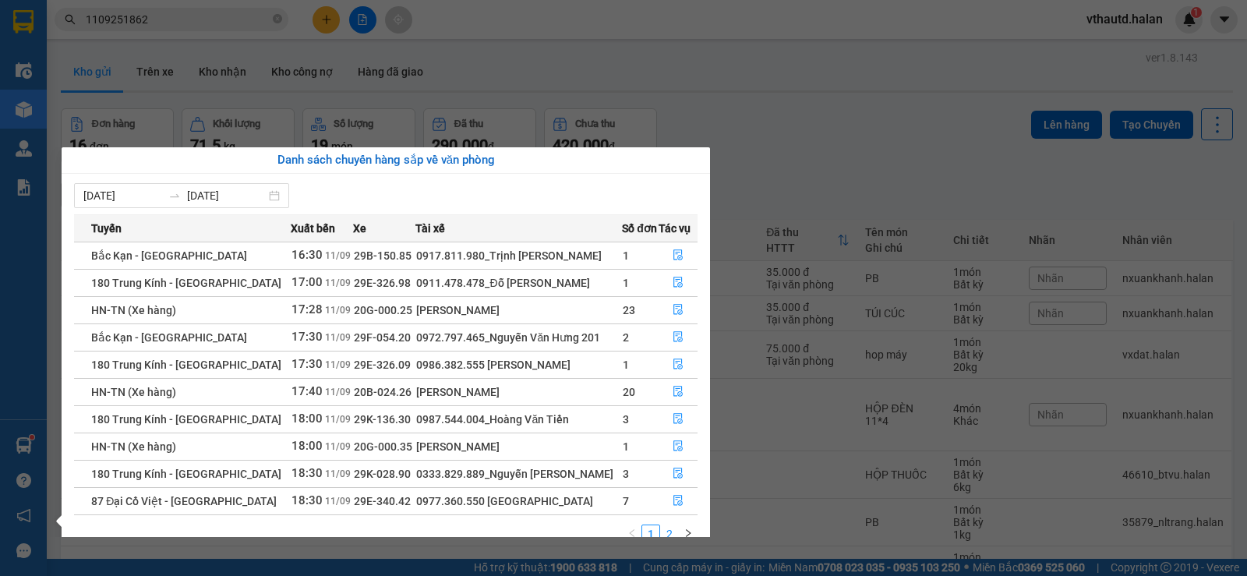
click at [668, 530] on link "2" at bounding box center [669, 533] width 17 height 17
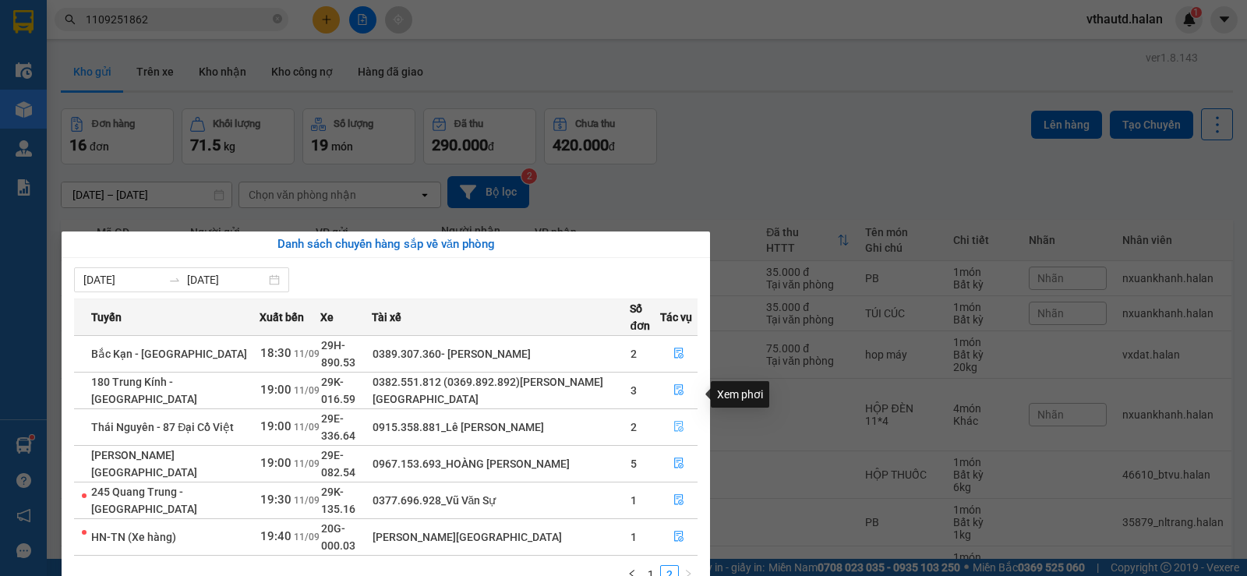
click at [688, 415] on button "button" at bounding box center [679, 427] width 36 height 25
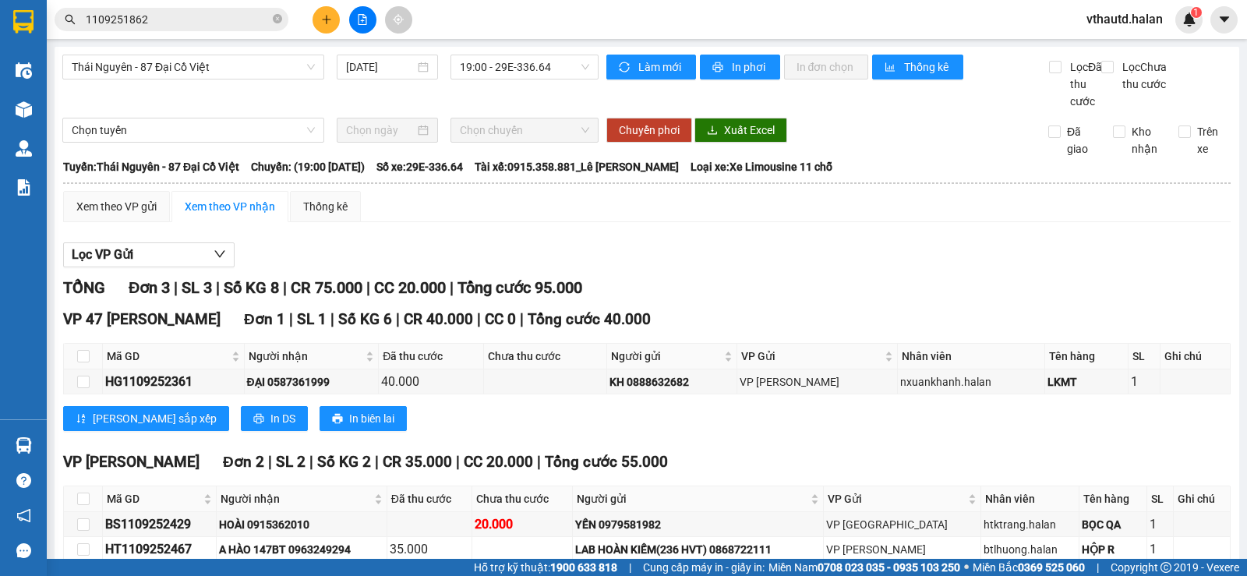
scroll to position [101, 0]
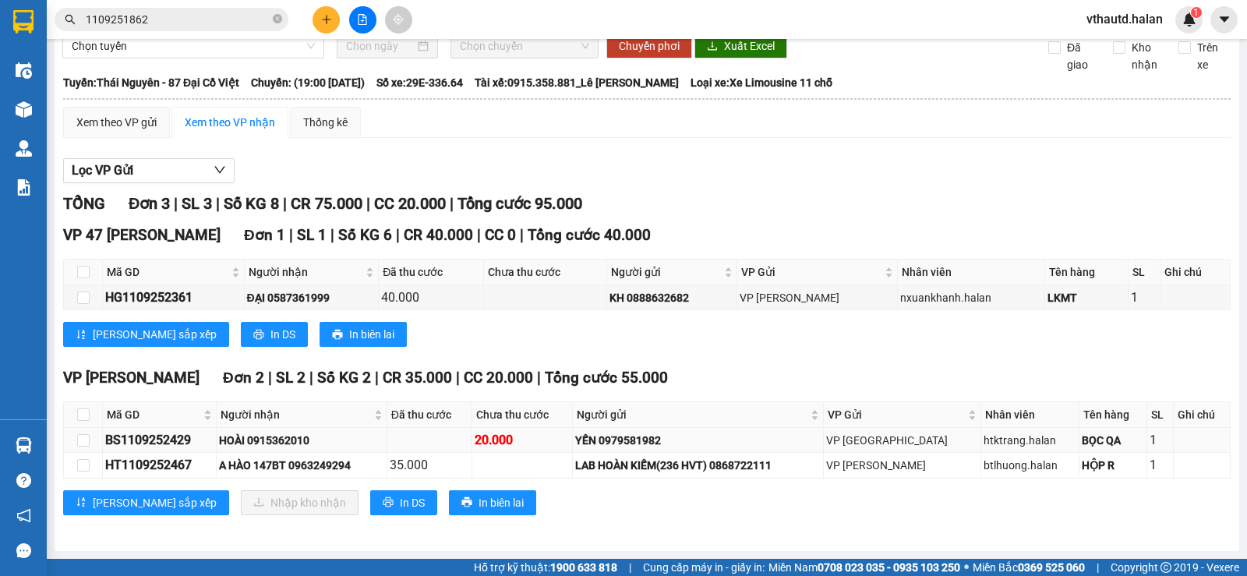
click at [173, 437] on div "BS1109252429" at bounding box center [159, 439] width 108 height 19
copy div "BS1109252429"
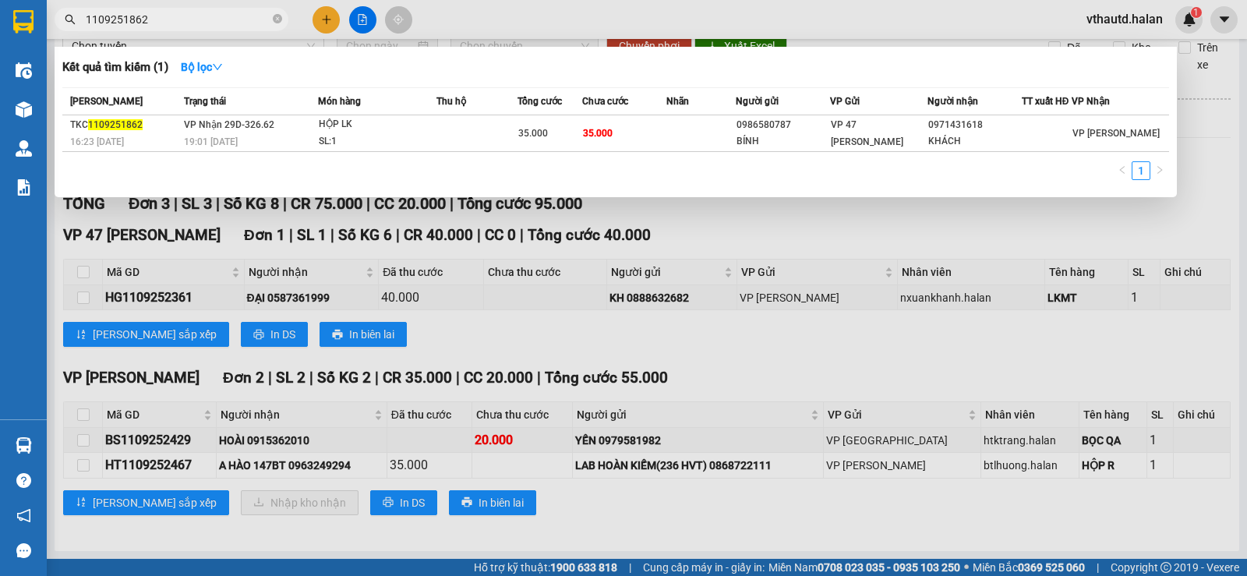
click at [192, 18] on input "1109251862" at bounding box center [178, 19] width 184 height 17
paste input "BS1109252429"
click at [463, 130] on td at bounding box center [477, 133] width 82 height 37
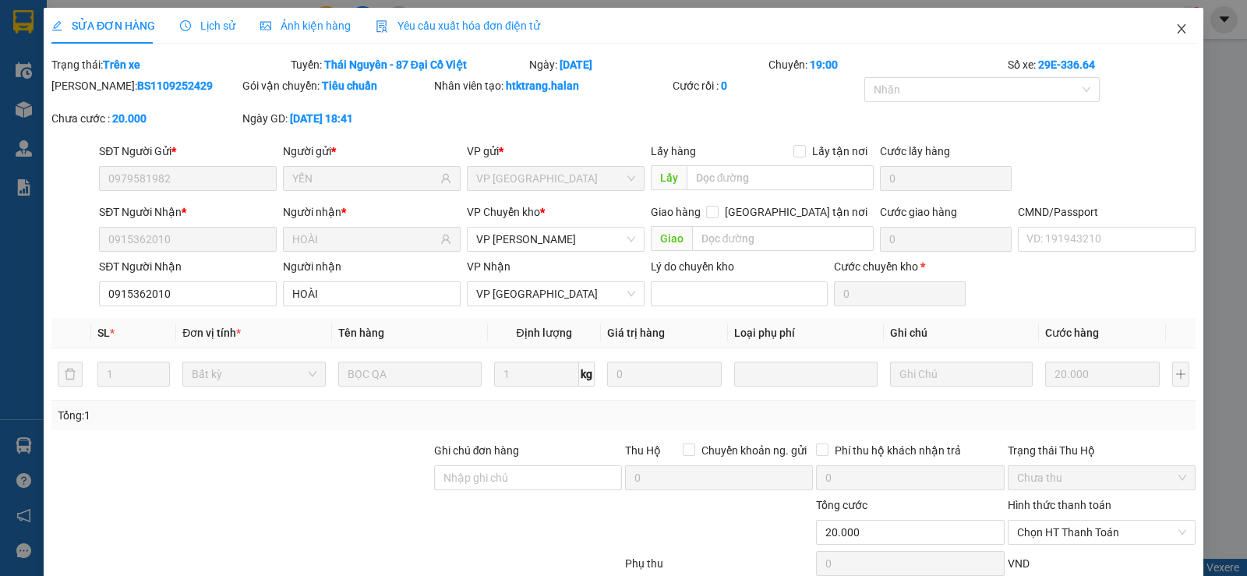
click at [1176, 30] on icon "close" at bounding box center [1182, 29] width 12 height 12
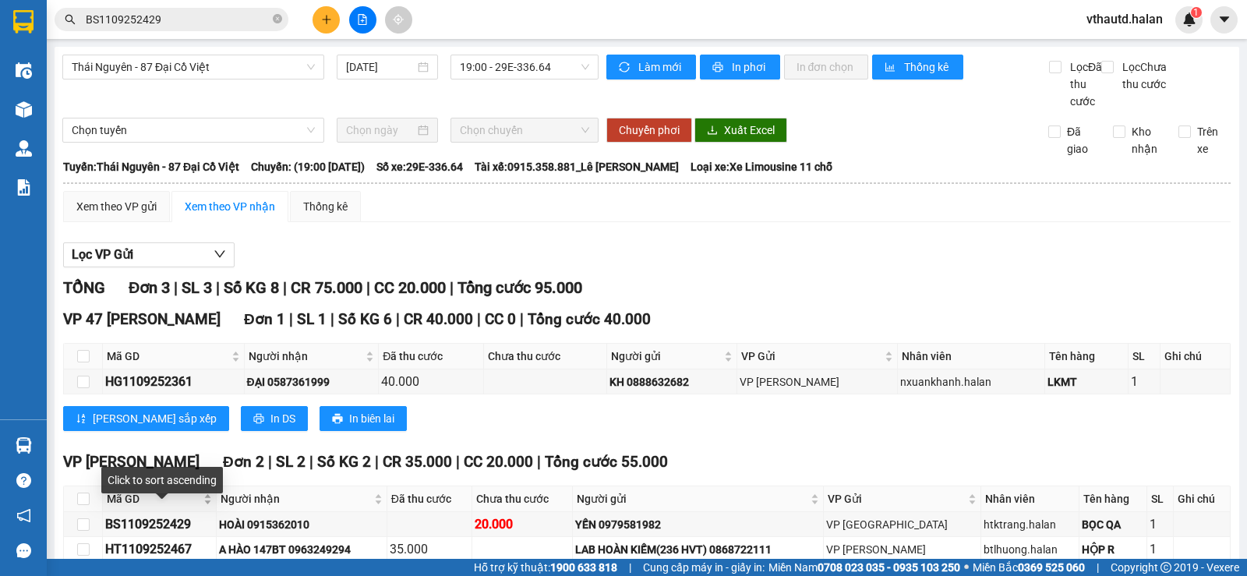
scroll to position [78, 0]
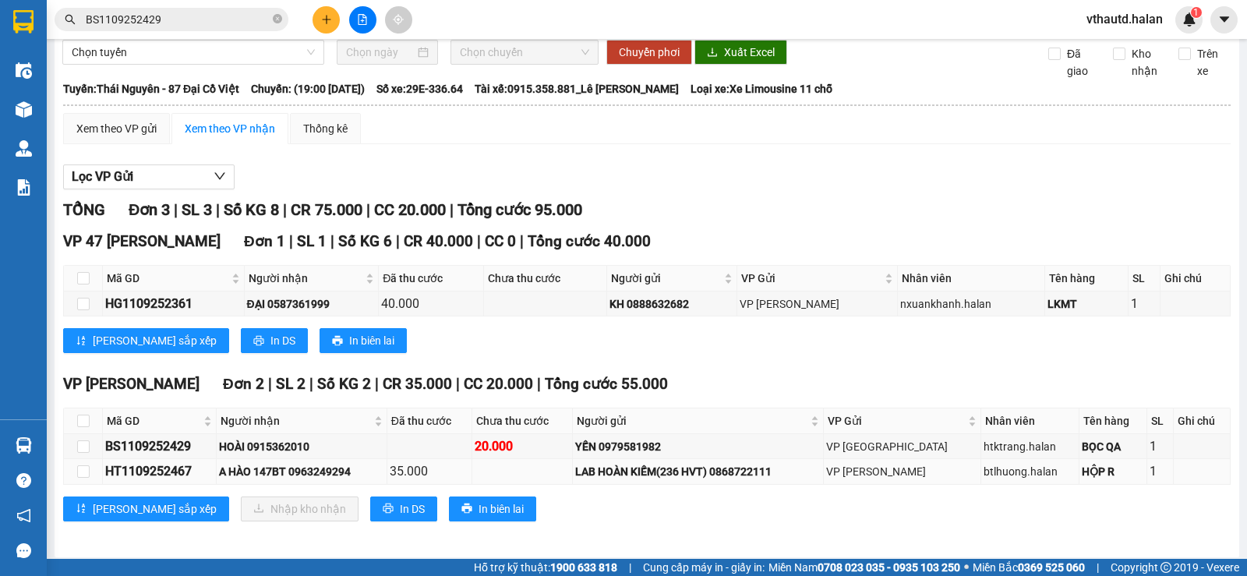
click at [162, 481] on div "HT1109252467" at bounding box center [159, 471] width 108 height 19
copy div "HT1109252467"
click at [188, 16] on input "BS1109252429" at bounding box center [178, 19] width 184 height 17
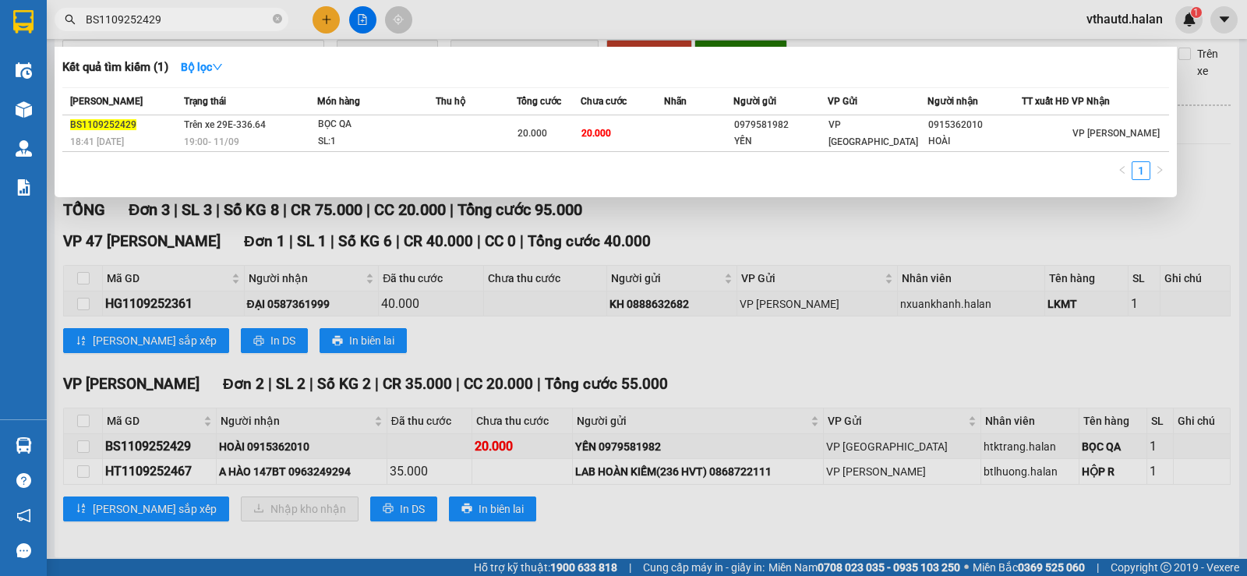
click at [188, 16] on input "BS1109252429" at bounding box center [178, 19] width 184 height 17
paste input "HT1109252467"
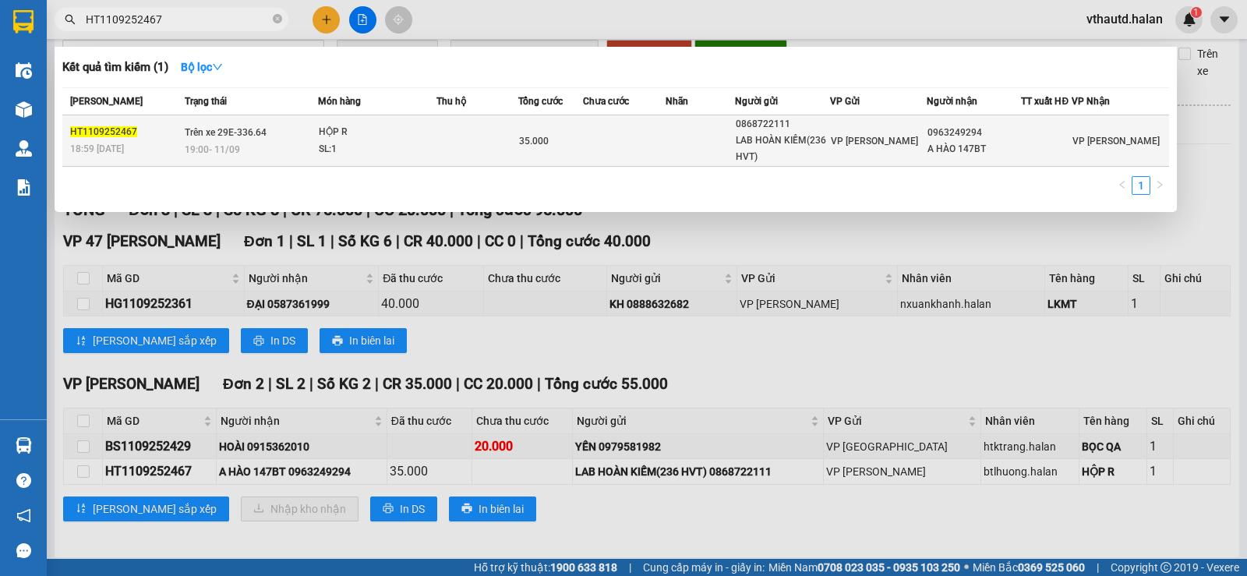
type input "HT1109252467"
click at [310, 133] on td "Trên xe 29E-336.64 19:00 [DATE]" at bounding box center [249, 140] width 137 height 51
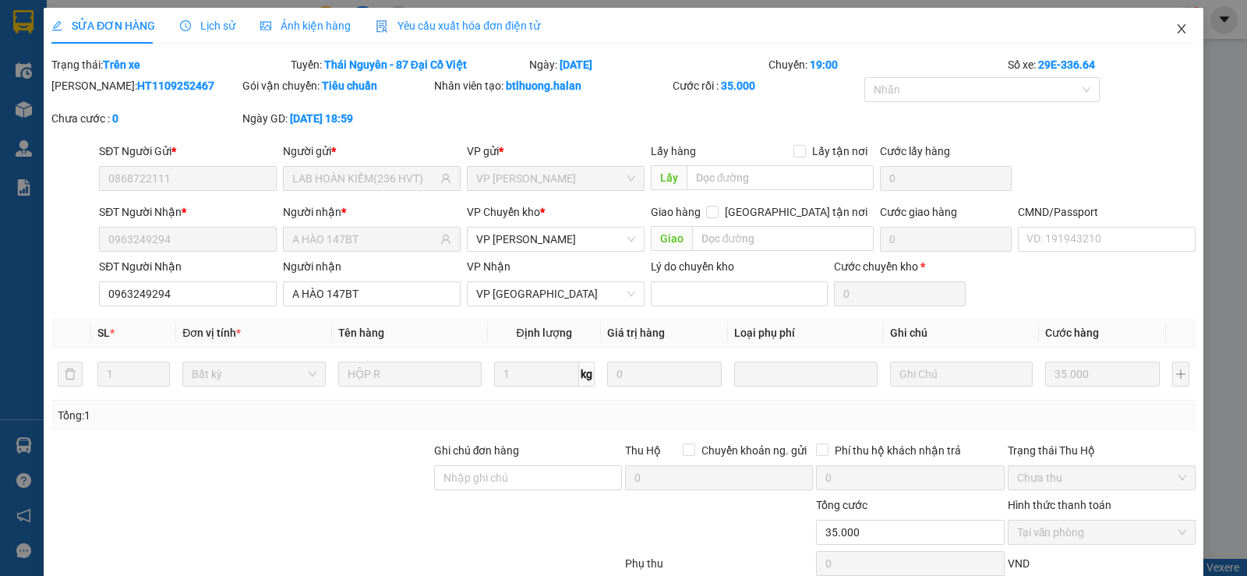
click at [1176, 32] on icon "close" at bounding box center [1182, 29] width 12 height 12
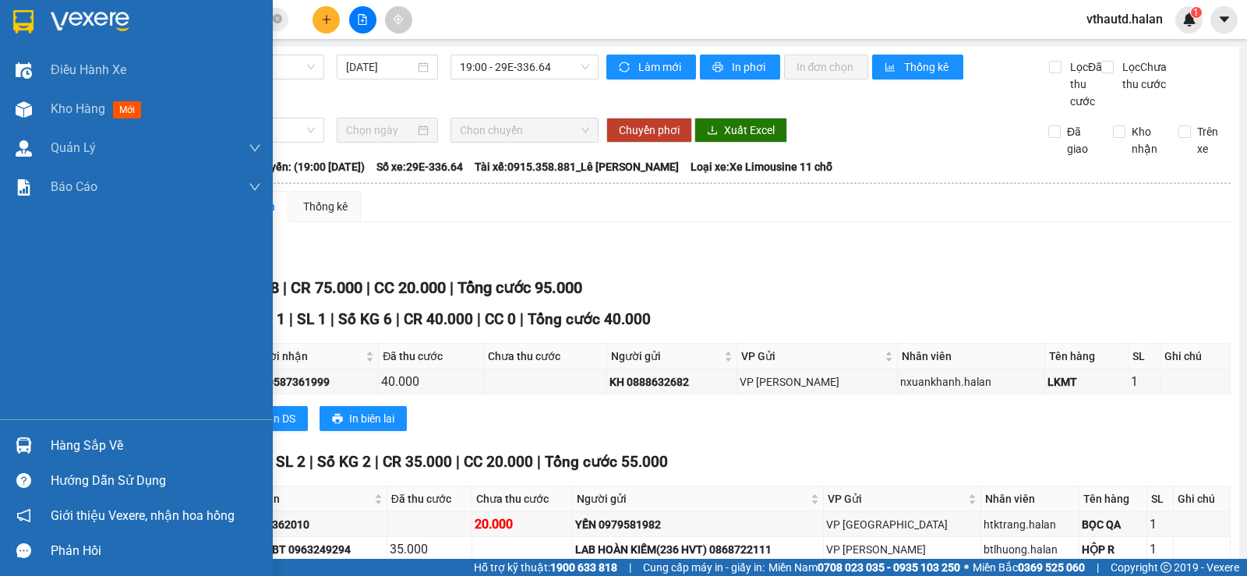
click at [39, 446] on div "Hàng sắp về" at bounding box center [136, 445] width 273 height 35
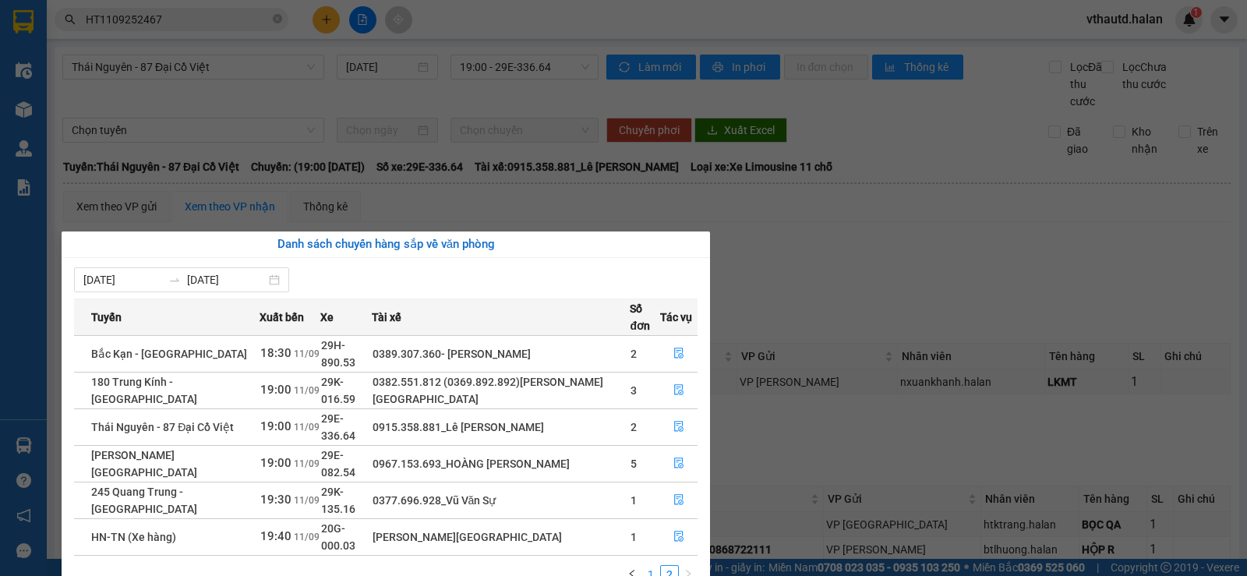
click at [656, 566] on link "1" at bounding box center [650, 574] width 17 height 17
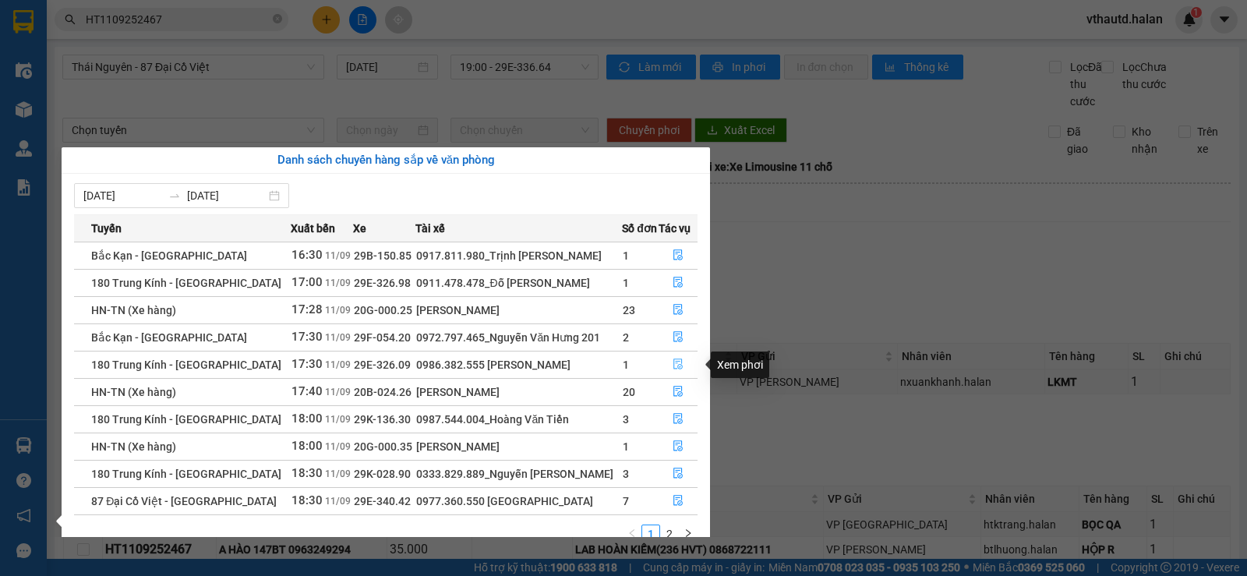
click at [677, 362] on icon "file-done" at bounding box center [678, 364] width 9 height 11
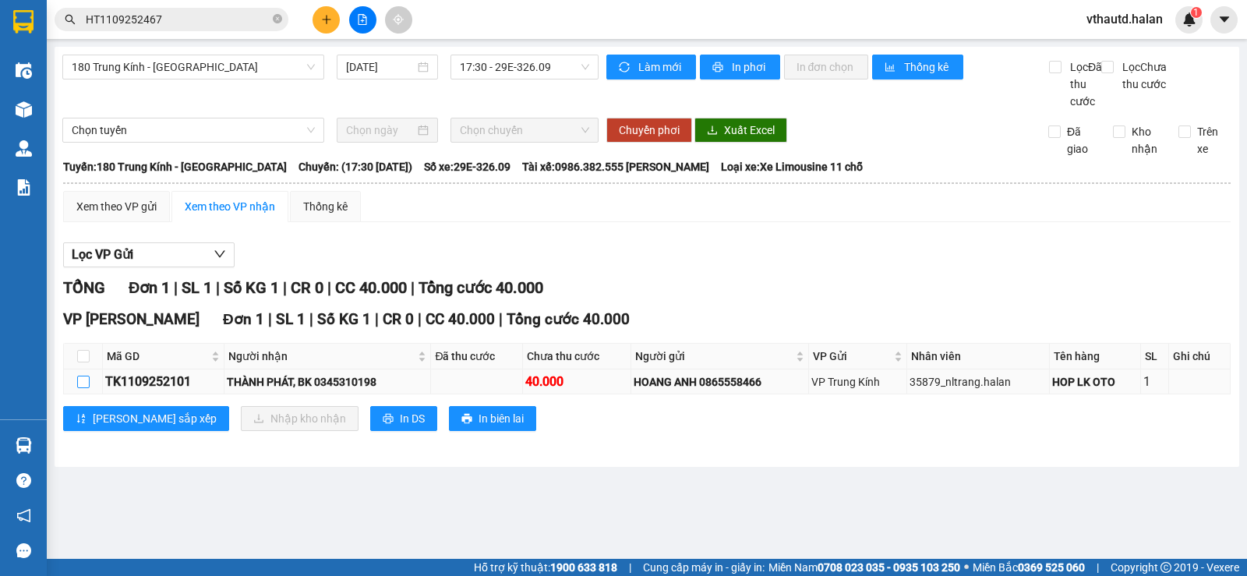
click at [86, 391] on label at bounding box center [83, 381] width 12 height 17
click at [86, 388] on input "checkbox" at bounding box center [83, 382] width 12 height 12
checkbox input "true"
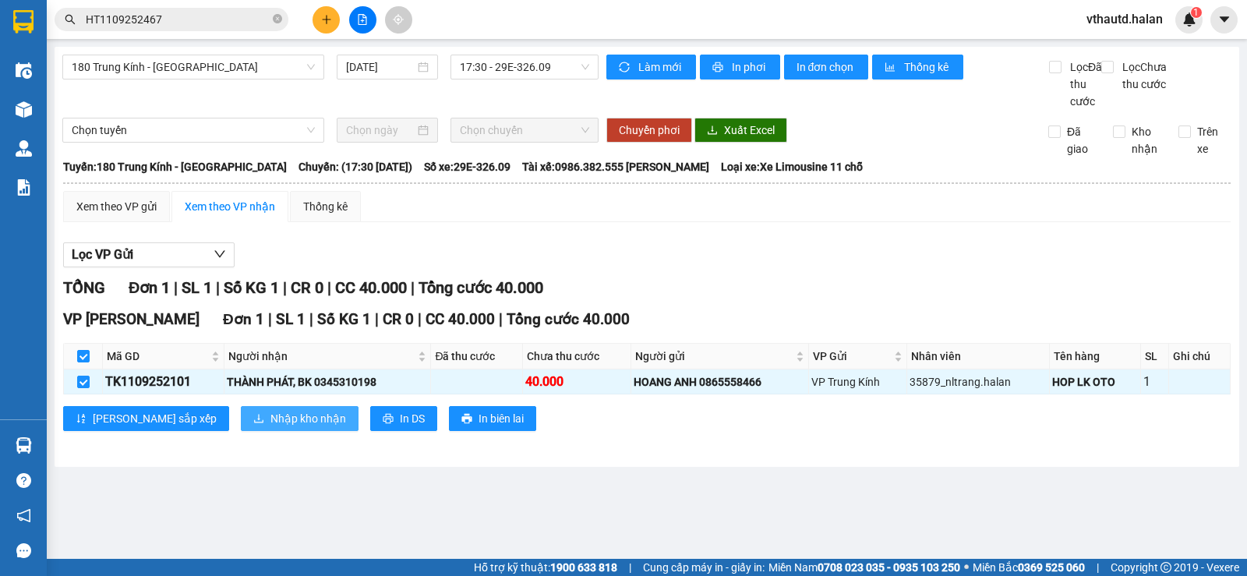
click at [271, 427] on span "Nhập kho nhận" at bounding box center [309, 418] width 76 height 17
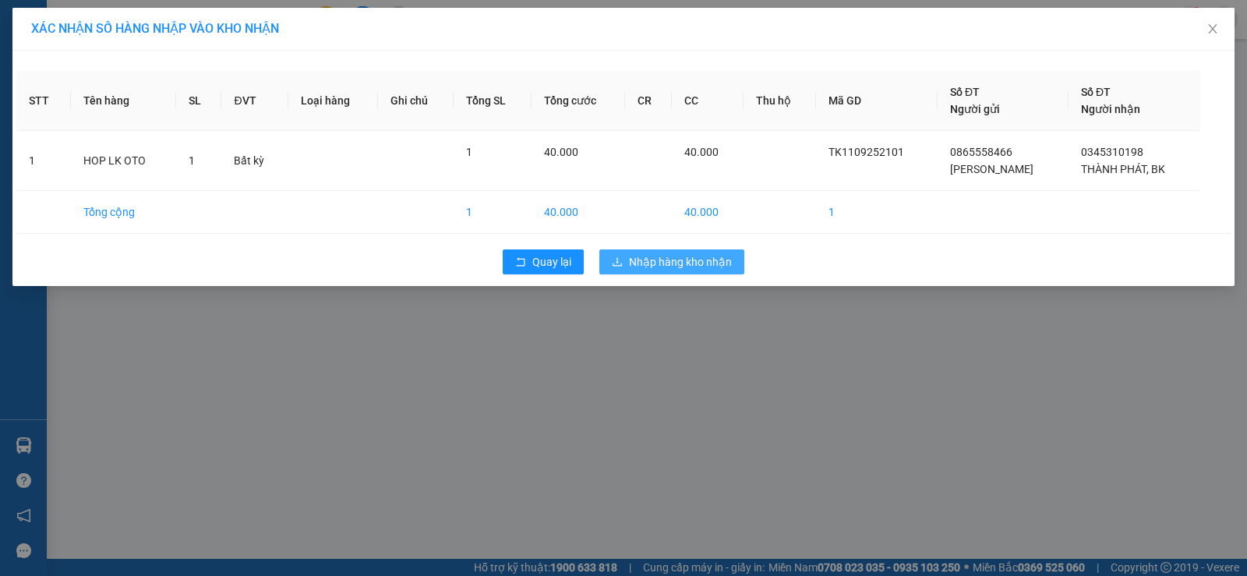
click at [642, 259] on span "Nhập hàng kho nhận" at bounding box center [680, 261] width 103 height 17
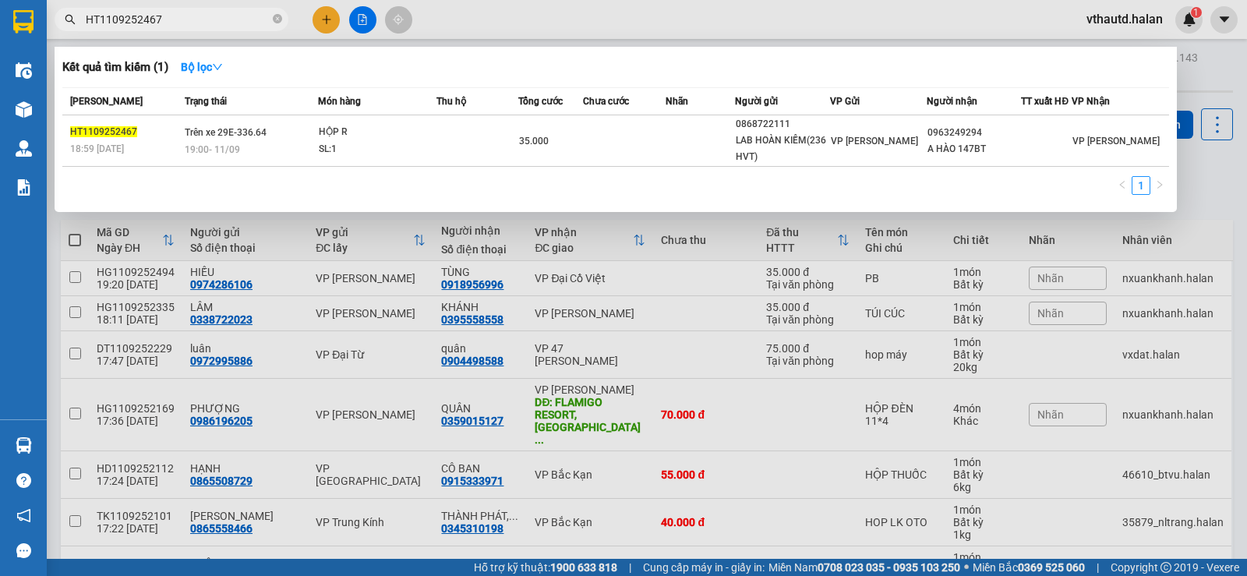
click at [194, 19] on input "HT1109252467" at bounding box center [178, 19] width 184 height 17
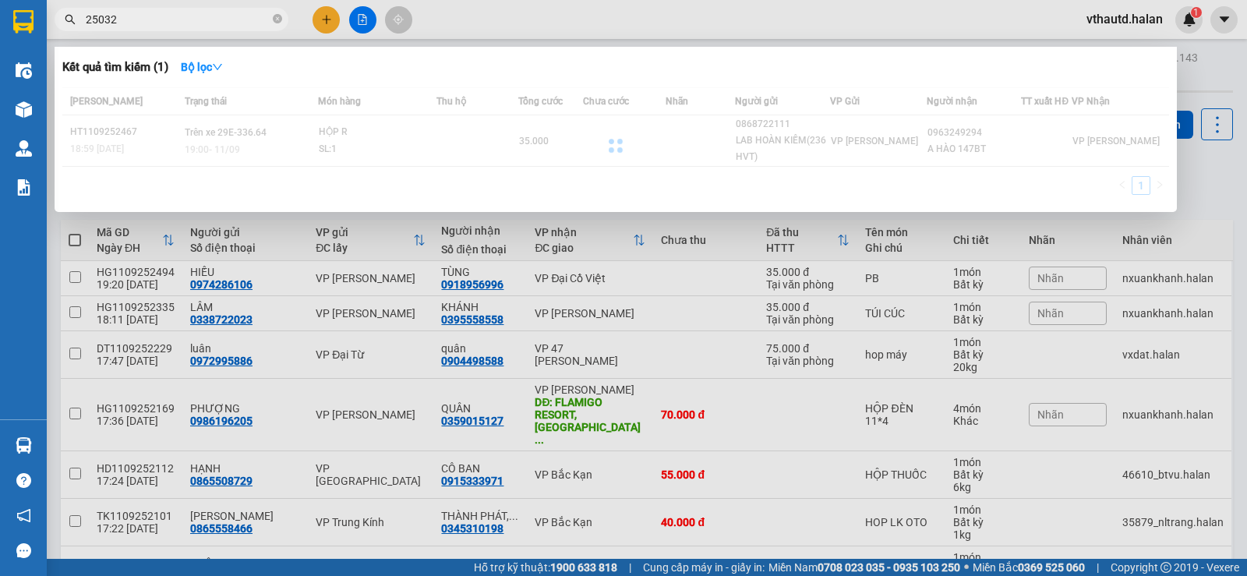
type input "250325"
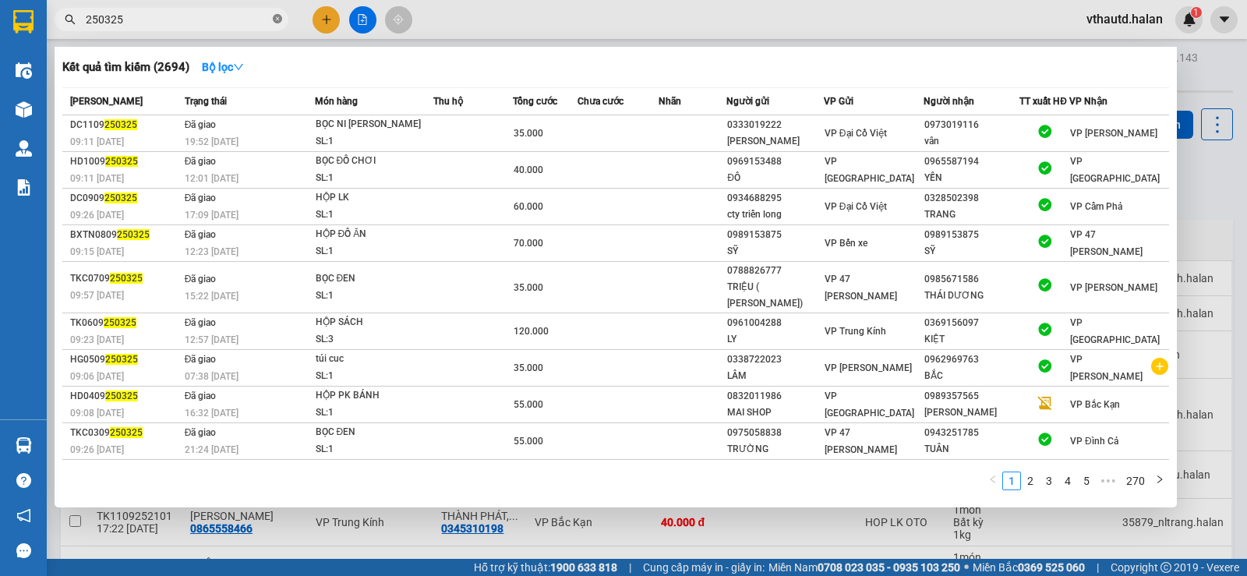
click at [278, 17] on icon "close-circle" at bounding box center [277, 18] width 9 height 9
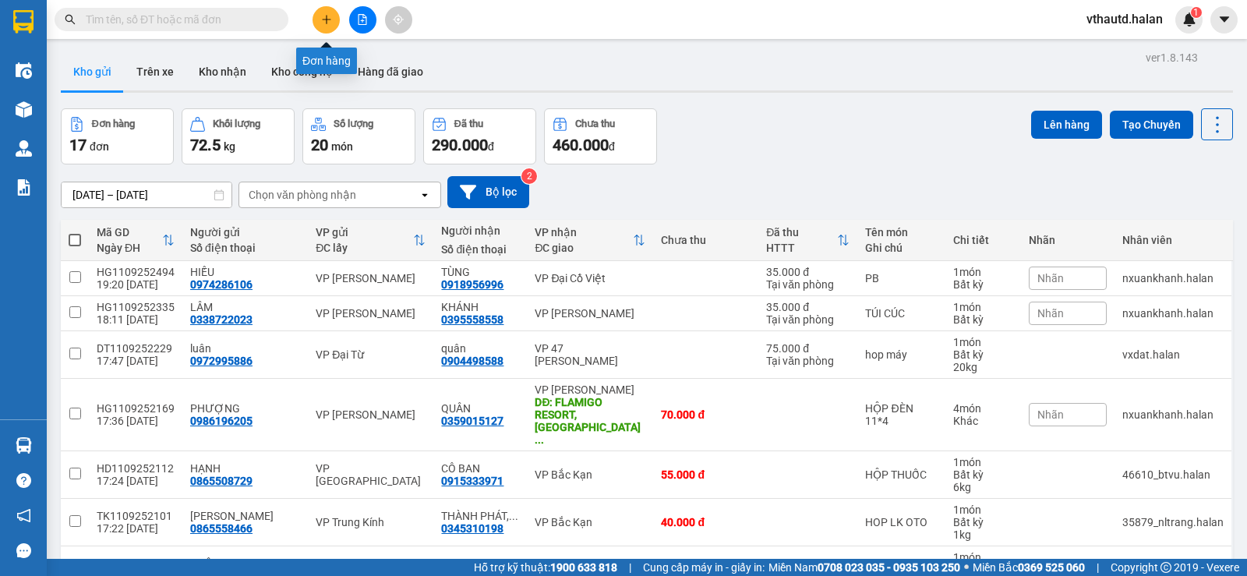
click at [322, 26] on button at bounding box center [326, 19] width 27 height 27
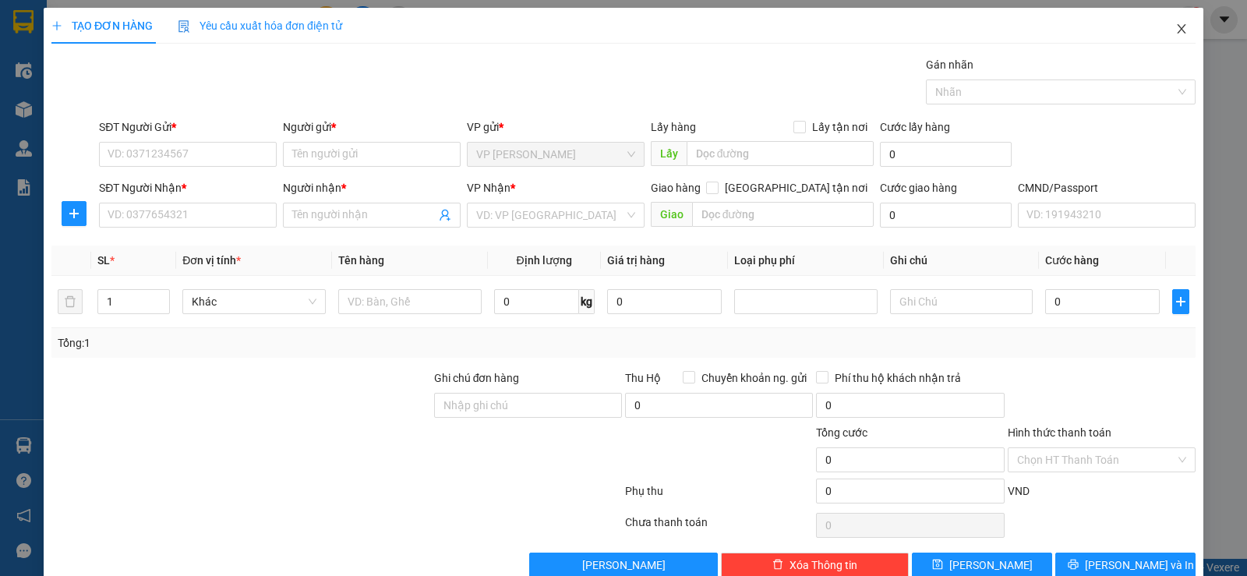
click at [1177, 30] on span "Close" at bounding box center [1182, 30] width 44 height 44
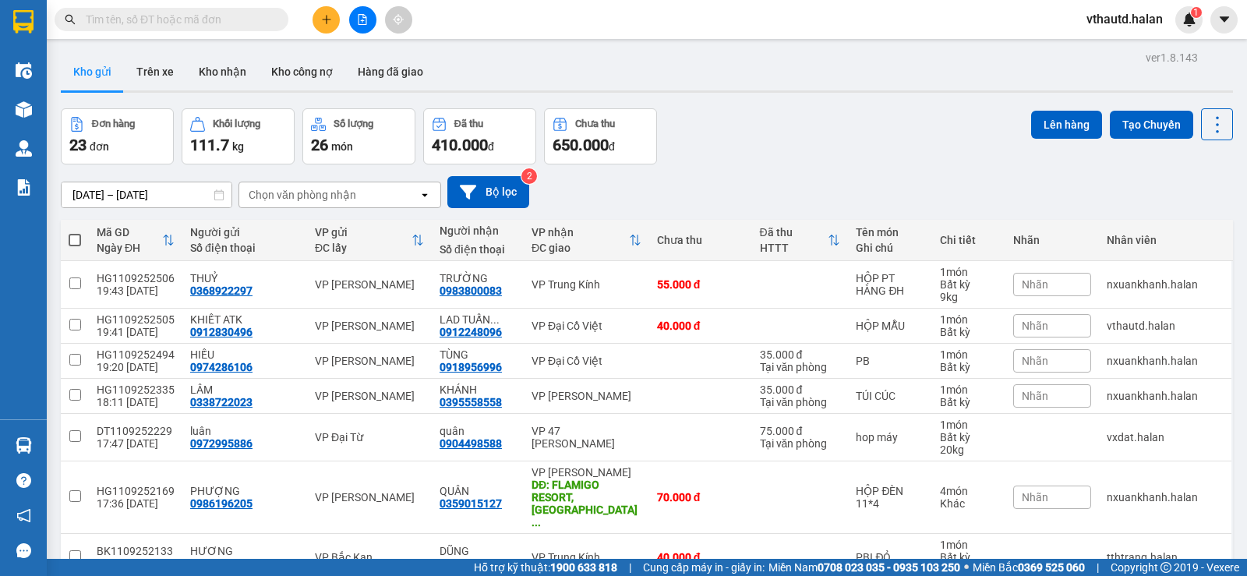
click at [246, 23] on input "text" at bounding box center [178, 19] width 184 height 17
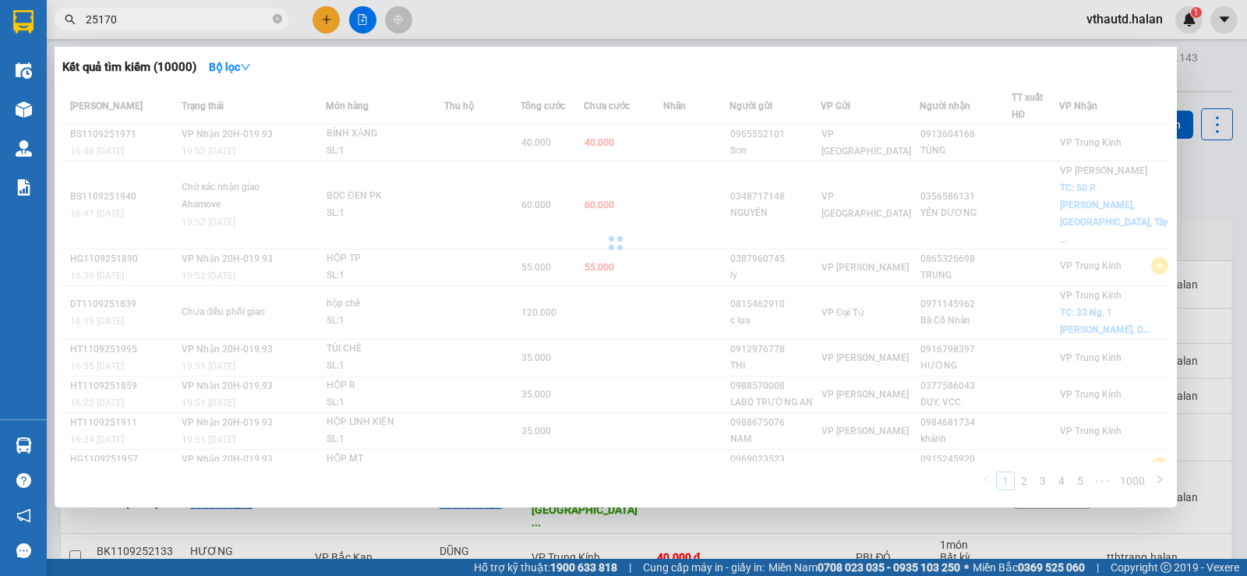
type input "251703"
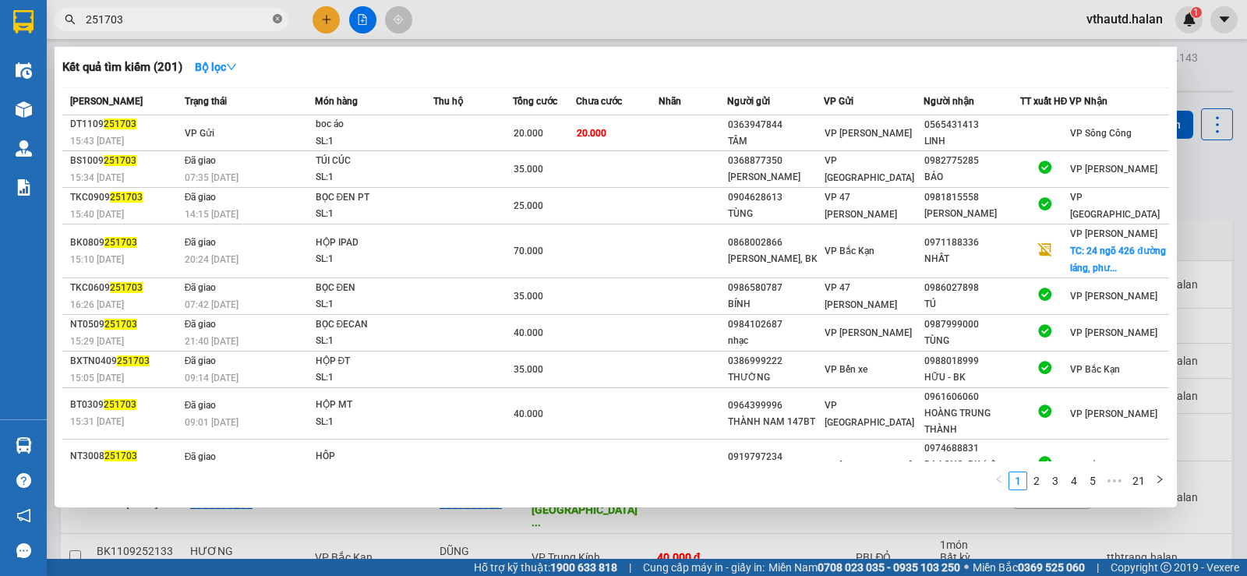
click at [281, 19] on icon "close-circle" at bounding box center [277, 18] width 9 height 9
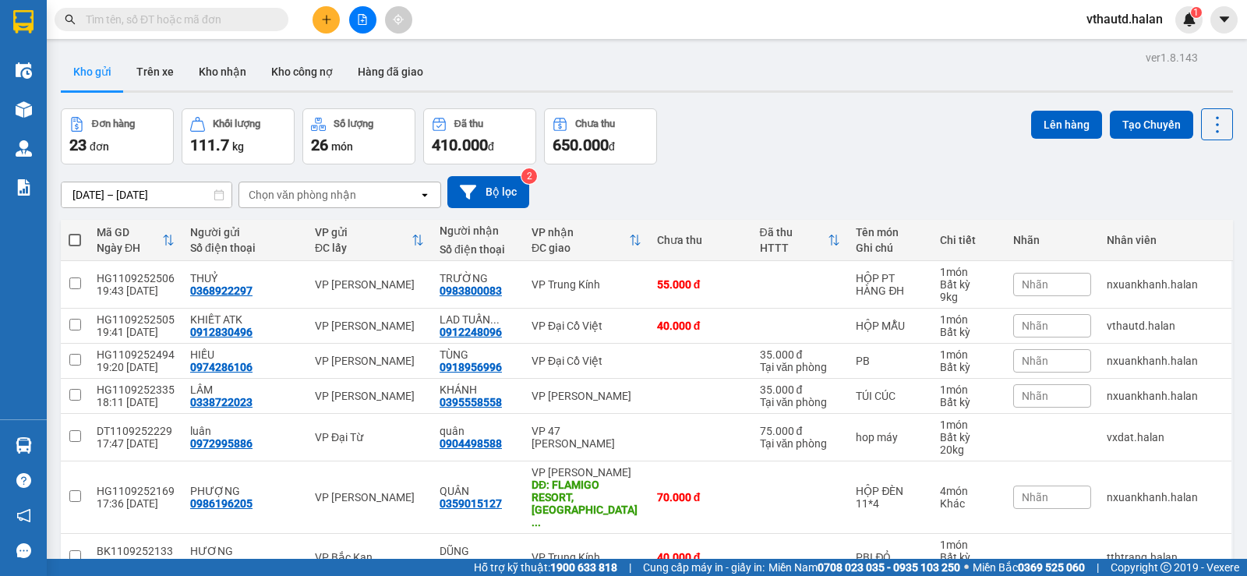
click at [330, 189] on div "Chọn văn phòng nhận" at bounding box center [303, 195] width 108 height 16
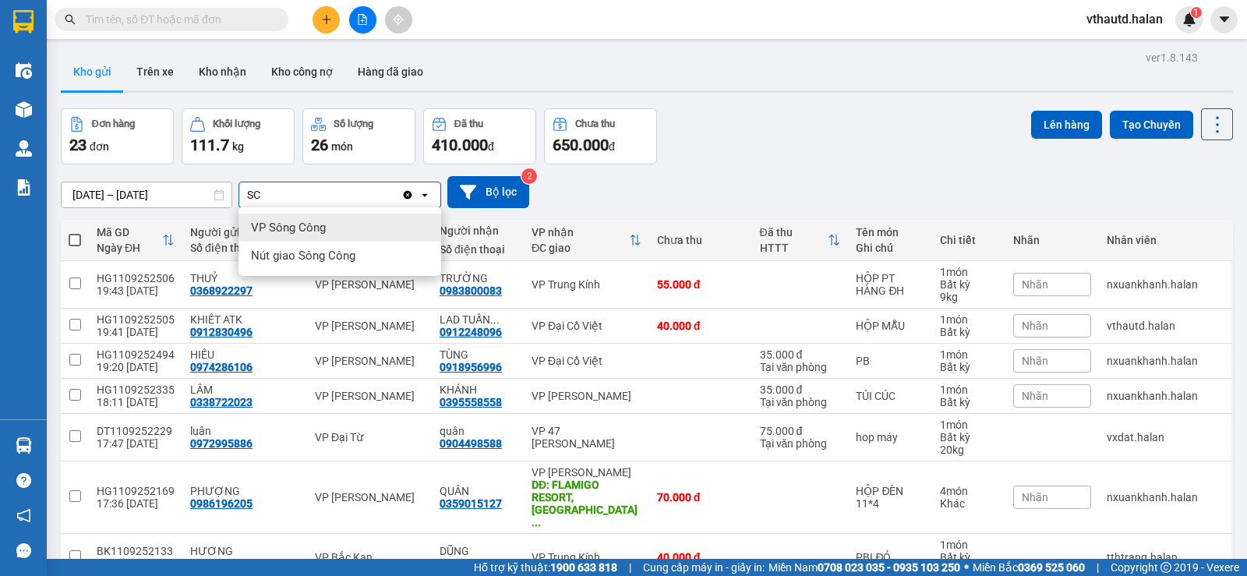
type input "SC"
click at [322, 225] on span "VP Sông Công" at bounding box center [288, 228] width 75 height 16
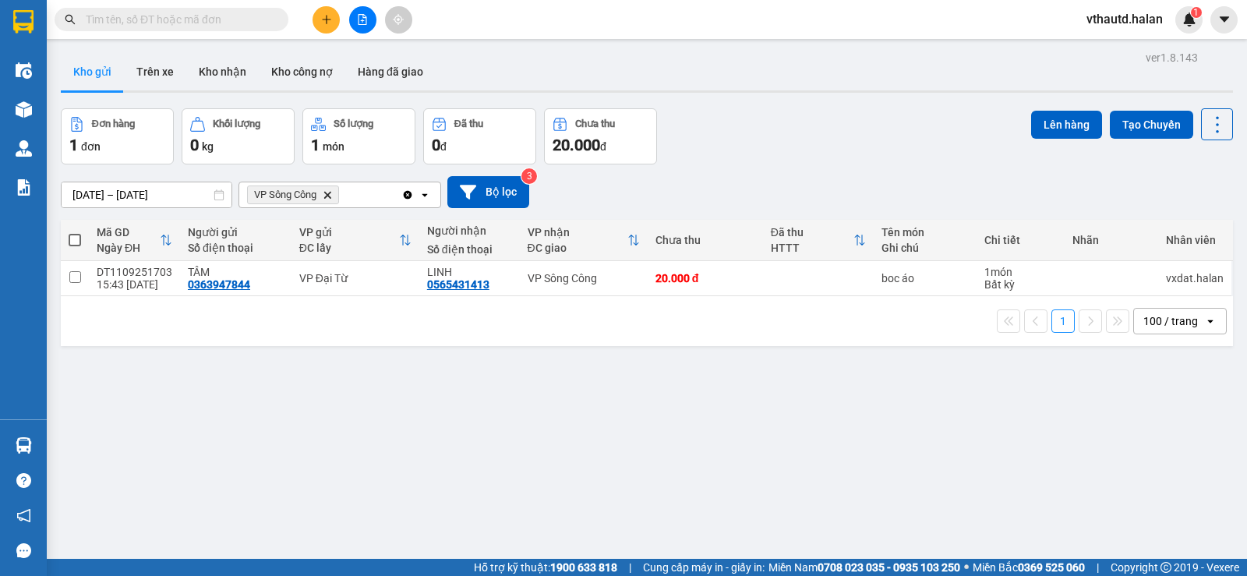
click at [73, 241] on span at bounding box center [75, 240] width 12 height 12
click at [75, 232] on input "checkbox" at bounding box center [75, 232] width 0 height 0
checkbox input "true"
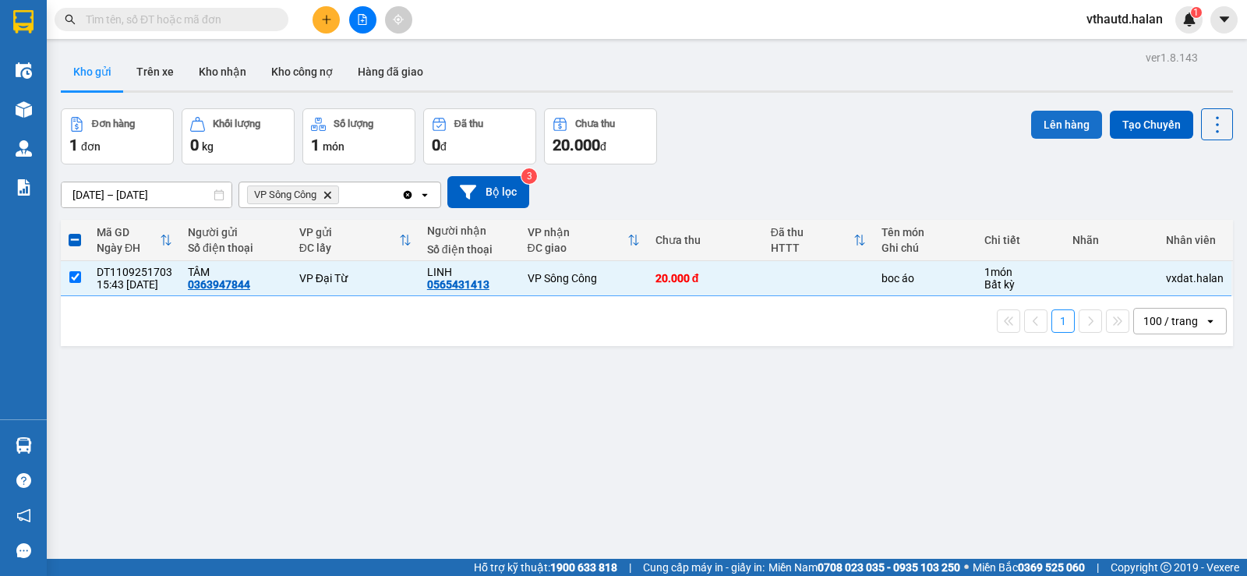
click at [1049, 137] on button "Lên hàng" at bounding box center [1066, 125] width 71 height 28
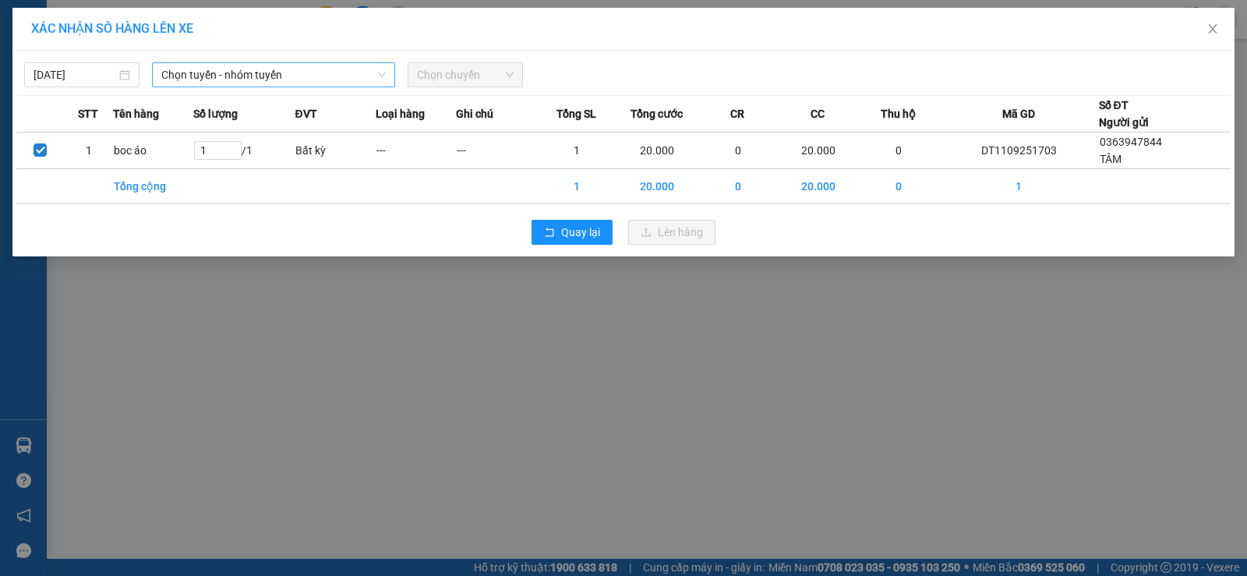
click at [218, 69] on span "Chọn tuyến - nhóm tuyến" at bounding box center [273, 74] width 225 height 23
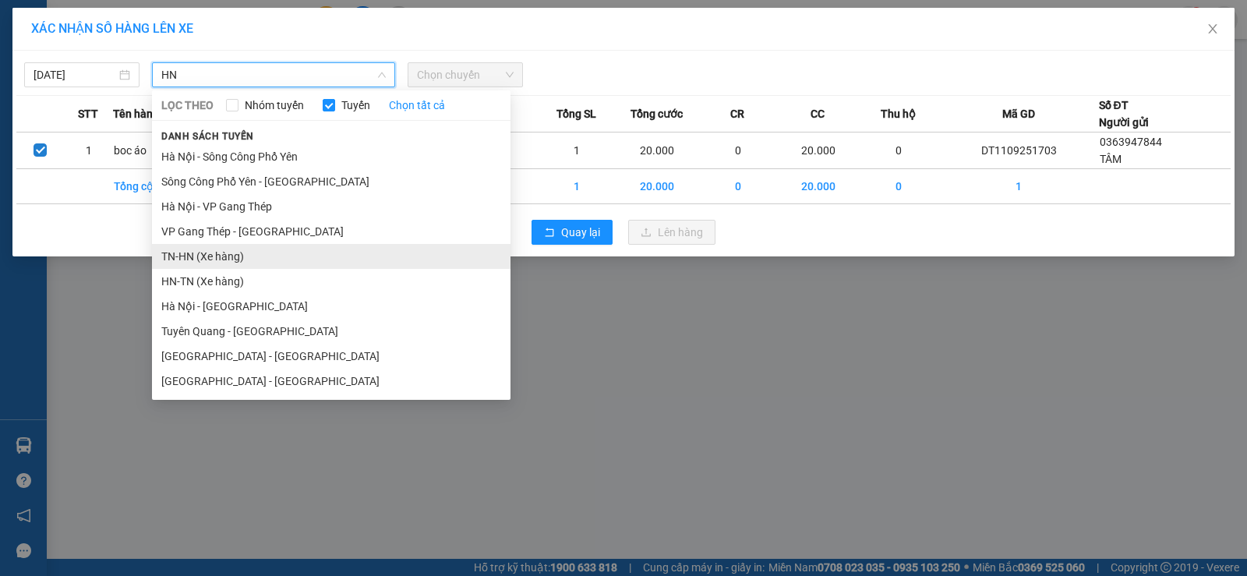
type input "HN"
click at [232, 259] on li "TN-HN (Xe hàng)" at bounding box center [331, 256] width 359 height 25
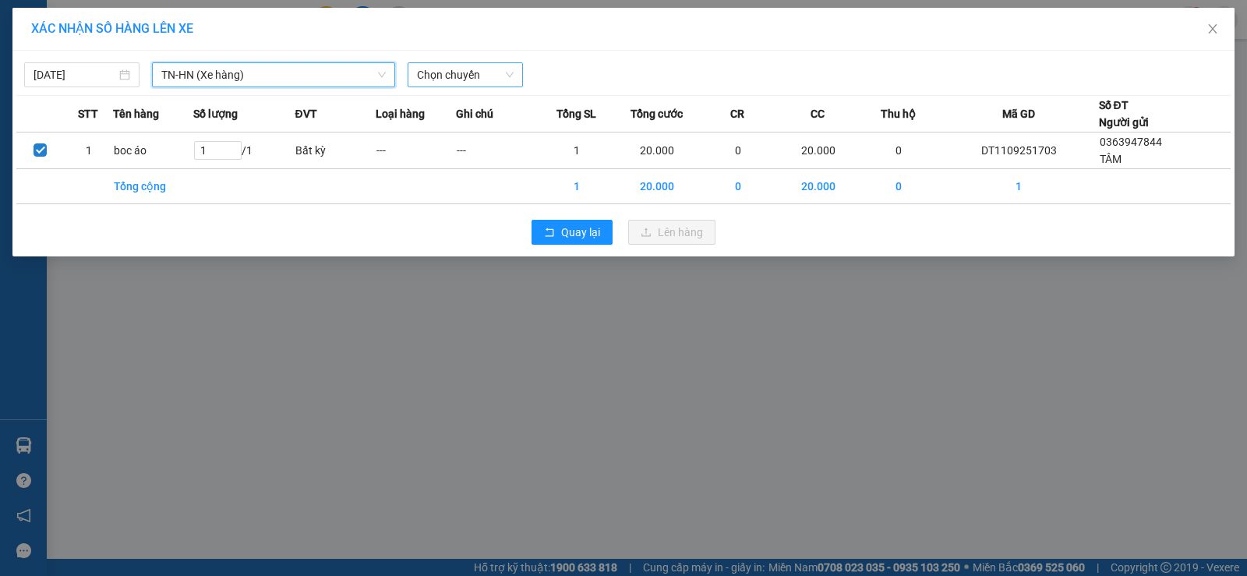
click at [444, 75] on span "Chọn chuyến" at bounding box center [465, 74] width 97 height 23
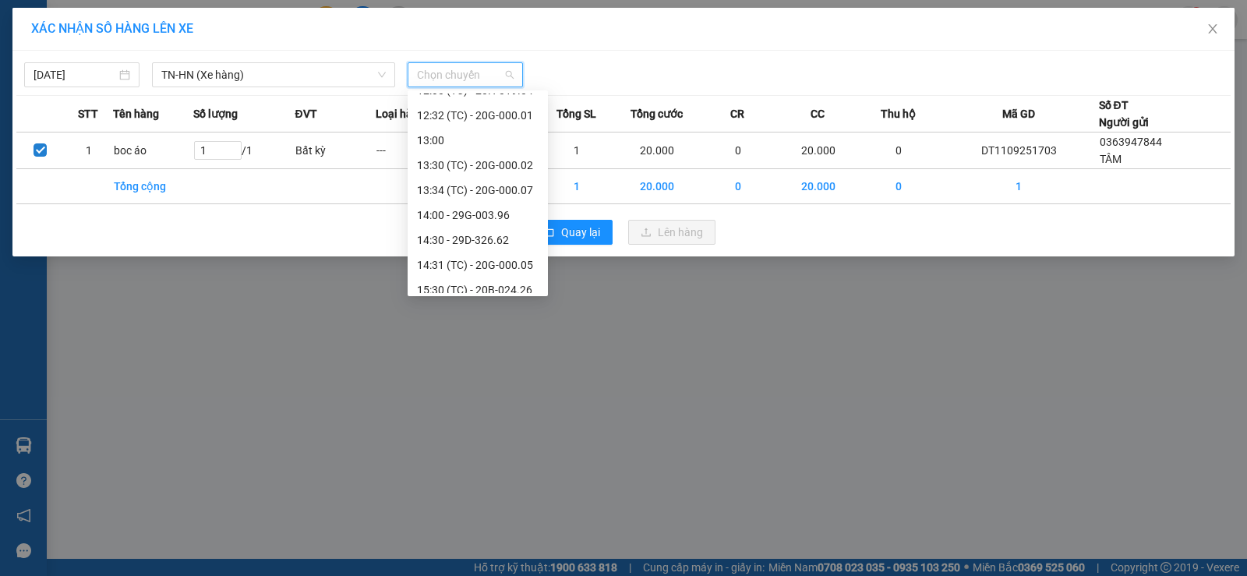
scroll to position [773, 0]
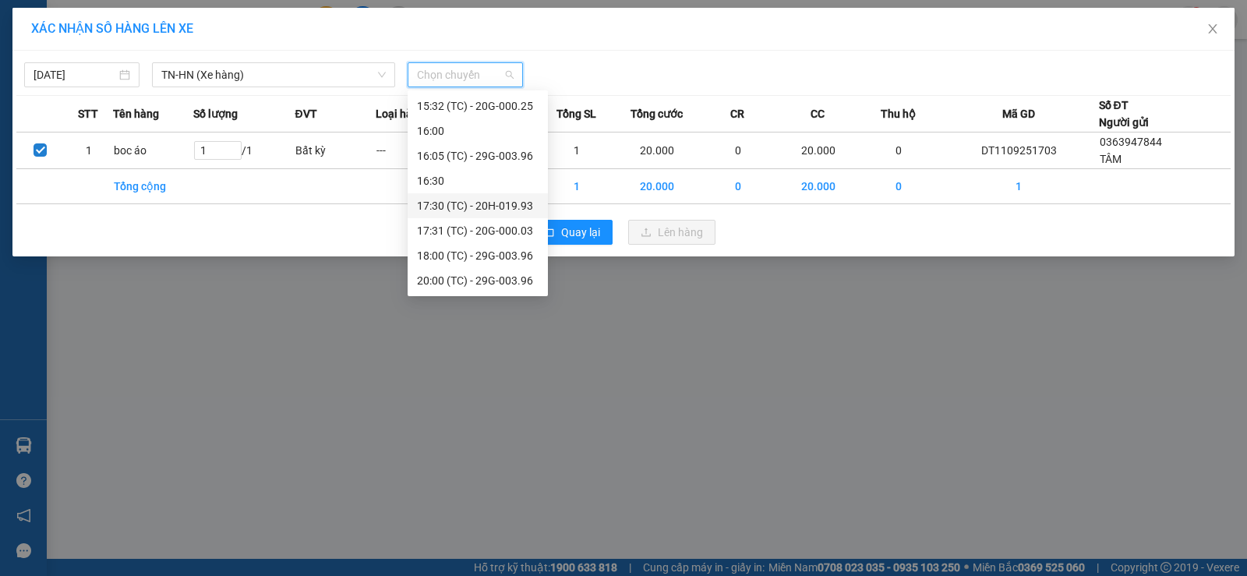
click at [500, 207] on div "17:30 (TC) - 20H-019.93" at bounding box center [478, 205] width 122 height 17
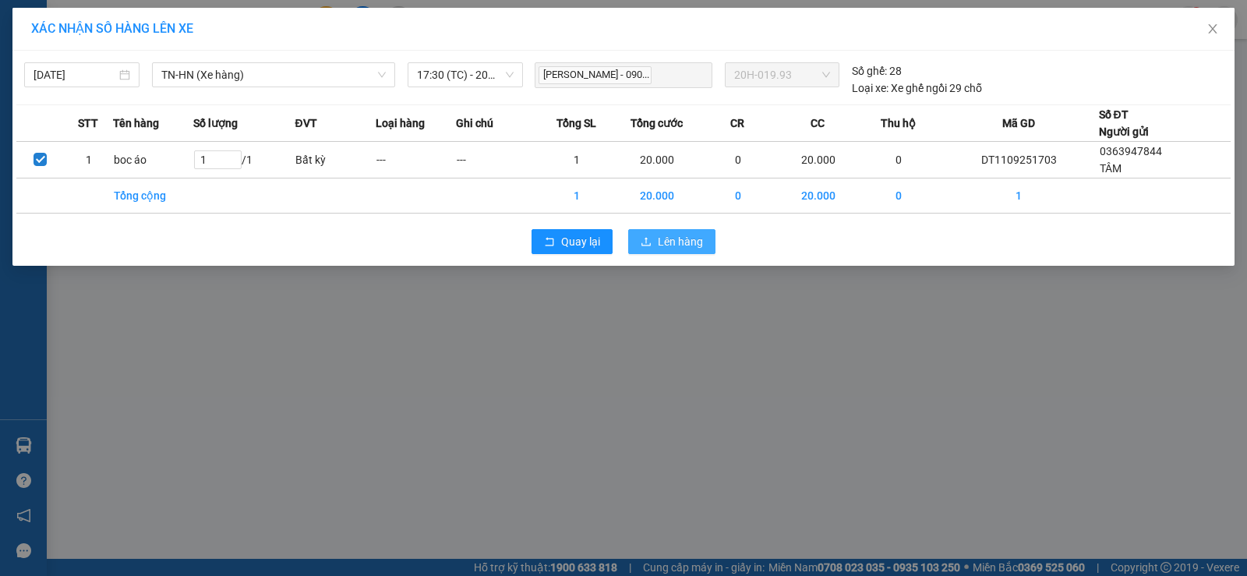
click at [669, 241] on span "Lên hàng" at bounding box center [680, 241] width 45 height 17
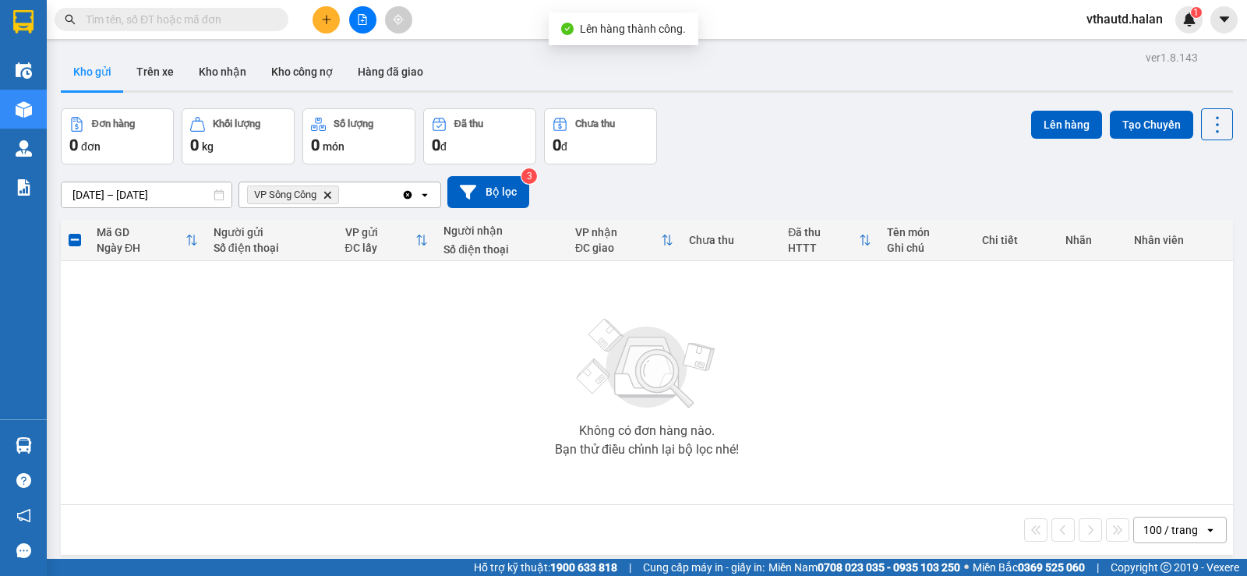
click at [410, 192] on icon "Clear all" at bounding box center [408, 194] width 9 height 9
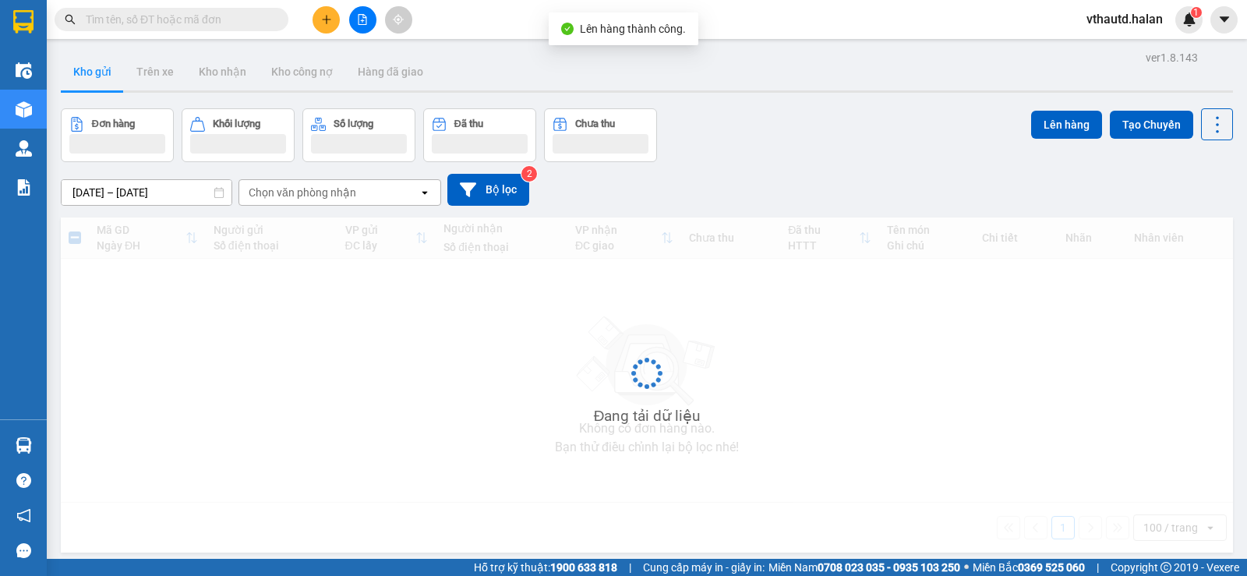
click at [340, 18] on div at bounding box center [362, 19] width 117 height 27
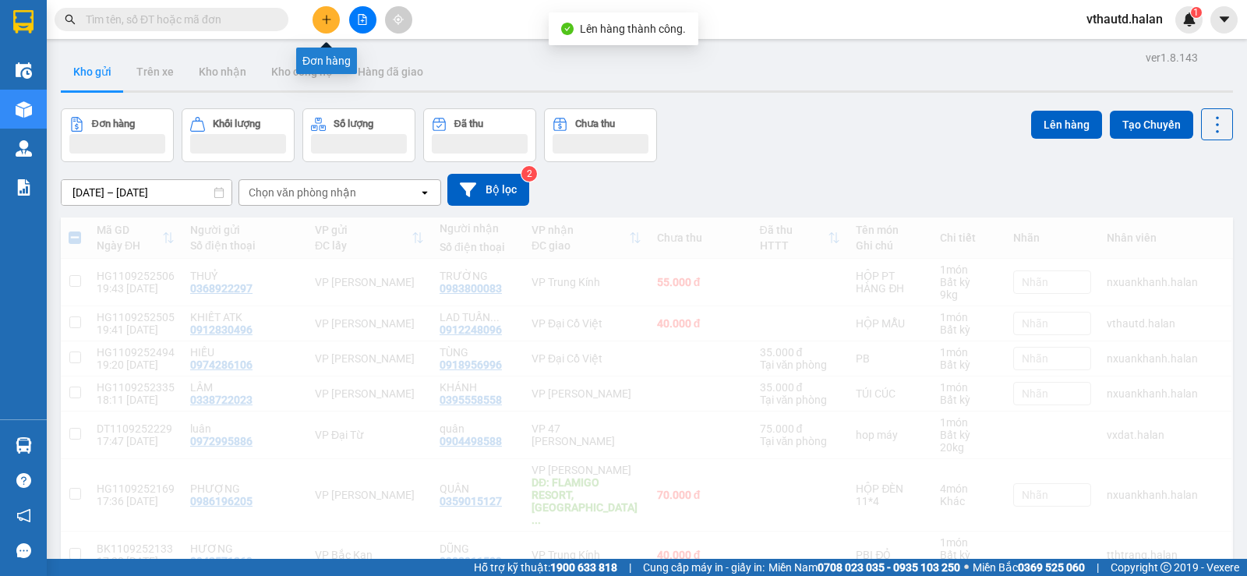
click at [328, 18] on icon "plus" at bounding box center [326, 19] width 11 height 11
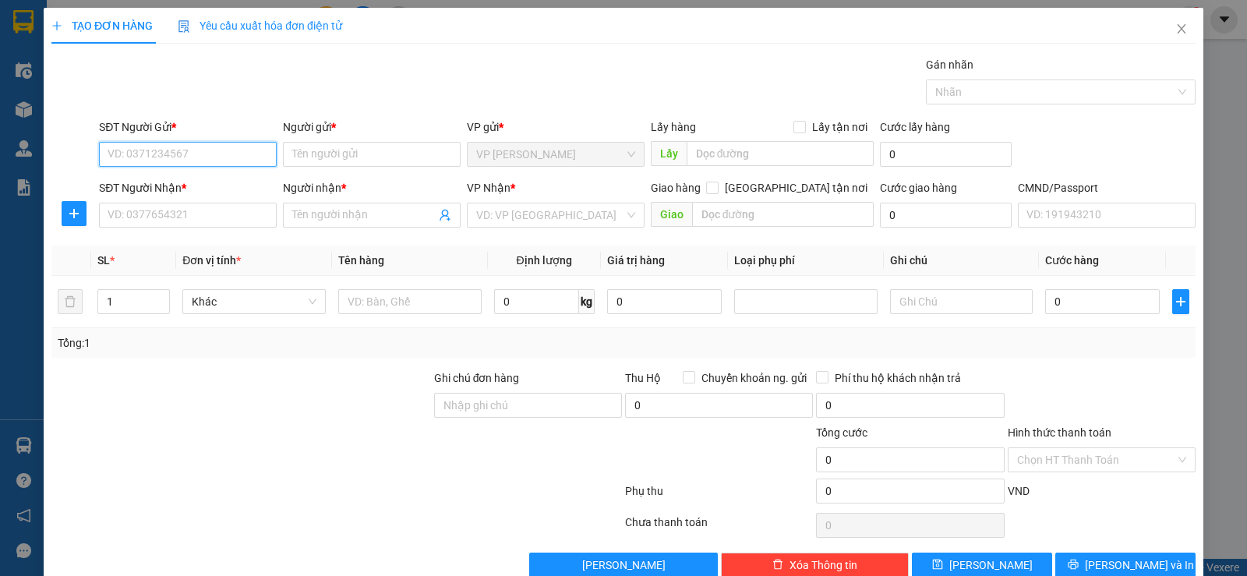
click at [195, 150] on input "SĐT Người Gửi *" at bounding box center [188, 154] width 178 height 25
type input "0877245277"
click at [194, 182] on div "0877245277 - [PERSON_NAME]" at bounding box center [186, 185] width 157 height 17
type input "DUY"
type input "0877245277"
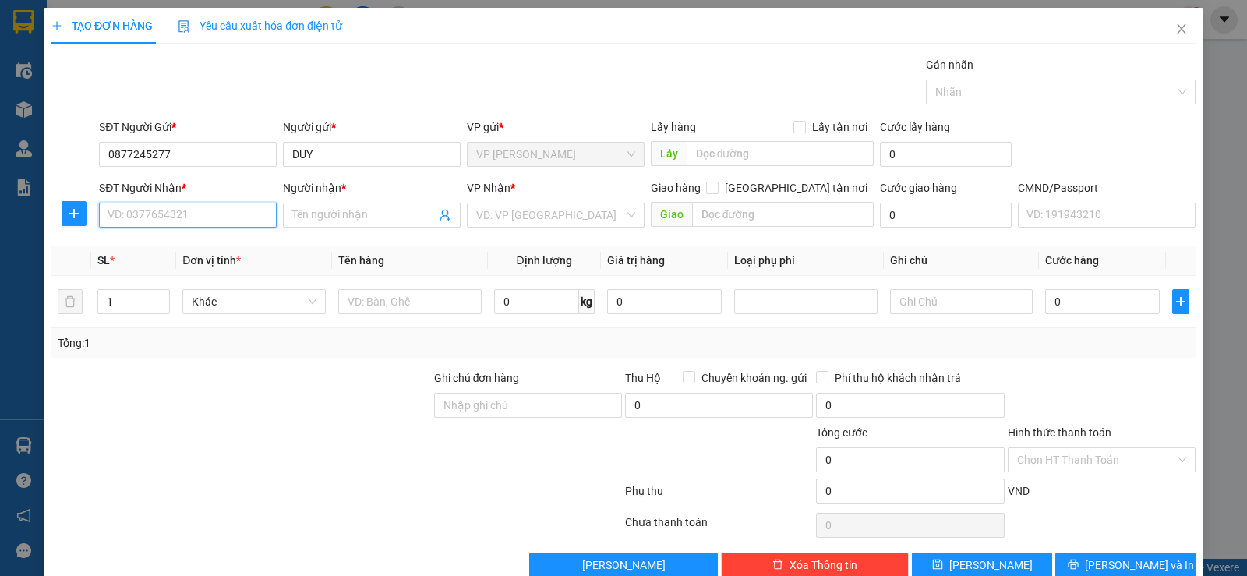
click at [187, 223] on input "SĐT Người Nhận *" at bounding box center [188, 215] width 178 height 25
click at [191, 246] on div "0902022202 - PHƯƠNG" at bounding box center [186, 246] width 157 height 17
type input "0902022202"
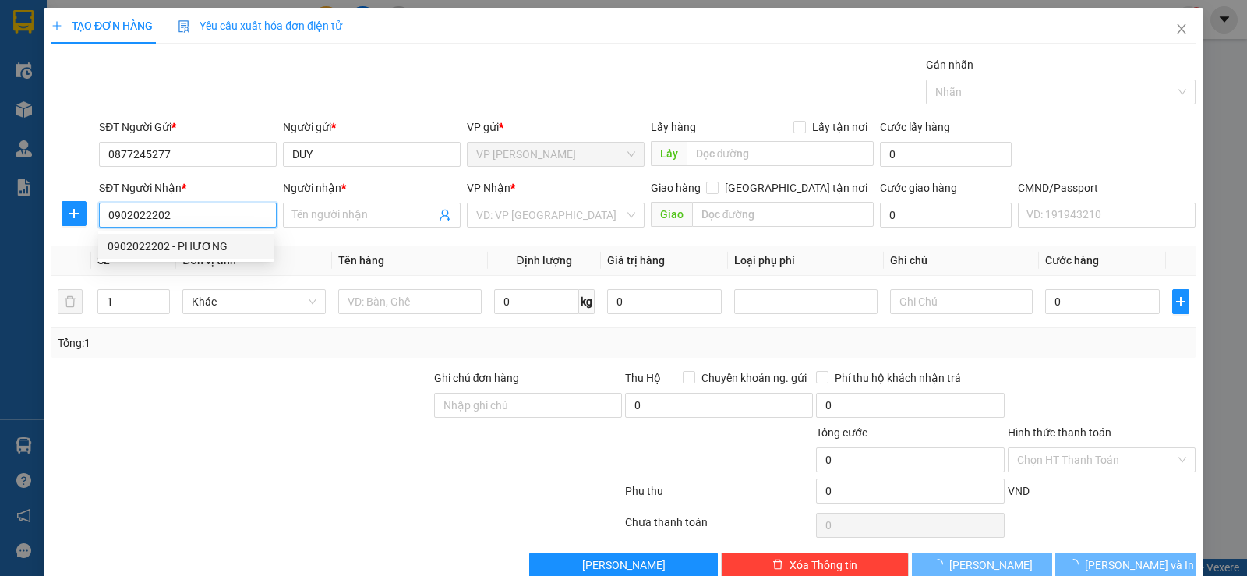
type input "PHƯƠNG"
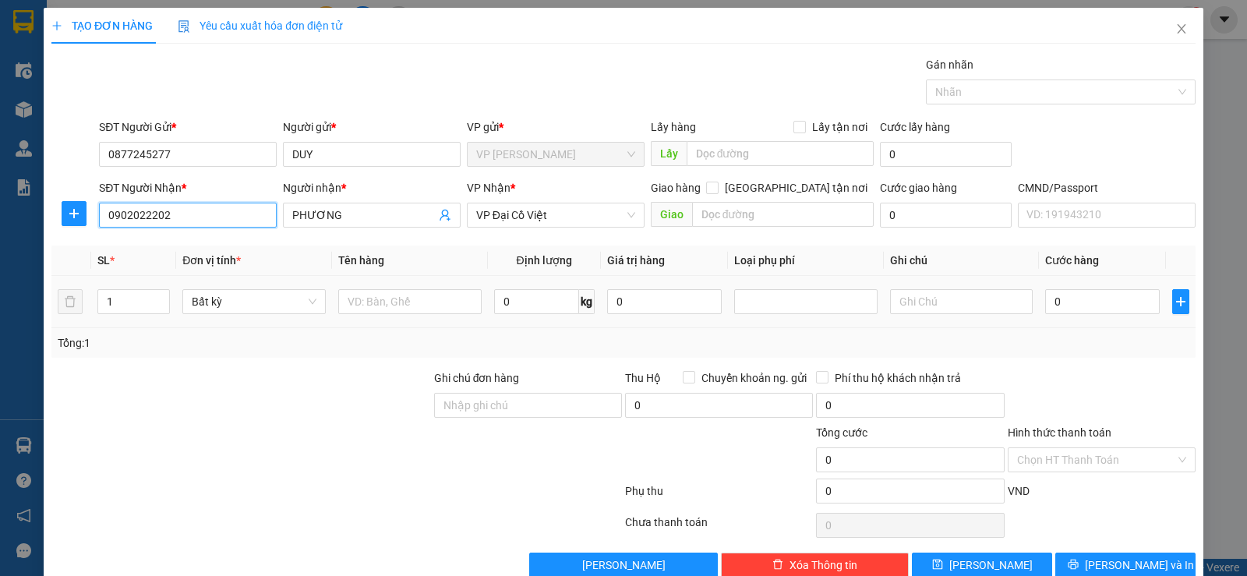
scroll to position [32, 0]
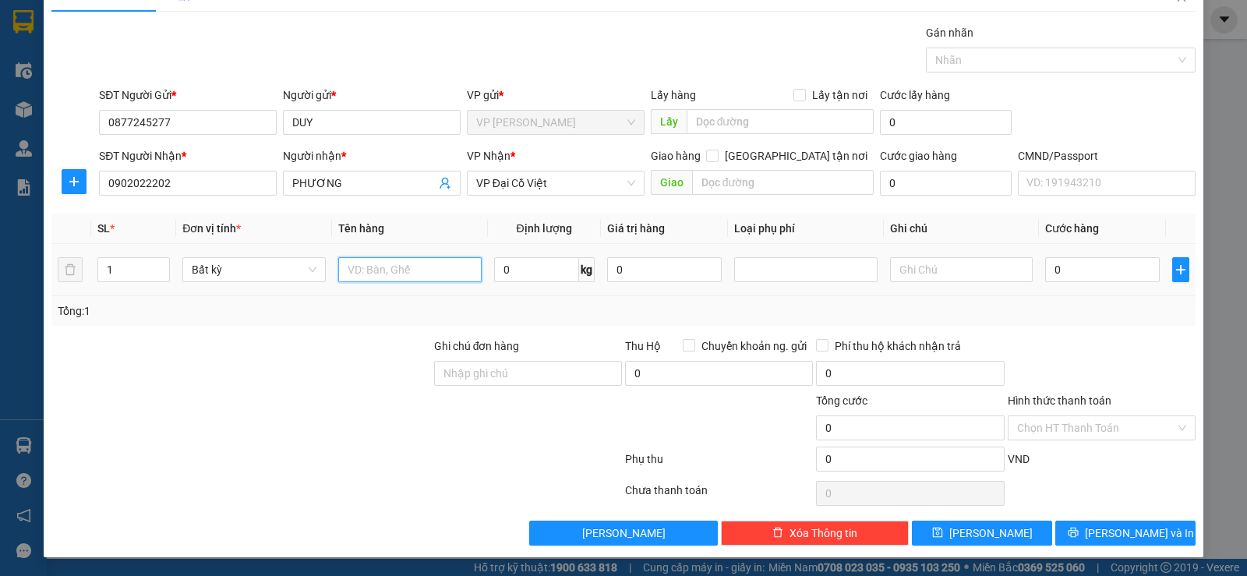
click at [423, 278] on input "text" at bounding box center [409, 269] width 143 height 25
type input "HỘP LKMT"
click at [522, 273] on input "0" at bounding box center [536, 269] width 85 height 25
type input "9"
click at [551, 303] on div "Tổng: 1" at bounding box center [624, 310] width 1132 height 17
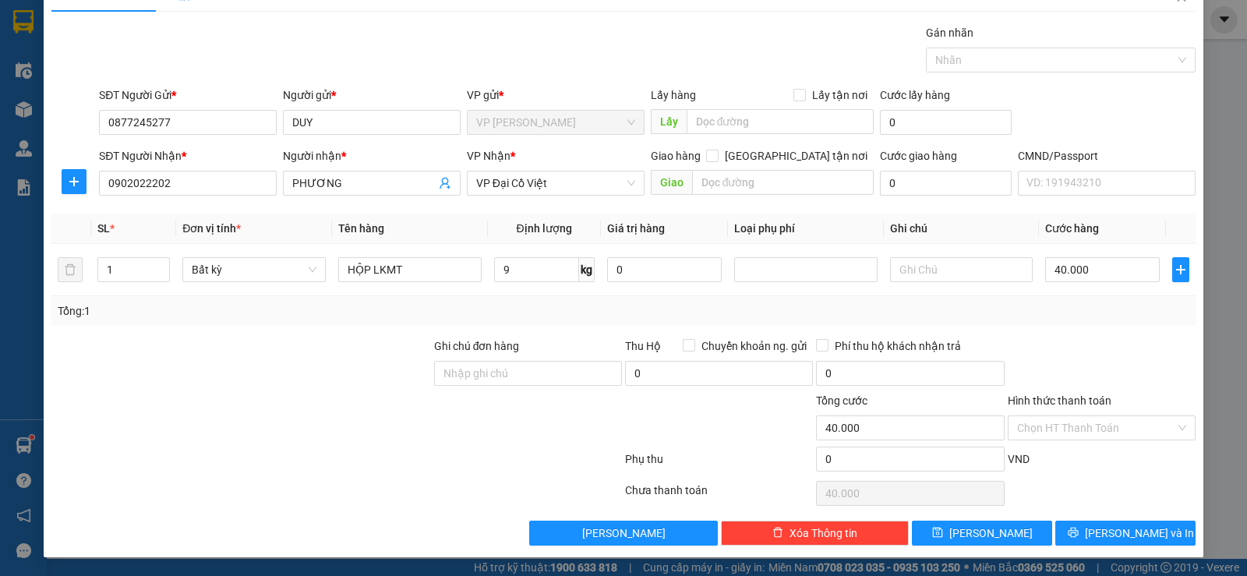
type input "40.000"
click at [506, 269] on input "9" at bounding box center [536, 269] width 85 height 25
type input "6"
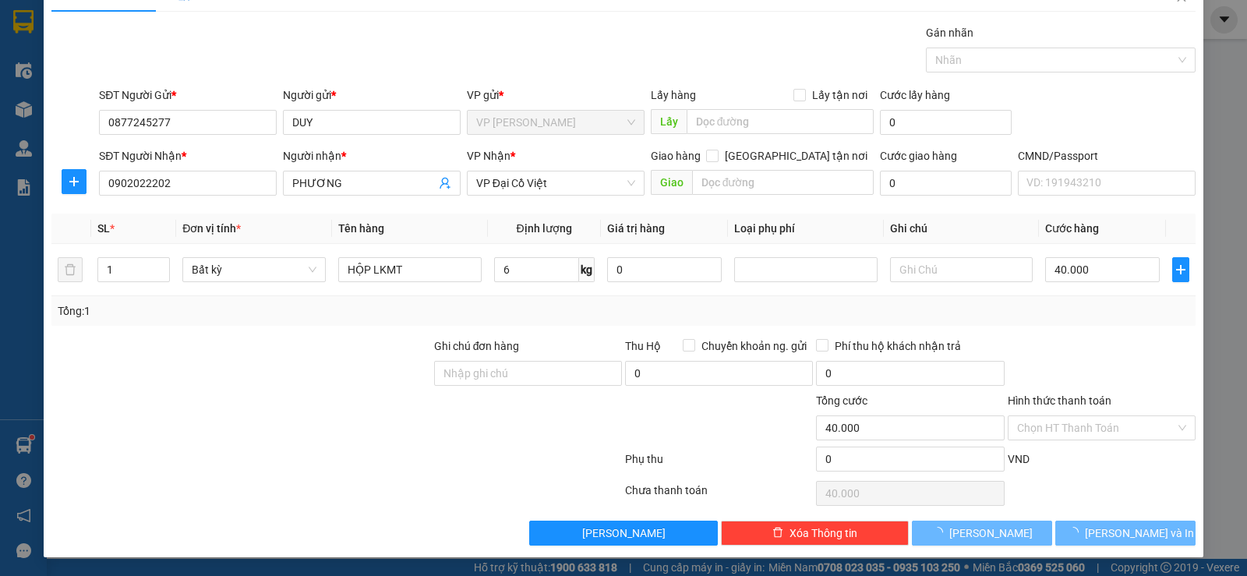
click at [572, 313] on div "Tổng: 1" at bounding box center [624, 310] width 1132 height 17
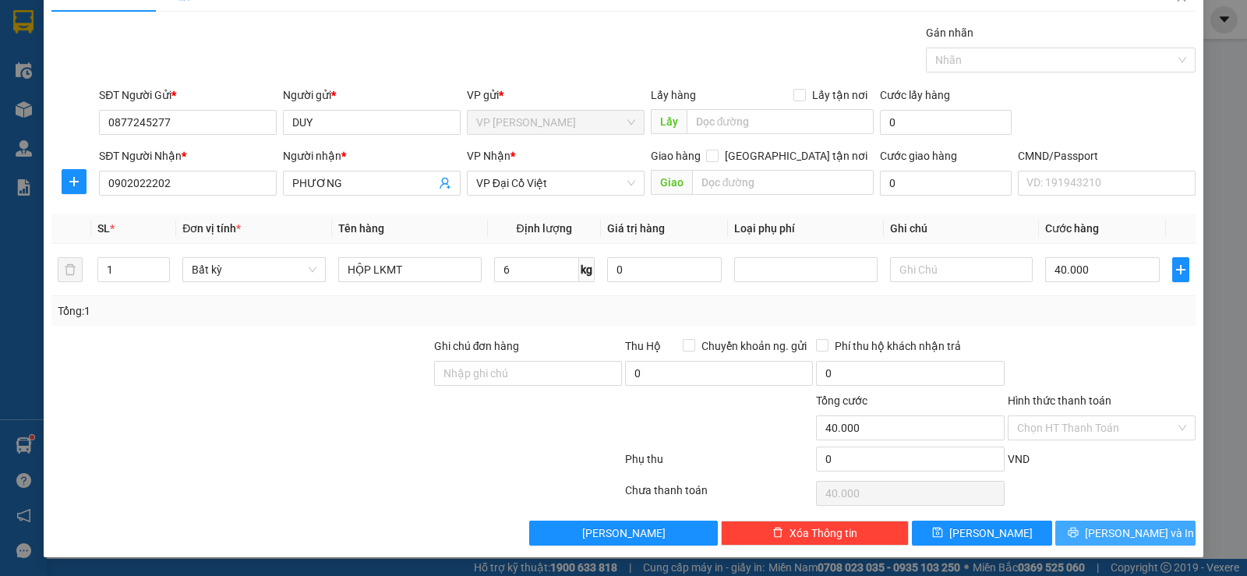
click at [1070, 532] on button "[PERSON_NAME] và In" at bounding box center [1126, 533] width 140 height 25
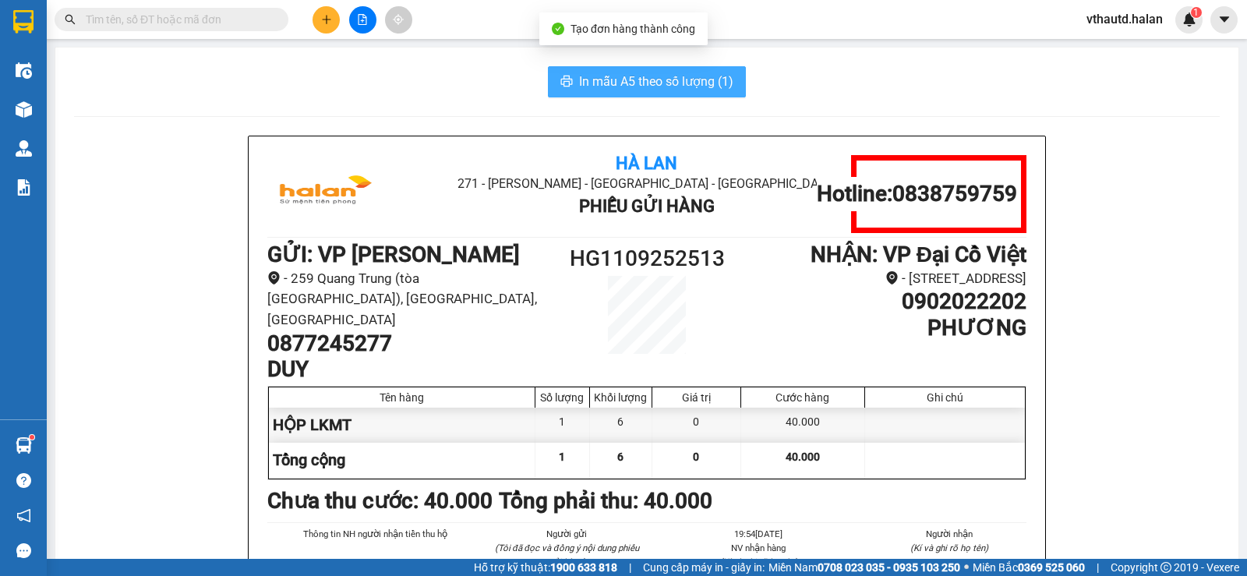
click at [675, 87] on span "In mẫu A5 theo số lượng (1)" at bounding box center [656, 81] width 154 height 19
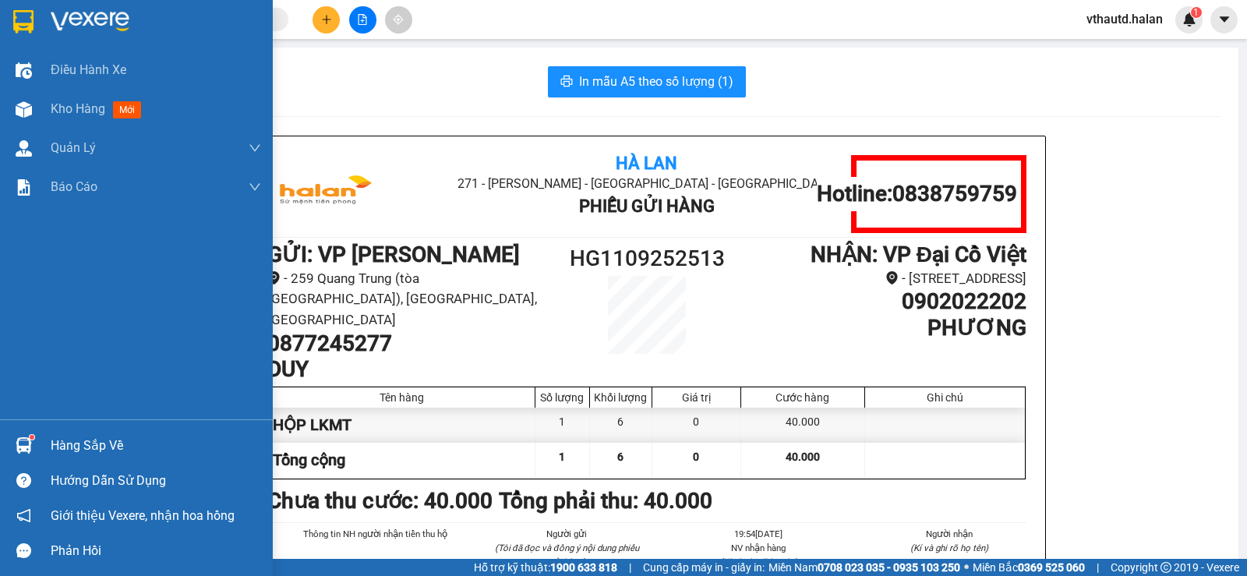
click at [99, 458] on div "Hàng sắp về" at bounding box center [136, 445] width 273 height 35
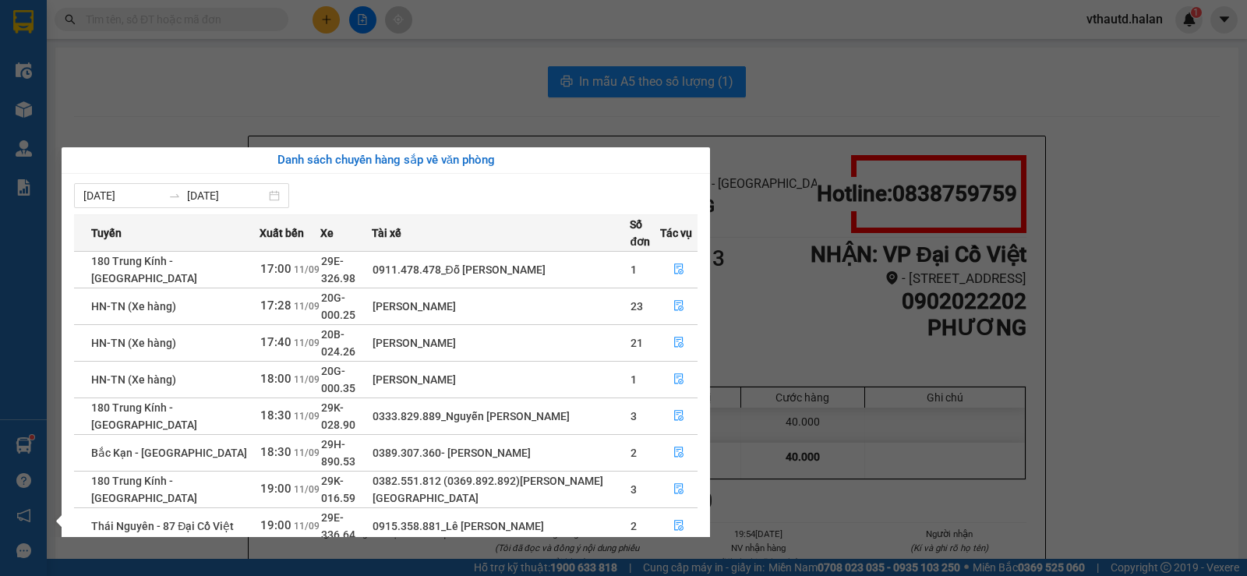
click at [335, 19] on section "Kết quả tìm kiếm ( 201 ) Bộ lọc Mã ĐH Trạng thái Món hàng Thu hộ Tổng cước Chưa…" at bounding box center [623, 288] width 1247 height 576
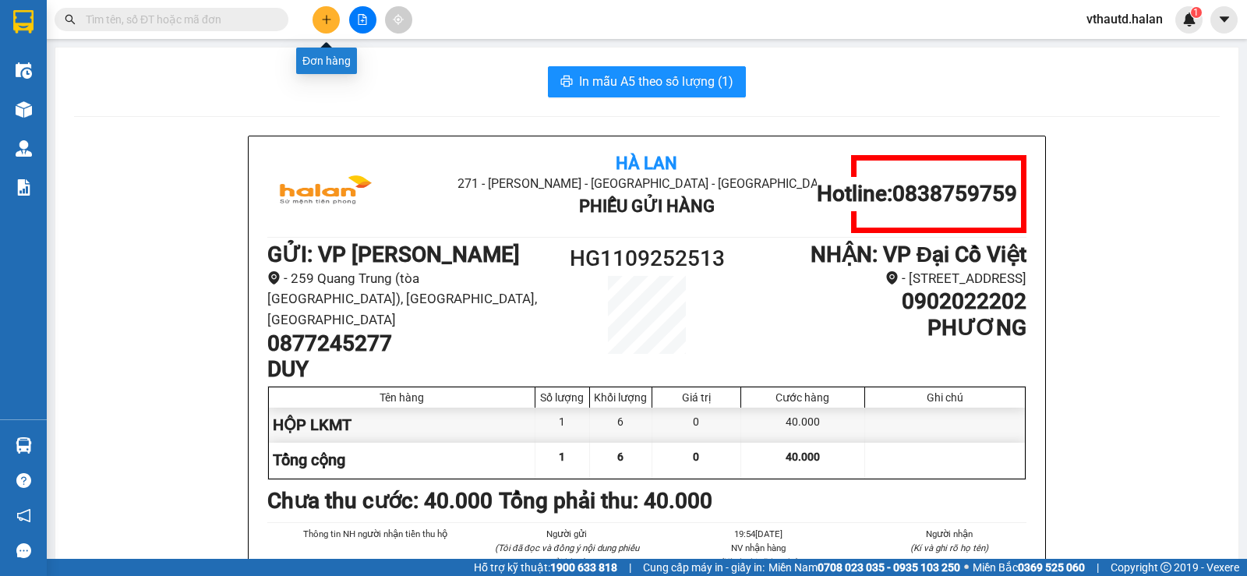
click at [332, 20] on button at bounding box center [326, 19] width 27 height 27
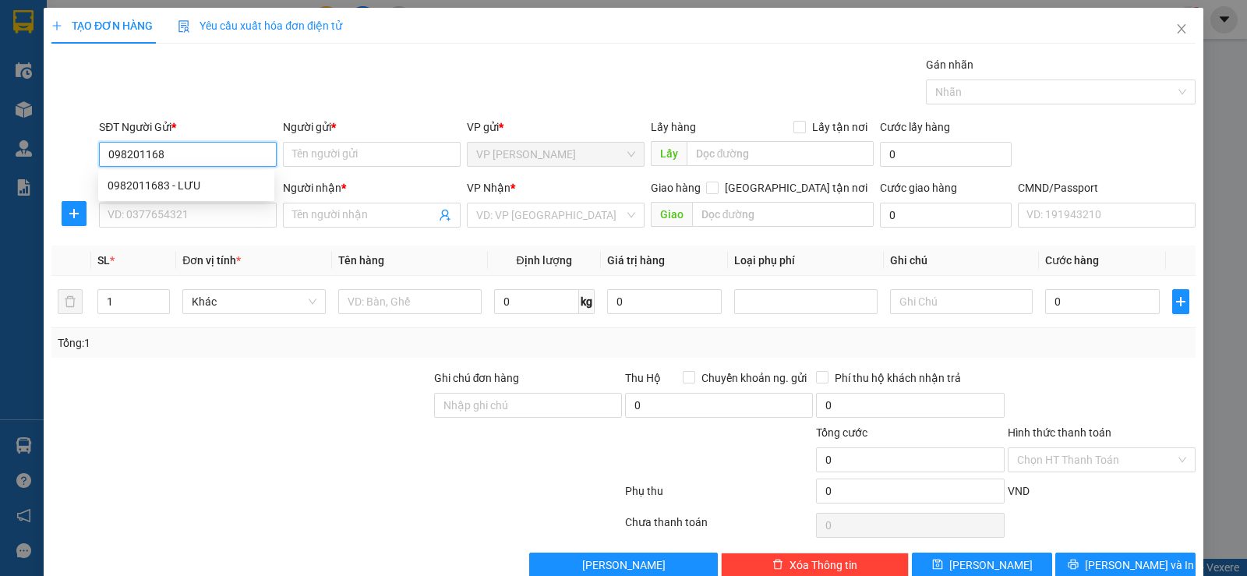
type input "0982011683"
click at [179, 191] on div "0982011683 - LƯU" at bounding box center [186, 185] width 157 height 17
type input "LƯU"
type input "0982011683"
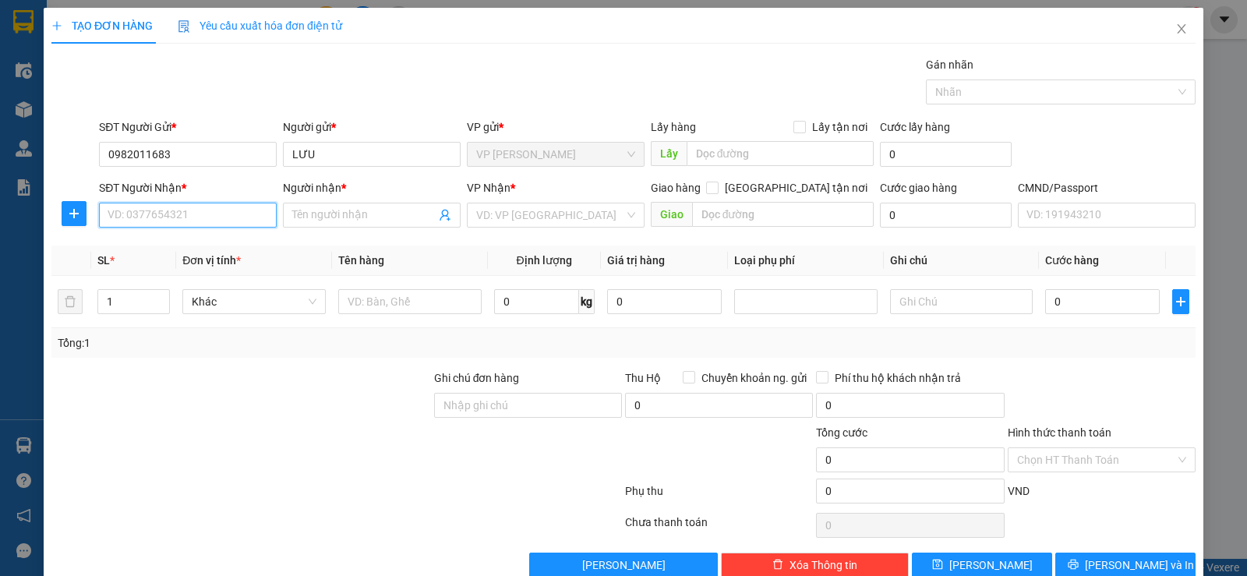
click at [179, 206] on input "SĐT Người Nhận *" at bounding box center [188, 215] width 178 height 25
type input "0974126268"
click at [182, 249] on div "0974126268 - KẾT" at bounding box center [186, 246] width 157 height 17
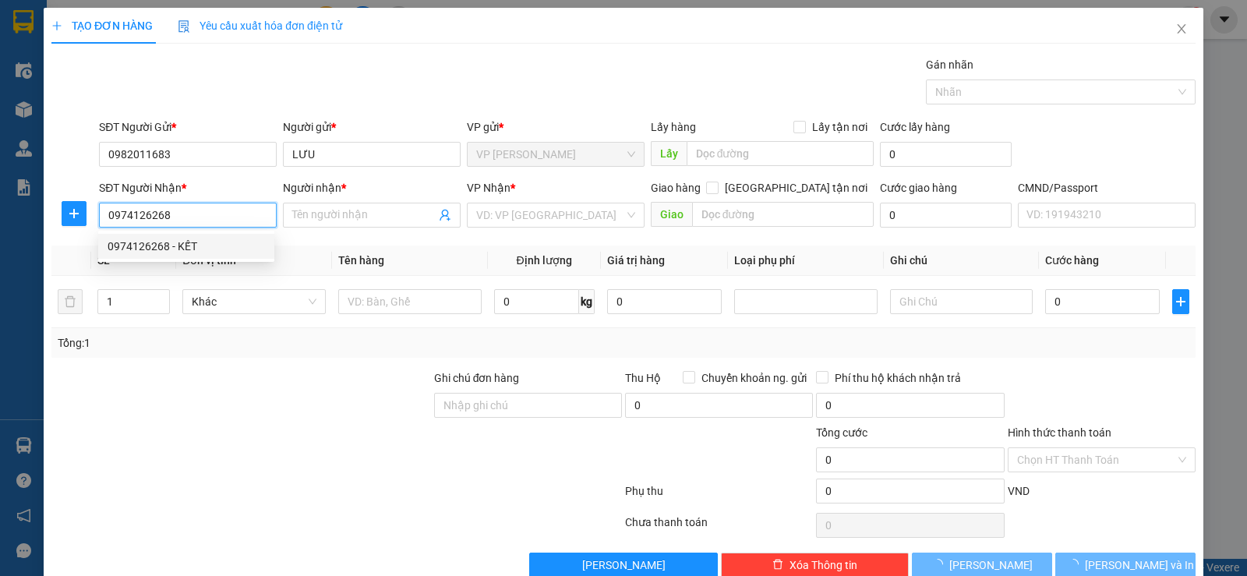
type input "KẾT"
checkbox input "true"
type input "4 ngõ 5/12 P. [GEOGRAPHIC_DATA], [GEOGRAPHIC_DATA], [GEOGRAPHIC_DATA], [GEOGRAP…"
type input "60.000"
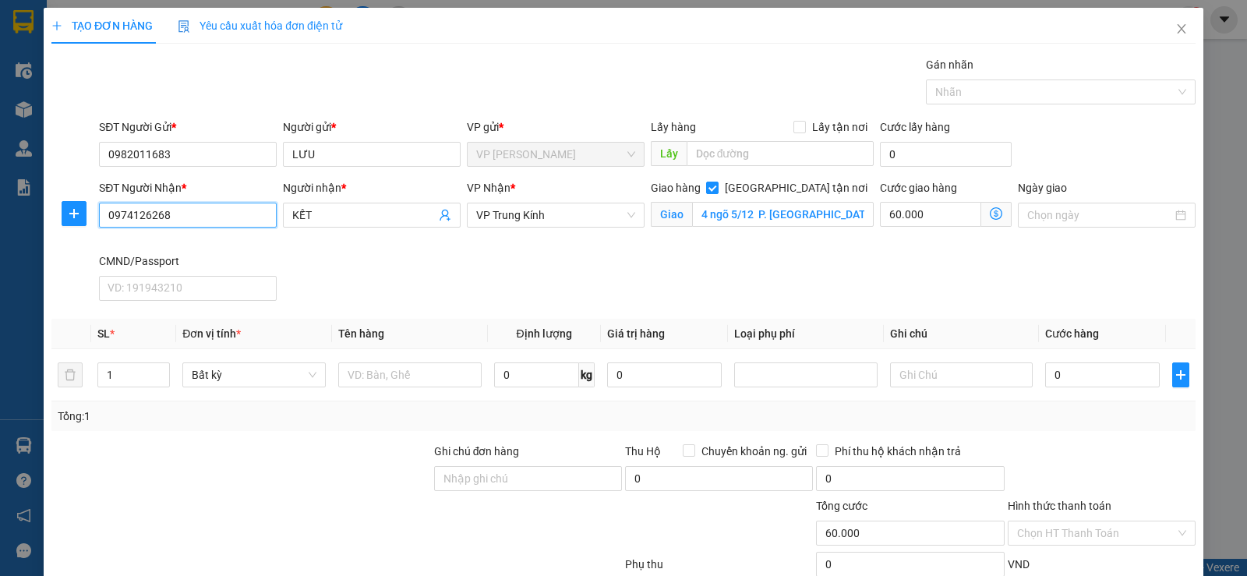
type input "0974126268"
click at [990, 214] on icon "dollar-circle" at bounding box center [996, 213] width 12 height 12
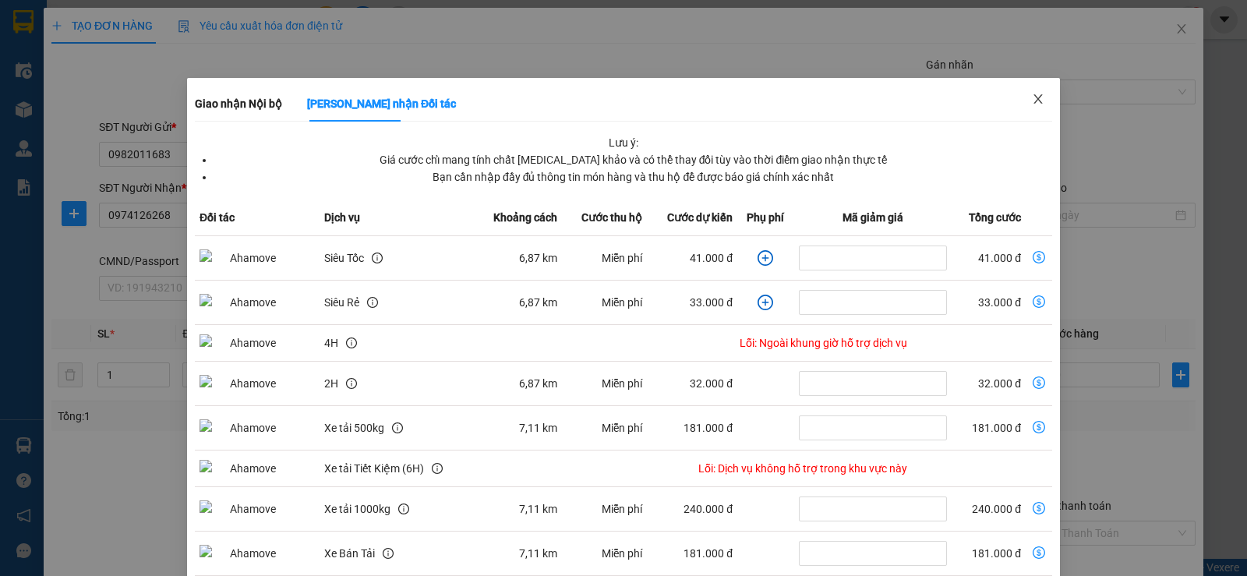
click at [1032, 100] on icon "close" at bounding box center [1038, 99] width 12 height 12
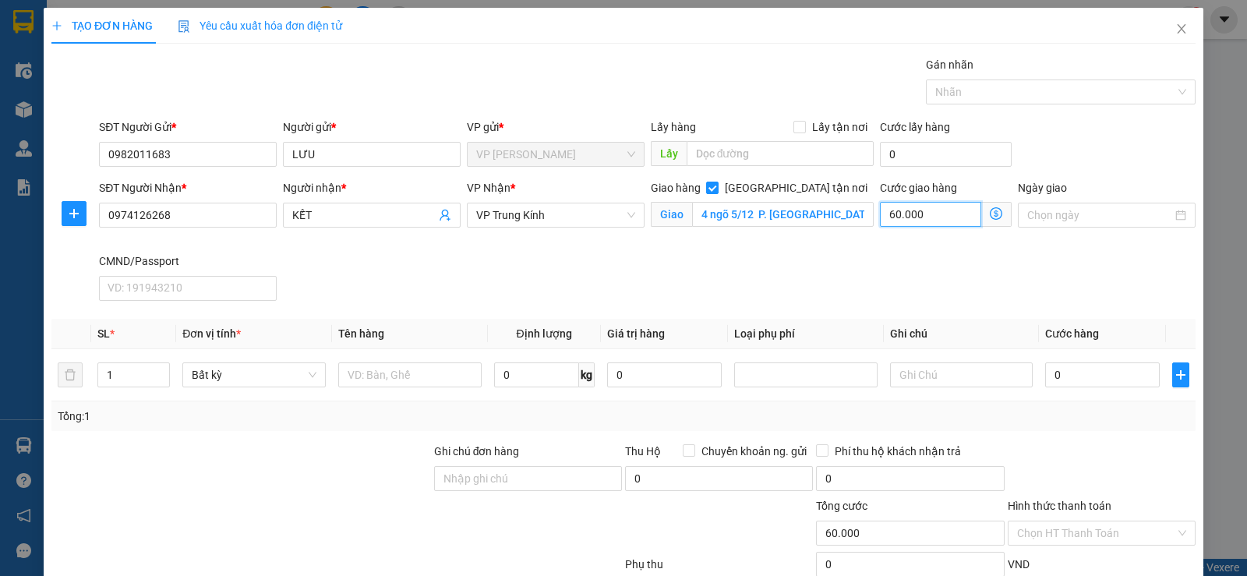
click at [916, 213] on input "60.000" at bounding box center [930, 214] width 101 height 25
type input "5"
type input "55"
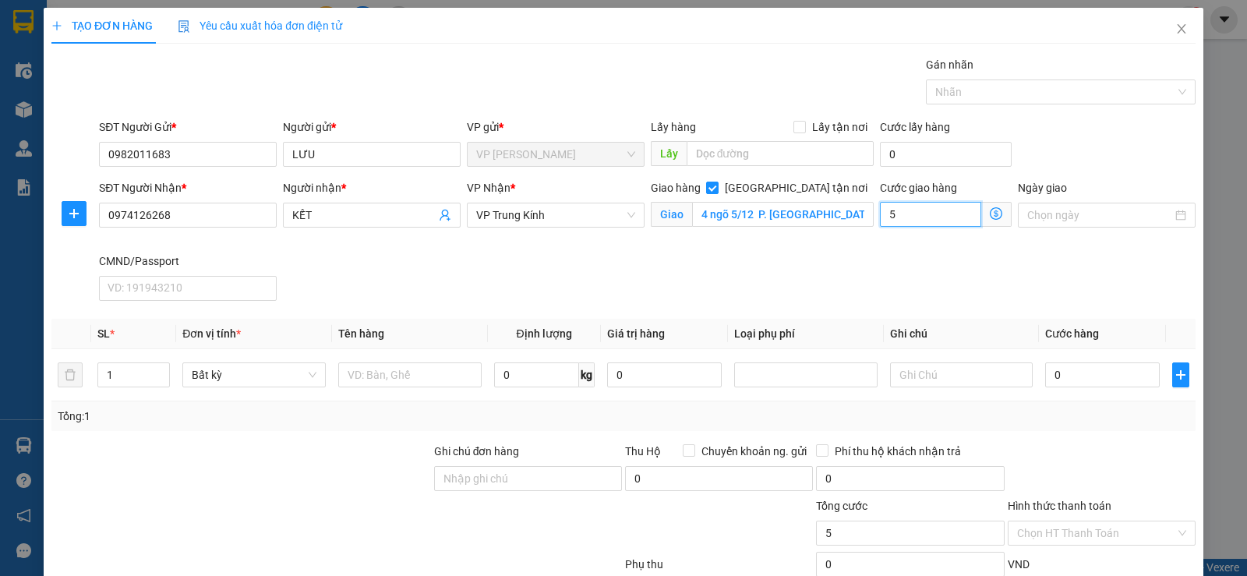
type input "55"
type input "55.000"
click at [376, 370] on input "text" at bounding box center [409, 375] width 143 height 25
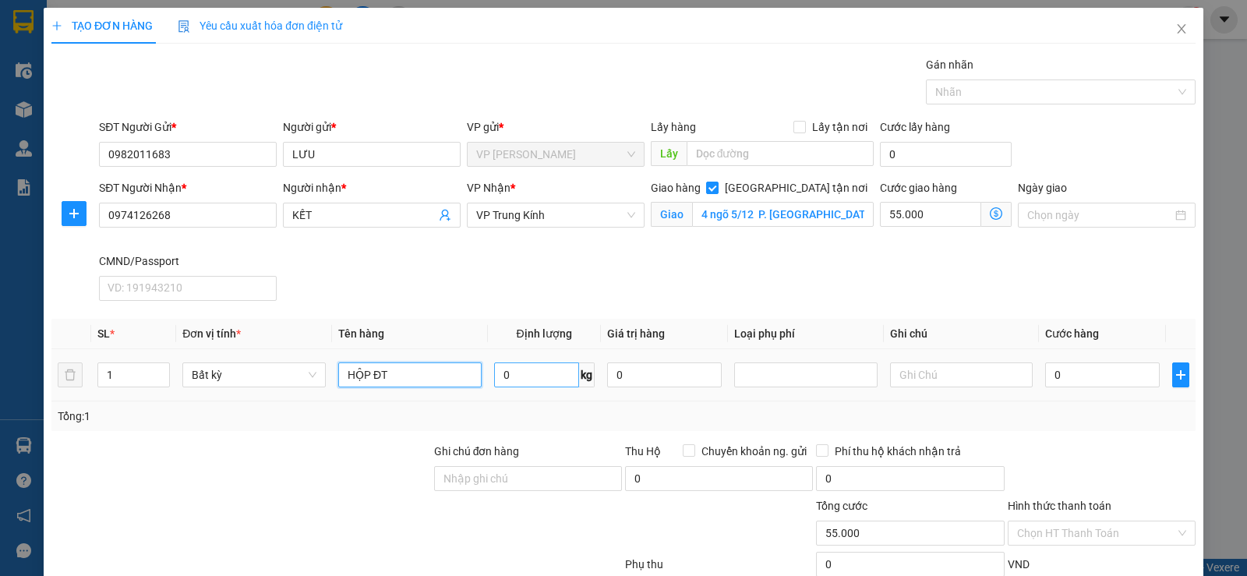
type input "HỘP ĐT"
click at [519, 380] on input "0" at bounding box center [536, 375] width 85 height 25
type input "1"
click at [599, 412] on div "Tổng: 1" at bounding box center [624, 416] width 1132 height 17
type input "35.000"
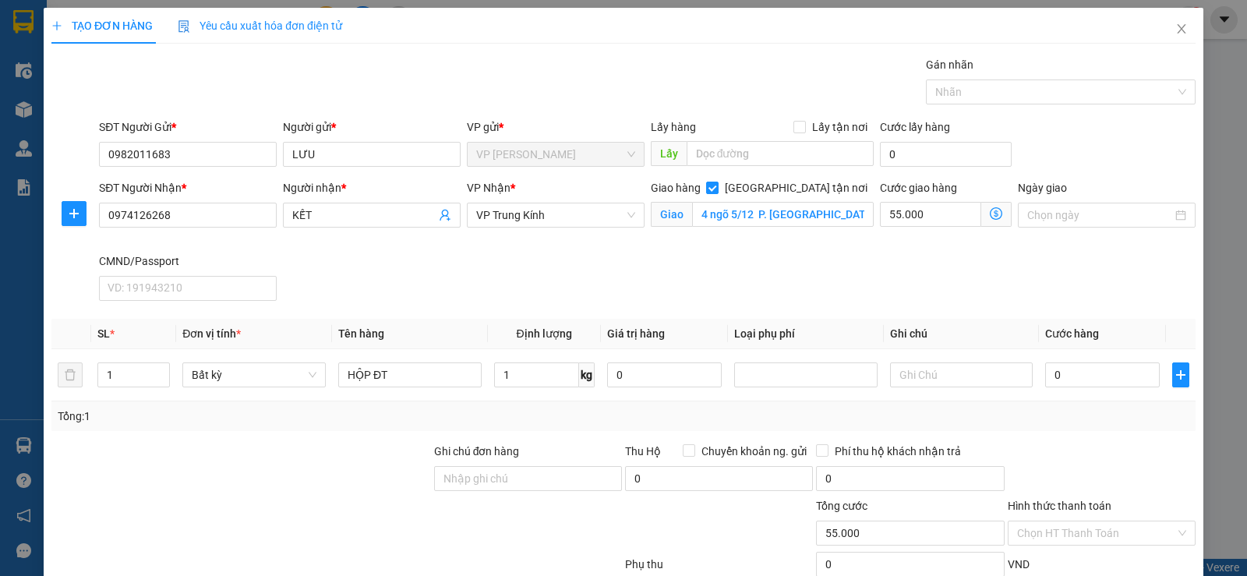
type input "90.000"
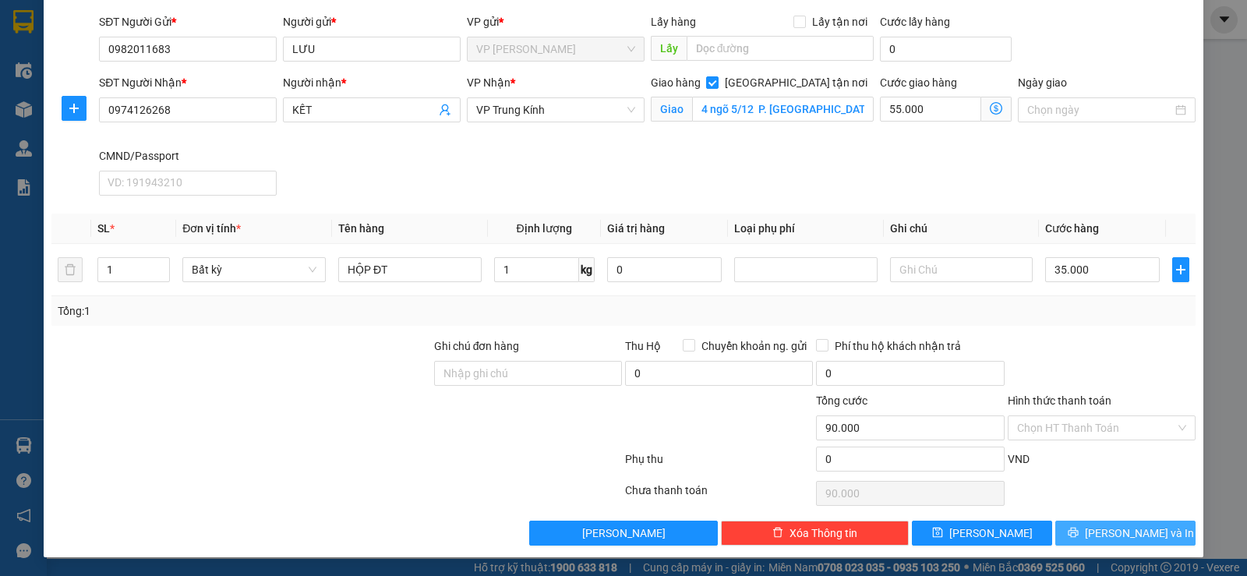
click at [1066, 535] on button "[PERSON_NAME] và In" at bounding box center [1126, 533] width 140 height 25
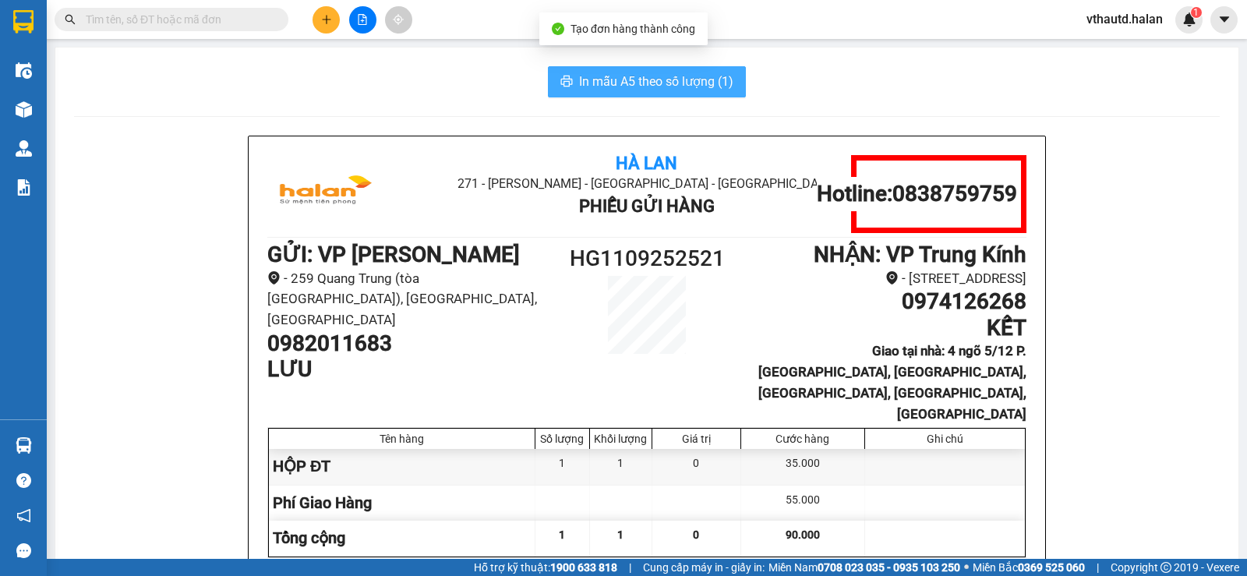
click at [629, 79] on span "In mẫu A5 theo số lượng (1)" at bounding box center [656, 81] width 154 height 19
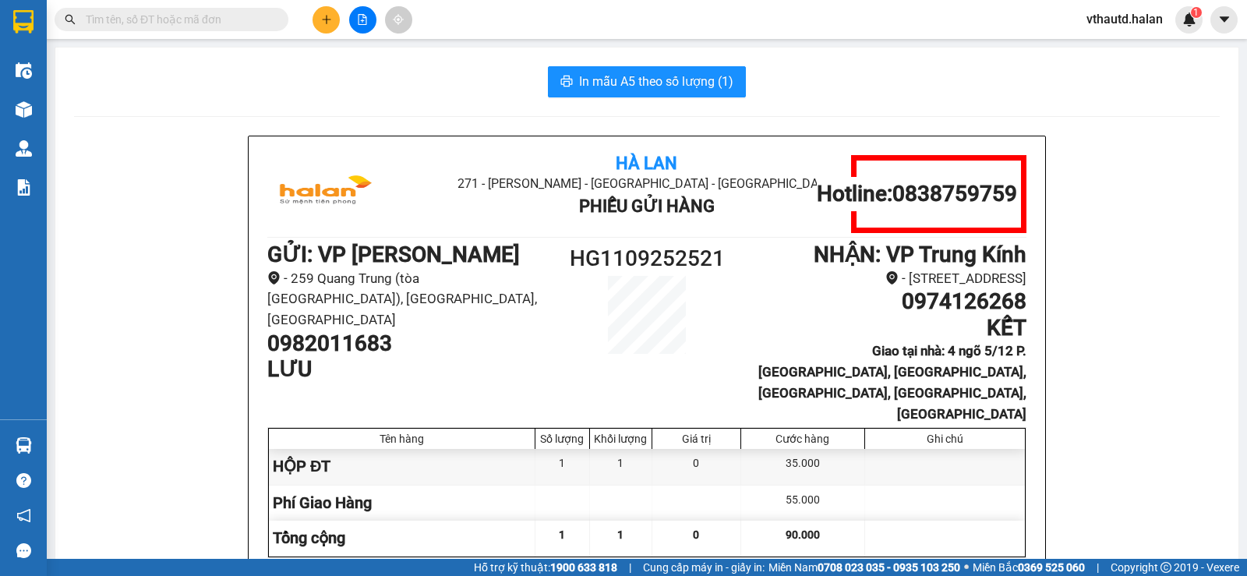
click at [210, 19] on input "text" at bounding box center [178, 19] width 184 height 17
click at [213, 21] on input "text" at bounding box center [178, 19] width 184 height 17
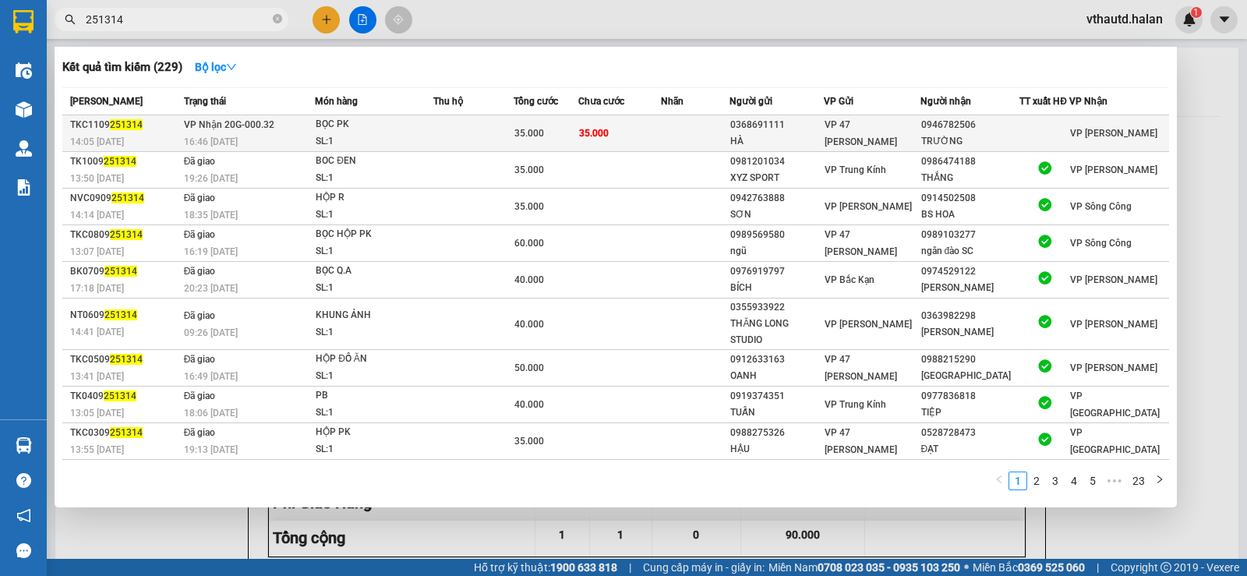
type input "251314"
click at [685, 143] on td at bounding box center [695, 133] width 69 height 37
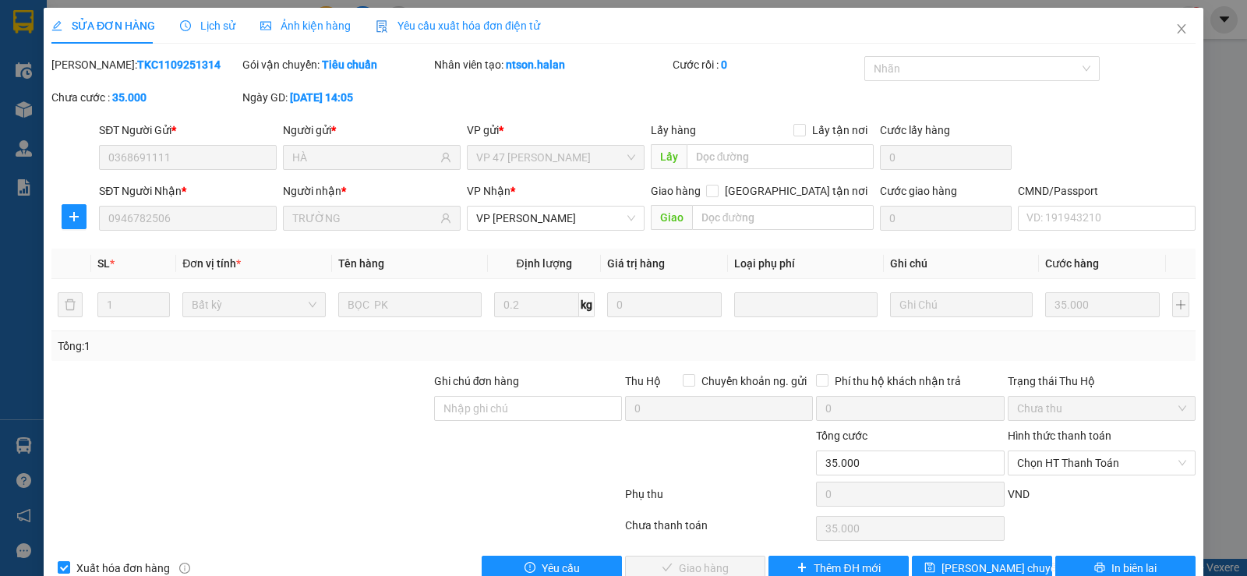
type input "0368691111"
type input "HÀ"
type input "0946782506"
type input "TRƯỜNG"
type input "35.000"
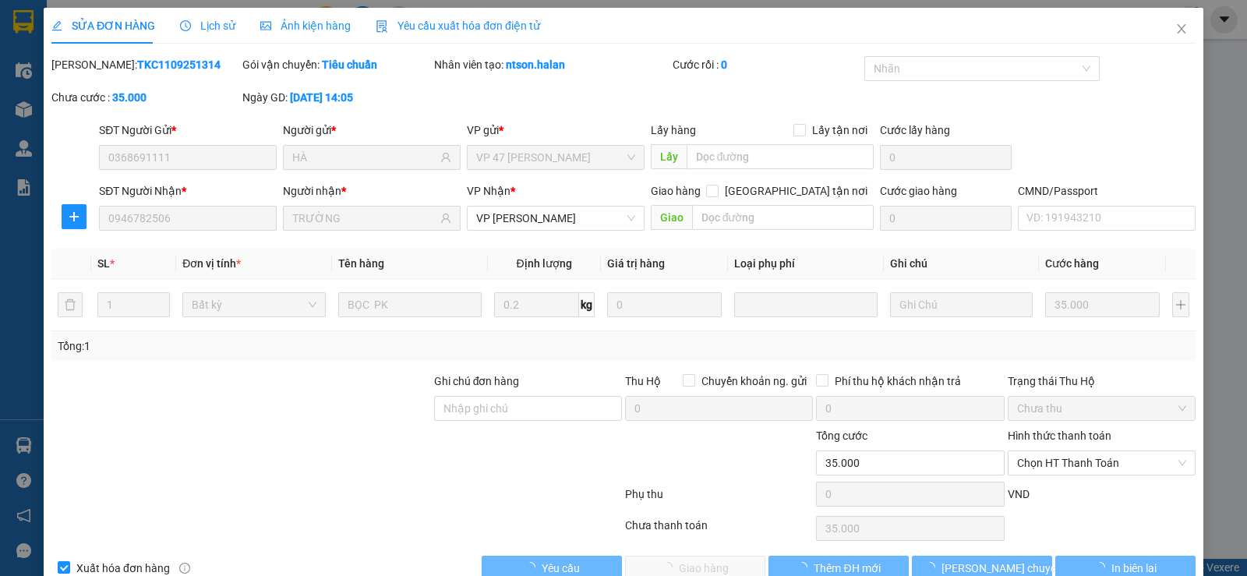
scroll to position [35, 0]
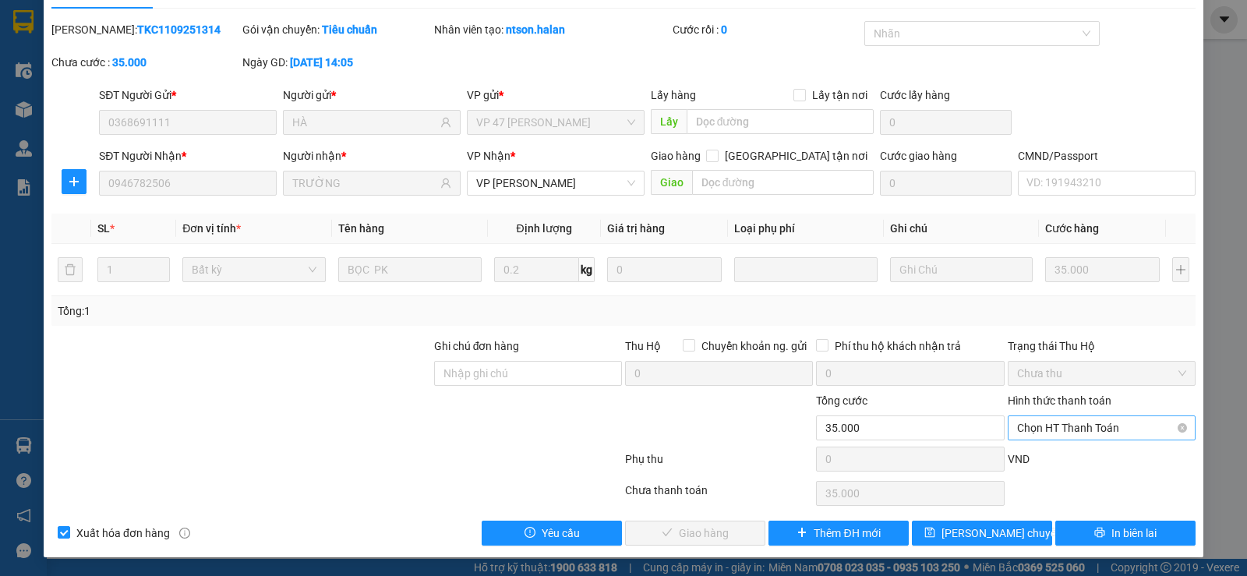
click at [1079, 426] on span "Chọn HT Thanh Toán" at bounding box center [1101, 427] width 169 height 23
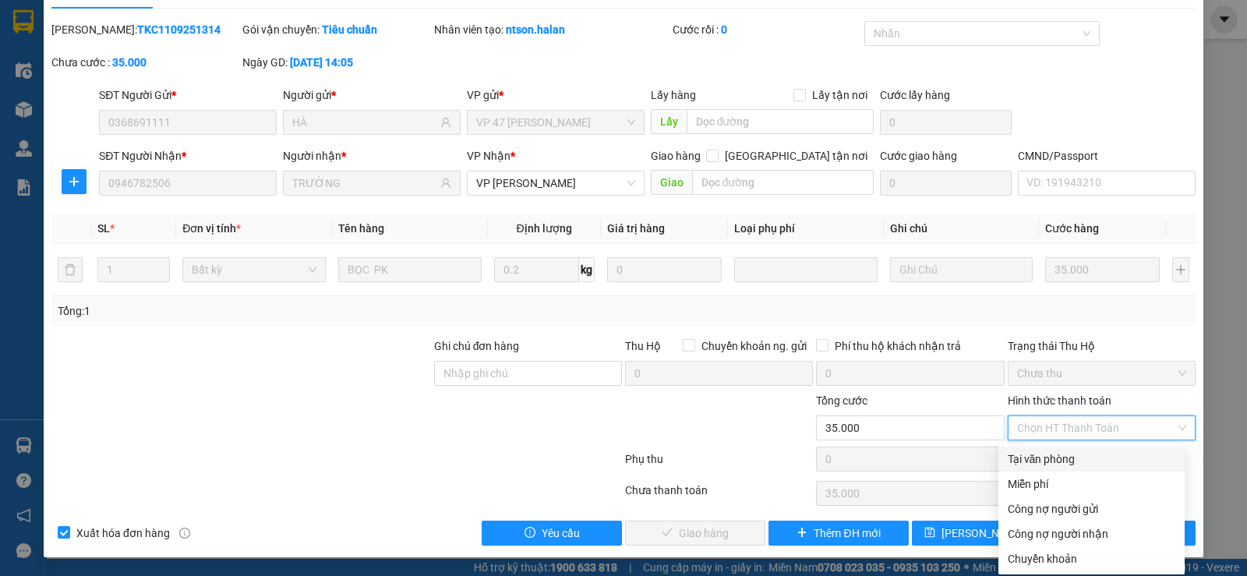
click at [1056, 462] on div "Tại văn phòng" at bounding box center [1092, 459] width 168 height 17
type input "0"
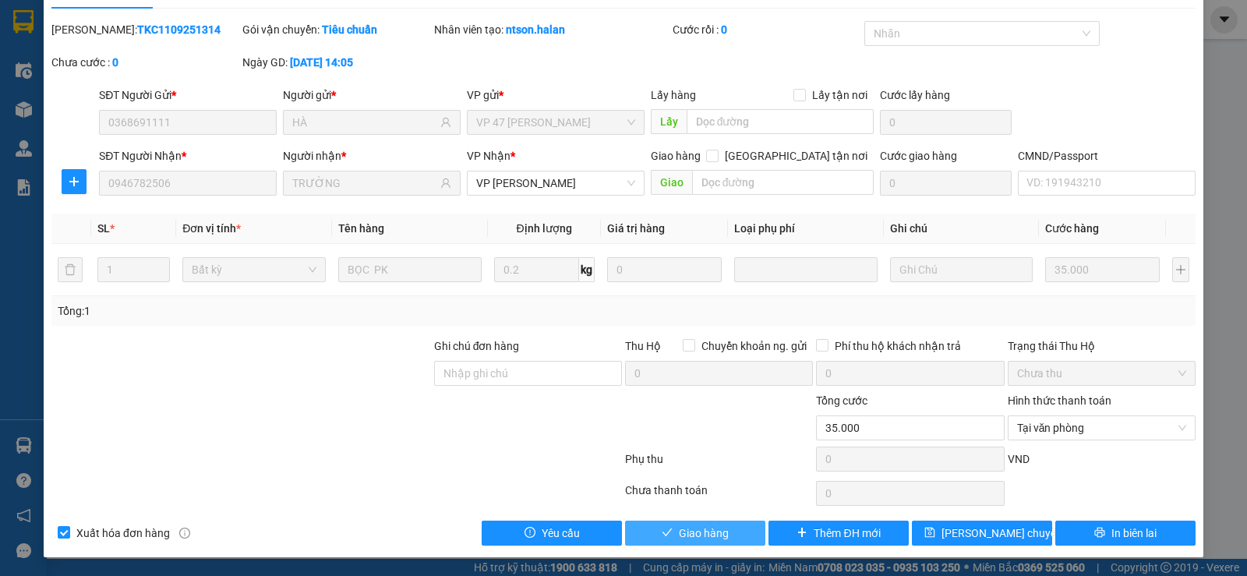
click at [684, 532] on span "Giao hàng" at bounding box center [704, 533] width 50 height 17
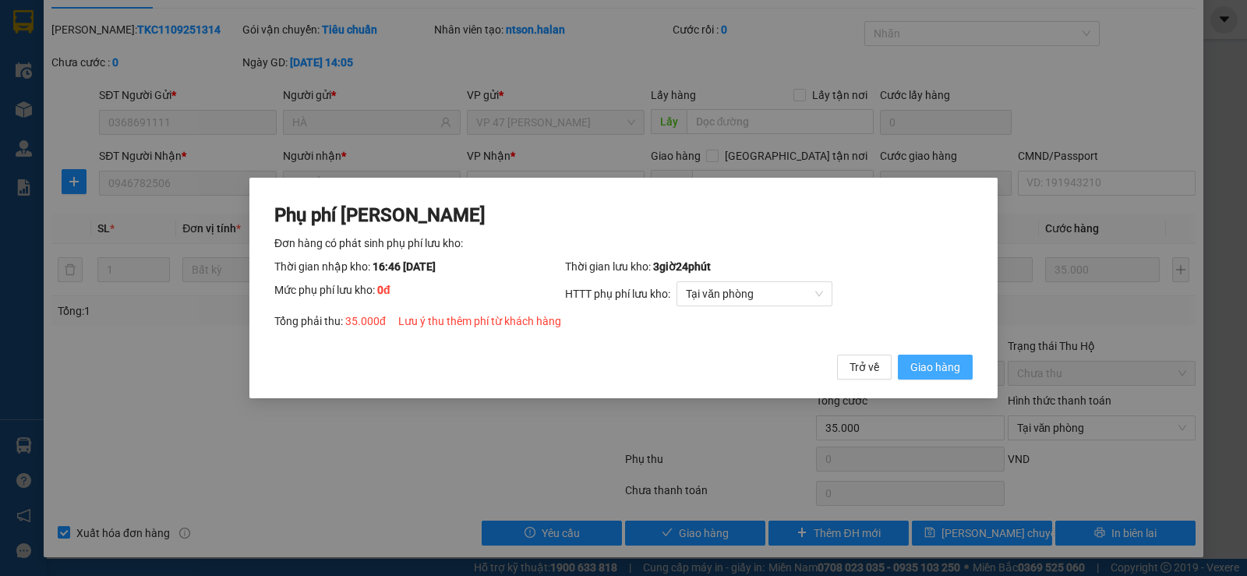
click at [964, 369] on button "Giao hàng" at bounding box center [935, 367] width 75 height 25
